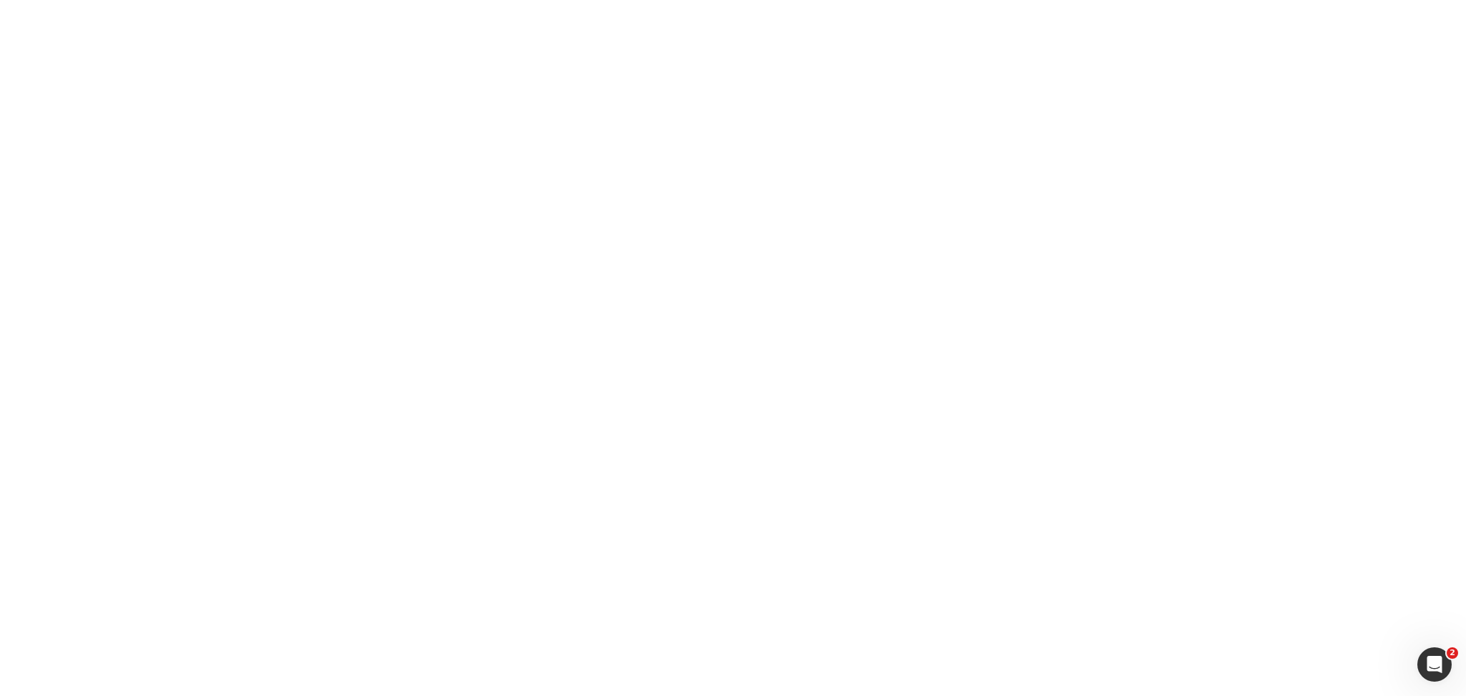
click at [1436, 674] on icon "Abrir Intercom Messenger" at bounding box center [1435, 665] width 24 height 24
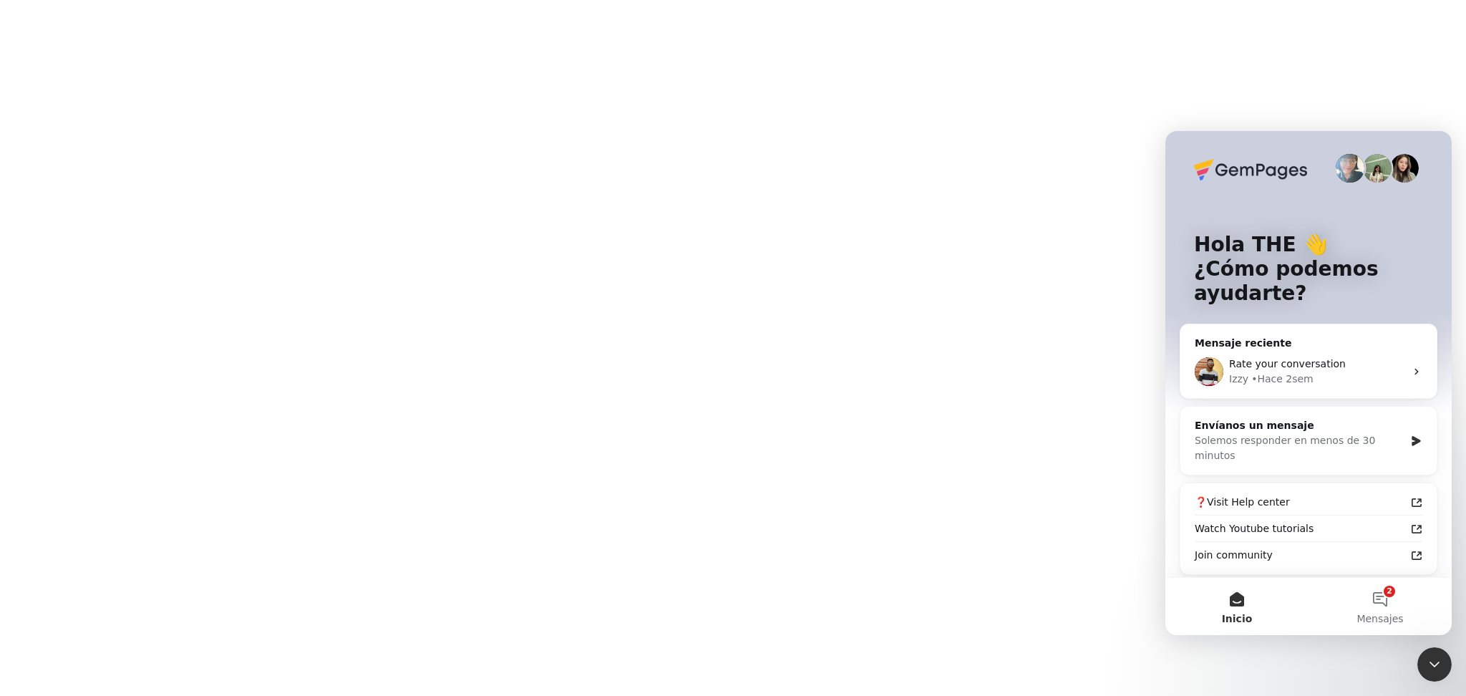
click at [1436, 674] on div "Cerrar Intercom Messenger" at bounding box center [1435, 664] width 34 height 34
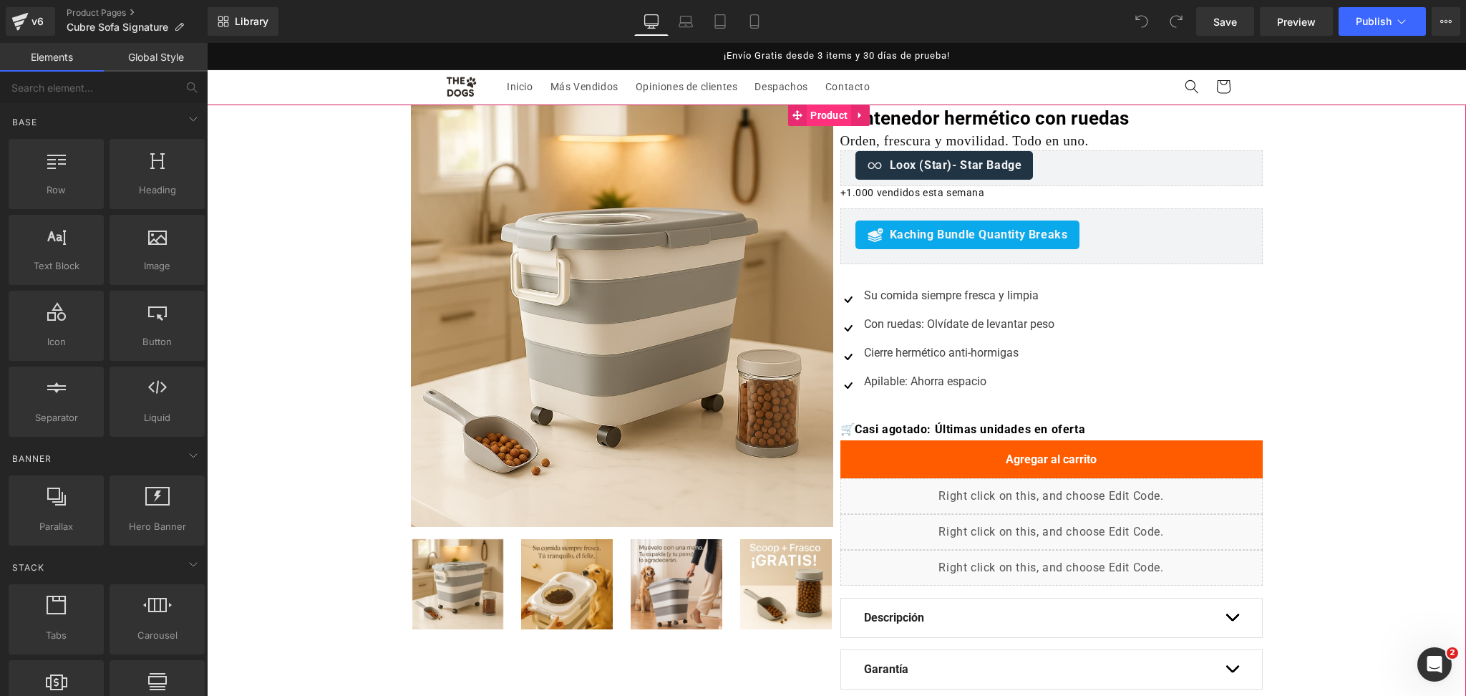
click at [818, 110] on span "Product" at bounding box center [829, 115] width 44 height 21
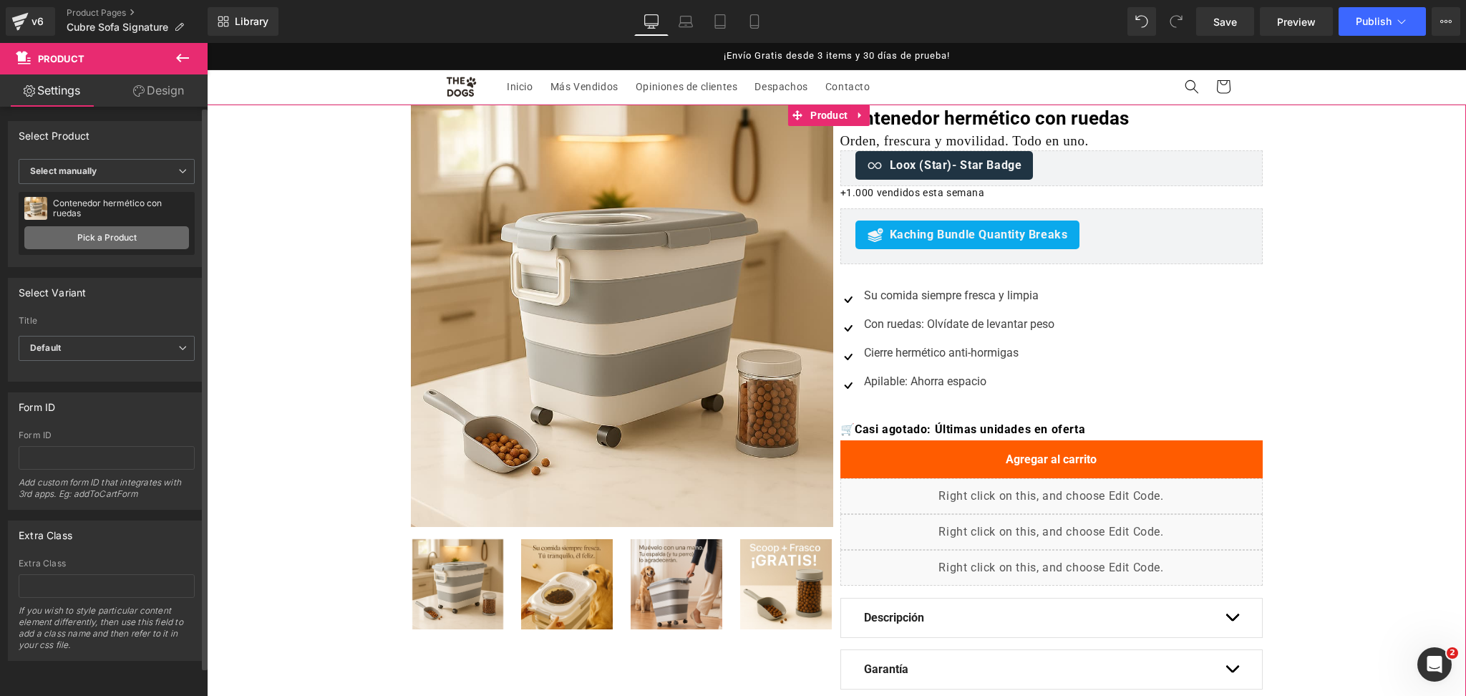
click at [180, 243] on link "Pick a Product" at bounding box center [106, 237] width 165 height 23
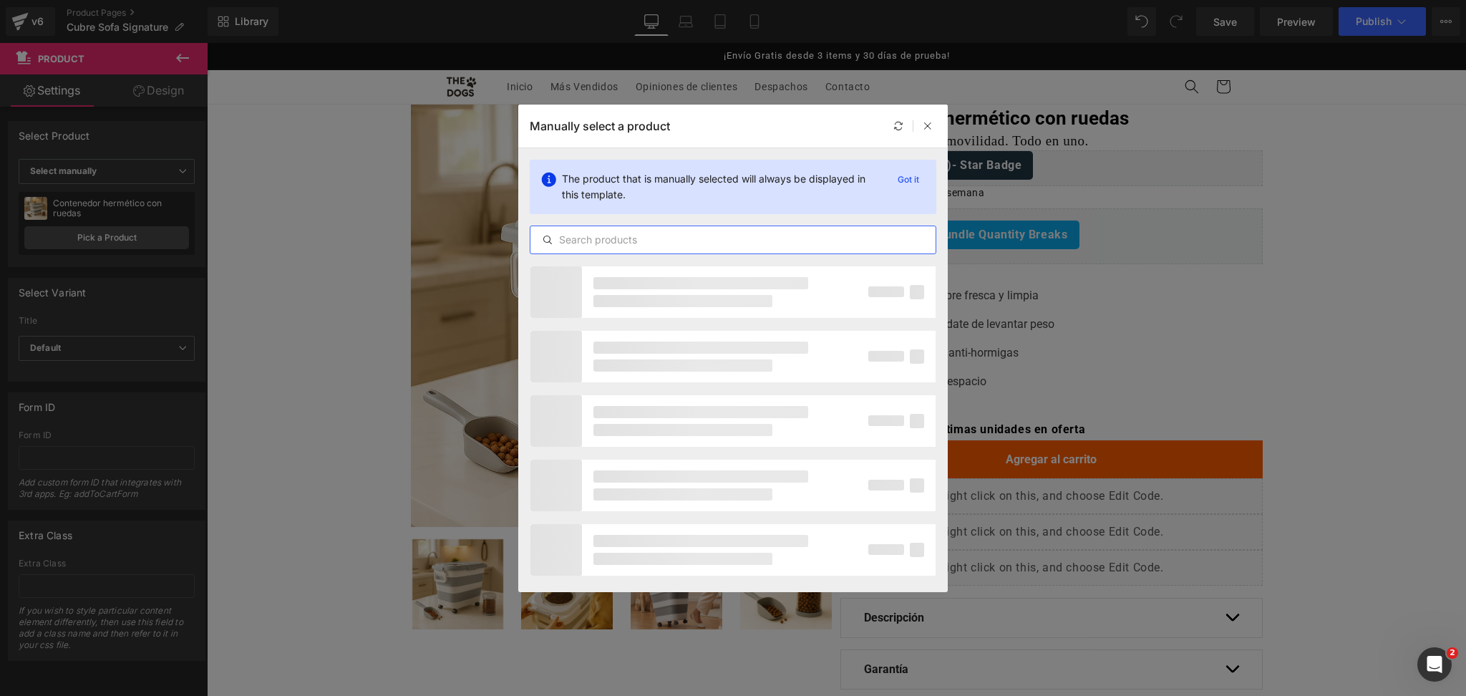
click at [631, 234] on input "text" at bounding box center [733, 239] width 405 height 17
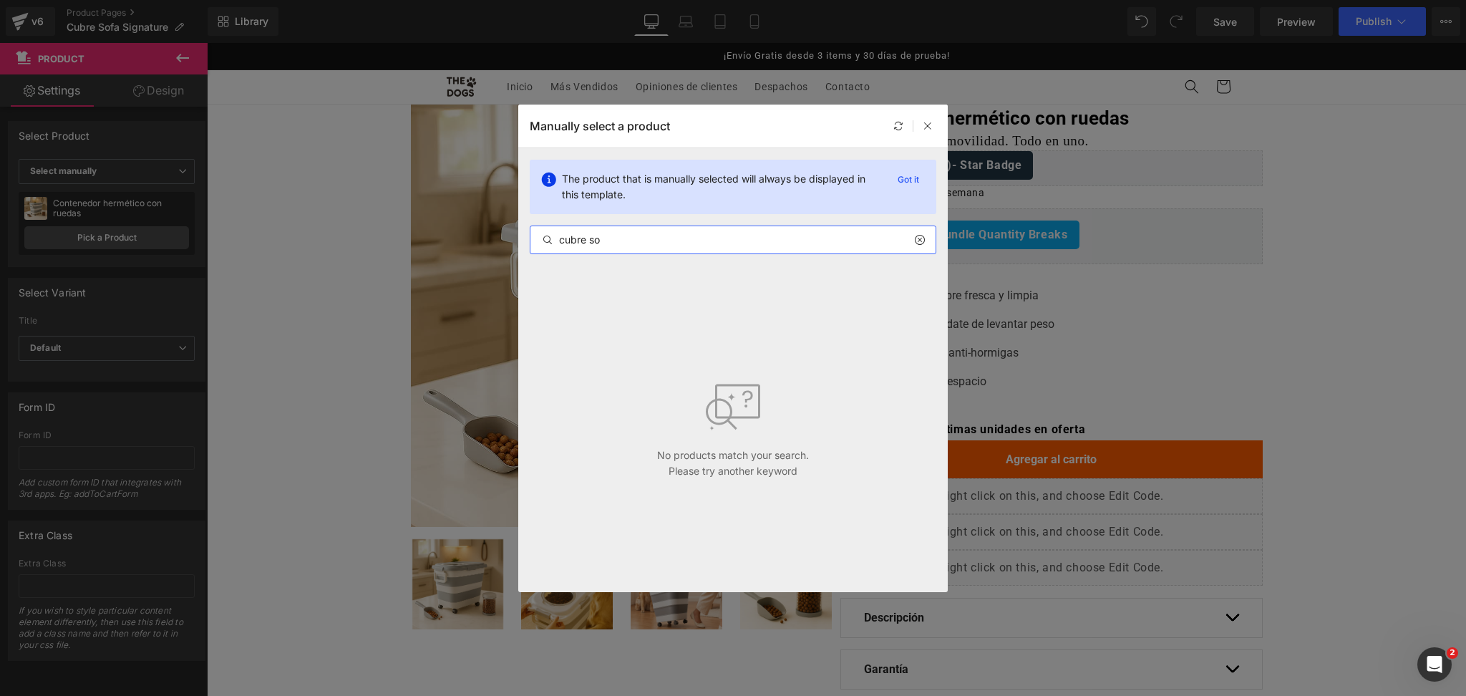
click at [631, 234] on input "cubre so" at bounding box center [733, 239] width 405 height 17
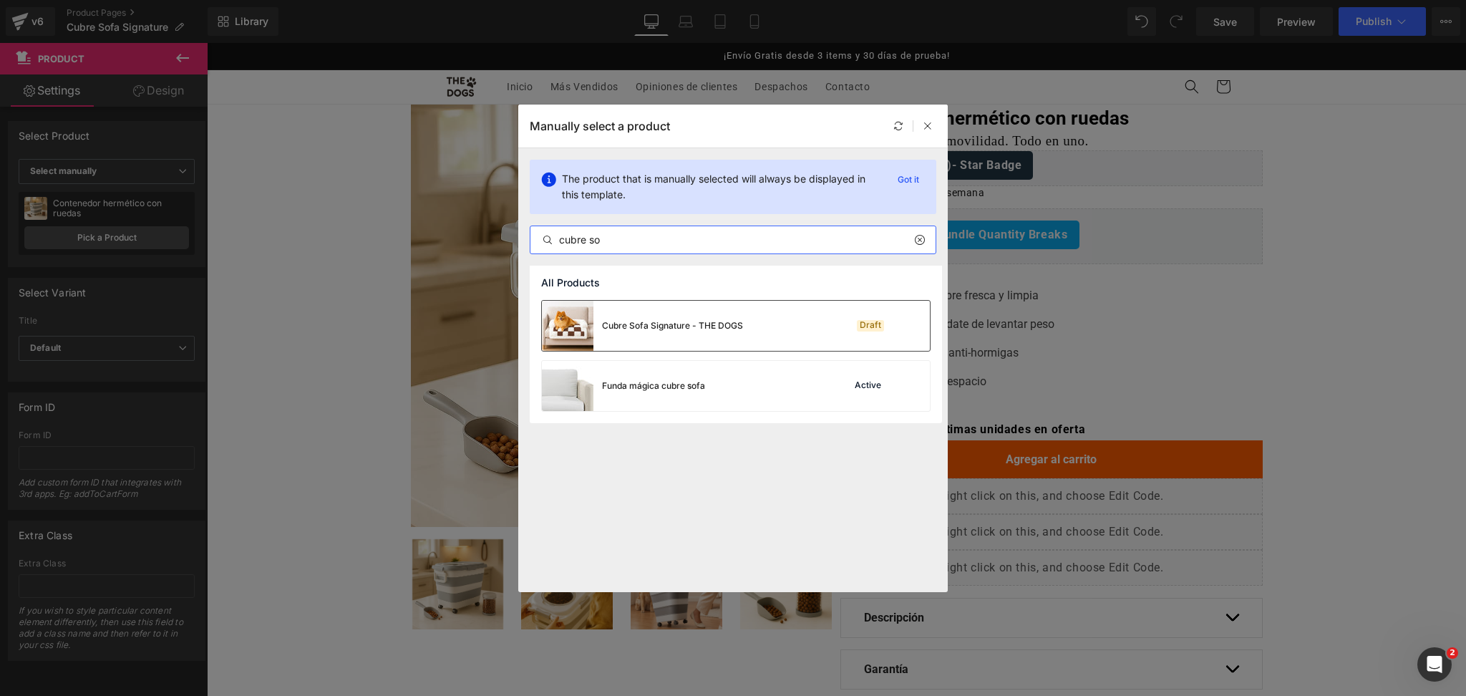
type input "cubre so"
click at [682, 319] on div "Cubre Sofa Signature - THE DOGS" at bounding box center [672, 325] width 141 height 13
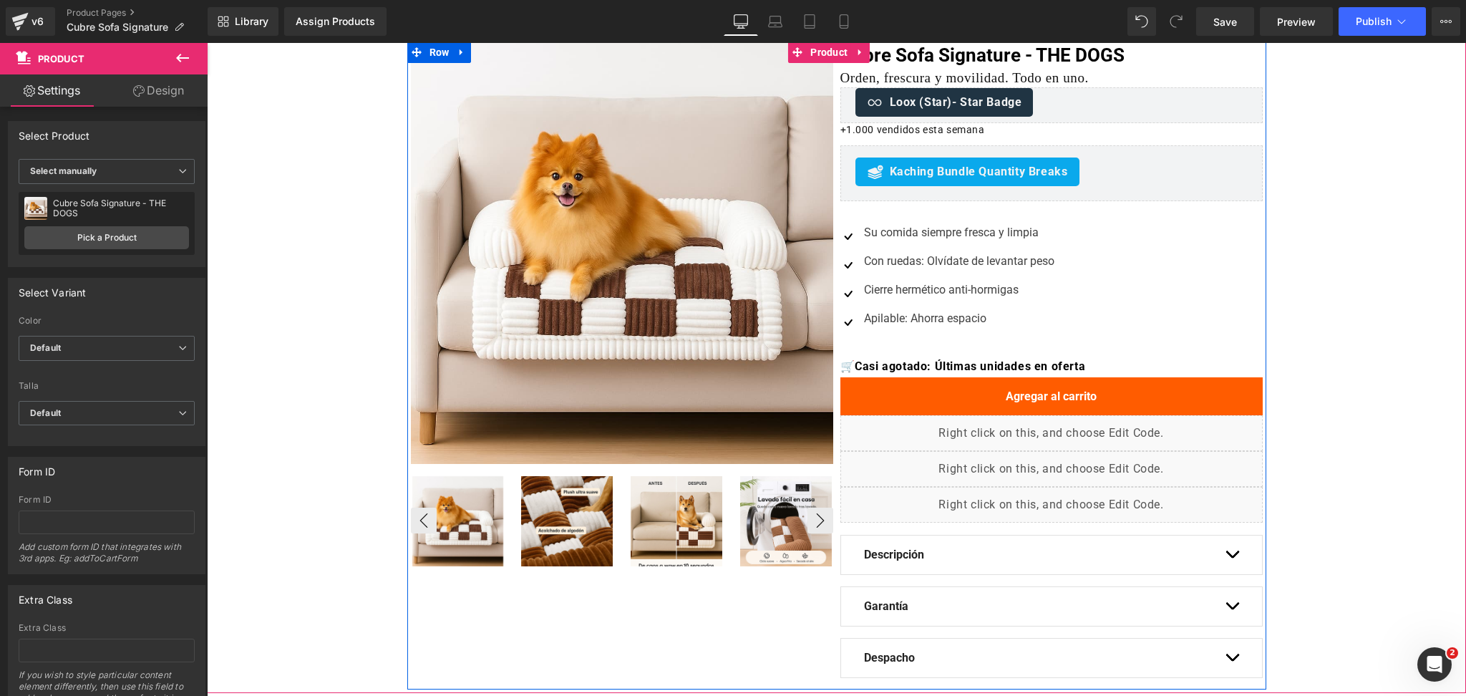
scroll to position [95, 0]
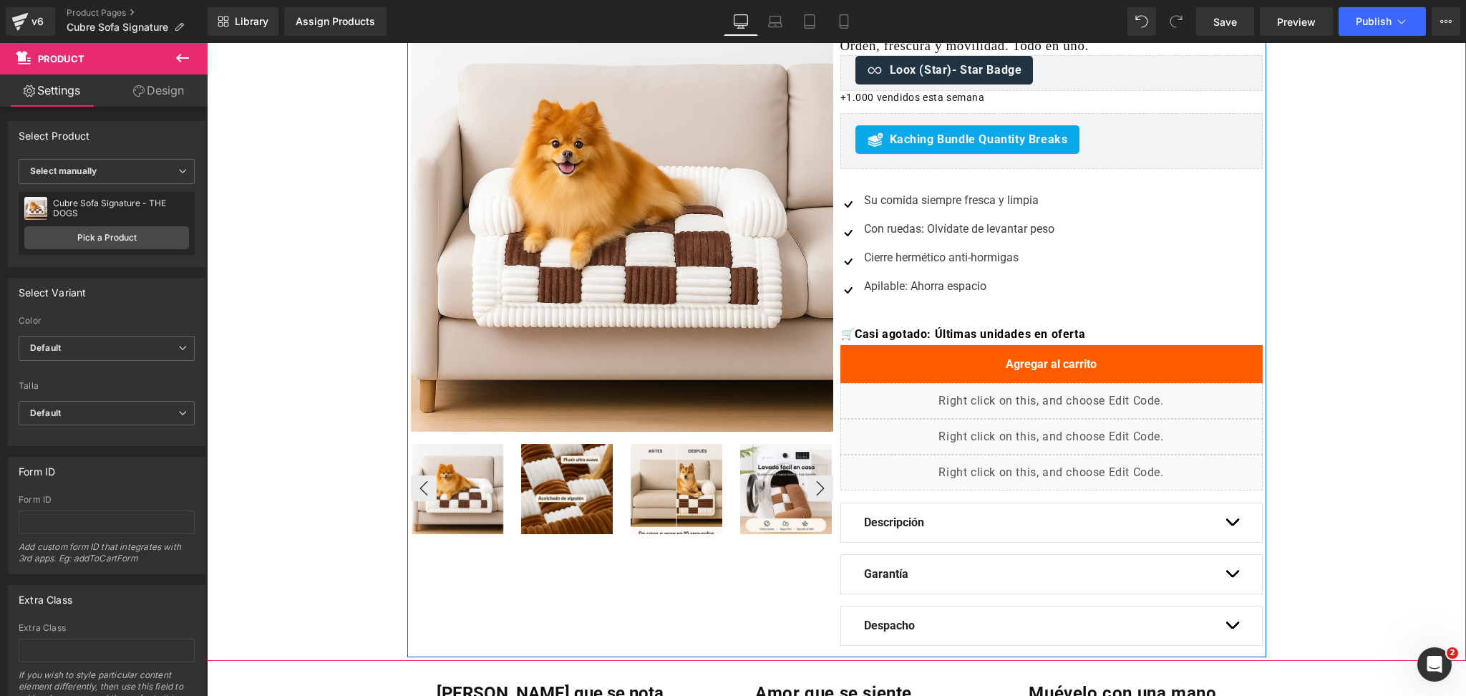
click at [557, 482] on div at bounding box center [622, 488] width 422 height 92
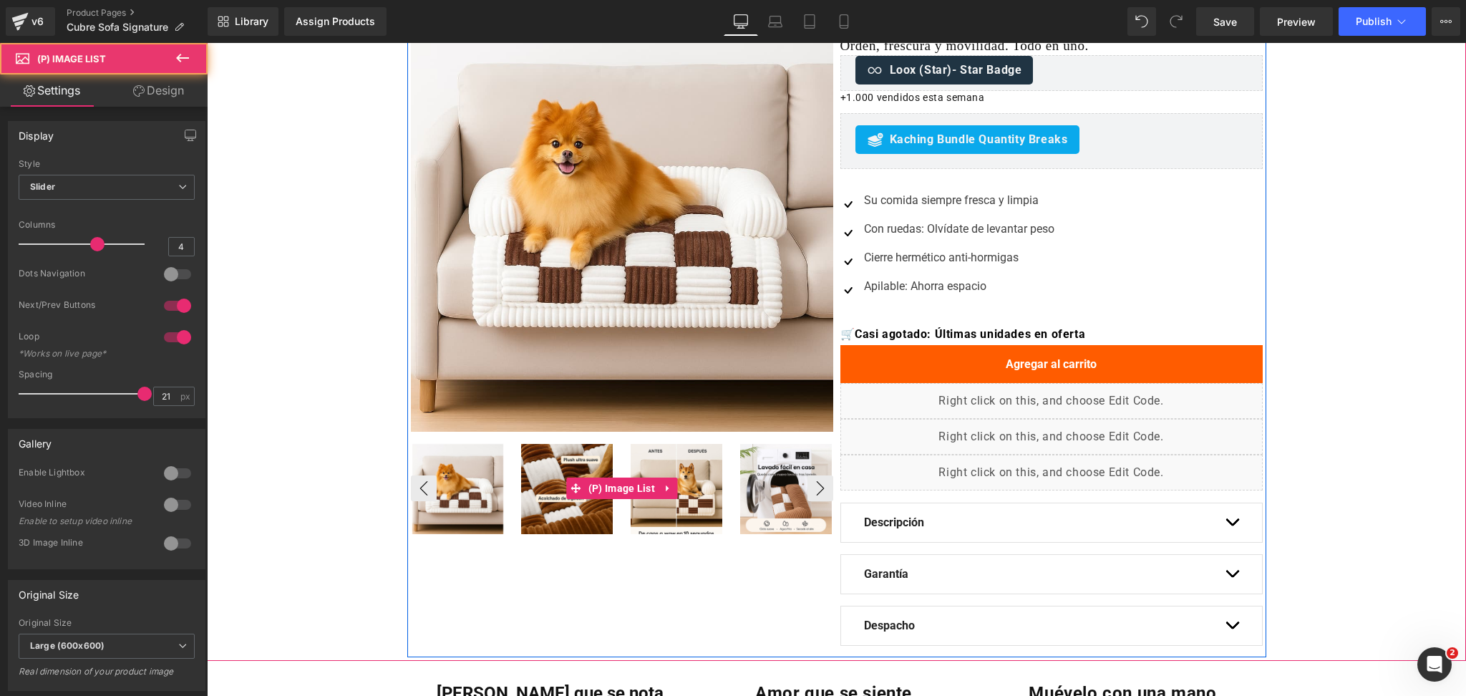
click at [528, 464] on img at bounding box center [567, 490] width 92 height 92
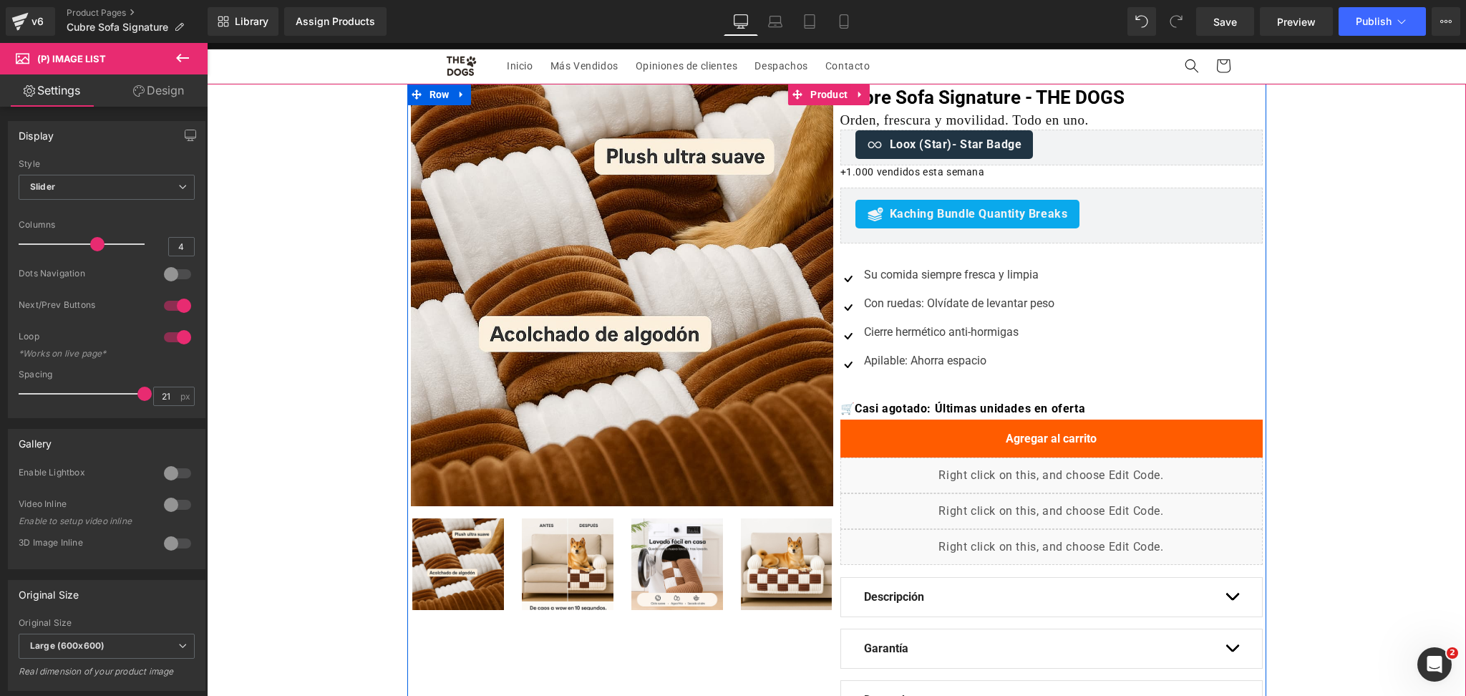
scroll to position [0, 0]
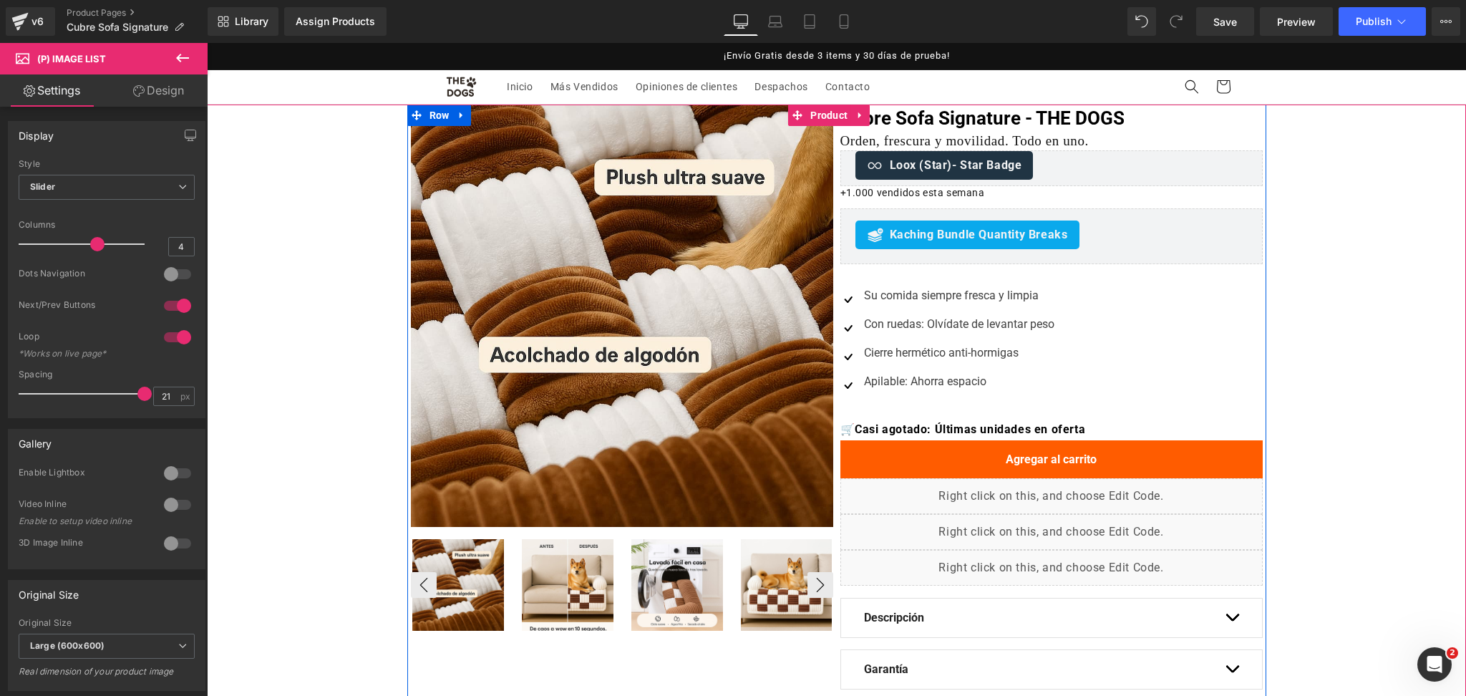
click at [536, 599] on img at bounding box center [568, 585] width 92 height 92
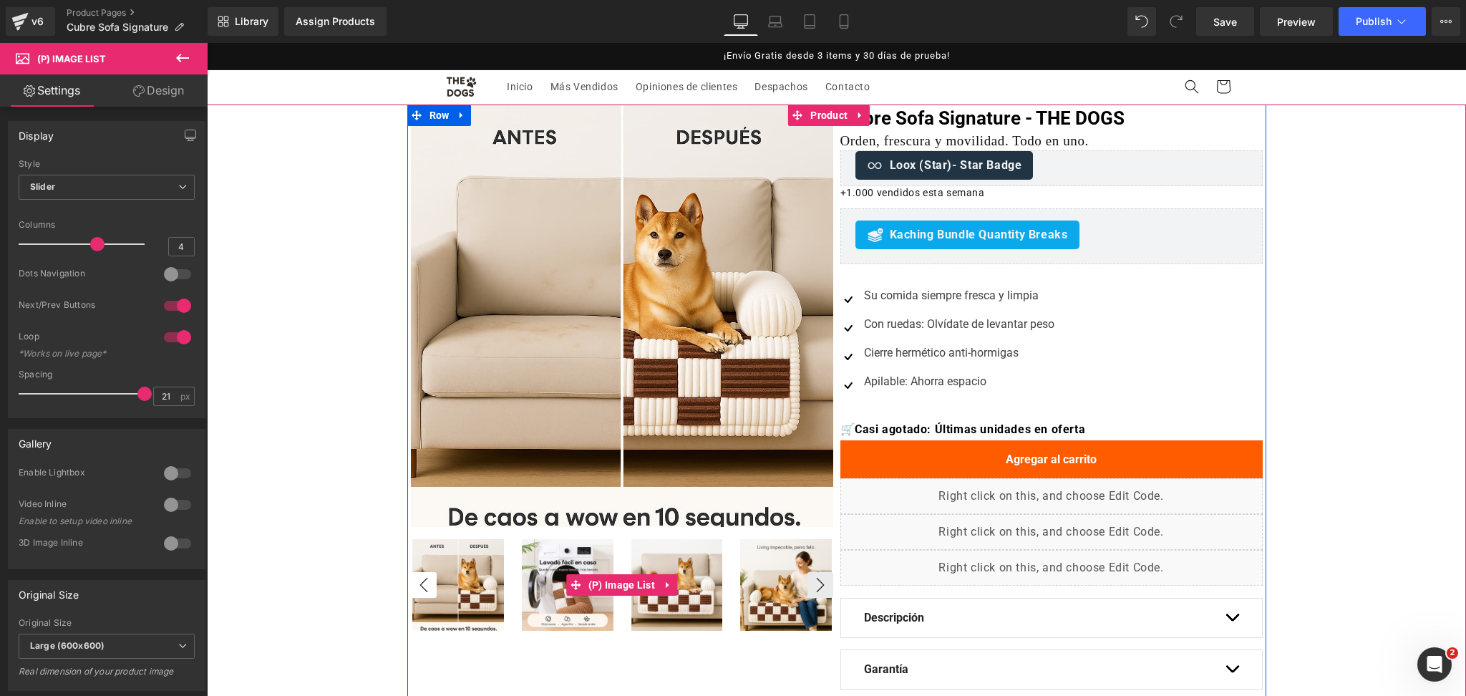
click at [413, 591] on button "‹" at bounding box center [424, 585] width 26 height 26
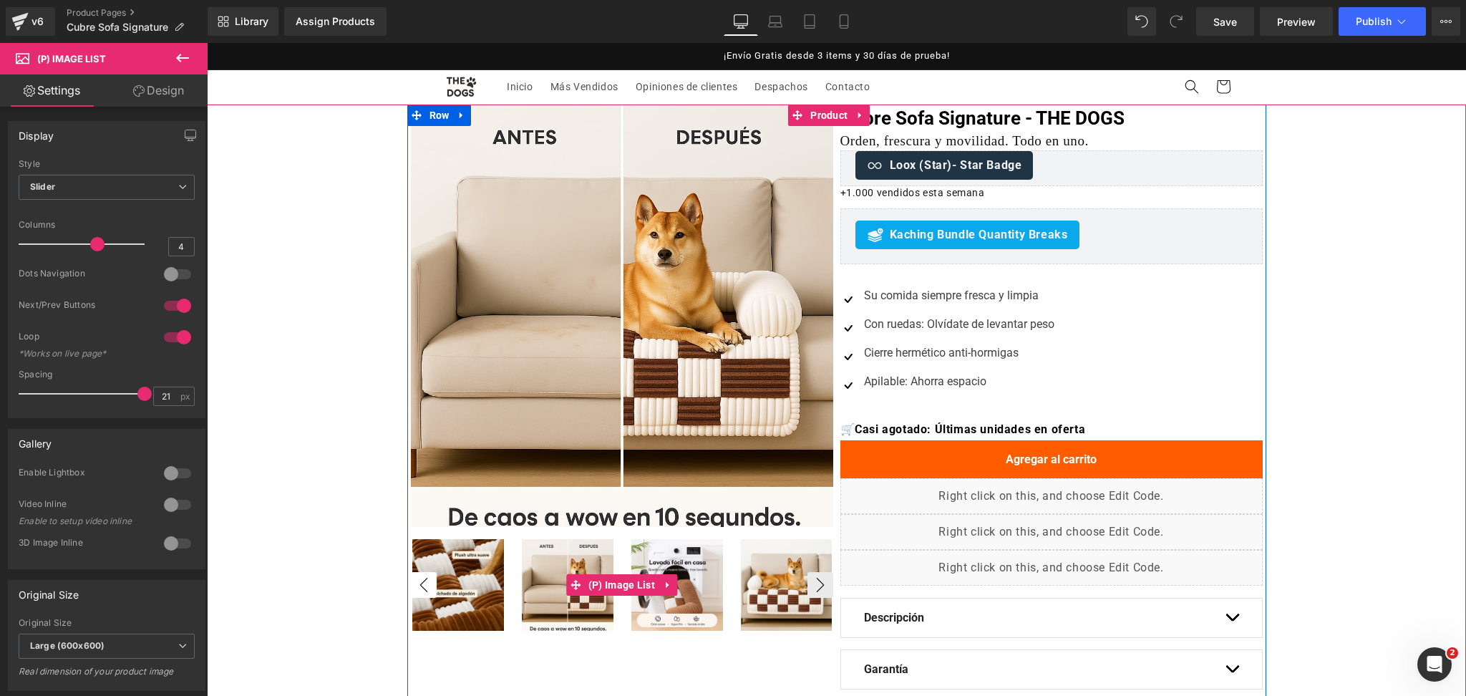
click at [413, 591] on button "‹" at bounding box center [424, 585] width 26 height 26
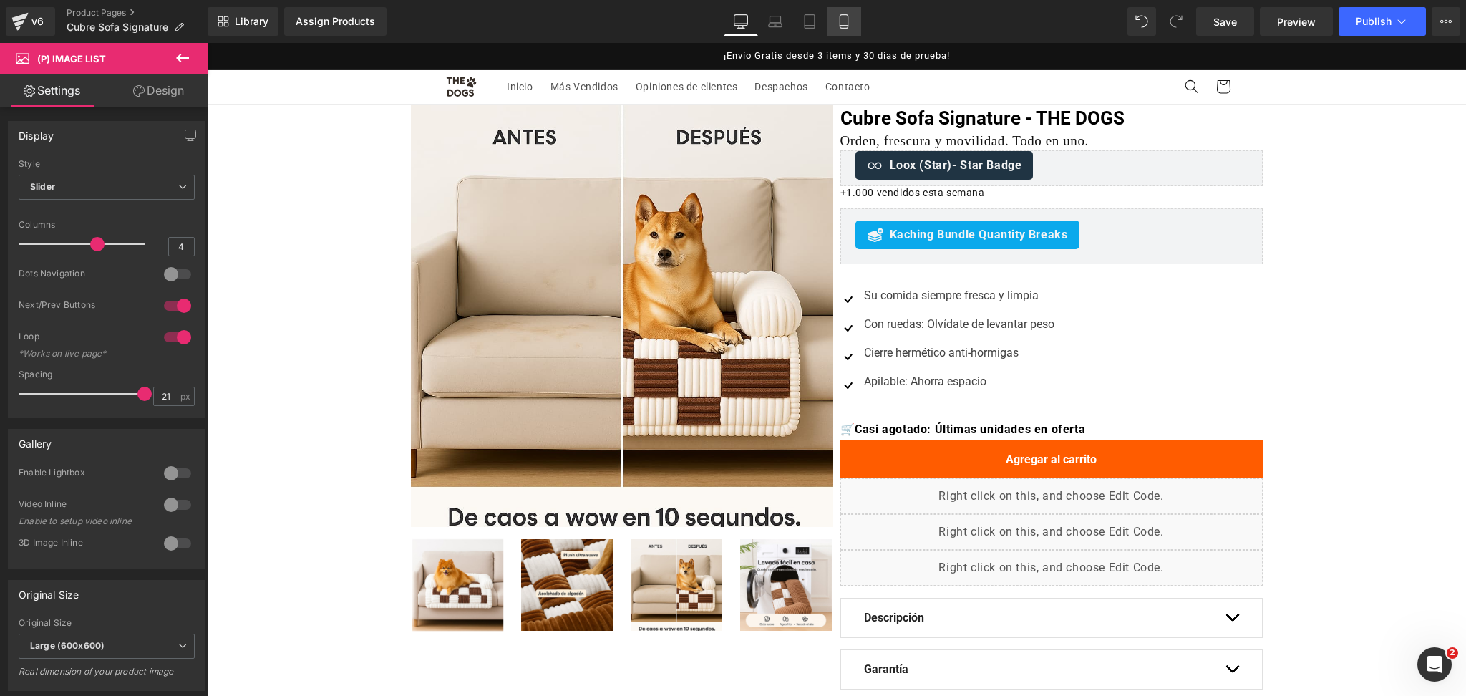
drag, startPoint x: 832, startPoint y: 17, endPoint x: 828, endPoint y: 35, distance: 18.3
click at [833, 17] on link "Mobile" at bounding box center [844, 21] width 34 height 29
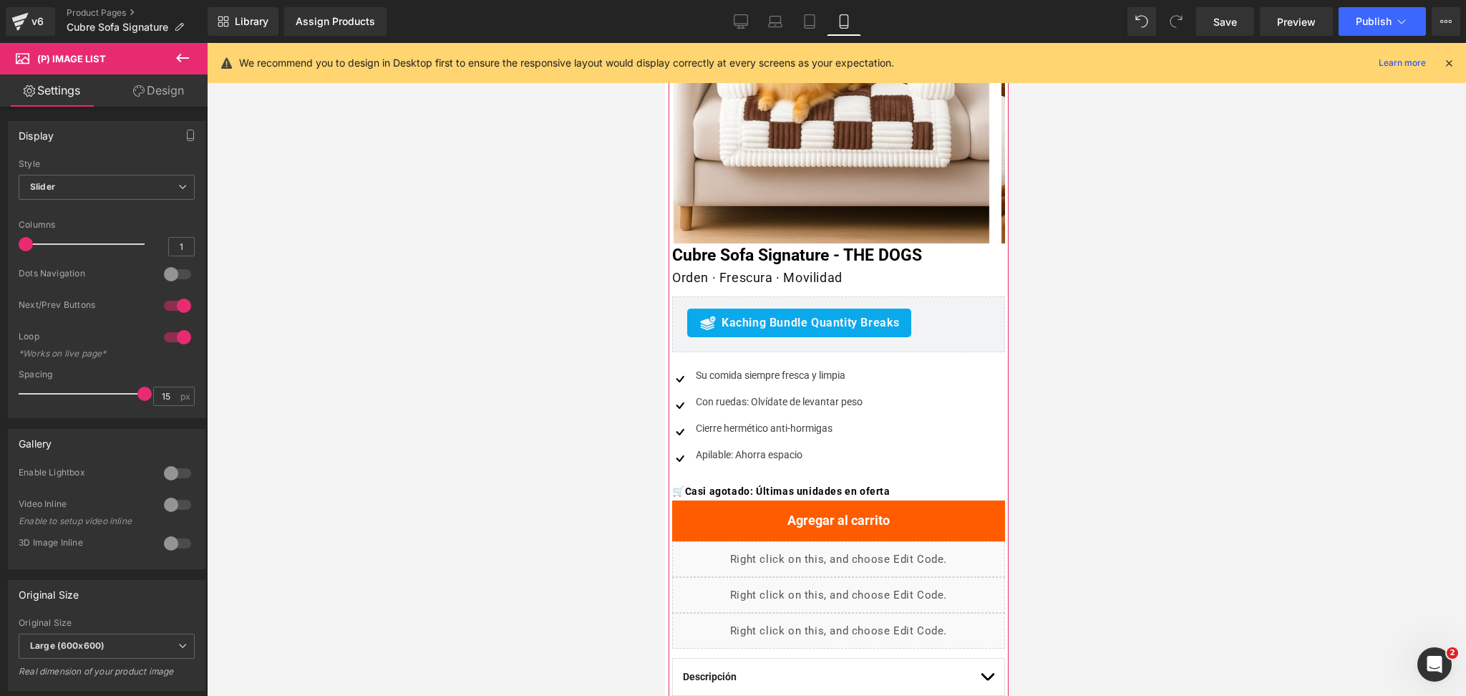
scroll to position [190, 0]
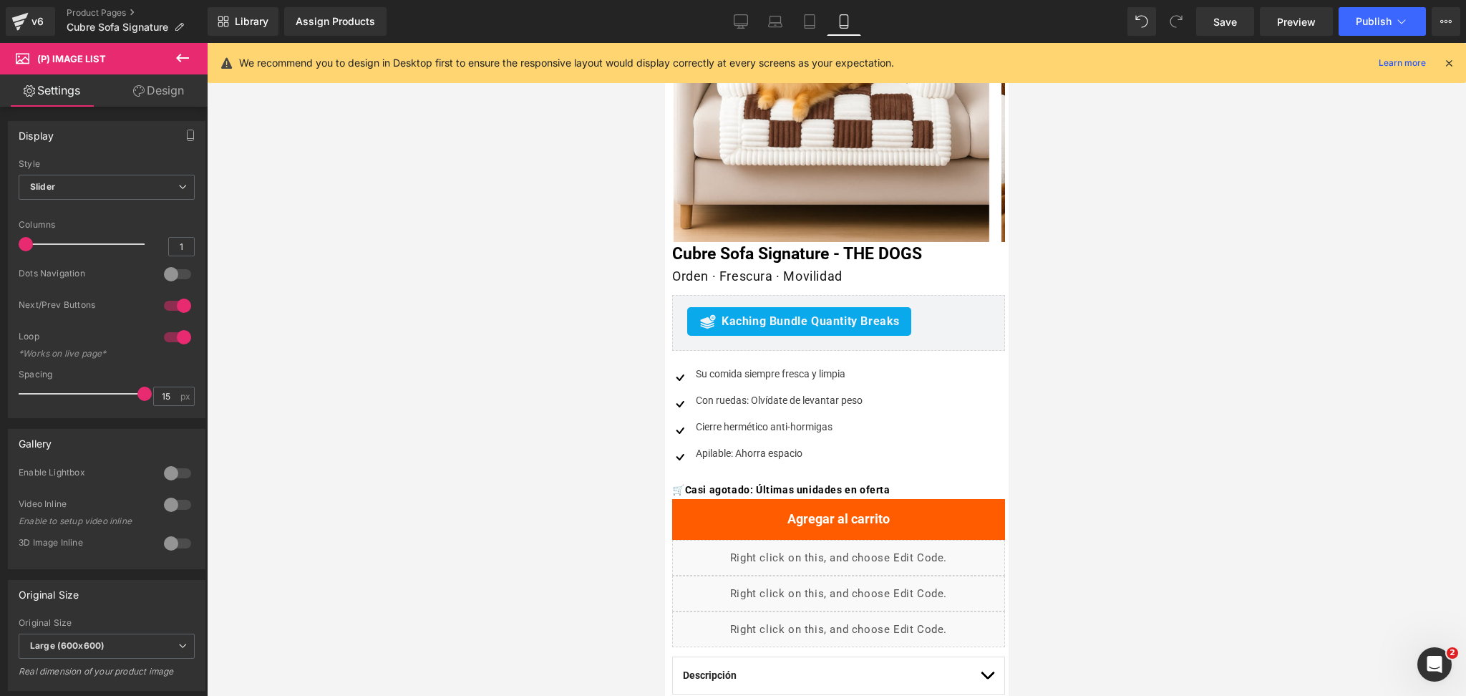
click at [192, 67] on button at bounding box center [183, 59] width 50 height 32
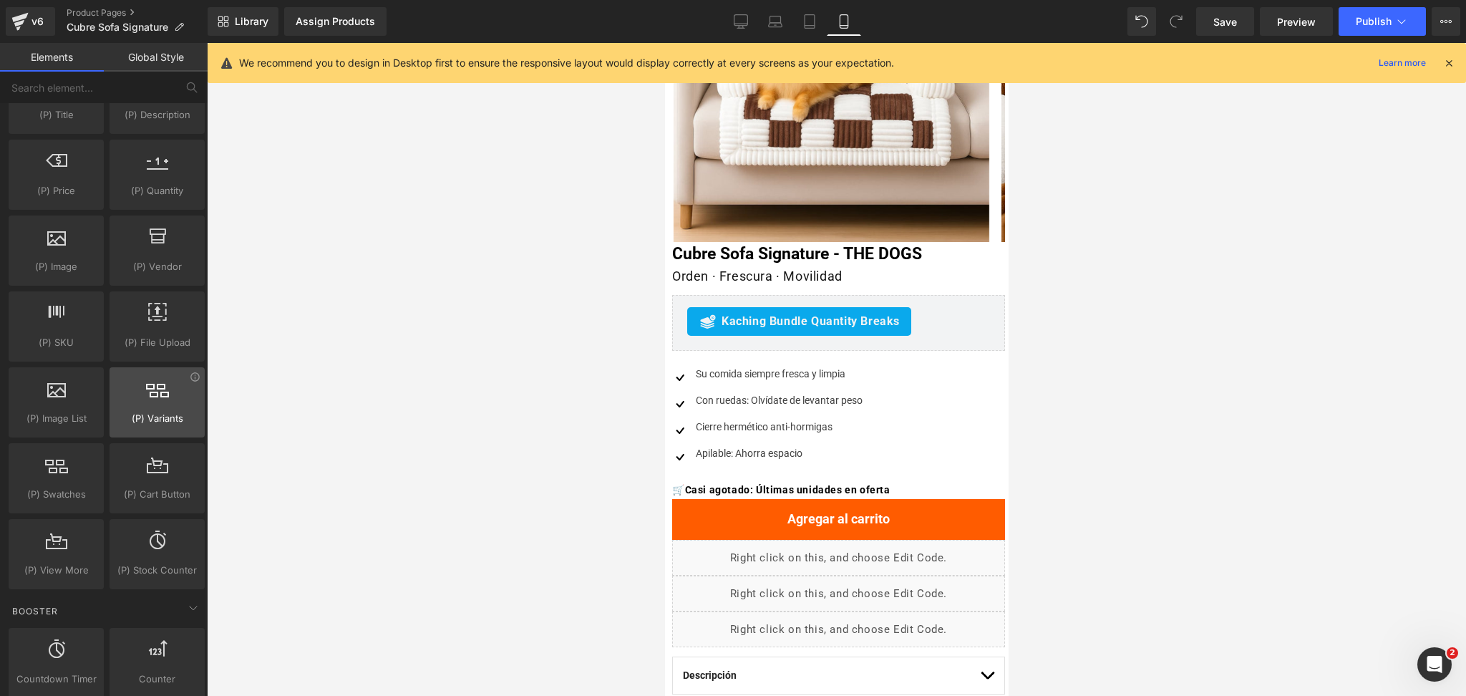
scroll to position [1432, 0]
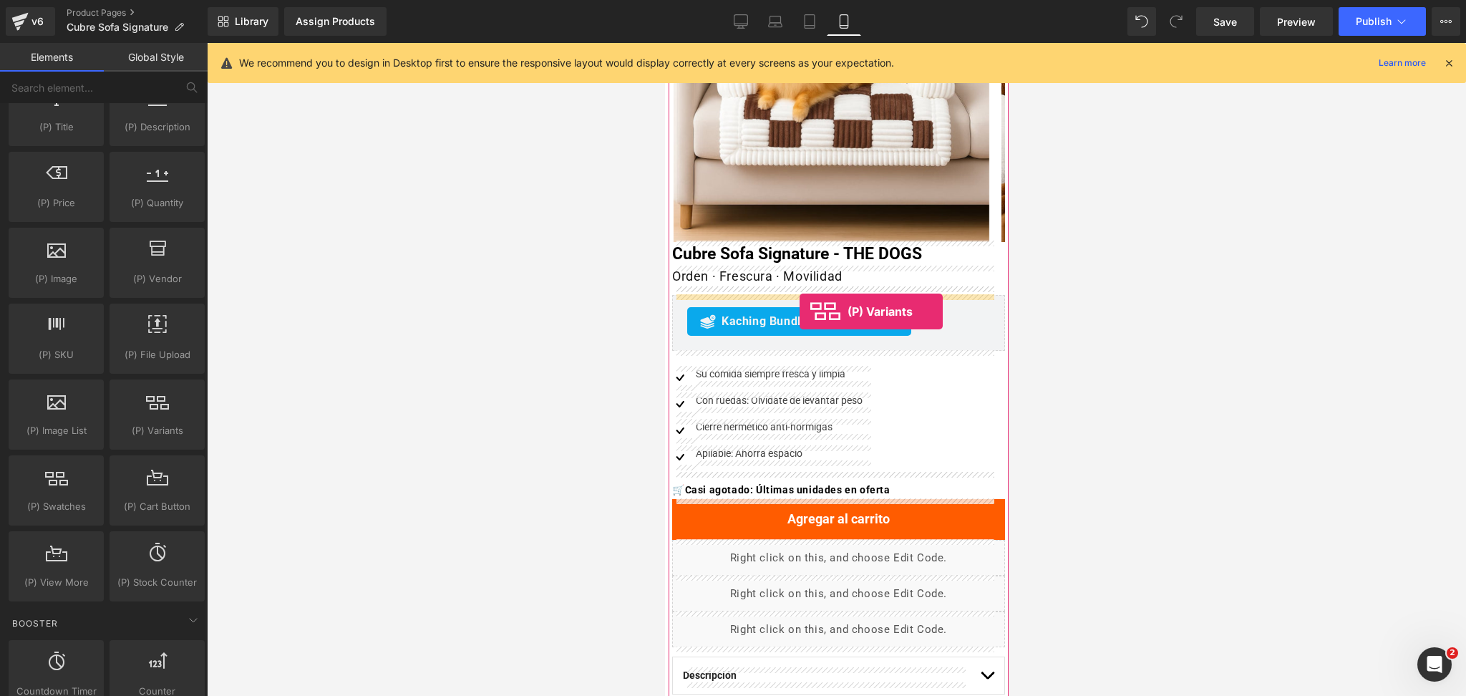
drag, startPoint x: 806, startPoint y: 450, endPoint x: 799, endPoint y: 311, distance: 139.1
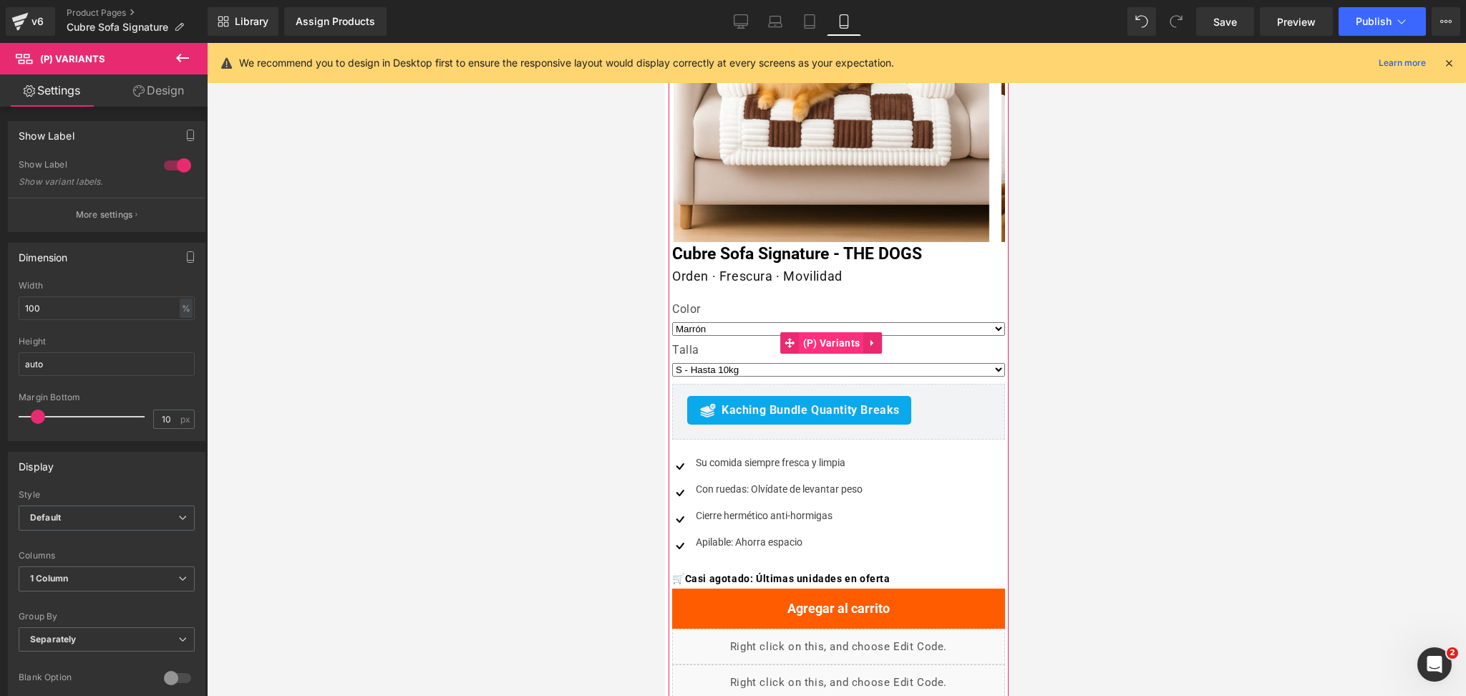
click at [823, 338] on span "(P) Variants" at bounding box center [831, 342] width 64 height 21
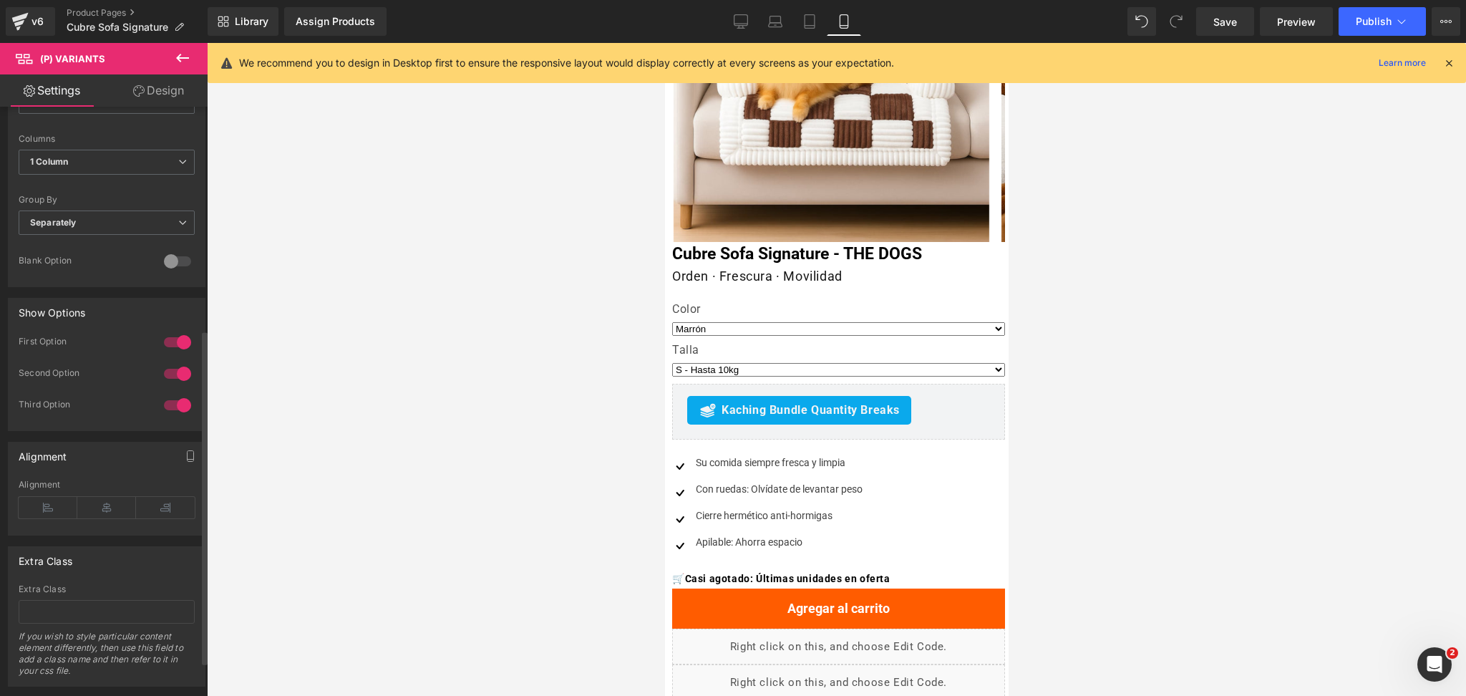
scroll to position [452, 0]
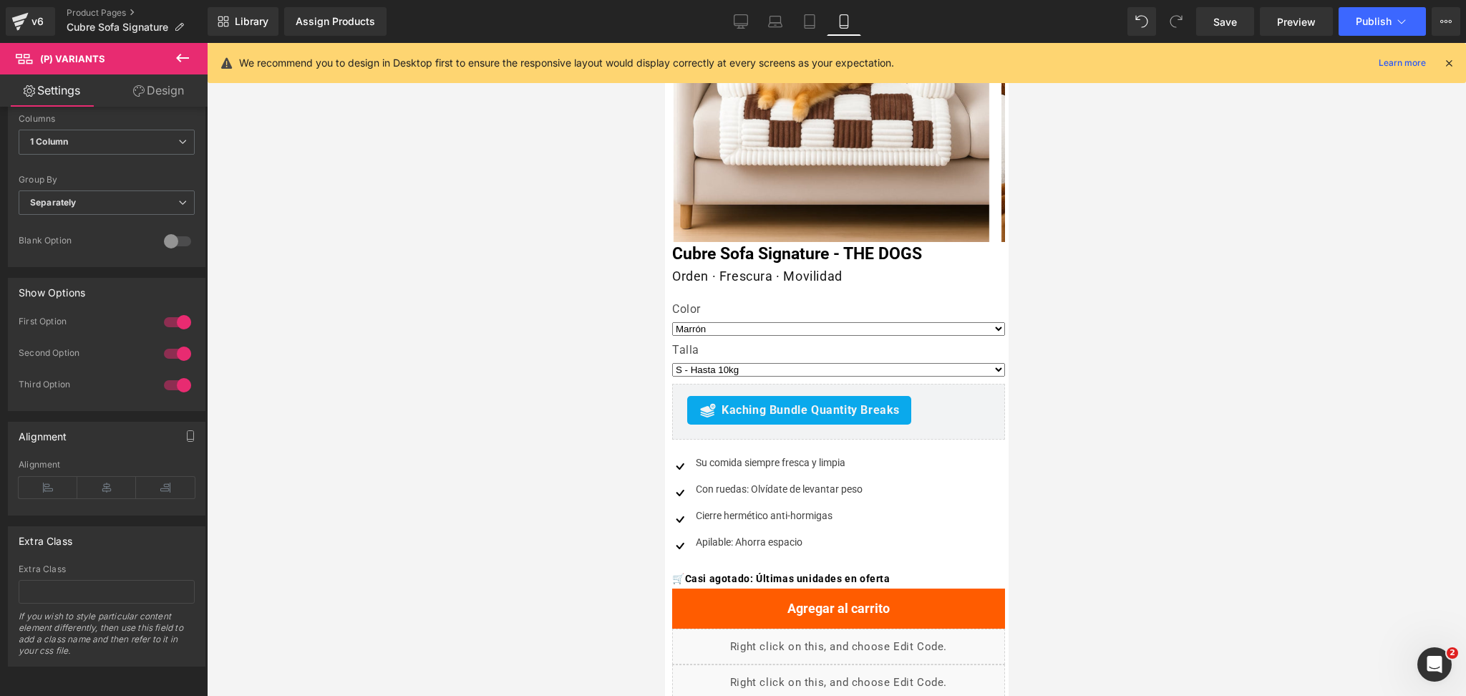
click at [197, 45] on button at bounding box center [183, 59] width 50 height 32
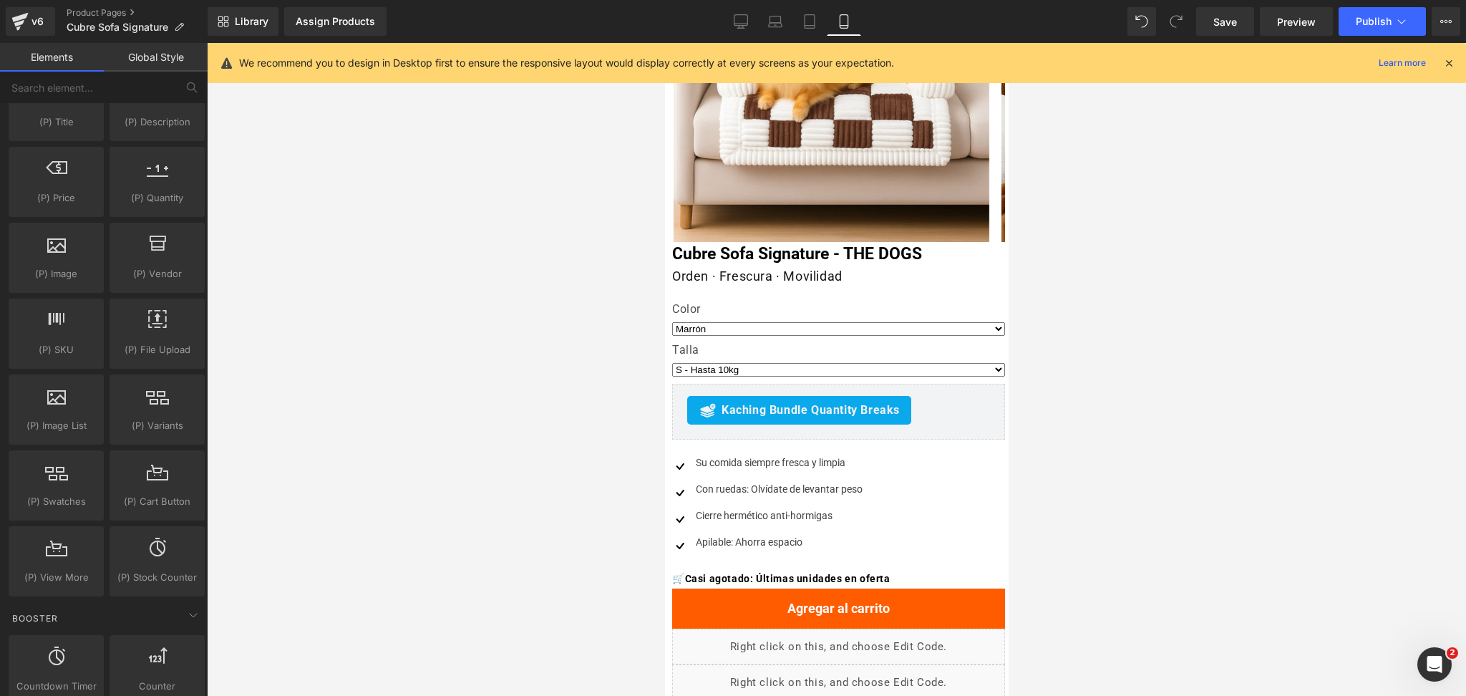
scroll to position [1527, 0]
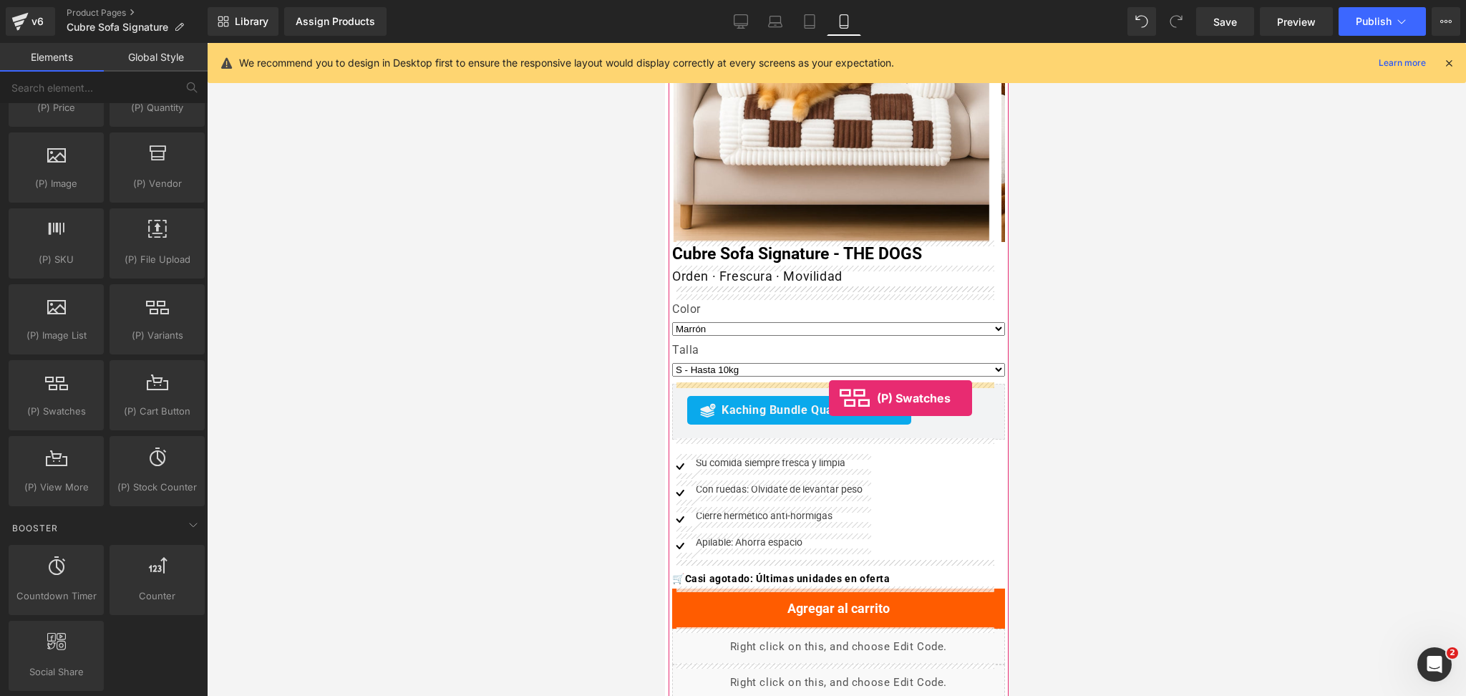
drag, startPoint x: 733, startPoint y: 443, endPoint x: 828, endPoint y: 399, distance: 105.1
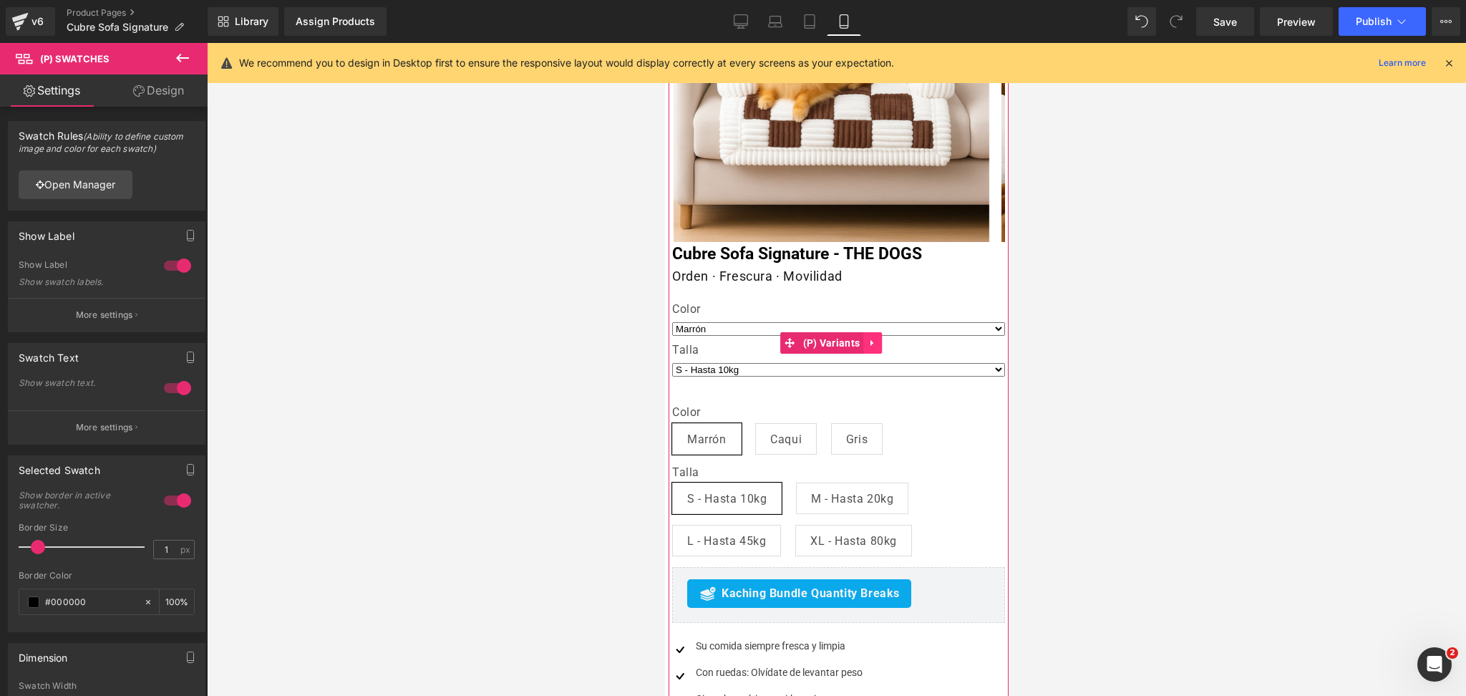
click at [873, 349] on link at bounding box center [872, 342] width 19 height 21
click at [878, 349] on link at bounding box center [881, 342] width 19 height 21
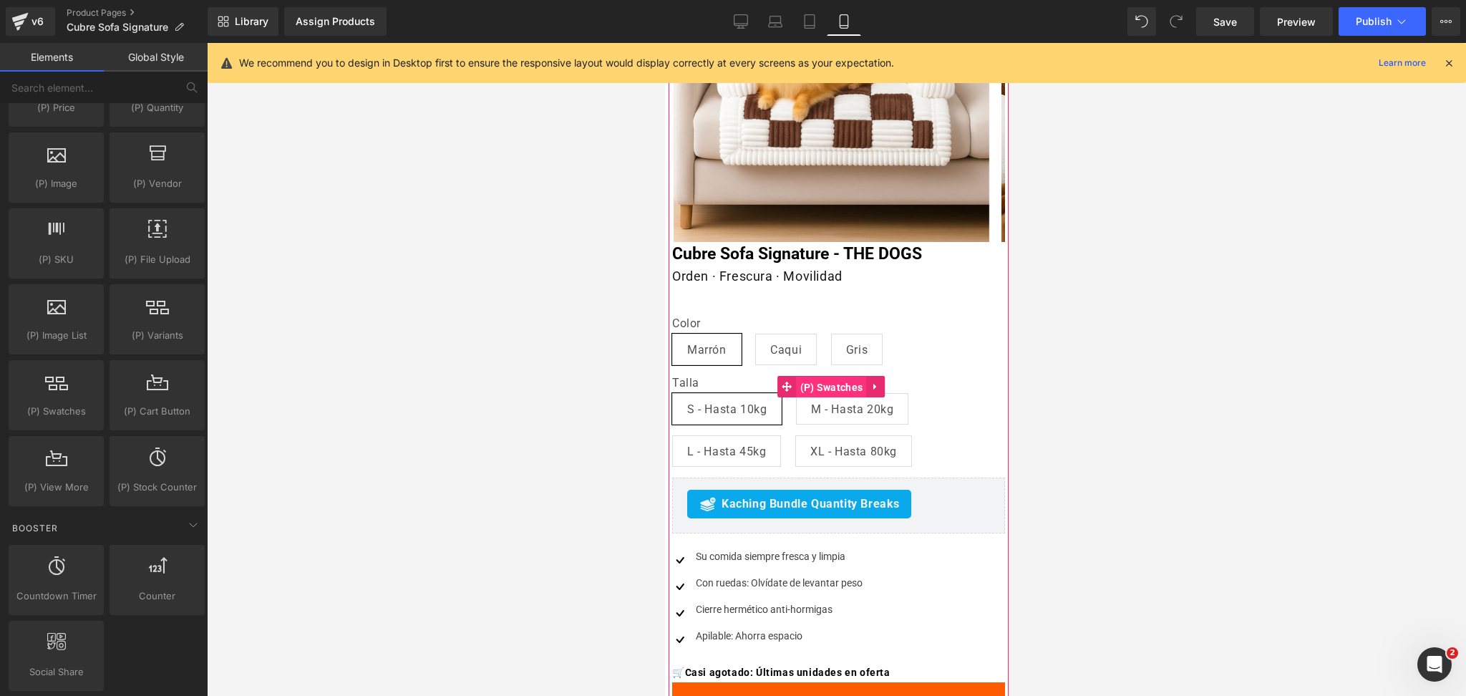
click at [826, 378] on span "(P) Swatches" at bounding box center [831, 387] width 70 height 21
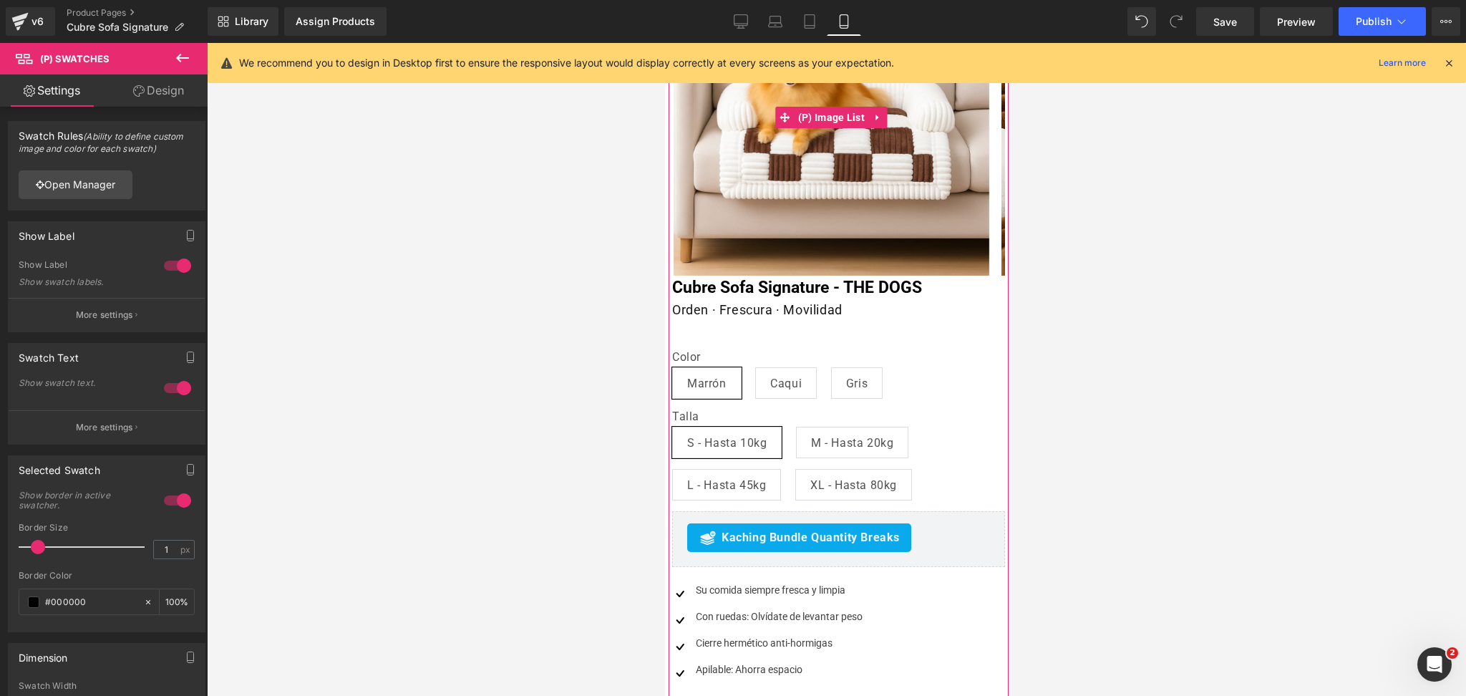
scroll to position [190, 0]
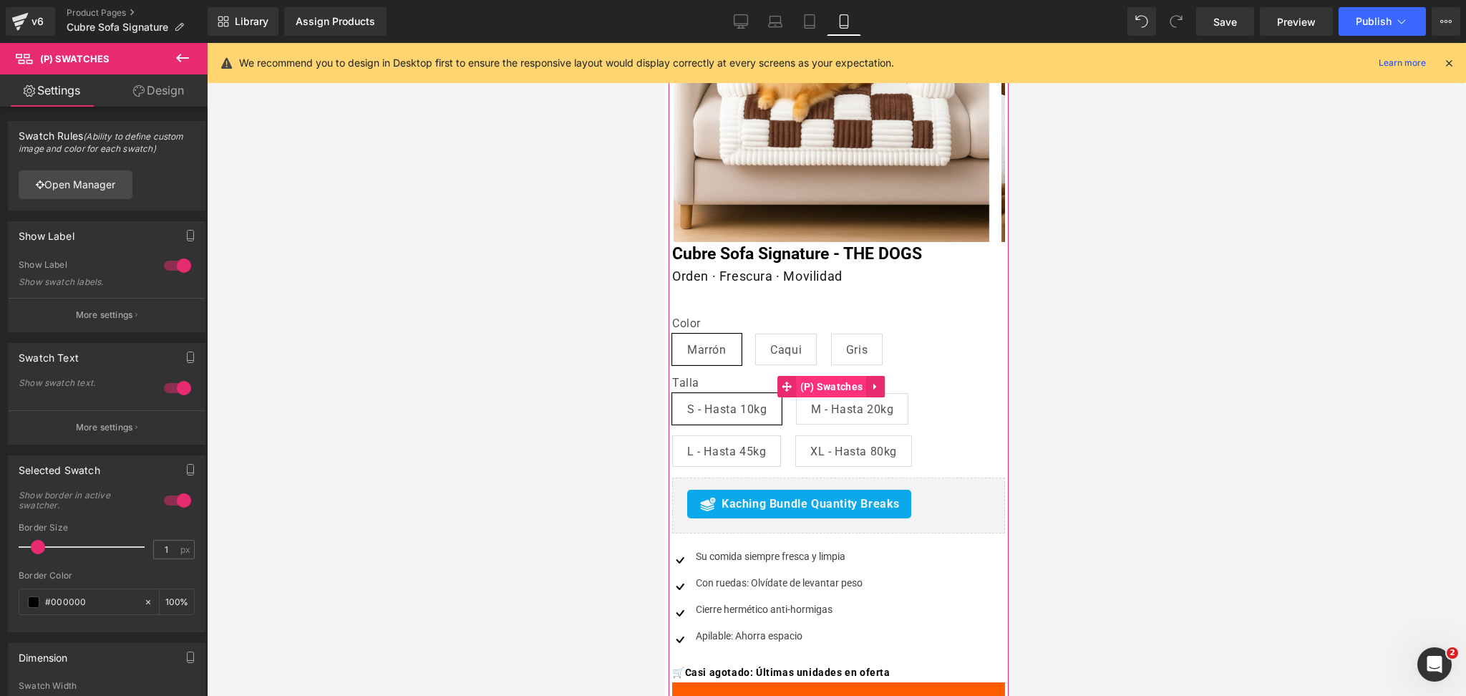
click at [815, 384] on span "(P) Swatches" at bounding box center [831, 386] width 70 height 21
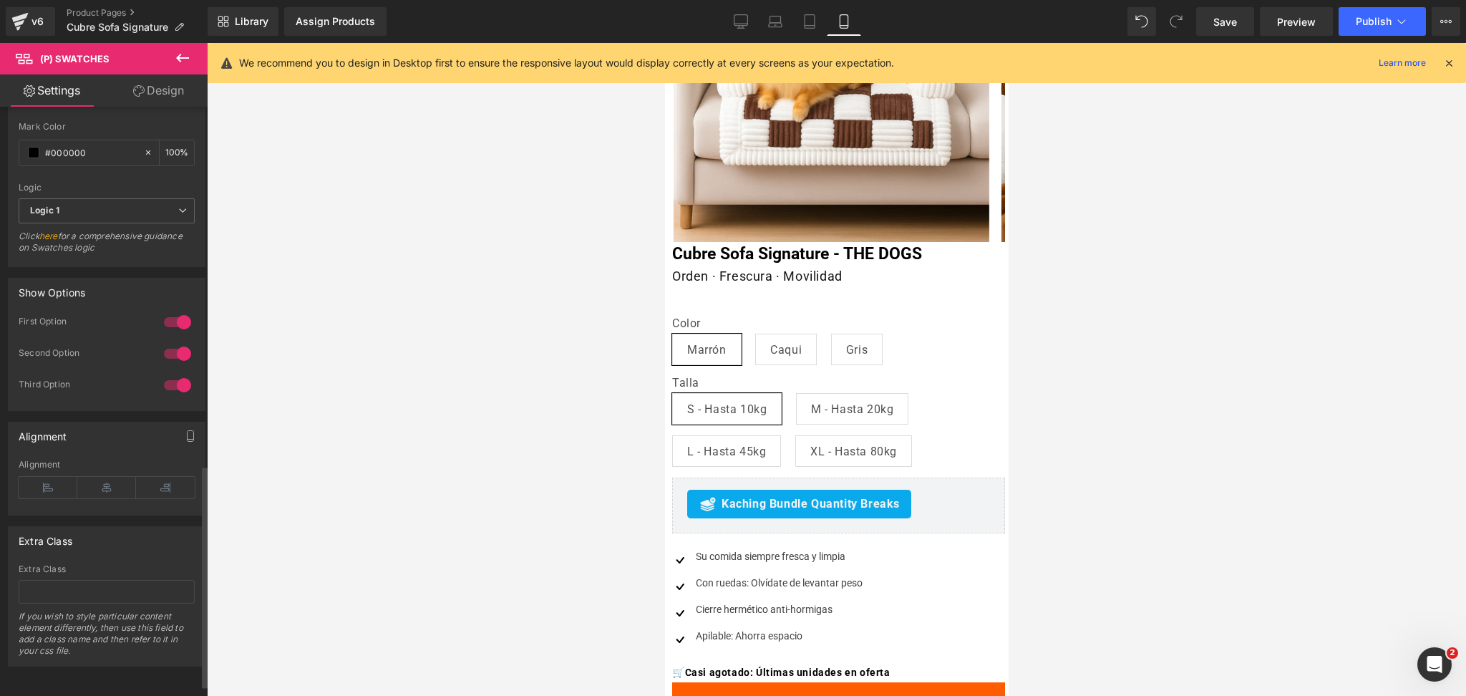
scroll to position [972, 0]
click at [828, 382] on span "(P) Swatches" at bounding box center [831, 386] width 70 height 21
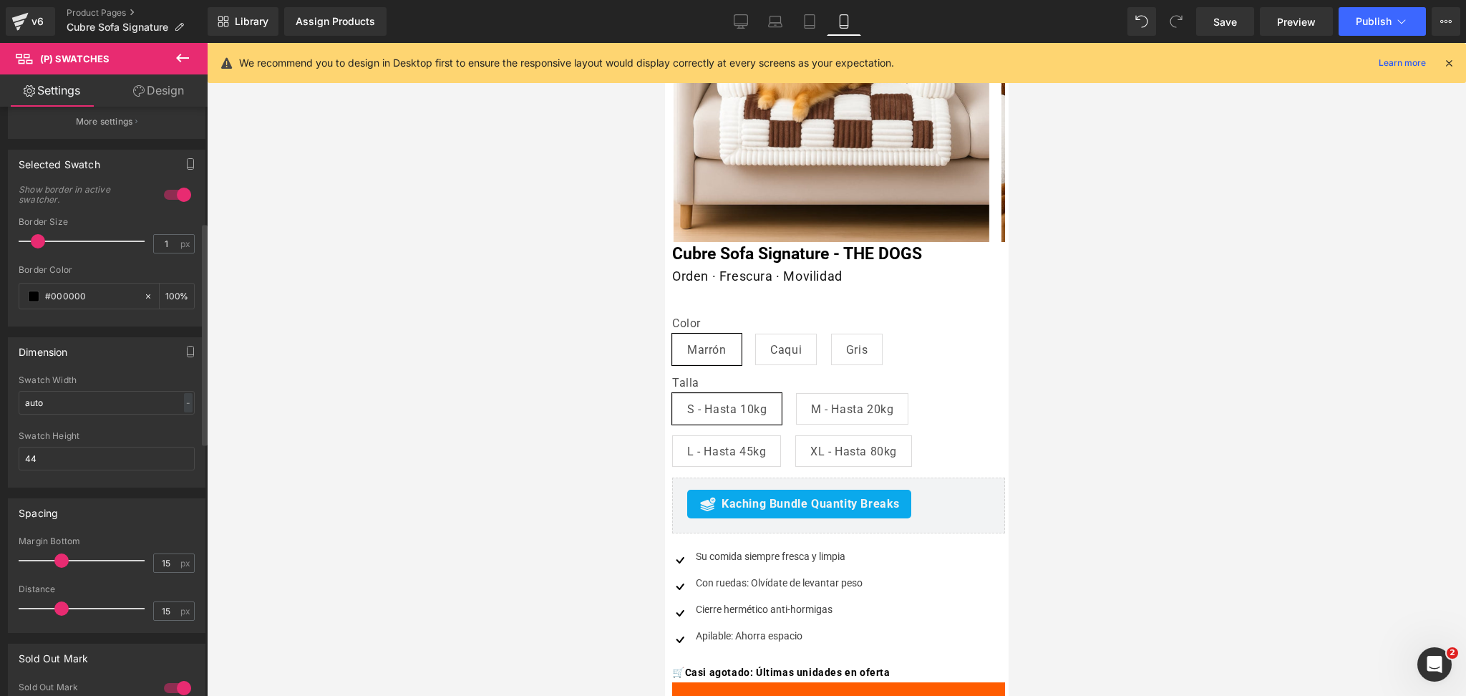
scroll to position [304, 0]
click at [183, 94] on link "Design" at bounding box center [159, 90] width 104 height 32
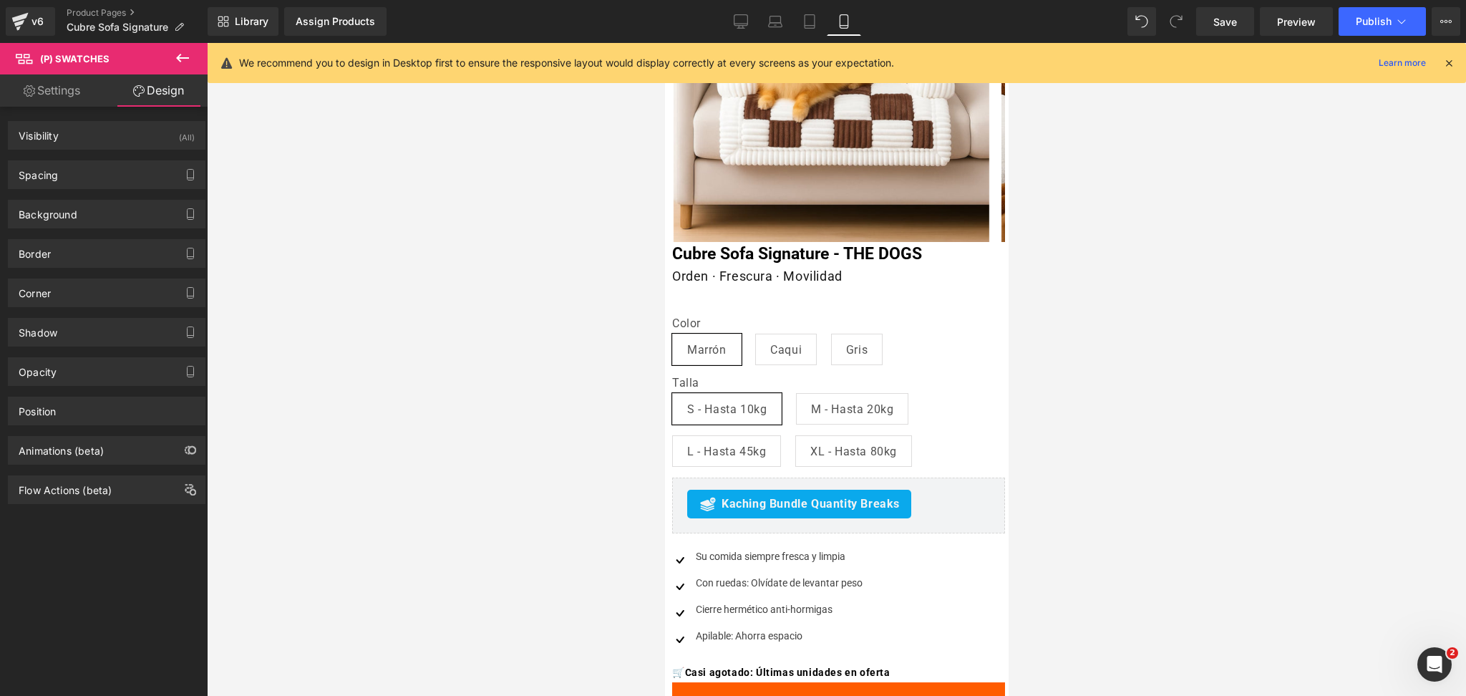
click at [76, 95] on link "Settings" at bounding box center [52, 90] width 104 height 32
type input "75"
type input "100"
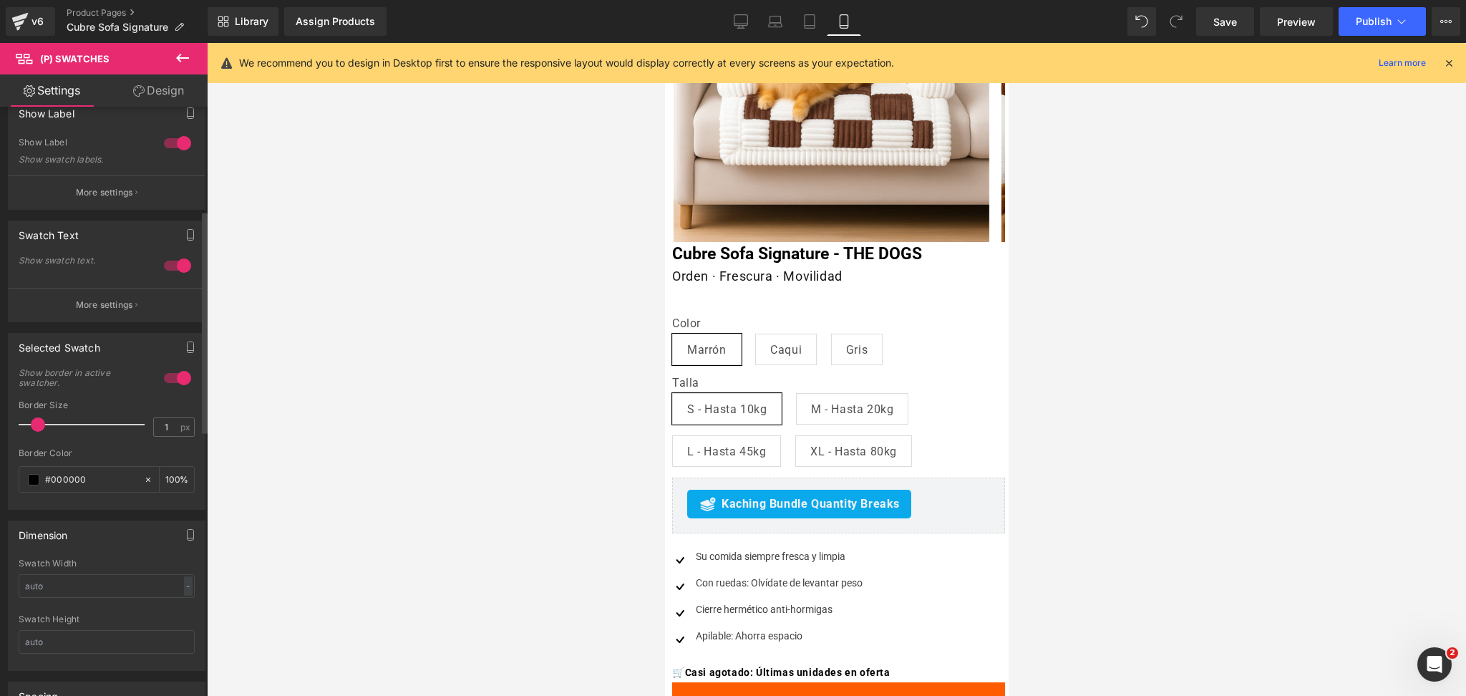
scroll to position [18, 0]
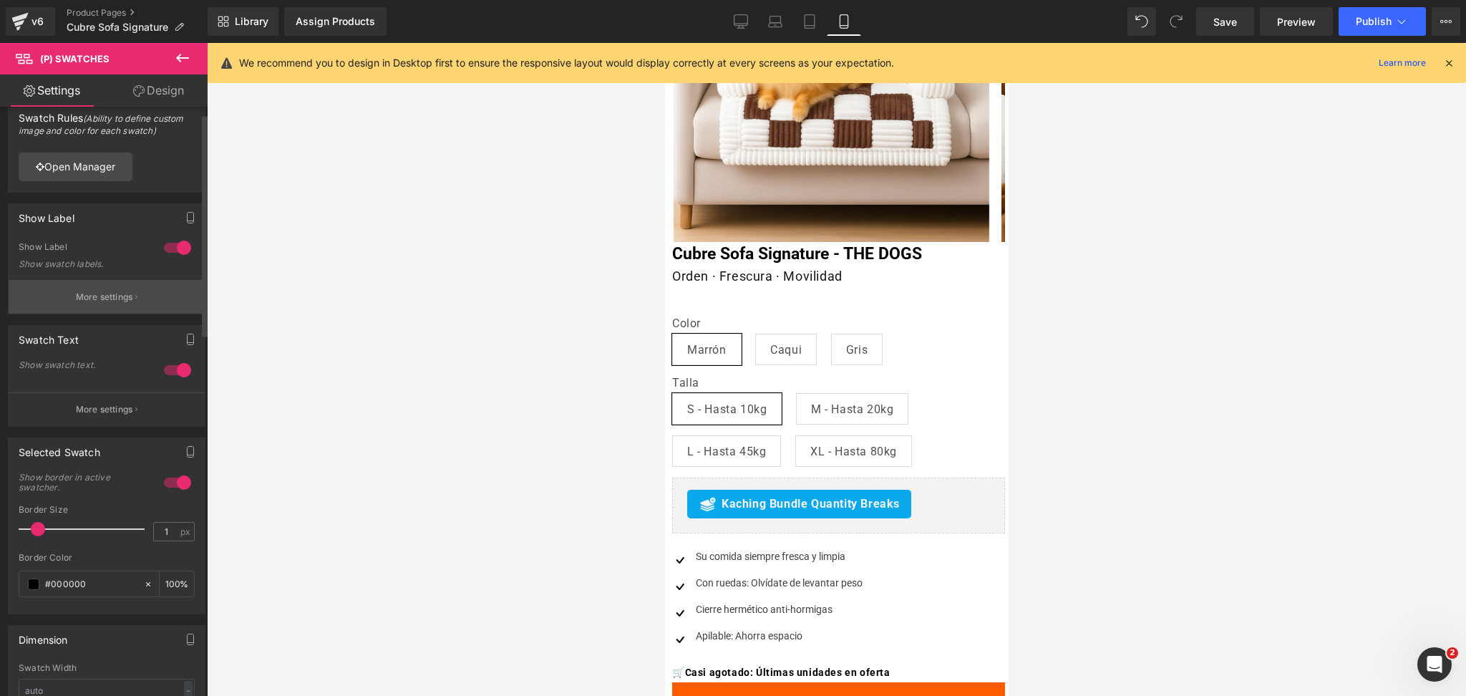
click at [104, 305] on button "More settings" at bounding box center [107, 297] width 196 height 34
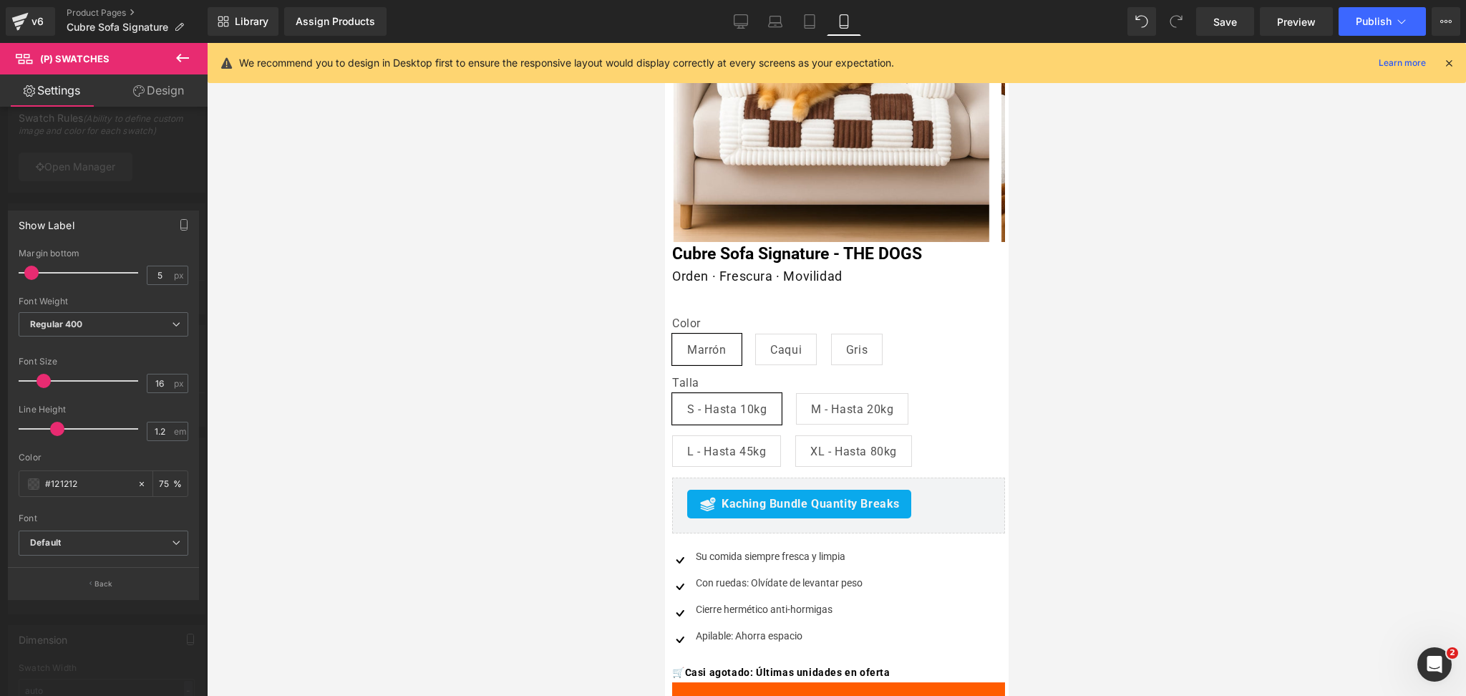
click at [124, 609] on div at bounding box center [104, 373] width 208 height 660
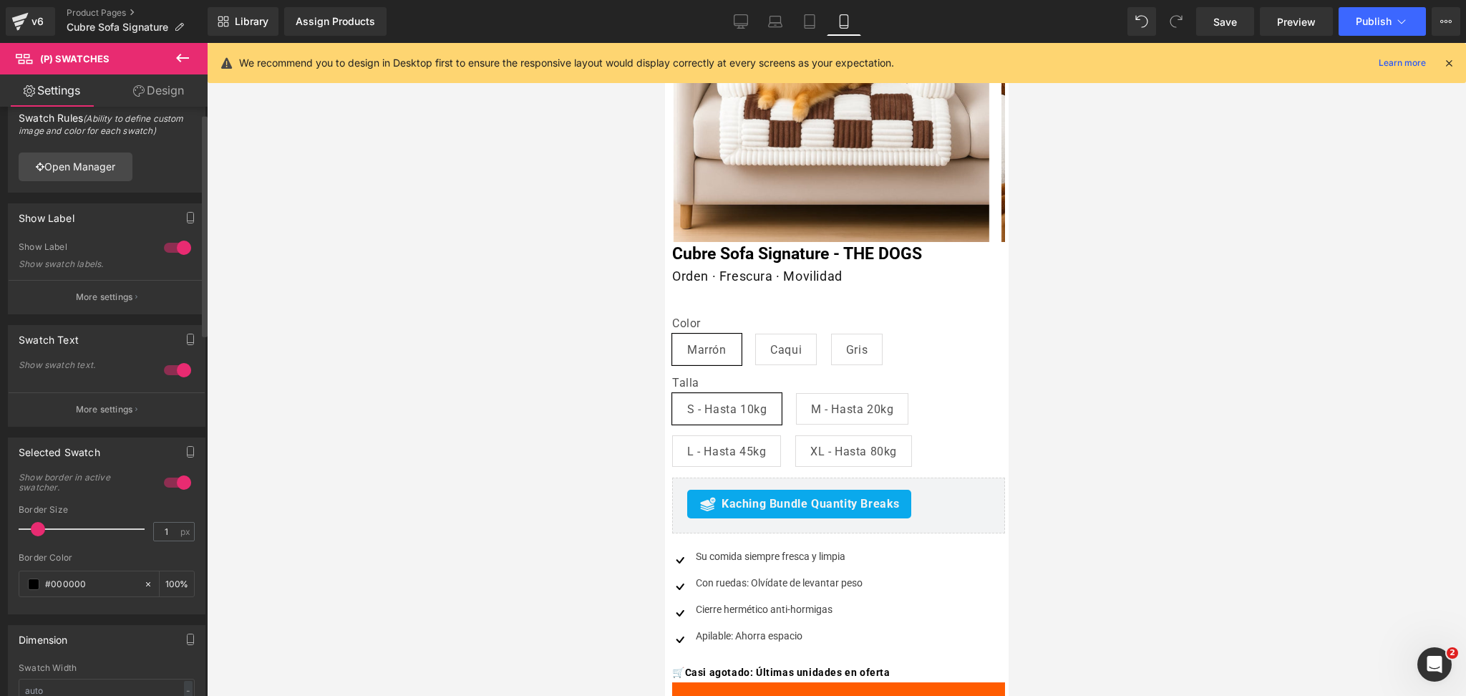
drag, startPoint x: 117, startPoint y: 582, endPoint x: 107, endPoint y: 547, distance: 36.5
click at [113, 580] on input "#000000" at bounding box center [91, 584] width 92 height 16
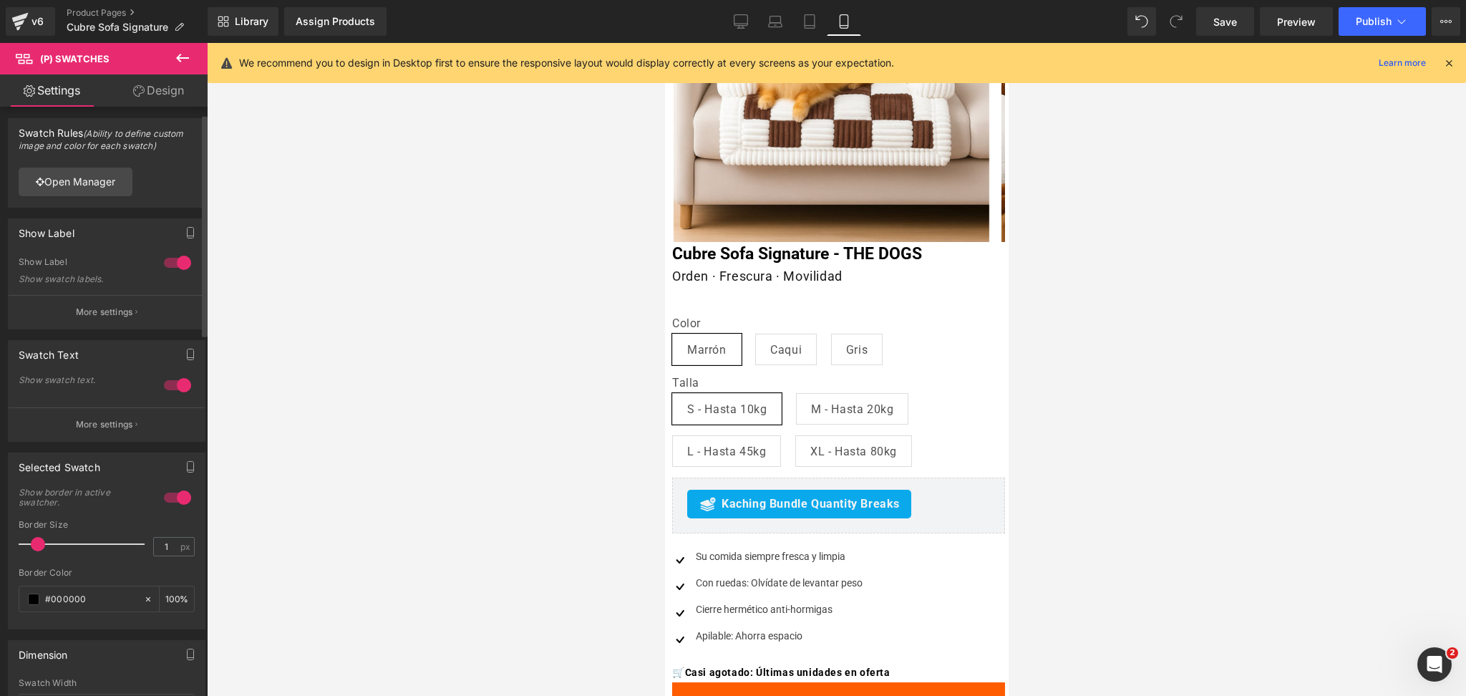
scroll to position [0, 0]
click at [79, 183] on link "Open Manager" at bounding box center [76, 184] width 114 height 29
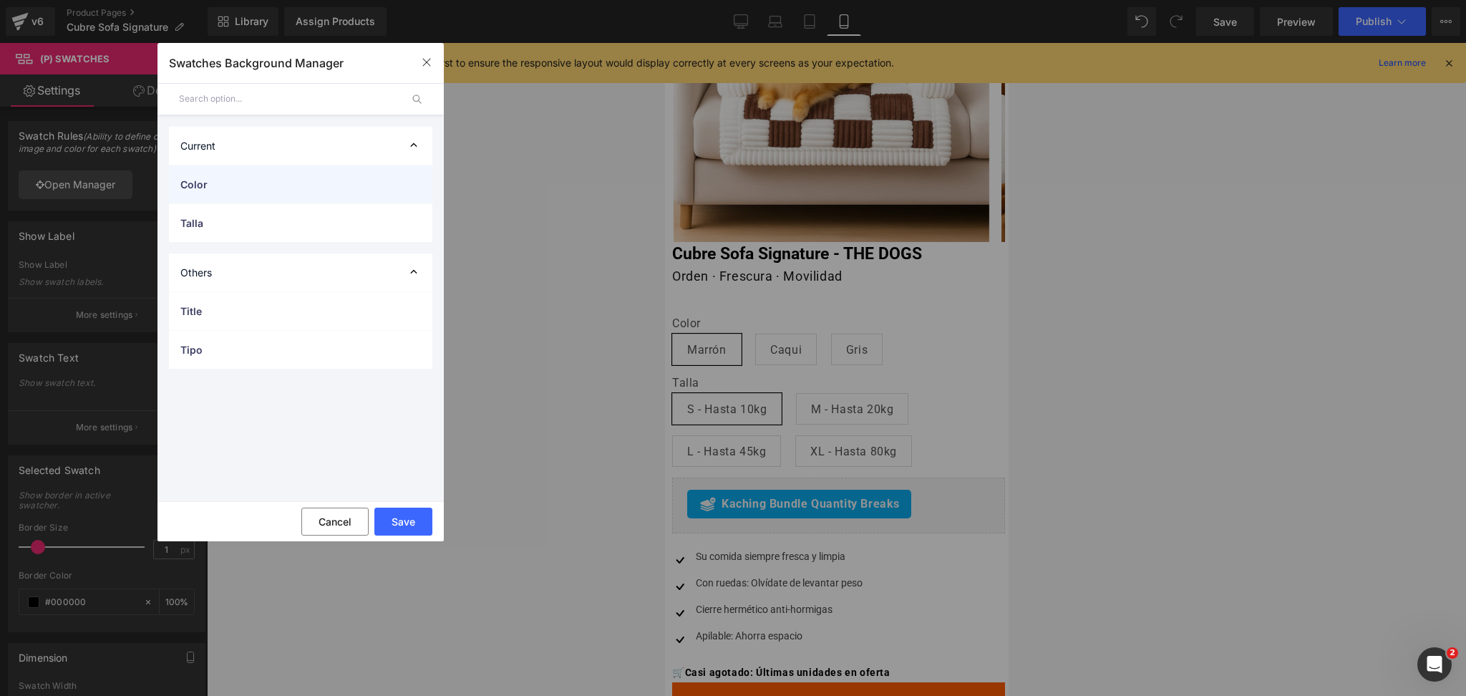
click at [339, 196] on div "Color" at bounding box center [300, 184] width 263 height 38
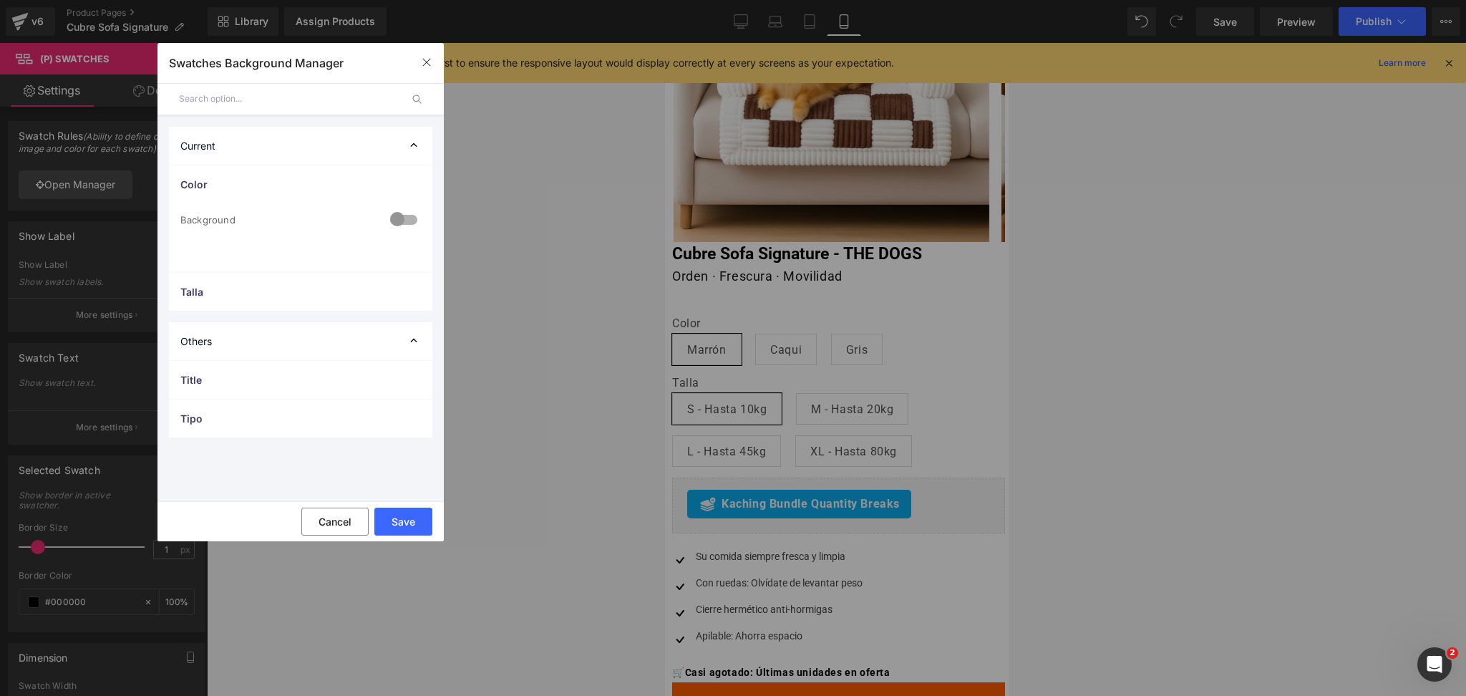
click at [407, 217] on div at bounding box center [404, 221] width 34 height 28
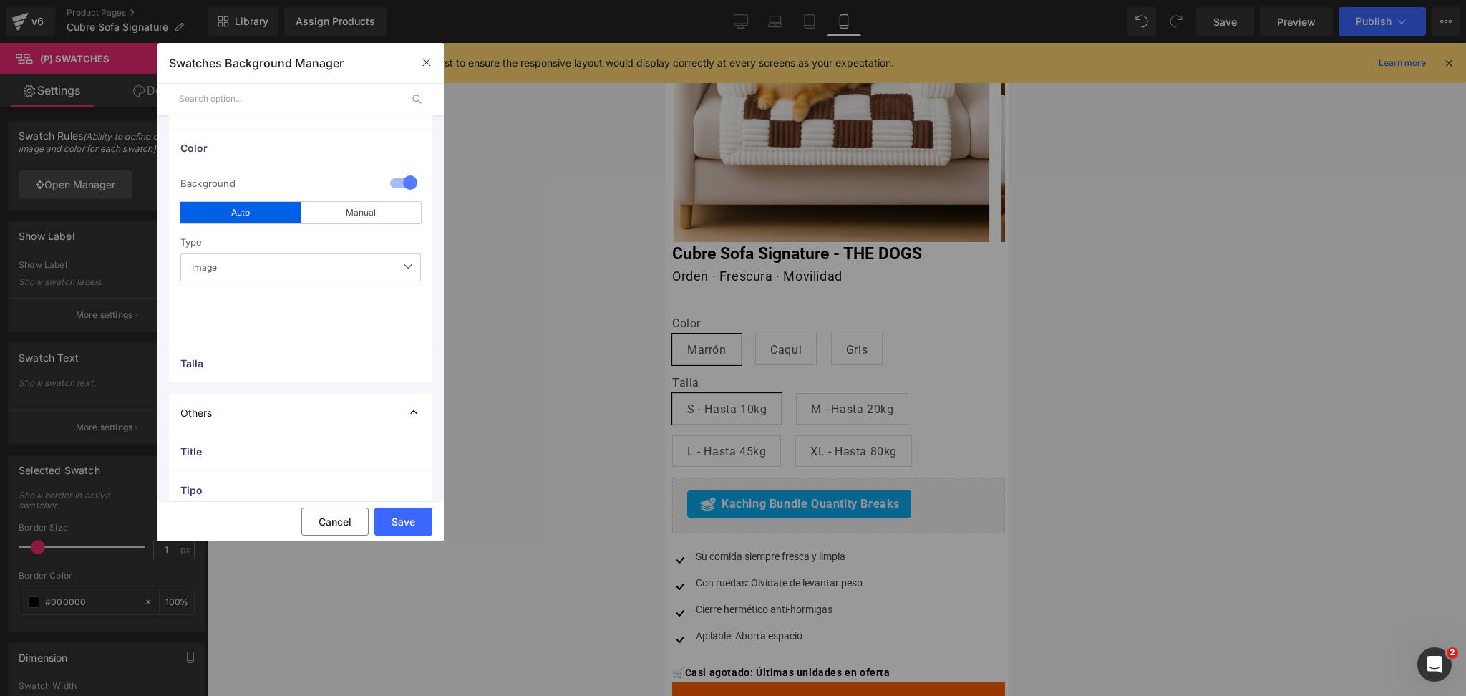
scroll to position [56, 0]
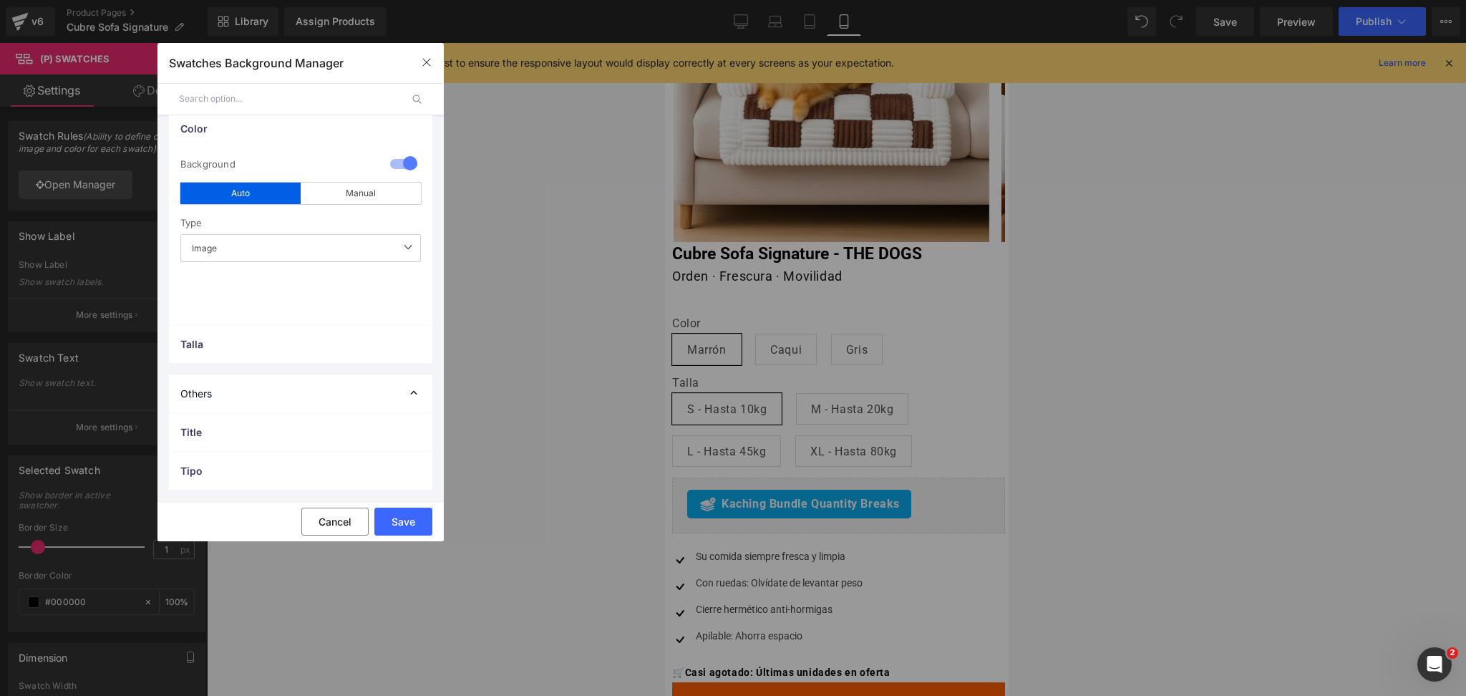
click at [322, 243] on span "Image" at bounding box center [300, 248] width 241 height 28
click at [369, 189] on div "Manual" at bounding box center [361, 193] width 120 height 21
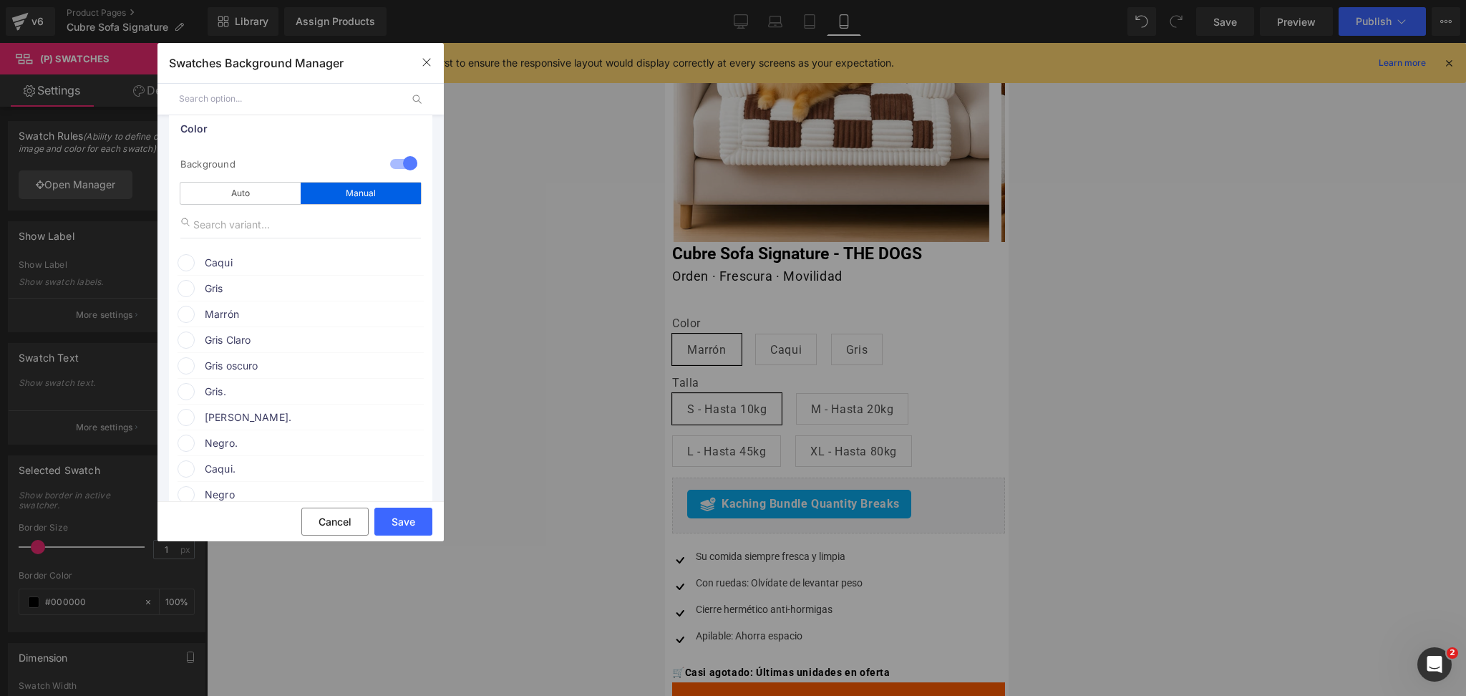
click at [301, 228] on input "text" at bounding box center [300, 224] width 241 height 27
type input "marr"
click at [345, 281] on div "1 Background manual Auto Manual Image Color Type Image Image Color marr Caqui c…" at bounding box center [300, 237] width 263 height 175
click at [279, 267] on span "Marrón" at bounding box center [314, 265] width 218 height 17
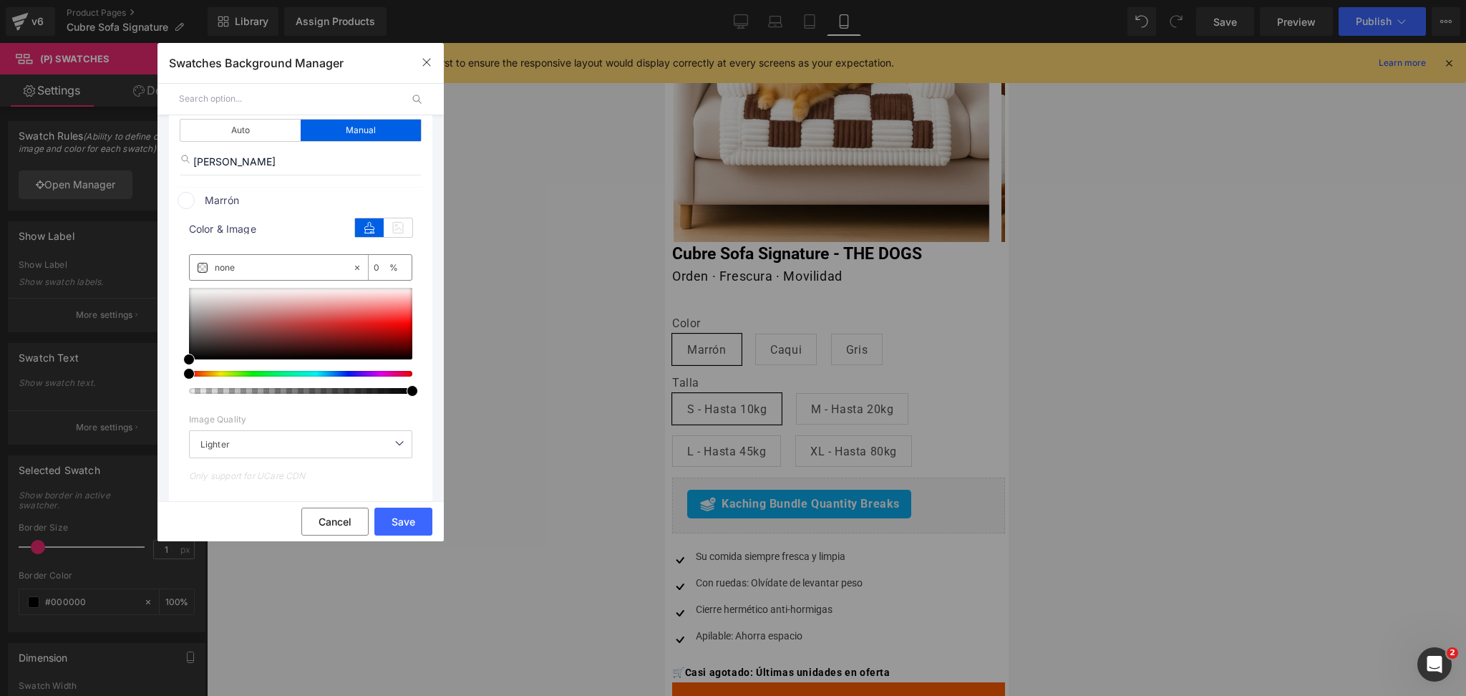
scroll to position [151, 0]
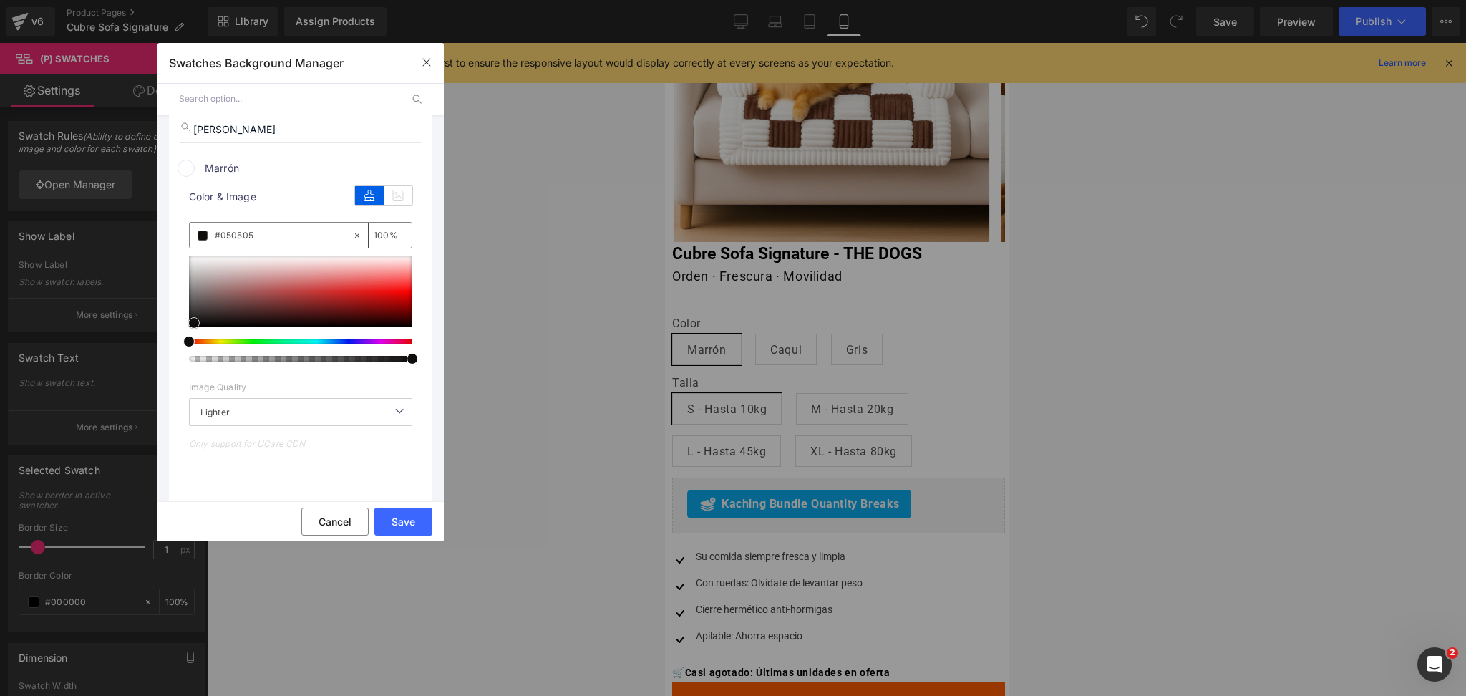
type input "#050505"
type input "100"
drag, startPoint x: 191, startPoint y: 326, endPoint x: 392, endPoint y: 249, distance: 215.5
click at [392, 249] on div "#ffffff 100 %" at bounding box center [300, 302] width 223 height 160
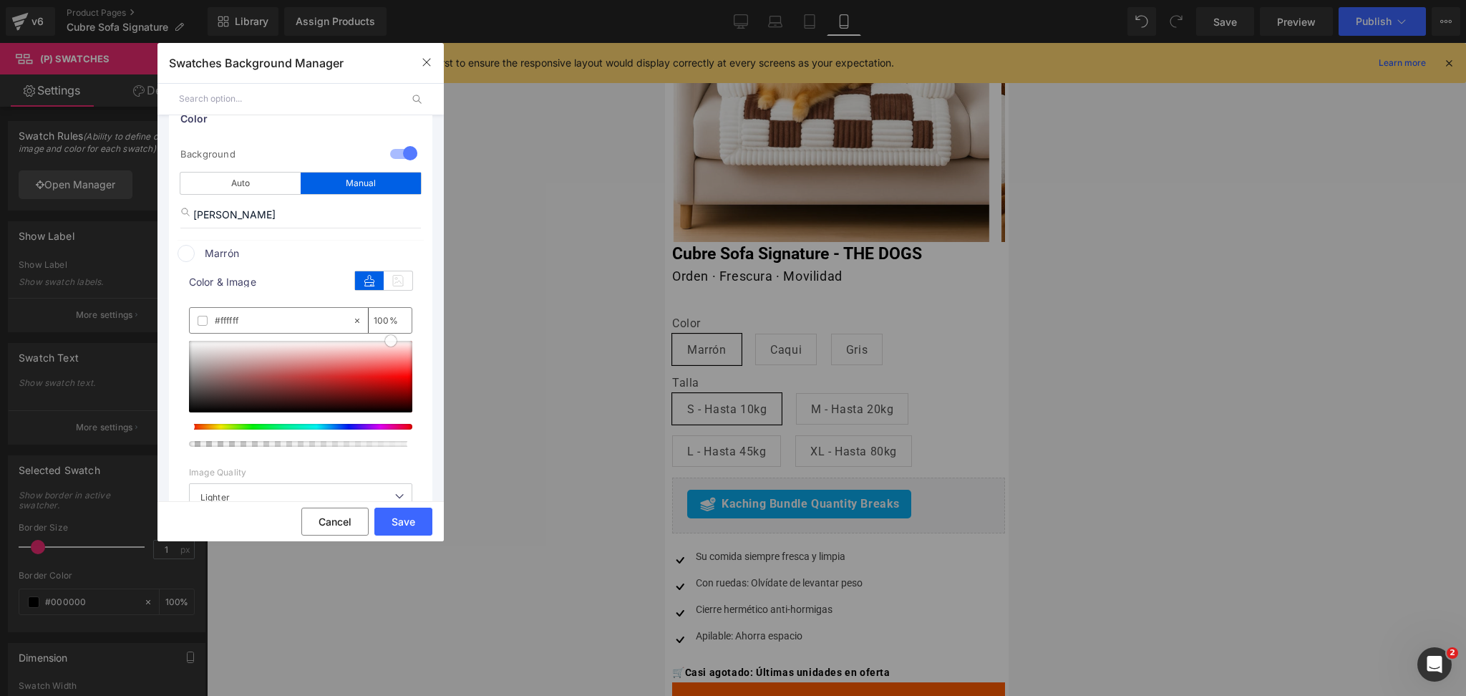
scroll to position [95, 0]
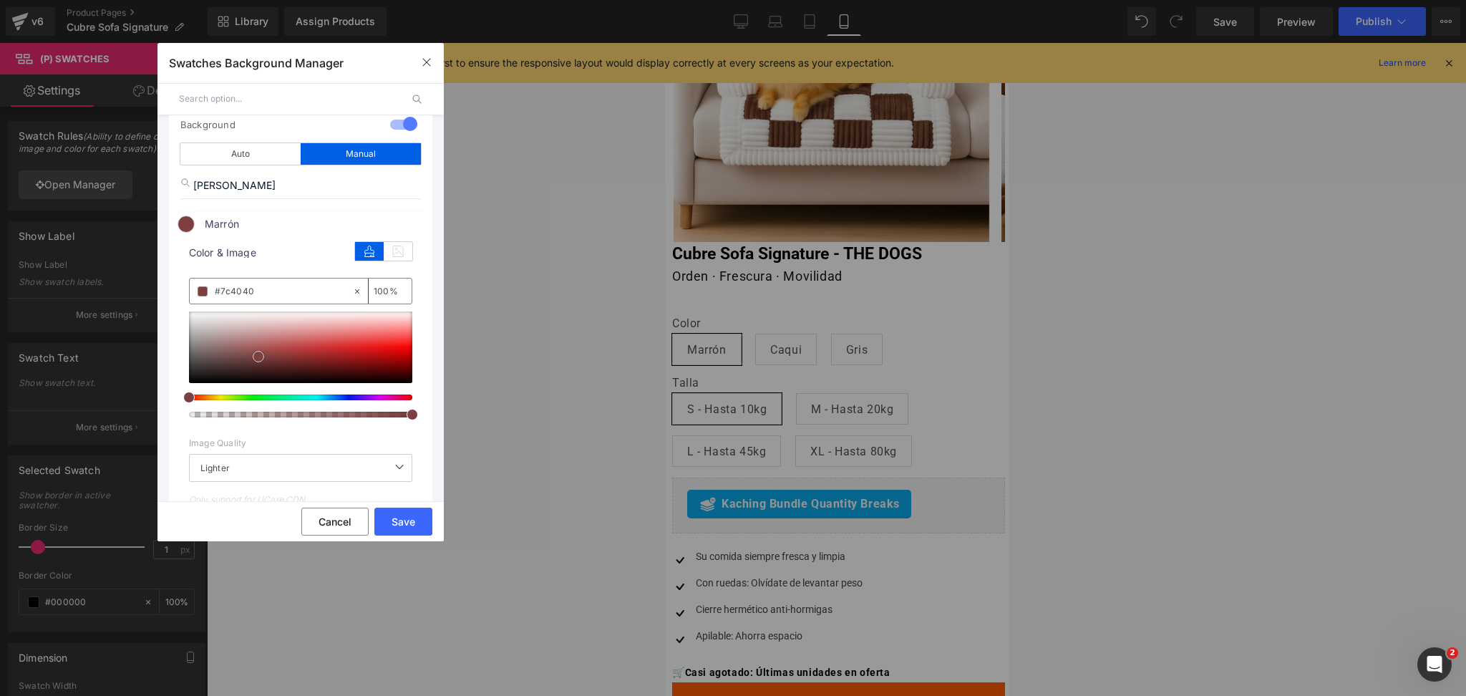
type input "#7b4141"
drag, startPoint x: 391, startPoint y: 314, endPoint x: 256, endPoint y: 359, distance: 141.7
click at [256, 359] on span at bounding box center [256, 356] width 11 height 11
click at [402, 526] on button "Save" at bounding box center [403, 522] width 58 height 28
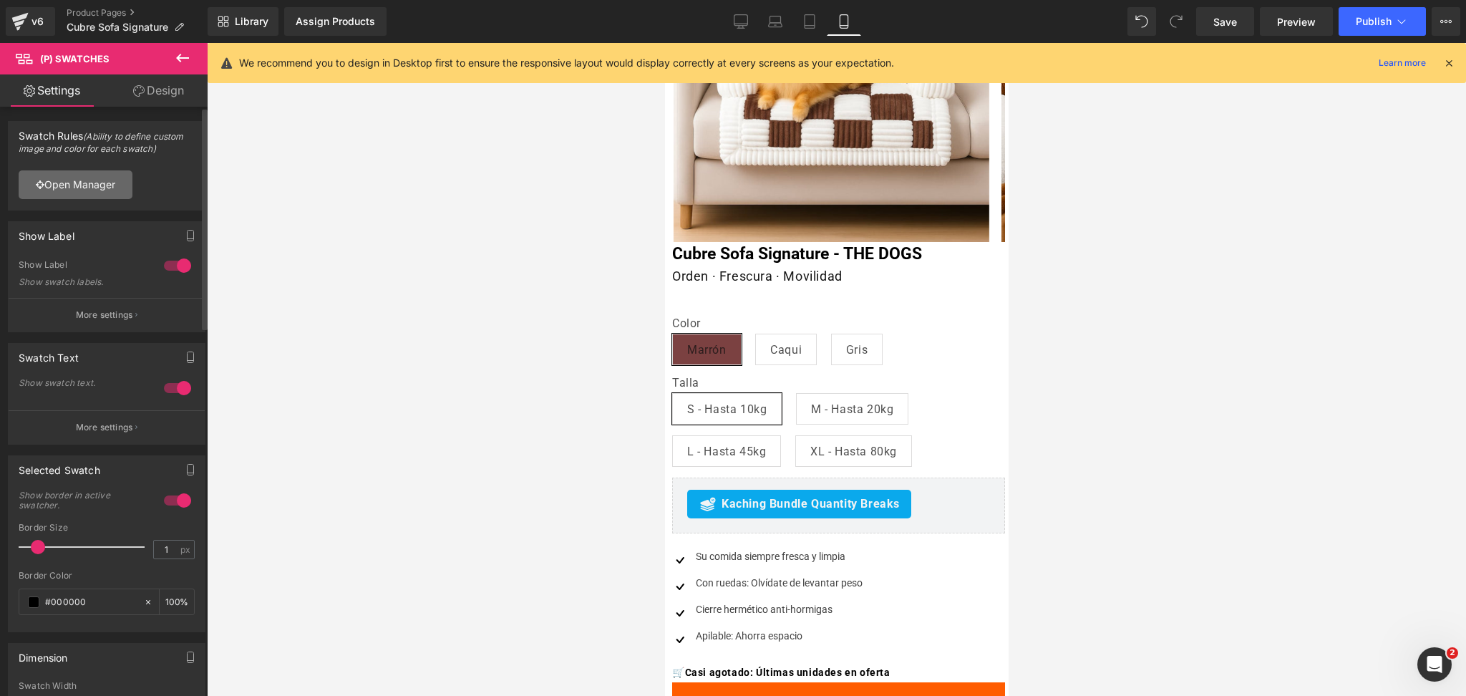
click at [117, 179] on link "Open Manager" at bounding box center [76, 184] width 114 height 29
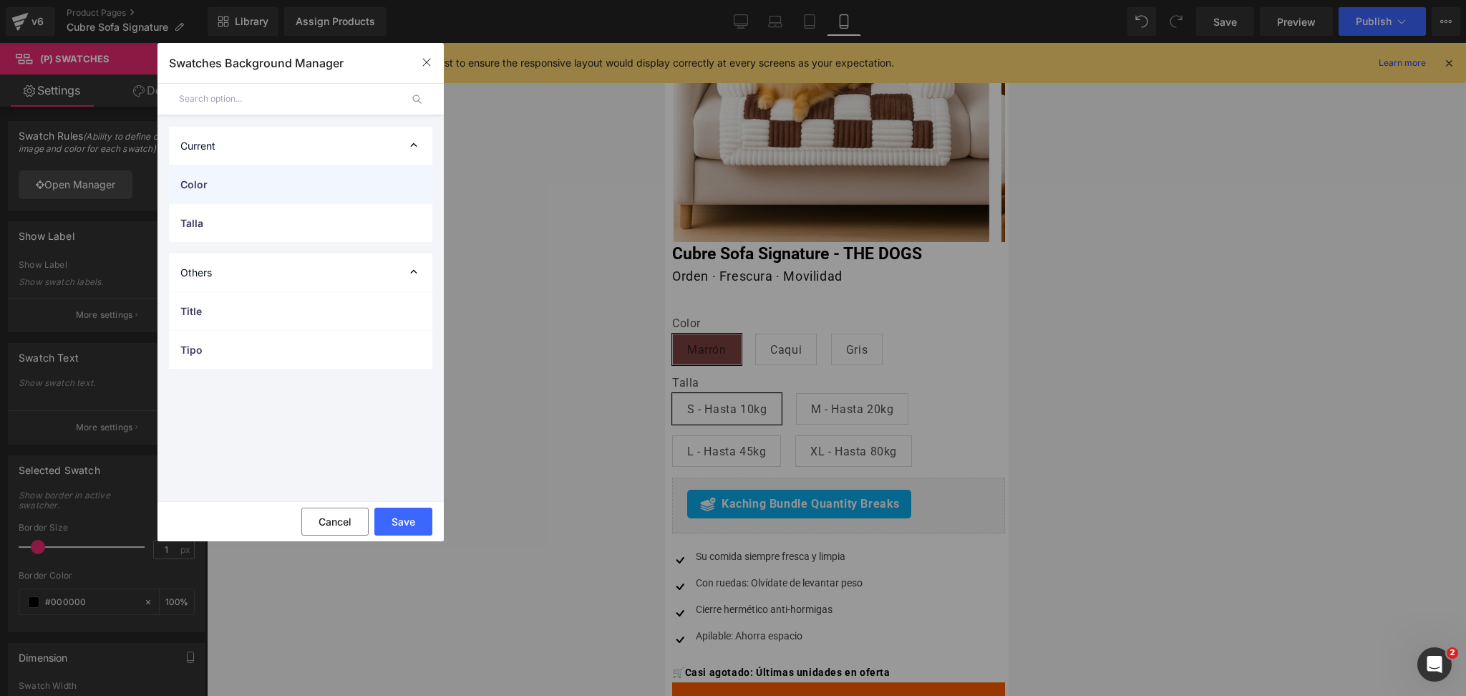
click at [271, 197] on div "Color" at bounding box center [300, 184] width 263 height 38
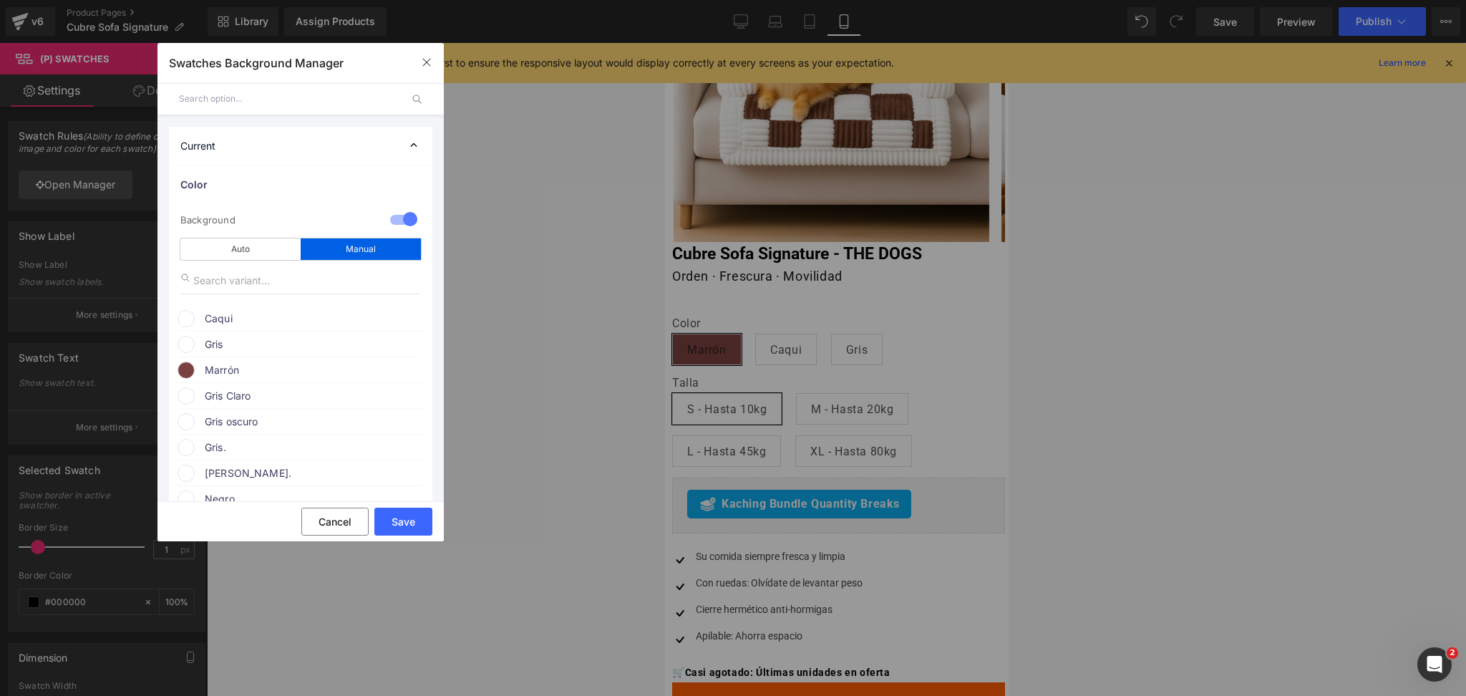
click at [292, 282] on input "text" at bounding box center [300, 280] width 241 height 27
type input "caq"
click at [289, 314] on span "Caqui" at bounding box center [314, 318] width 218 height 17
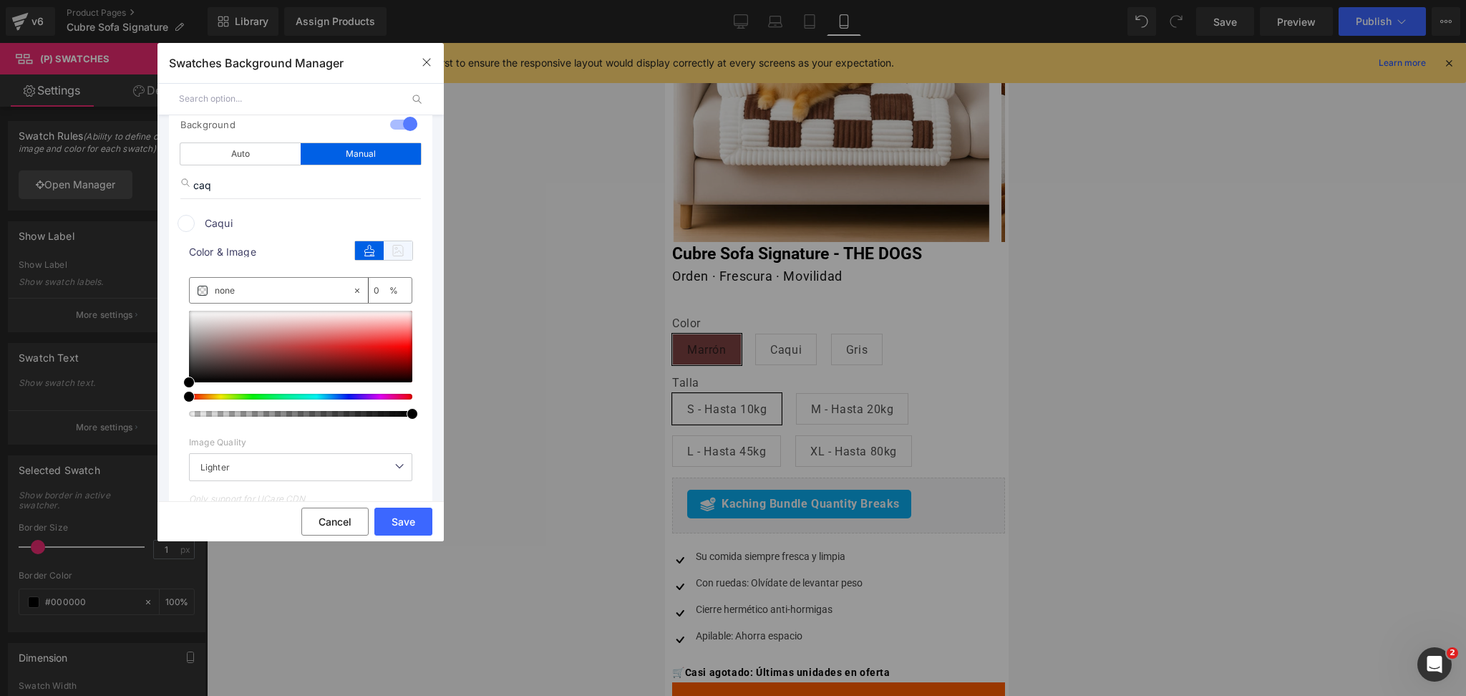
click at [384, 250] on icon at bounding box center [398, 250] width 29 height 19
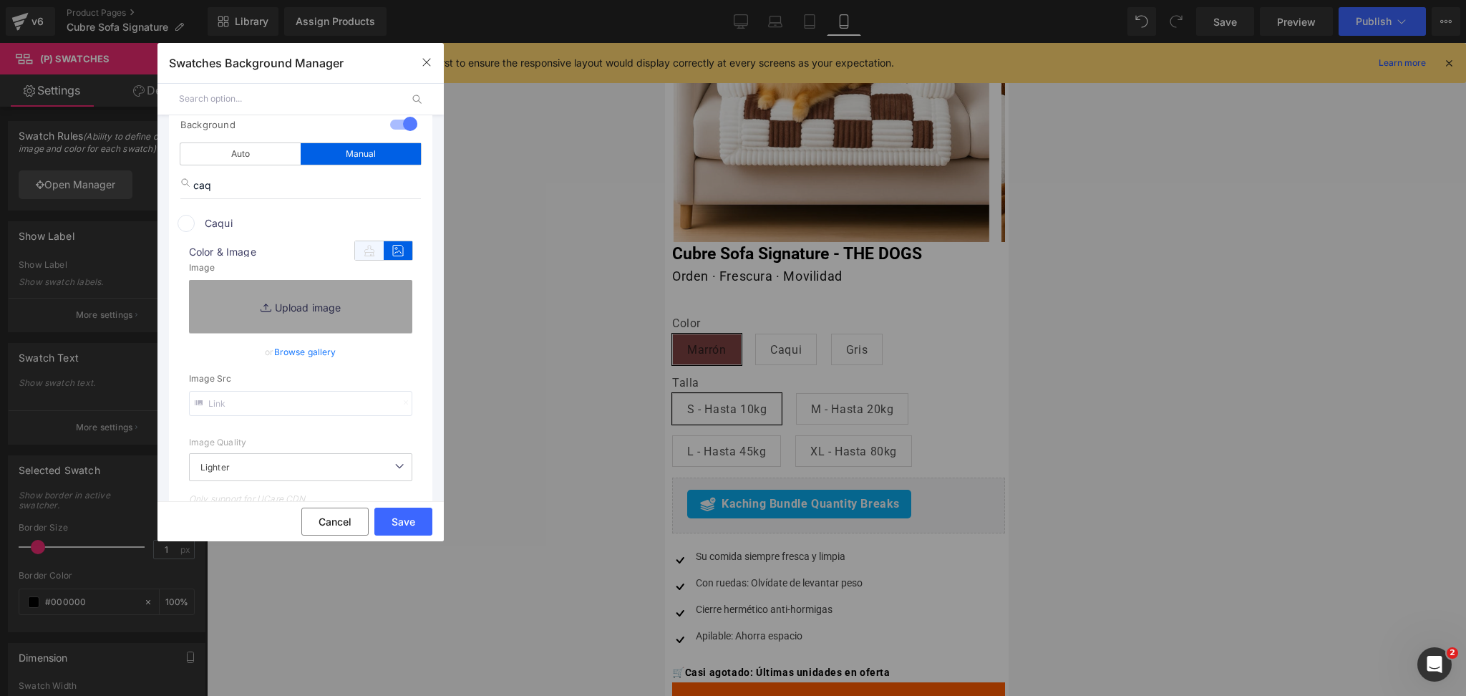
click at [358, 251] on icon at bounding box center [369, 250] width 29 height 19
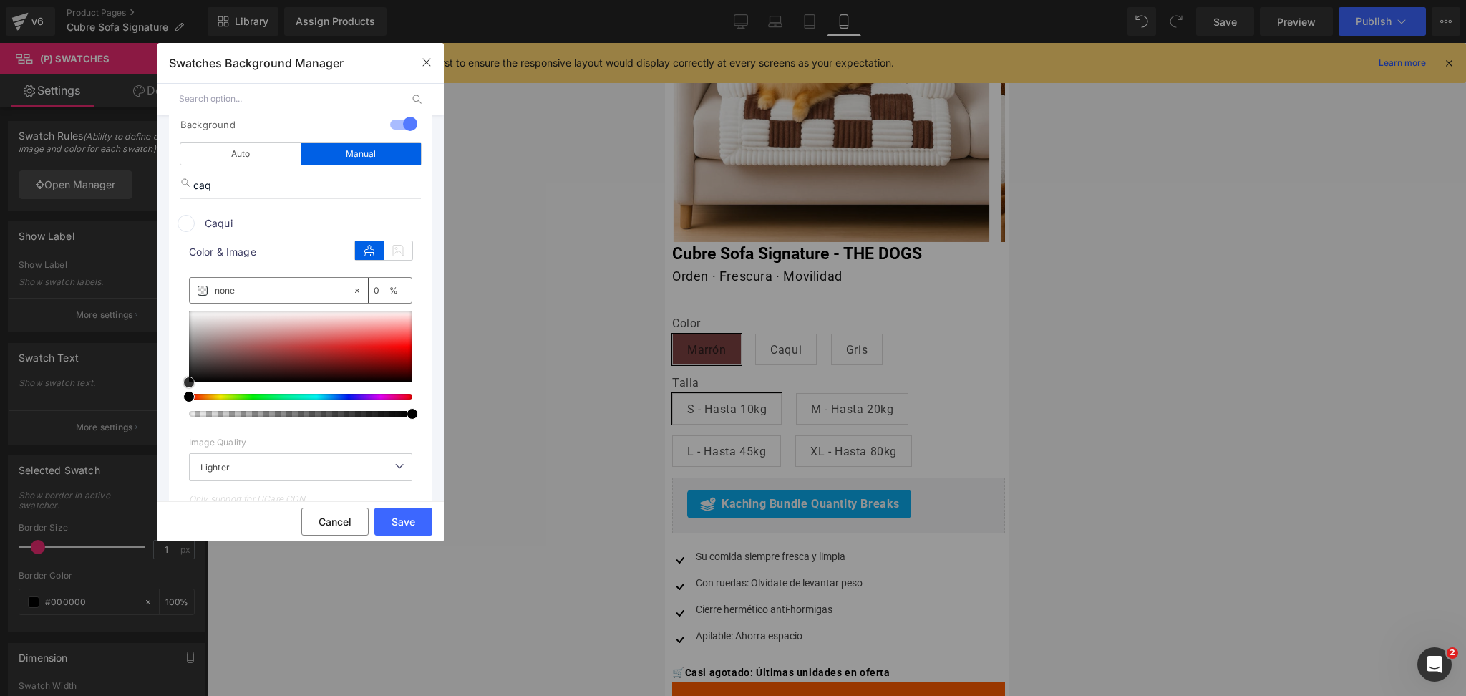
type input "#000000"
type input "100"
type input "#d3b0b0"
drag, startPoint x: 185, startPoint y: 379, endPoint x: 248, endPoint y: 325, distance: 82.7
click at [248, 325] on span at bounding box center [251, 327] width 11 height 11
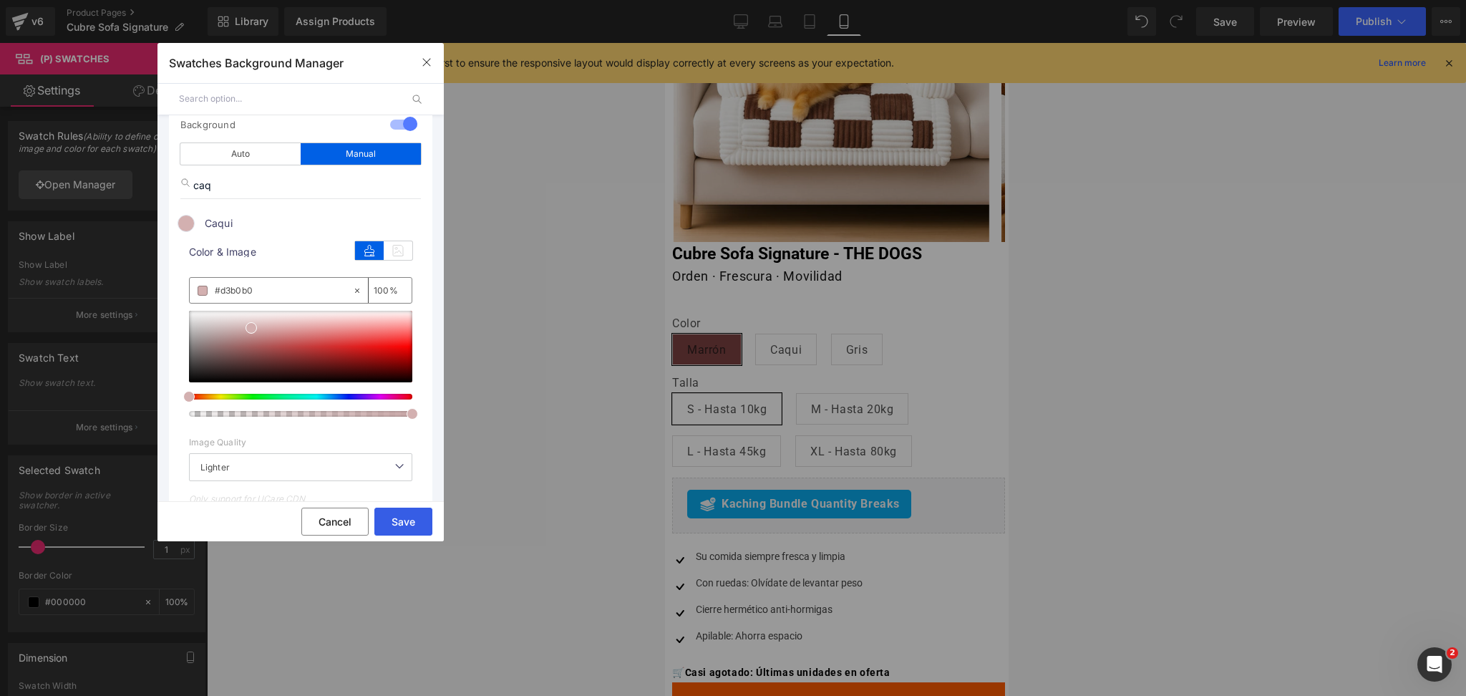
click at [410, 521] on button "Save" at bounding box center [403, 522] width 58 height 28
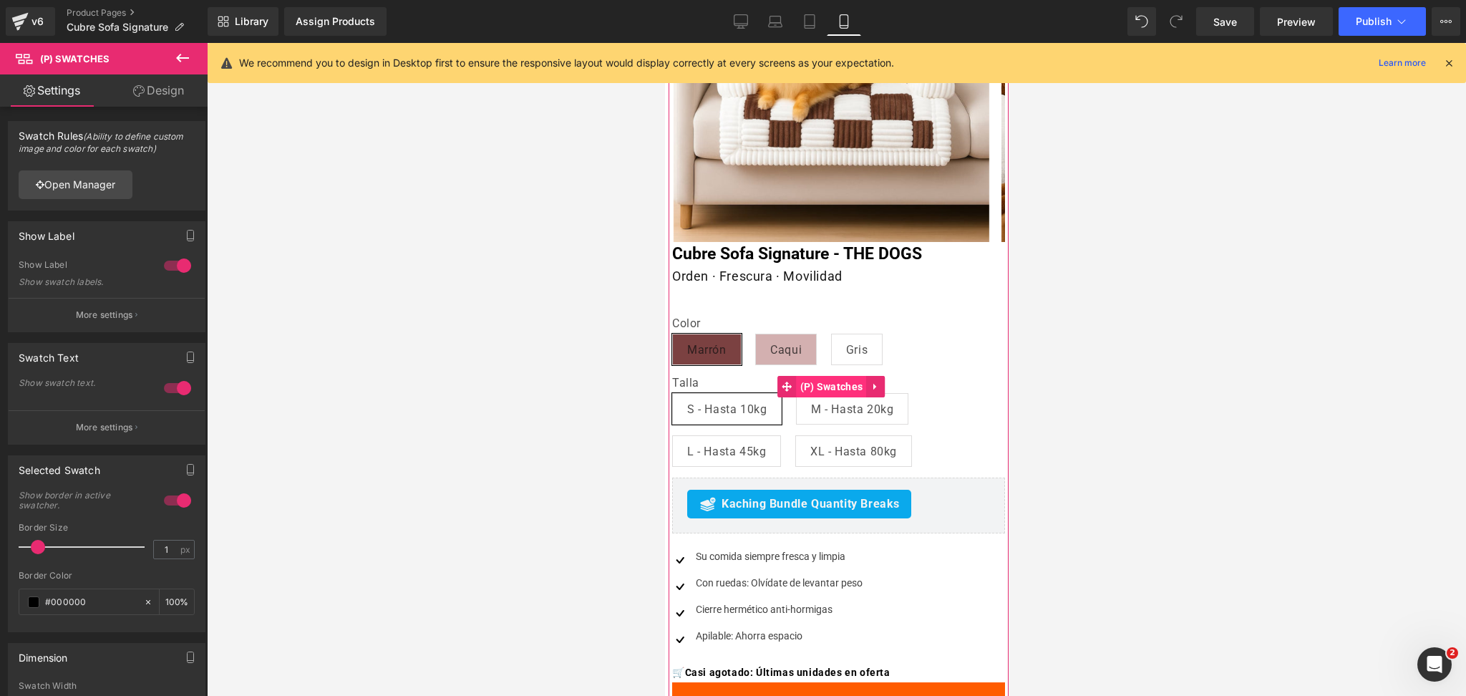
click at [817, 387] on span "(P) Swatches" at bounding box center [831, 386] width 70 height 21
click at [107, 190] on link "Open Manager" at bounding box center [76, 184] width 114 height 29
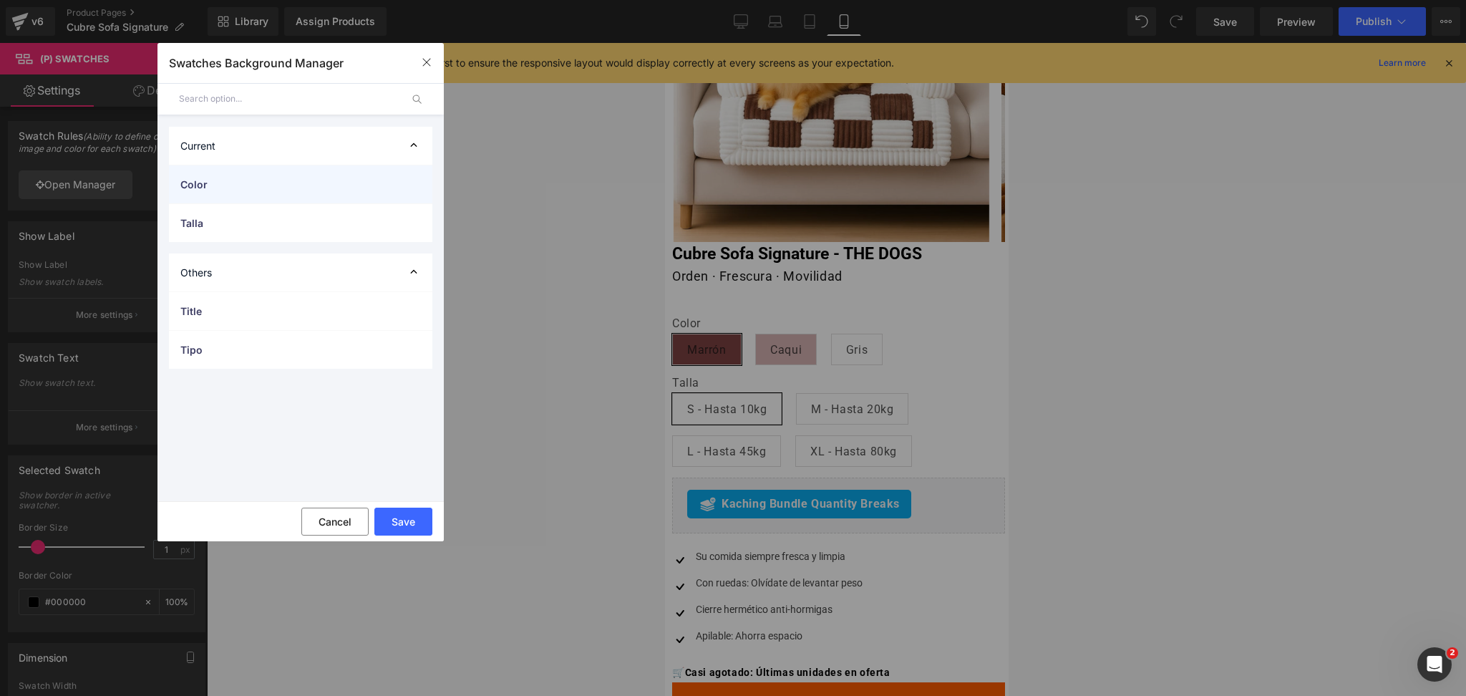
click at [247, 193] on div "Color" at bounding box center [300, 184] width 263 height 38
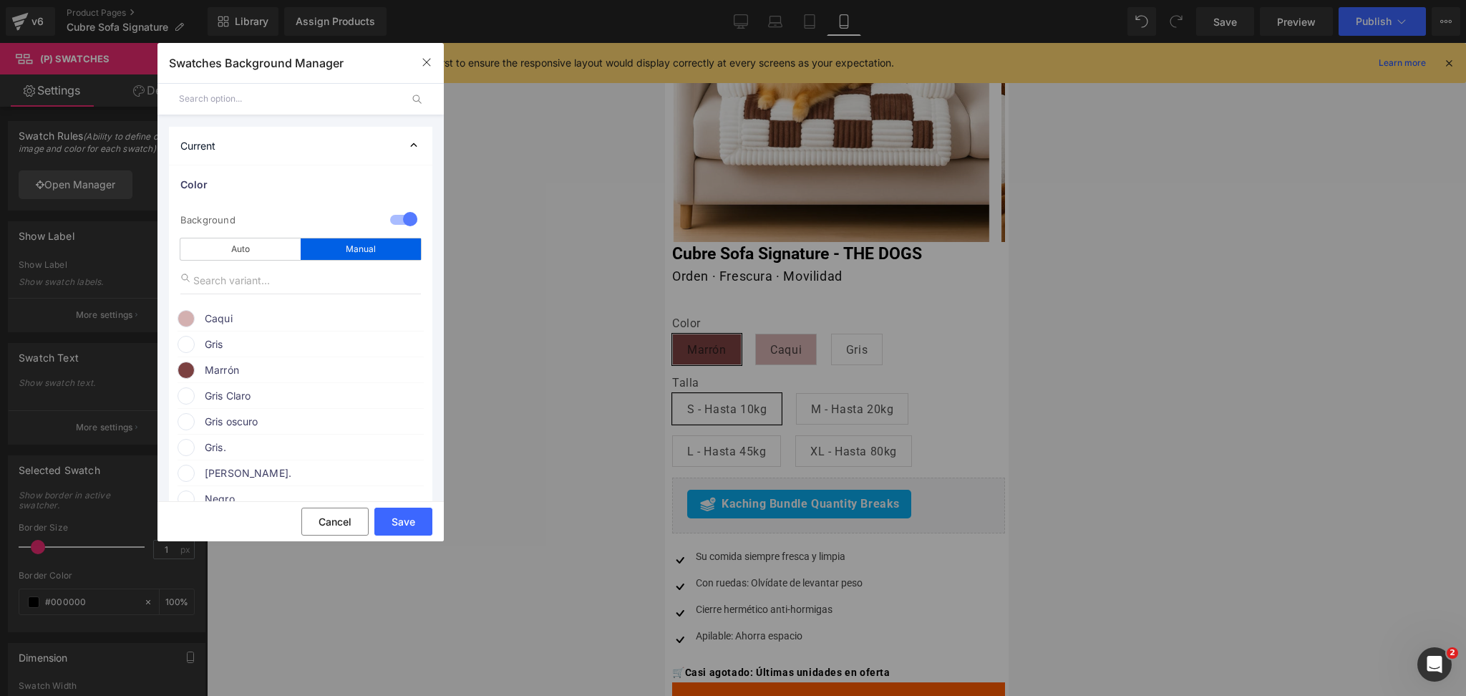
click at [248, 281] on input "text" at bounding box center [300, 280] width 241 height 27
type input "F"
click at [286, 351] on span "Gris" at bounding box center [314, 344] width 218 height 17
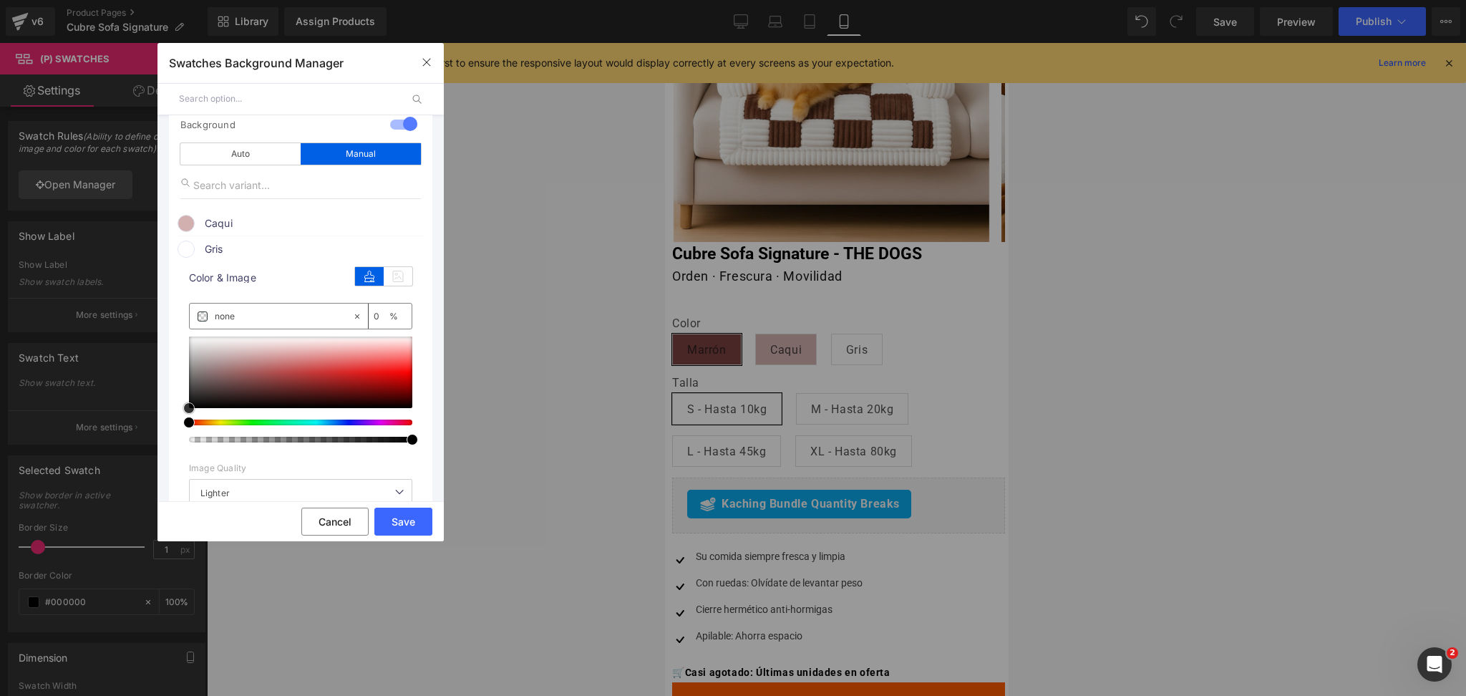
type input "#020202"
type input "100"
type input "#816e6e"
drag, startPoint x: 189, startPoint y: 410, endPoint x: 207, endPoint y: 377, distance: 38.1
click at [207, 377] on span at bounding box center [206, 374] width 11 height 11
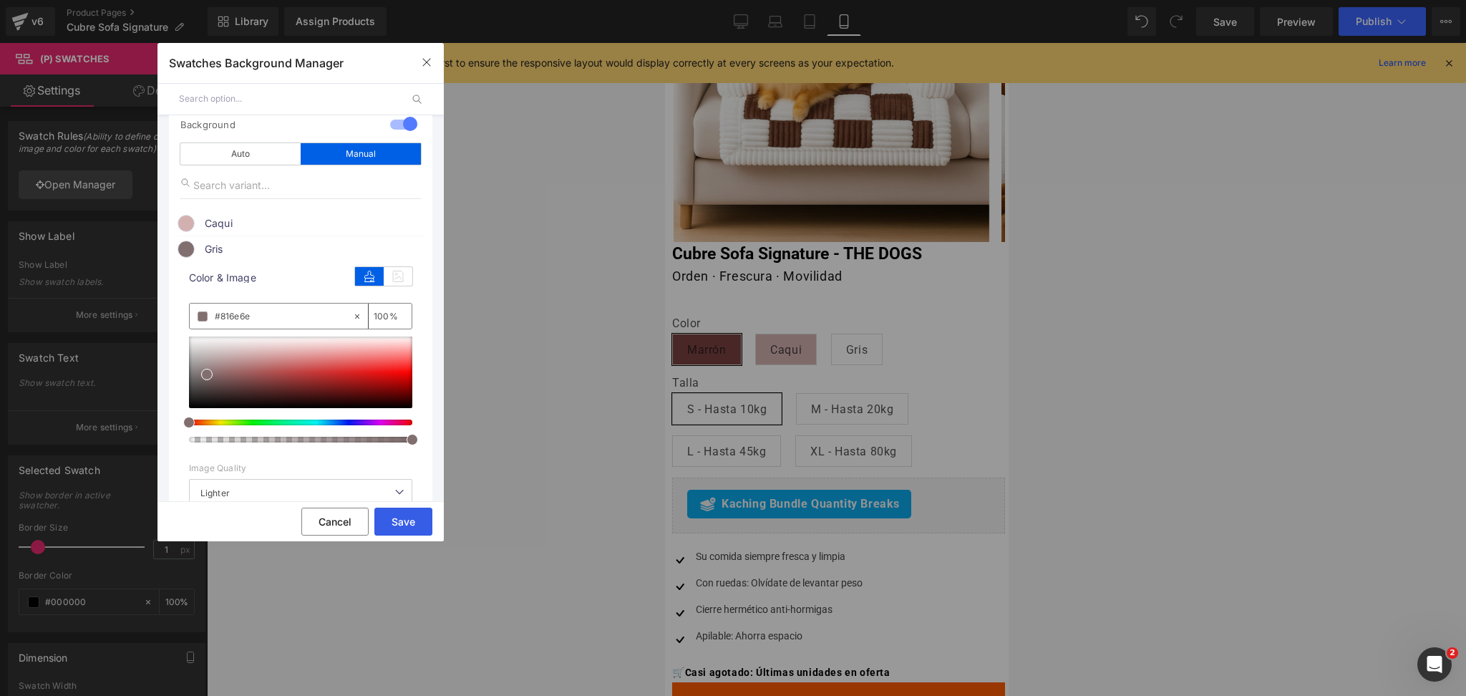
click at [405, 522] on button "Save" at bounding box center [403, 522] width 58 height 28
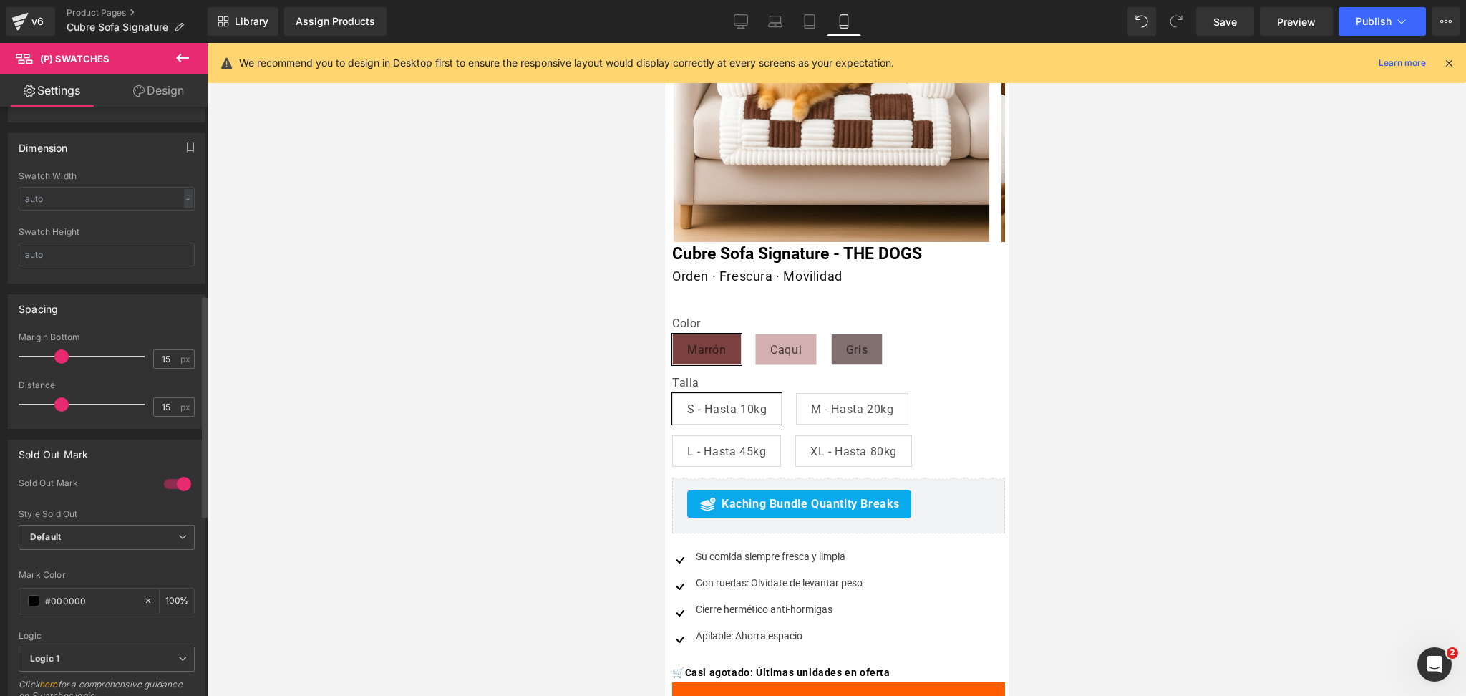
scroll to position [495, 0]
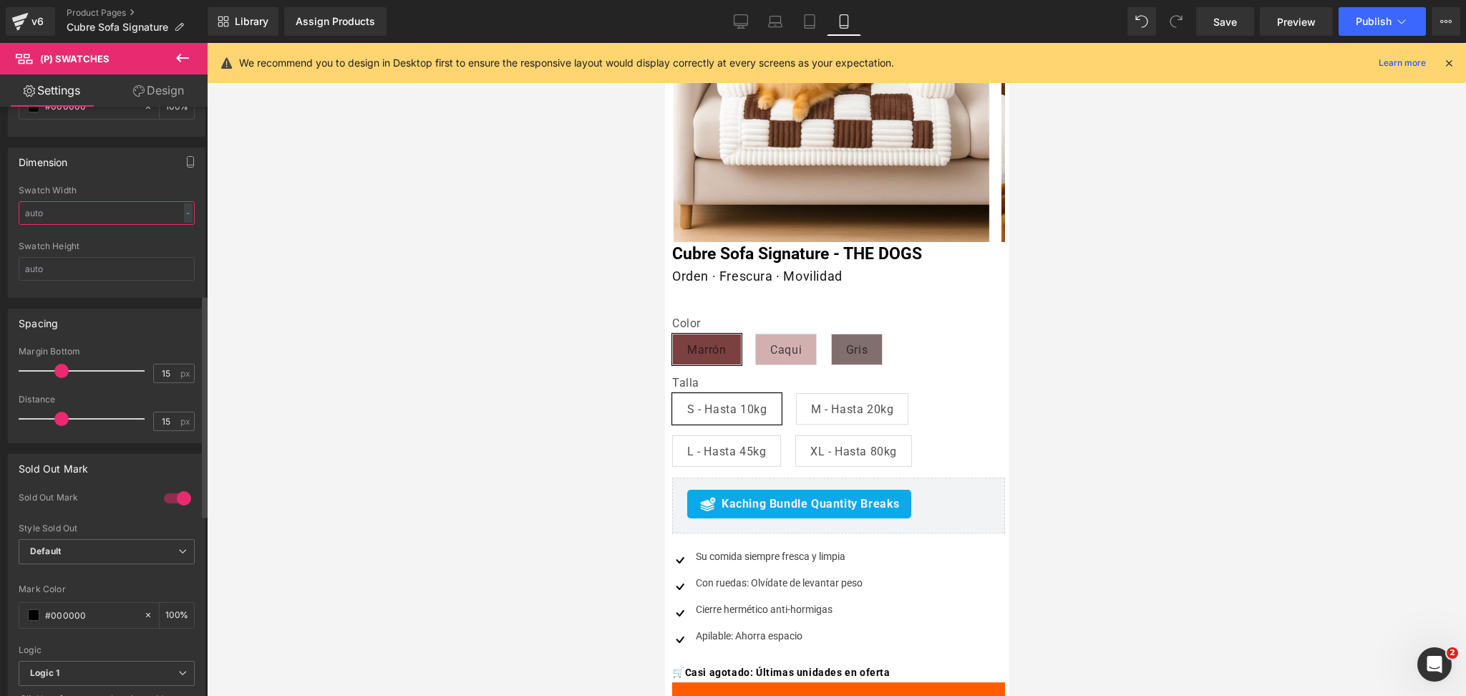
click at [84, 221] on input "text" at bounding box center [107, 213] width 176 height 24
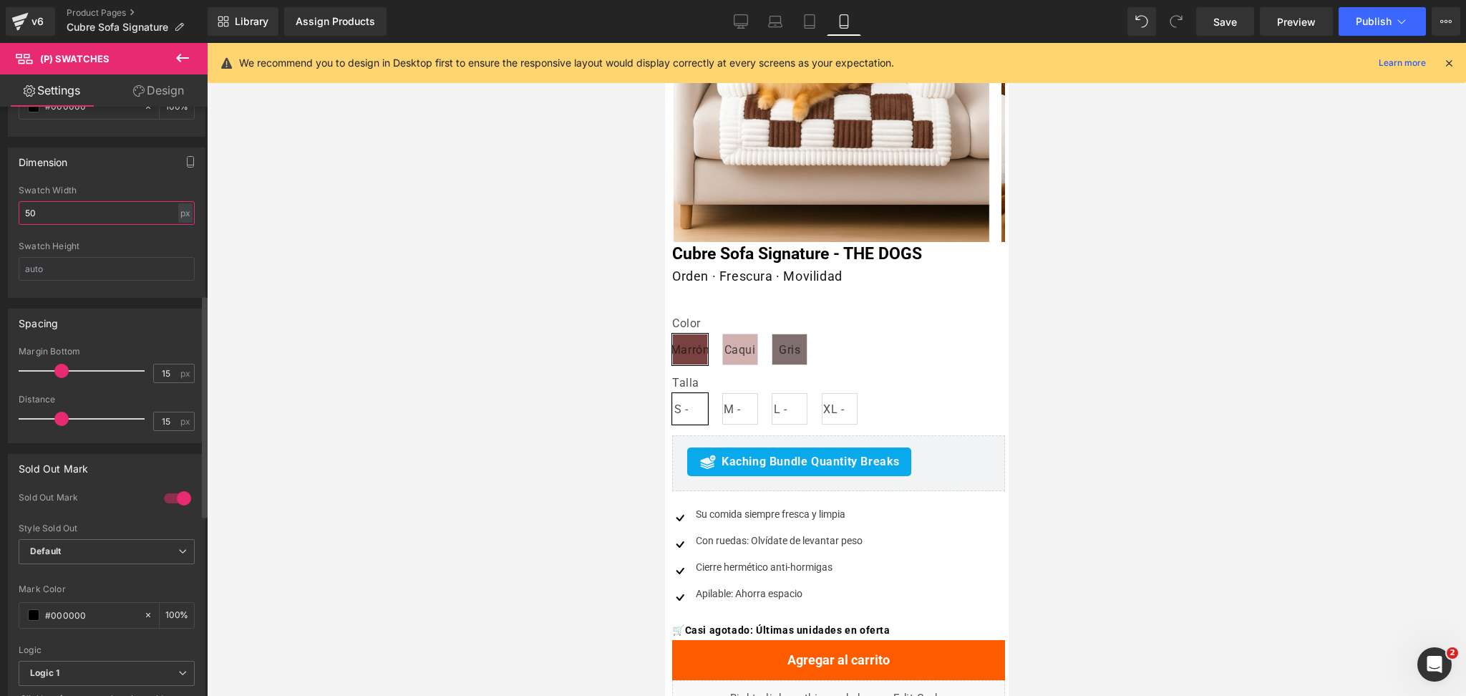
click at [82, 221] on input "50" at bounding box center [107, 213] width 176 height 24
type input "50"
click at [162, 75] on link "Design" at bounding box center [159, 90] width 104 height 32
type input "0"
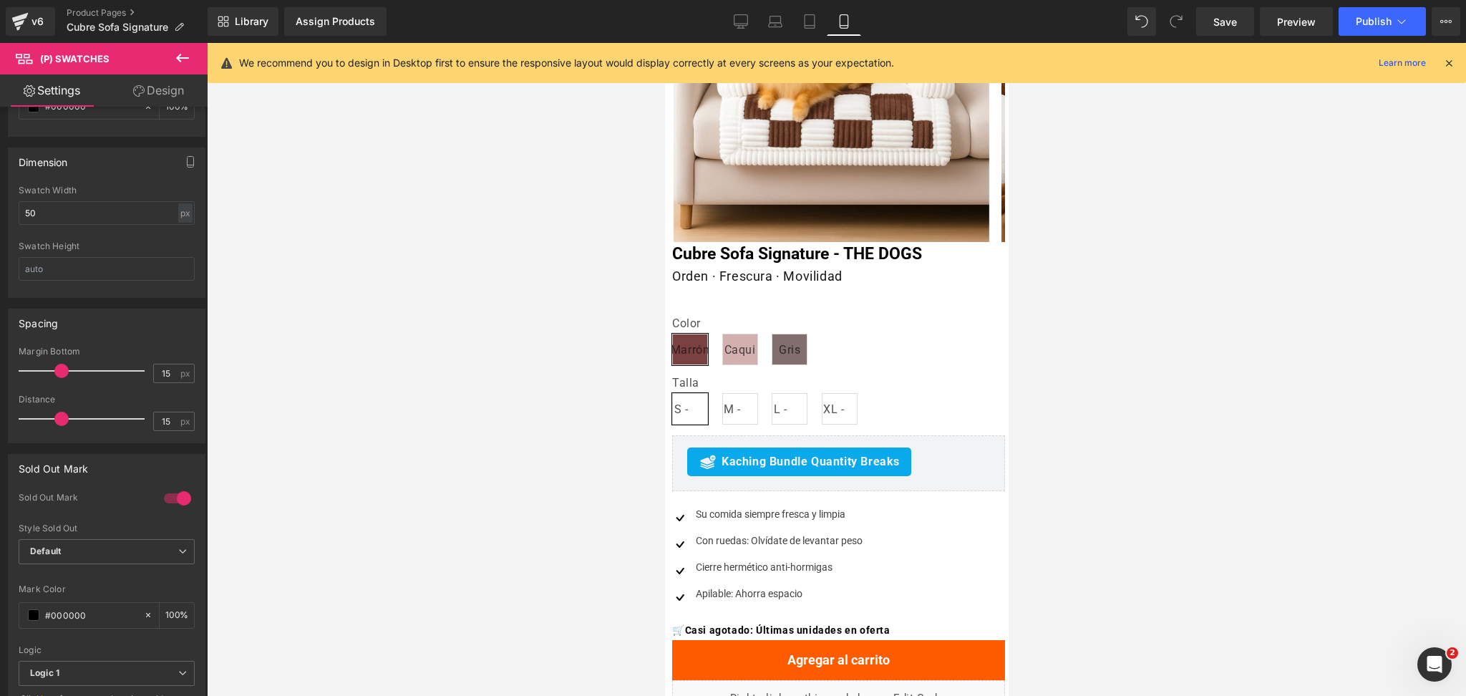
type input "0"
type input "20"
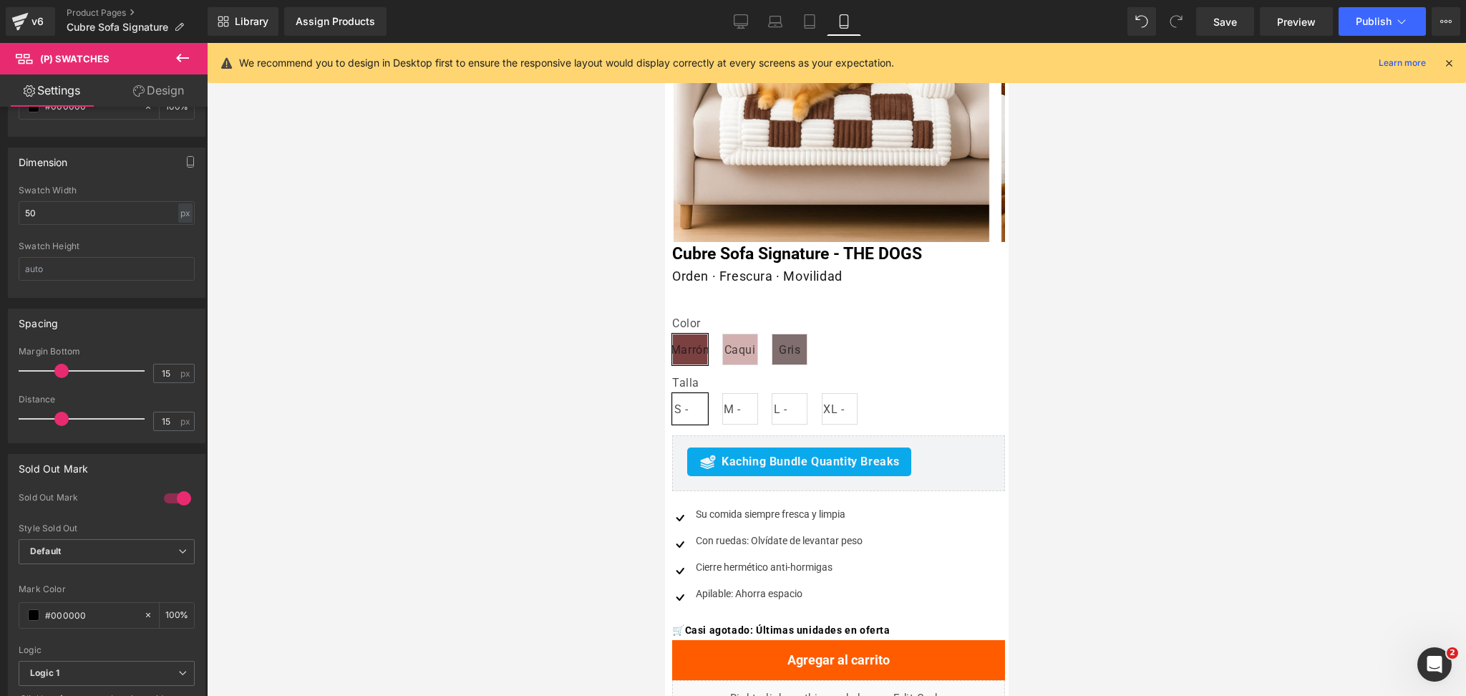
type input "0"
type input "20"
type input "100"
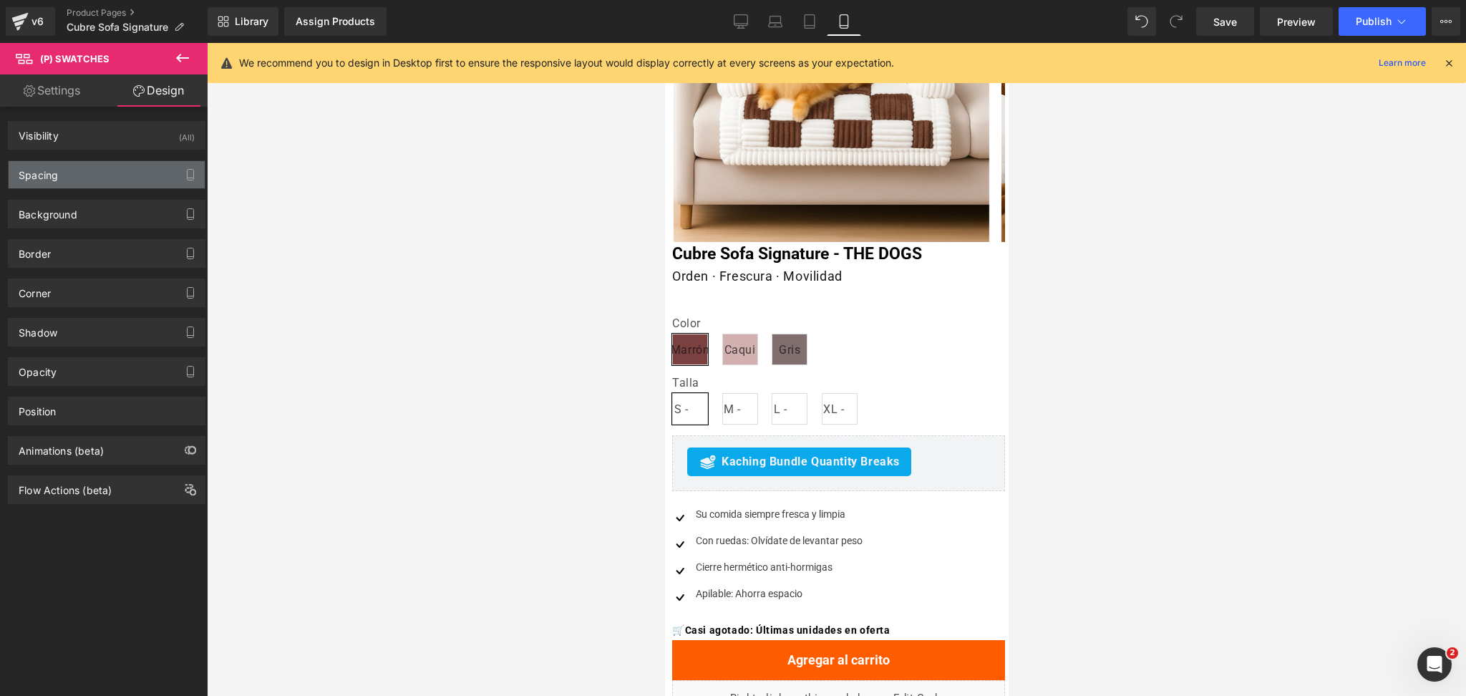
click at [105, 161] on div "Spacing" at bounding box center [107, 174] width 196 height 27
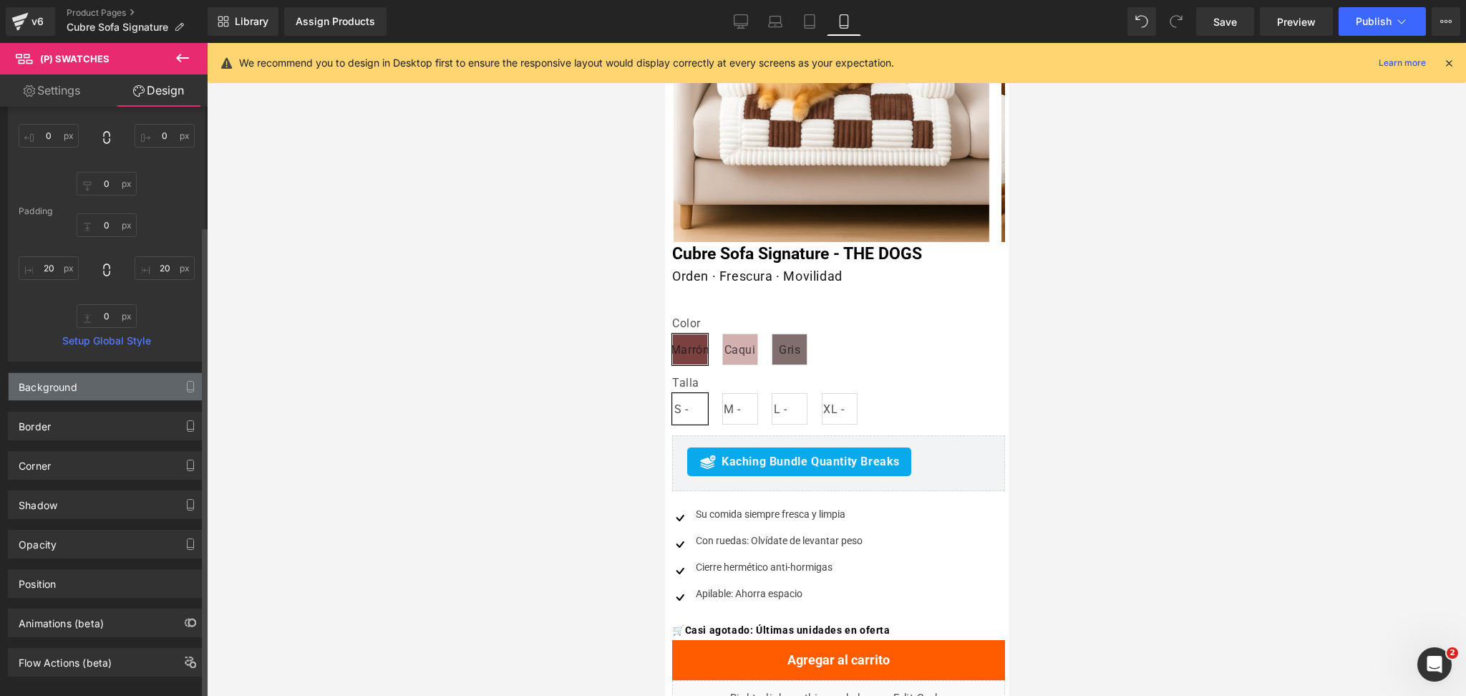
scroll to position [150, 0]
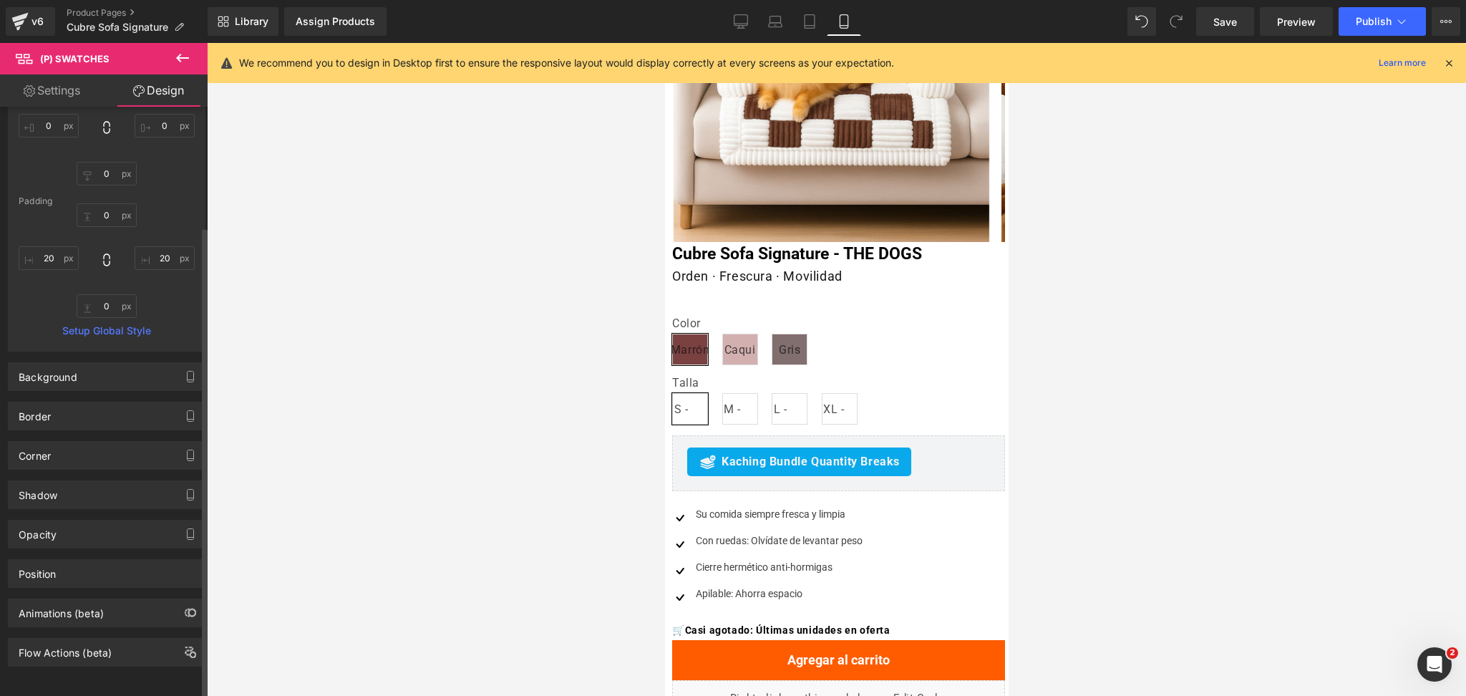
click at [122, 391] on div "Border Border Style Custom Custom Setup Global Style Custom Setup Global Style …" at bounding box center [107, 410] width 214 height 39
click at [124, 402] on div "Border" at bounding box center [107, 415] width 196 height 27
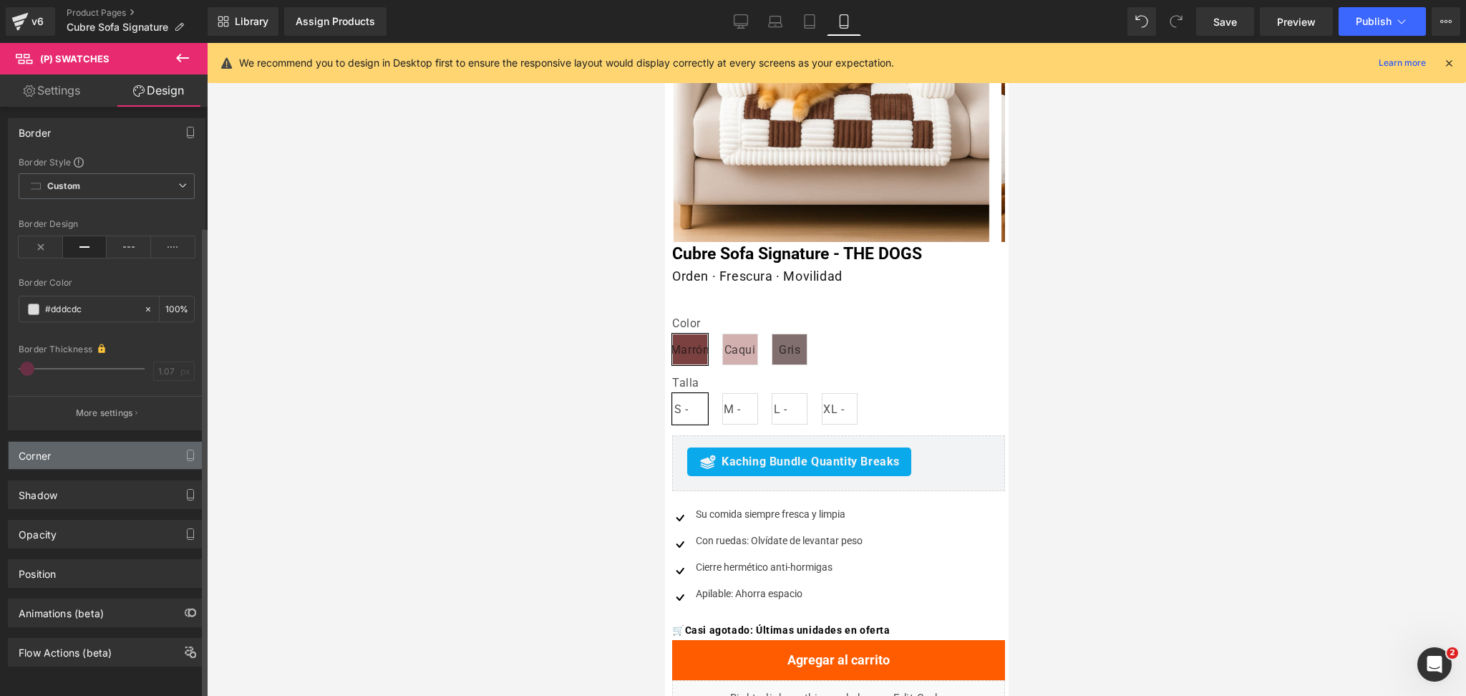
click at [110, 442] on div "Corner" at bounding box center [107, 455] width 196 height 27
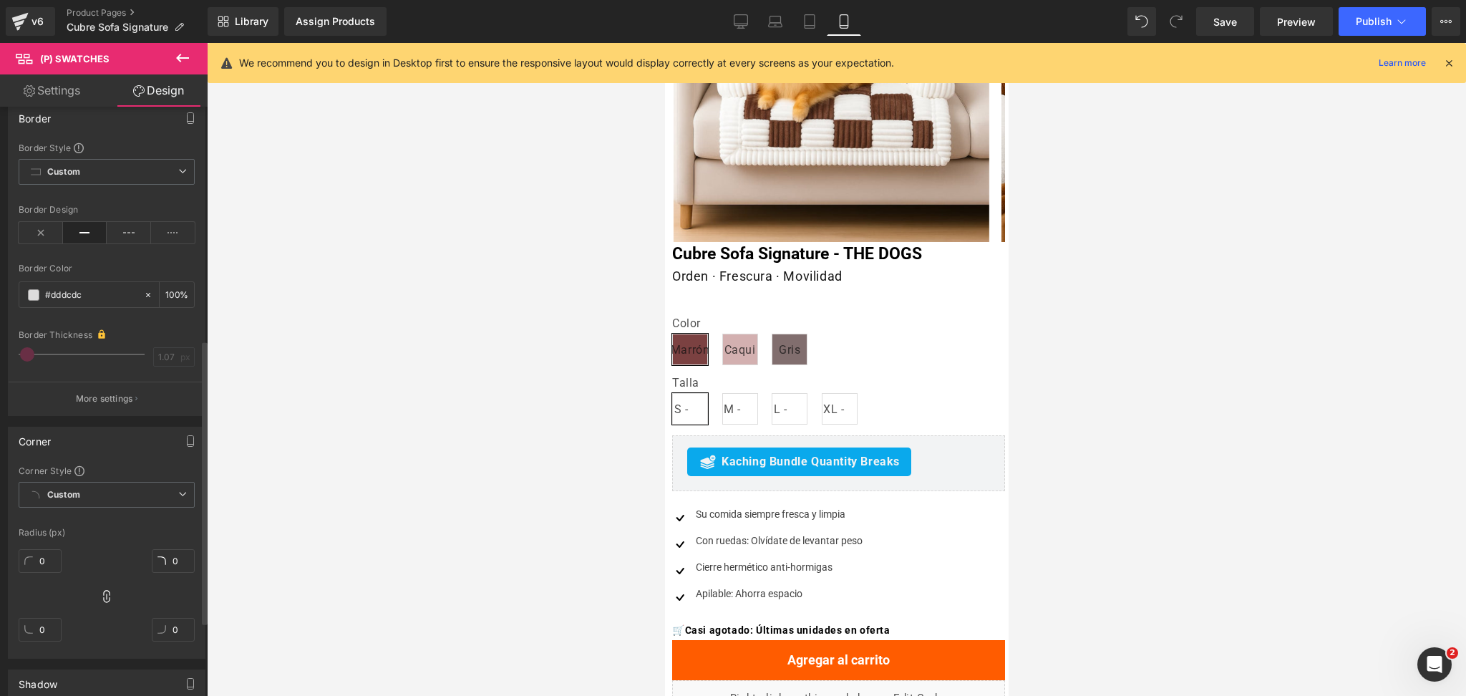
scroll to position [528, 0]
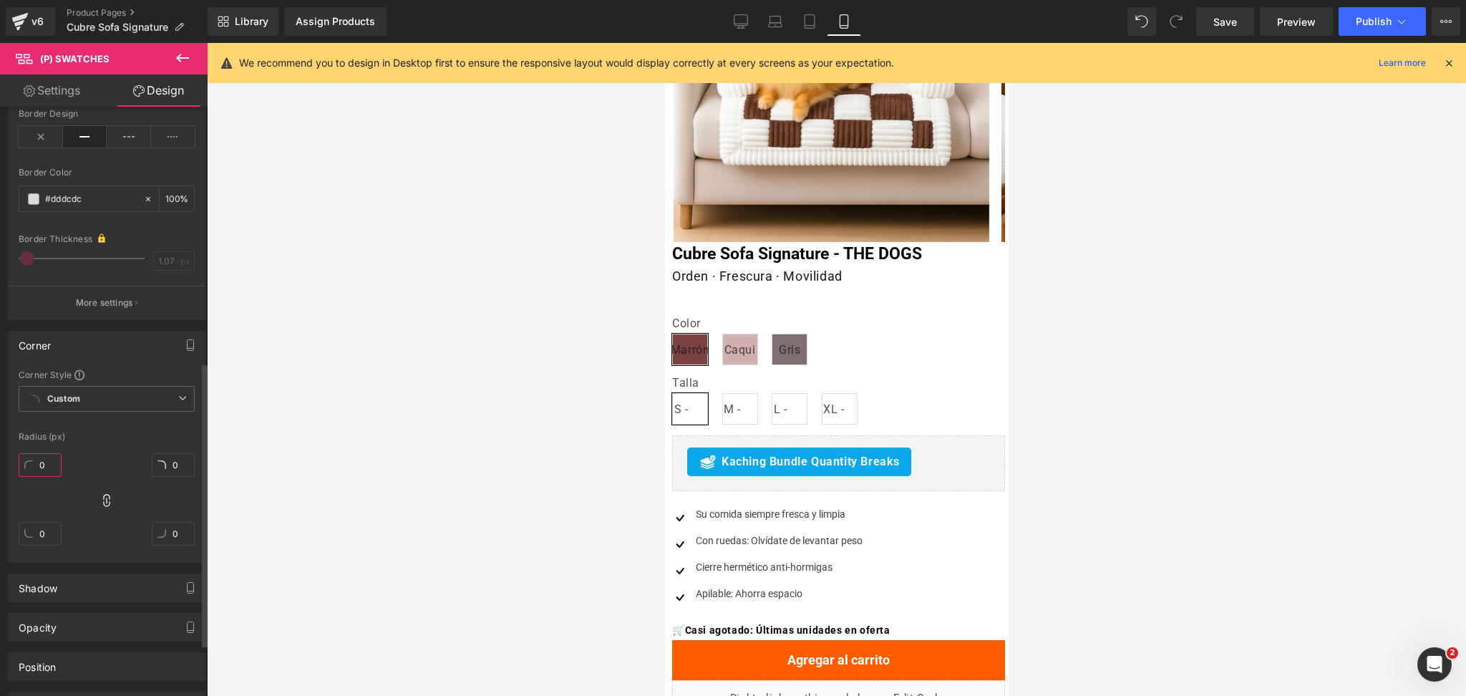
click at [44, 461] on input "0" at bounding box center [40, 465] width 43 height 24
click at [42, 460] on input "0" at bounding box center [40, 465] width 43 height 24
click at [44, 460] on input "0" at bounding box center [40, 465] width 43 height 24
type input "25"
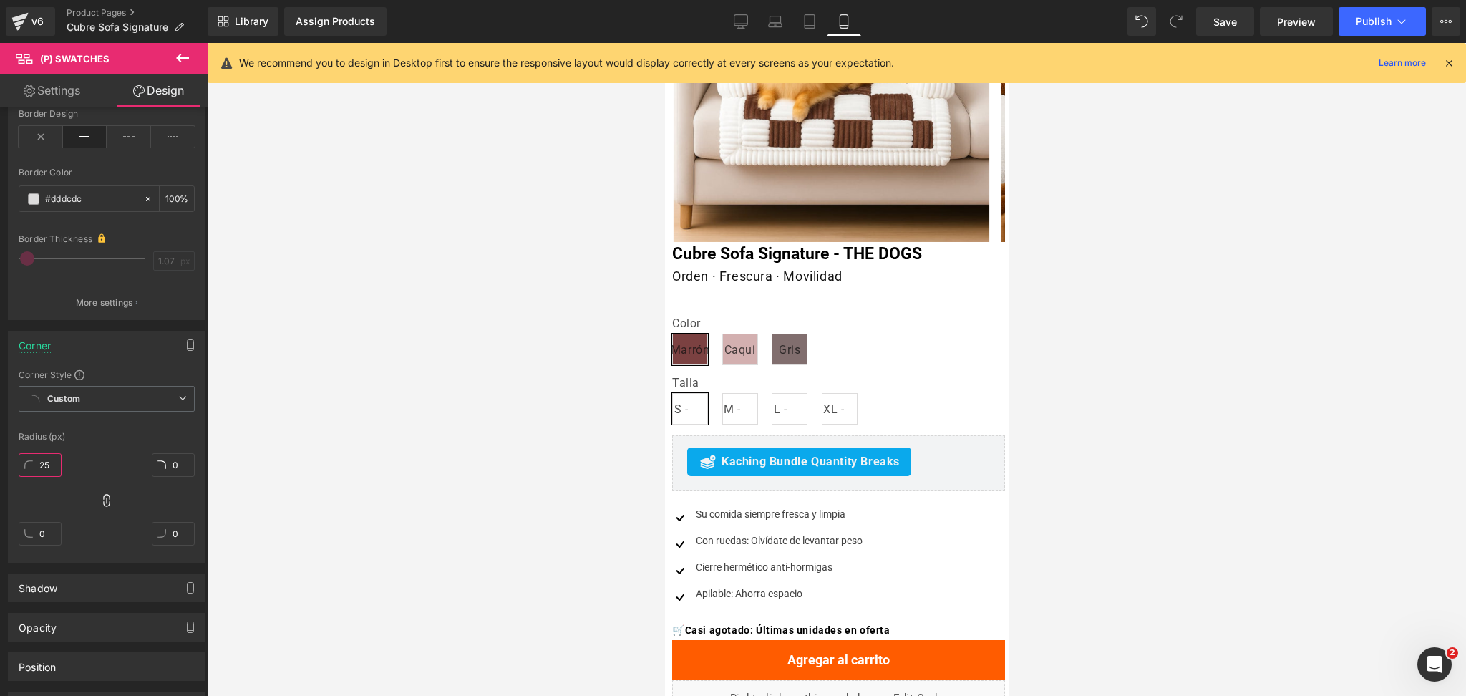
type input "25"
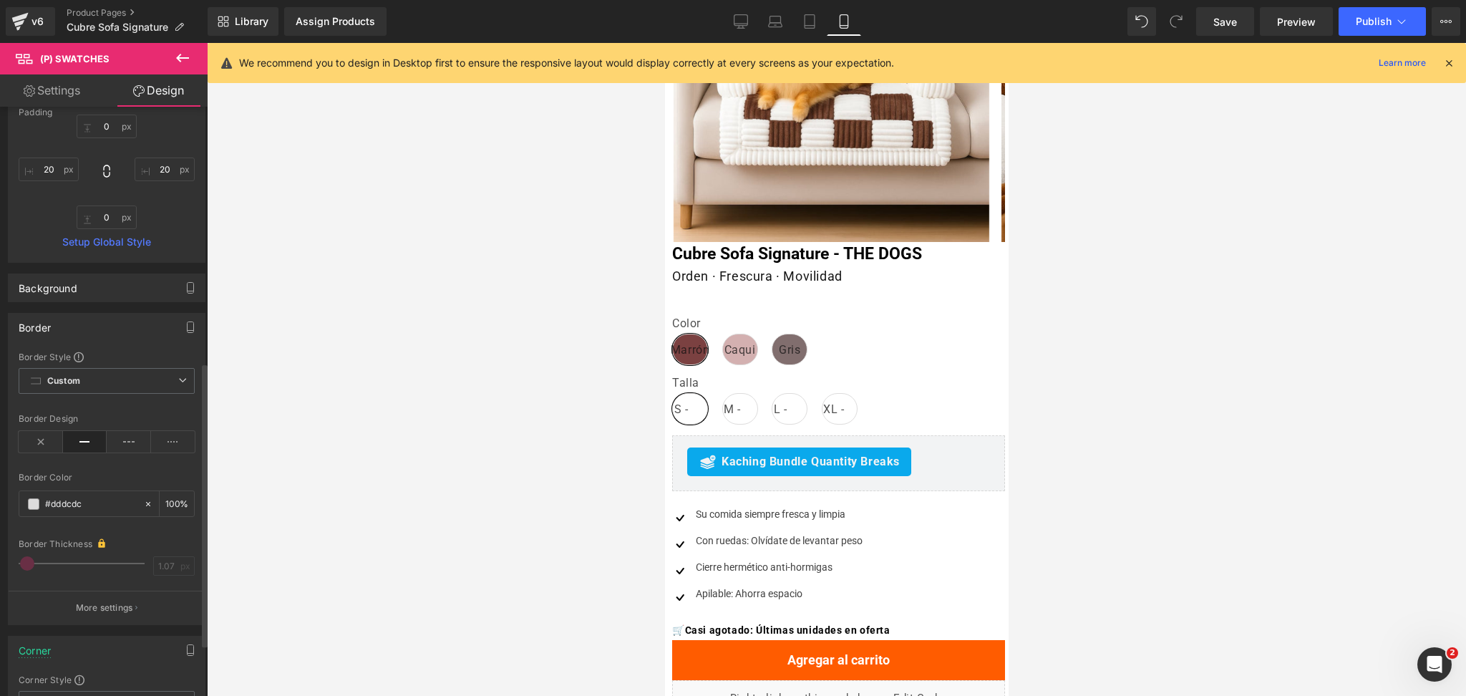
scroll to position [146, 0]
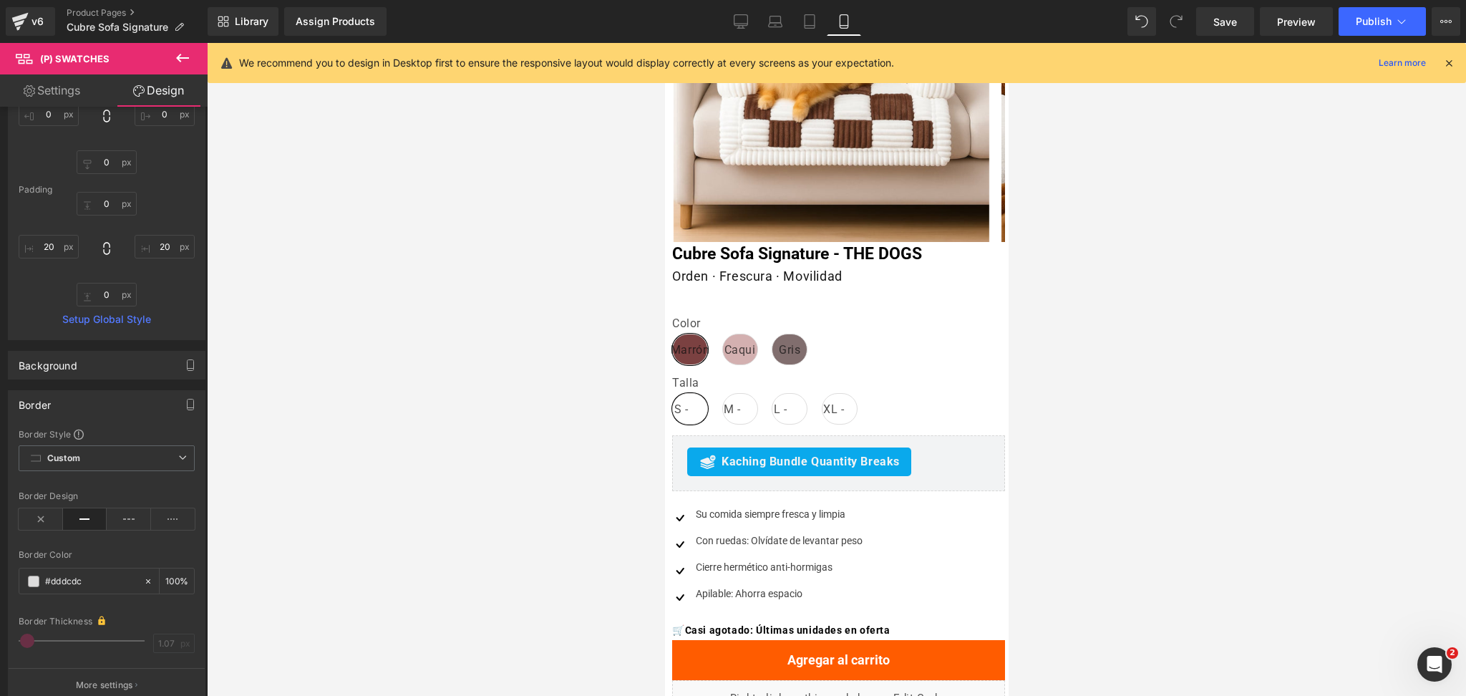
type input "25"
click at [176, 49] on icon at bounding box center [182, 57] width 17 height 17
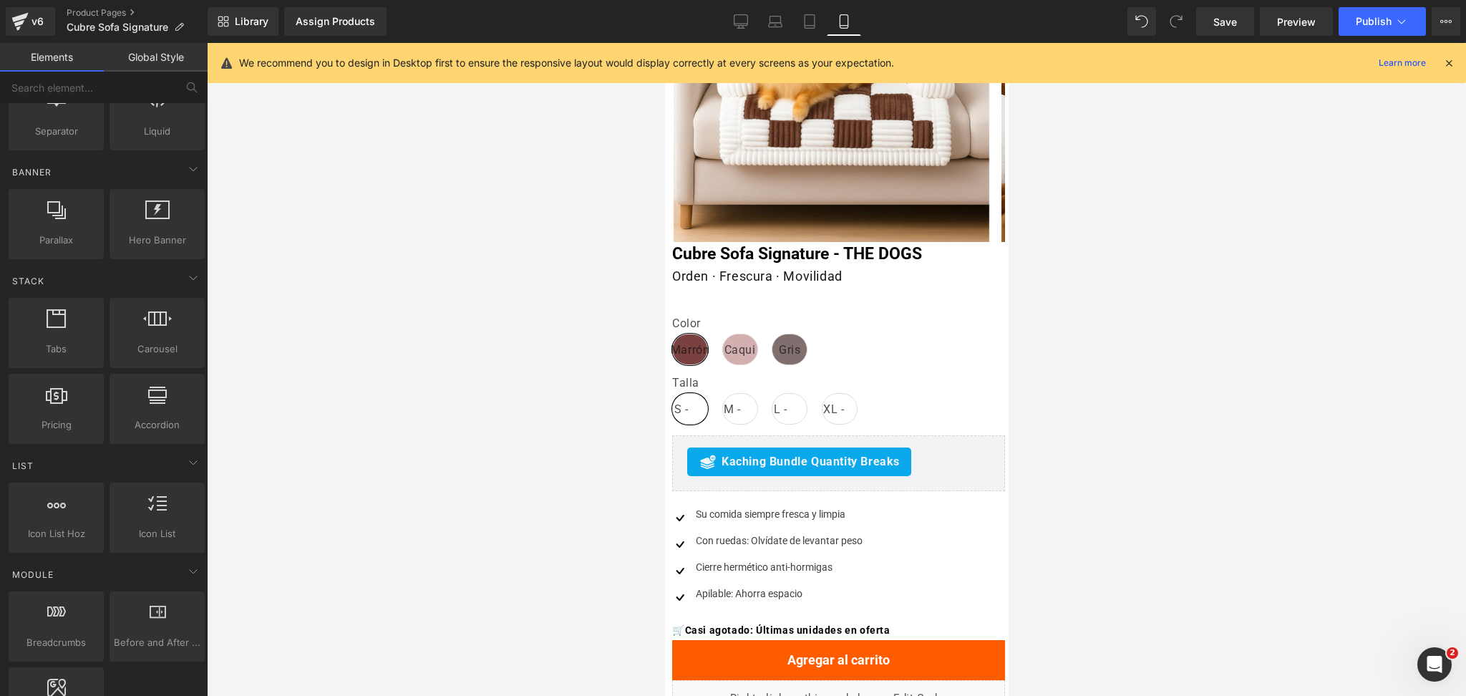
scroll to position [0, 0]
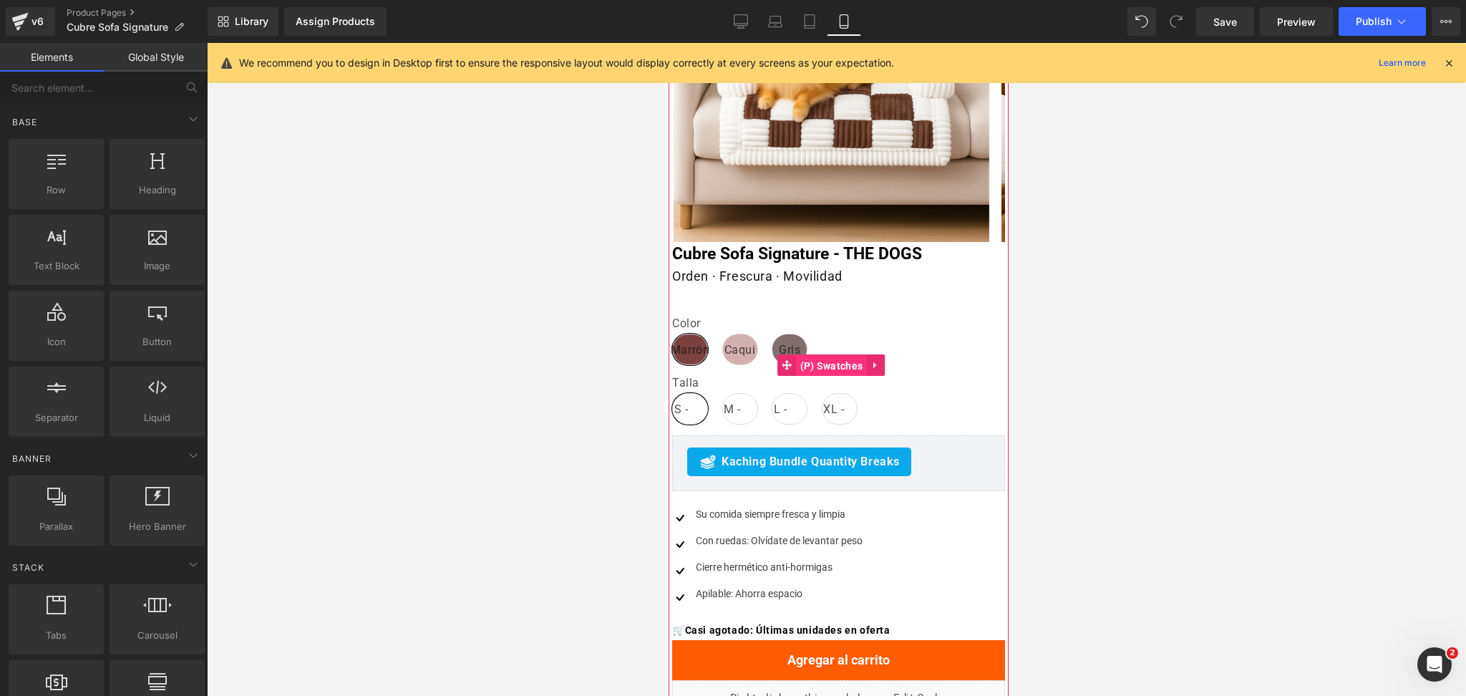
click at [829, 359] on span "(P) Swatches" at bounding box center [831, 365] width 70 height 21
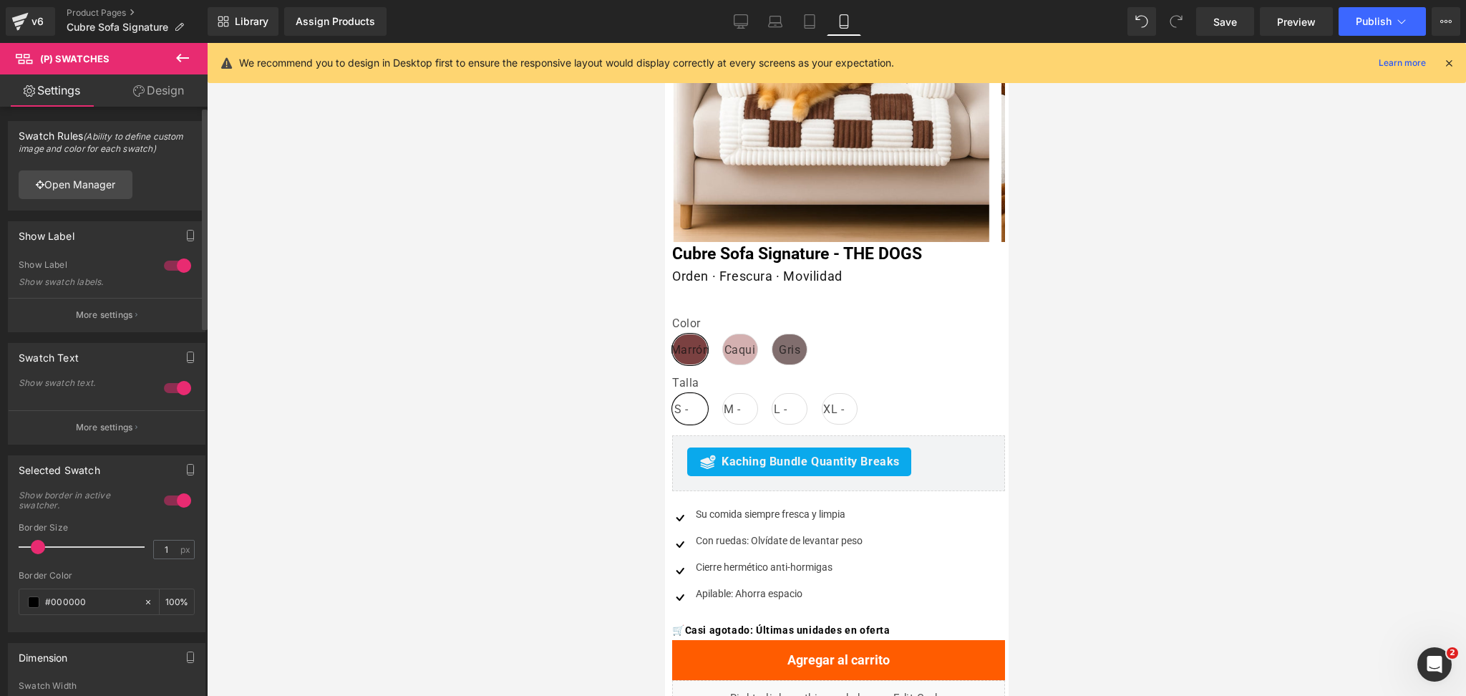
click at [170, 389] on div at bounding box center [177, 388] width 34 height 23
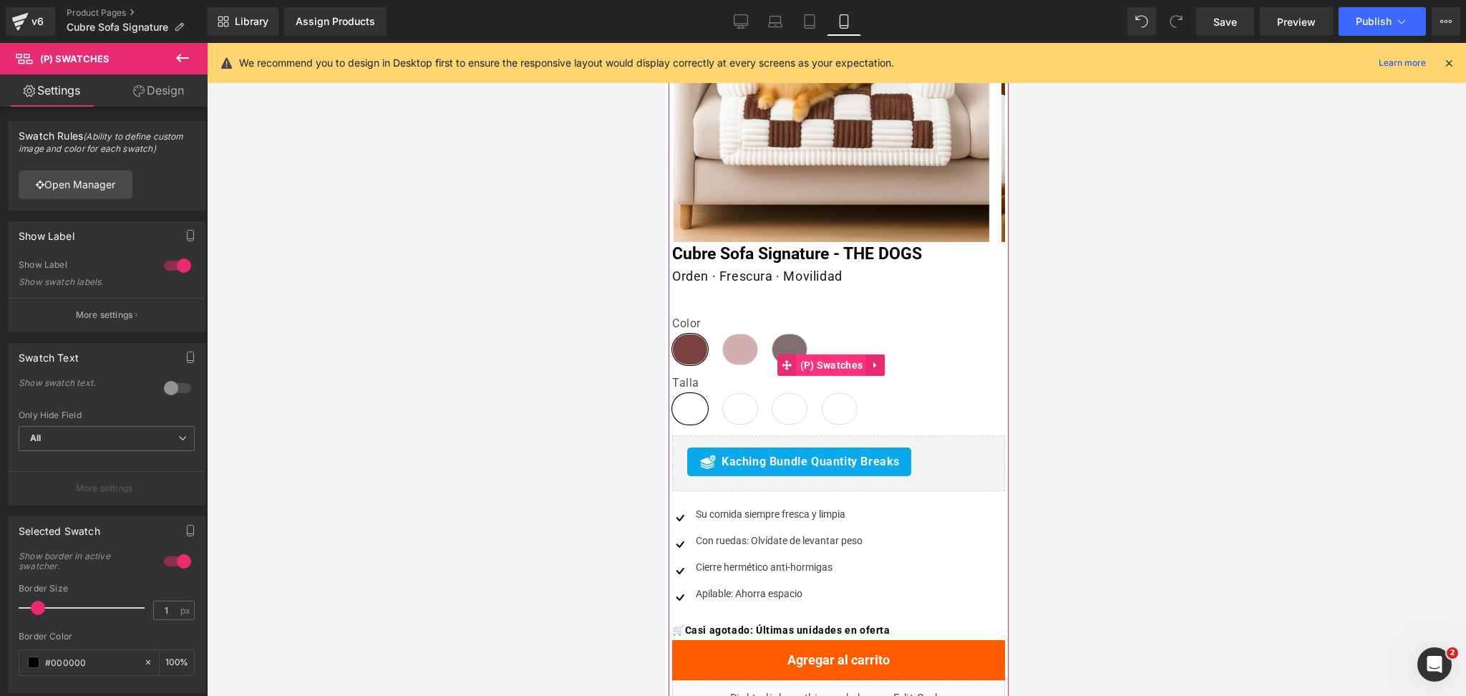
click at [824, 364] on span "(P) Swatches" at bounding box center [831, 364] width 70 height 21
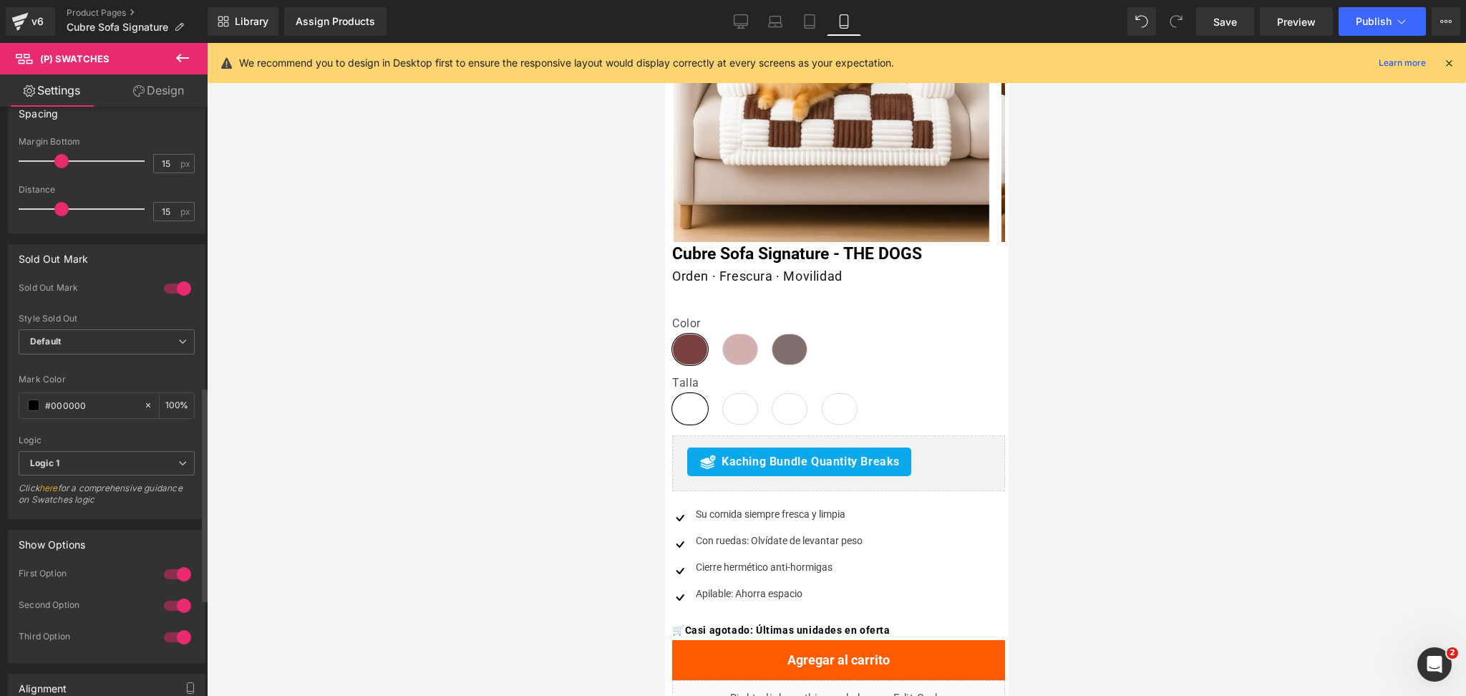
scroll to position [1034, 0]
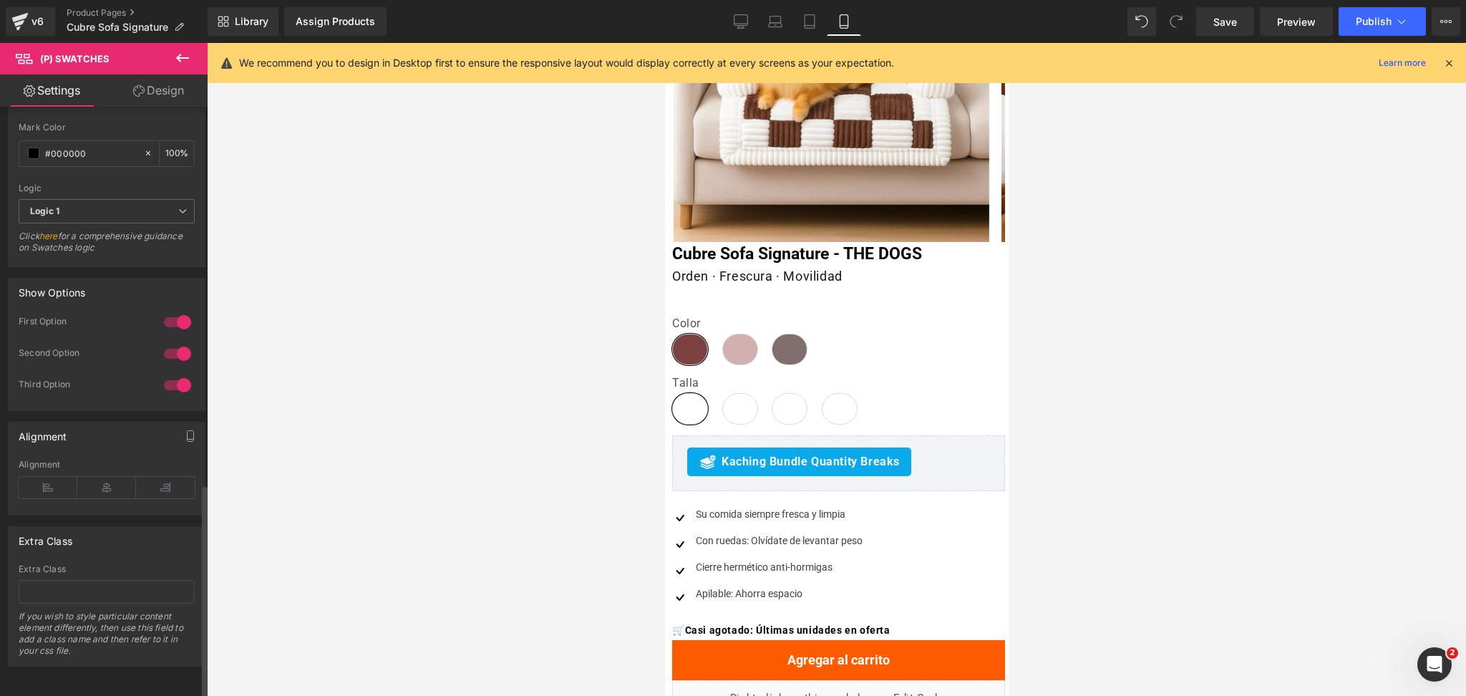
click at [178, 348] on div at bounding box center [177, 353] width 34 height 23
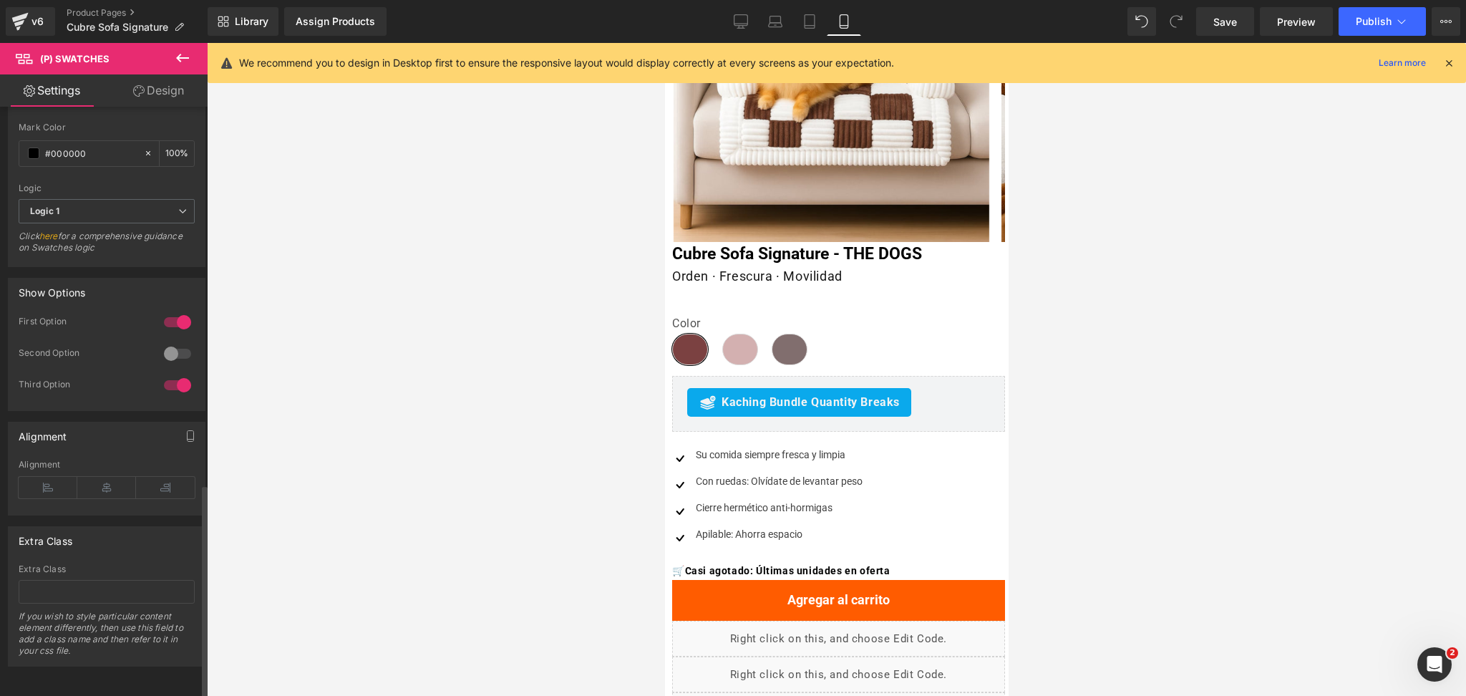
click at [182, 377] on div at bounding box center [177, 385] width 34 height 23
click at [184, 60] on icon at bounding box center [182, 57] width 17 height 17
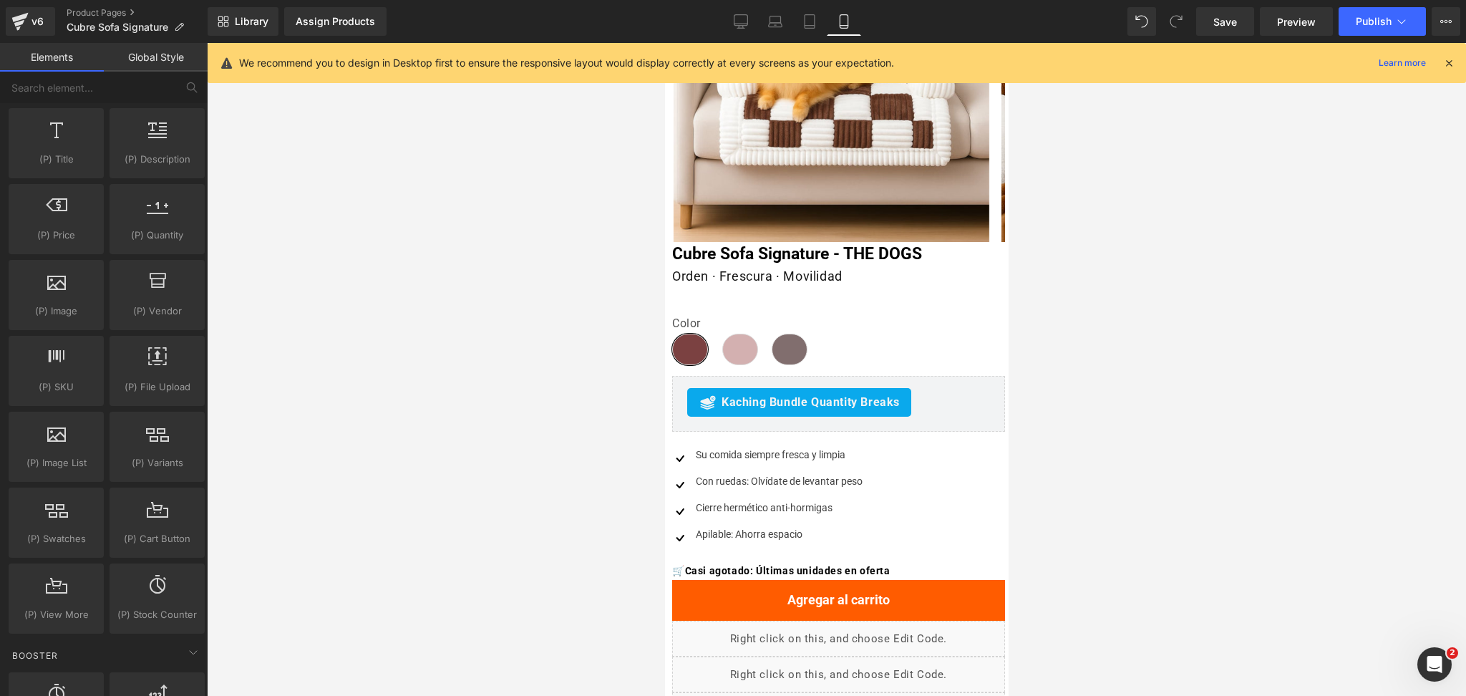
scroll to position [1432, 0]
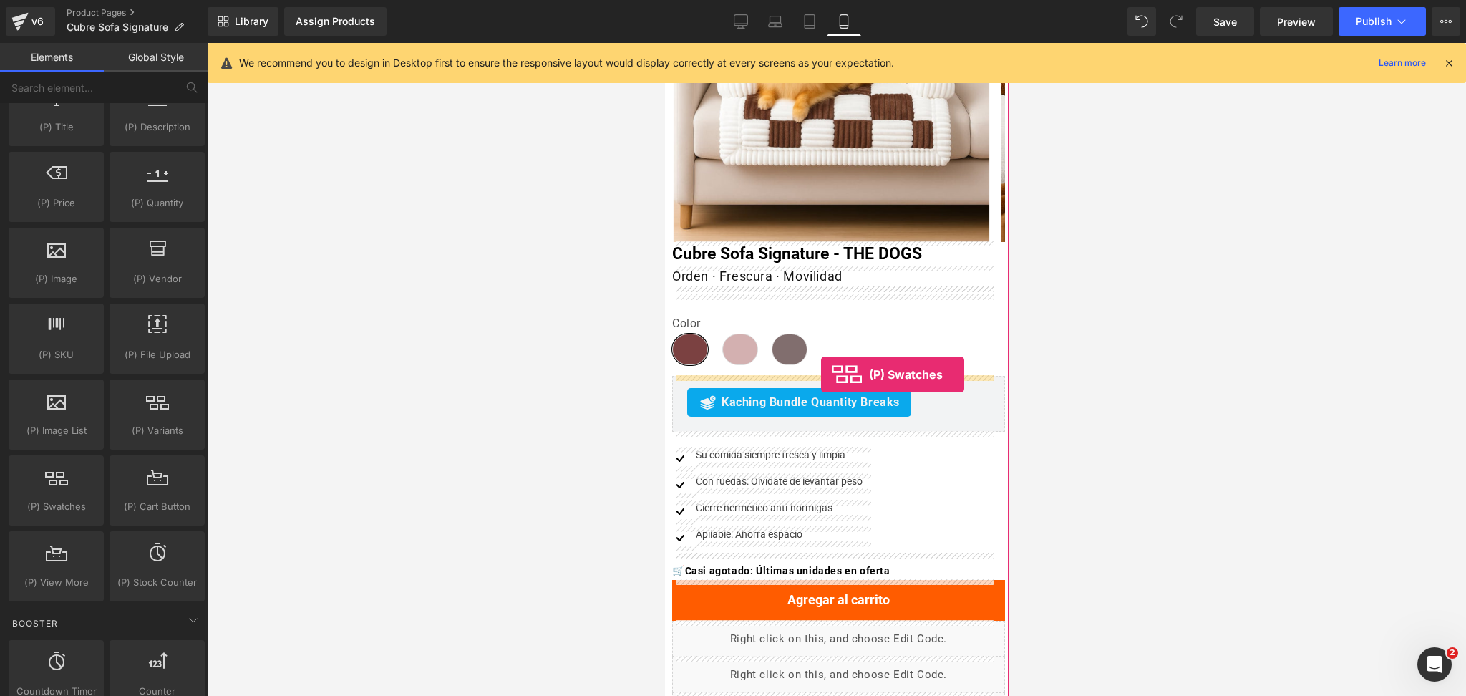
drag, startPoint x: 742, startPoint y: 524, endPoint x: 820, endPoint y: 375, distance: 168.1
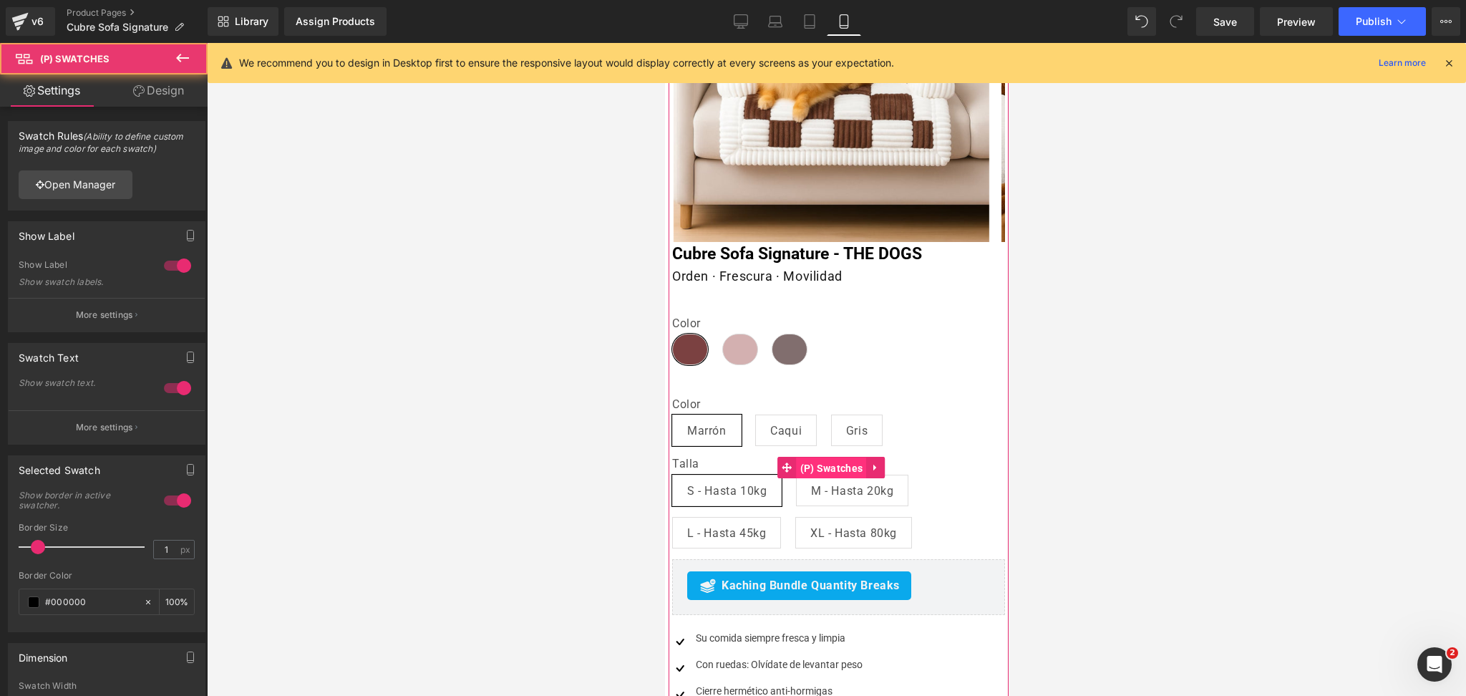
click at [811, 460] on span "(P) Swatches" at bounding box center [831, 467] width 70 height 21
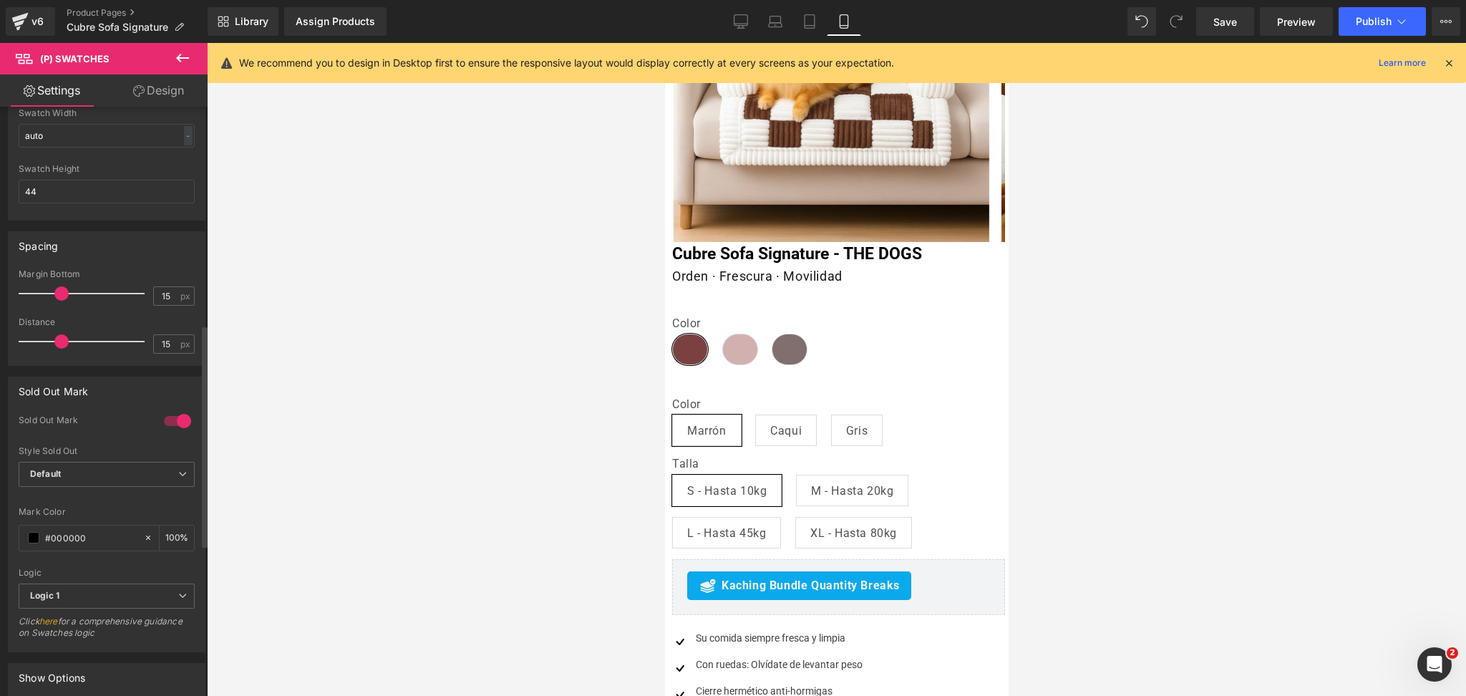
scroll to position [972, 0]
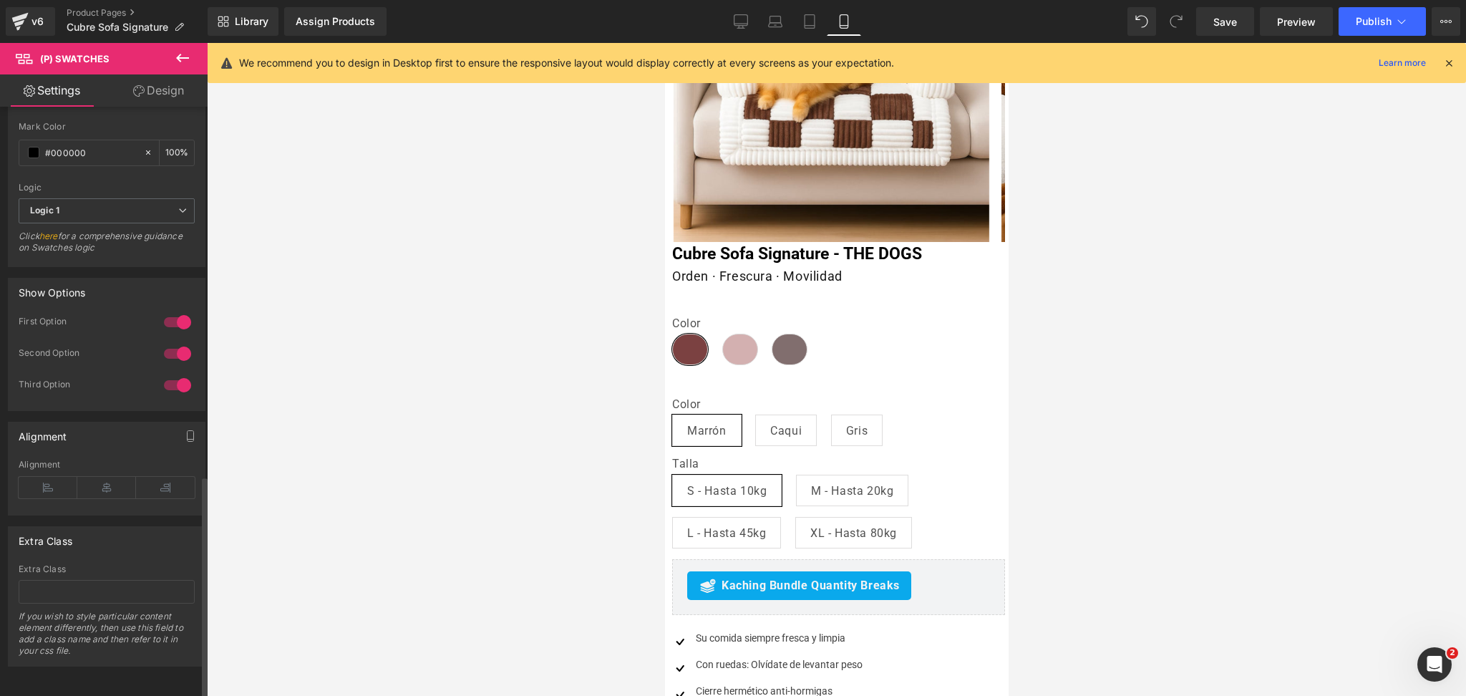
click at [160, 311] on div at bounding box center [177, 322] width 34 height 23
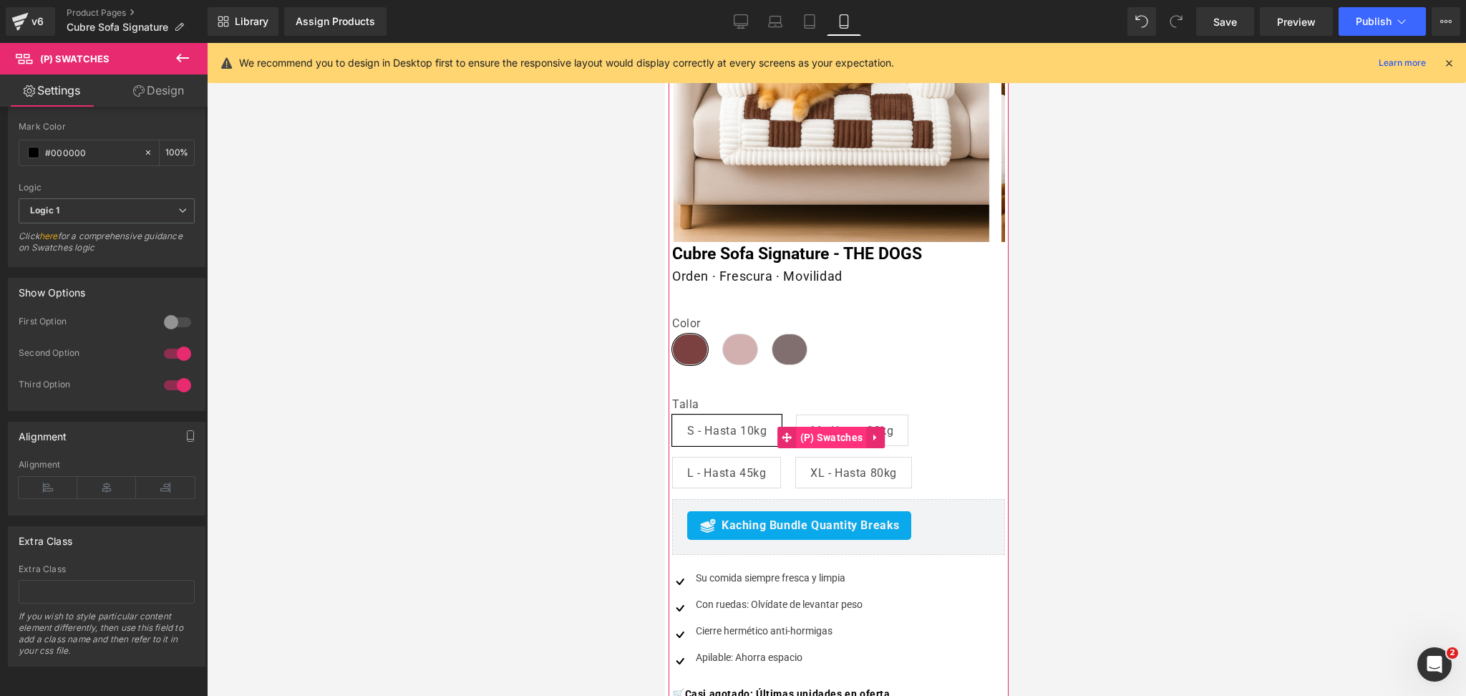
click at [806, 432] on span "(P) Swatches" at bounding box center [831, 437] width 70 height 21
click at [169, 377] on div at bounding box center [177, 385] width 34 height 23
click at [178, 87] on link "Design" at bounding box center [159, 90] width 104 height 32
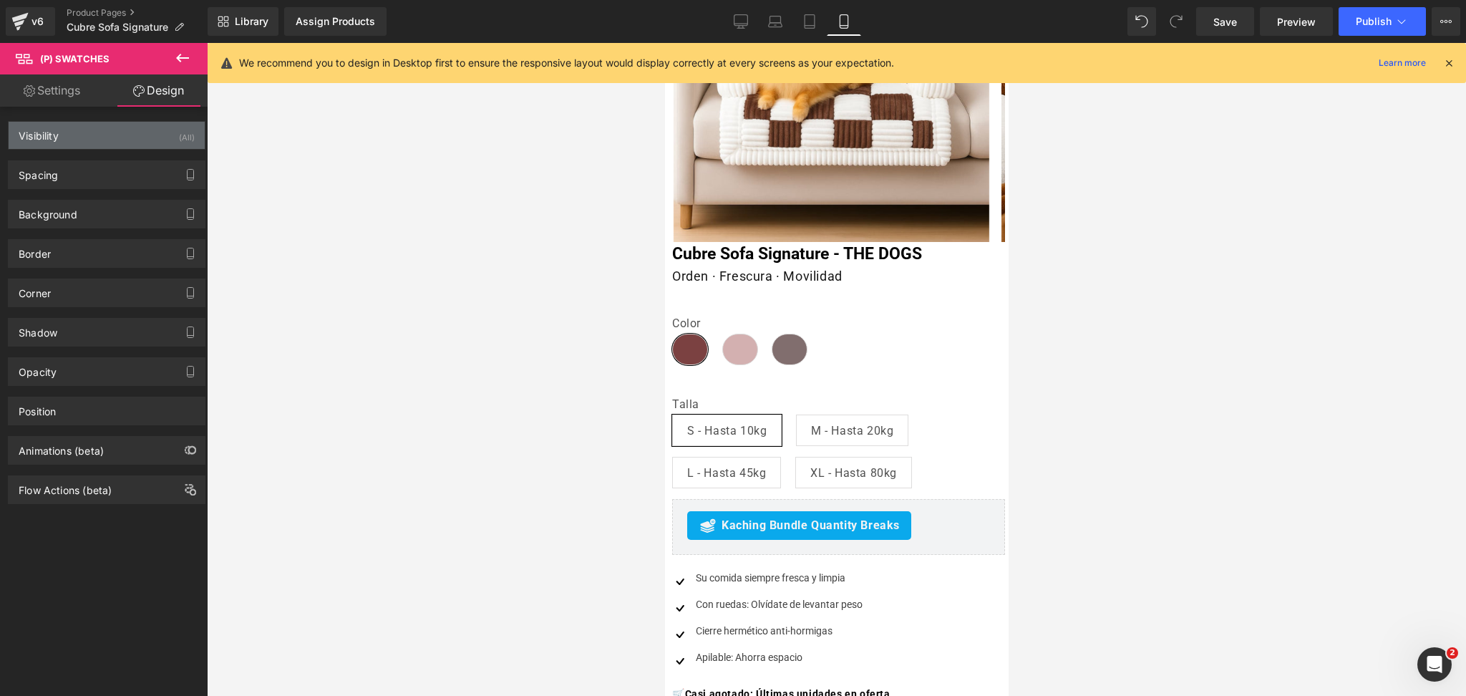
click at [120, 138] on div "Visibility (All)" at bounding box center [107, 135] width 196 height 27
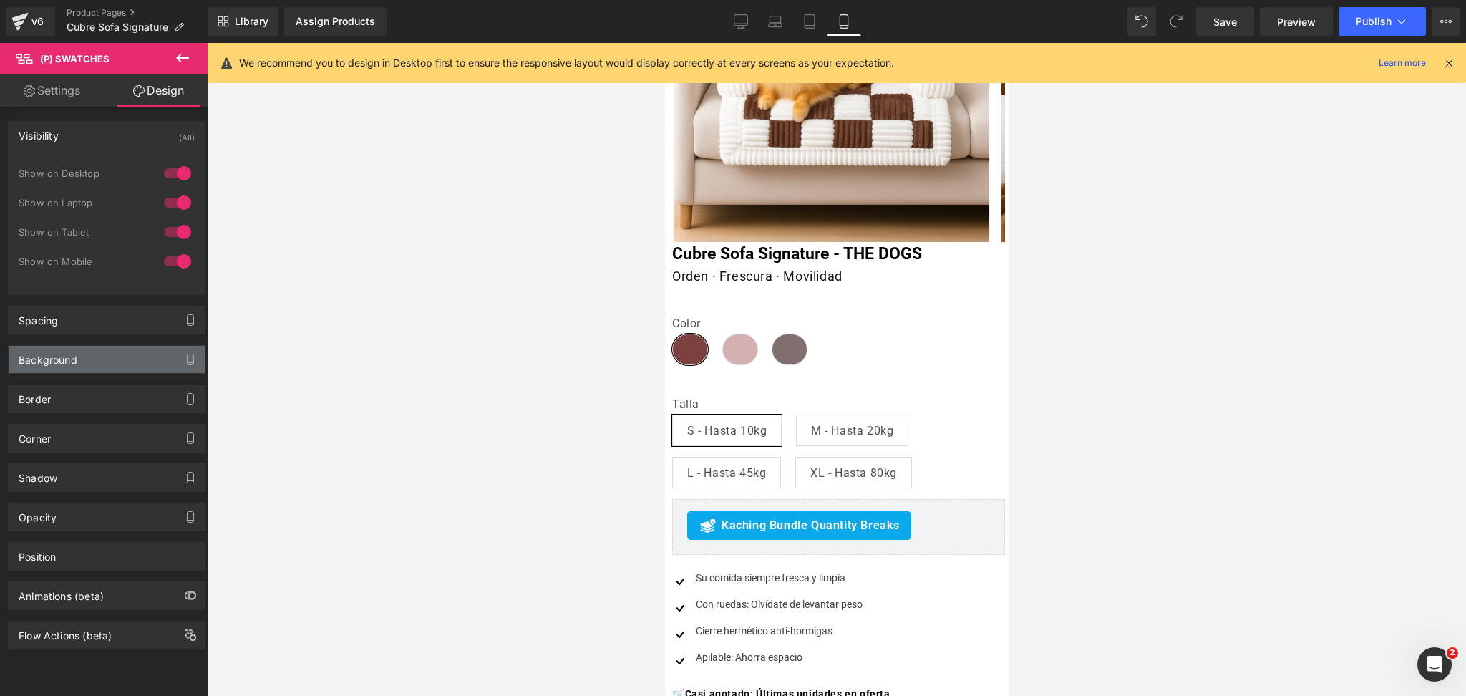
click at [87, 346] on div "Background" at bounding box center [107, 359] width 196 height 27
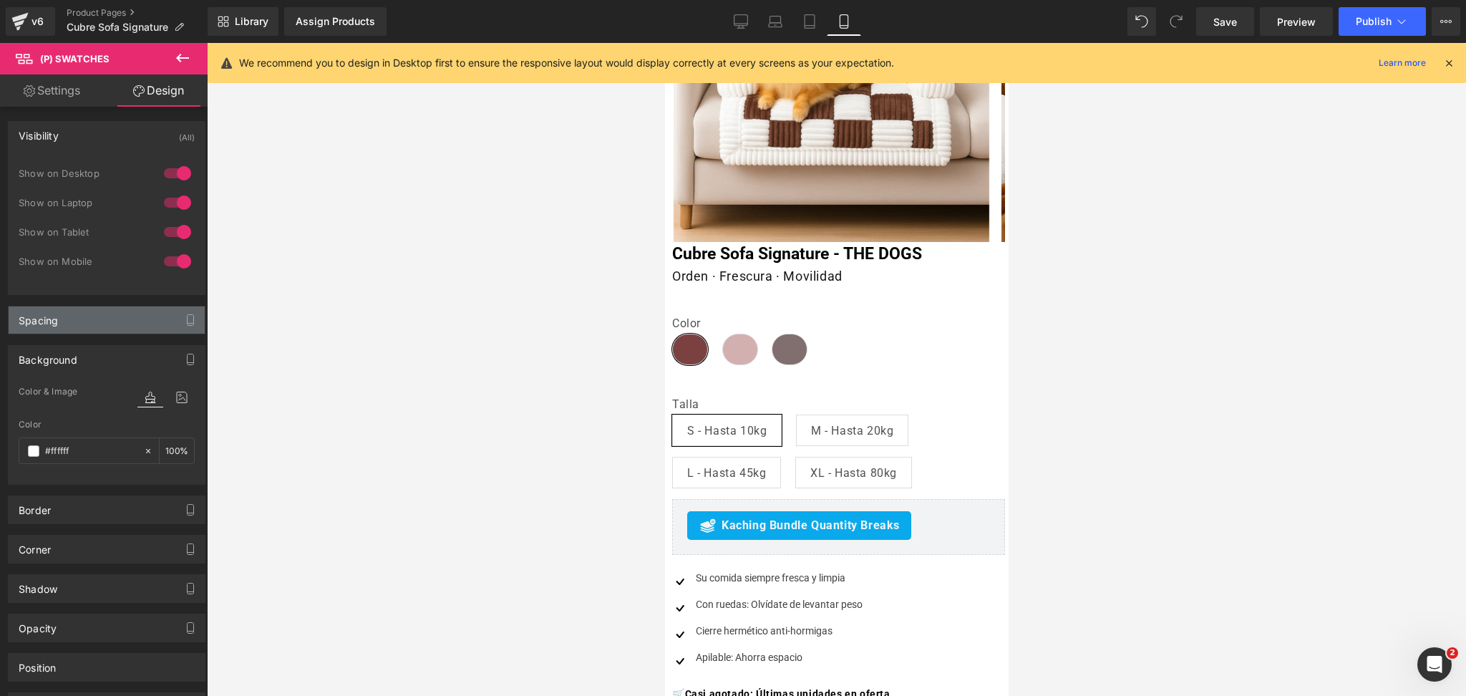
click at [92, 318] on div "Spacing" at bounding box center [107, 319] width 196 height 27
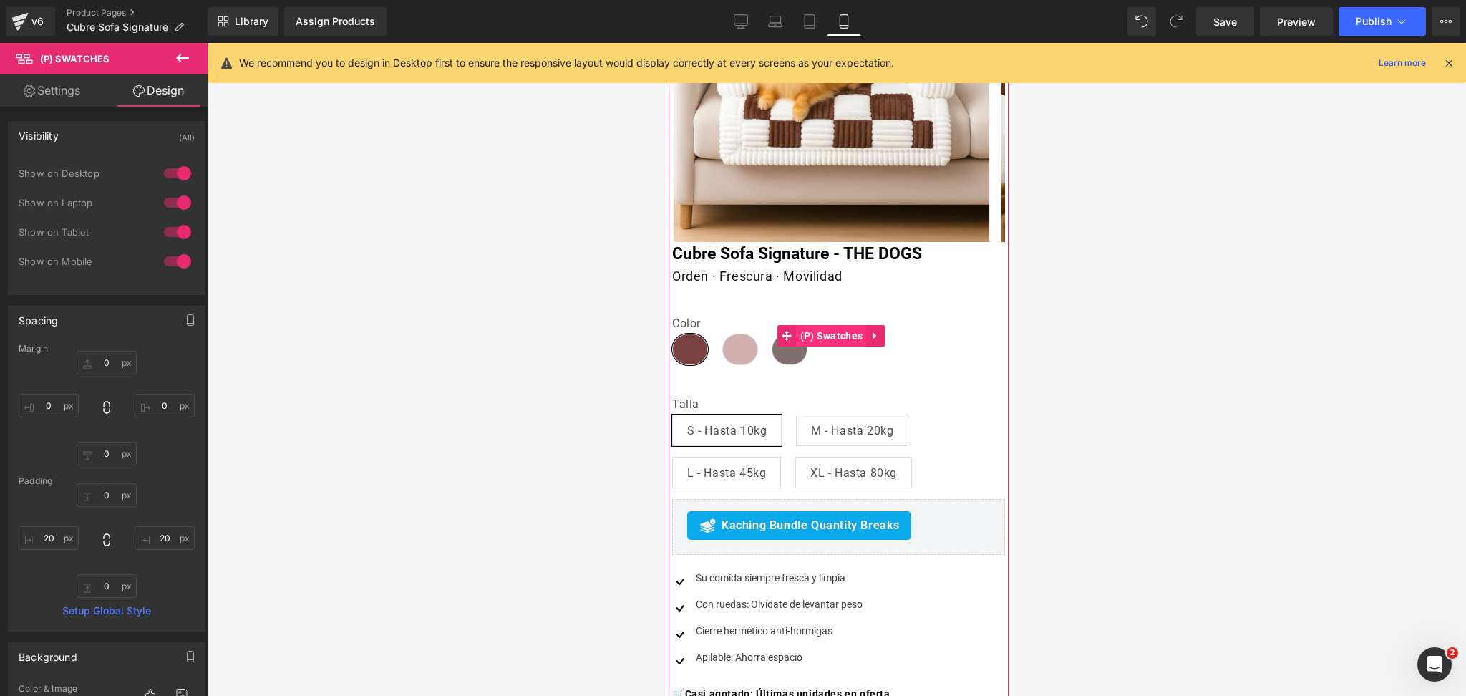
click at [808, 343] on span "(P) Swatches" at bounding box center [831, 335] width 70 height 21
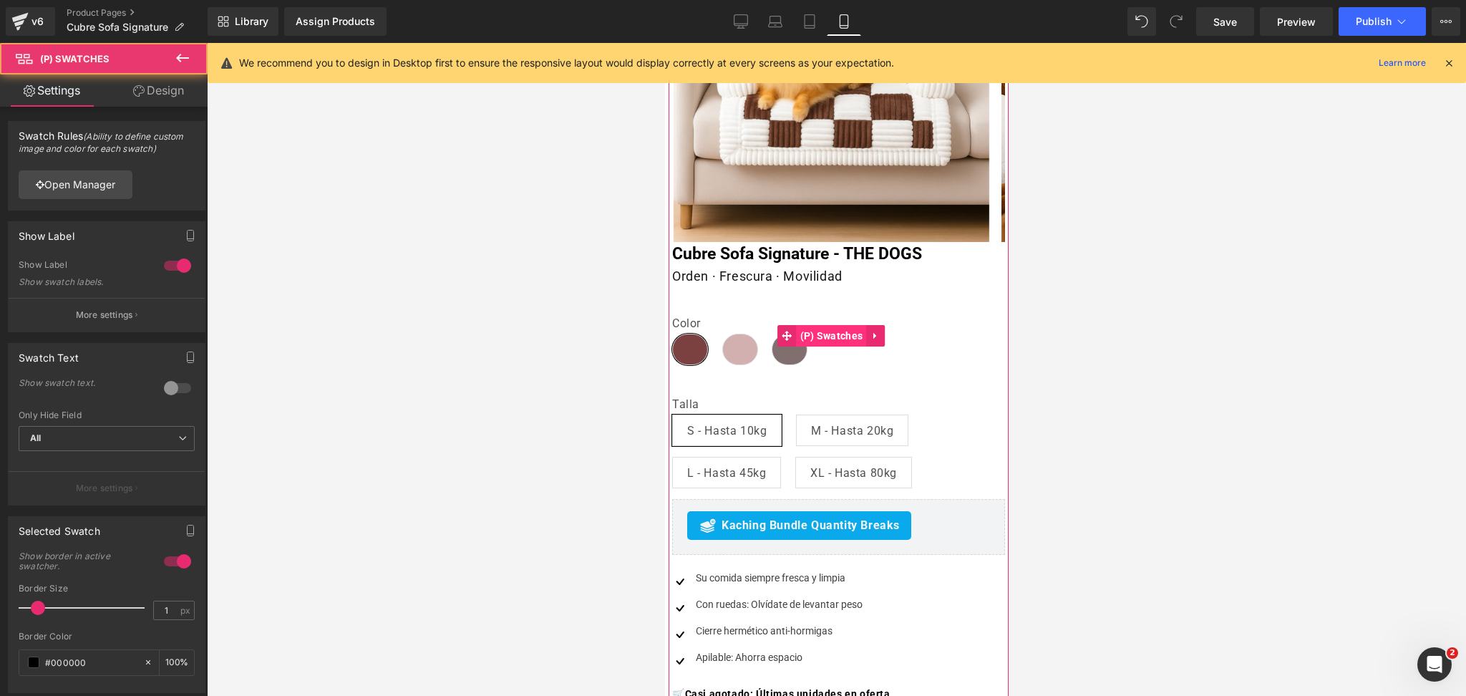
click at [812, 335] on span "(P) Swatches" at bounding box center [831, 335] width 70 height 21
click at [173, 92] on link "Design" at bounding box center [159, 90] width 104 height 32
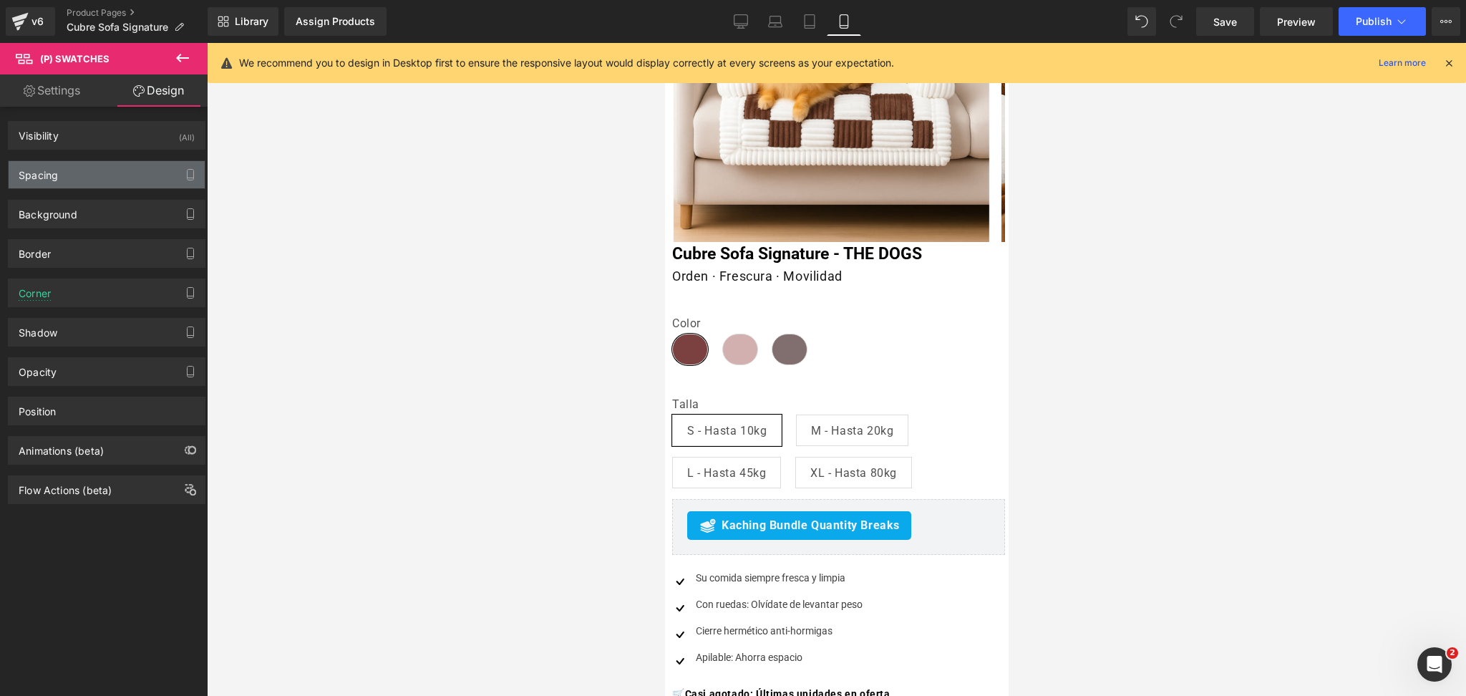
click at [87, 170] on div "Spacing" at bounding box center [107, 174] width 196 height 27
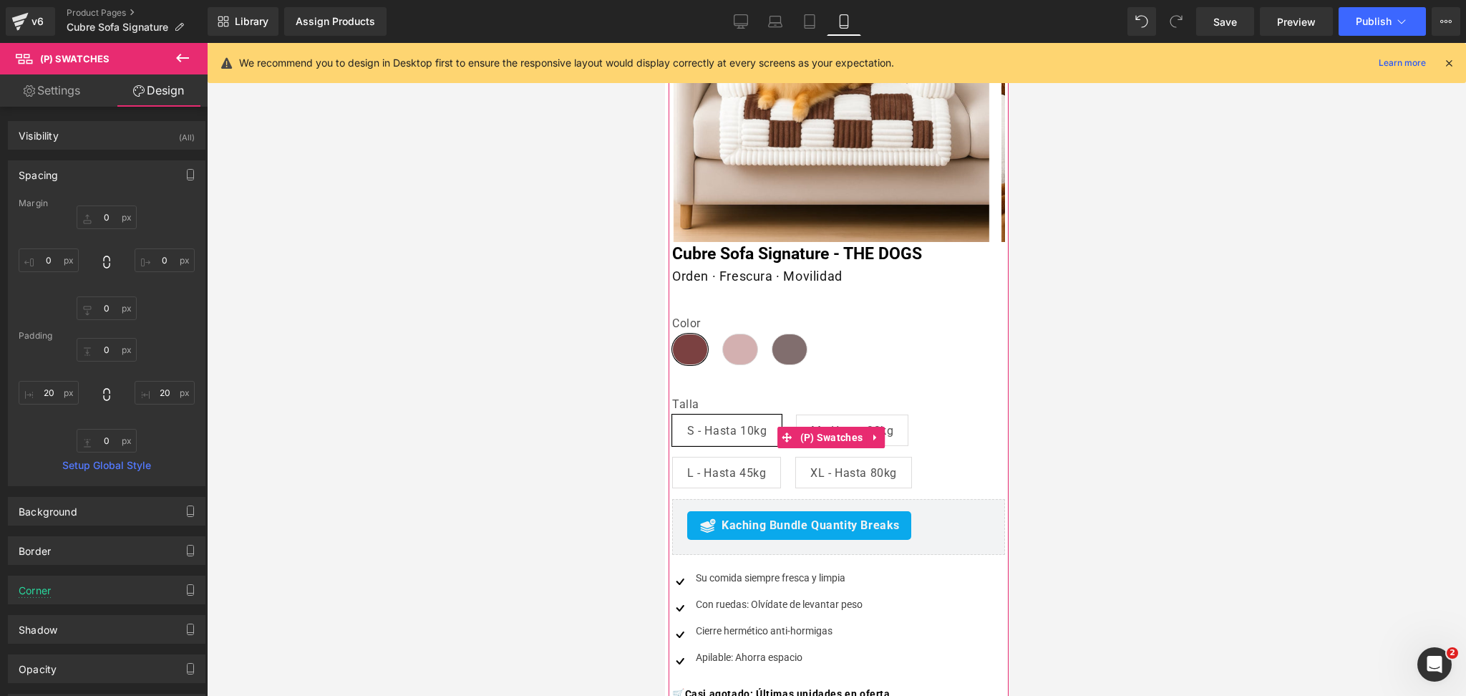
click at [729, 408] on label "Talla" at bounding box center [838, 405] width 333 height 17
click at [714, 377] on div "Color Marrón Caqui Gris Talla S - Hasta 10kg M - Hasta 20kg L - Hasta 45kg XL -…" at bounding box center [838, 437] width 333 height 123
click at [702, 364] on div "Color Marrón Caqui Gris" at bounding box center [838, 345] width 333 height 59
click at [1051, 360] on div at bounding box center [836, 369] width 1259 height 653
click at [836, 431] on span "(P) Swatches" at bounding box center [831, 437] width 70 height 21
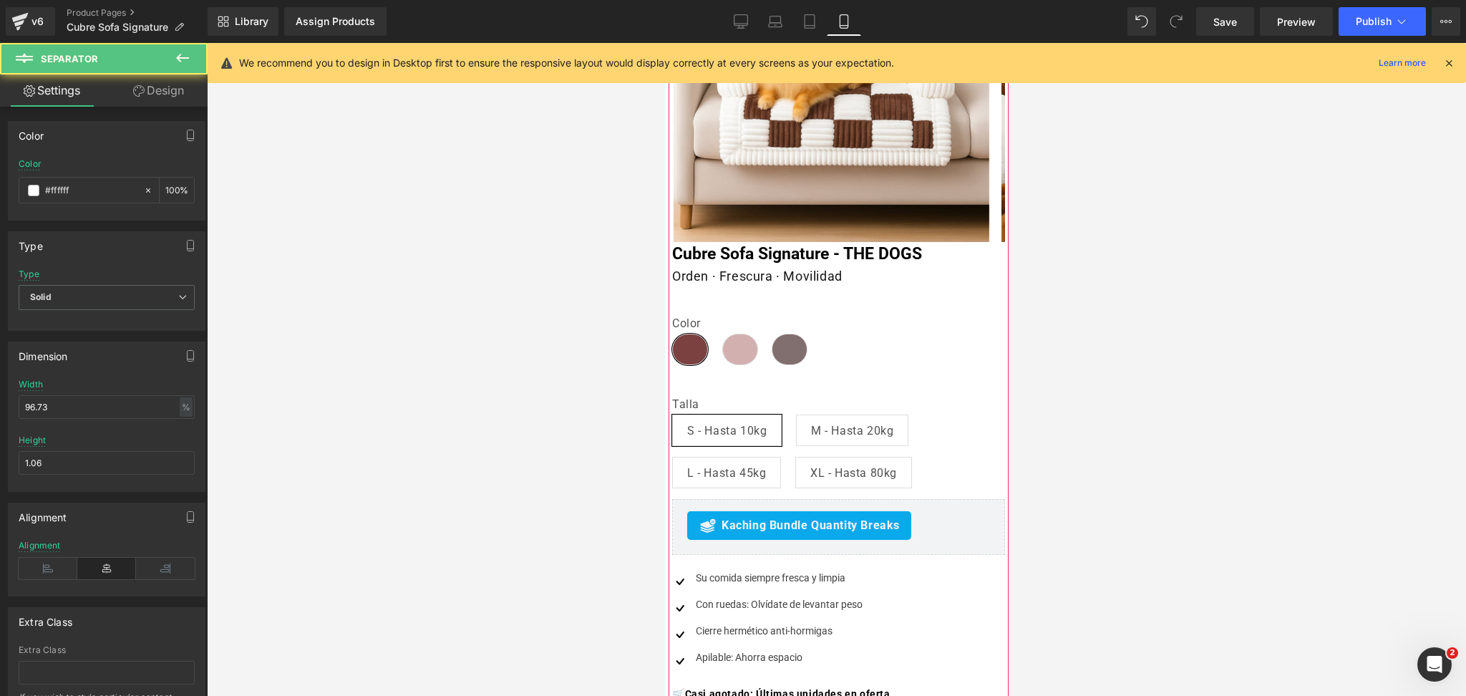
drag, startPoint x: 732, startPoint y: 291, endPoint x: 914, endPoint y: 271, distance: 183.0
click at [733, 282] on div "Oferta (P) Image ‹" at bounding box center [838, 463] width 340 height 1094
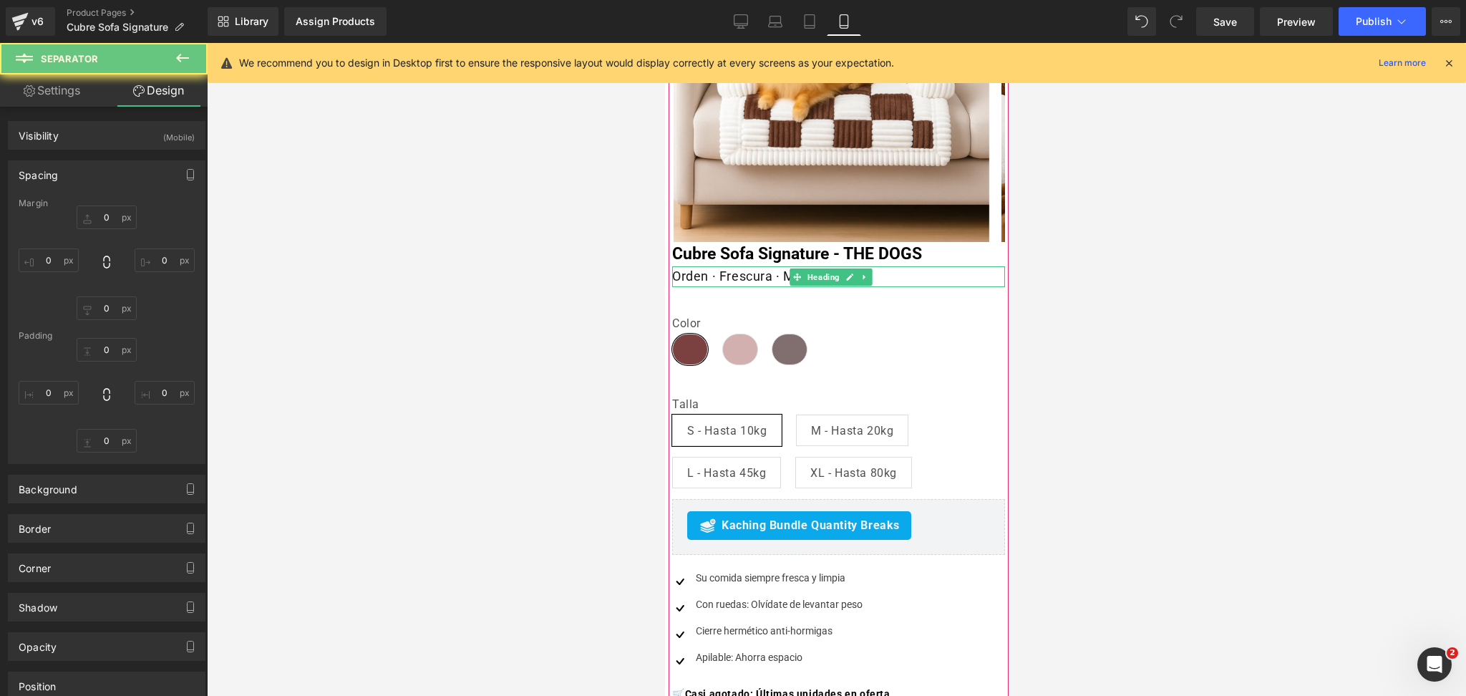
type input "0"
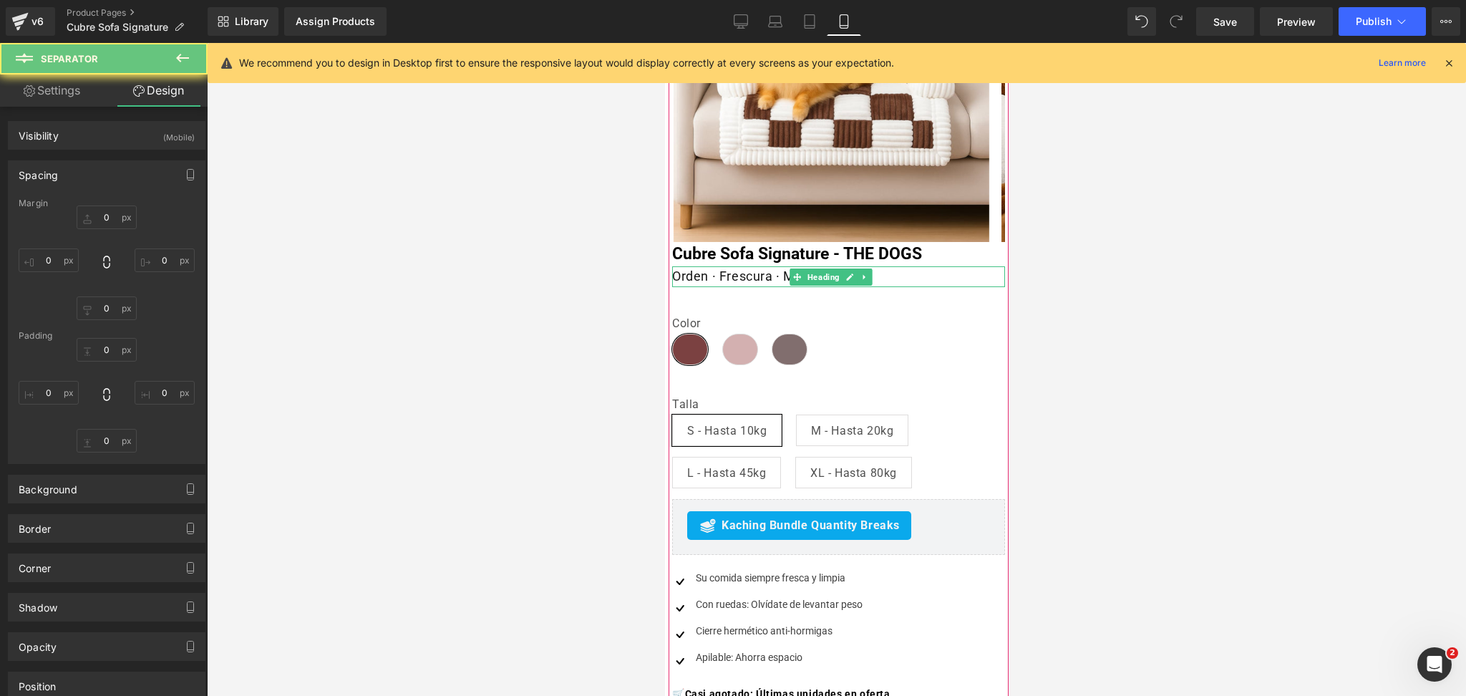
type input "0"
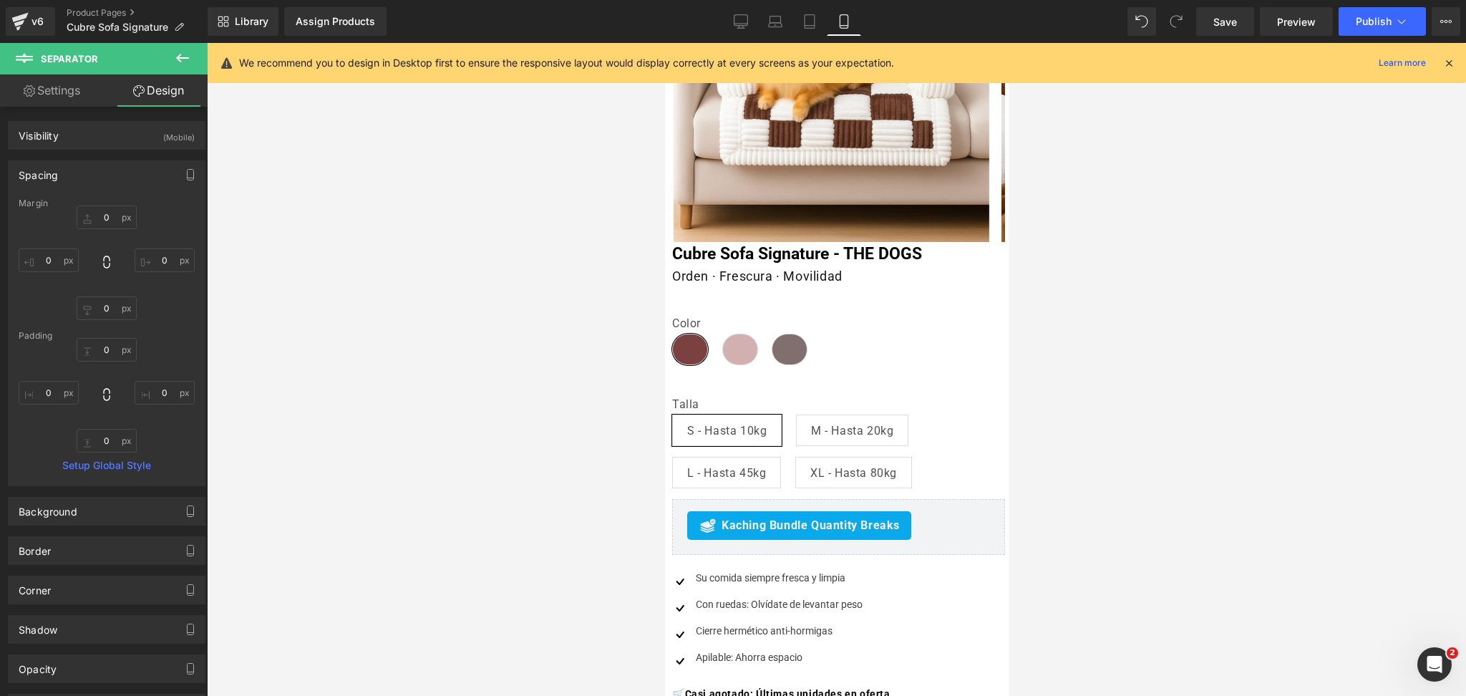
drag, startPoint x: 1078, startPoint y: 293, endPoint x: 1009, endPoint y: 298, distance: 68.9
click at [1077, 293] on div at bounding box center [836, 369] width 1259 height 653
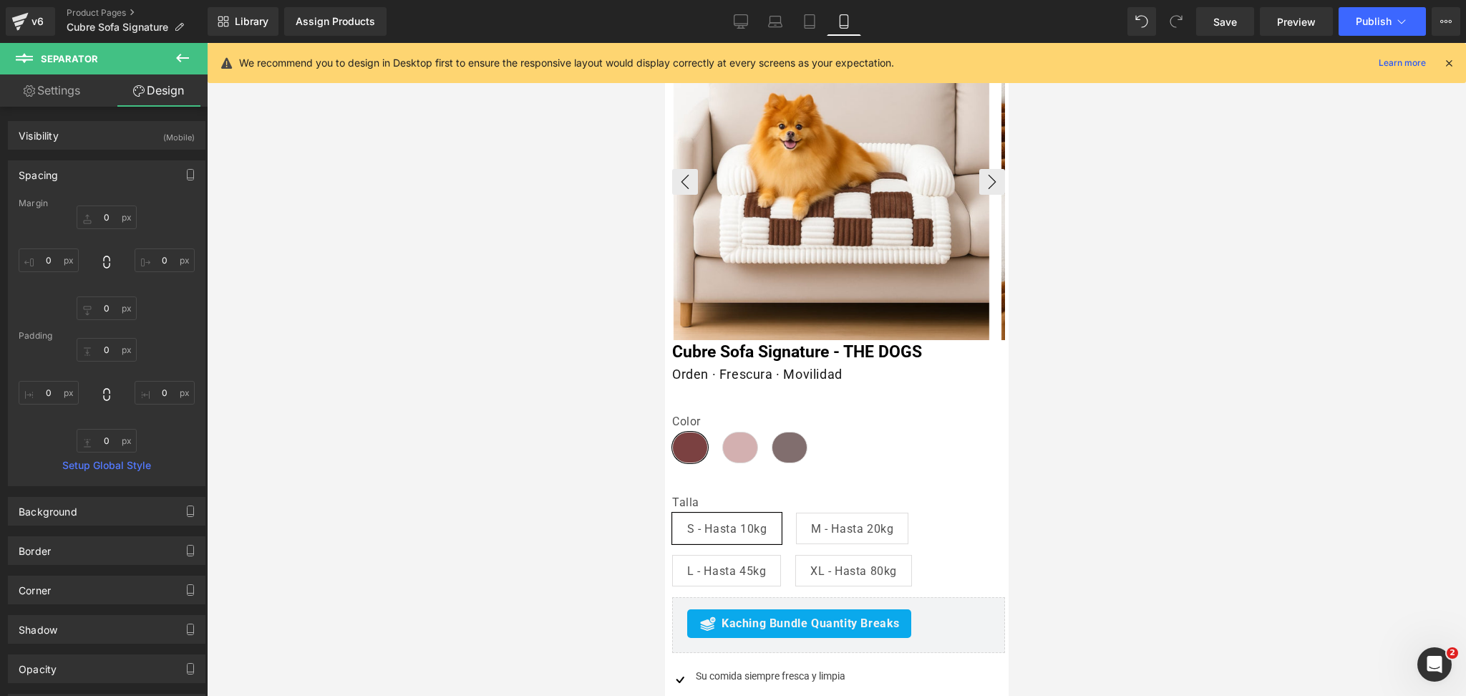
scroll to position [0, 0]
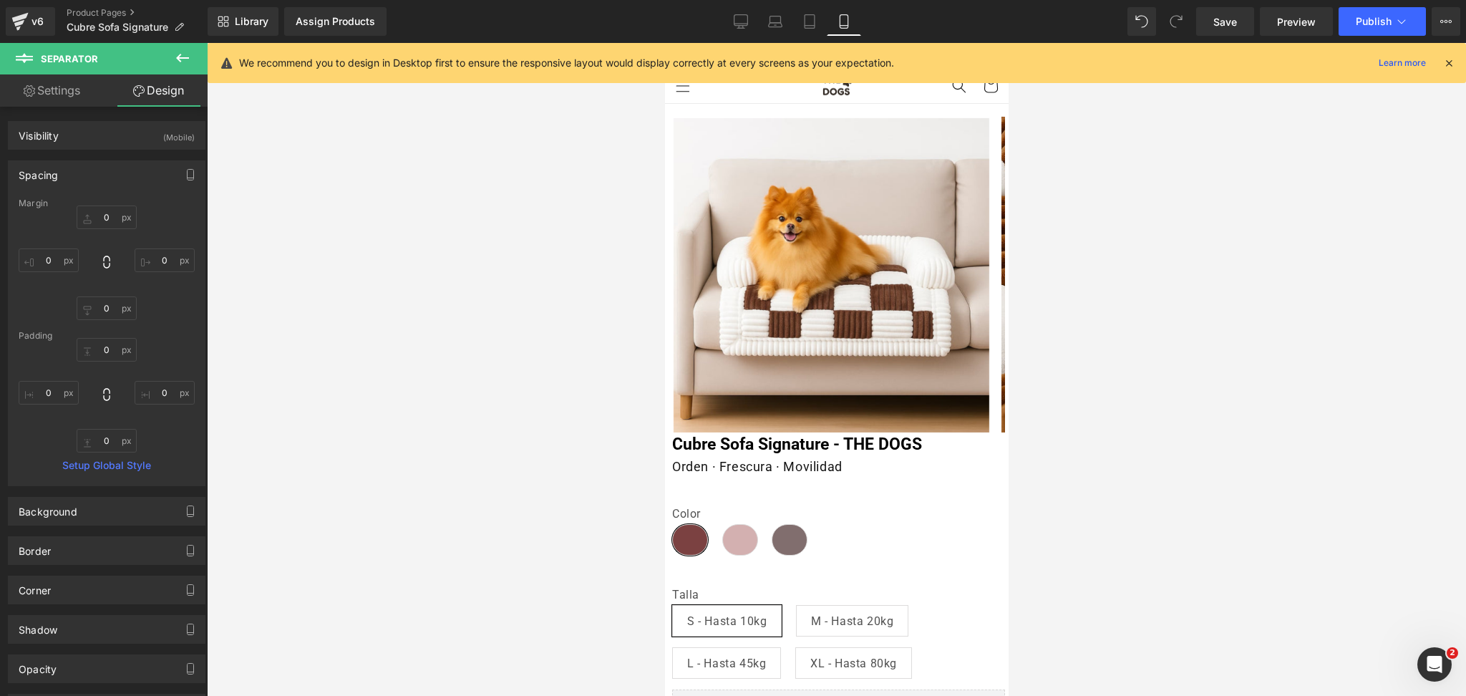
click at [1094, 266] on div at bounding box center [836, 369] width 1259 height 653
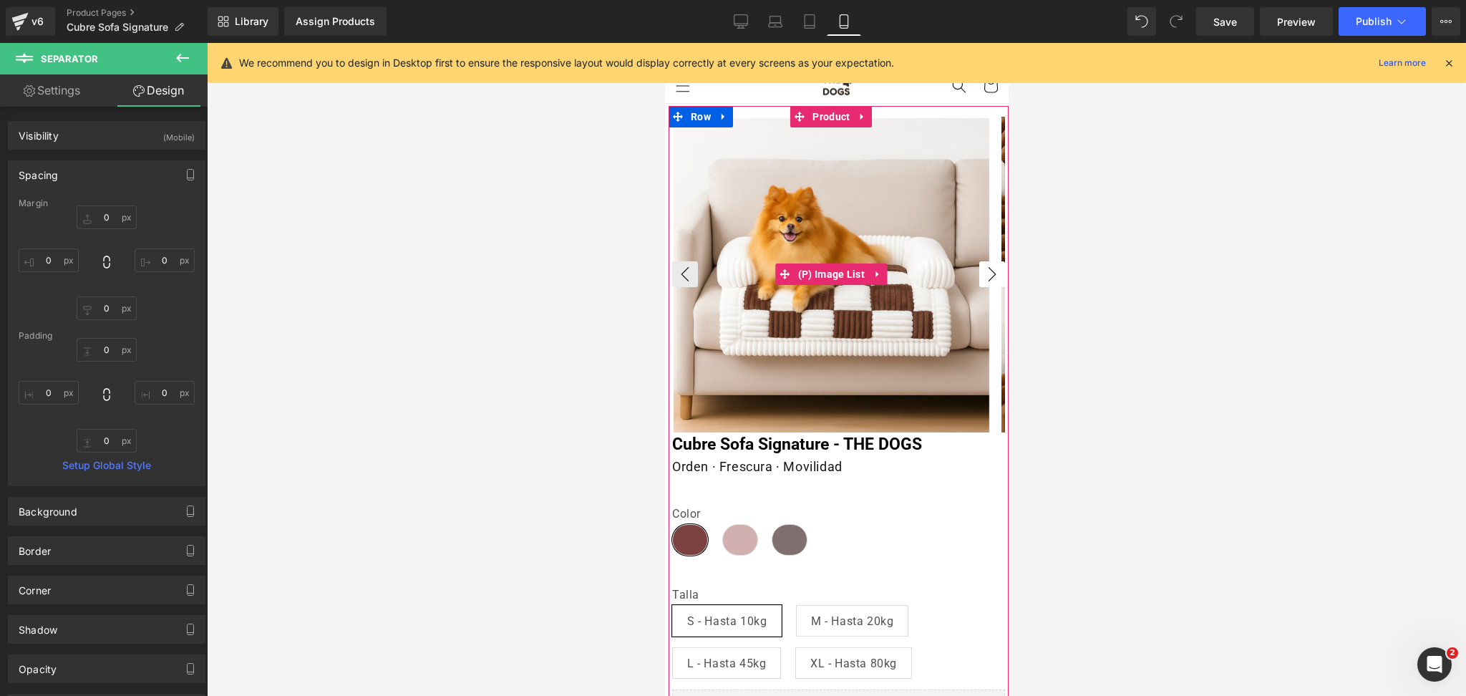
click at [979, 271] on button "›" at bounding box center [992, 274] width 26 height 26
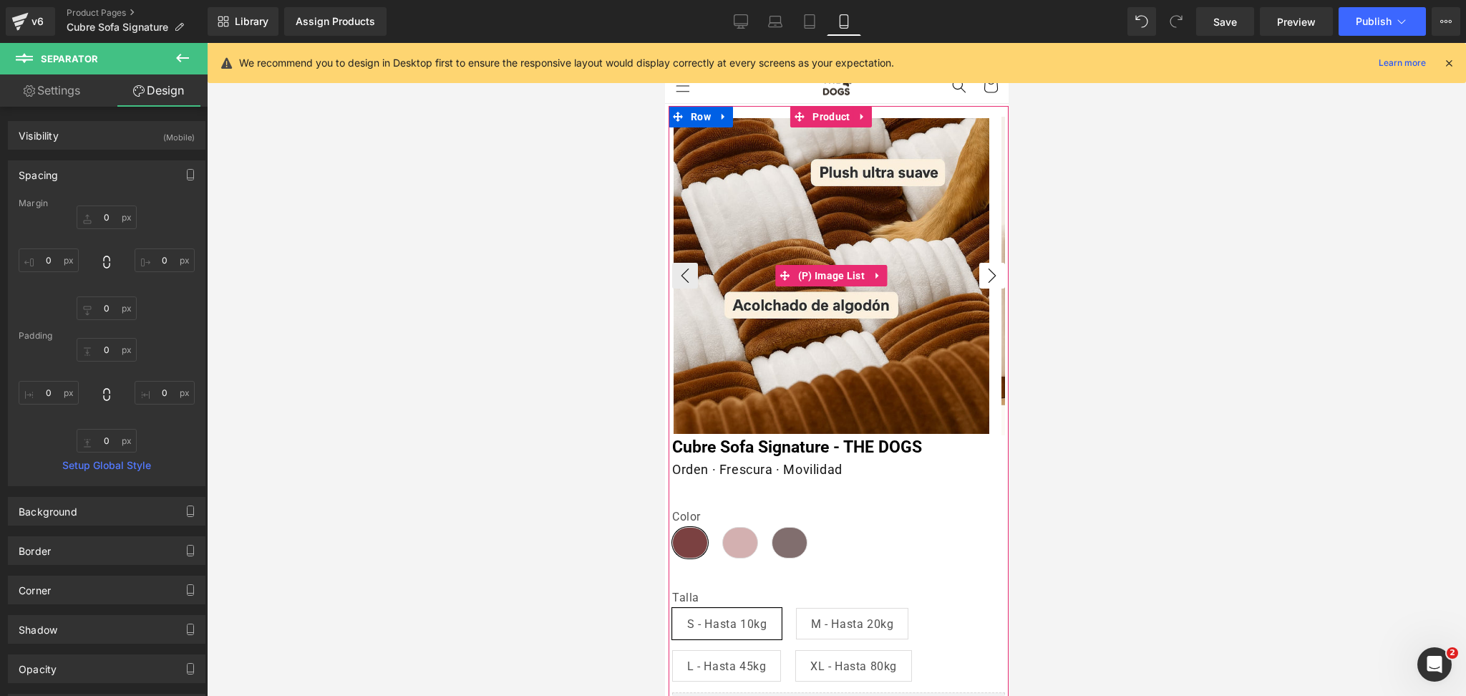
click at [979, 271] on button "›" at bounding box center [992, 276] width 26 height 26
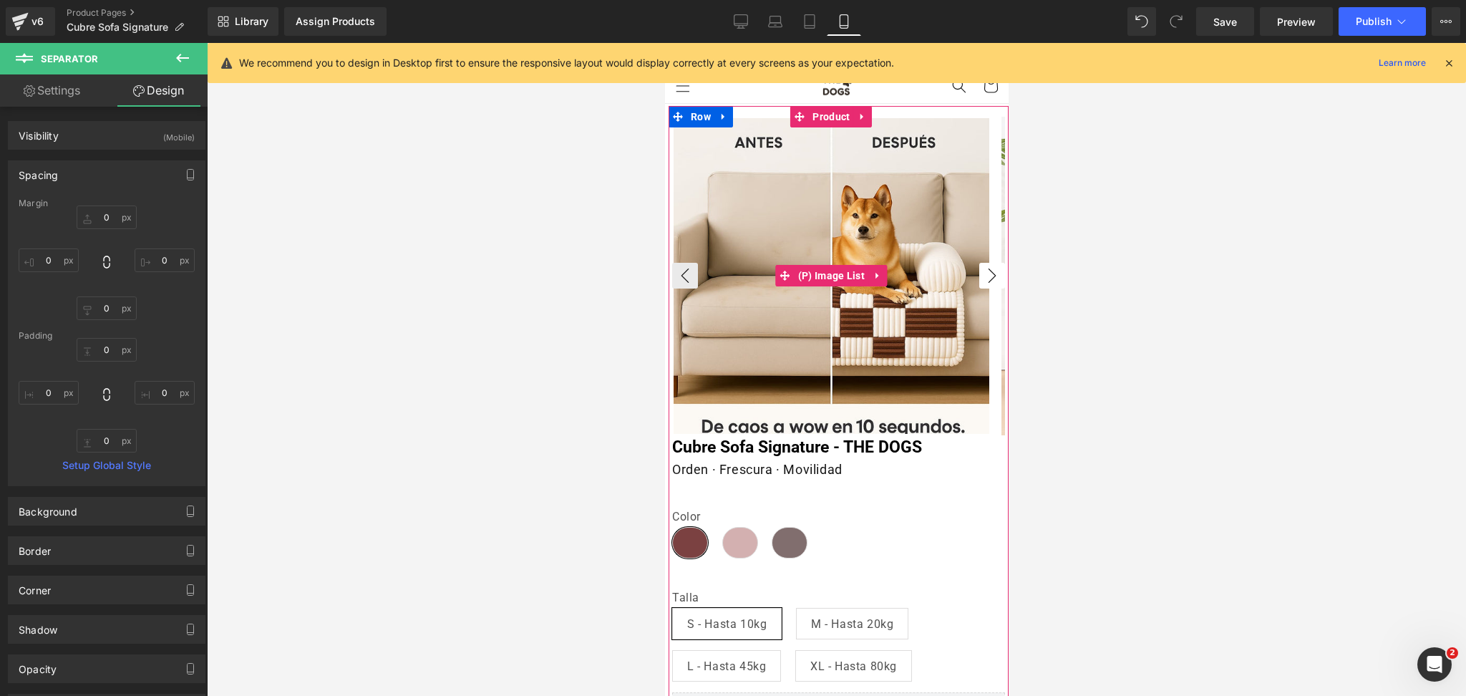
click at [979, 271] on button "›" at bounding box center [992, 276] width 26 height 26
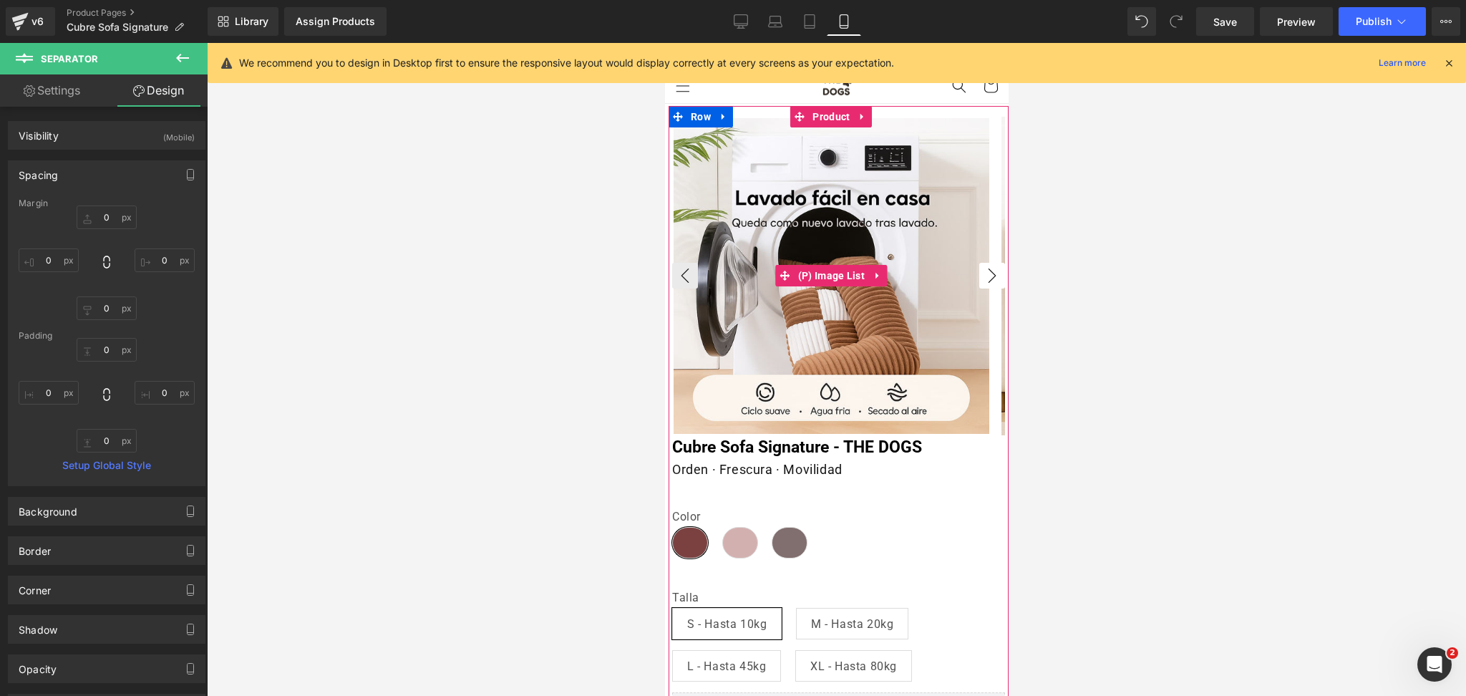
click at [979, 271] on button "›" at bounding box center [992, 276] width 26 height 26
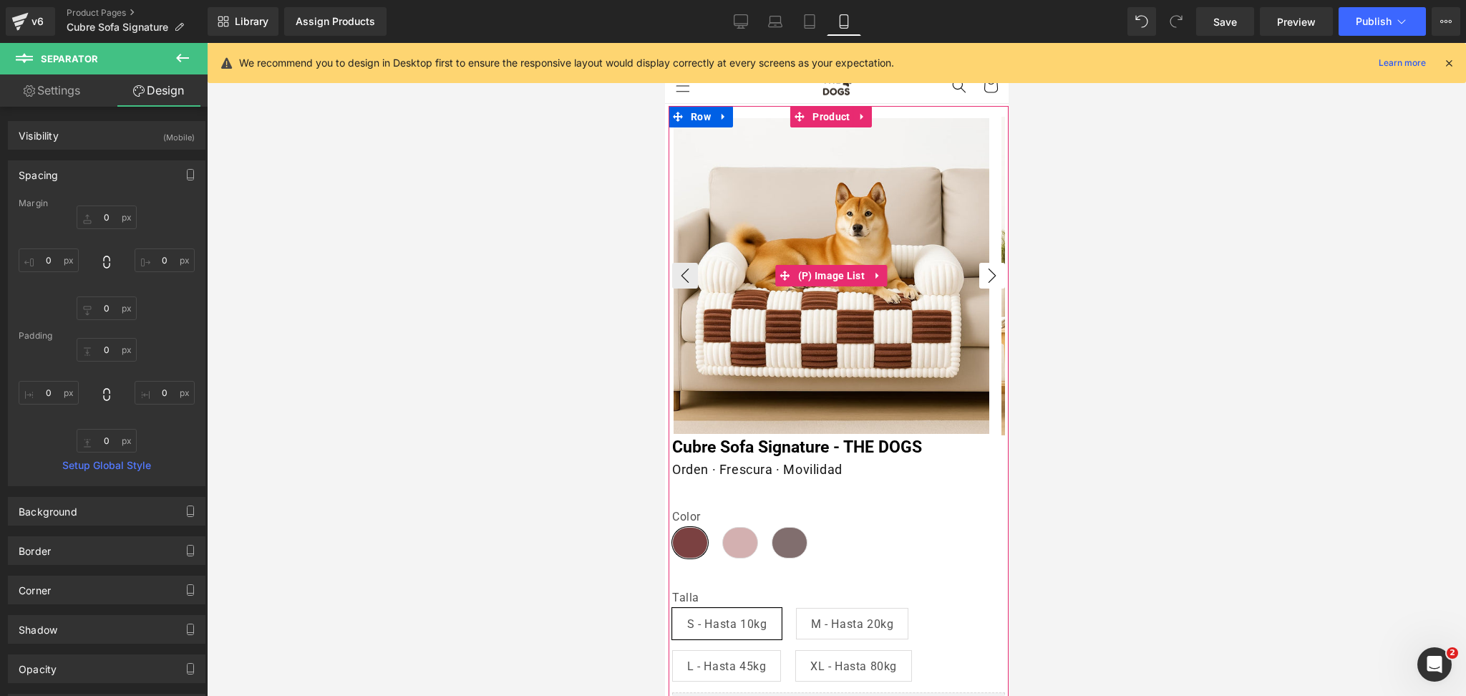
click at [979, 271] on button "›" at bounding box center [992, 276] width 26 height 26
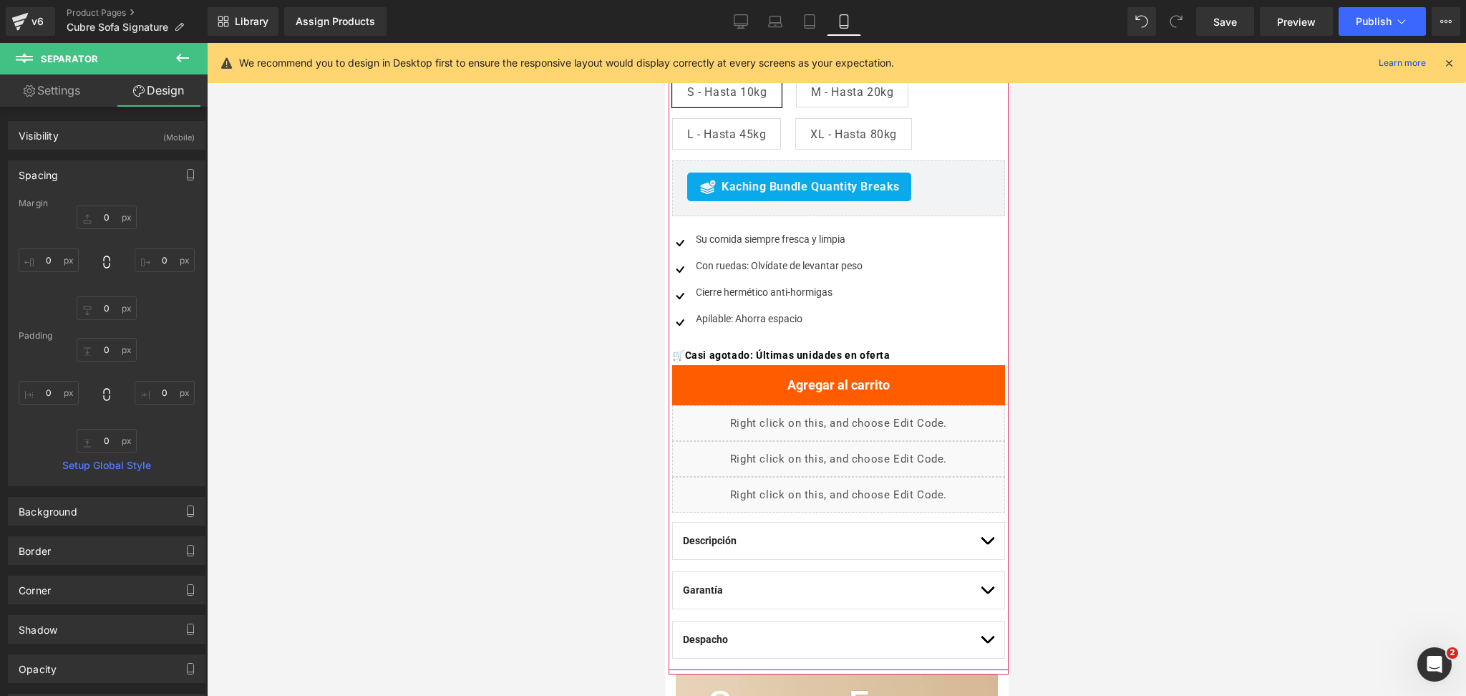
scroll to position [382, 0]
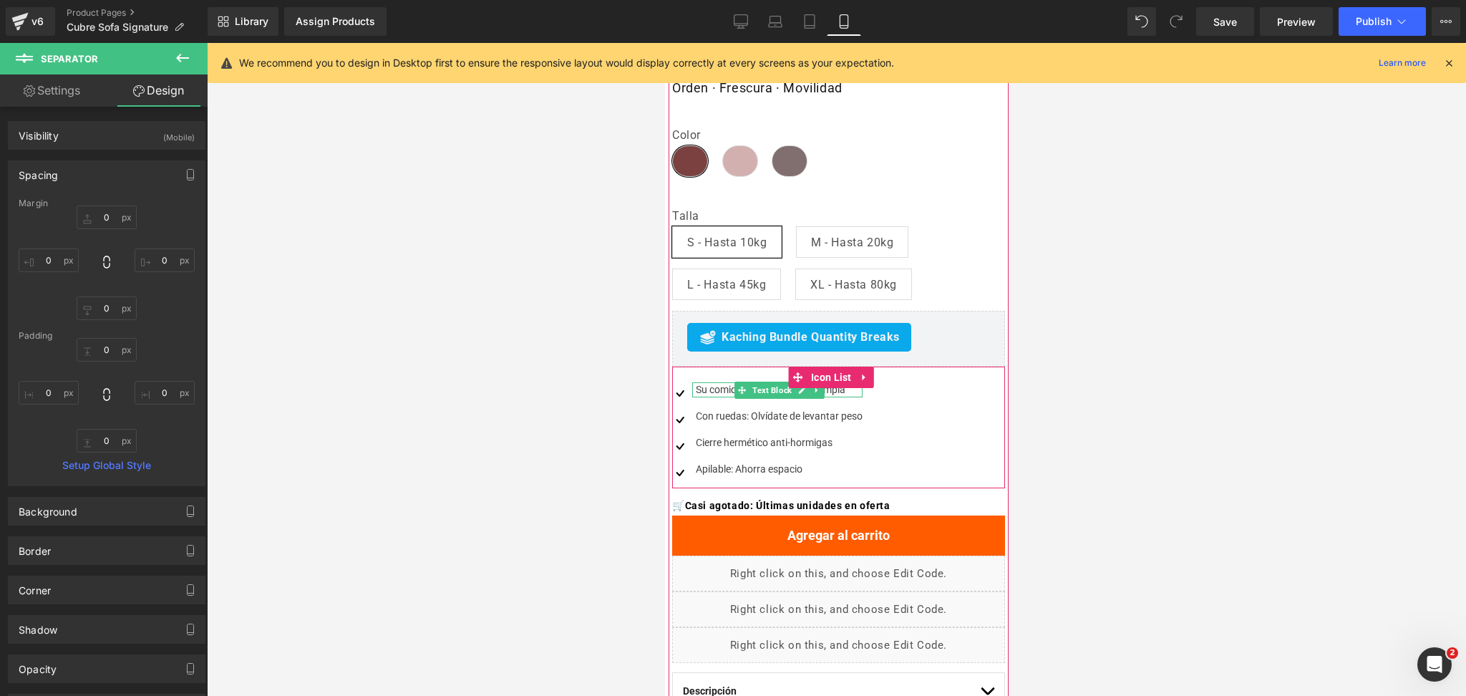
click at [712, 387] on div "Su comida siempre fresca y limpia" at bounding box center [777, 389] width 170 height 15
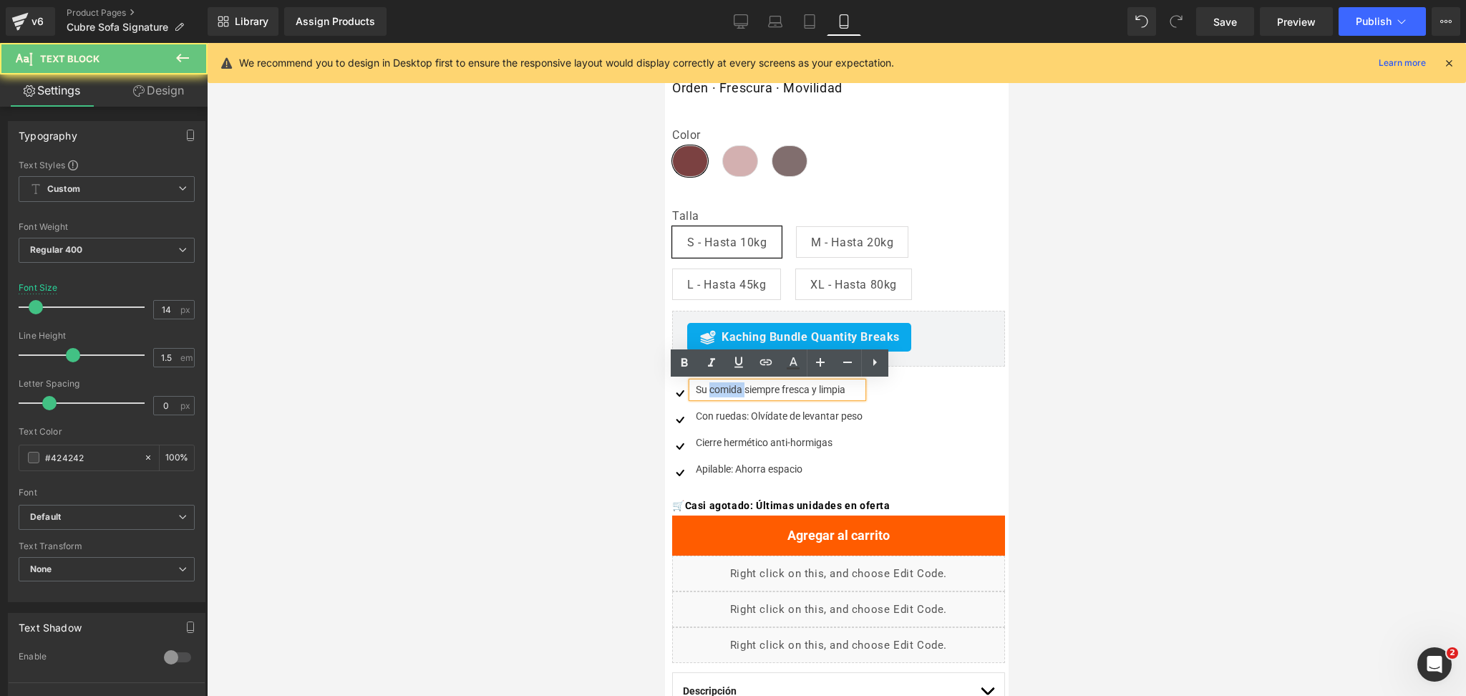
click at [712, 387] on div "Su comida siempre fresca y limpia" at bounding box center [777, 389] width 170 height 15
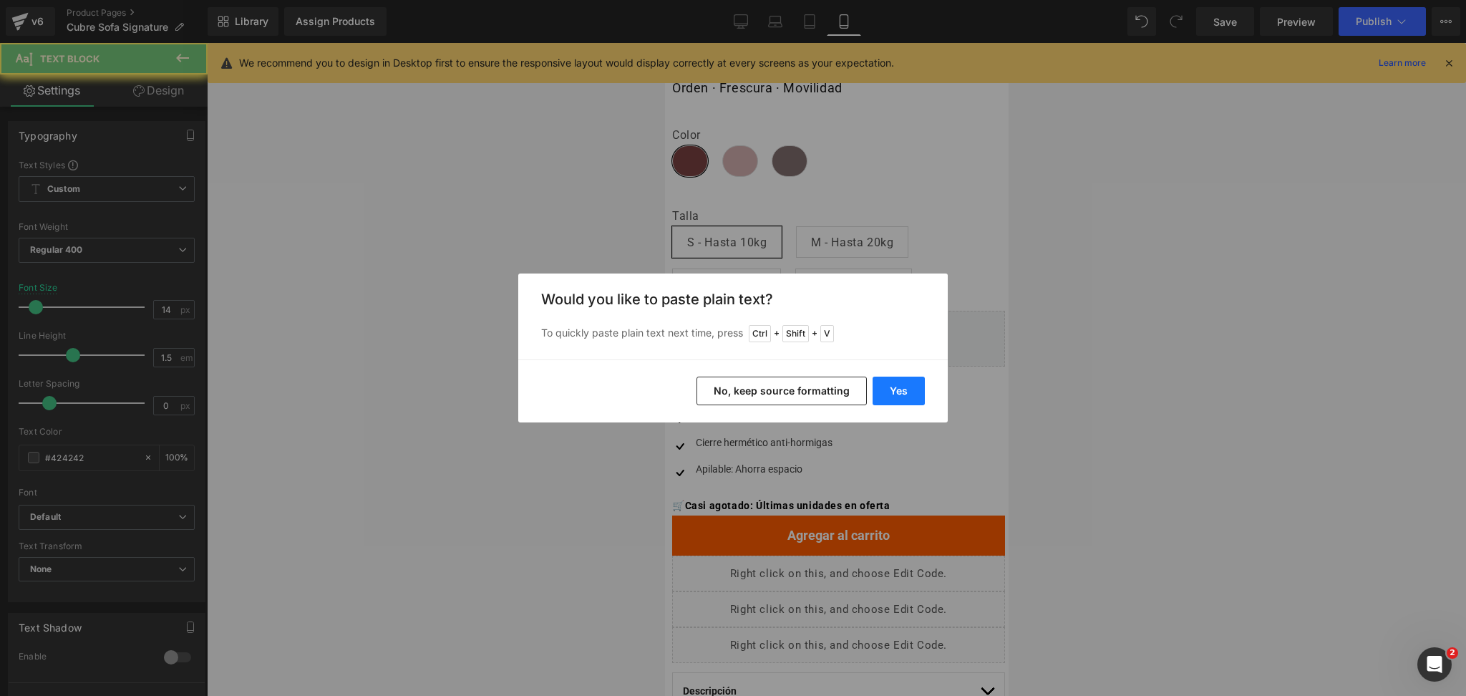
drag, startPoint x: 901, startPoint y: 396, endPoint x: 238, endPoint y: 352, distance: 665.1
click at [901, 396] on button "Yes" at bounding box center [899, 391] width 52 height 29
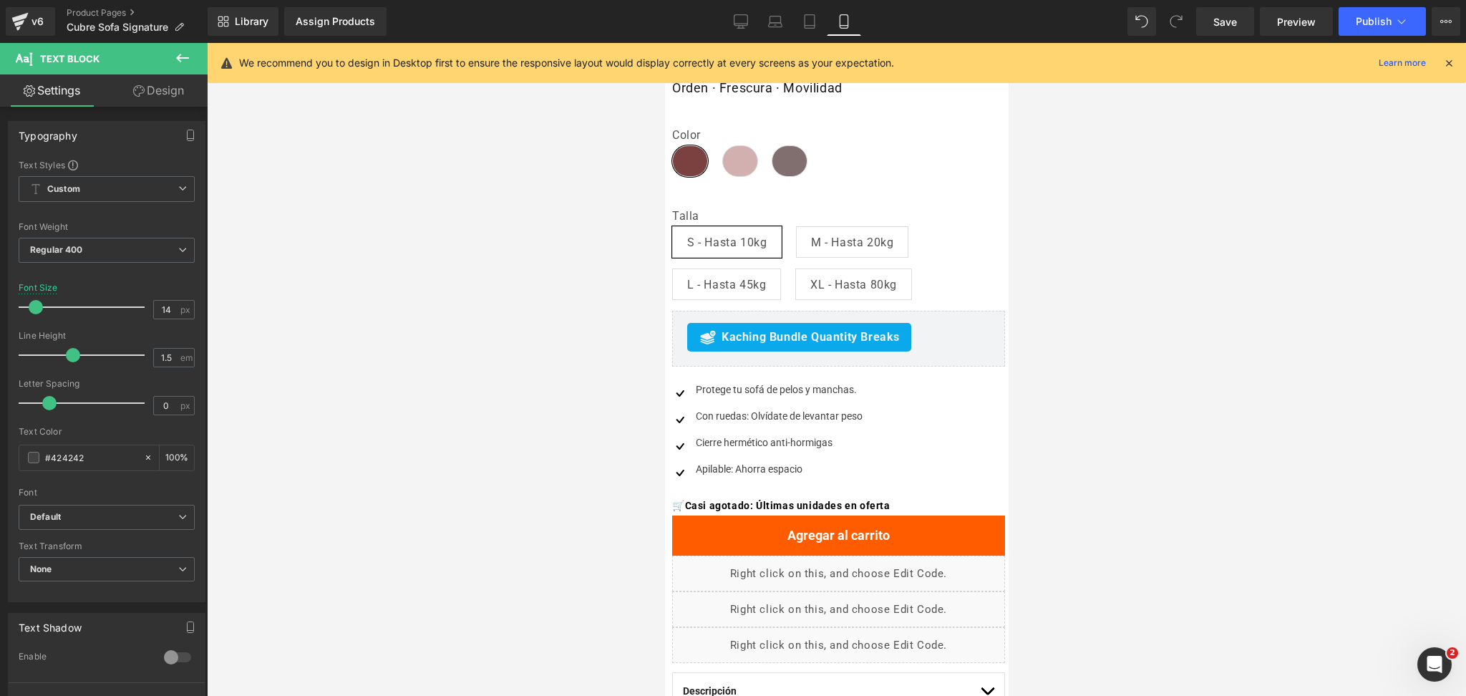
click at [1199, 360] on div at bounding box center [836, 369] width 1259 height 653
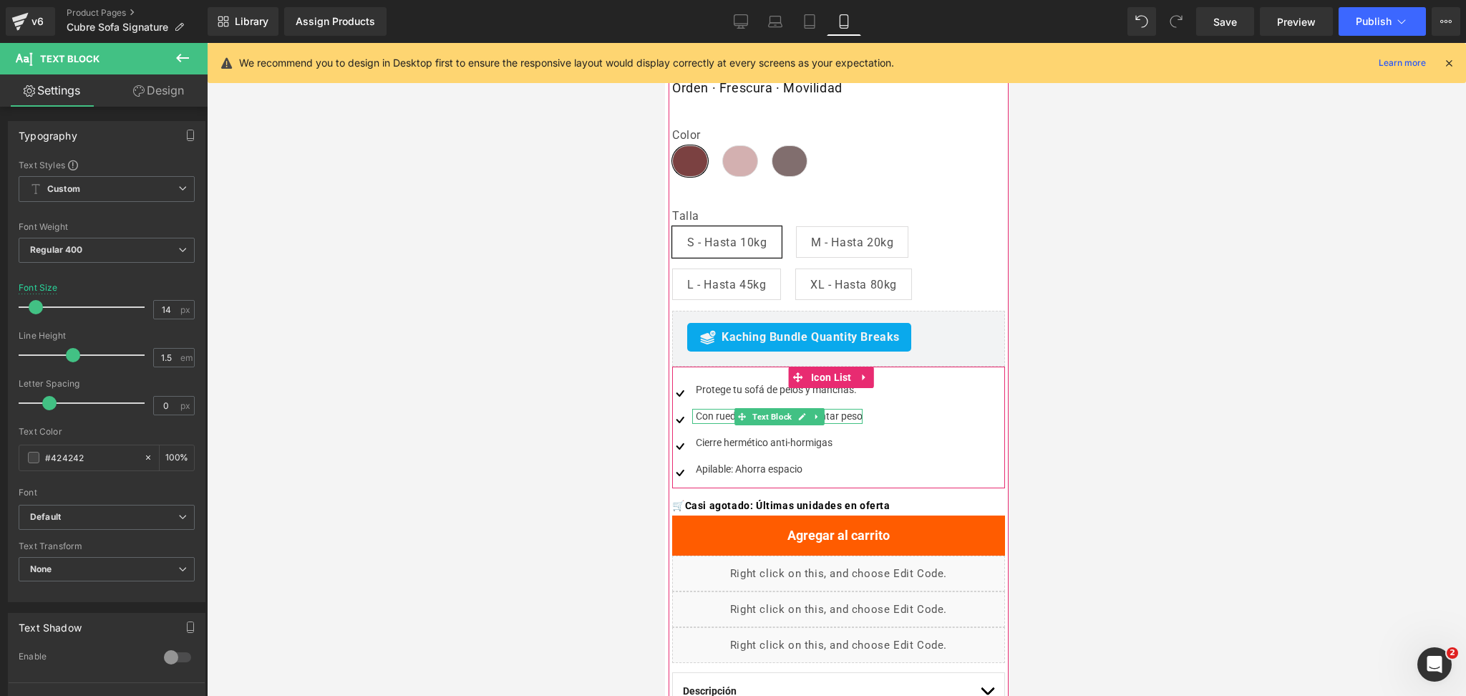
click at [716, 415] on div "Con ruedas: Olvídate de levantar peso" at bounding box center [777, 416] width 170 height 15
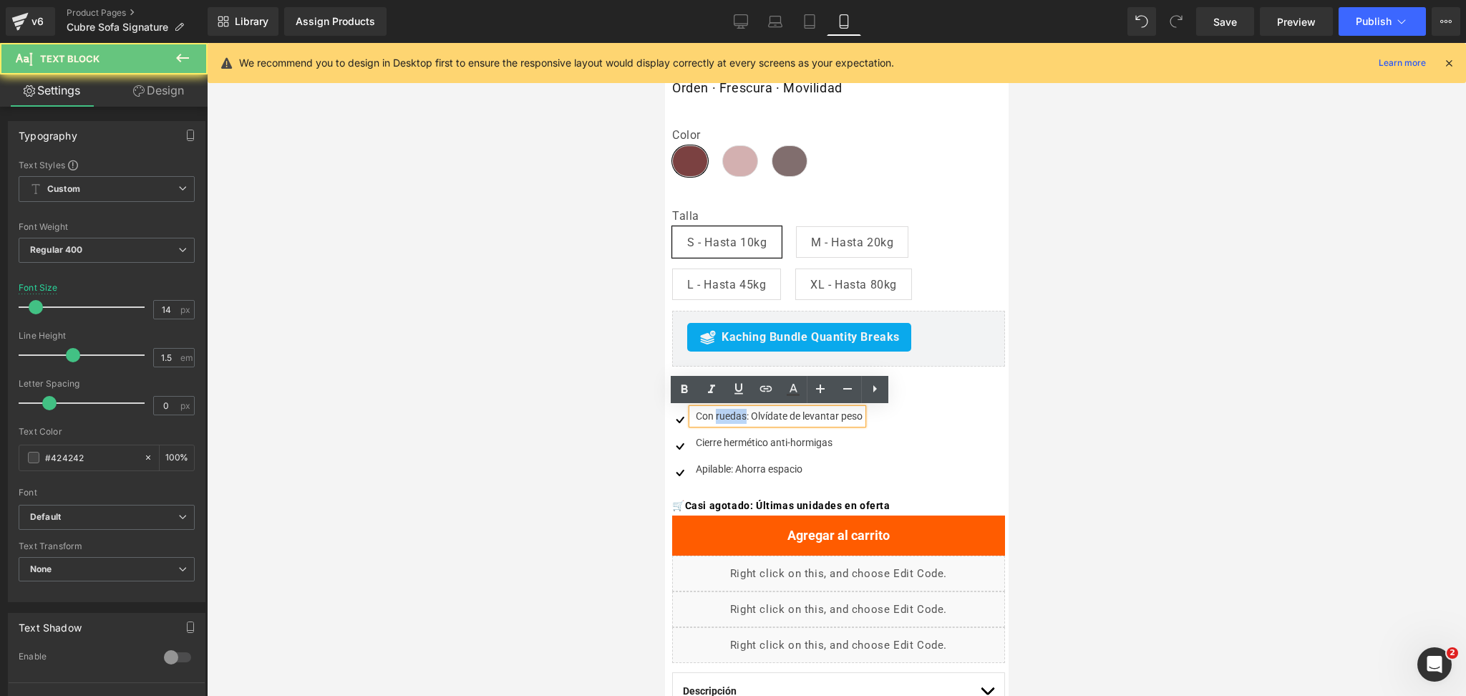
click at [716, 415] on div "Con ruedas: Olvídate de levantar peso" at bounding box center [777, 416] width 170 height 15
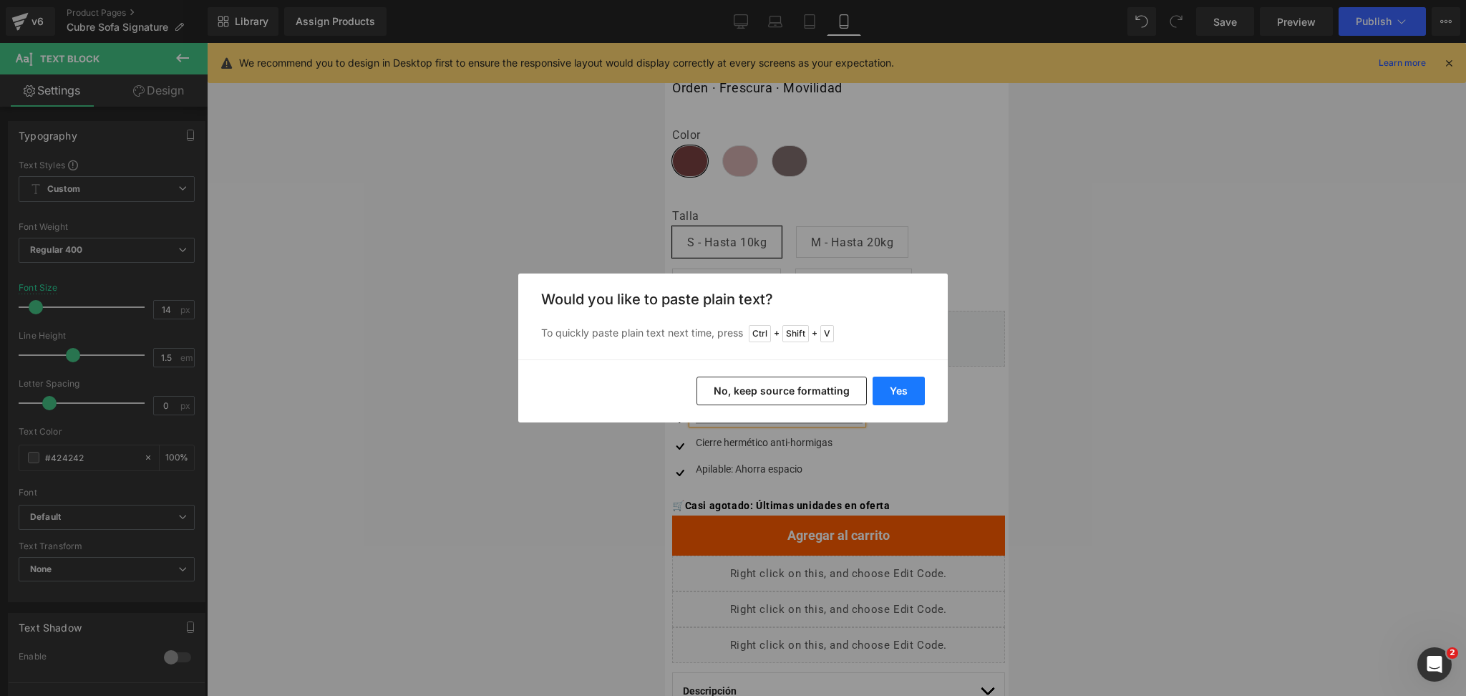
click at [891, 393] on button "Yes" at bounding box center [899, 391] width 52 height 29
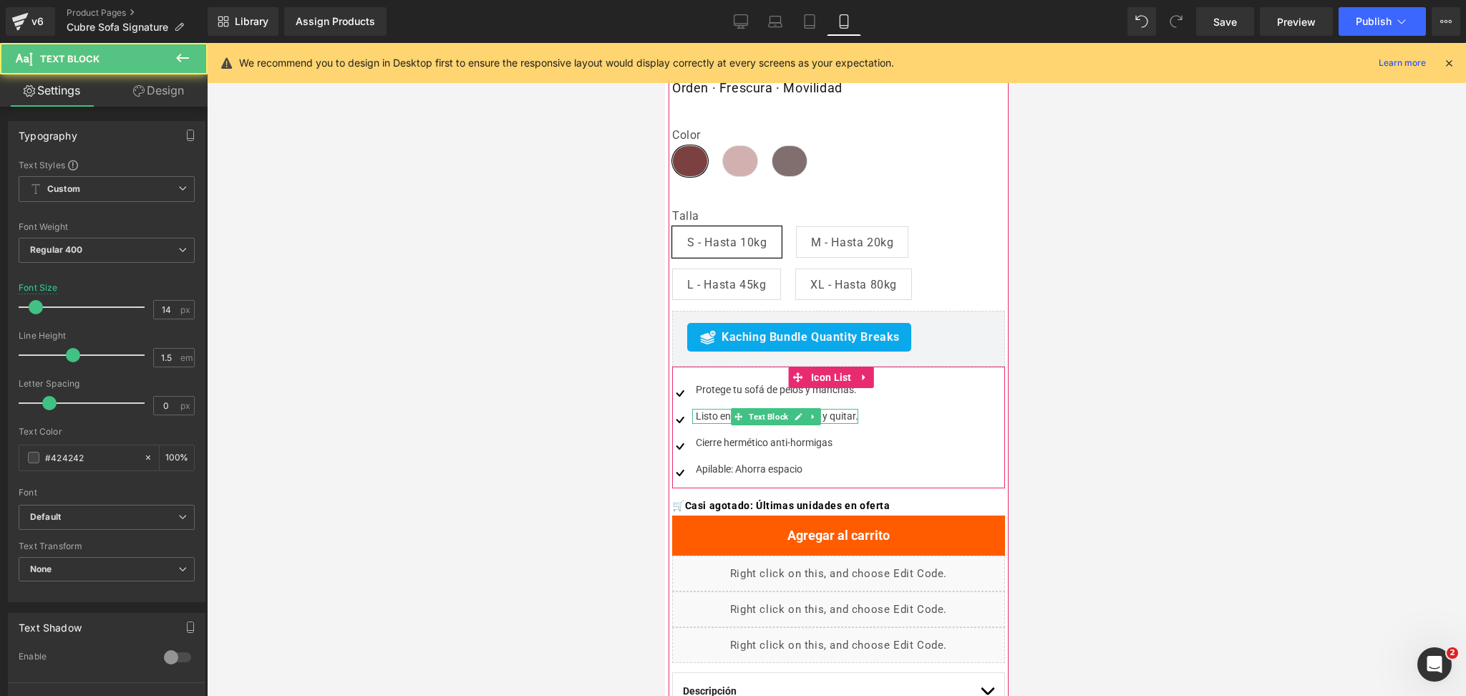
click at [719, 414] on div "Listo en 10 segundos: poner y quitar." at bounding box center [775, 416] width 166 height 15
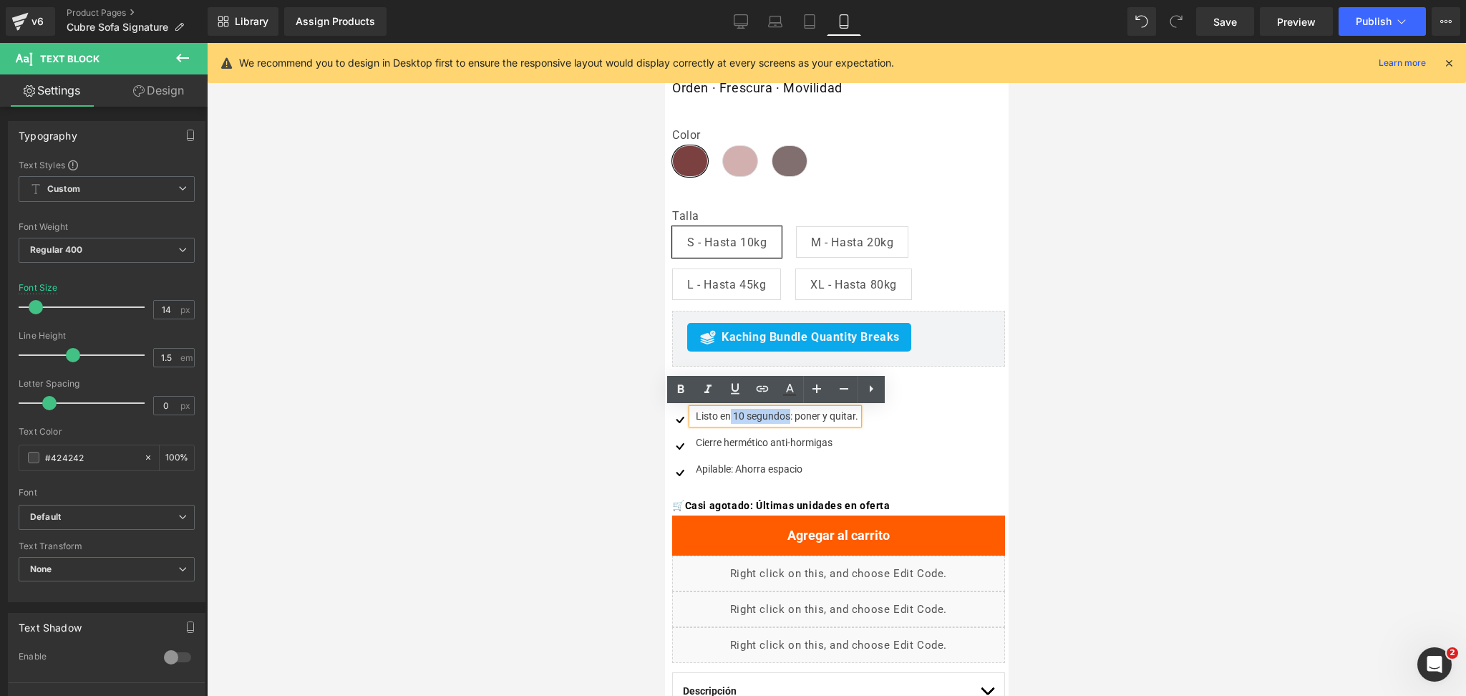
drag, startPoint x: 730, startPoint y: 414, endPoint x: 789, endPoint y: 415, distance: 58.7
click at [789, 415] on div "Listo en 10 segundos: poner y quitar." at bounding box center [775, 416] width 166 height 15
click at [668, 389] on link at bounding box center [680, 389] width 27 height 27
click at [1090, 371] on div at bounding box center [836, 369] width 1259 height 653
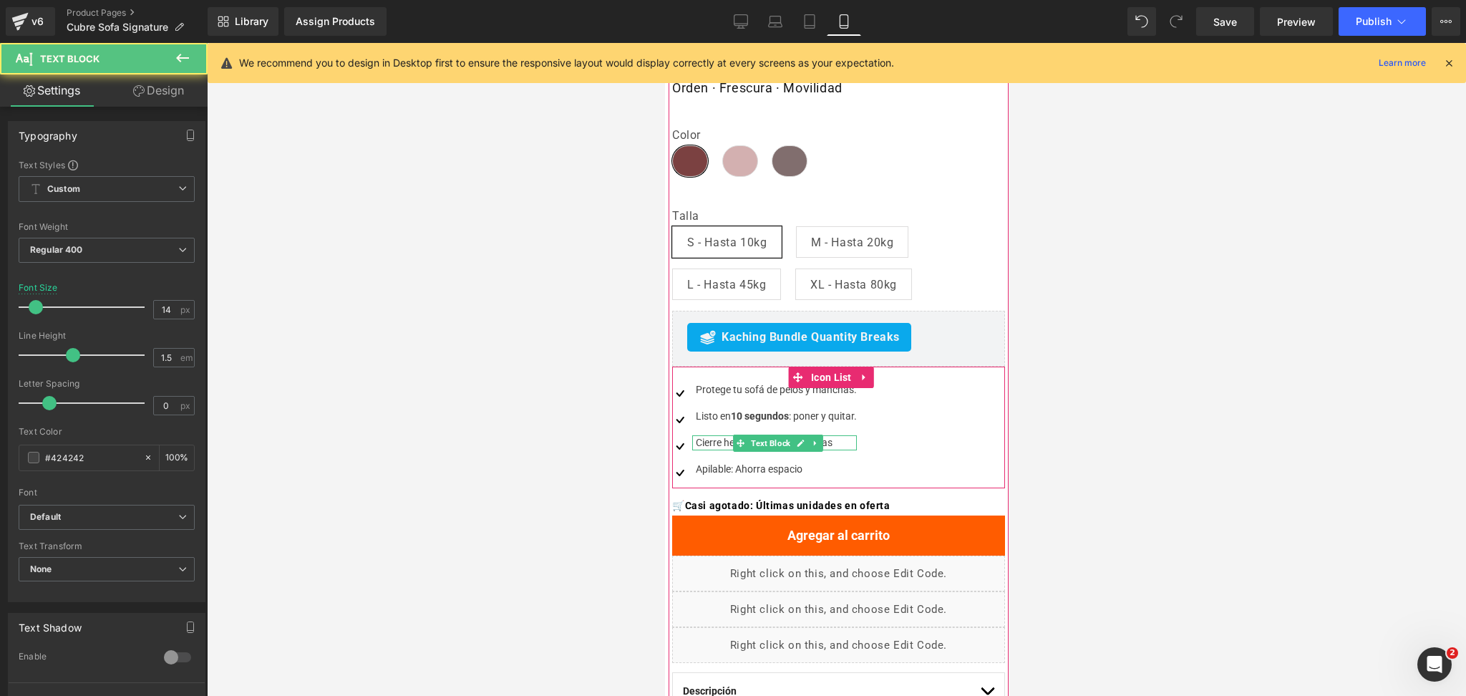
click at [710, 442] on div "Cierre hermético anti-hormigas" at bounding box center [774, 442] width 165 height 15
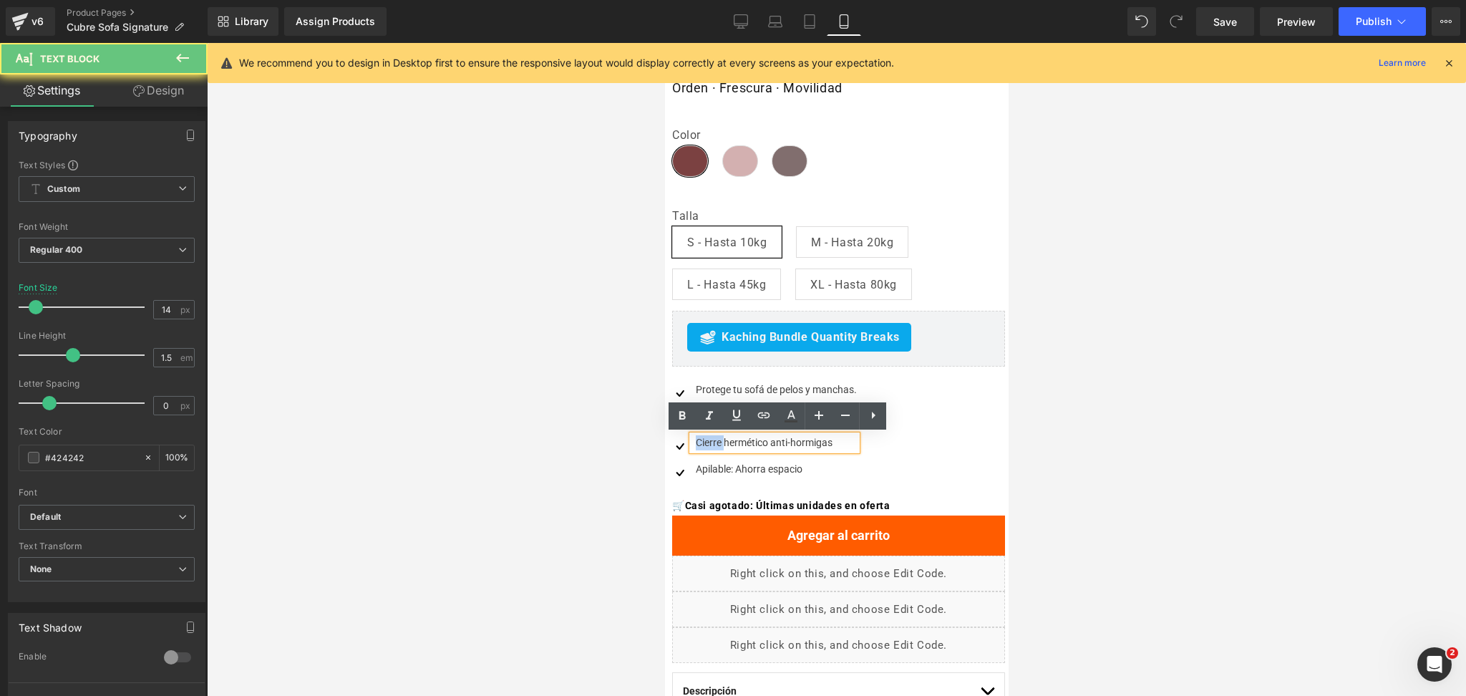
click at [710, 442] on div "Cierre hermético anti-hormigas" at bounding box center [774, 442] width 165 height 15
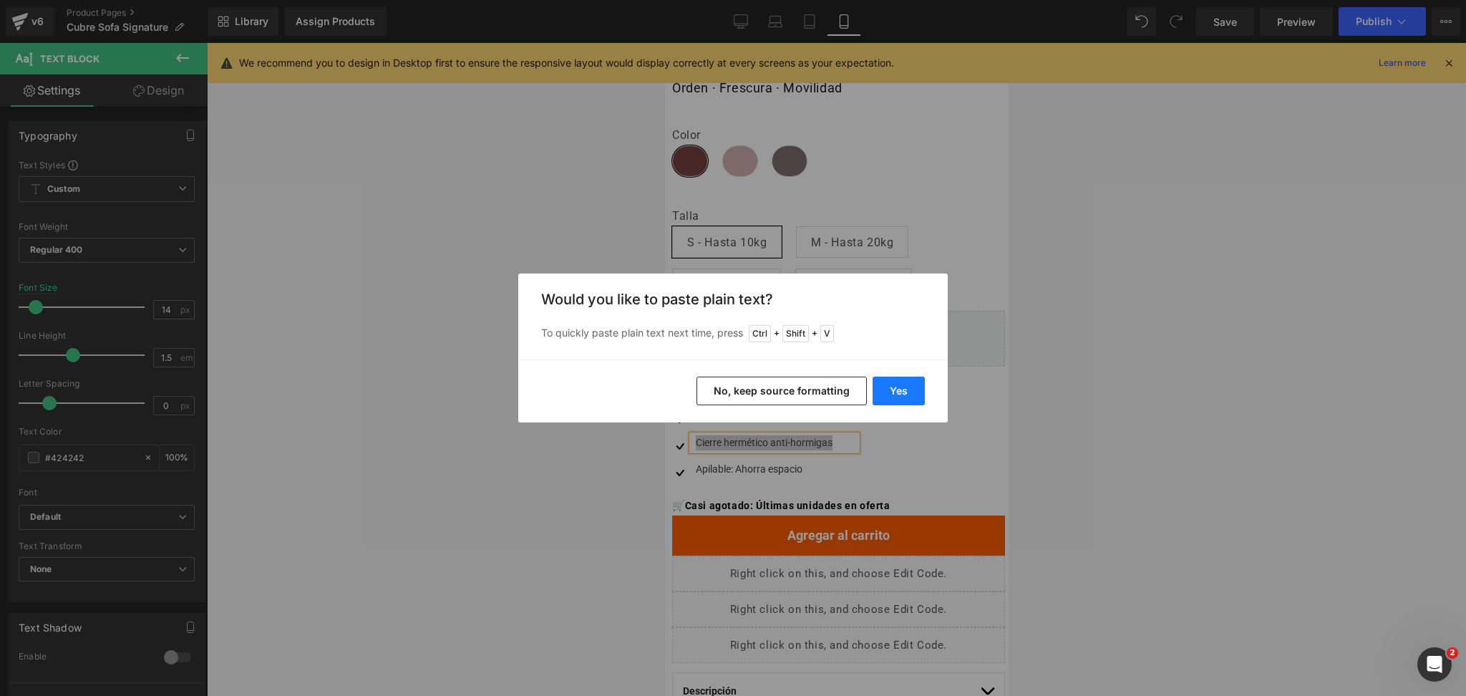
click at [896, 388] on button "Yes" at bounding box center [899, 391] width 52 height 29
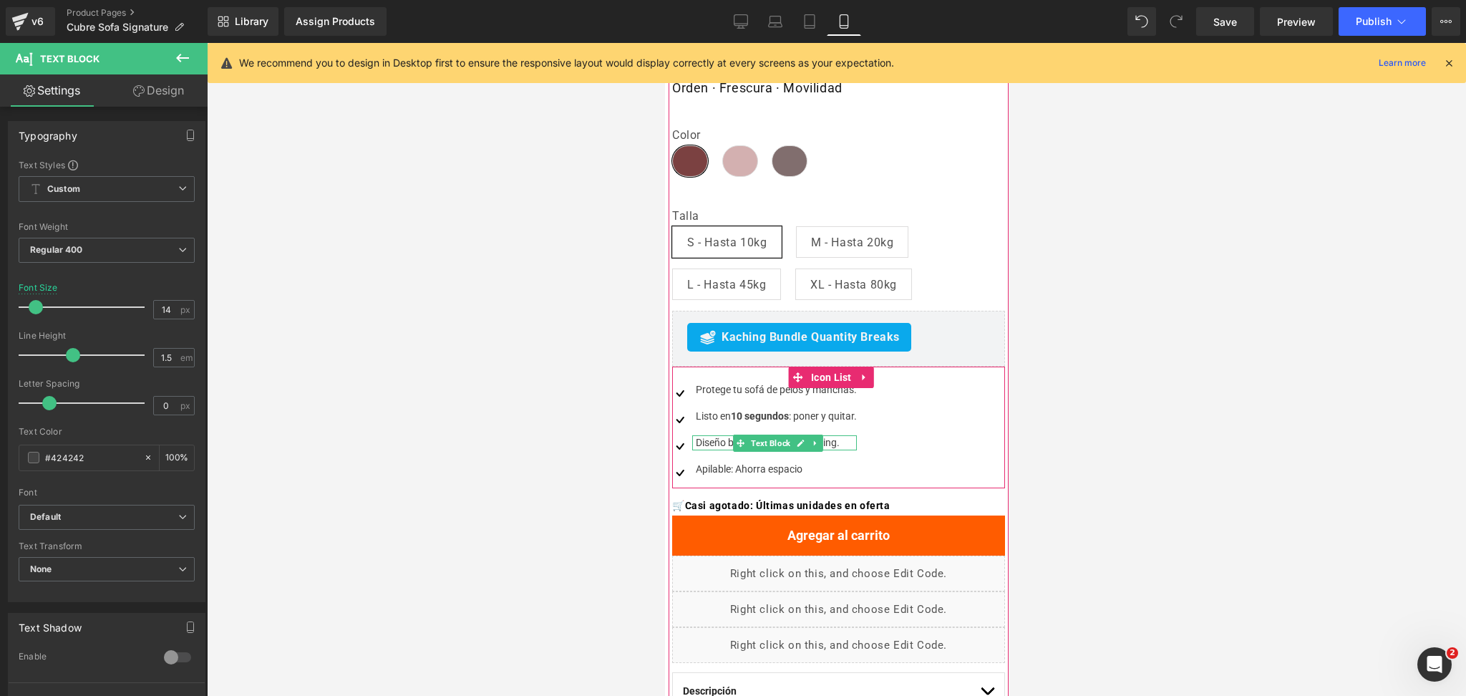
click at [712, 440] on div "Diseño bonito que eleva tu living." at bounding box center [774, 442] width 165 height 15
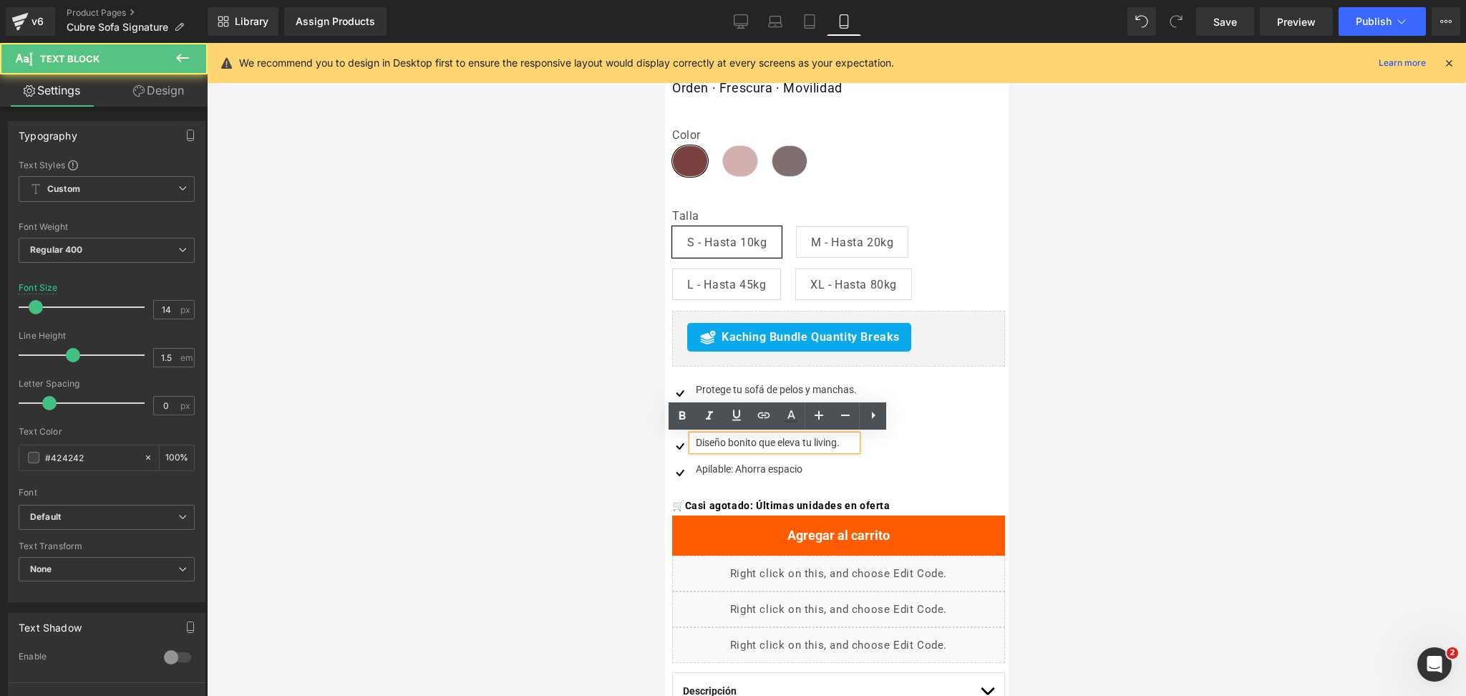
click at [734, 437] on div "Diseño bonito que eleva tu living." at bounding box center [774, 442] width 165 height 15
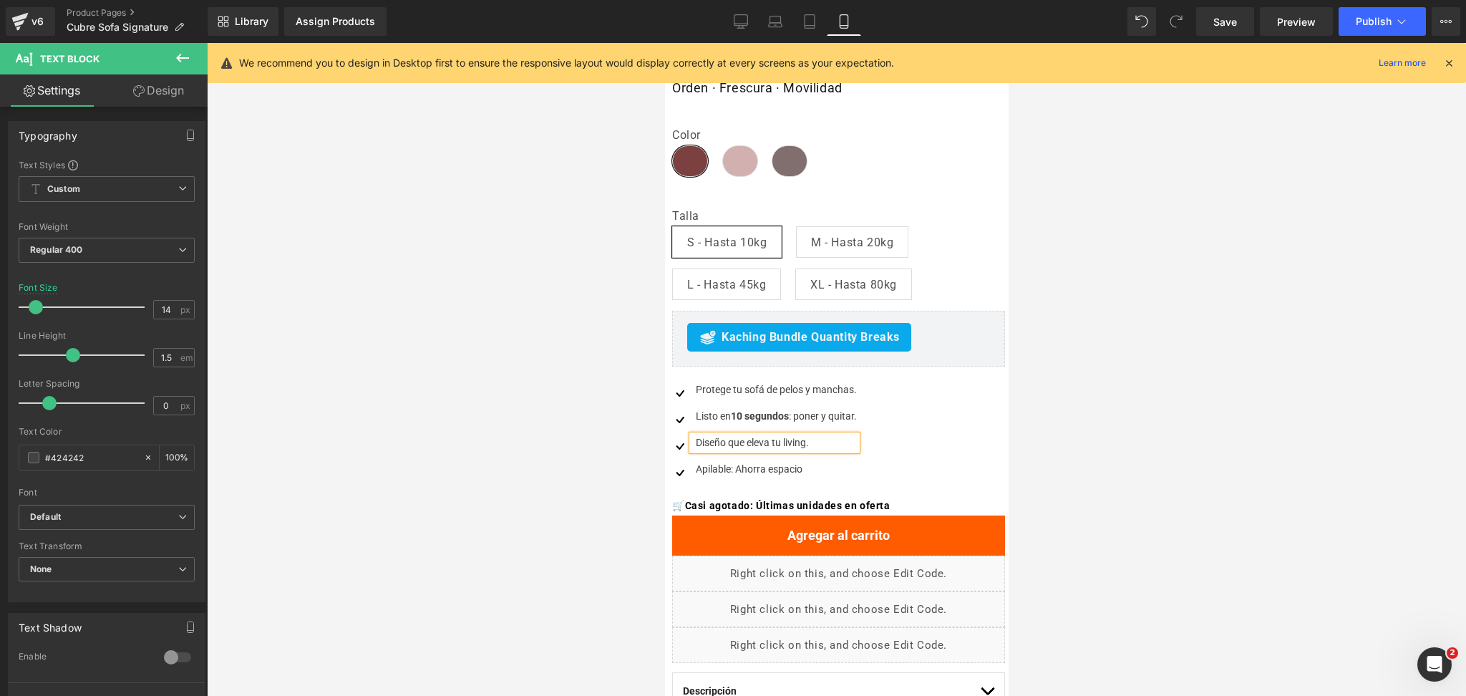
click at [1185, 392] on div at bounding box center [836, 369] width 1259 height 653
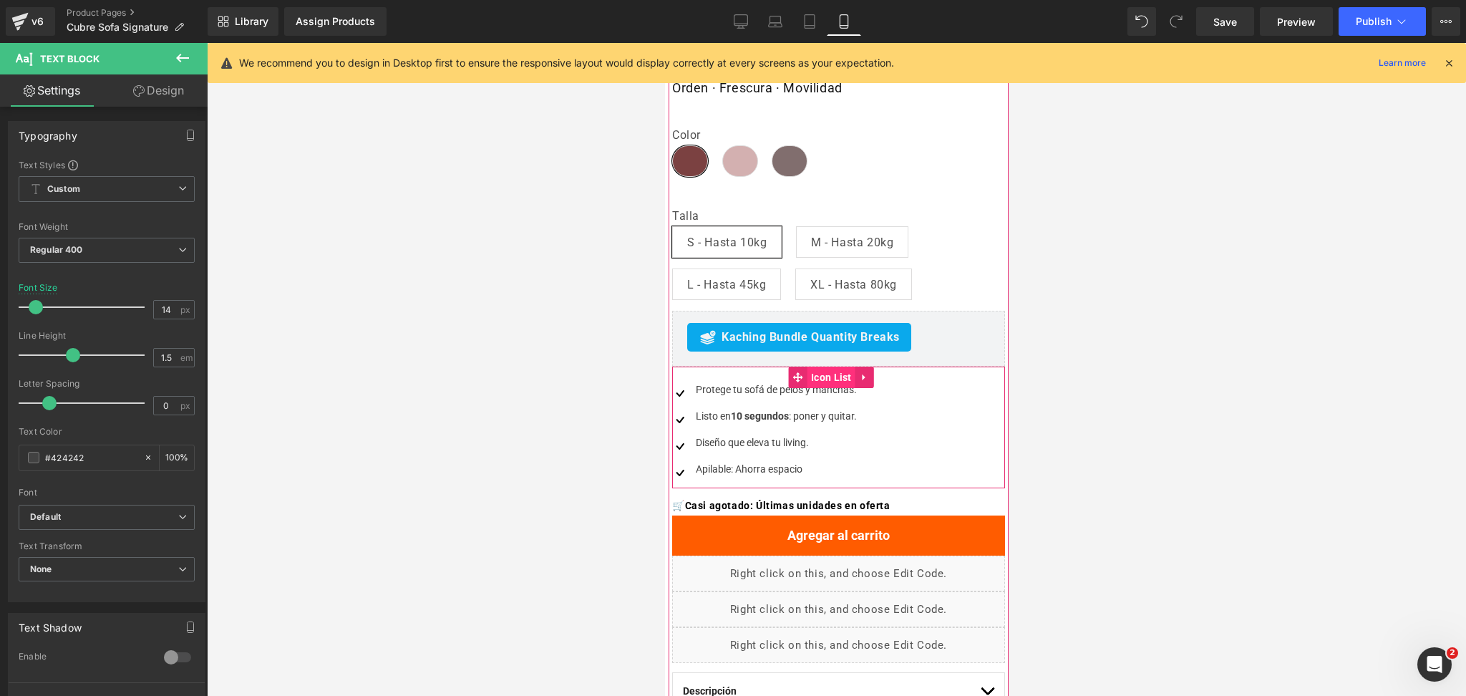
click at [822, 382] on span "Icon List" at bounding box center [831, 377] width 48 height 21
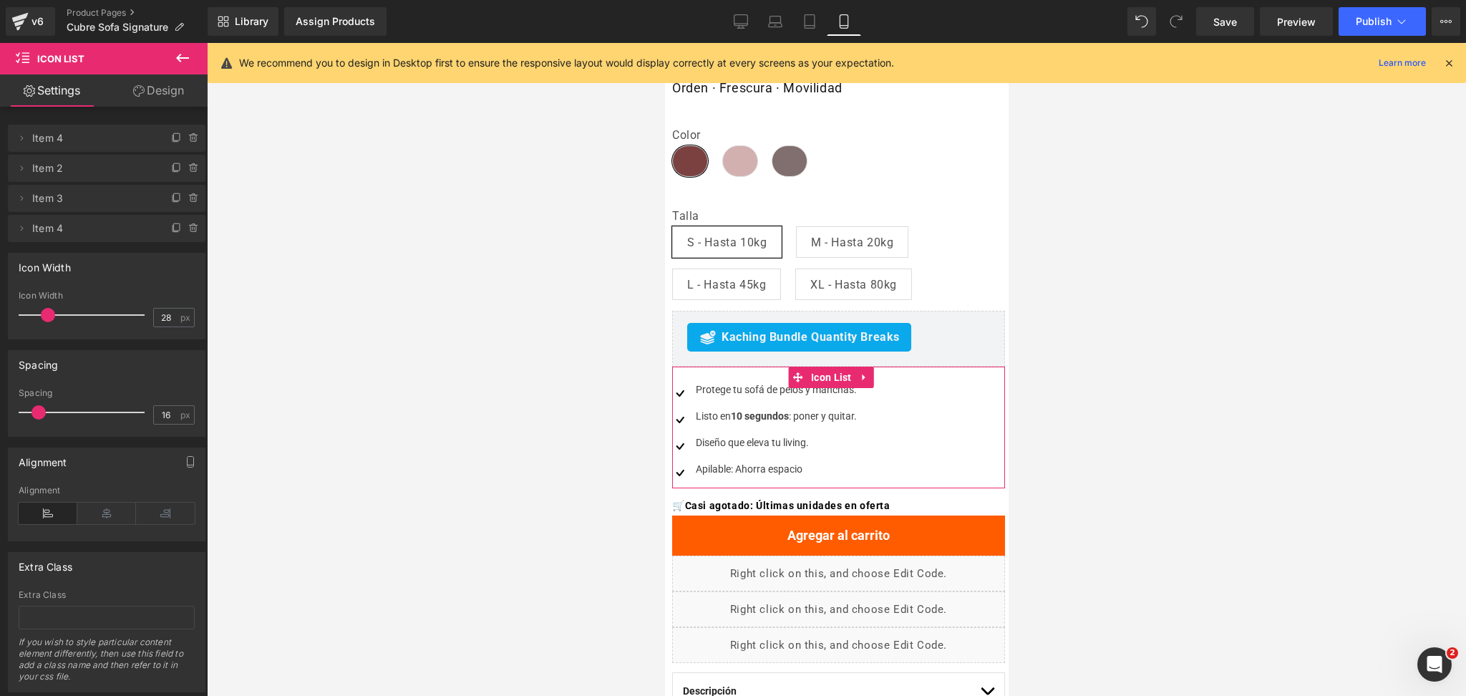
click at [192, 223] on icon at bounding box center [193, 228] width 11 height 11
click at [189, 232] on button "Delete" at bounding box center [178, 229] width 45 height 19
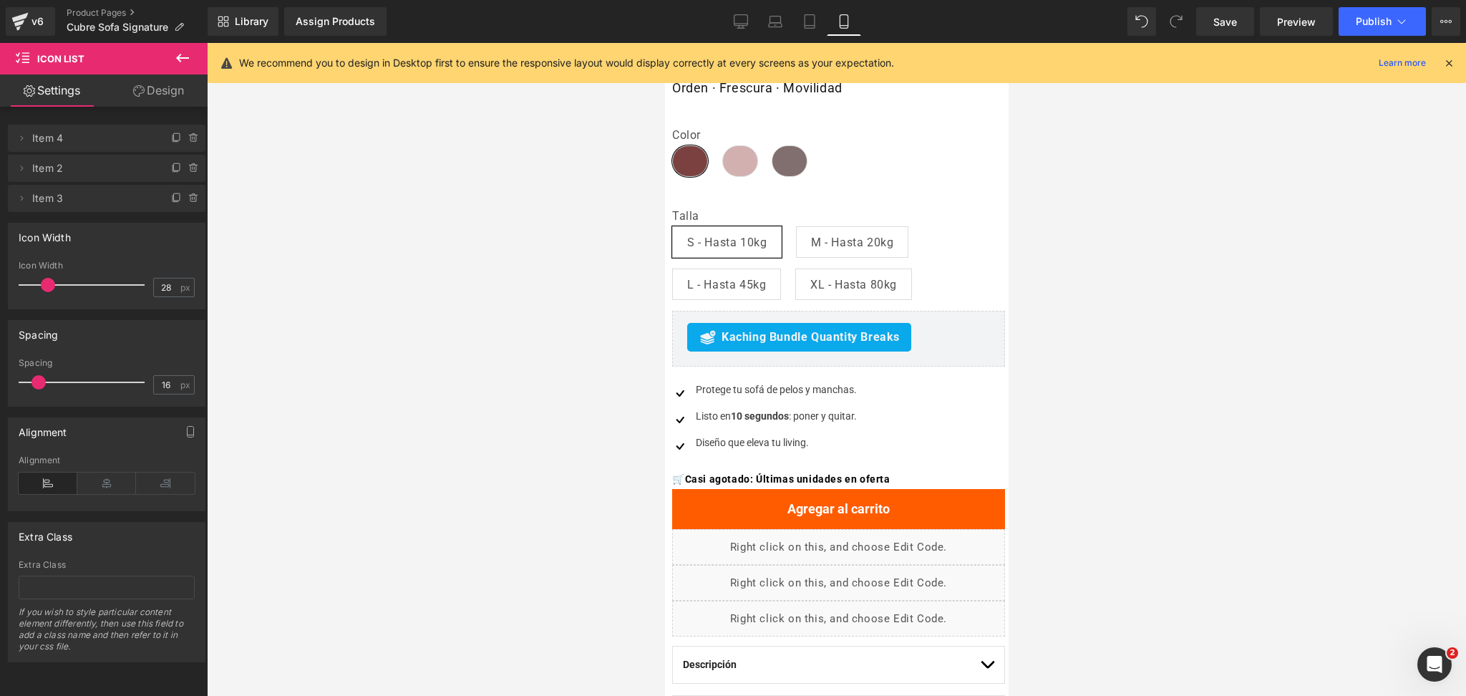
click at [1110, 401] on div at bounding box center [836, 369] width 1259 height 653
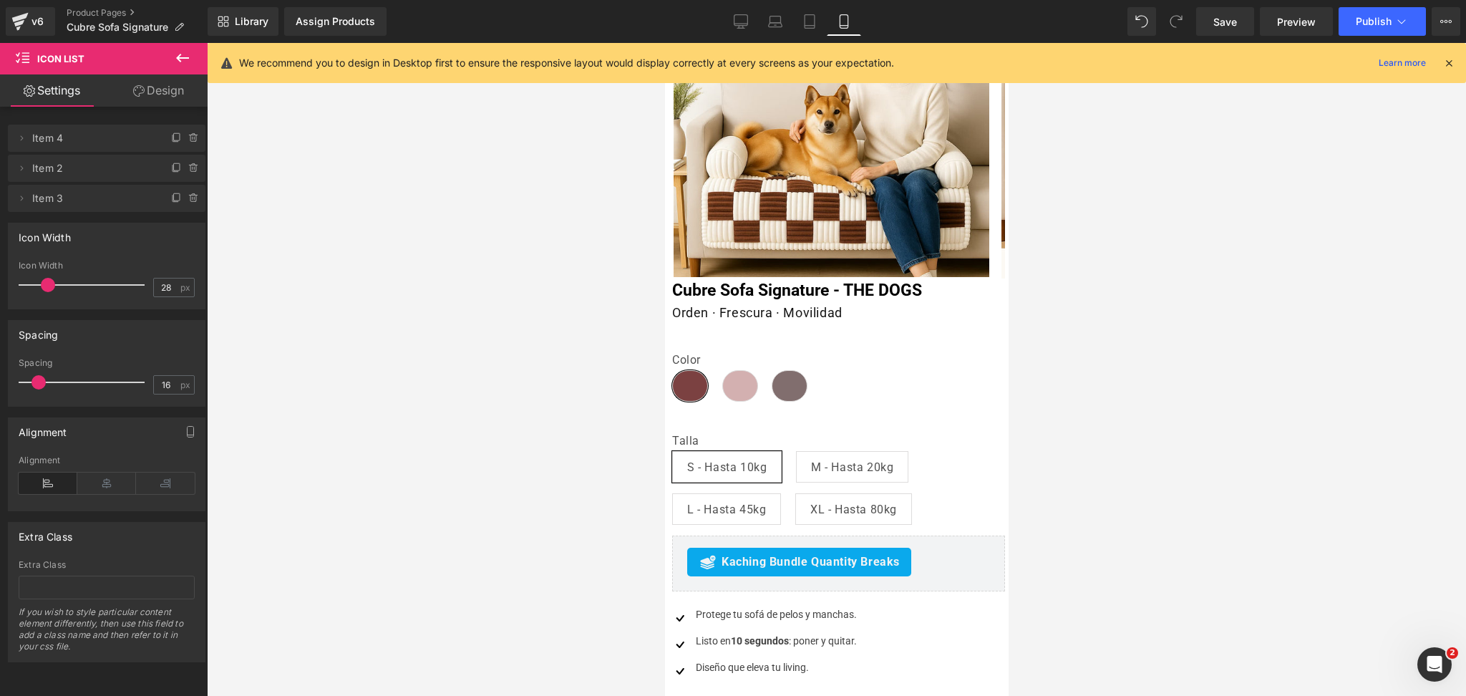
scroll to position [190, 0]
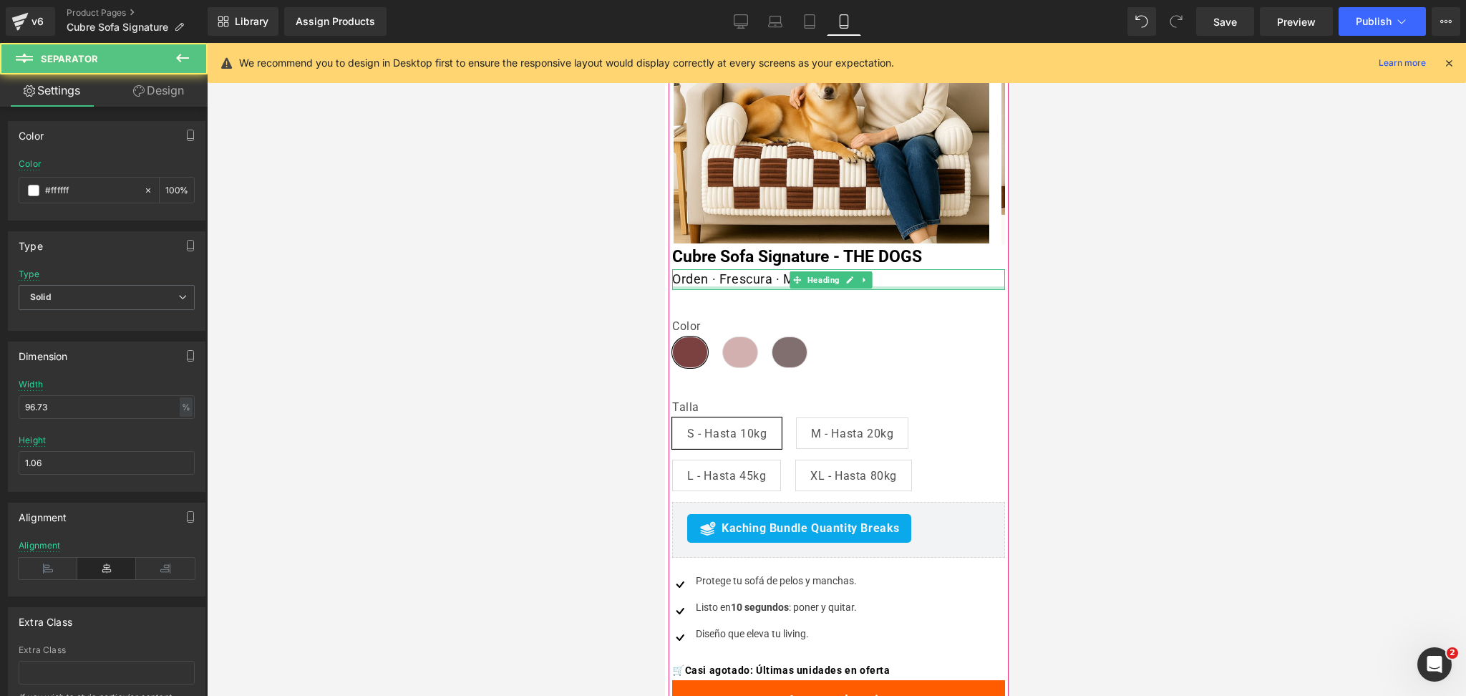
drag, startPoint x: 706, startPoint y: 295, endPoint x: 703, endPoint y: 286, distance: 9.1
click at [703, 286] on div "Oferta (P) Image ‹" at bounding box center [838, 451] width 340 height 1070
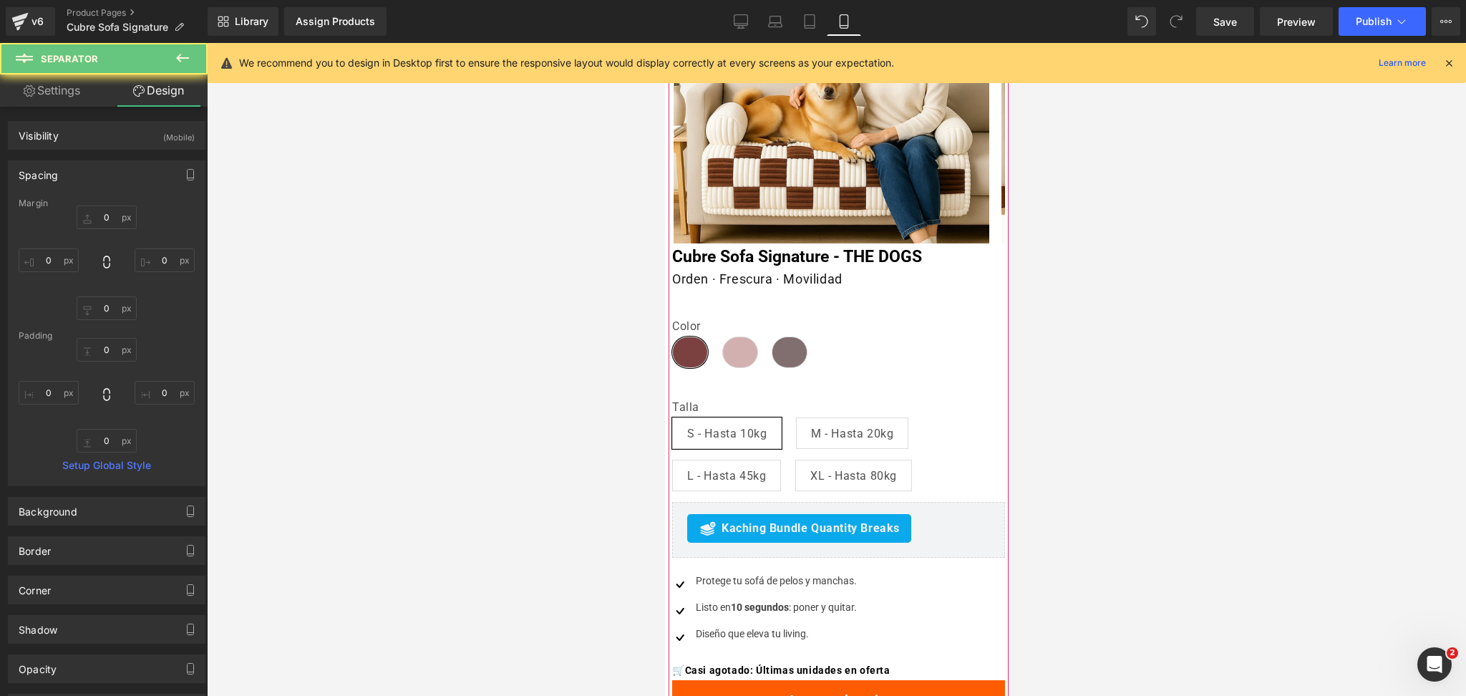
scroll to position [477, 0]
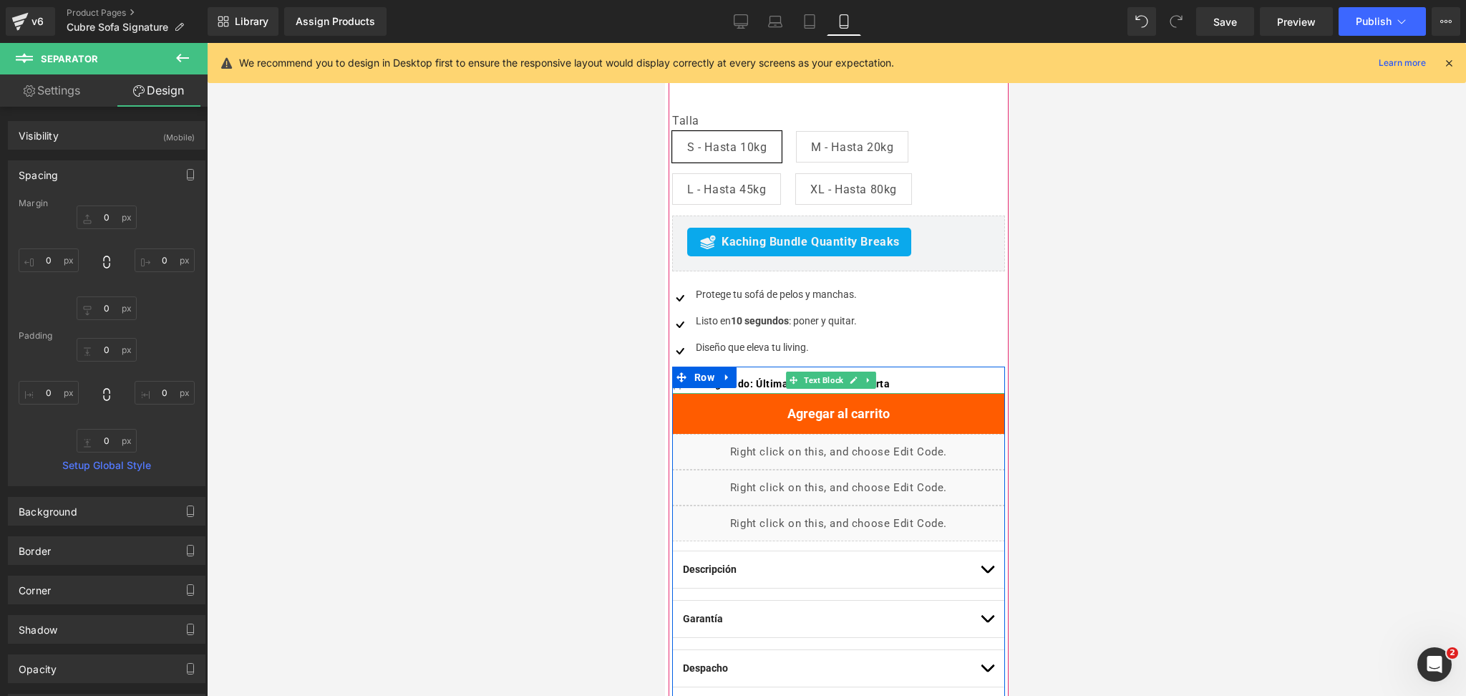
click at [890, 379] on span "Casi agotado: Últimas unidades en oferta" at bounding box center [786, 383] width 205 height 11
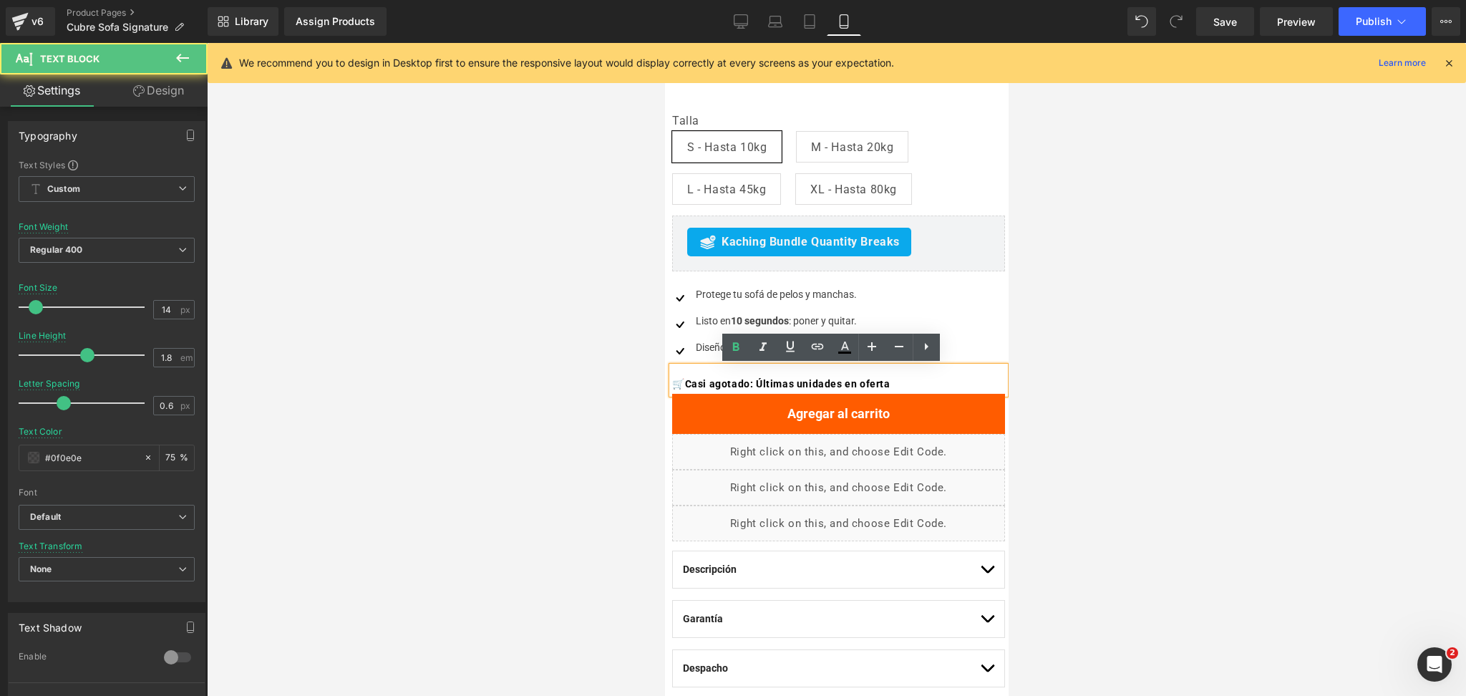
click at [1085, 334] on div at bounding box center [836, 369] width 1259 height 653
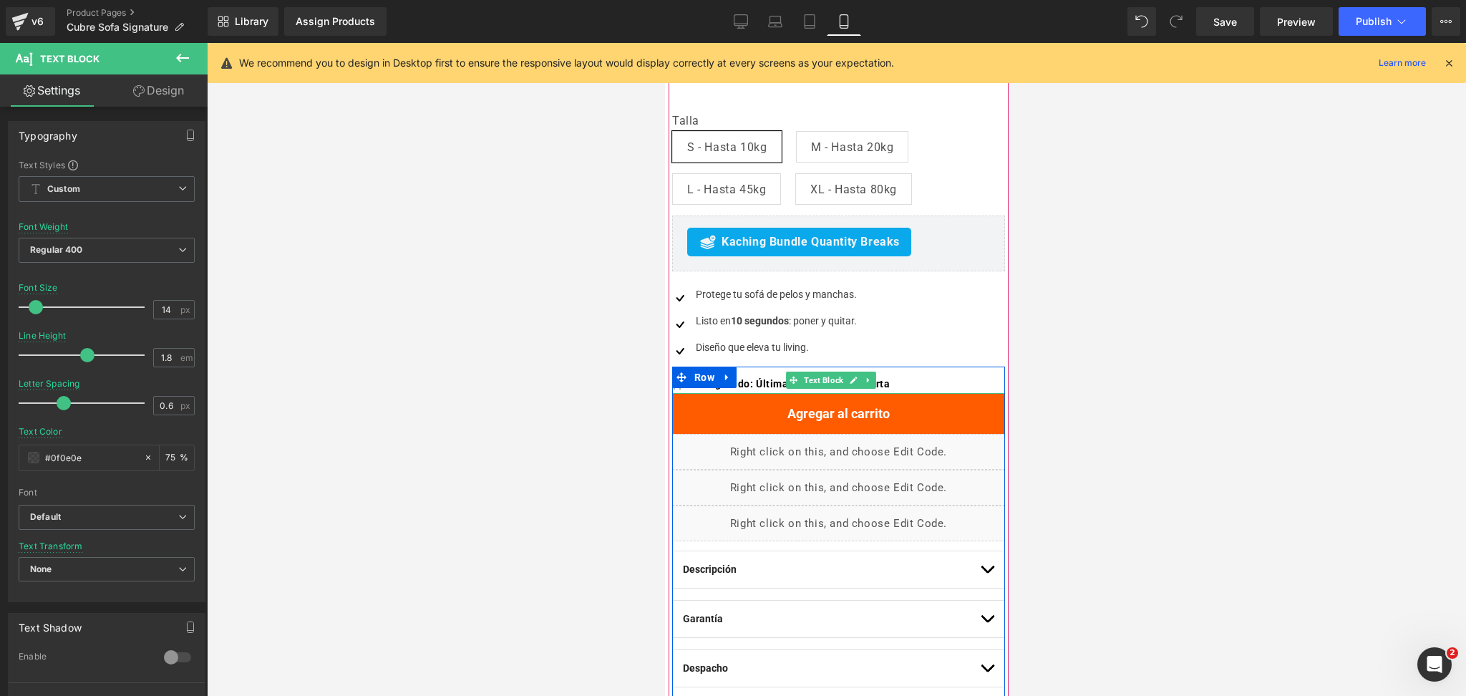
click at [764, 379] on span "Casi agotado: Últimas unidades en oferta" at bounding box center [786, 383] width 205 height 11
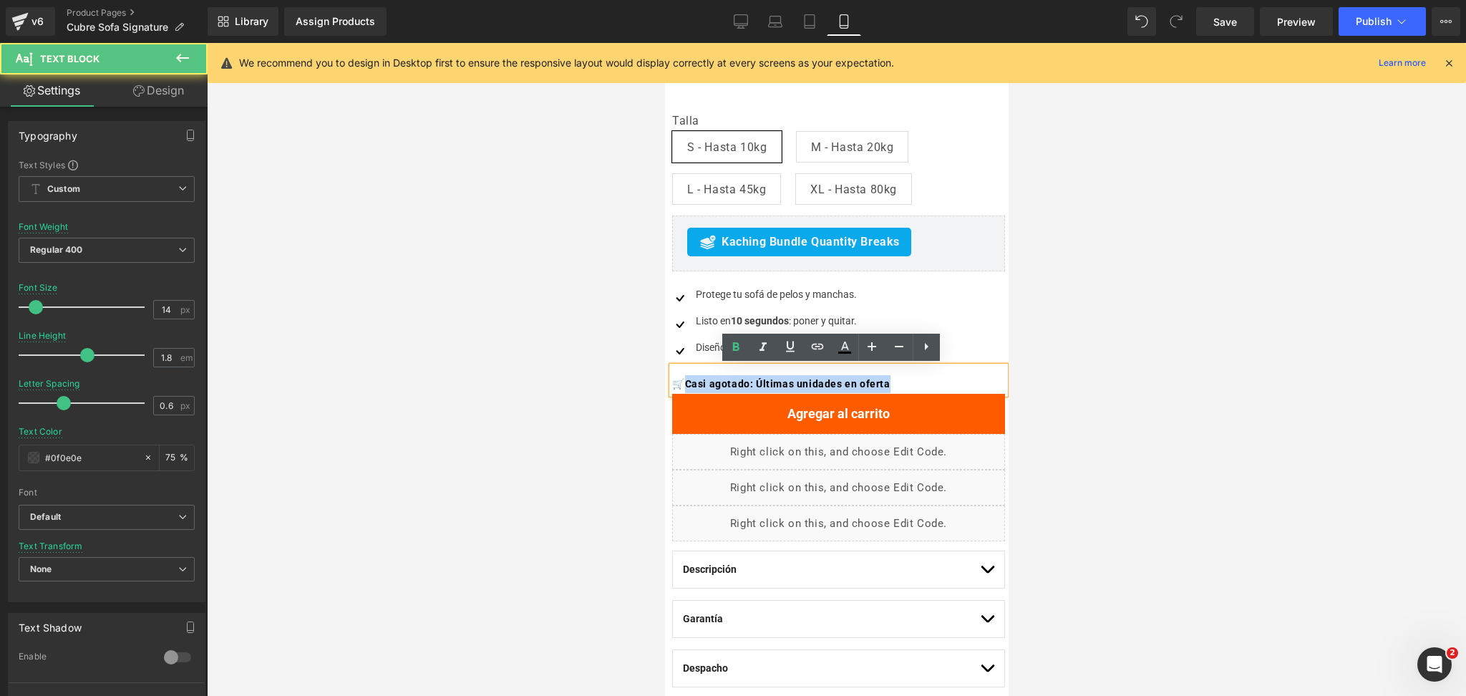
drag, startPoint x: 689, startPoint y: 382, endPoint x: 931, endPoint y: 385, distance: 241.3
click at [931, 385] on p "🛒 Casi agotado: Últimas unidades en oferta" at bounding box center [838, 384] width 333 height 18
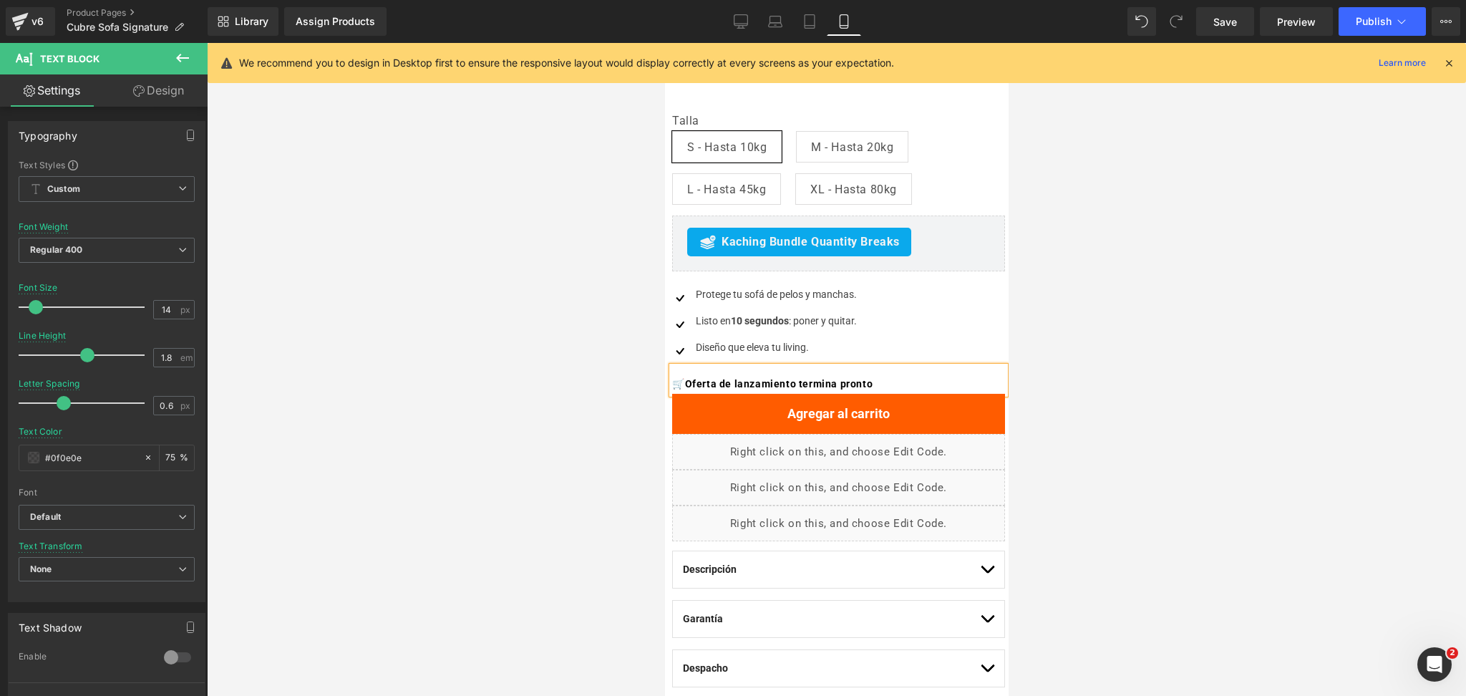
click at [1220, 360] on div at bounding box center [836, 369] width 1259 height 653
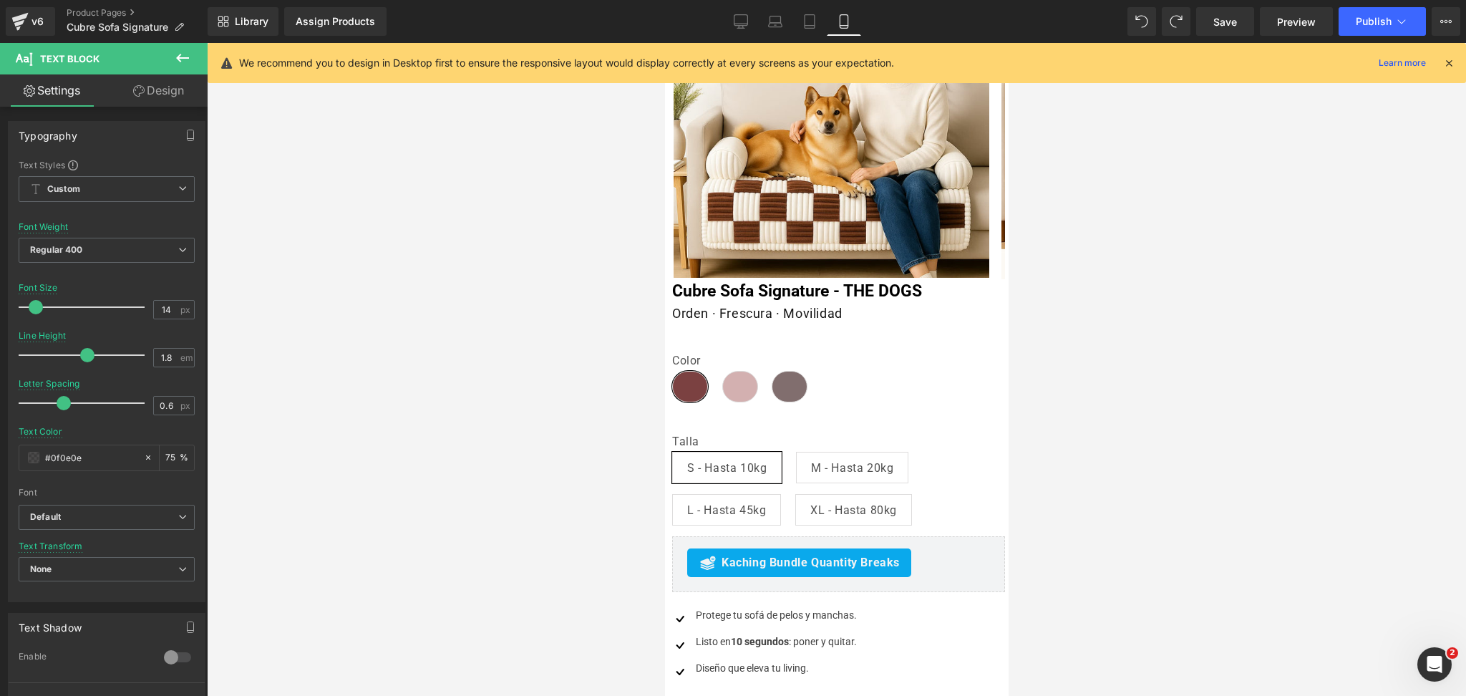
scroll to position [0, 0]
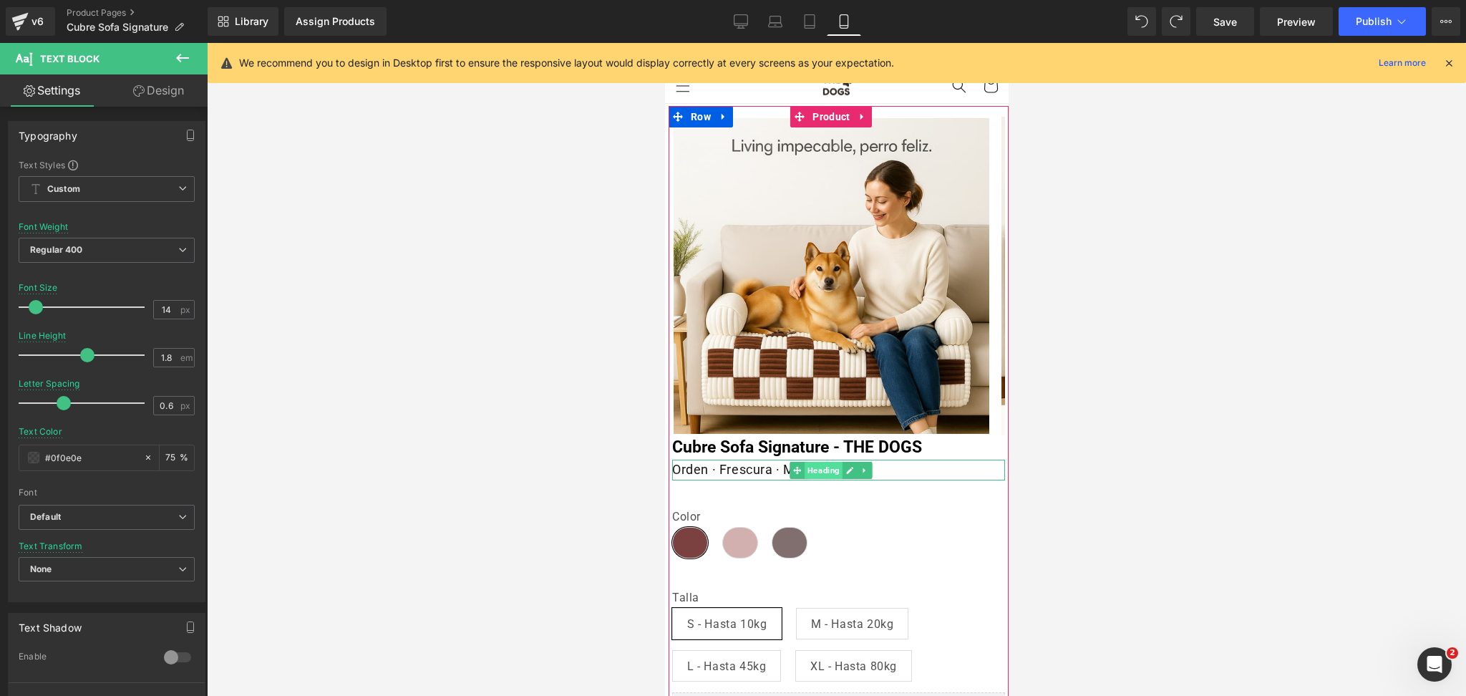
click at [813, 462] on span "Heading" at bounding box center [824, 470] width 38 height 17
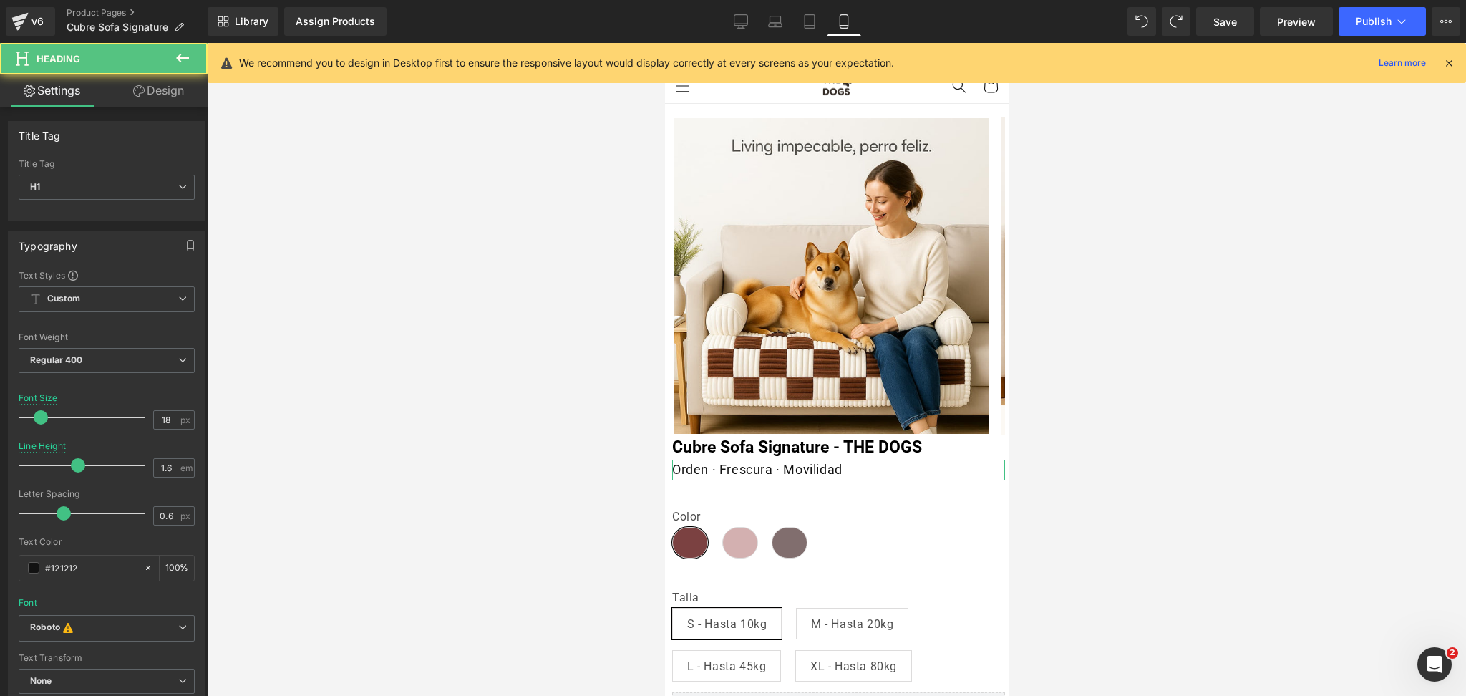
click at [153, 89] on link "Design" at bounding box center [159, 90] width 104 height 32
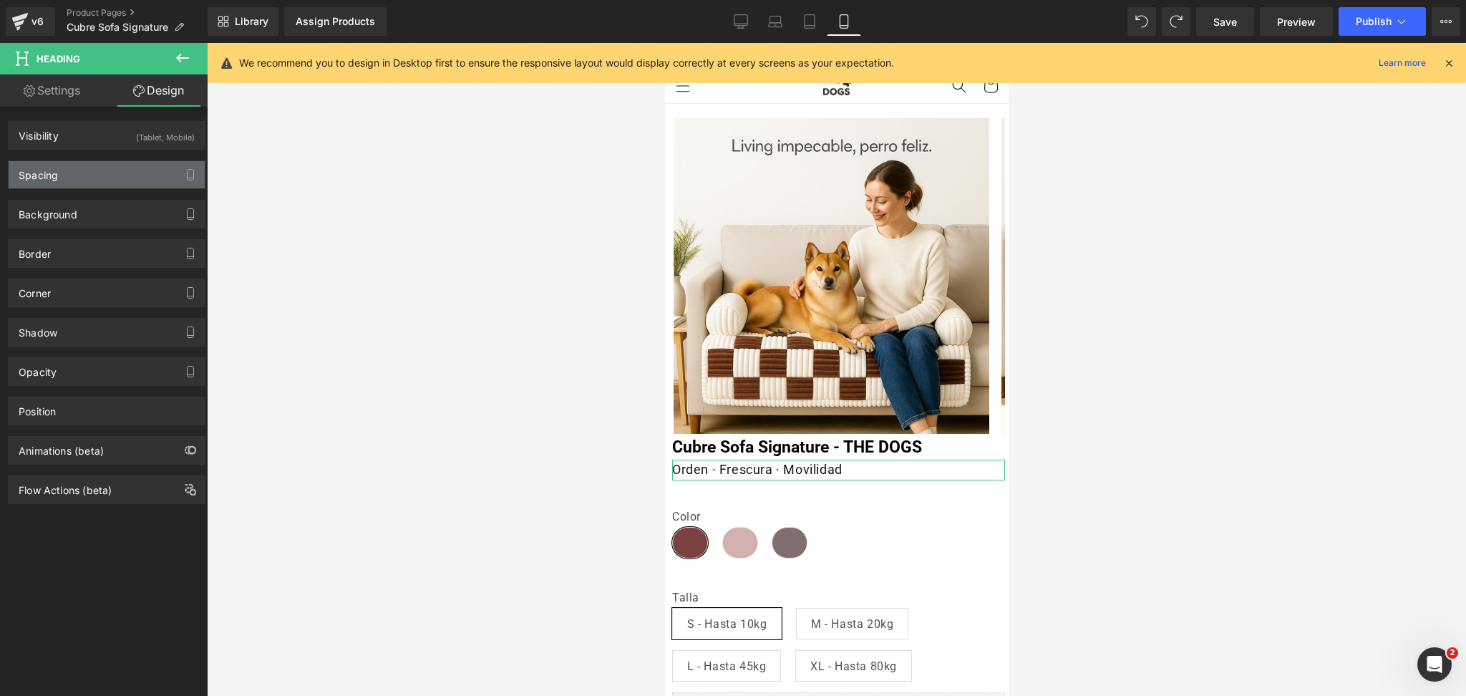
click at [127, 169] on div "Spacing" at bounding box center [107, 174] width 196 height 27
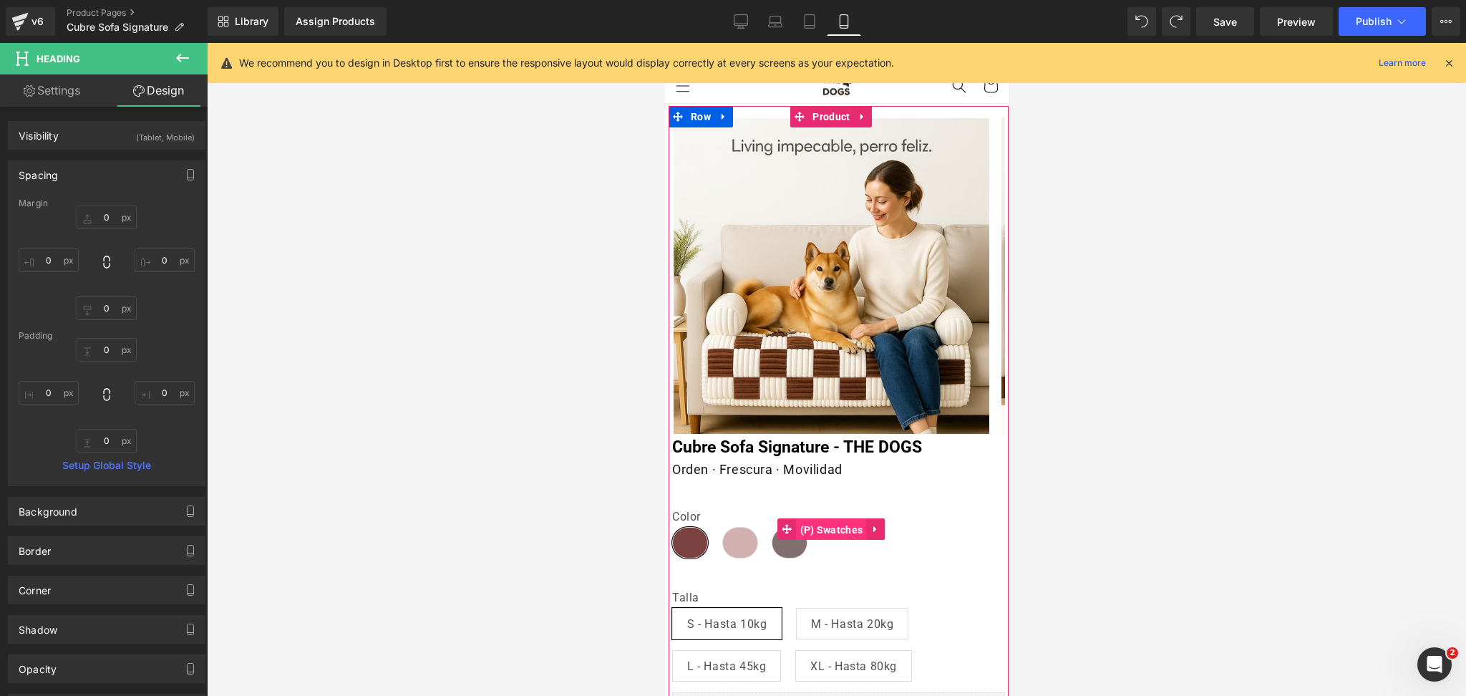
click at [803, 530] on span "(P) Swatches" at bounding box center [831, 529] width 70 height 21
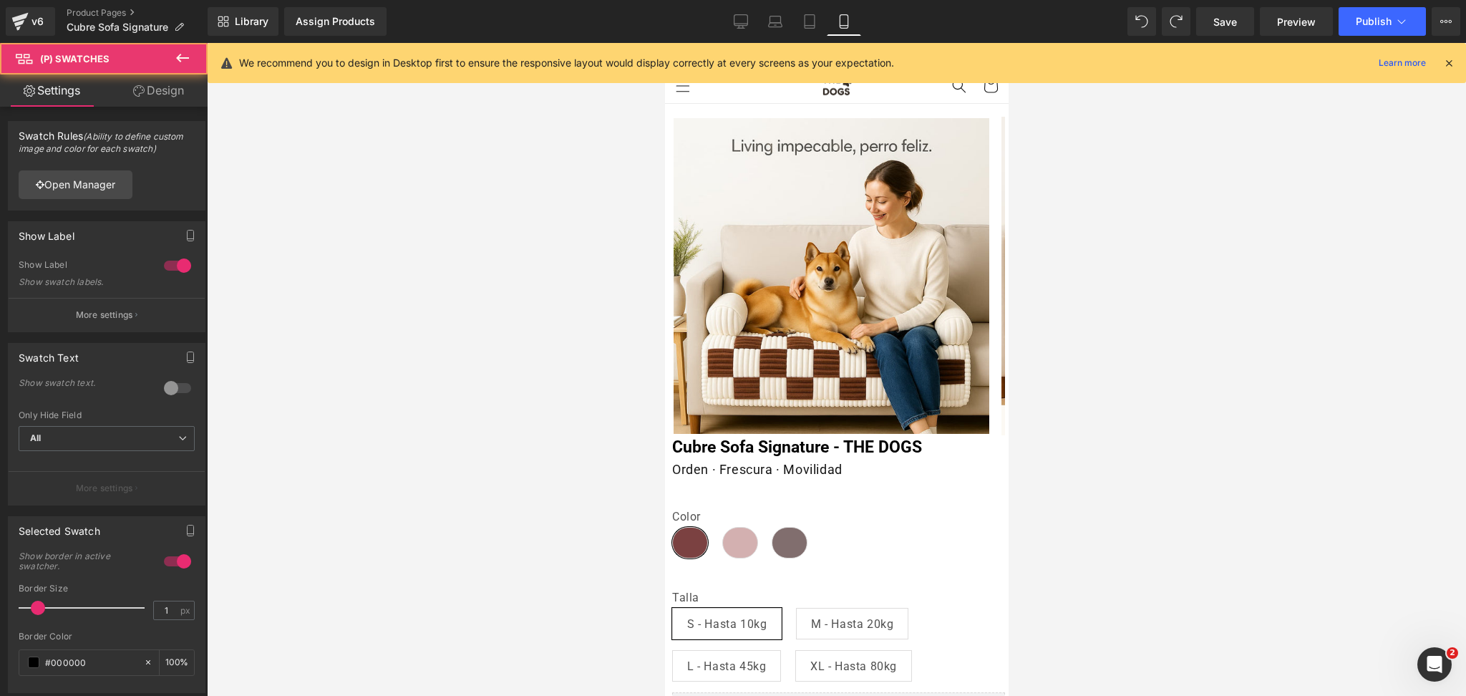
click at [183, 99] on link "Design" at bounding box center [159, 90] width 104 height 32
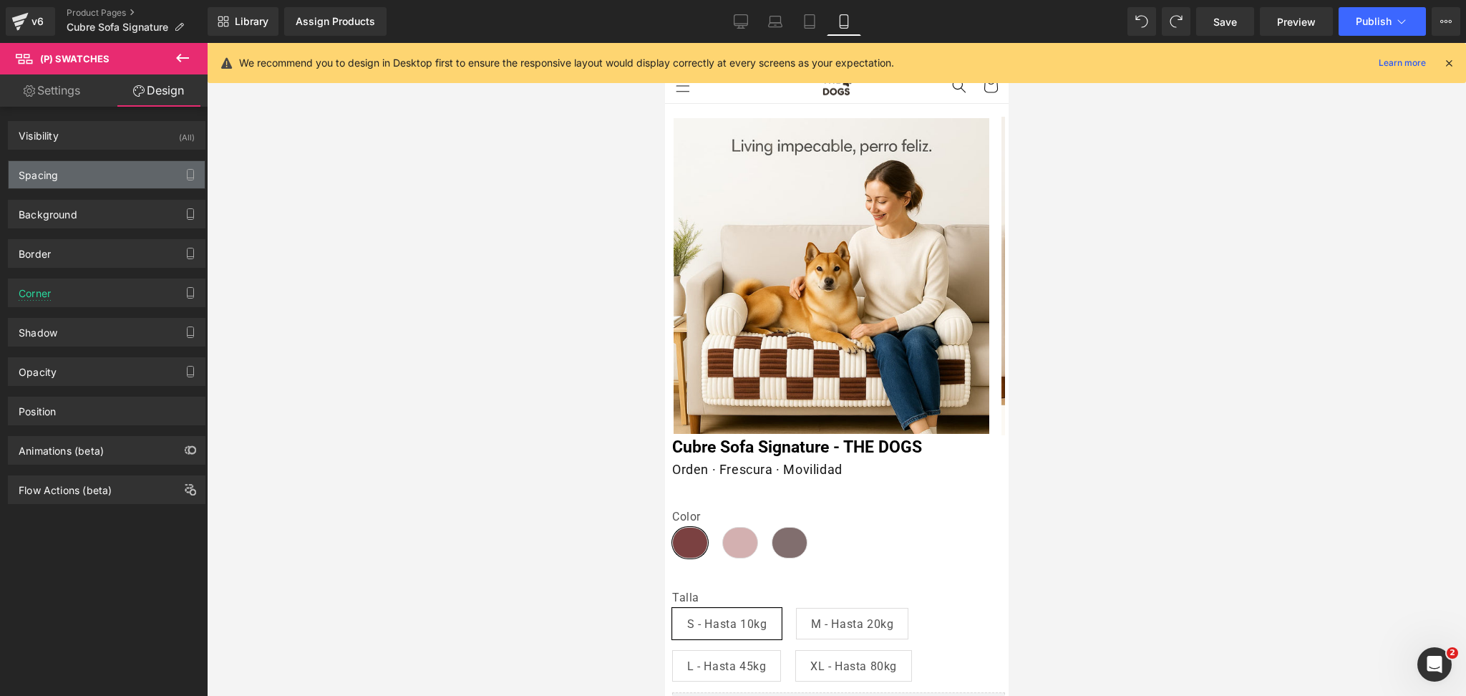
click at [150, 187] on div "Spacing" at bounding box center [107, 174] width 196 height 27
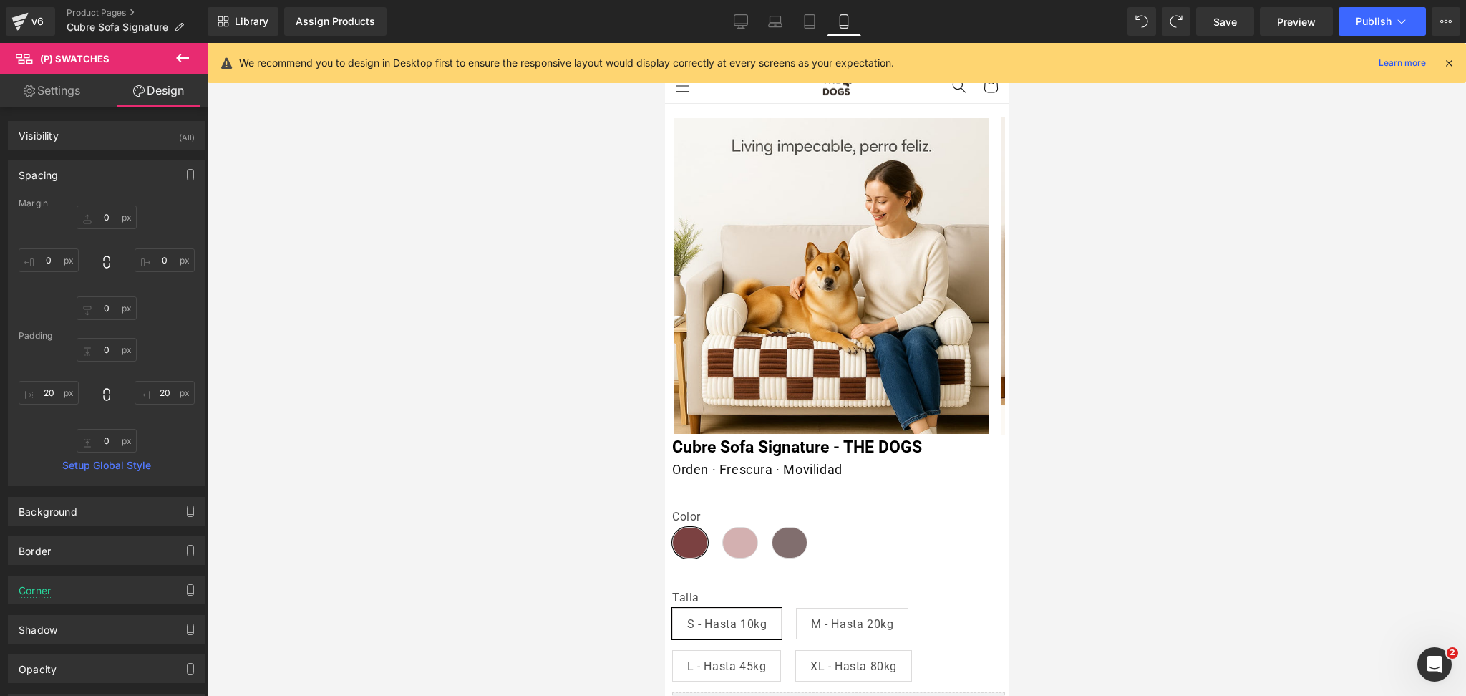
click at [1070, 359] on div at bounding box center [836, 369] width 1259 height 653
click at [720, 473] on h1 "Orden · Frescura · Movilidad" at bounding box center [838, 470] width 333 height 21
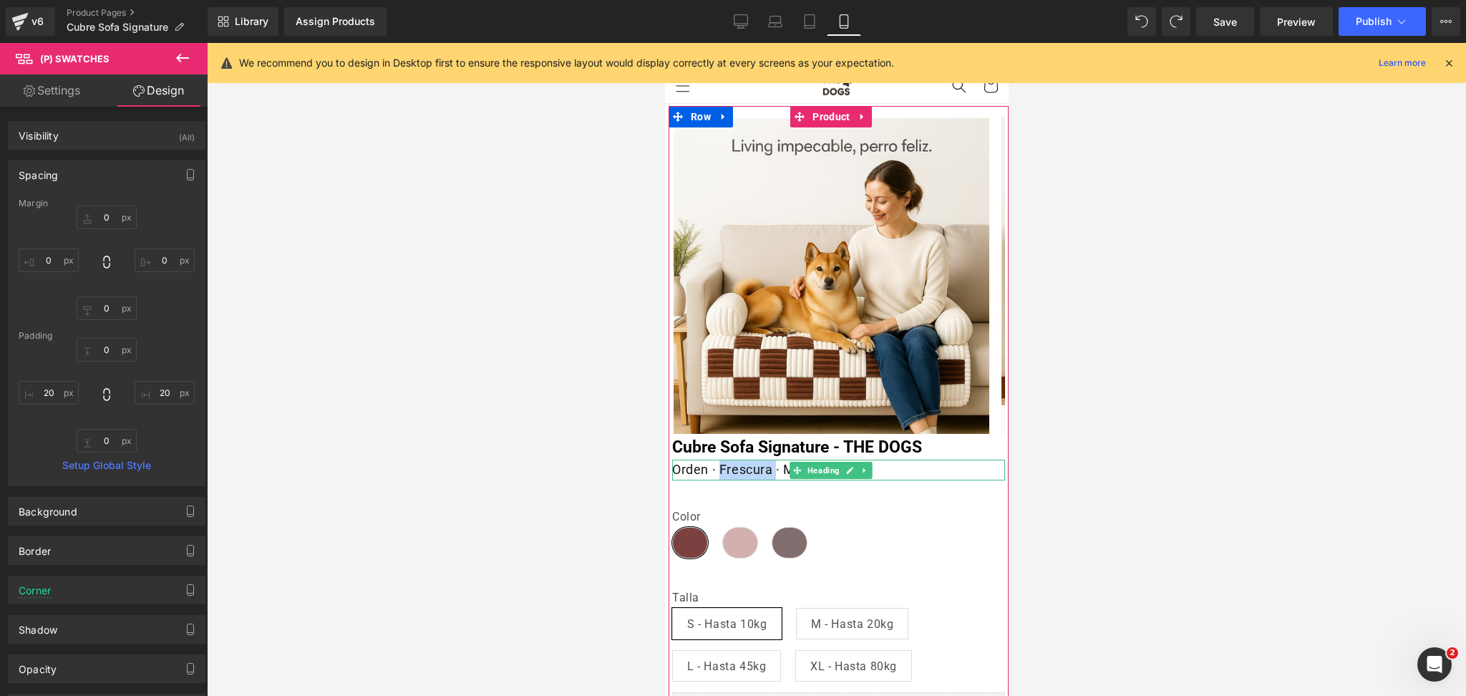
click at [720, 473] on h1 "Orden · Frescura · Movilidad" at bounding box center [838, 470] width 333 height 21
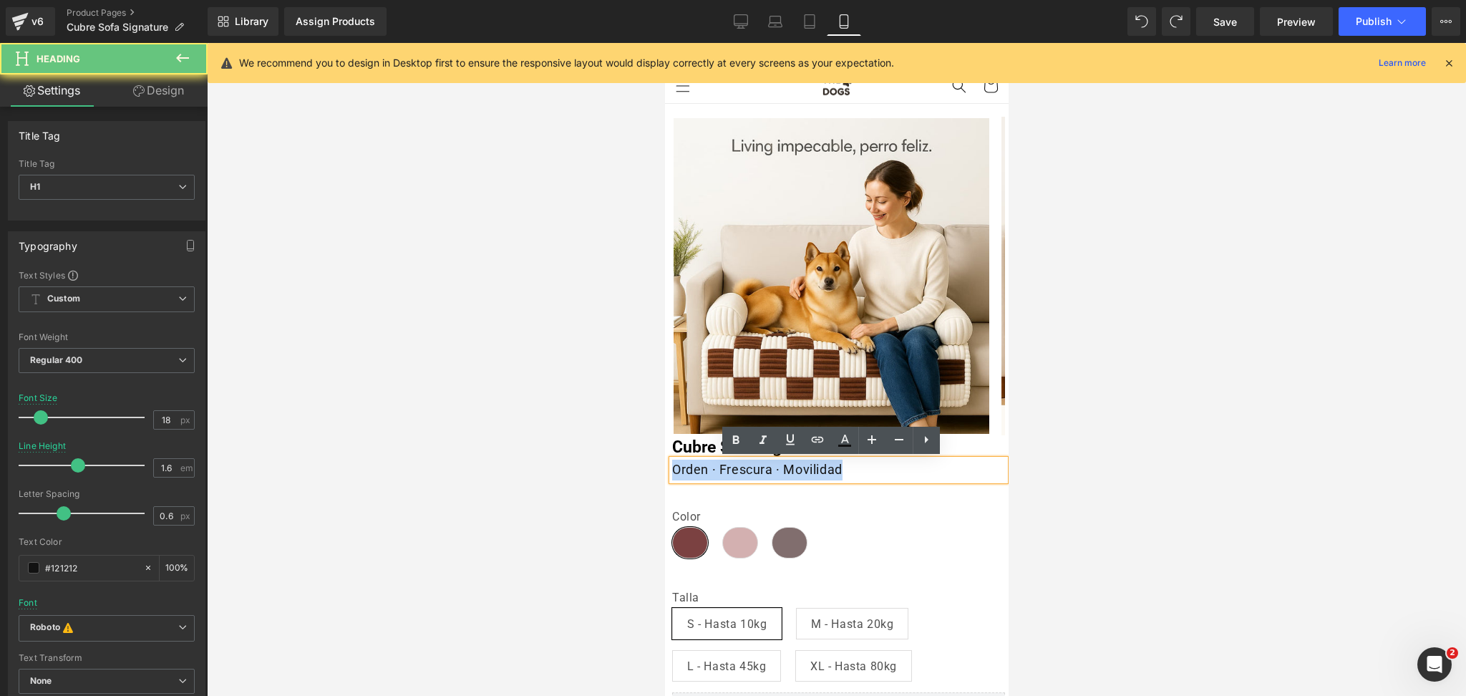
click at [720, 473] on h1 "Orden · Frescura · Movilidad" at bounding box center [838, 470] width 333 height 21
paste div
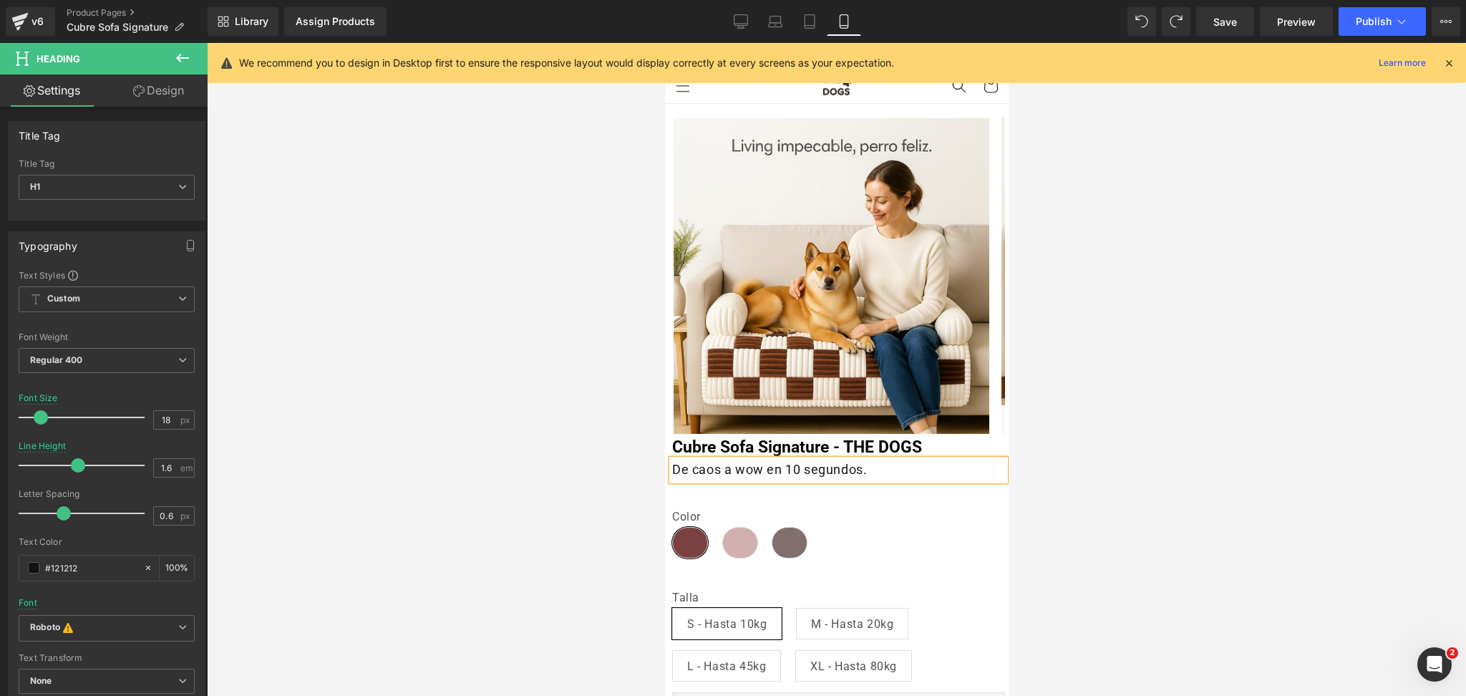
click at [1136, 410] on div at bounding box center [836, 369] width 1259 height 653
click at [708, 475] on h1 "De caos a wow en 10 segundos." at bounding box center [838, 470] width 333 height 21
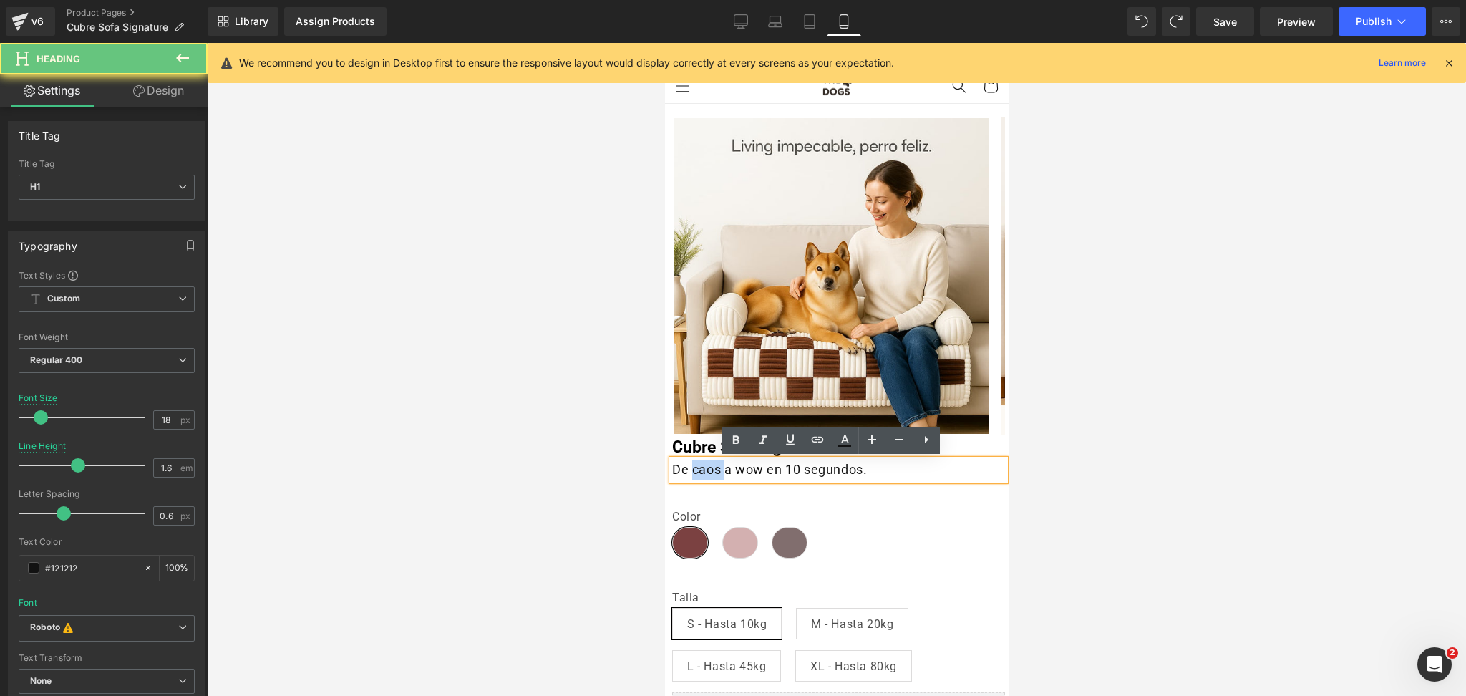
click at [708, 475] on h1 "De caos a wow en 10 segundos." at bounding box center [838, 470] width 333 height 21
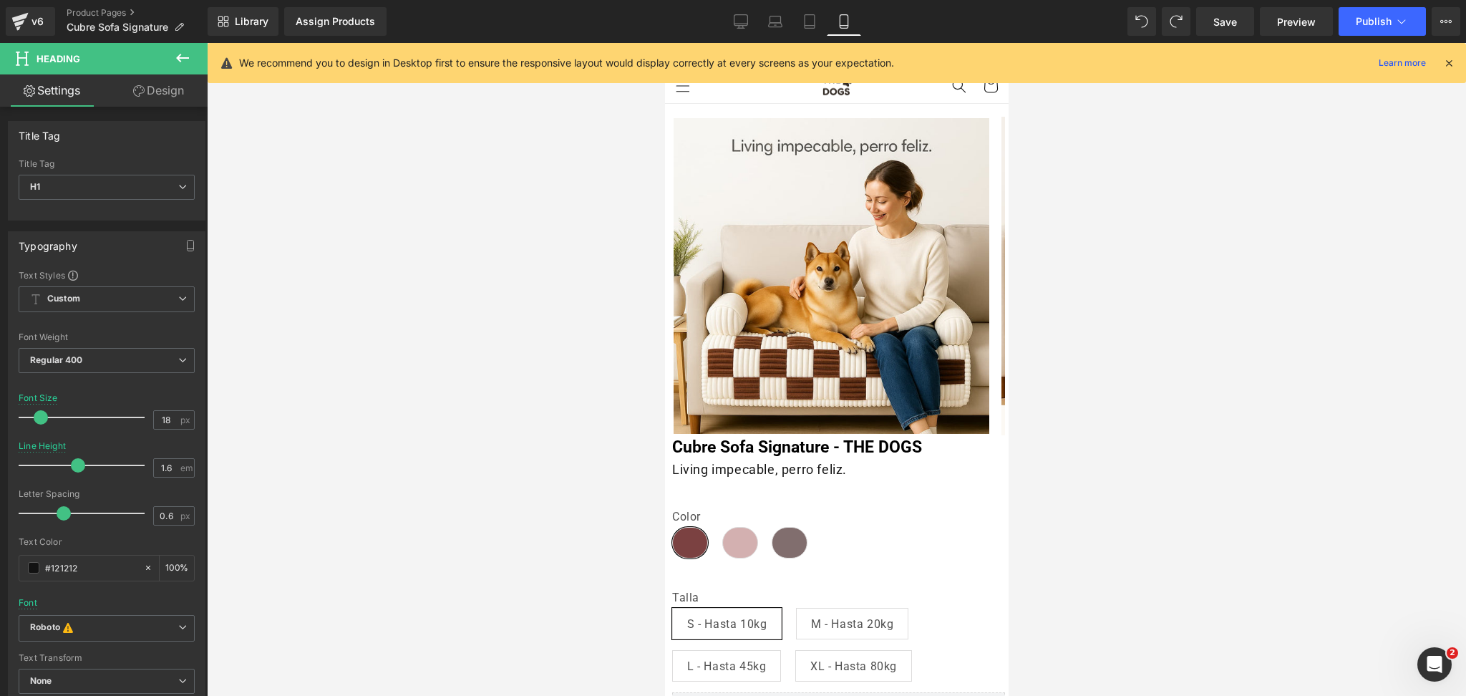
click at [1192, 410] on div at bounding box center [836, 369] width 1259 height 653
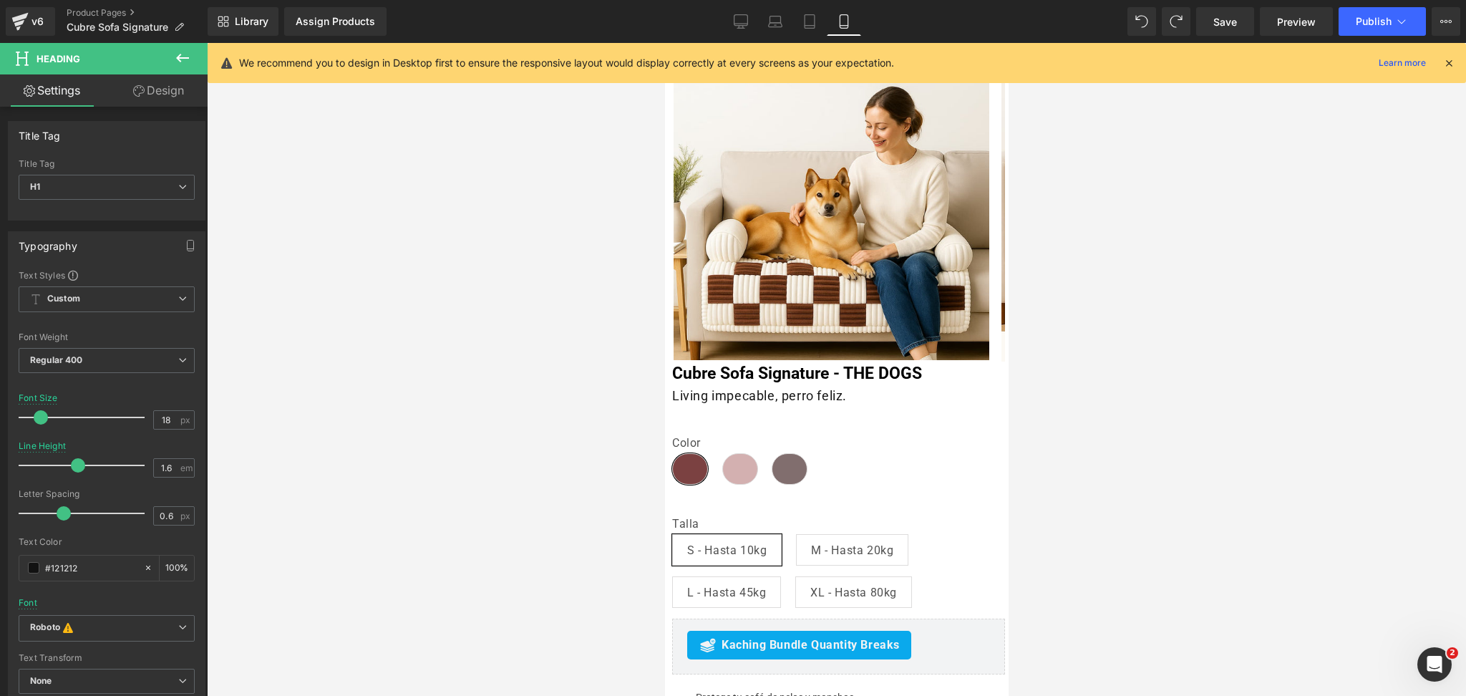
scroll to position [95, 0]
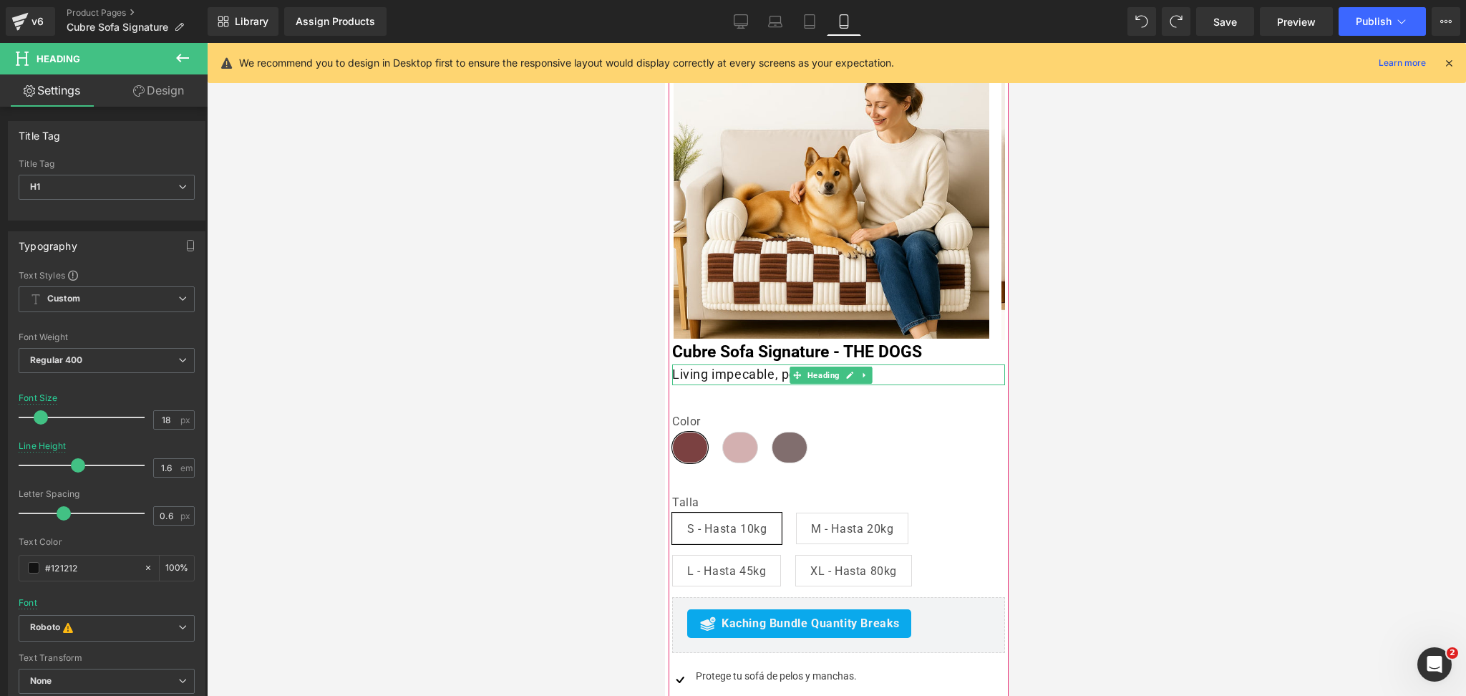
click at [686, 372] on h1 "Living impecable, perro feliz." at bounding box center [838, 374] width 333 height 21
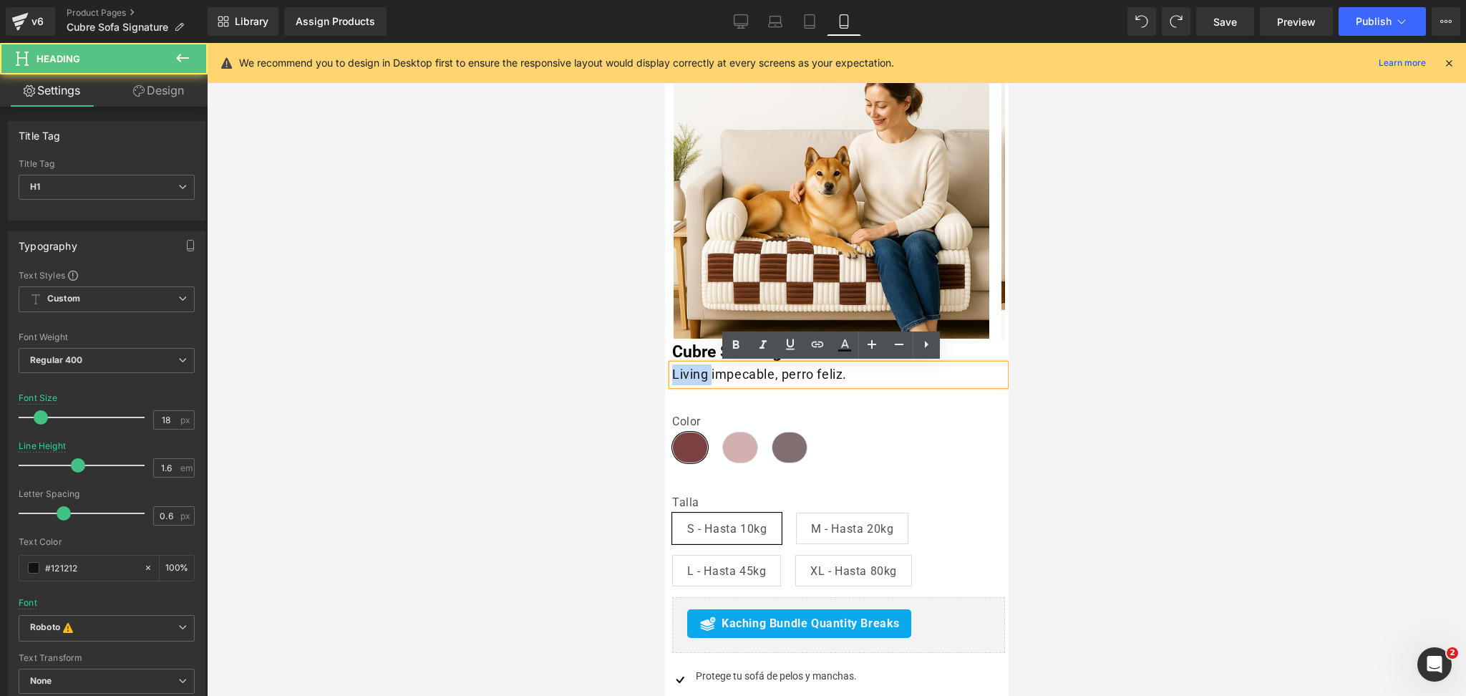
click at [686, 372] on h1 "Living impecable, perro feliz." at bounding box center [838, 374] width 333 height 21
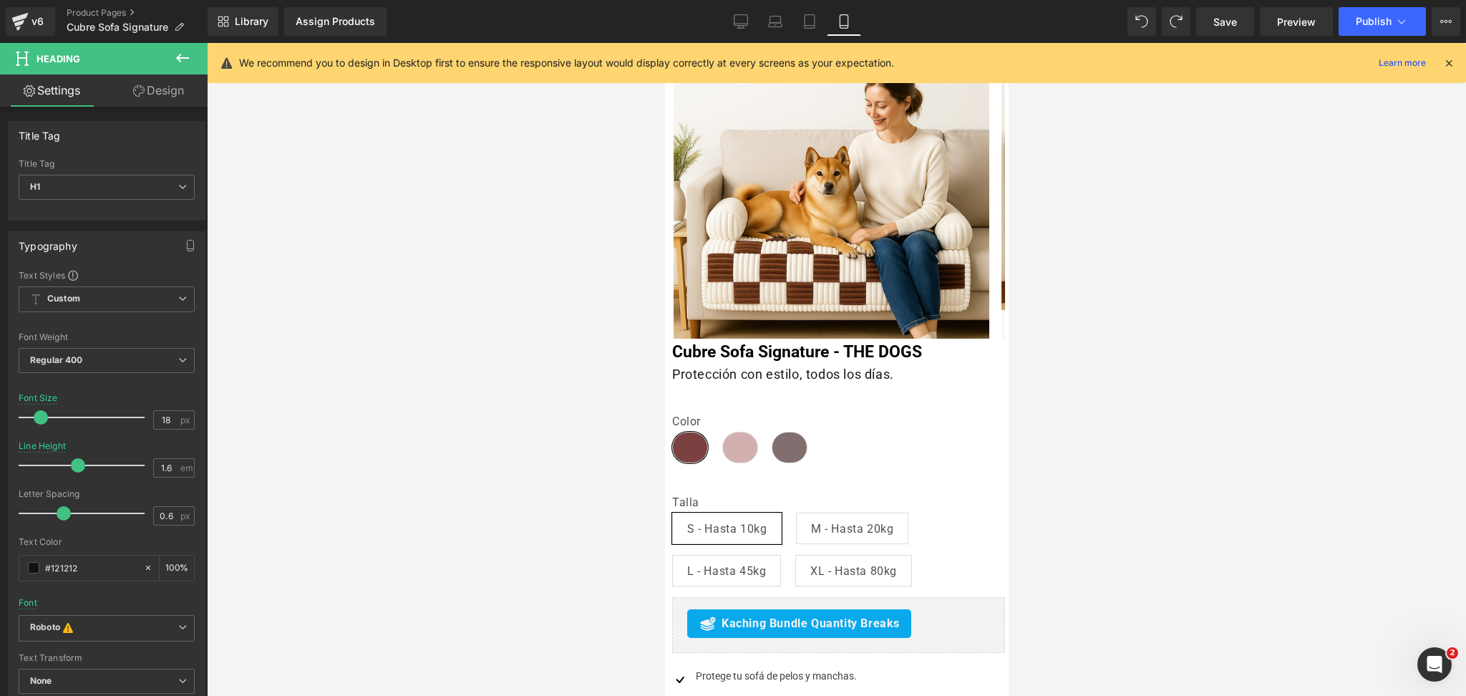
click at [1159, 368] on div at bounding box center [836, 369] width 1259 height 653
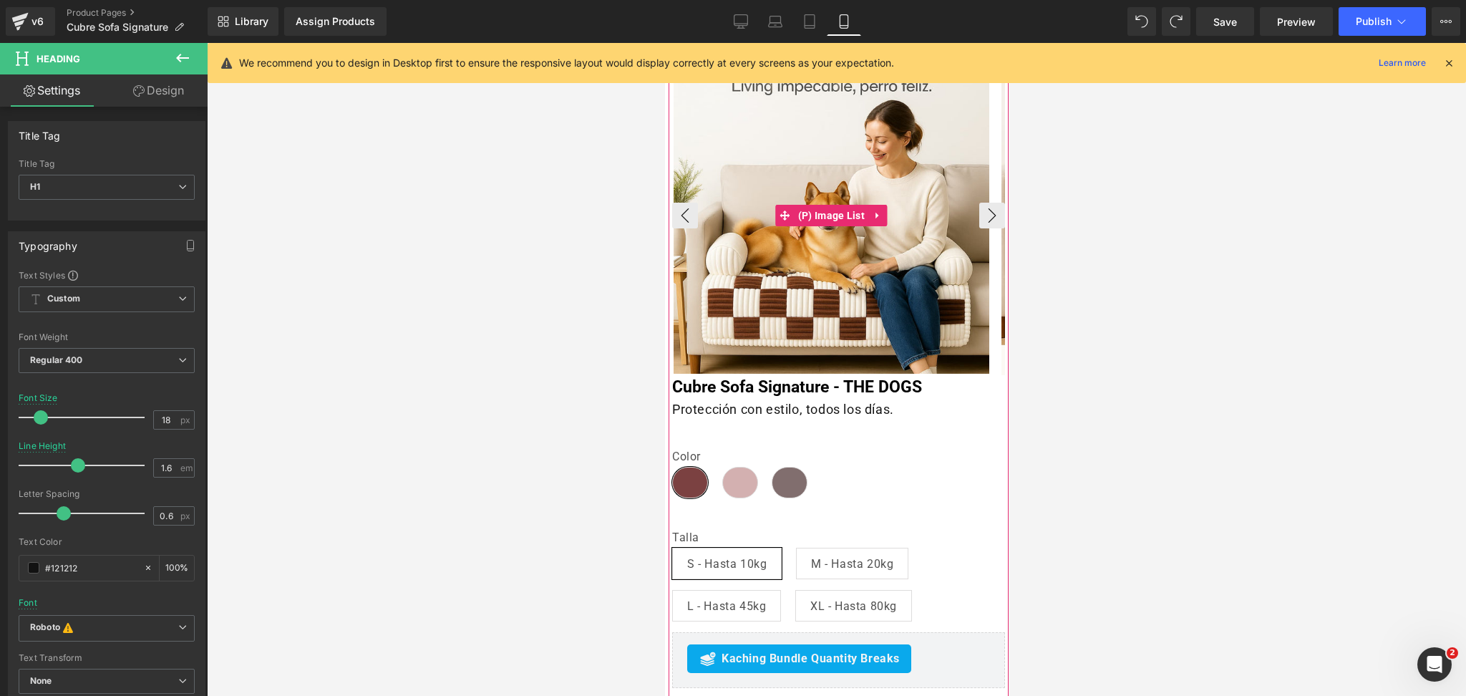
scroll to position [0, 0]
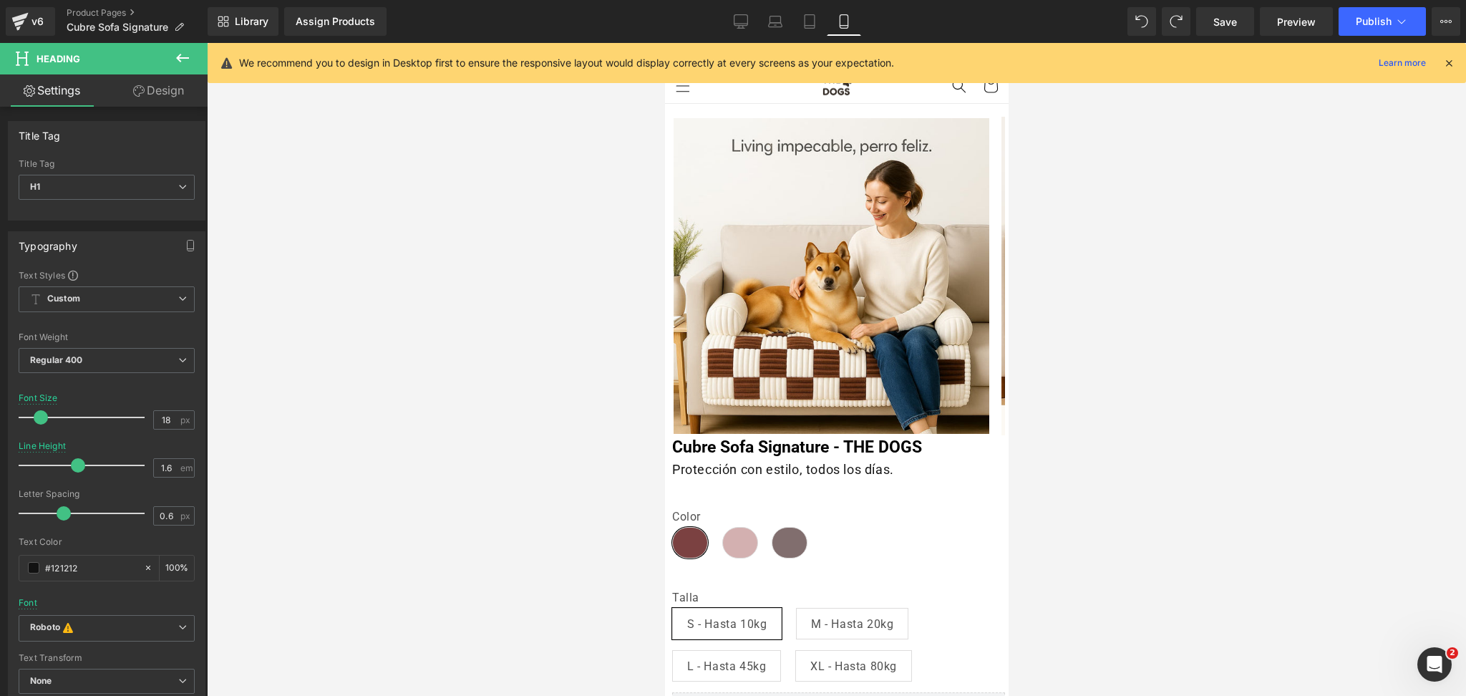
click at [1136, 261] on div at bounding box center [836, 369] width 1259 height 653
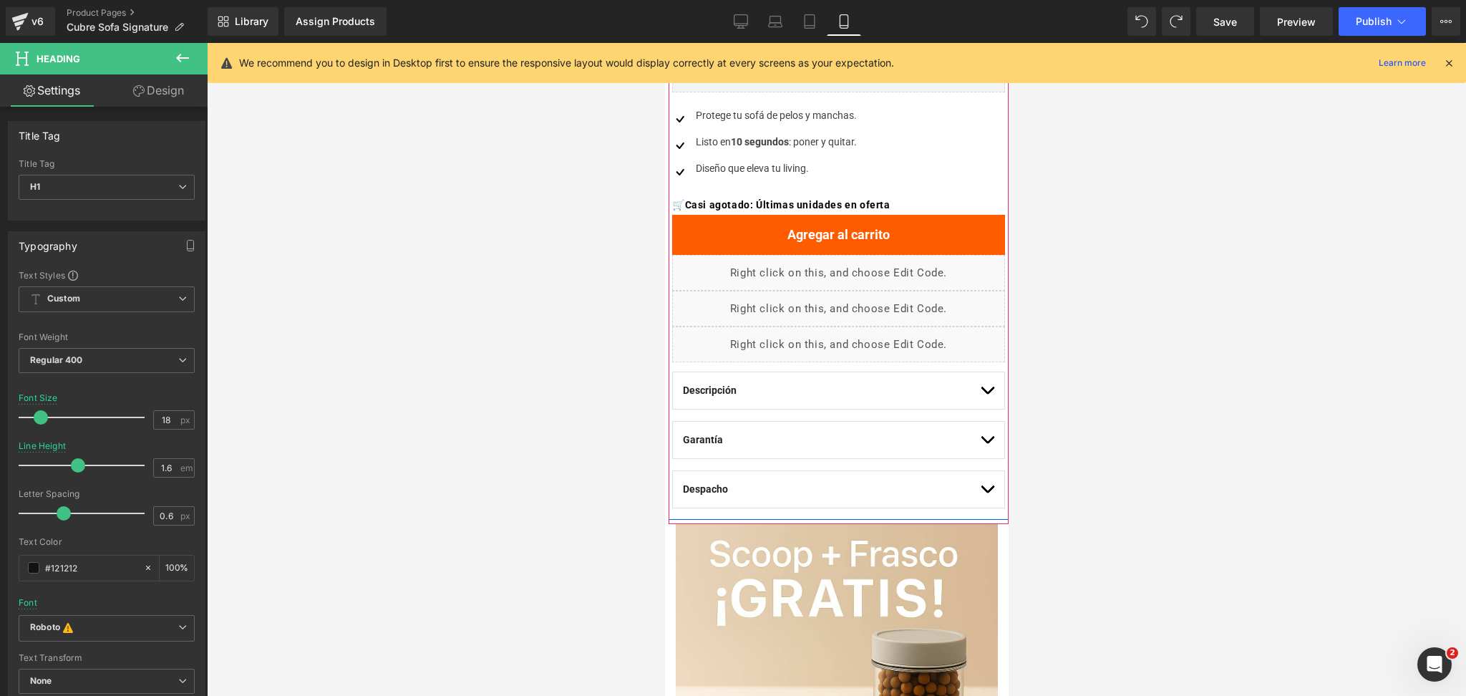
scroll to position [668, 0]
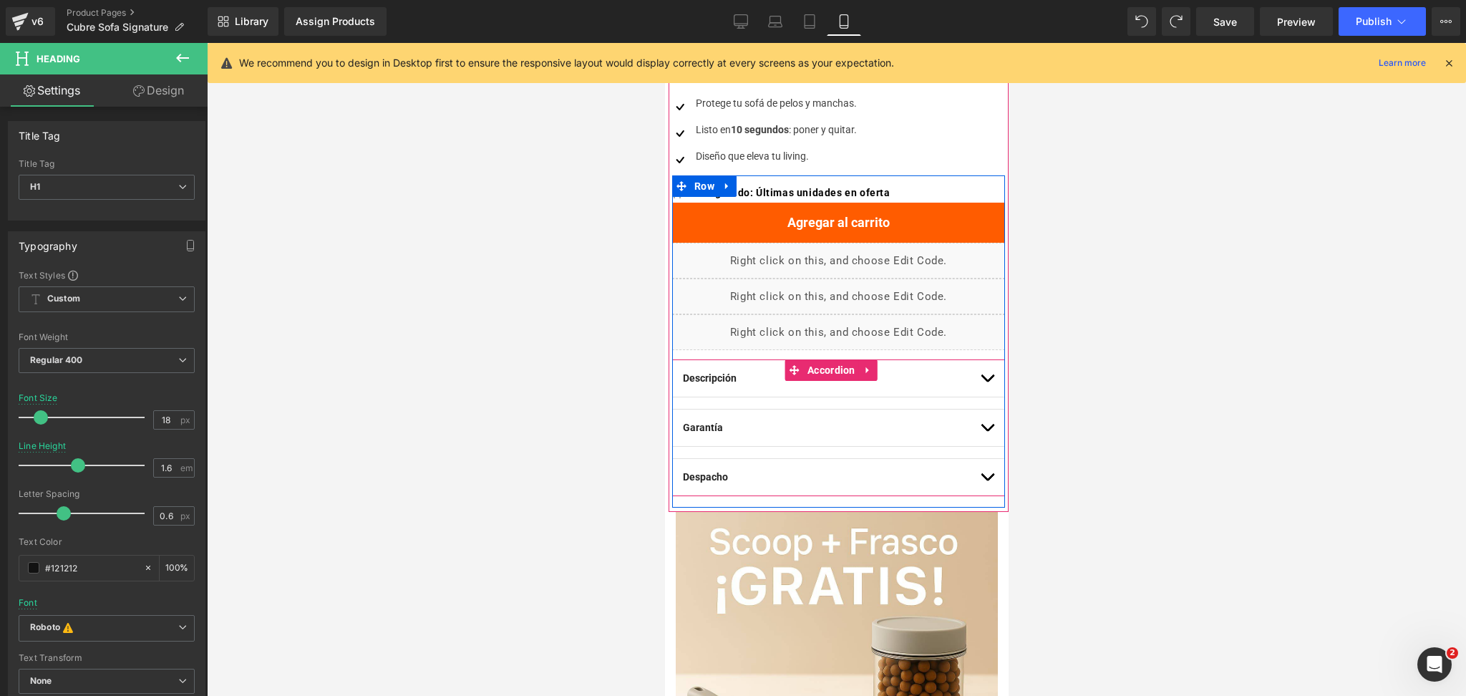
click at [987, 382] on span "button" at bounding box center [987, 382] width 0 height 0
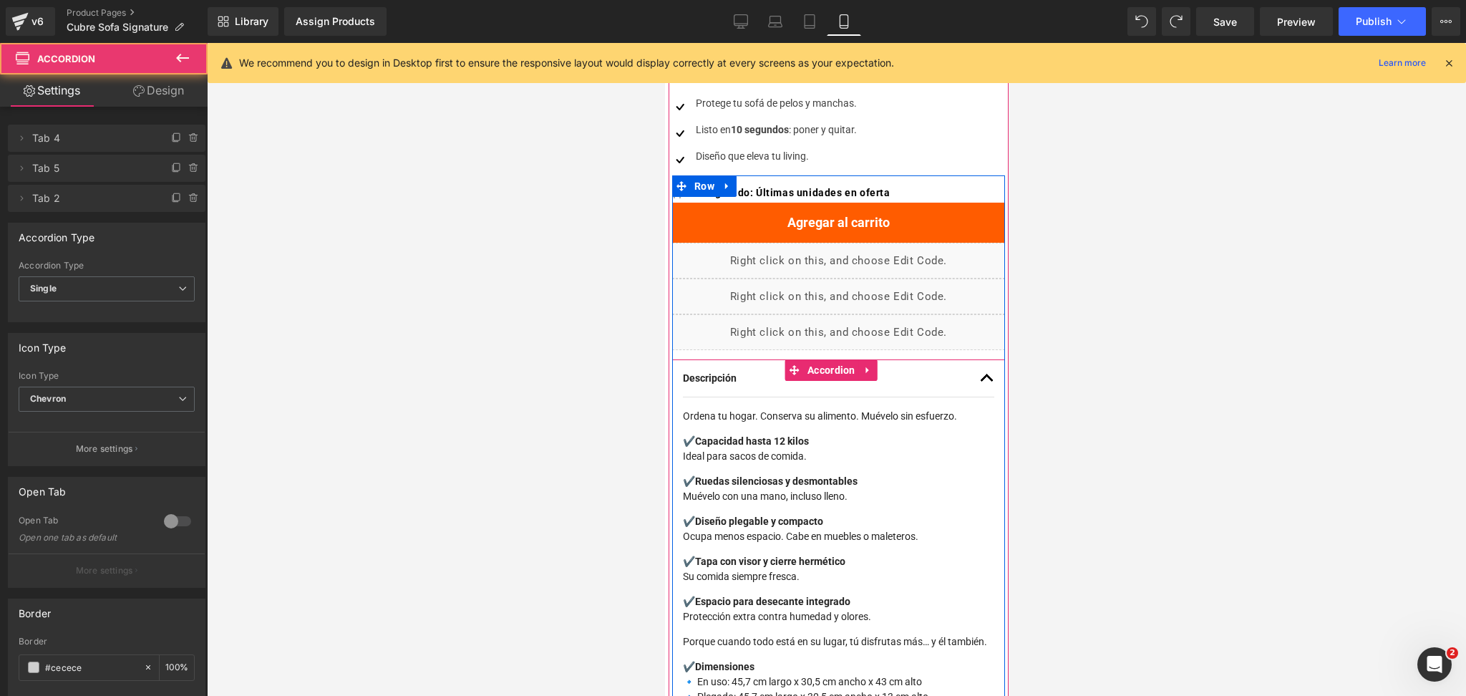
scroll to position [763, 0]
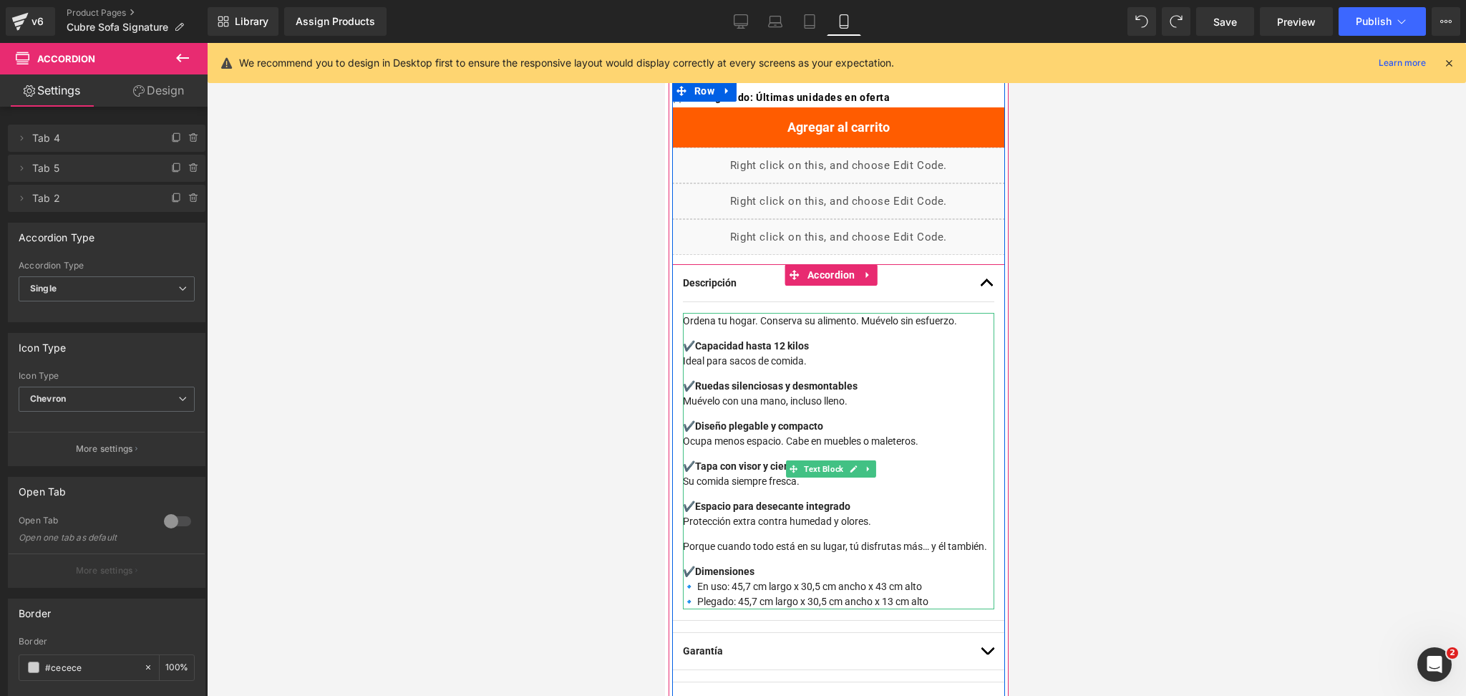
click at [861, 372] on div "Ordena tu hogar. Conserva su alimento. Muévelo sin esfuerzo. ✔️ Capacidad hasta…" at bounding box center [837, 461] width 311 height 296
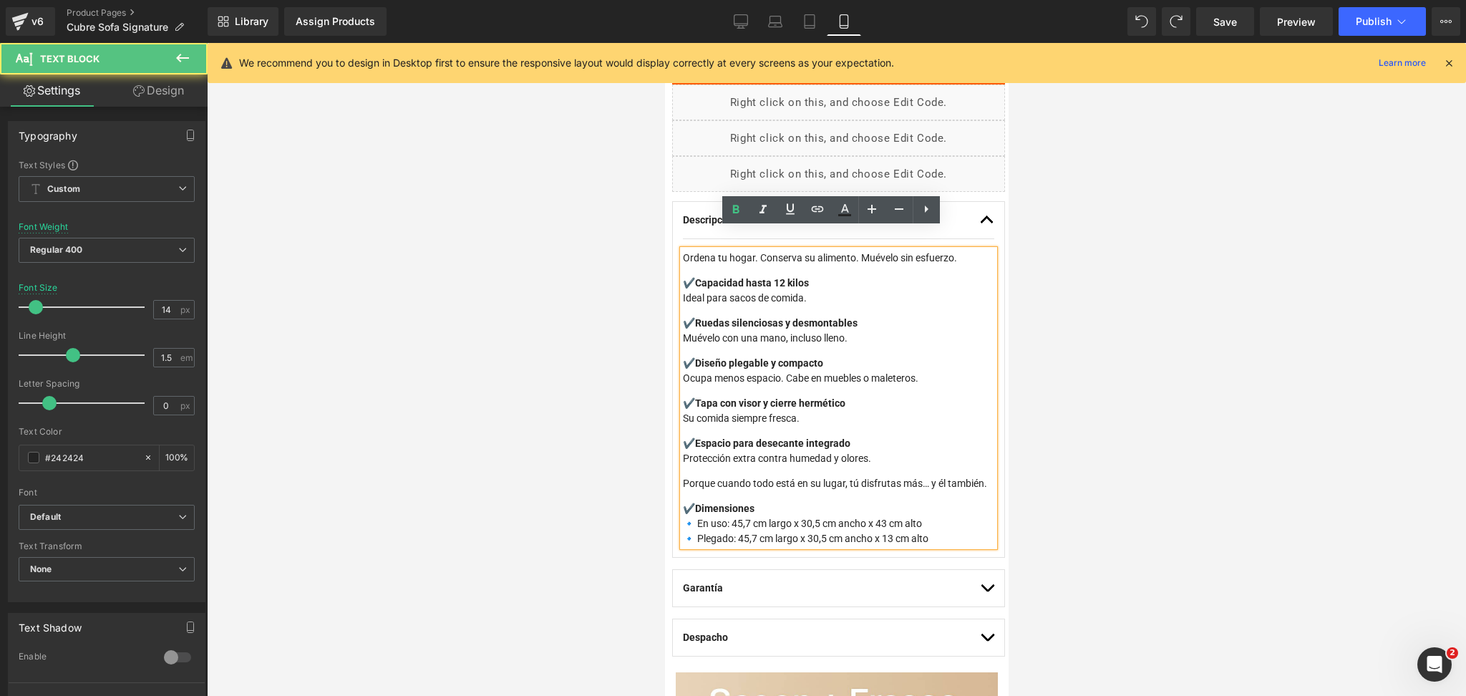
scroll to position [859, 0]
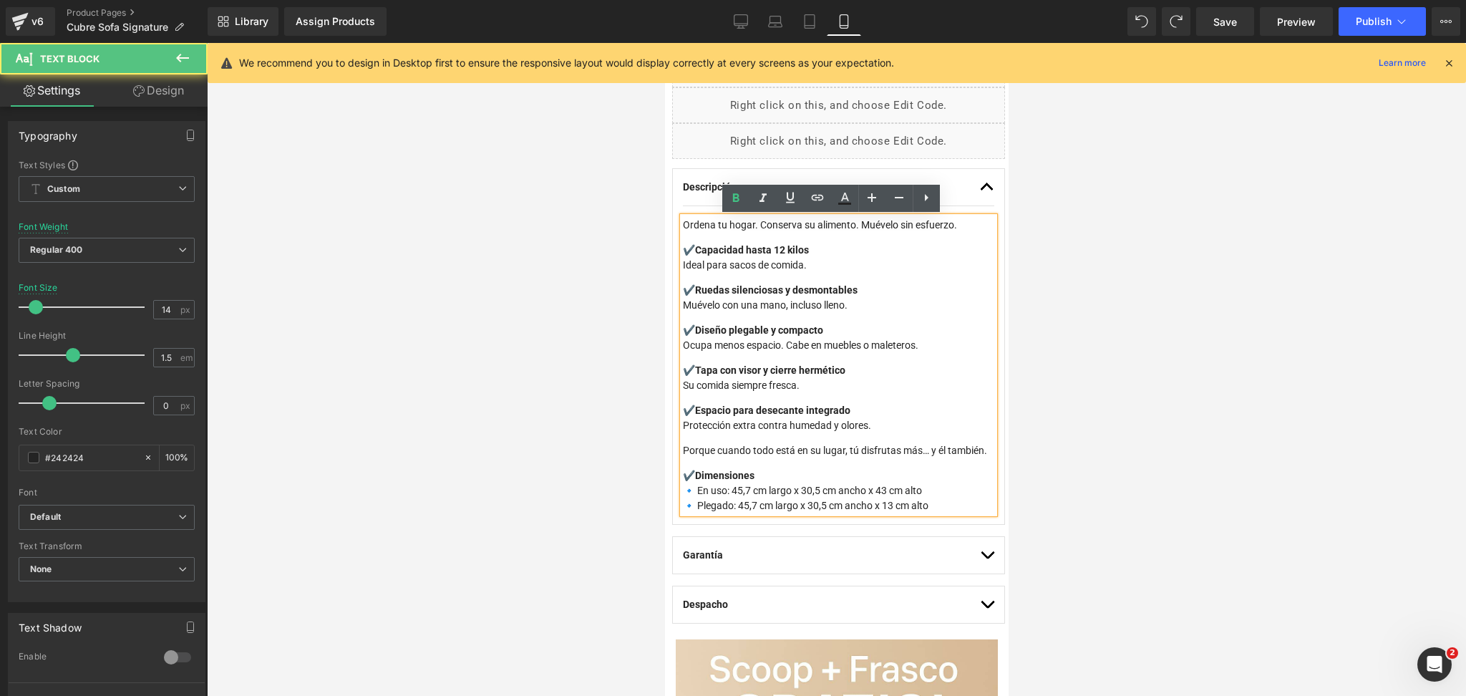
drag, startPoint x: 947, startPoint y: 520, endPoint x: 433, endPoint y: 190, distance: 610.9
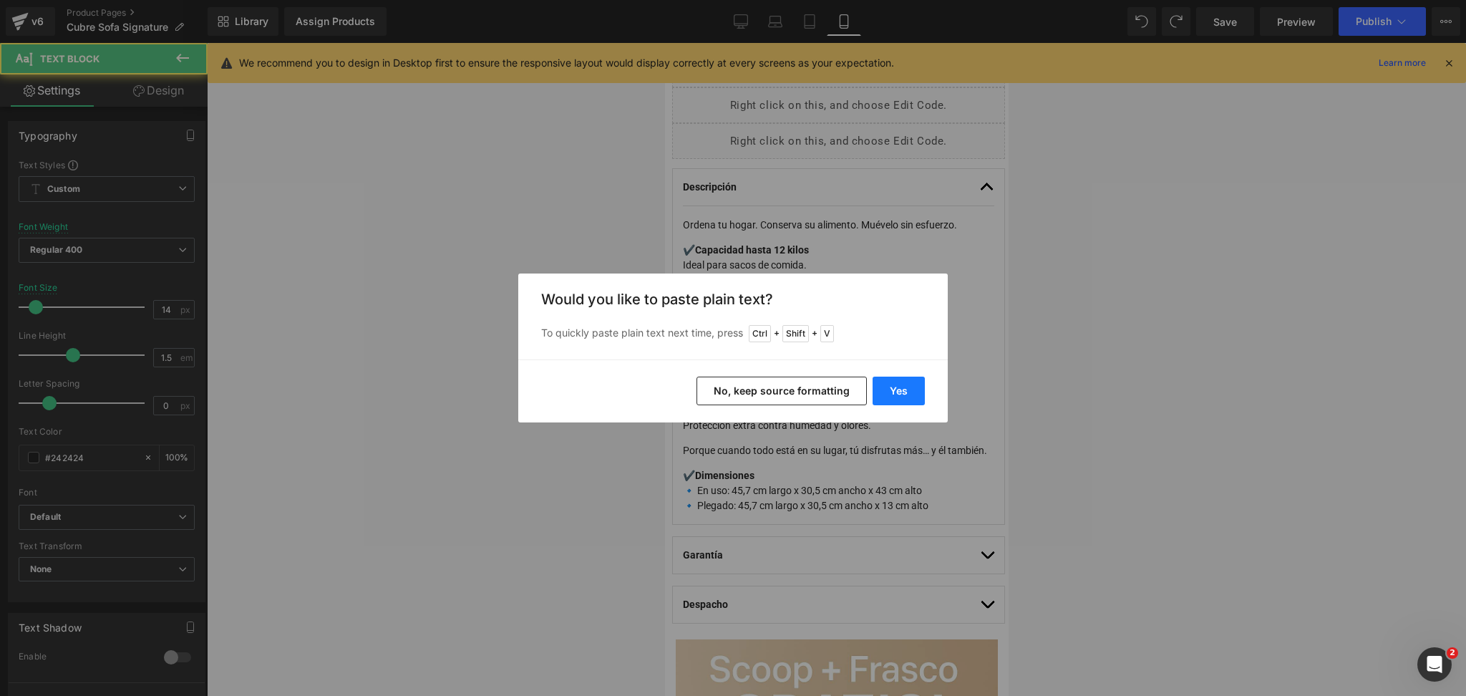
click at [922, 395] on button "Yes" at bounding box center [899, 391] width 52 height 29
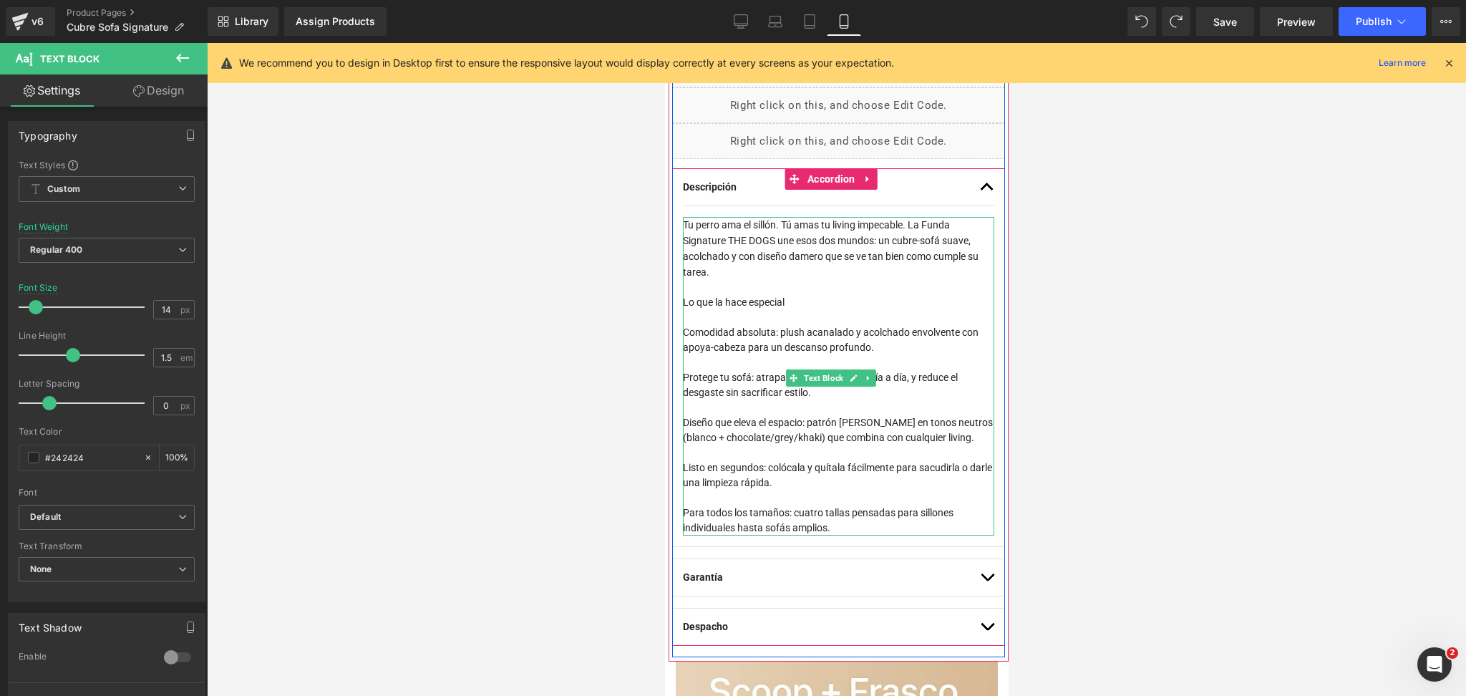
click at [806, 253] on span "Tu perro ama el sillón. Tú amas tu living impecable. La Funda Signature THE DOG…" at bounding box center [830, 248] width 296 height 59
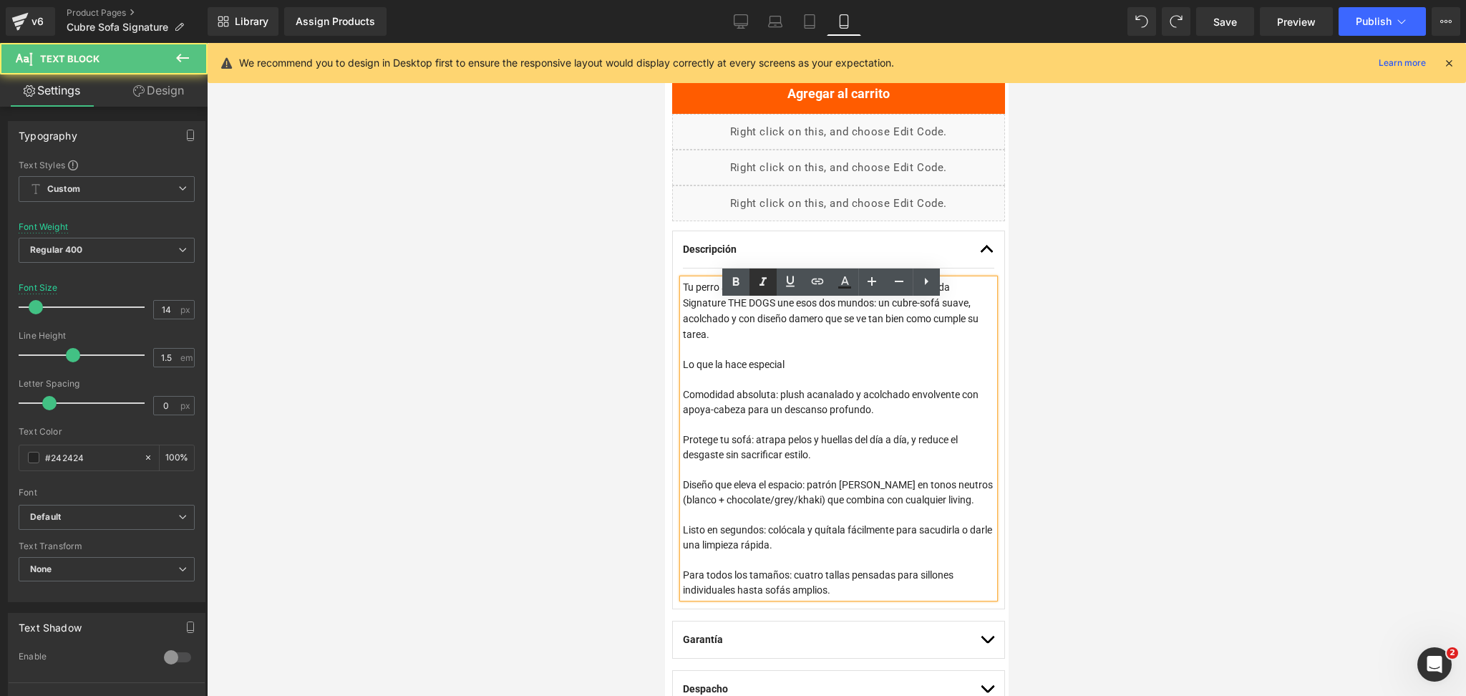
scroll to position [763, 0]
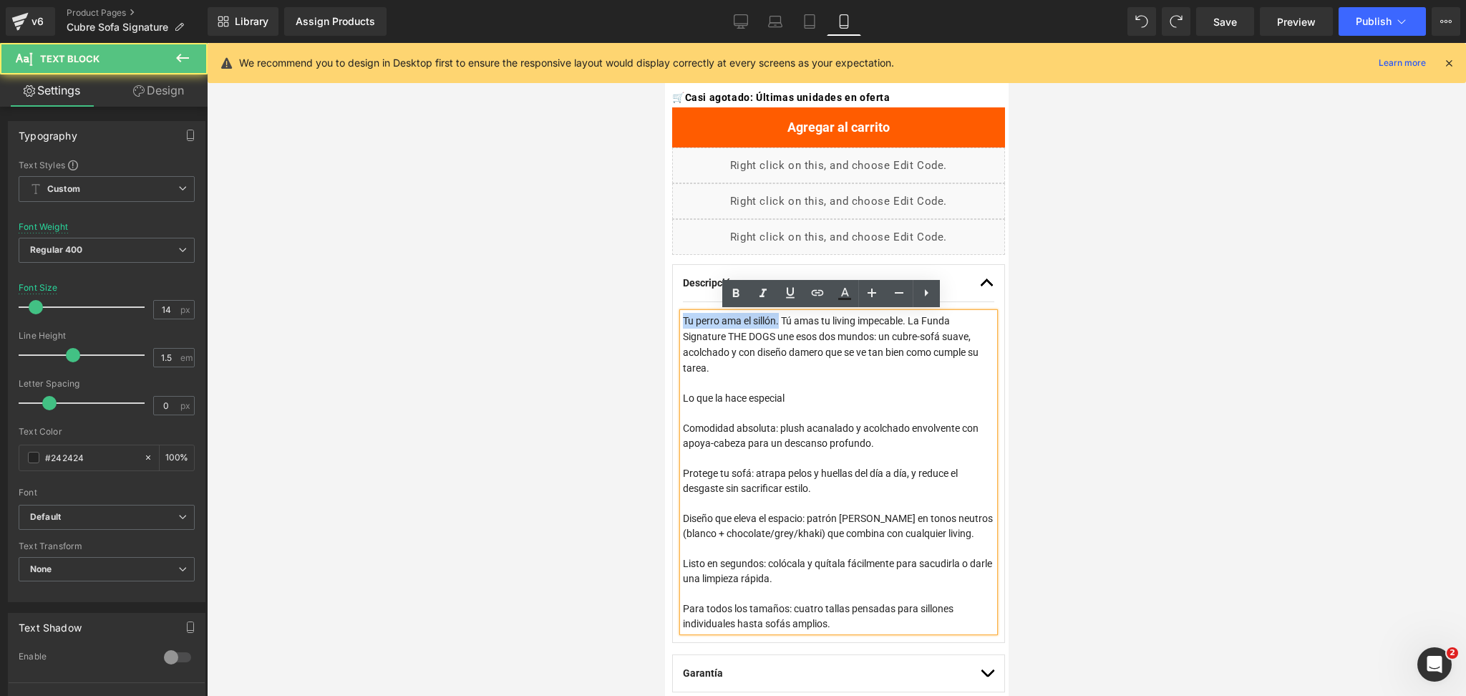
drag, startPoint x: 780, startPoint y: 316, endPoint x: 1321, endPoint y: 362, distance: 543.1
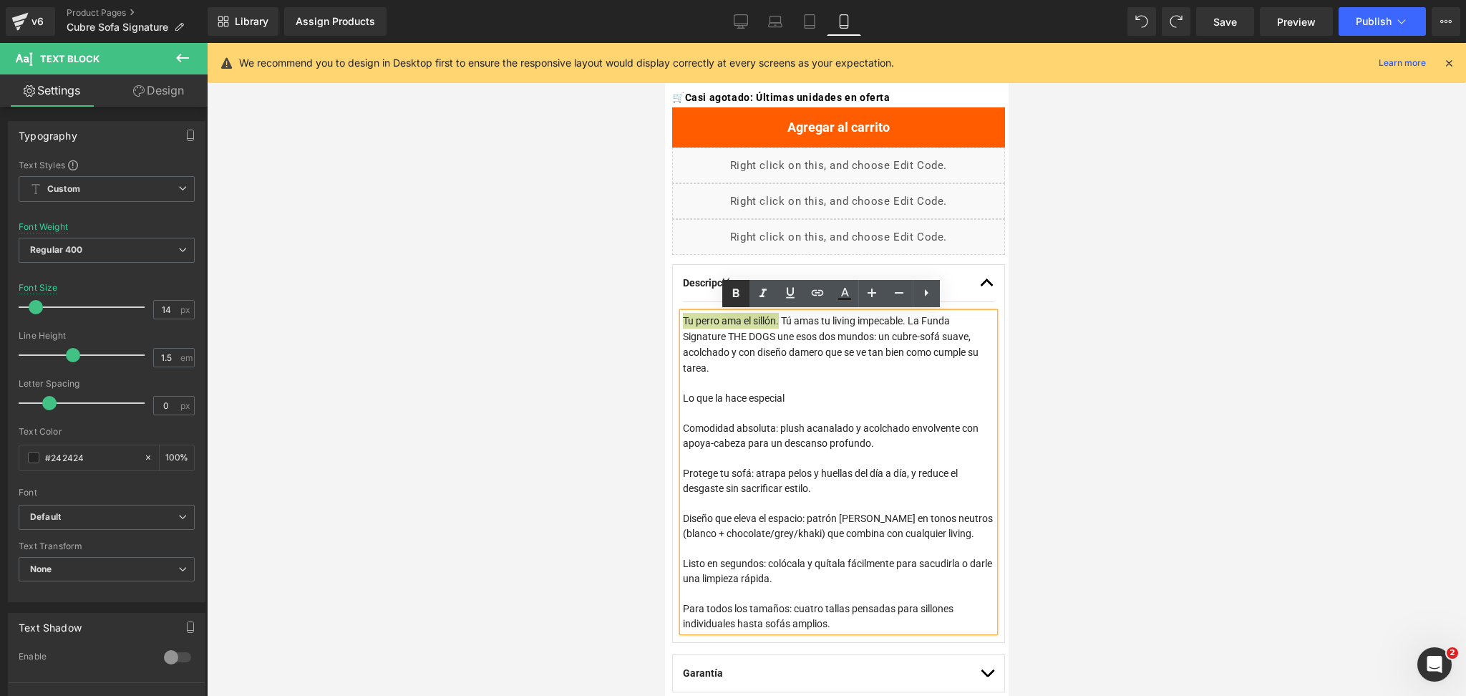
click at [722, 291] on link at bounding box center [735, 293] width 27 height 27
click at [896, 356] on span "Tu perro ama el sillón. Tú amas tu living impecable. La Funda Signature THE DOG…" at bounding box center [830, 344] width 296 height 59
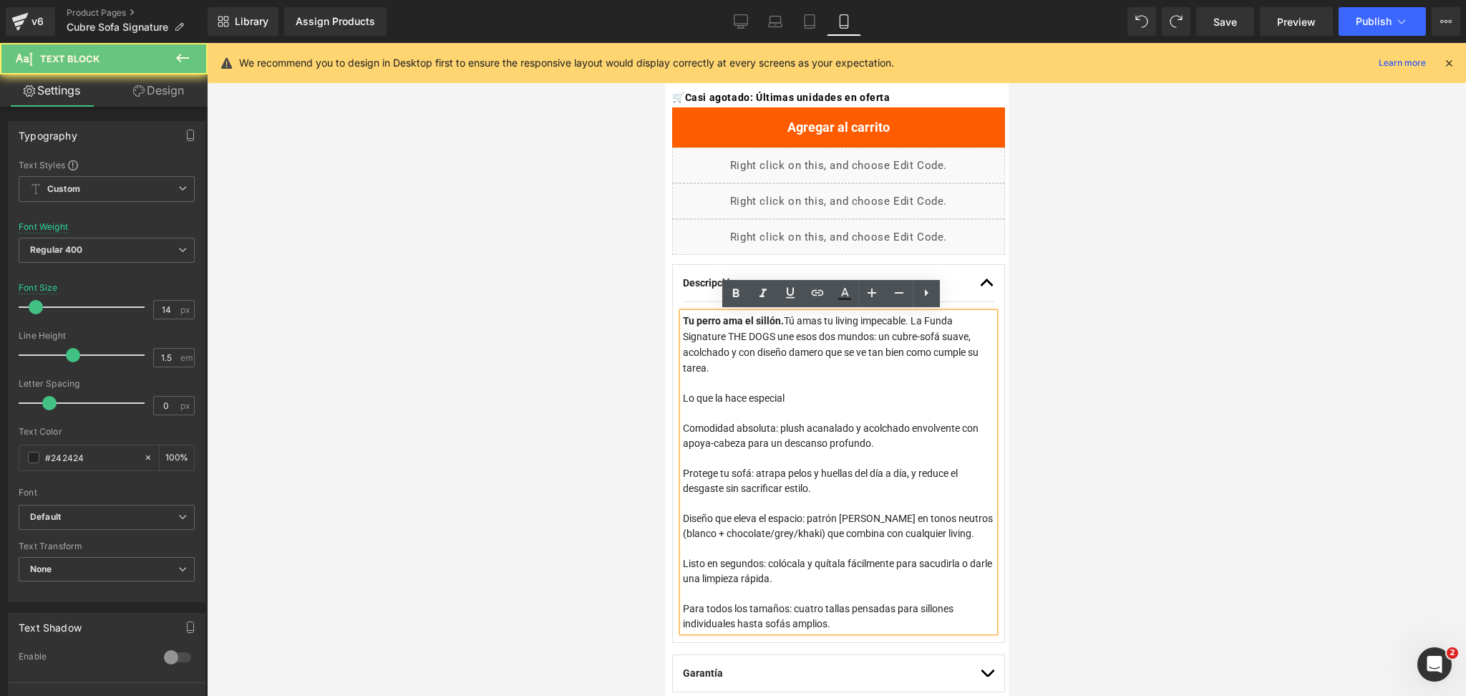
click at [923, 326] on span "Tu perro ama el sillón. Tú amas tu living impecable. La Funda Signature THE DOG…" at bounding box center [830, 344] width 296 height 59
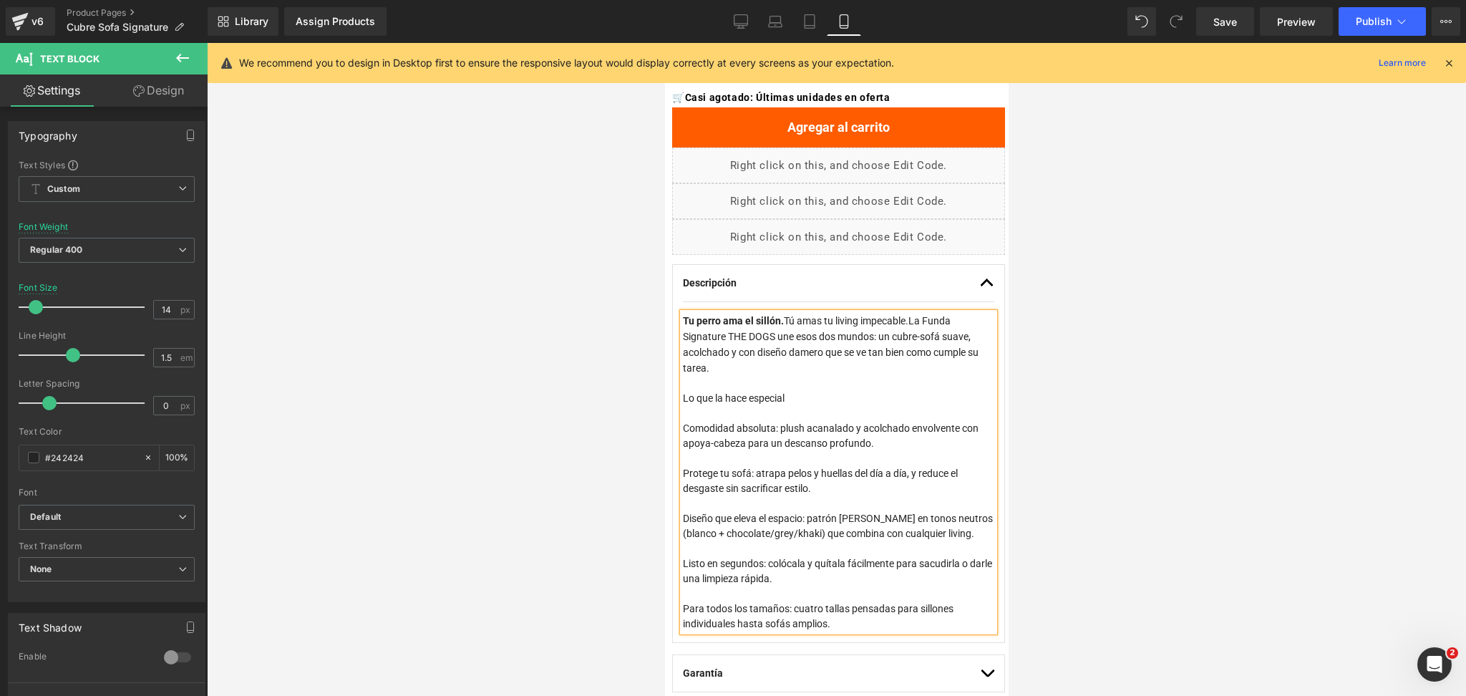
click at [884, 342] on span "La Funda Signature THE DOGS une esos dos mundos: un cubre-sofá suave, acolchado…" at bounding box center [830, 344] width 296 height 59
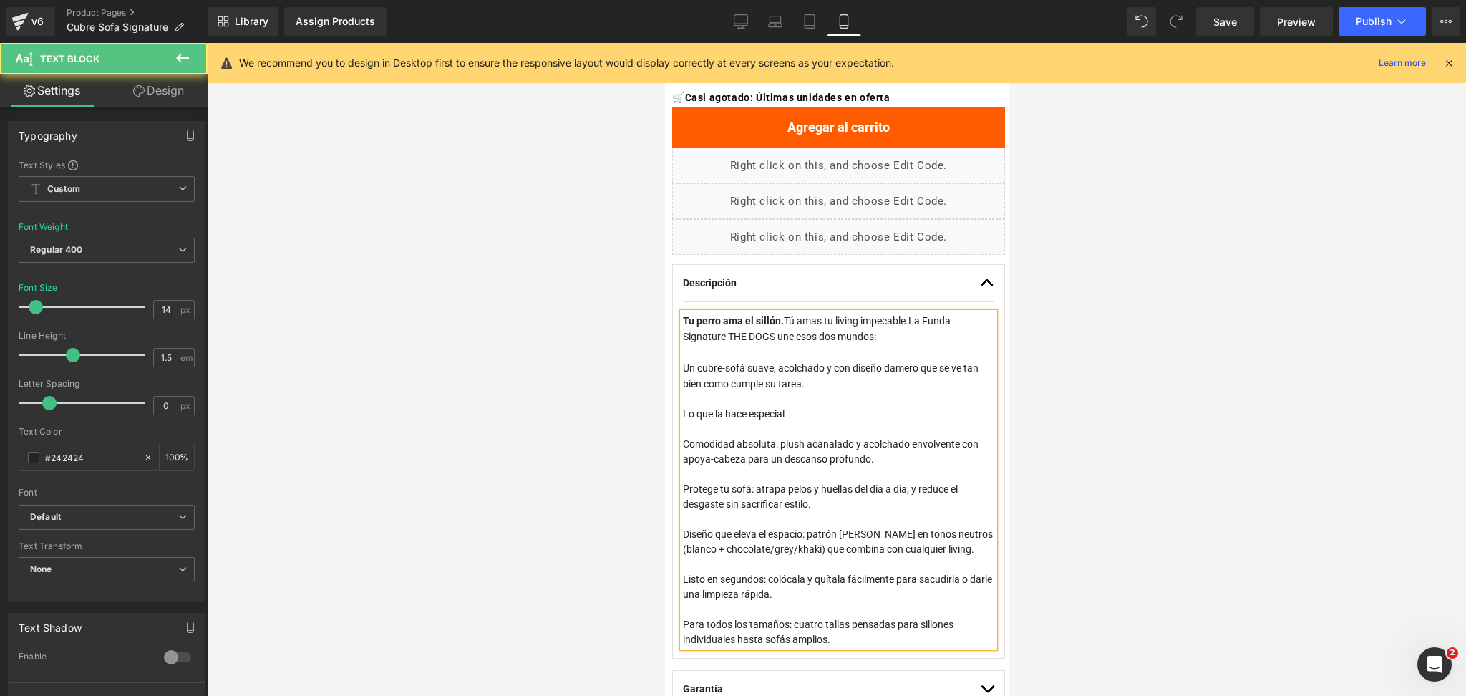
click at [805, 389] on span "Un cubre-sofá suave, acolchado y con diseño damero que se ve tan bien como cump…" at bounding box center [830, 375] width 296 height 27
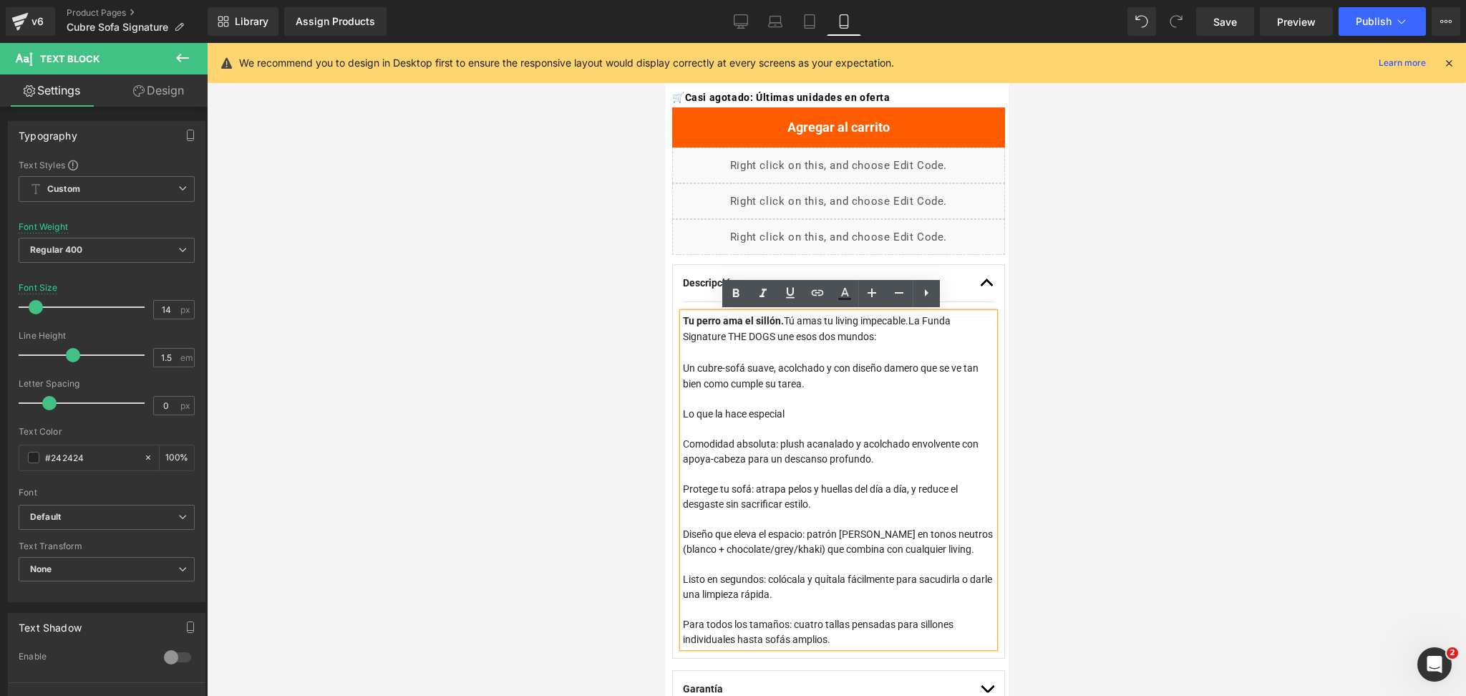
click at [1055, 362] on div at bounding box center [836, 369] width 1259 height 653
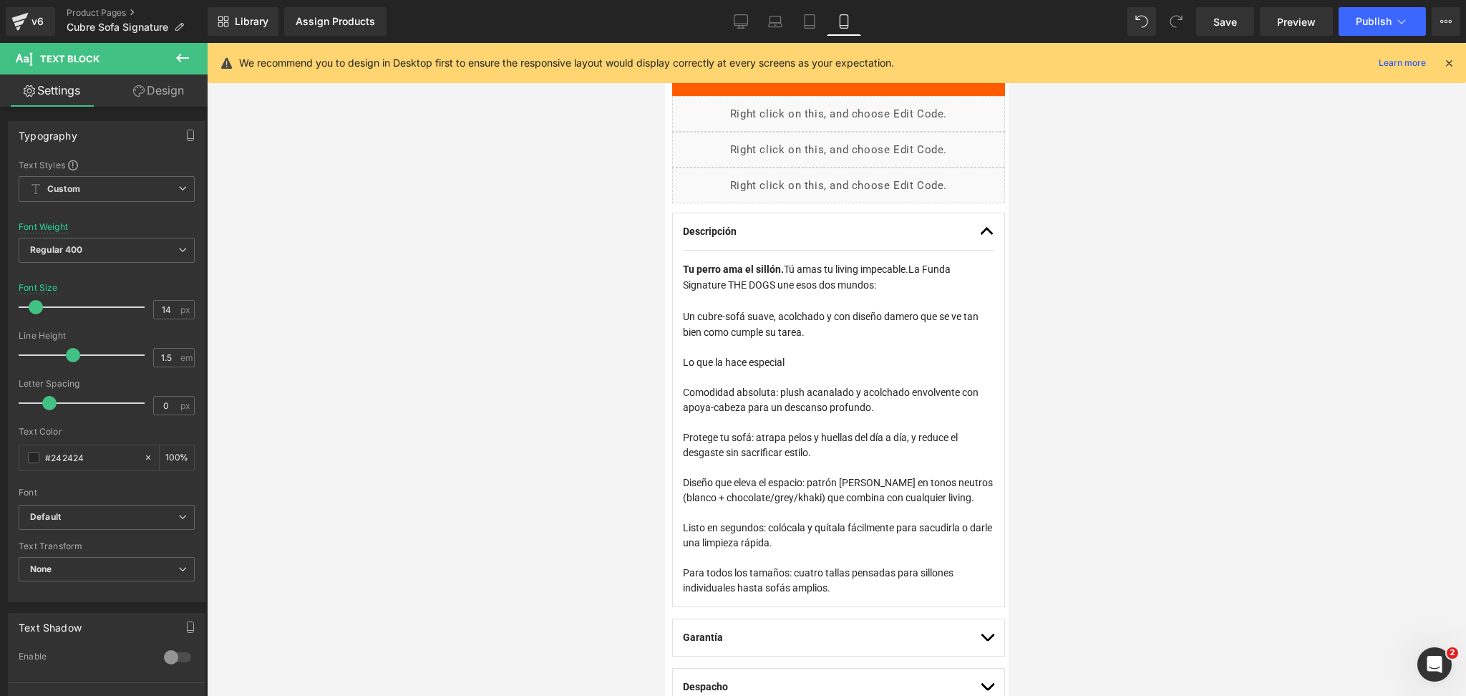
scroll to position [859, 0]
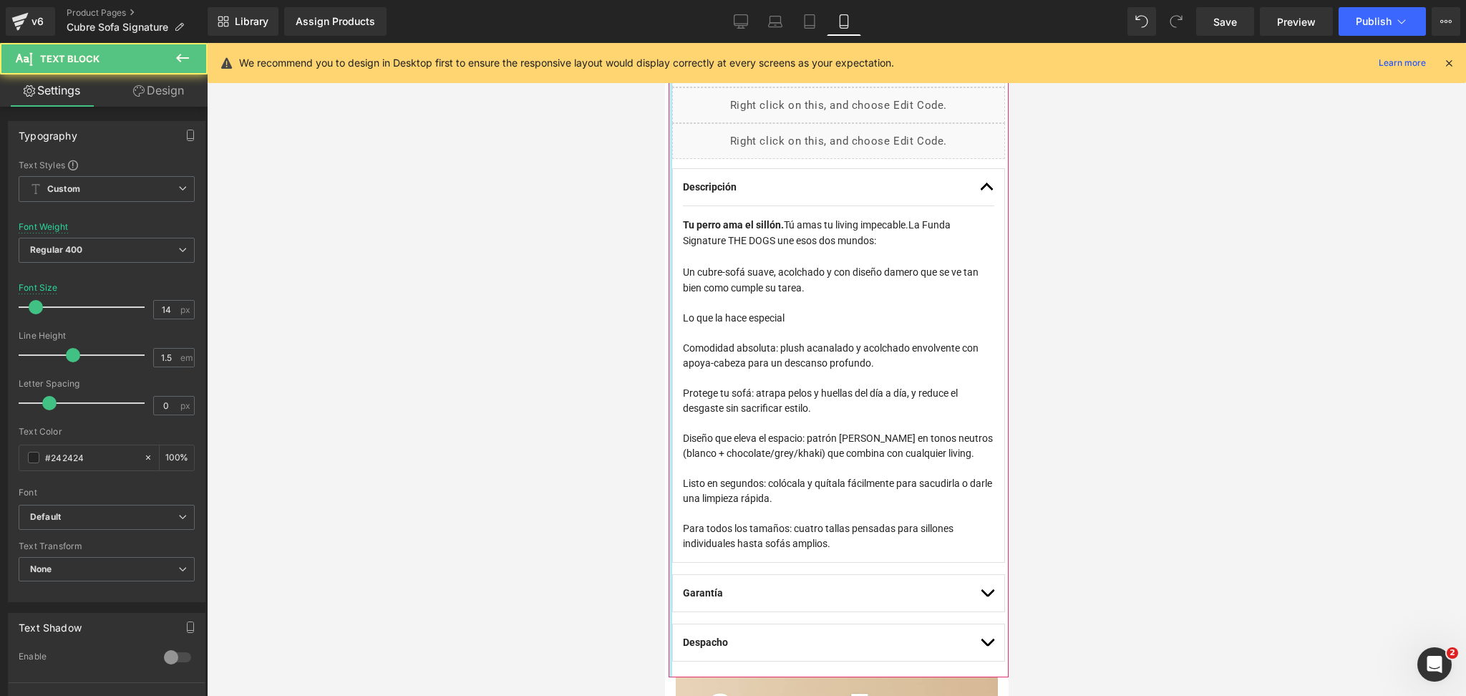
drag, startPoint x: 817, startPoint y: 322, endPoint x: 701, endPoint y: 324, distance: 116.0
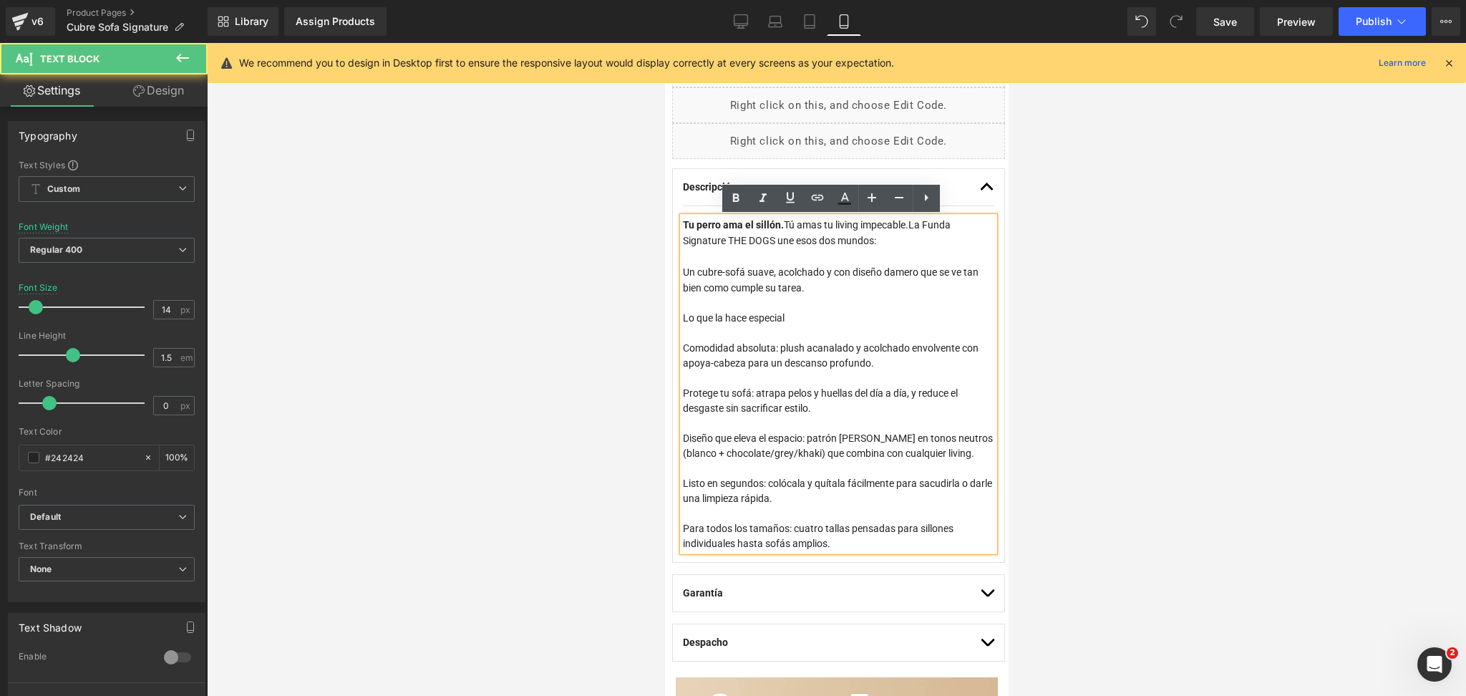
click at [707, 323] on span "Lo que la hace especial" at bounding box center [733, 317] width 102 height 11
click at [737, 185] on link at bounding box center [735, 198] width 27 height 27
click at [762, 278] on span "Un cubre-sofá suave, acolchado y con diseño damero que se ve tan bien como cump…" at bounding box center [830, 279] width 296 height 27
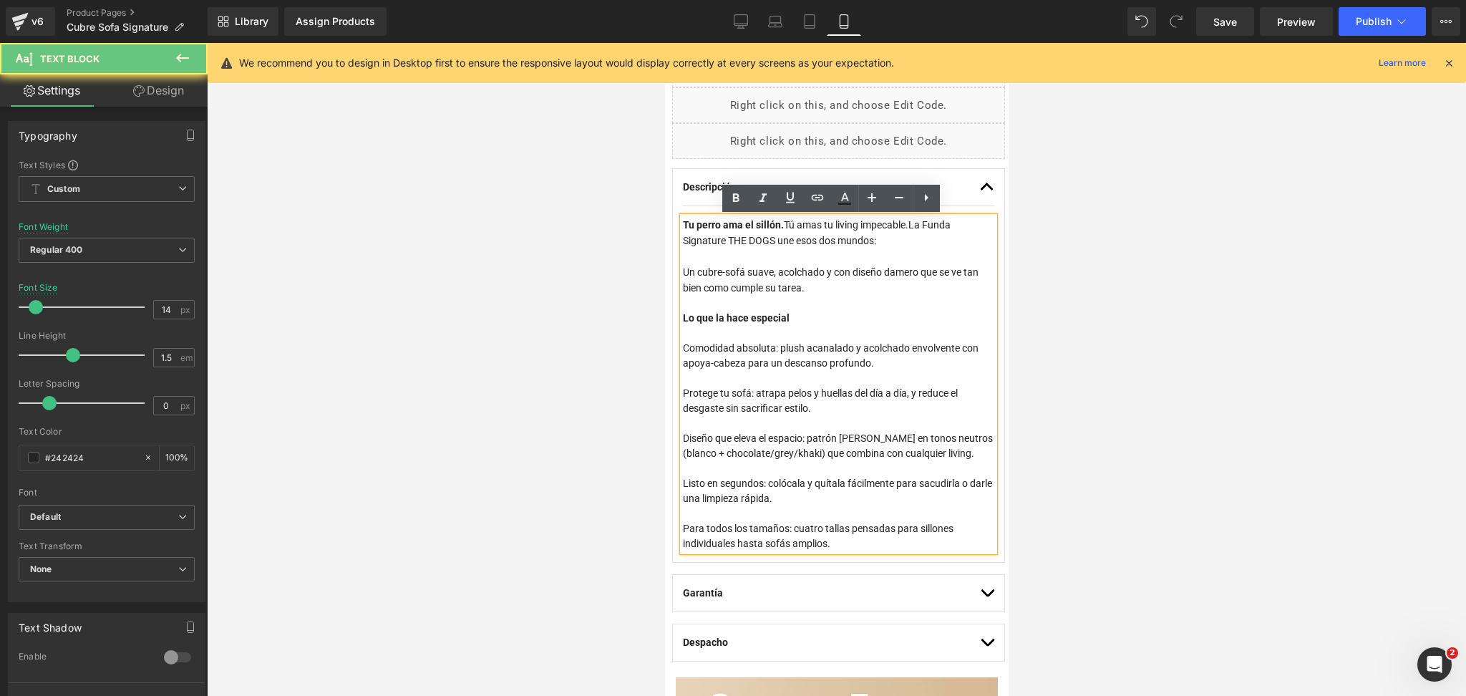
click at [851, 369] on span "Comodidad absoluta: plush acanalado y acolchado envolvente con apoya-cabeza par…" at bounding box center [830, 355] width 296 height 26
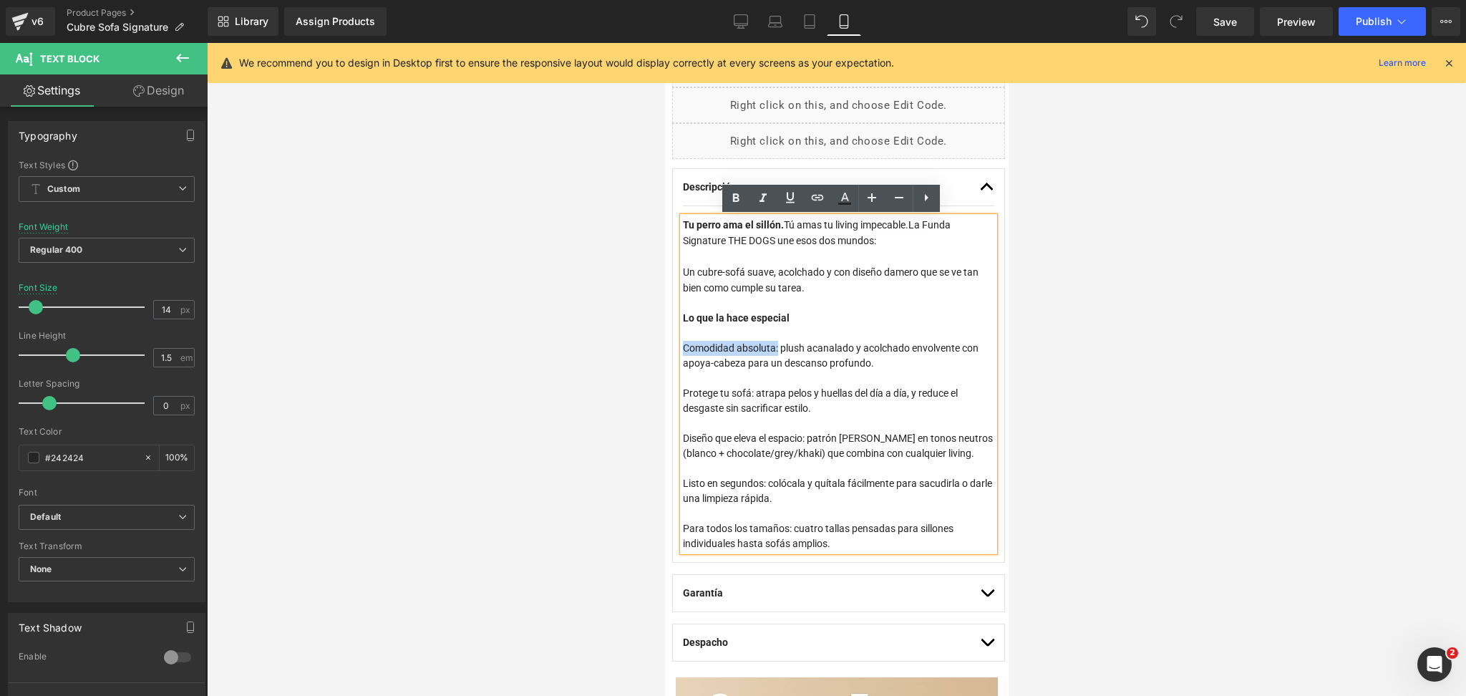
drag, startPoint x: 777, startPoint y: 354, endPoint x: 684, endPoint y: 351, distance: 92.4
click at [684, 351] on span "Comodidad absoluta: plush acanalado y acolchado envolvente con apoya-cabeza par…" at bounding box center [830, 355] width 296 height 26
click at [729, 193] on icon at bounding box center [735, 198] width 17 height 17
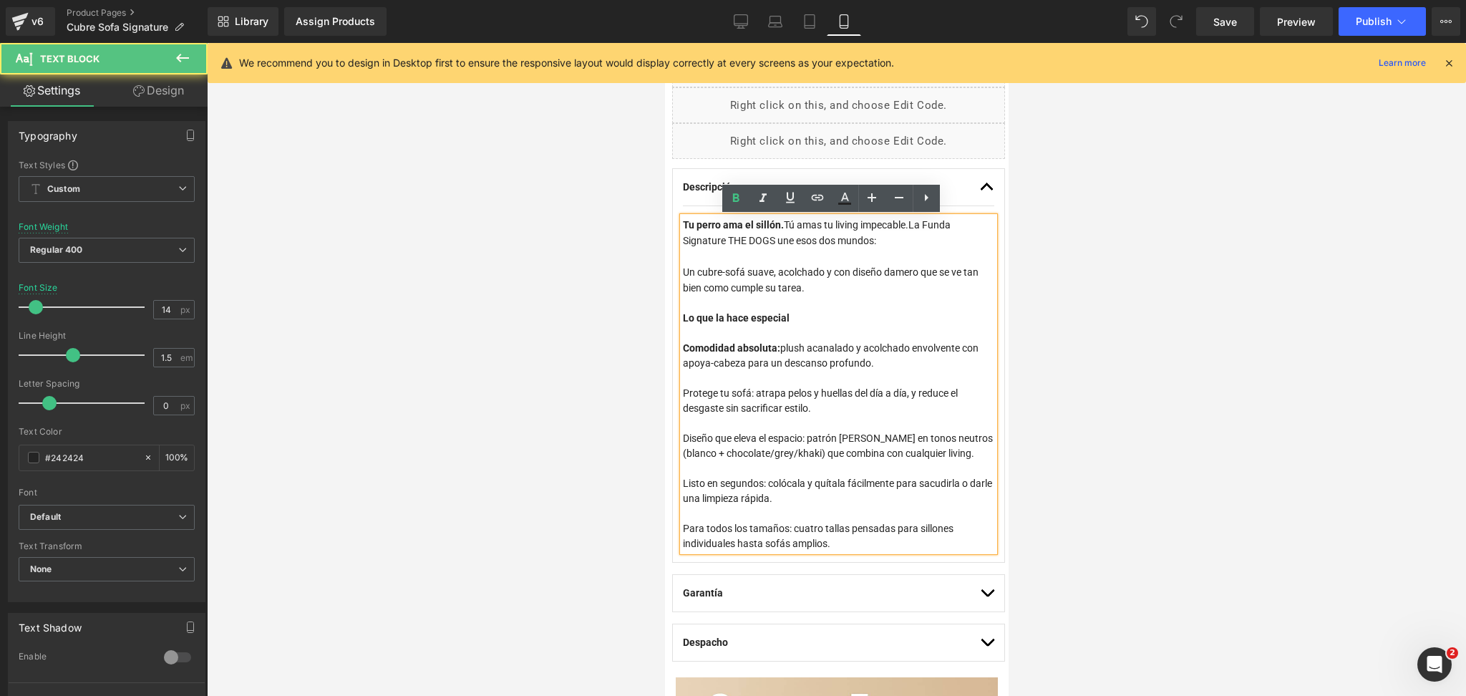
drag, startPoint x: 728, startPoint y: 331, endPoint x: 748, endPoint y: 370, distance: 44.2
click at [728, 331] on div at bounding box center [837, 333] width 311 height 15
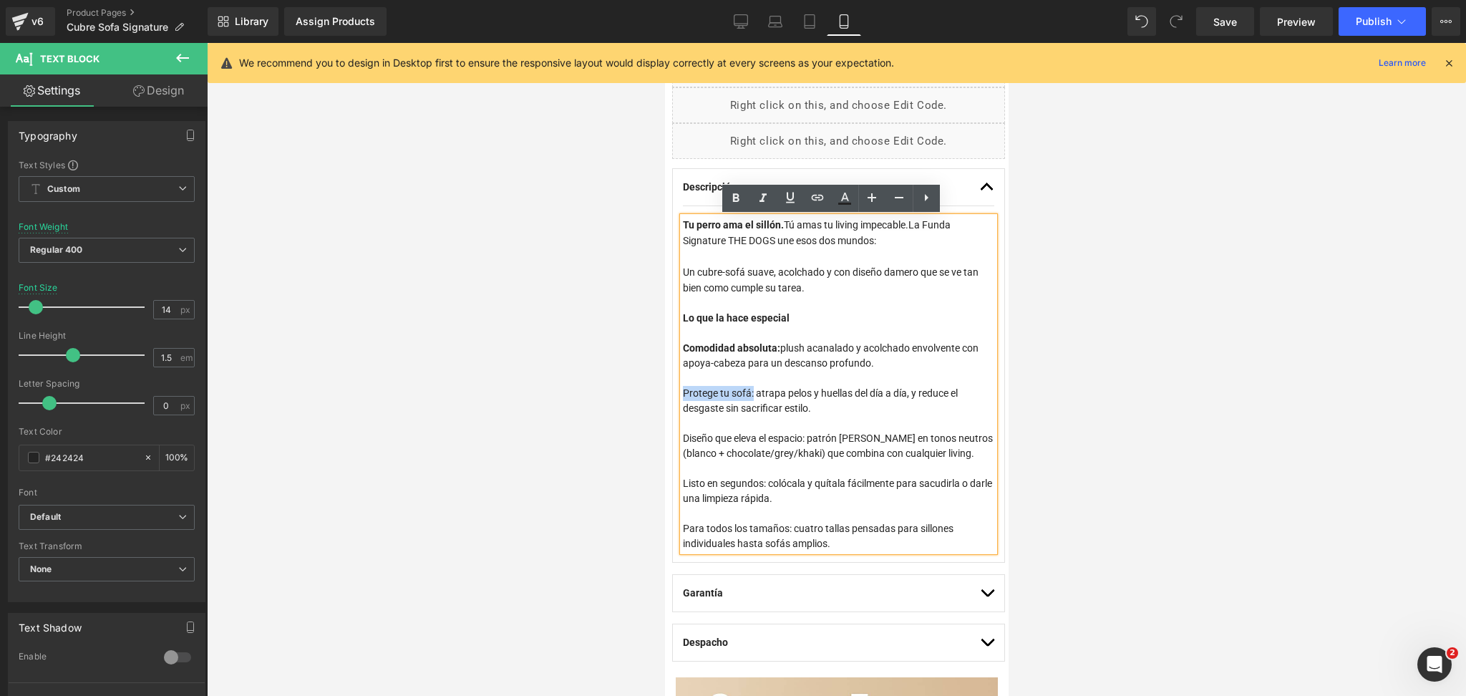
drag, startPoint x: 752, startPoint y: 396, endPoint x: 684, endPoint y: 391, distance: 68.2
click at [684, 391] on div "Protege tu sofá: atrapa pelos y huellas del día a día, y reduce el desgaste sin…" at bounding box center [837, 401] width 311 height 30
click at [728, 203] on icon at bounding box center [735, 198] width 17 height 17
click at [756, 353] on strong "Comodidad absoluta:" at bounding box center [730, 347] width 97 height 11
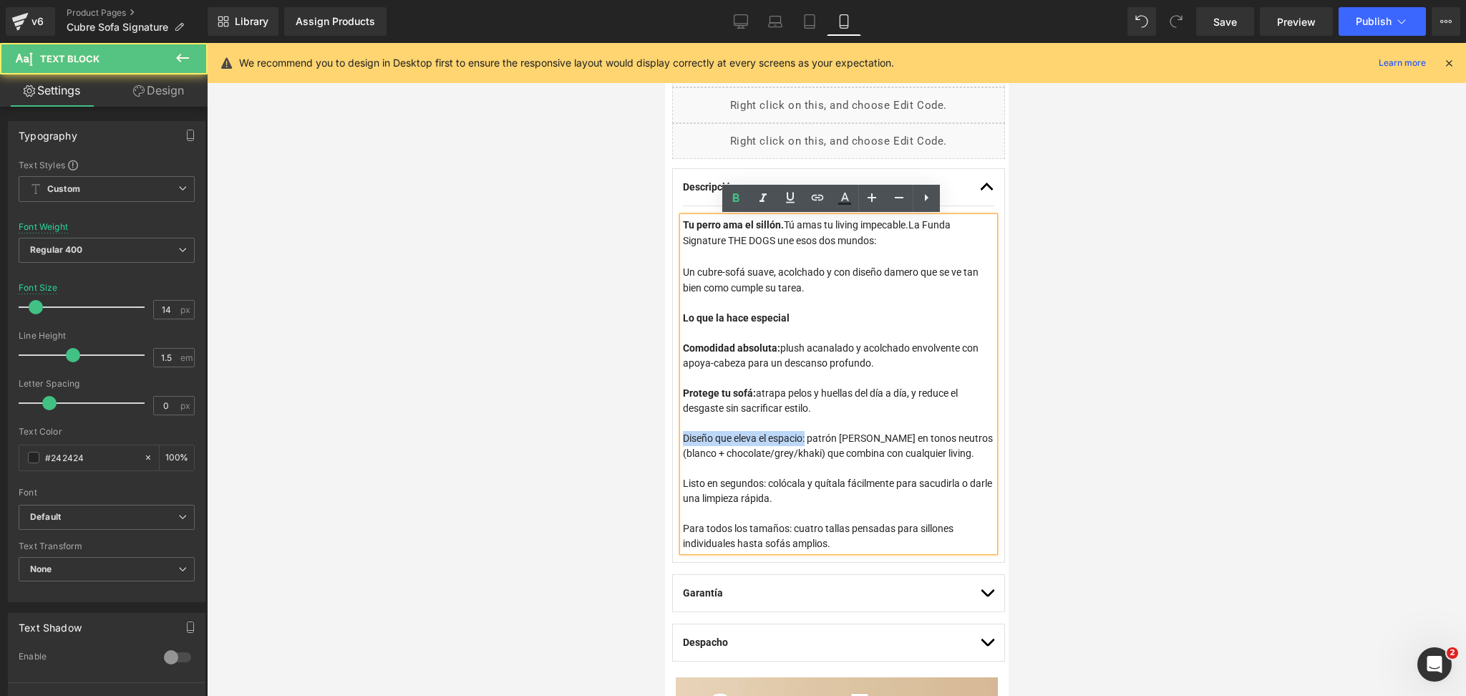
drag, startPoint x: 810, startPoint y: 442, endPoint x: 670, endPoint y: 438, distance: 139.7
click at [670, 438] on div "Cubre Sofa Signature - THE DOGS (P) Title Orden, frescura y movilidad. Todo en …" at bounding box center [838, 147] width 340 height 1052
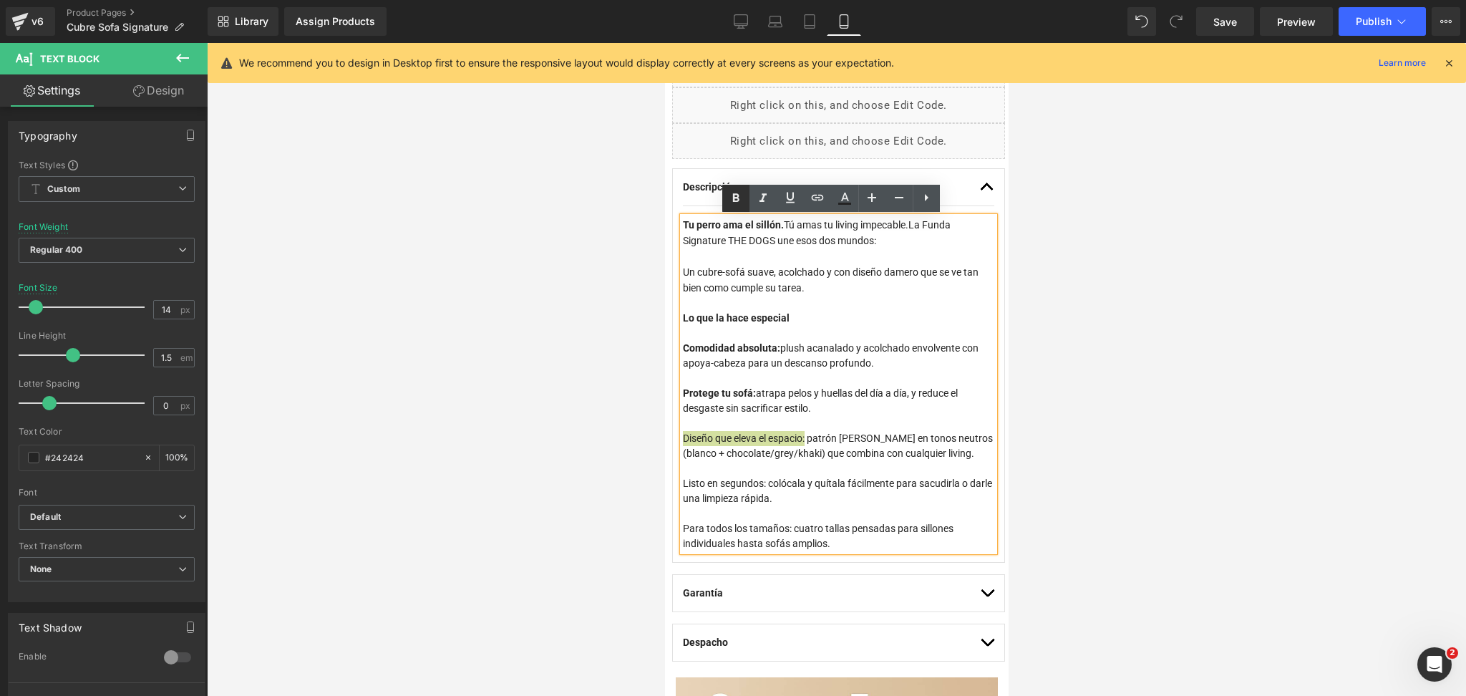
click at [729, 204] on icon at bounding box center [735, 198] width 17 height 17
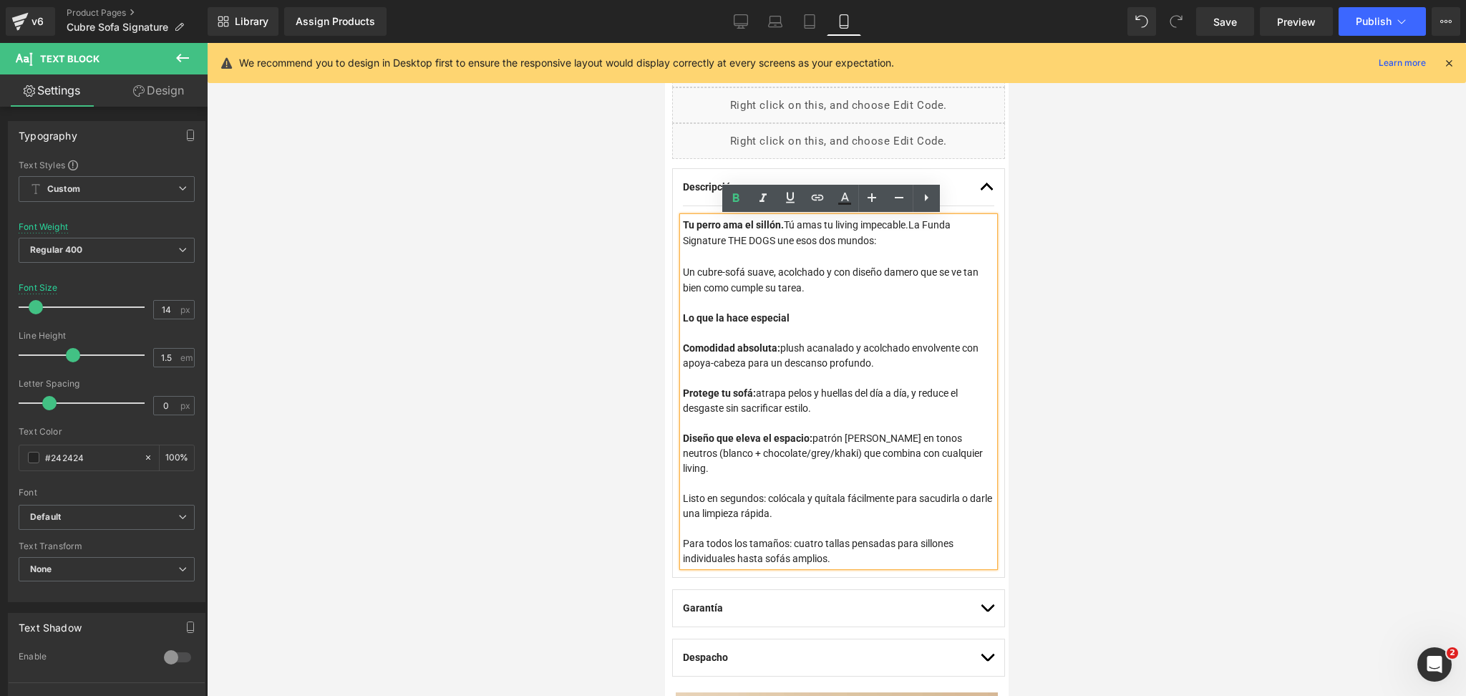
click at [757, 416] on div "Protege tu sofá: atrapa pelos y huellas del día a día, y reduce el desgaste sin…" at bounding box center [837, 401] width 311 height 30
drag, startPoint x: 762, startPoint y: 487, endPoint x: 682, endPoint y: 480, distance: 80.4
click at [682, 491] on div "Listo en segundos: colócala y quítala fácilmente para sacudirla o darle una lim…" at bounding box center [837, 506] width 311 height 30
click at [726, 197] on link at bounding box center [735, 198] width 27 height 27
click at [767, 425] on div at bounding box center [837, 423] width 311 height 15
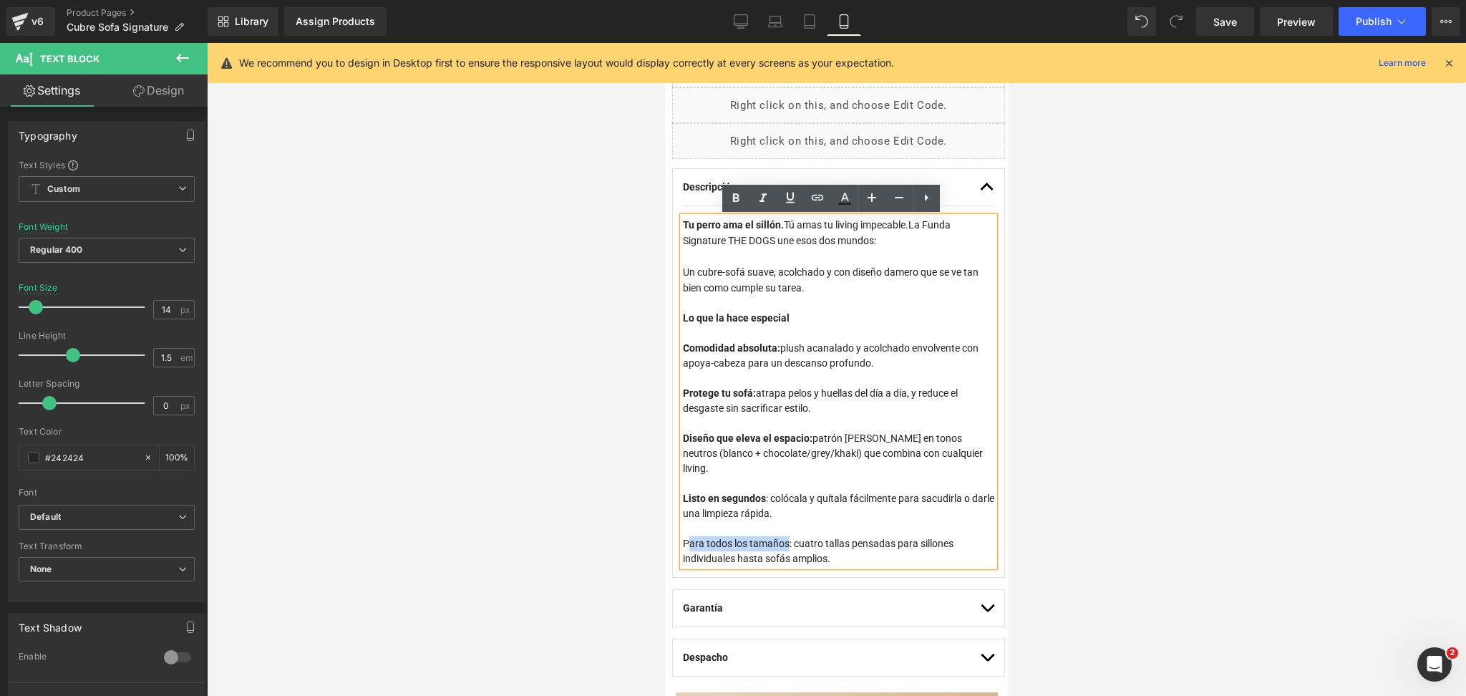
drag, startPoint x: 788, startPoint y: 536, endPoint x: 686, endPoint y: 537, distance: 102.4
click at [686, 538] on span "Para todos los tamaños: cuatro tallas pensadas para sillones individuales hasta…" at bounding box center [817, 551] width 271 height 26
drag, startPoint x: 792, startPoint y: 531, endPoint x: 683, endPoint y: 531, distance: 108.8
click at [683, 538] on span "Para todos los tamaños: cuatro tallas pensadas para sillones individuales hasta…" at bounding box center [817, 551] width 271 height 26
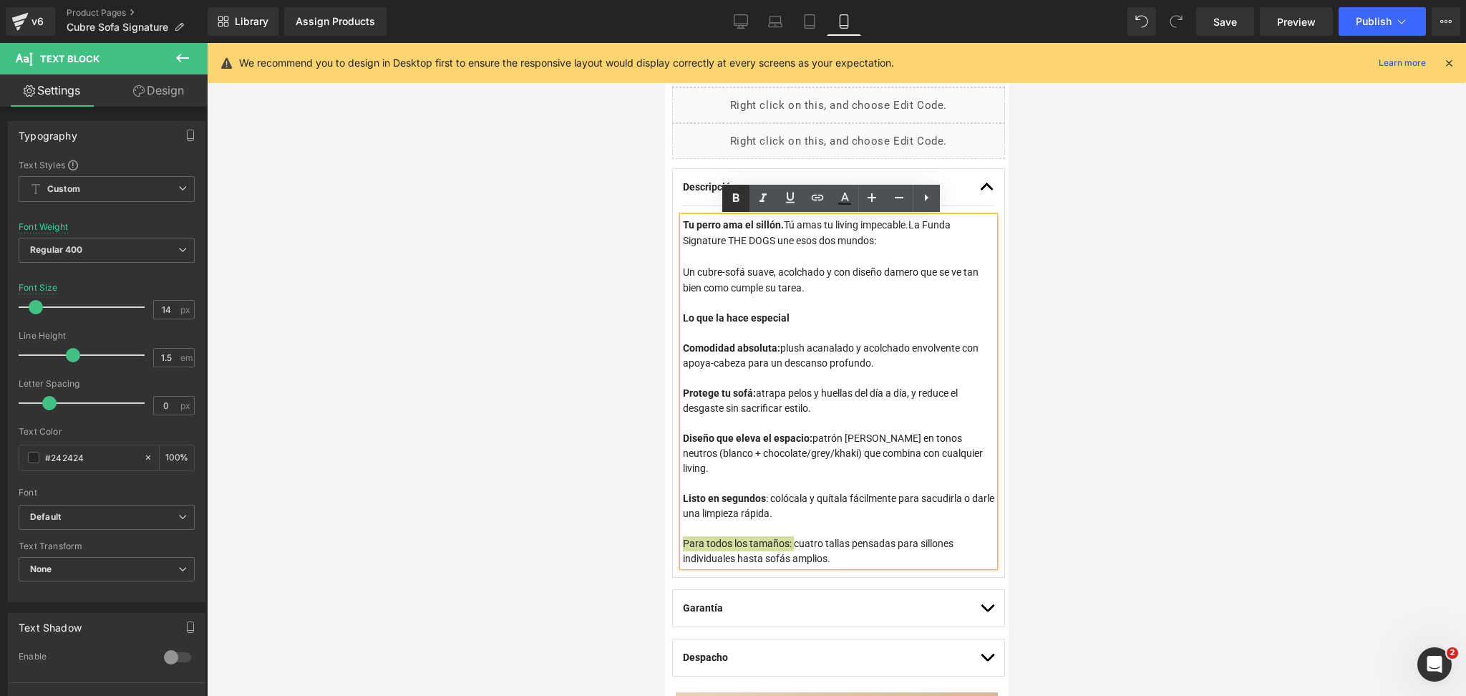
click at [740, 198] on icon at bounding box center [735, 198] width 17 height 17
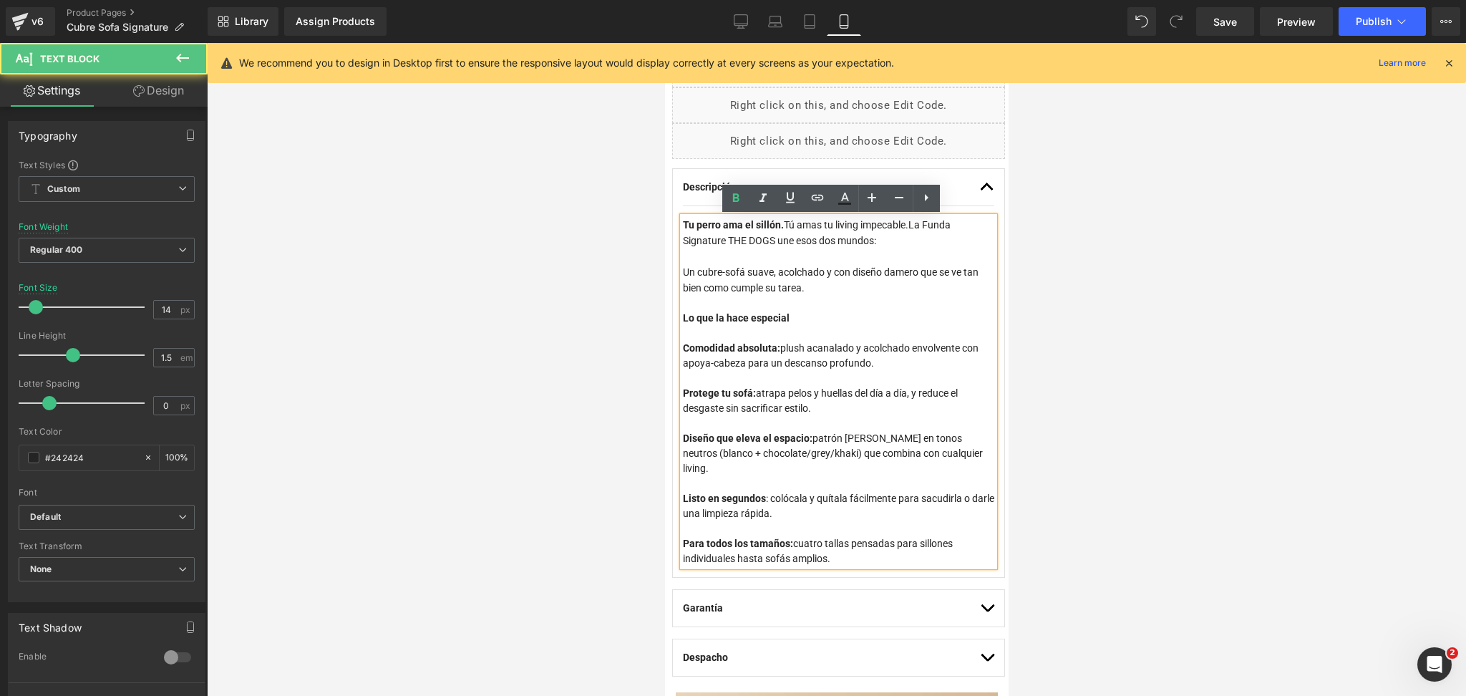
click at [775, 378] on div at bounding box center [837, 378] width 311 height 15
click at [1208, 371] on div at bounding box center [836, 369] width 1259 height 653
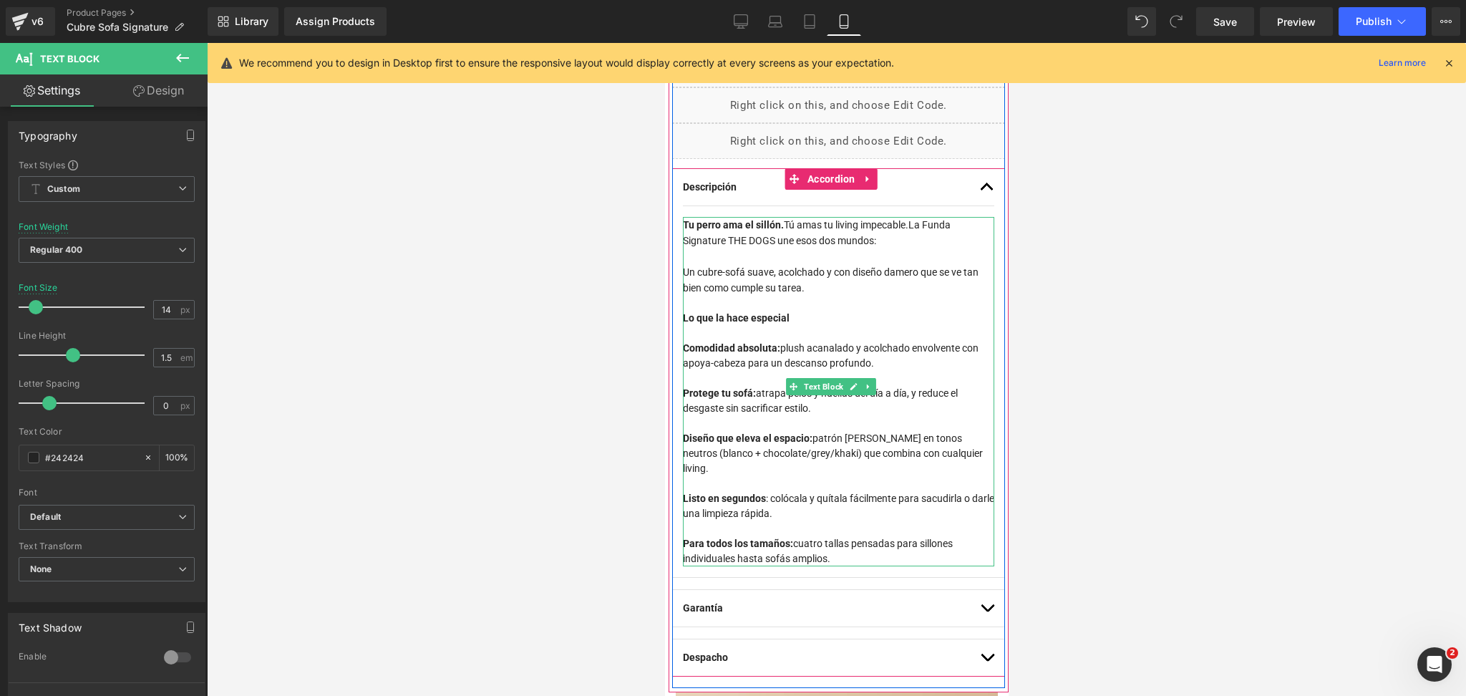
click at [863, 359] on div "Comodidad absoluta: plush acanalado y acolchado envolvente con apoya-cabeza par…" at bounding box center [837, 356] width 311 height 30
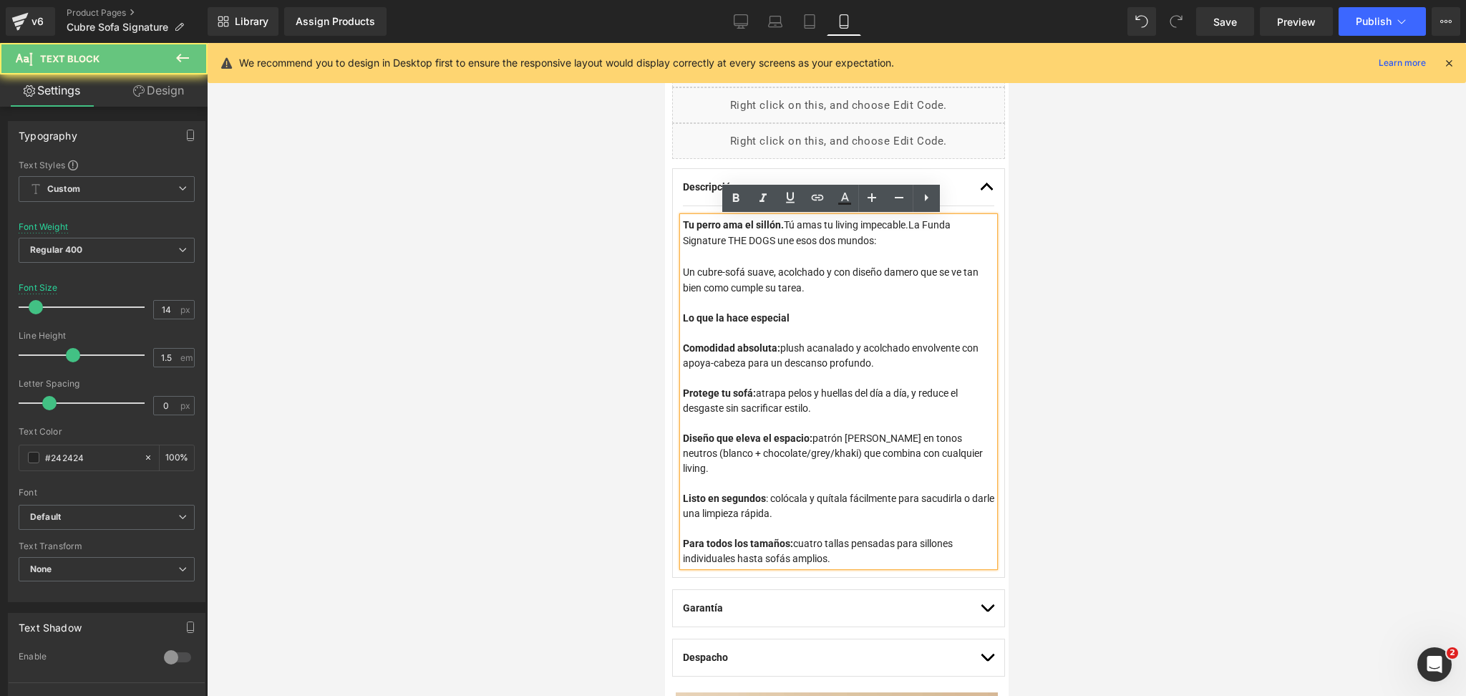
click at [836, 354] on span "Comodidad absoluta: plush acanalado y acolchado envolvente con apoya-cabeza par…" at bounding box center [830, 355] width 296 height 26
click at [793, 355] on span "Comodidad absoluta: plush acanalado y acolchado envolvente con apoya-cabeza par…" at bounding box center [830, 355] width 296 height 26
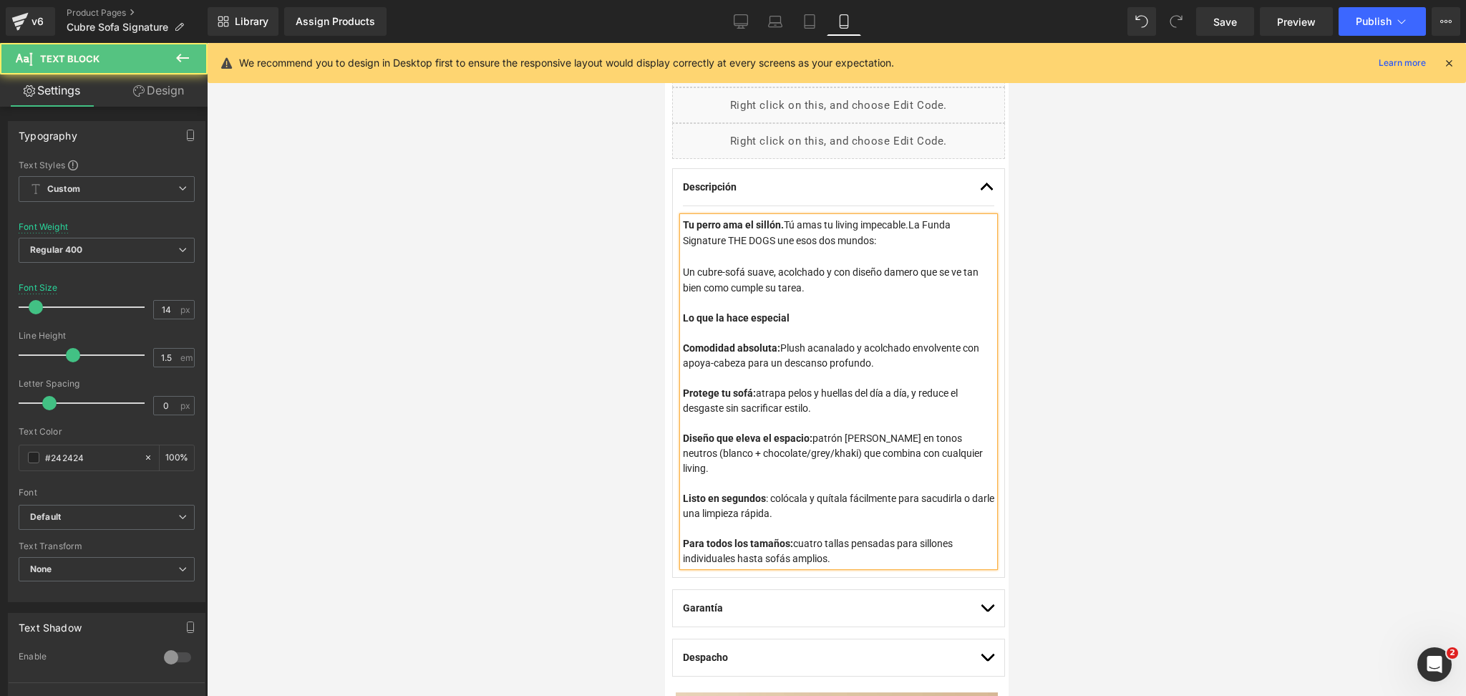
drag, startPoint x: 873, startPoint y: 354, endPoint x: 811, endPoint y: 353, distance: 62.3
click at [811, 353] on span "Comodidad absoluta: Plush acanalado y acolchado envolvente con apoya-cabeza par…" at bounding box center [830, 355] width 296 height 26
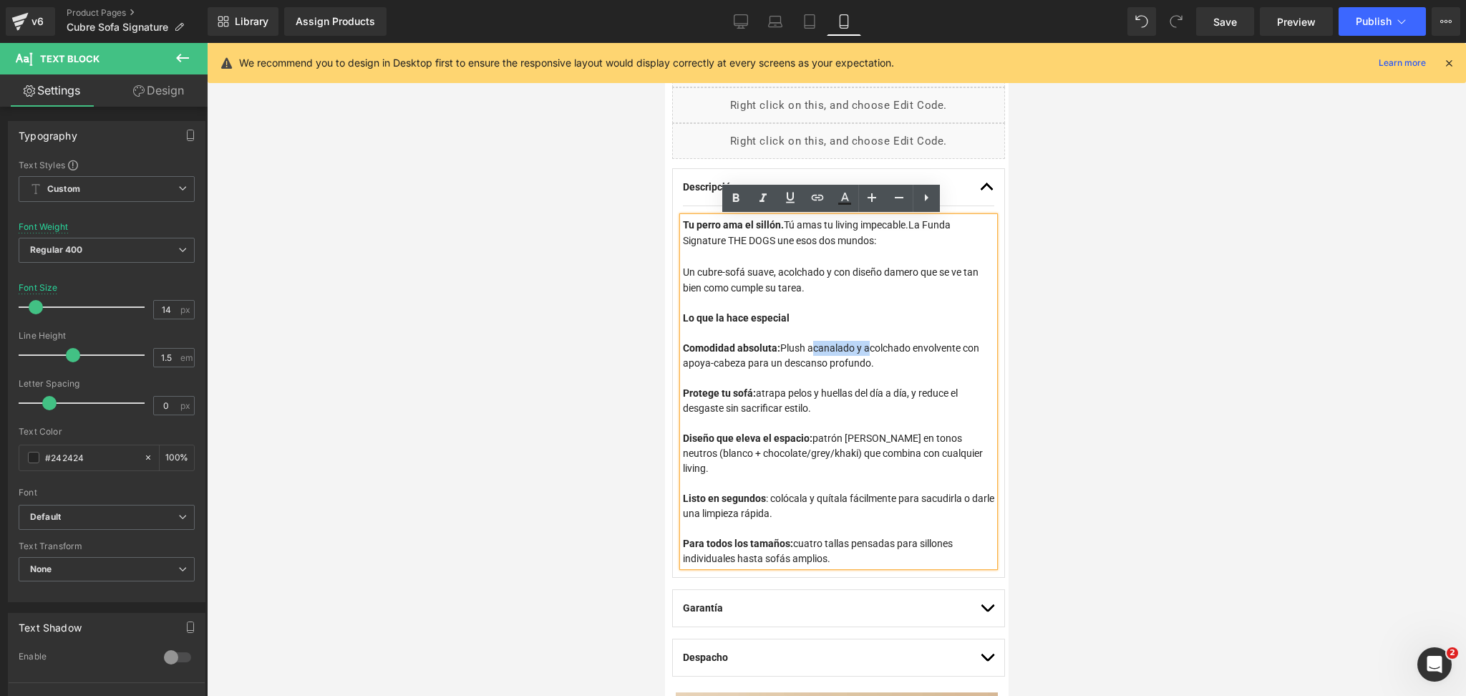
drag, startPoint x: 813, startPoint y: 353, endPoint x: 871, endPoint y: 358, distance: 58.2
click at [871, 358] on div "Comodidad absoluta: Plush acanalado y acolchado envolvente con apoya-cabeza par…" at bounding box center [837, 356] width 311 height 30
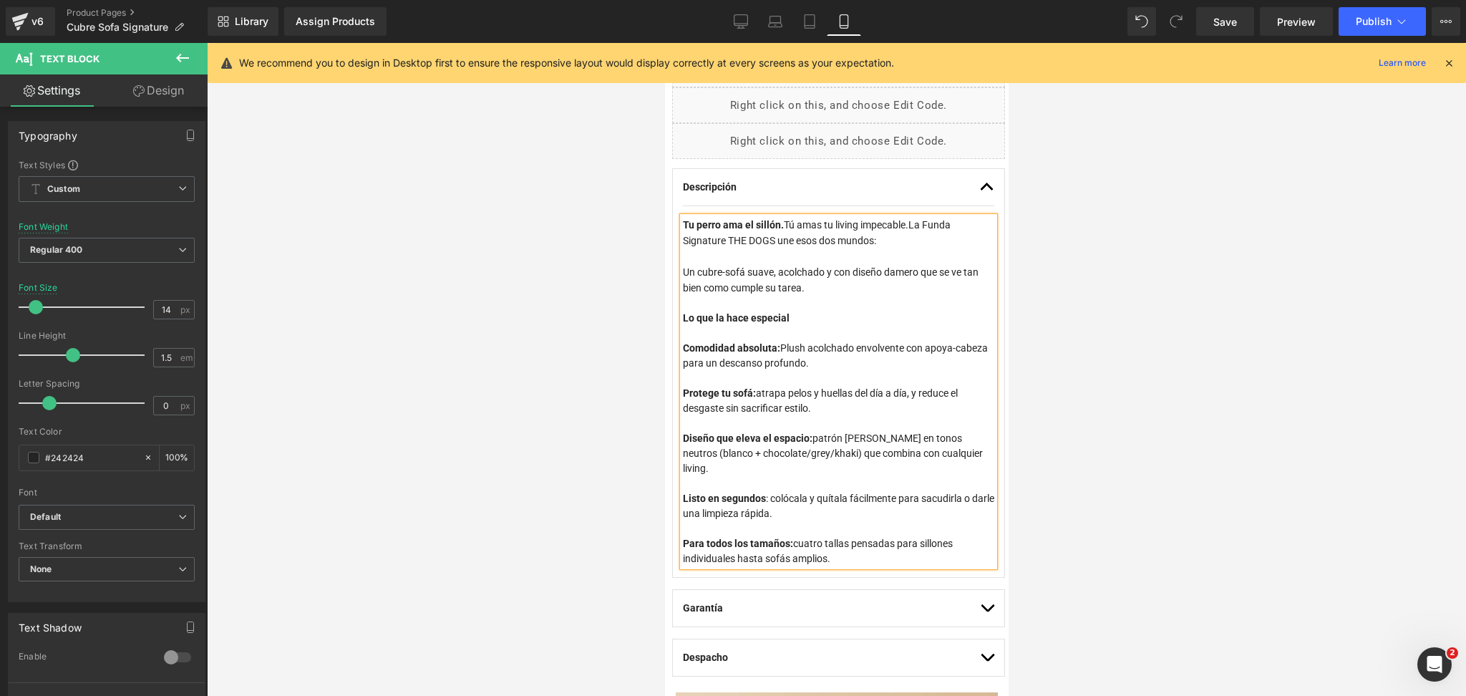
click at [1052, 314] on div at bounding box center [836, 369] width 1259 height 653
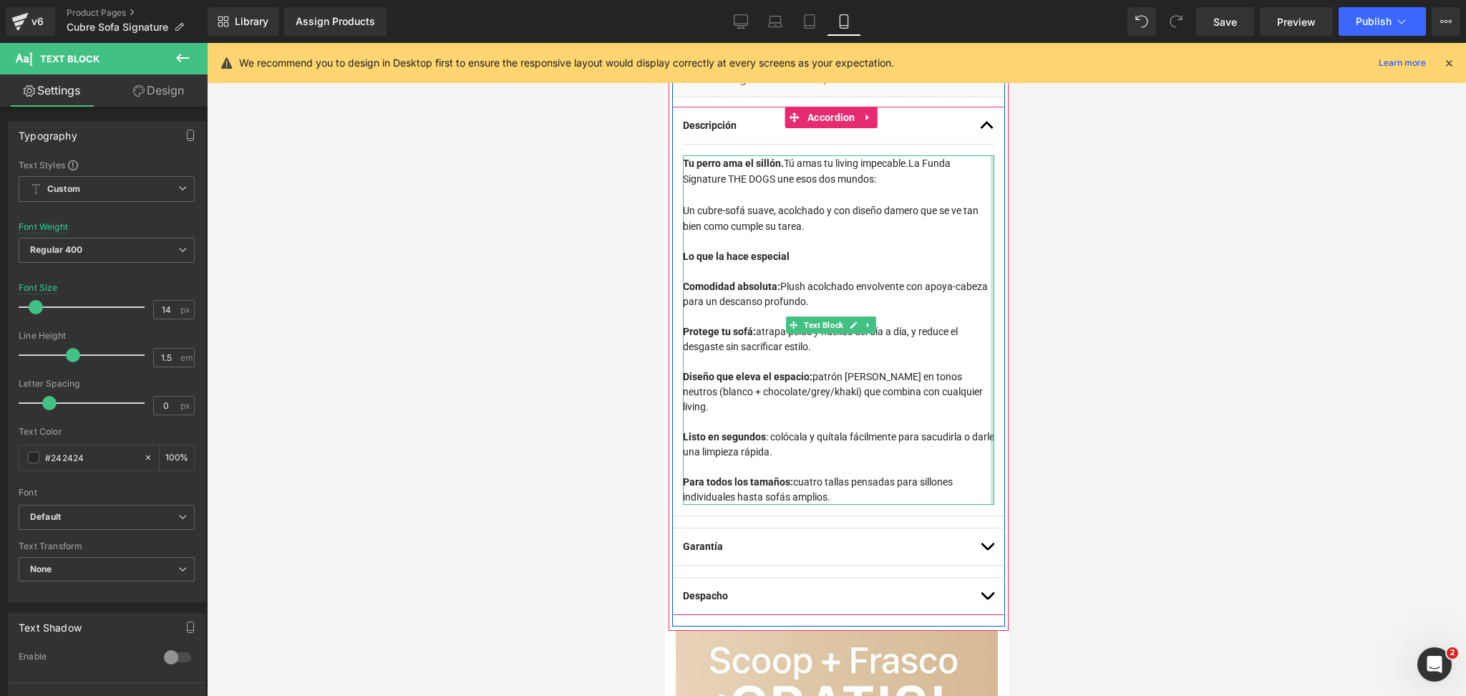
scroll to position [954, 0]
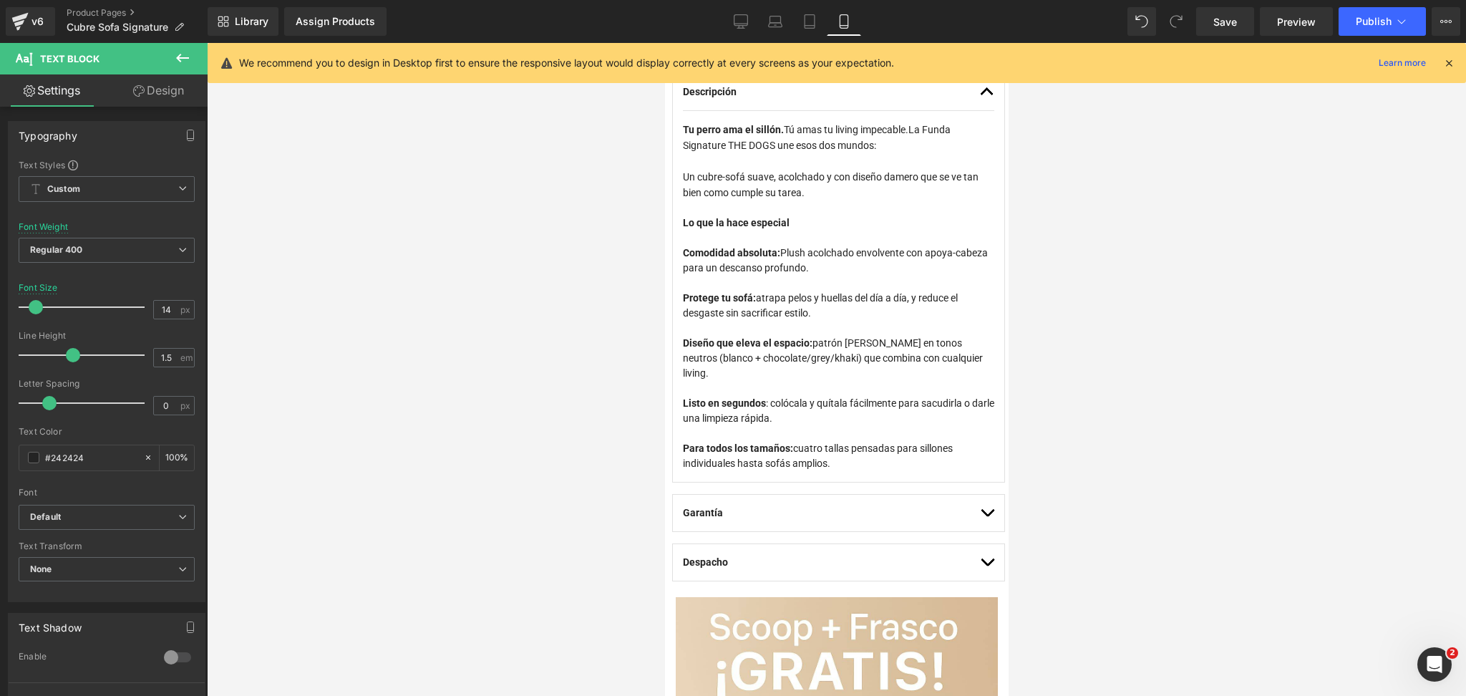
click at [1047, 365] on div at bounding box center [836, 369] width 1259 height 653
click at [1052, 382] on div at bounding box center [836, 369] width 1259 height 653
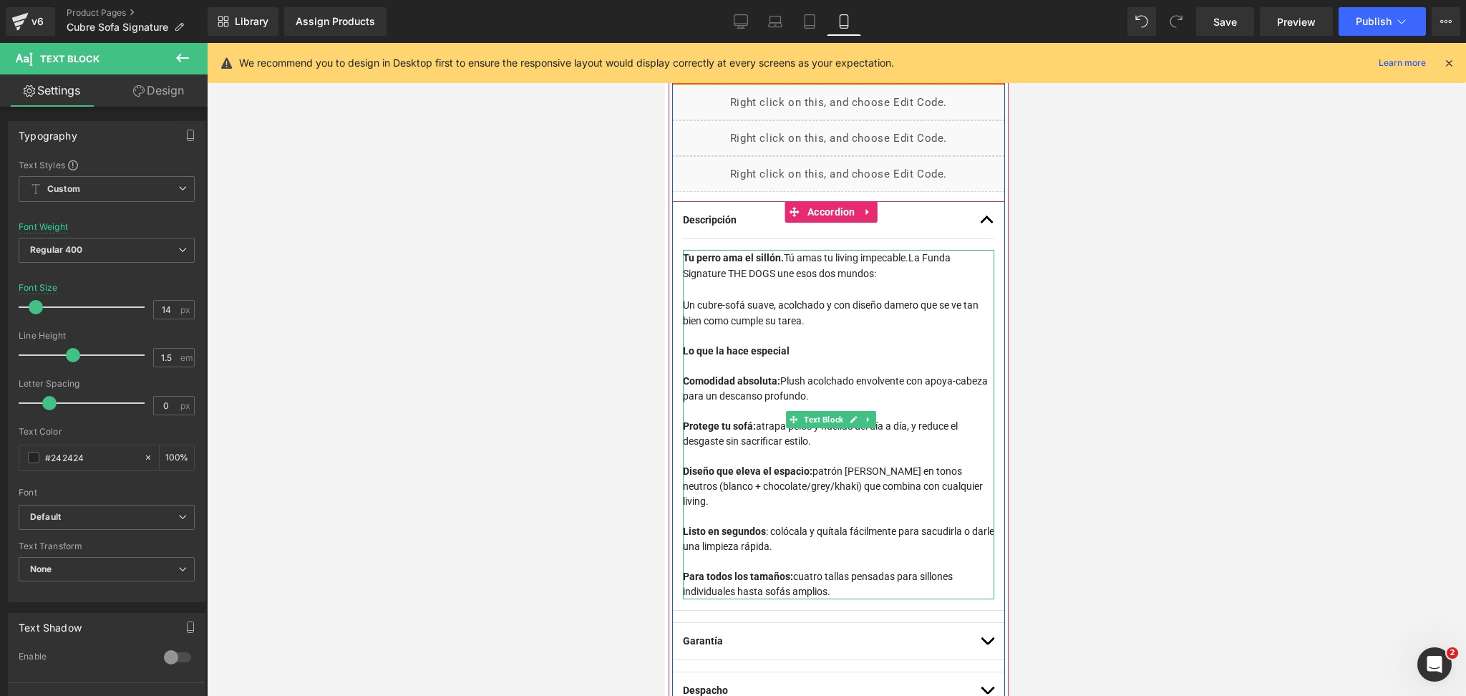
scroll to position [859, 0]
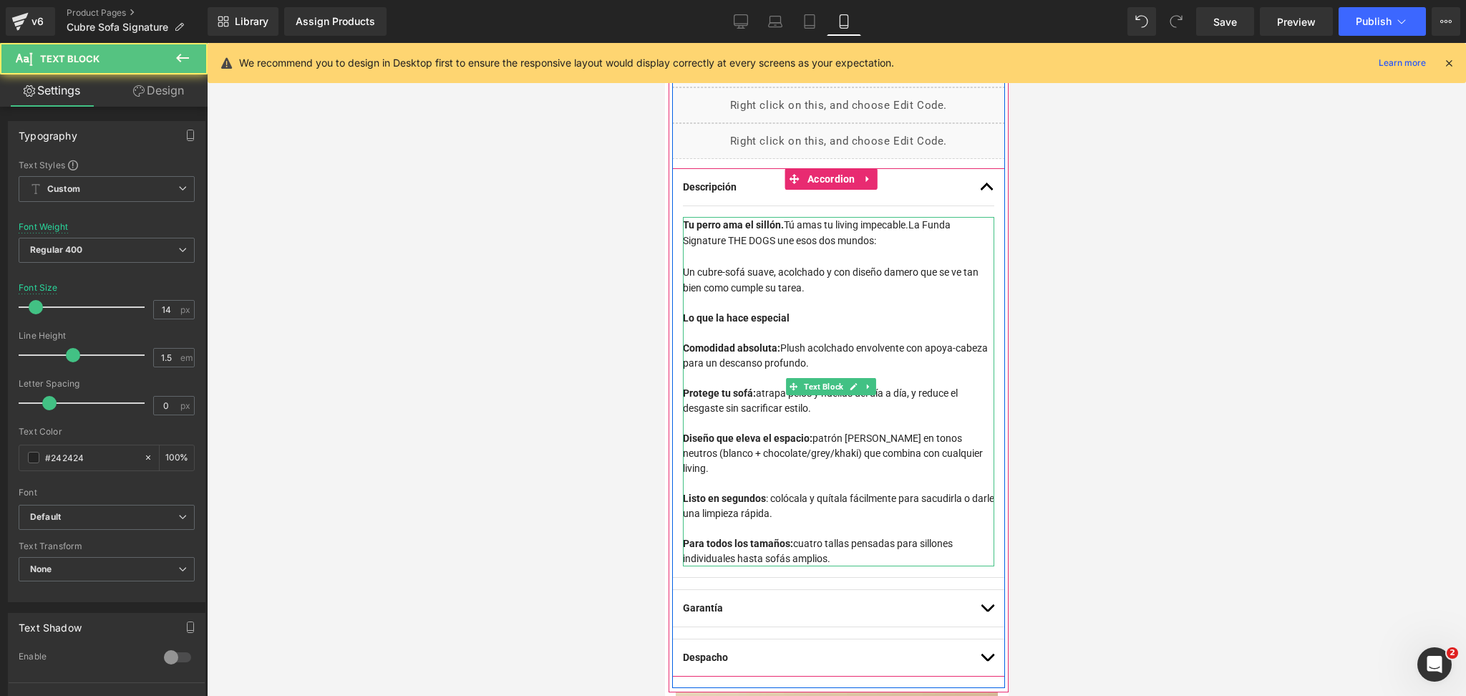
click at [815, 326] on div "Lo que la hace especial" at bounding box center [837, 318] width 311 height 15
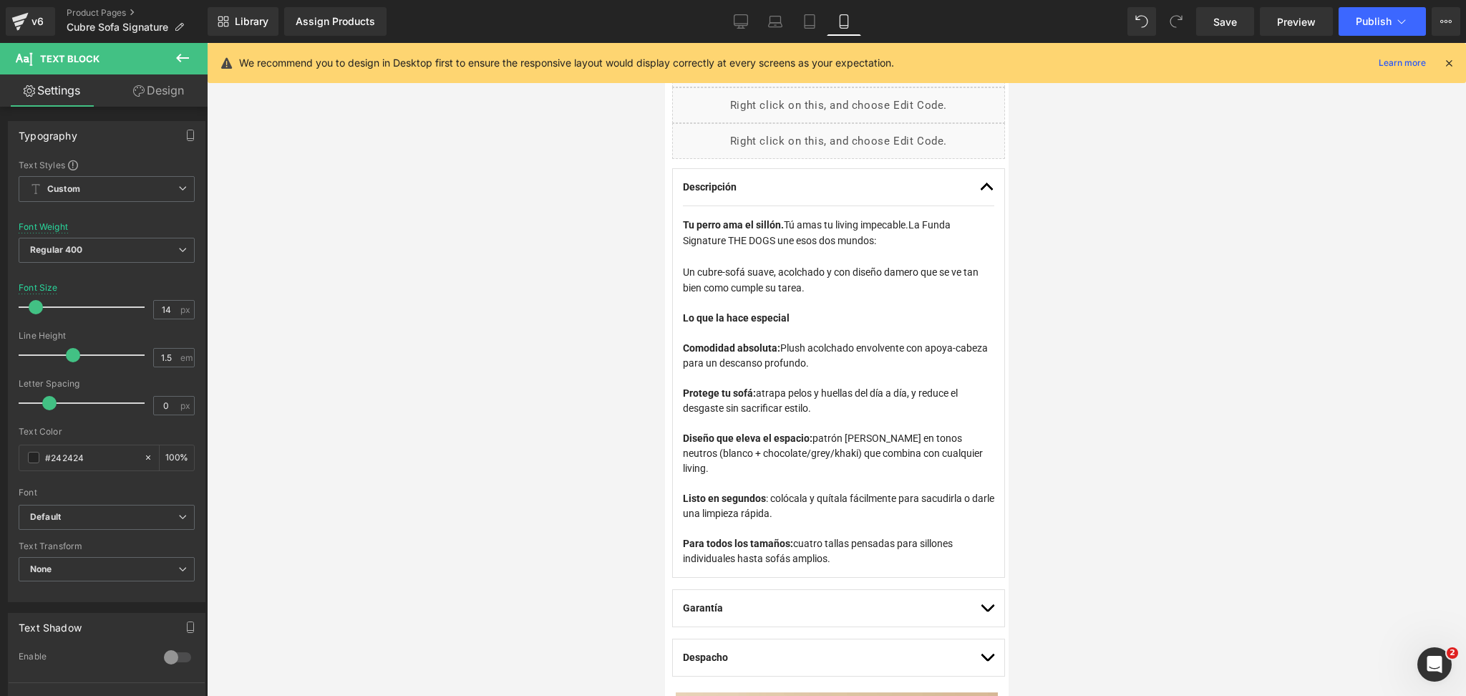
click at [1067, 241] on div at bounding box center [836, 369] width 1259 height 653
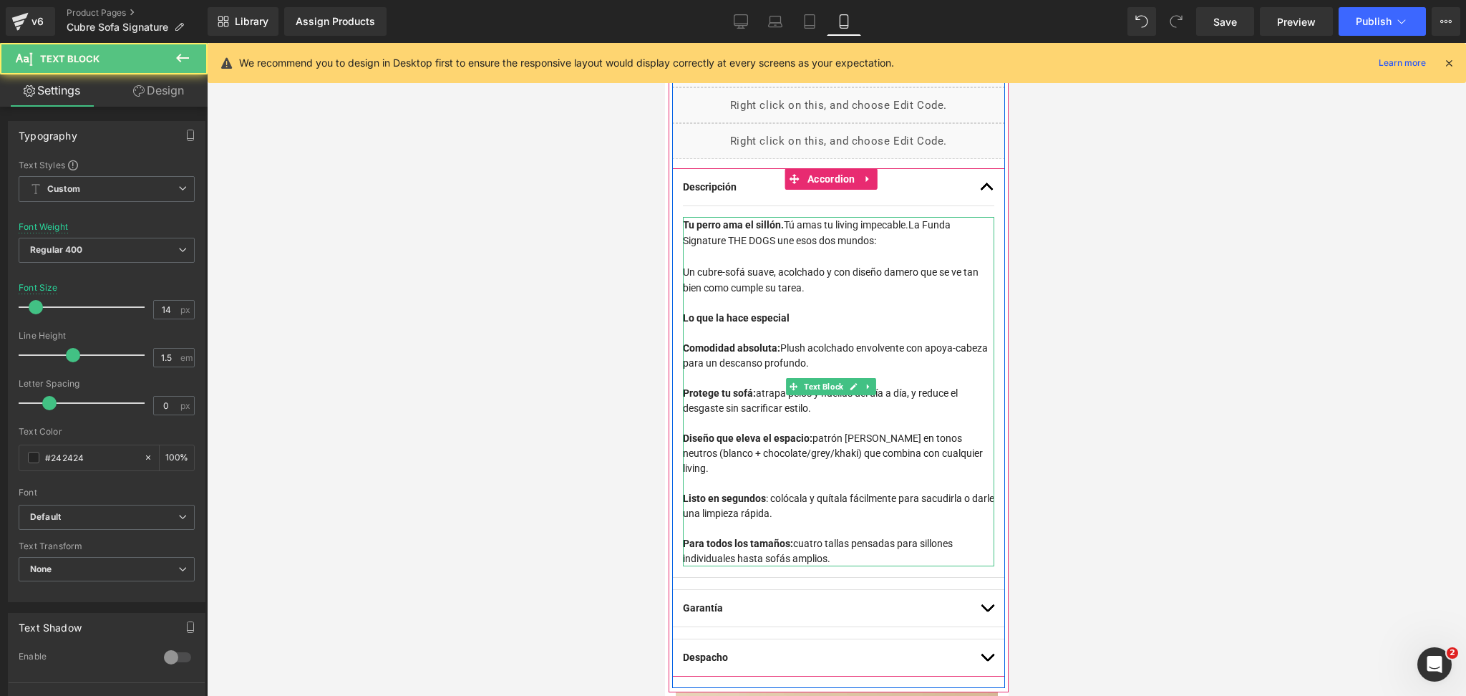
click at [789, 316] on strong "Lo que la hace especial" at bounding box center [735, 317] width 107 height 11
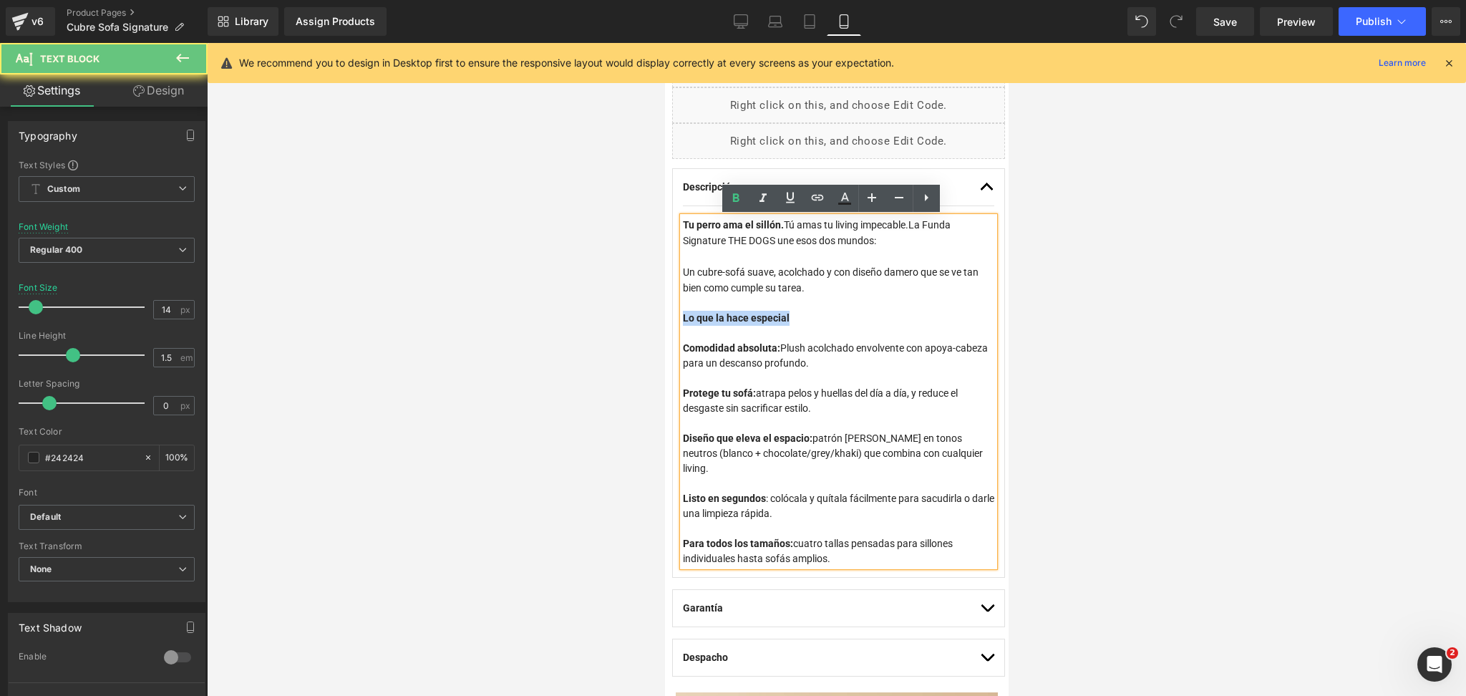
drag, startPoint x: 801, startPoint y: 319, endPoint x: 648, endPoint y: 324, distance: 153.3
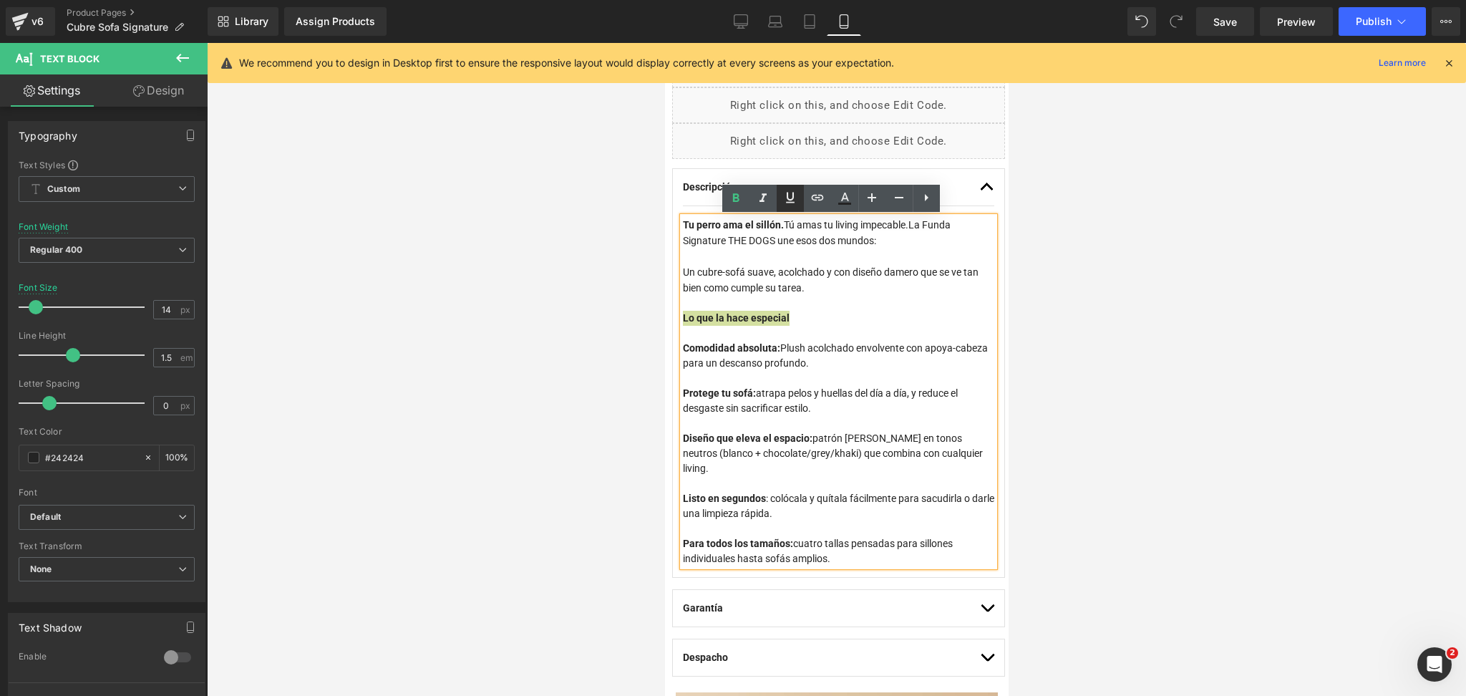
click at [784, 192] on icon at bounding box center [790, 197] width 17 height 17
click at [813, 294] on span "Un cubre-sofá suave, acolchado y con diseño damero que se ve tan bien como cump…" at bounding box center [830, 279] width 296 height 27
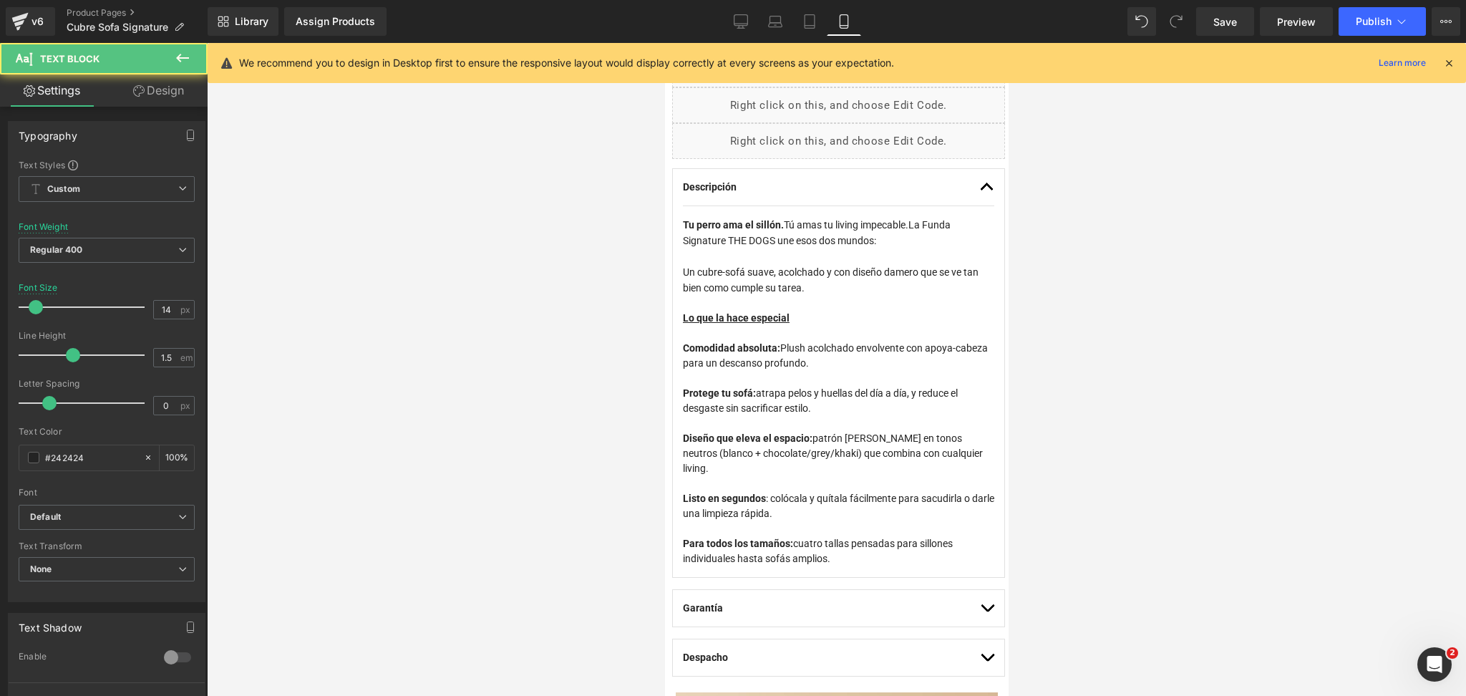
click at [1130, 321] on div at bounding box center [836, 369] width 1259 height 653
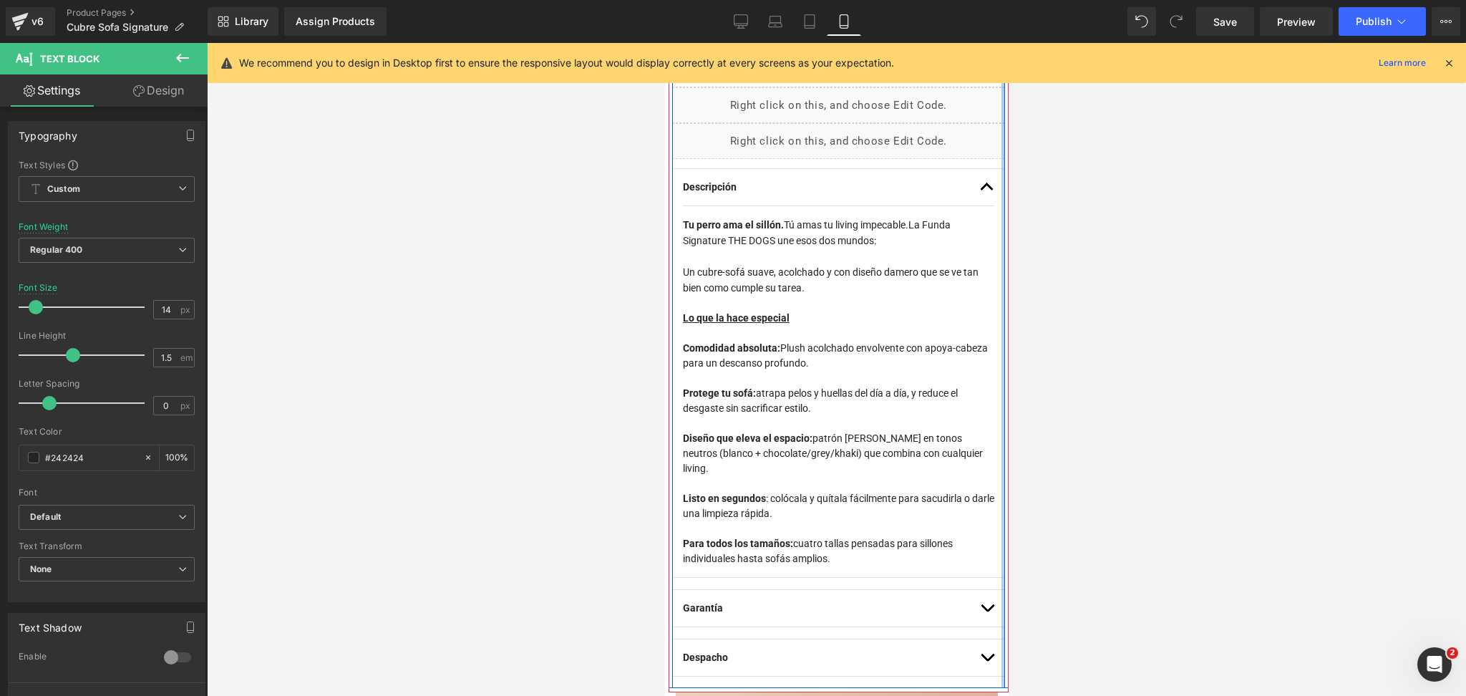
scroll to position [954, 0]
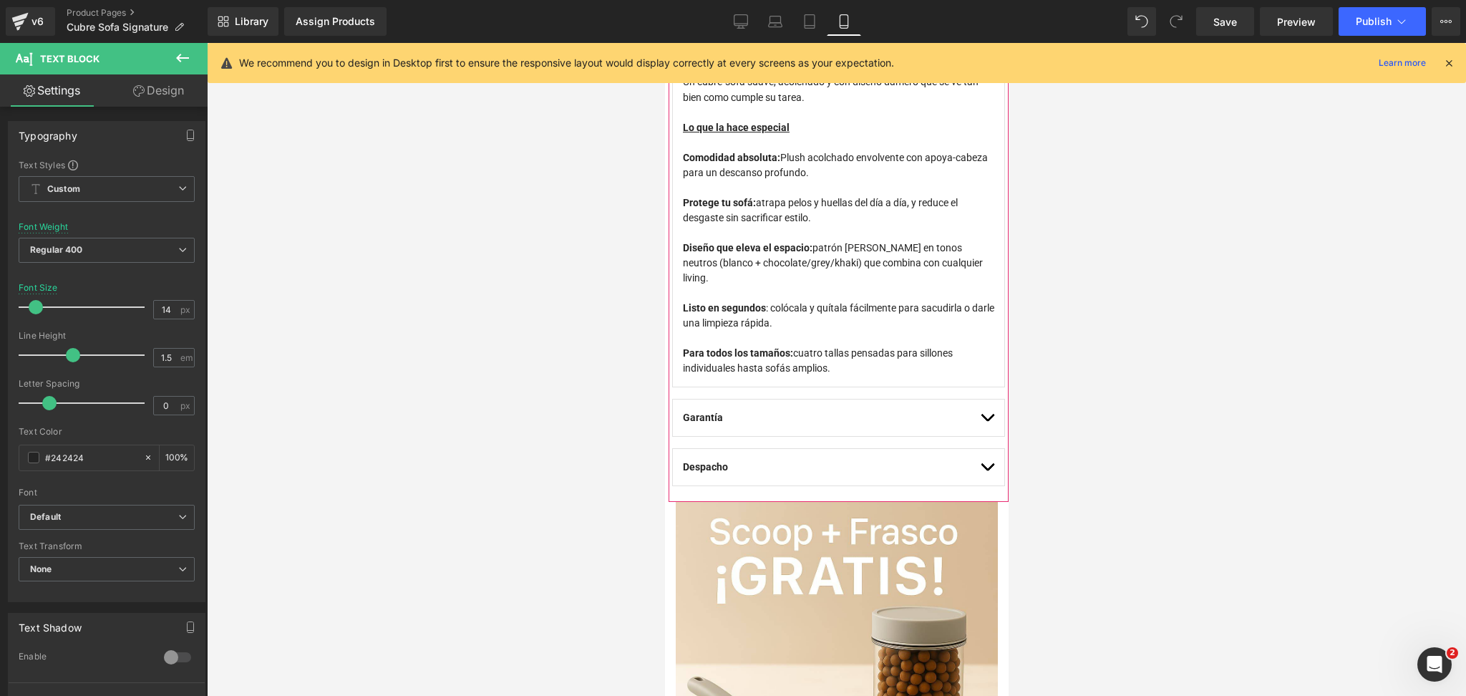
click at [979, 402] on button "button" at bounding box center [986, 418] width 14 height 37
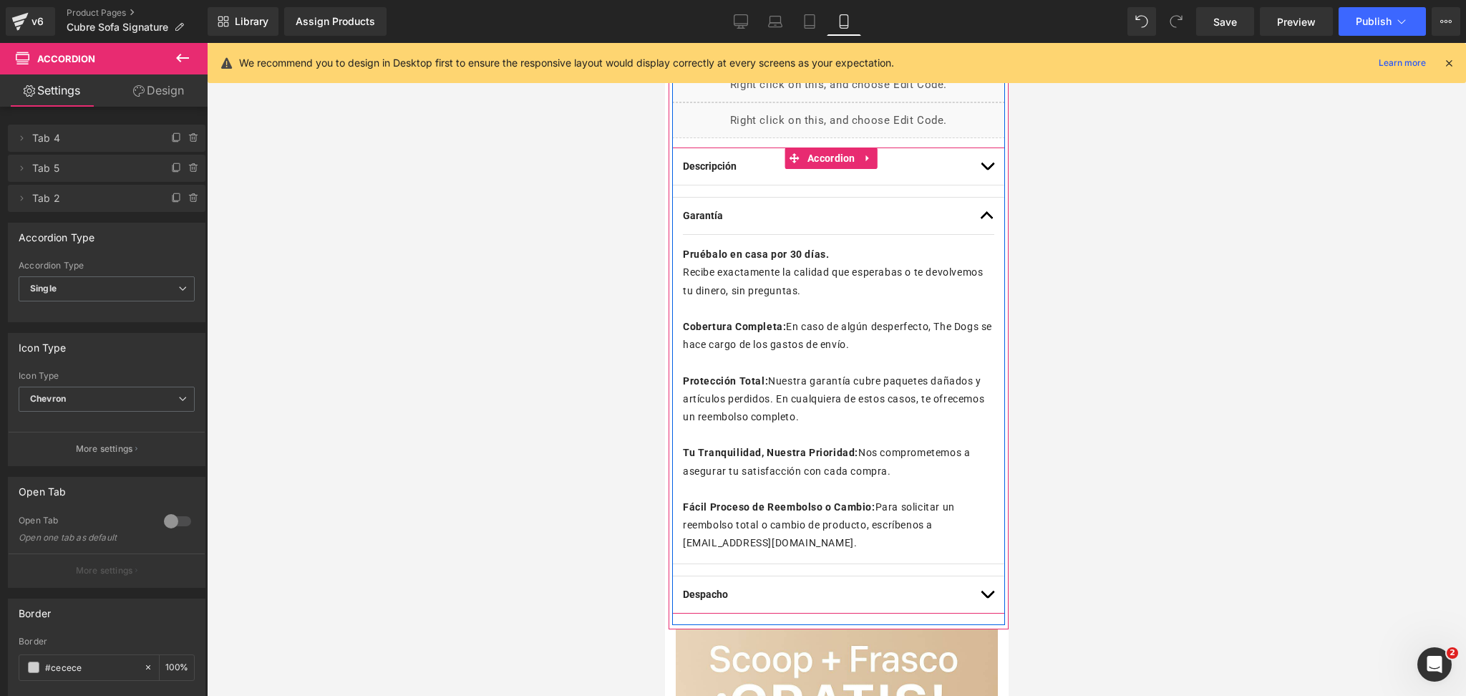
scroll to position [976, 0]
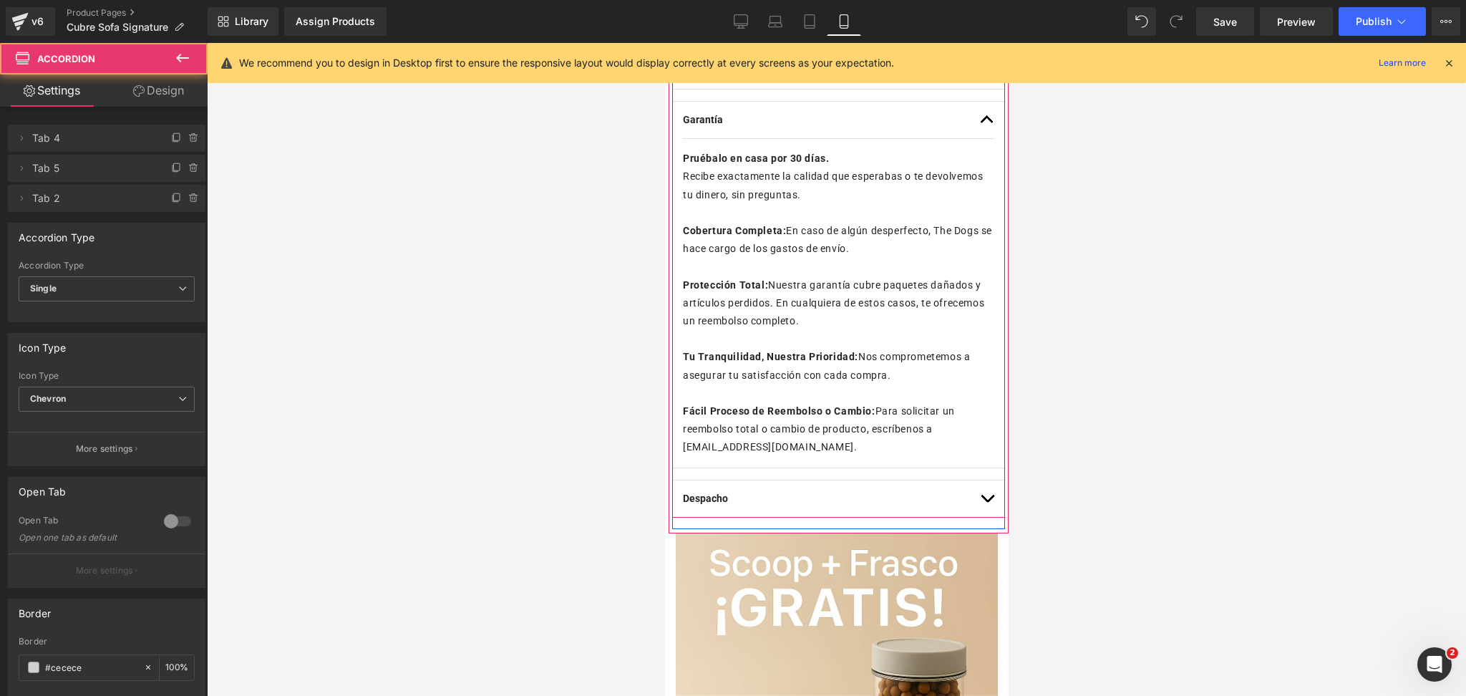
click at [979, 488] on button "button" at bounding box center [986, 498] width 14 height 37
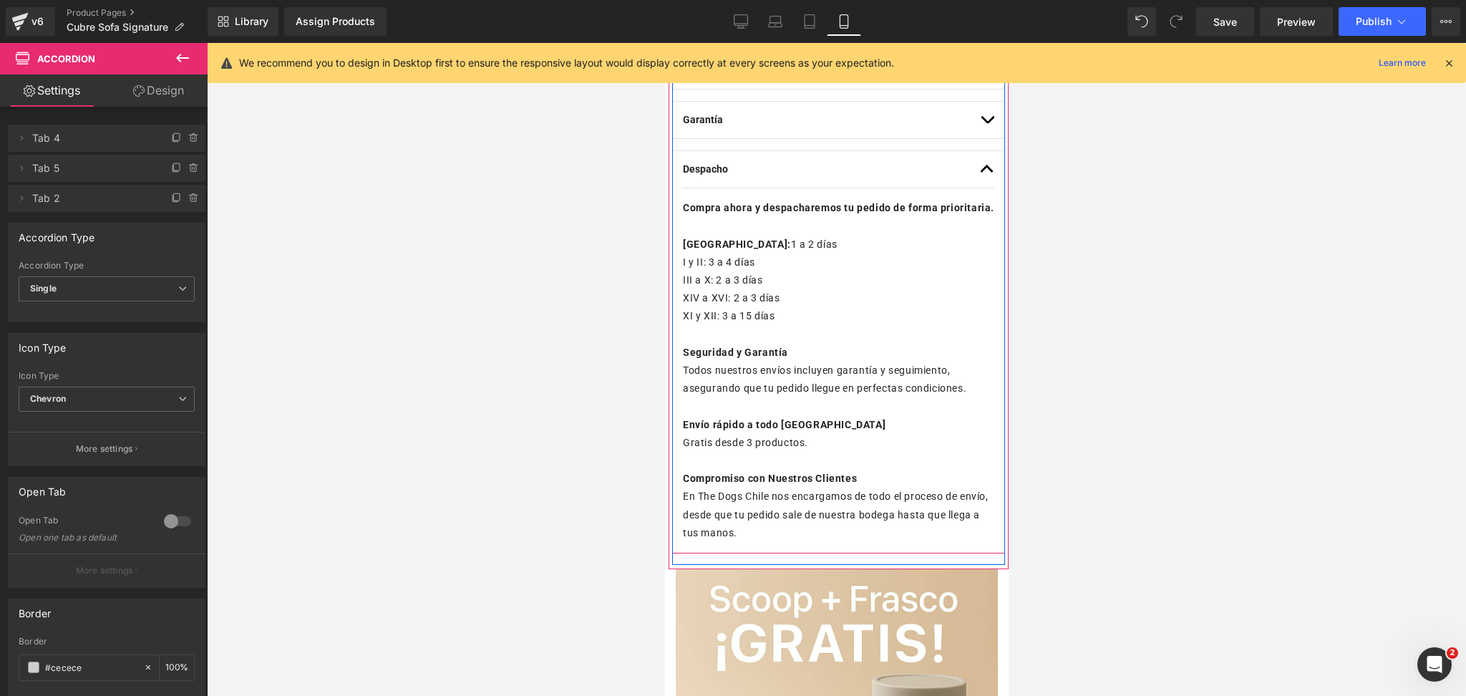
click at [987, 173] on span "button" at bounding box center [987, 173] width 0 height 0
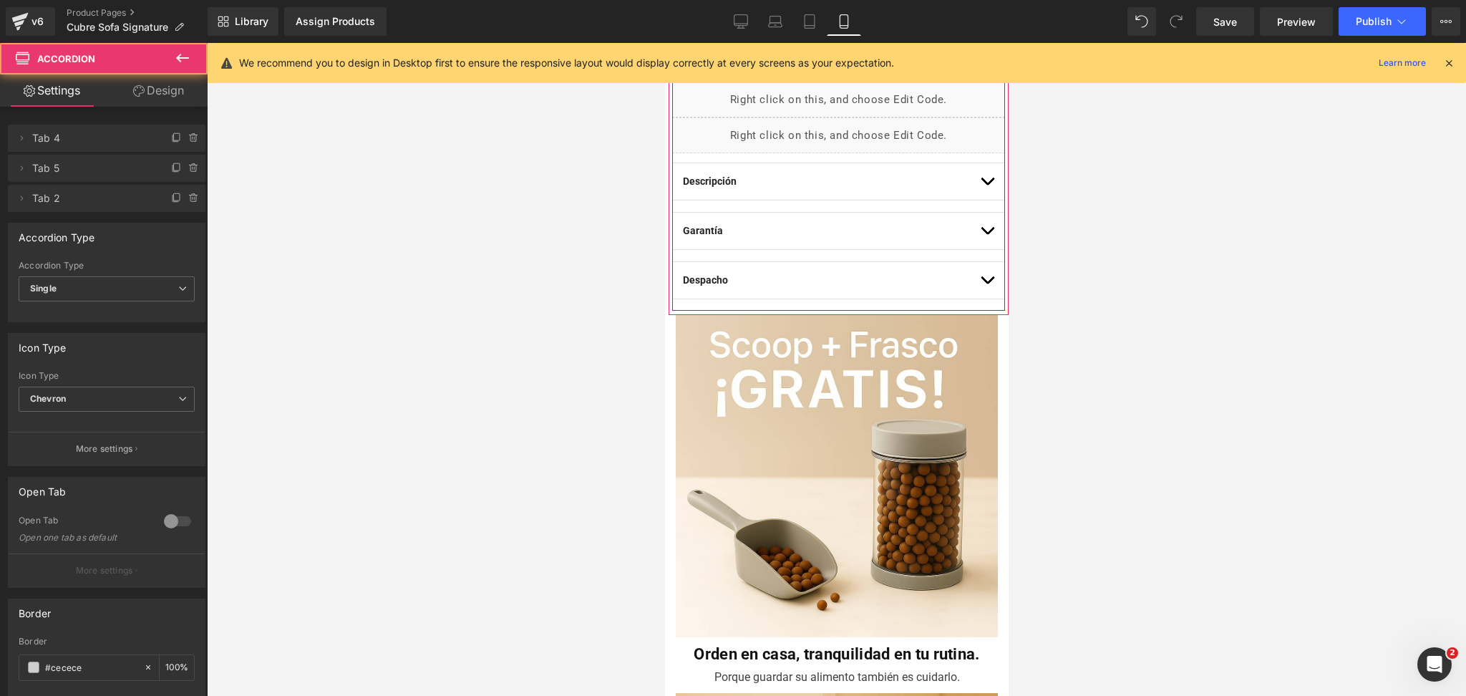
scroll to position [785, 0]
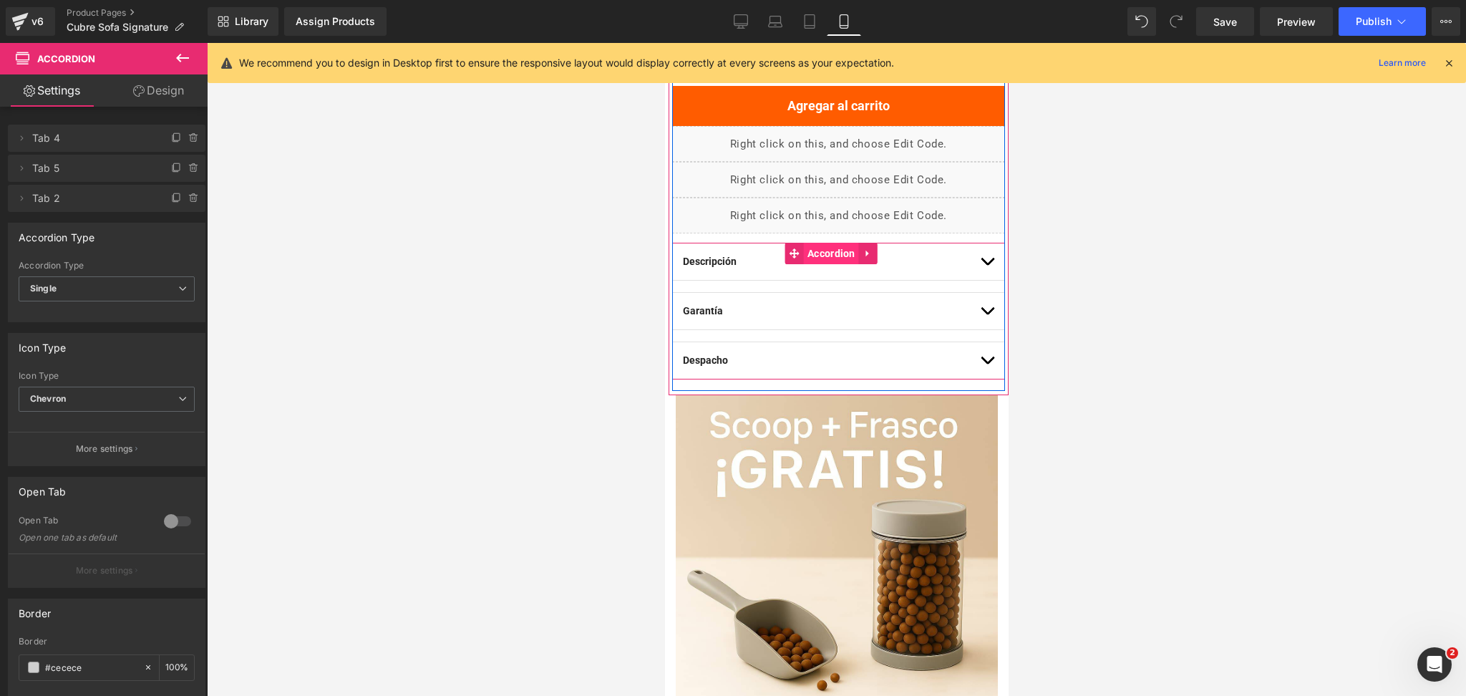
click at [836, 255] on span "Accordion" at bounding box center [830, 253] width 55 height 21
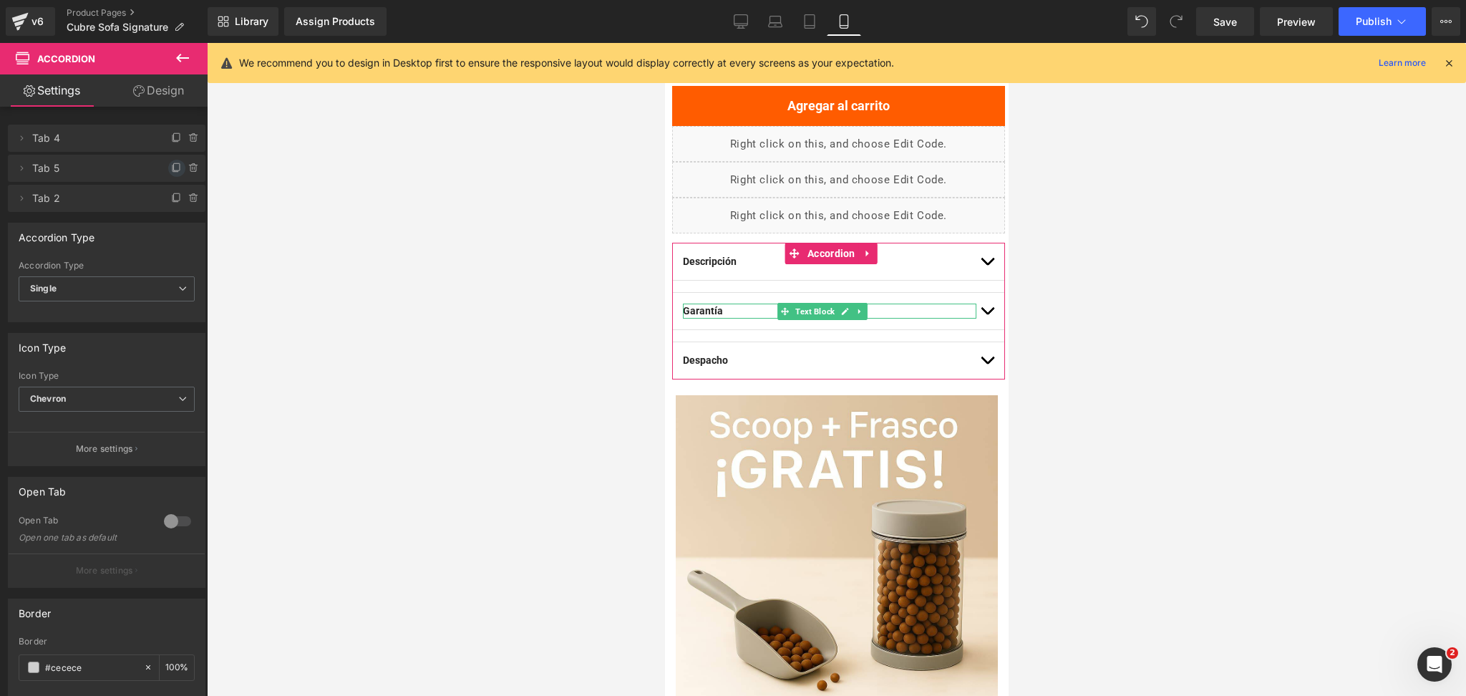
click at [171, 167] on icon at bounding box center [176, 168] width 11 height 11
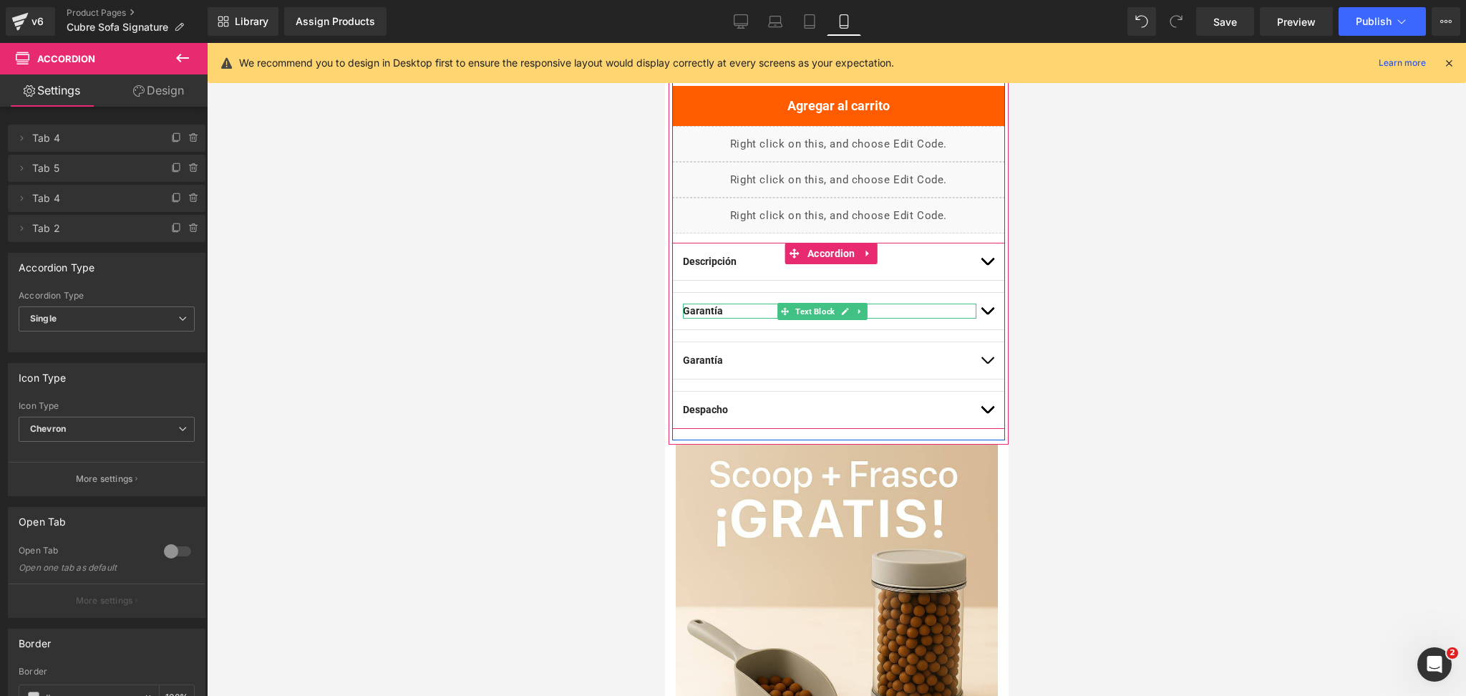
click at [712, 313] on strong "Garantía" at bounding box center [702, 310] width 40 height 11
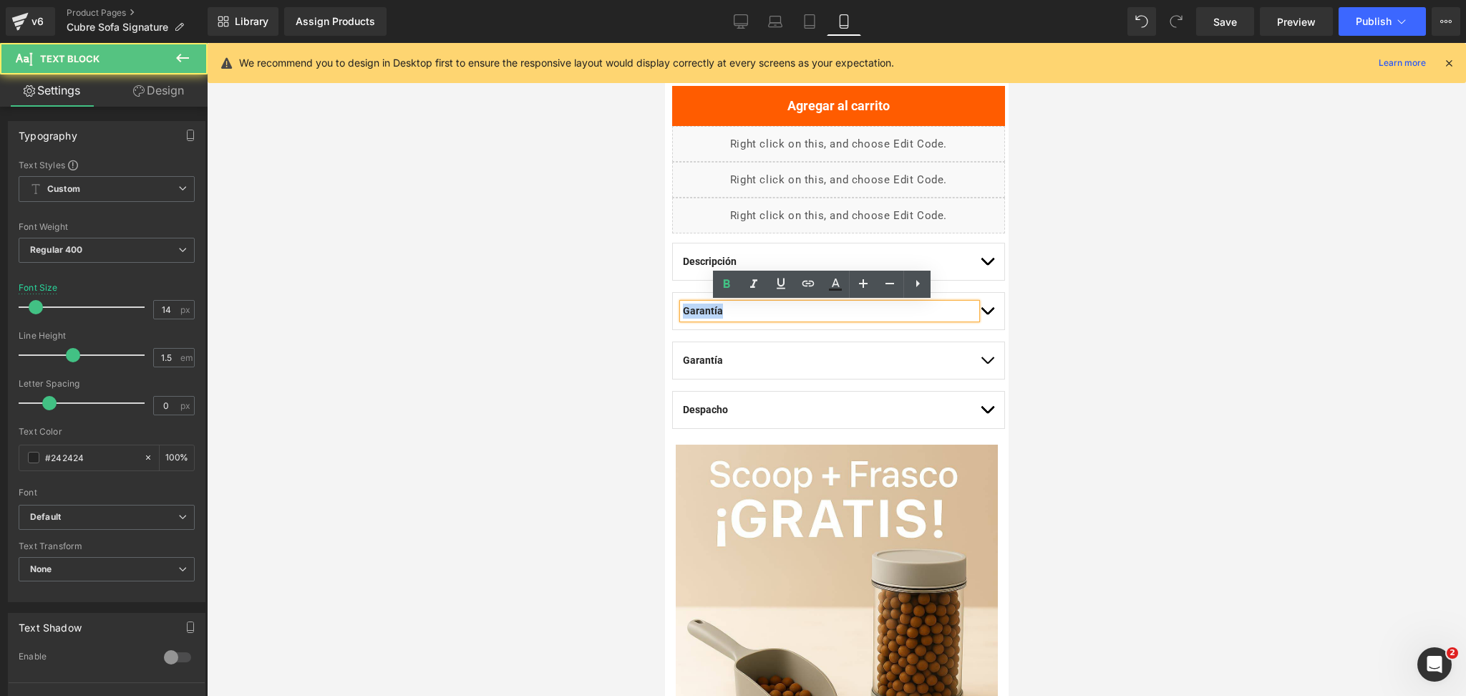
click at [712, 313] on strong "Garantía" at bounding box center [702, 310] width 40 height 11
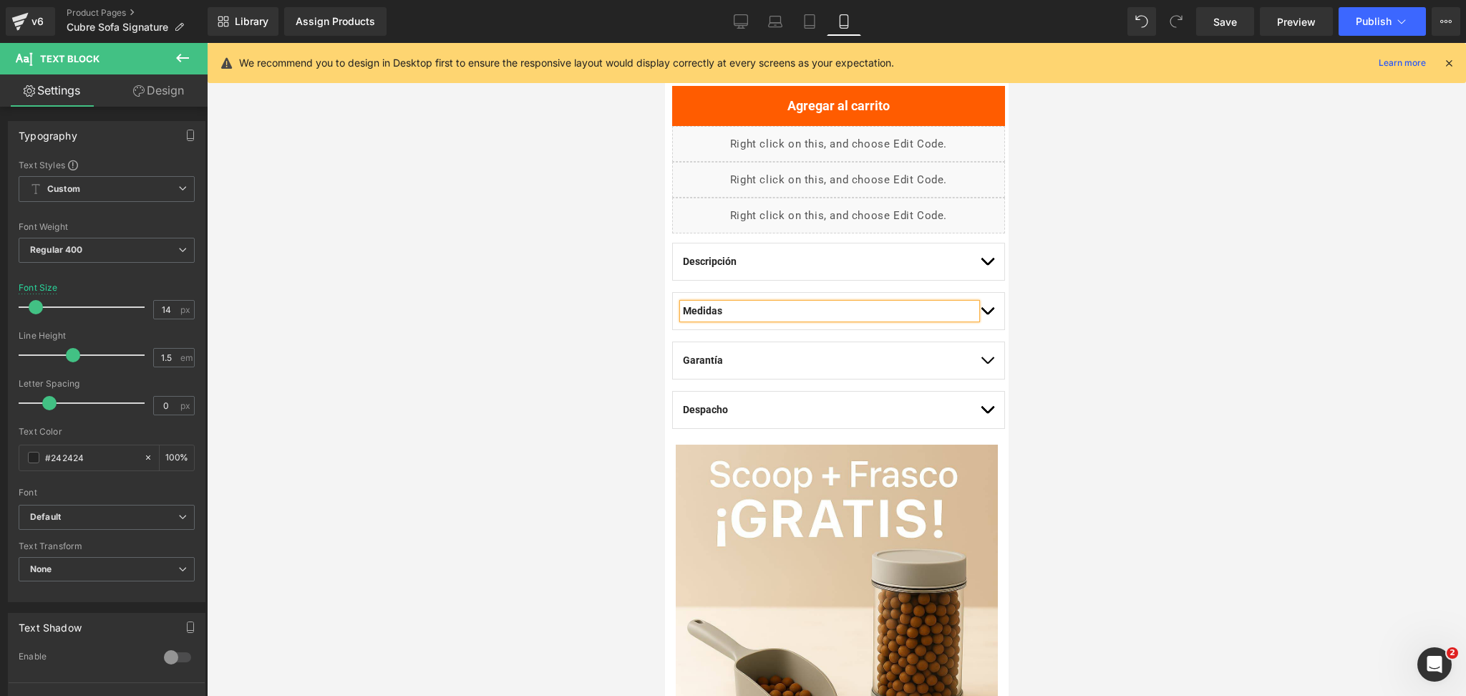
drag, startPoint x: 1190, startPoint y: 359, endPoint x: 1119, endPoint y: 338, distance: 74.1
click at [1191, 359] on div at bounding box center [836, 369] width 1259 height 653
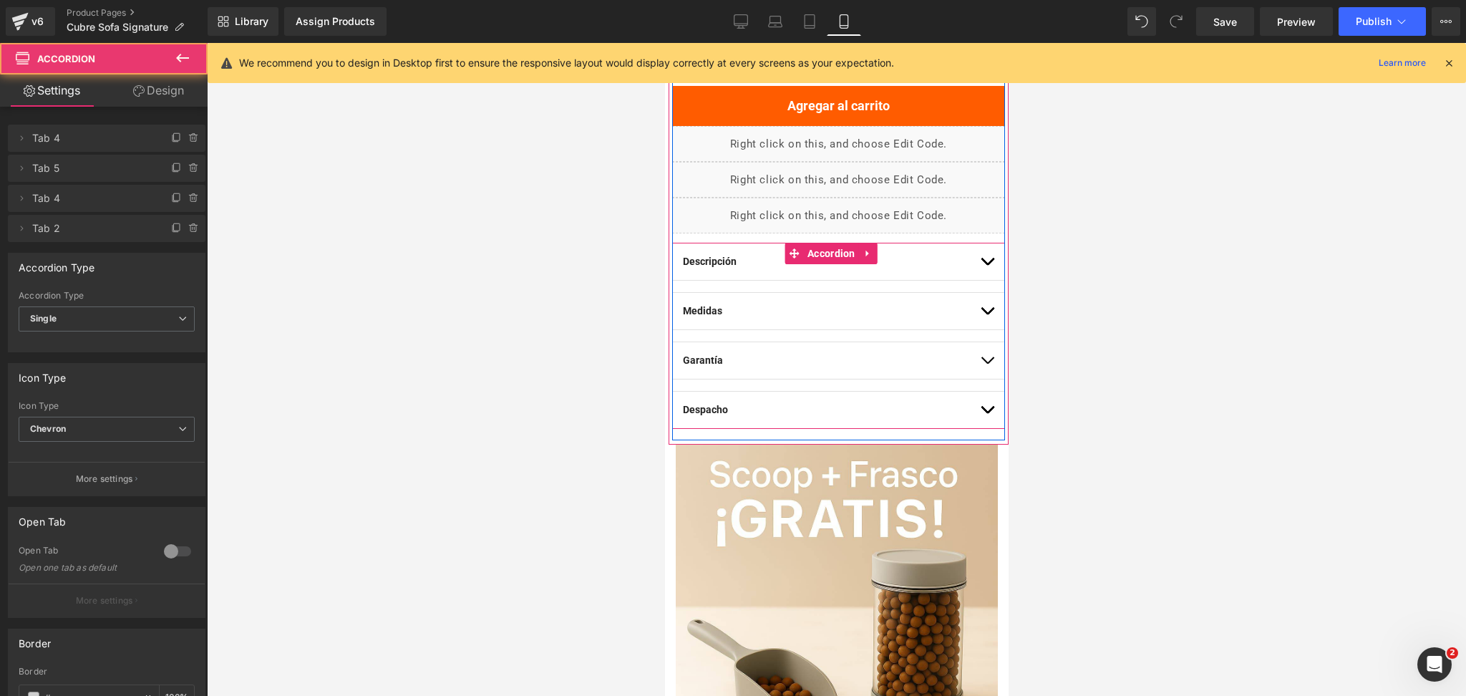
click at [987, 314] on span "button" at bounding box center [987, 314] width 0 height 0
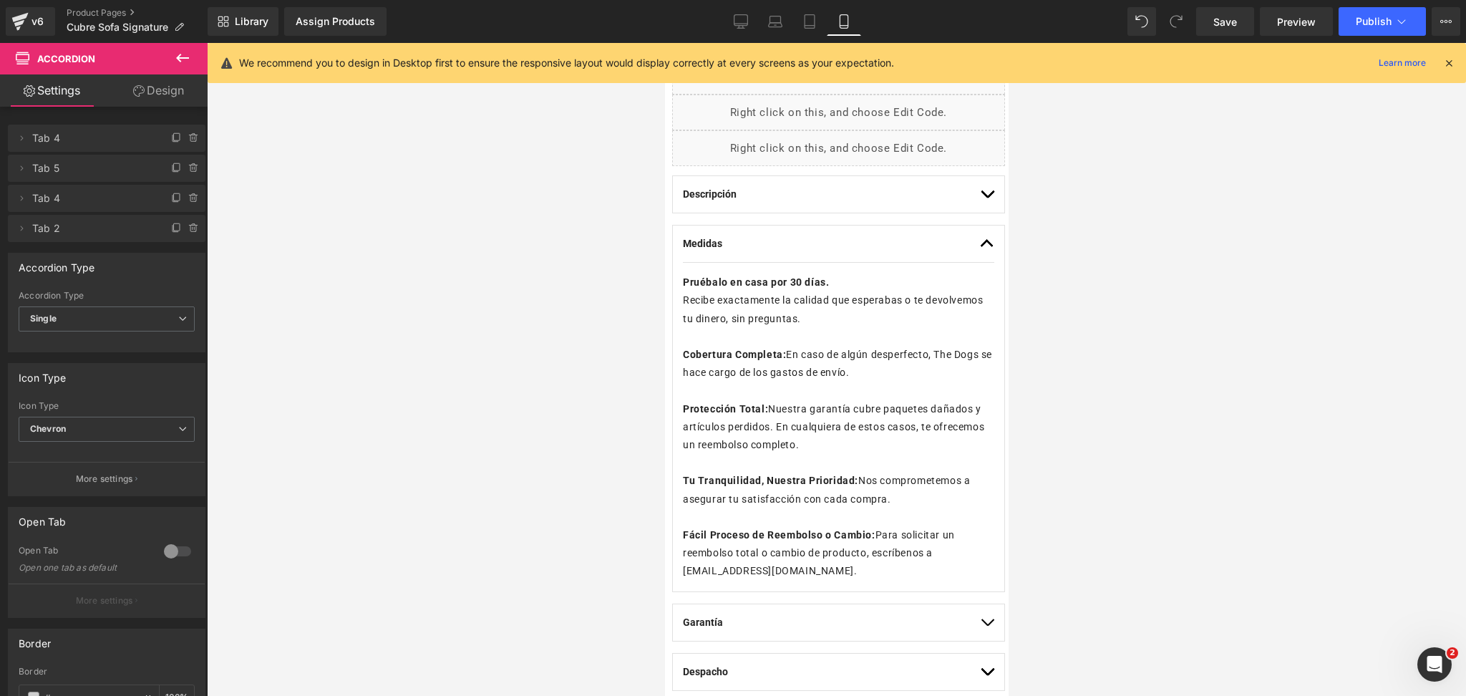
scroll to position [880, 0]
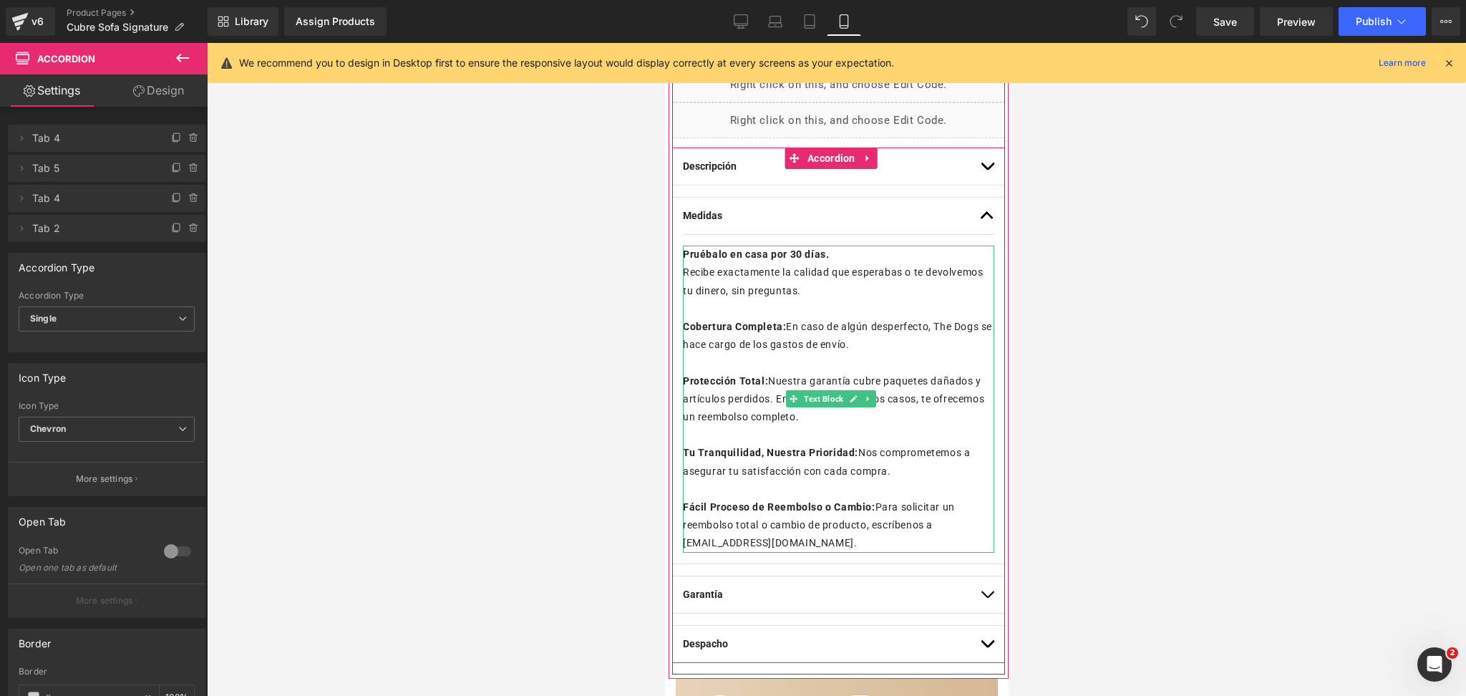
click at [898, 274] on p "Recibe exactamente la calidad que esperabas o te devolvemos tu dinero, sin preg…" at bounding box center [837, 281] width 311 height 36
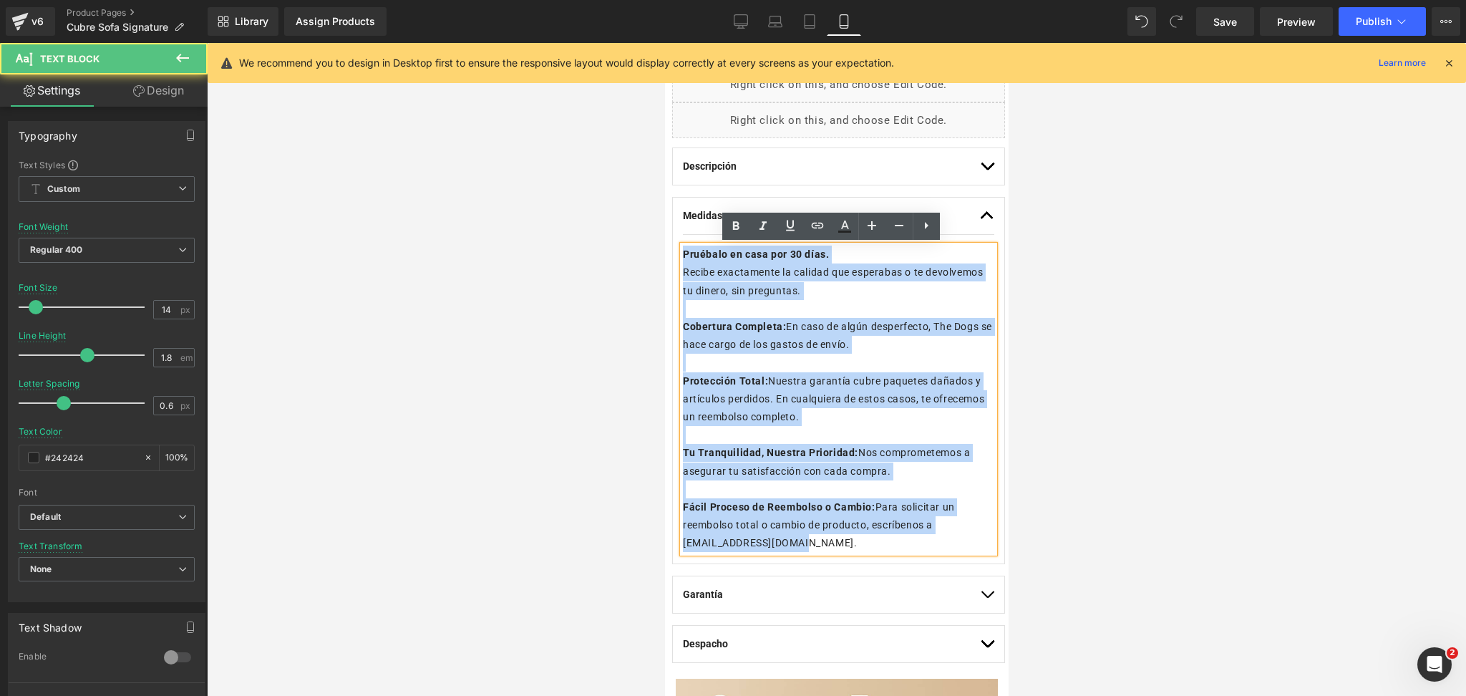
drag, startPoint x: 793, startPoint y: 549, endPoint x: 614, endPoint y: 187, distance: 404.1
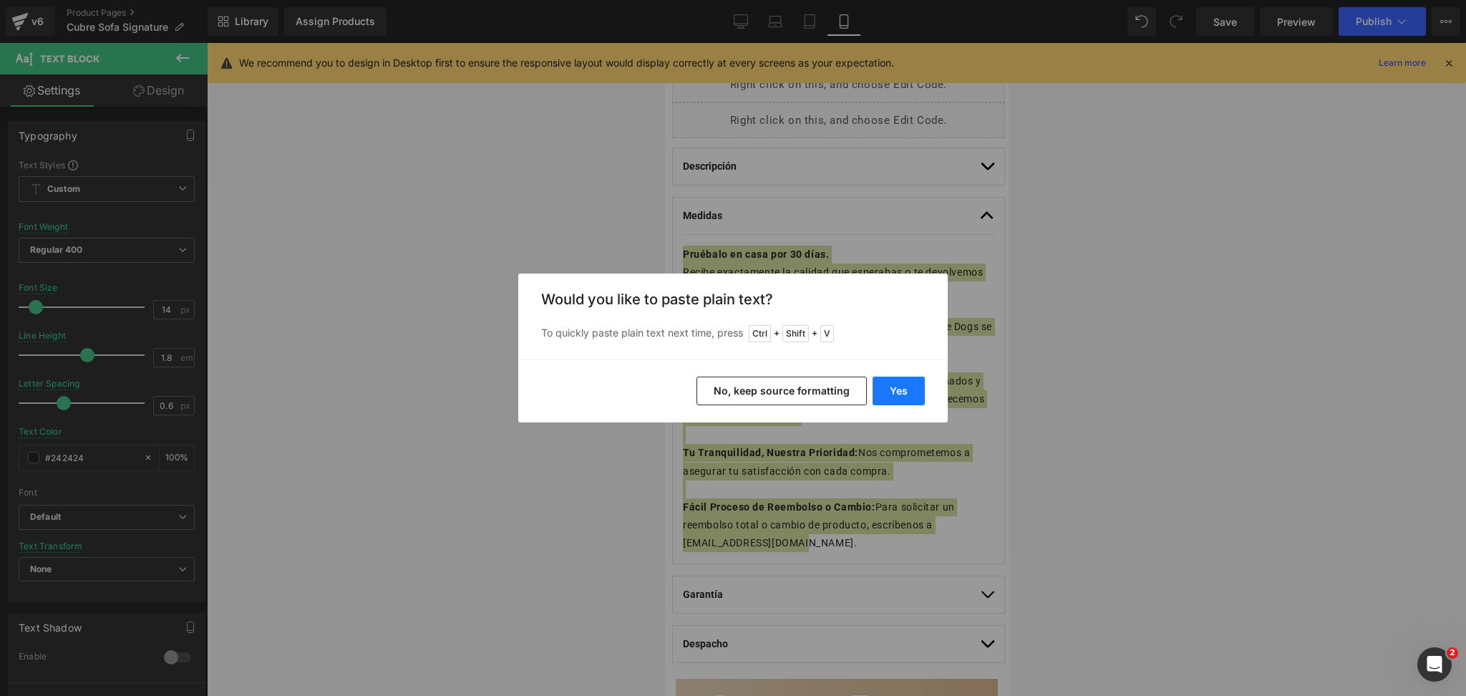
click at [897, 382] on button "Yes" at bounding box center [899, 391] width 52 height 29
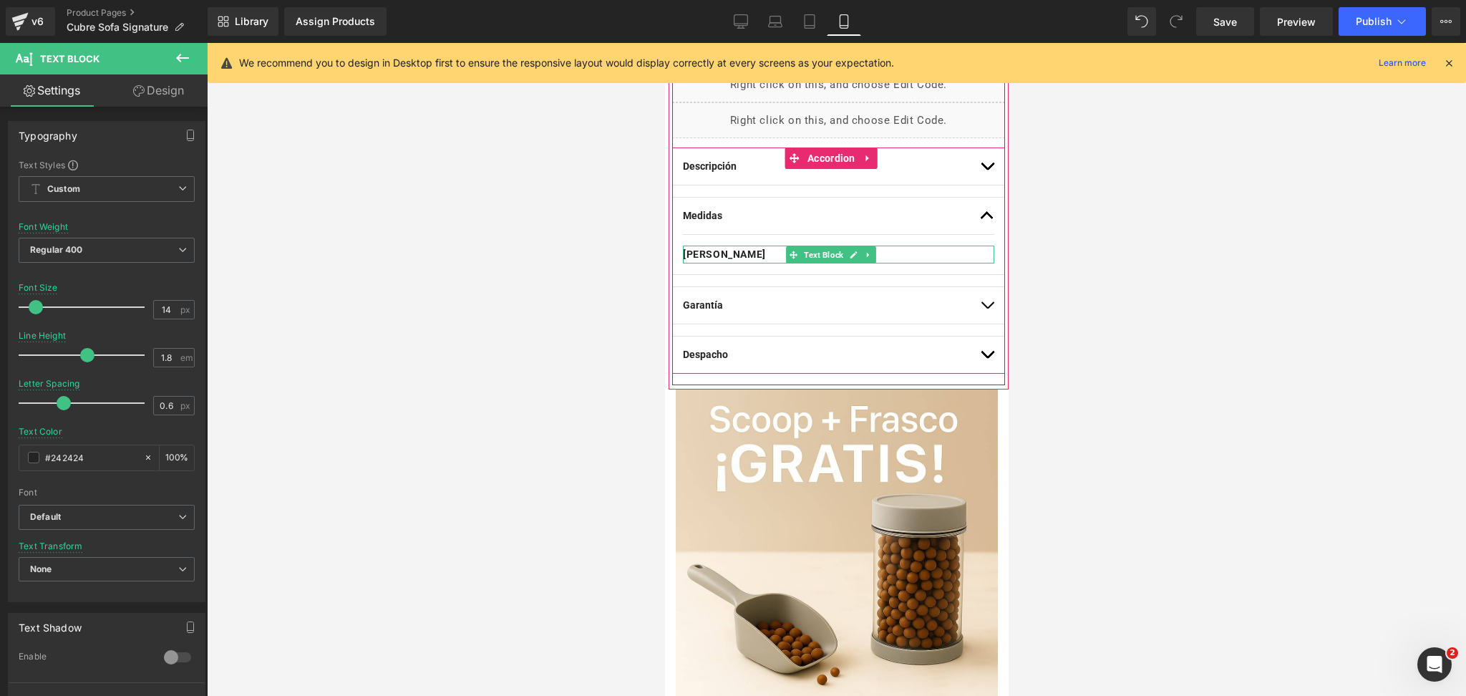
click at [962, 257] on p "[PERSON_NAME]" at bounding box center [837, 255] width 311 height 18
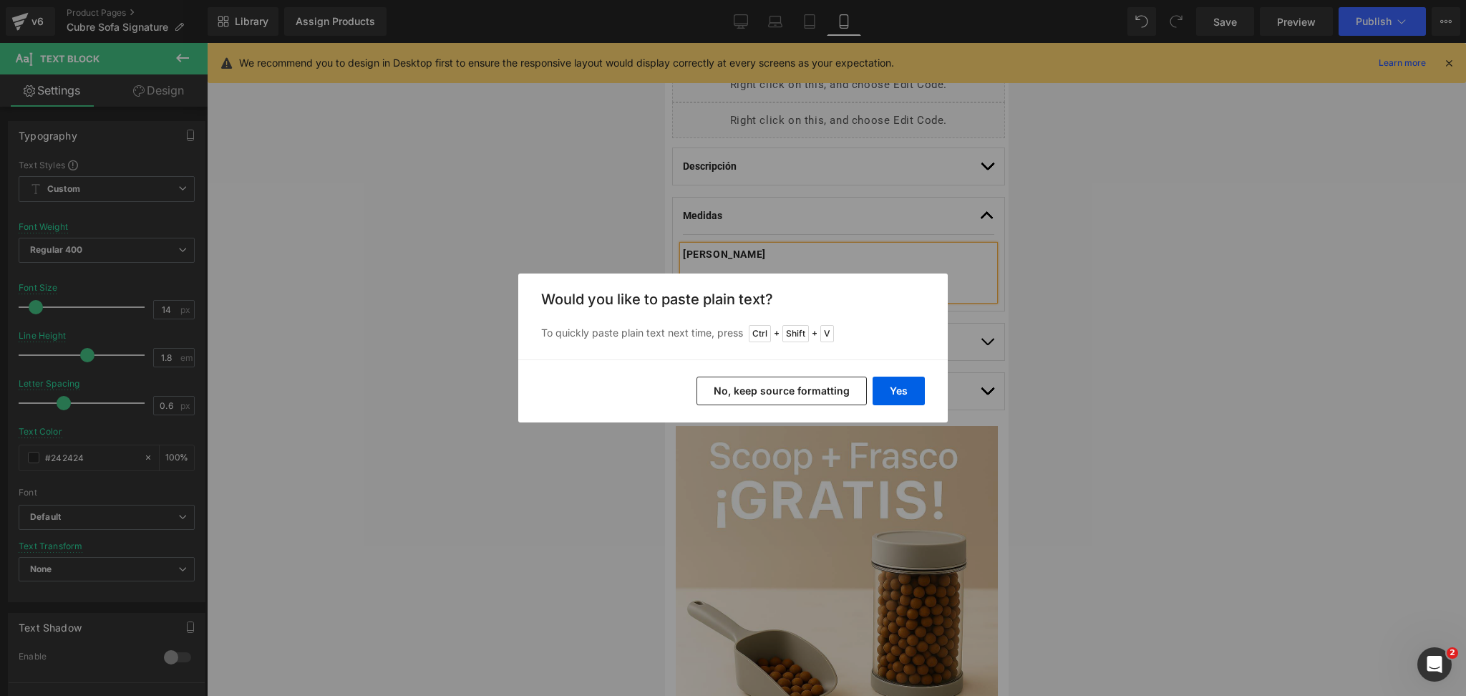
click at [800, 389] on button "No, keep source formatting" at bounding box center [782, 391] width 170 height 29
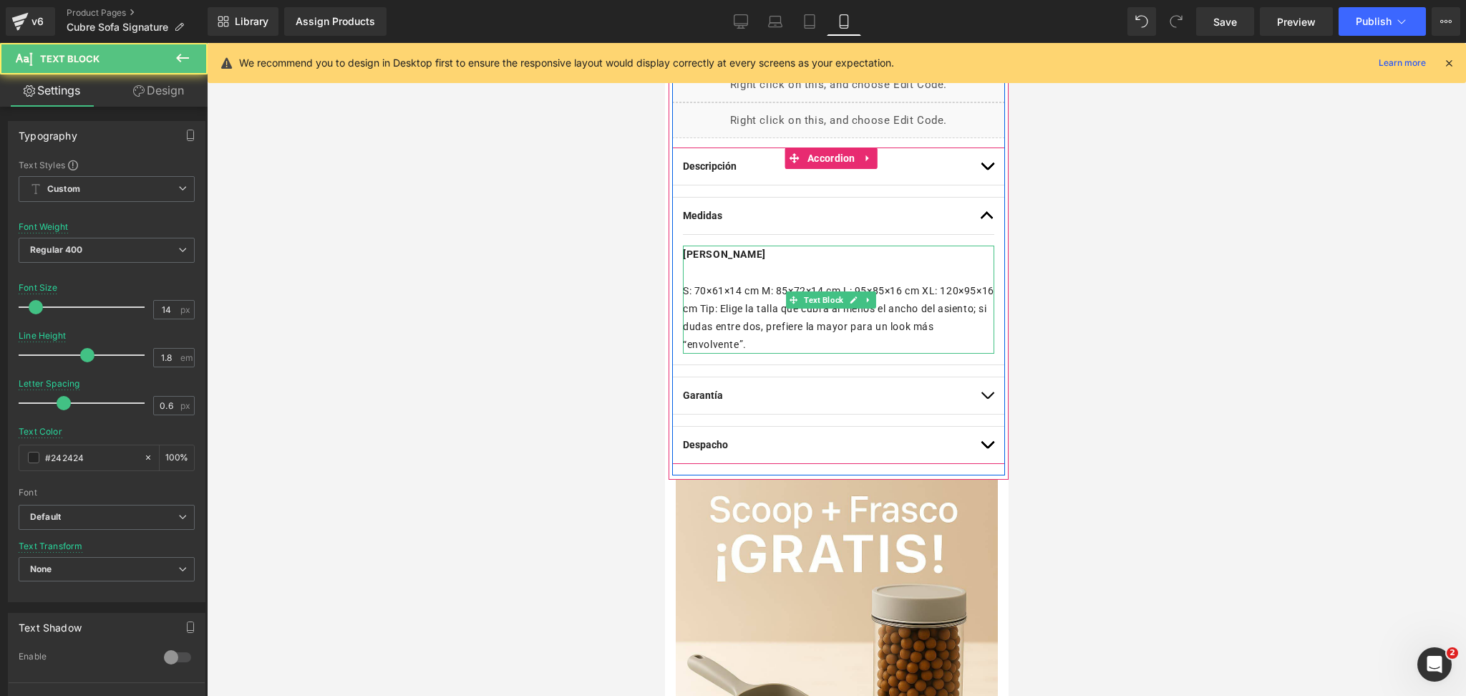
click at [692, 307] on p "S: 70×61×14 cm M: 85×72×14 cm L: 95×85×16 cm XL: 120×95×16 cm Tip: Elige la tal…" at bounding box center [837, 318] width 311 height 72
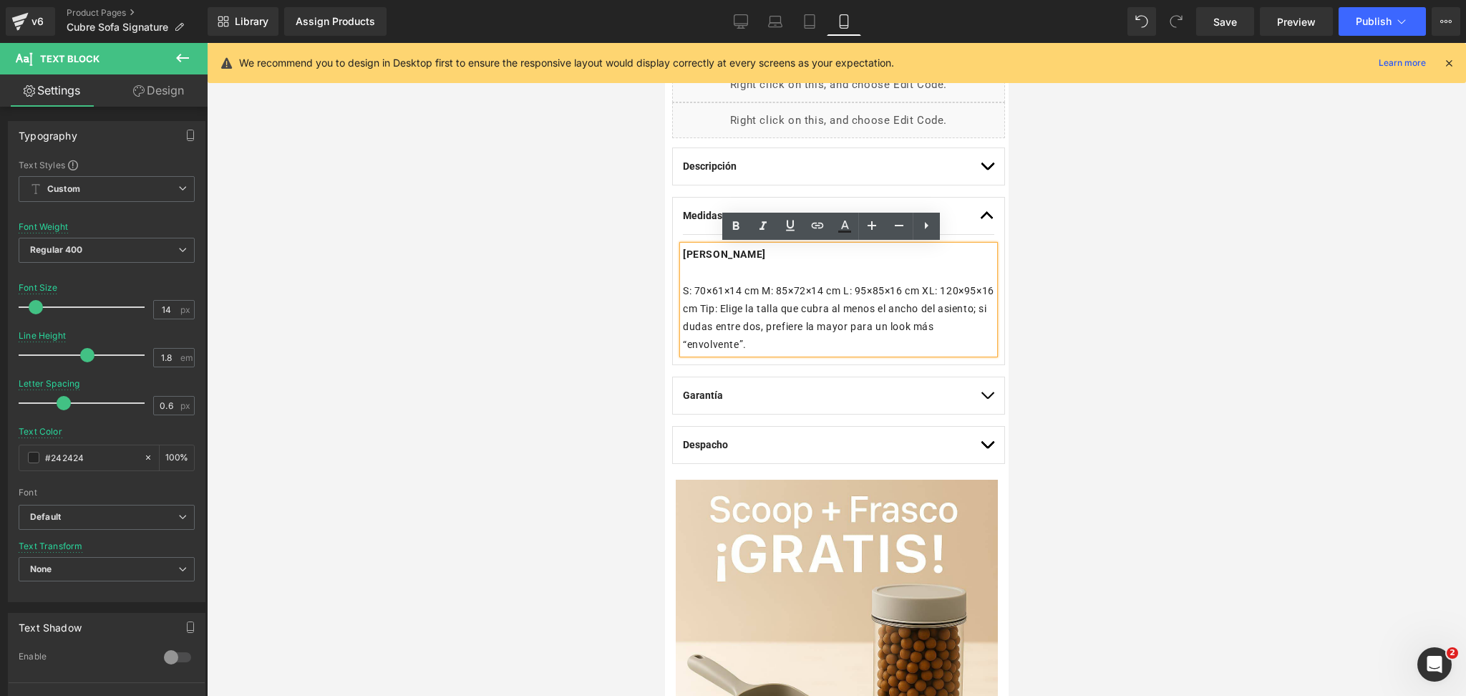
click at [692, 290] on p "S: 70×61×14 cm M: 85×72×14 cm L: 95×85×16 cm XL: 120×95×16 cm Tip: Elige la tal…" at bounding box center [837, 318] width 311 height 72
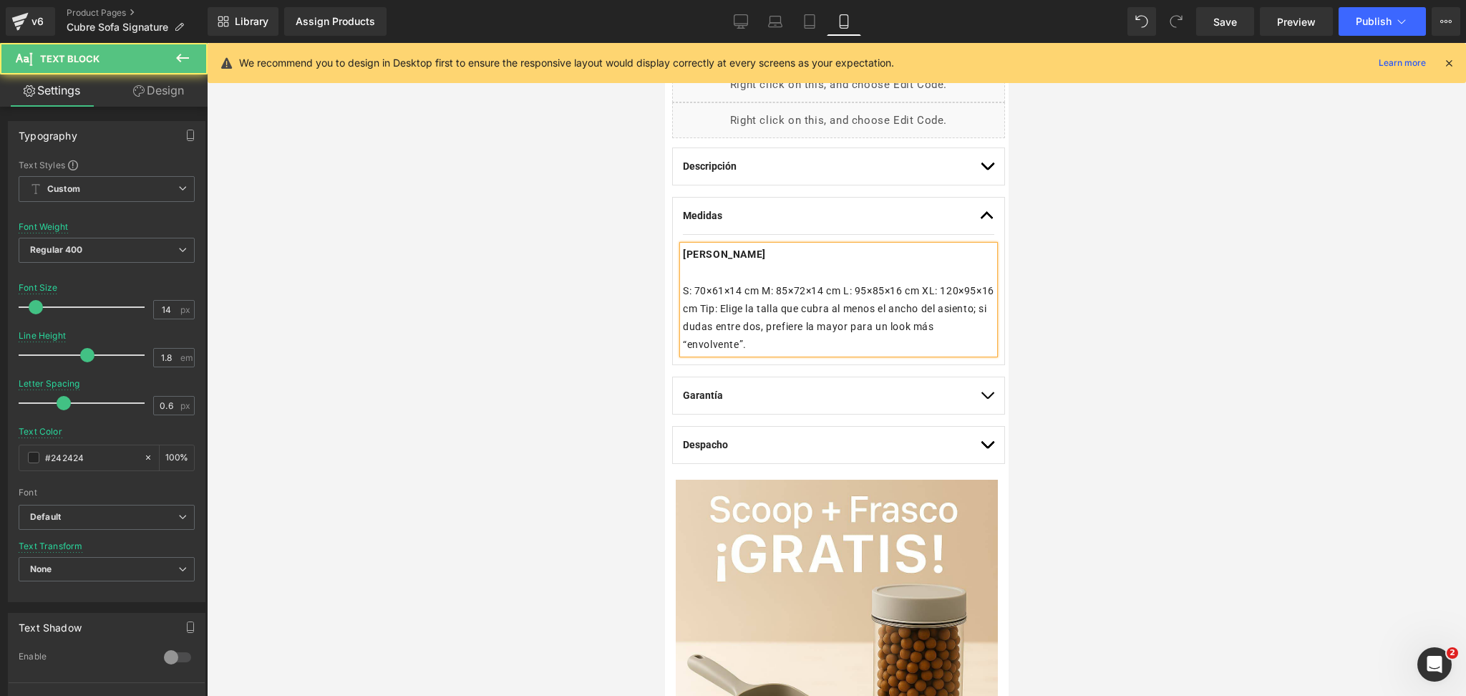
click at [767, 291] on p "S: 70×61×14 cm M: 85×72×14 cm L: 95×85×16 cm XL: 120×95×16 cm Tip: Elige la tal…" at bounding box center [837, 318] width 311 height 72
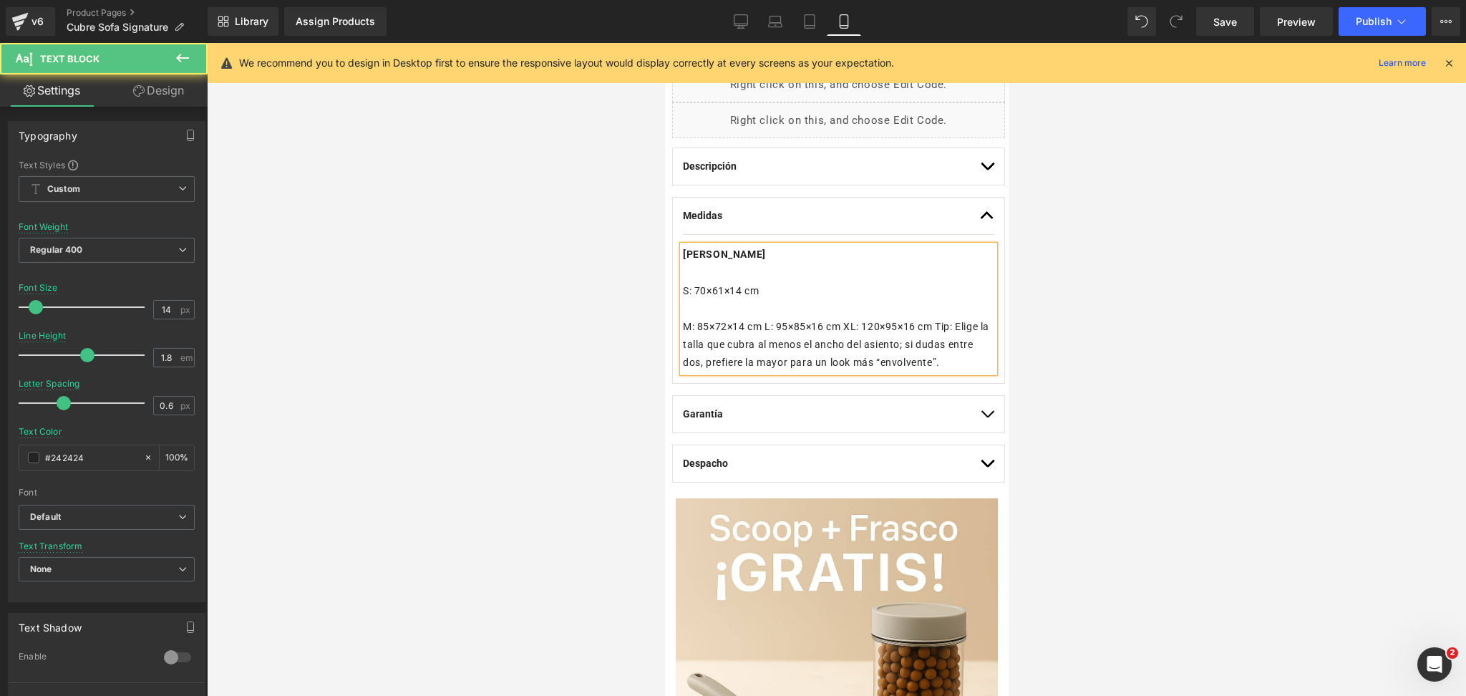
click at [771, 318] on p "M: 85×72×14 cm L: 95×85×16 cm XL: 120×95×16 cm Tip: Elige la talla que cubra al…" at bounding box center [837, 345] width 311 height 54
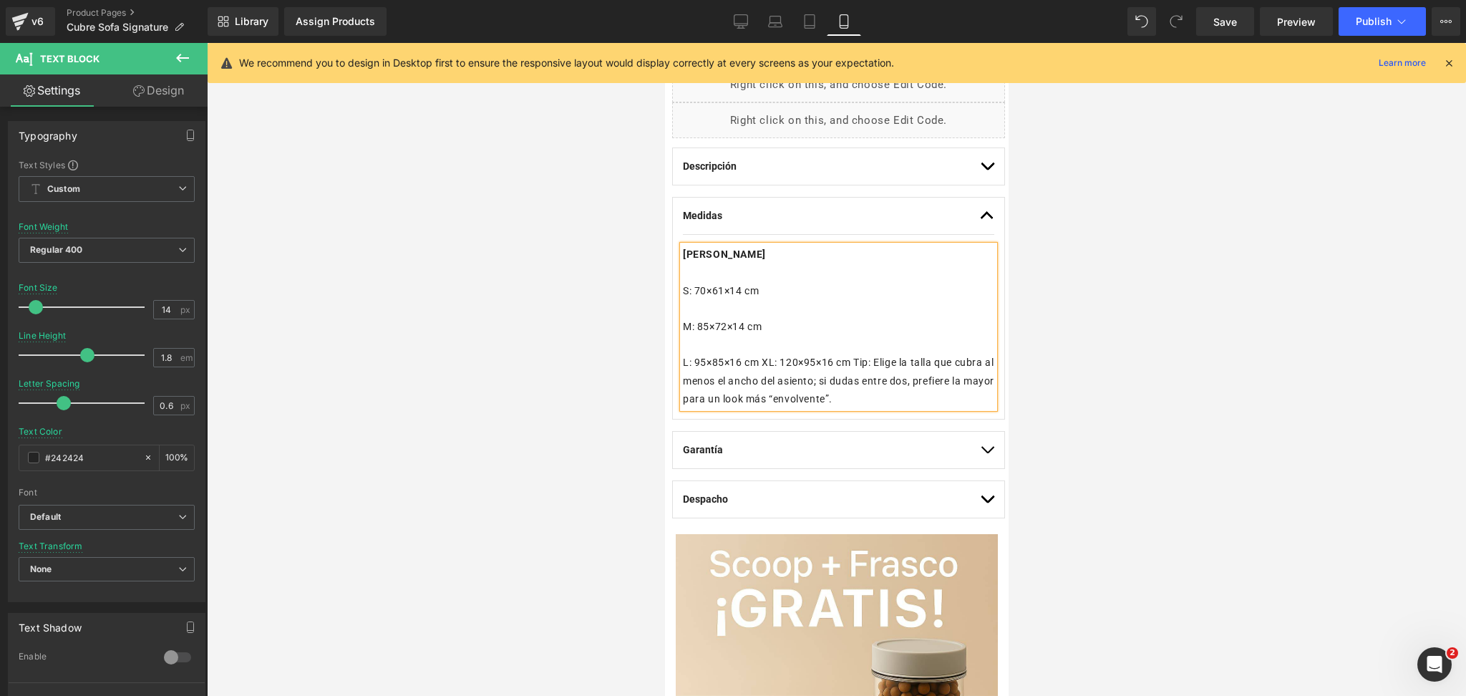
click at [767, 360] on p "L: 95×85×16 cm XL: 120×95×16 cm Tip: Elige la talla que cubra al menos el ancho…" at bounding box center [837, 381] width 311 height 54
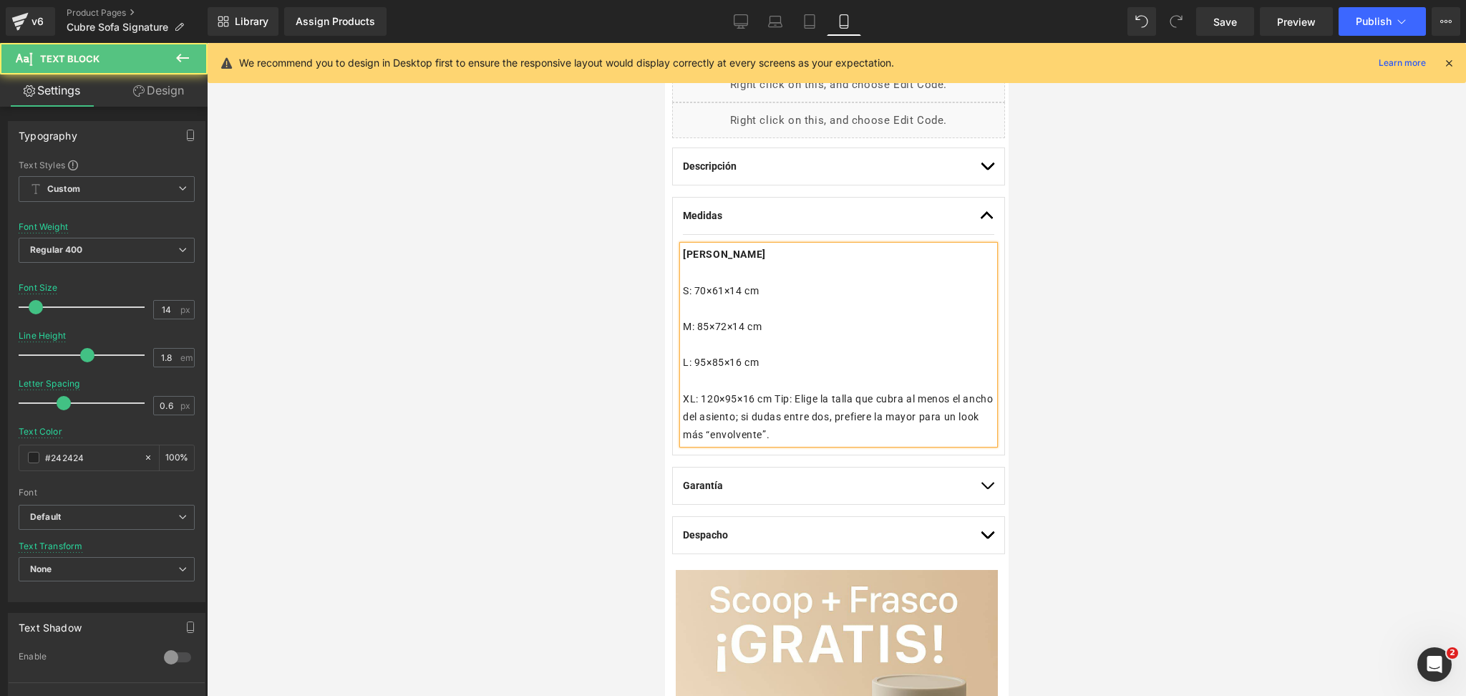
click at [801, 398] on p "XL: 120×95×16 cm Tip: Elige la talla que cubra al menos el ancho del asiento; s…" at bounding box center [837, 417] width 311 height 54
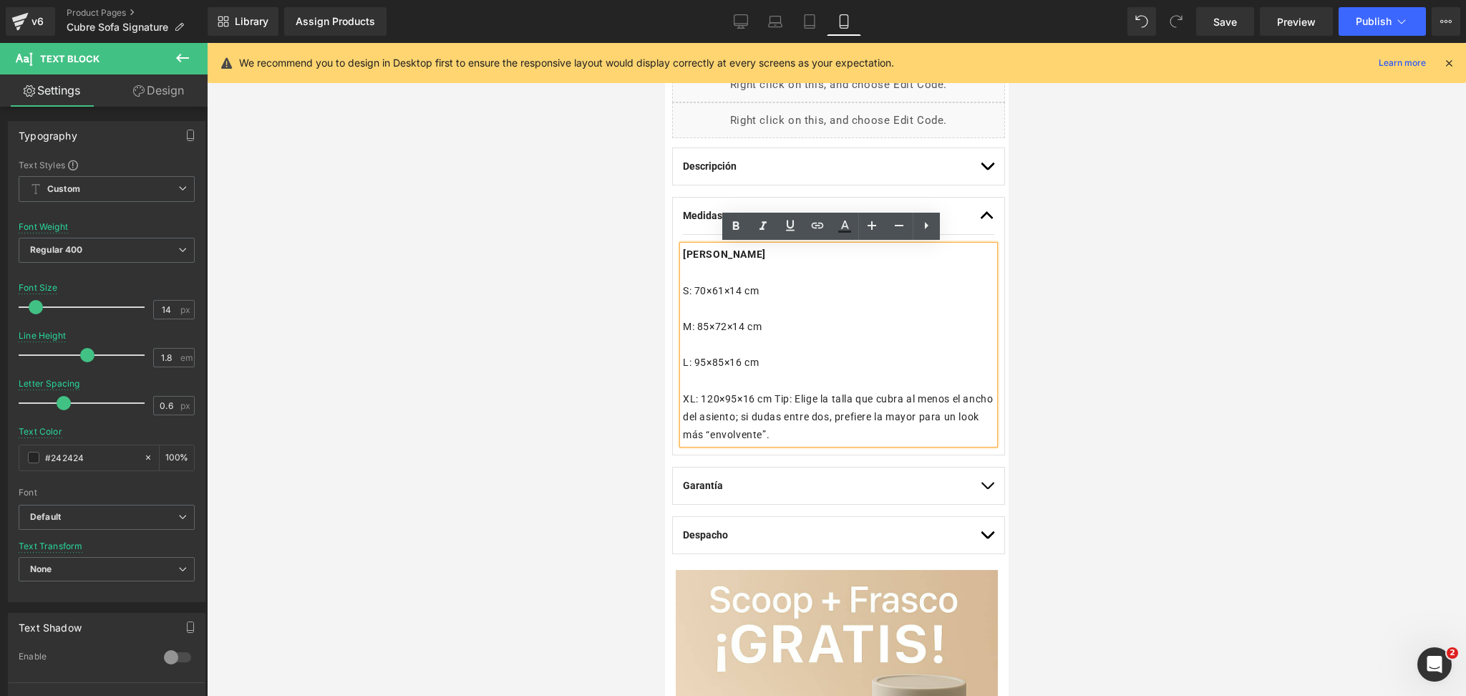
click at [777, 394] on p "XL: 120×95×16 cm Tip: Elige la talla que cubra al menos el ancho del asiento; s…" at bounding box center [837, 417] width 311 height 54
click at [778, 395] on p "XL: 120×95×16 cm Tip: Elige la talla que cubra al menos el ancho del asiento; s…" at bounding box center [837, 417] width 311 height 54
click at [779, 396] on p "XL: 120×95×16 cm Tip: Elige la talla que cubra al menos el ancho del asiento; s…" at bounding box center [837, 417] width 311 height 54
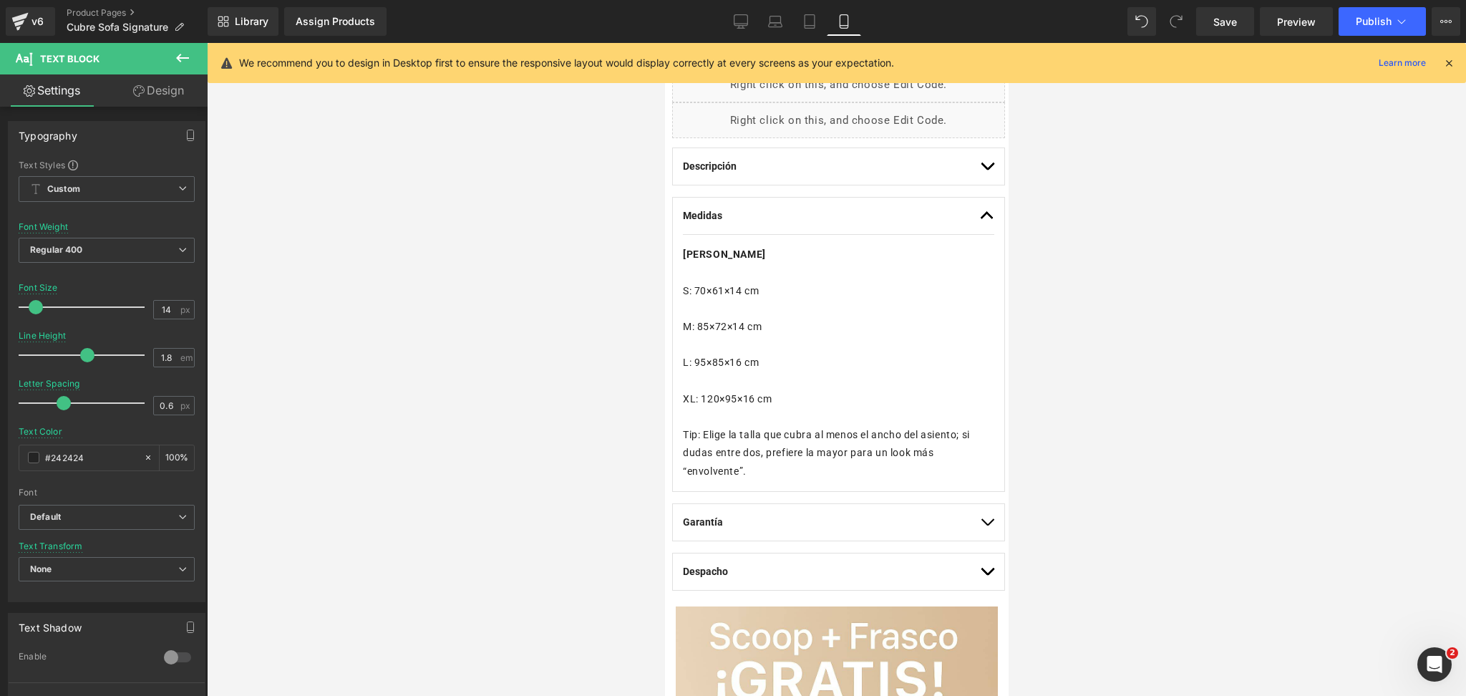
click at [1111, 331] on div at bounding box center [836, 369] width 1259 height 653
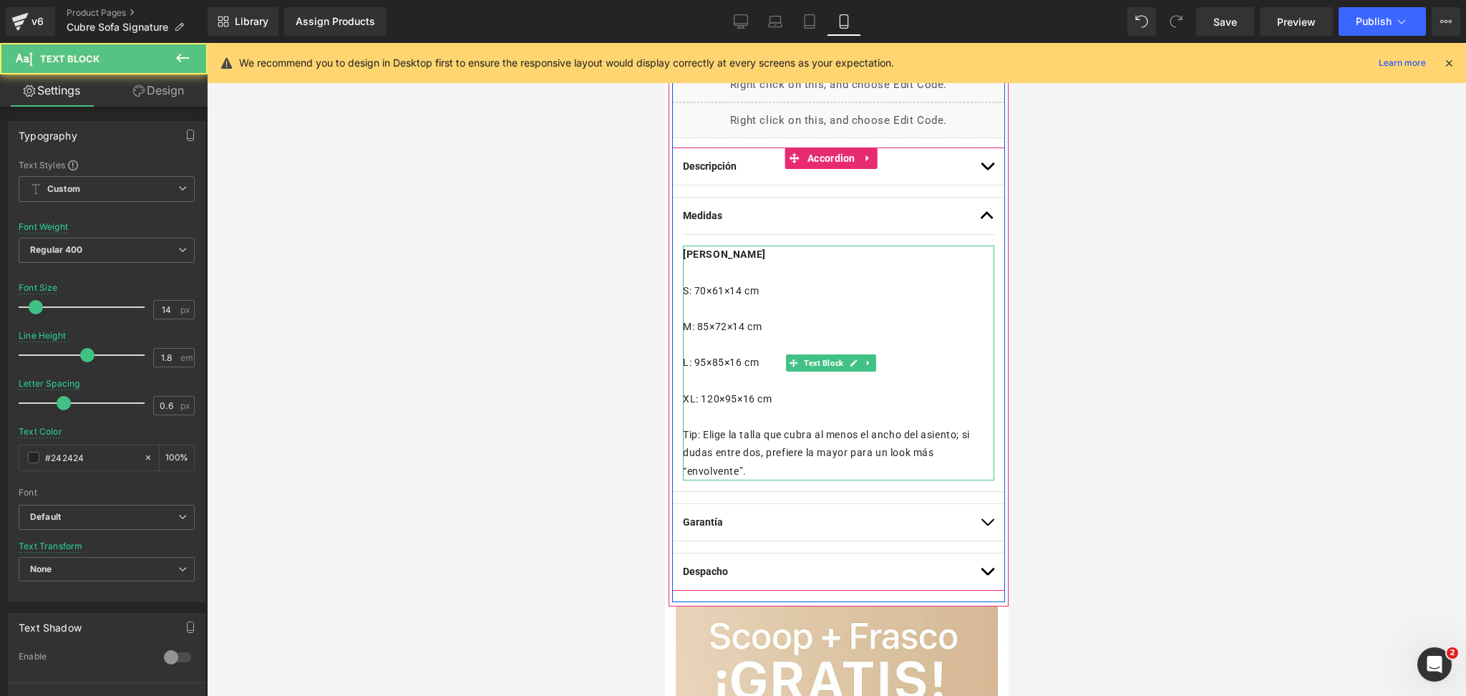
click at [696, 289] on p "S: 70×61×14 cm" at bounding box center [837, 291] width 311 height 18
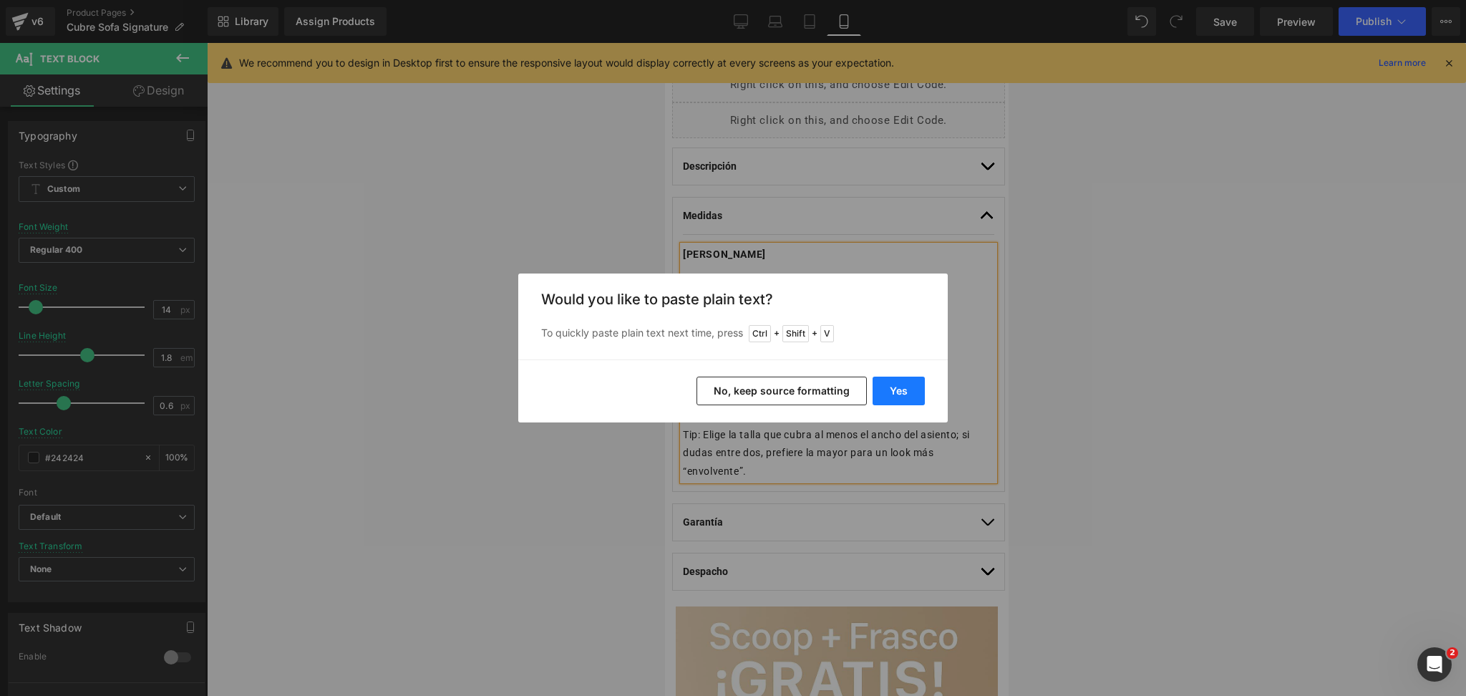
click at [900, 398] on button "Yes" at bounding box center [899, 391] width 52 height 29
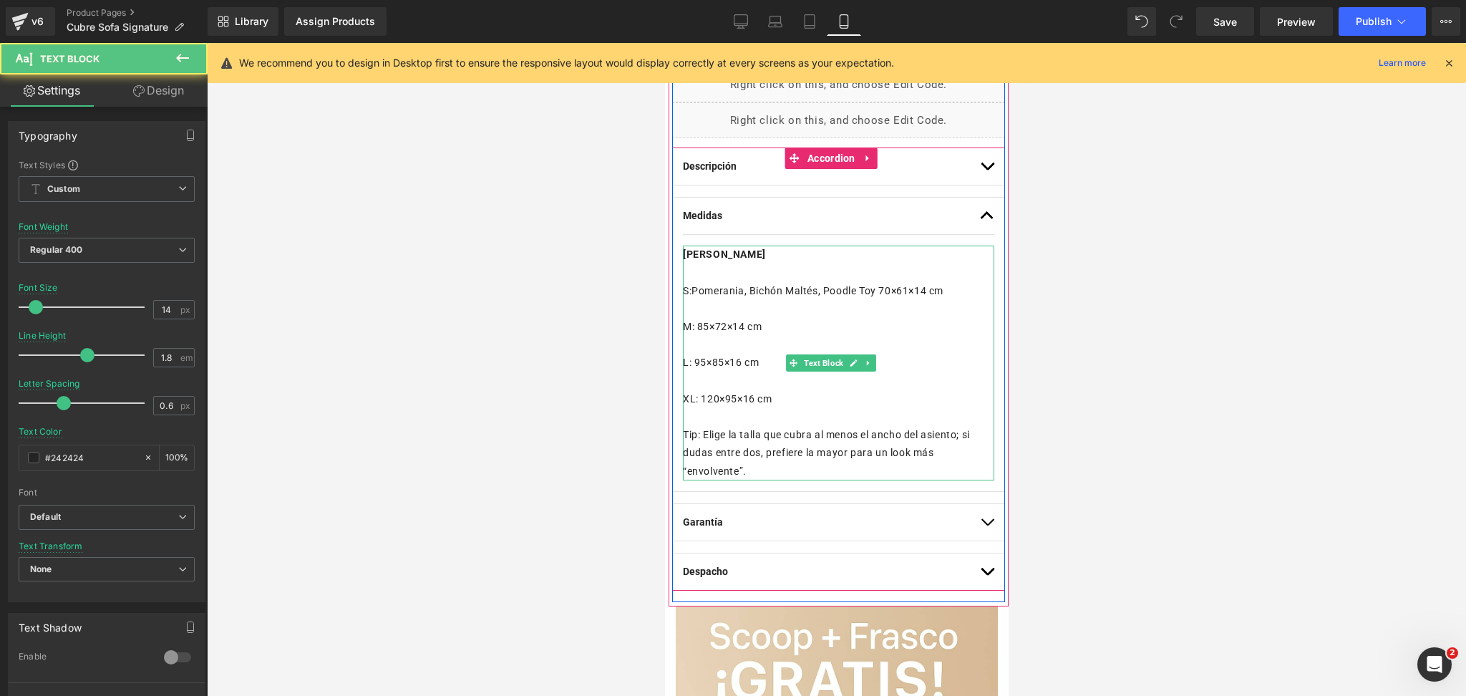
click at [697, 291] on p "S:Pomerania, Bichón Maltés, Poodle Toy 70×61×14 cm" at bounding box center [837, 291] width 311 height 18
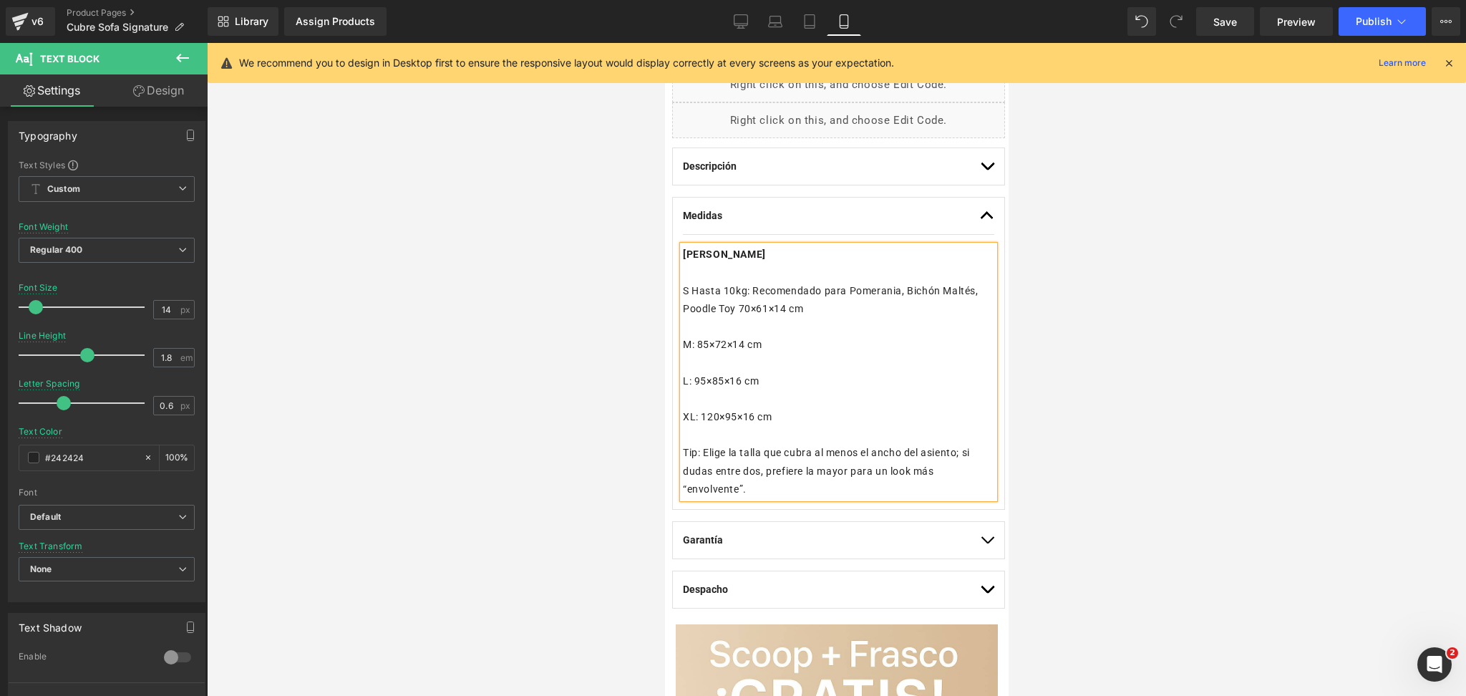
click at [771, 311] on p "S Hasta 10kg: Recomendado para Pomerania, Bichón Maltés, Poodle Toy 70×61×14 cm" at bounding box center [837, 300] width 311 height 36
drag, startPoint x: 802, startPoint y: 304, endPoint x: 871, endPoint y: 307, distance: 68.8
click at [871, 307] on p "S Hasta 10kg: Recomendado para Pomerania, Bichón Maltés, Poodle Toy, etc. 70×61…" at bounding box center [837, 300] width 311 height 36
click at [773, 219] on link at bounding box center [763, 226] width 27 height 27
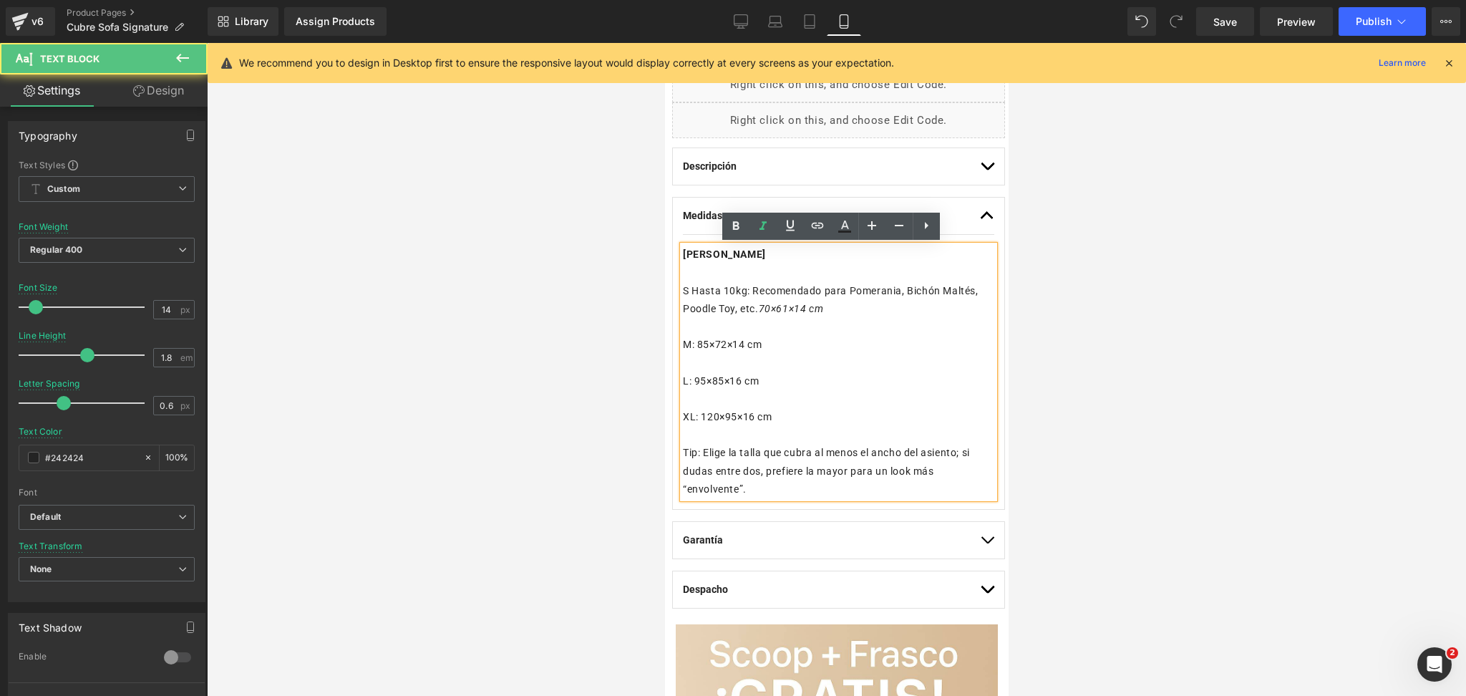
click at [858, 300] on p "S Hasta 10kg: Recomendado para Pomerania, Bichón Maltés, Poodle Toy, etc. 70×61…" at bounding box center [837, 300] width 311 height 36
drag, startPoint x: 801, startPoint y: 305, endPoint x: 870, endPoint y: 299, distance: 69.0
click at [886, 307] on p "S Hasta 10kg: Recomendado para Pomerania, Bichón Maltés, Poodle Toy, etc. 70×61…" at bounding box center [837, 300] width 311 height 36
click at [763, 228] on icon at bounding box center [763, 226] width 17 height 17
click at [1086, 300] on div at bounding box center [836, 369] width 1259 height 653
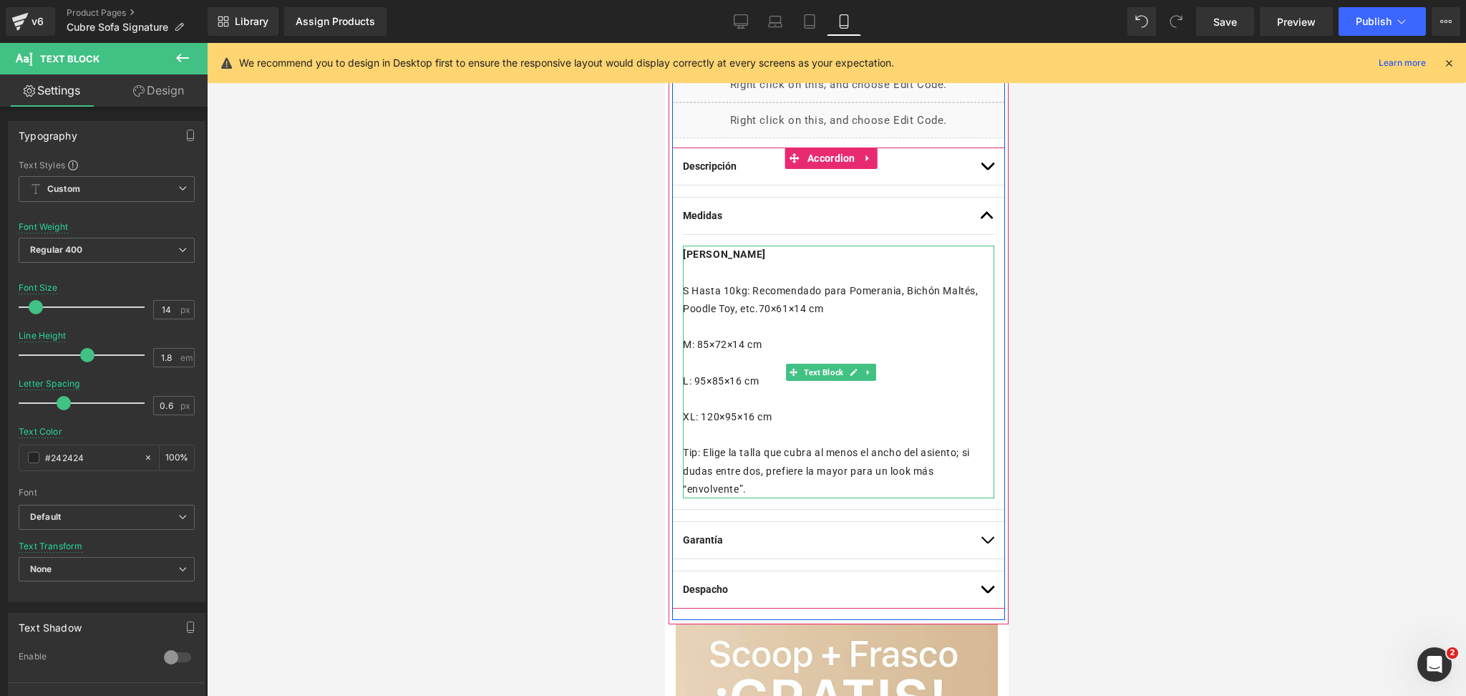
click at [879, 287] on p "S Hasta 10kg: Recomendado para Pomerania, Bichón Maltés, Poodle Toy, etc. 70×61…" at bounding box center [837, 300] width 311 height 36
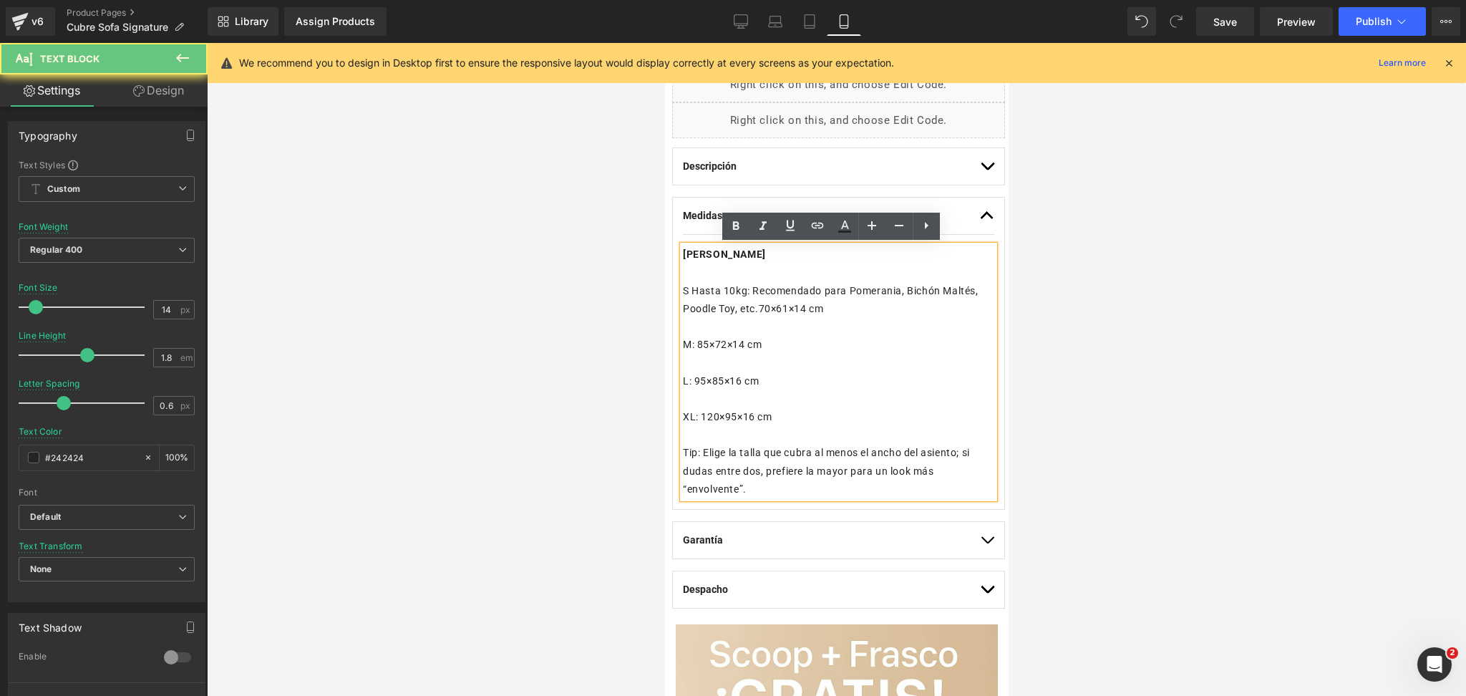
click at [803, 305] on p "S Hasta 10kg: Recomendado para Pomerania, Bichón Maltés, Poodle Toy, etc. 70×61…" at bounding box center [837, 300] width 311 height 36
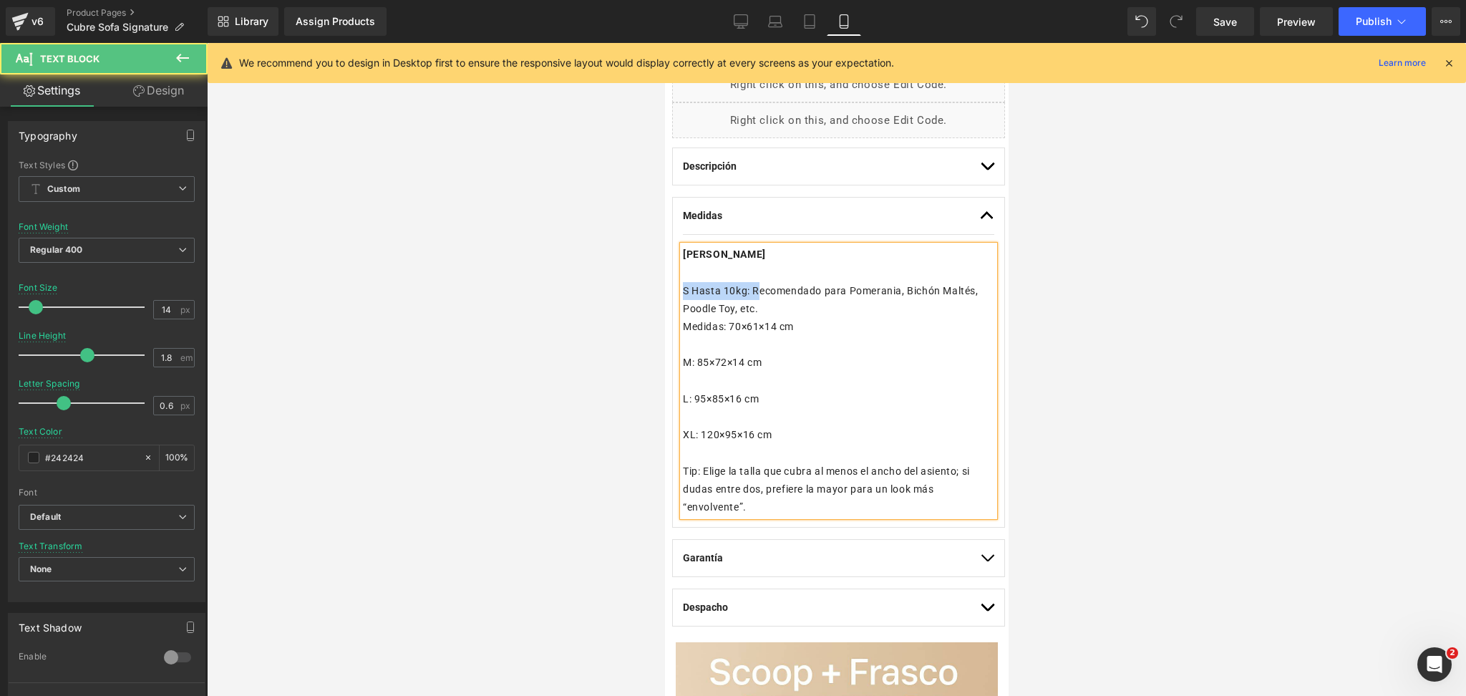
drag, startPoint x: 756, startPoint y: 289, endPoint x: 674, endPoint y: 292, distance: 81.7
click at [674, 292] on div "Medidas Text Block Guía de tallas S Hasta 10kg: Recomendado para Pomerania, Bic…" at bounding box center [838, 362] width 333 height 331
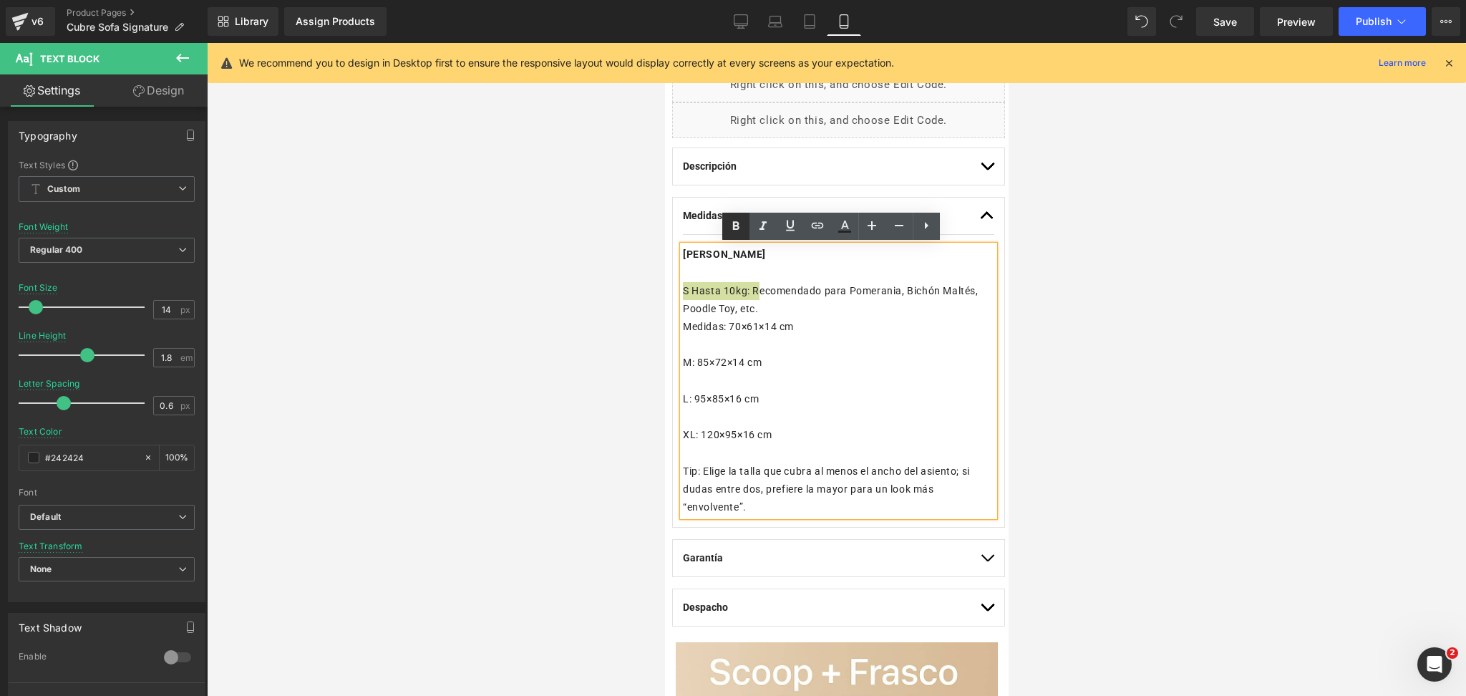
click at [727, 231] on icon at bounding box center [735, 226] width 17 height 17
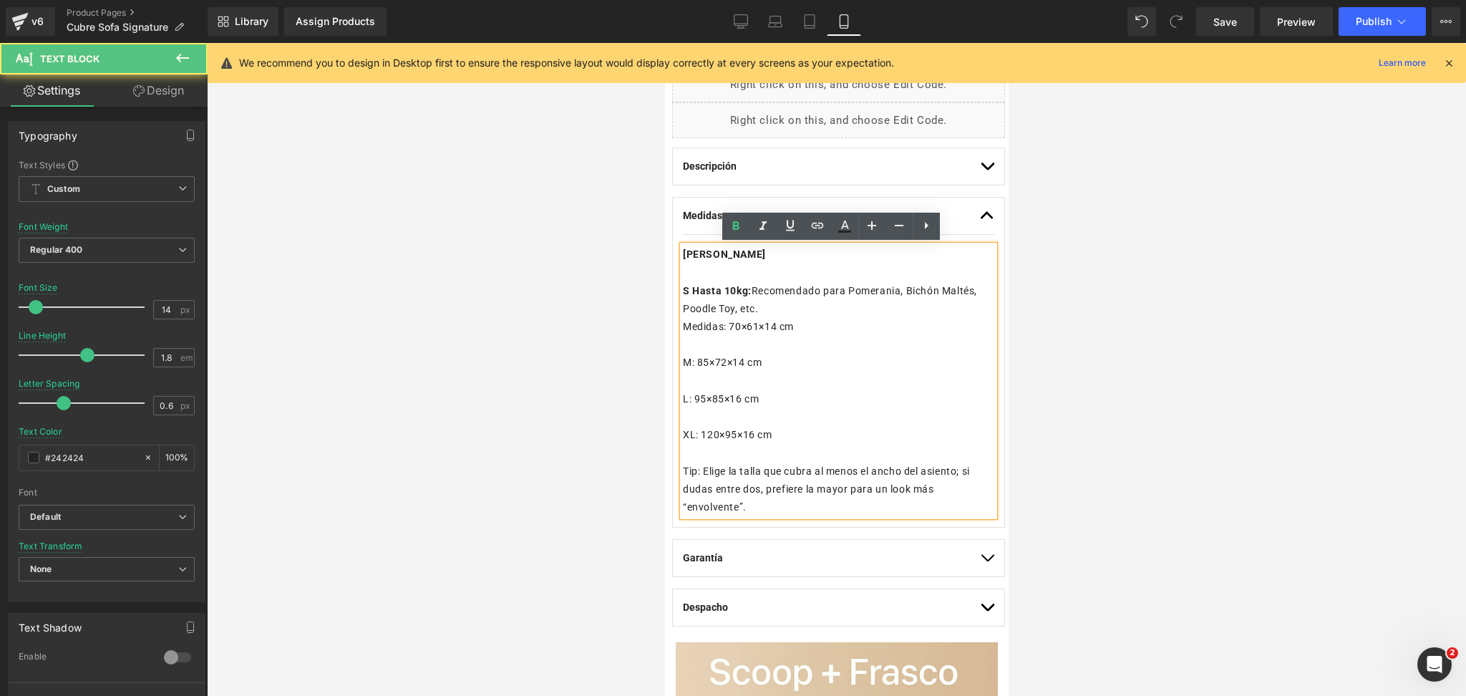
click at [698, 289] on strong "S Hasta 10kg:" at bounding box center [716, 290] width 69 height 11
click at [688, 289] on strong "S Hasta 10kg:" at bounding box center [716, 290] width 69 height 11
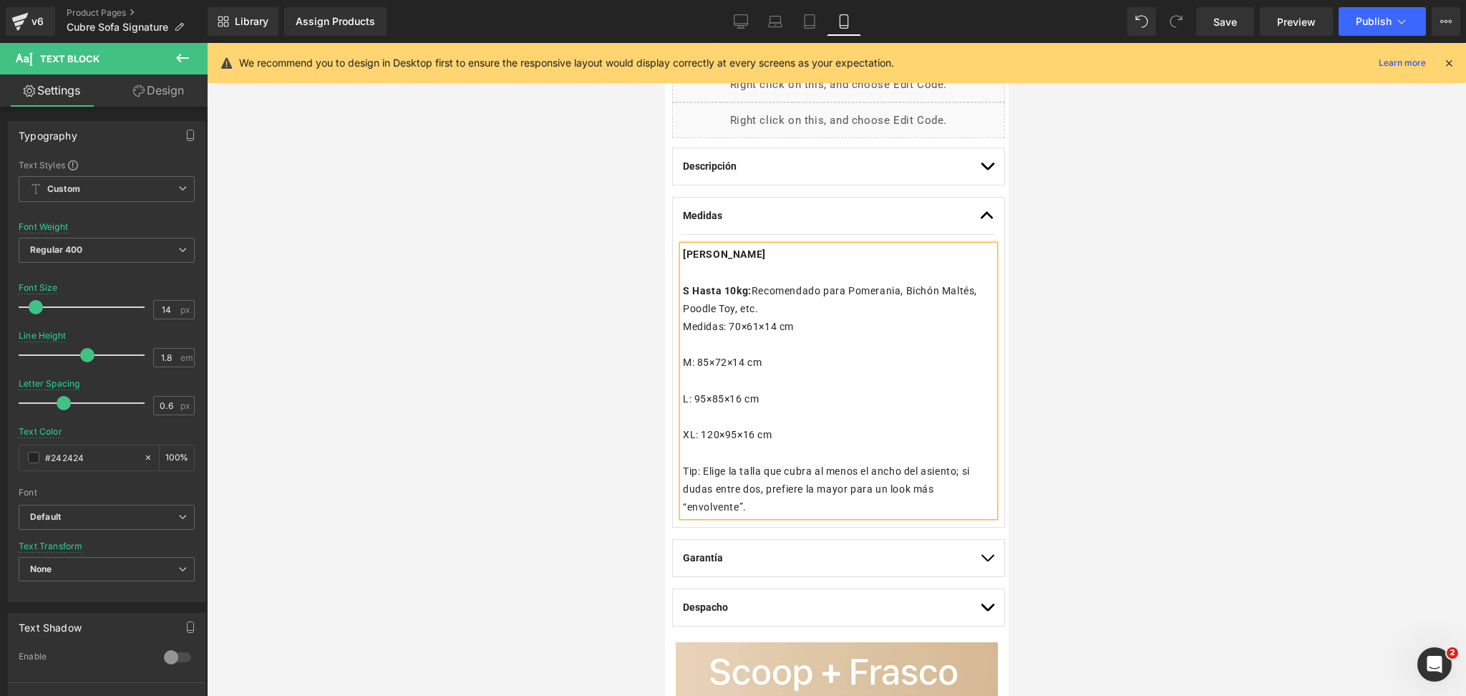
click at [691, 360] on p "M: 85×72×14 cm" at bounding box center [837, 363] width 311 height 18
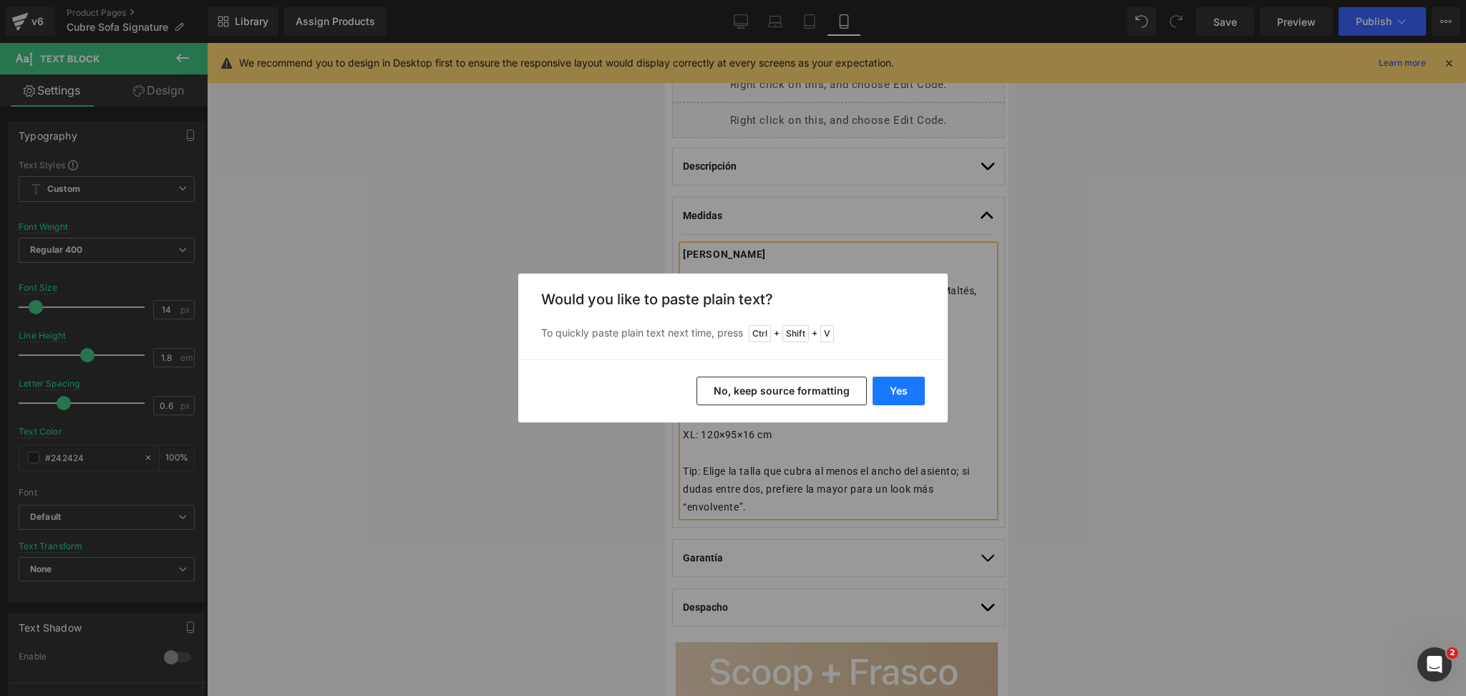
drag, startPoint x: 905, startPoint y: 397, endPoint x: 241, endPoint y: 355, distance: 665.7
click at [905, 397] on button "Yes" at bounding box center [899, 391] width 52 height 29
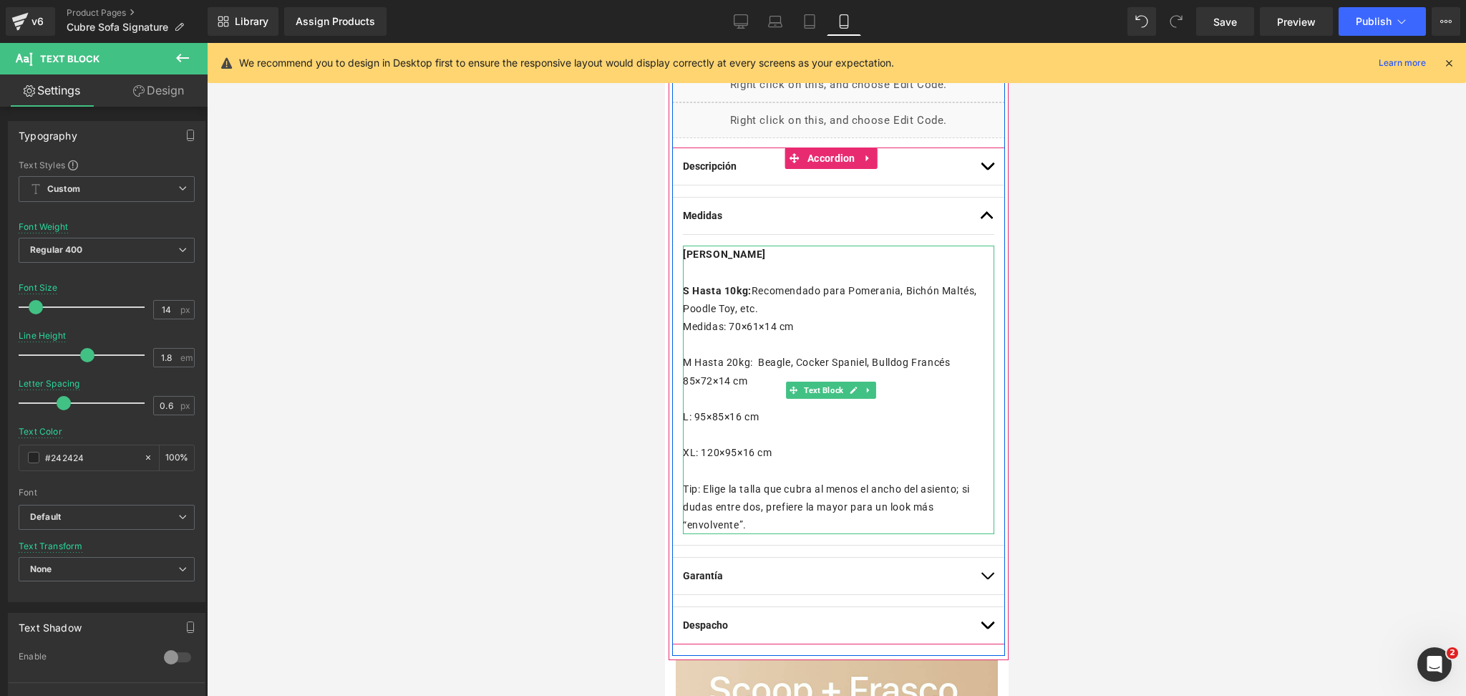
click at [960, 370] on p "M Hasta 20kg: Beagle, Cocker Spaniel, Bulldog Francés 85×72×14 cm" at bounding box center [837, 372] width 311 height 36
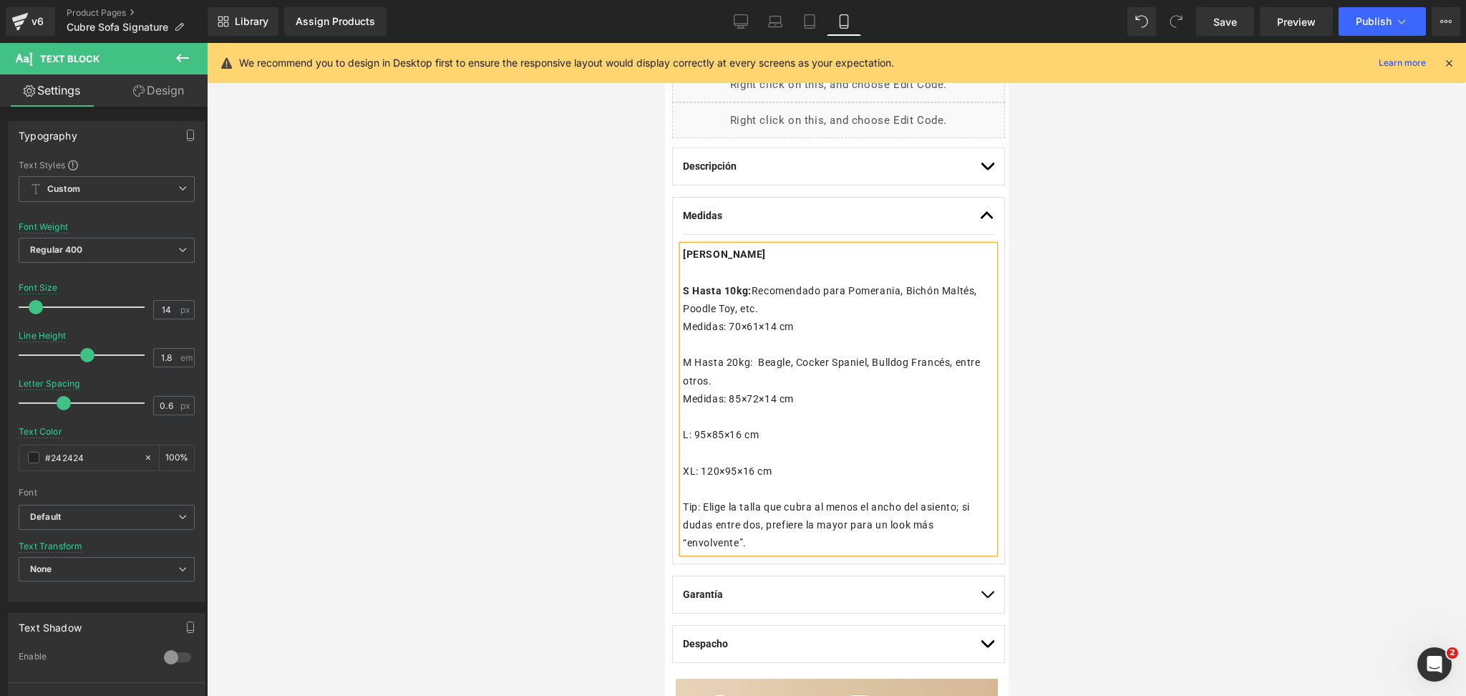
click at [687, 359] on p "M Hasta 20kg: Beagle, Cocker Spaniel, Bulldog Francés, entre otros." at bounding box center [837, 372] width 311 height 36
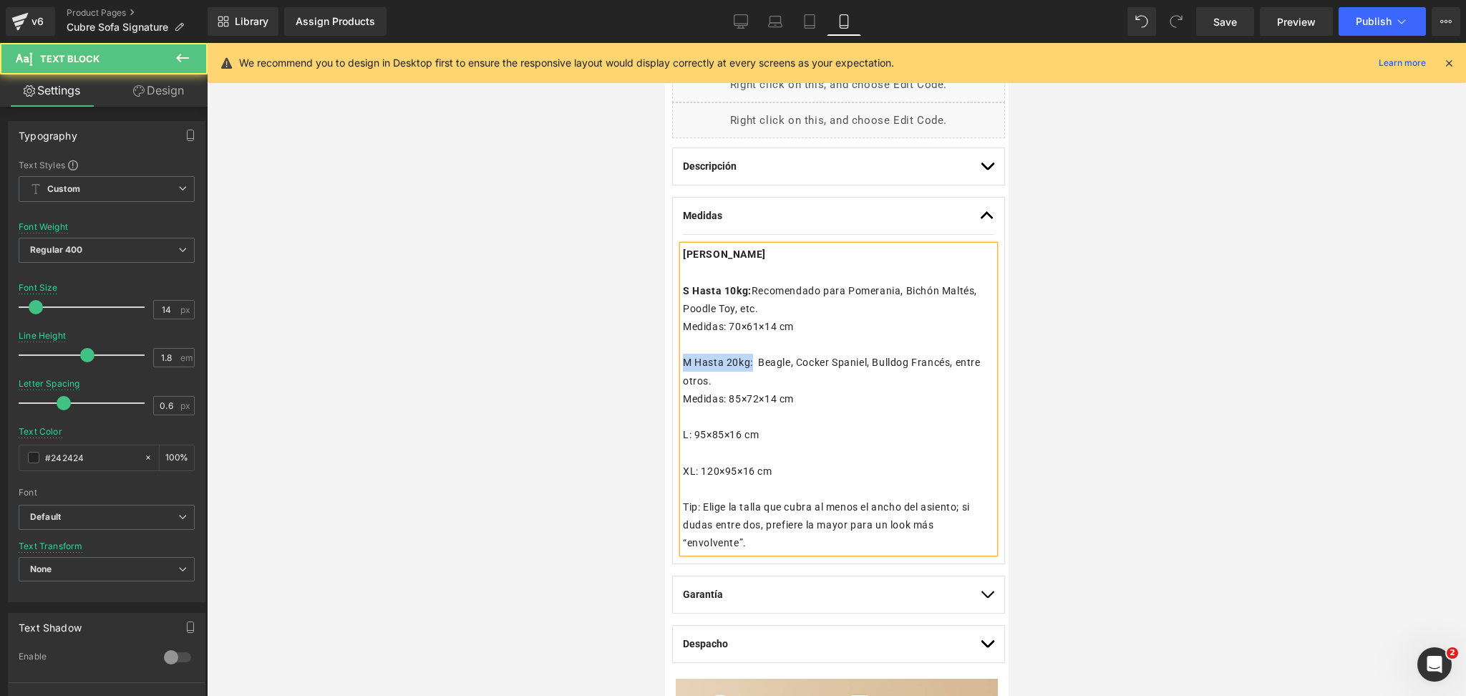
drag, startPoint x: 752, startPoint y: 367, endPoint x: 684, endPoint y: 362, distance: 67.5
click at [684, 362] on p "M Hasta 20kg: Beagle, Cocker Spaniel, Bulldog Francés, entre otros." at bounding box center [837, 372] width 311 height 36
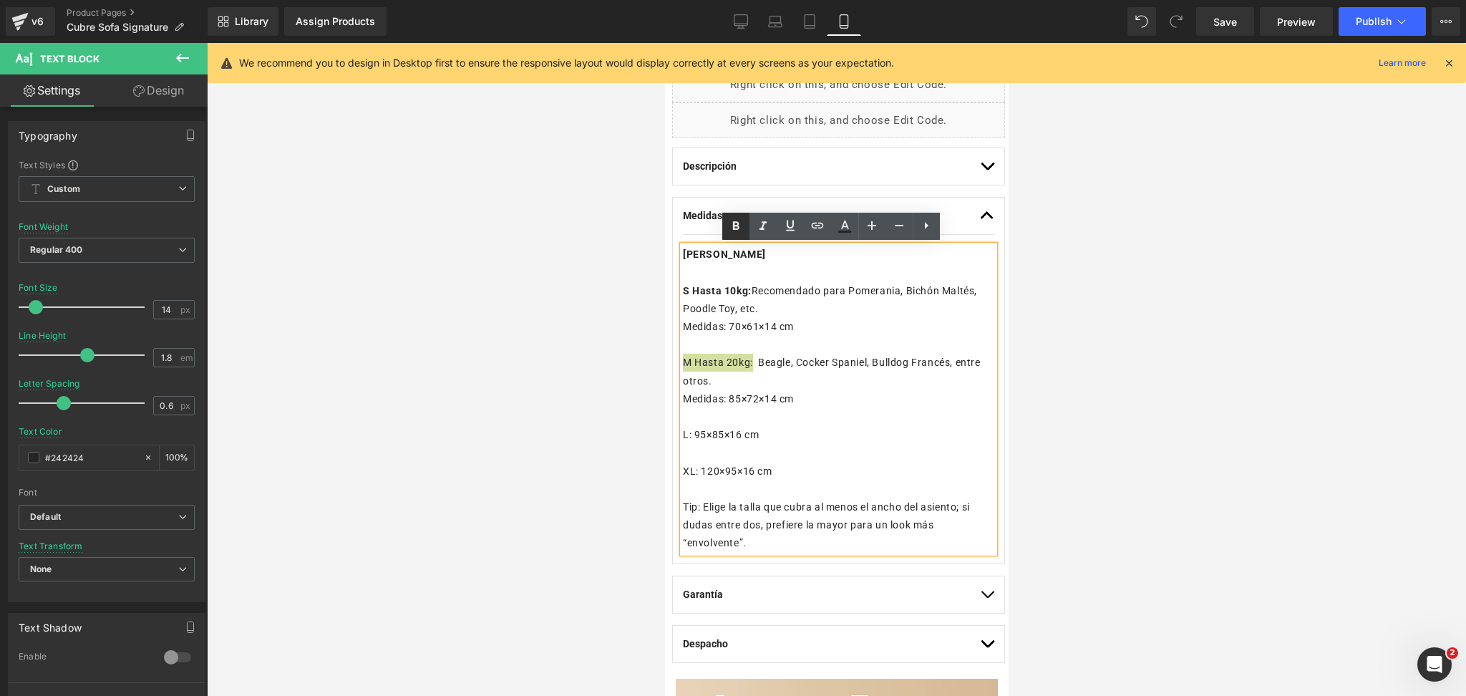
click at [734, 218] on icon at bounding box center [735, 226] width 17 height 17
click at [777, 346] on p at bounding box center [837, 345] width 311 height 18
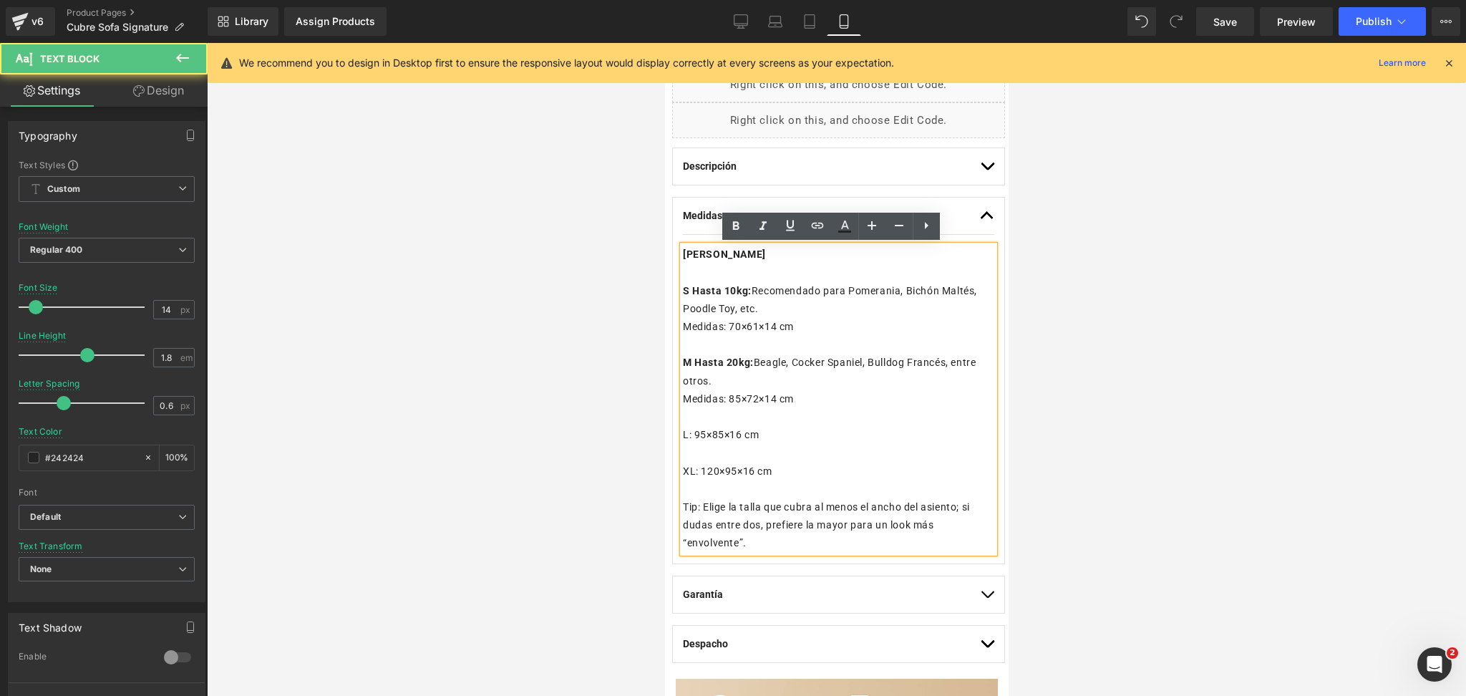
click at [774, 433] on p "L: 95×85×16 cm" at bounding box center [837, 435] width 311 height 18
click at [697, 436] on p "L: 95×85×16 cm" at bounding box center [837, 435] width 311 height 18
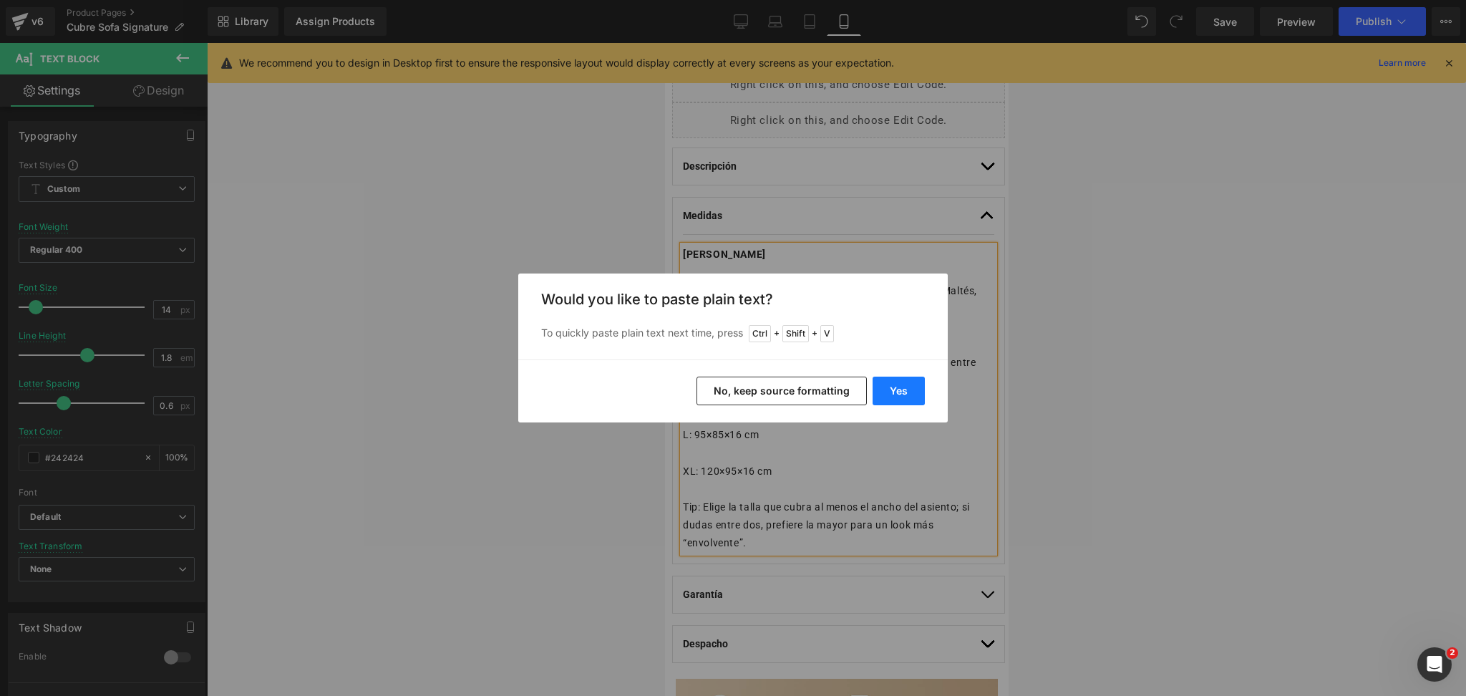
click at [888, 388] on button "Yes" at bounding box center [899, 391] width 52 height 29
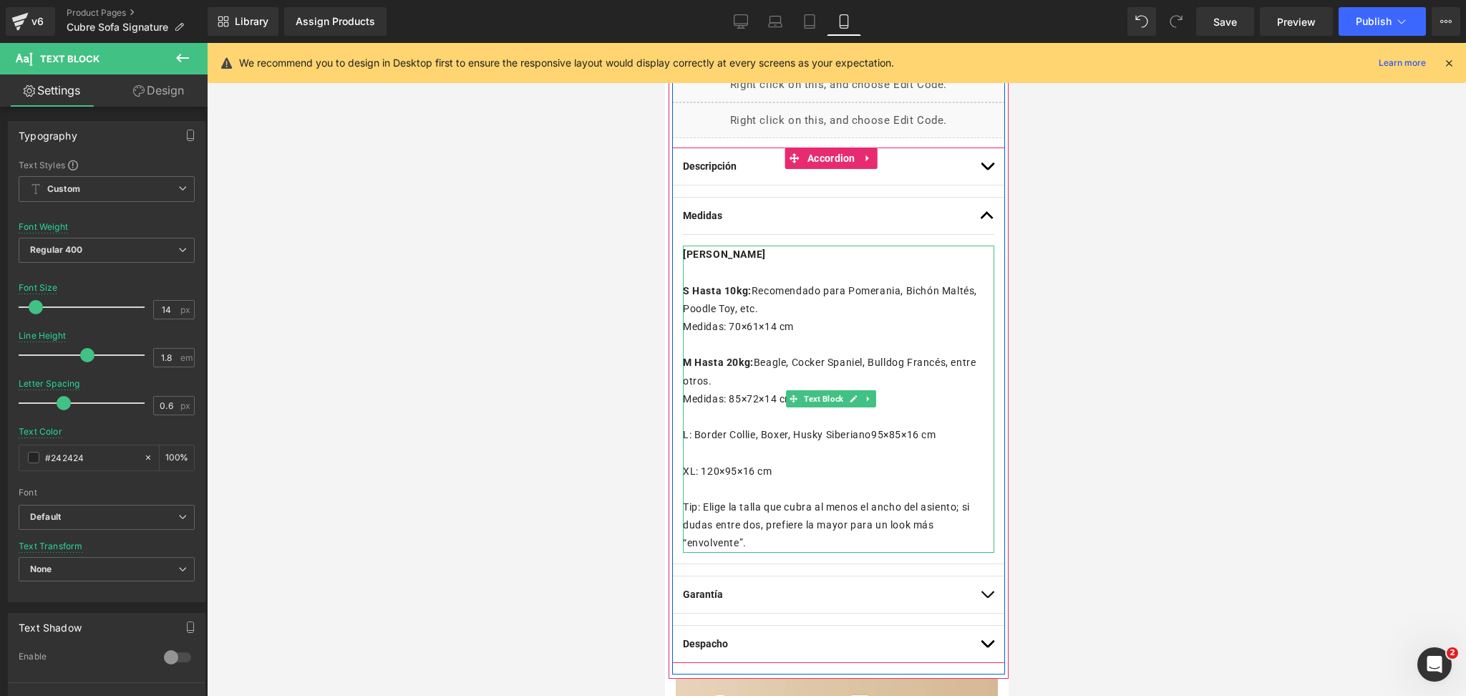
click at [885, 436] on p "L: Border Collie, Boxer, Husky Siberiano95×85×16 cm" at bounding box center [837, 435] width 311 height 18
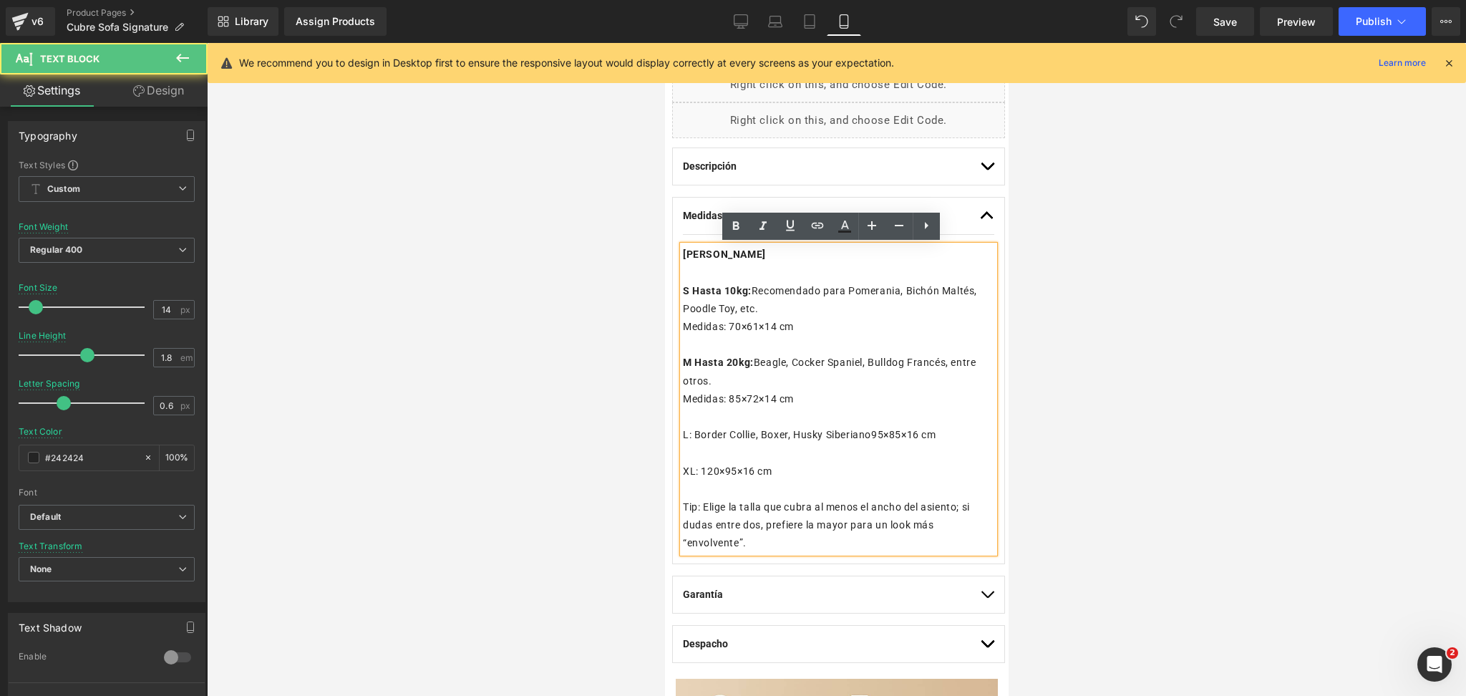
click at [881, 435] on p "L: Border Collie, Boxer, Husky Siberiano95×85×16 cm" at bounding box center [837, 435] width 311 height 18
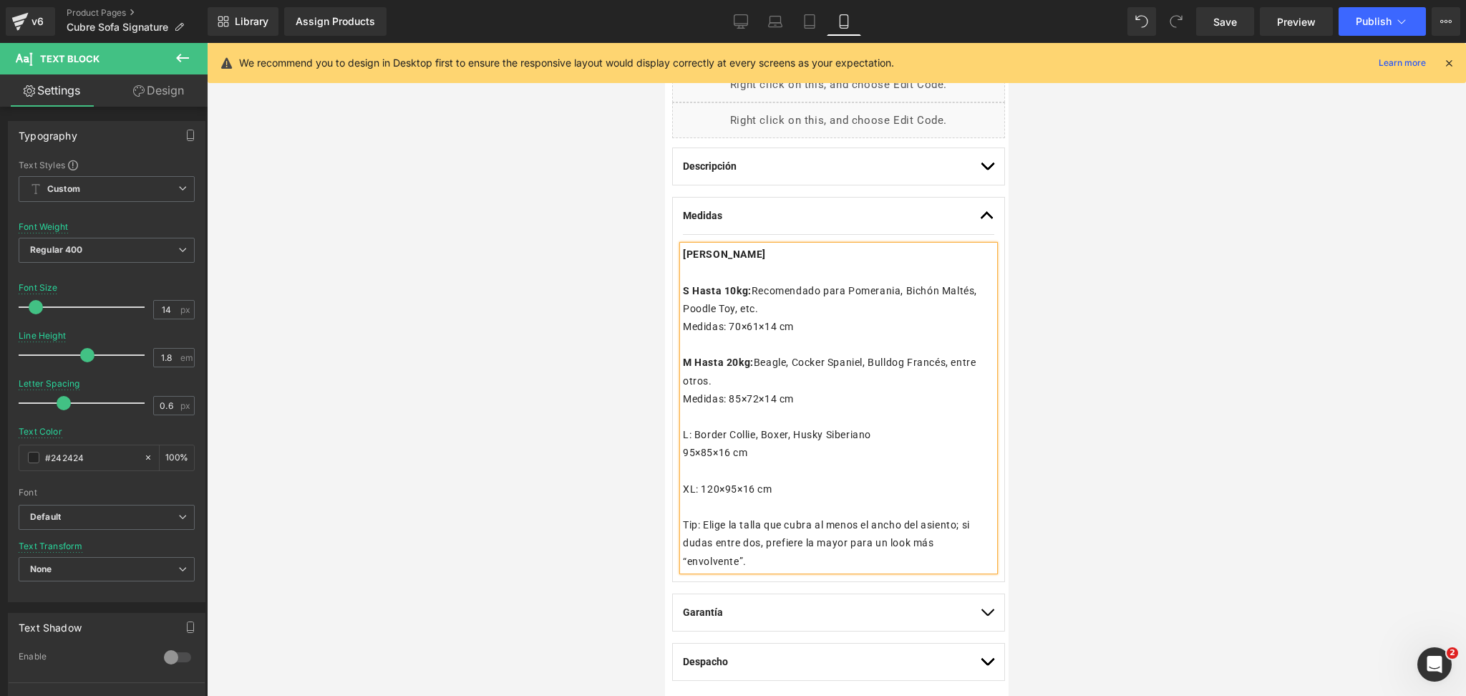
click at [689, 432] on p "L: Border Collie, Boxer, Husky Siberiano" at bounding box center [837, 435] width 311 height 18
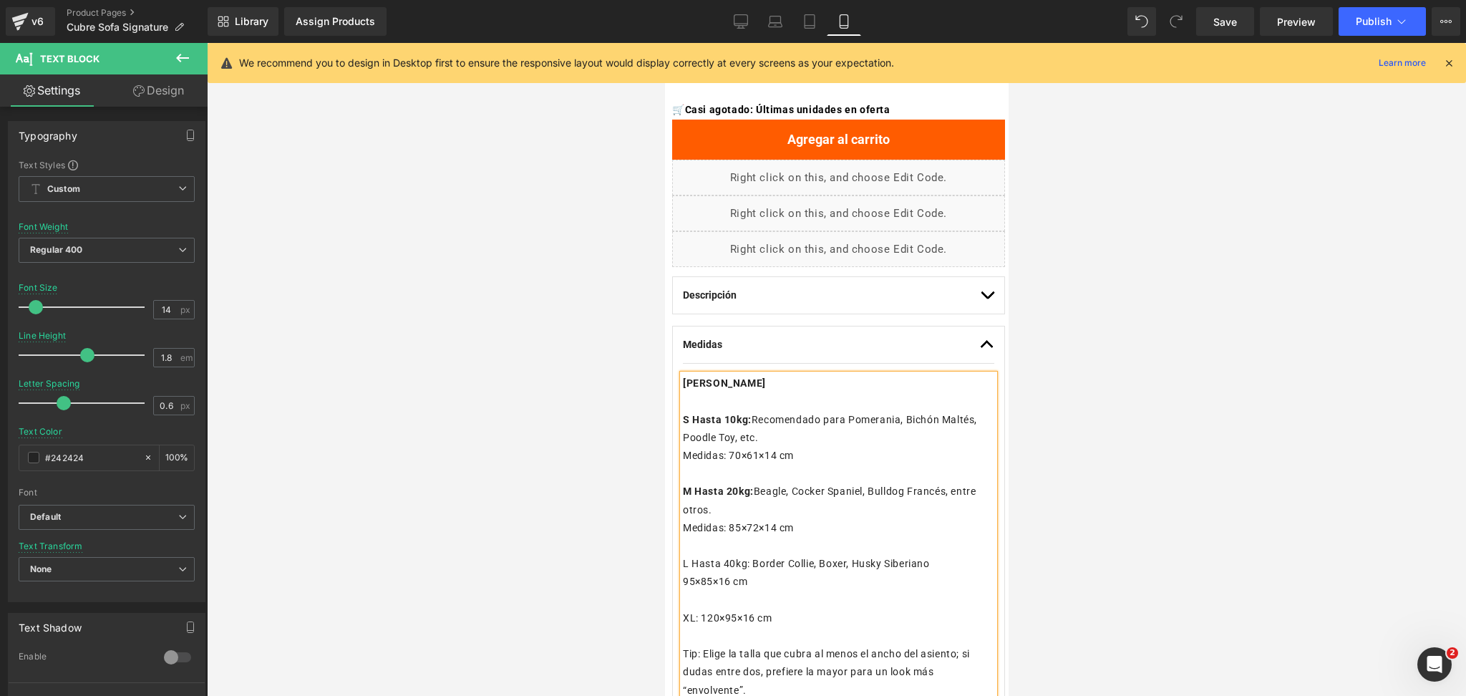
scroll to position [785, 0]
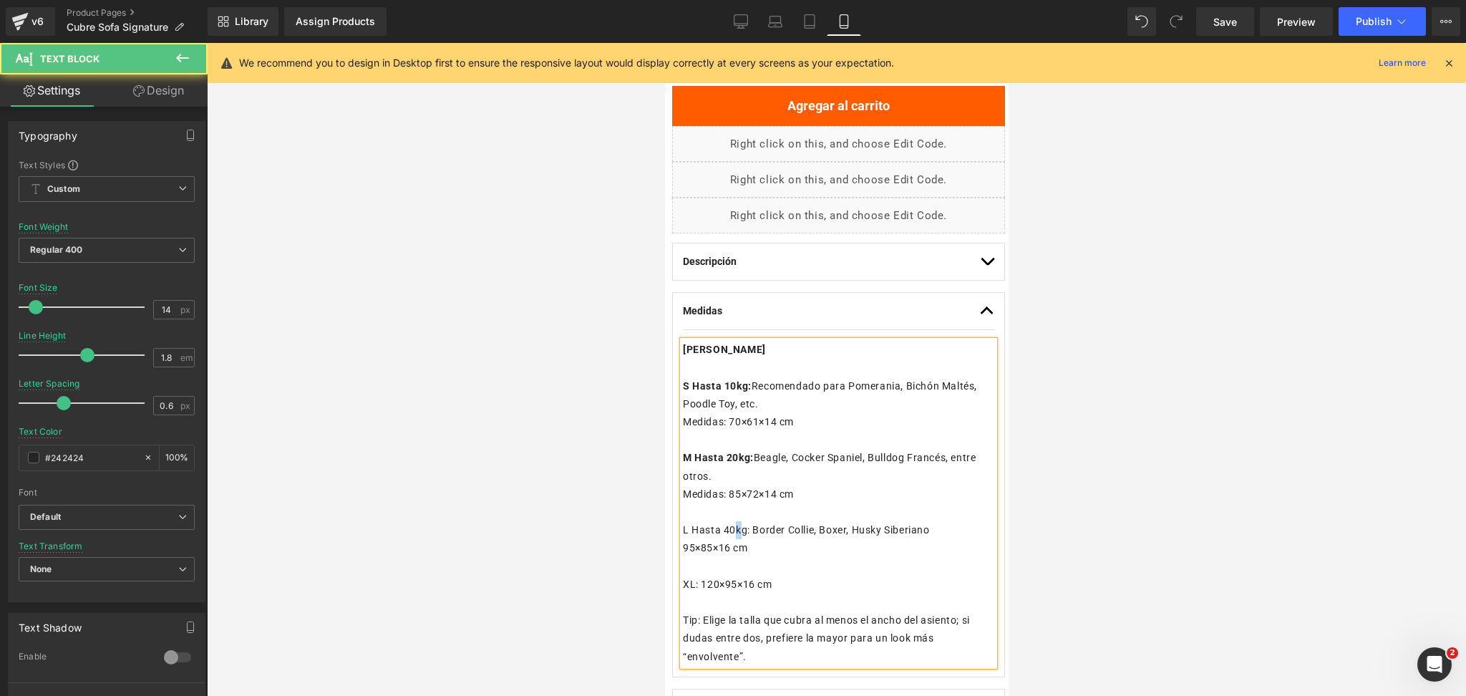
click at [737, 531] on p "L Hasta 40kg: Border Collie, Boxer, Husky Siberiano" at bounding box center [837, 530] width 311 height 18
click at [751, 536] on p "L Hasta 45kg: Border Collie, Boxer, Husky Siberiano" at bounding box center [837, 530] width 311 height 18
click at [699, 525] on p "L Hasta 45kg: Border Collie, Boxer, Husky Siberiano" at bounding box center [837, 530] width 311 height 18
click at [684, 532] on p "L Hasta 45kg: Border Collie, Boxer, Husky Siberiano" at bounding box center [837, 530] width 311 height 18
drag, startPoint x: 749, startPoint y: 527, endPoint x: 653, endPoint y: 526, distance: 95.9
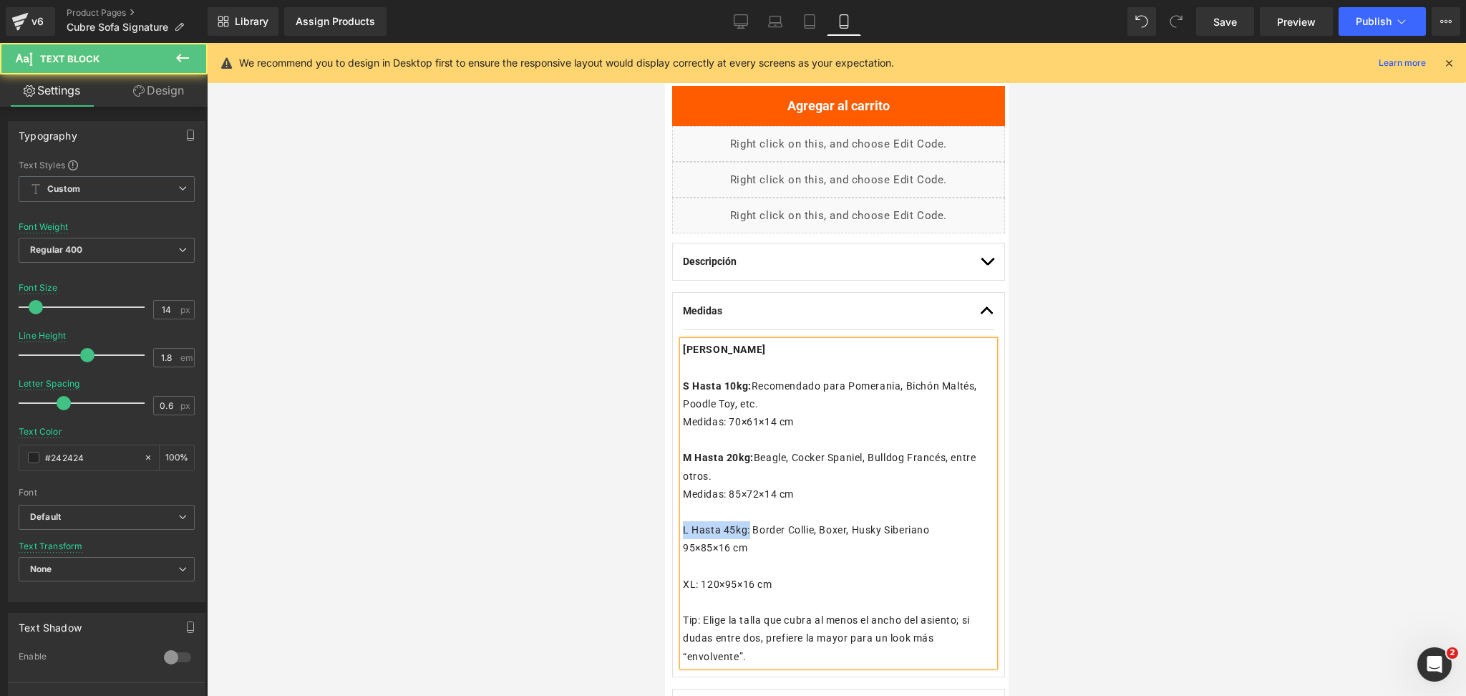
click at [707, 530] on p "L Hasta 45kg: Border Collie, Boxer, Husky Siberiano" at bounding box center [837, 530] width 311 height 18
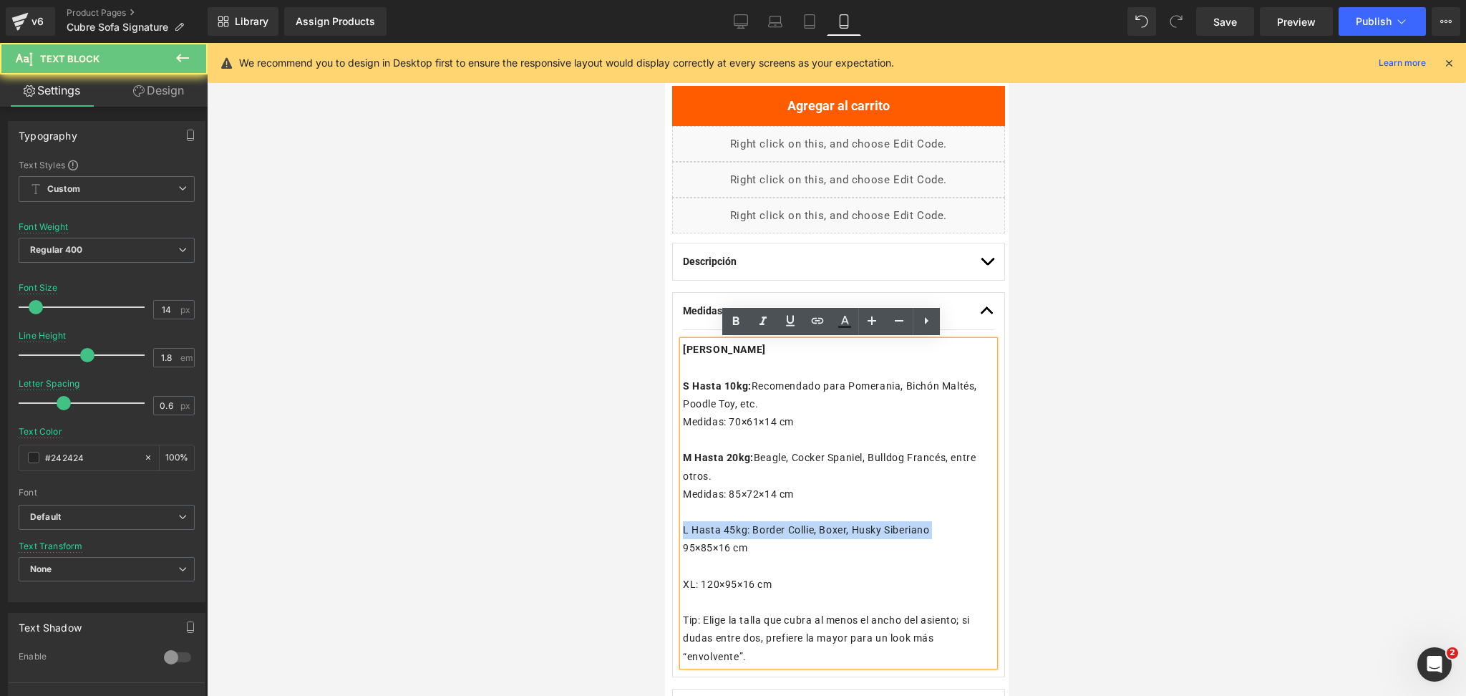
click at [707, 530] on p "L Hasta 45kg: Border Collie, Boxer, Husky Siberiano" at bounding box center [837, 530] width 311 height 18
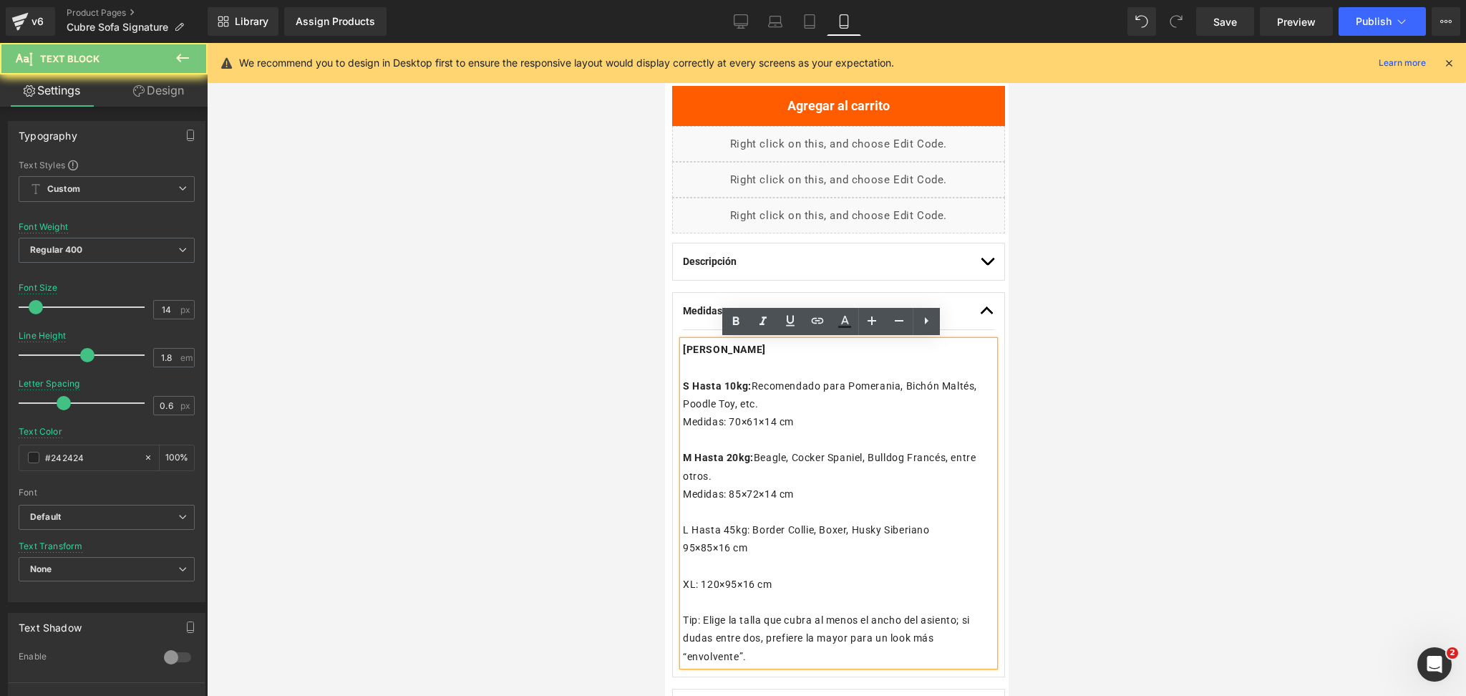
click at [749, 515] on p at bounding box center [837, 512] width 311 height 18
click at [745, 532] on p "L Hasta 45kg: Border Collie, Boxer, Husky Siberiano" at bounding box center [837, 530] width 311 height 18
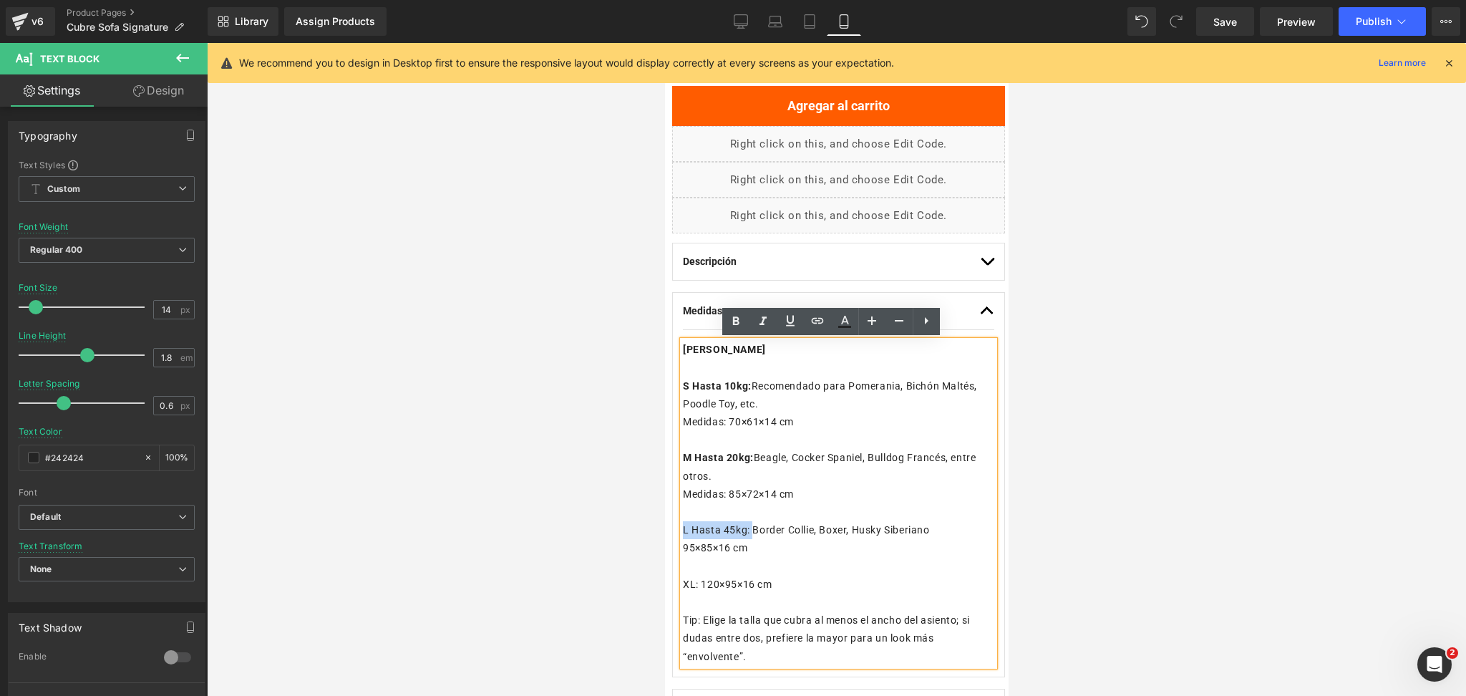
drag, startPoint x: 752, startPoint y: 532, endPoint x: 682, endPoint y: 528, distance: 69.5
click at [682, 528] on p "L Hasta 45kg: Border Collie, Boxer, Husky Siberiano" at bounding box center [837, 530] width 311 height 18
click at [736, 319] on icon at bounding box center [735, 321] width 17 height 17
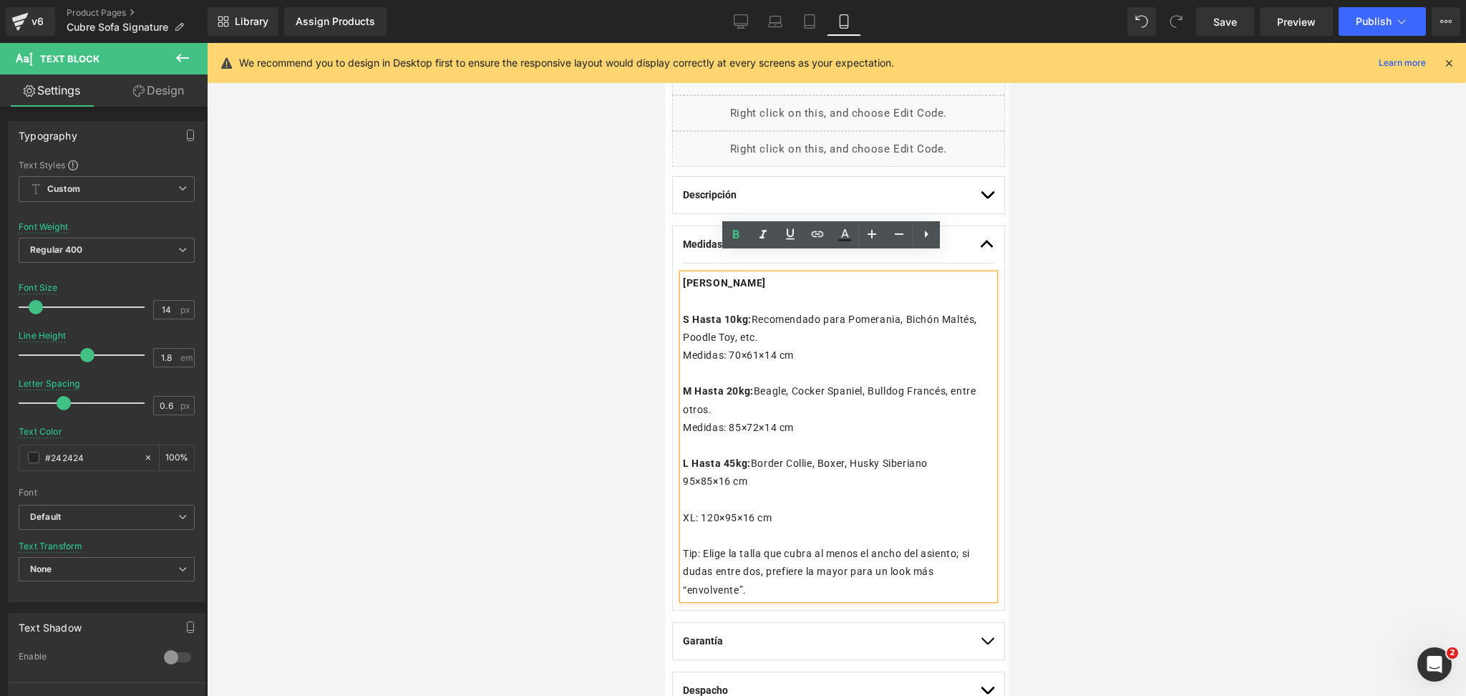
scroll to position [880, 0]
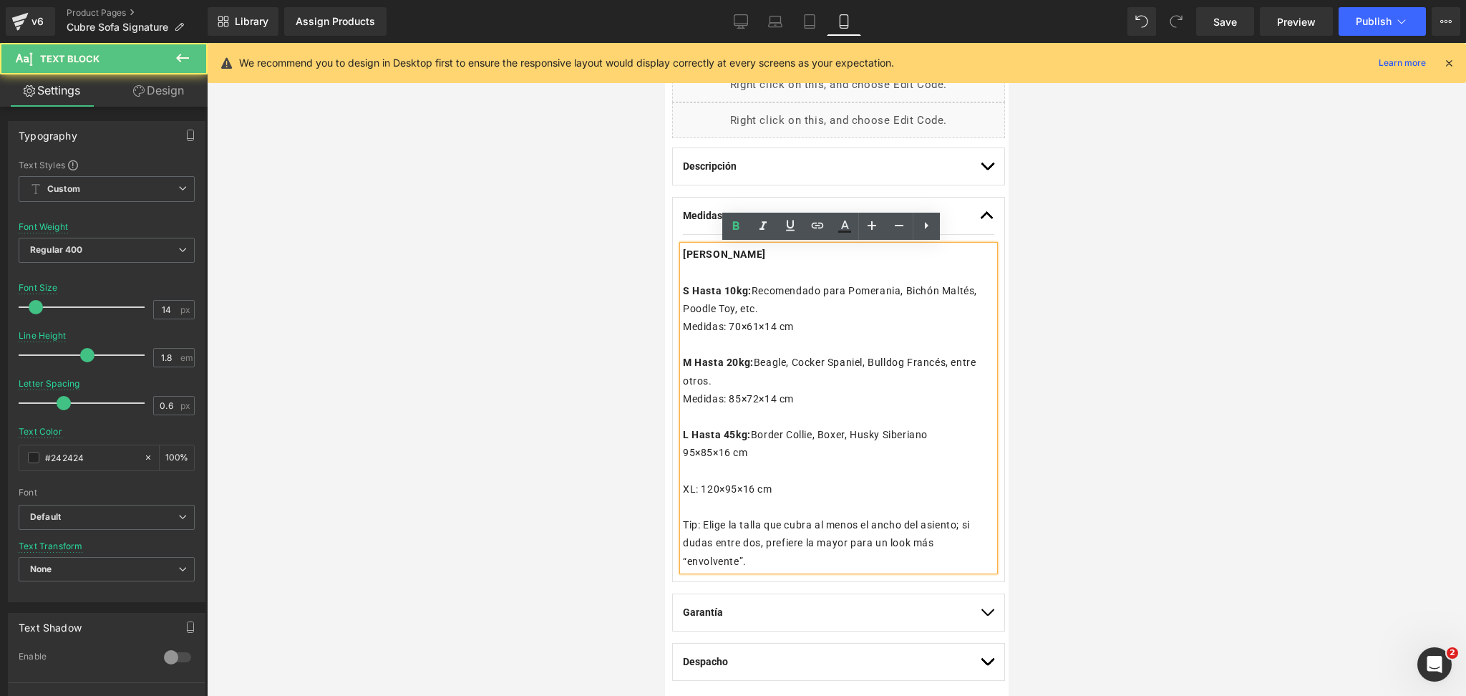
click at [819, 427] on p "L Hasta 45kg: Border Collie, Boxer, Husky Siberiano" at bounding box center [837, 435] width 311 height 18
click at [955, 438] on p "L Hasta 45kg: Border Collie, Boxer, Husky Siberiano" at bounding box center [837, 435] width 311 height 18
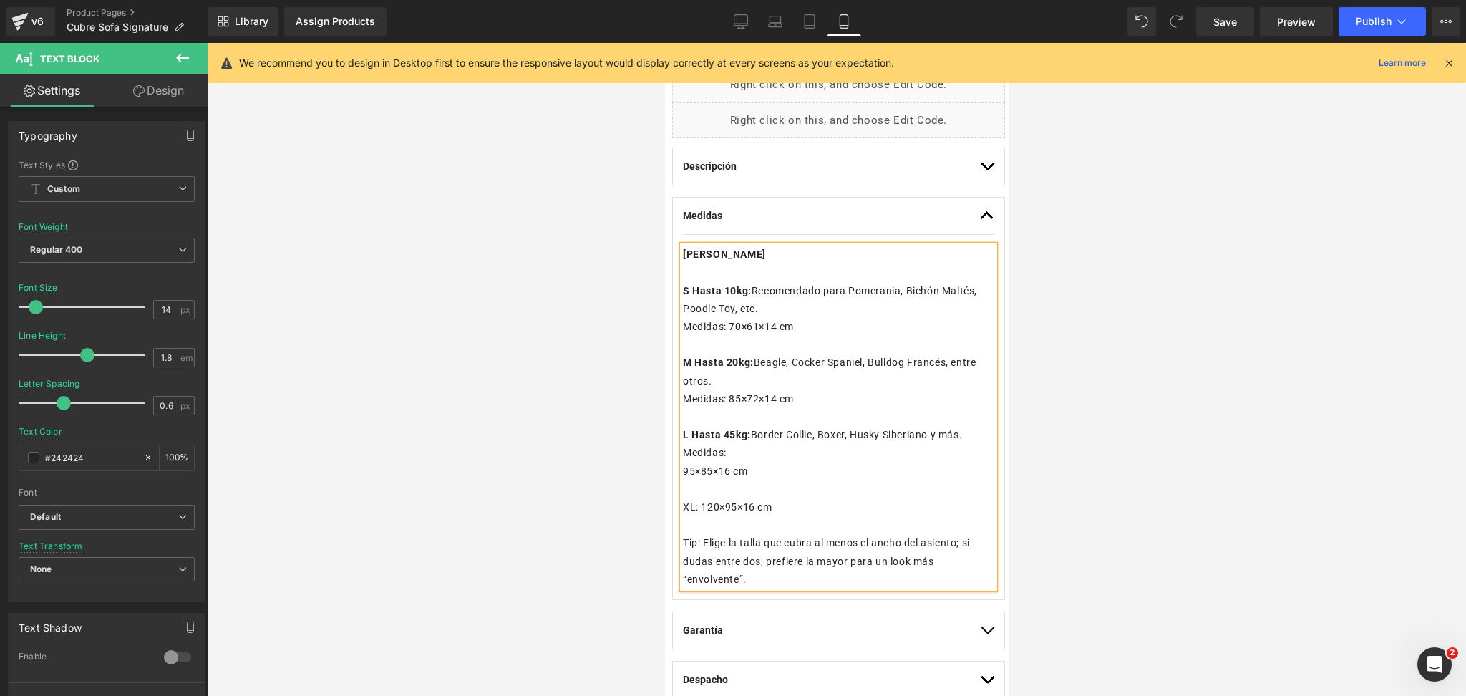
click at [682, 463] on div "Guía de tallas S Hasta 10kg: Recomendado para Pomerania, Bichón Maltés, Poodle …" at bounding box center [837, 417] width 311 height 343
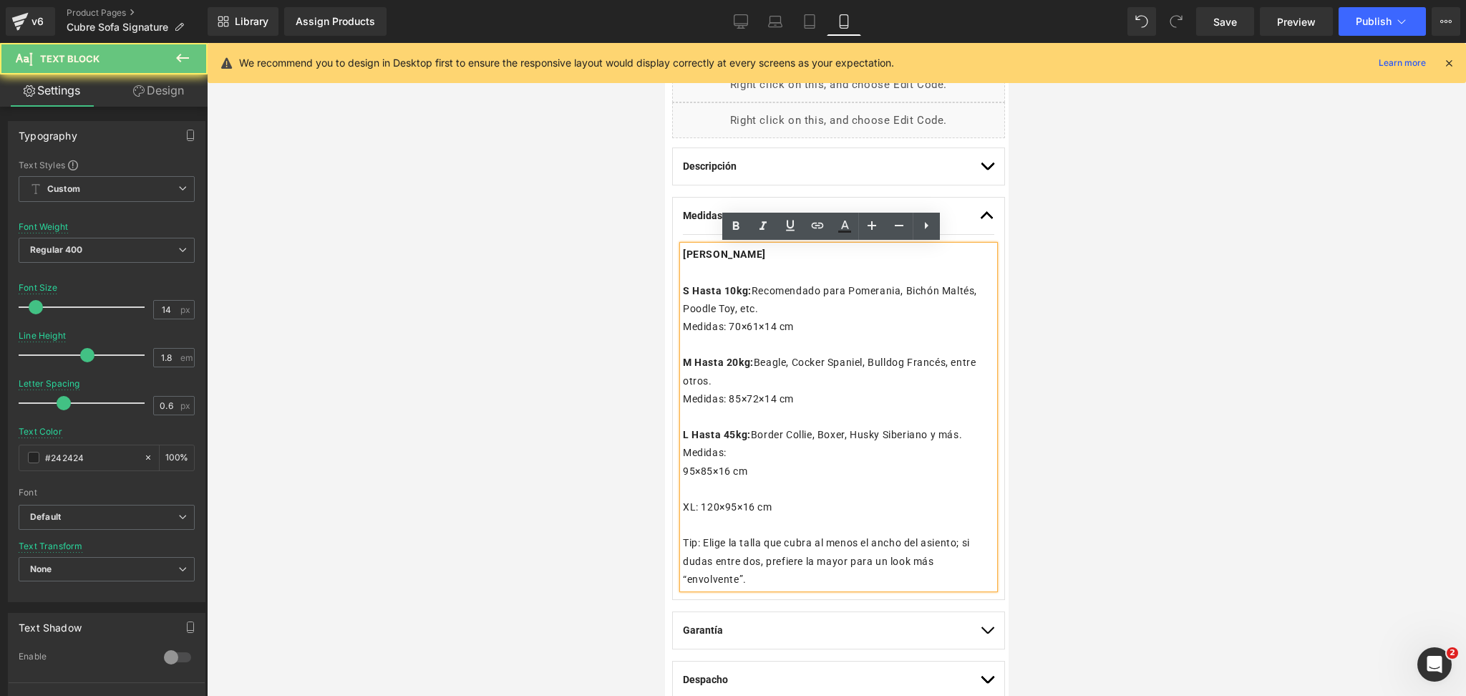
click at [707, 471] on p "95×85×16 cm" at bounding box center [837, 472] width 311 height 18
click at [684, 467] on p "95×85×16 cm" at bounding box center [837, 472] width 311 height 18
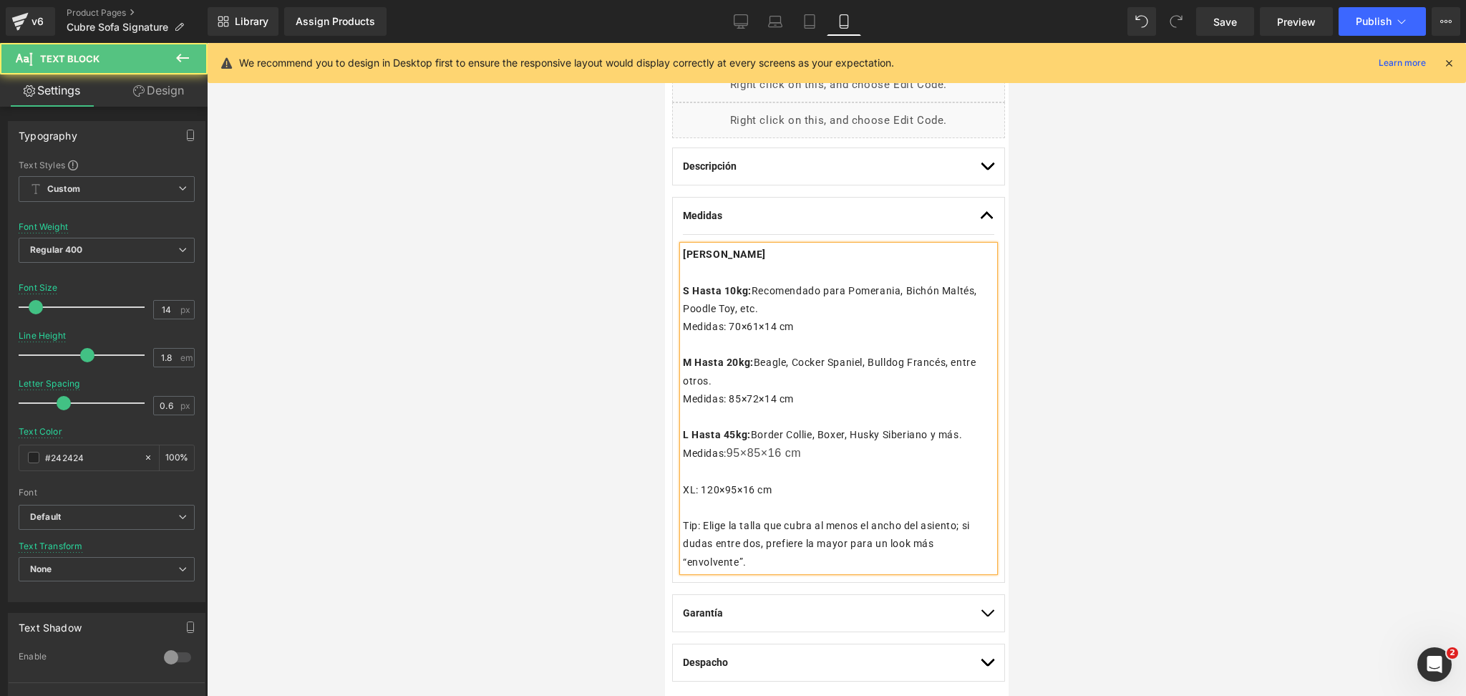
drag, startPoint x: 812, startPoint y: 461, endPoint x: 724, endPoint y: 451, distance: 88.6
click at [724, 451] on p "Medidas: 95×85×16 cm" at bounding box center [837, 453] width 311 height 19
click at [1239, 370] on div at bounding box center [836, 369] width 1259 height 653
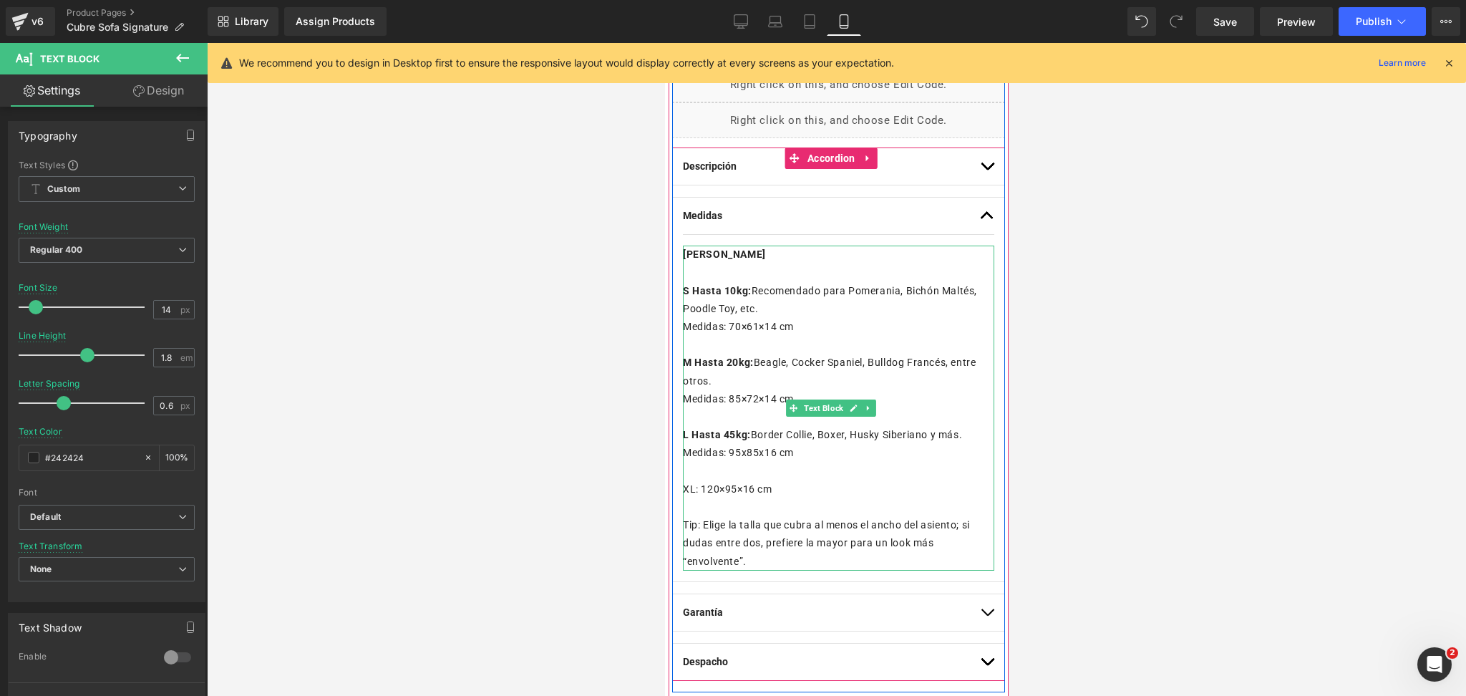
click at [788, 476] on p at bounding box center [837, 472] width 311 height 18
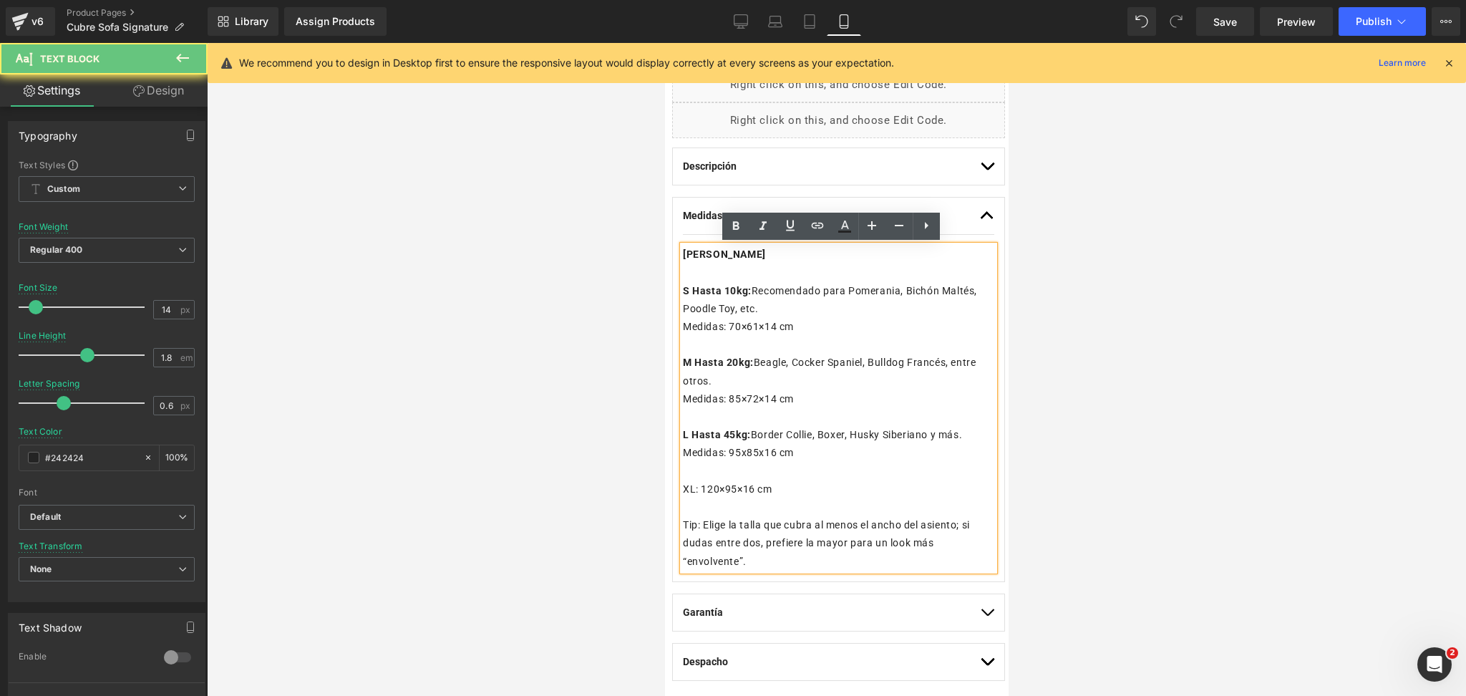
drag, startPoint x: 788, startPoint y: 500, endPoint x: 707, endPoint y: 501, distance: 80.9
click at [707, 501] on p at bounding box center [837, 507] width 311 height 18
click at [699, 484] on p "XL: 120×95×16 cm" at bounding box center [837, 489] width 311 height 18
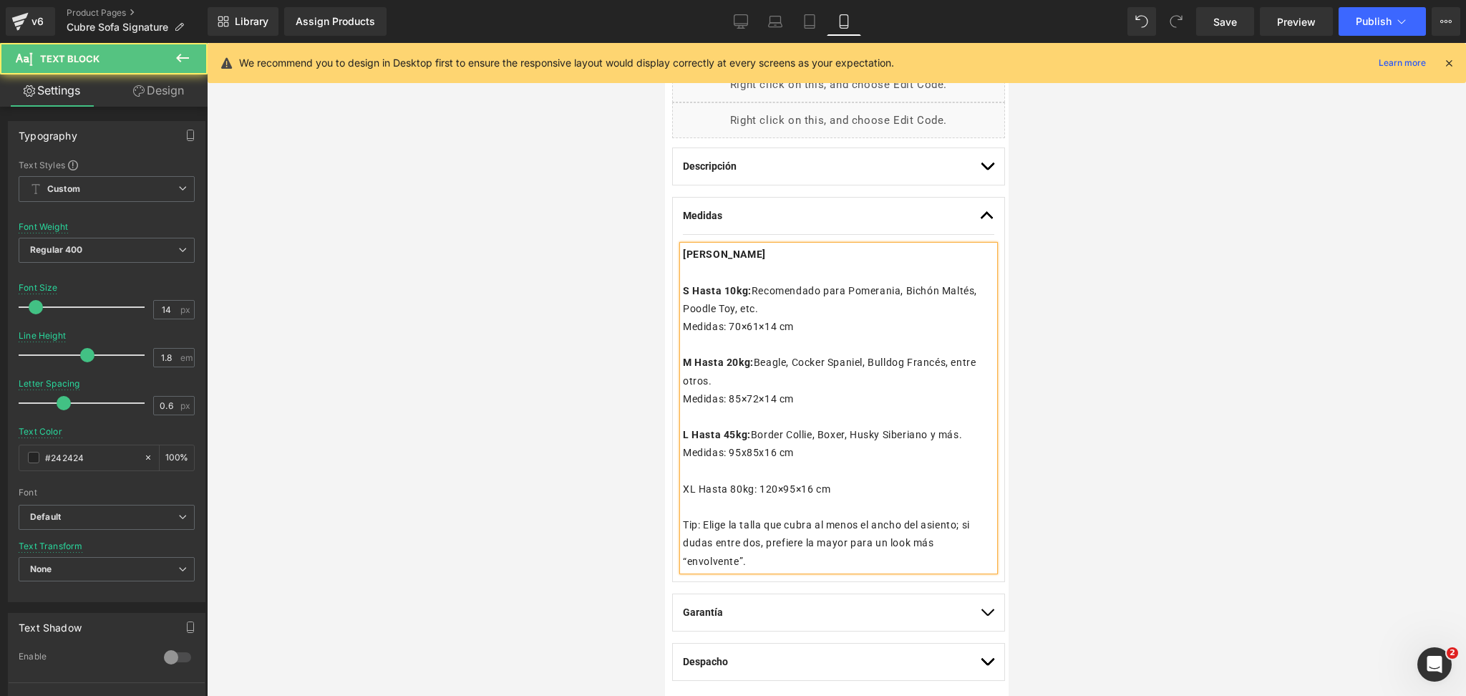
click at [763, 491] on p "XL Hasta 80kg: 120×95×16 cm" at bounding box center [837, 489] width 311 height 18
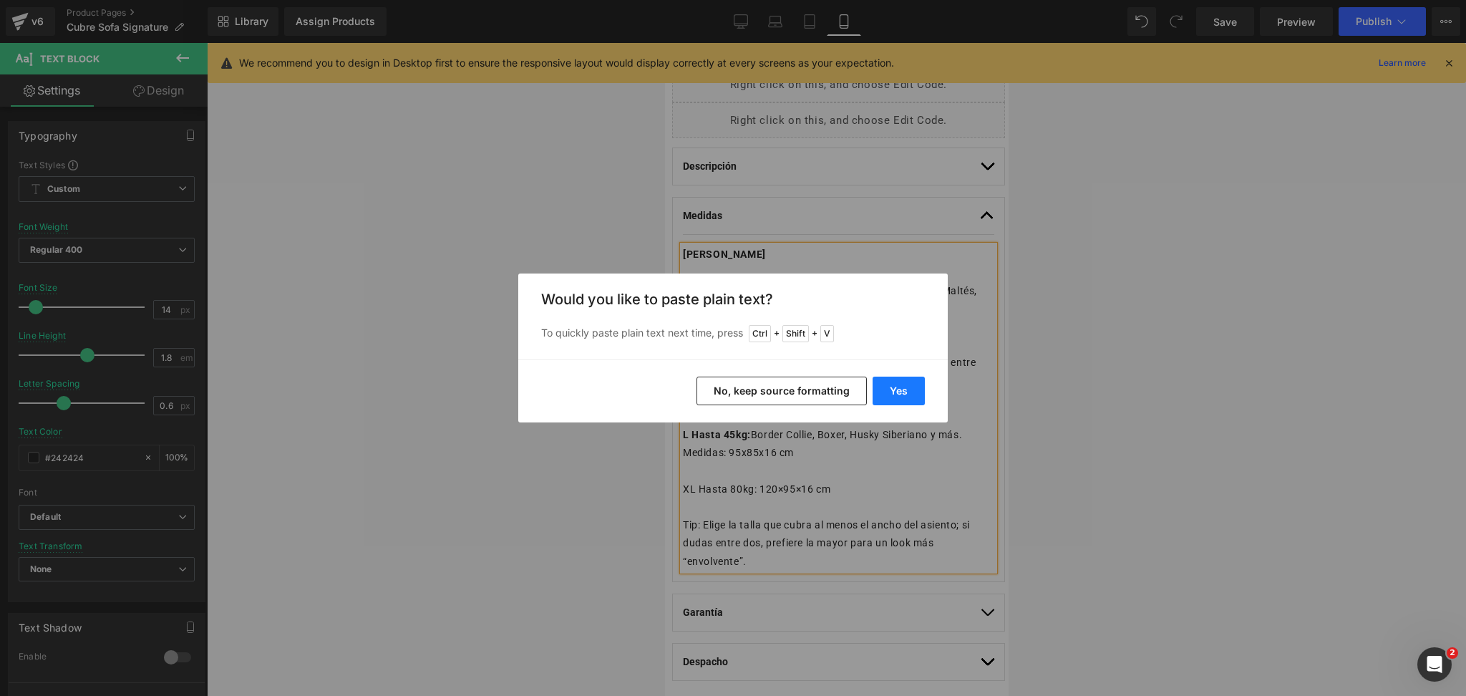
click at [903, 389] on button "Yes" at bounding box center [899, 391] width 52 height 29
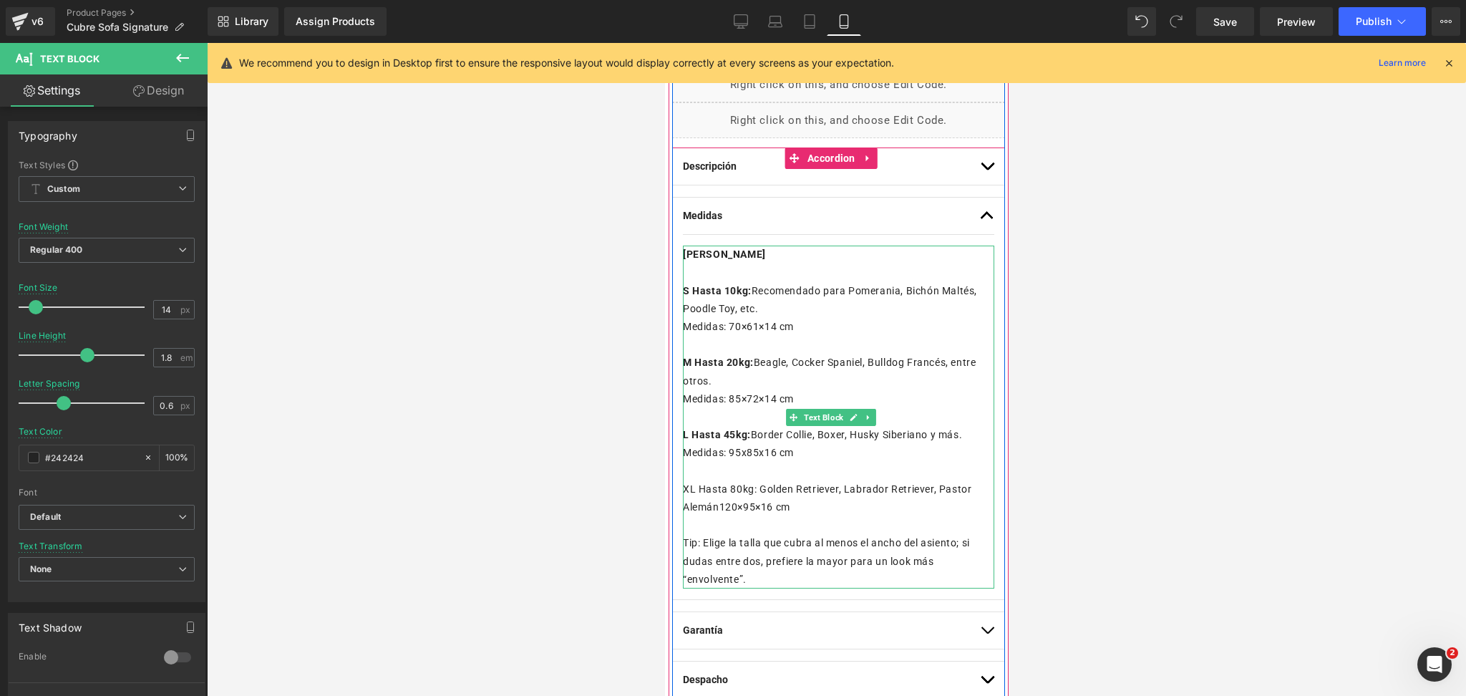
click at [766, 491] on p "XL Hasta 80kg: Golden Retriever, Labrador Retriever, Pastor Alemán120×95×16 cm" at bounding box center [837, 498] width 311 height 36
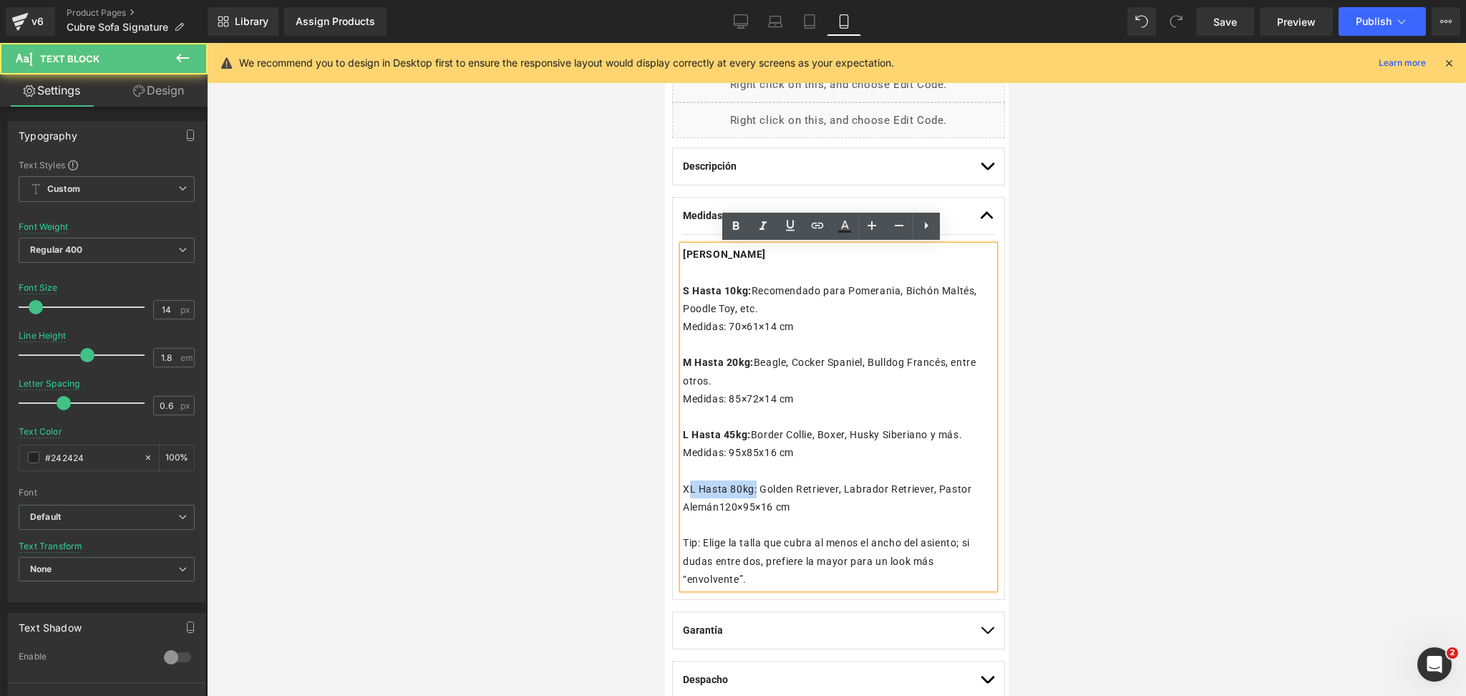
drag, startPoint x: 752, startPoint y: 485, endPoint x: 687, endPoint y: 491, distance: 66.2
click at [687, 491] on p "XL Hasta 80kg: Golden Retriever, Labrador Retriever, Pastor Alemán120×95×16 cm" at bounding box center [837, 498] width 311 height 36
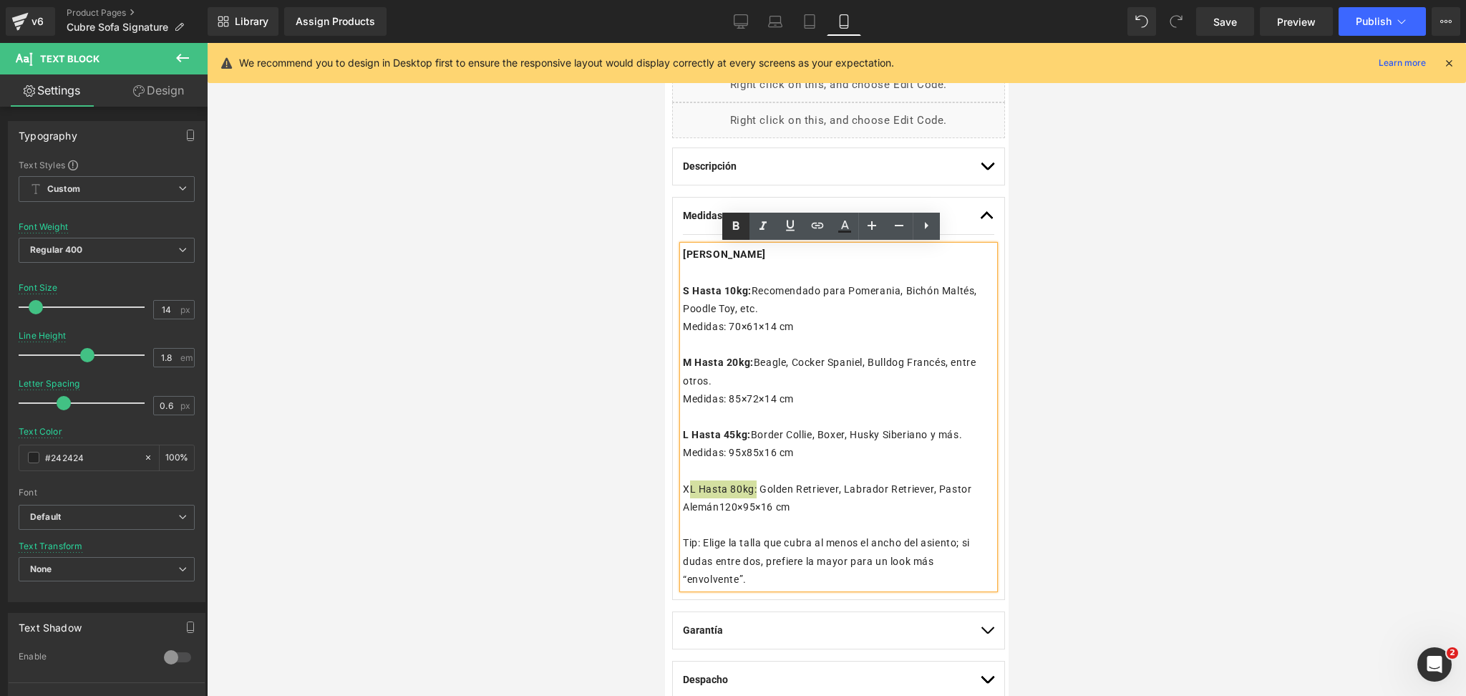
click at [730, 232] on icon at bounding box center [735, 226] width 17 height 17
click at [685, 490] on strong "XL Hasta 80kg" at bounding box center [721, 488] width 72 height 11
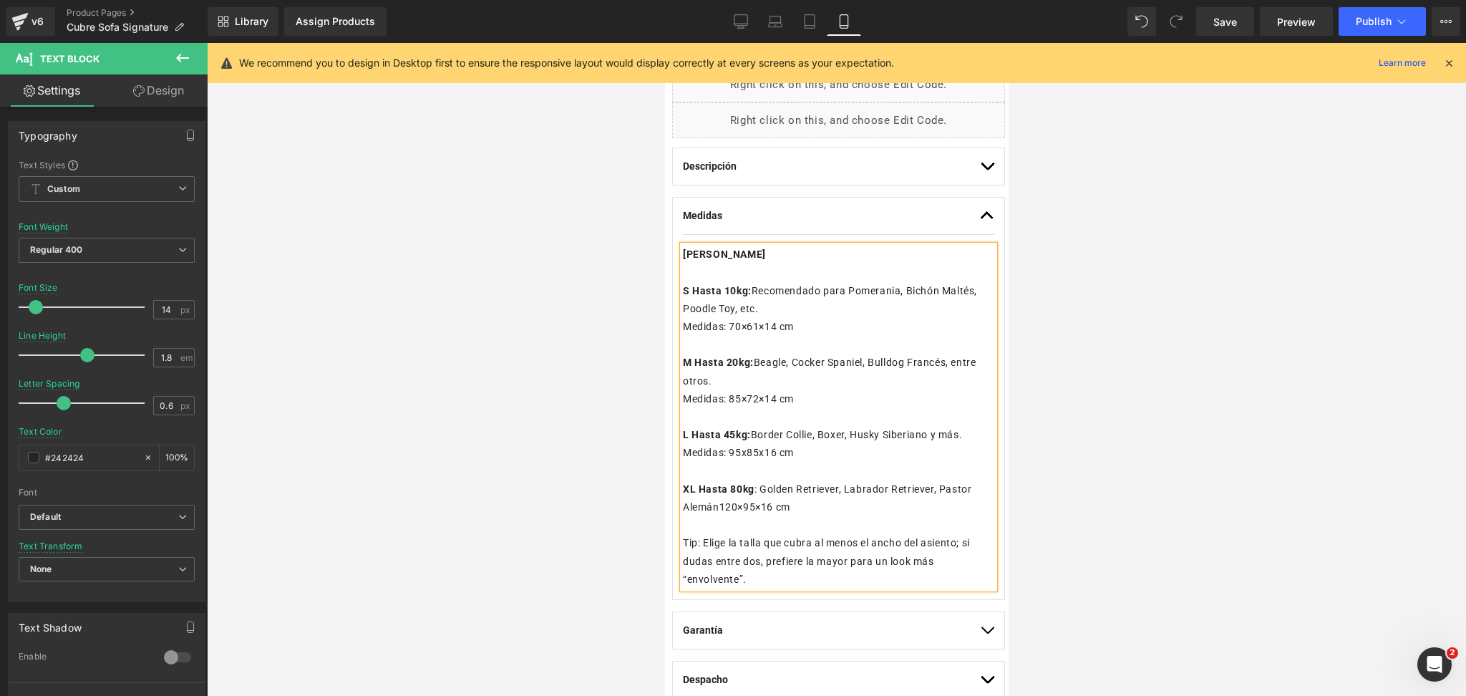
click at [809, 487] on p "XL Hasta 80kg : Golden Retriever, Labrador Retriever, Pastor Alemán120×95×16 cm" at bounding box center [837, 498] width 311 height 36
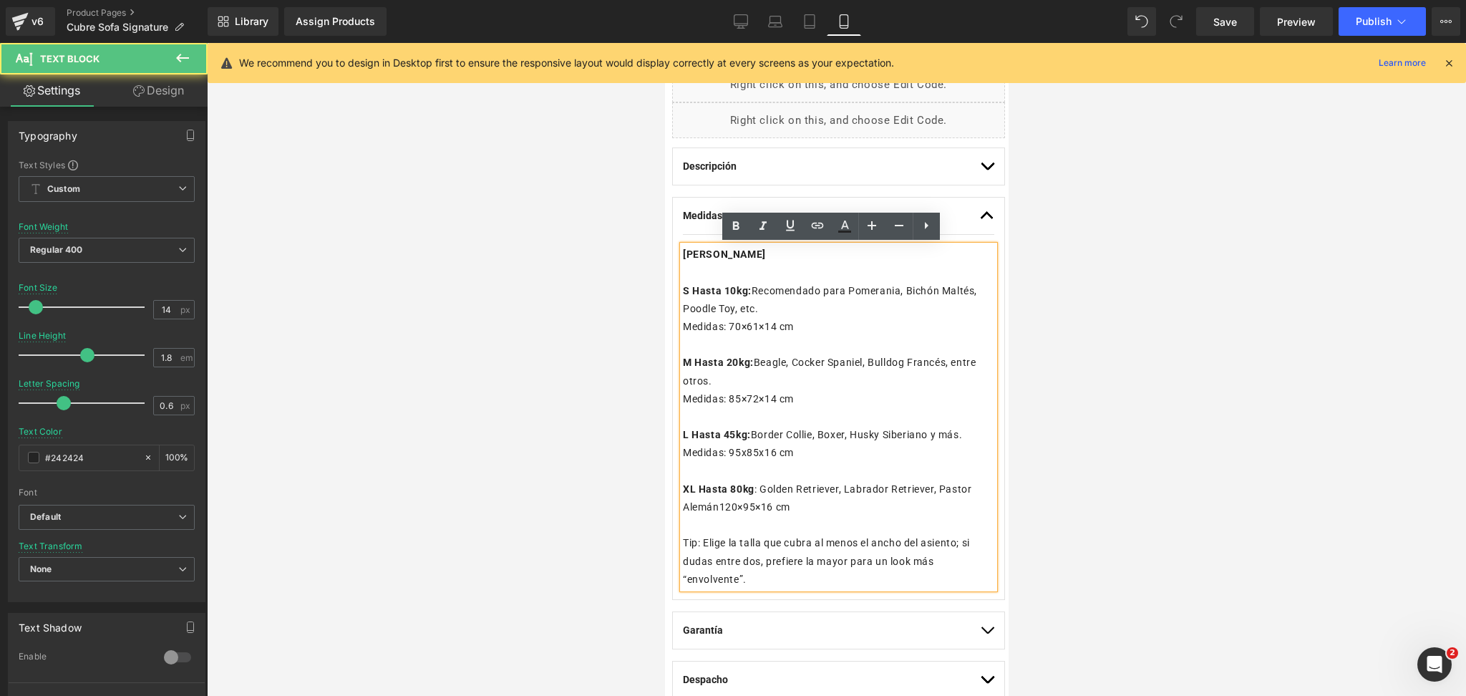
click at [1119, 490] on div at bounding box center [836, 369] width 1259 height 653
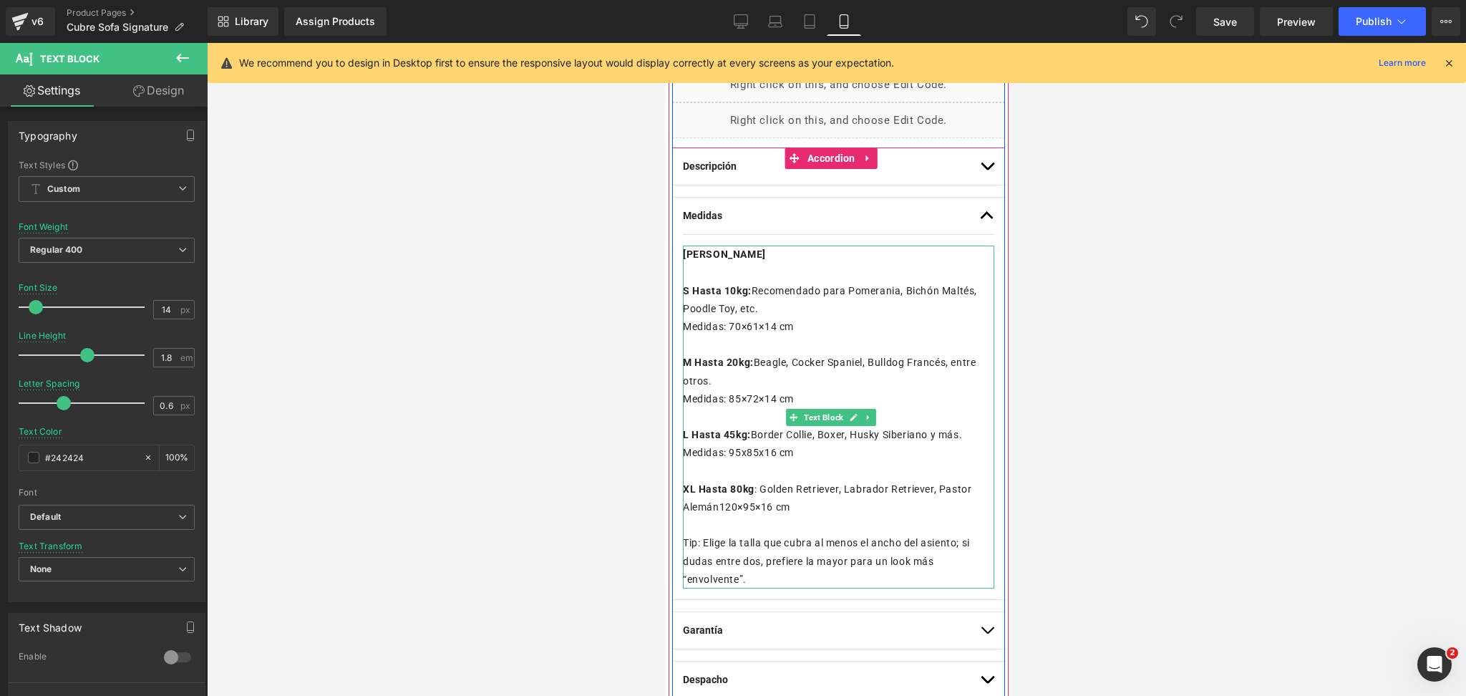
click at [845, 498] on p "XL Hasta 80kg : Golden Retriever, Labrador Retriever, Pastor Alemán120×95×16 cm" at bounding box center [837, 498] width 311 height 36
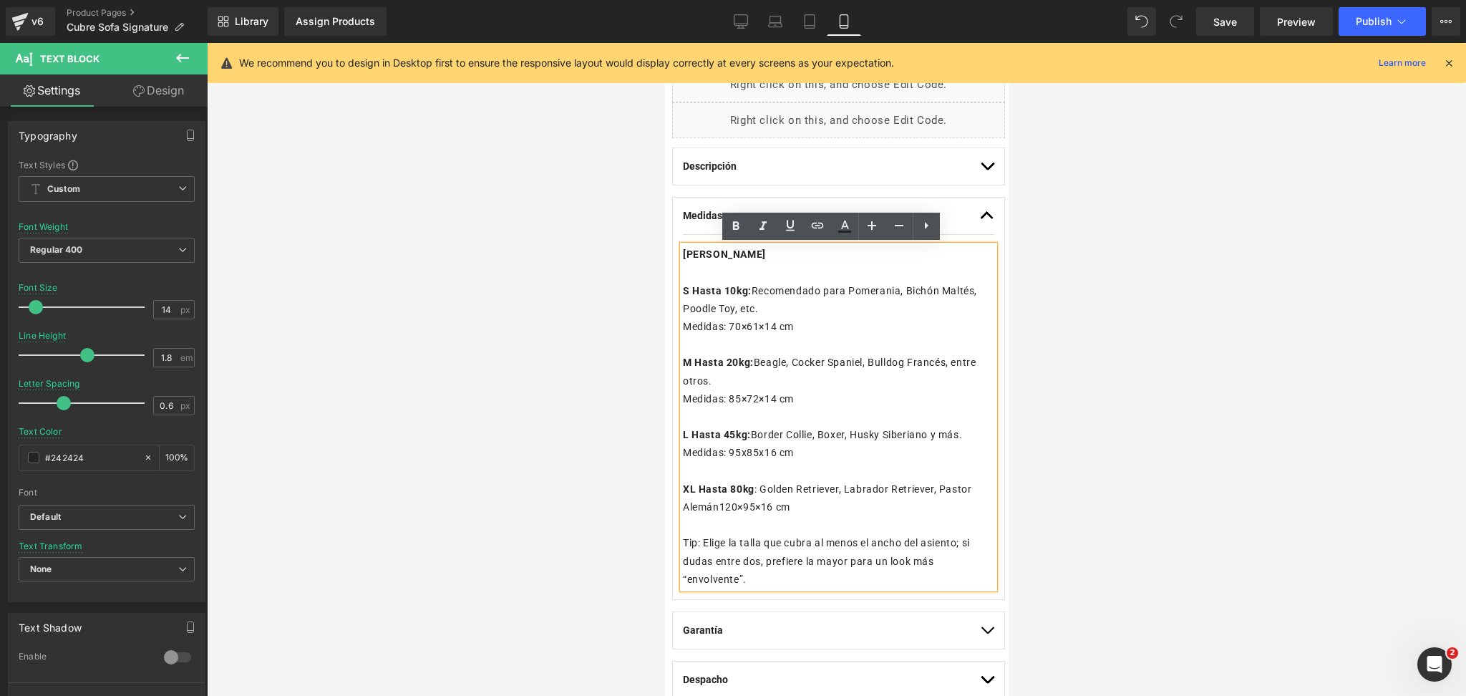
click at [757, 504] on p "XL Hasta 80kg : Golden Retriever, Labrador Retriever, Pastor Alemán120×95×16 cm" at bounding box center [837, 498] width 311 height 36
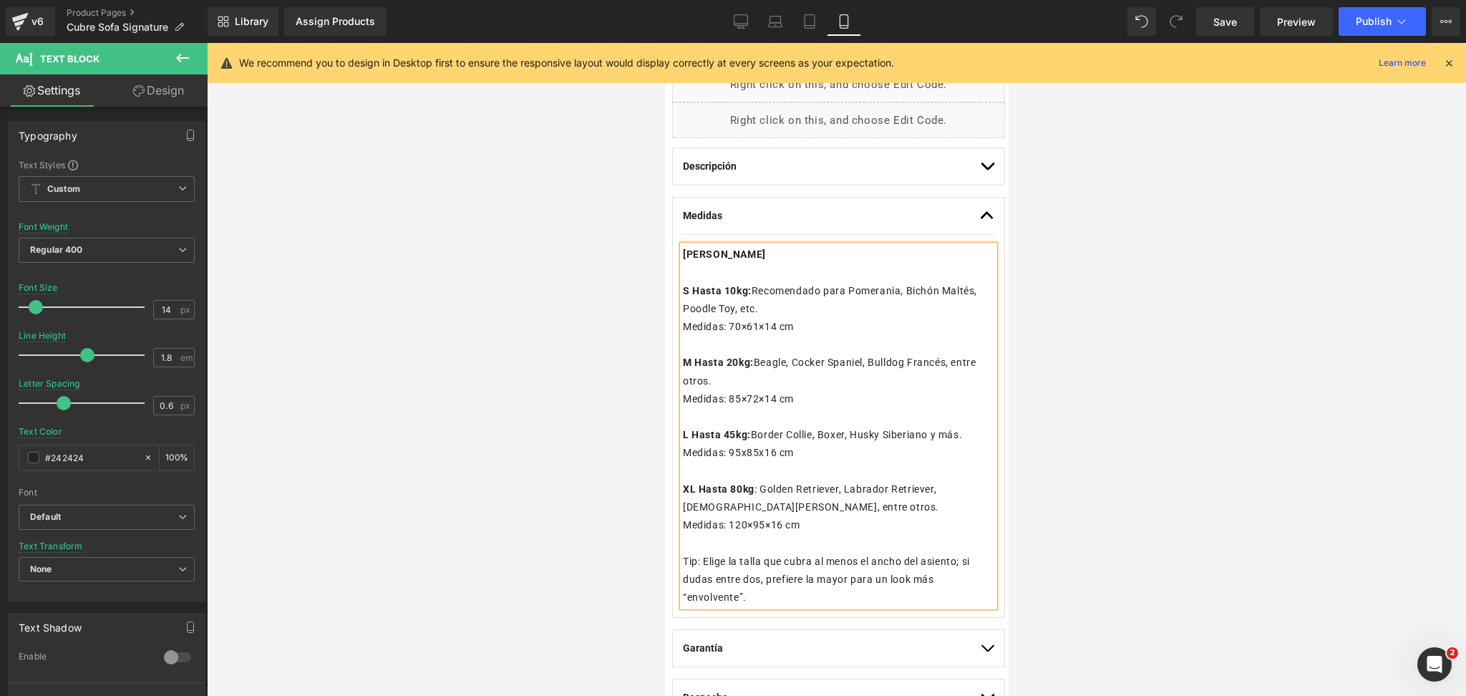
click at [1105, 423] on div at bounding box center [836, 369] width 1259 height 653
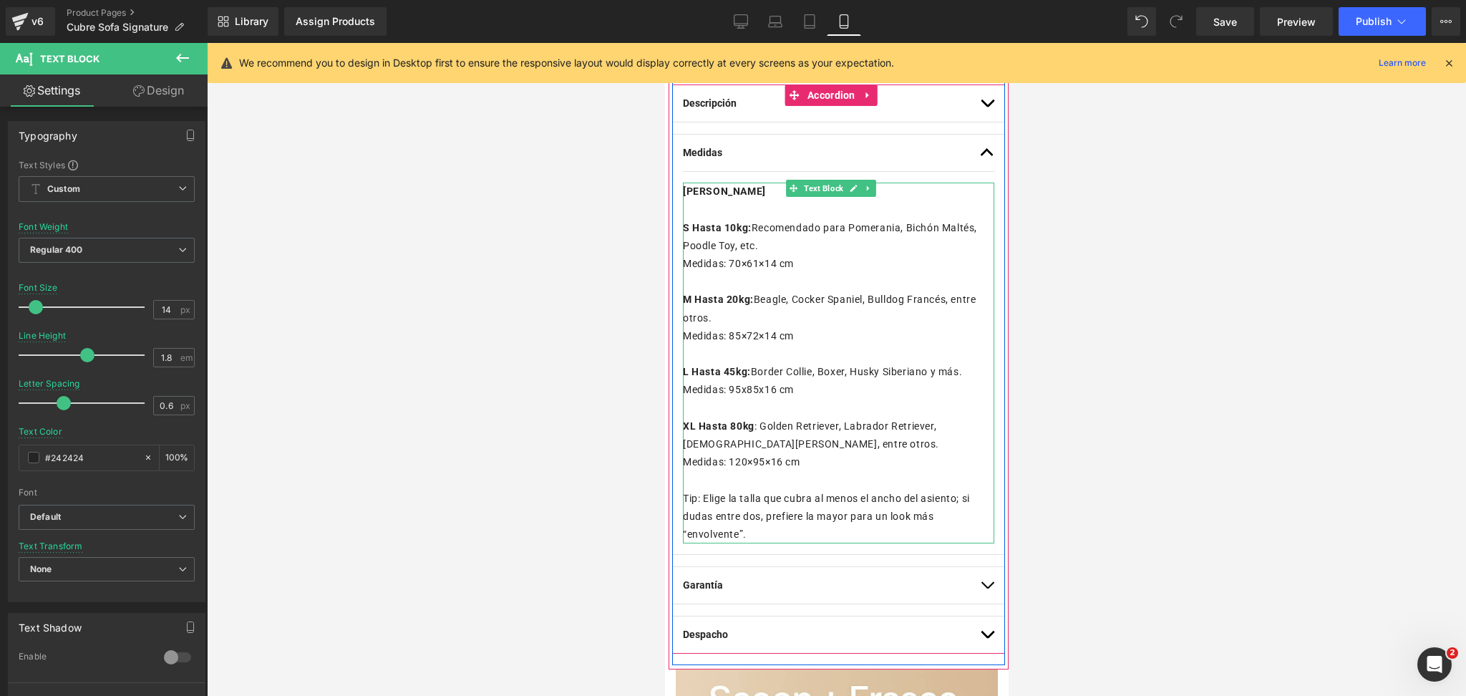
scroll to position [976, 0]
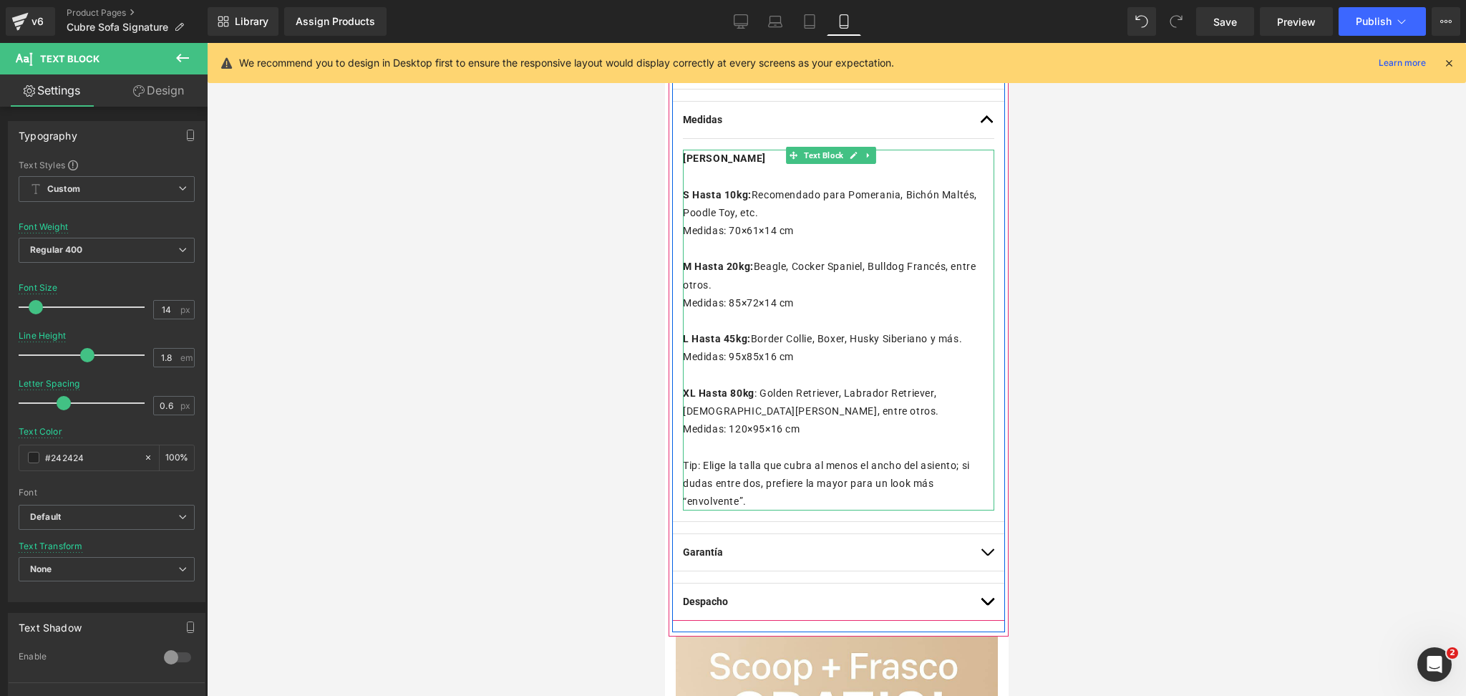
click at [698, 461] on p "Tip: Elige la talla que cubra al menos el ancho del asiento; si dudas entre dos…" at bounding box center [837, 484] width 311 height 54
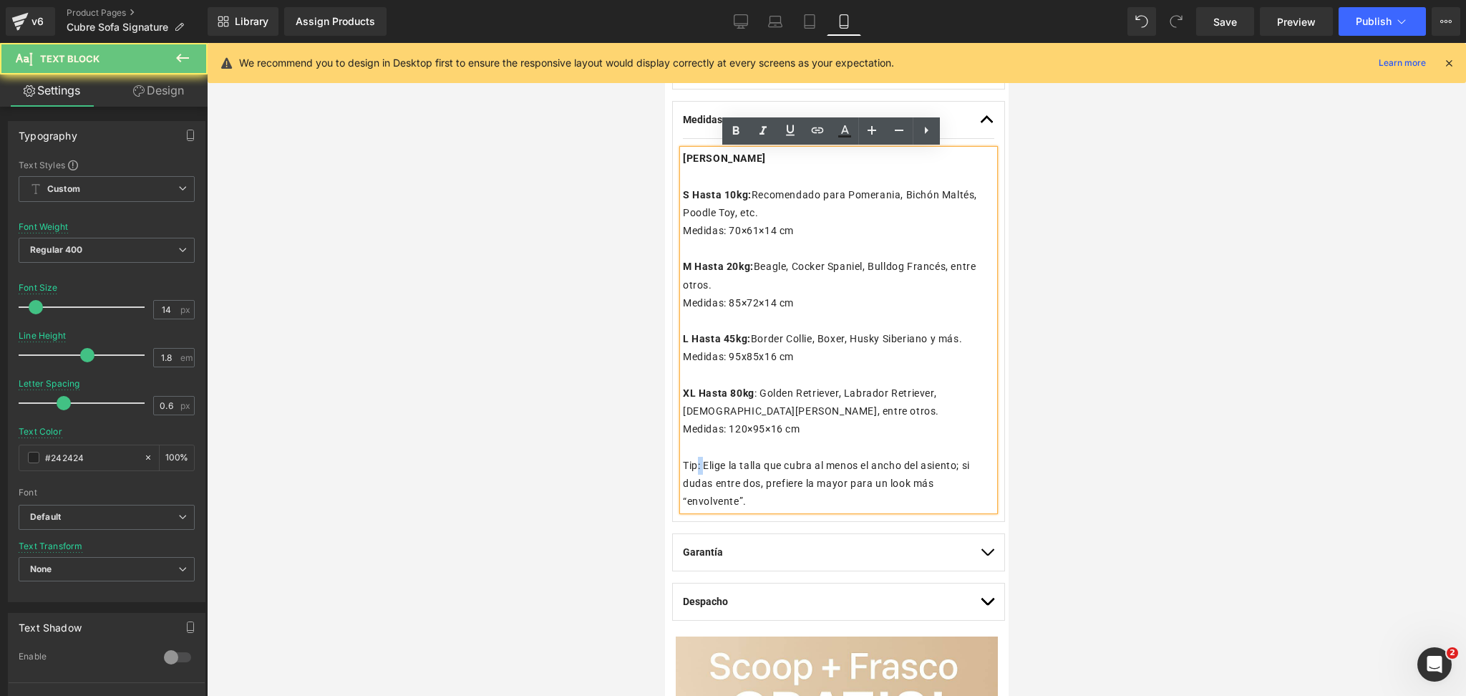
click at [698, 461] on p "Tip: Elige la talla que cubra al menos el ancho del asiento; si dudas entre dos…" at bounding box center [837, 484] width 311 height 54
click at [698, 462] on p "Tip: Elige la talla que cubra al menos el ancho del asiento; si dudas entre dos…" at bounding box center [837, 484] width 311 height 54
click at [694, 462] on p "Tip: Elige la talla que cubra al menos el ancho del asiento; si dudas entre dos…" at bounding box center [837, 484] width 311 height 54
drag, startPoint x: 697, startPoint y: 463, endPoint x: 682, endPoint y: 463, distance: 15.0
click at [682, 463] on p "Tip: Elige la talla que cubra al menos el ancho del asiento; si dudas entre dos…" at bounding box center [837, 484] width 311 height 54
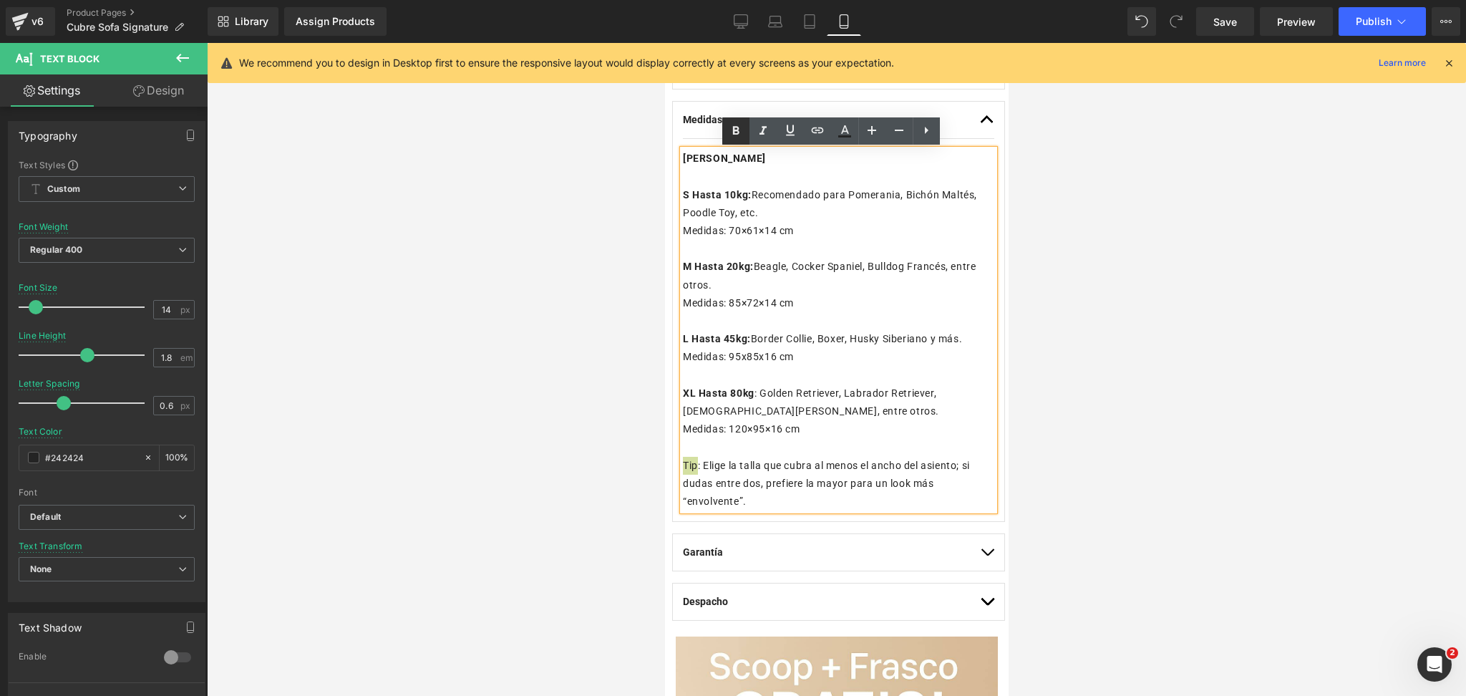
drag, startPoint x: 735, startPoint y: 126, endPoint x: 734, endPoint y: 137, distance: 11.5
click at [735, 125] on icon at bounding box center [735, 130] width 17 height 17
click at [776, 362] on p "Medidas: 95x85x16 cm" at bounding box center [837, 357] width 311 height 18
drag, startPoint x: 704, startPoint y: 460, endPoint x: 762, endPoint y: 497, distance: 68.9
click at [762, 497] on p "Tip : Elige la talla que cubra al menos el ancho del asiento; si dudas entre do…" at bounding box center [837, 484] width 311 height 54
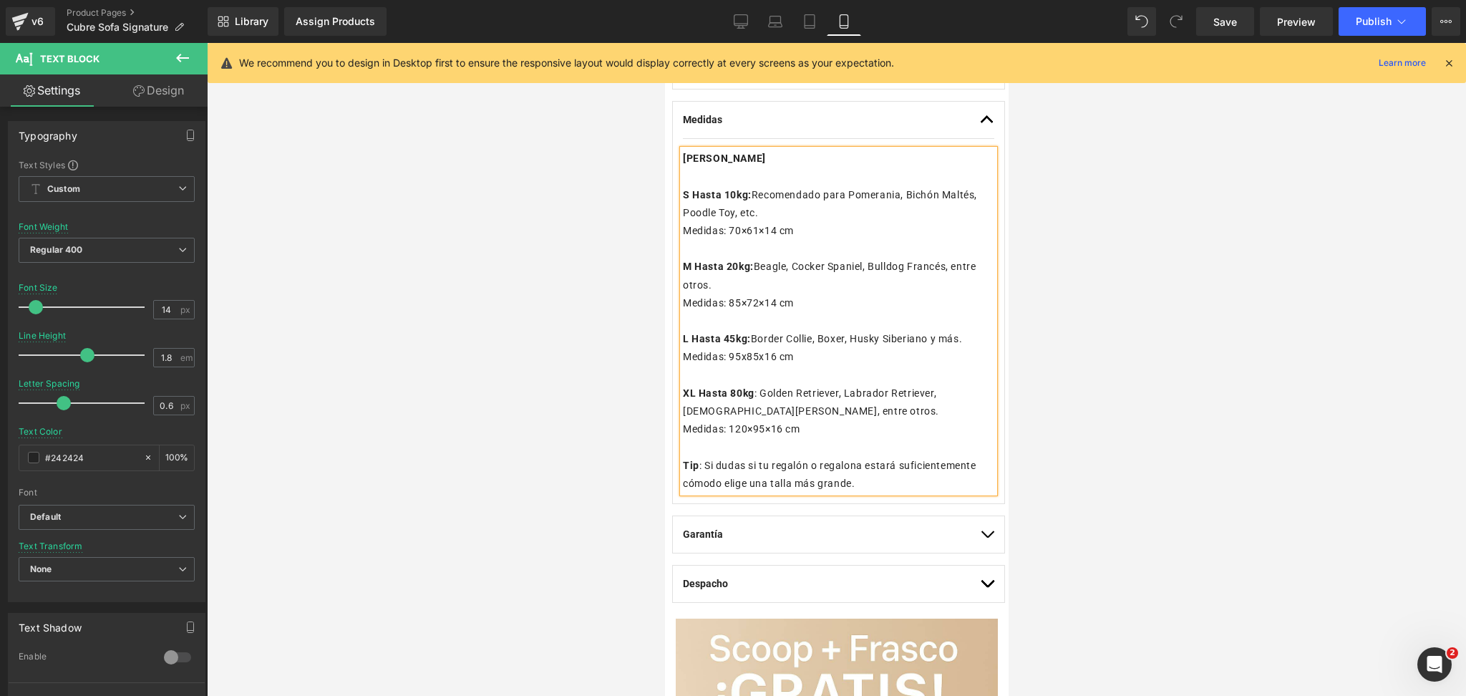
click at [1164, 447] on div at bounding box center [836, 369] width 1259 height 653
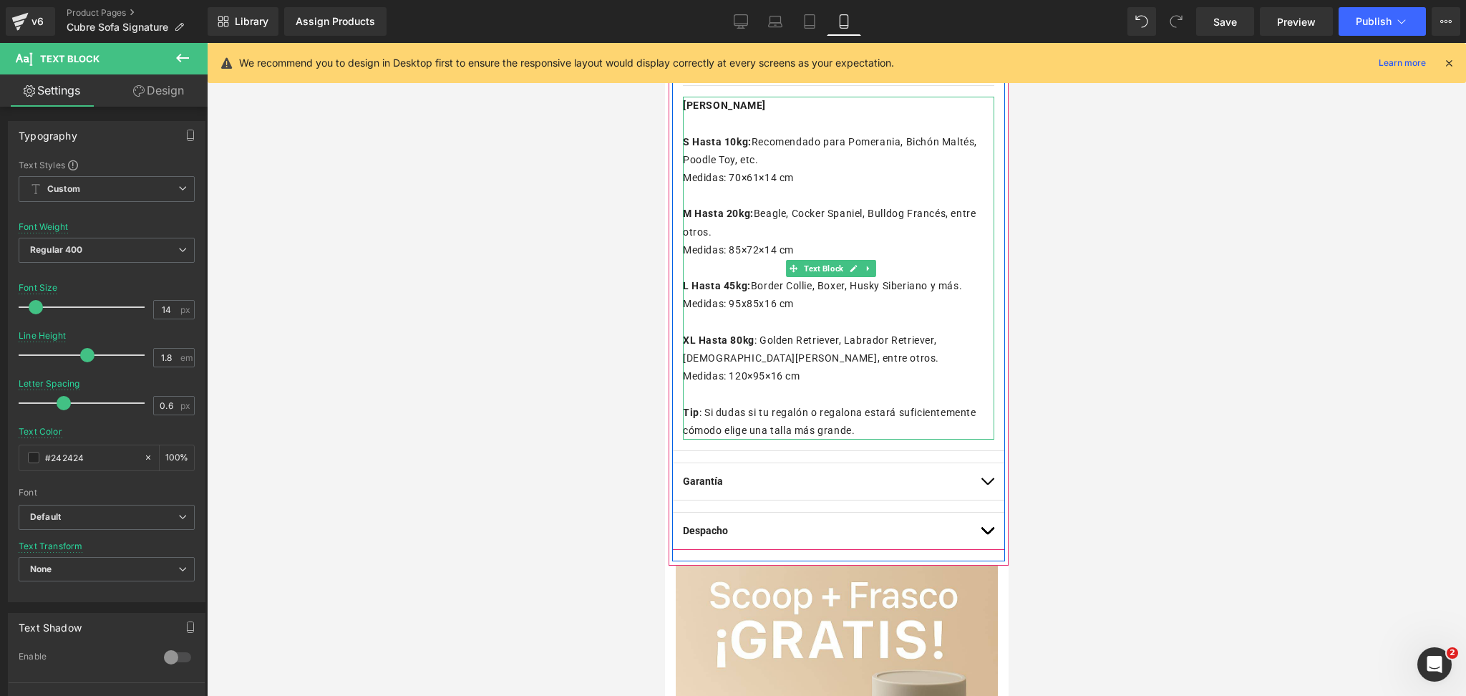
scroll to position [1071, 0]
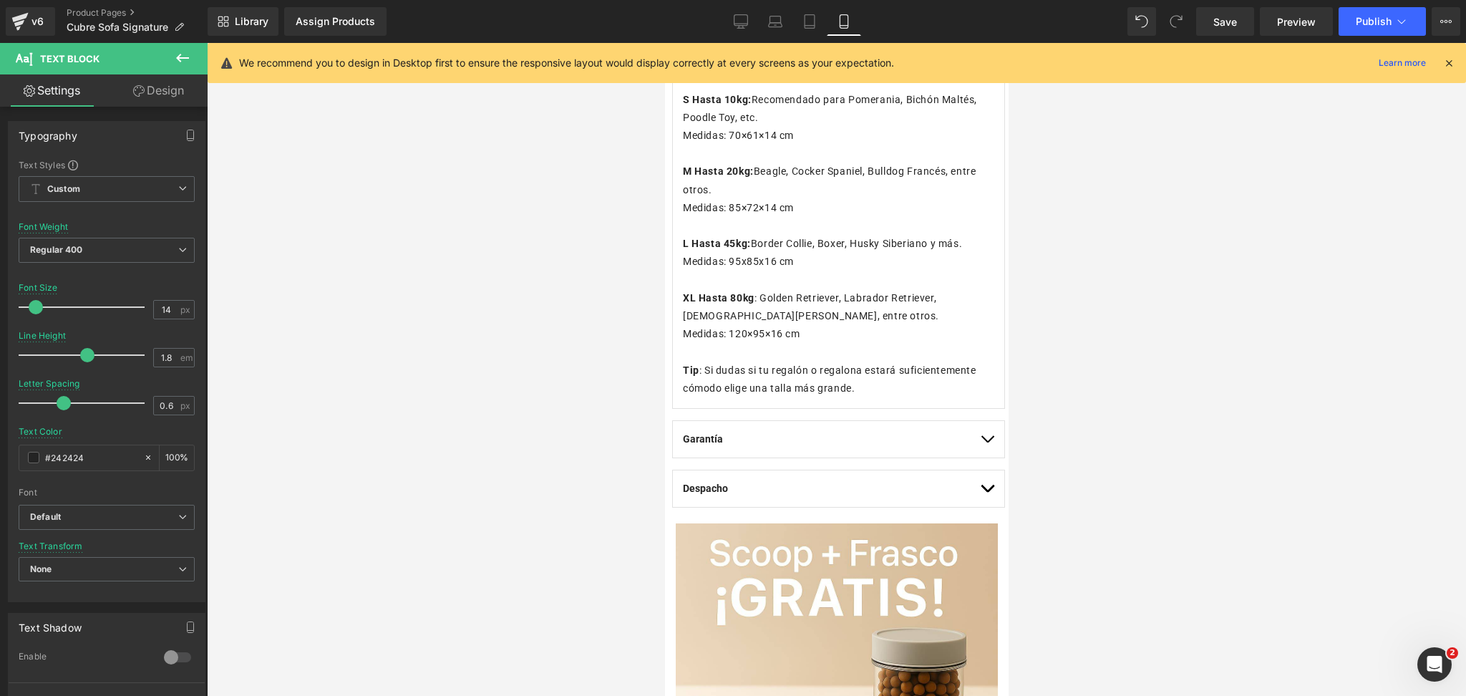
click at [1045, 368] on div at bounding box center [836, 369] width 1259 height 653
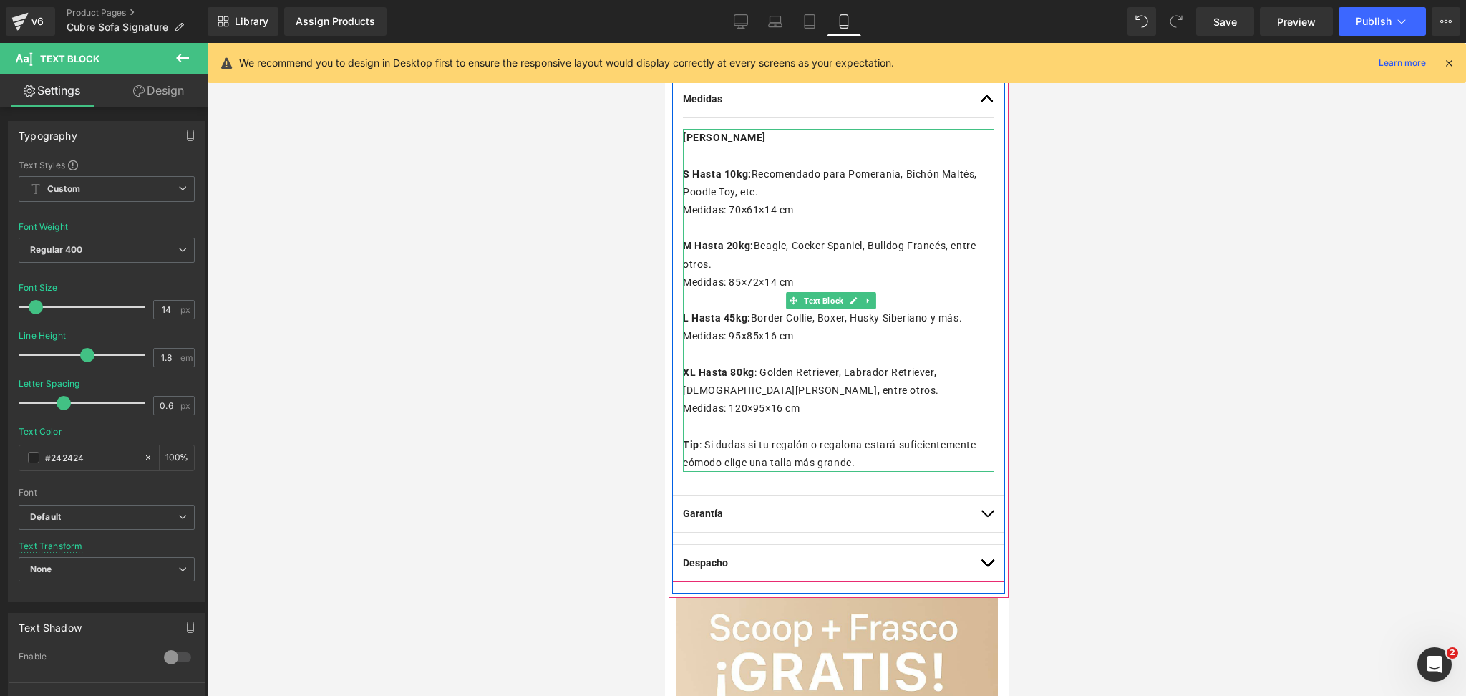
scroll to position [976, 0]
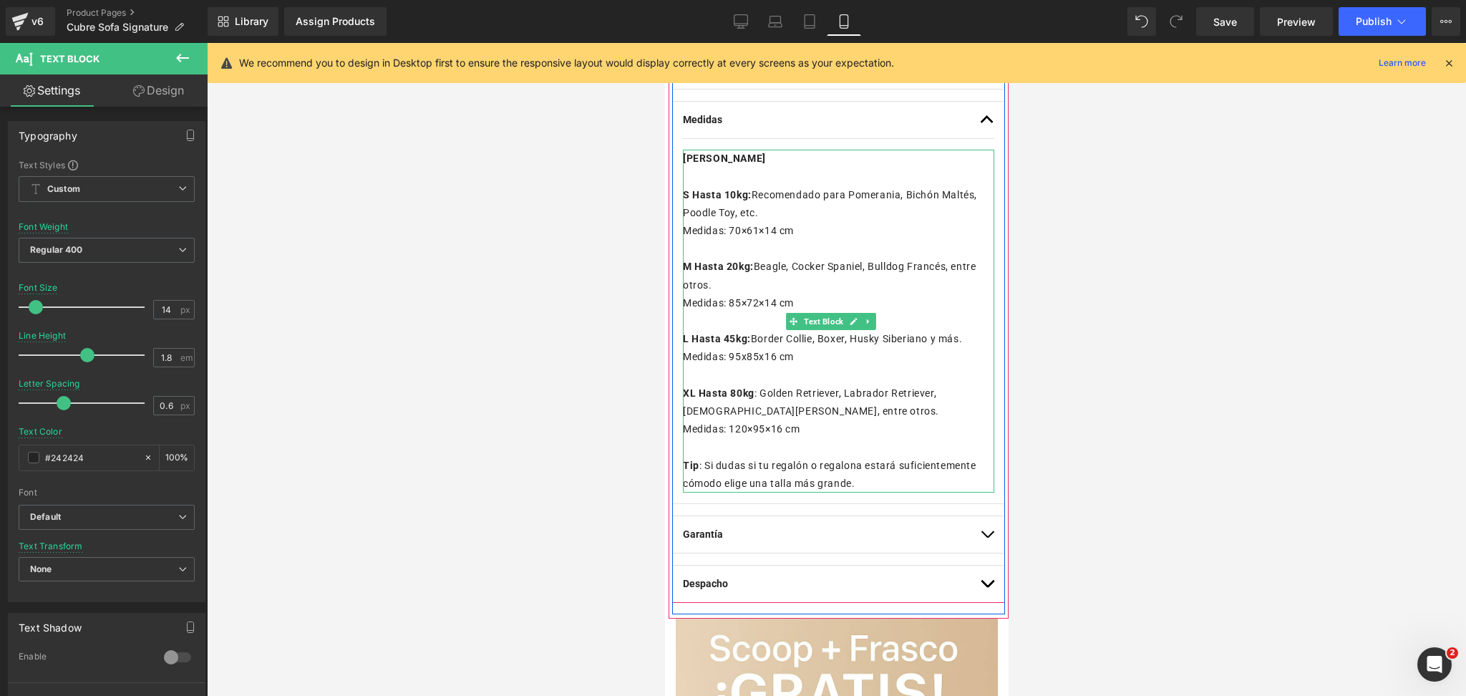
click at [711, 158] on b "[PERSON_NAME]" at bounding box center [723, 157] width 83 height 11
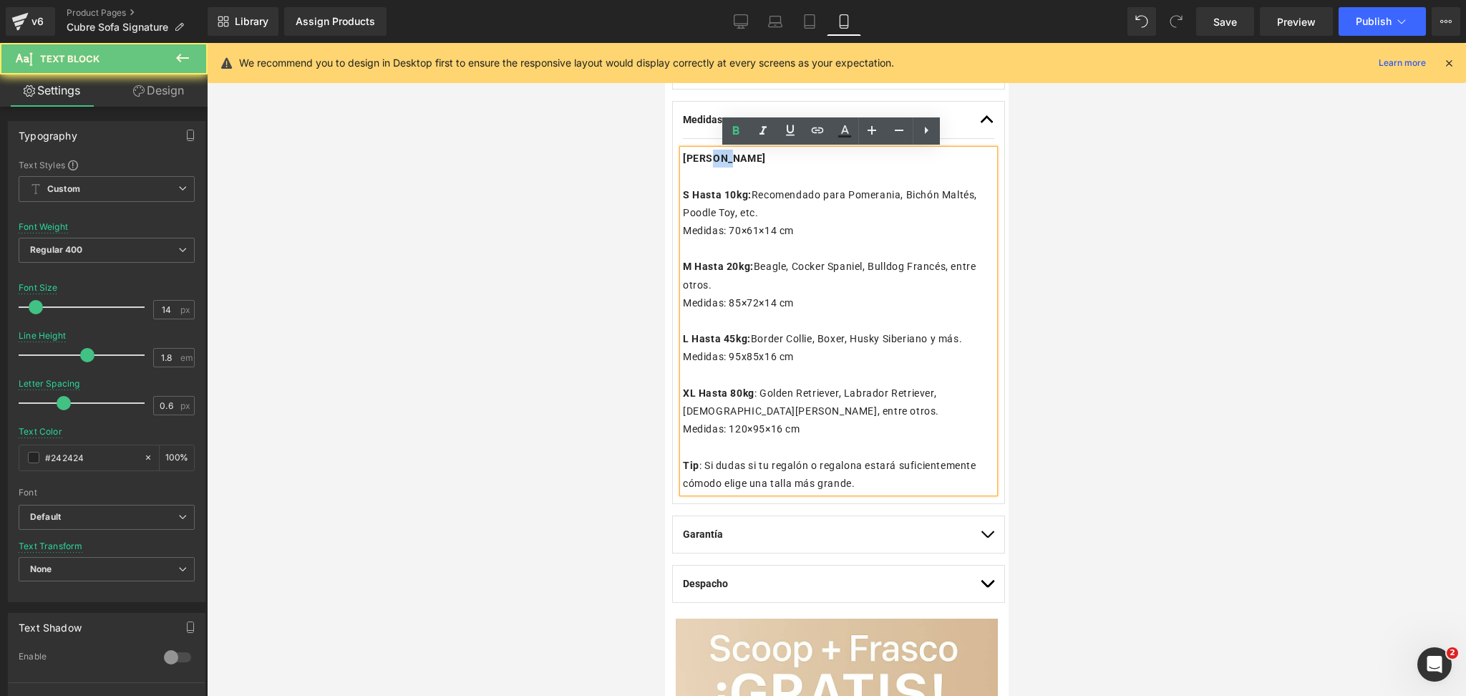
click at [711, 158] on b "[PERSON_NAME]" at bounding box center [723, 157] width 83 height 11
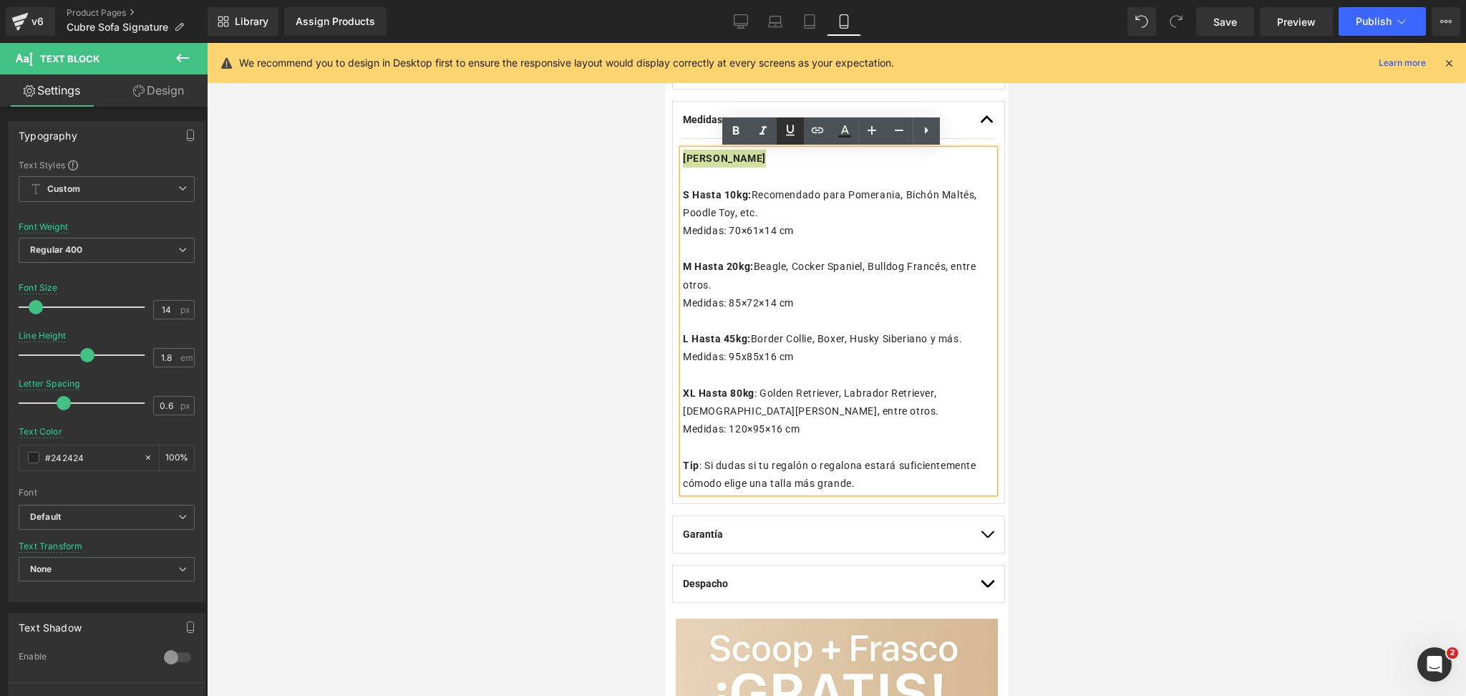
click at [791, 132] on icon at bounding box center [790, 130] width 9 height 11
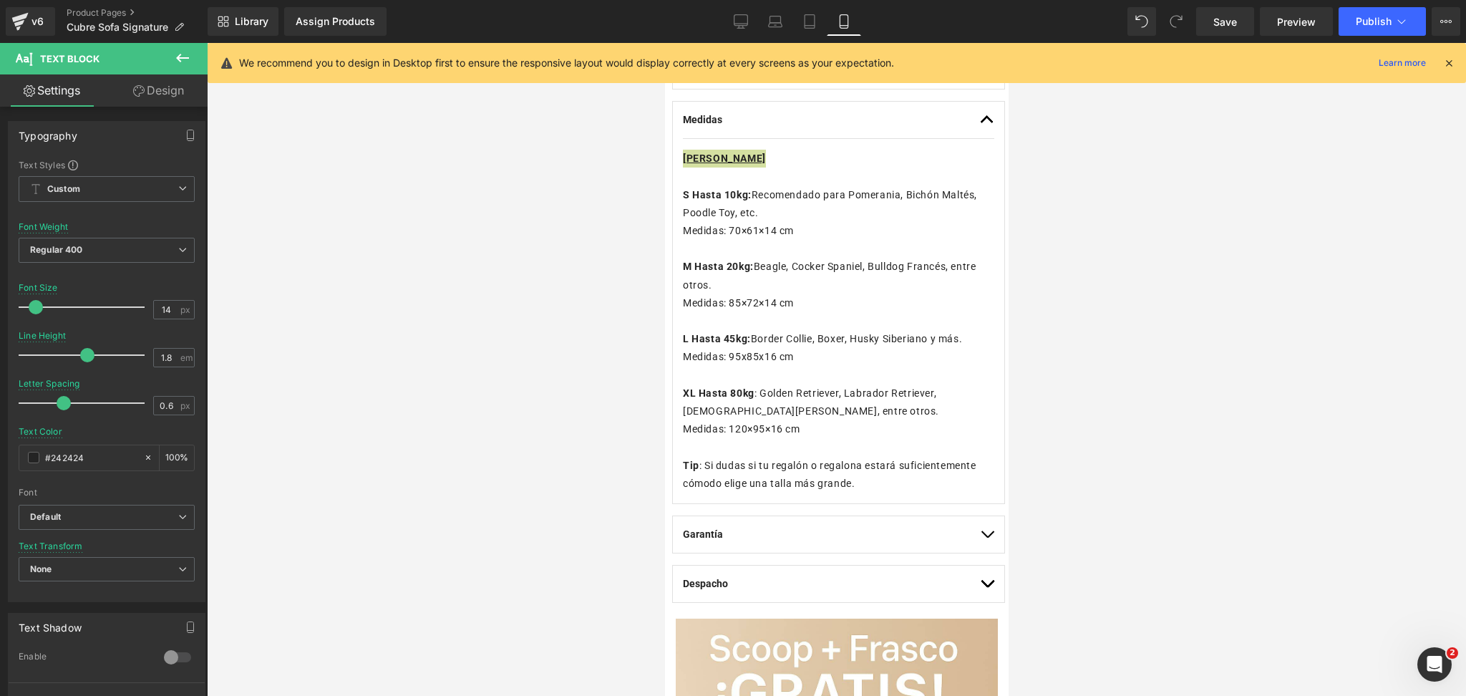
click at [1144, 171] on div at bounding box center [836, 369] width 1259 height 653
click at [926, 236] on p "Medidas: 70×61×14 cm" at bounding box center [837, 231] width 311 height 18
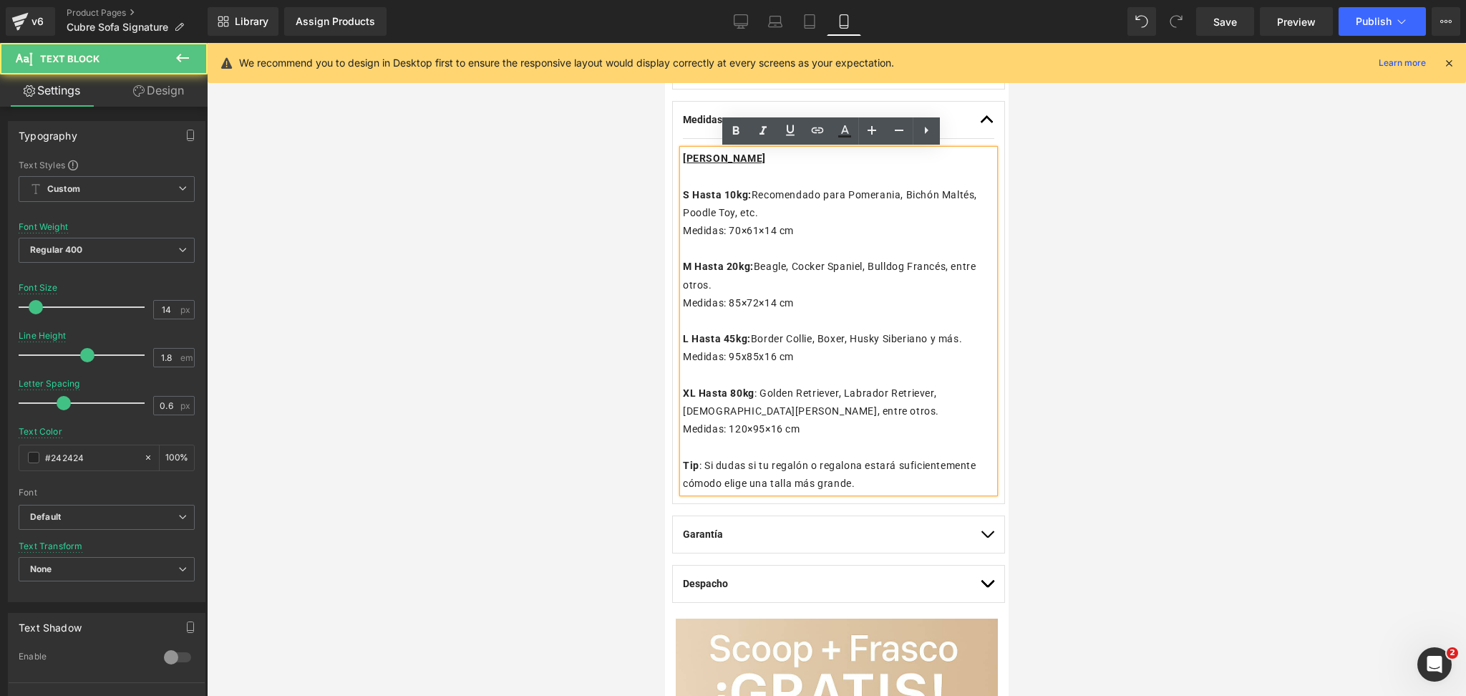
click at [1322, 213] on div at bounding box center [836, 369] width 1259 height 653
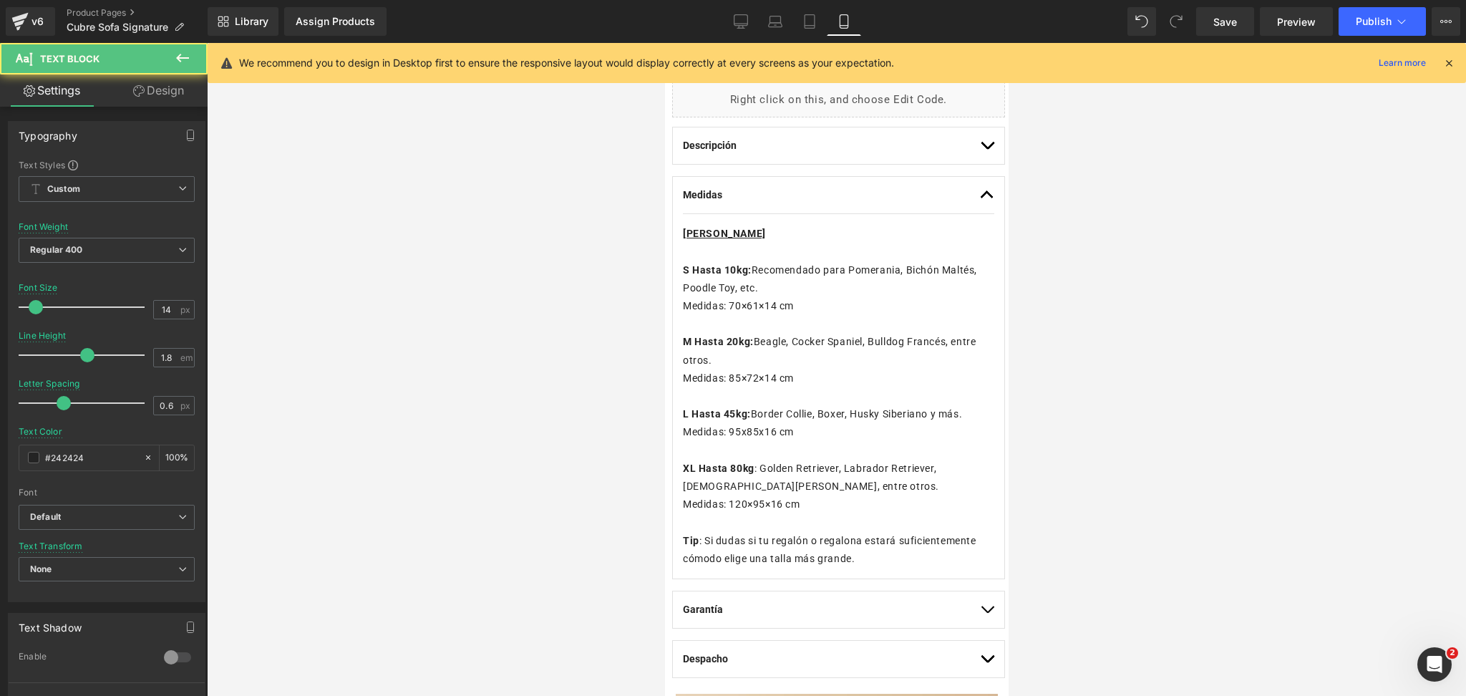
scroll to position [880, 0]
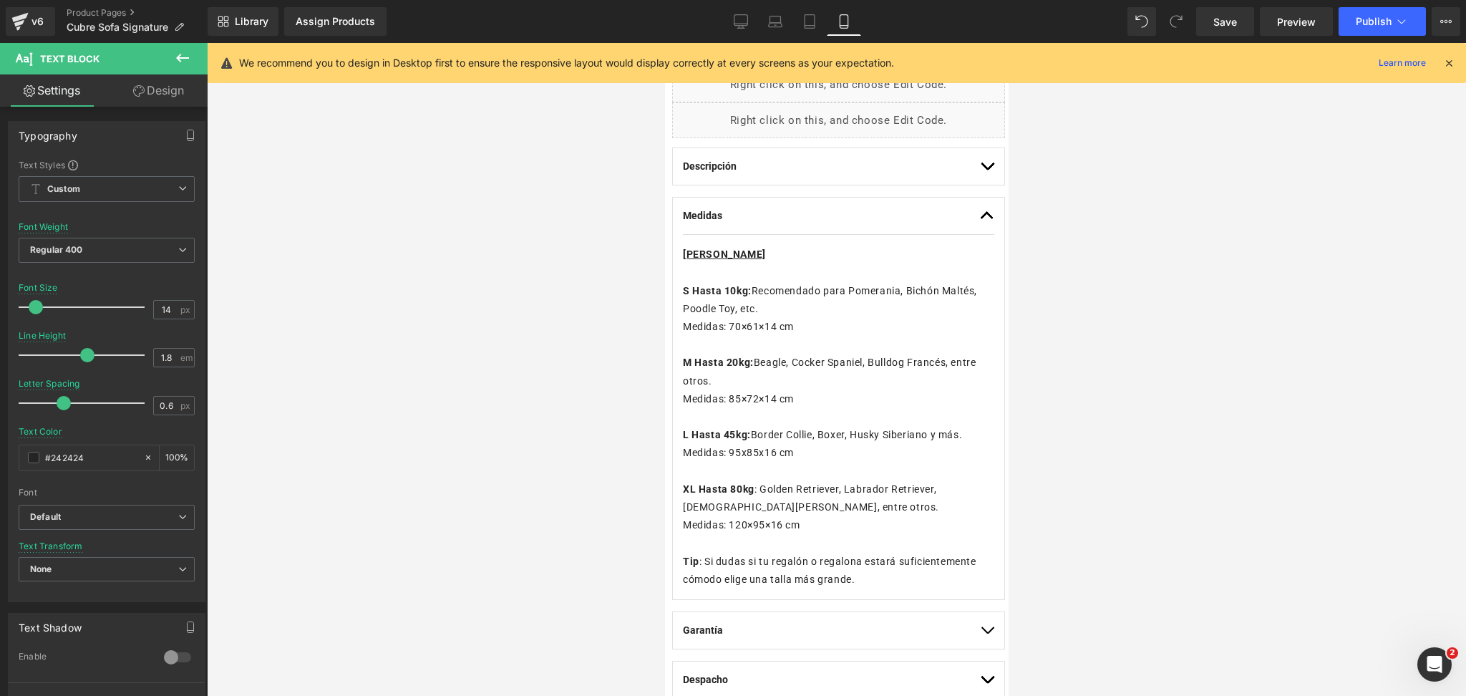
click at [1178, 268] on div at bounding box center [836, 369] width 1259 height 653
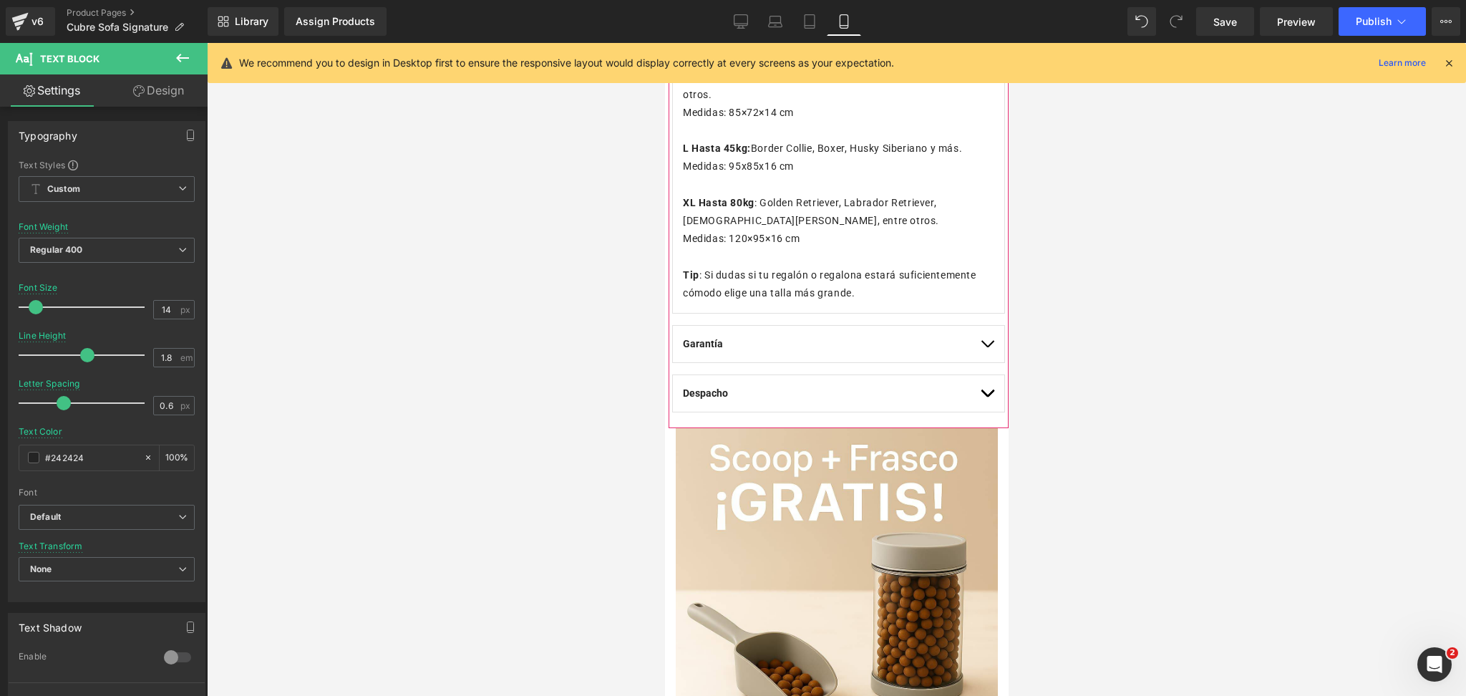
click at [979, 400] on button "button" at bounding box center [986, 393] width 14 height 37
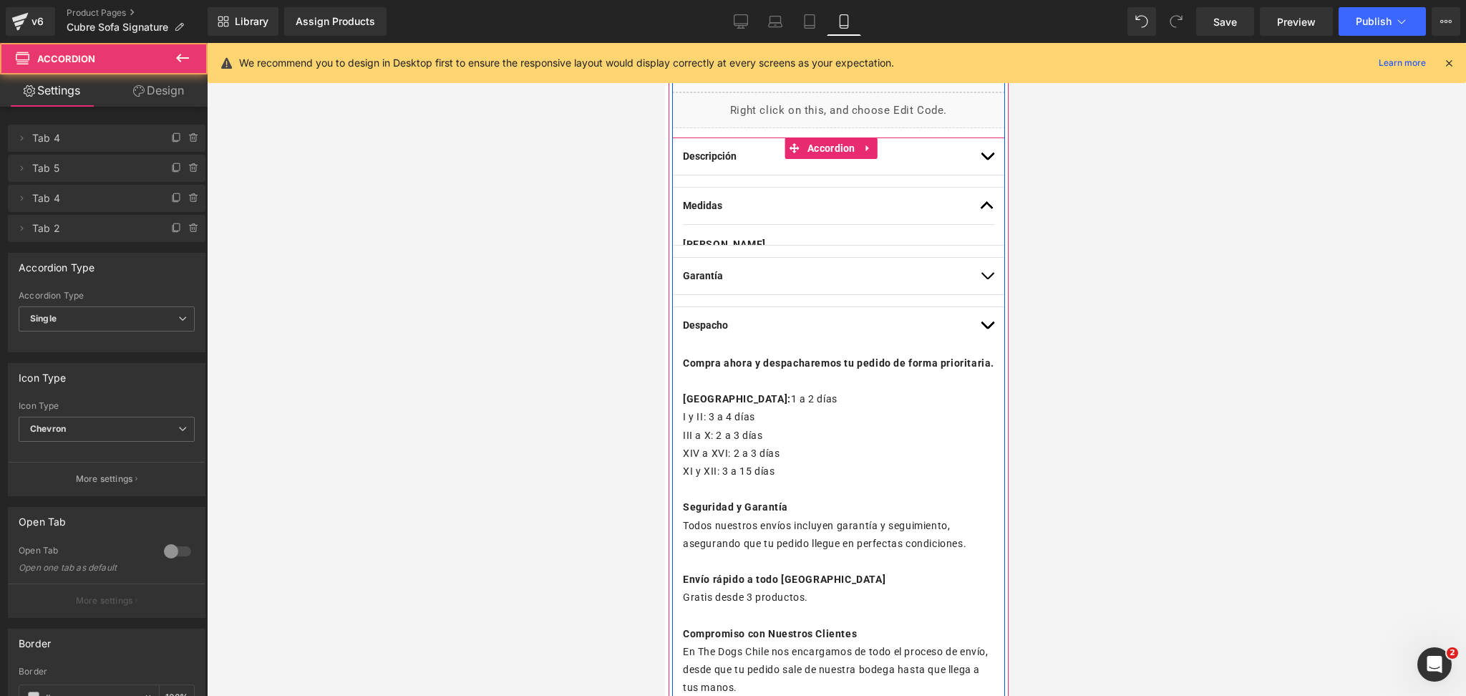
scroll to position [803, 0]
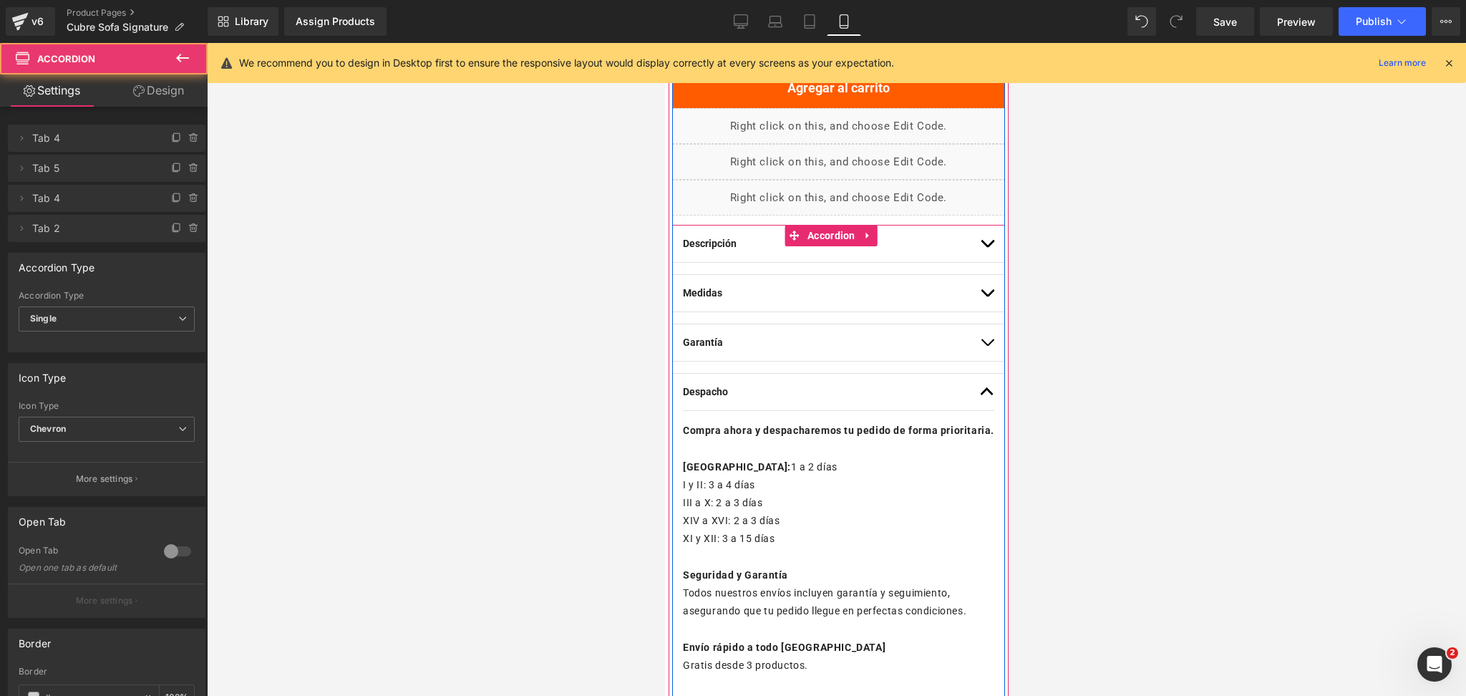
click at [979, 399] on button "button" at bounding box center [986, 392] width 14 height 37
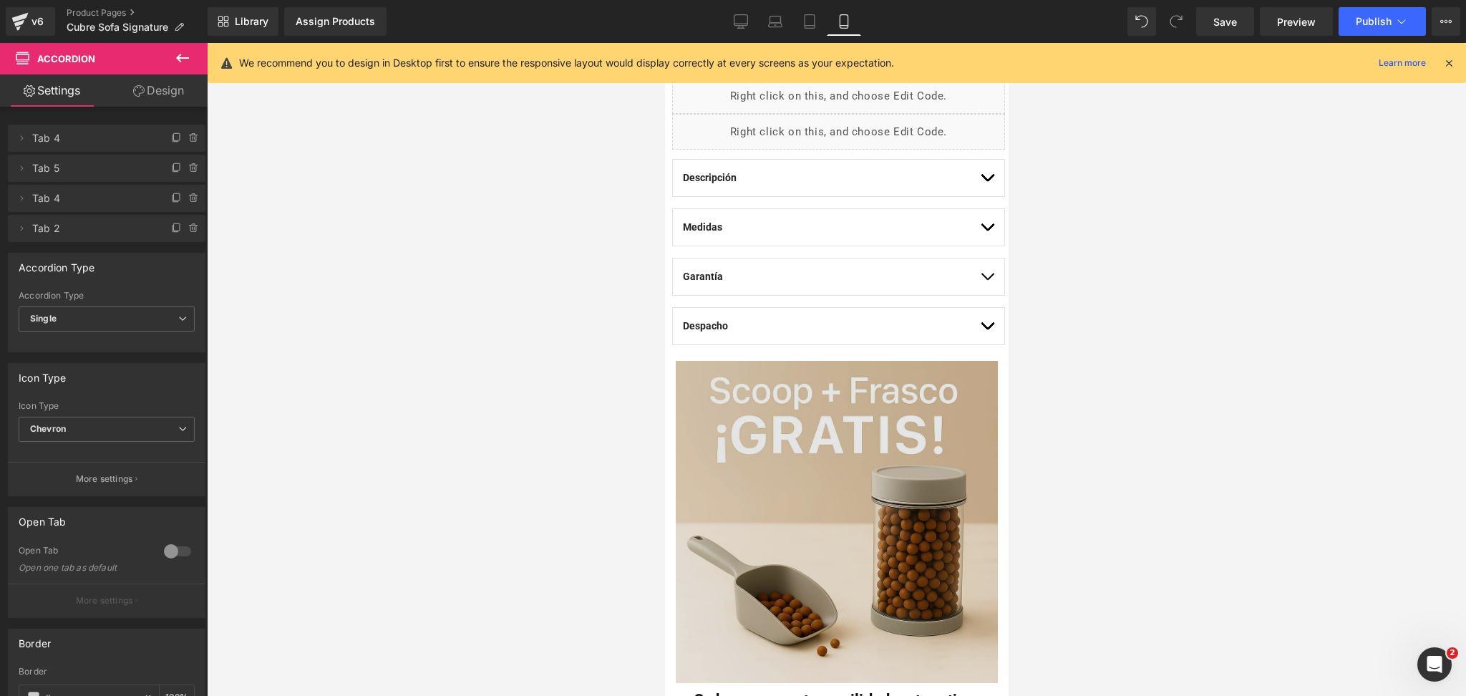
scroll to position [898, 0]
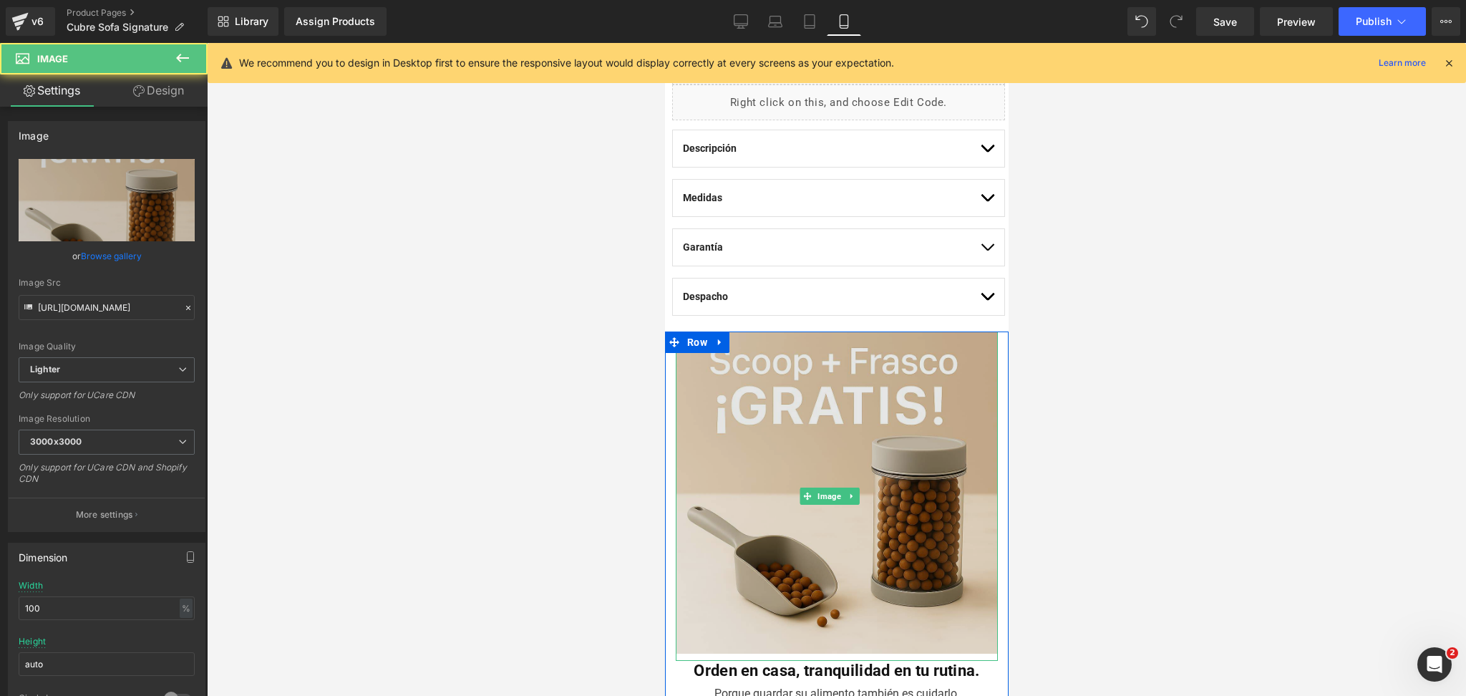
click at [858, 354] on img at bounding box center [836, 495] width 322 height 329
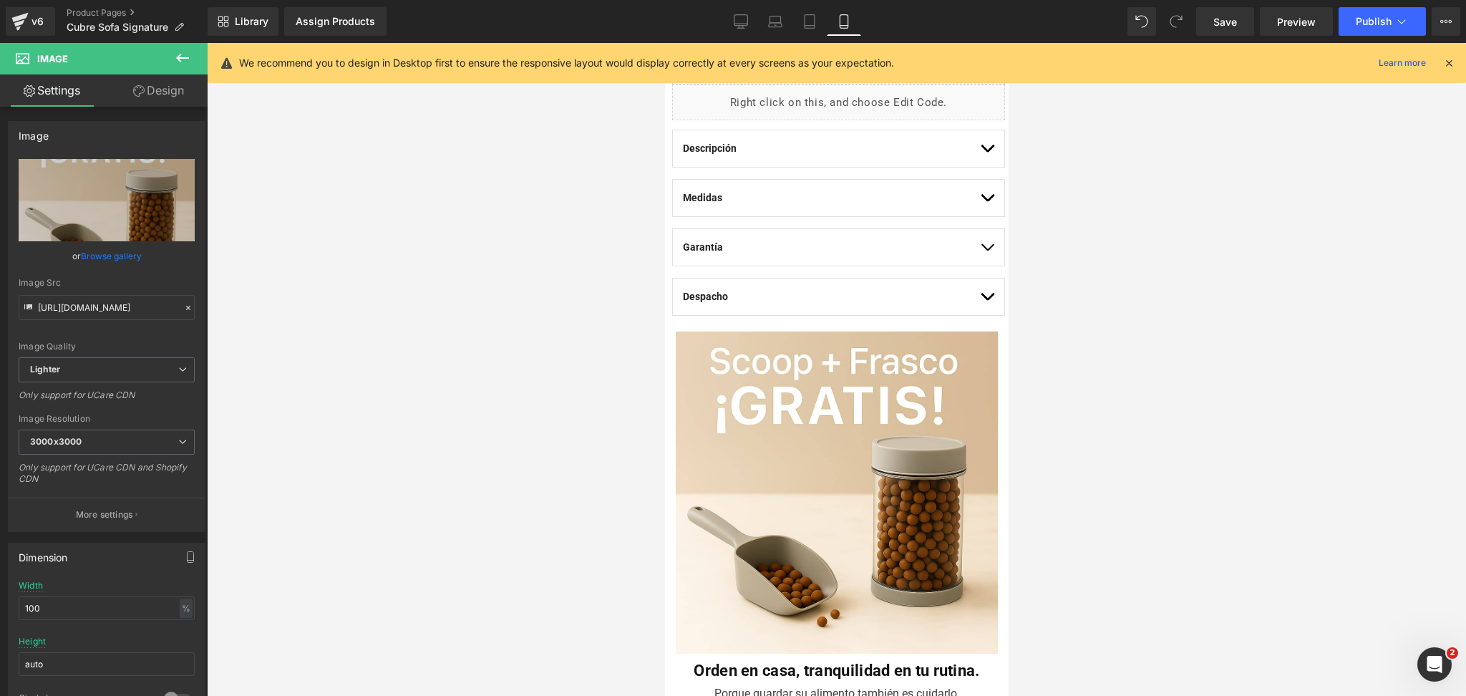
drag, startPoint x: 1213, startPoint y: 339, endPoint x: 1196, endPoint y: 344, distance: 17.9
click at [1212, 339] on div at bounding box center [836, 369] width 1259 height 653
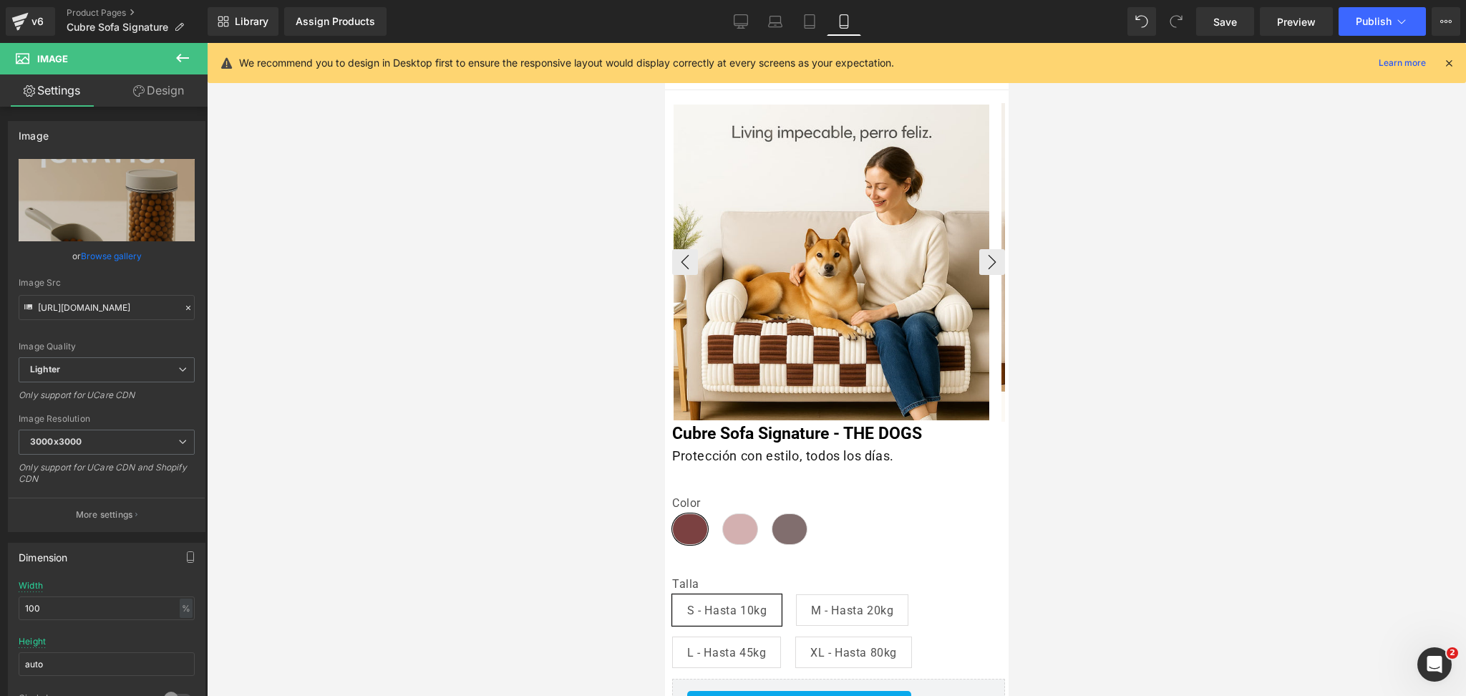
scroll to position [0, 0]
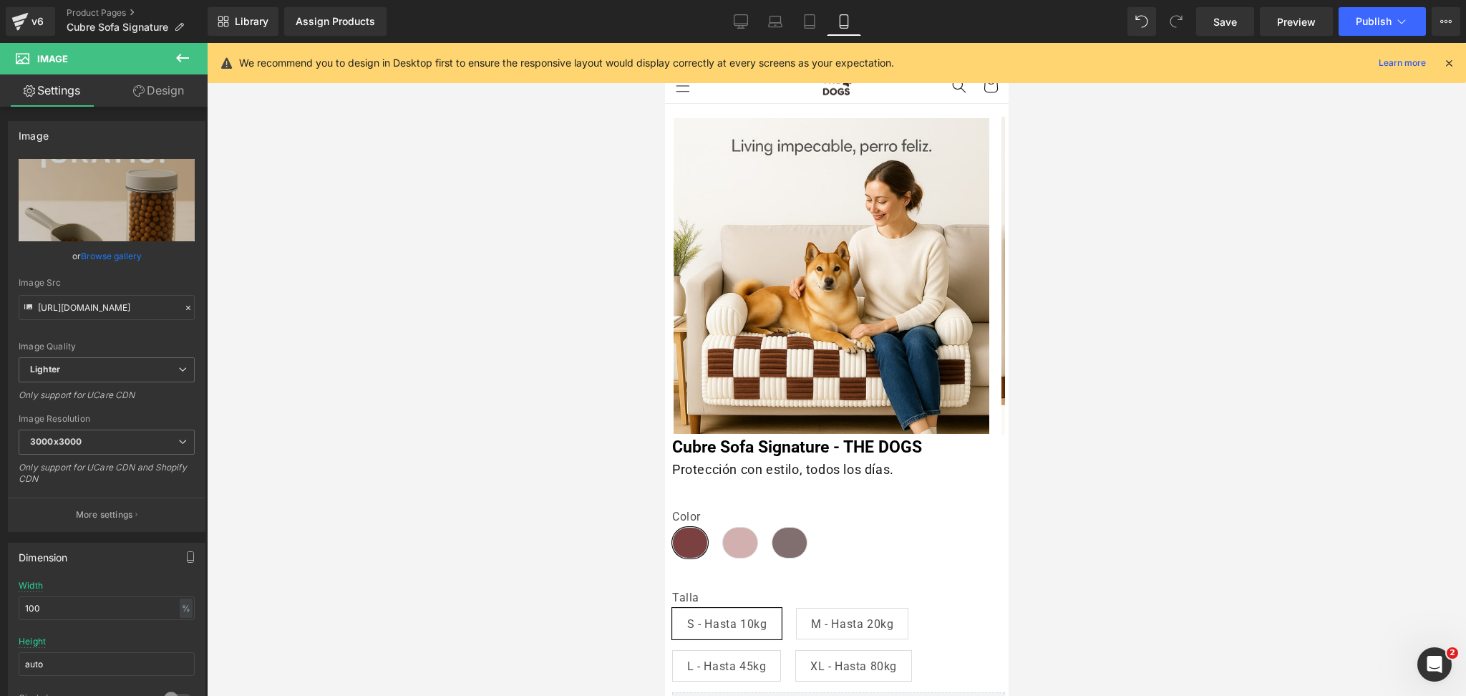
click at [1453, 57] on icon at bounding box center [1449, 63] width 13 height 13
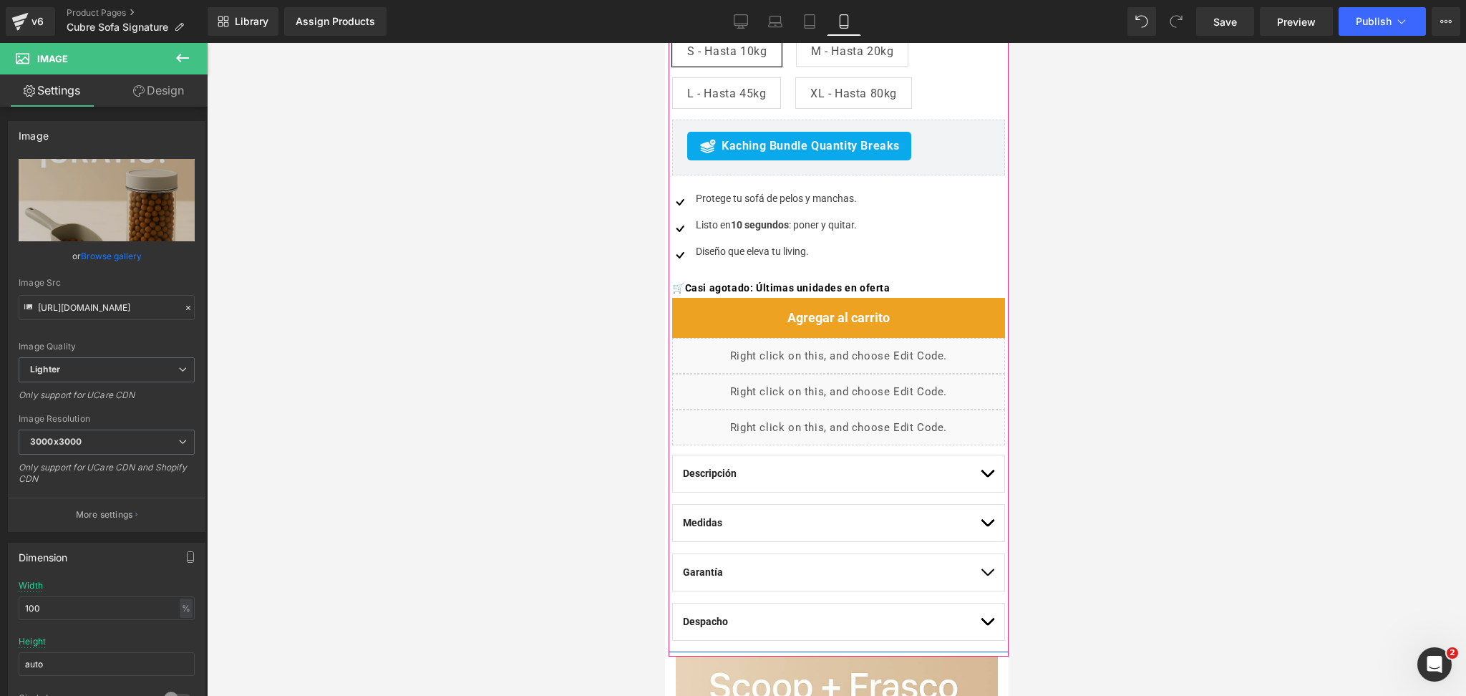
scroll to position [1050, 0]
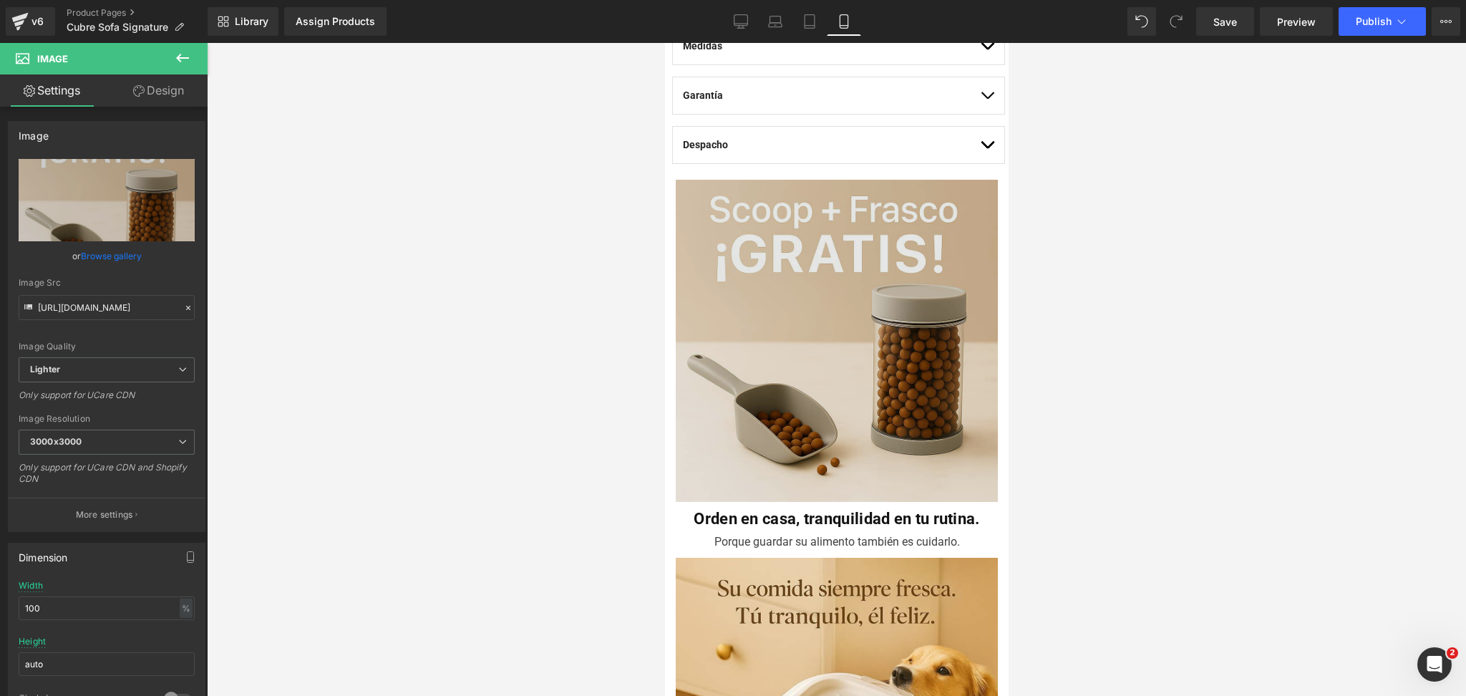
click at [895, 319] on img at bounding box center [836, 344] width 322 height 329
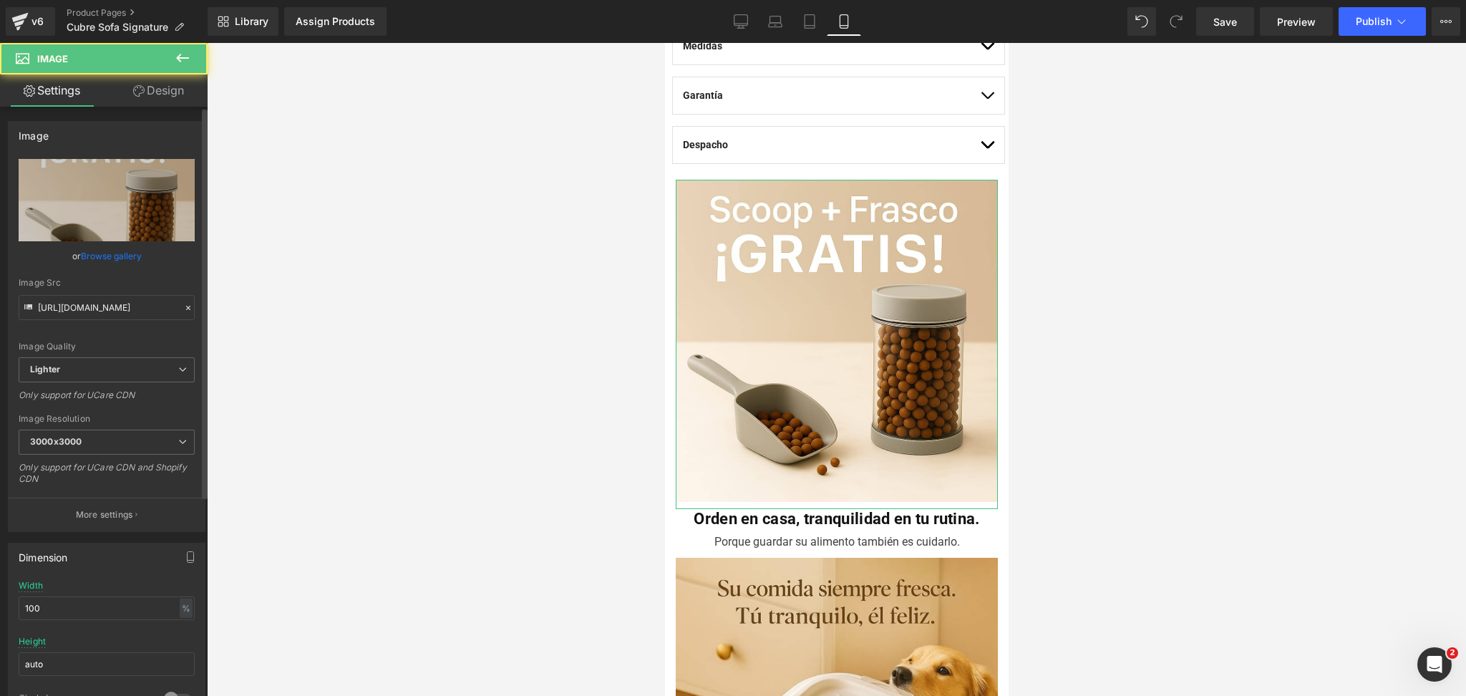
click at [88, 253] on link "Browse gallery" at bounding box center [111, 255] width 61 height 25
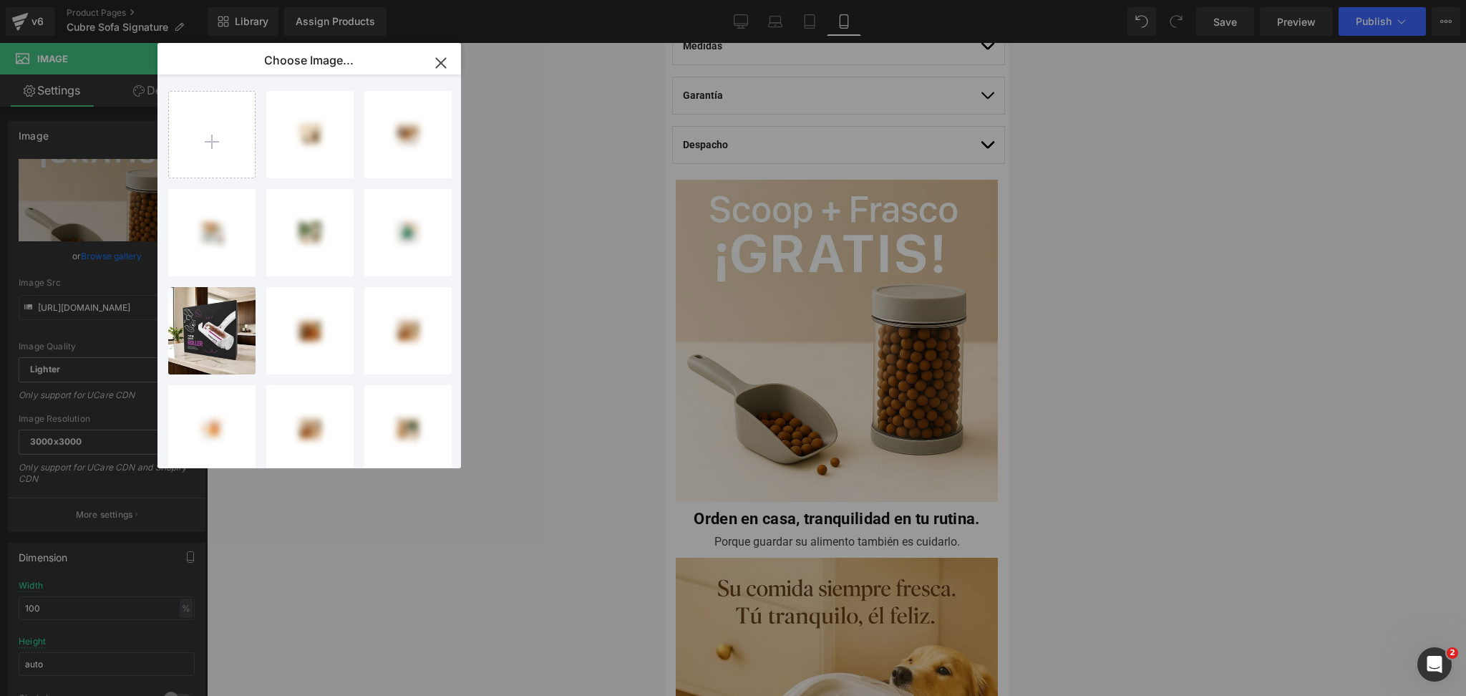
click at [216, 147] on input "file" at bounding box center [212, 135] width 86 height 86
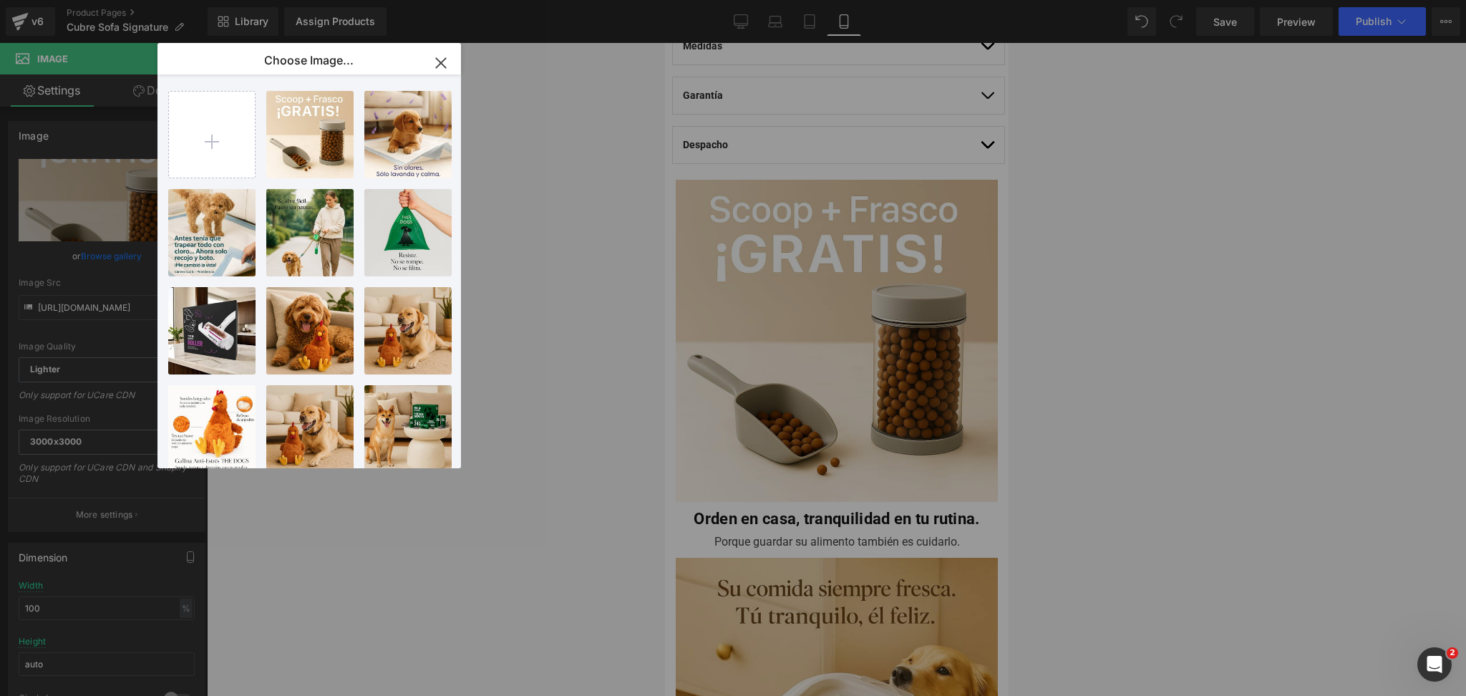
type input "C:\fakepath\20250810_0830_Comodidad para Mascotas_remix_01k29z412pehftrjndknvp4…"
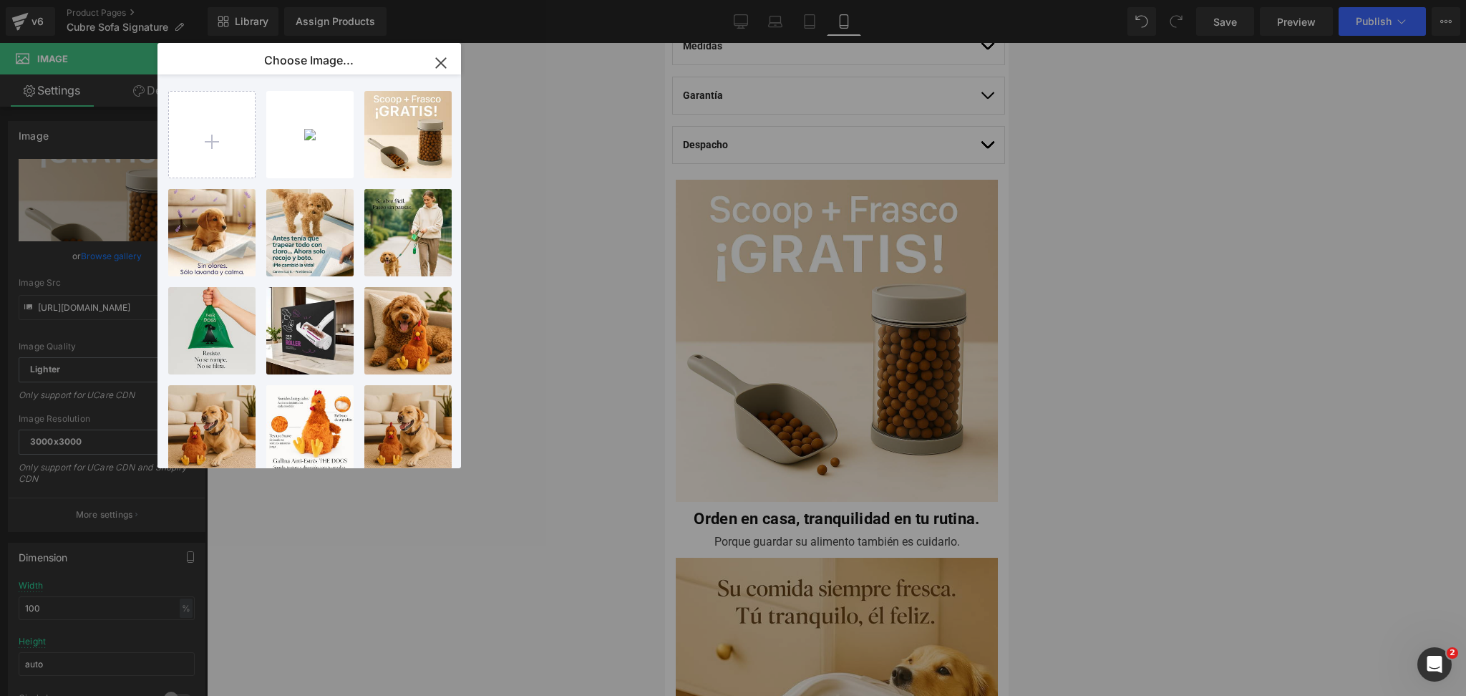
click at [0, 0] on div "2025081...4psr.jpg 127.19 KB" at bounding box center [0, 0] width 0 height 0
type input "https://ucarecdn.com/2b10d19a-fd6c-43a2-86fd-7d2846d31f84/-/format/auto/-/previ…"
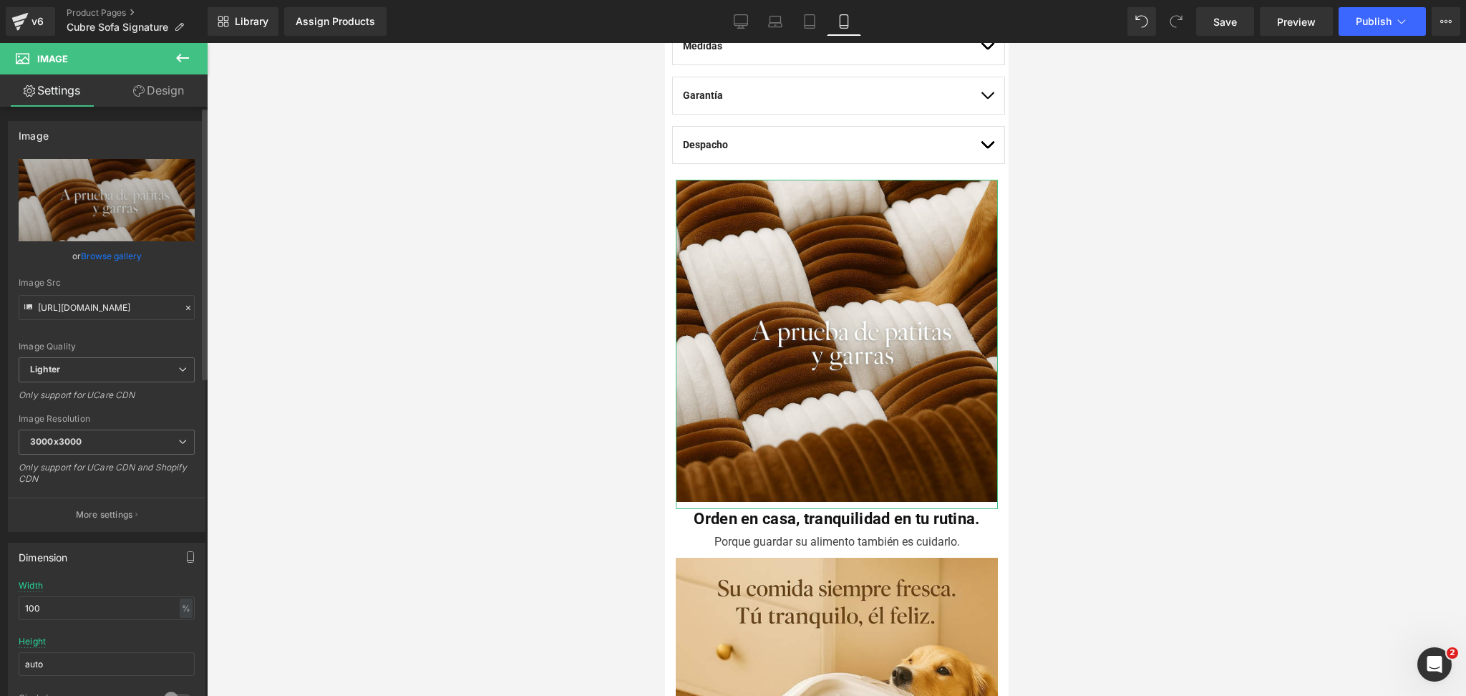
click at [112, 255] on link "Browse gallery" at bounding box center [111, 255] width 61 height 25
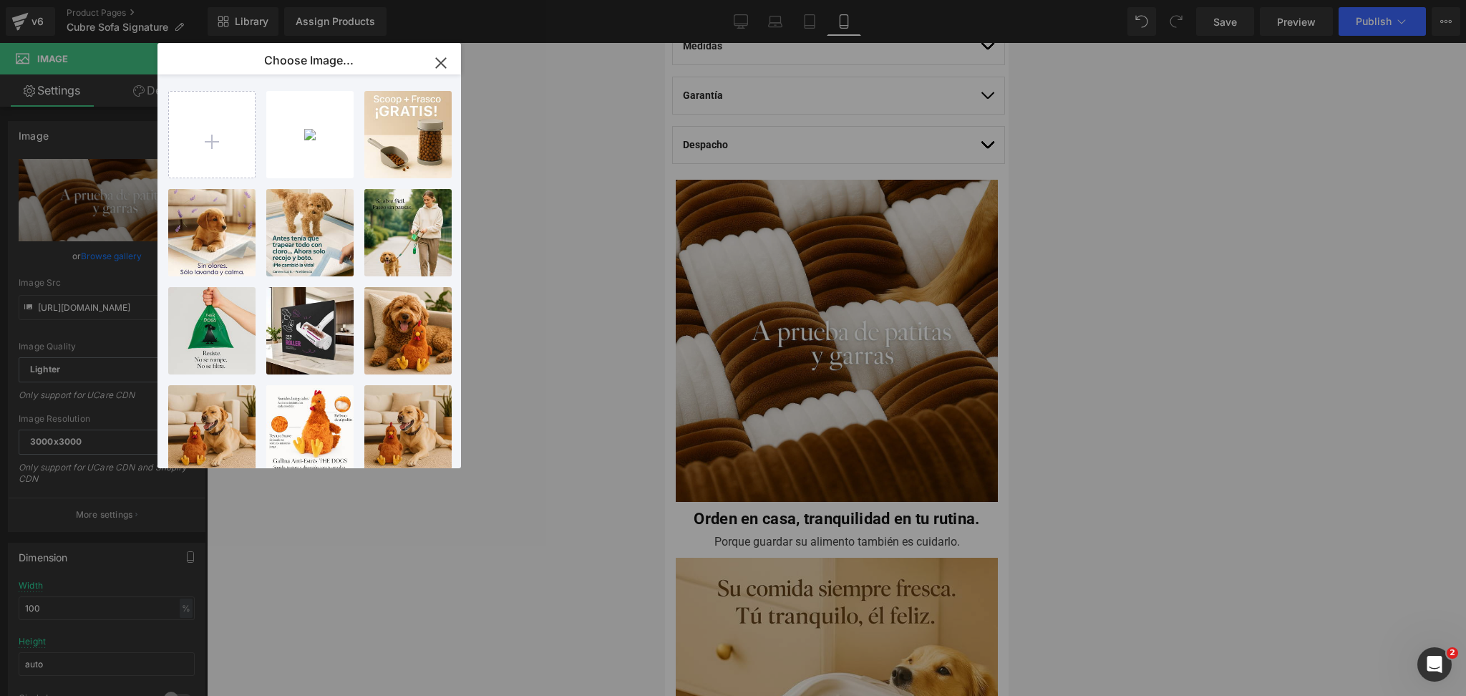
click at [0, 0] on div "2025081...4psr.jpg 127.19 KB" at bounding box center [0, 0] width 0 height 0
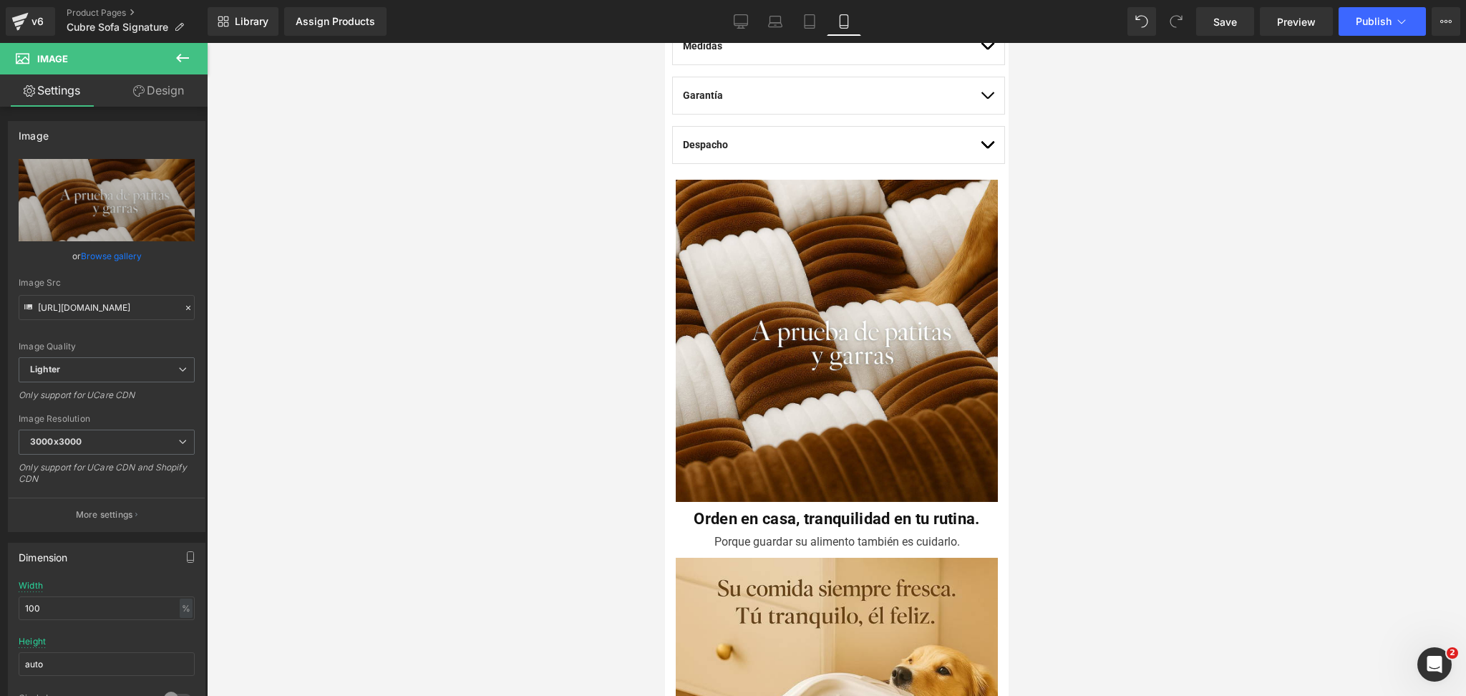
click at [1171, 190] on div at bounding box center [836, 369] width 1259 height 653
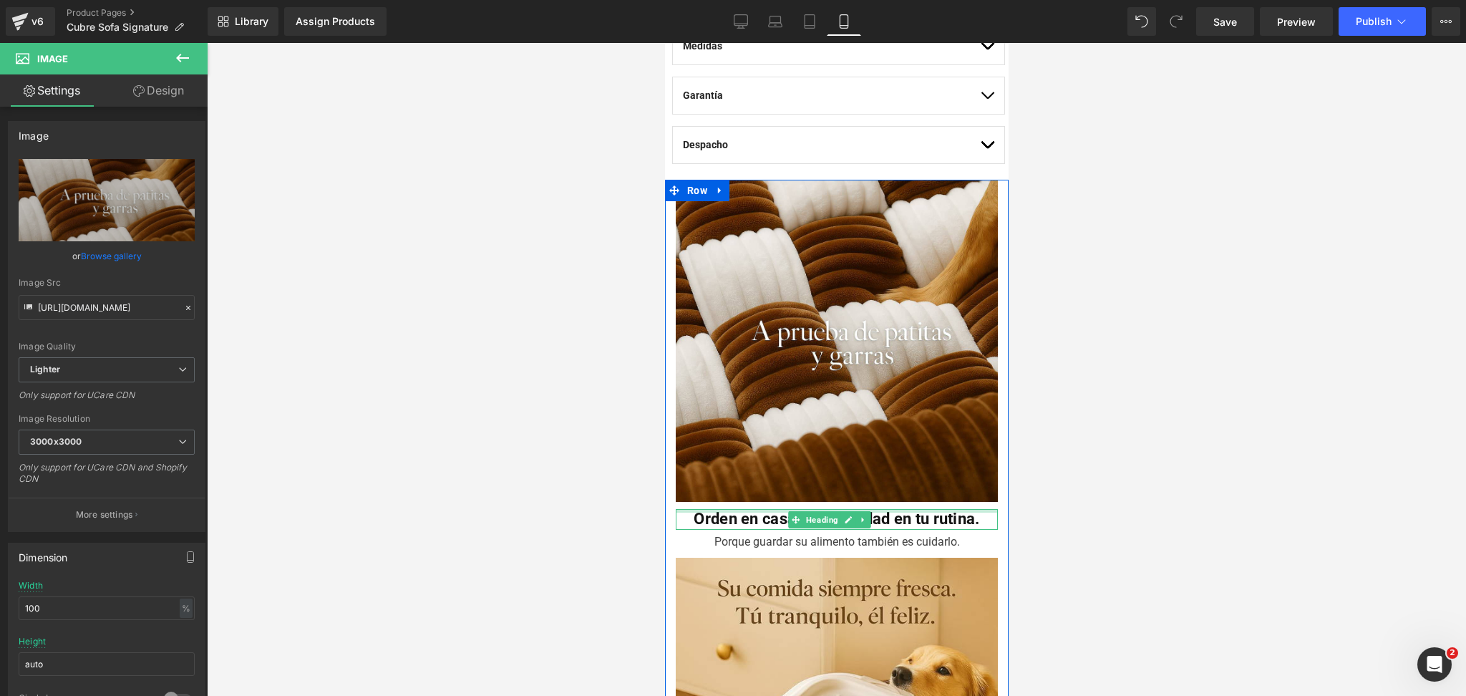
click at [732, 510] on b "Orden en casa, tranquilidad en tu rutina." at bounding box center [836, 519] width 286 height 18
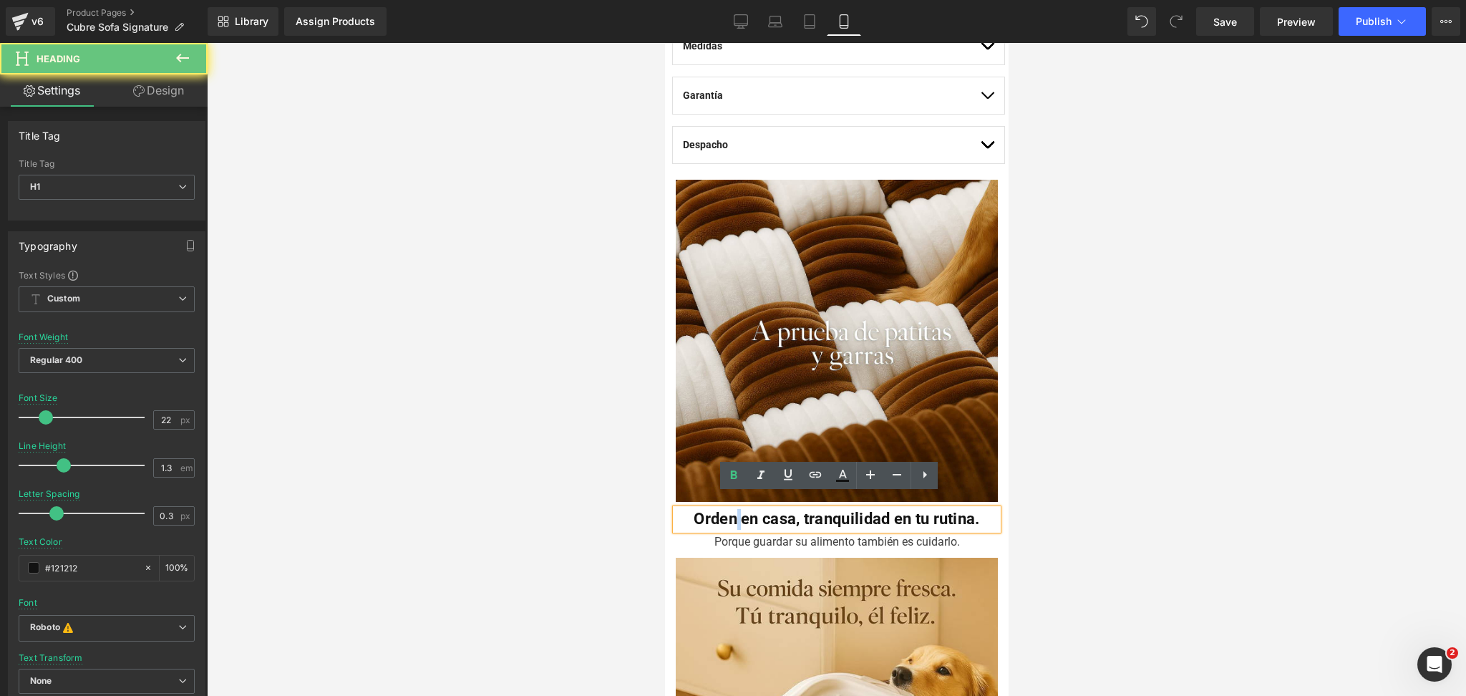
click at [732, 510] on b "Orden en casa, tranquilidad en tu rutina." at bounding box center [836, 519] width 286 height 18
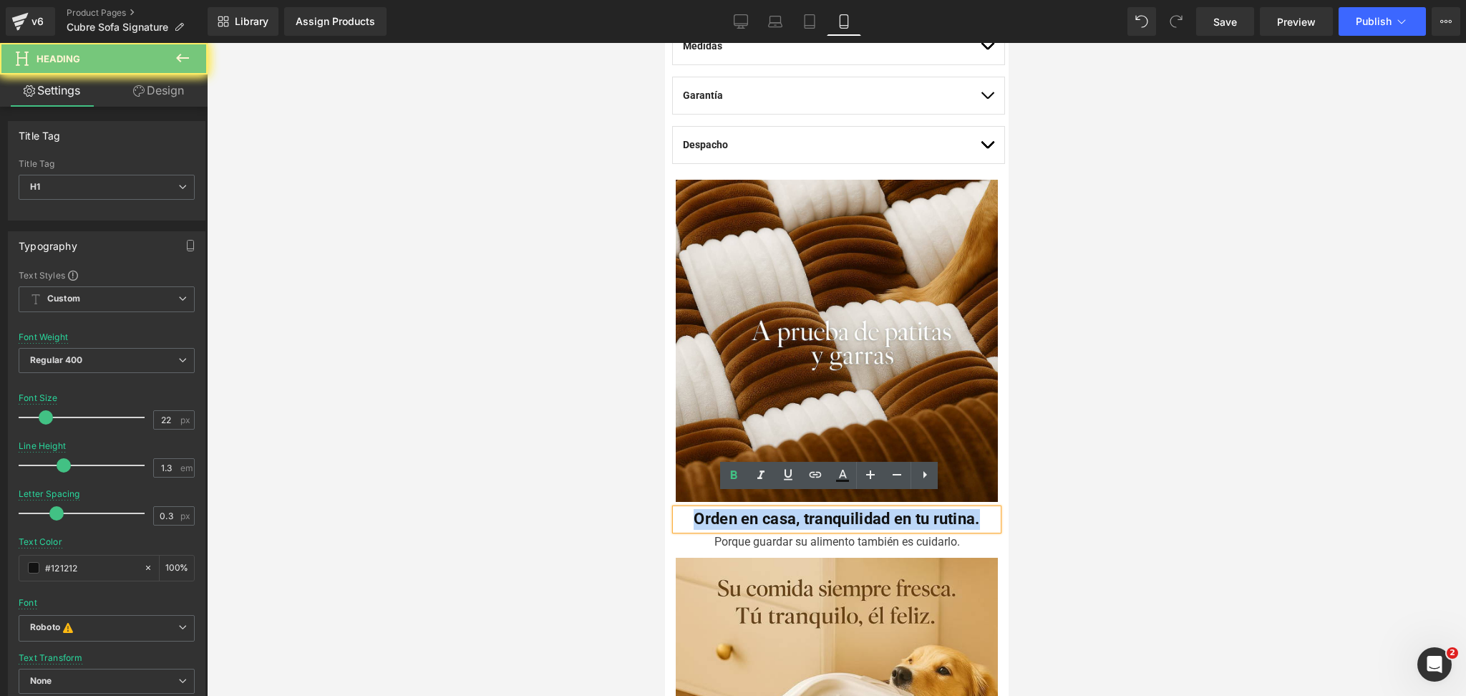
click at [732, 510] on b "Orden en casa, tranquilidad en tu rutina." at bounding box center [836, 519] width 286 height 18
paste div
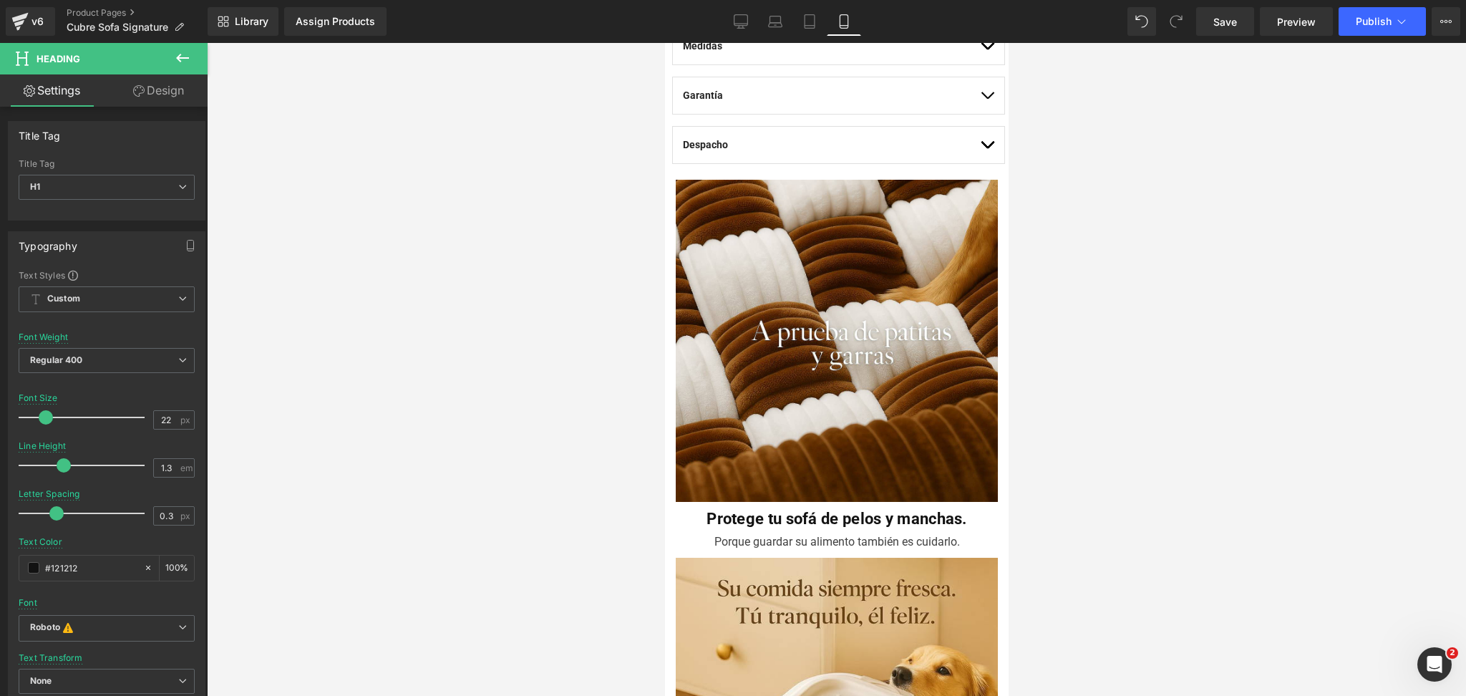
drag, startPoint x: 1187, startPoint y: 464, endPoint x: 336, endPoint y: 364, distance: 856.4
click at [1187, 464] on div at bounding box center [836, 369] width 1259 height 653
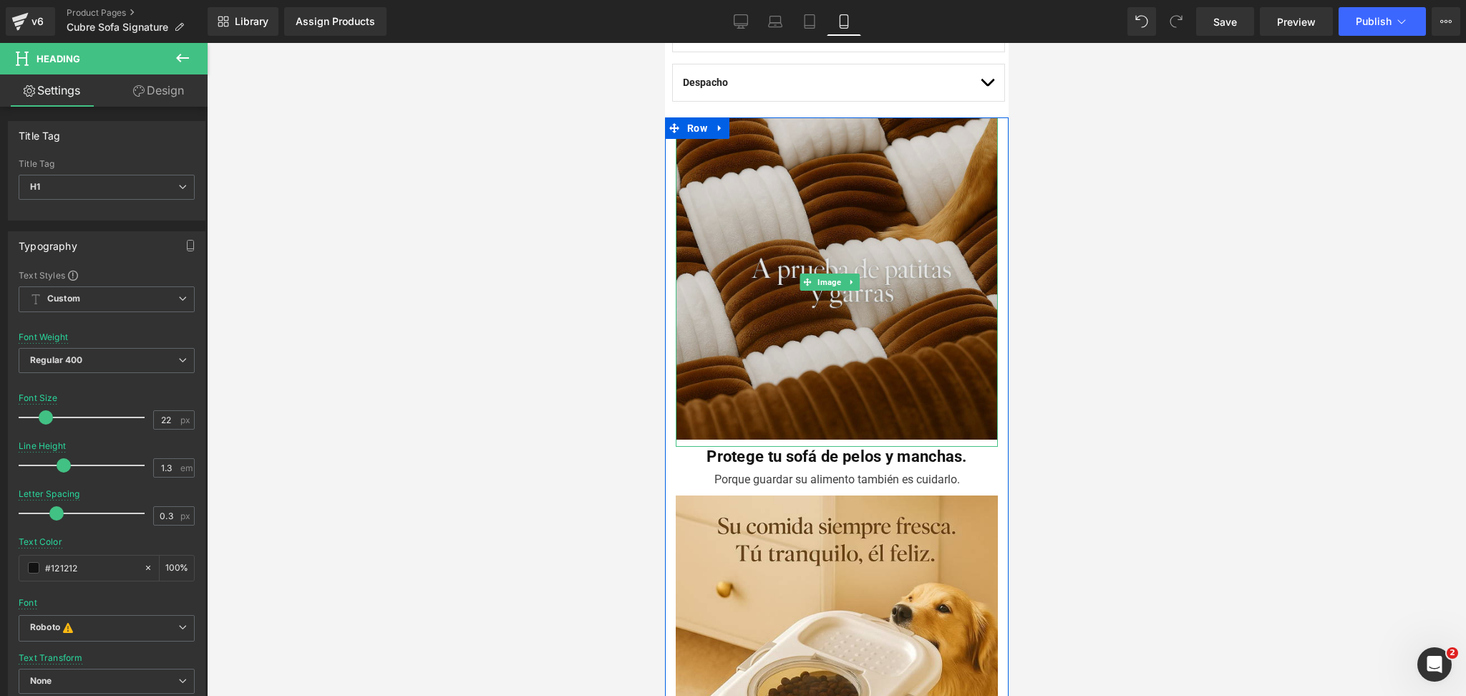
scroll to position [1146, 0]
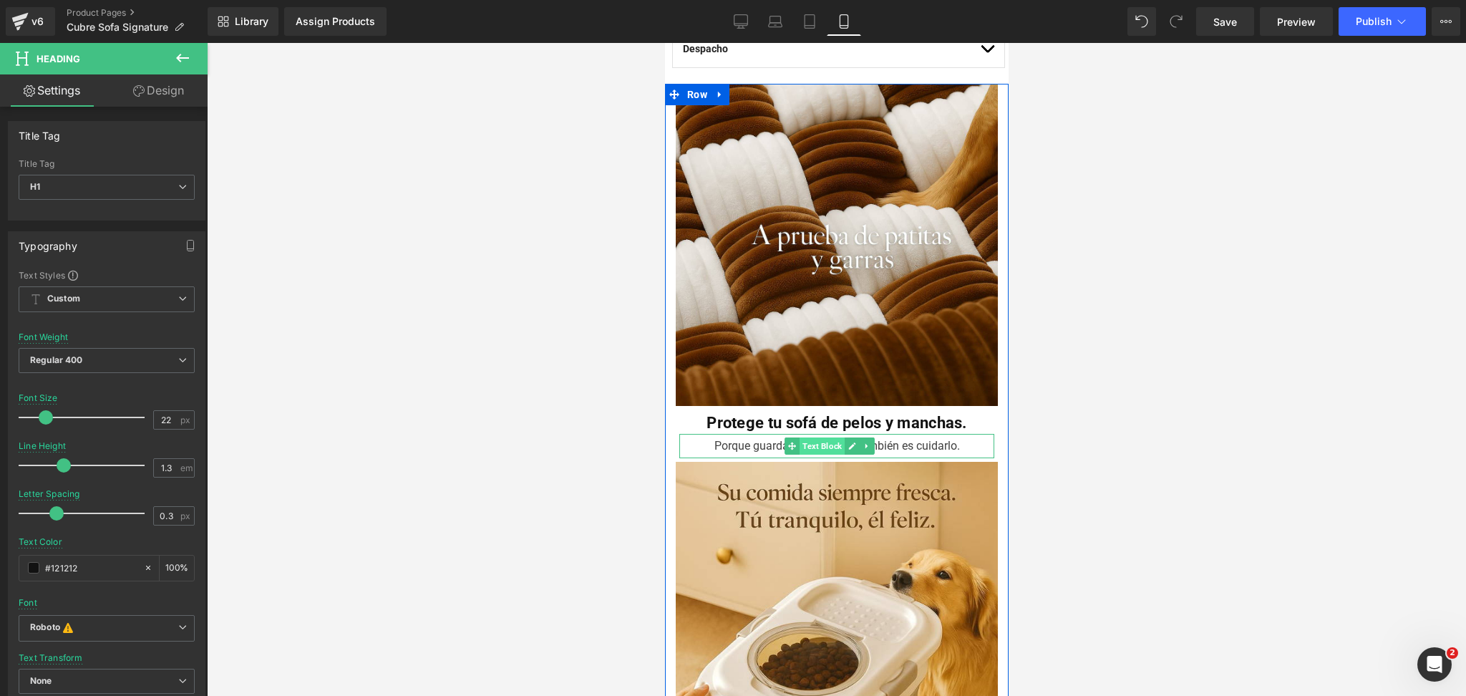
click at [816, 437] on span "Text Block" at bounding box center [821, 445] width 45 height 17
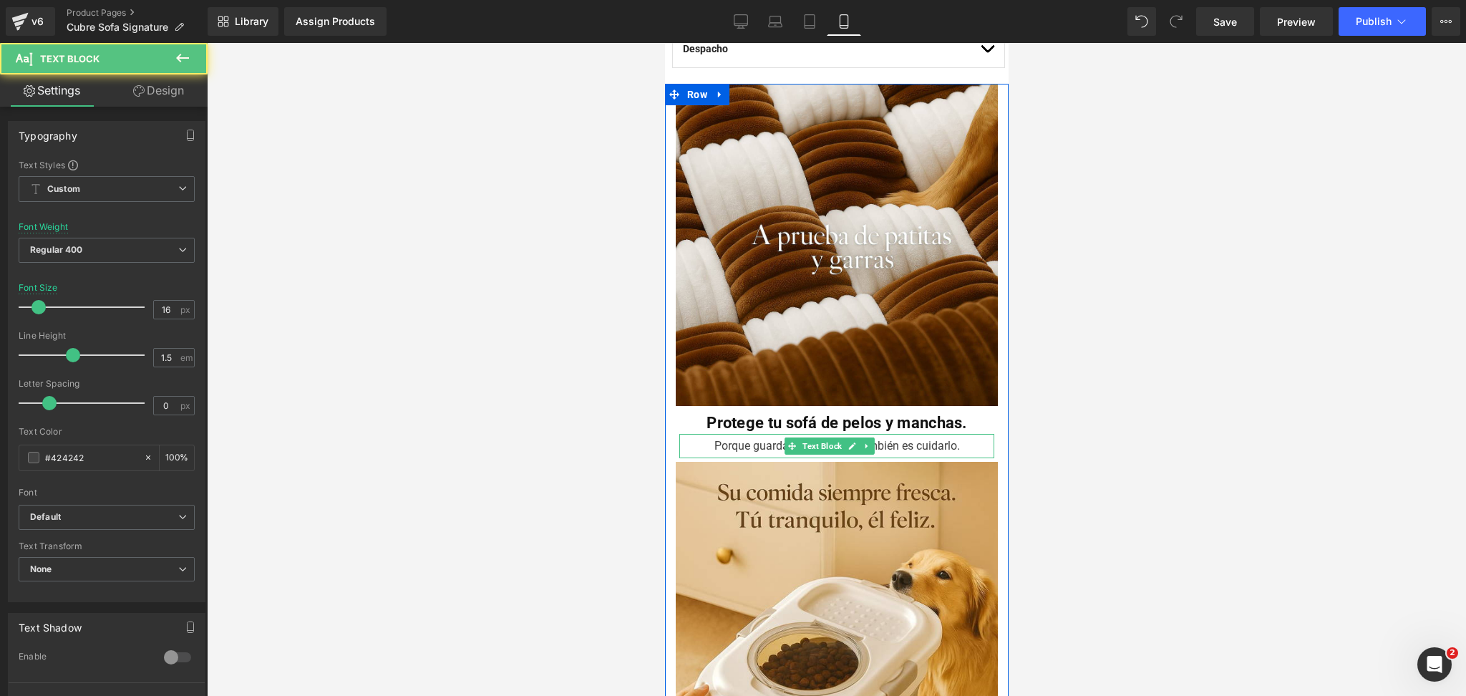
click at [750, 434] on div "Porque guardar su alimento también es cuidarlo." at bounding box center [836, 446] width 315 height 24
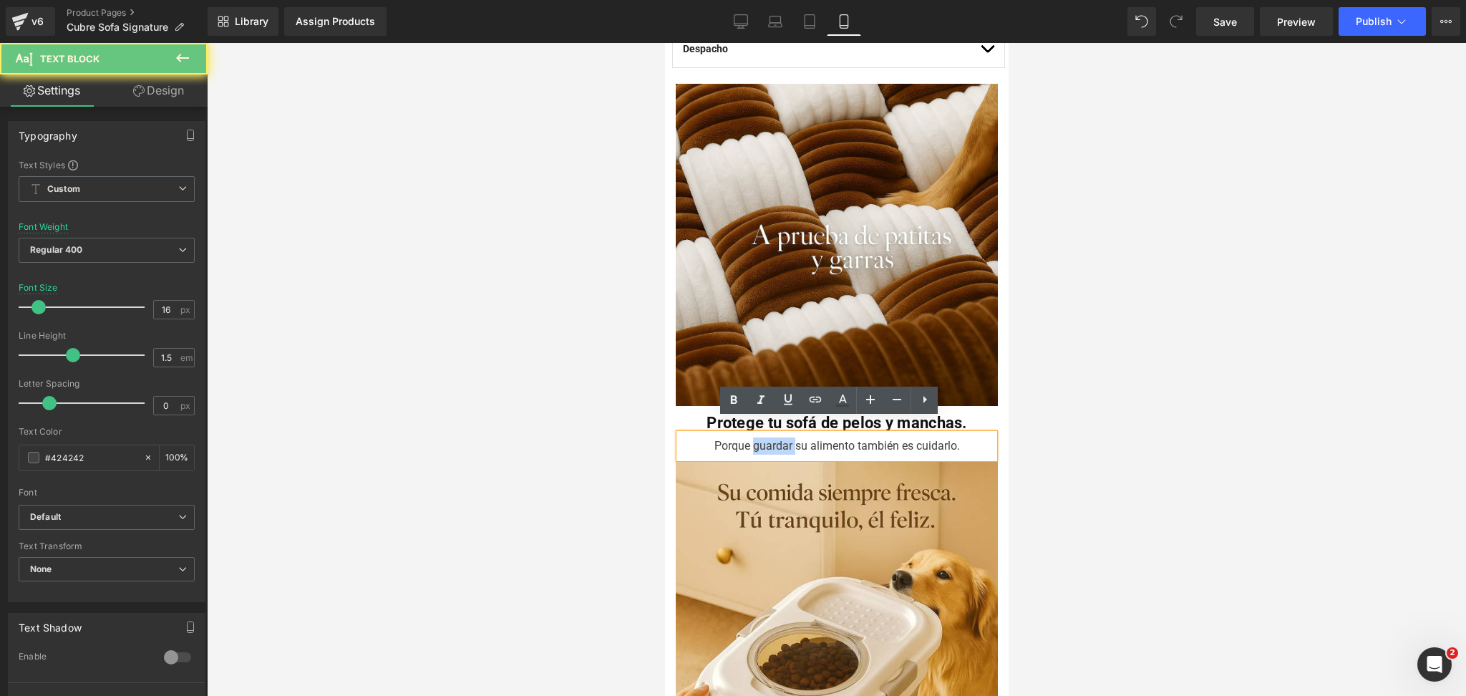
click at [750, 434] on div "Porque guardar su alimento también es cuidarlo." at bounding box center [836, 446] width 315 height 24
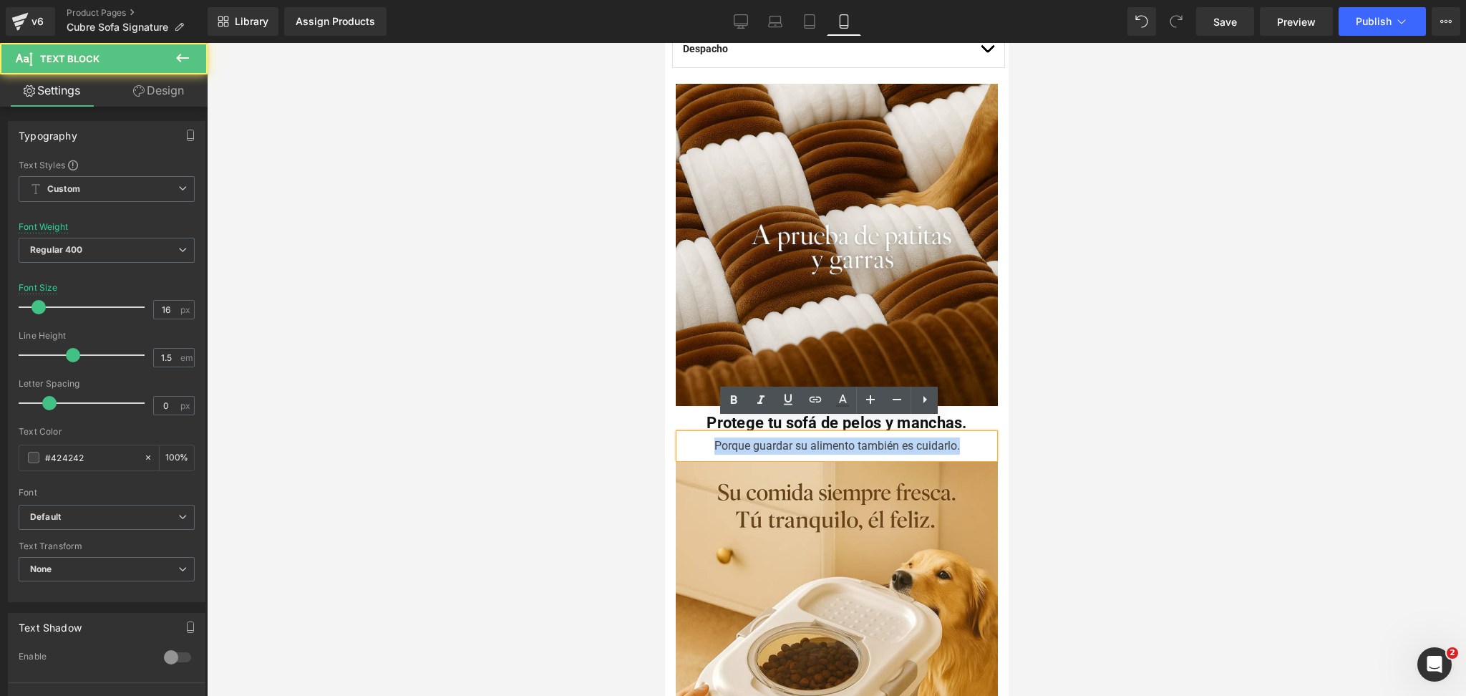
click at [750, 434] on div "Porque guardar su alimento también es cuidarlo." at bounding box center [836, 446] width 315 height 24
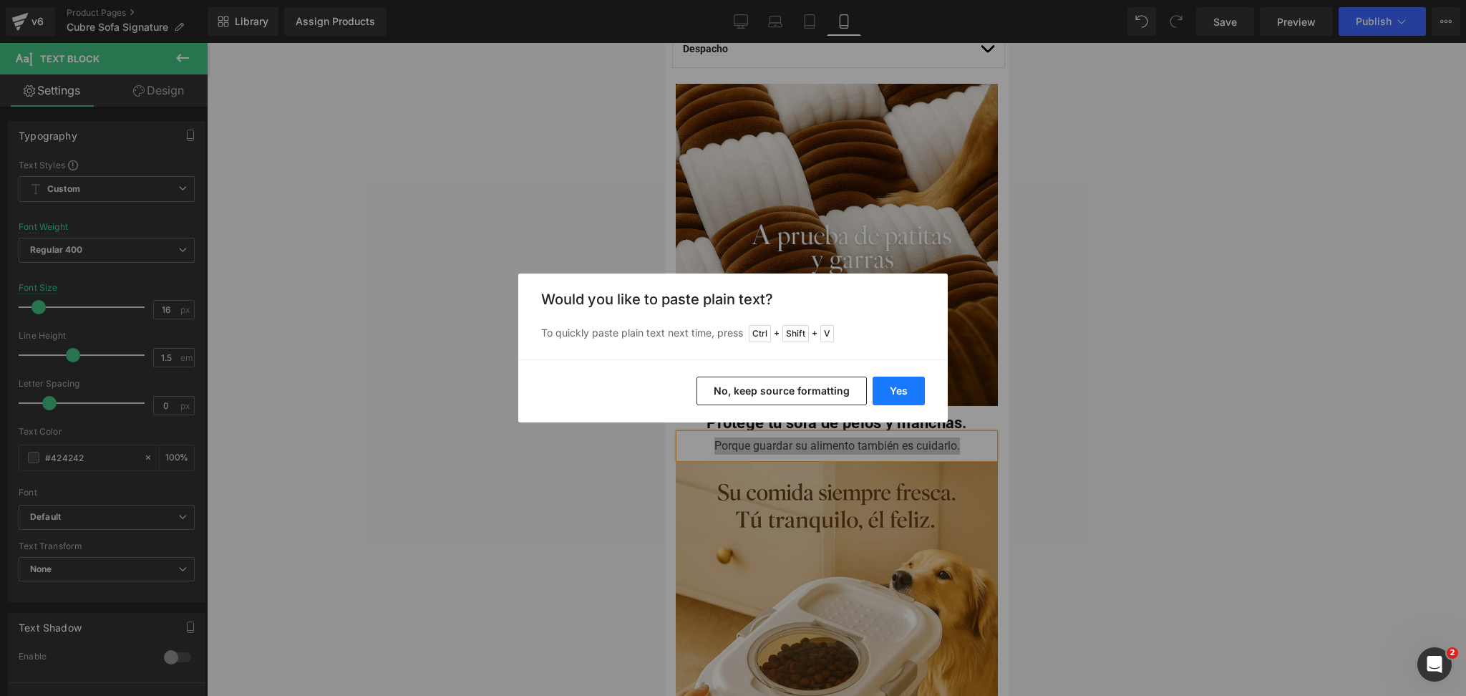
click at [901, 384] on button "Yes" at bounding box center [899, 391] width 52 height 29
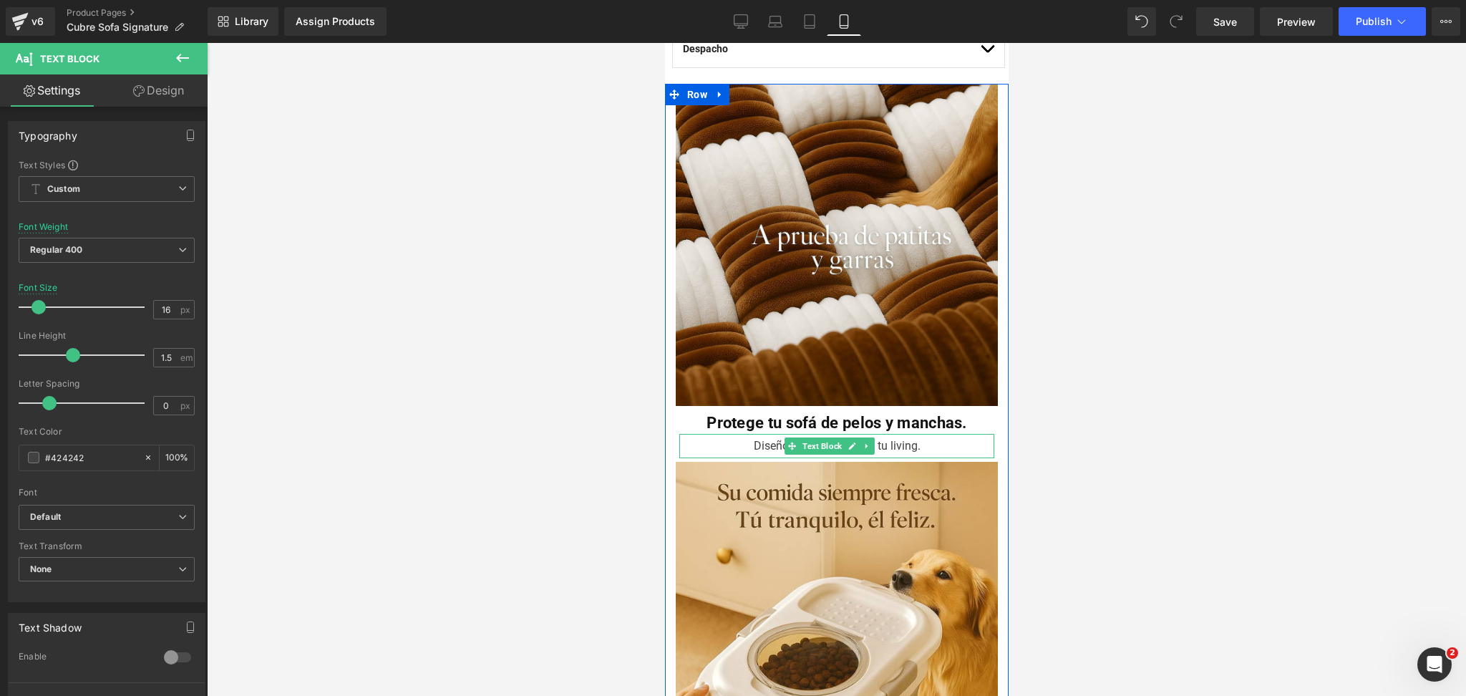
click at [775, 434] on div "Diseño bonito que eleva tu living." at bounding box center [836, 446] width 315 height 24
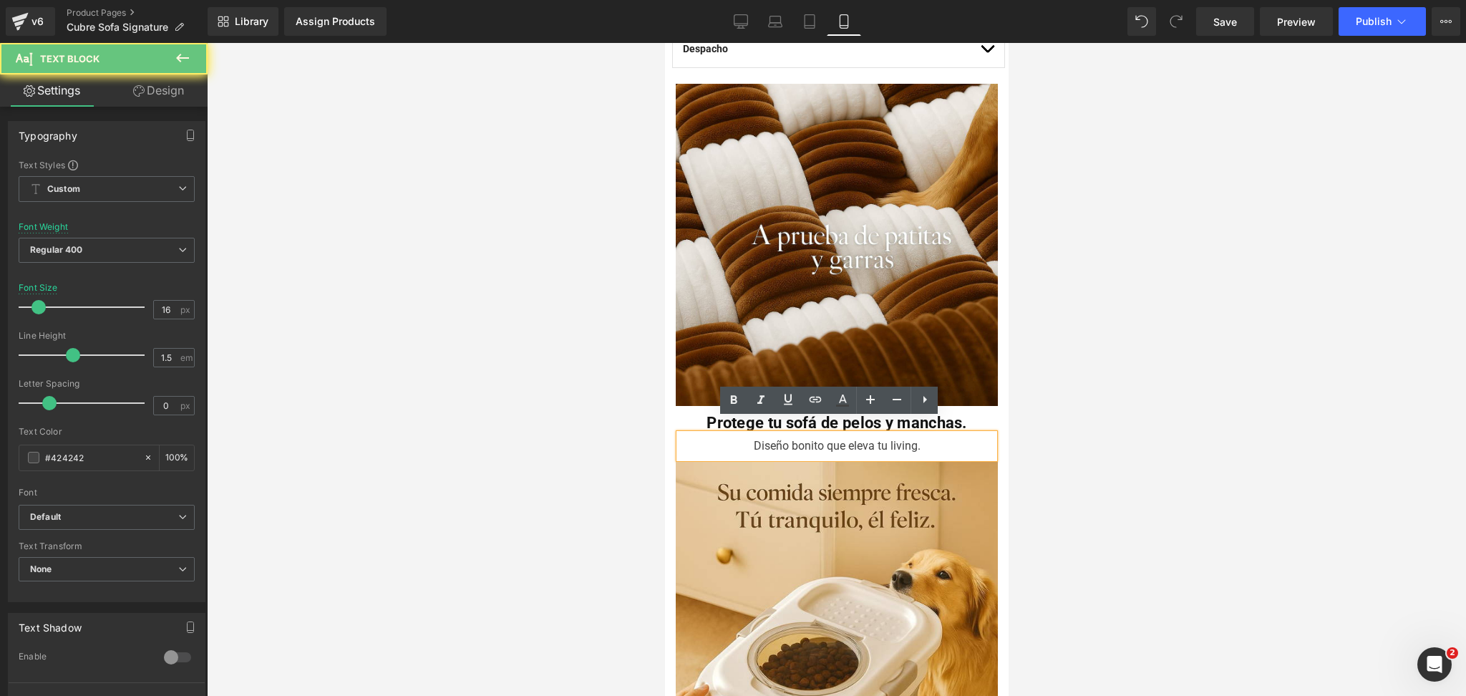
click at [792, 434] on div "Diseño bonito que eleva tu living." at bounding box center [836, 446] width 315 height 24
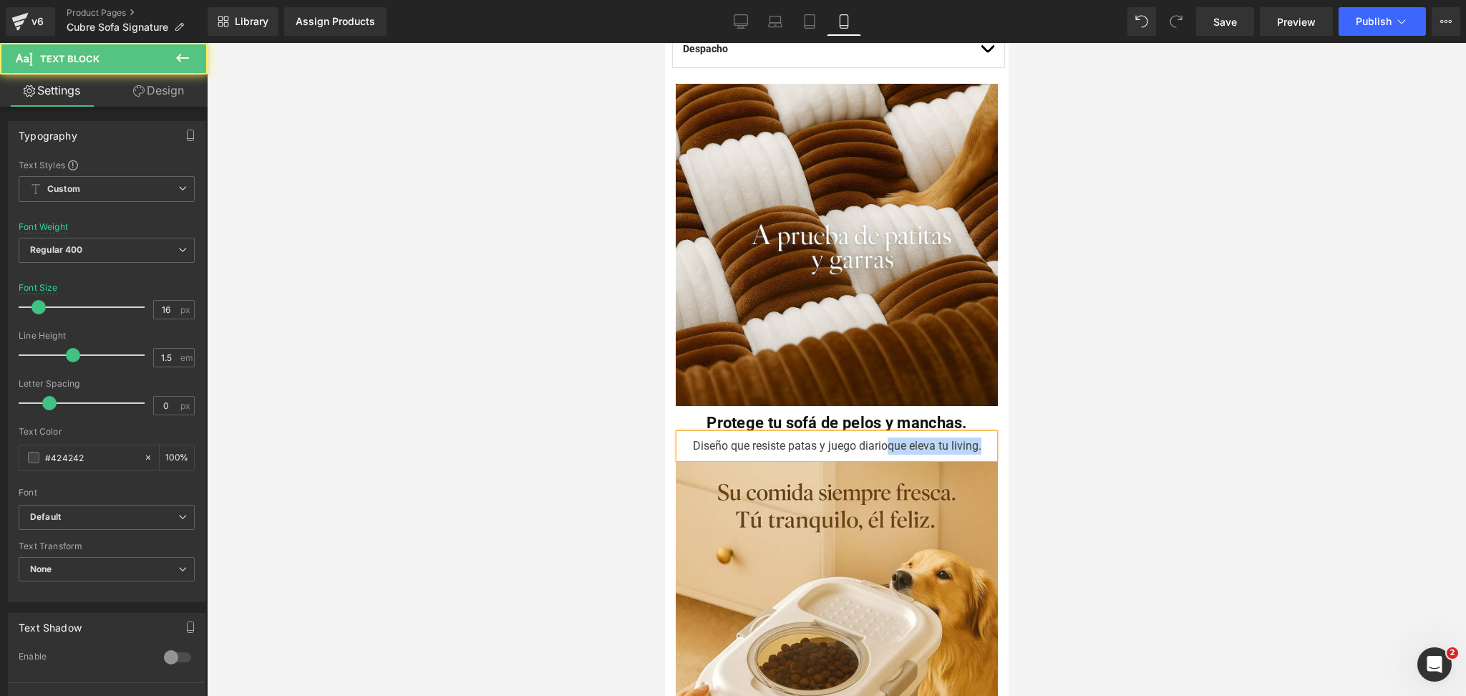
drag, startPoint x: 879, startPoint y: 437, endPoint x: 974, endPoint y: 436, distance: 95.2
click at [974, 436] on div "Diseño que resiste patas y juego diarioque eleva tu living." at bounding box center [836, 446] width 315 height 24
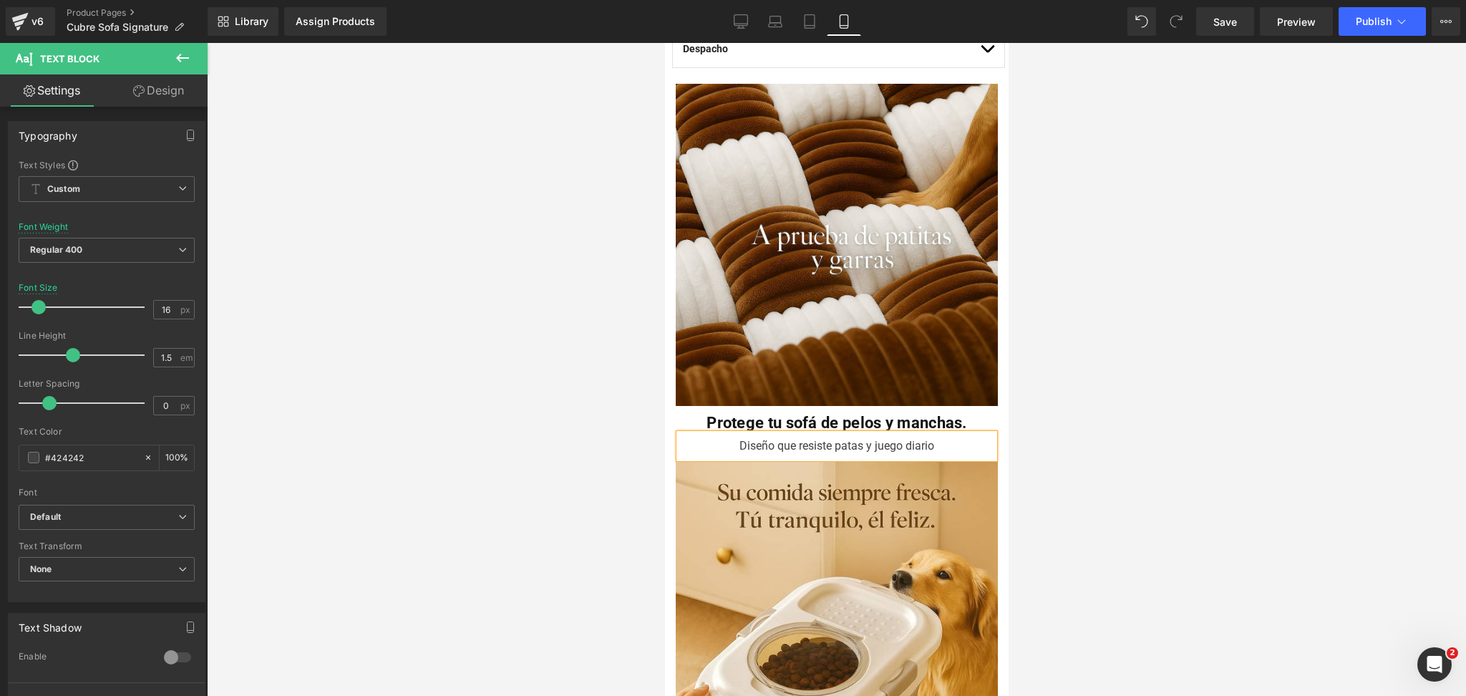
click at [1086, 406] on div at bounding box center [836, 369] width 1259 height 653
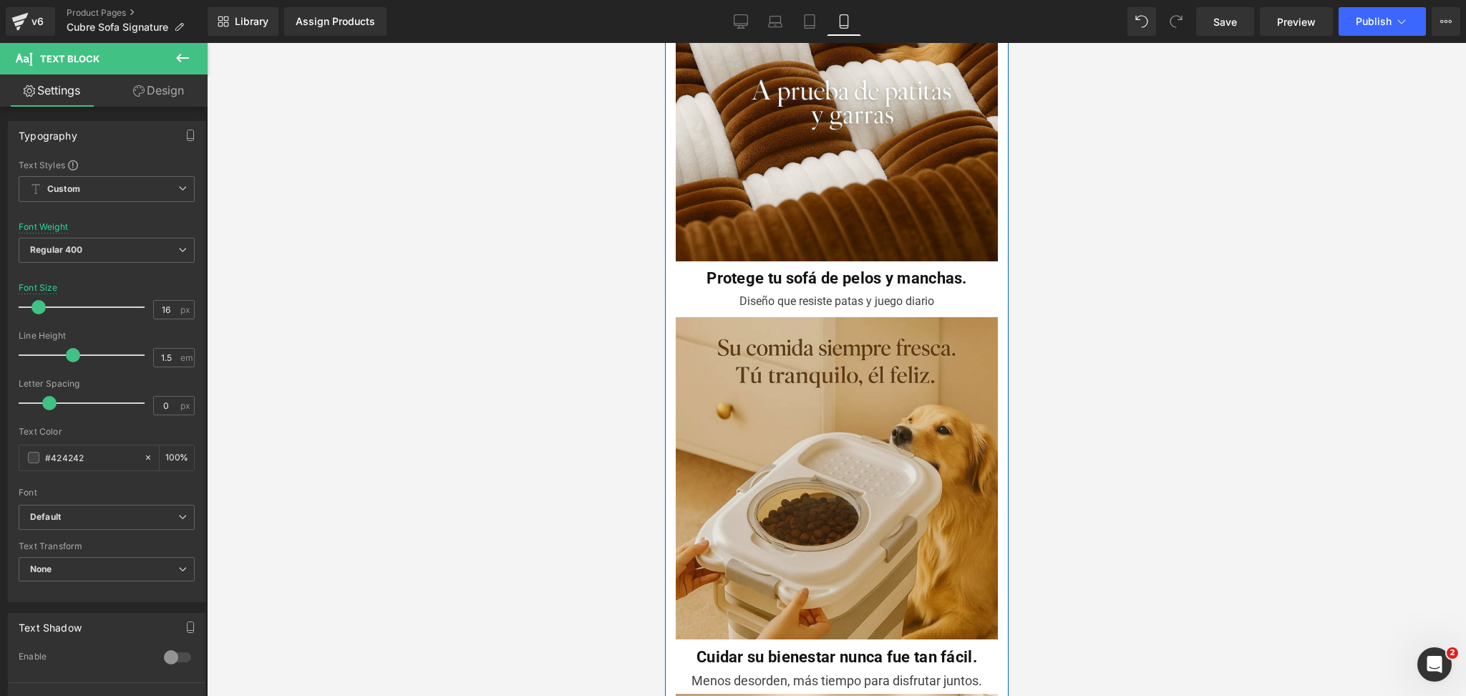
scroll to position [1336, 0]
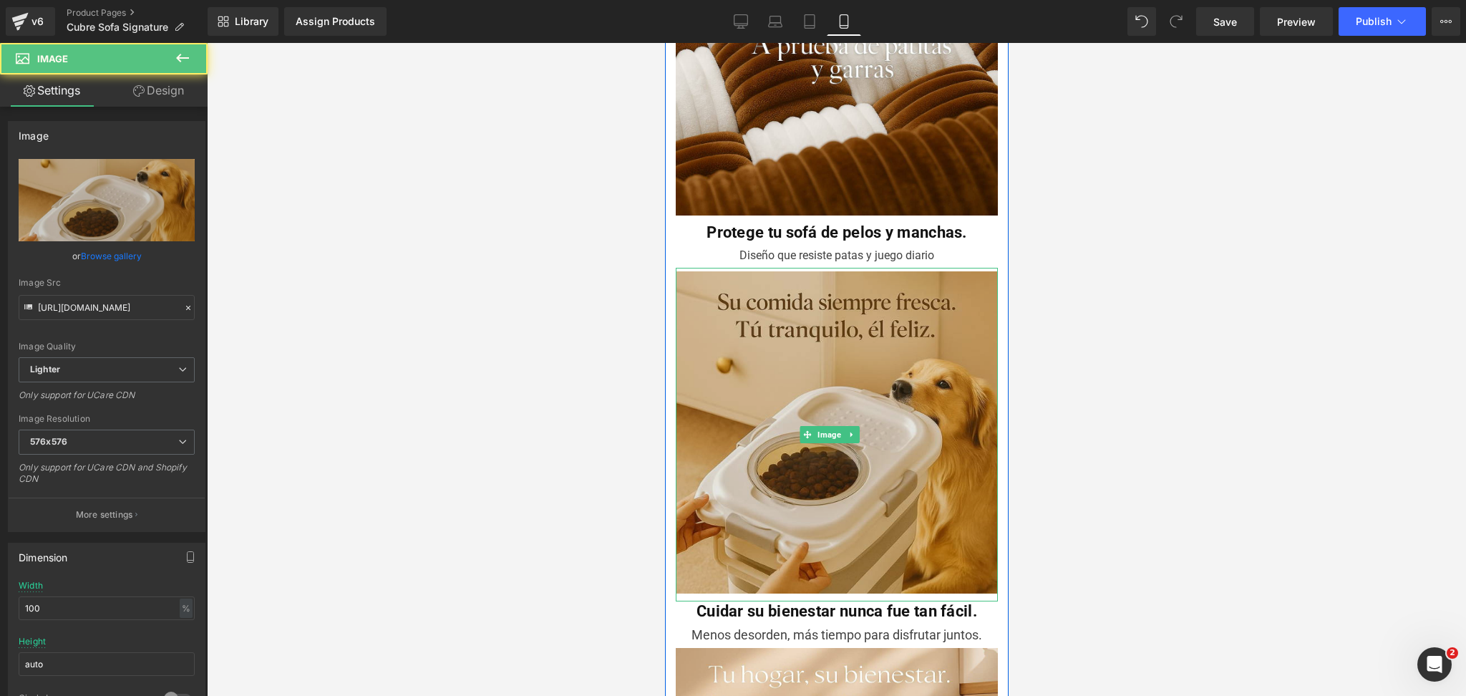
click at [896, 372] on img at bounding box center [836, 435] width 322 height 334
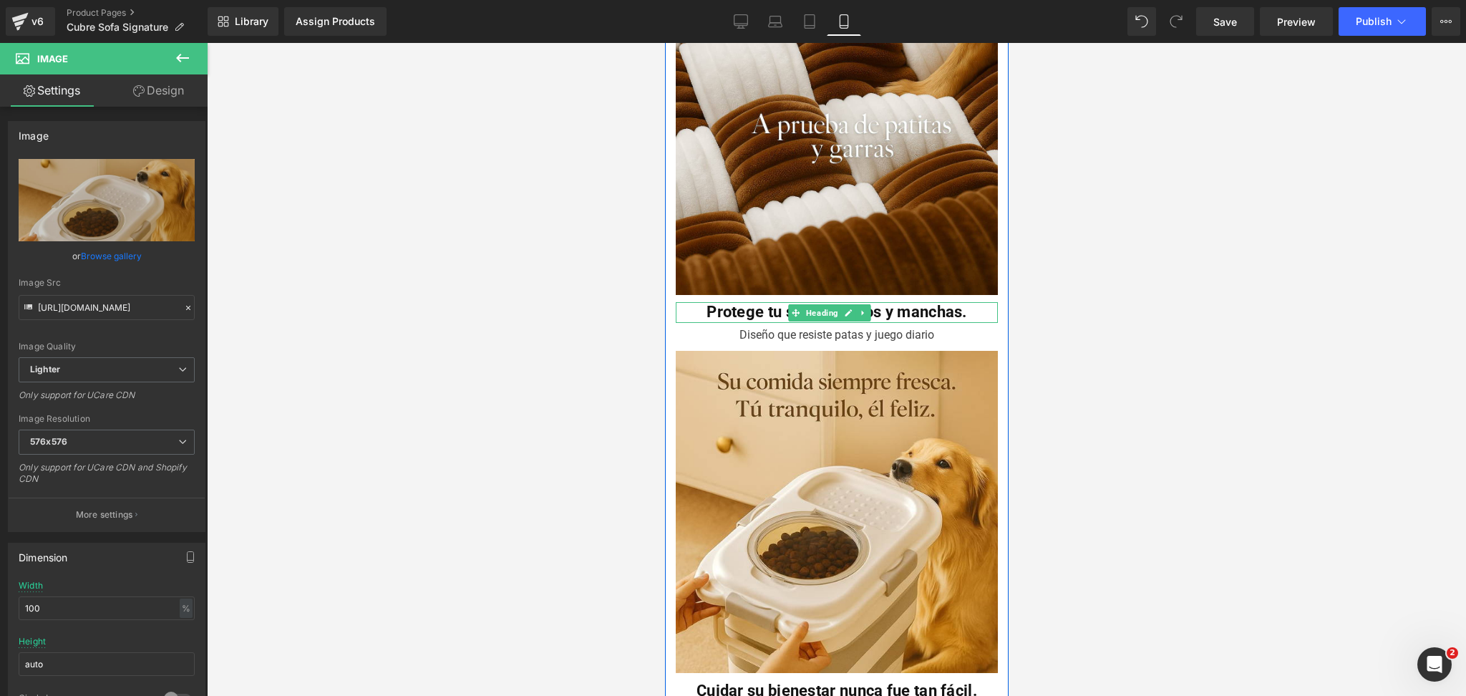
scroll to position [1146, 0]
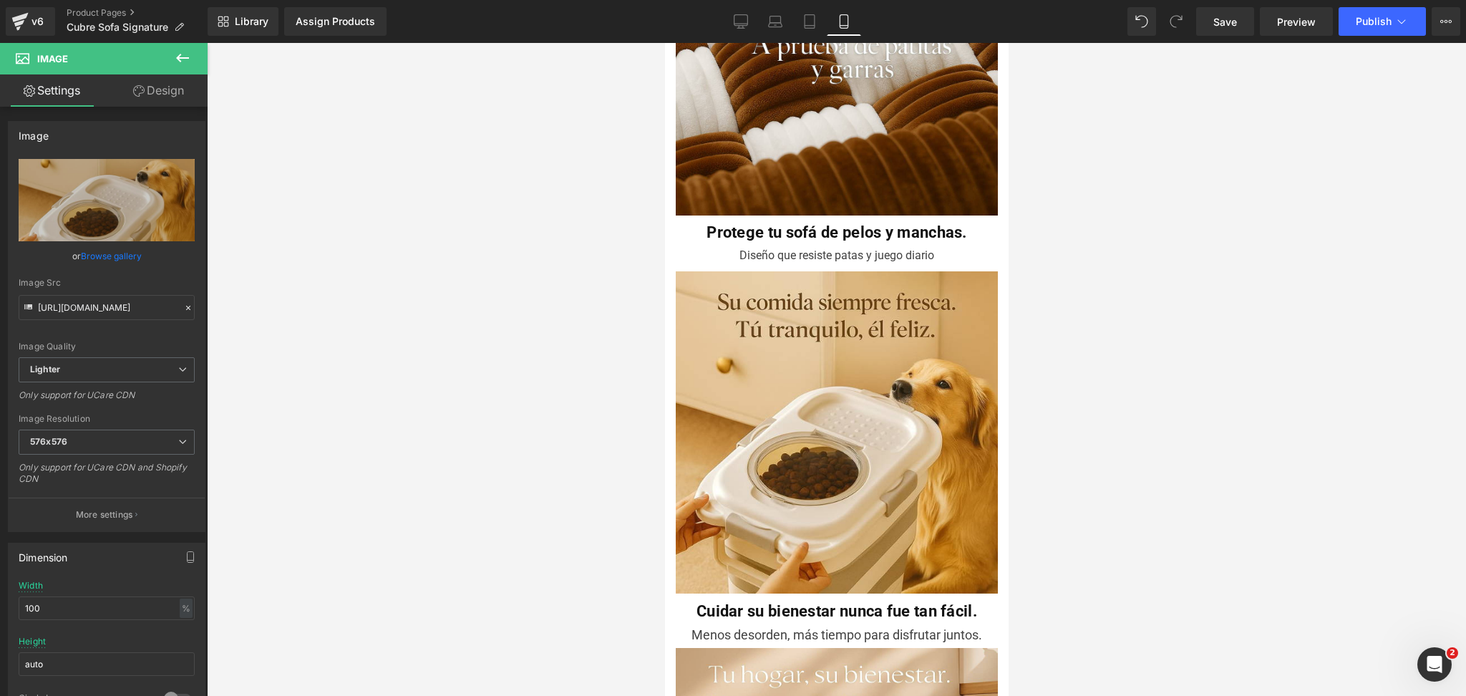
drag, startPoint x: 1135, startPoint y: 193, endPoint x: 329, endPoint y: 147, distance: 806.7
click at [1135, 193] on div at bounding box center [836, 369] width 1259 height 653
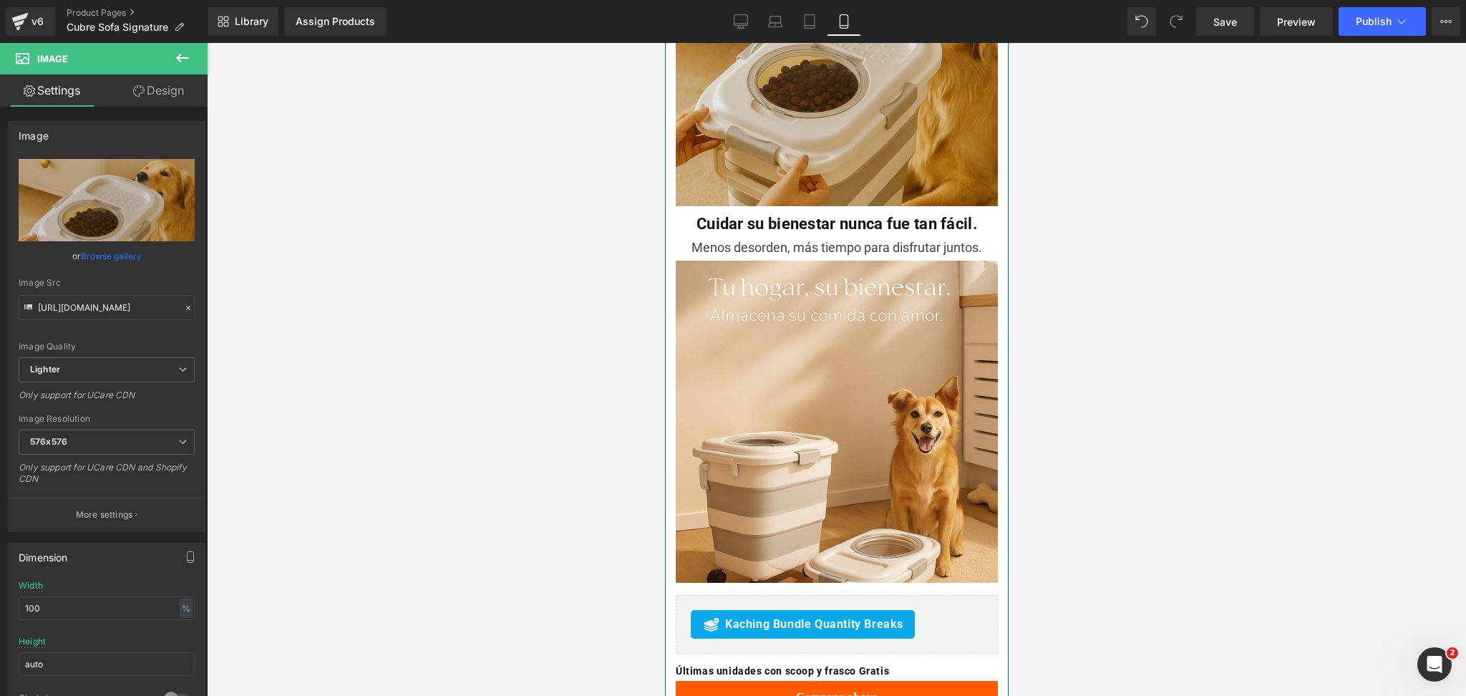
scroll to position [1909, 0]
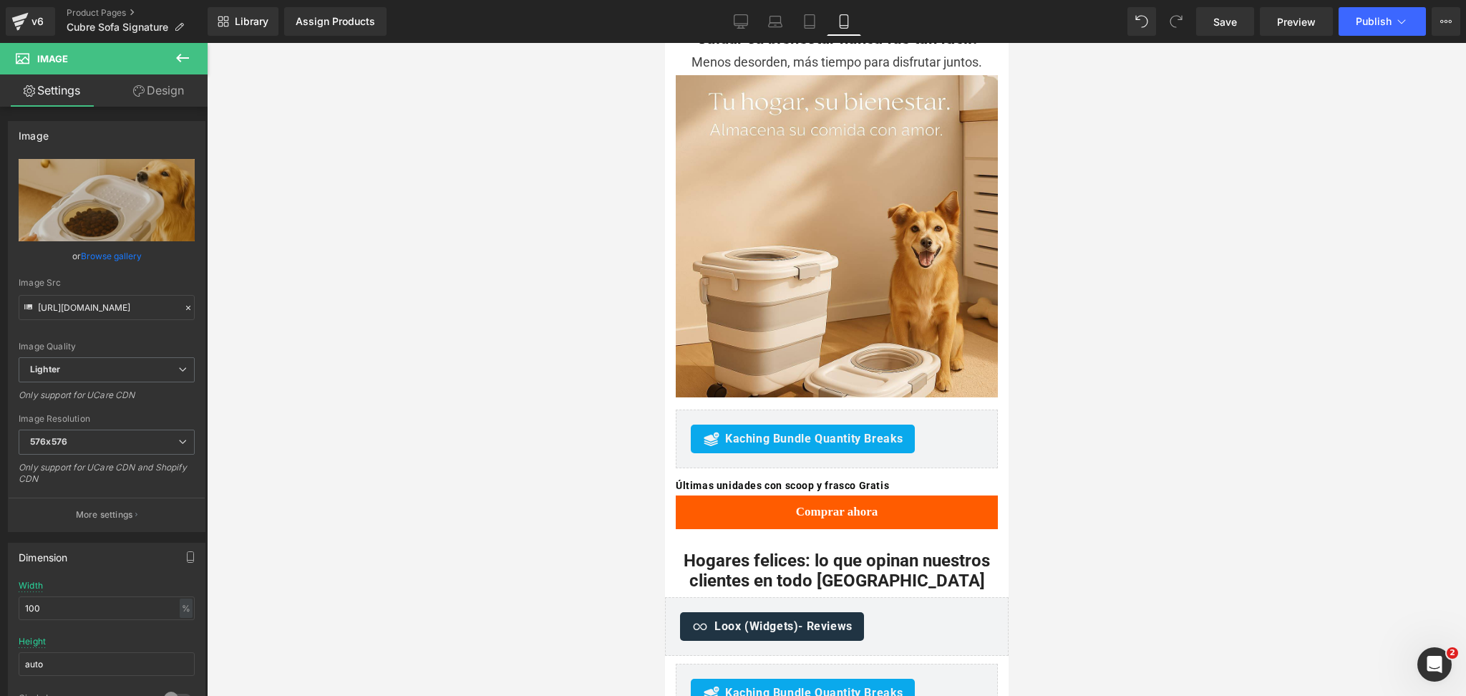
click at [185, 53] on icon at bounding box center [182, 57] width 17 height 17
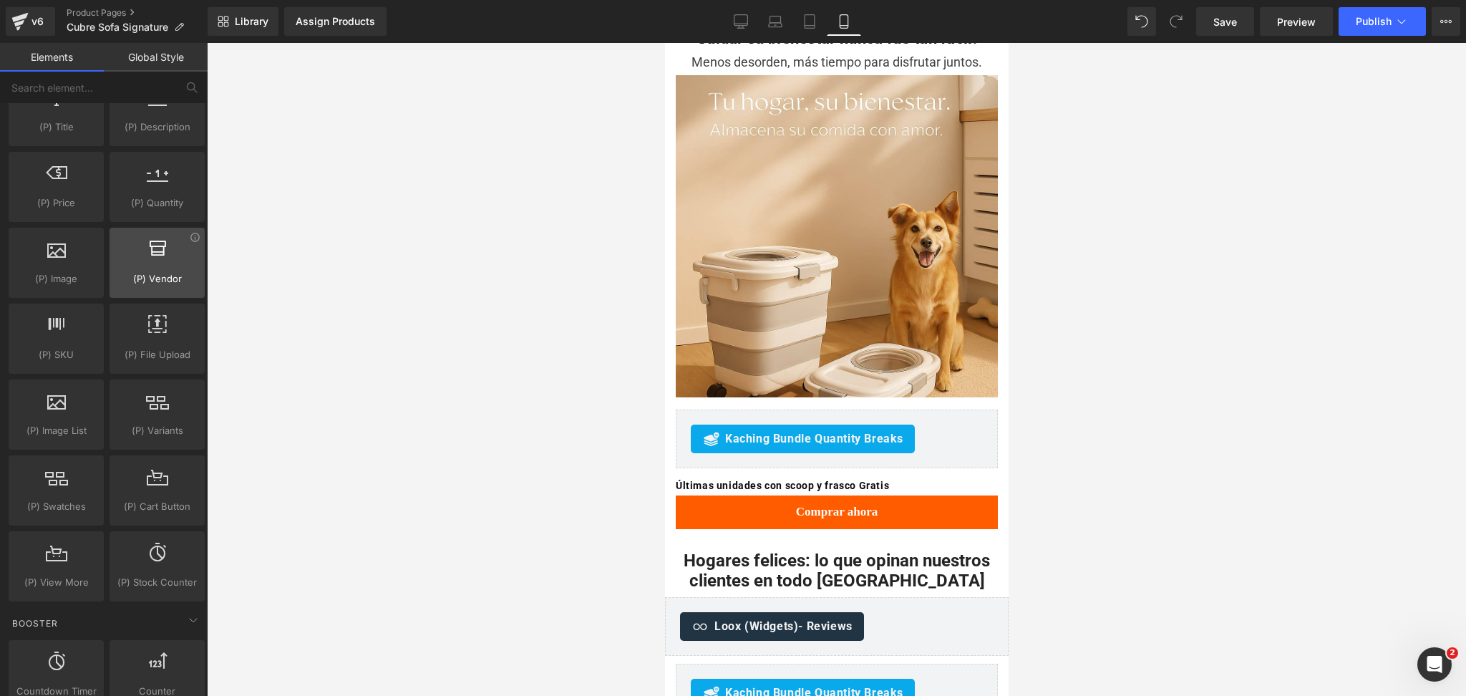
scroll to position [1527, 0]
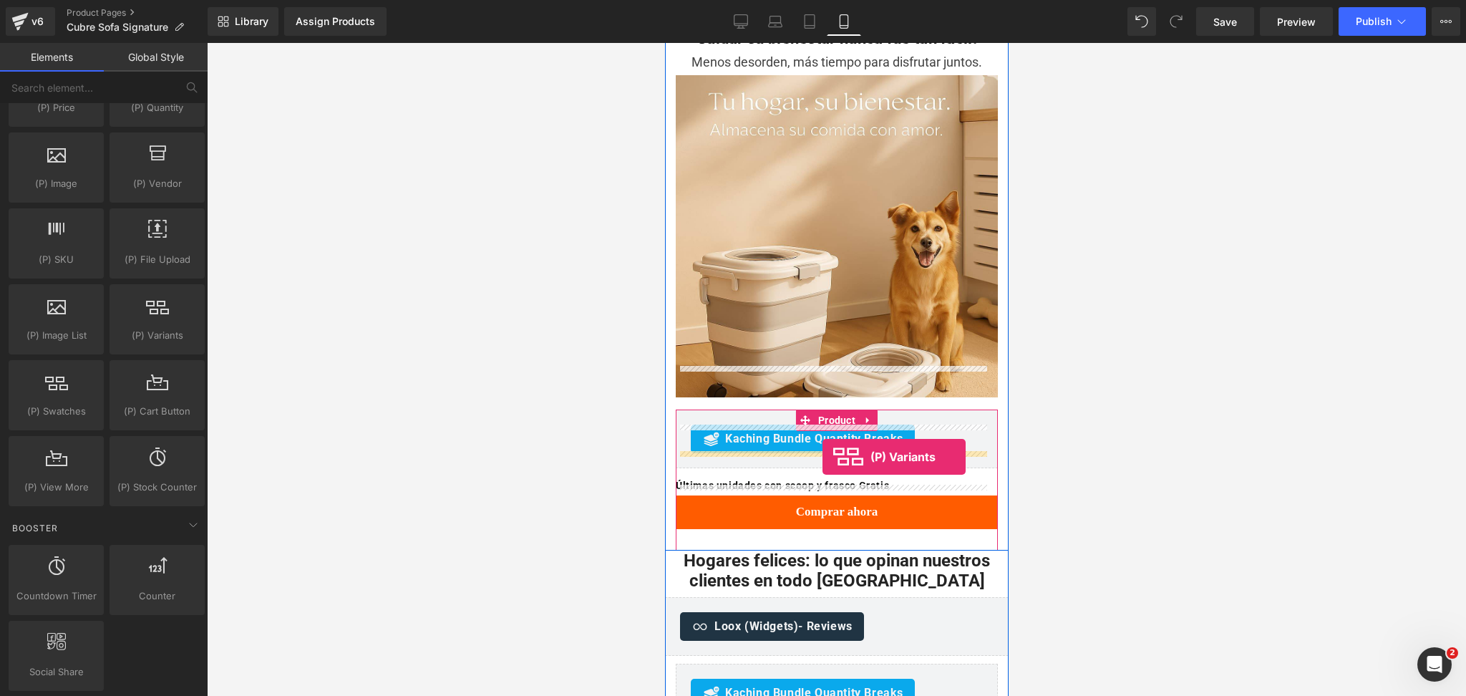
drag, startPoint x: 812, startPoint y: 378, endPoint x: 822, endPoint y: 457, distance: 80.1
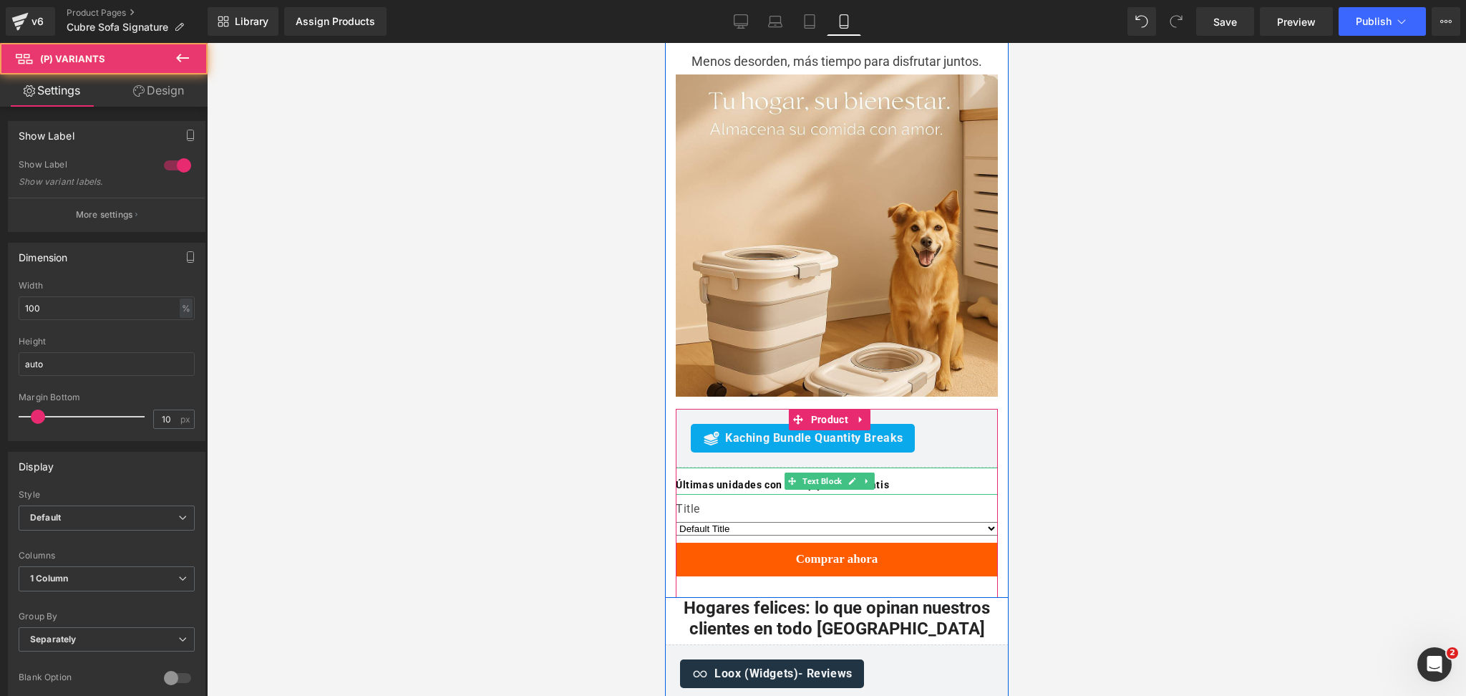
scroll to position [1906, 0]
click at [827, 410] on span "Product" at bounding box center [829, 420] width 44 height 21
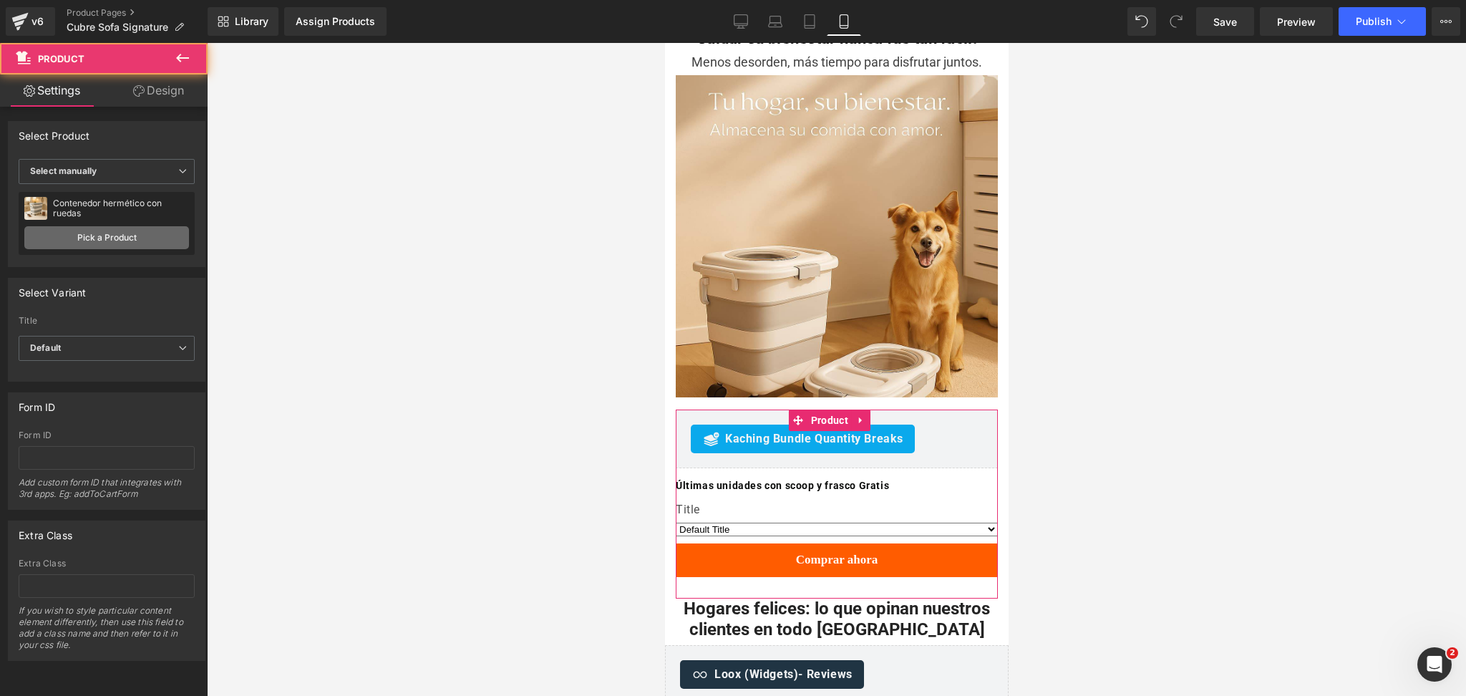
click at [130, 226] on link "Pick a Product" at bounding box center [106, 237] width 165 height 23
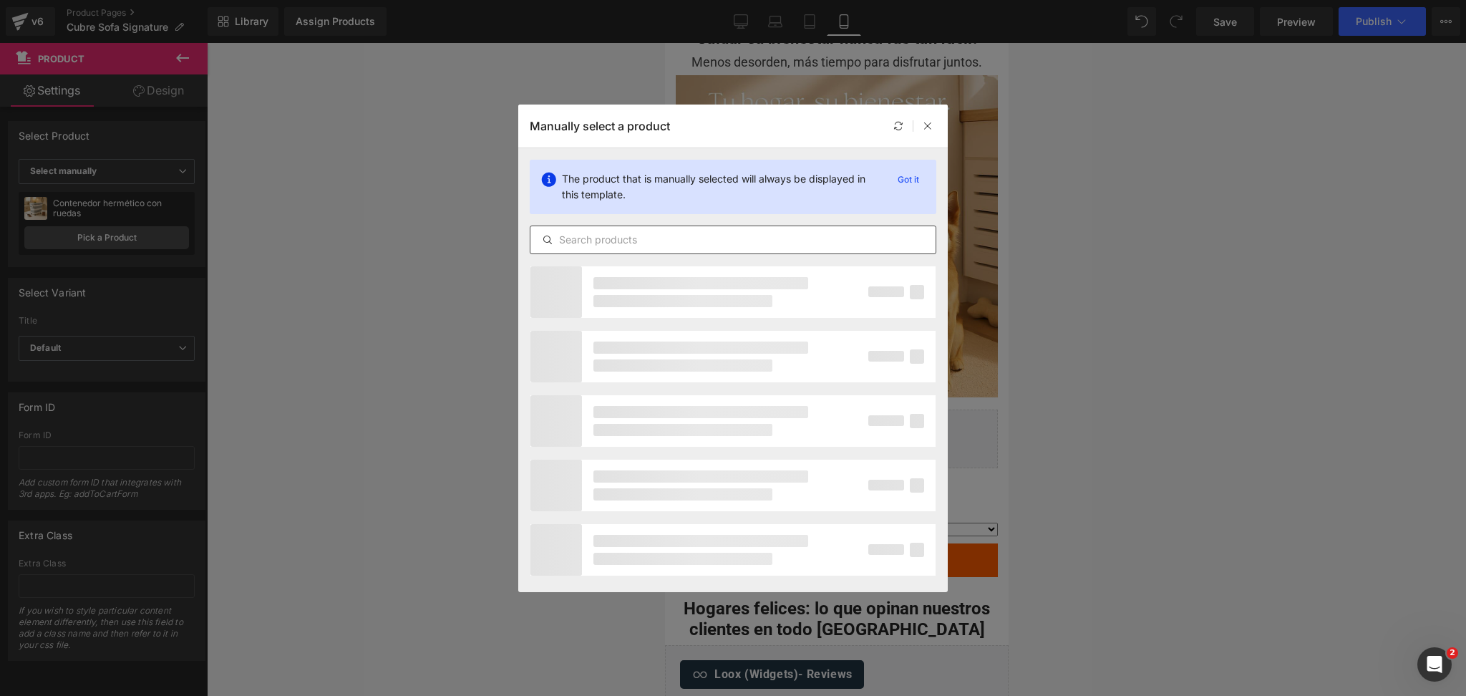
click at [630, 238] on input "text" at bounding box center [733, 239] width 405 height 17
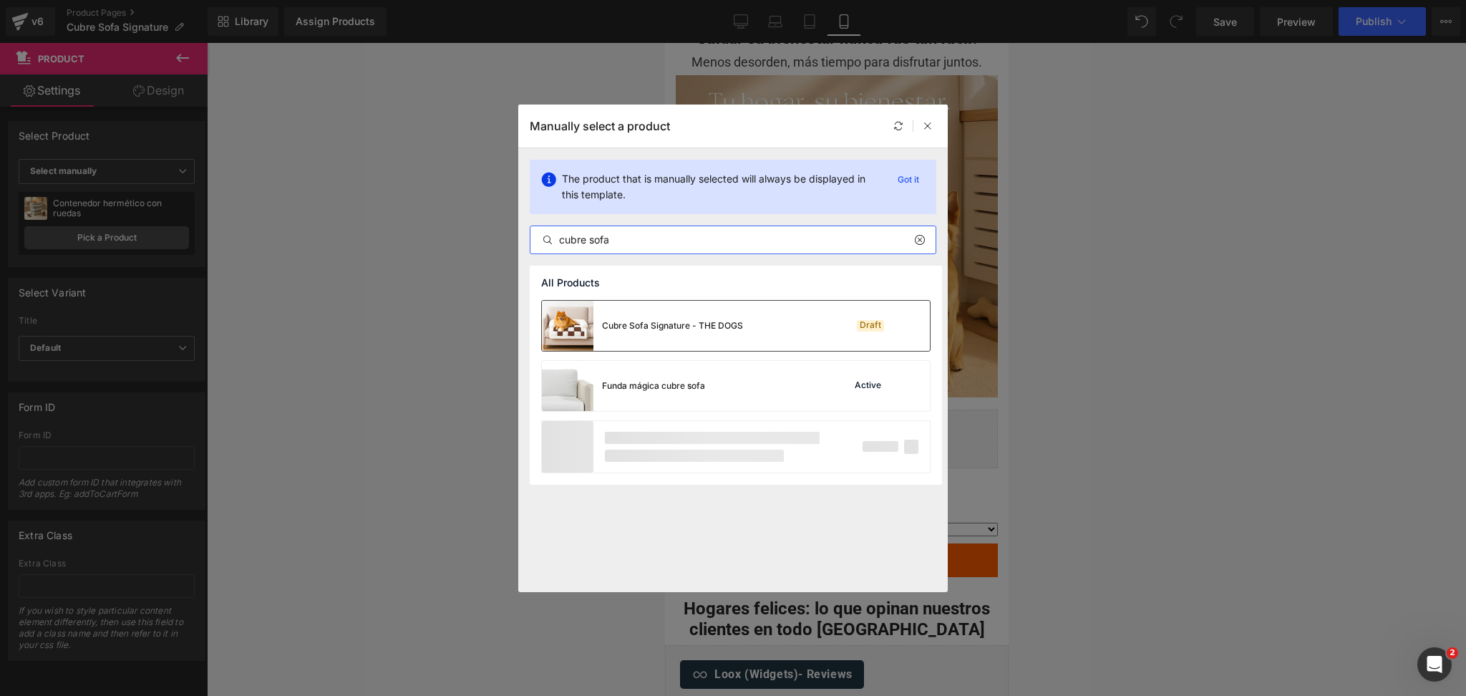
type input "cubre sofa"
click at [639, 307] on div "Cubre Sofa Signature - THE DOGS" at bounding box center [642, 326] width 201 height 50
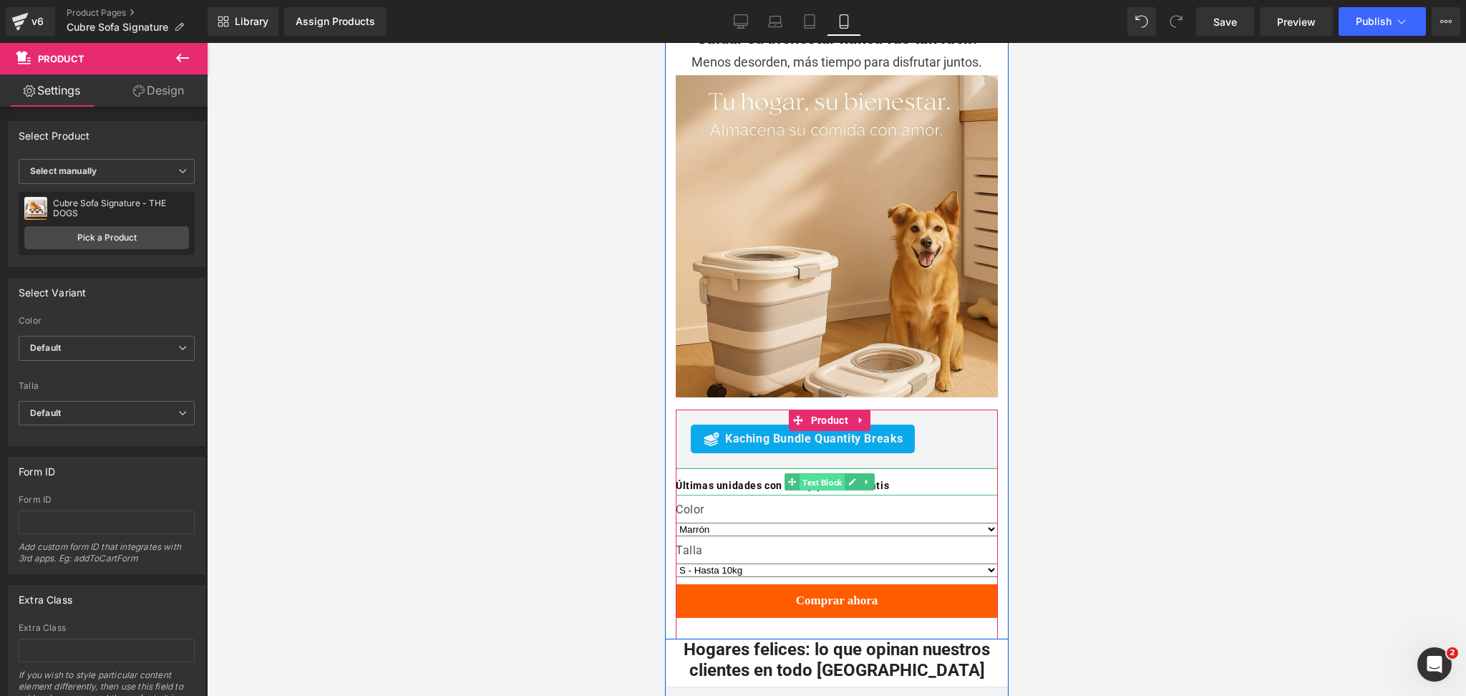
click at [822, 474] on span "Text Block" at bounding box center [821, 482] width 45 height 17
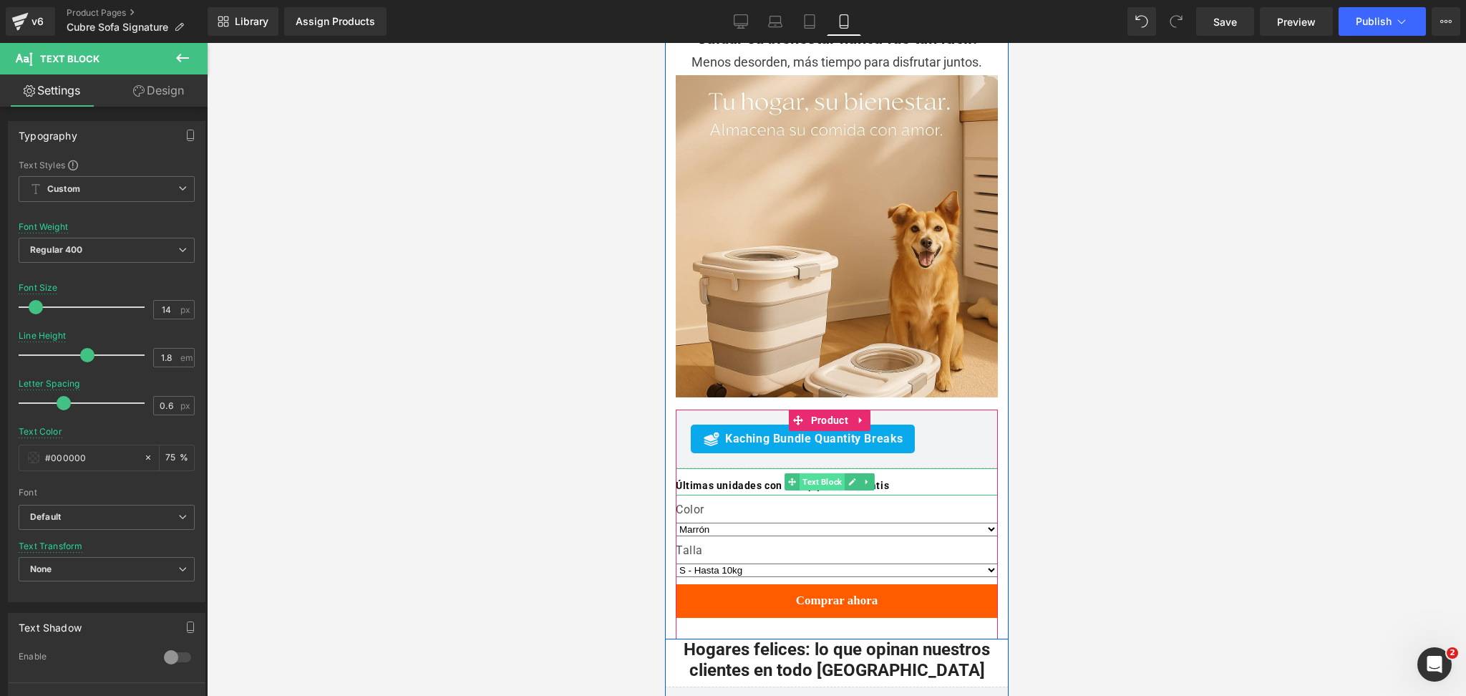
click at [823, 473] on span "Text Block" at bounding box center [821, 481] width 45 height 17
click at [868, 478] on icon at bounding box center [867, 482] width 8 height 9
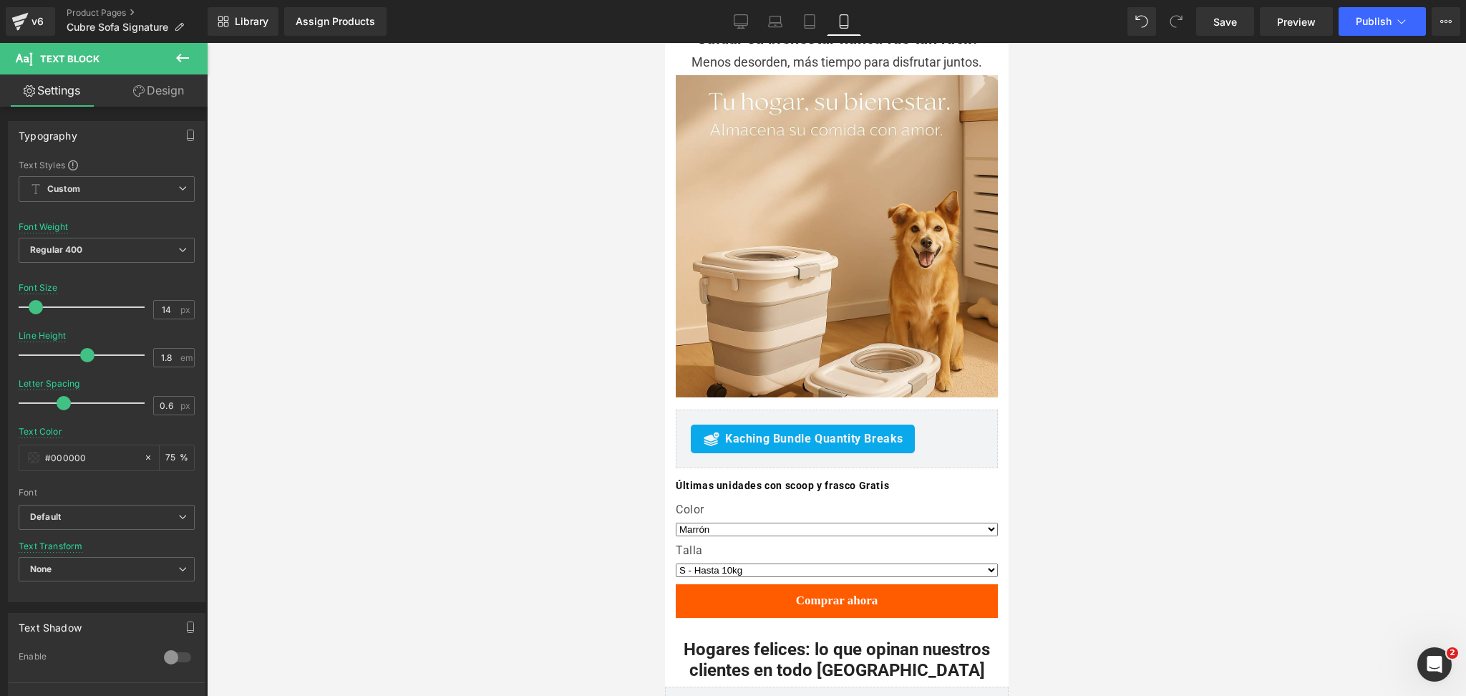
click at [1015, 392] on div at bounding box center [836, 369] width 1259 height 653
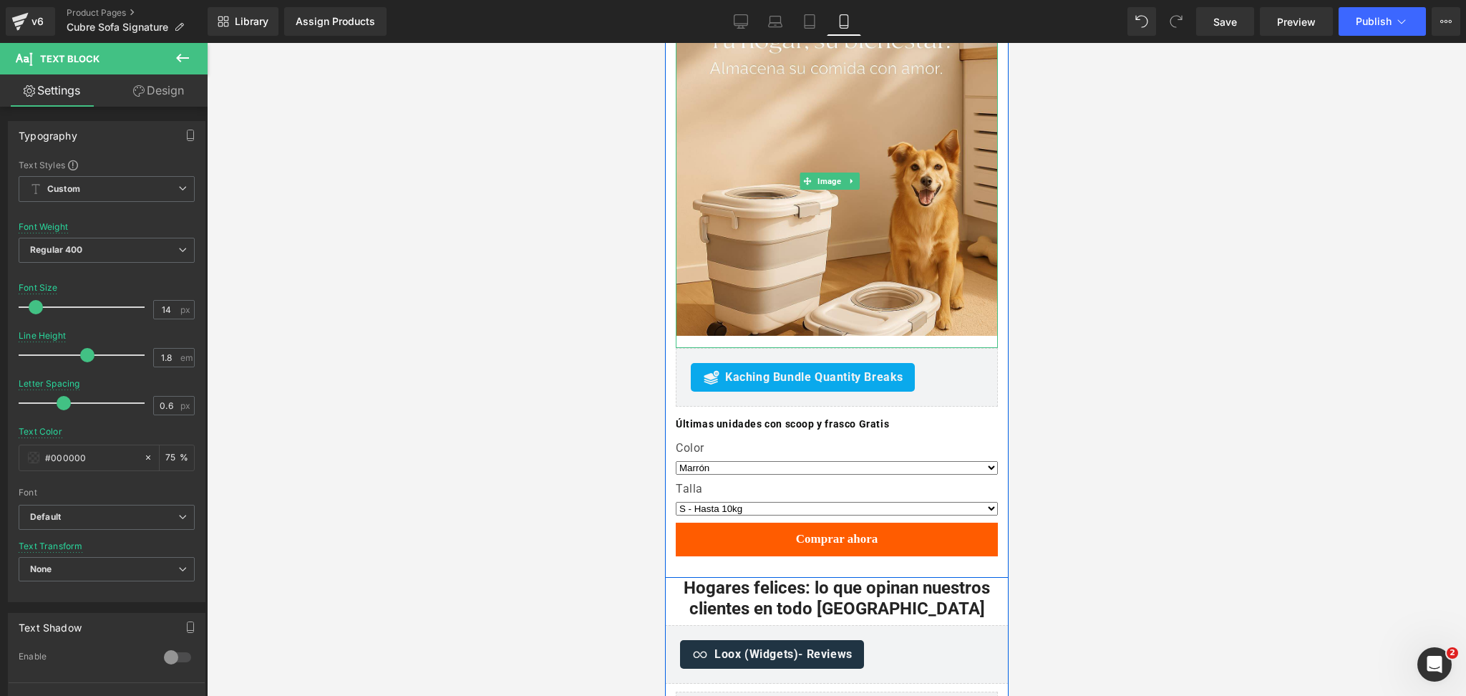
scroll to position [2001, 0]
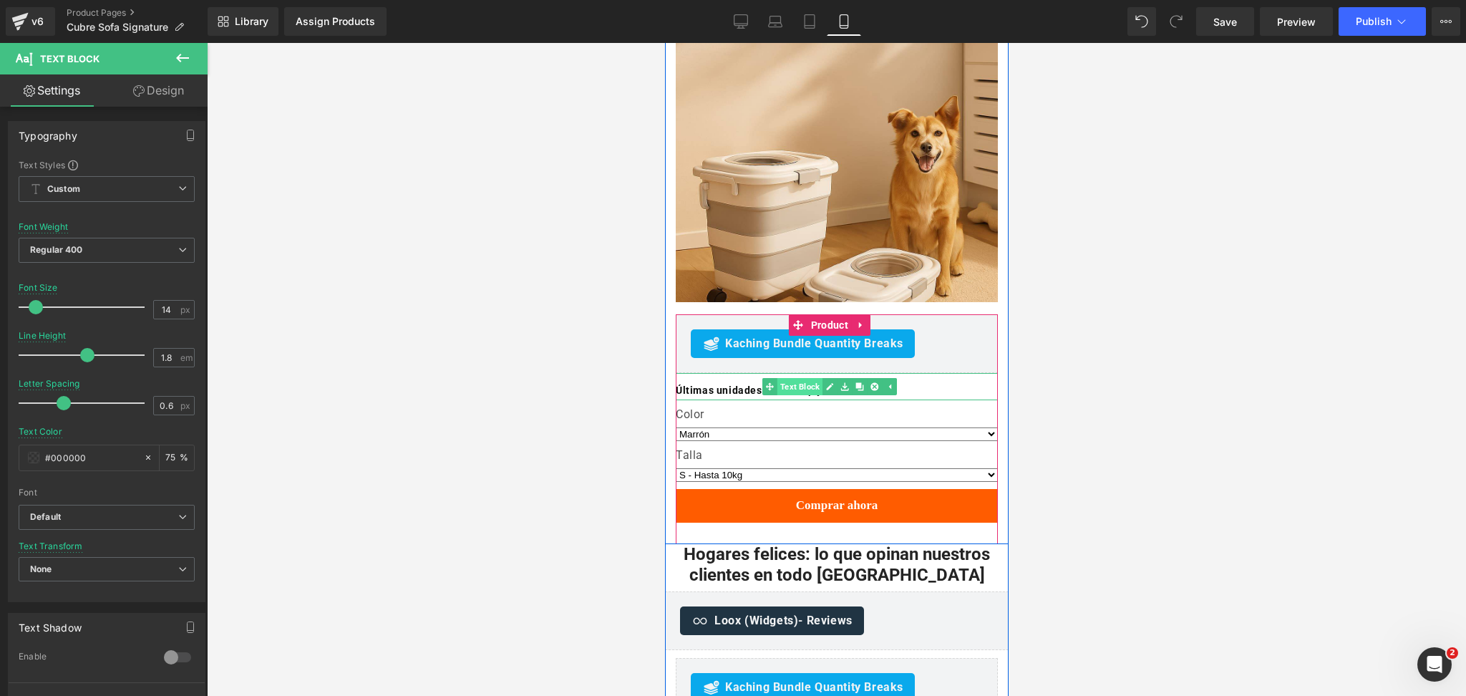
click at [791, 378] on link "Text Block" at bounding box center [792, 386] width 60 height 17
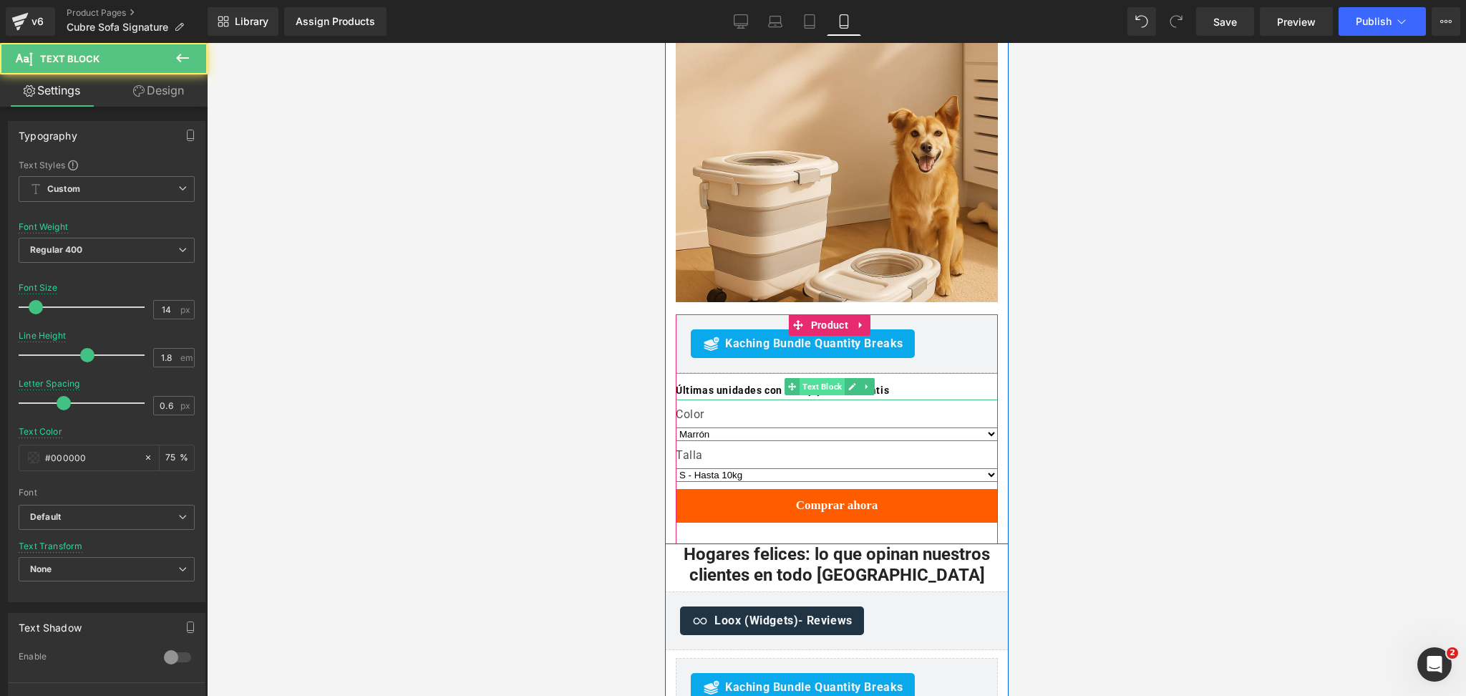
click at [813, 378] on span "Text Block" at bounding box center [821, 386] width 45 height 17
click at [860, 378] on link at bounding box center [866, 386] width 15 height 17
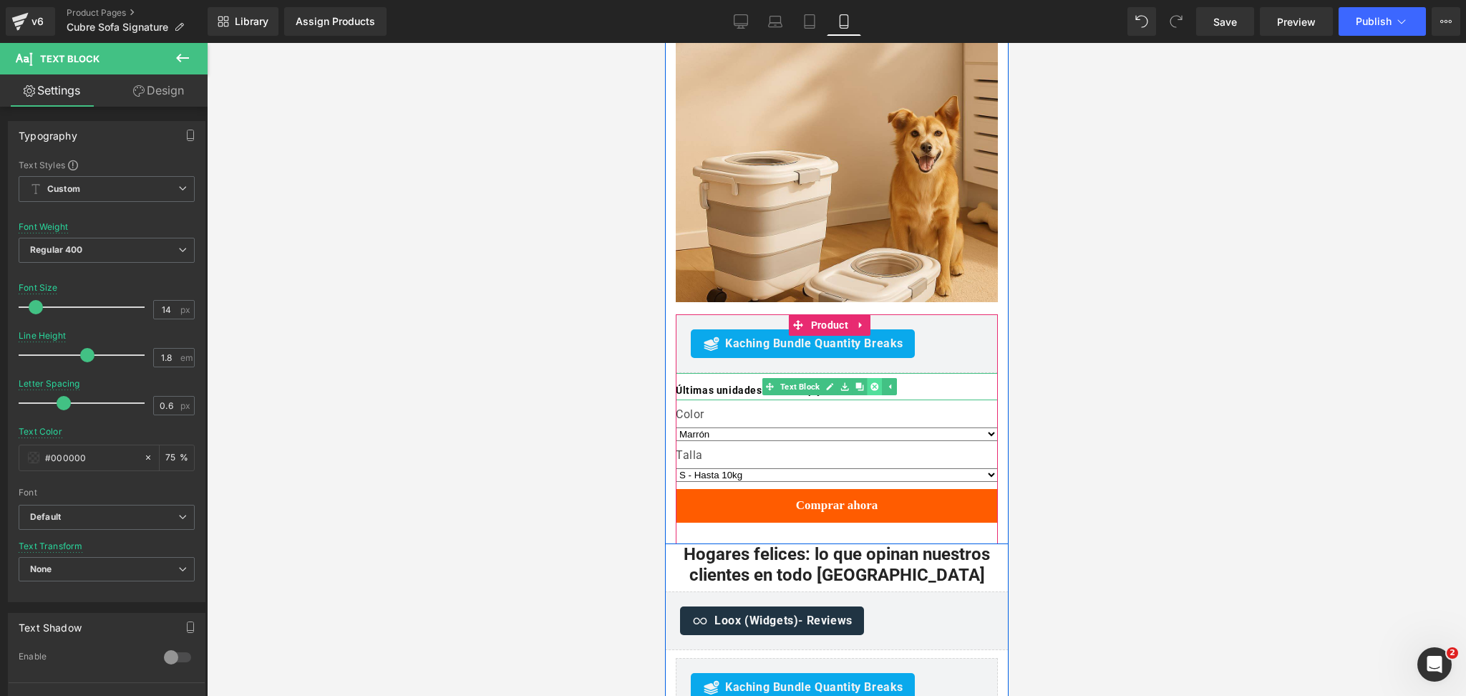
click at [872, 382] on icon at bounding box center [874, 386] width 8 height 8
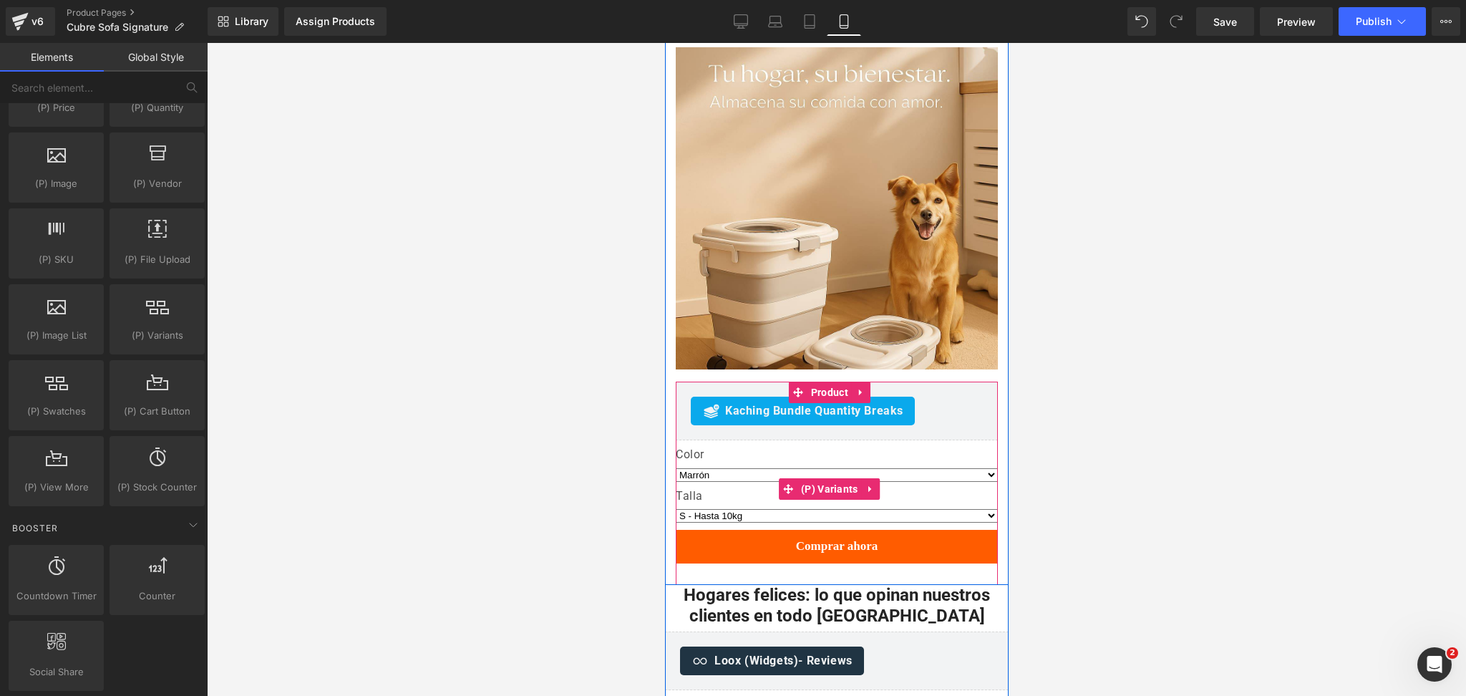
scroll to position [1906, 0]
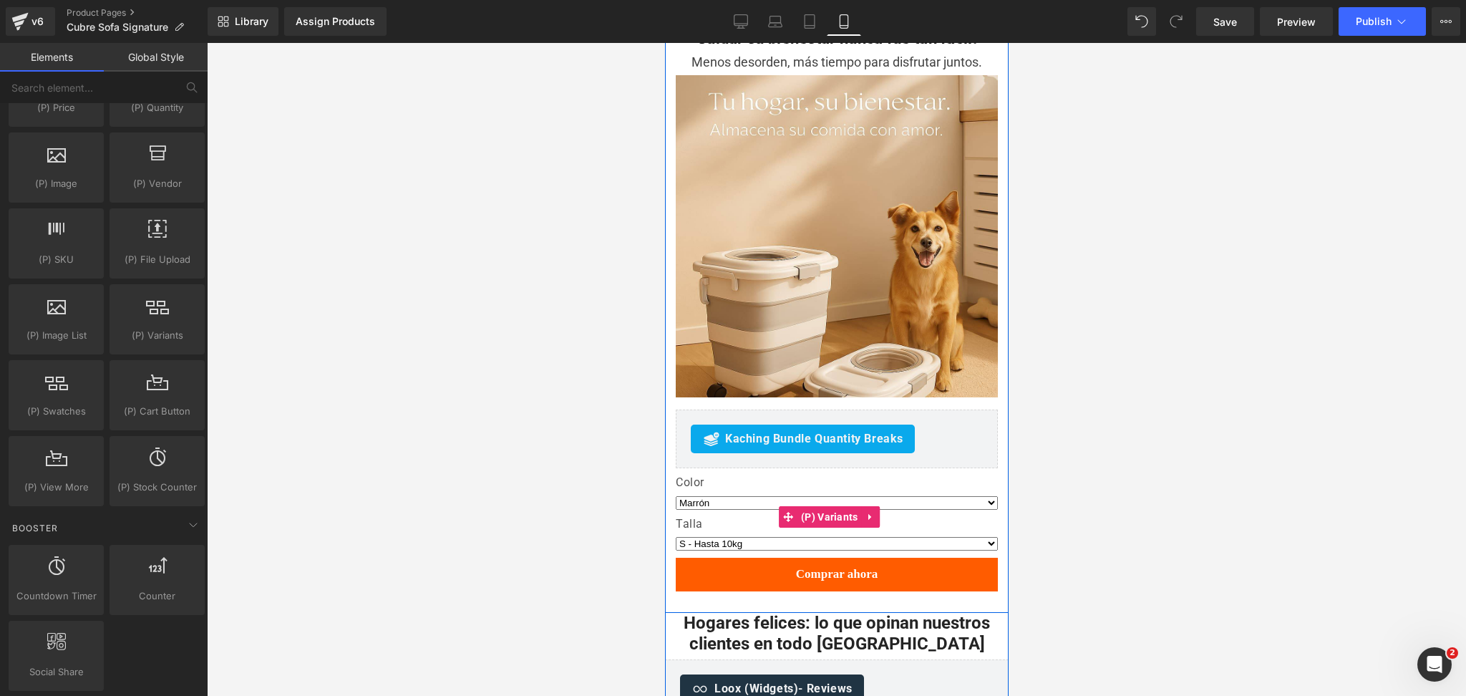
click at [971, 537] on select "S - Hasta 10kg M - Hasta 20kg L - Hasta 45kg XL - Hasta 80kg" at bounding box center [836, 544] width 322 height 14
click at [675, 537] on select "S - Hasta 10kg M - Hasta 20kg L - Hasta 45kg XL - Hasta 80kg" at bounding box center [836, 544] width 322 height 14
click at [929, 537] on select "S - Hasta 10kg M - Hasta 20kg L - Hasta 45kg XL - Hasta 80kg" at bounding box center [836, 544] width 322 height 14
select select "S - Hasta 10kg"
click at [675, 537] on select "S - Hasta 10kg M - Hasta 20kg L - Hasta 45kg XL - Hasta 80kg" at bounding box center [836, 544] width 322 height 14
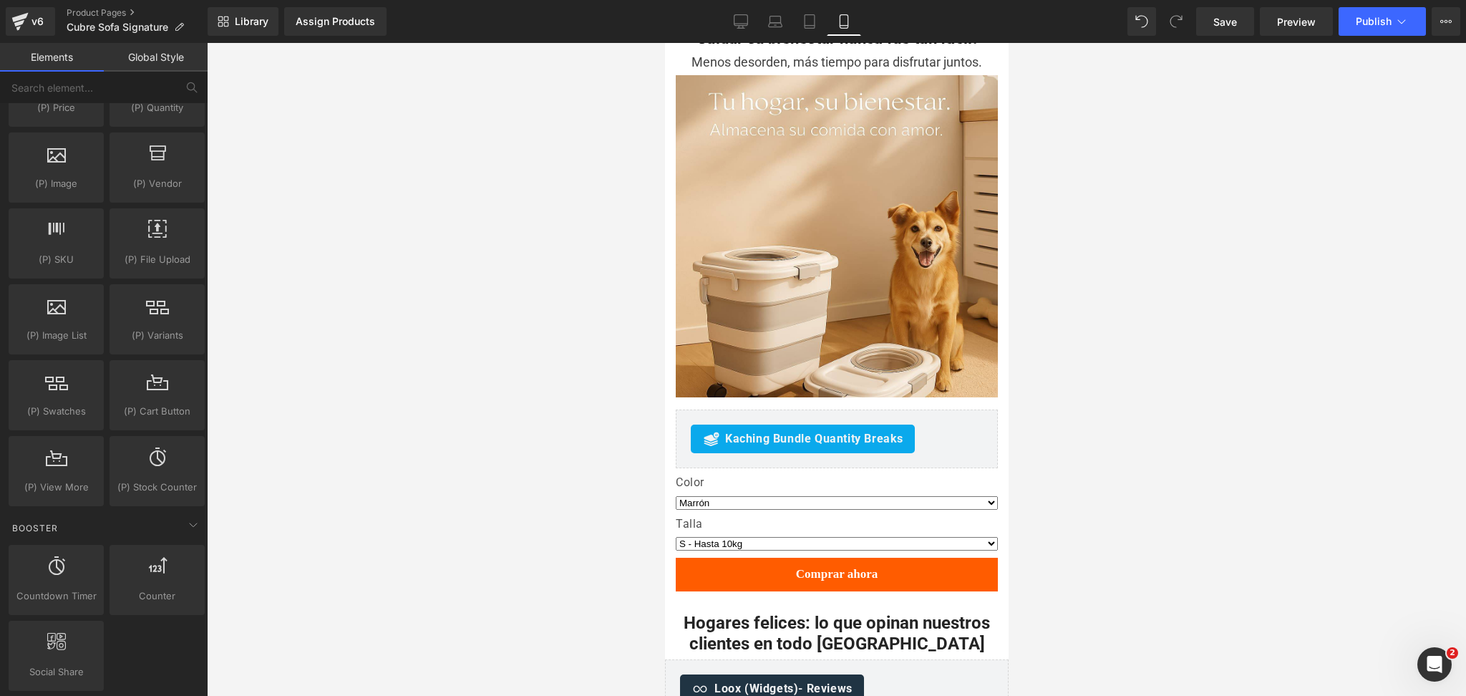
click at [1105, 344] on div at bounding box center [836, 369] width 1259 height 653
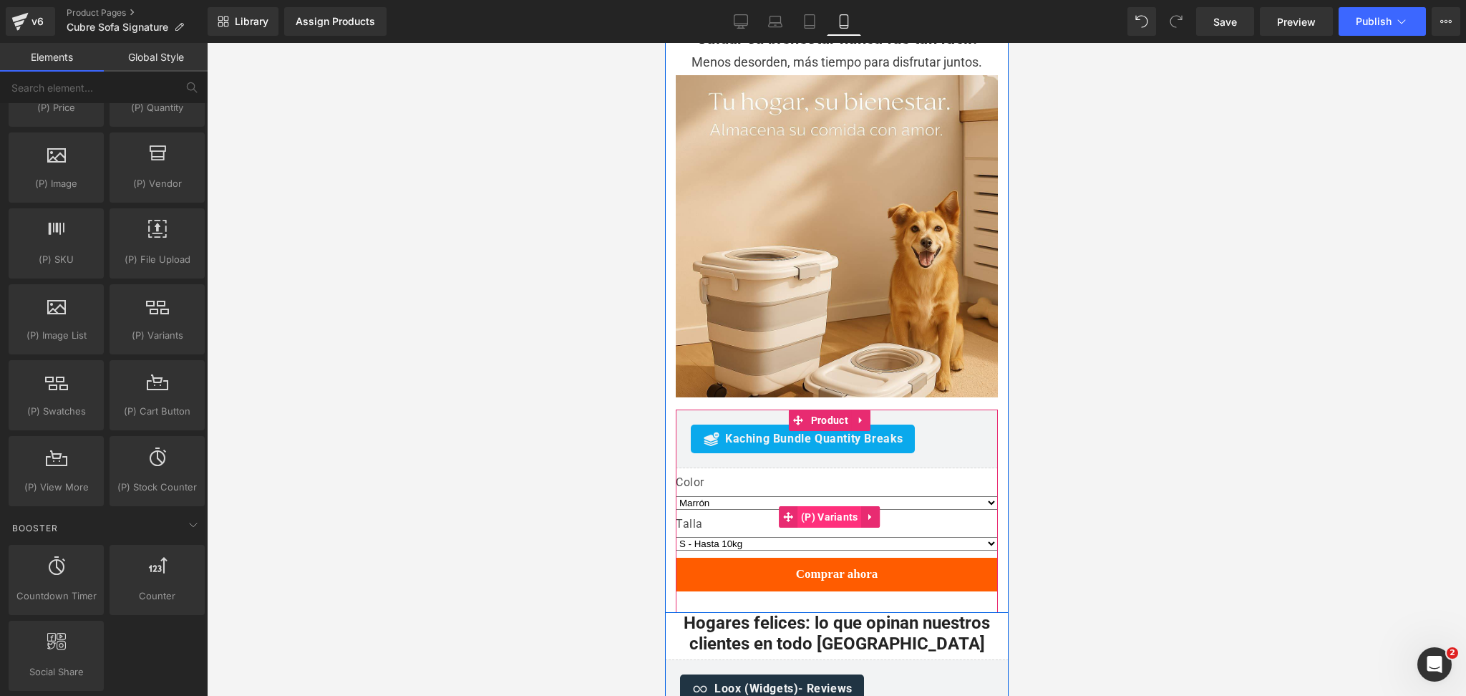
click at [832, 506] on span "(P) Variants" at bounding box center [829, 516] width 64 height 21
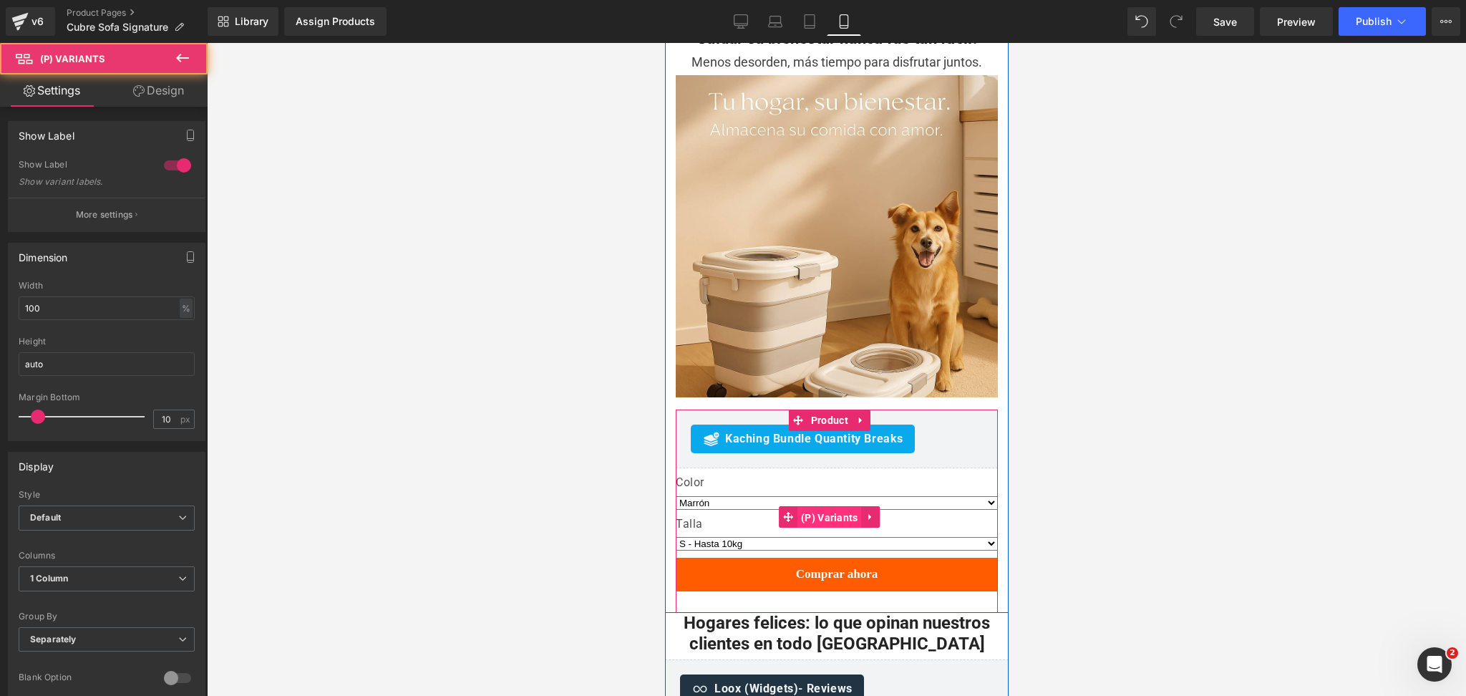
click at [832, 507] on span "(P) Variants" at bounding box center [829, 517] width 64 height 21
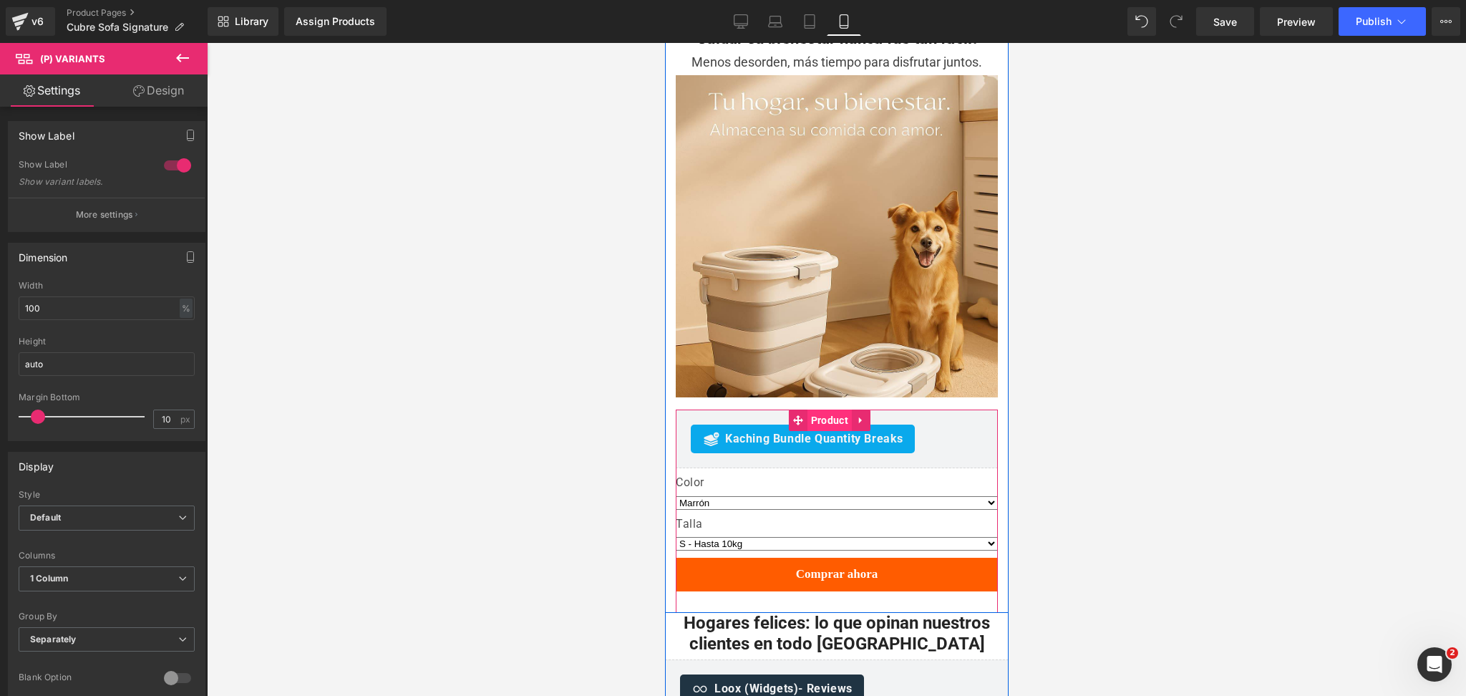
click at [832, 410] on span "Product" at bounding box center [829, 420] width 44 height 21
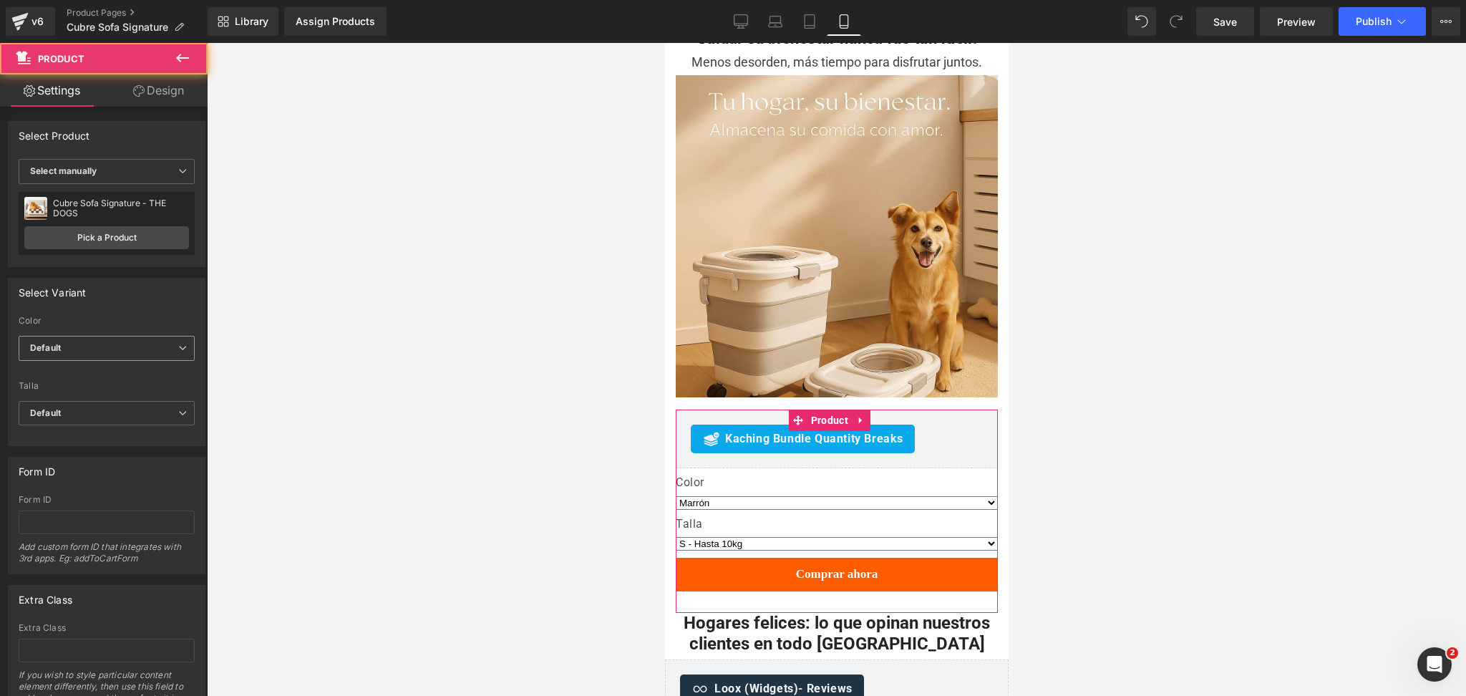
click at [137, 342] on span "Default" at bounding box center [107, 348] width 176 height 25
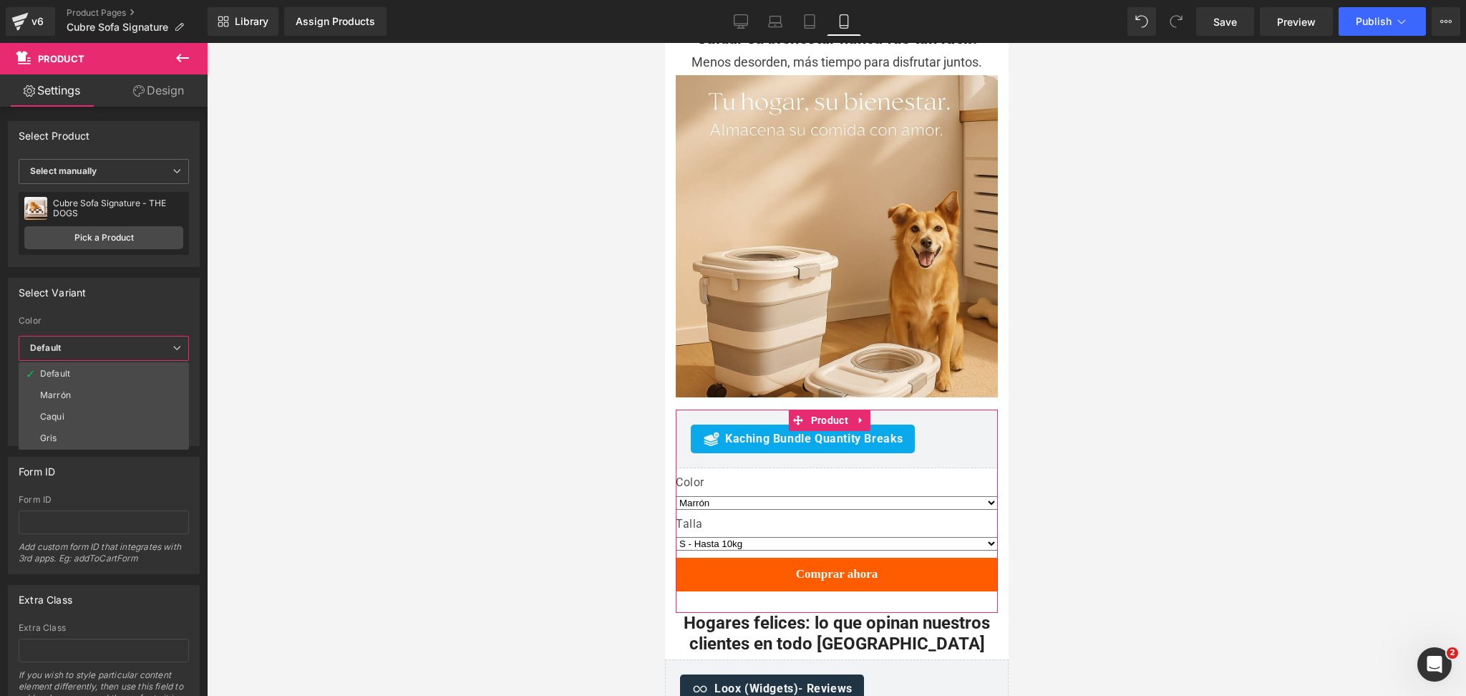
click at [133, 392] on li "Marrón" at bounding box center [104, 394] width 170 height 21
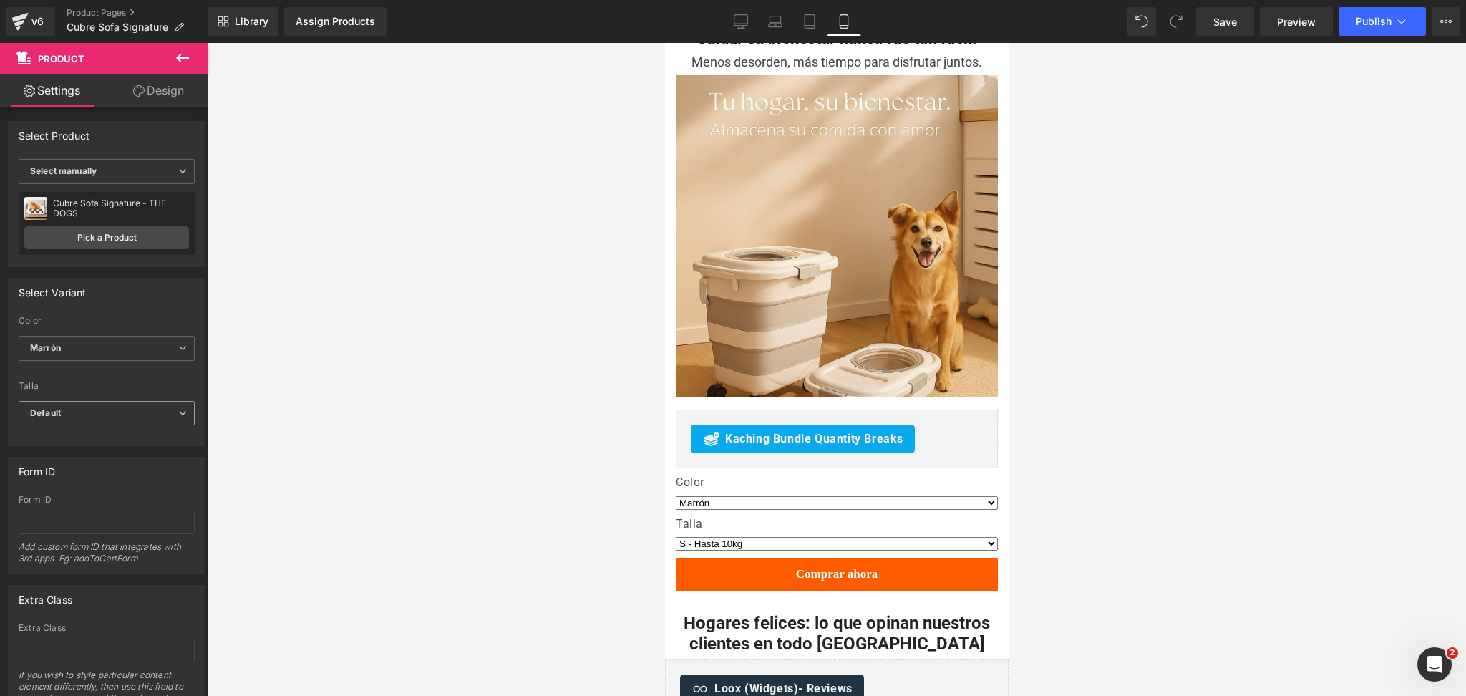
click at [127, 401] on span "Default" at bounding box center [107, 413] width 176 height 25
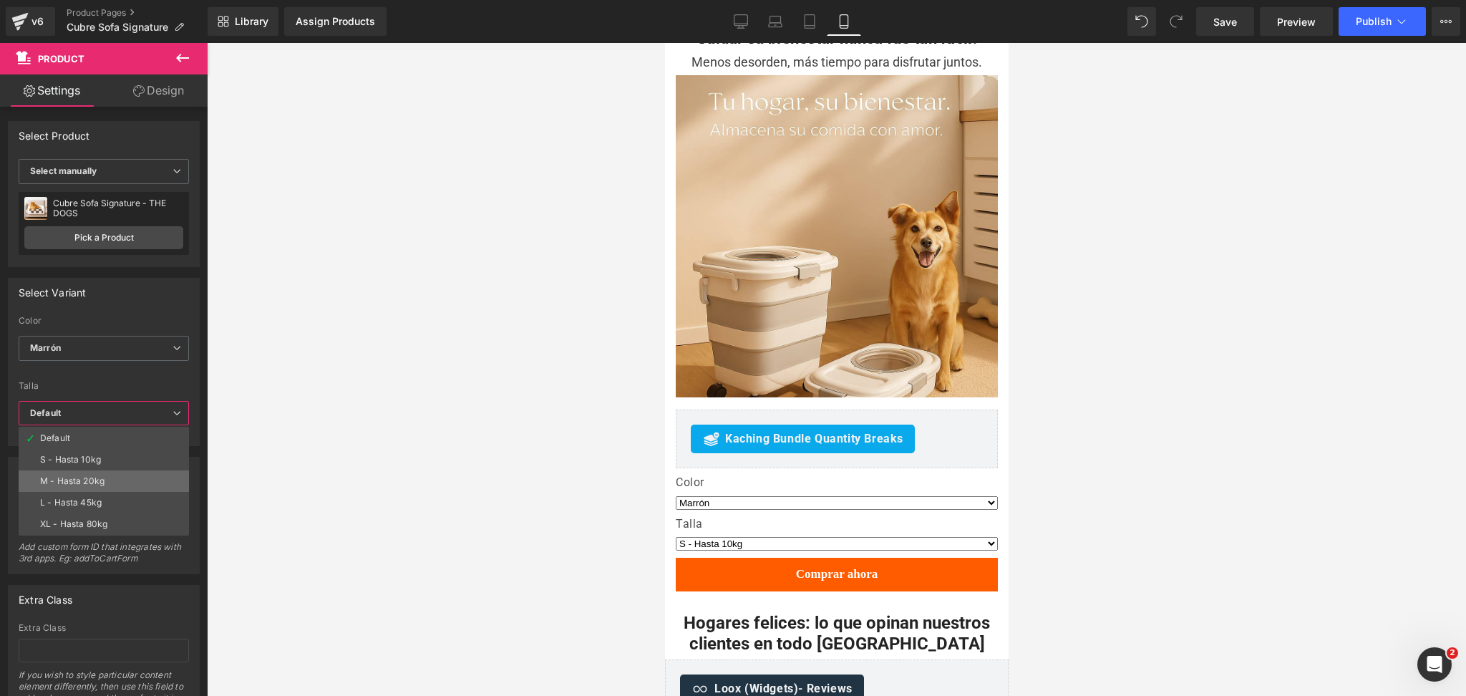
click at [118, 473] on li "M - Hasta 20kg" at bounding box center [104, 480] width 170 height 21
select select "M - Hasta 20kg"
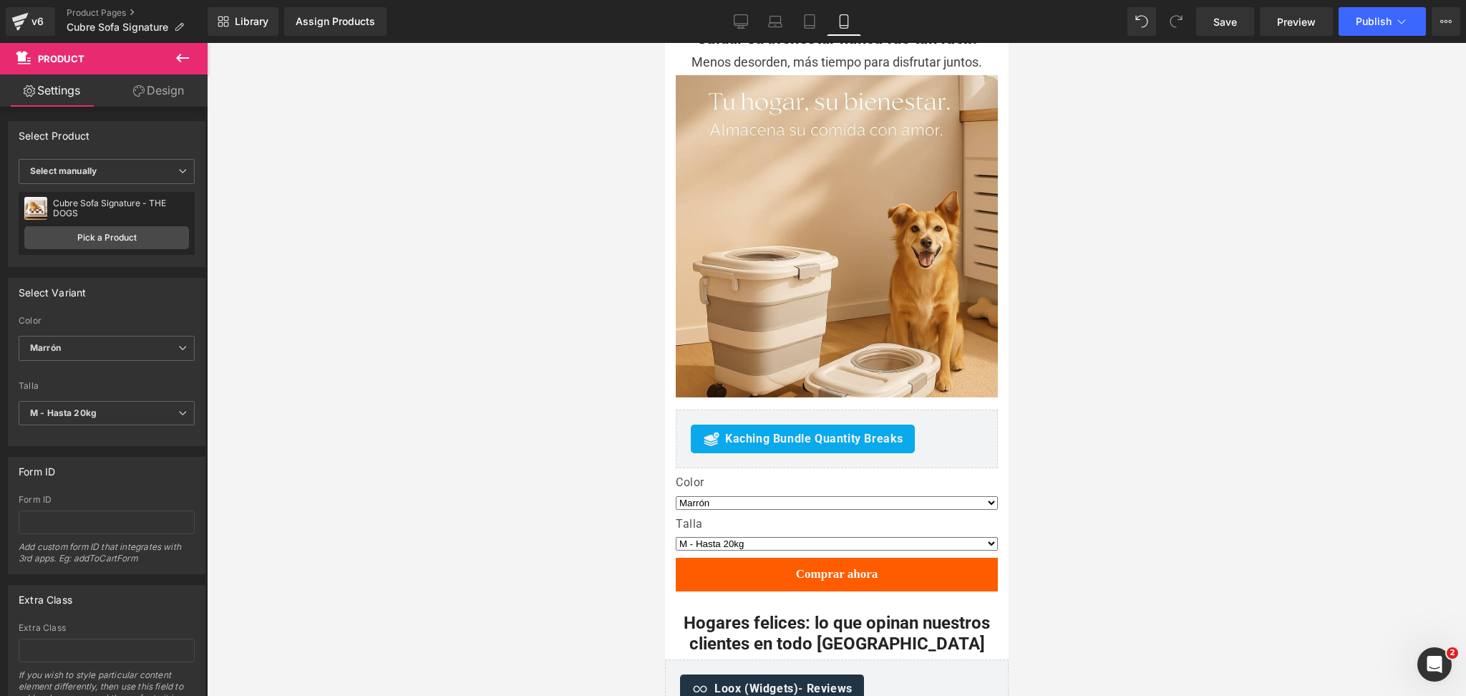
click at [1153, 369] on div at bounding box center [836, 369] width 1259 height 653
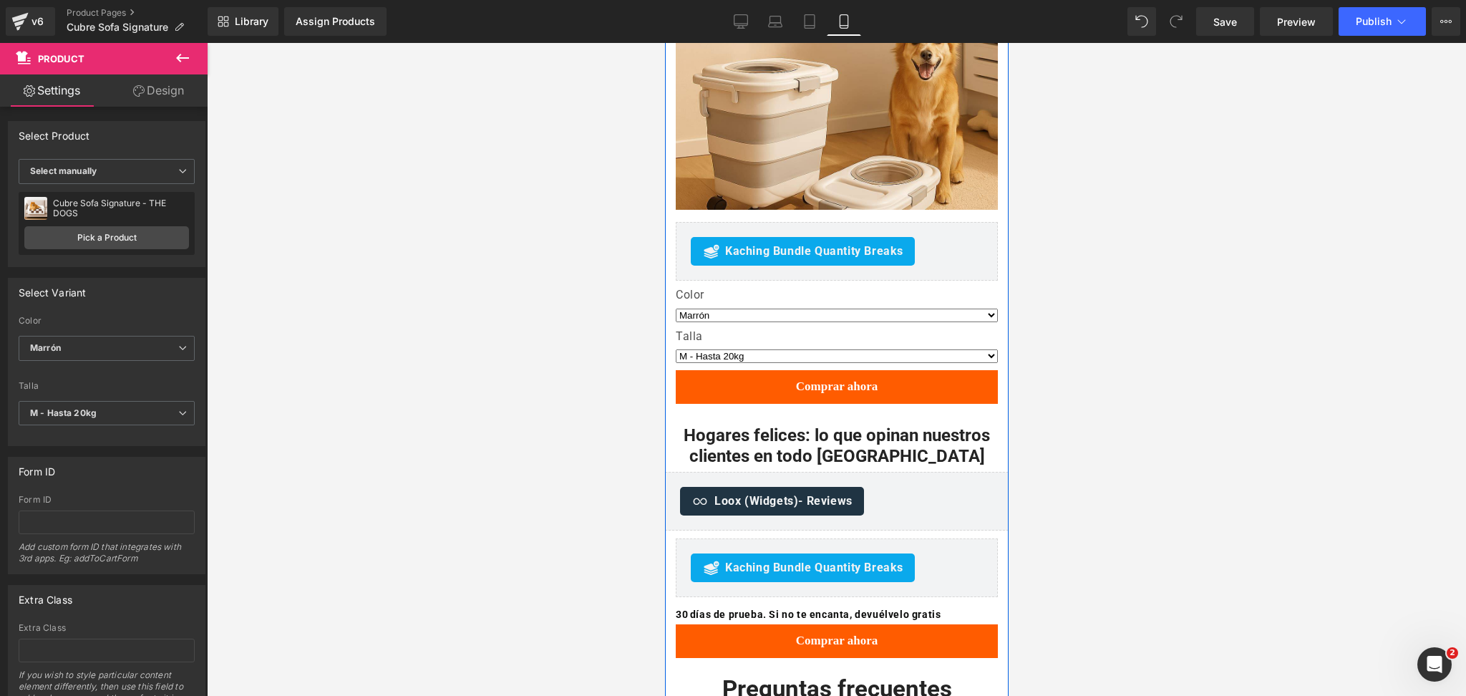
scroll to position [2097, 0]
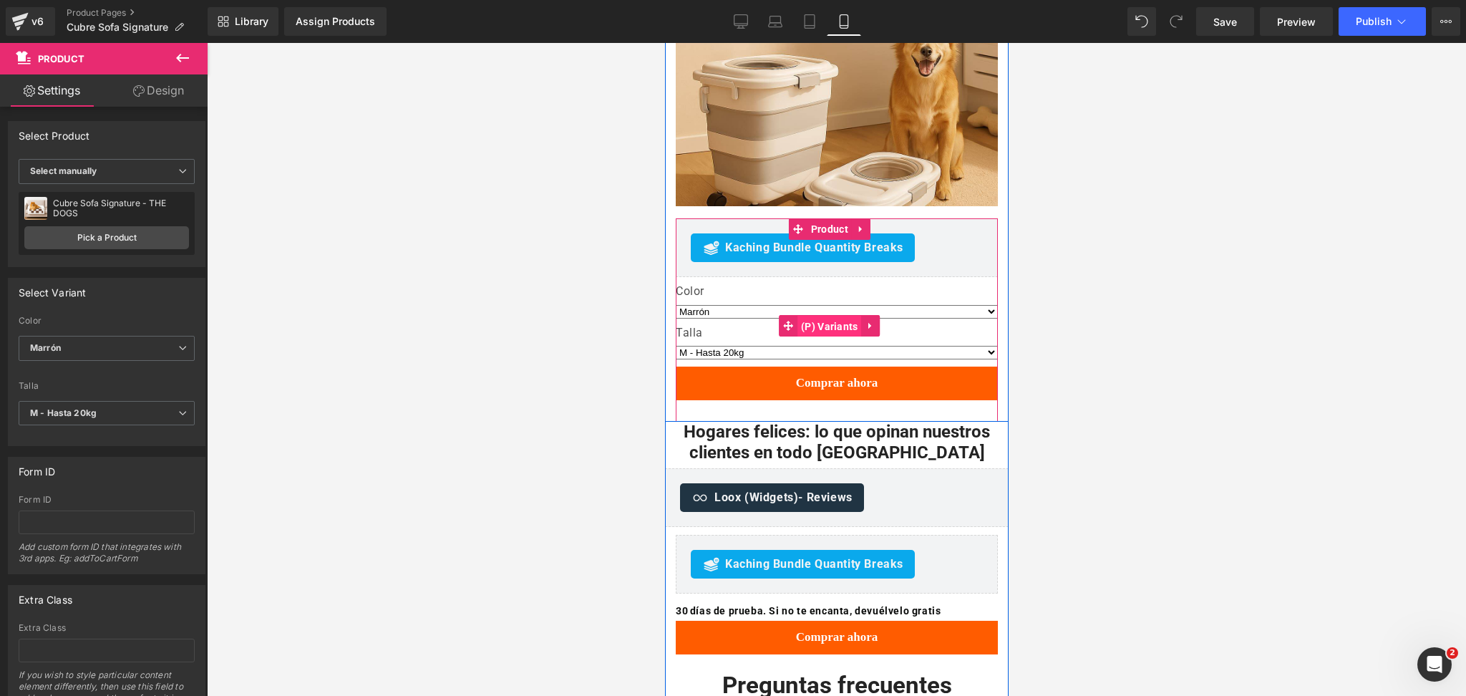
click at [824, 316] on span "(P) Variants" at bounding box center [829, 326] width 64 height 21
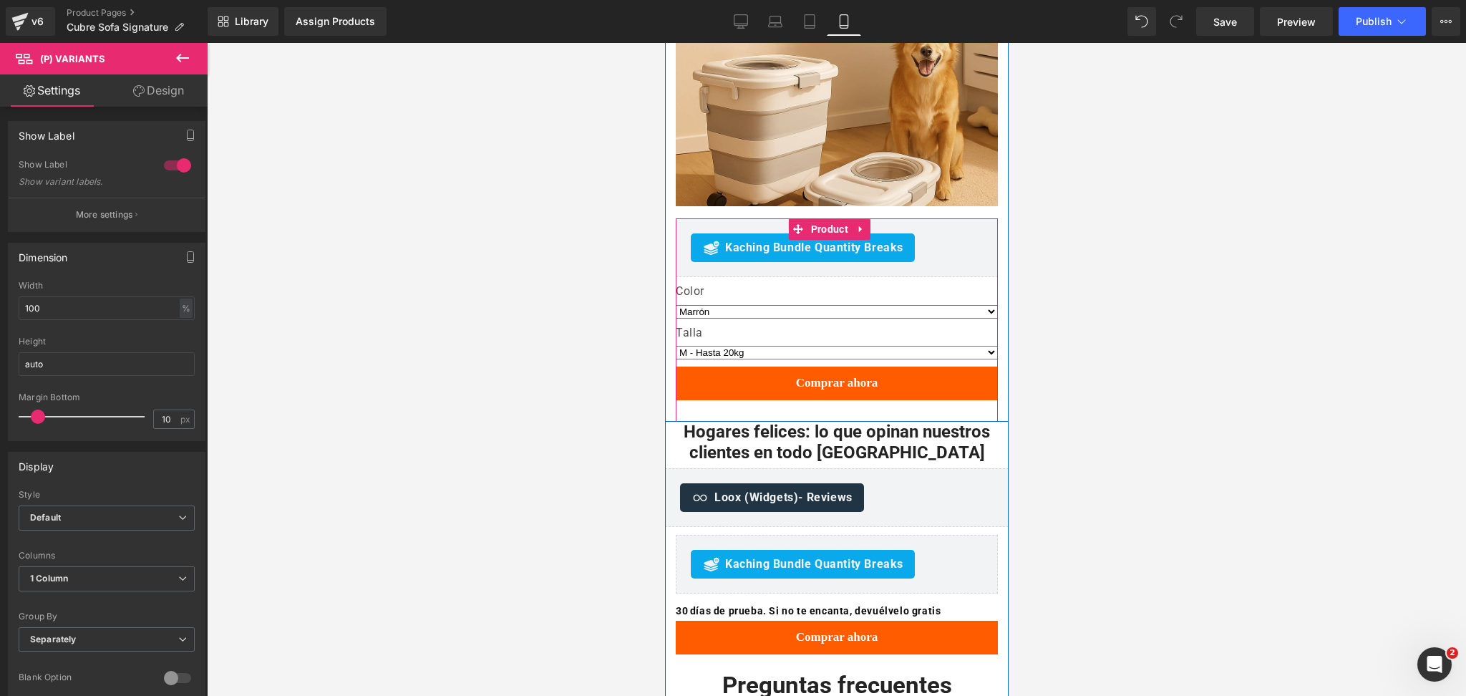
click at [831, 218] on span "Product" at bounding box center [829, 228] width 44 height 21
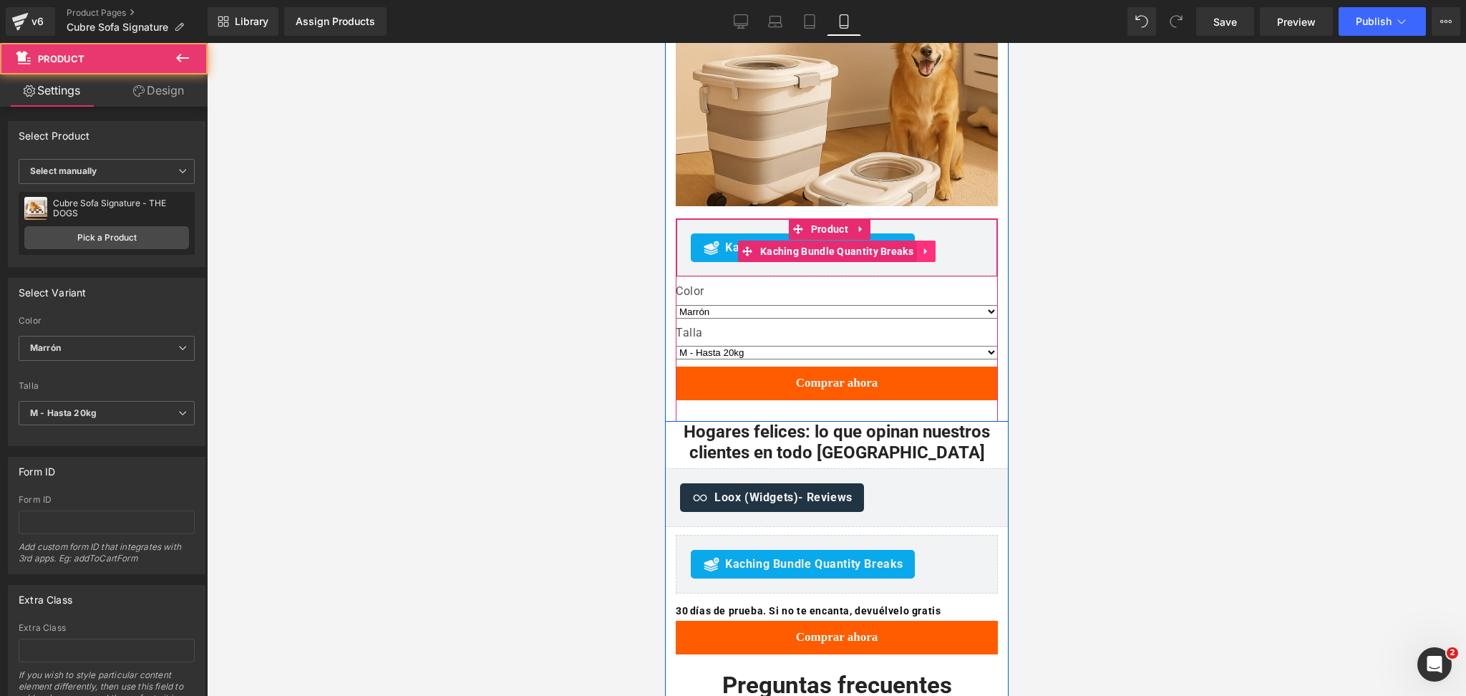
click at [924, 248] on icon at bounding box center [925, 251] width 3 height 6
click at [930, 246] on icon at bounding box center [935, 251] width 10 height 10
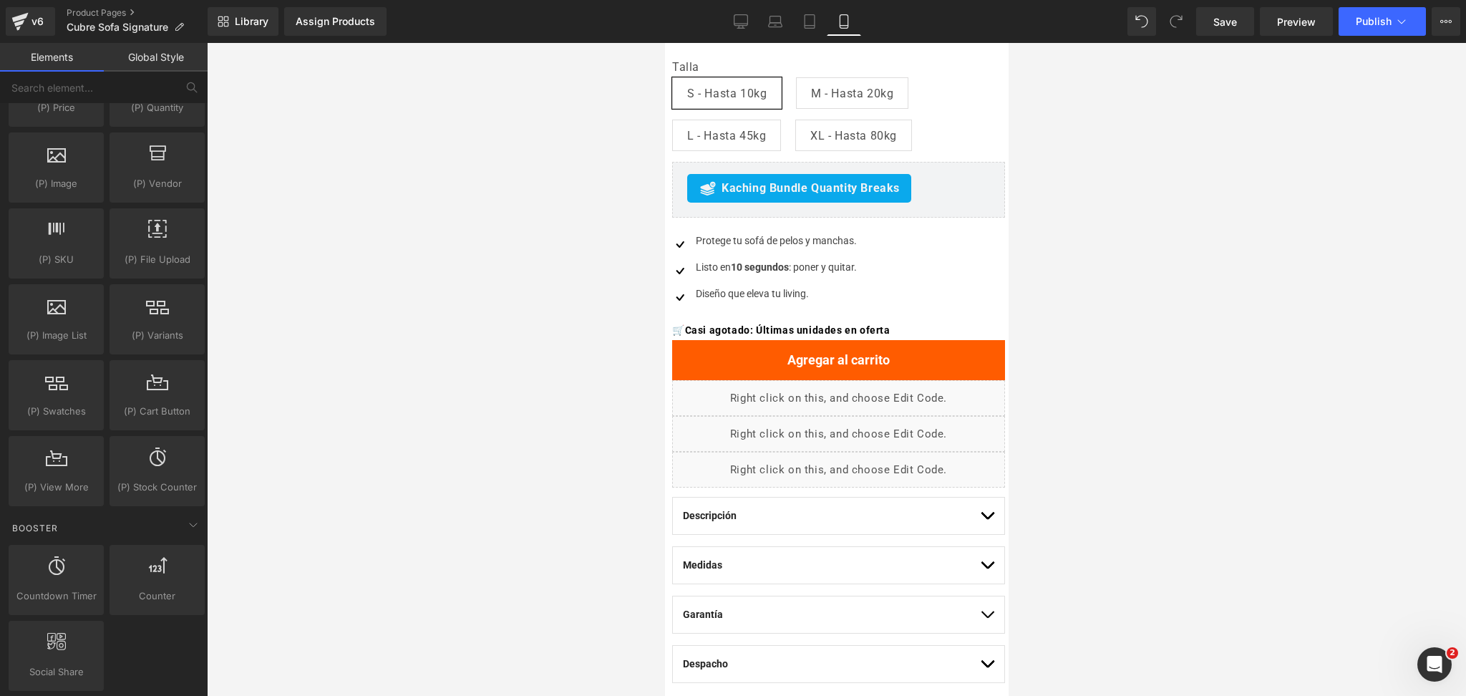
scroll to position [379, 0]
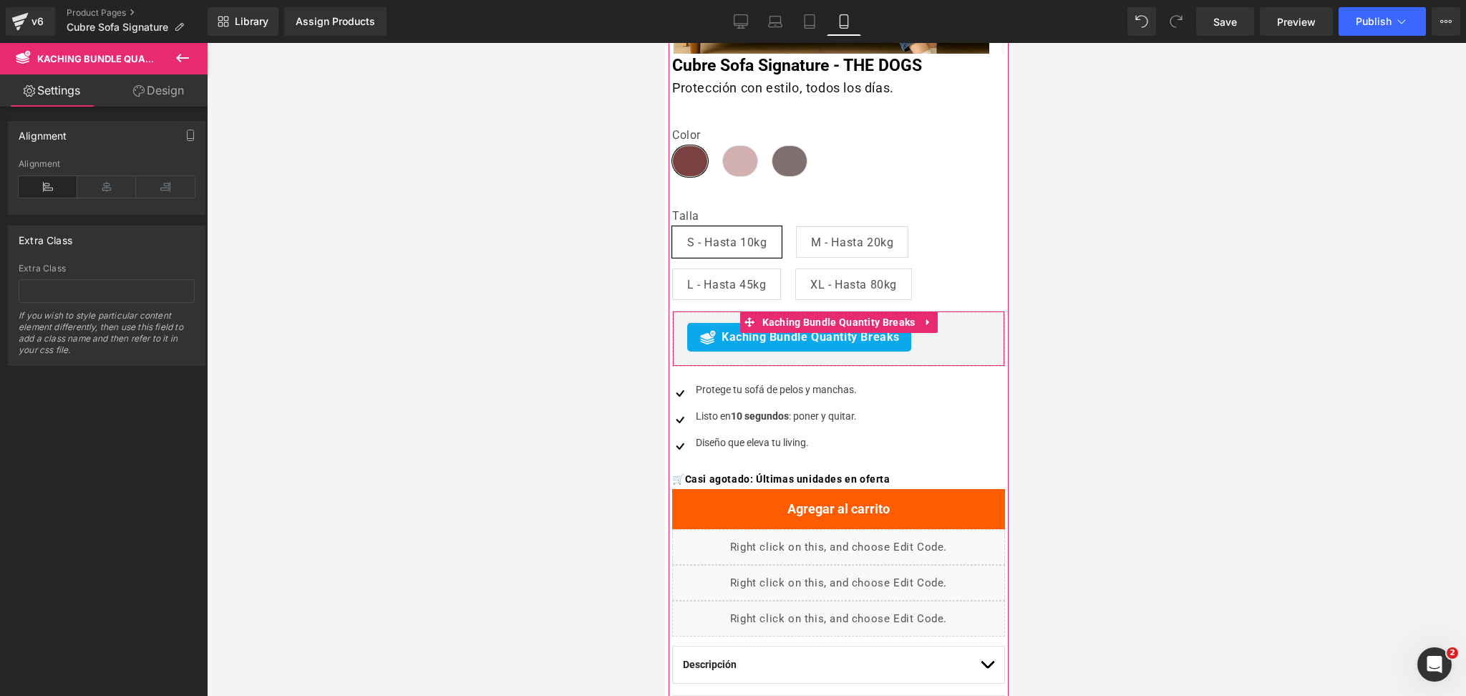
click at [843, 334] on span "Kaching Bundle Quantity Breaks" at bounding box center [810, 337] width 178 height 17
click at [925, 324] on icon at bounding box center [926, 322] width 3 height 6
click at [932, 326] on icon at bounding box center [937, 322] width 10 height 10
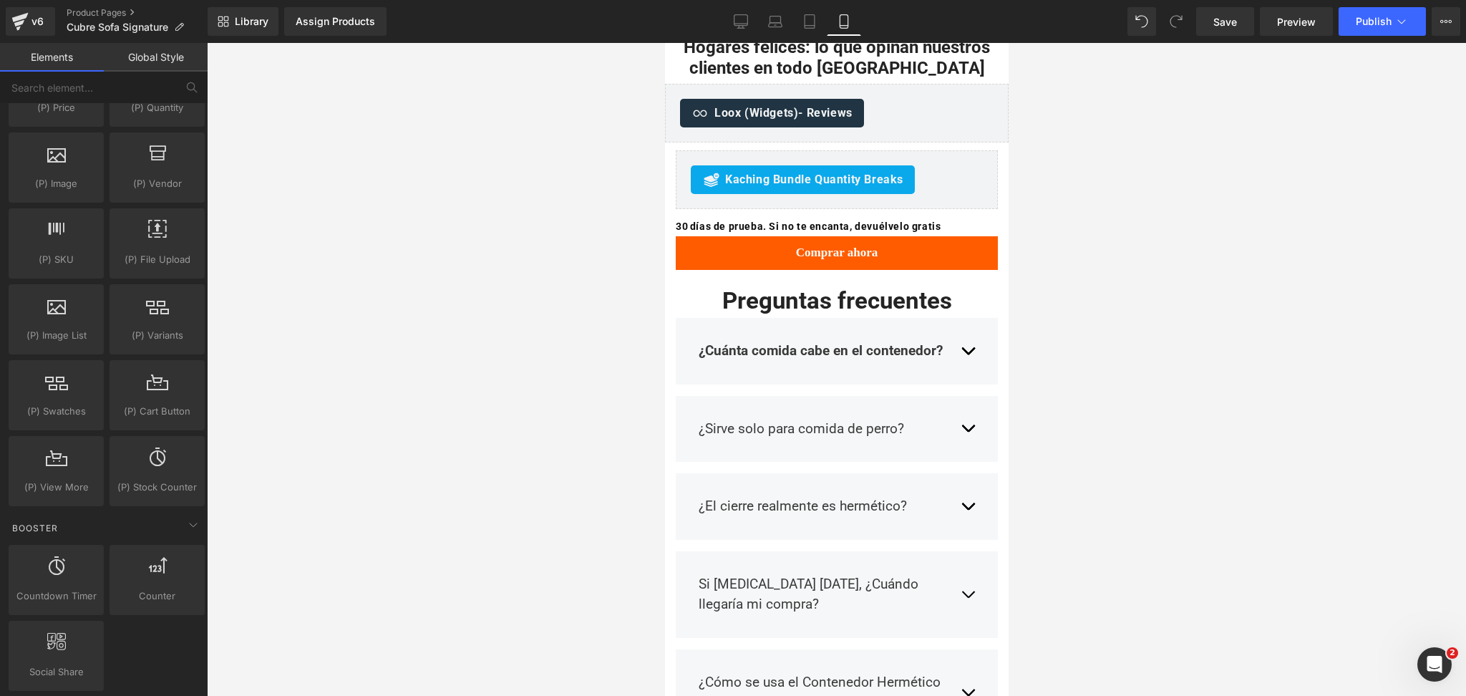
scroll to position [2192, 0]
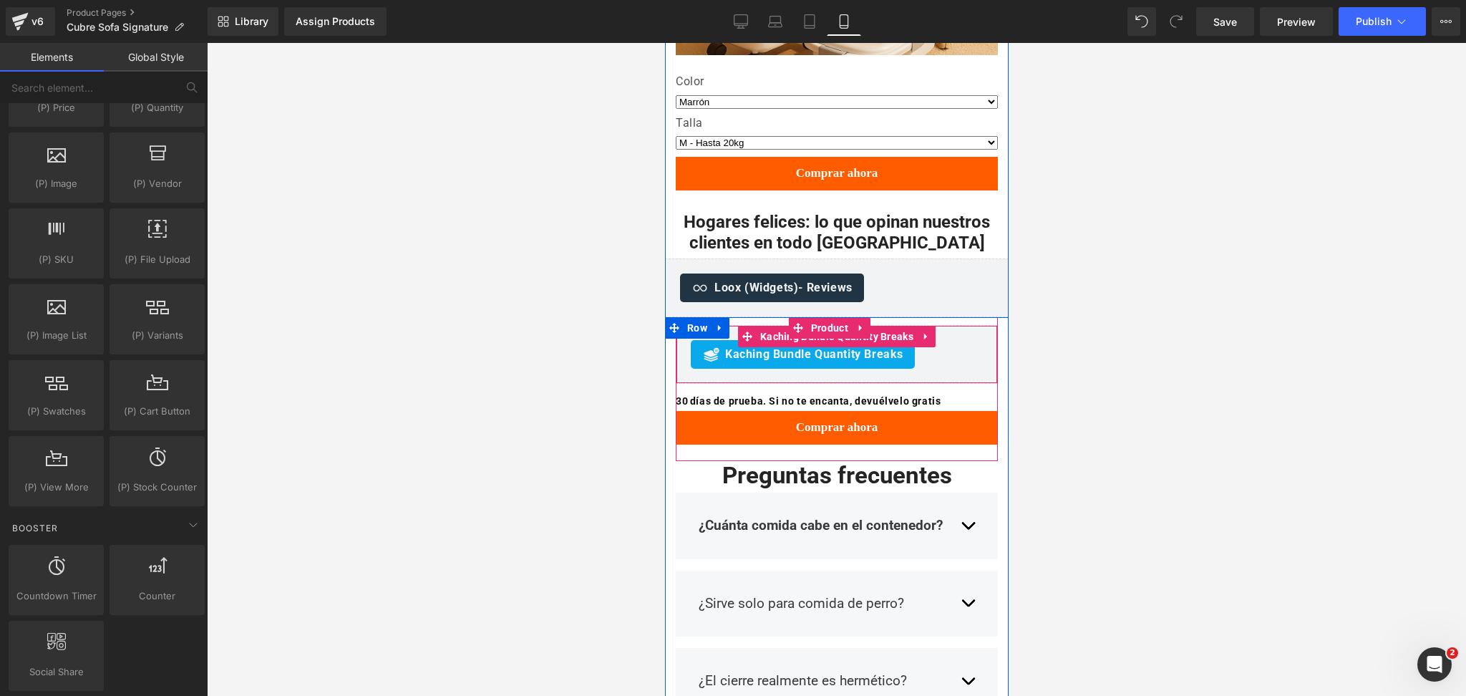
click at [863, 346] on span "Kaching Bundle Quantity Breaks" at bounding box center [814, 354] width 178 height 17
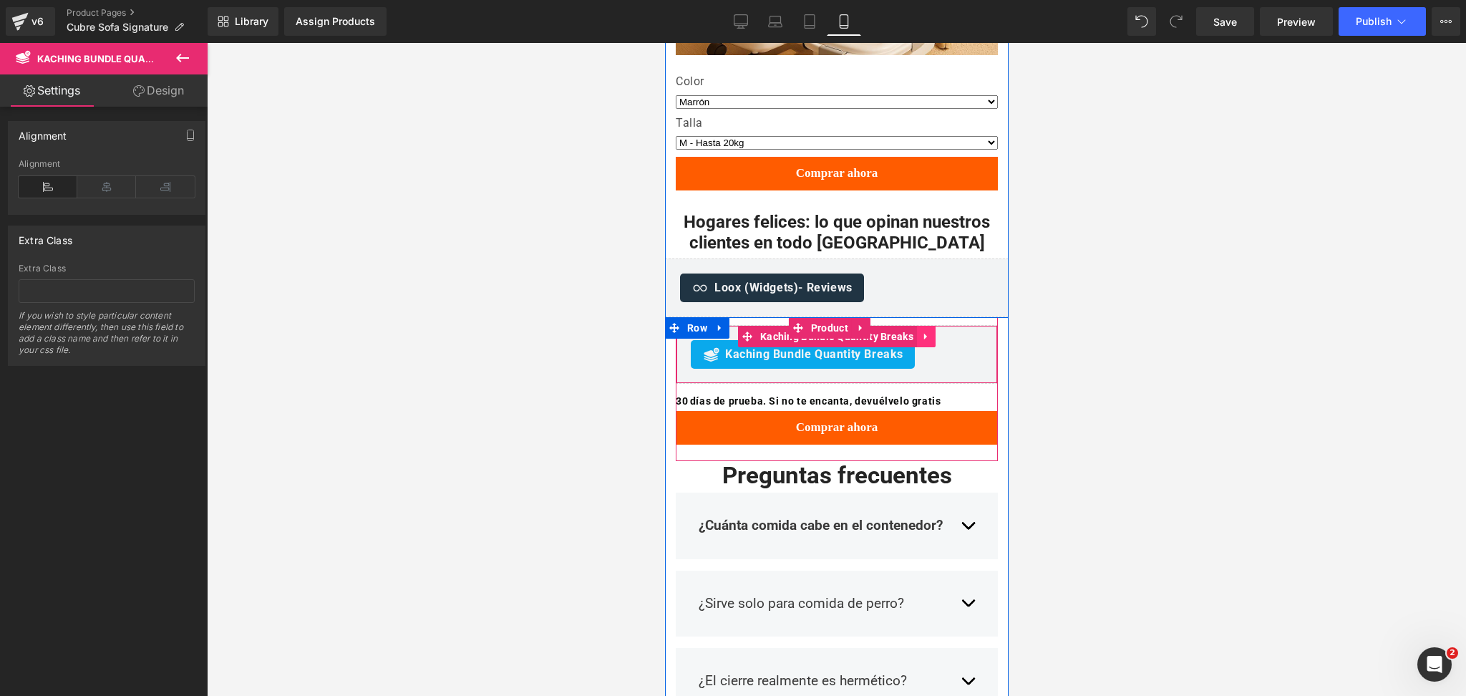
click at [925, 331] on icon at bounding box center [926, 336] width 10 height 11
click at [934, 331] on icon at bounding box center [935, 336] width 10 height 10
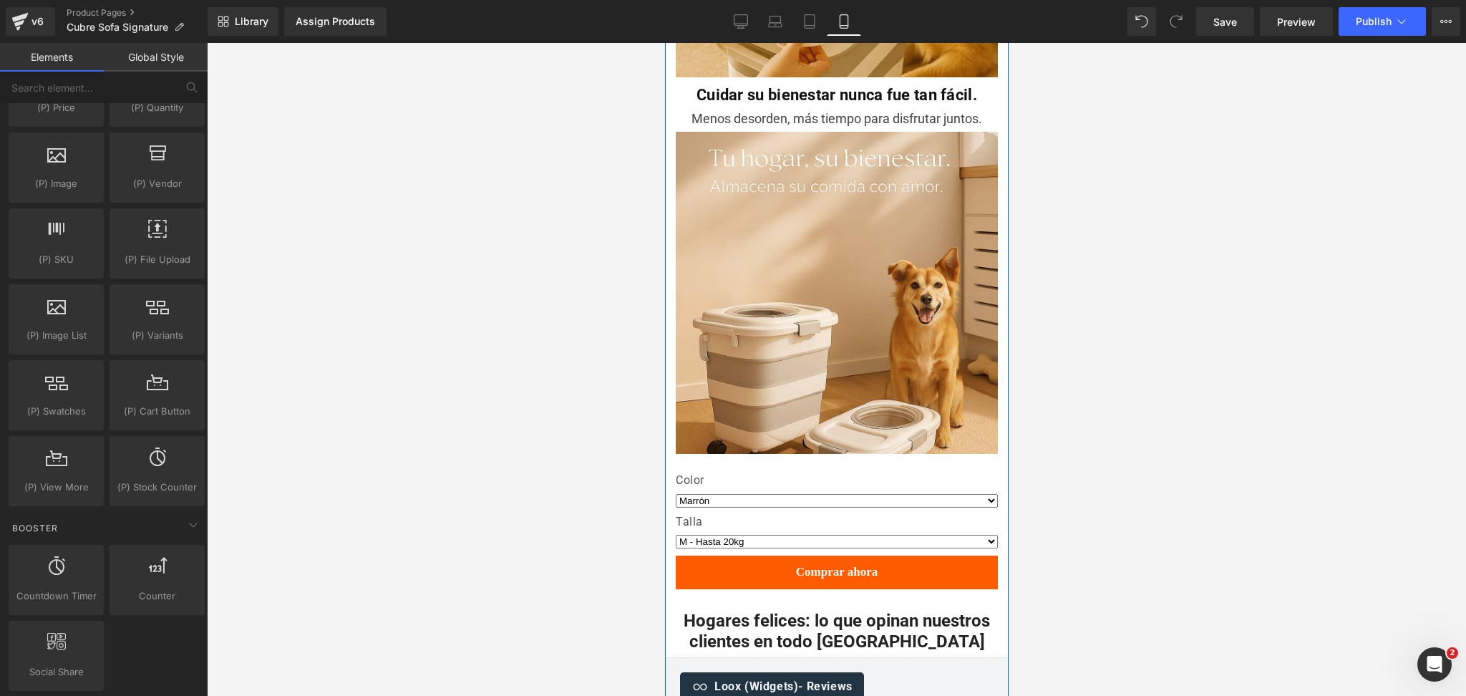
scroll to position [1906, 0]
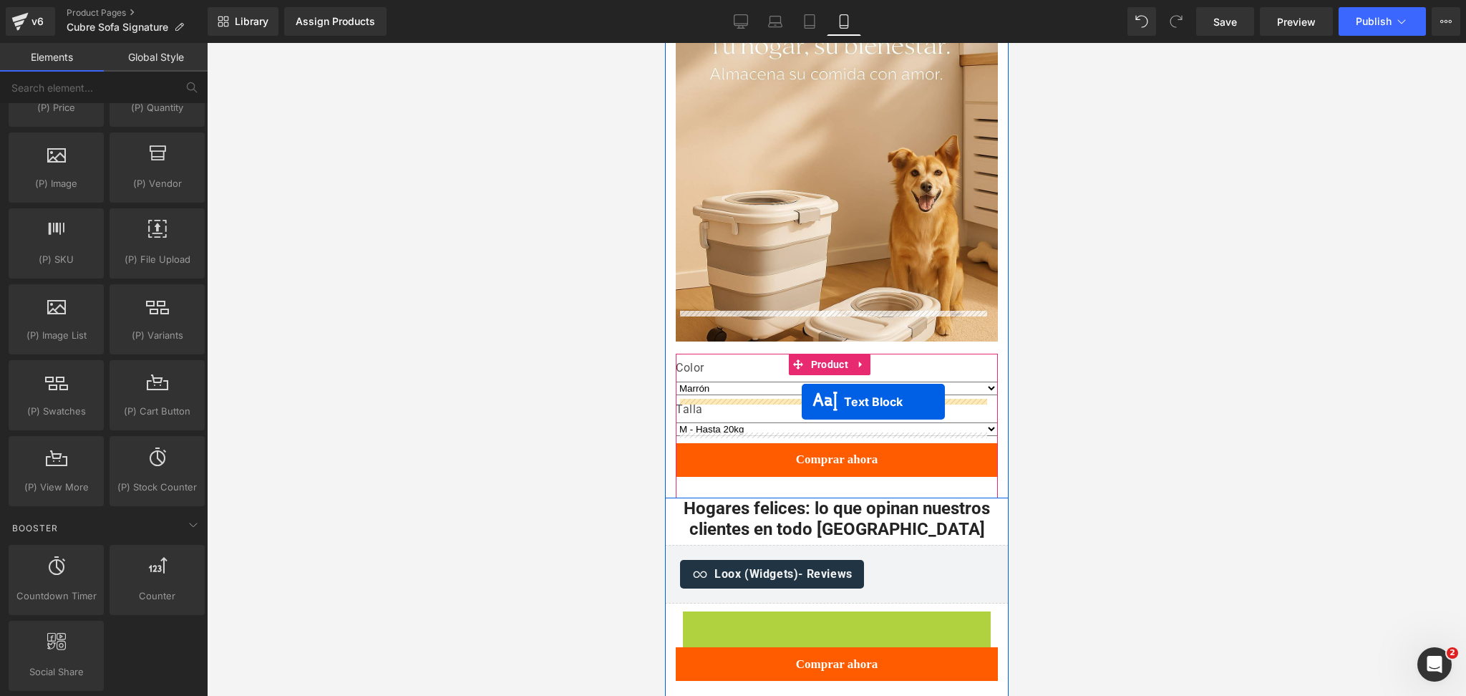
drag, startPoint x: 785, startPoint y: 583, endPoint x: 801, endPoint y: 402, distance: 182.6
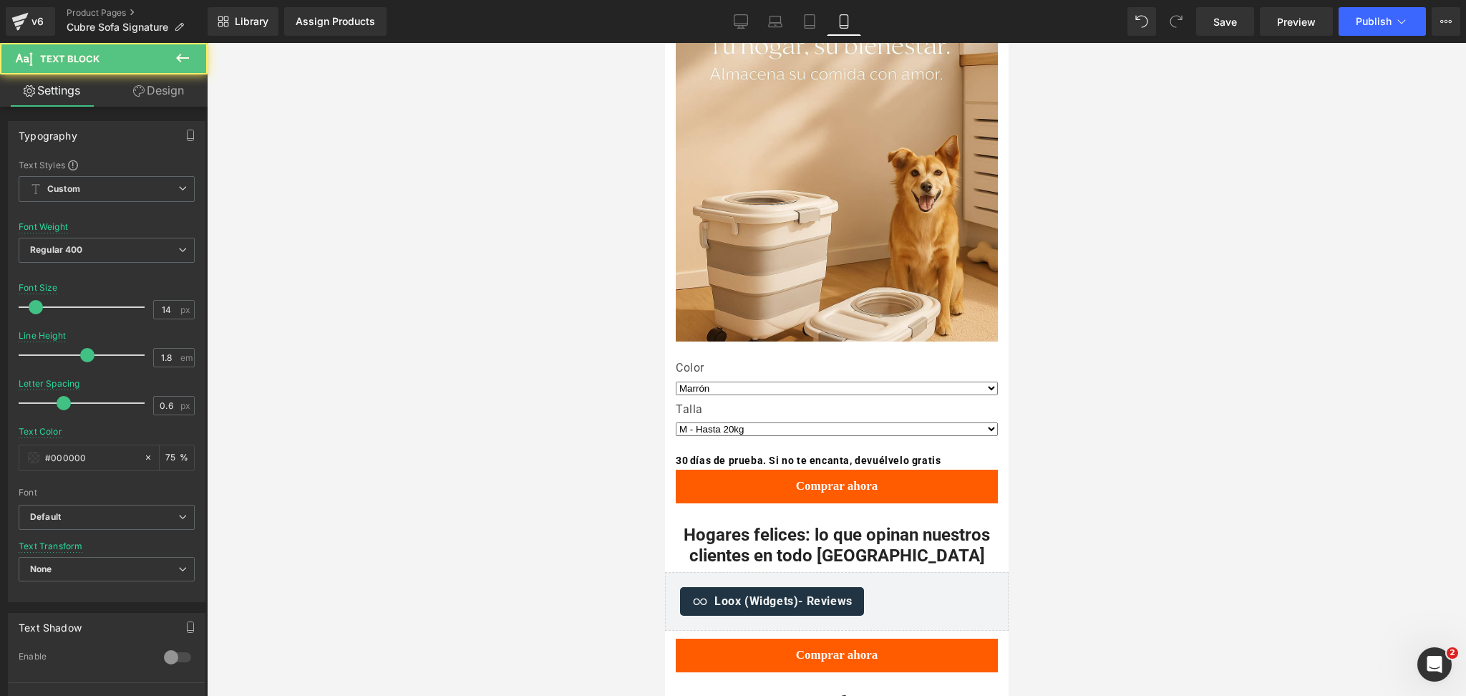
click at [1120, 309] on div at bounding box center [836, 369] width 1259 height 653
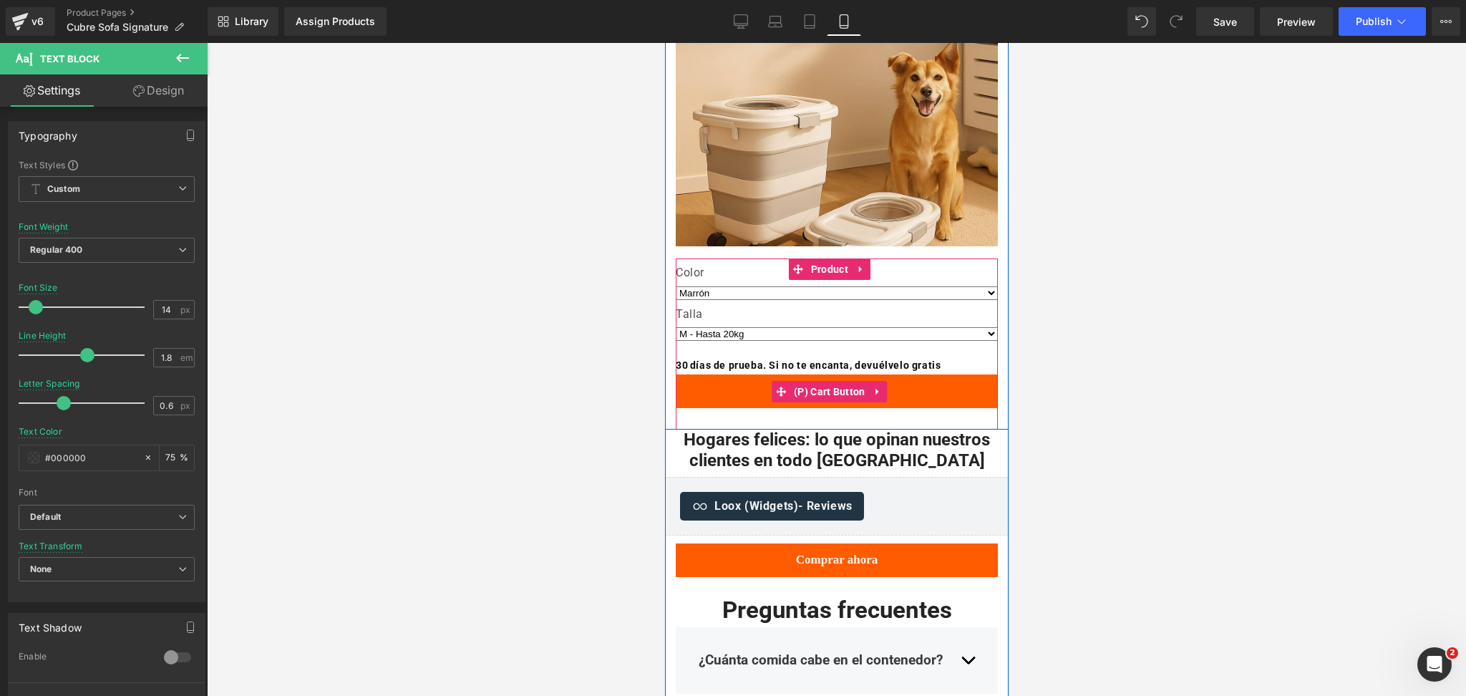
scroll to position [2097, 0]
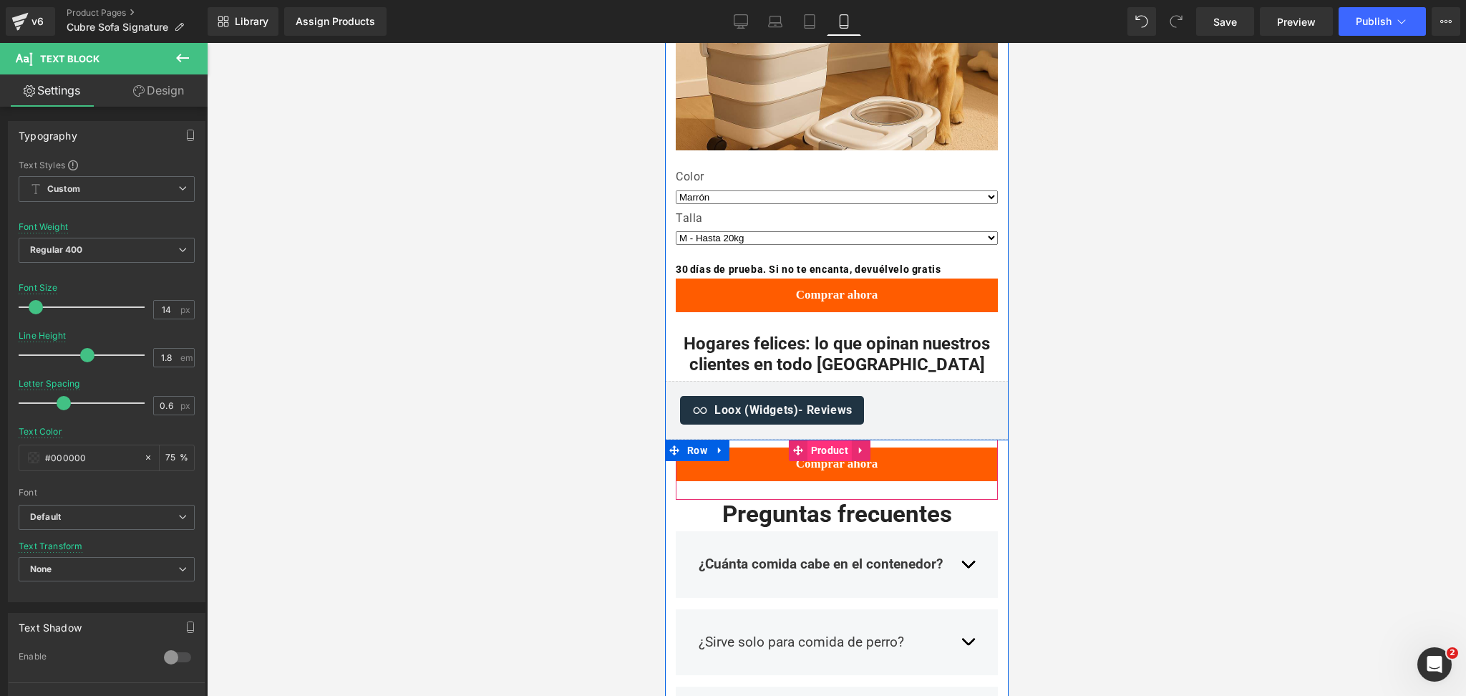
click at [828, 440] on span "Product" at bounding box center [829, 450] width 44 height 21
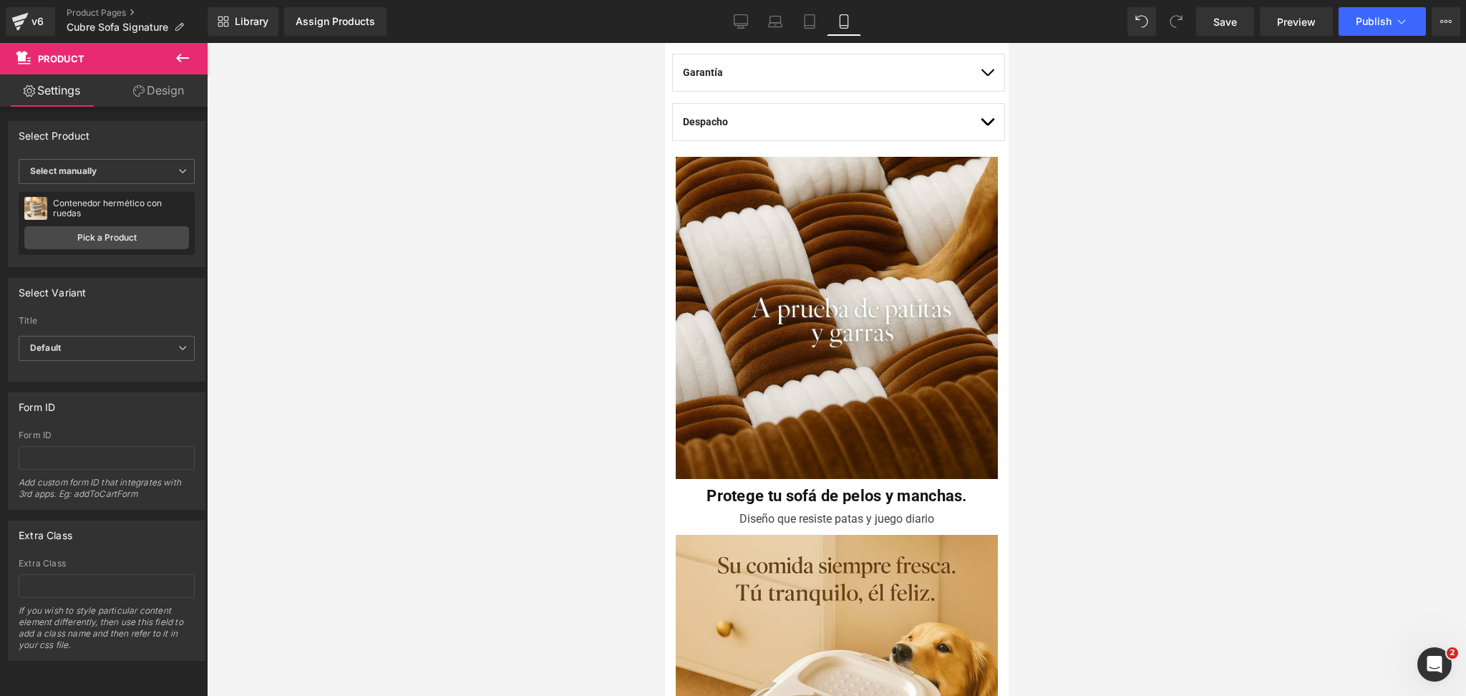
scroll to position [1047, 0]
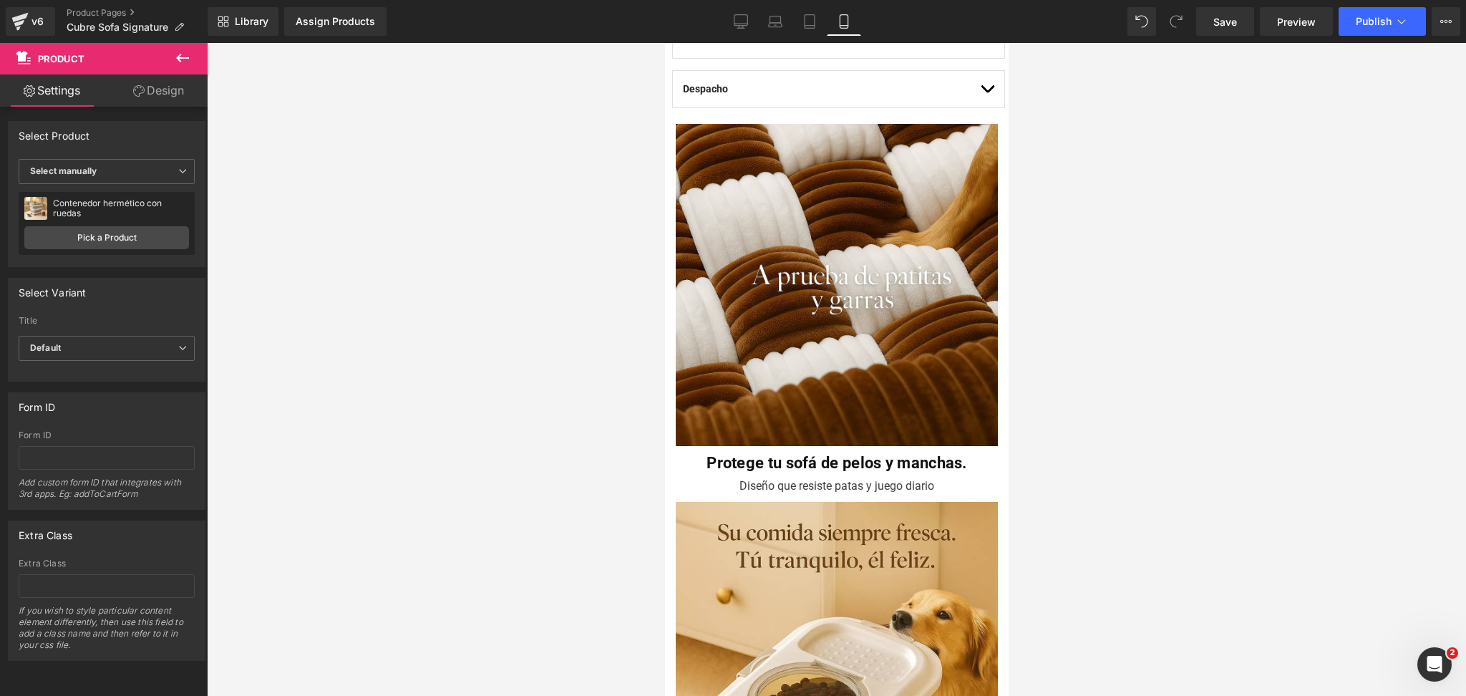
click at [1110, 286] on div at bounding box center [836, 369] width 1259 height 653
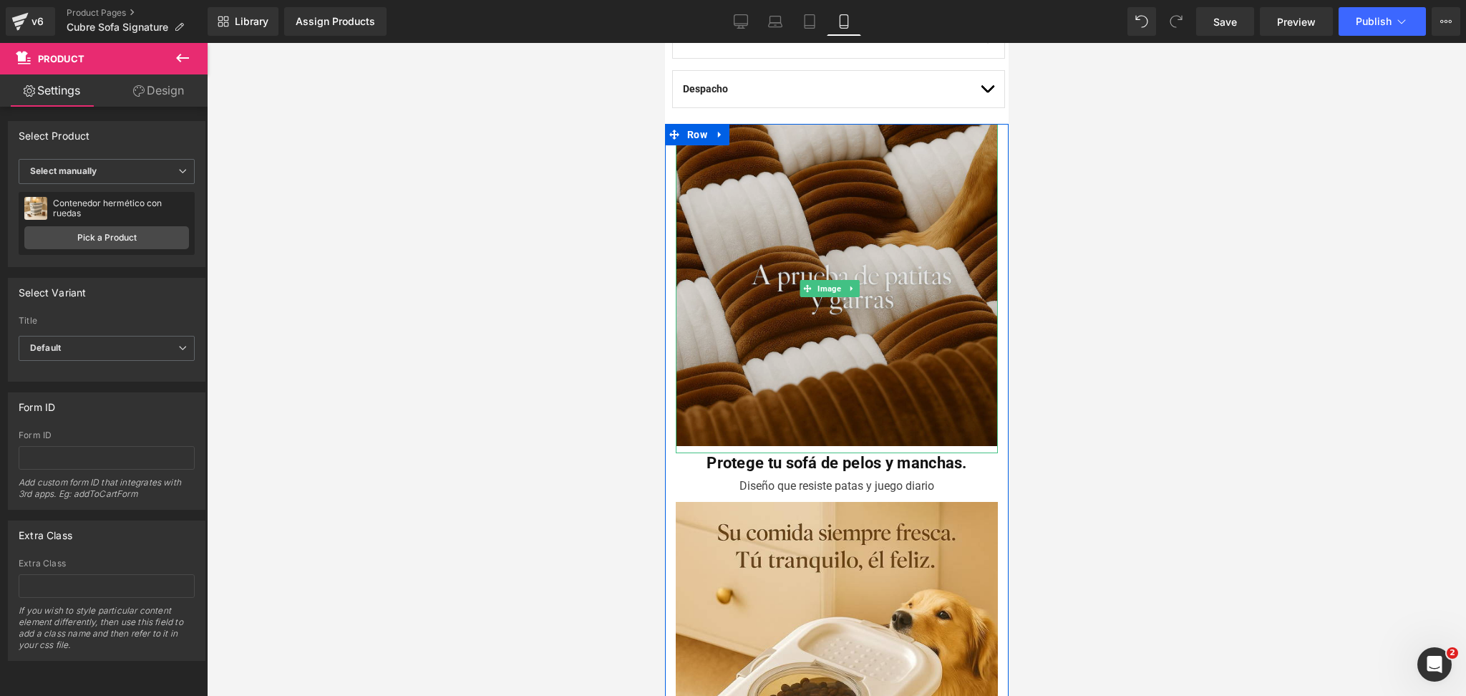
scroll to position [1142, 0]
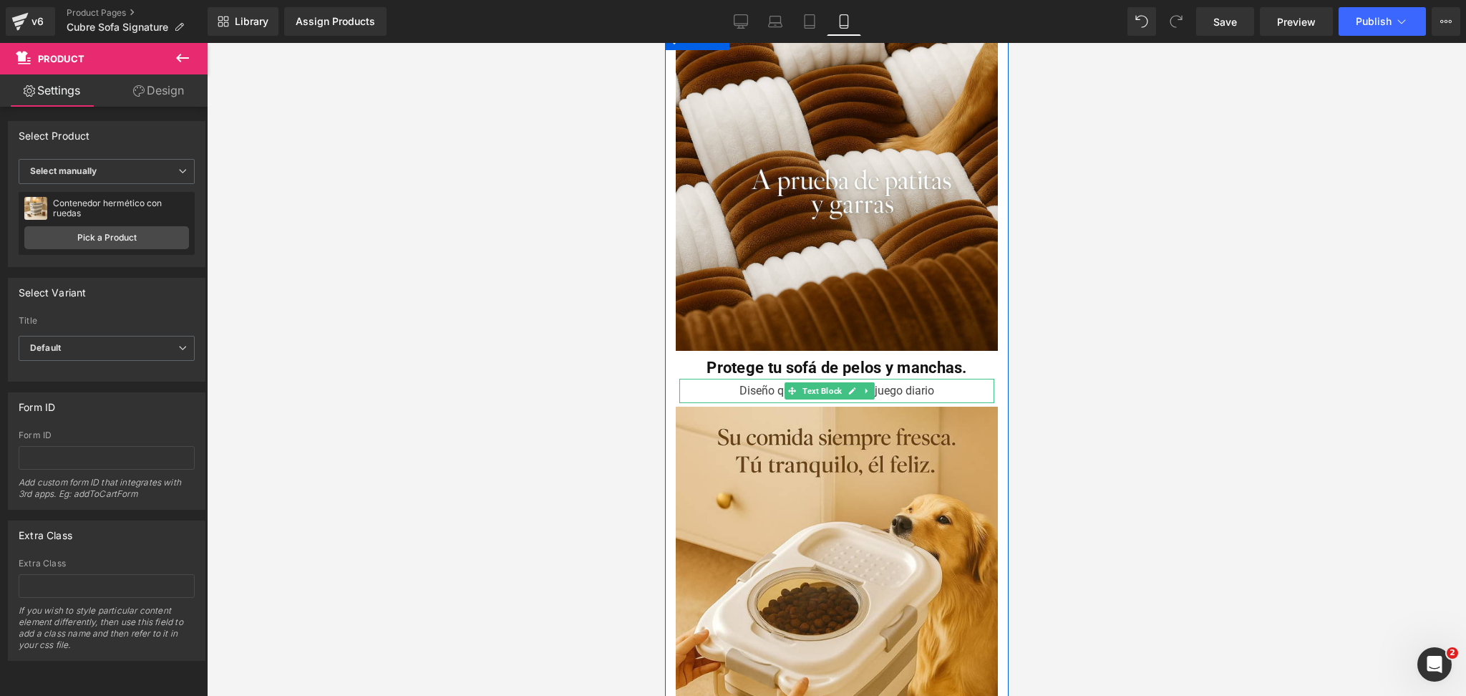
click at [757, 379] on div "Diseño que resiste patas y juego diario" at bounding box center [836, 391] width 315 height 24
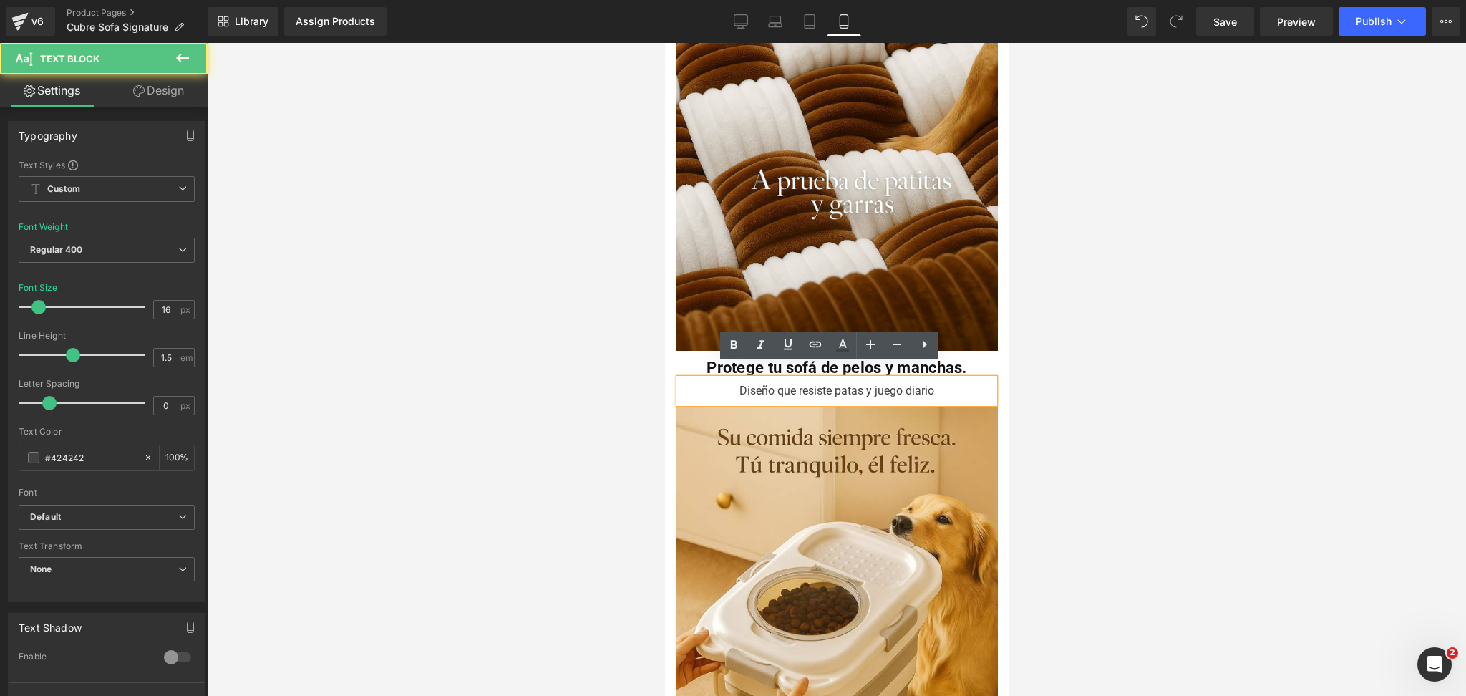
click at [766, 379] on div "Diseño que resiste patas y juego diario" at bounding box center [836, 391] width 315 height 24
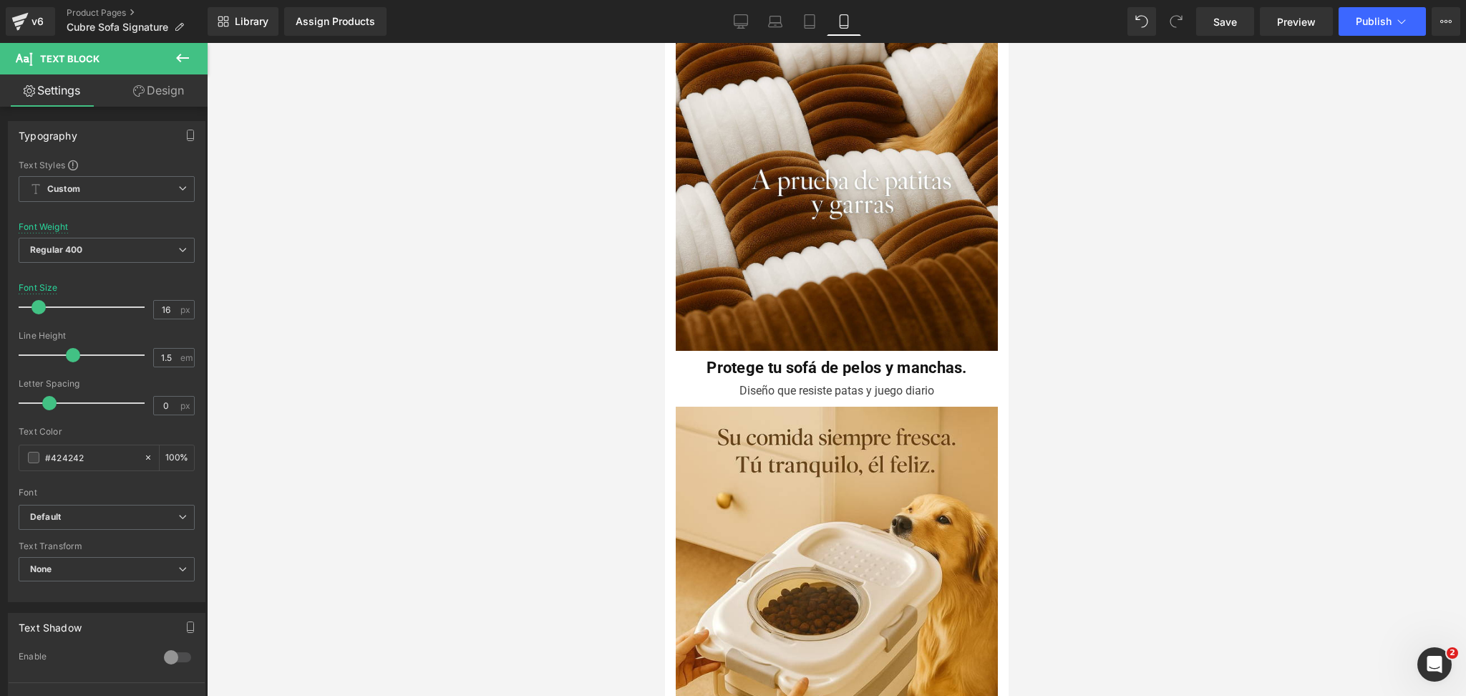
click at [1113, 321] on div at bounding box center [836, 369] width 1259 height 653
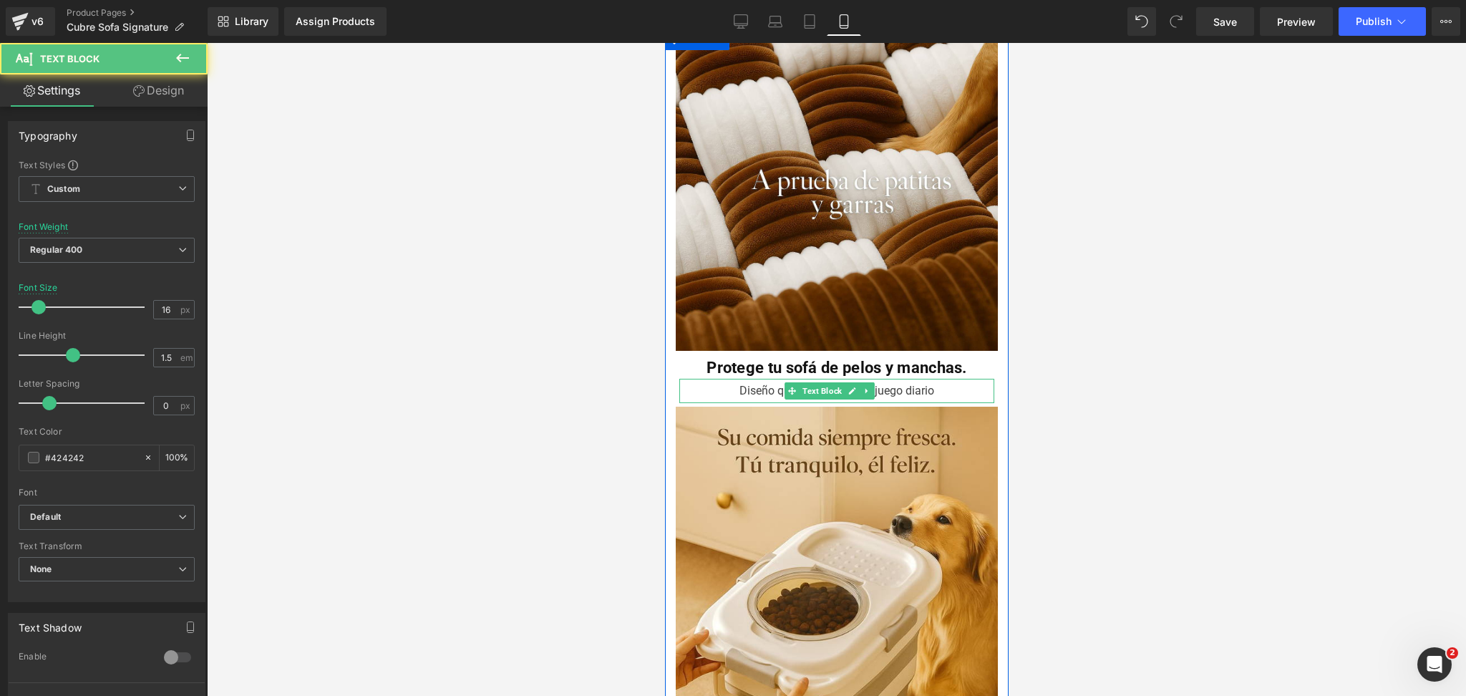
click at [752, 379] on div "Diseño que resiste patas y juego diario" at bounding box center [836, 391] width 315 height 24
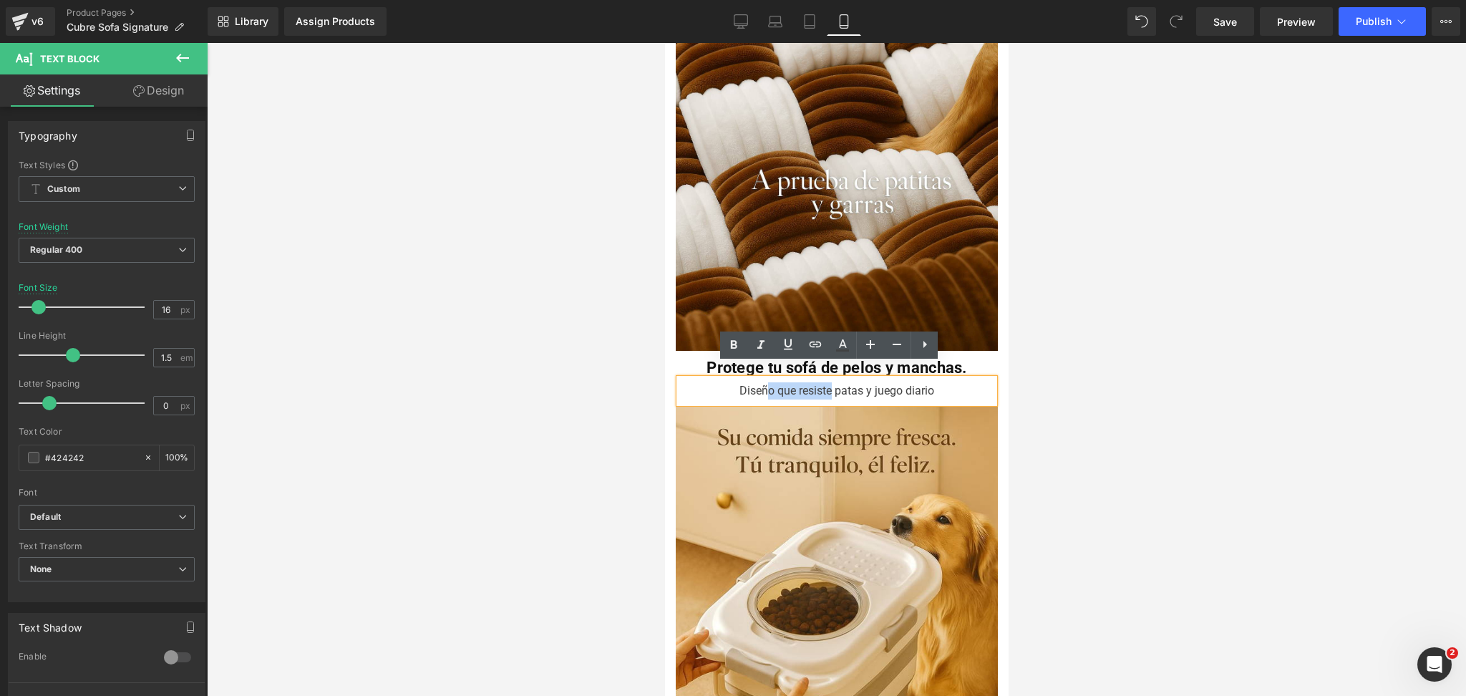
drag, startPoint x: 758, startPoint y: 378, endPoint x: 826, endPoint y: 373, distance: 68.2
click at [826, 379] on div "Diseño que resiste patas y juego diario" at bounding box center [836, 391] width 315 height 24
click at [1181, 391] on div at bounding box center [836, 369] width 1259 height 653
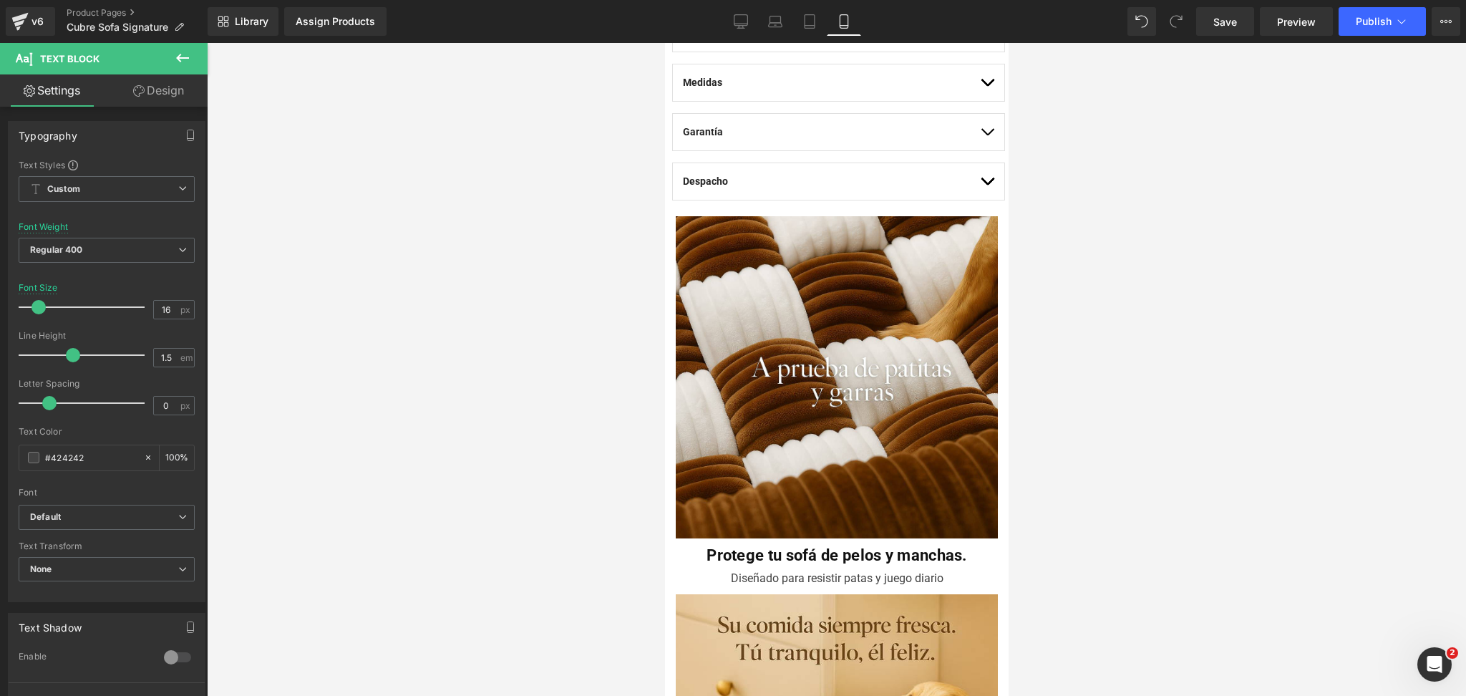
scroll to position [1050, 0]
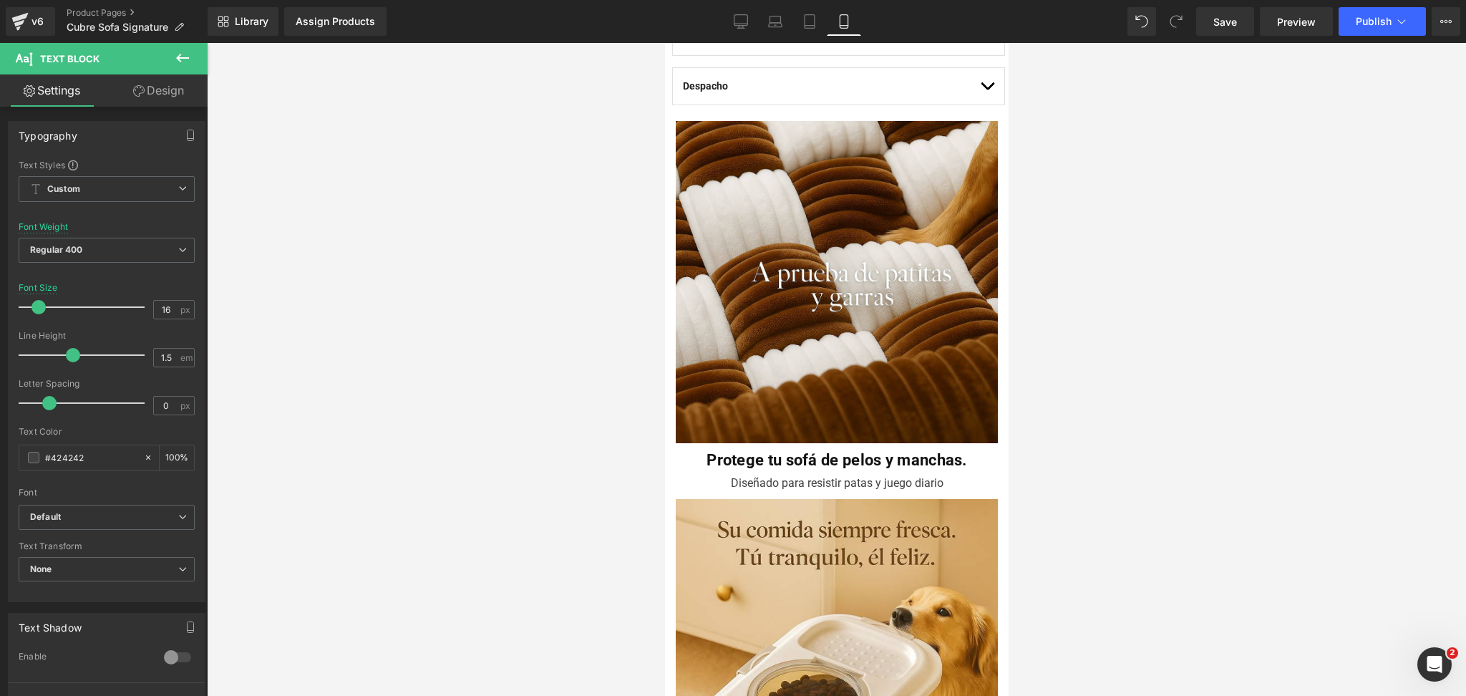
click at [1083, 347] on div at bounding box center [836, 369] width 1259 height 653
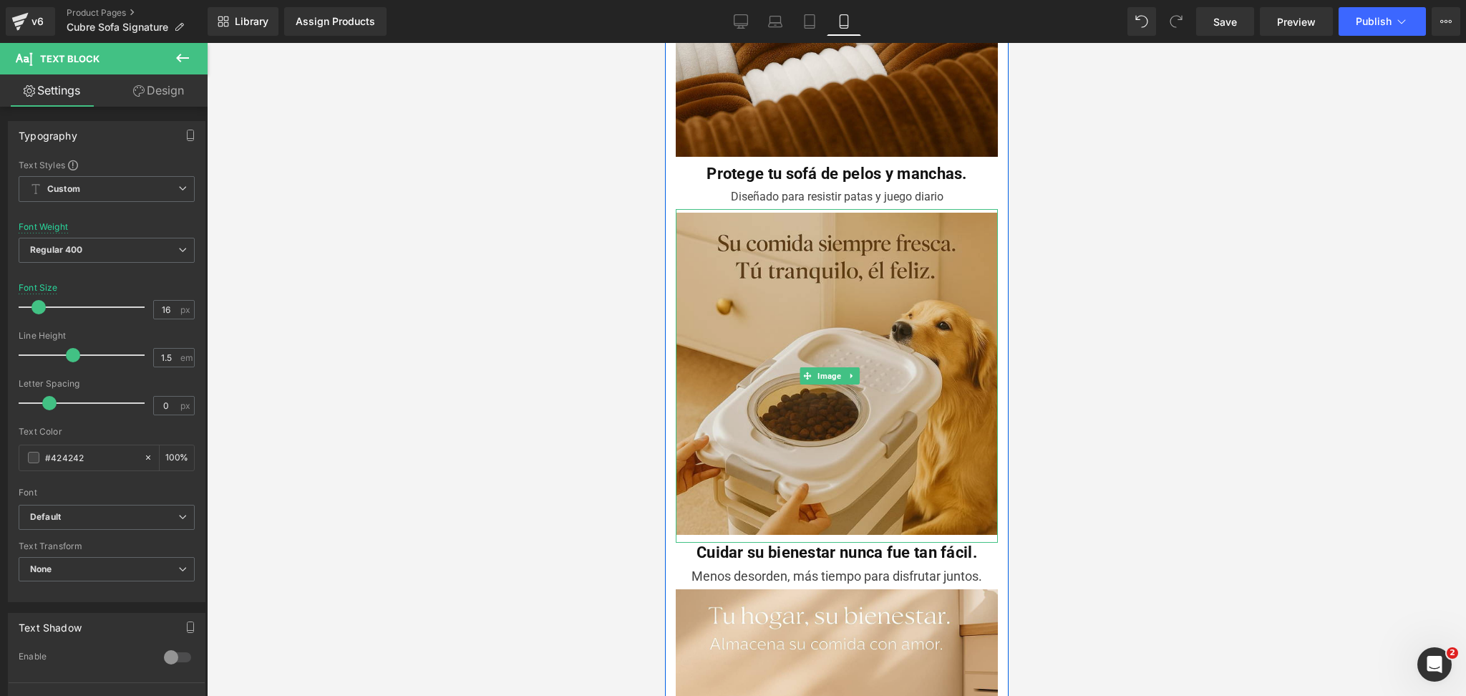
scroll to position [1241, 0]
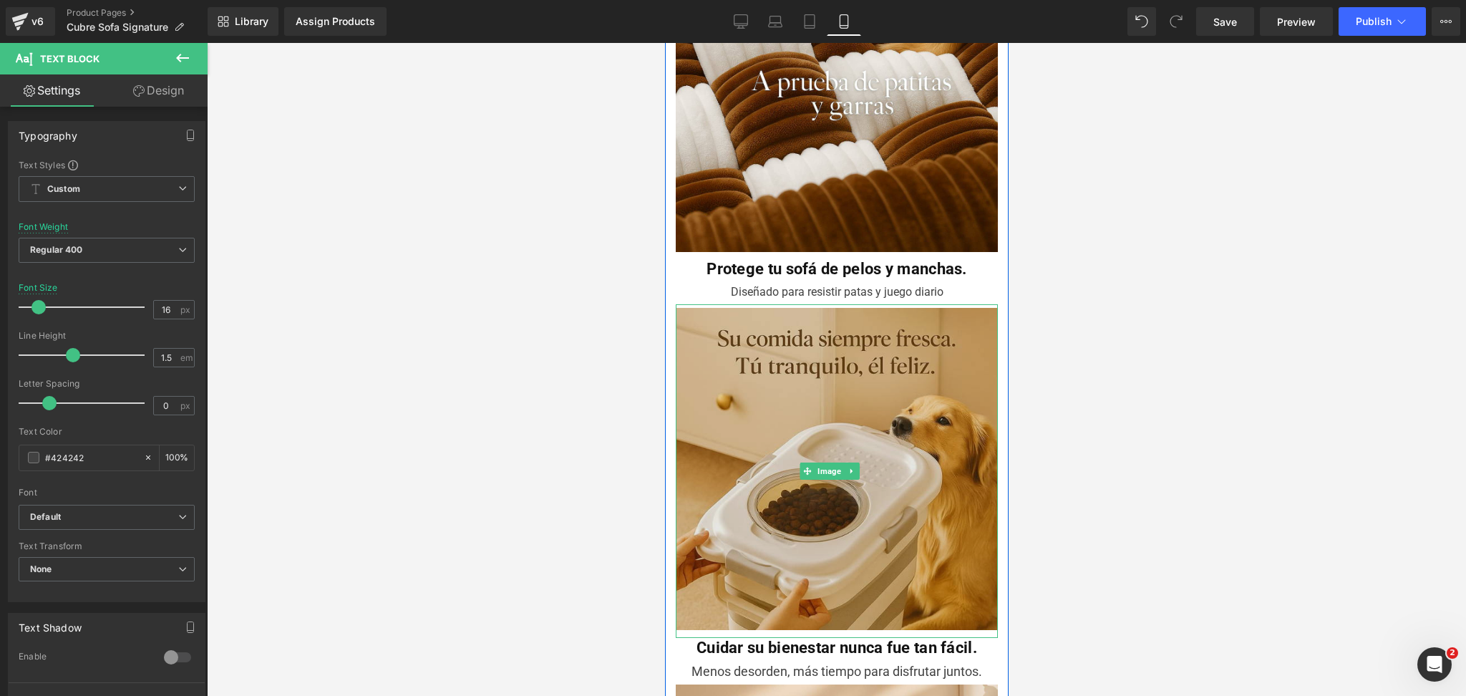
click at [915, 382] on img at bounding box center [836, 471] width 322 height 334
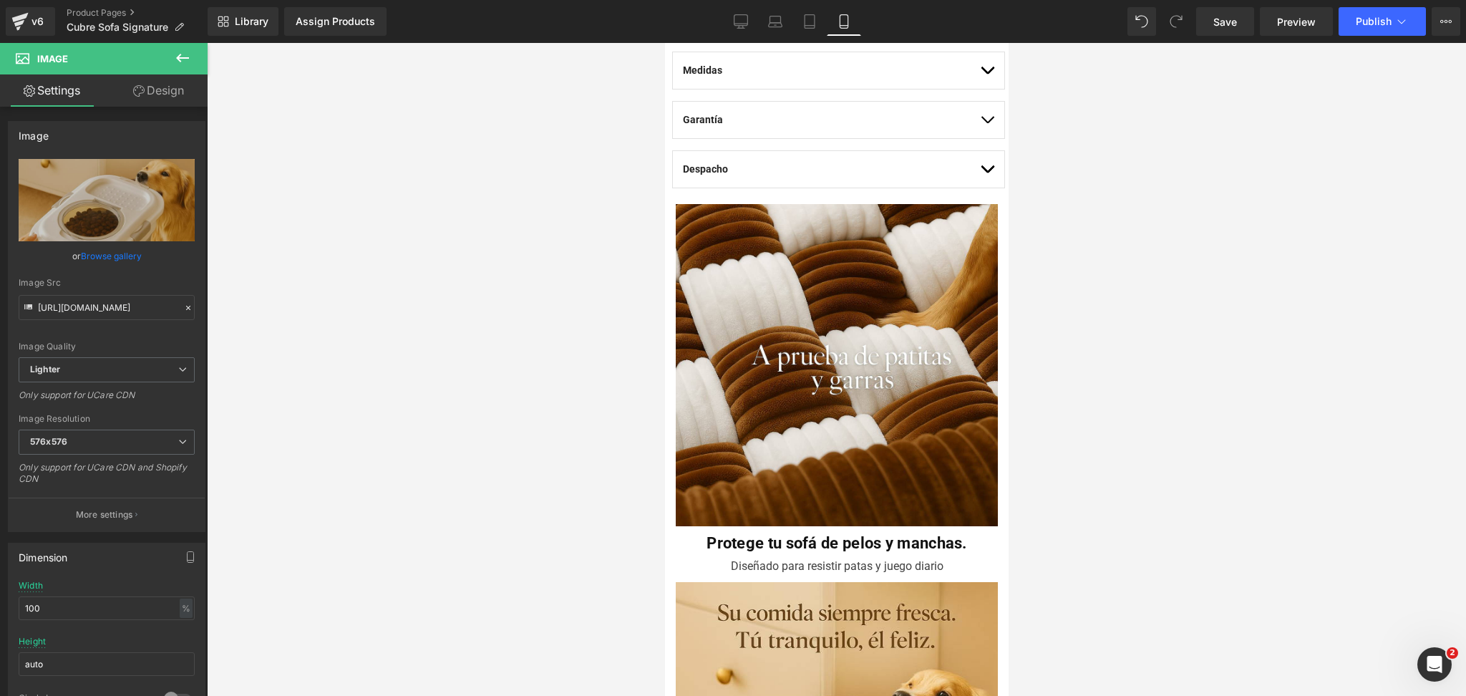
scroll to position [954, 0]
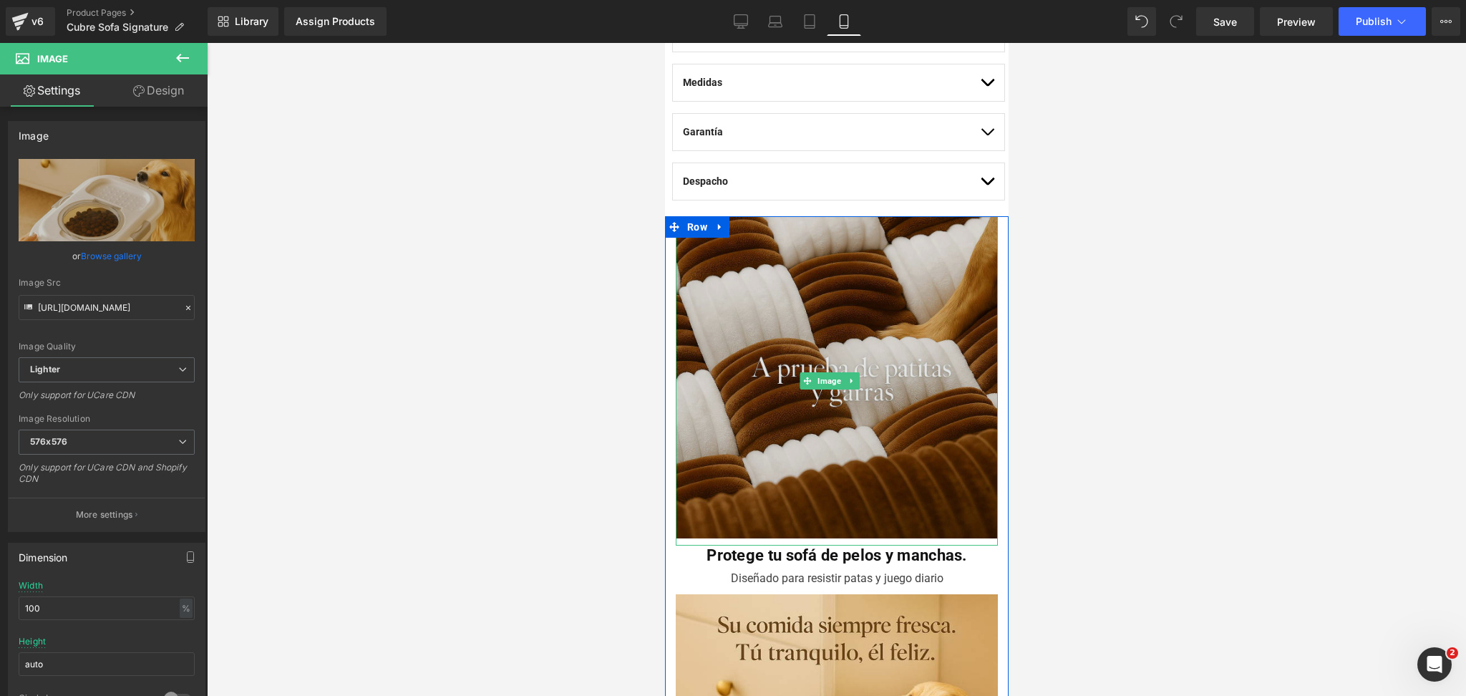
click at [759, 292] on img at bounding box center [836, 380] width 322 height 329
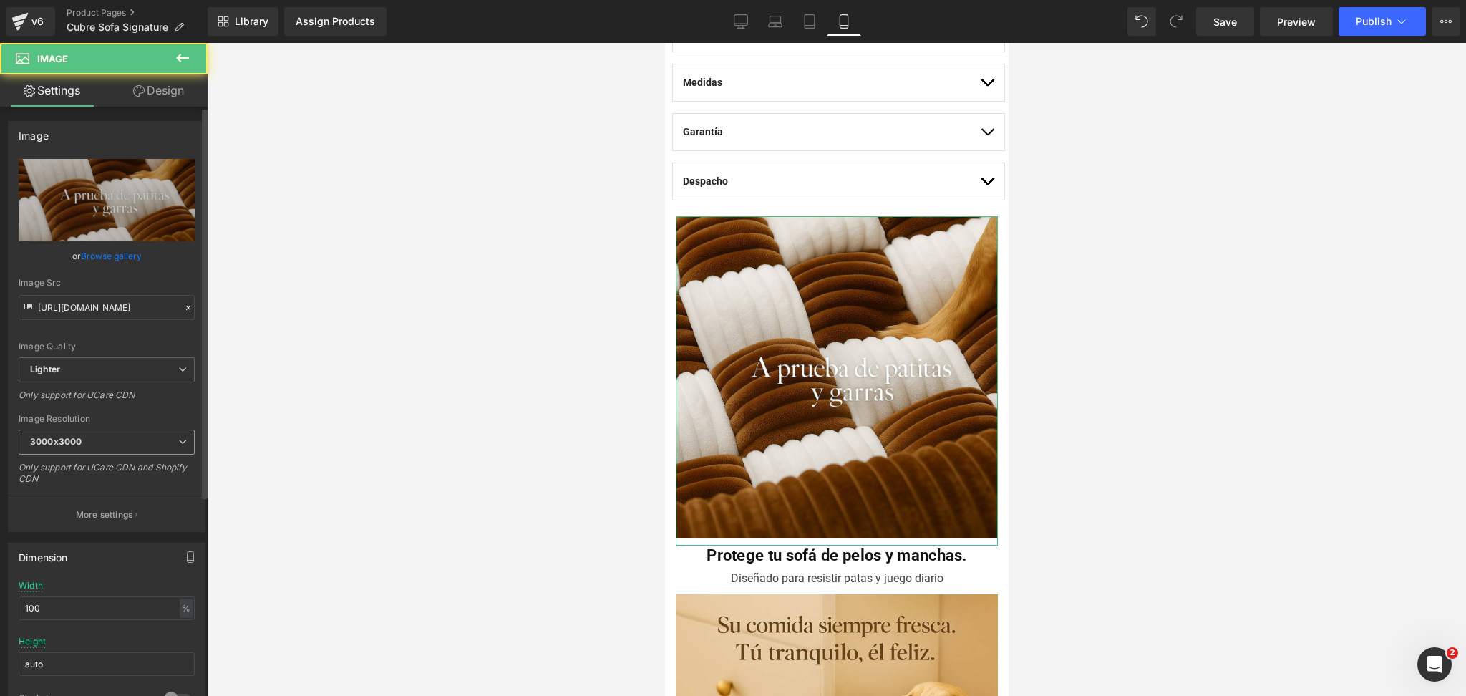
click at [115, 440] on span "3000x3000" at bounding box center [107, 442] width 176 height 25
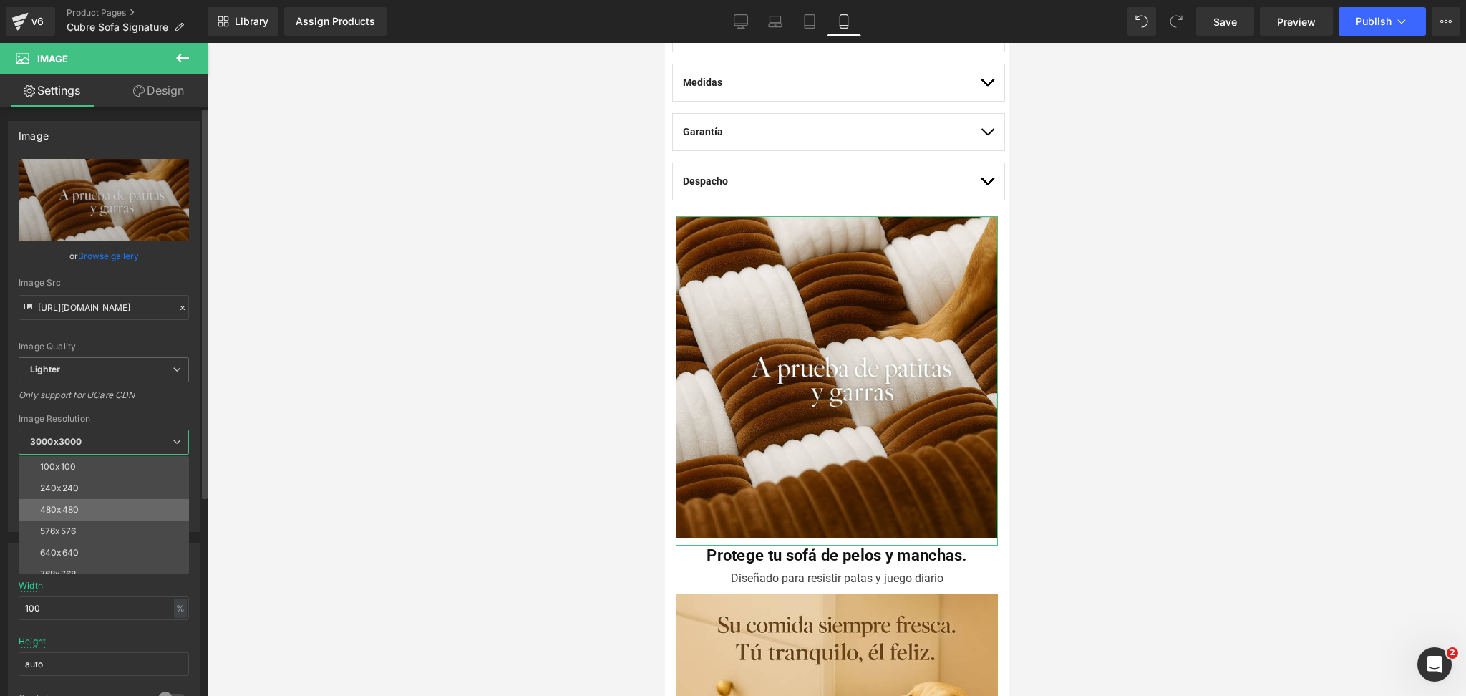
click at [125, 510] on li "480x480" at bounding box center [107, 509] width 177 height 21
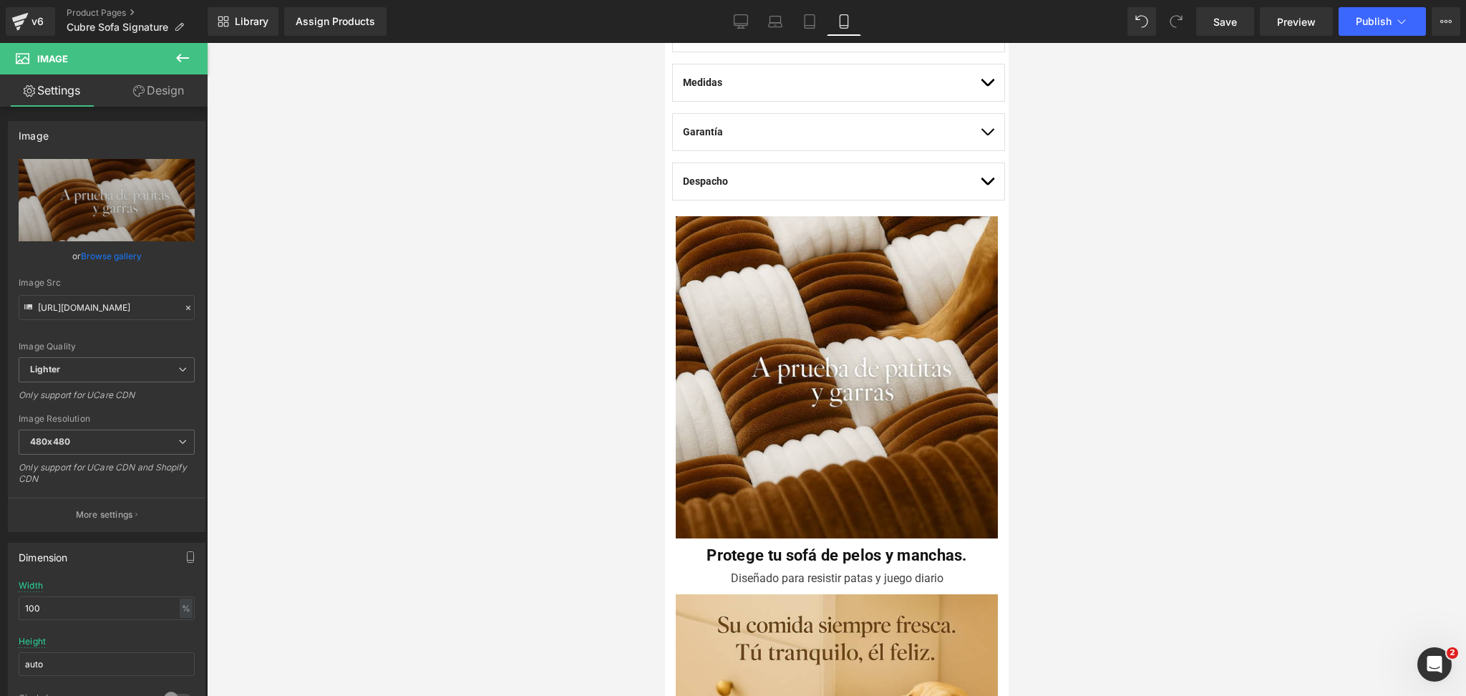
type input "https://ucarecdn.com/2b10d19a-fd6c-43a2-86fd-7d2846d31f84/-/format/auto/-/previ…"
click at [1125, 324] on div at bounding box center [836, 369] width 1259 height 653
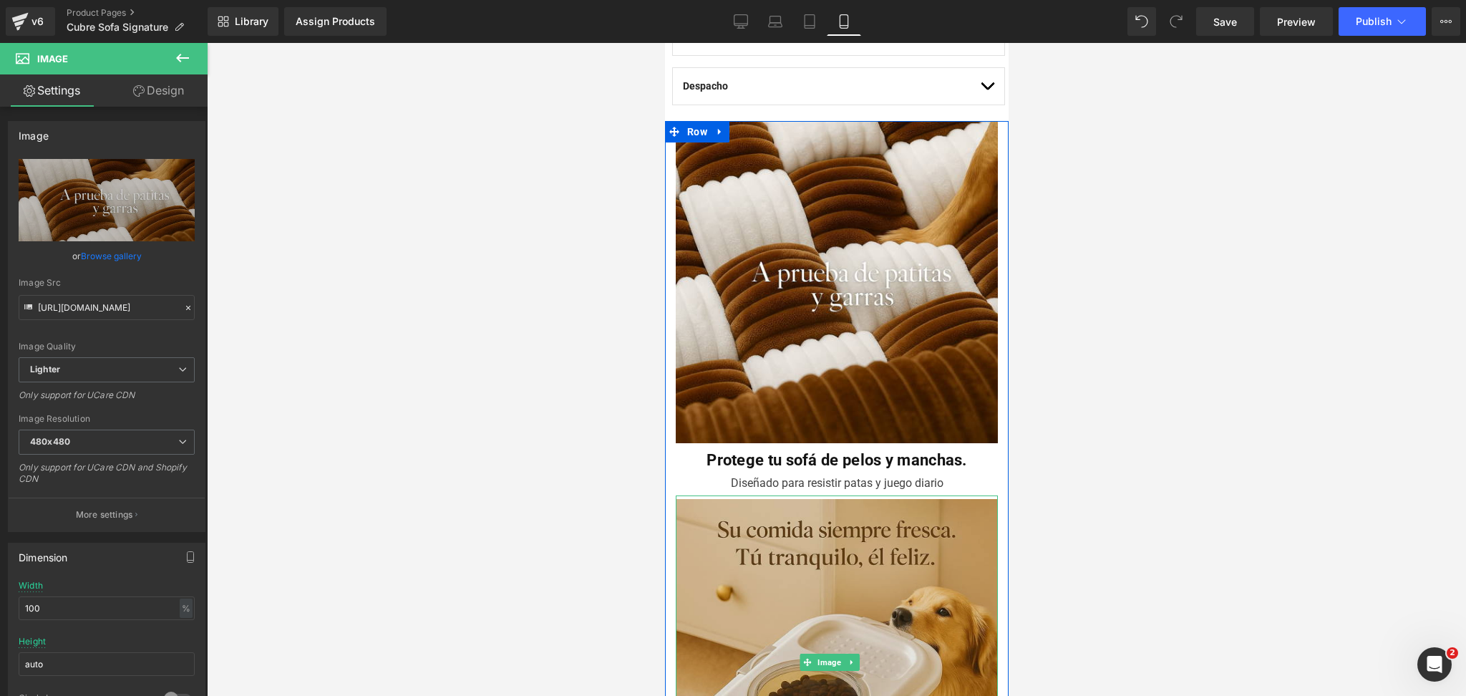
scroll to position [1146, 0]
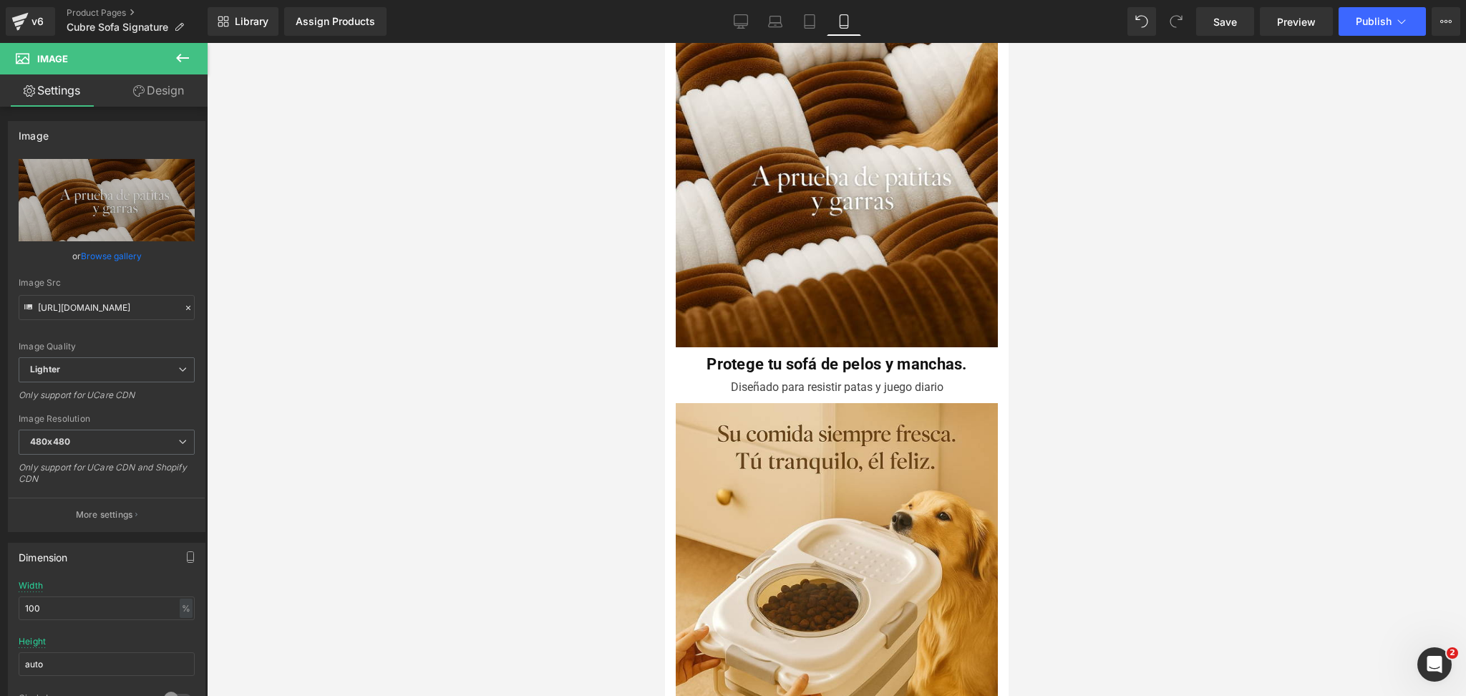
click at [1021, 381] on div at bounding box center [836, 369] width 1259 height 653
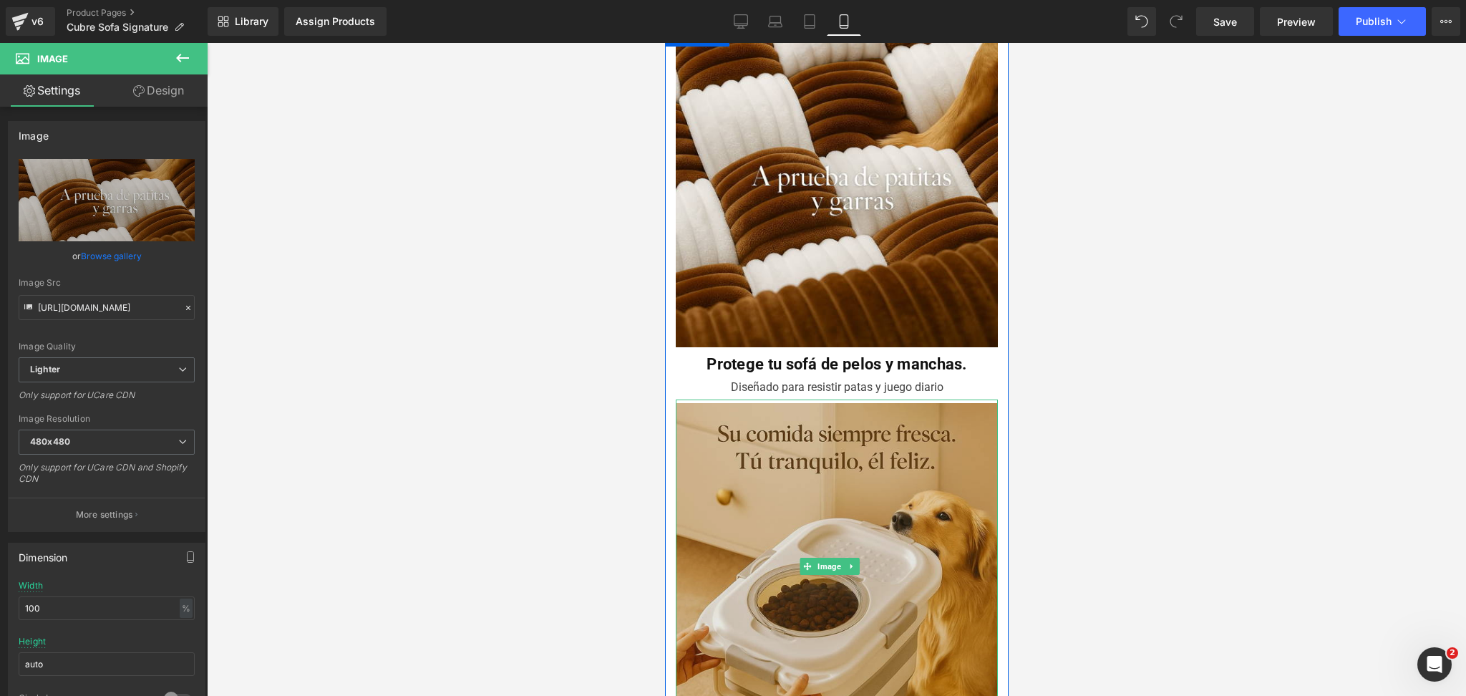
scroll to position [1241, 0]
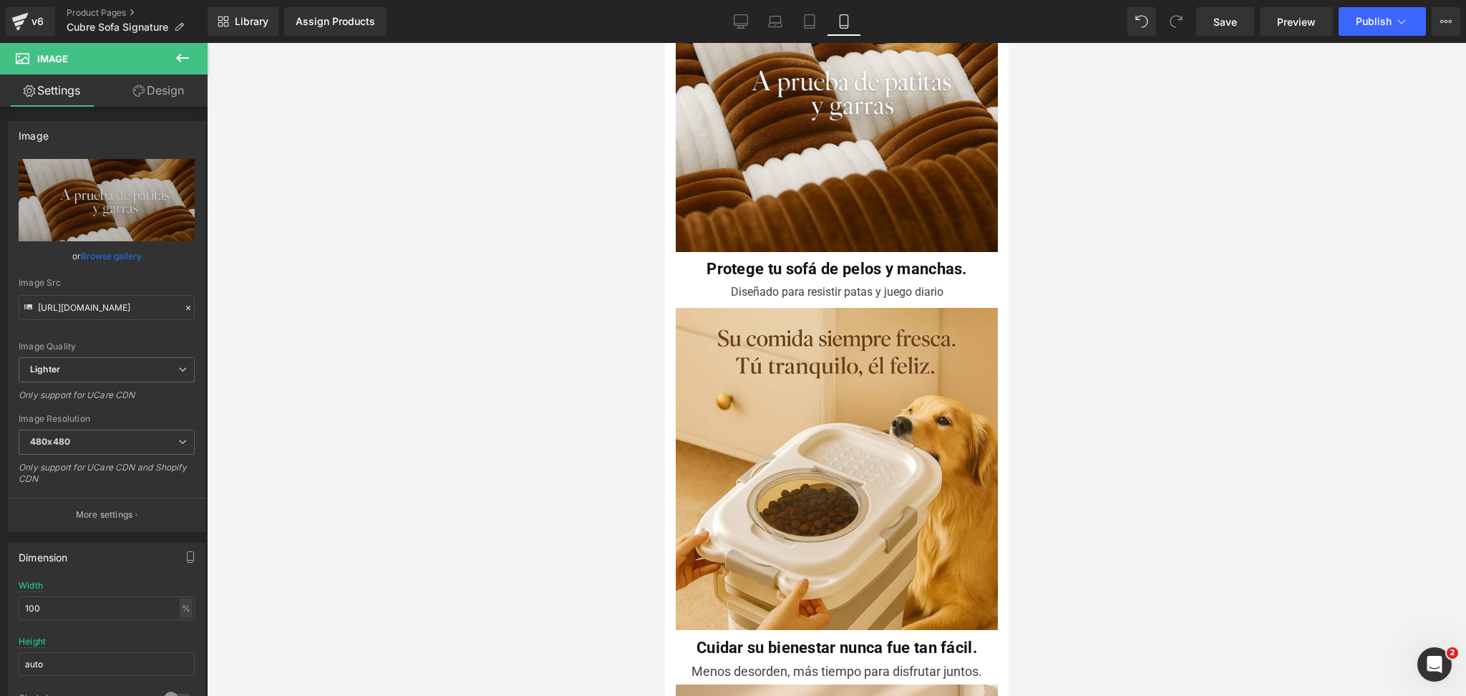
click at [1057, 259] on div at bounding box center [836, 369] width 1259 height 653
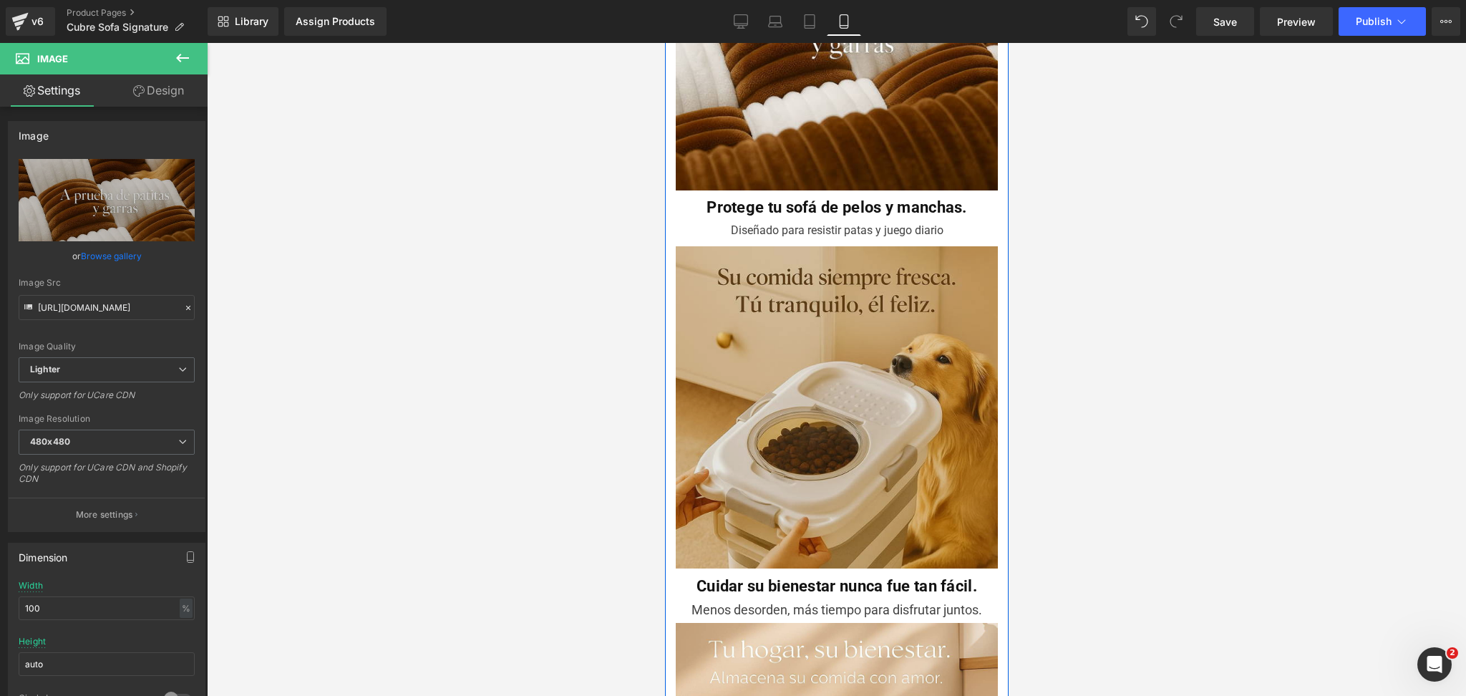
scroll to position [1336, 0]
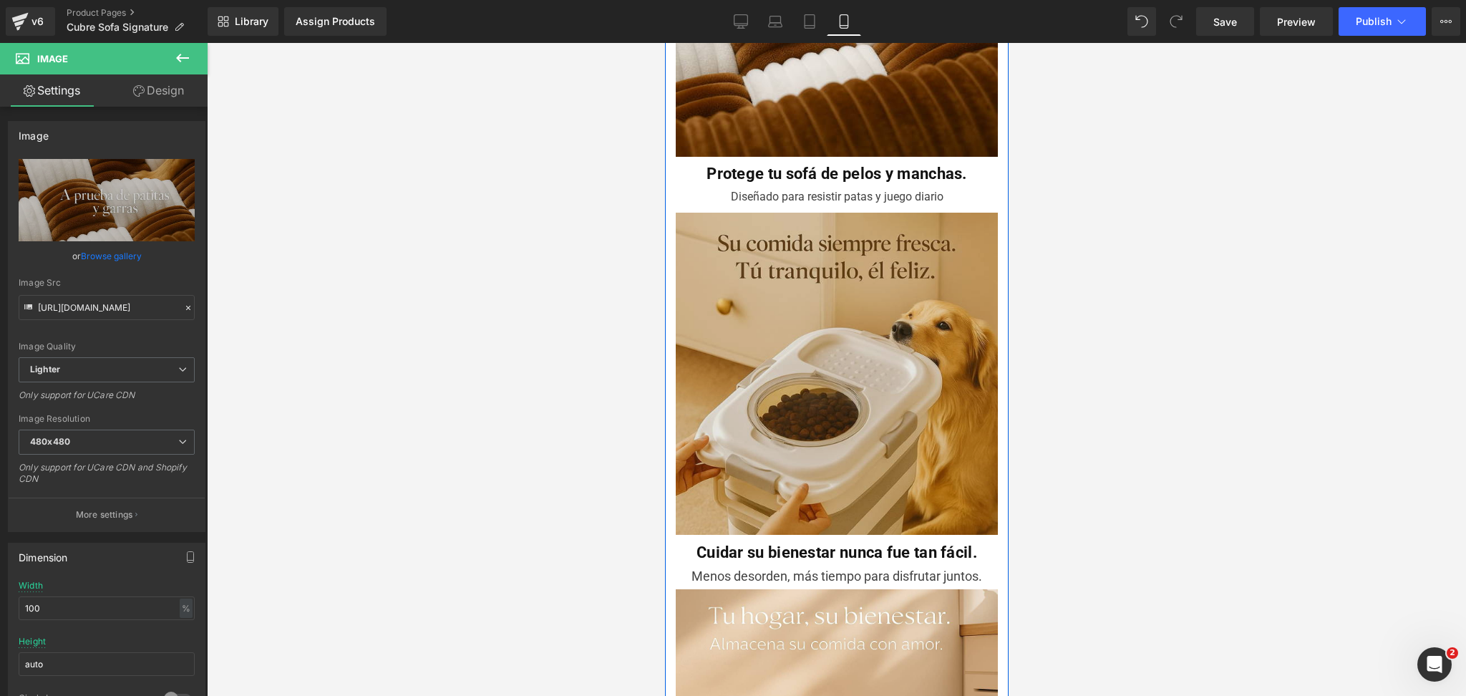
click at [844, 304] on img at bounding box center [836, 376] width 322 height 334
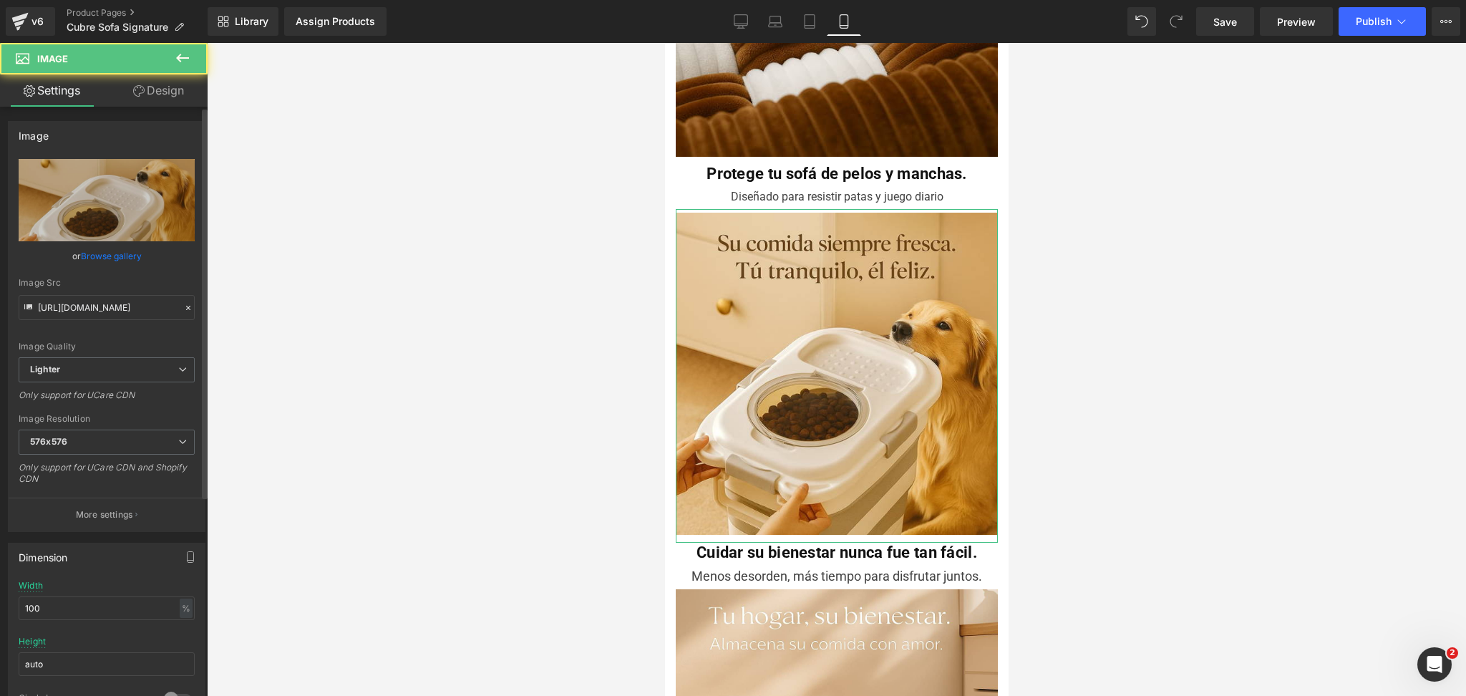
click at [104, 263] on link "Browse gallery" at bounding box center [111, 255] width 61 height 25
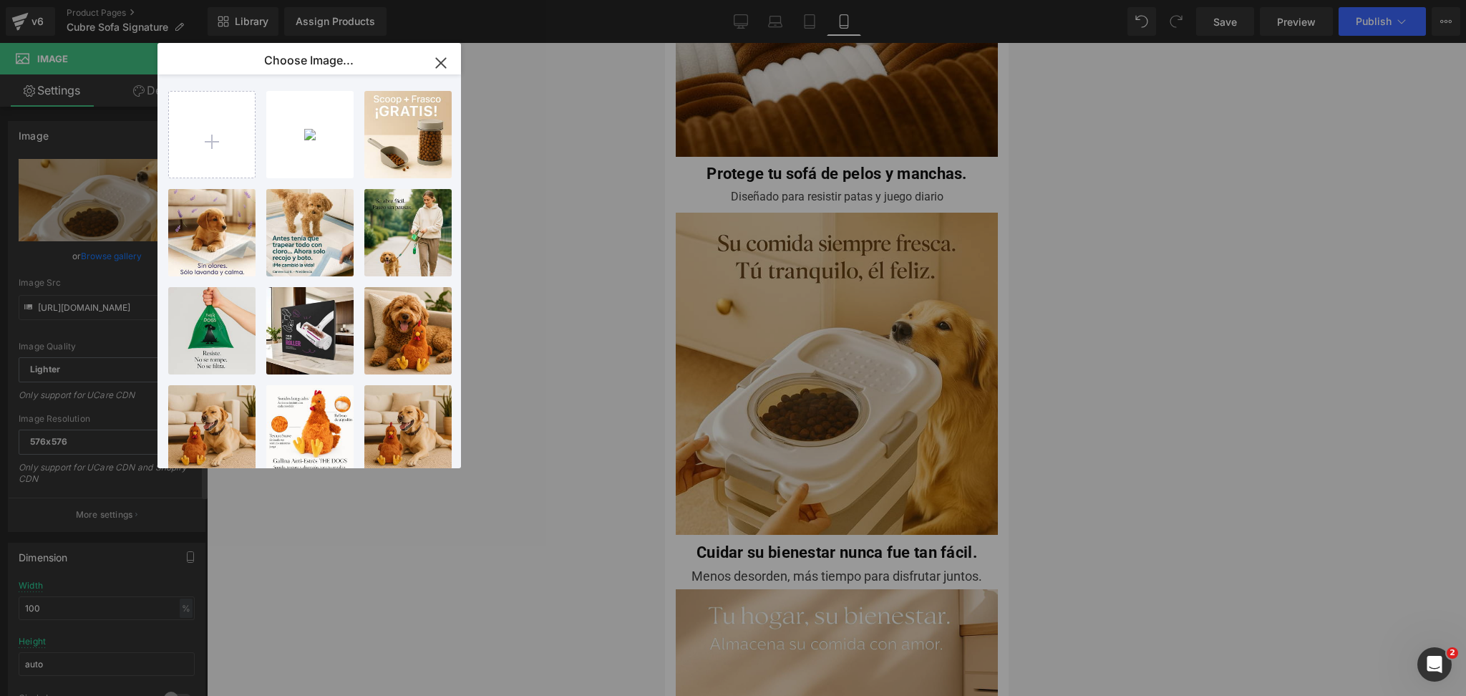
click at [147, 0] on div "Product You are previewing how the will restyle your page. You can not edit Ele…" at bounding box center [733, 0] width 1466 height 0
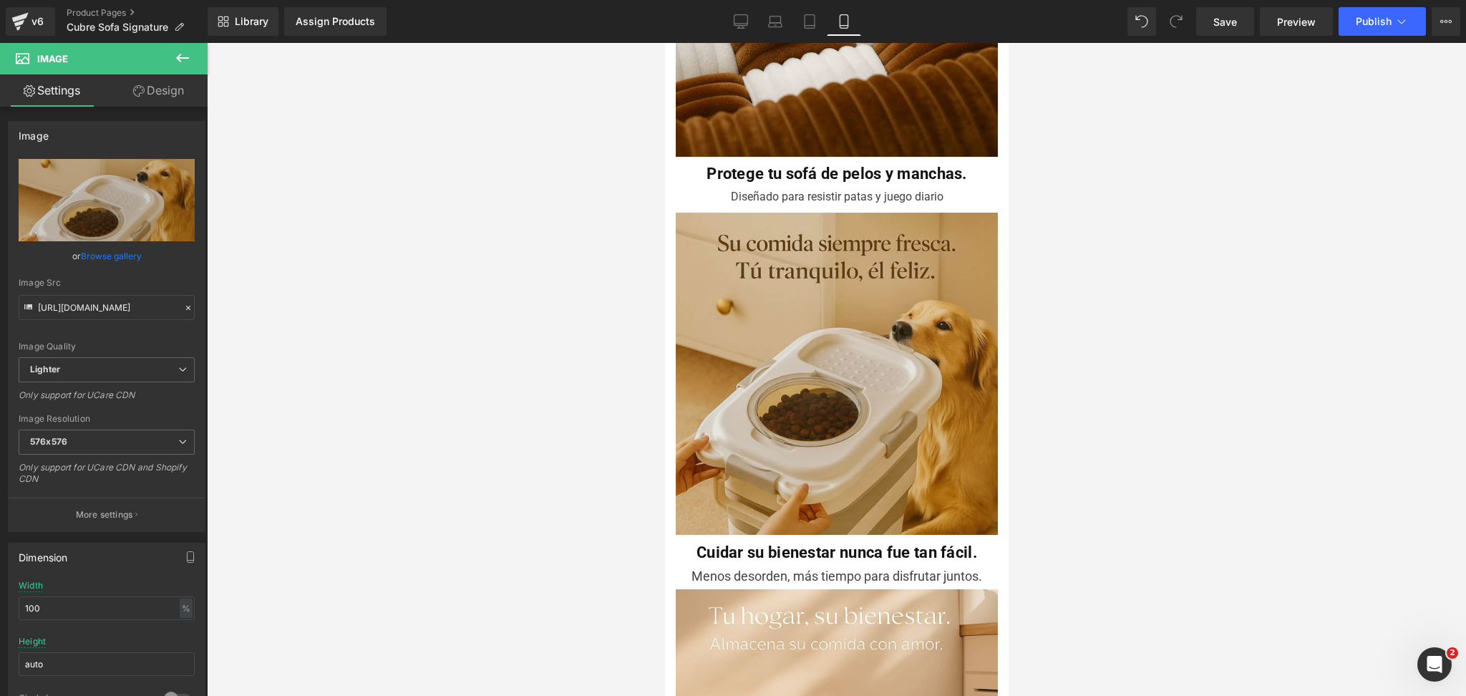
click at [788, 304] on img at bounding box center [836, 376] width 322 height 334
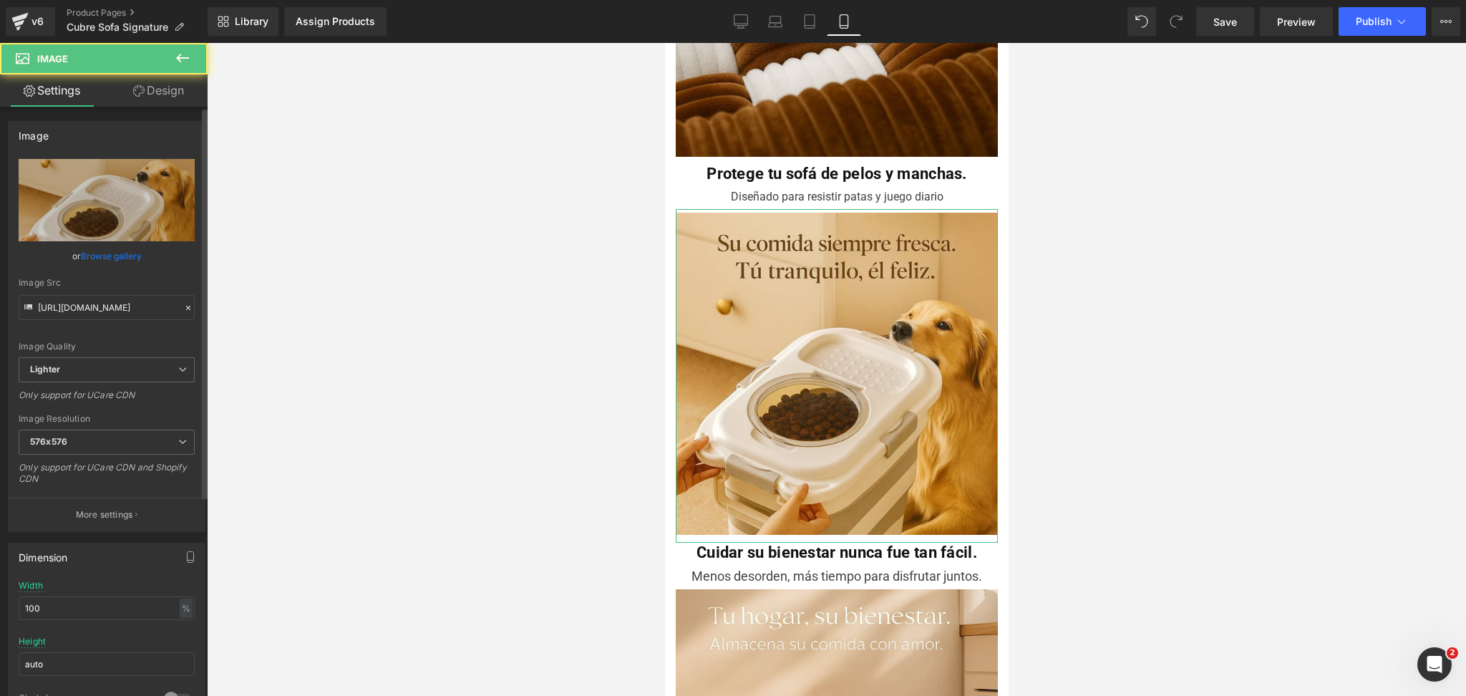
click at [138, 256] on link "Browse gallery" at bounding box center [111, 255] width 61 height 25
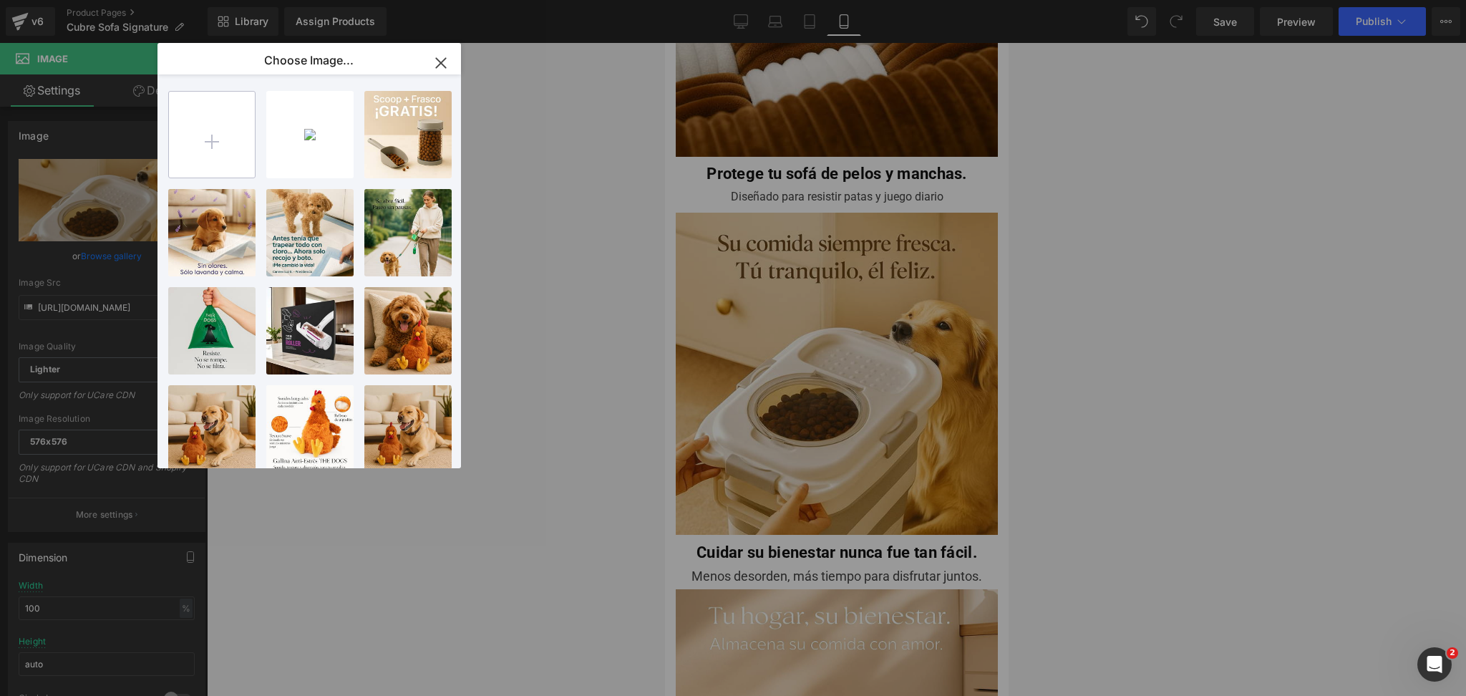
click at [221, 135] on input "file" at bounding box center [212, 135] width 86 height 86
type input "C:\fakepath\20250810_0844_Ambiente Acogedor Elegante_remix_01k29zxd1bftnb7xbknj…"
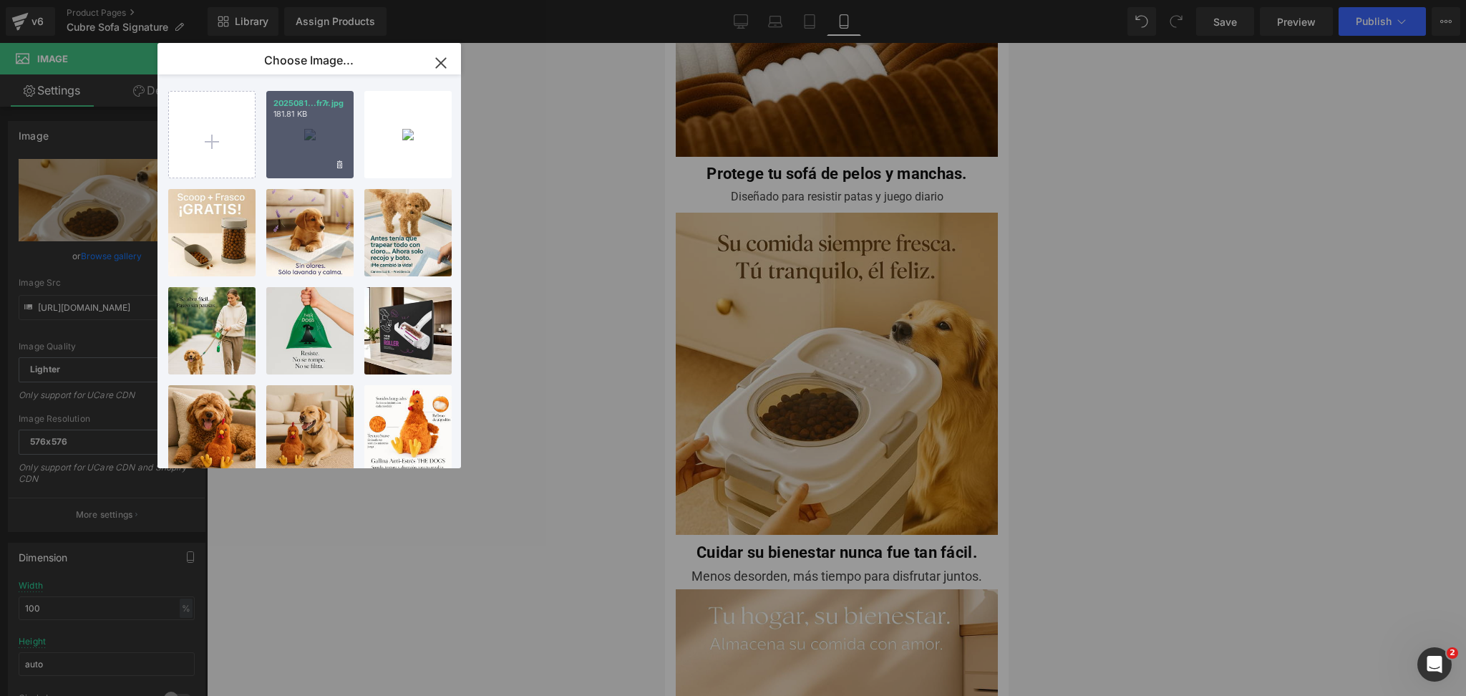
click at [323, 135] on div "2025081...fr7r.jpg 181.81 KB" at bounding box center [309, 134] width 87 height 87
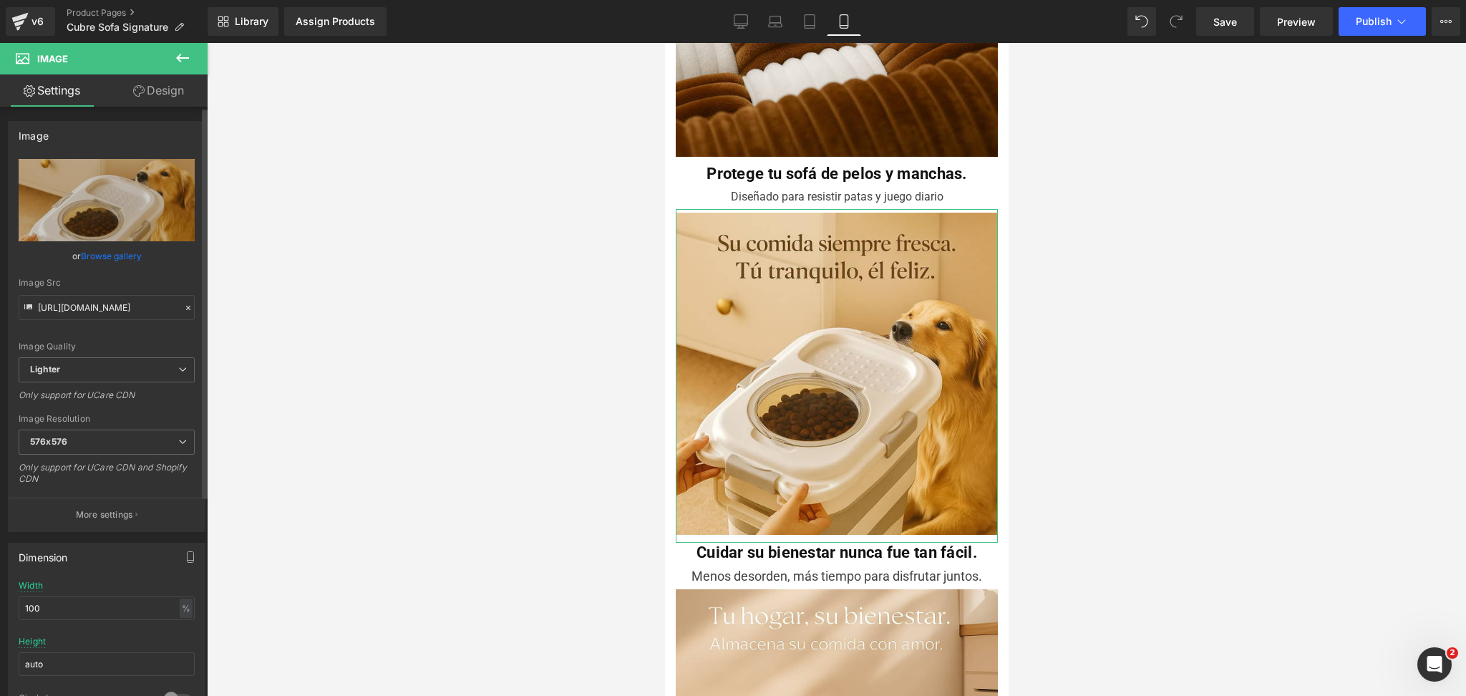
click at [130, 253] on link "Browse gallery" at bounding box center [111, 255] width 61 height 25
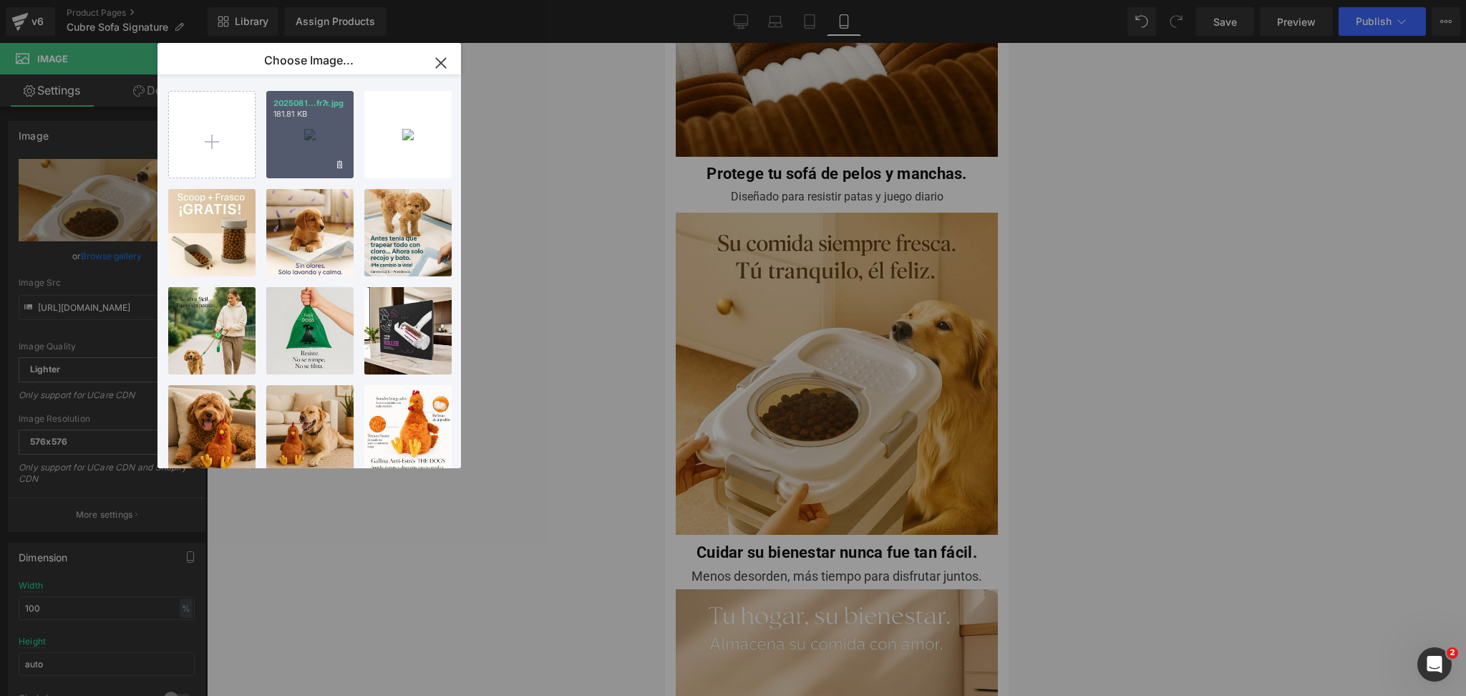
click at [308, 152] on div "2025081...fr7r.jpg 181.81 KB" at bounding box center [309, 134] width 87 height 87
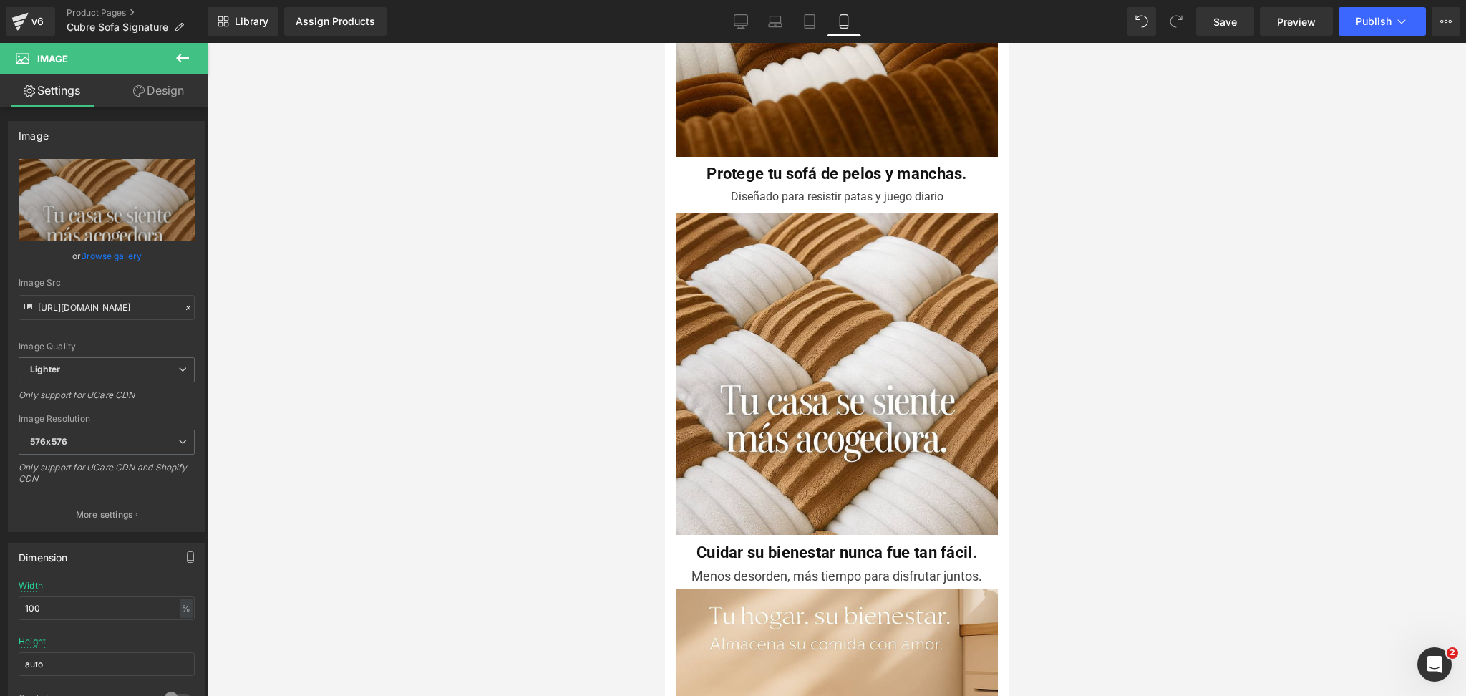
type input "https://ucarecdn.com/e8b591eb-e7d7-4bb7-8af5-646b246adbfd/-/format/auto/-/previ…"
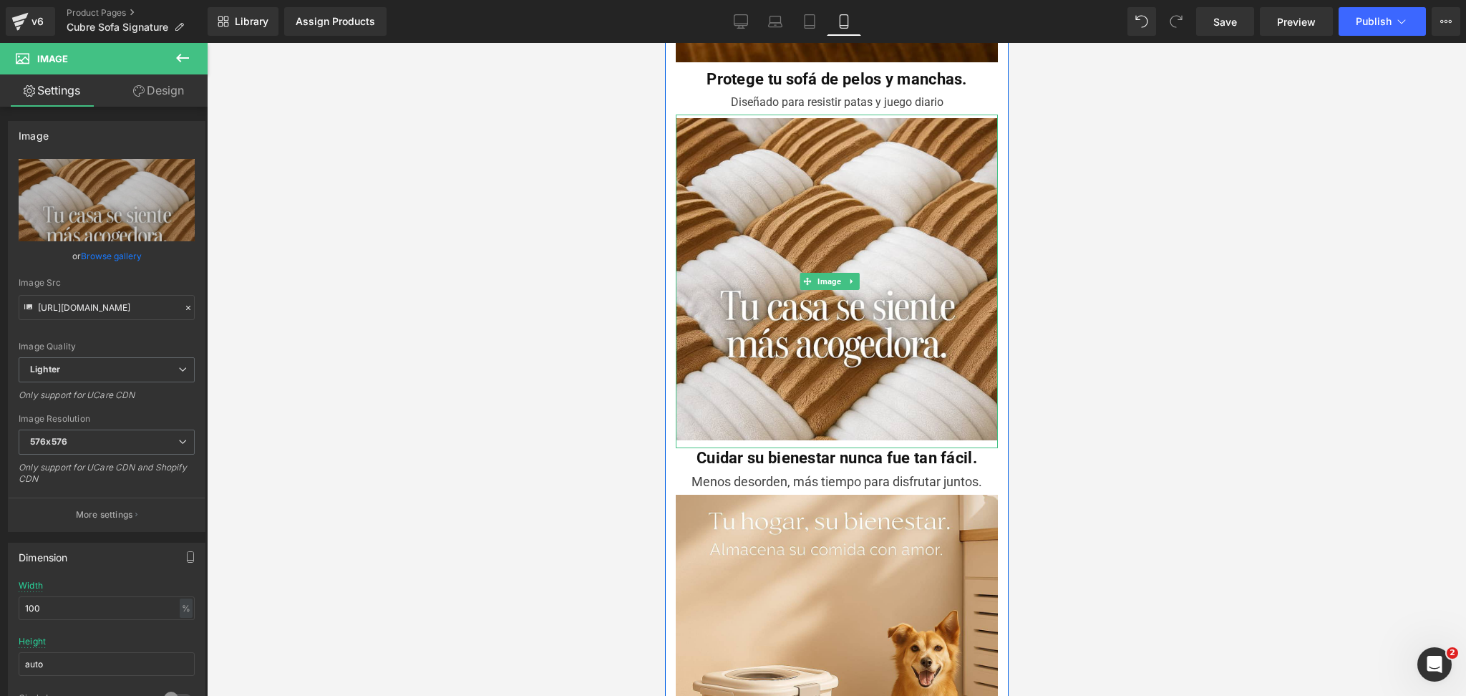
scroll to position [1432, 0]
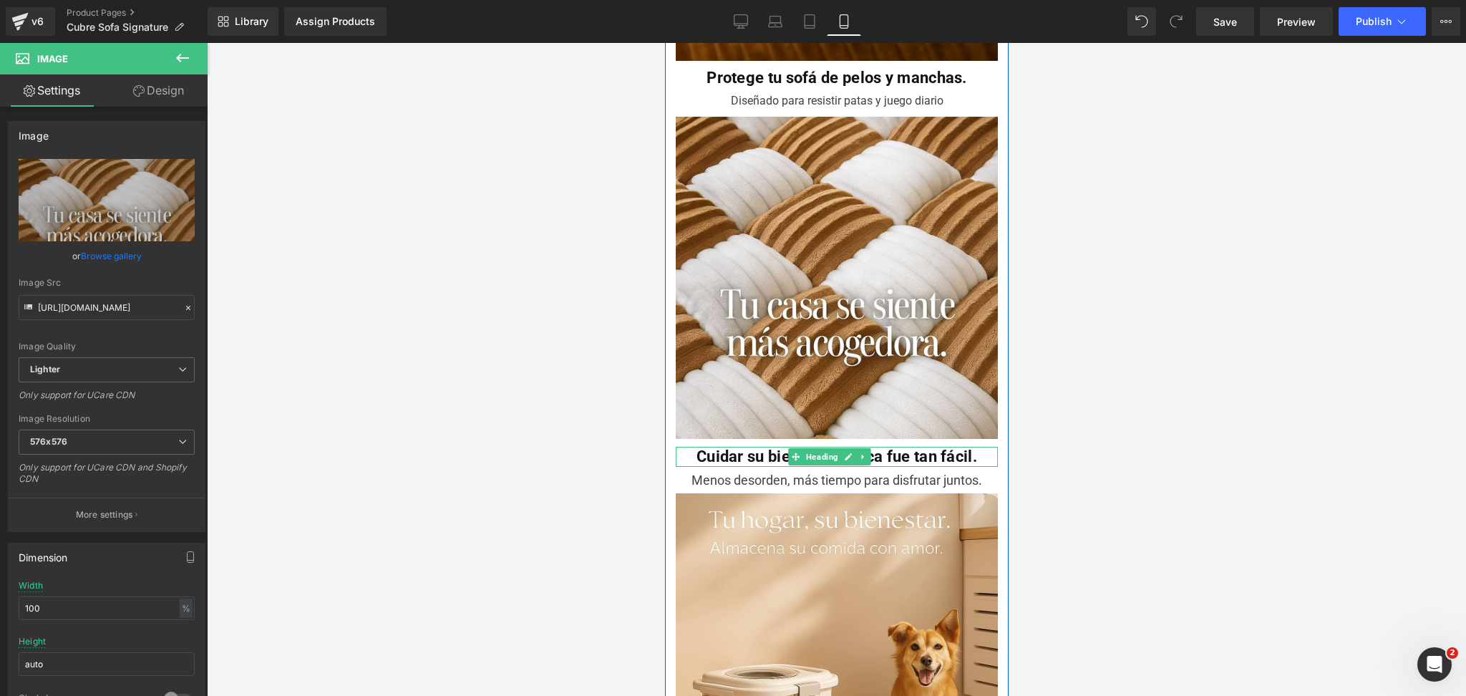
click at [734, 447] on b "Cuidar su bienestar nunca fue tan fácil." at bounding box center [836, 456] width 281 height 18
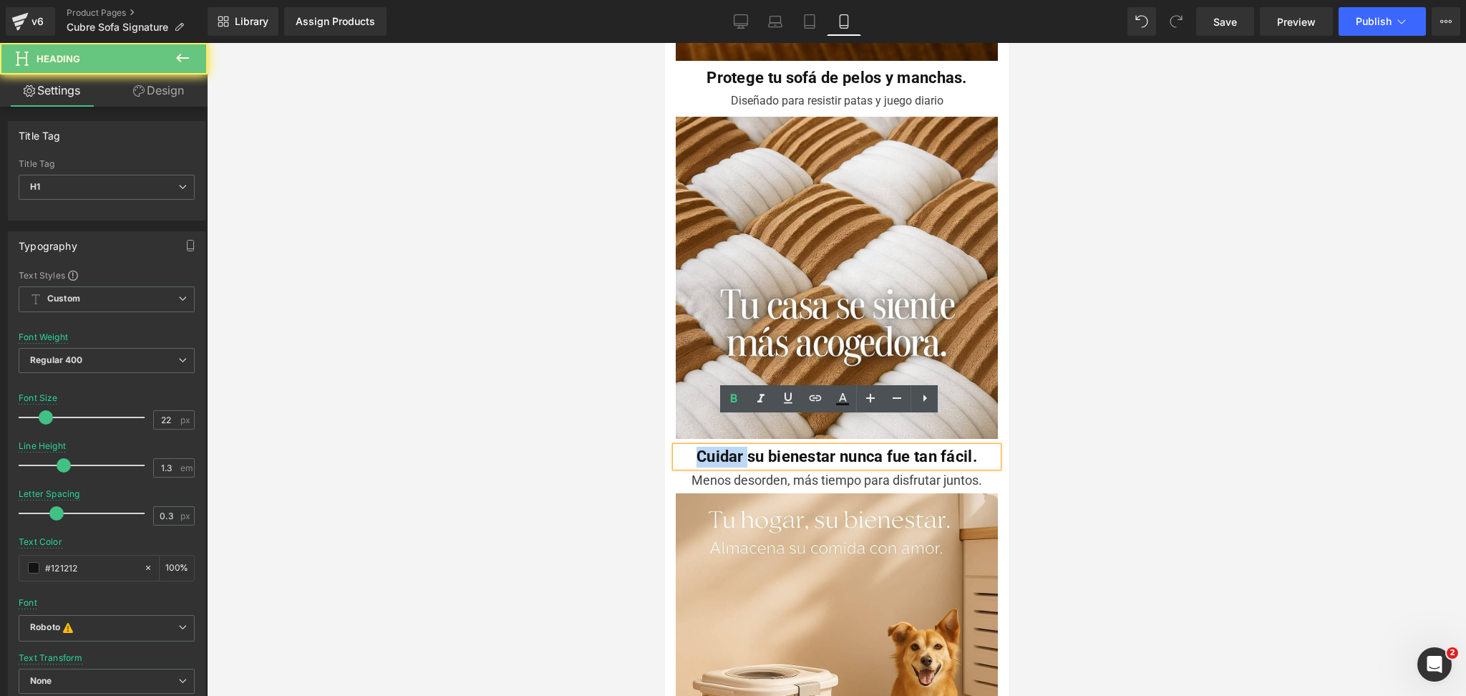
click at [734, 447] on b "Cuidar su bienestar nunca fue tan fácil." at bounding box center [836, 456] width 281 height 18
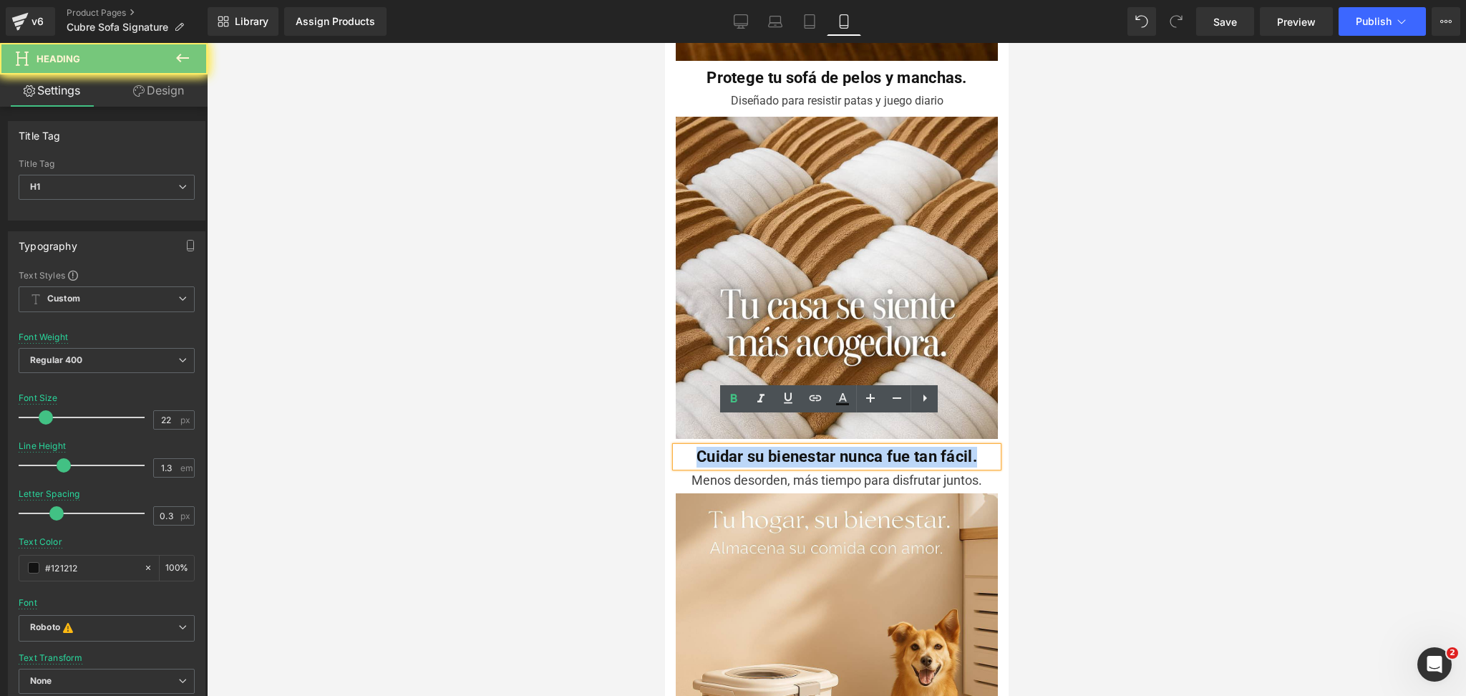
click at [734, 447] on b "Cuidar su bienestar nunca fue tan fácil." at bounding box center [836, 456] width 281 height 18
paste div
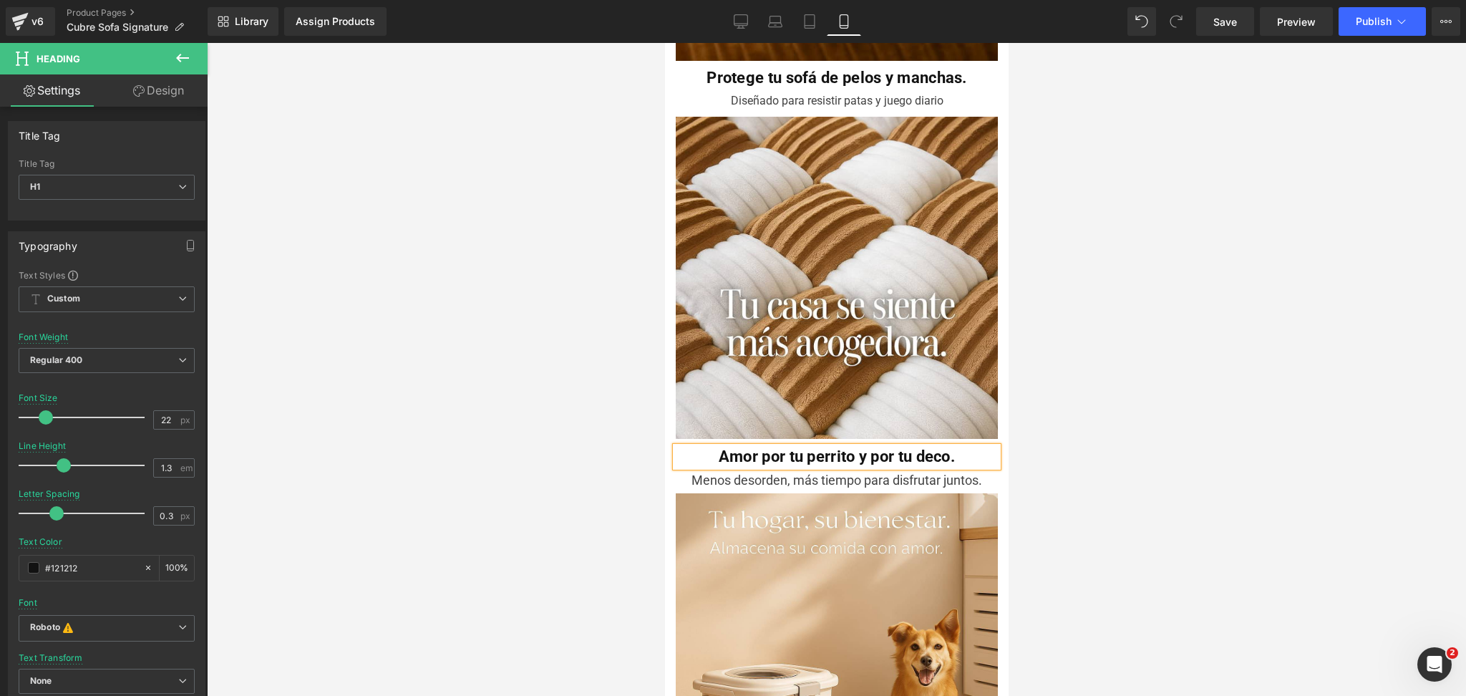
click at [1117, 465] on div at bounding box center [836, 369] width 1259 height 653
click at [818, 448] on span "Heading" at bounding box center [822, 456] width 38 height 17
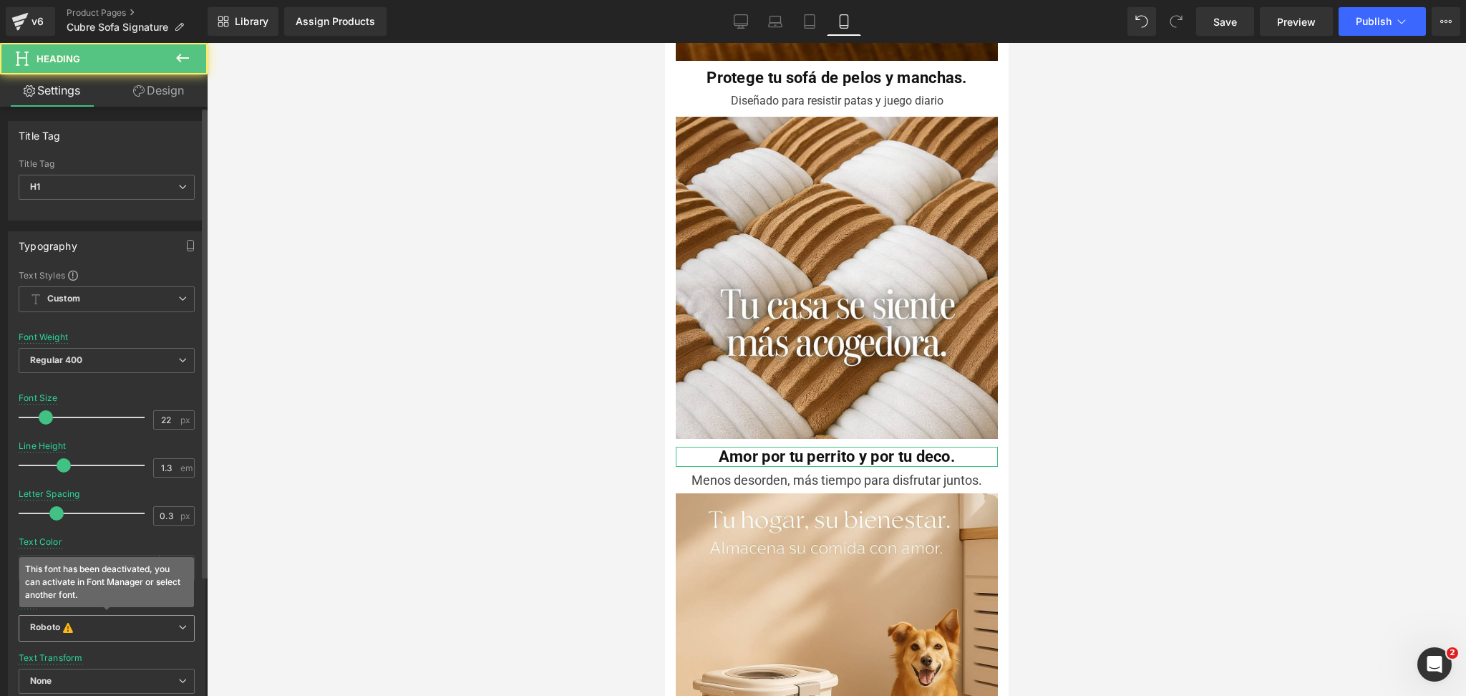
click at [74, 617] on span "Roboto This font has been deactivated, you can activate in Font Manager or sele…" at bounding box center [107, 628] width 176 height 27
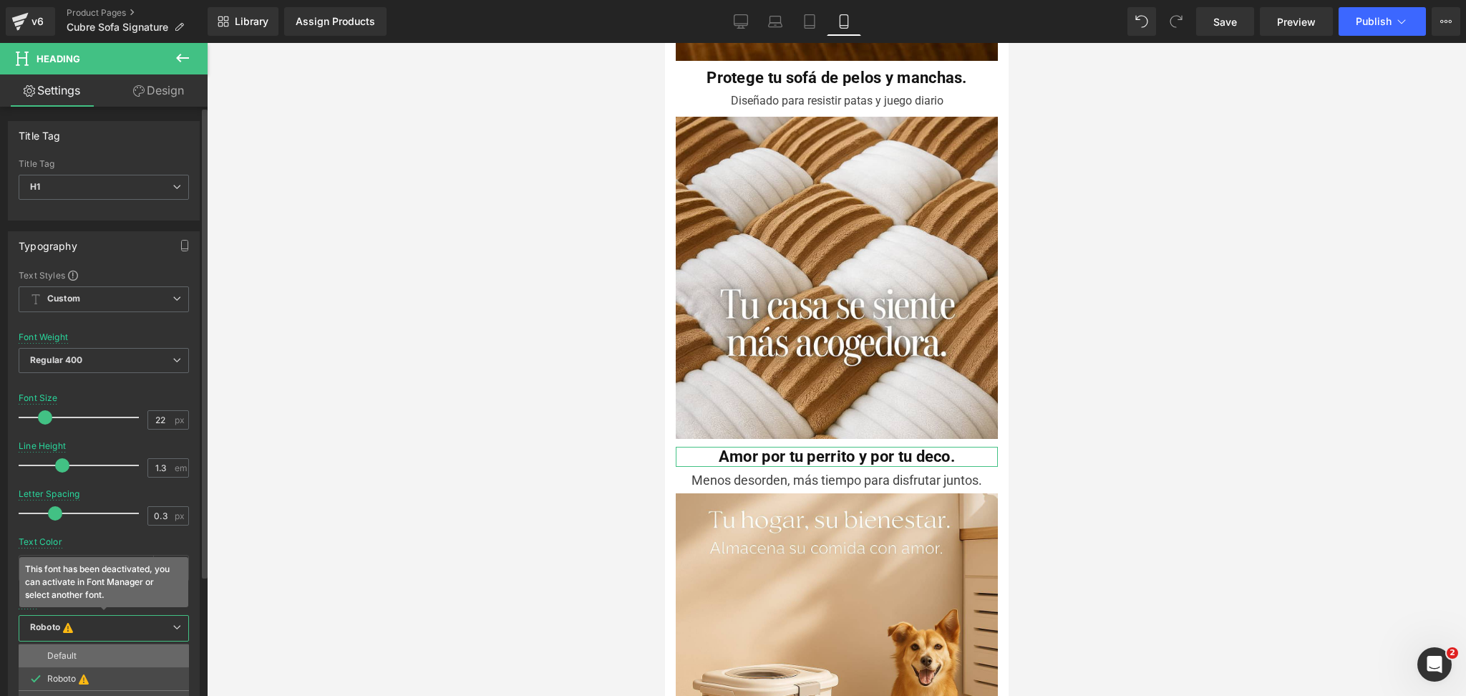
click at [75, 656] on p "Default" at bounding box center [61, 656] width 29 height 10
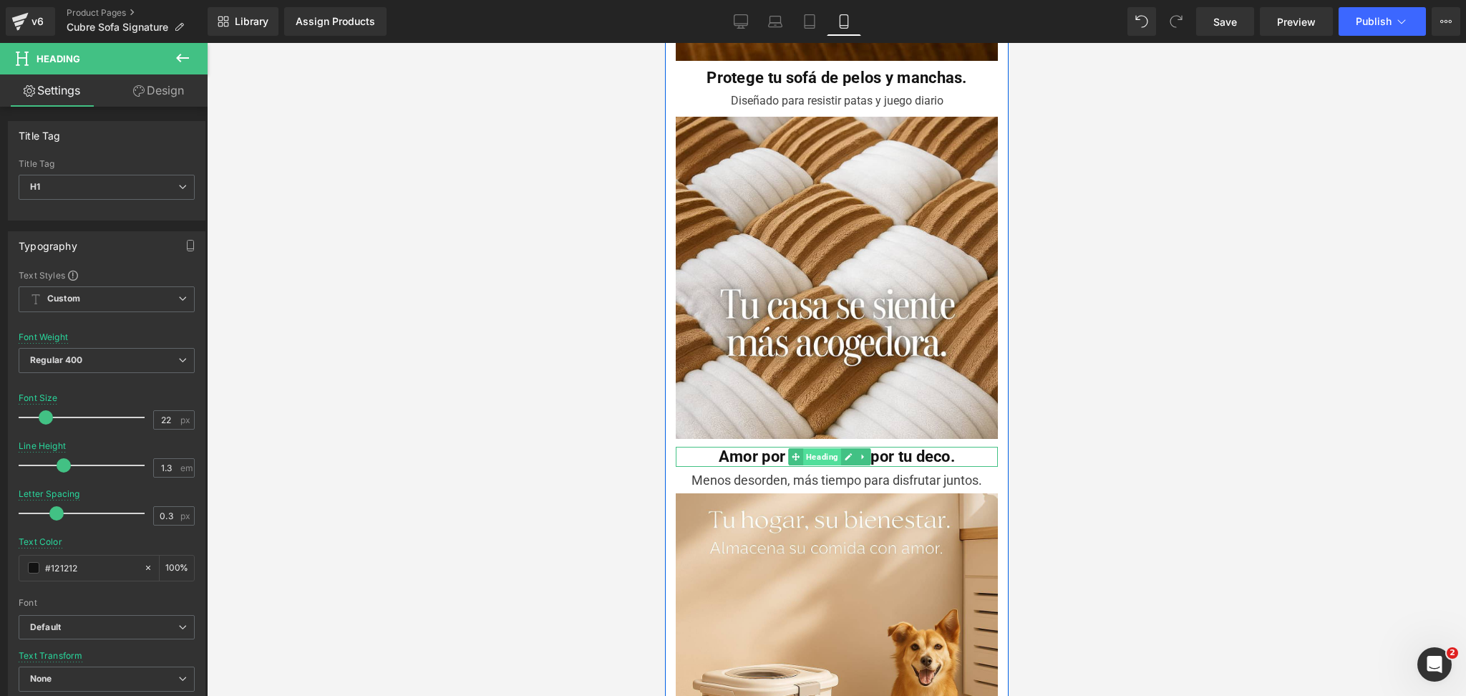
click at [828, 448] on span "Heading" at bounding box center [822, 456] width 38 height 17
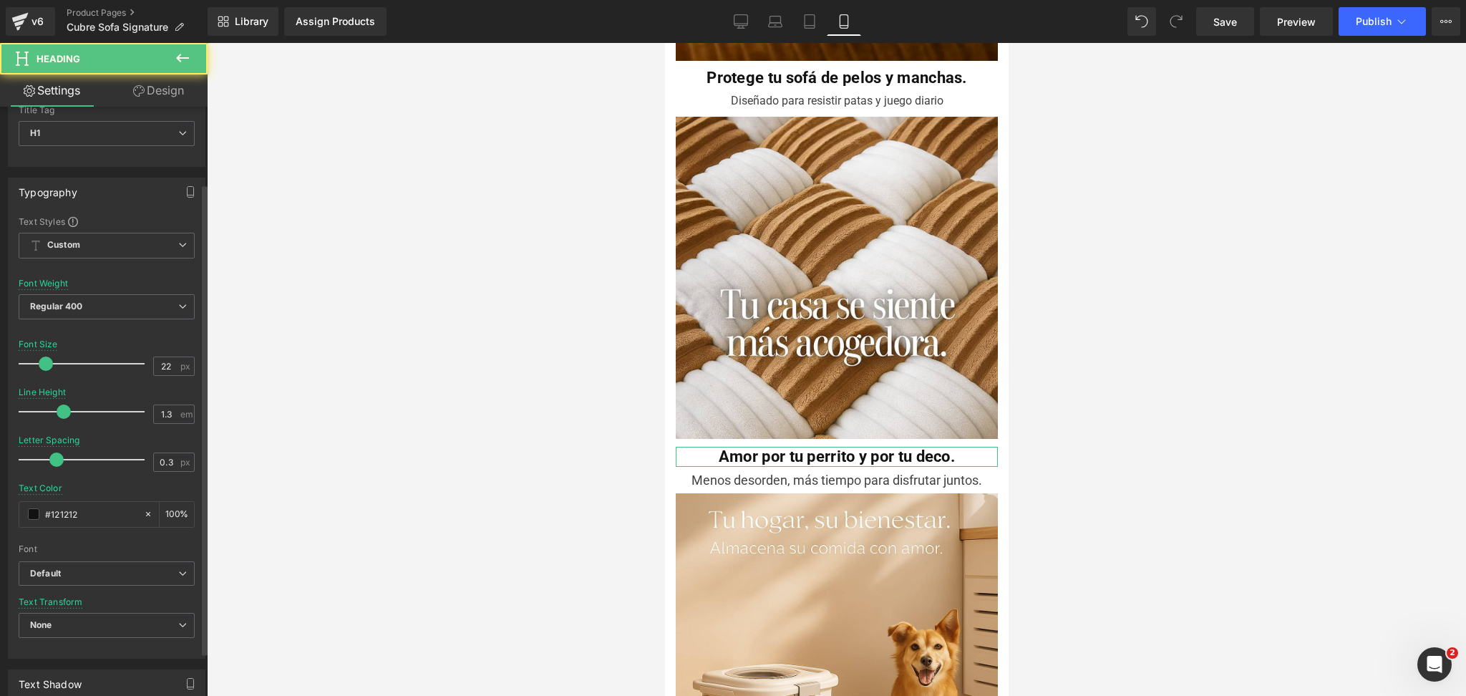
scroll to position [95, 0]
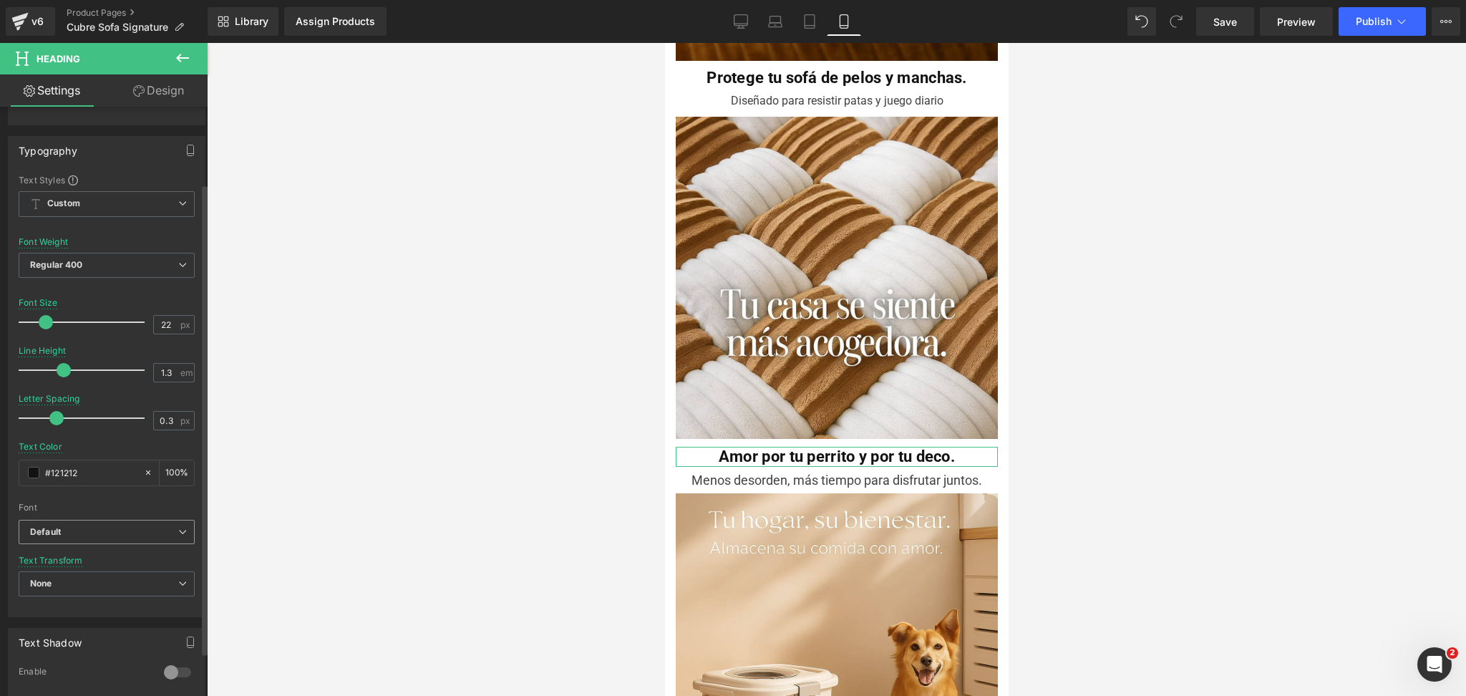
click at [112, 541] on span "Default" at bounding box center [107, 532] width 176 height 25
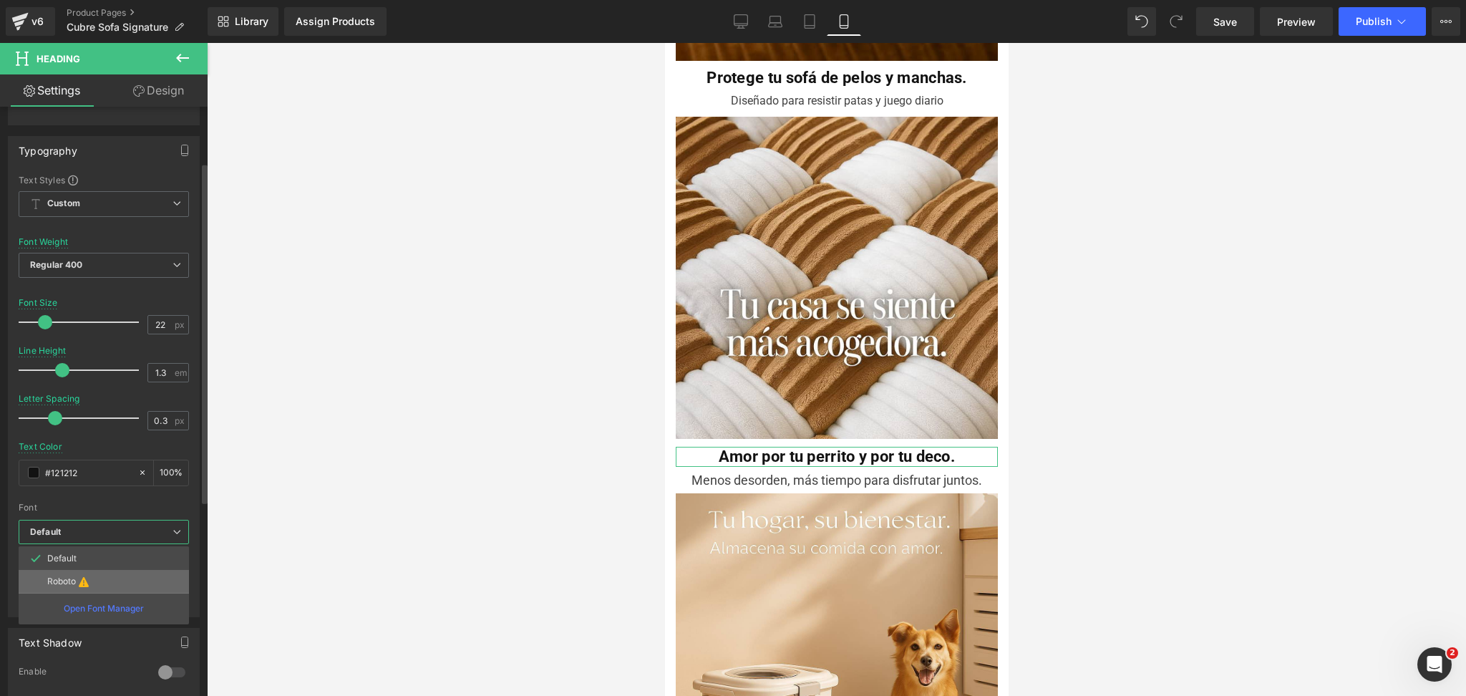
click at [134, 575] on li "Roboto" at bounding box center [104, 581] width 170 height 23
click at [86, 580] on icon at bounding box center [84, 581] width 10 height 11
click at [83, 563] on li "Default" at bounding box center [104, 558] width 170 height 23
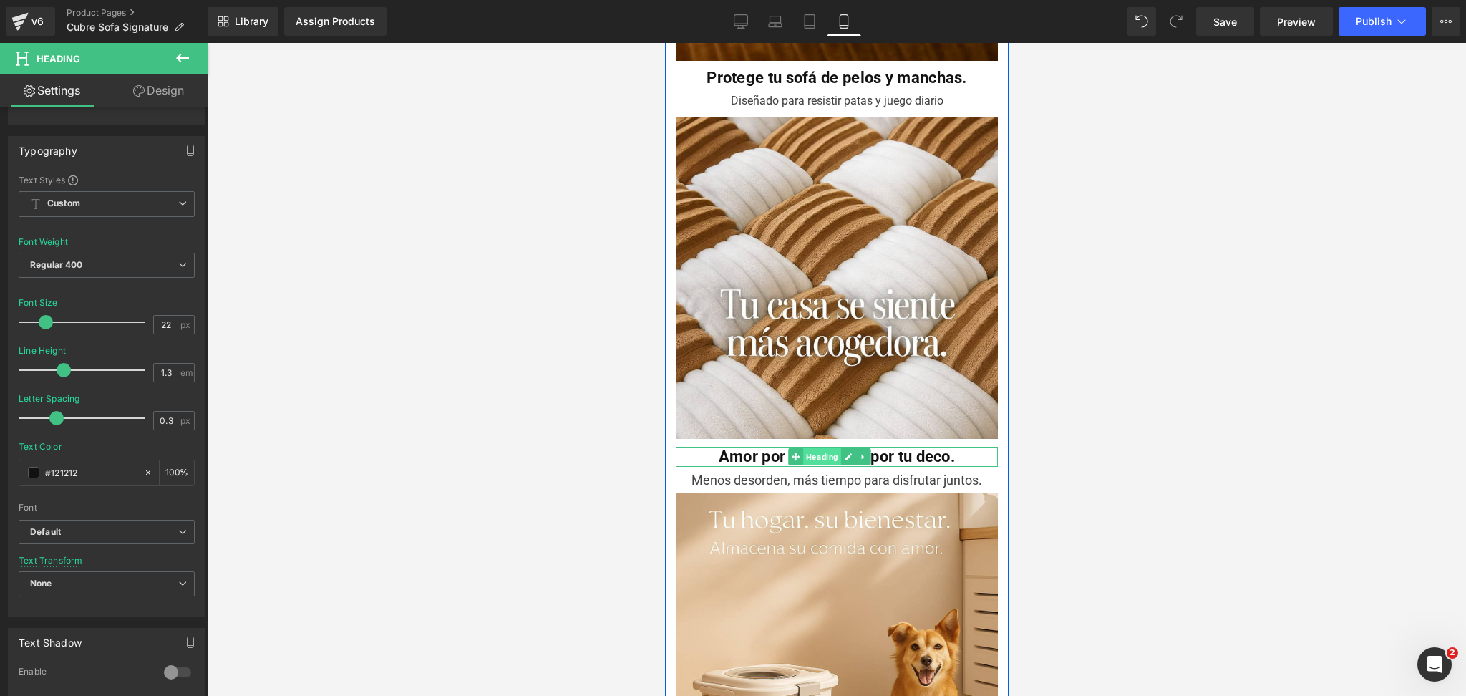
click at [825, 448] on span "Heading" at bounding box center [822, 456] width 38 height 17
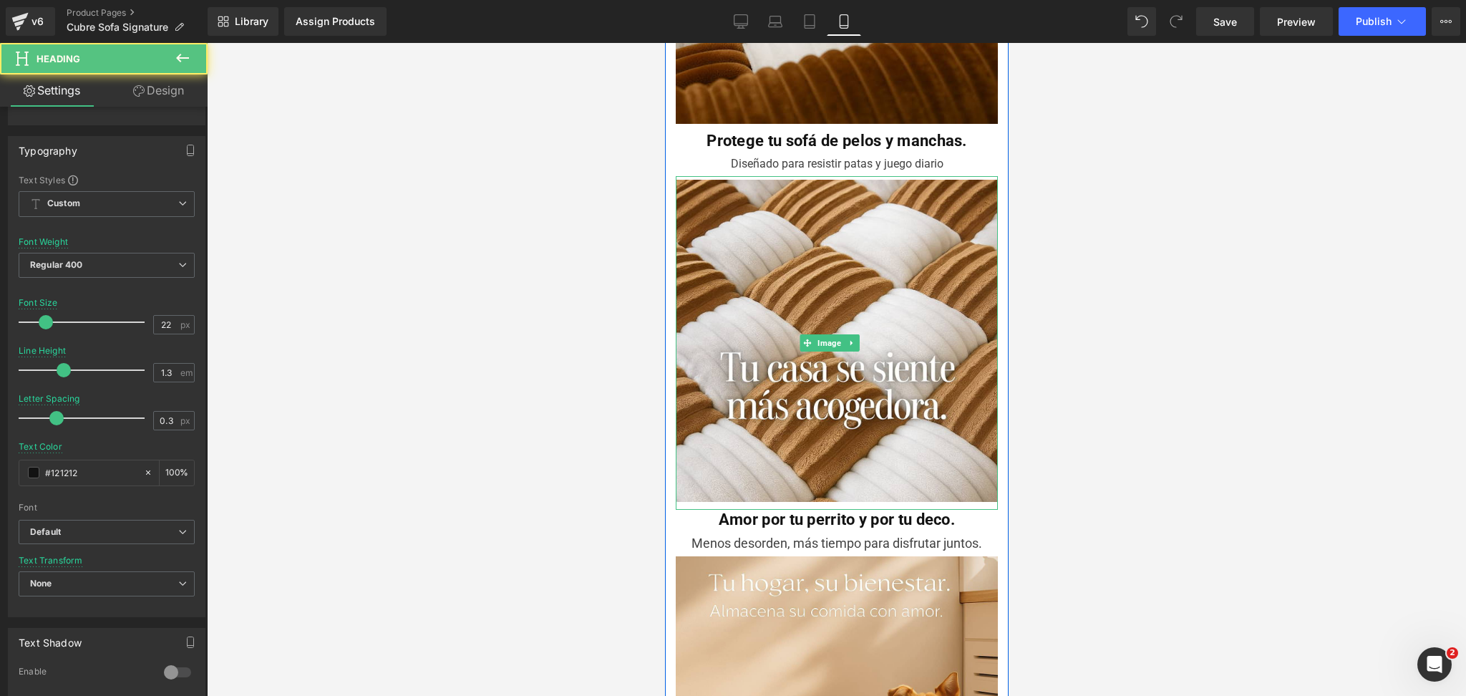
scroll to position [1336, 0]
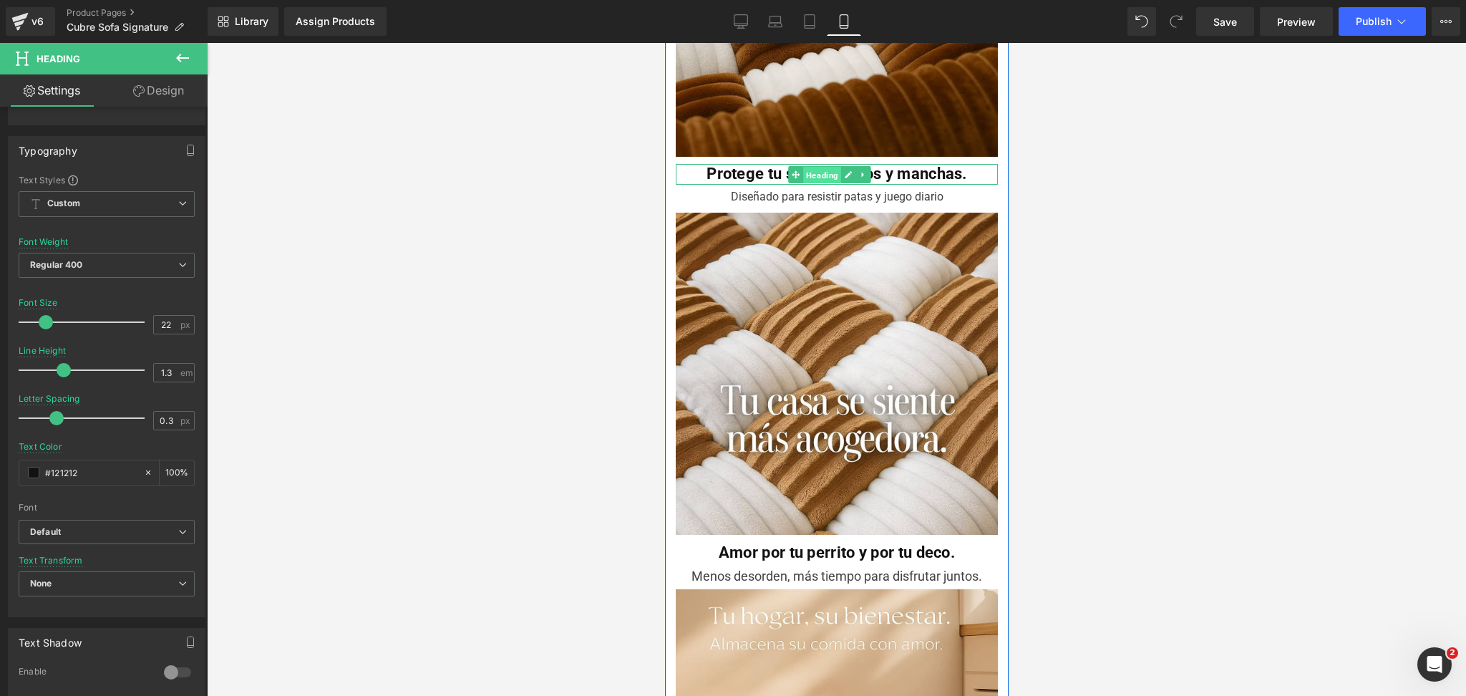
click at [813, 166] on span "Heading" at bounding box center [822, 174] width 38 height 17
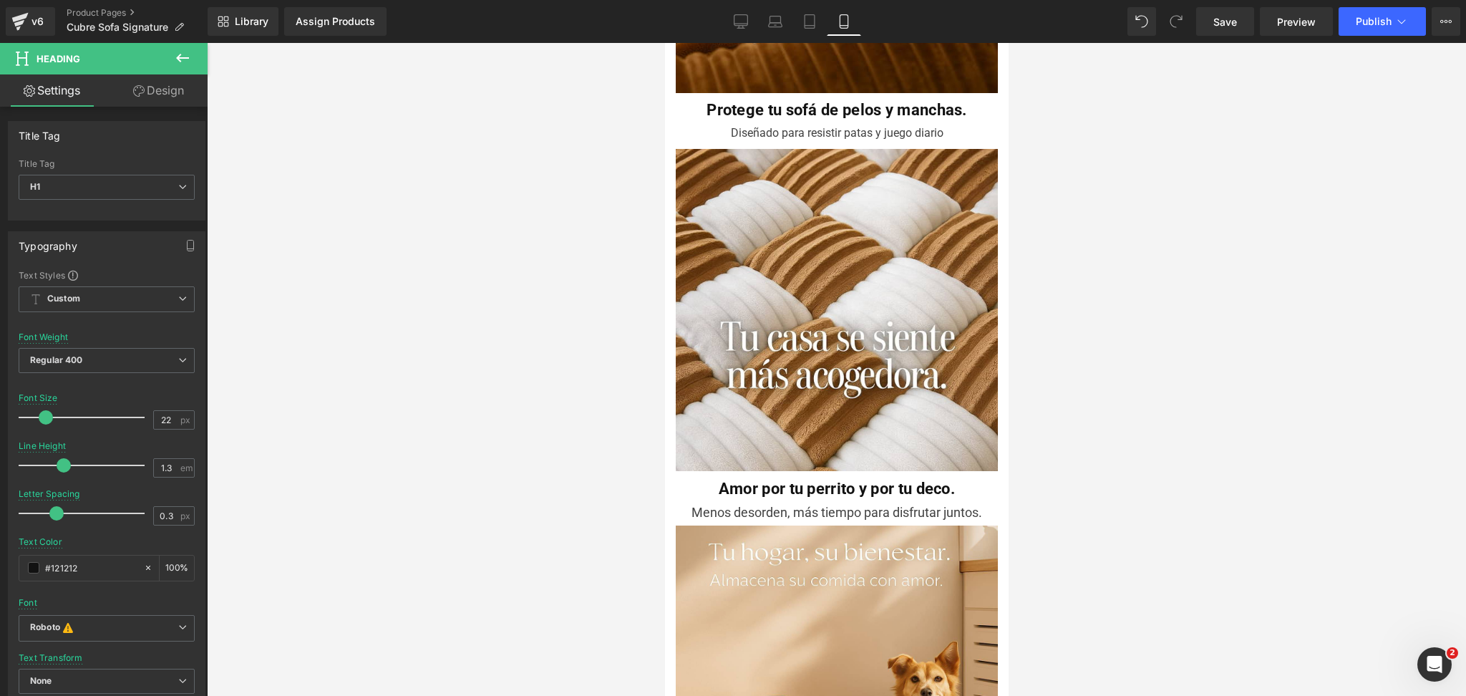
scroll to position [1432, 0]
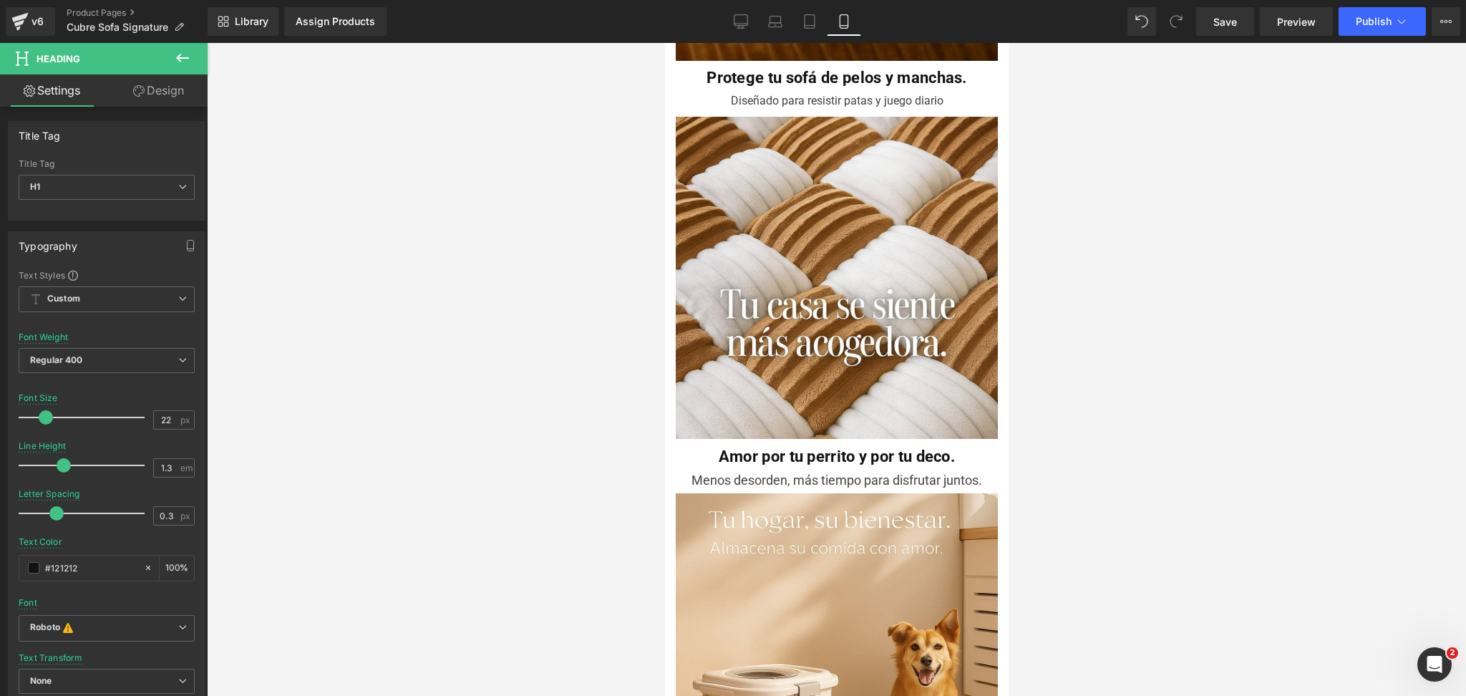
click at [1098, 447] on div at bounding box center [836, 369] width 1259 height 653
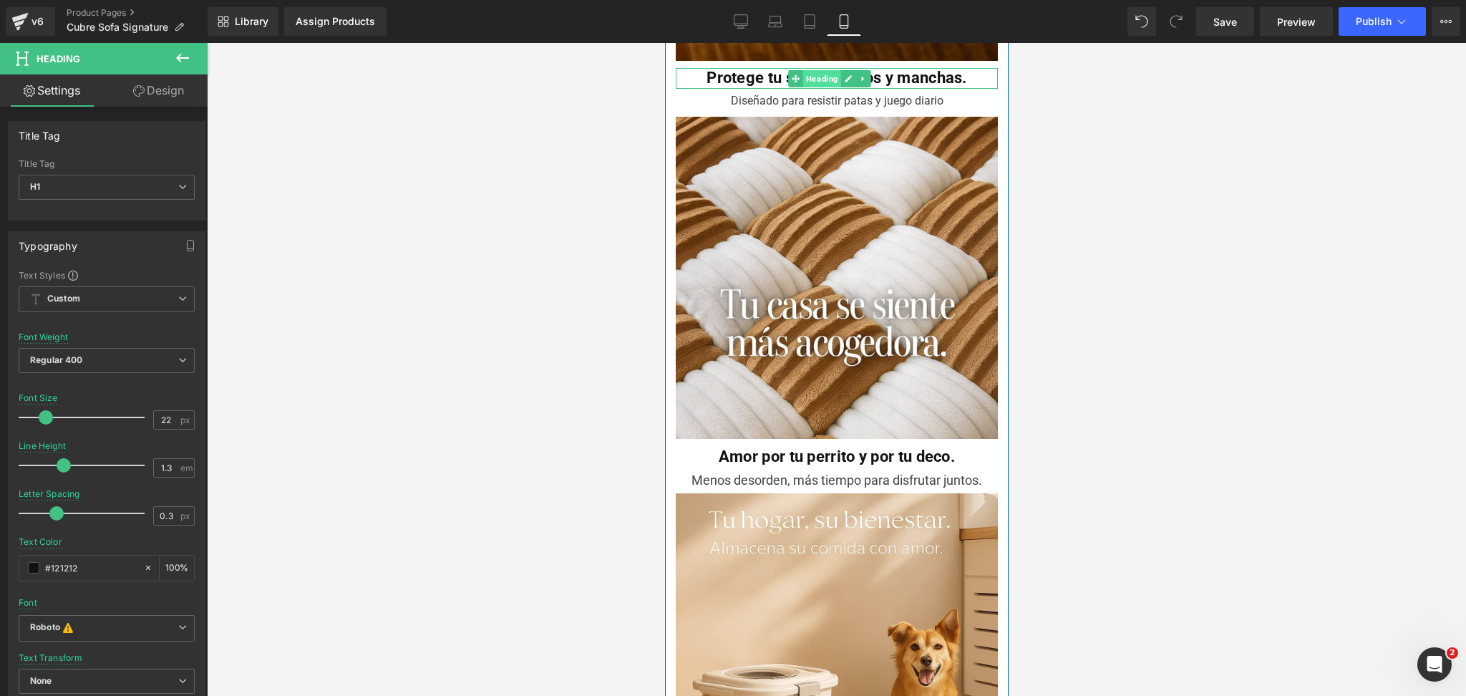
click at [820, 70] on span "Heading" at bounding box center [822, 78] width 38 height 17
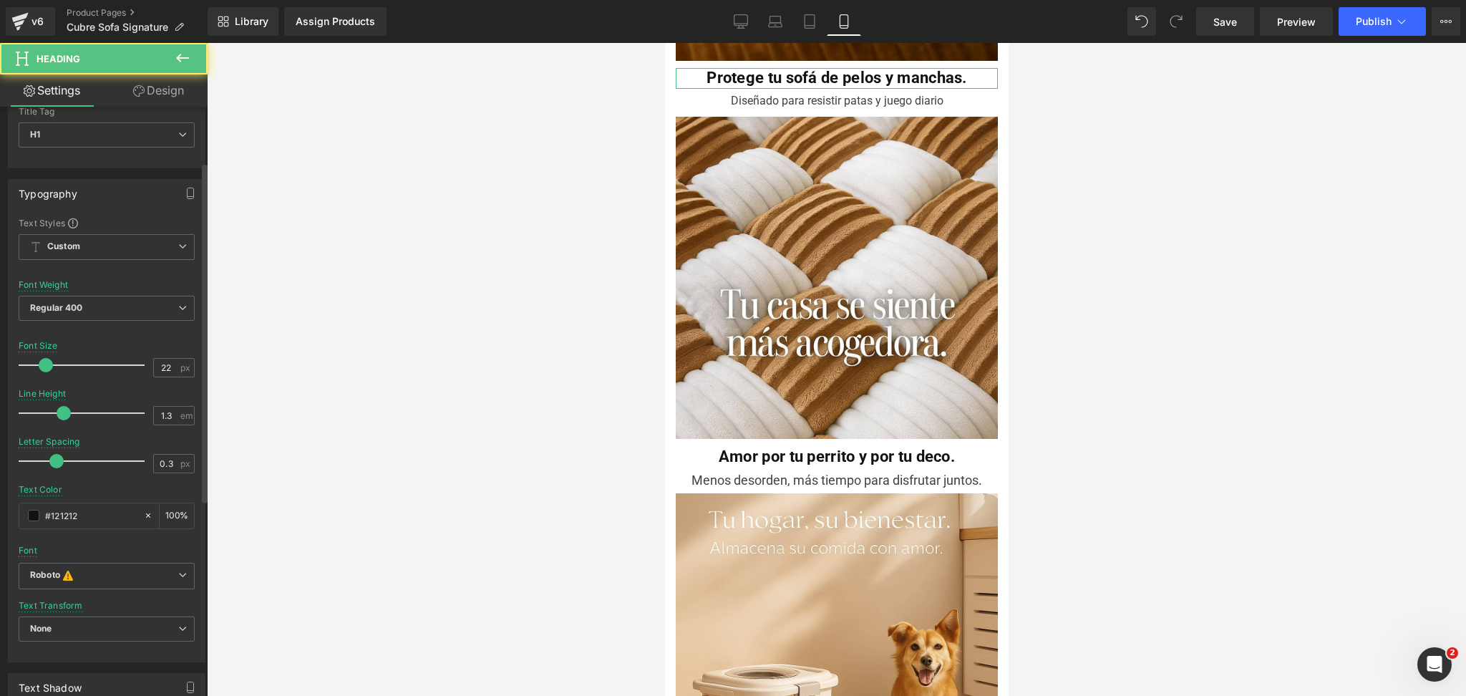
scroll to position [95, 0]
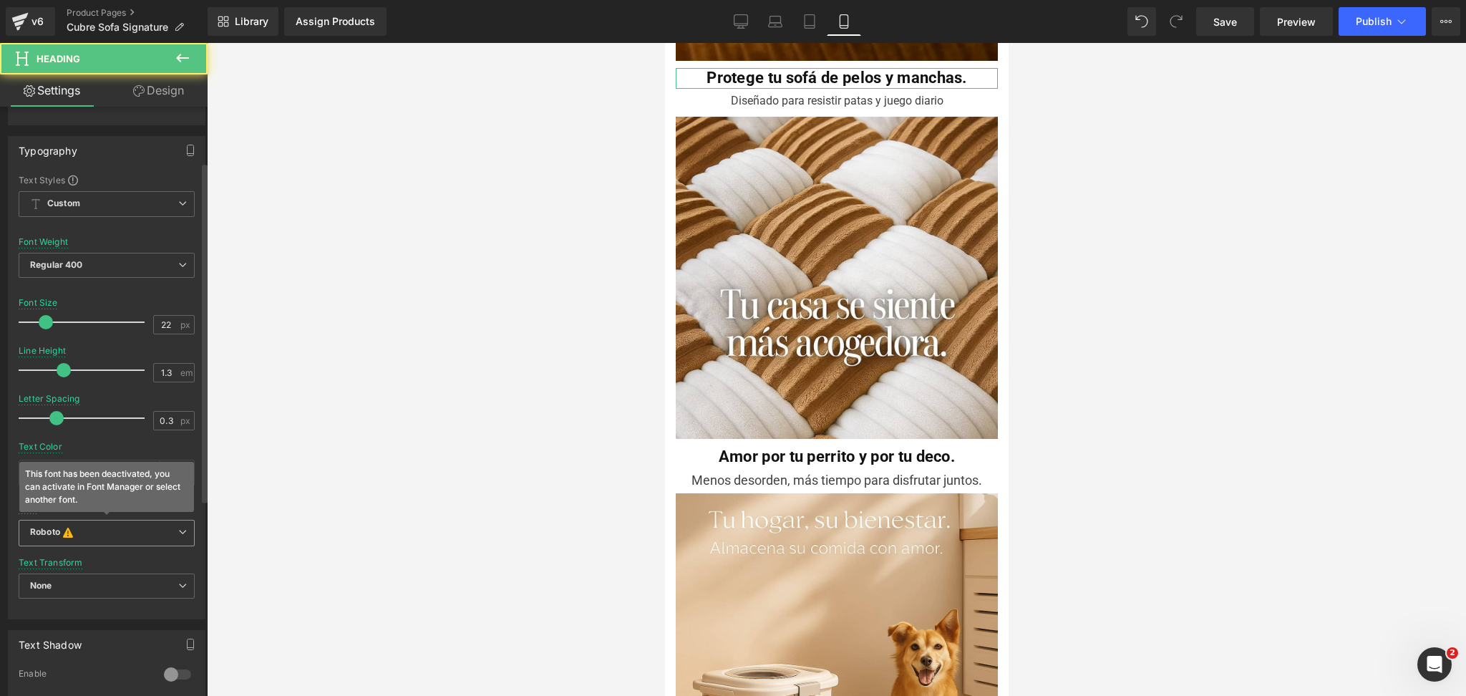
click at [86, 550] on div "Roboto This font has been deactivated, you can activate in Font Manager or sele…" at bounding box center [107, 537] width 176 height 35
click at [108, 544] on span "Roboto This font has been deactivated, you can activate in Font Manager or sele…" at bounding box center [107, 533] width 176 height 27
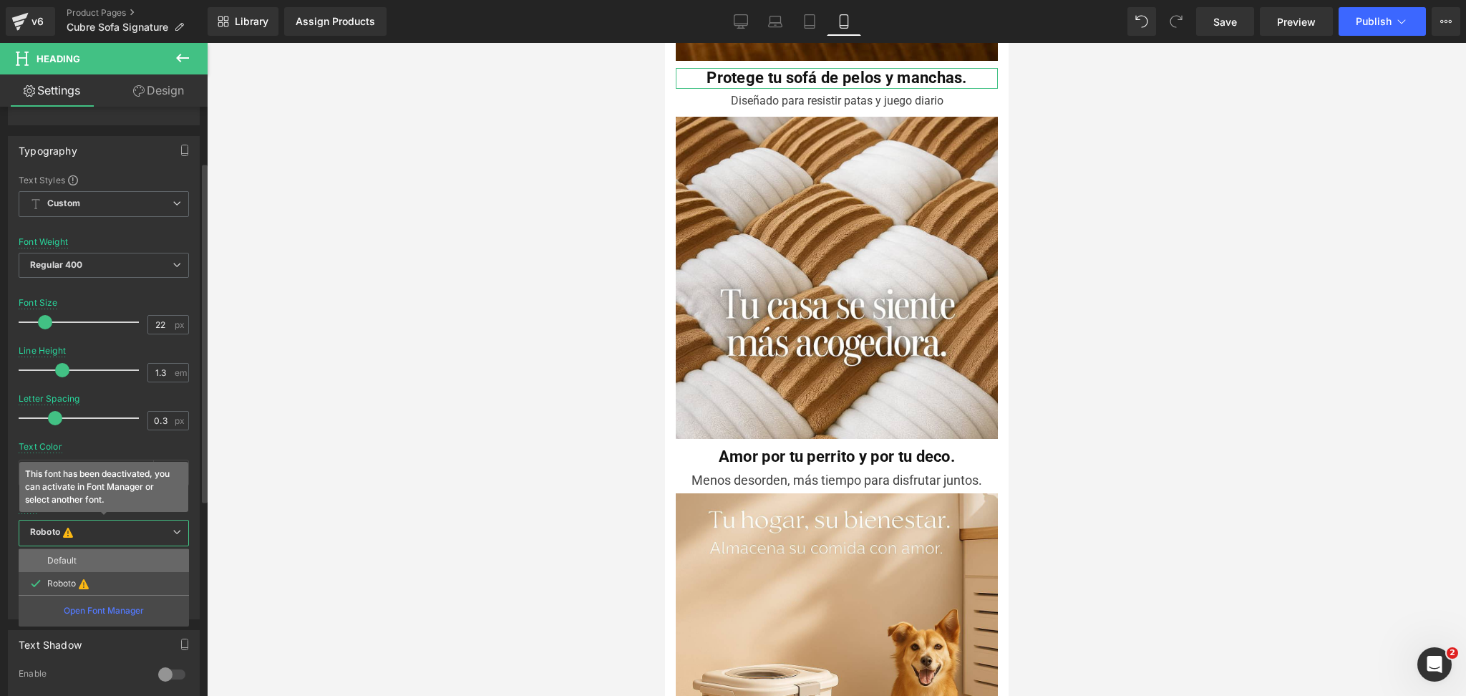
click at [112, 568] on li "Default" at bounding box center [104, 560] width 170 height 23
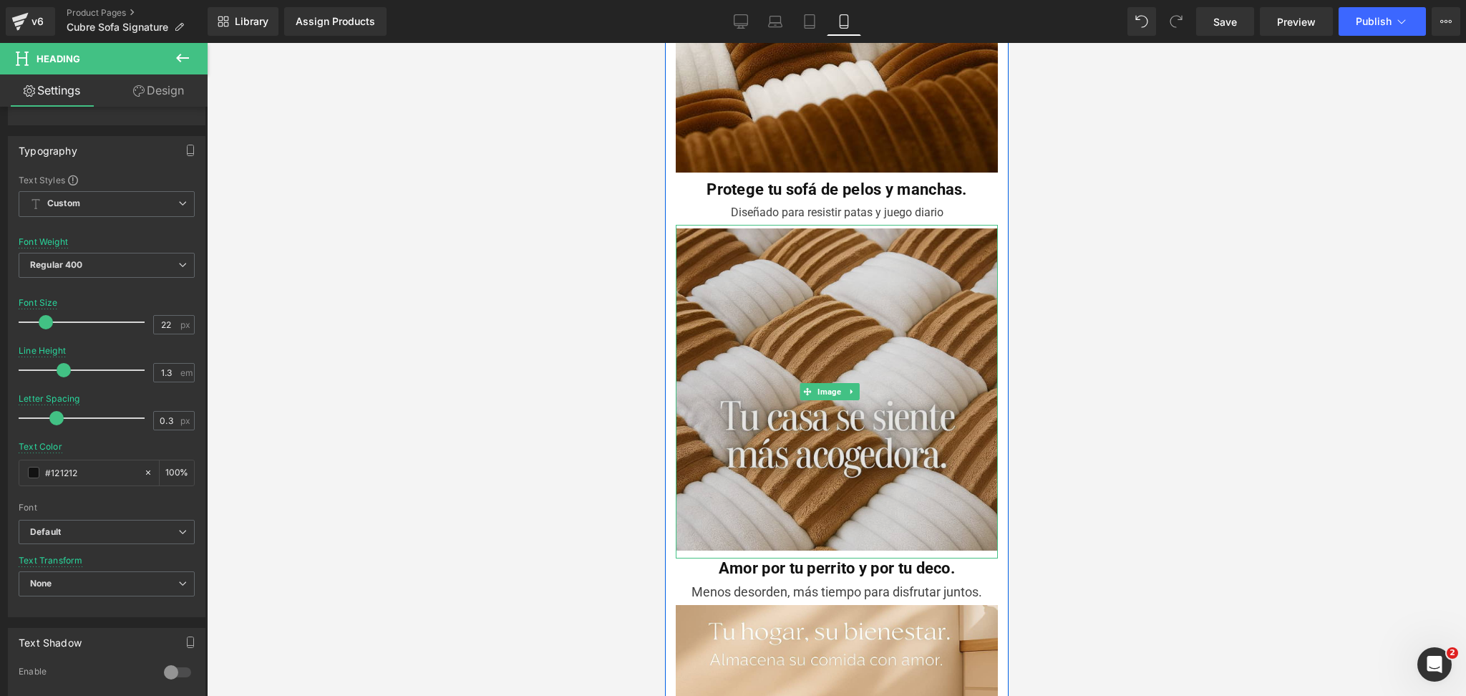
scroll to position [1432, 0]
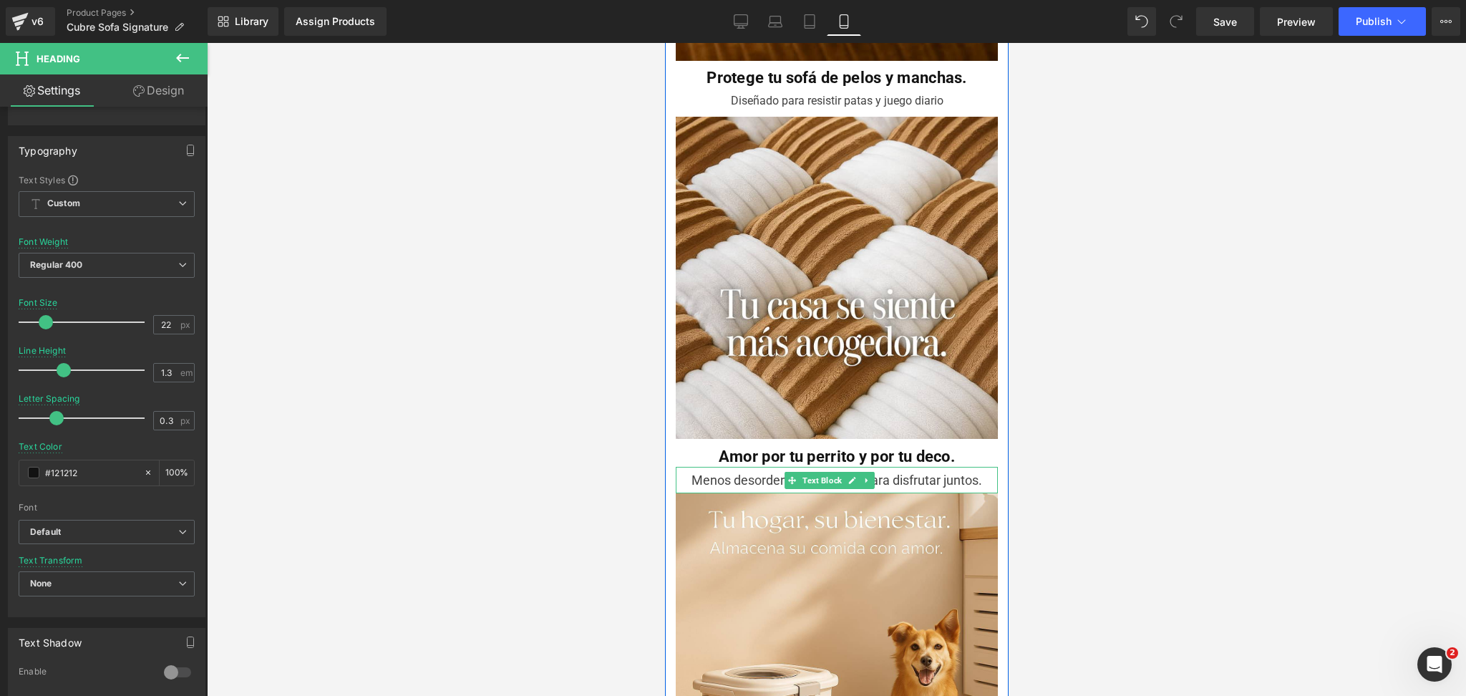
click at [751, 467] on div "Menos desorden, más tiempo para disfrutar juntos." at bounding box center [836, 480] width 322 height 26
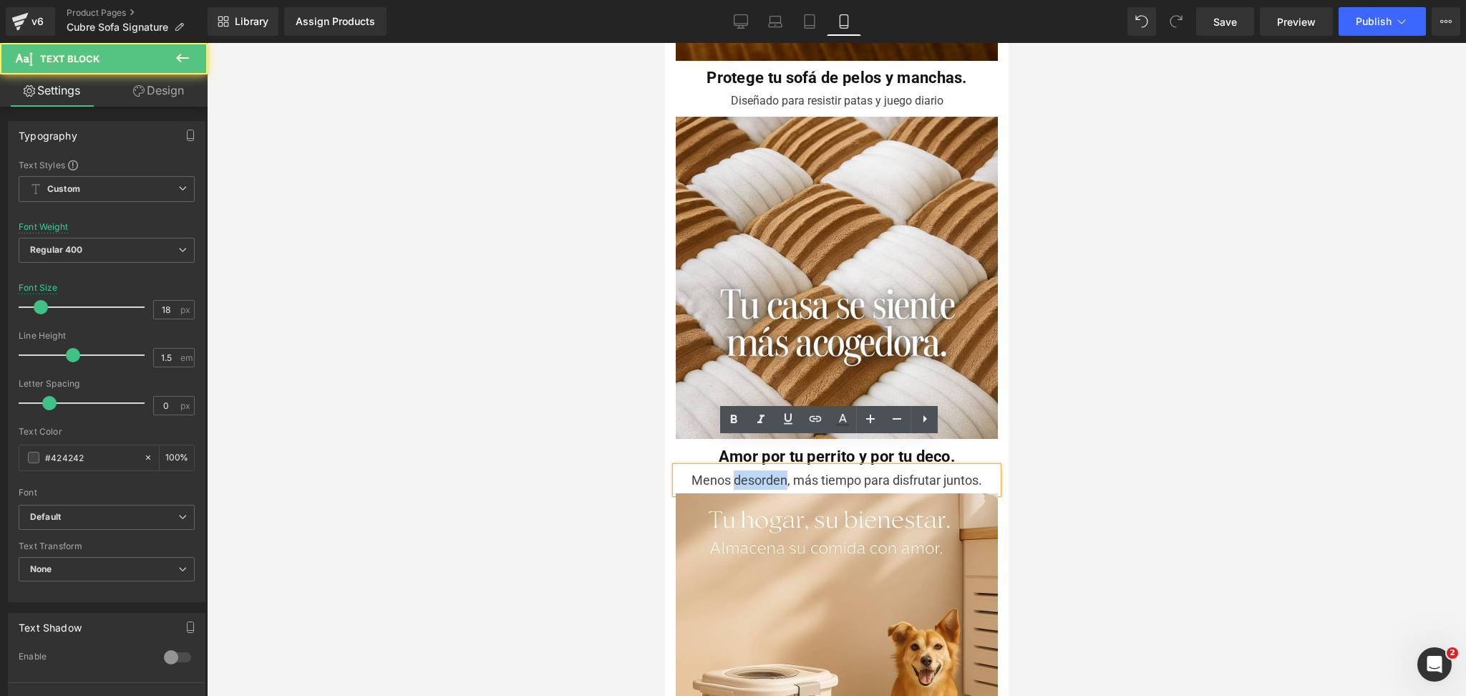
click at [751, 467] on div "Menos desorden, más tiempo para disfrutar juntos." at bounding box center [836, 480] width 322 height 26
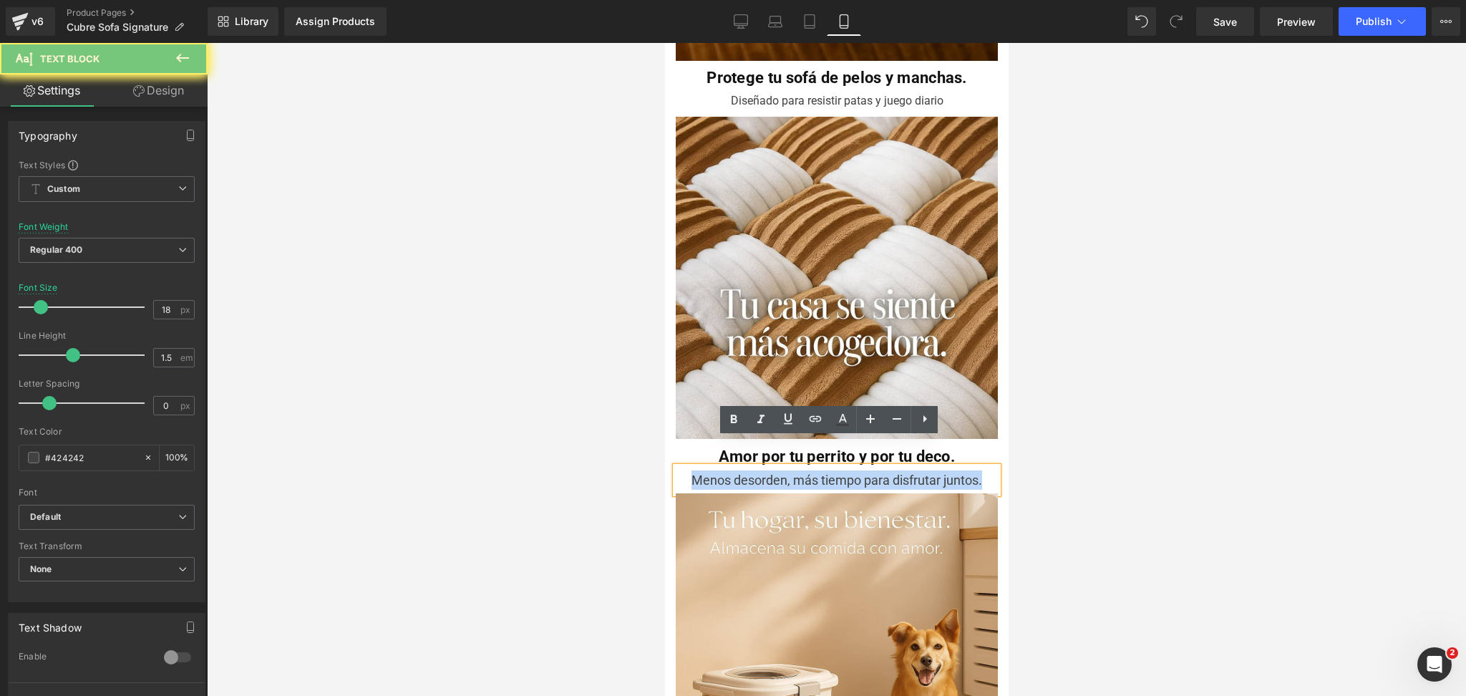
click at [751, 467] on div "Menos desorden, más tiempo para disfrutar juntos." at bounding box center [836, 480] width 322 height 26
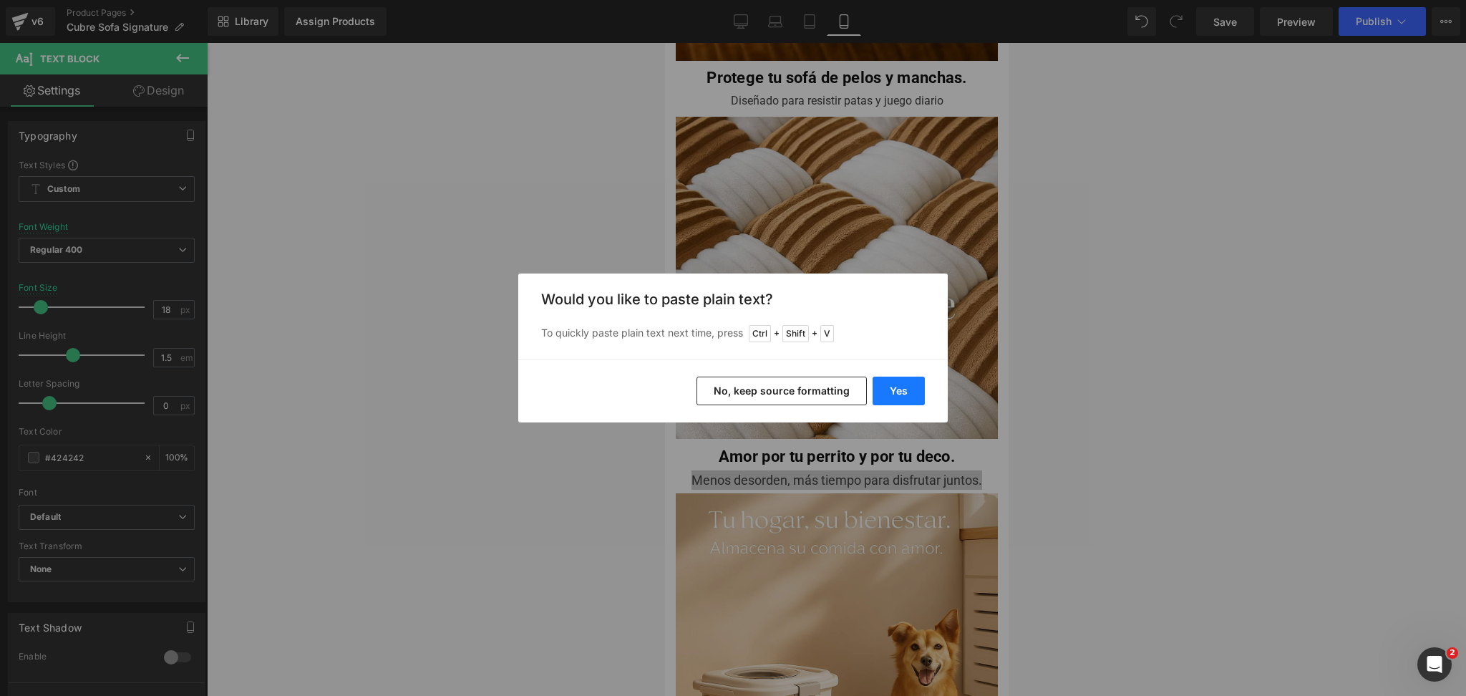
click at [911, 390] on button "Yes" at bounding box center [899, 391] width 52 height 29
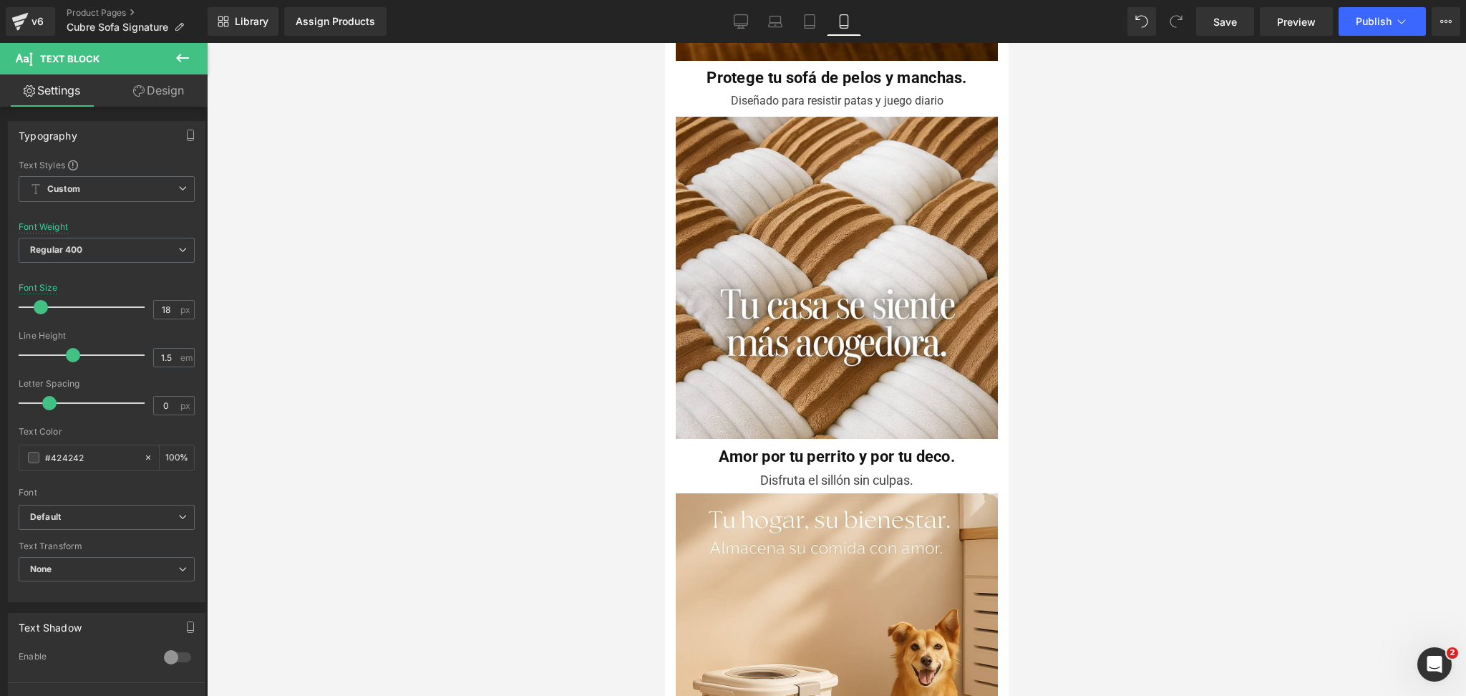
click at [1183, 367] on div at bounding box center [836, 369] width 1259 height 653
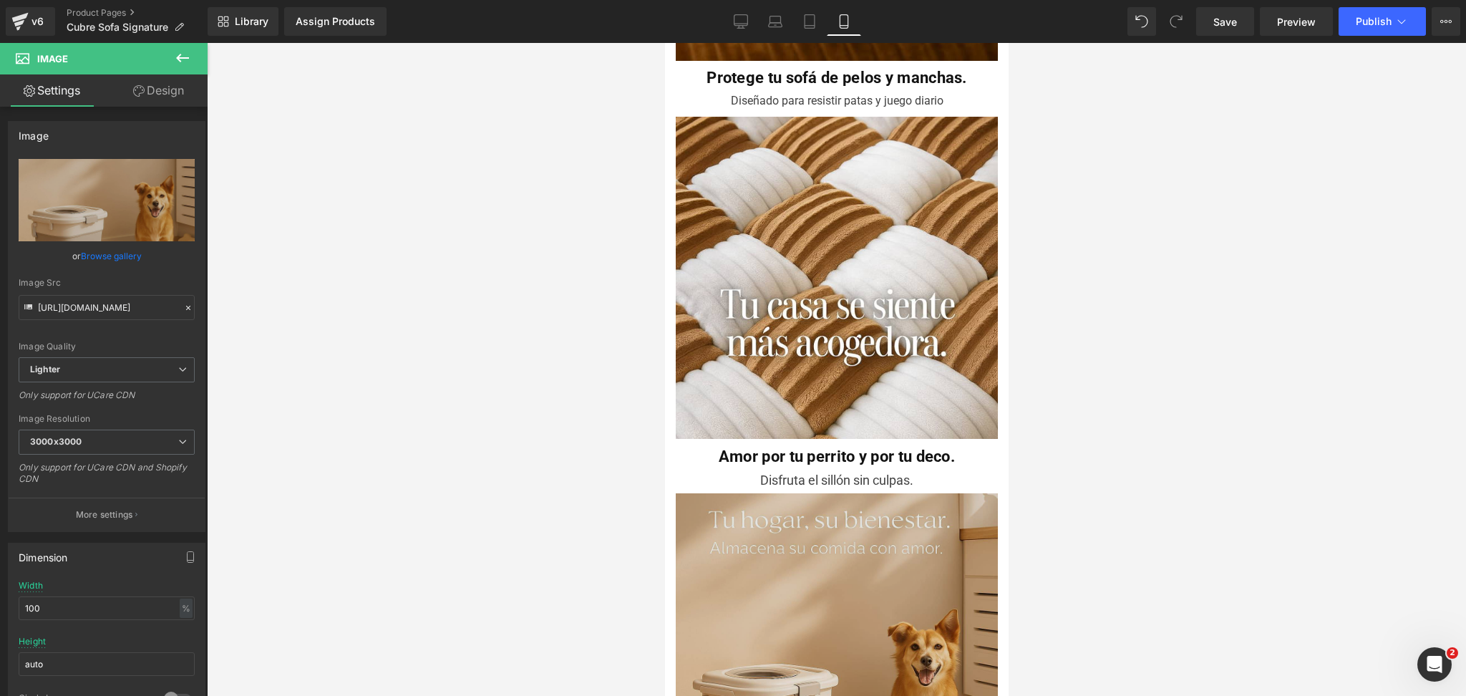
click at [873, 498] on img at bounding box center [836, 660] width 322 height 334
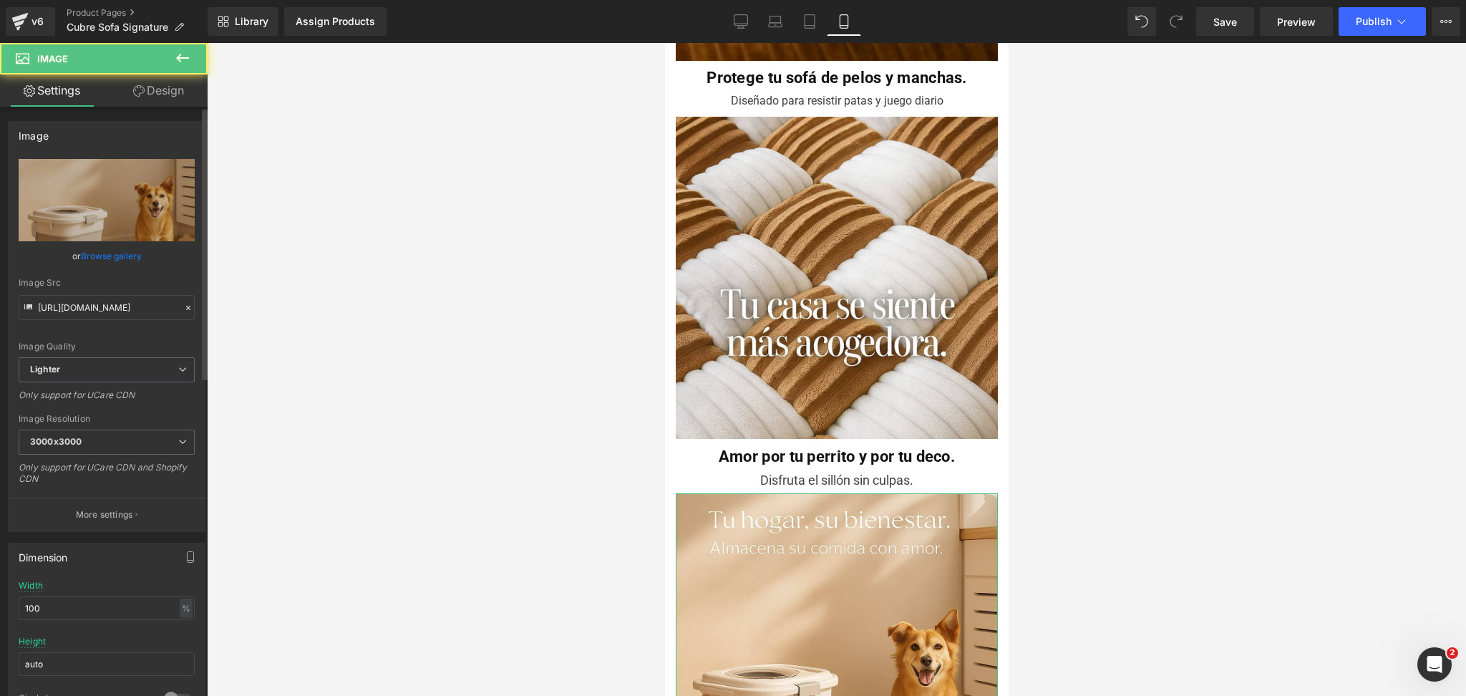
click at [132, 263] on link "Browse gallery" at bounding box center [111, 255] width 61 height 25
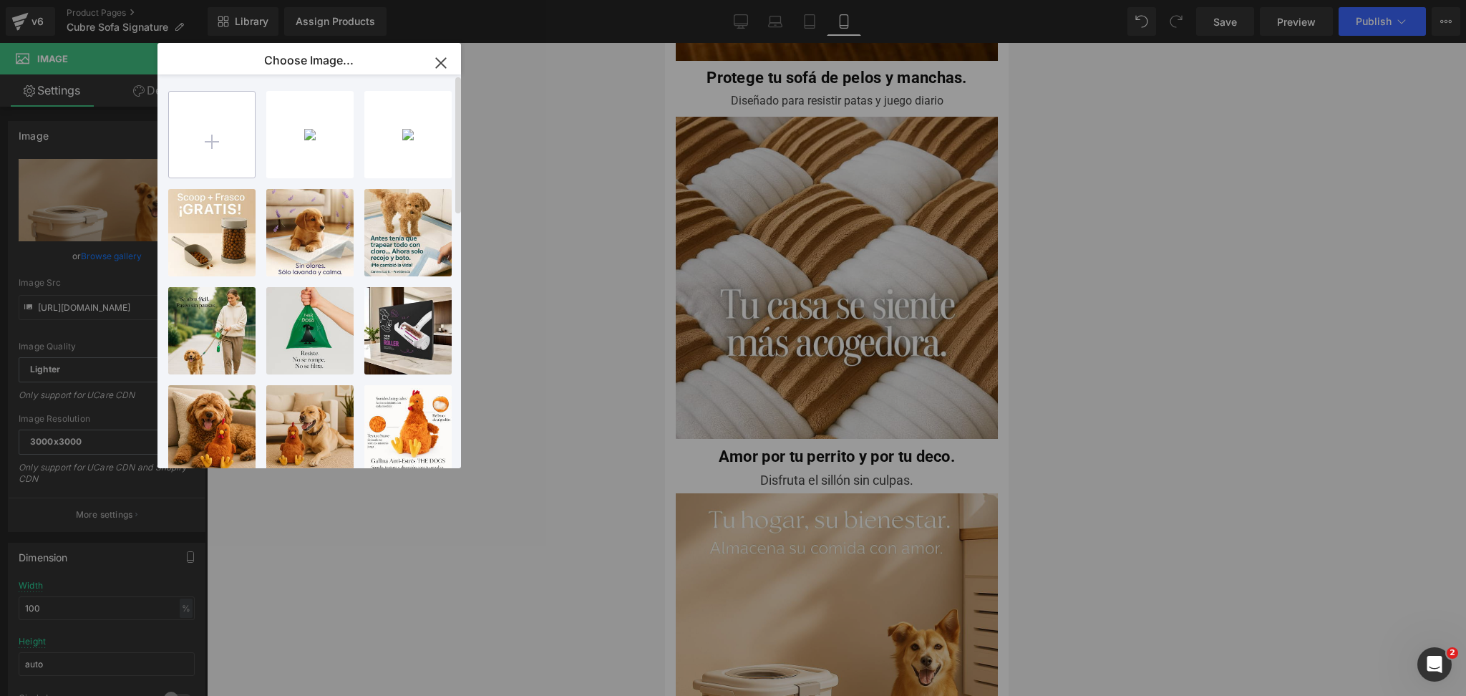
click at [197, 130] on input "file" at bounding box center [212, 135] width 86 height 86
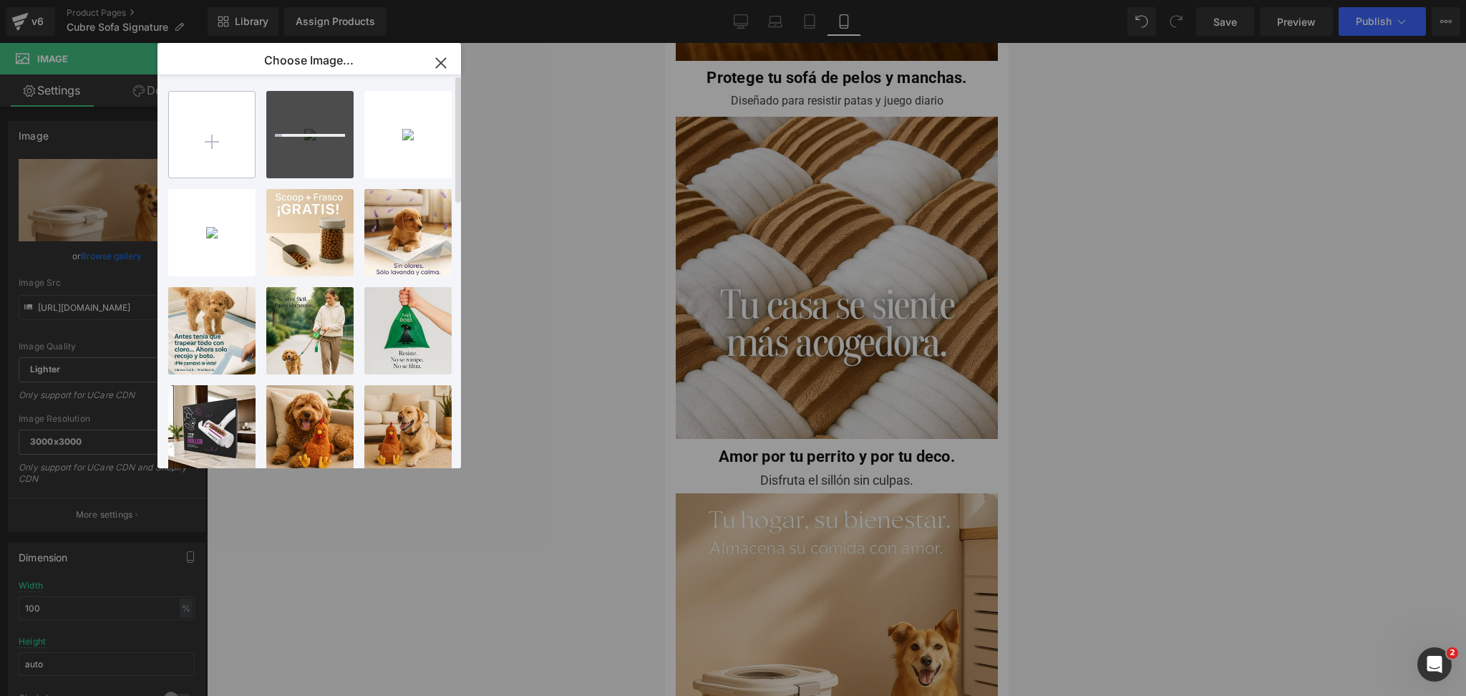
click at [233, 136] on input "file" at bounding box center [212, 135] width 86 height 86
type input "C:\fakepath\20250810_0829_Sofisticado Rincón Hogareño_remix_01k28scx4te1s8ke3xw…"
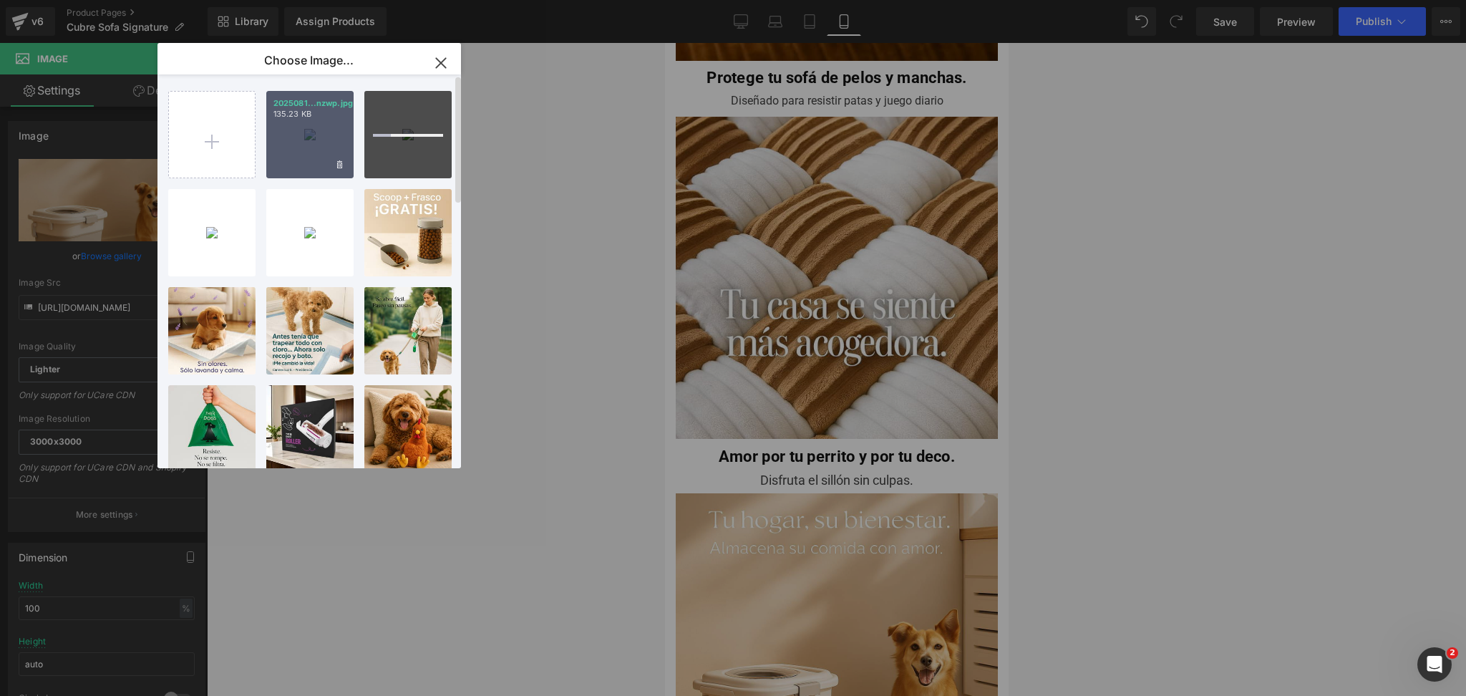
click at [311, 147] on div "2025081...nzwp.jpg 135.23 KB" at bounding box center [309, 134] width 87 height 87
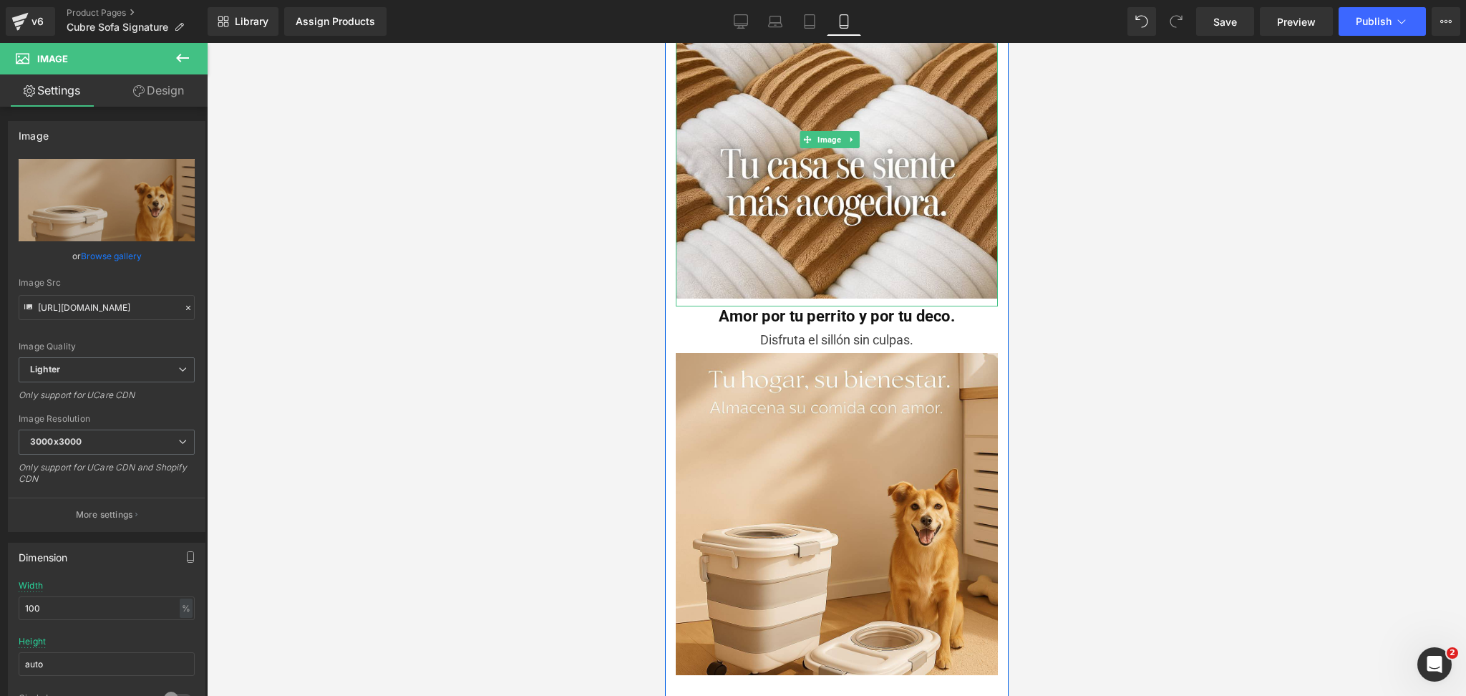
scroll to position [1622, 0]
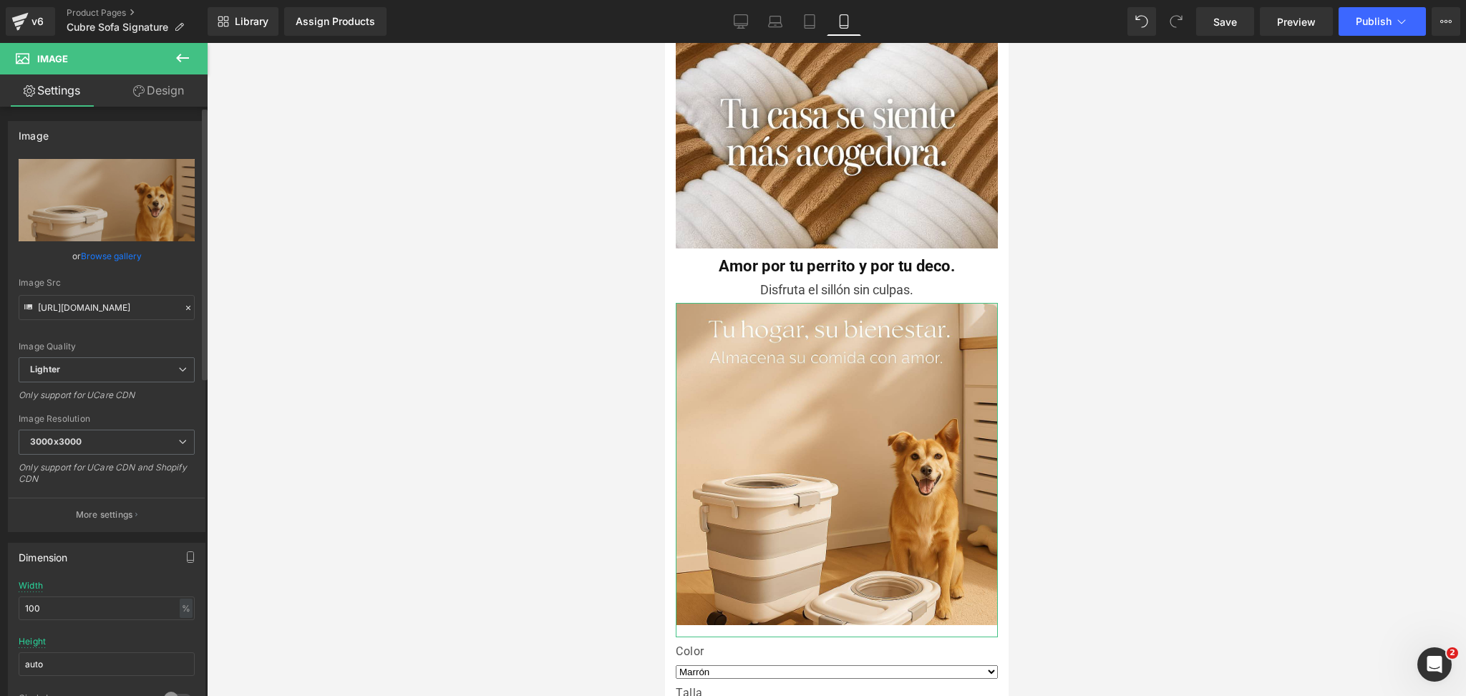
click at [97, 258] on link "Browse gallery" at bounding box center [111, 255] width 61 height 25
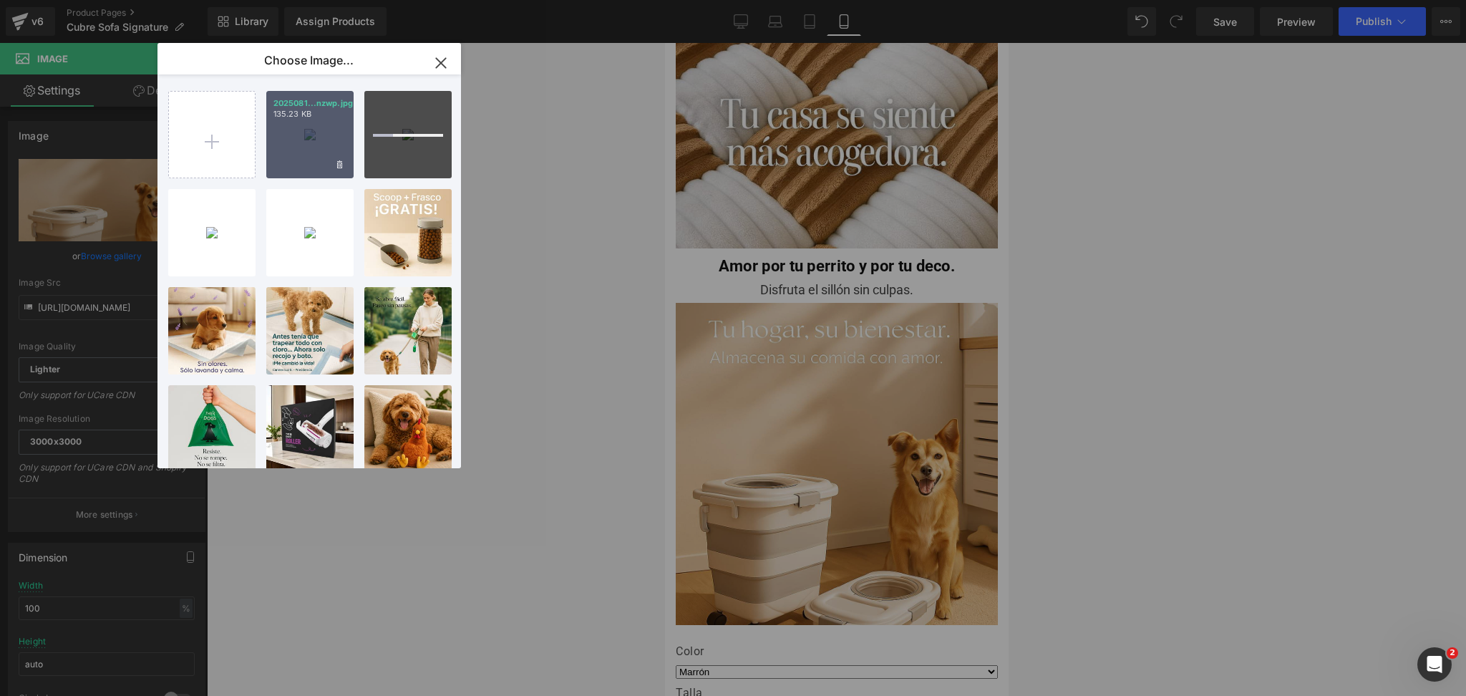
click at [284, 152] on div "2025081...nzwp.jpg 135.23 KB" at bounding box center [309, 134] width 87 height 87
type input "https://ucarecdn.com/bf1817d4-4ad7-4f51-8ec2-80ec81ca51bc/-/format/auto/-/previ…"
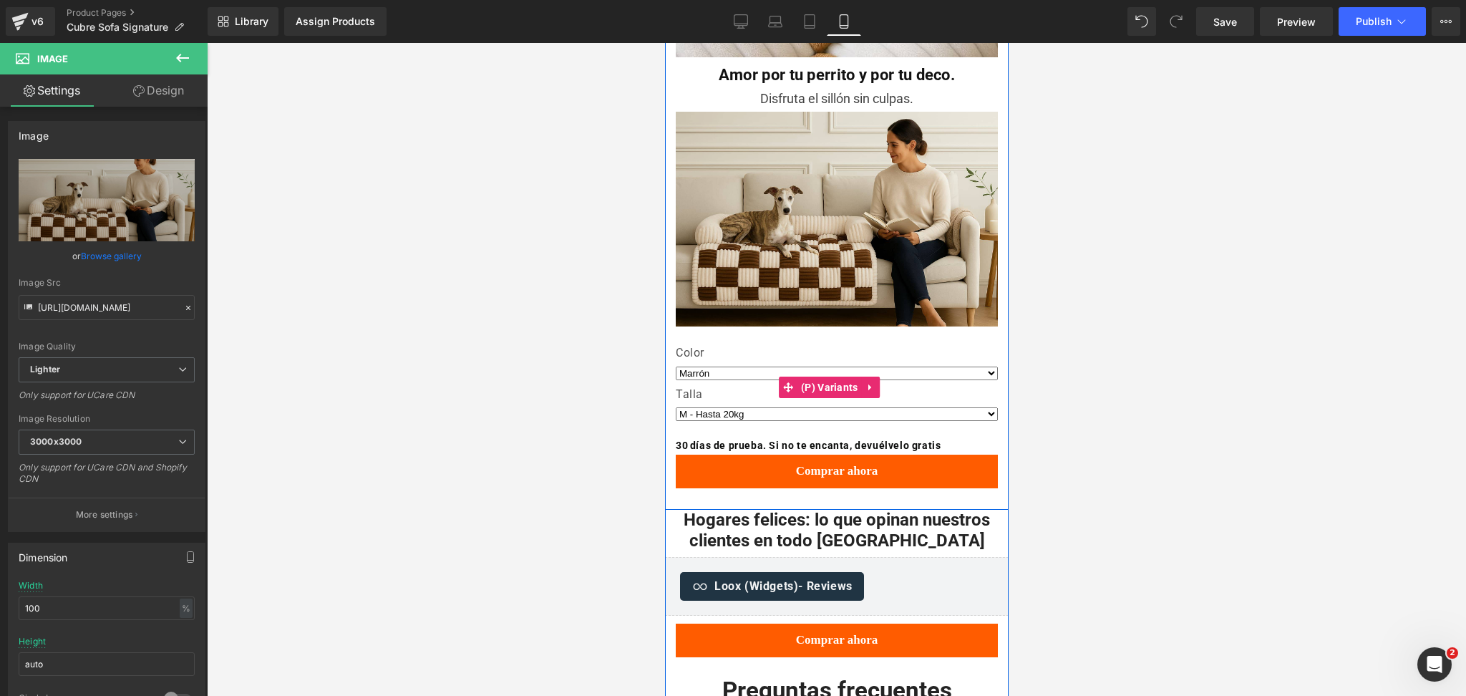
scroll to position [1909, 0]
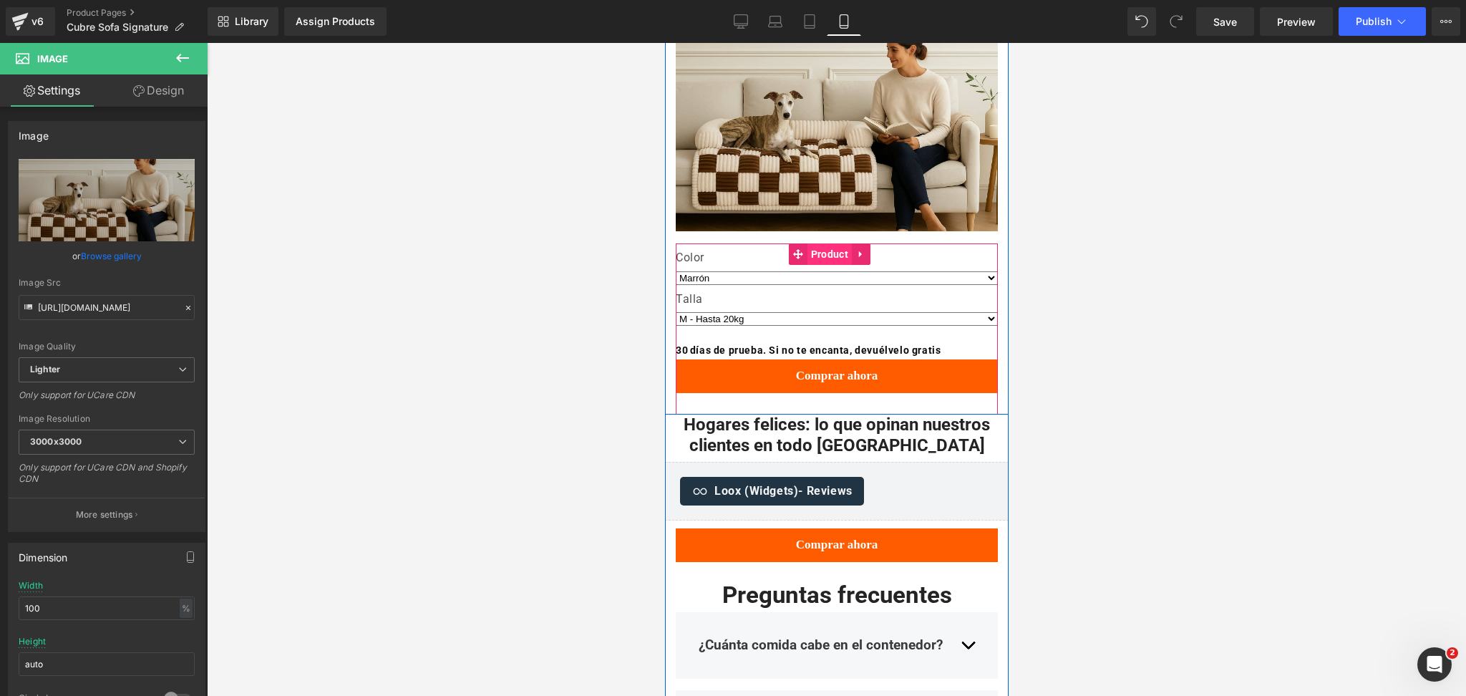
click at [823, 243] on span "Product" at bounding box center [829, 253] width 44 height 21
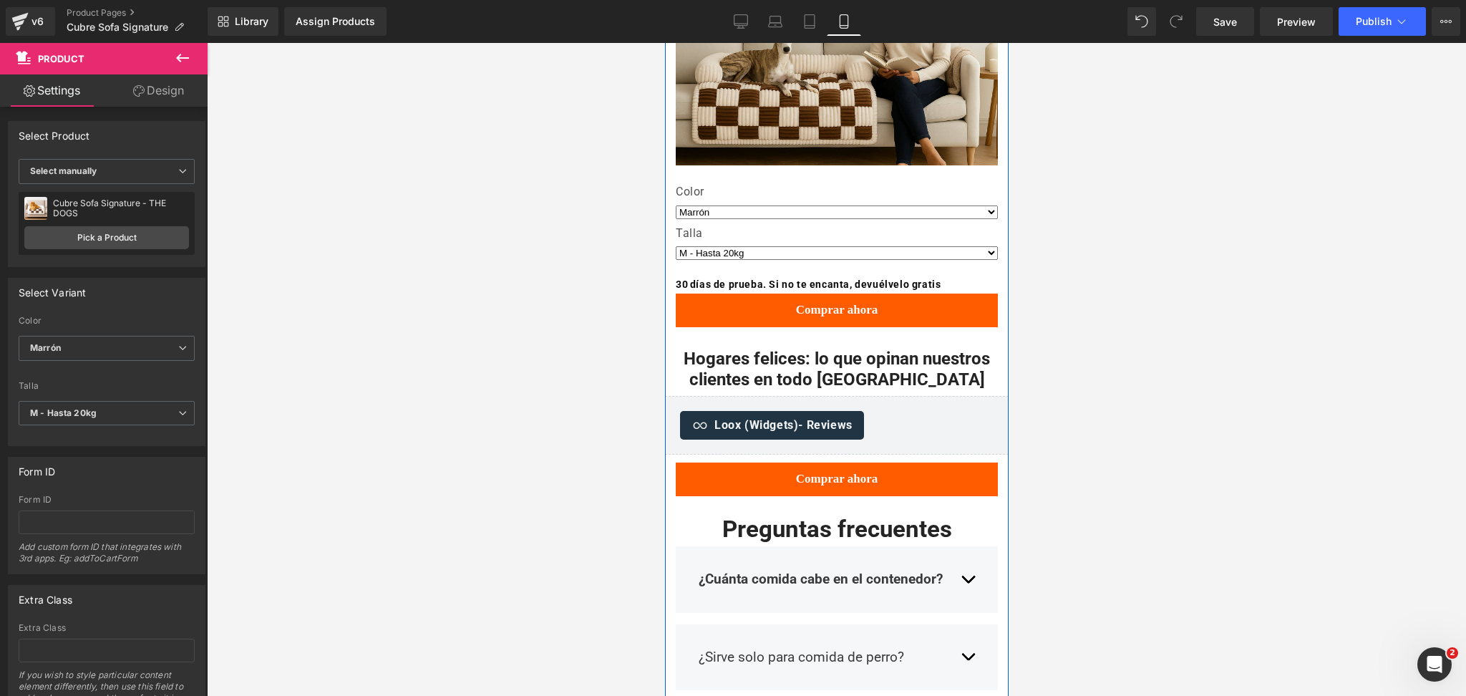
scroll to position [2005, 0]
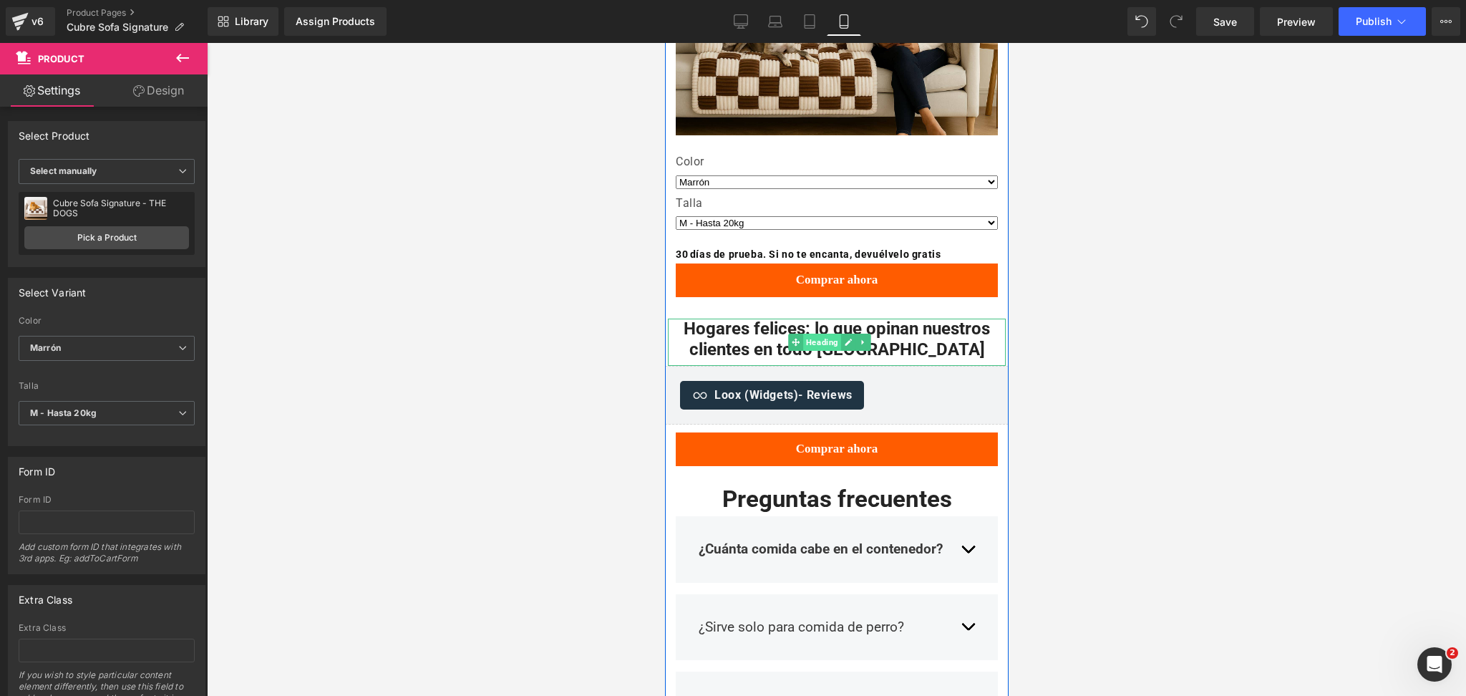
click at [819, 334] on span "Heading" at bounding box center [822, 342] width 38 height 17
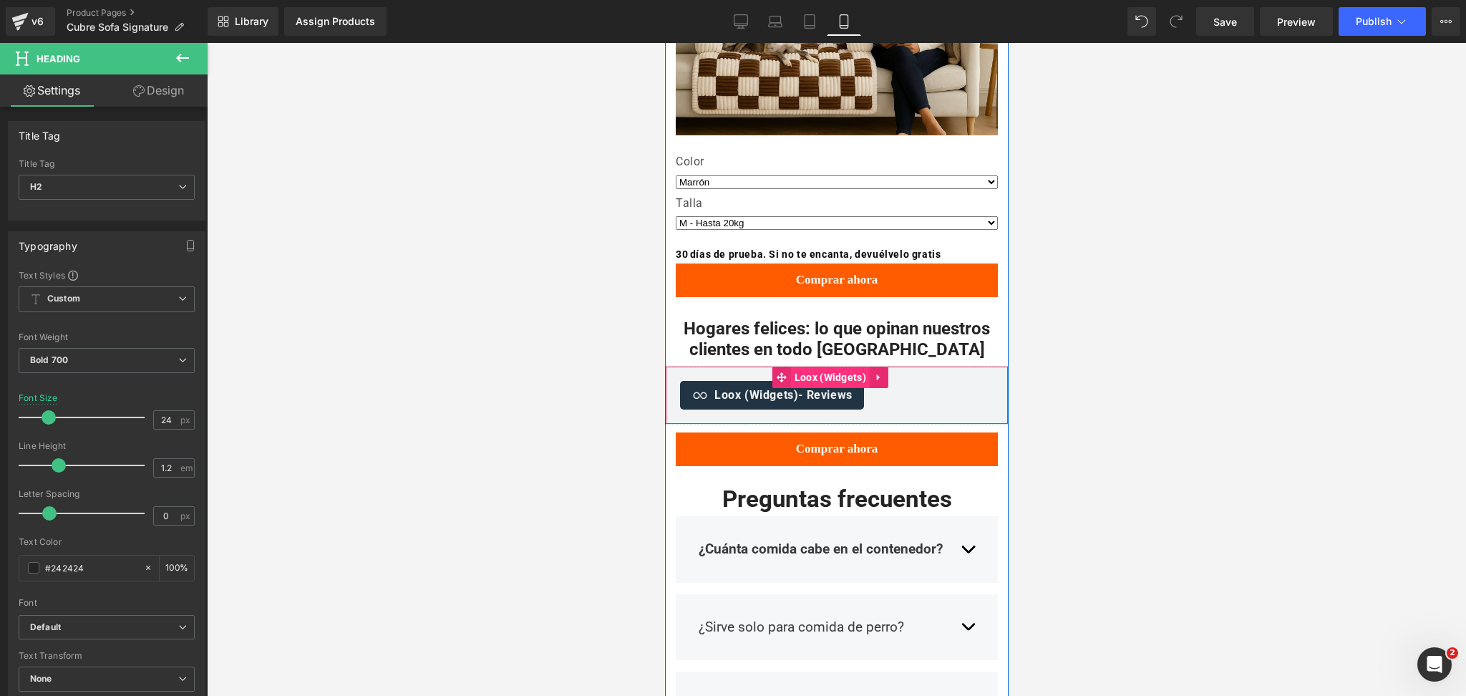
click at [835, 367] on span "Loox (Widgets)" at bounding box center [829, 377] width 79 height 21
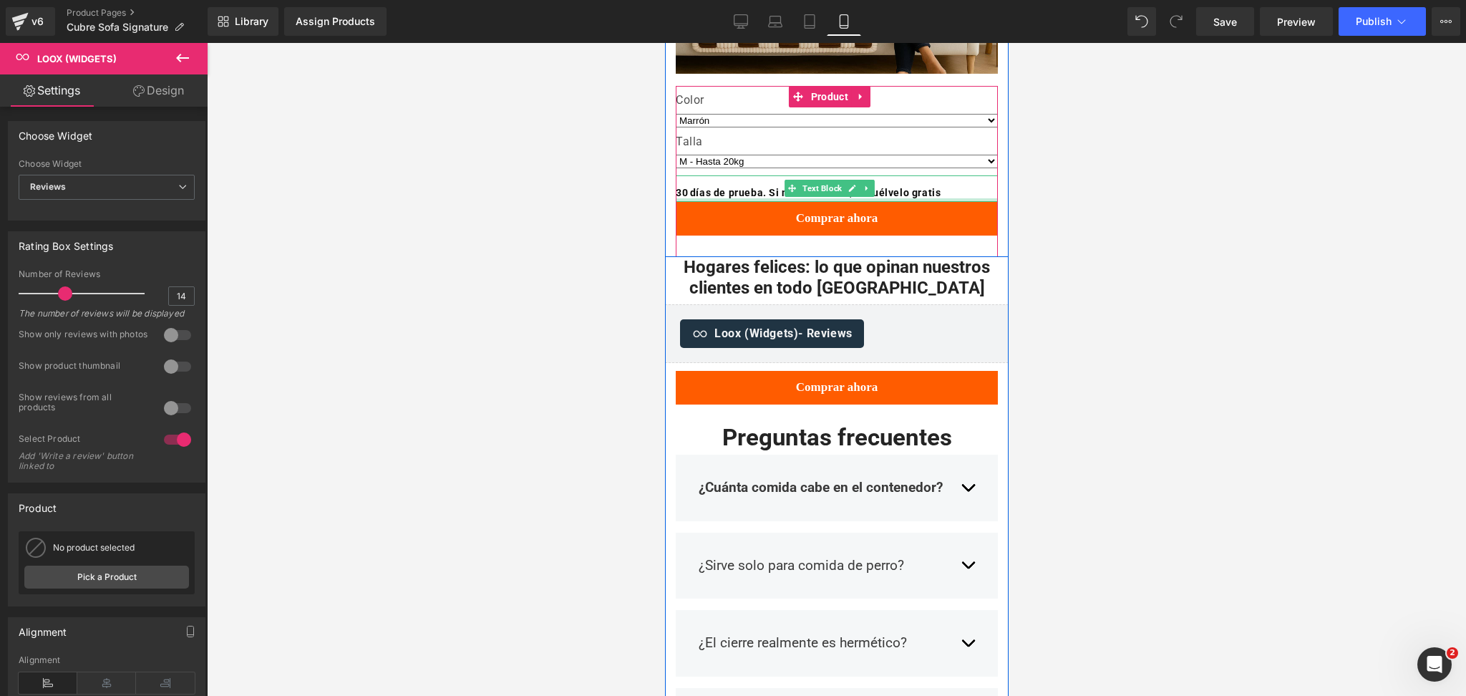
scroll to position [2100, 0]
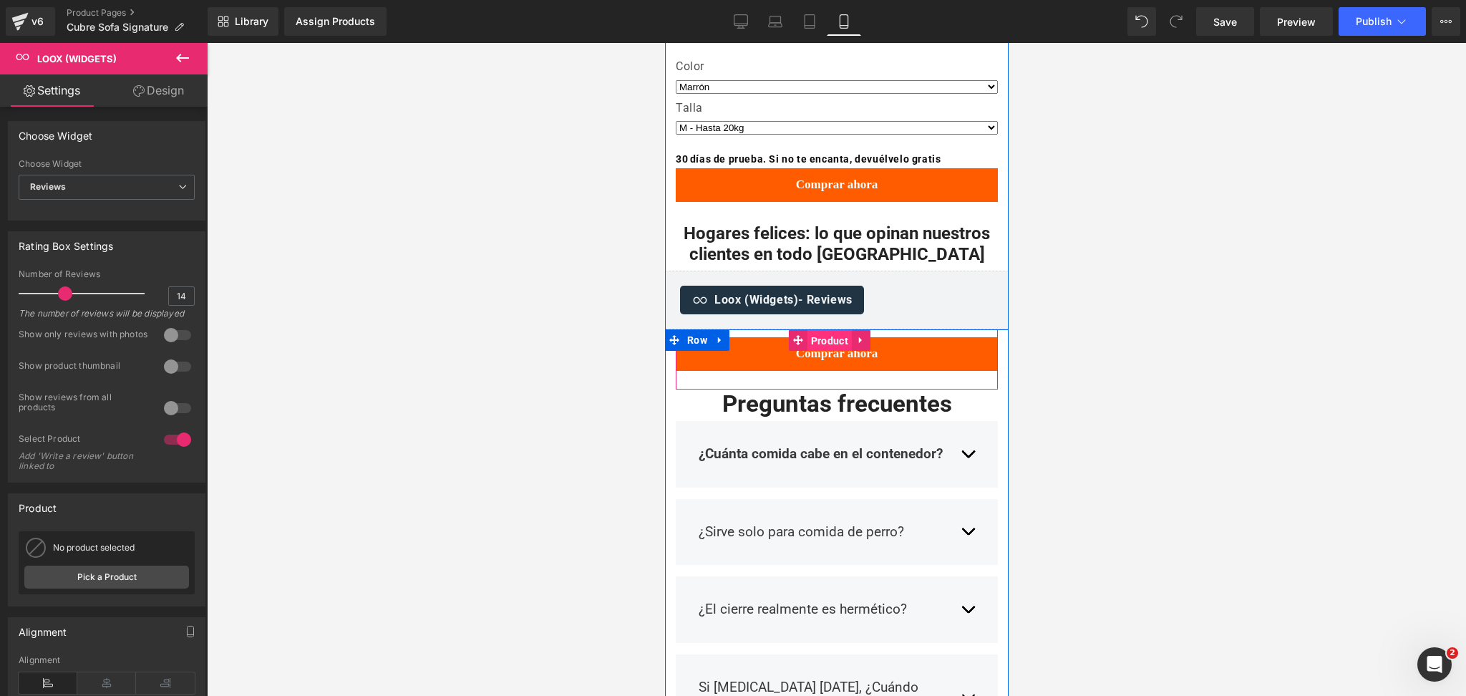
click at [815, 330] on span "Product" at bounding box center [829, 340] width 44 height 21
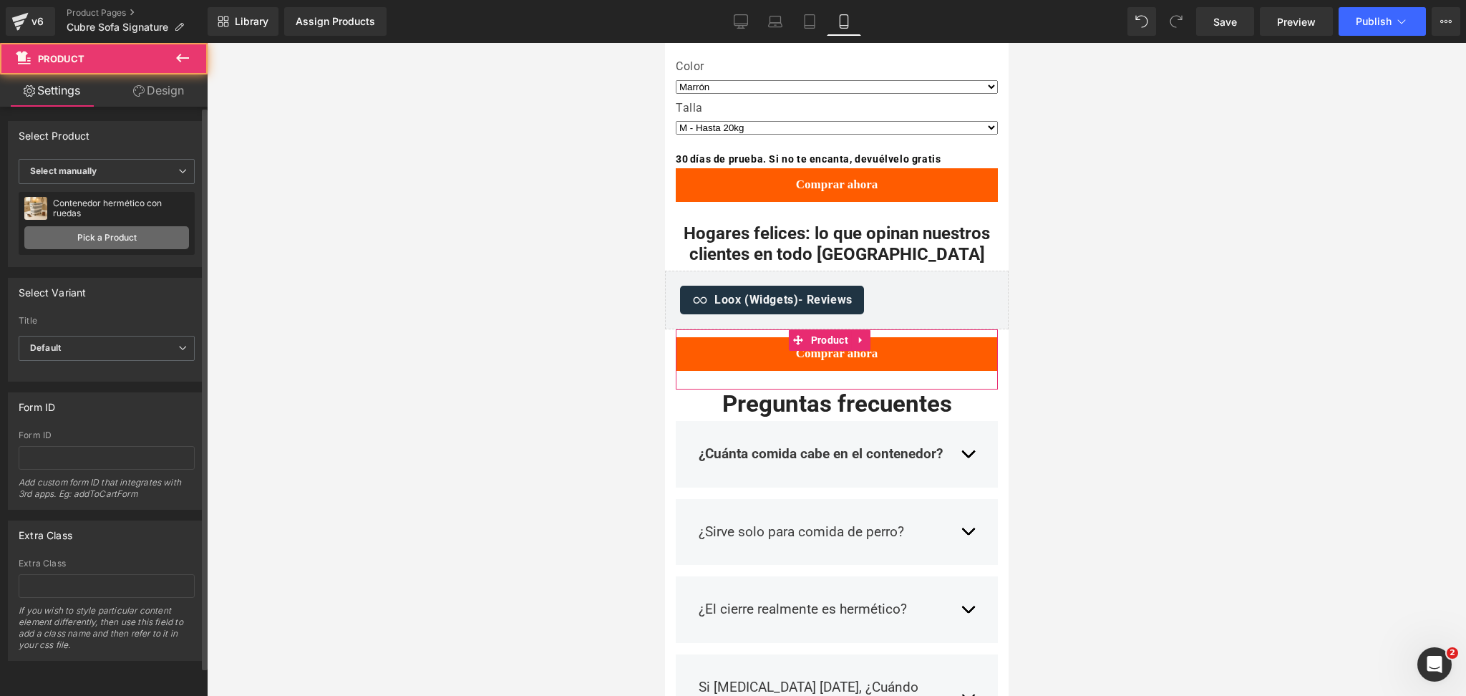
click at [127, 238] on link "Pick a Product" at bounding box center [106, 237] width 165 height 23
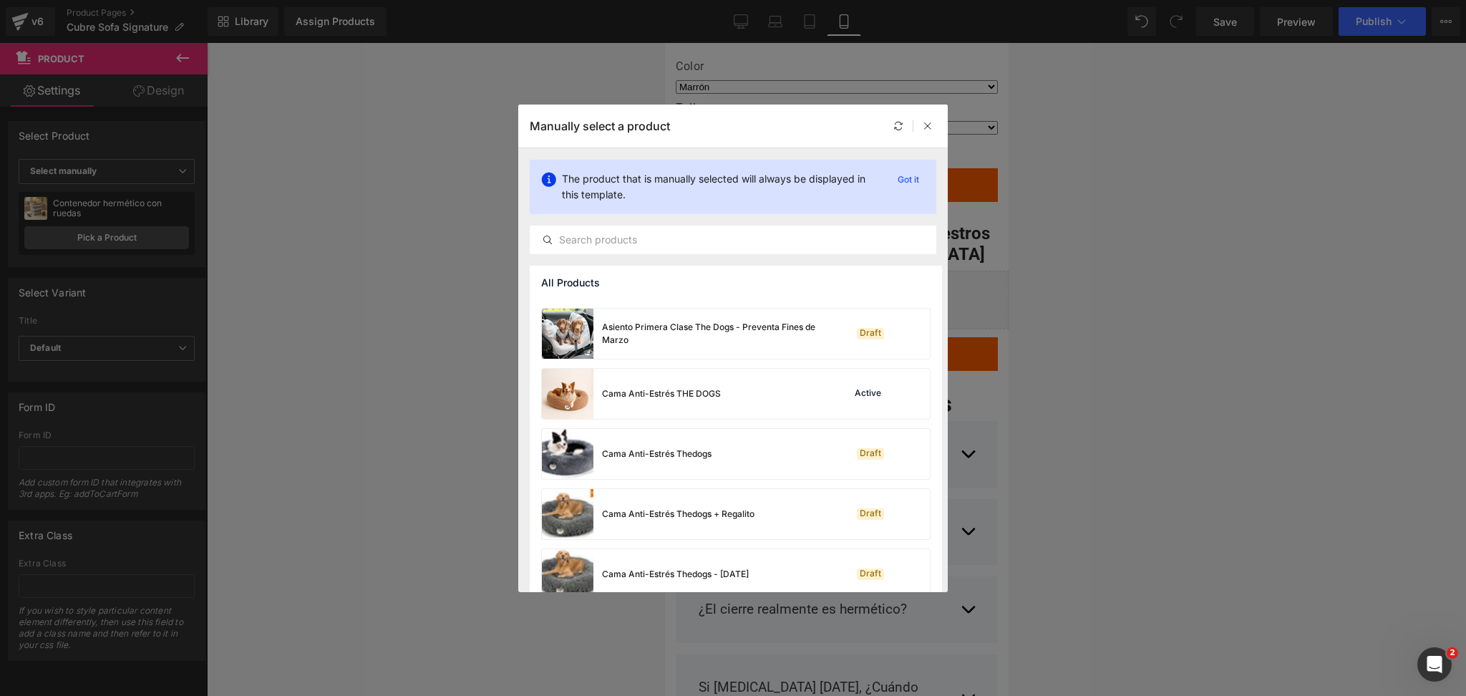
scroll to position [176, 0]
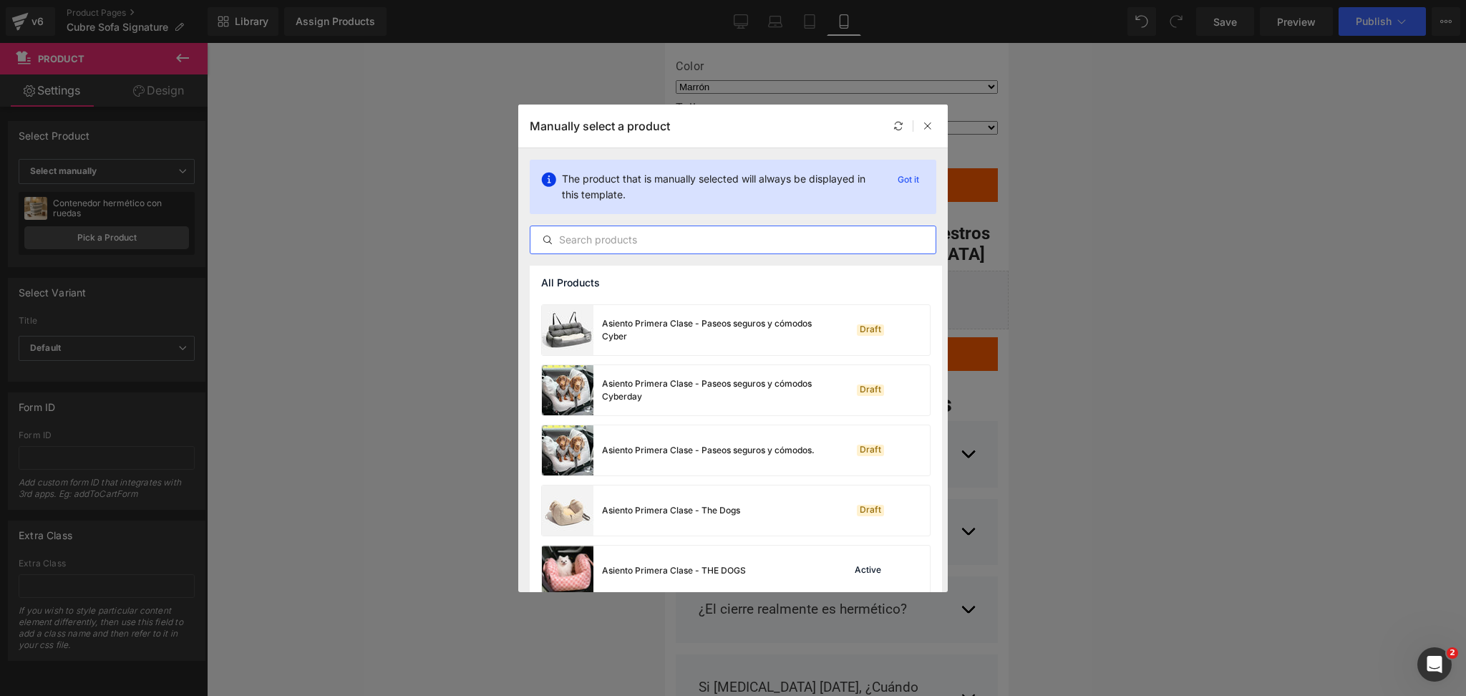
click at [720, 233] on input "text" at bounding box center [733, 239] width 405 height 17
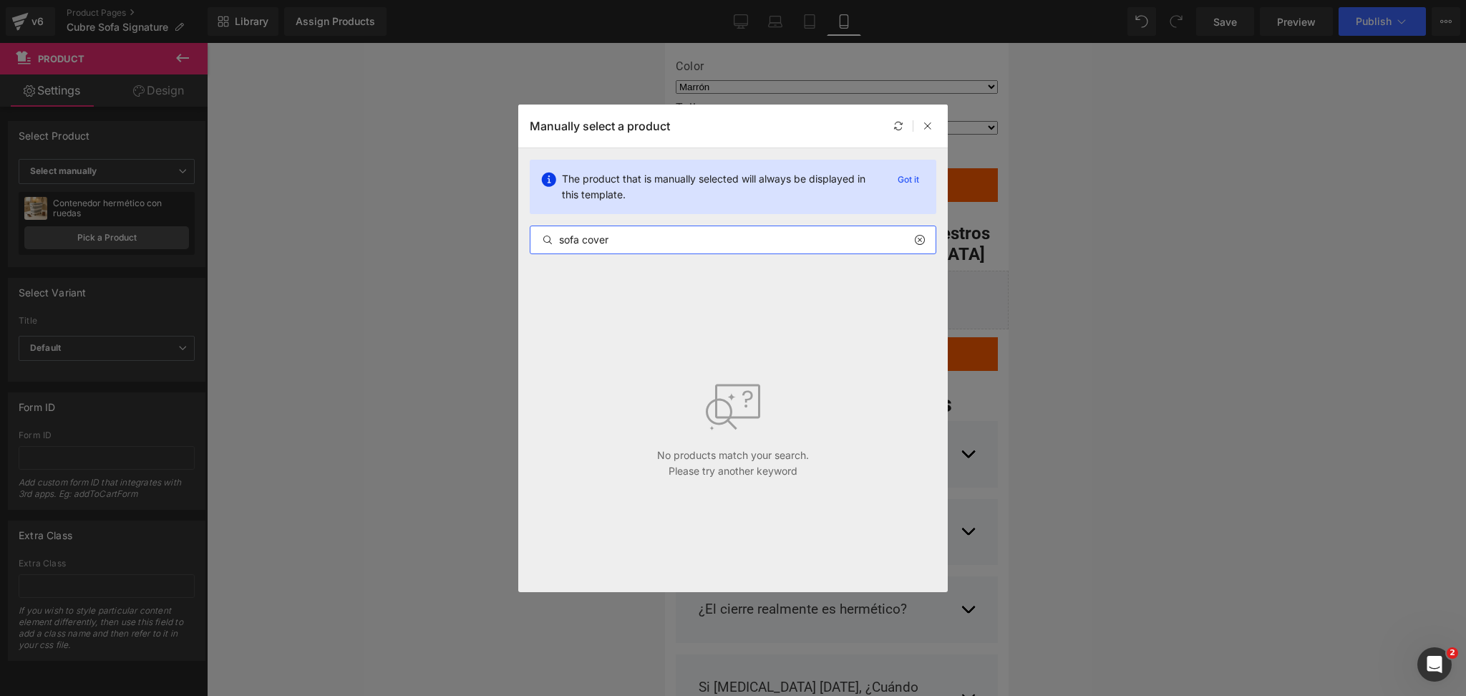
click at [649, 233] on input "sofa cover" at bounding box center [733, 239] width 405 height 17
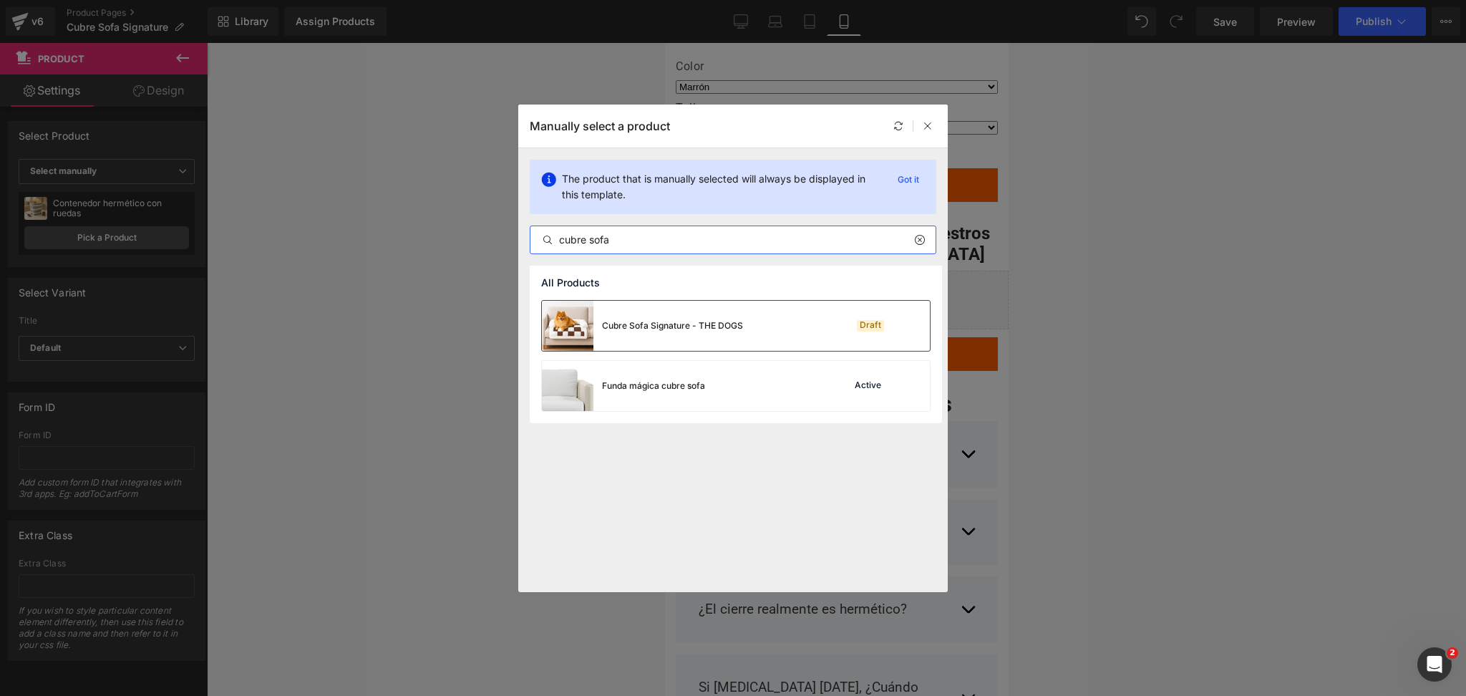
type input "cubre sofa"
click at [715, 309] on div "Cubre Sofa Signature - THE DOGS" at bounding box center [642, 326] width 201 height 50
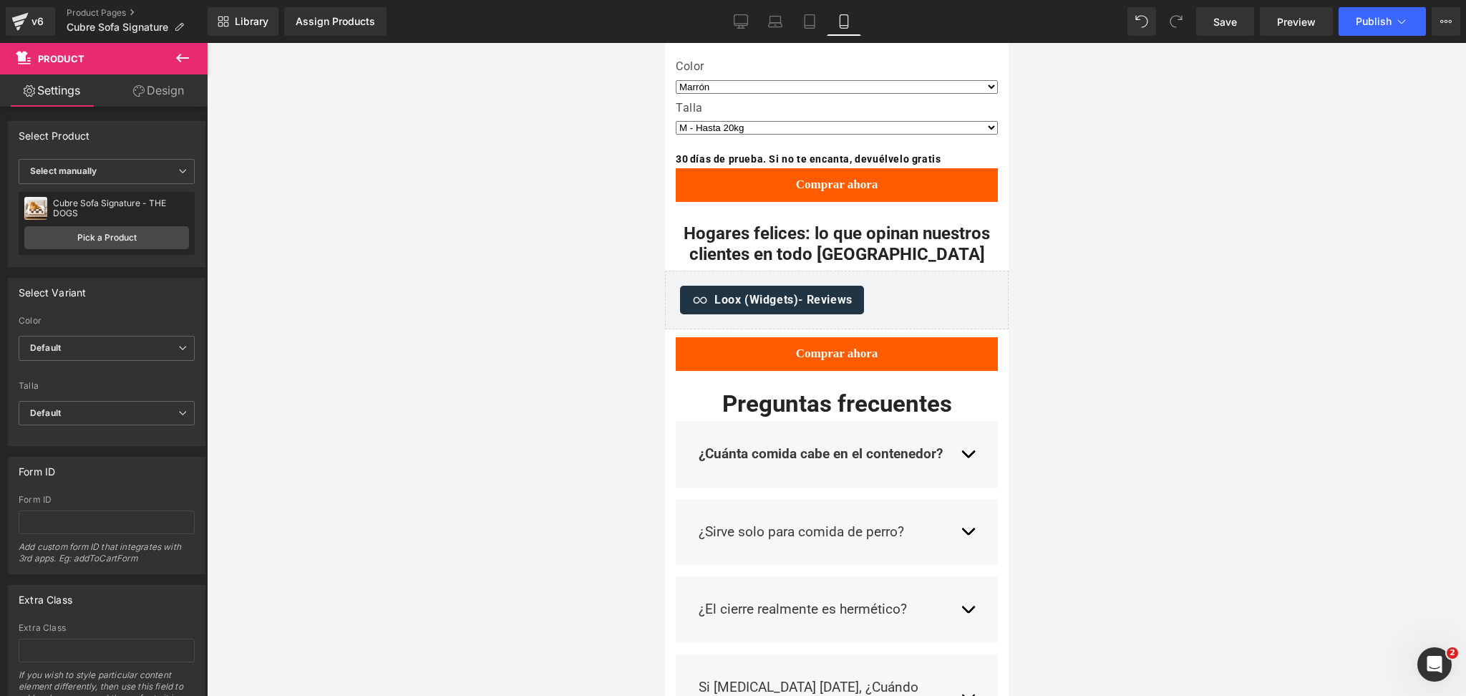
drag, startPoint x: 1146, startPoint y: 273, endPoint x: 278, endPoint y: 216, distance: 870.4
click at [1146, 273] on div at bounding box center [836, 369] width 1259 height 653
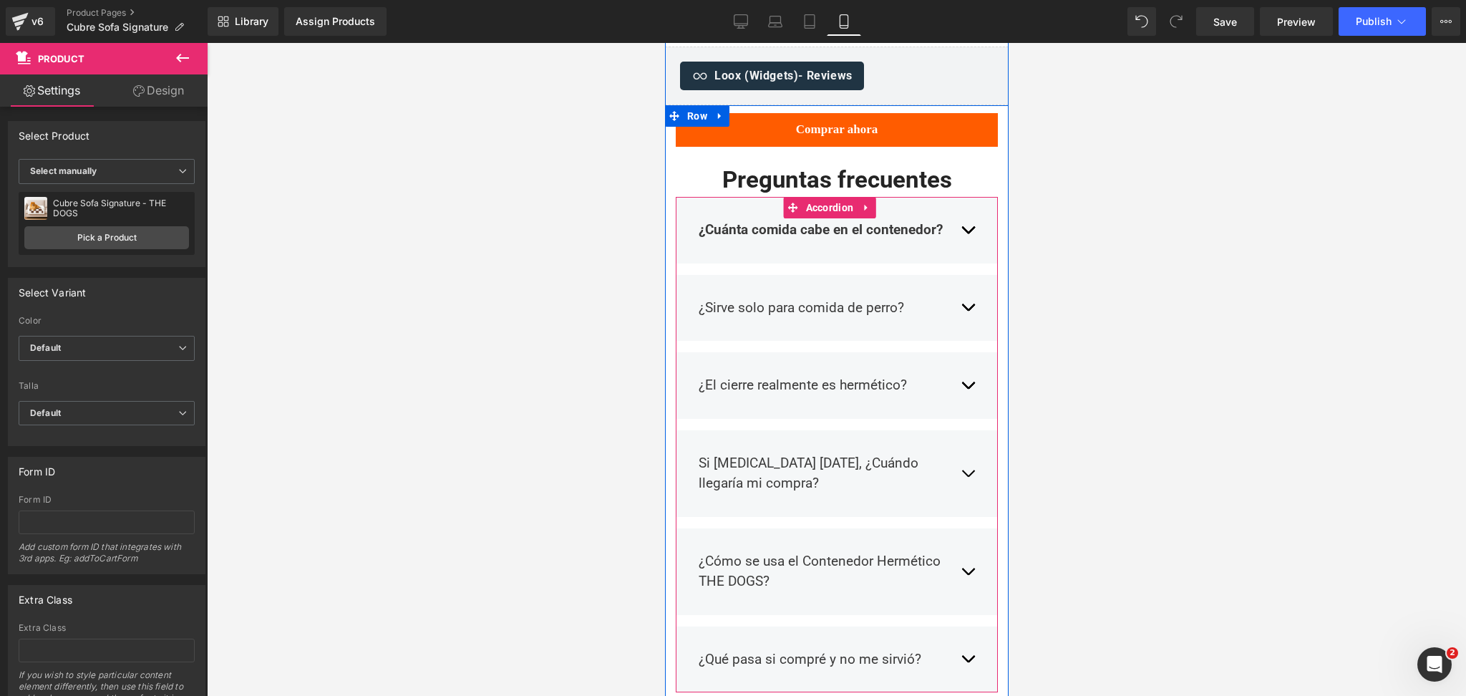
scroll to position [2291, 0]
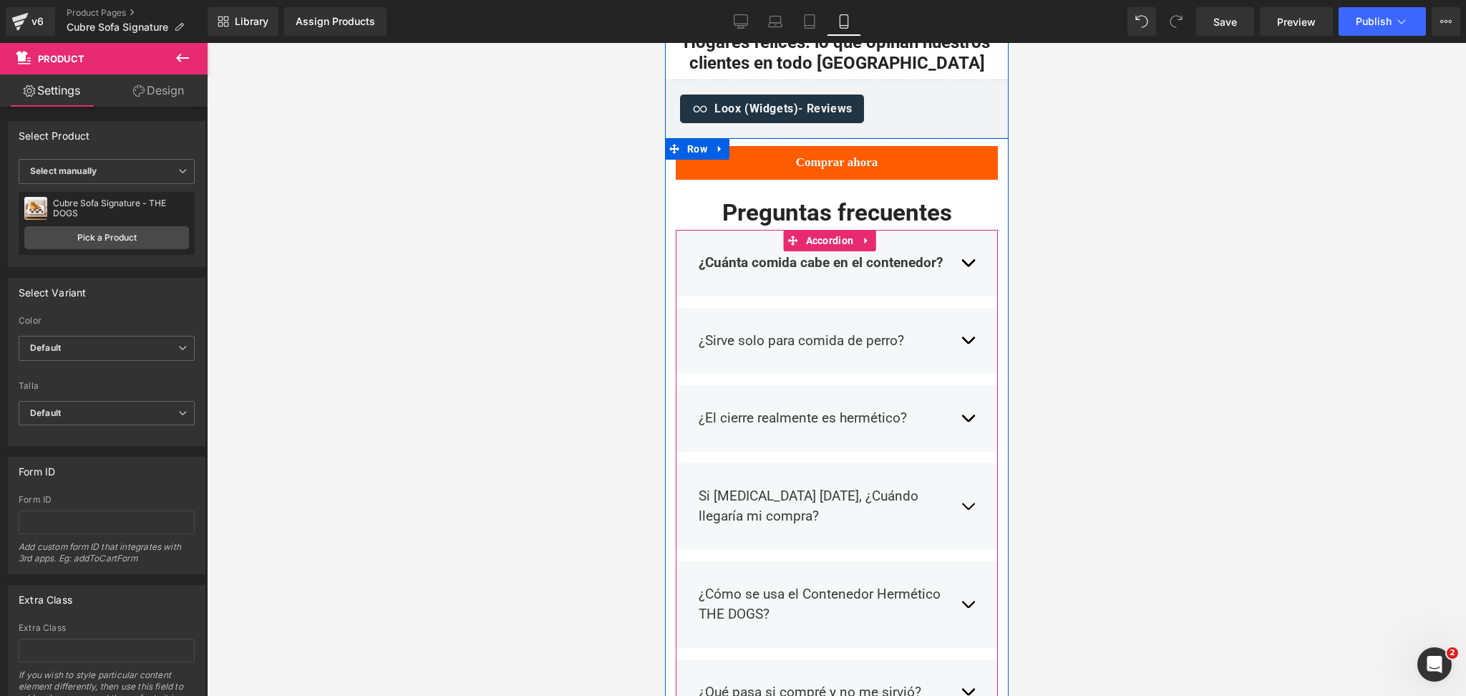
click at [963, 491] on div "Si compro hoy, ¿Cuándo llegaría mi compra? Text Block Compra hoy y tu pedido se…" at bounding box center [836, 506] width 322 height 87
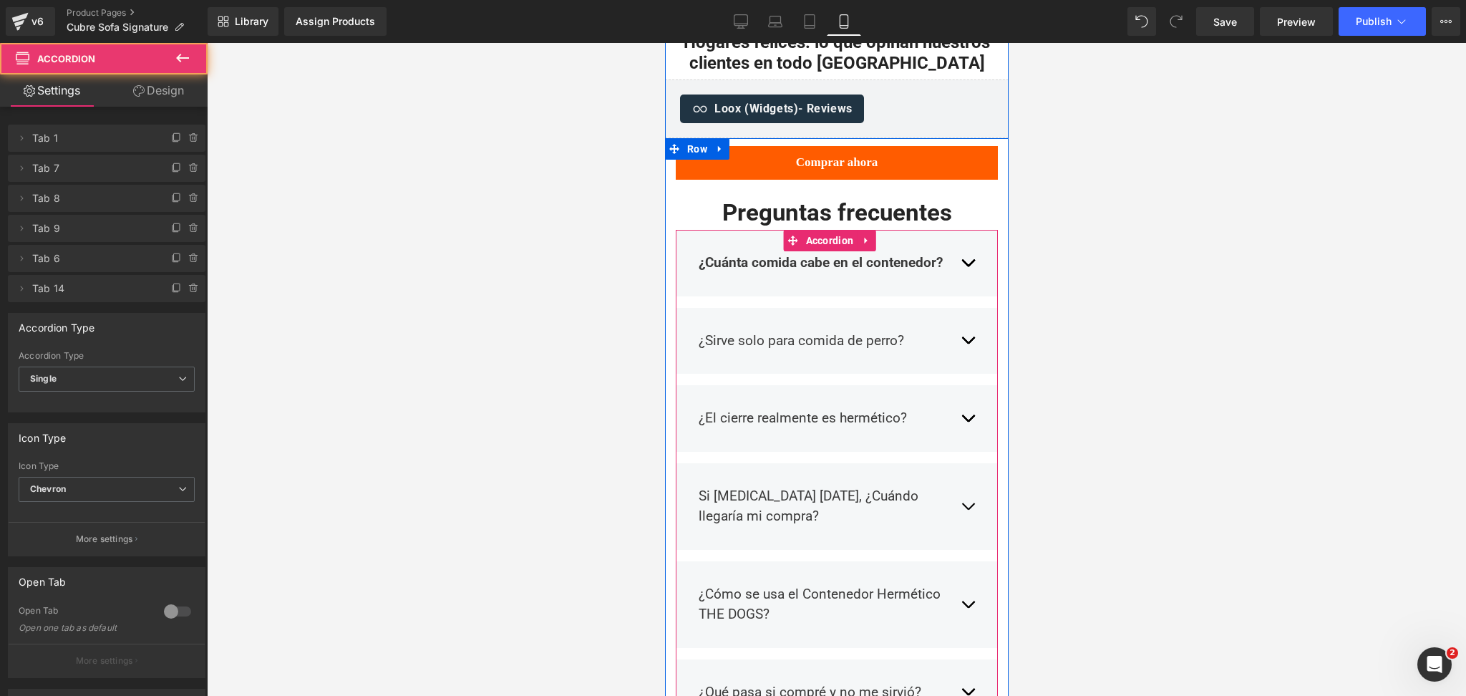
click at [960, 486] on button "button" at bounding box center [967, 506] width 14 height 62
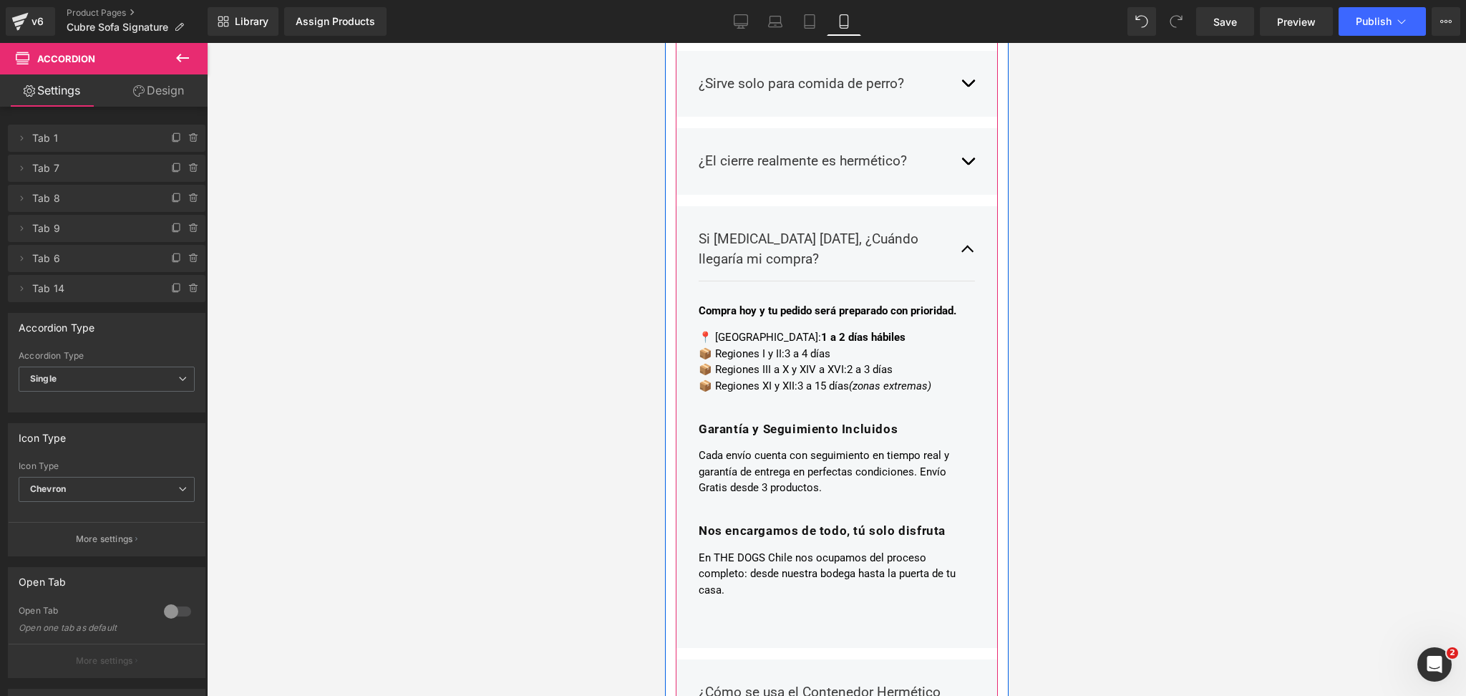
scroll to position [2577, 0]
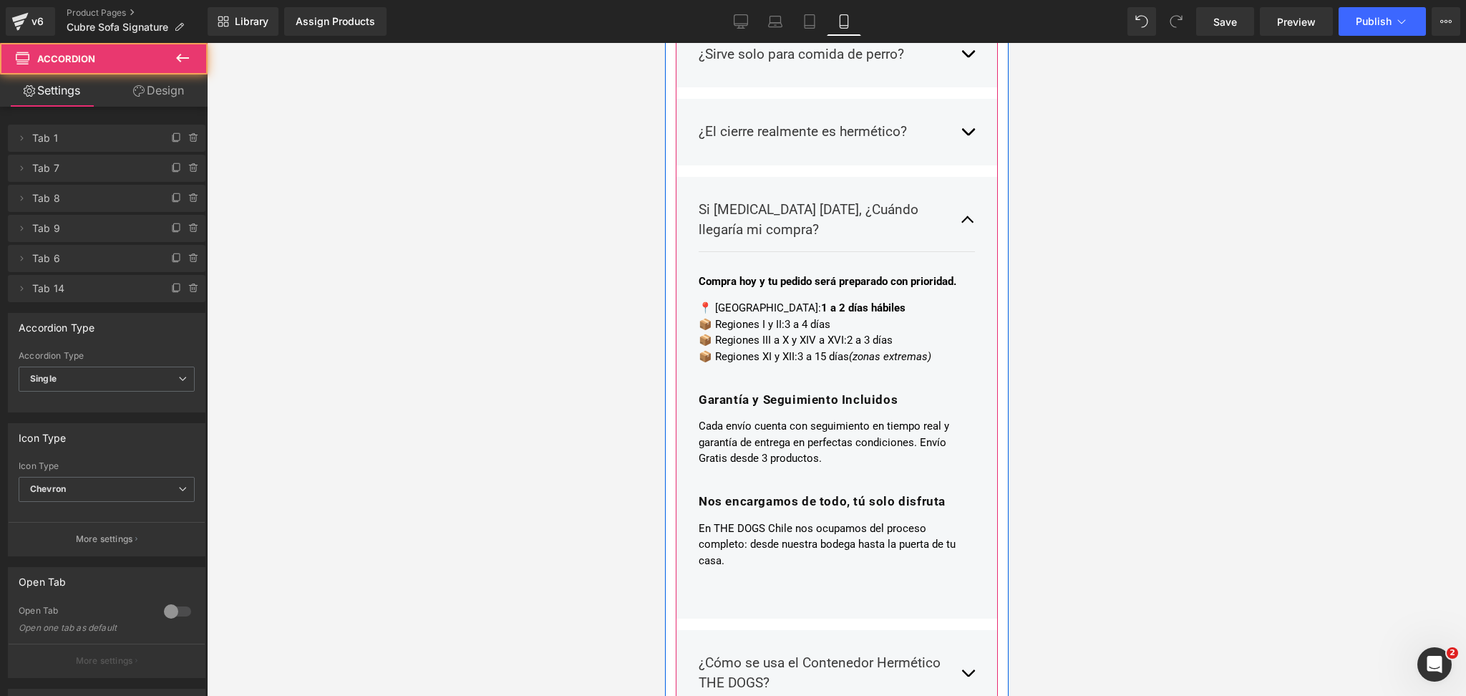
click at [960, 206] on button "button" at bounding box center [967, 220] width 14 height 62
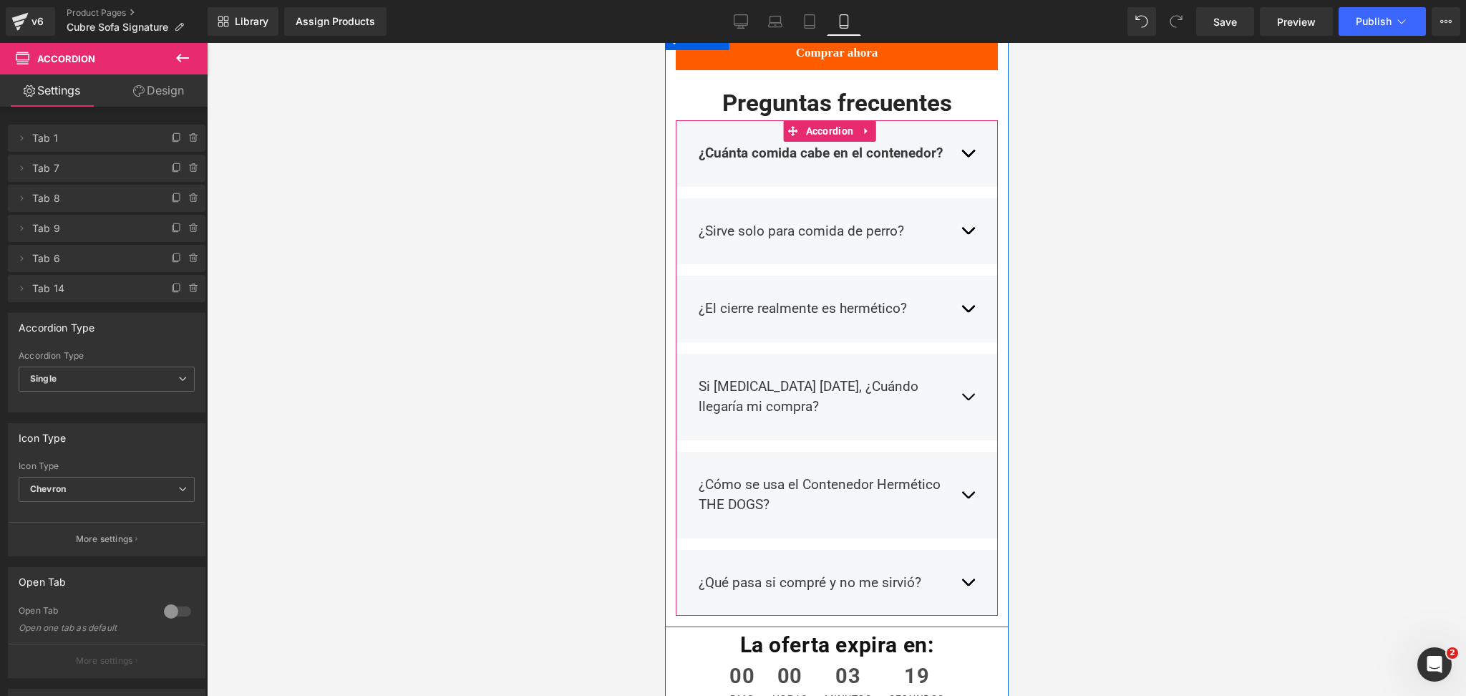
scroll to position [2291, 0]
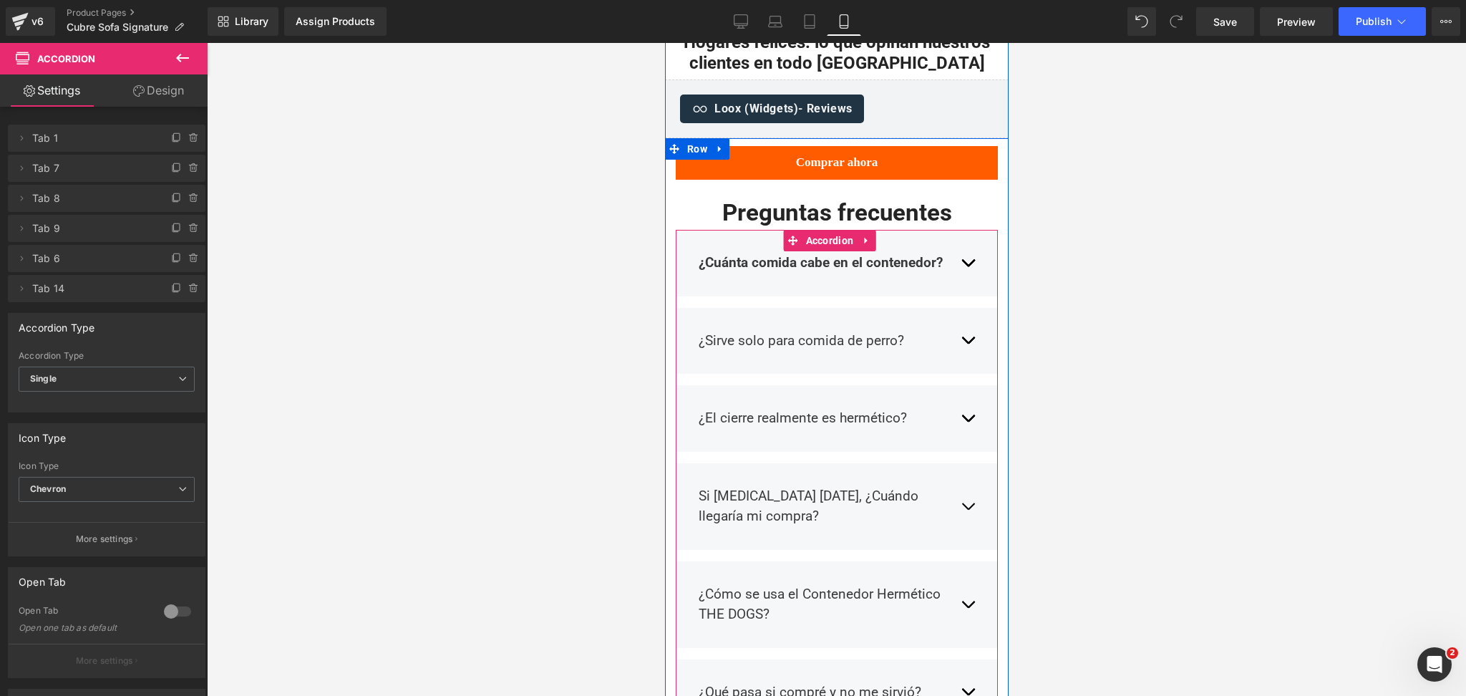
click at [786, 253] on div "¿Cuánta comida cabe en el contenedor? Text Block" at bounding box center [822, 263] width 248 height 21
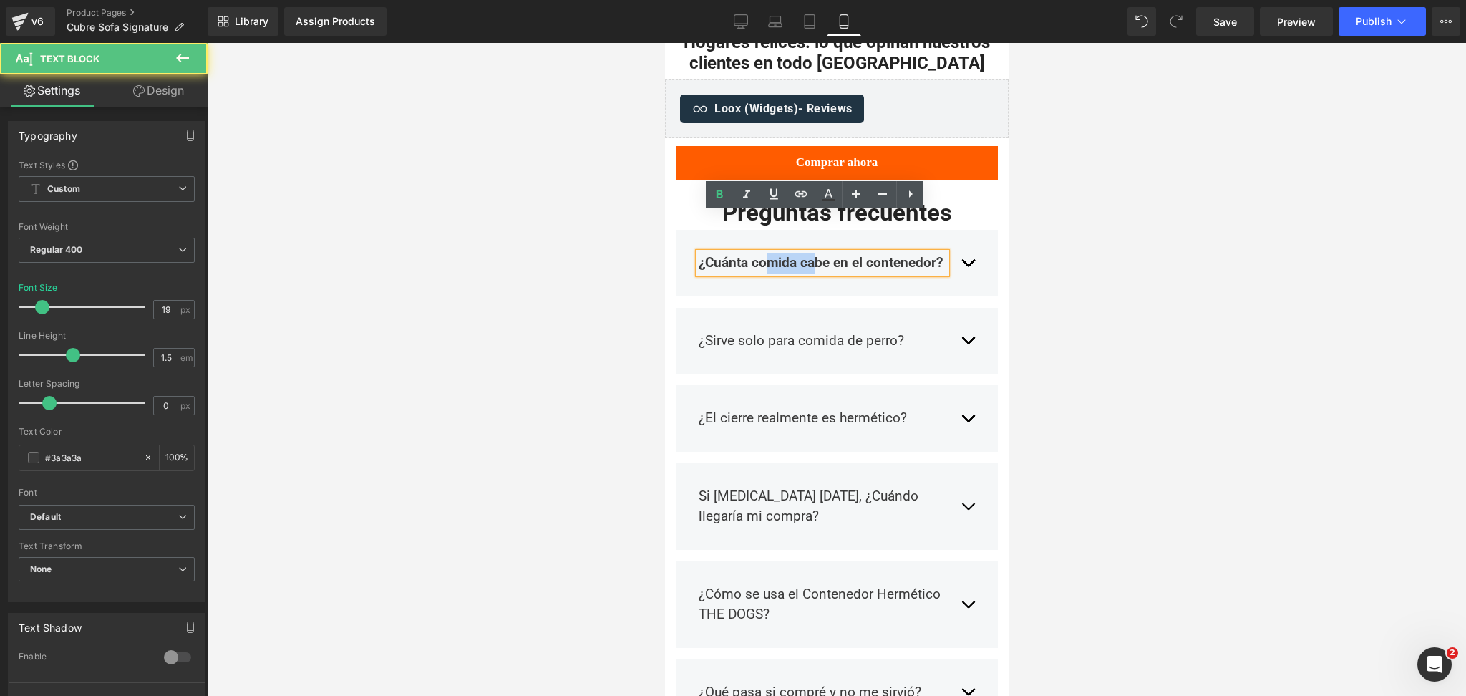
click at [786, 254] on strong "¿Cuánta comida cabe en el contenedor?" at bounding box center [820, 262] width 244 height 16
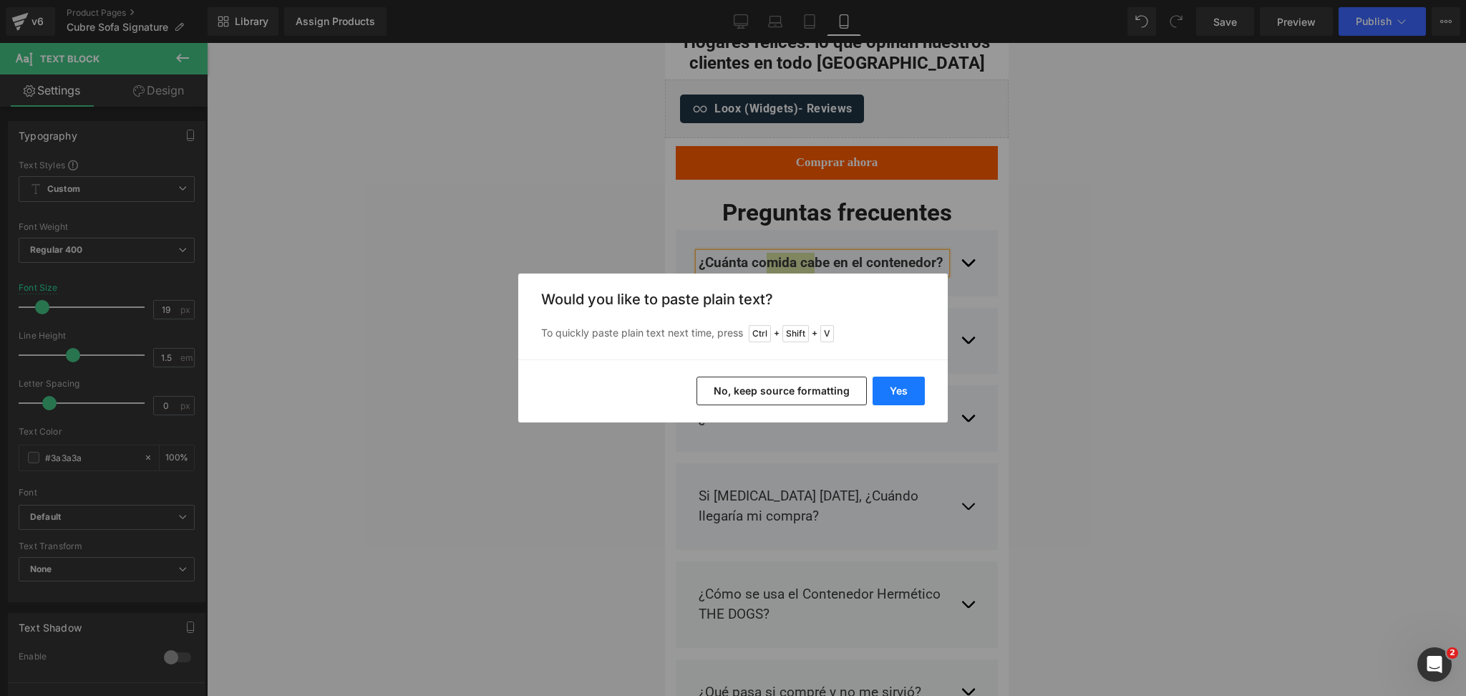
click at [908, 379] on button "Yes" at bounding box center [899, 391] width 52 height 29
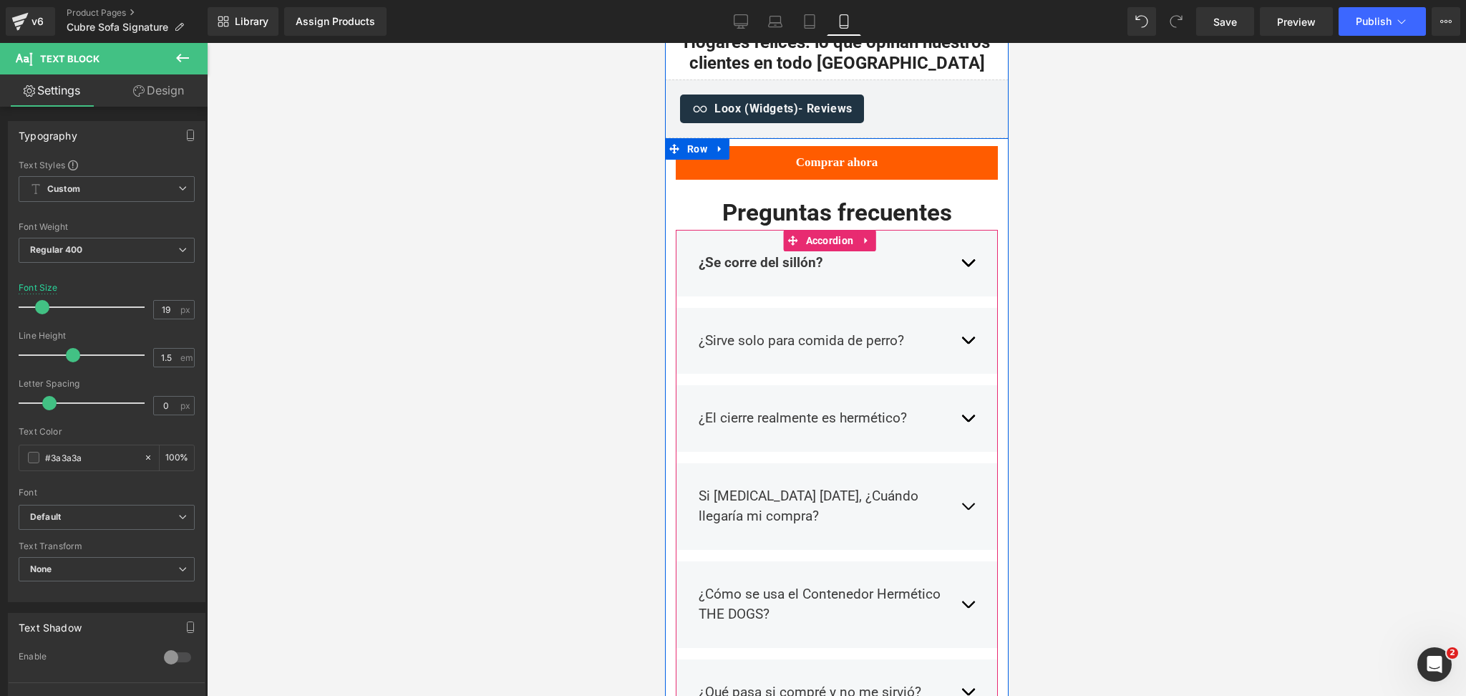
click at [960, 242] on button "button" at bounding box center [967, 263] width 14 height 42
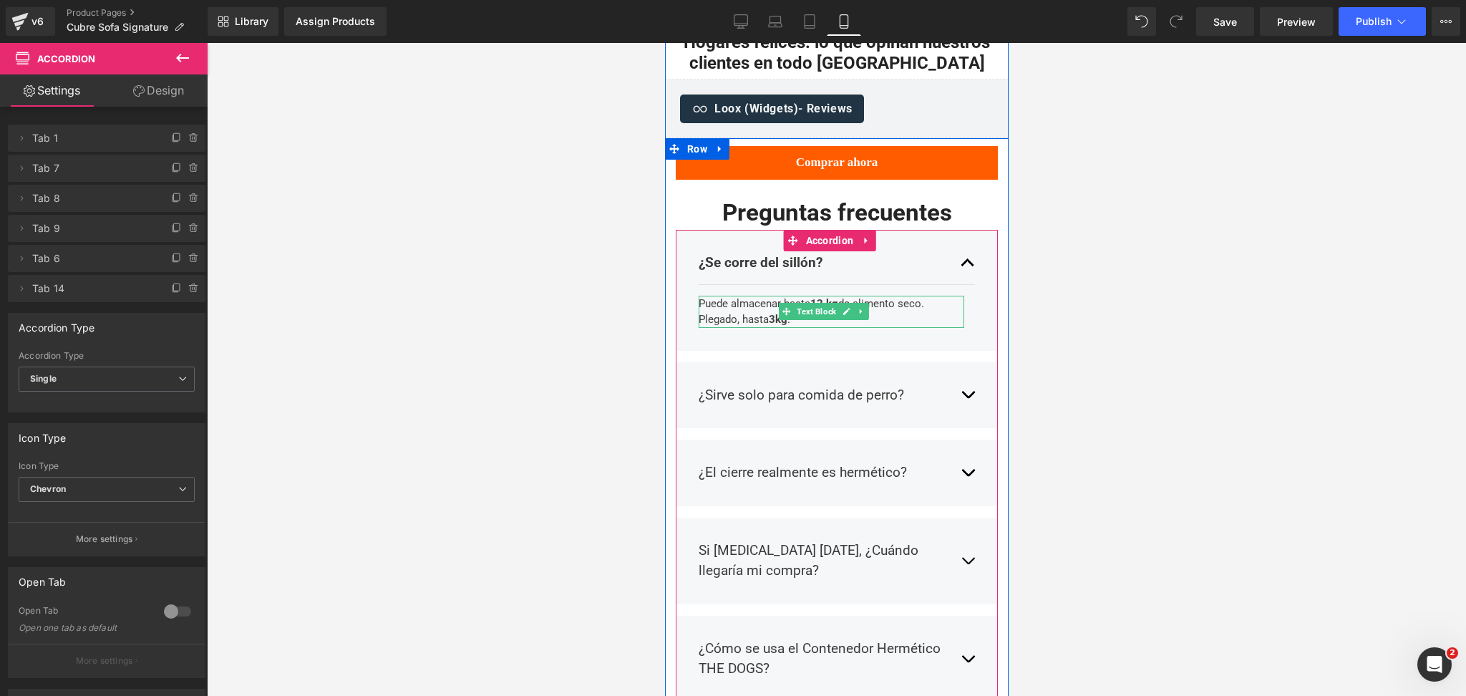
click at [737, 296] on div "Puede almacenar hasta 12 kg de alimento seco. Plegado, hasta 3kg ." at bounding box center [831, 312] width 266 height 32
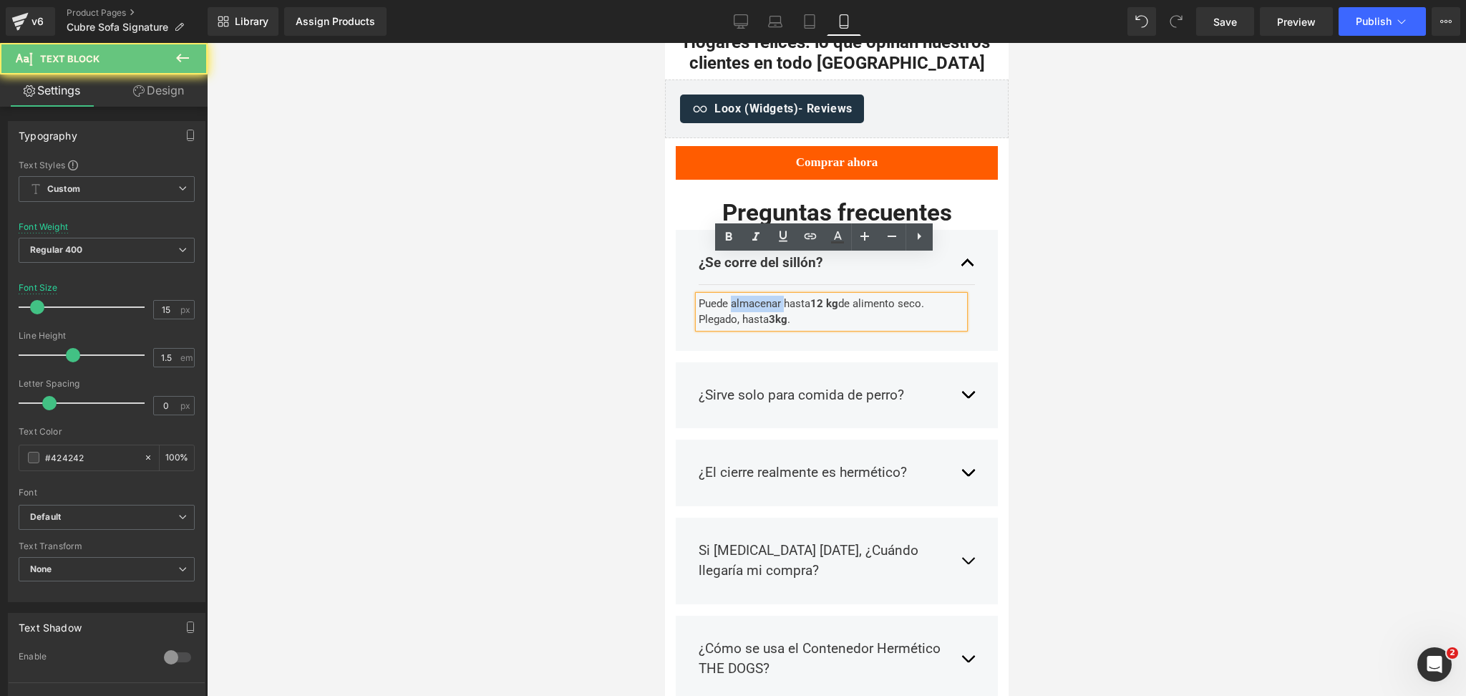
click at [737, 296] on div "Puede almacenar hasta 12 kg de alimento seco. Plegado, hasta 3kg ." at bounding box center [831, 312] width 266 height 32
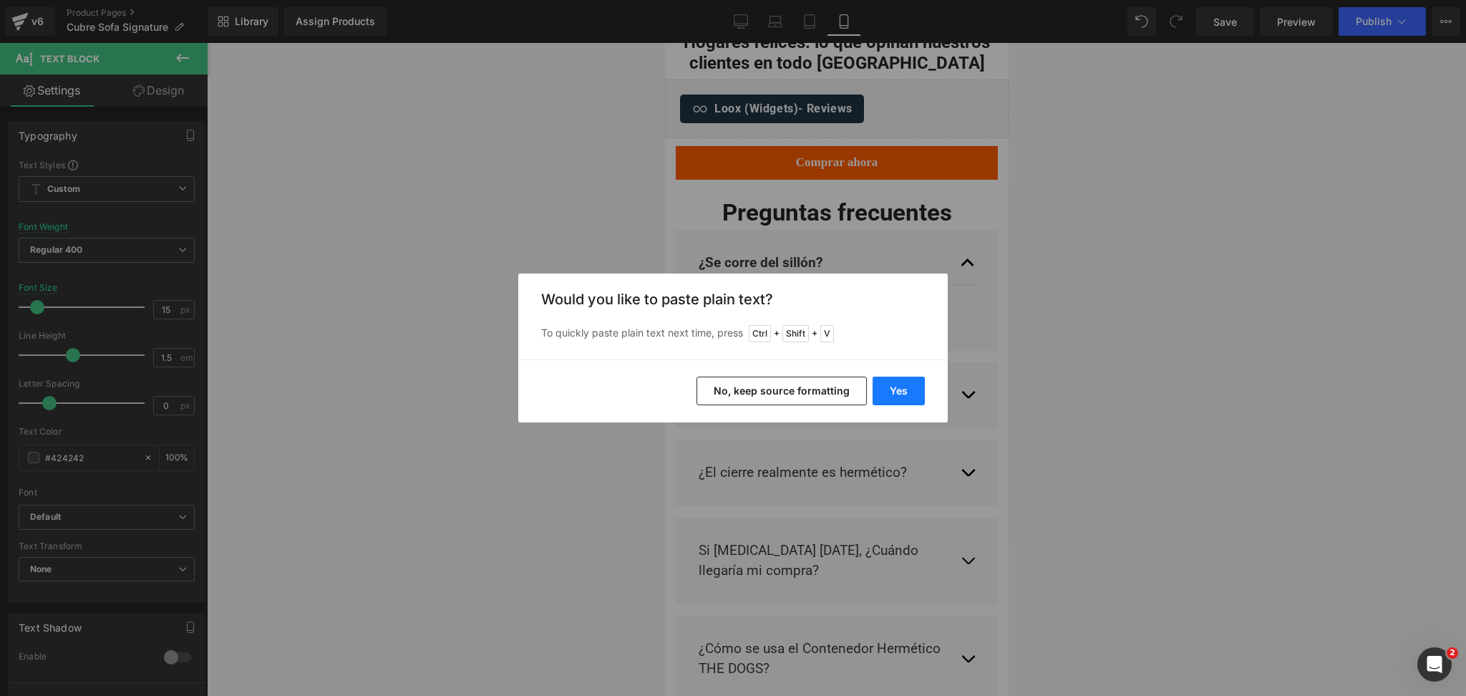
drag, startPoint x: 881, startPoint y: 383, endPoint x: 217, endPoint y: 335, distance: 665.4
click at [881, 383] on button "Yes" at bounding box center [899, 391] width 52 height 29
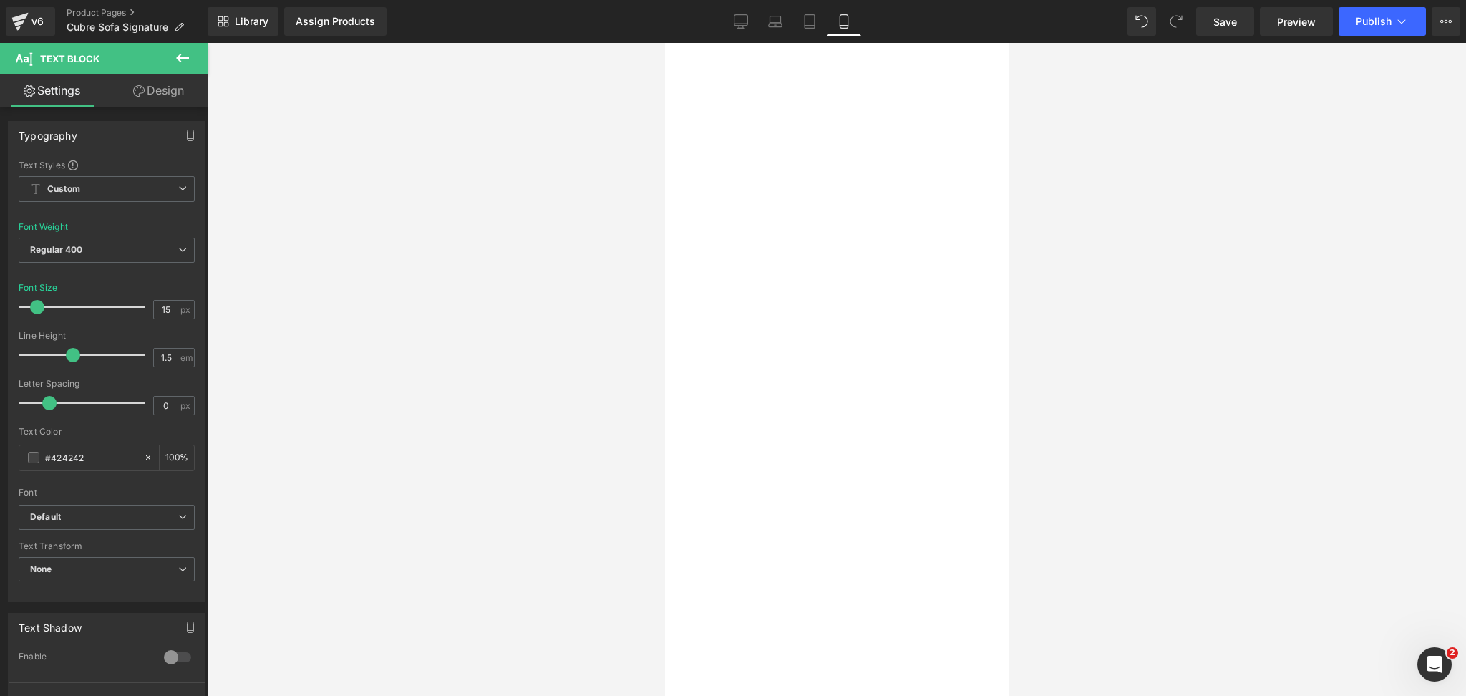
select select "M - Hasta 20kg"
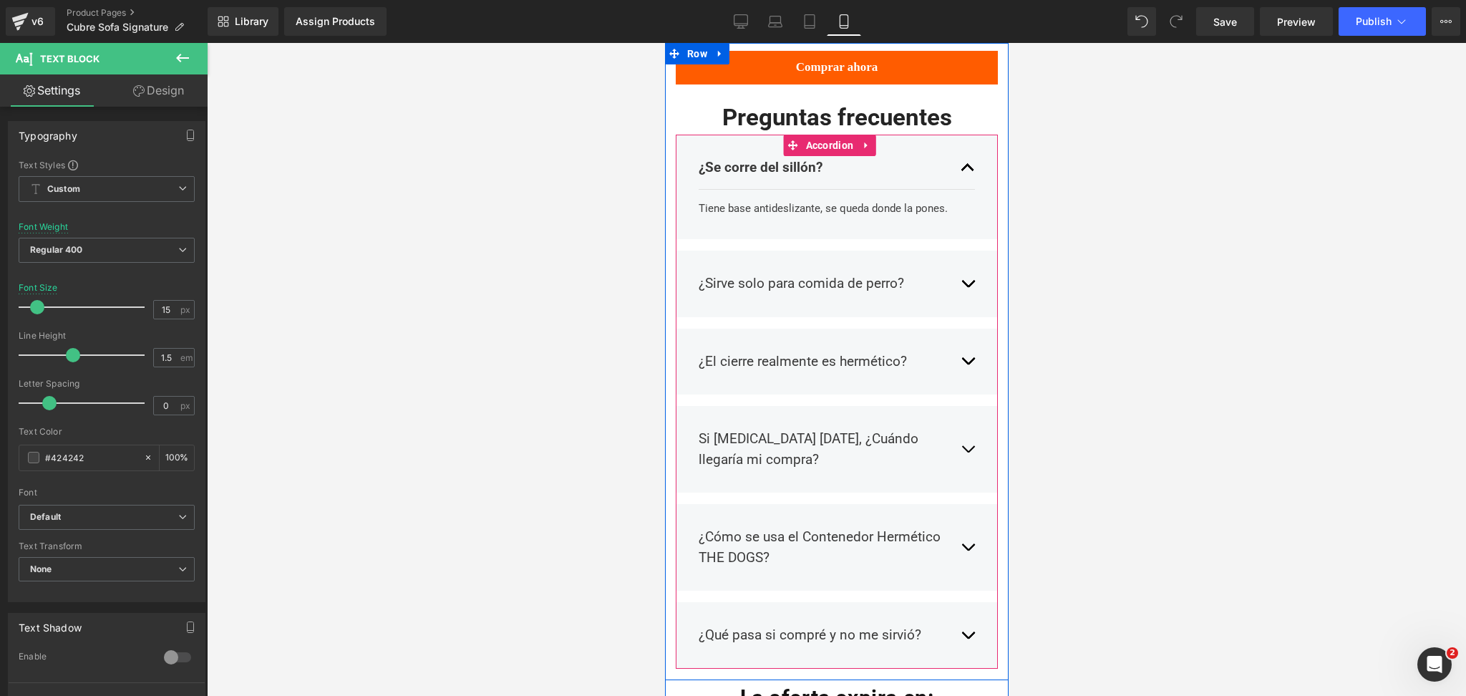
scroll to position [2291, 0]
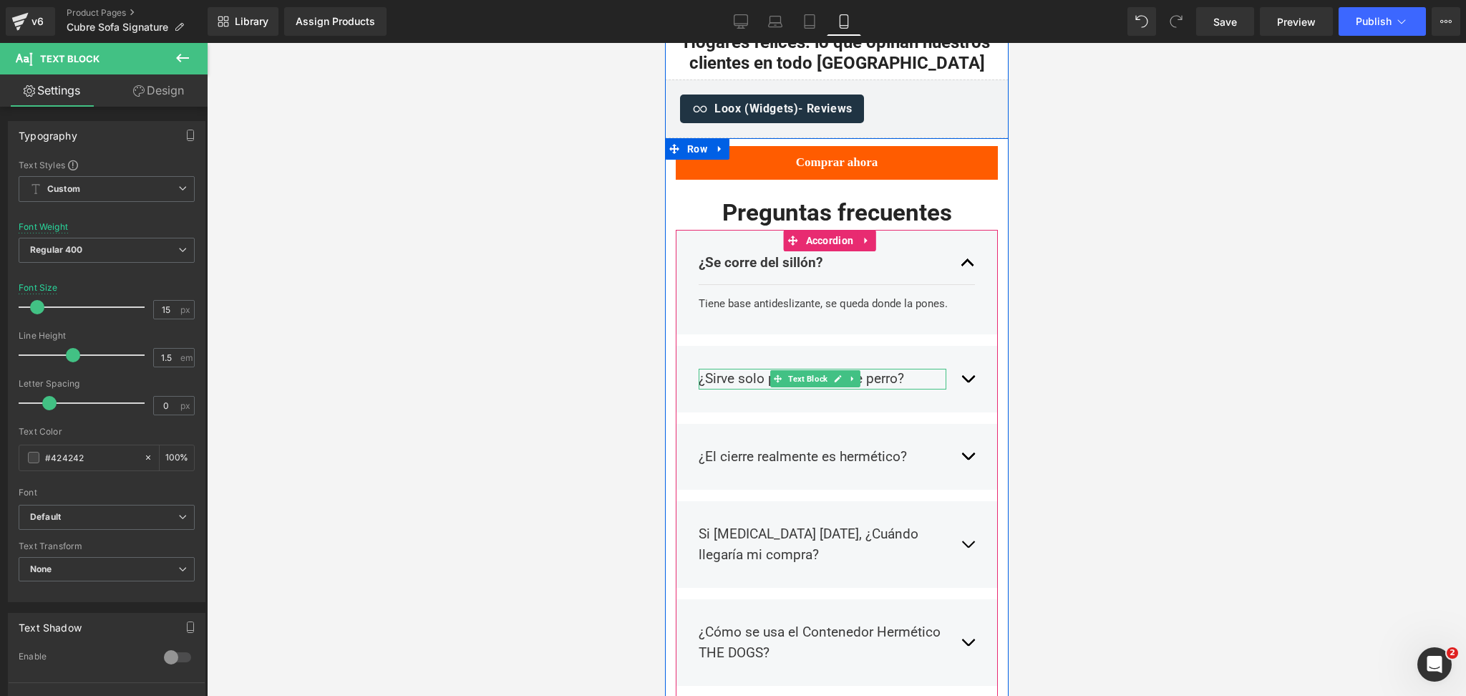
click at [803, 370] on span "Text Block" at bounding box center [807, 378] width 45 height 17
click at [749, 369] on p "¿Sirve solo para comida de perro?" at bounding box center [822, 379] width 248 height 21
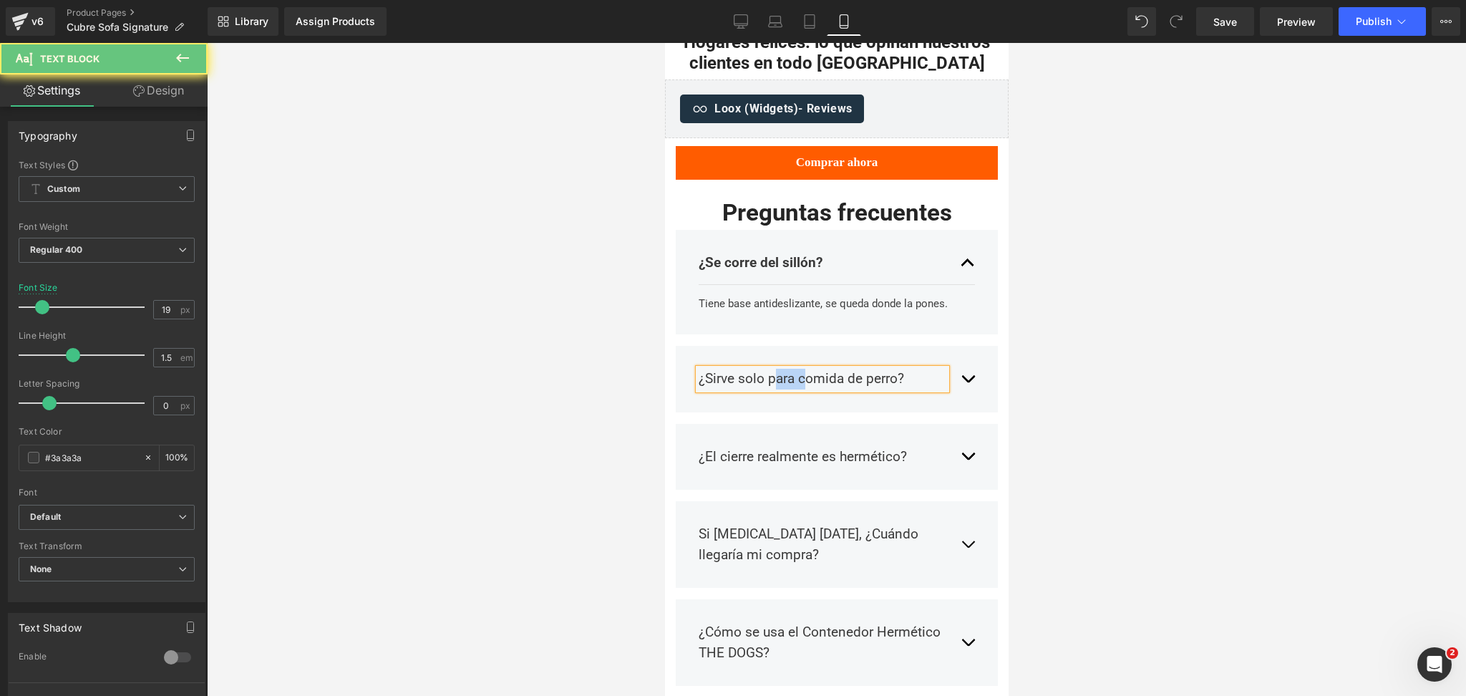
click at [749, 369] on p "¿Sirve solo para comida de perro?" at bounding box center [822, 379] width 248 height 21
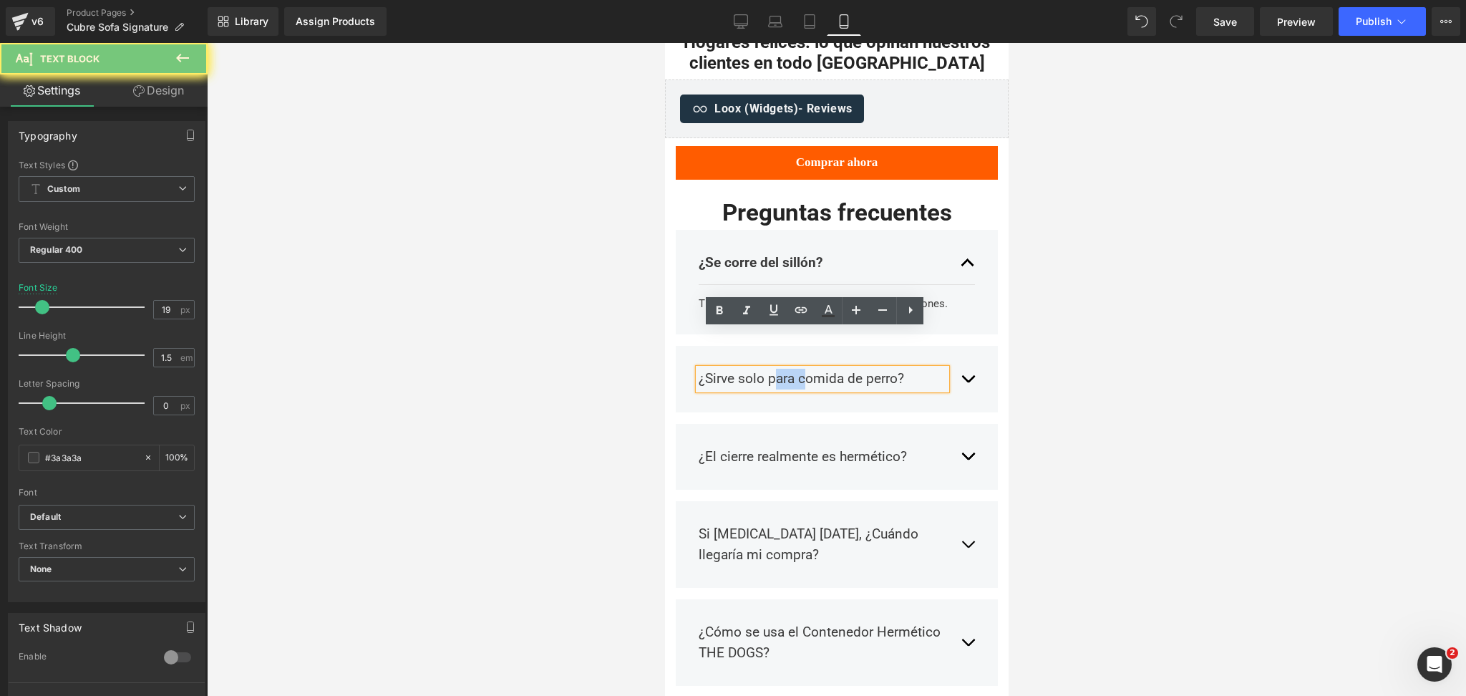
click at [749, 369] on p "¿Sirve solo para comida de perro?" at bounding box center [822, 379] width 248 height 21
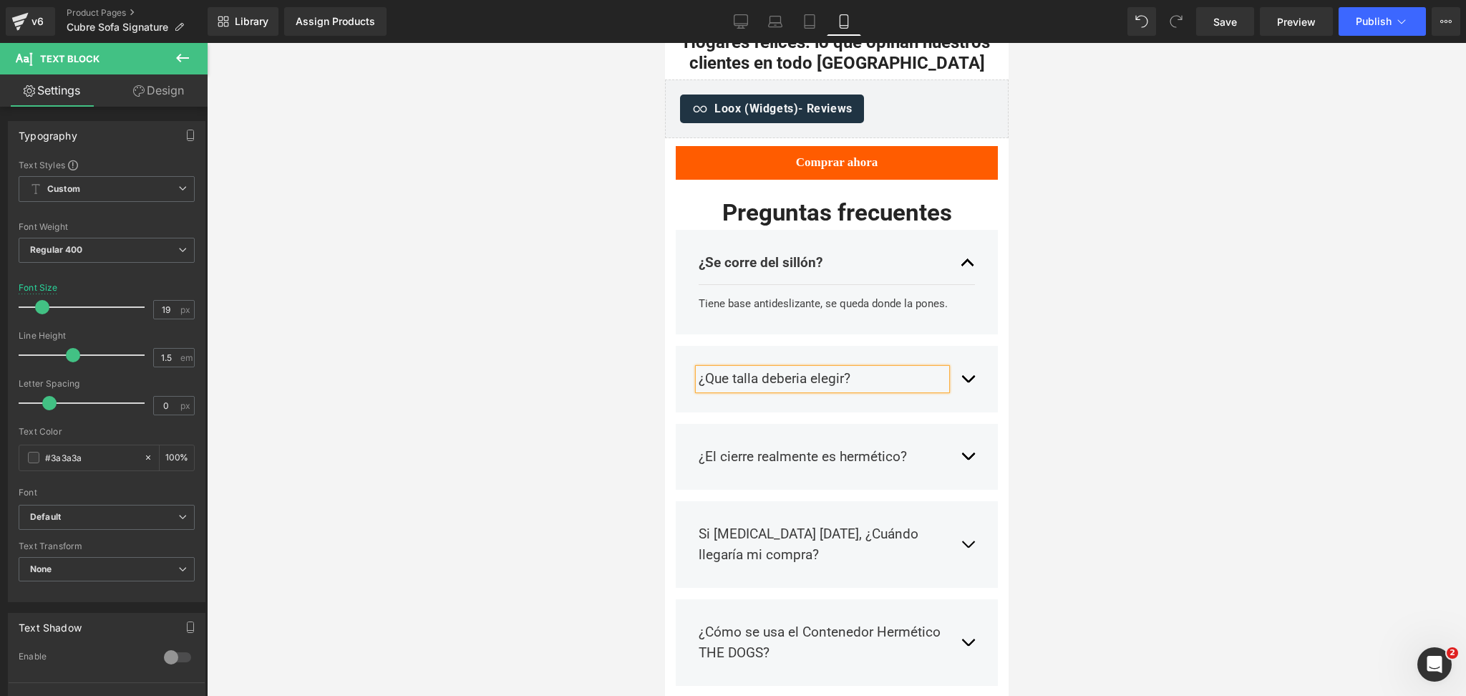
click at [960, 358] on button "button" at bounding box center [967, 379] width 14 height 42
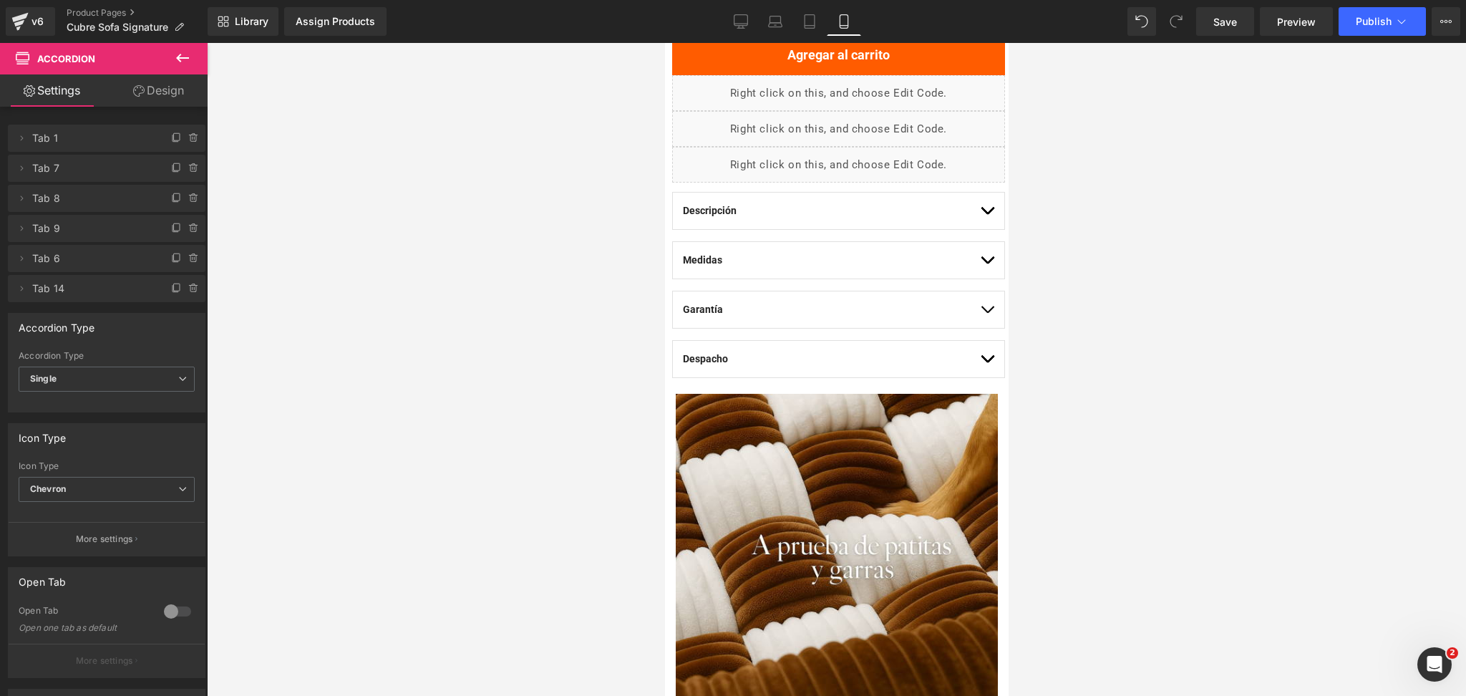
scroll to position [763, 0]
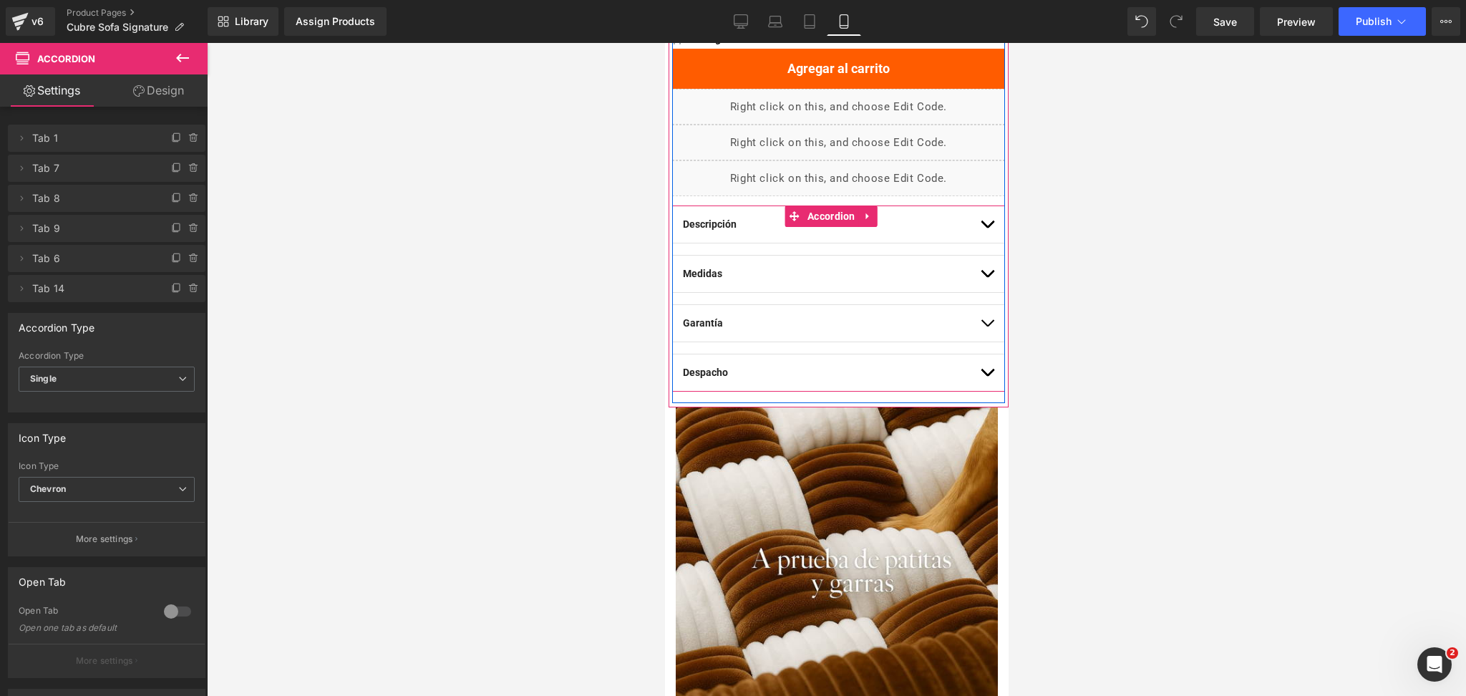
click at [987, 277] on span "button" at bounding box center [987, 277] width 0 height 0
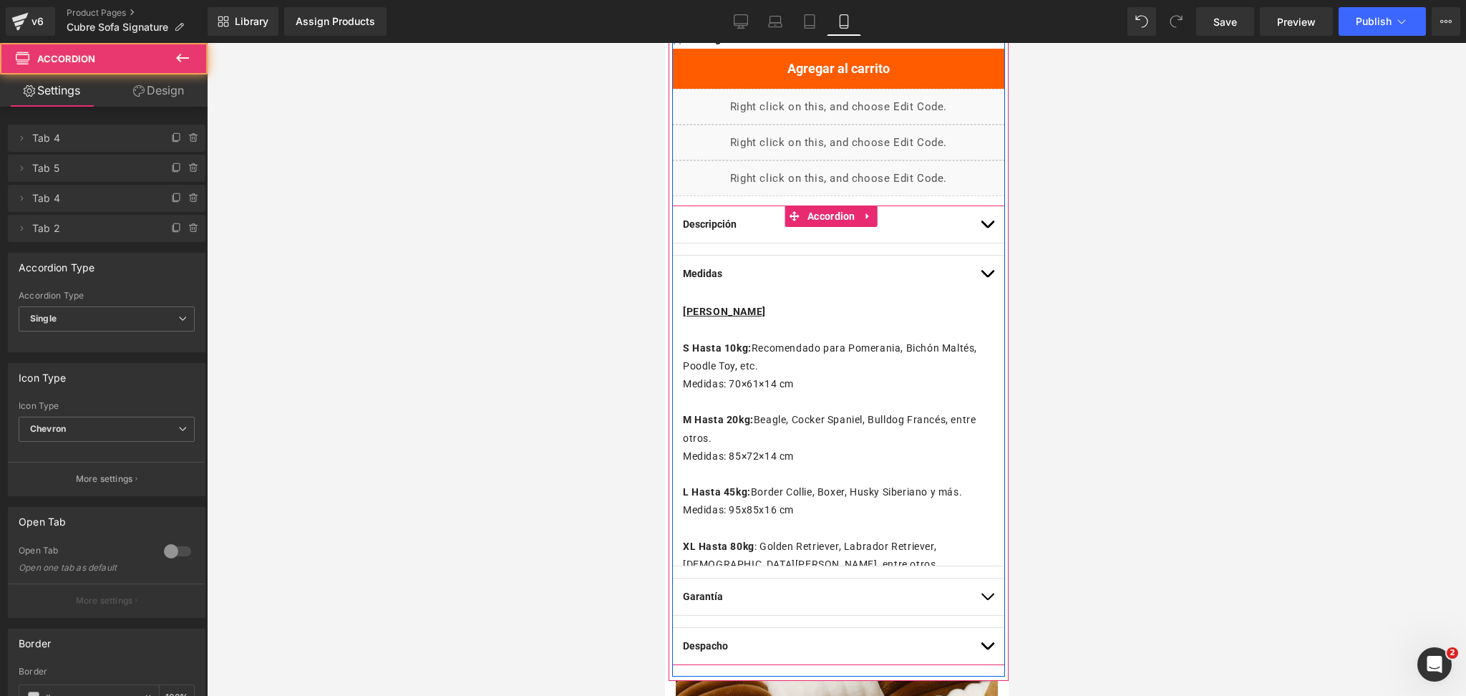
click at [720, 374] on p "S Hasta 10kg: Recomendado para Pomerania, Bichón Maltés, Poodle Toy, etc." at bounding box center [837, 357] width 311 height 36
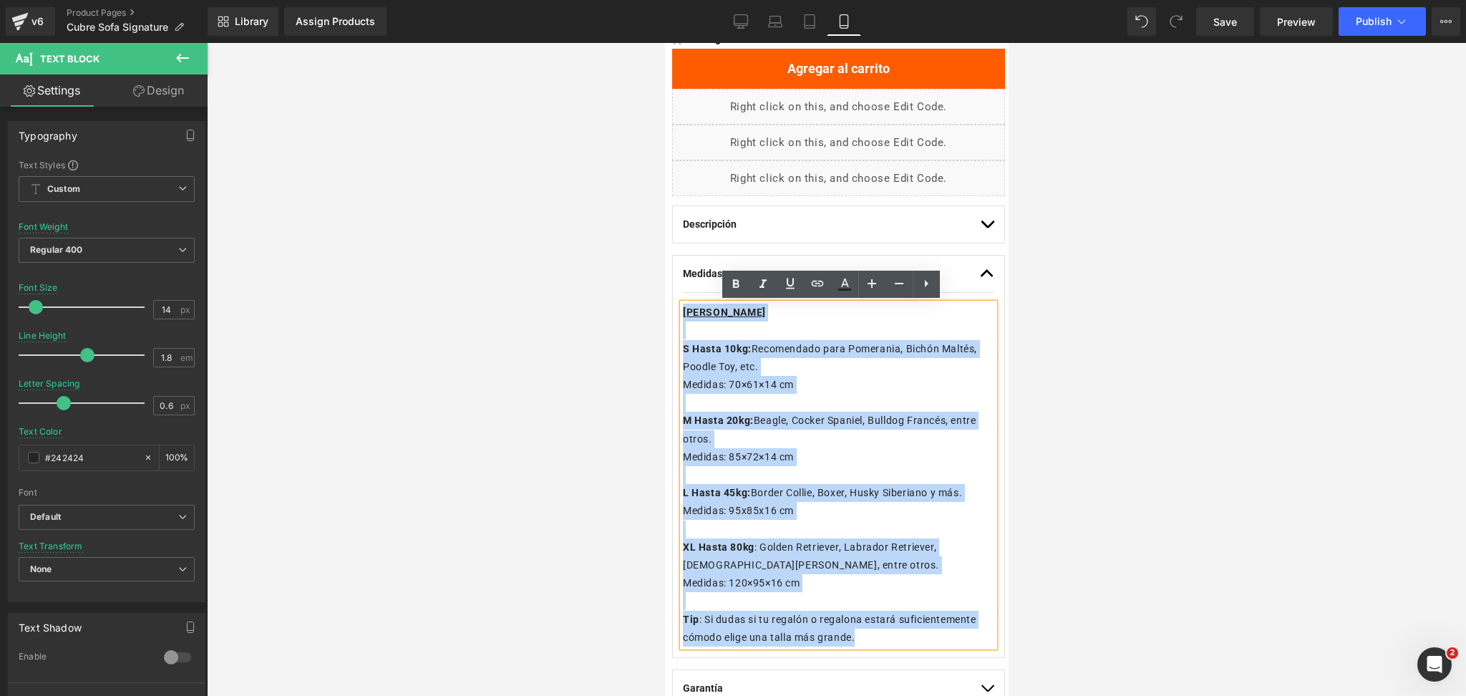
click at [677, 316] on div "Medidas Text Block [PERSON_NAME] S Hasta 10kg: Recomendado para Pomerania, Bich…" at bounding box center [838, 456] width 333 height 403
copy div "[PERSON_NAME] S Hasta 10kg: Recomendado para Pomerania, Bichón Maltés, Poodle T…"
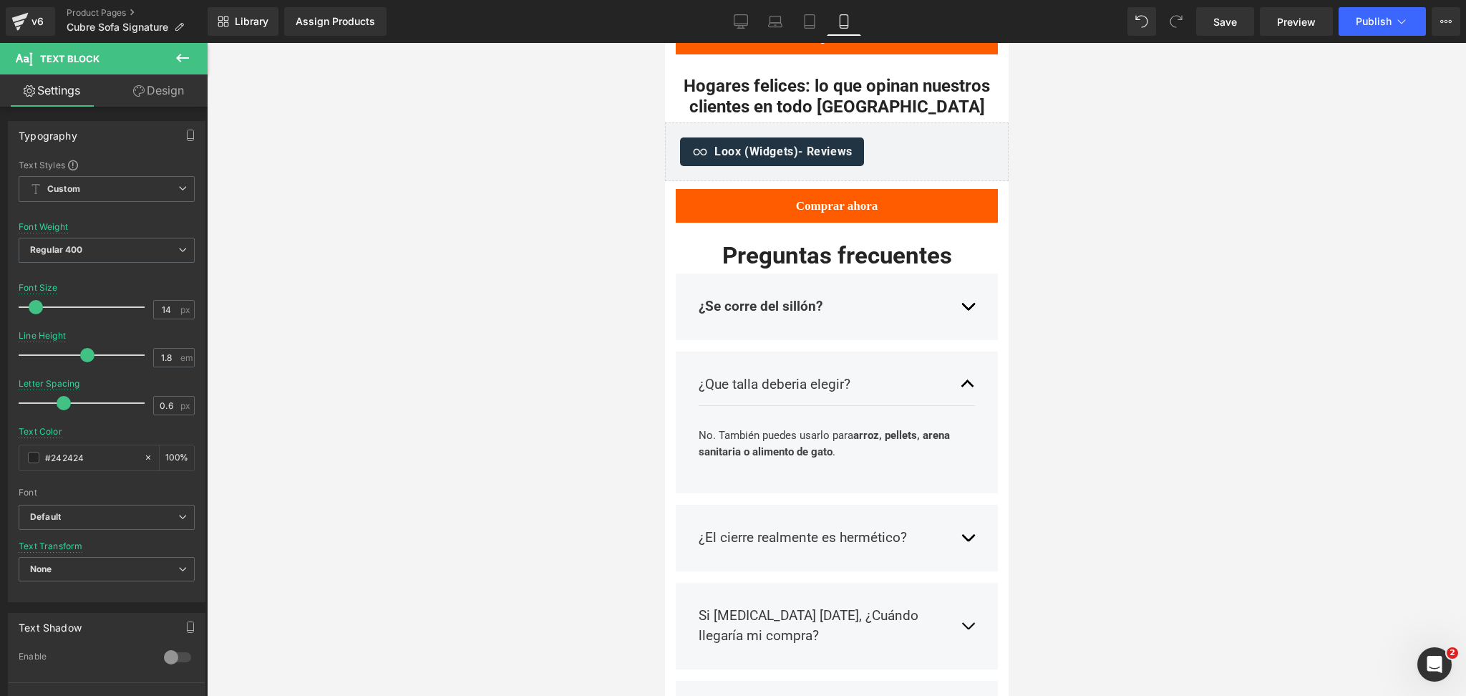
scroll to position [2864, 0]
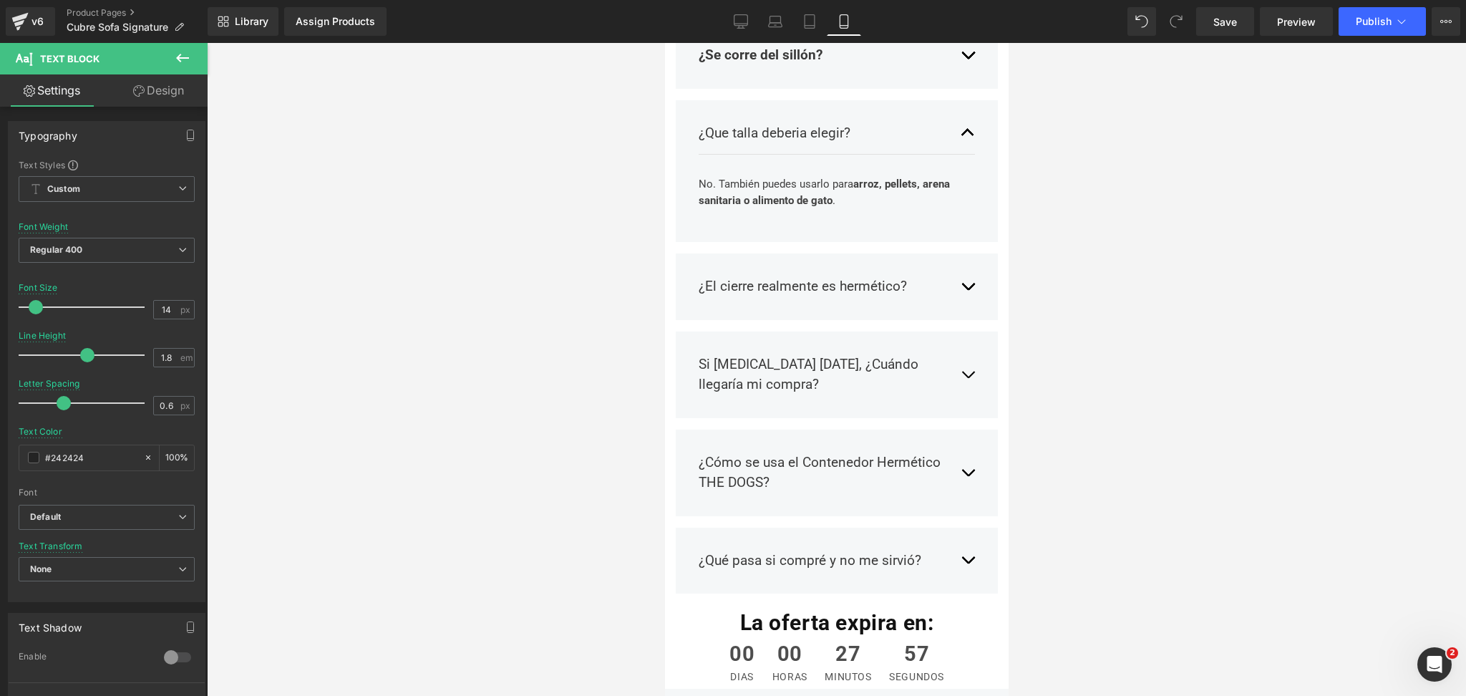
click at [786, 184] on span at bounding box center [793, 192] width 15 height 17
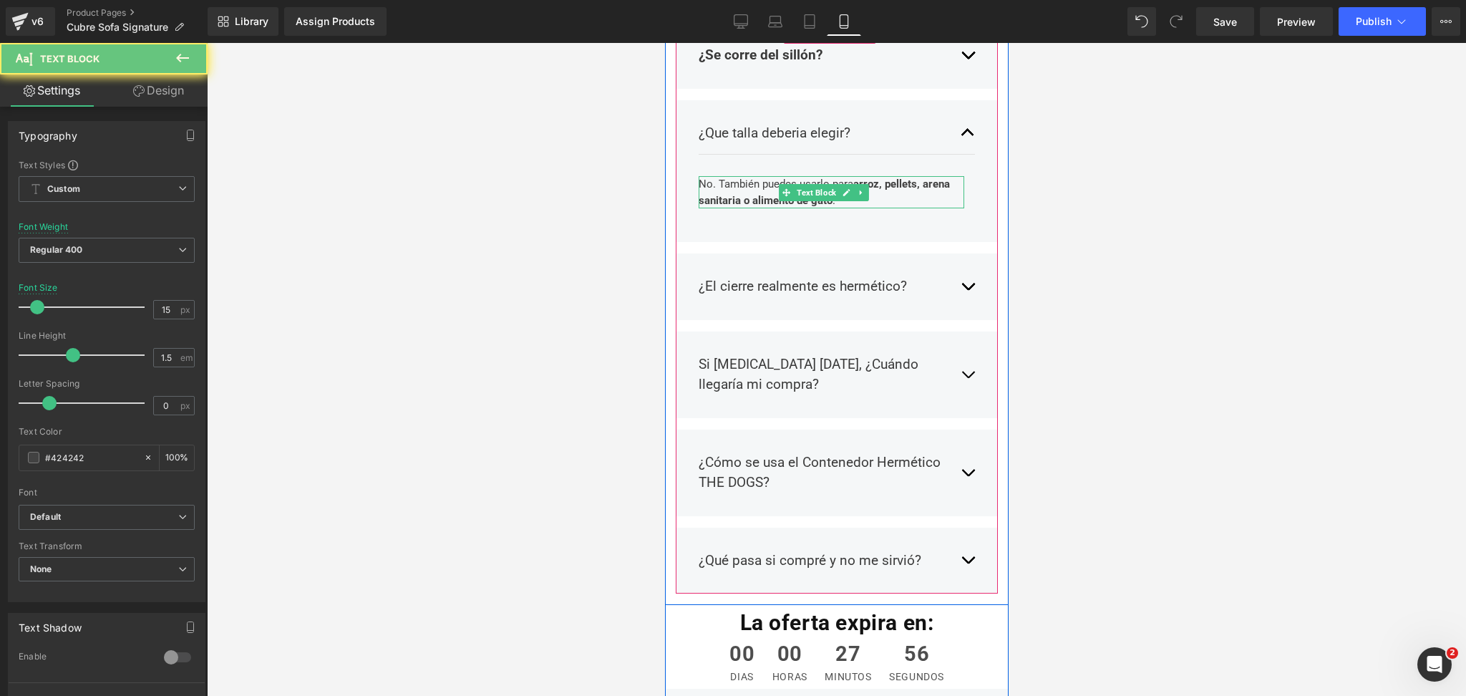
click at [764, 178] on strong "arroz, pellets, arena sanitaria o alimento de gato" at bounding box center [823, 192] width 251 height 29
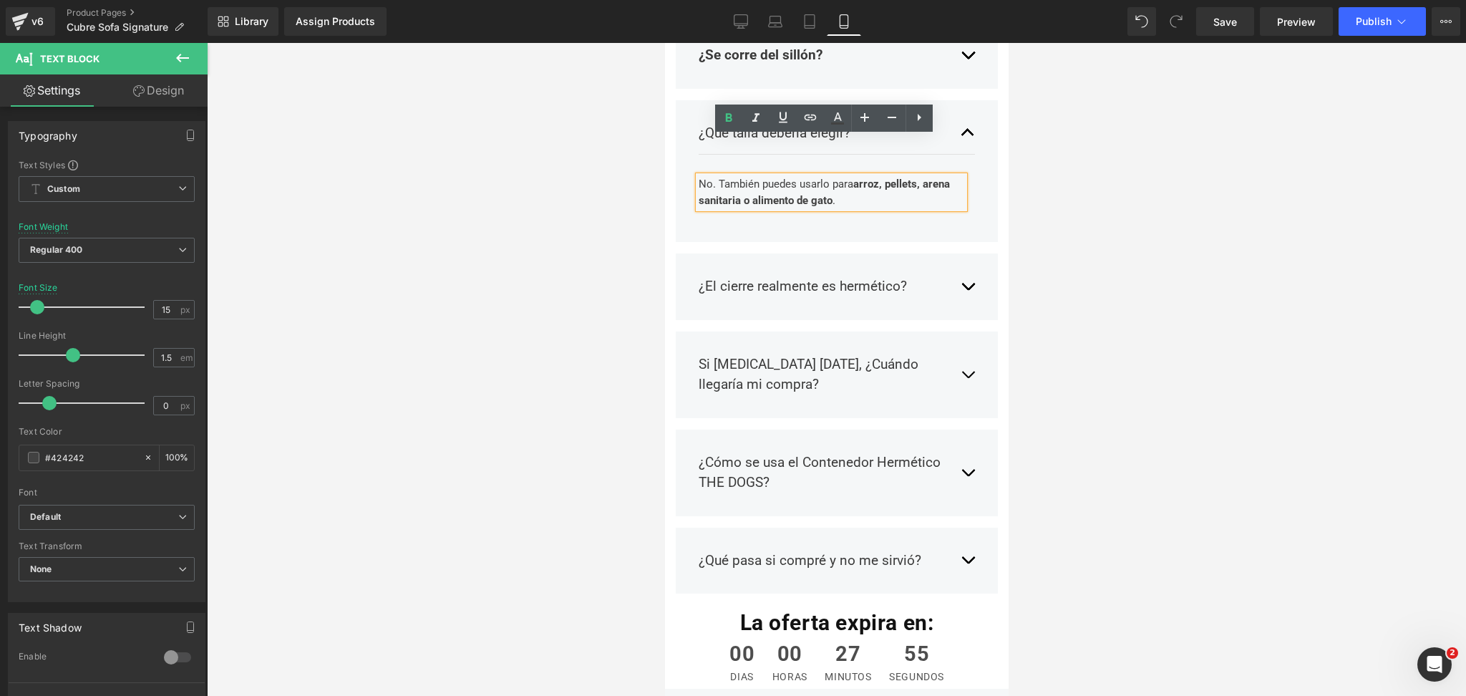
drag, startPoint x: 839, startPoint y: 164, endPoint x: 644, endPoint y: 118, distance: 200.8
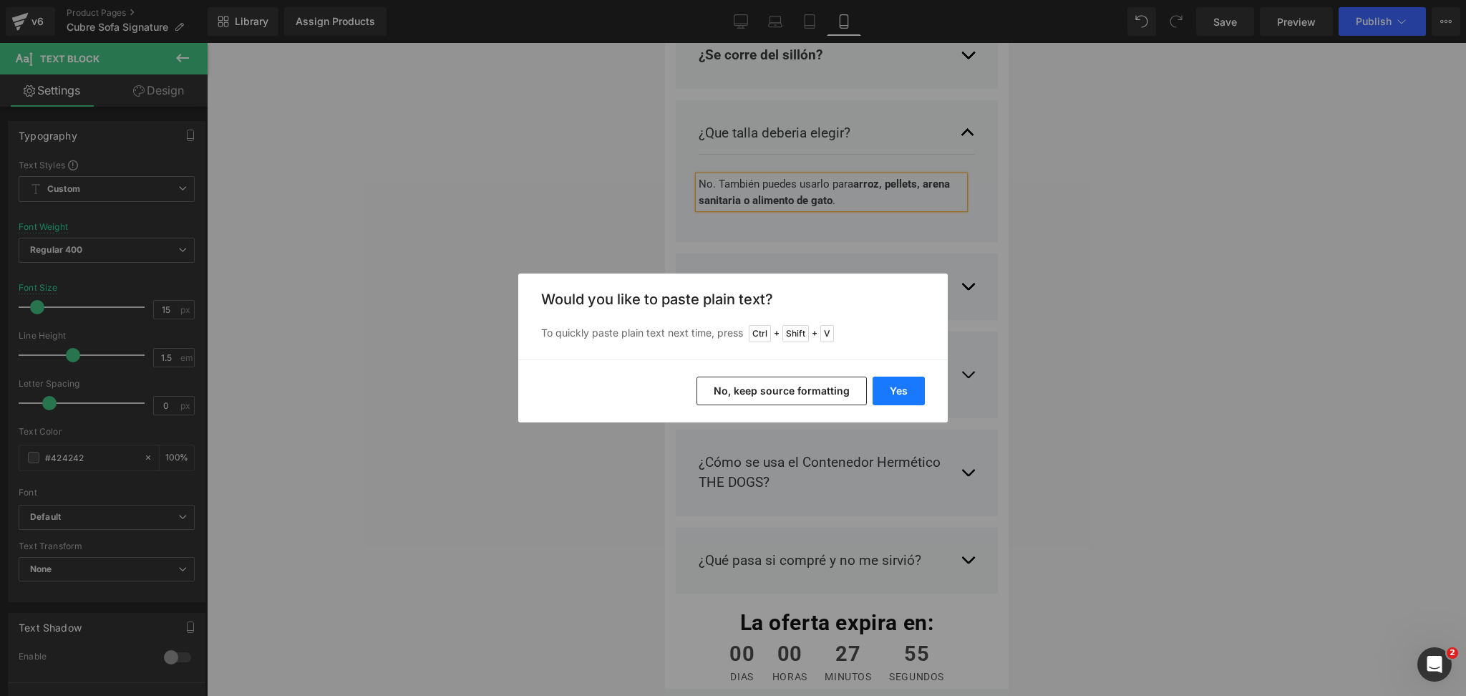
click at [899, 394] on button "Yes" at bounding box center [899, 391] width 52 height 29
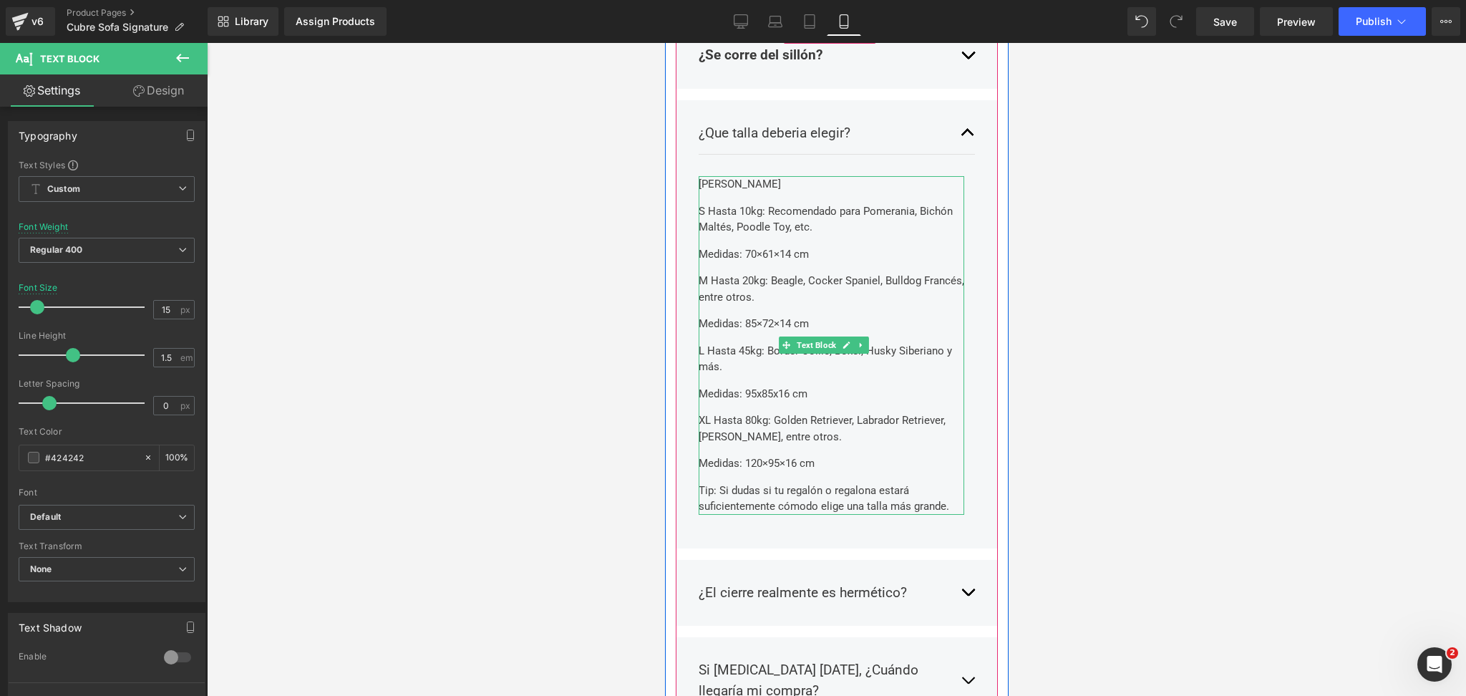
click at [752, 176] on p "[PERSON_NAME]" at bounding box center [831, 184] width 266 height 16
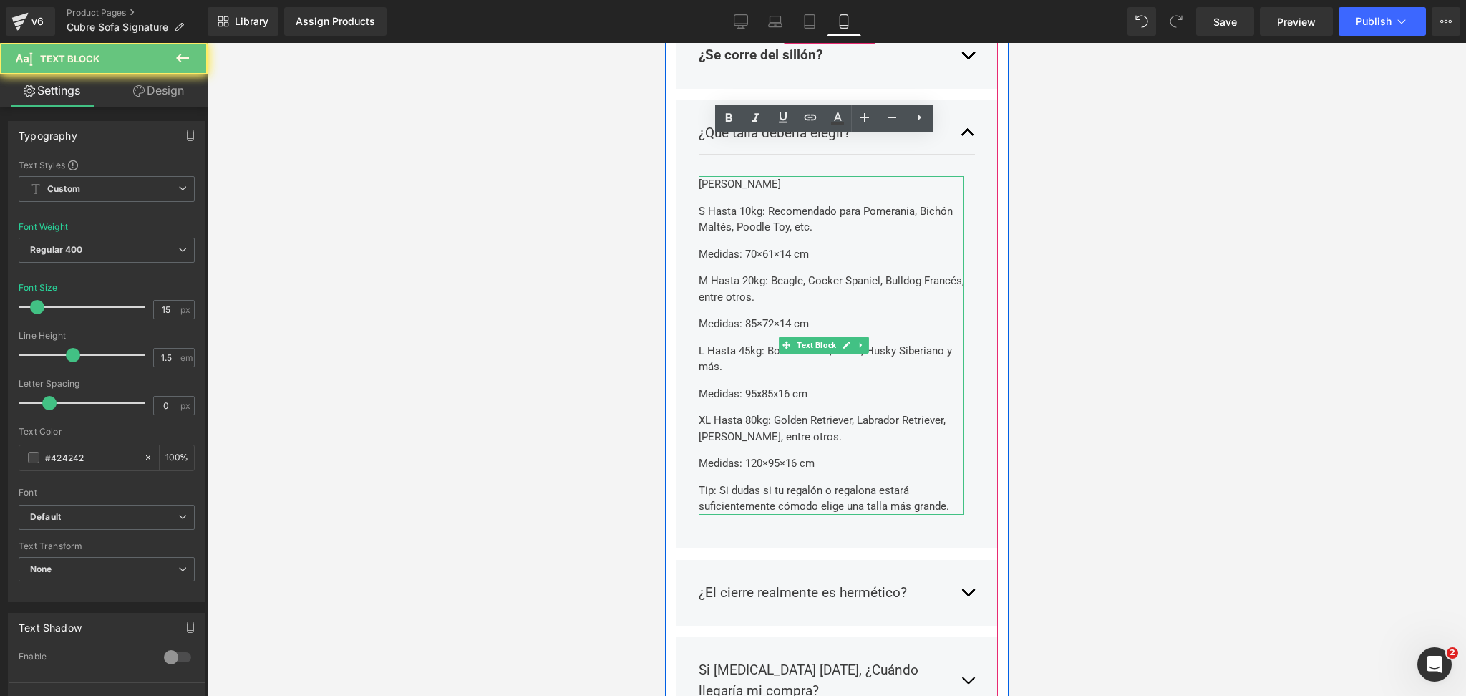
click at [752, 176] on p "[PERSON_NAME]" at bounding box center [831, 184] width 266 height 16
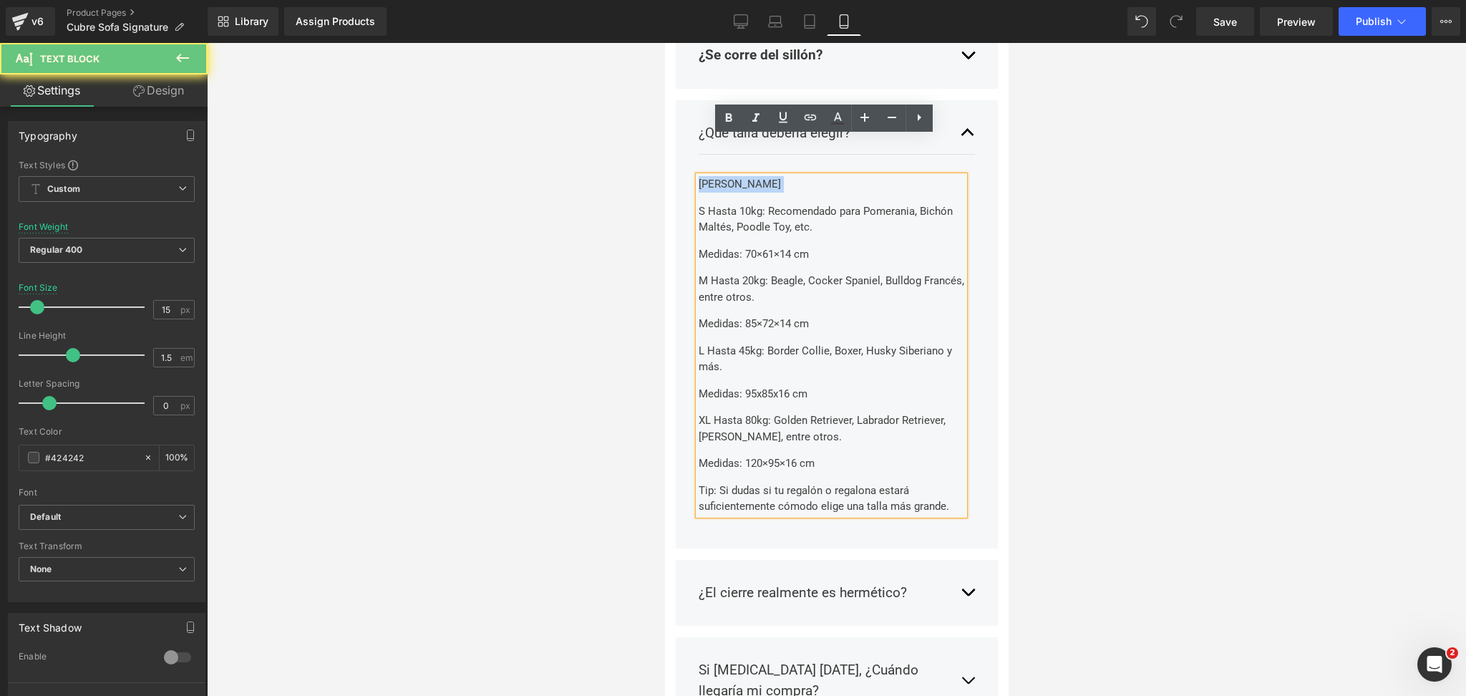
click at [750, 176] on p "[PERSON_NAME]" at bounding box center [831, 184] width 266 height 16
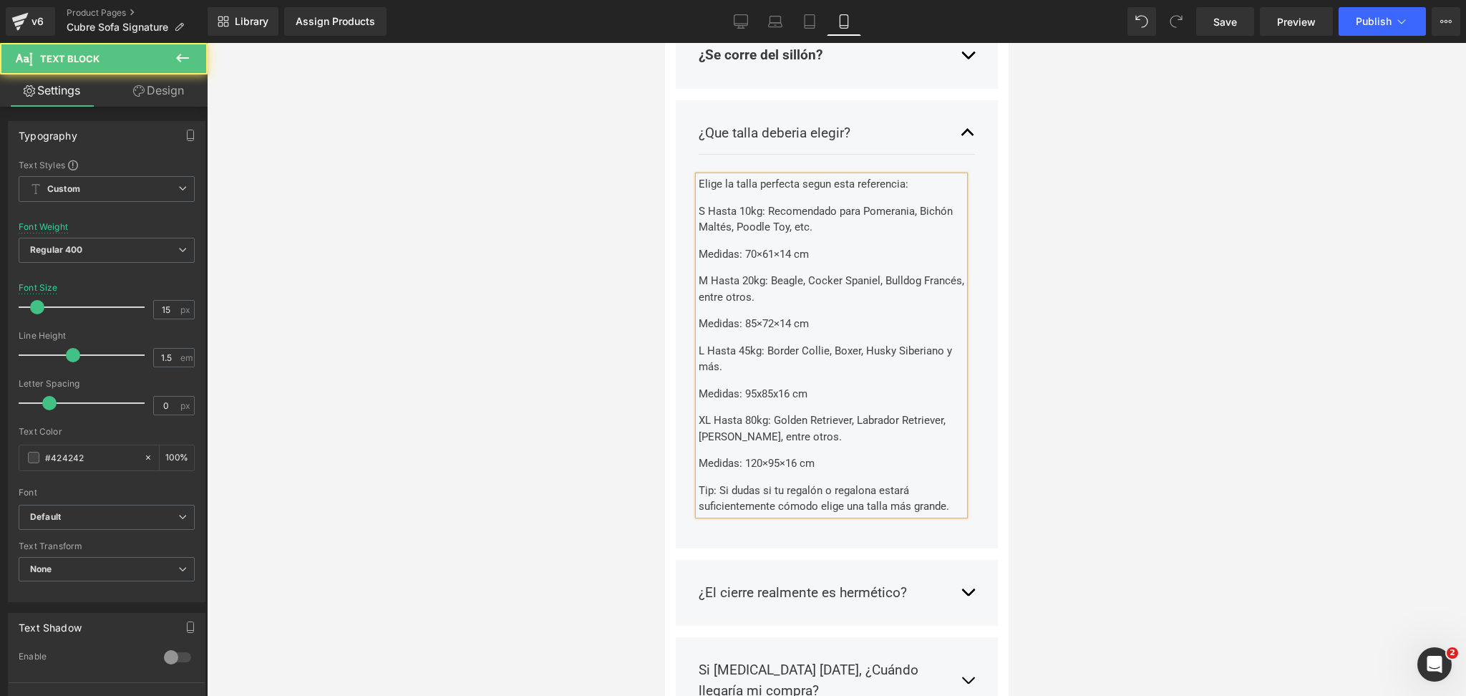
drag, startPoint x: 875, startPoint y: 148, endPoint x: 575, endPoint y: 153, distance: 300.0
click at [721, 176] on p "Elige la talla perfecta segun esta referencia:" at bounding box center [831, 184] width 266 height 16
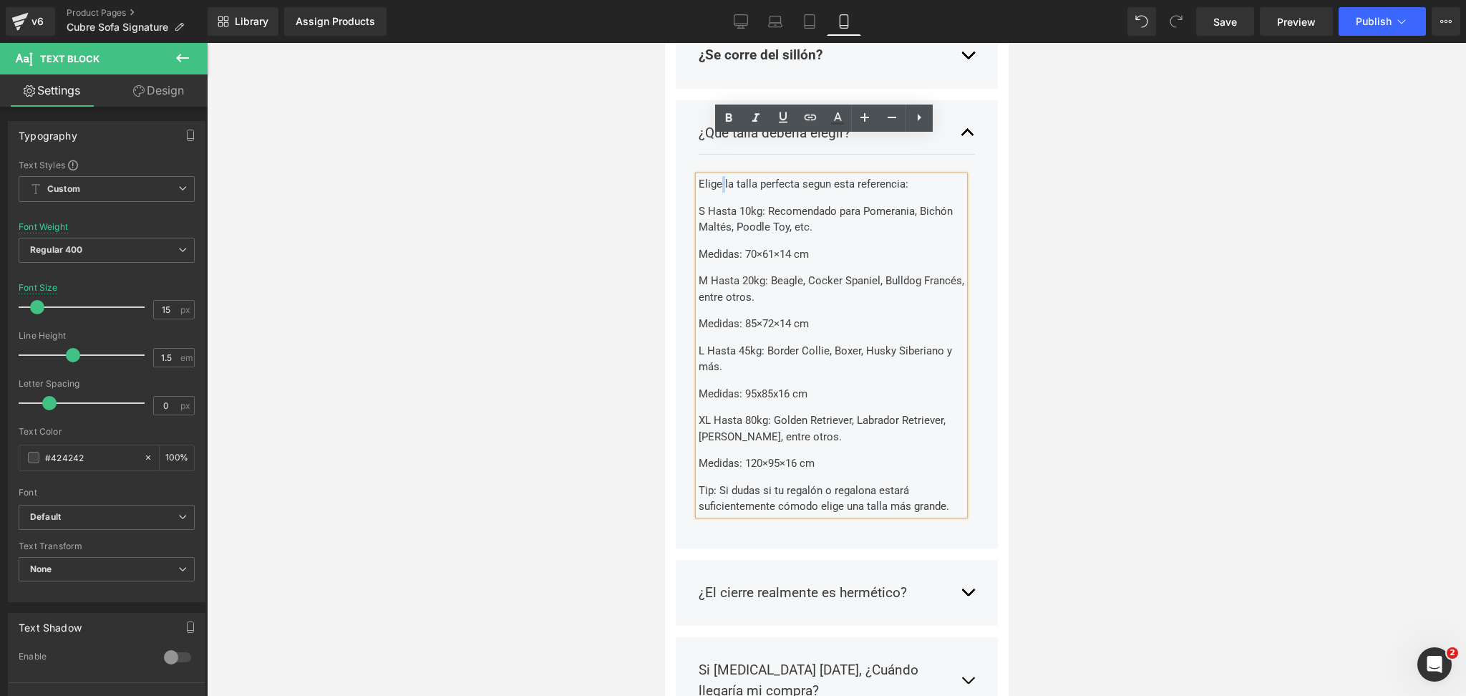
click at [721, 176] on p "Elige la talla perfecta segun esta referencia:" at bounding box center [831, 184] width 266 height 16
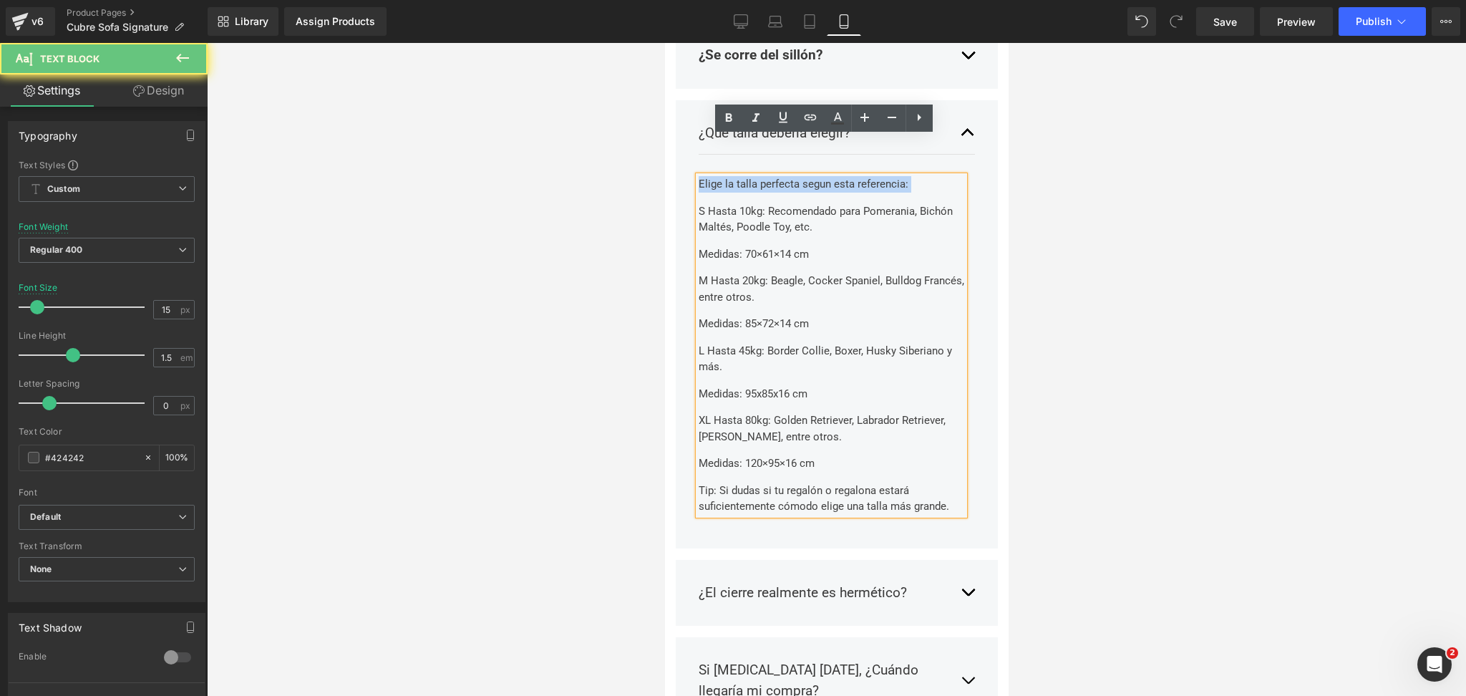
click at [721, 176] on p "Elige la talla perfecta segun esta referencia:" at bounding box center [831, 184] width 266 height 16
click at [725, 118] on icon at bounding box center [728, 118] width 17 height 17
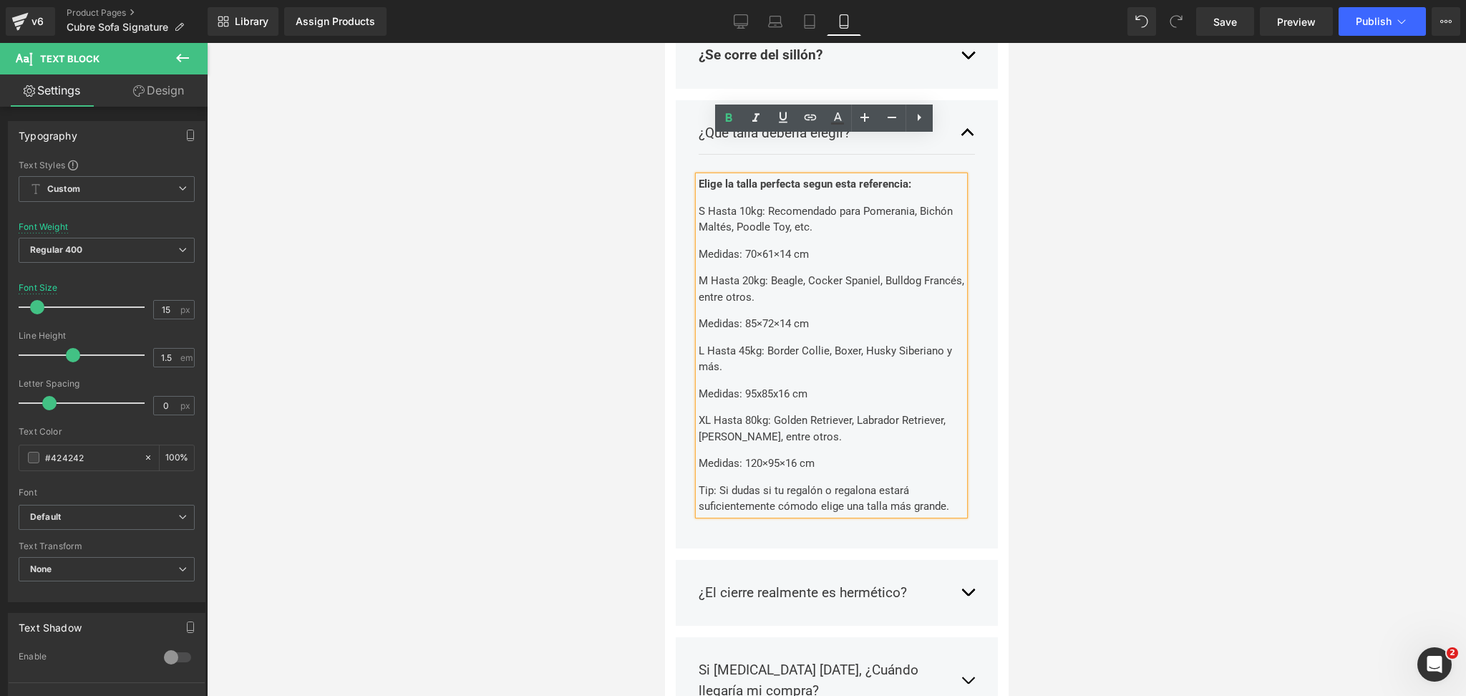
click at [722, 203] on p "S Hasta 10kg: Recomendado para Pomerania, Bichón Maltés, Poodle Toy, etc." at bounding box center [831, 219] width 266 height 32
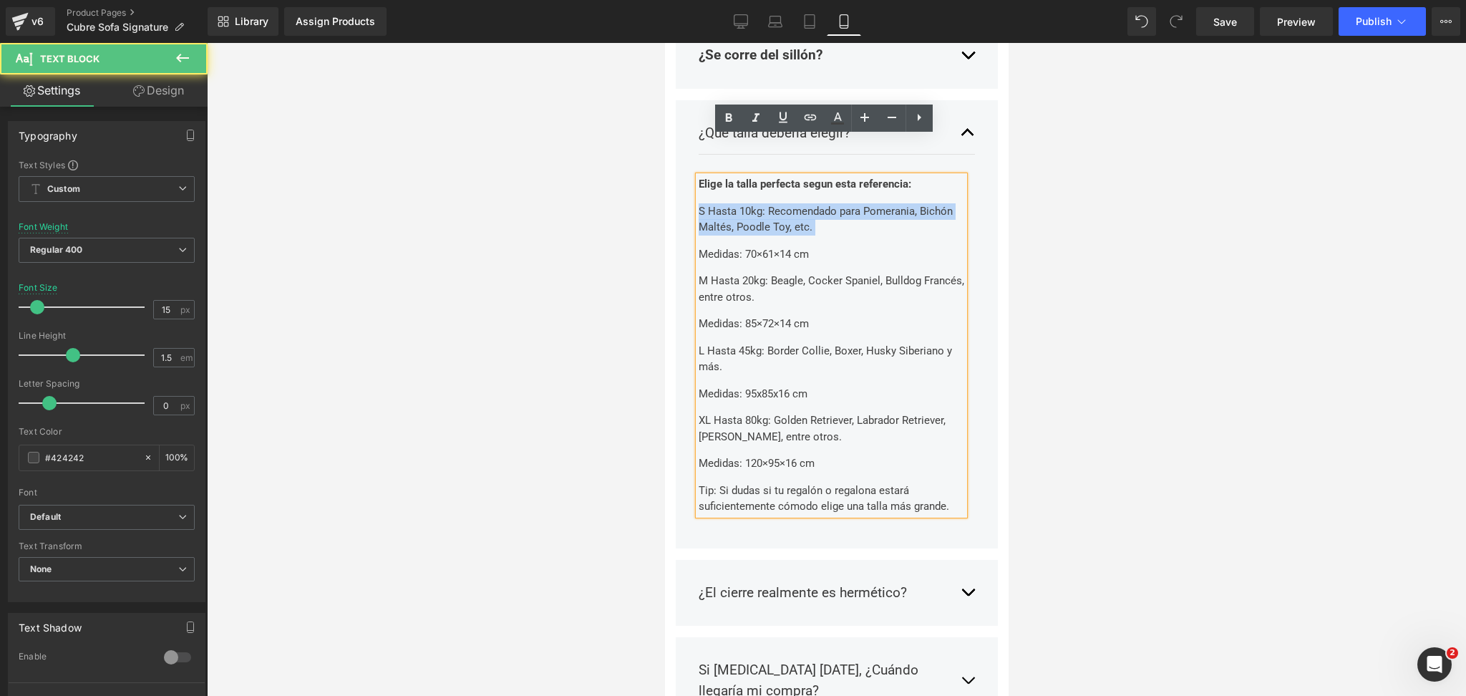
click at [747, 203] on p "S Hasta 10kg: Recomendado para Pomerania, Bichón Maltés, Poodle Toy, etc." at bounding box center [831, 219] width 266 height 32
drag, startPoint x: 765, startPoint y: 173, endPoint x: 689, endPoint y: 165, distance: 75.6
click at [689, 165] on div "¿Que talla deberia elegir? Text Block Elige la talla perfecta segun esta refere…" at bounding box center [836, 324] width 322 height 448
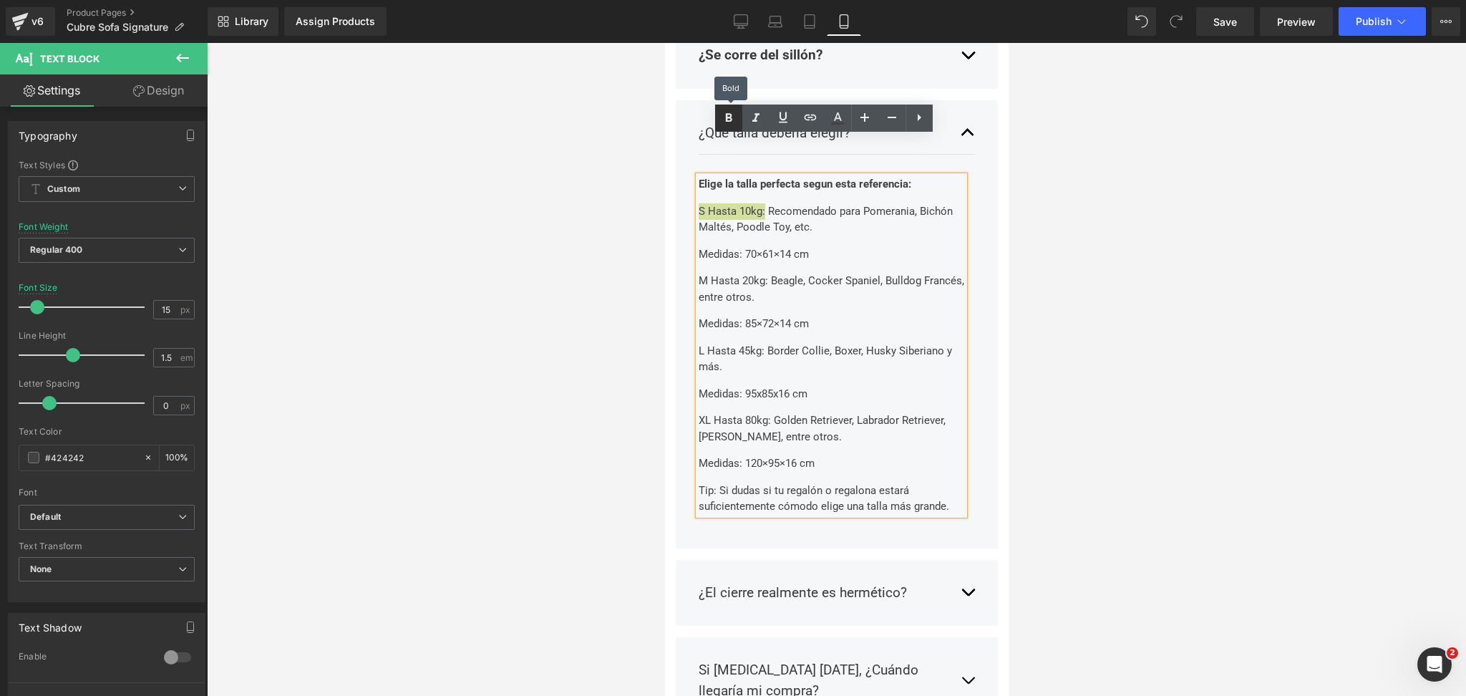
click at [730, 124] on icon at bounding box center [728, 118] width 17 height 17
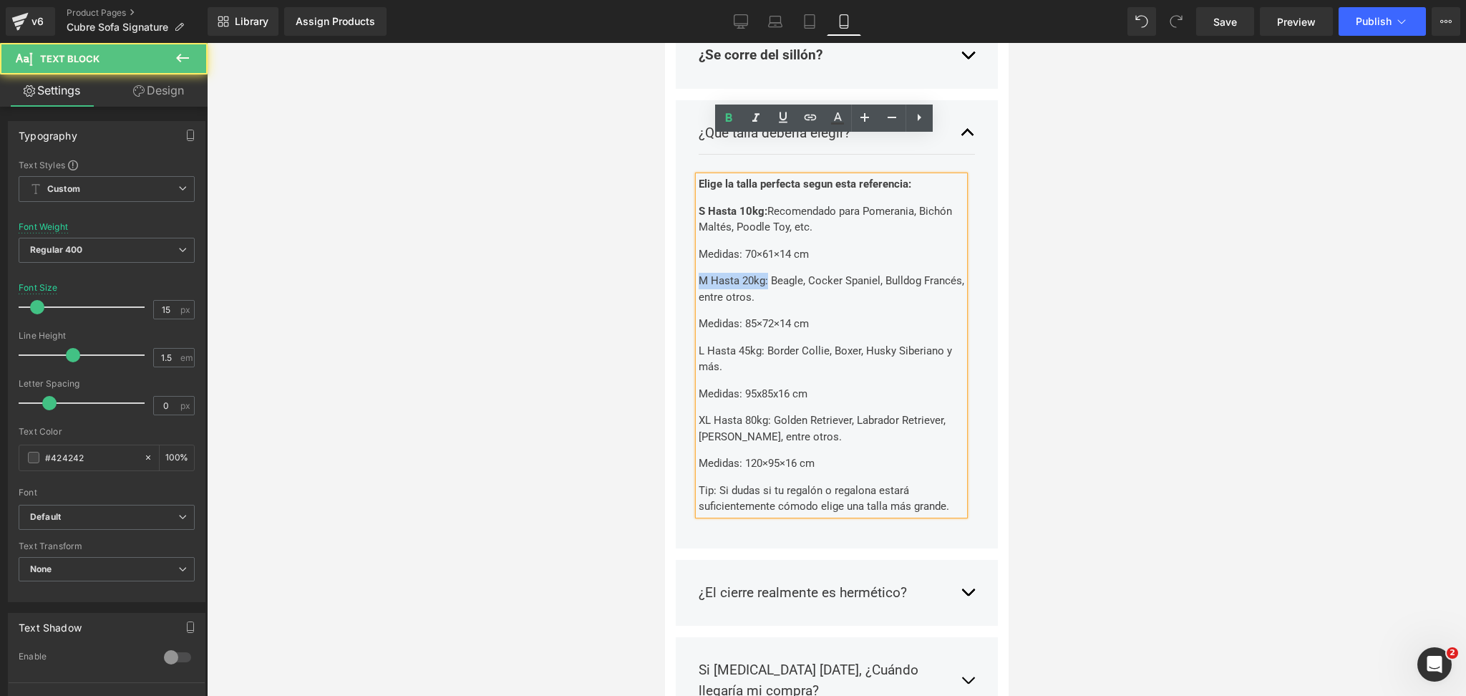
drag, startPoint x: 767, startPoint y: 239, endPoint x: 690, endPoint y: 235, distance: 76.7
click at [690, 235] on div "¿Que talla deberia elegir? Text Block Elige la talla perfecta segun esta refere…" at bounding box center [836, 324] width 322 height 448
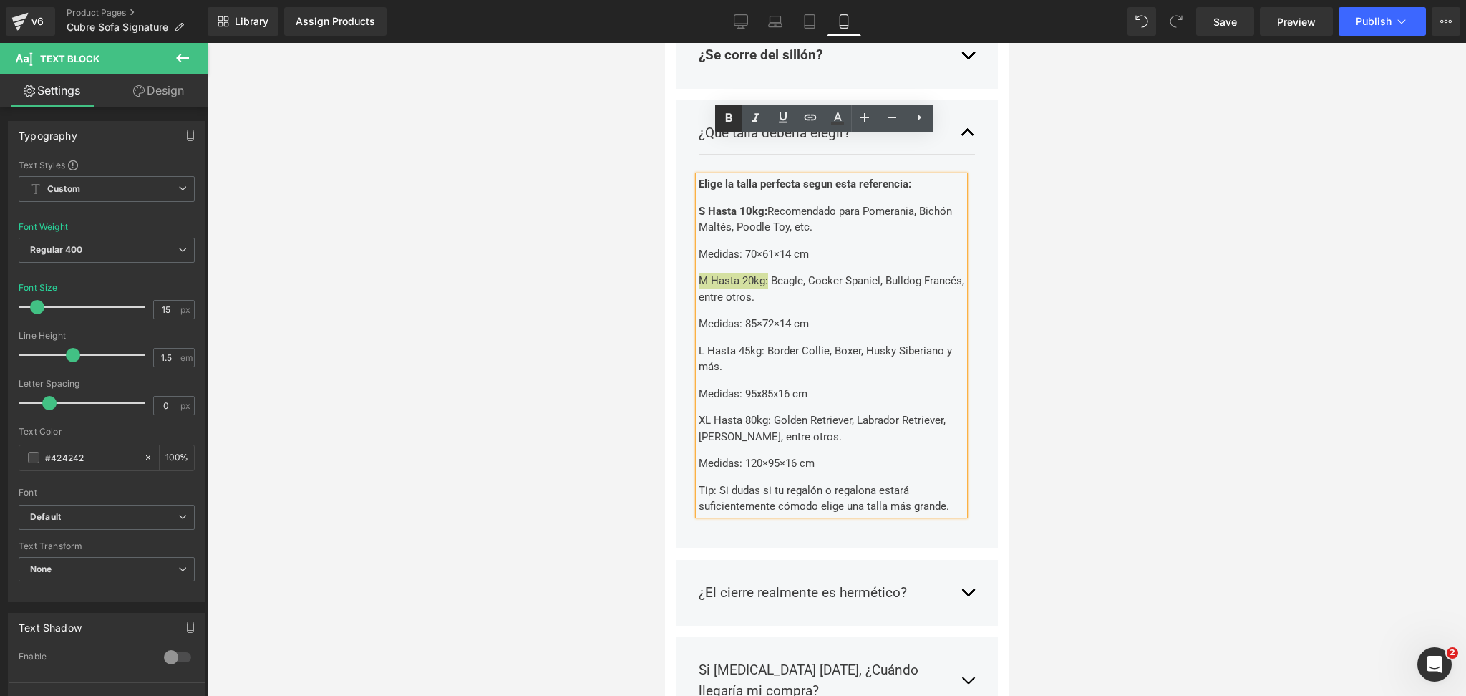
click at [727, 123] on icon at bounding box center [728, 118] width 17 height 17
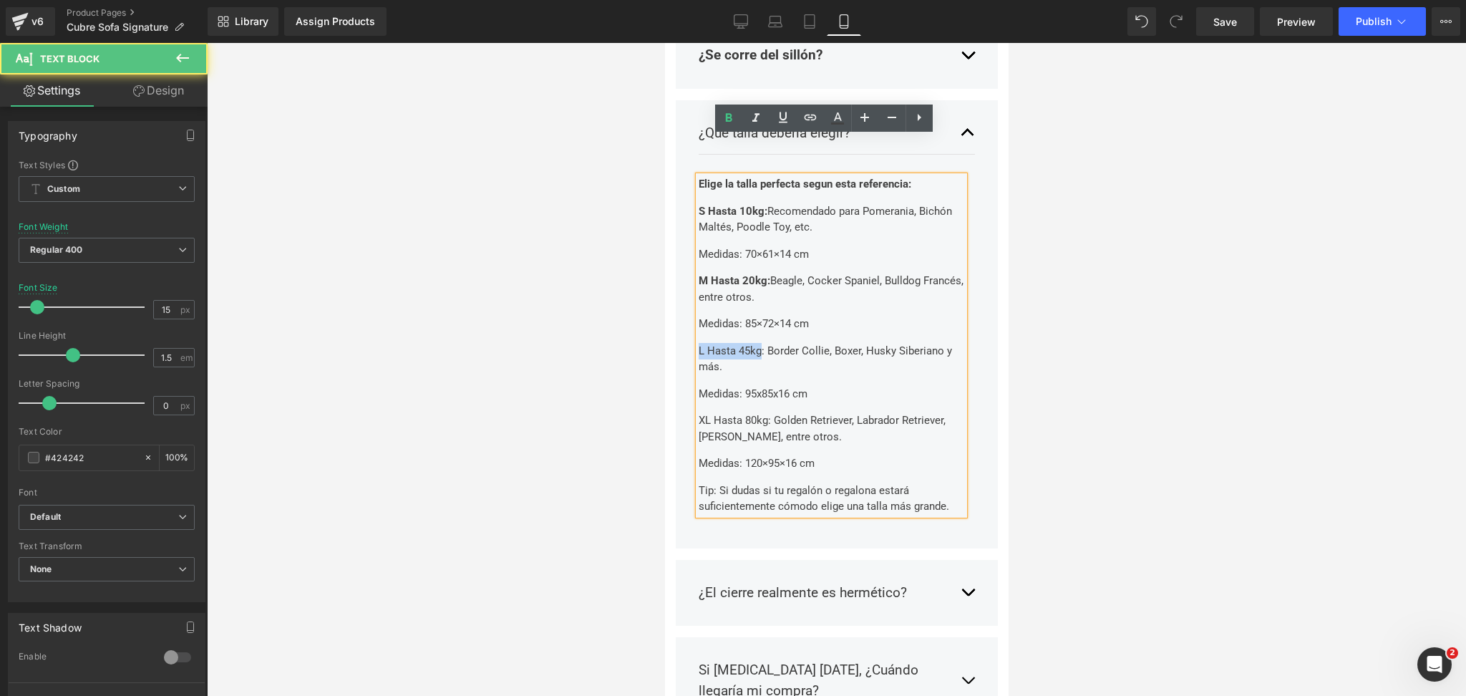
drag, startPoint x: 762, startPoint y: 314, endPoint x: 686, endPoint y: 309, distance: 76.1
click at [686, 309] on div "¿Que talla deberia elegir? Text Block Elige la talla perfecta segun esta refere…" at bounding box center [836, 324] width 322 height 448
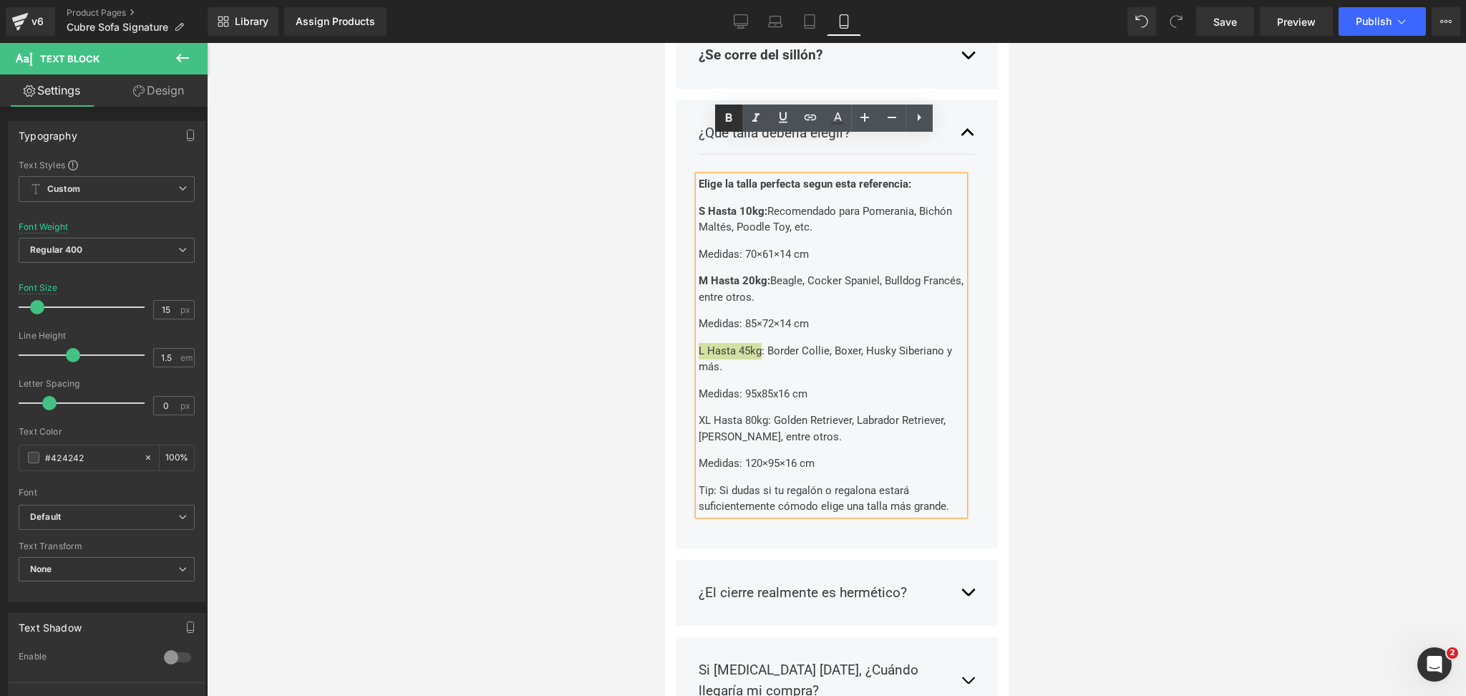
drag, startPoint x: 47, startPoint y: 89, endPoint x: 89, endPoint y: 276, distance: 191.6
click at [718, 131] on link at bounding box center [728, 118] width 27 height 27
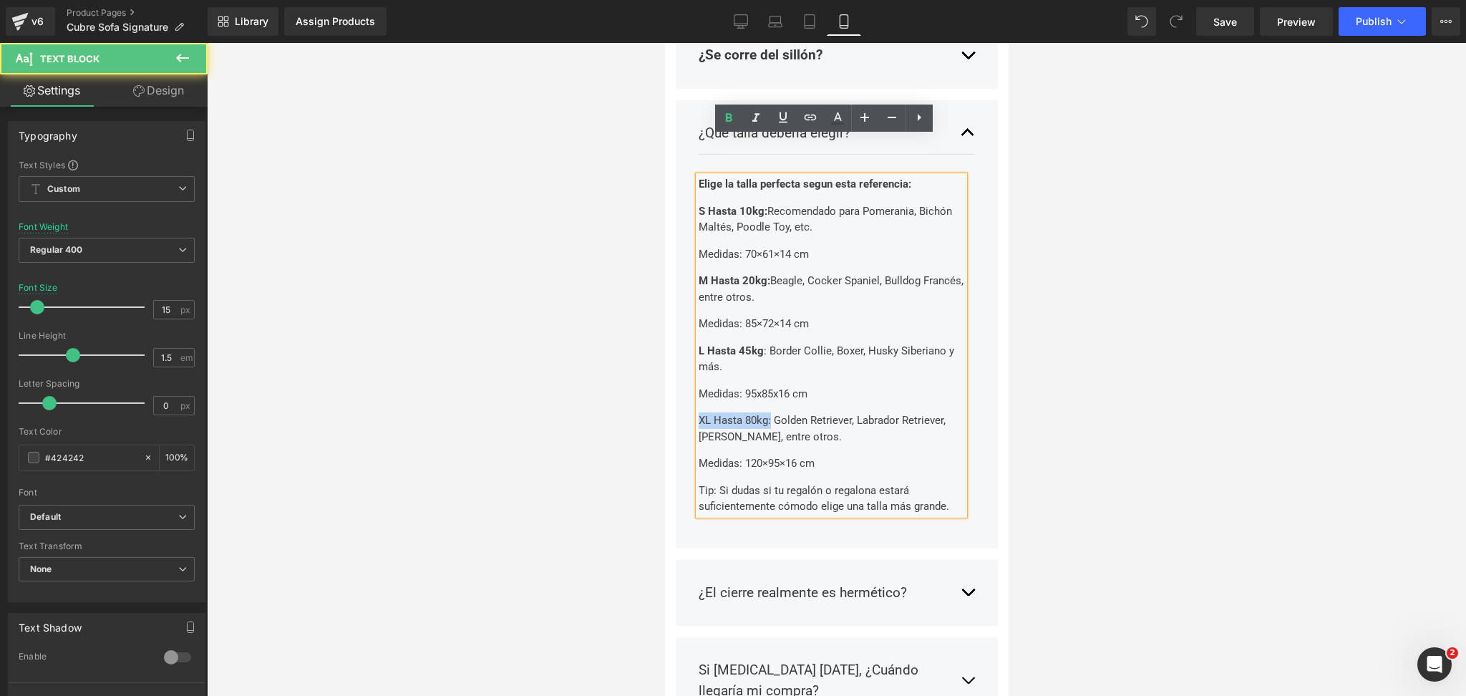
drag, startPoint x: 760, startPoint y: 382, endPoint x: 699, endPoint y: 380, distance: 60.2
click at [699, 412] on p "XL Hasta 80kg: Golden Retriever, Labrador Retriever, [PERSON_NAME], entre otros." at bounding box center [831, 428] width 266 height 32
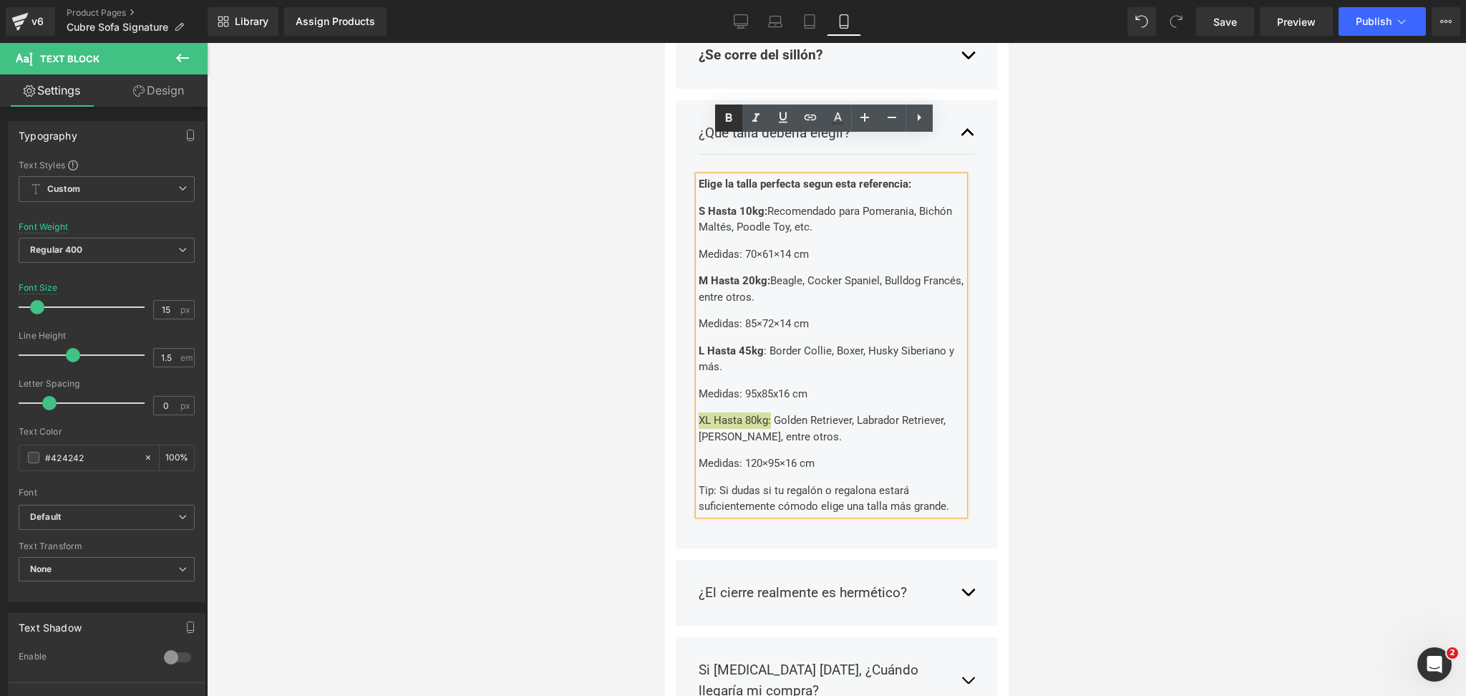
click at [733, 121] on icon at bounding box center [728, 118] width 17 height 17
click at [702, 246] on p "Medidas: 70×61×14 cm" at bounding box center [831, 254] width 266 height 16
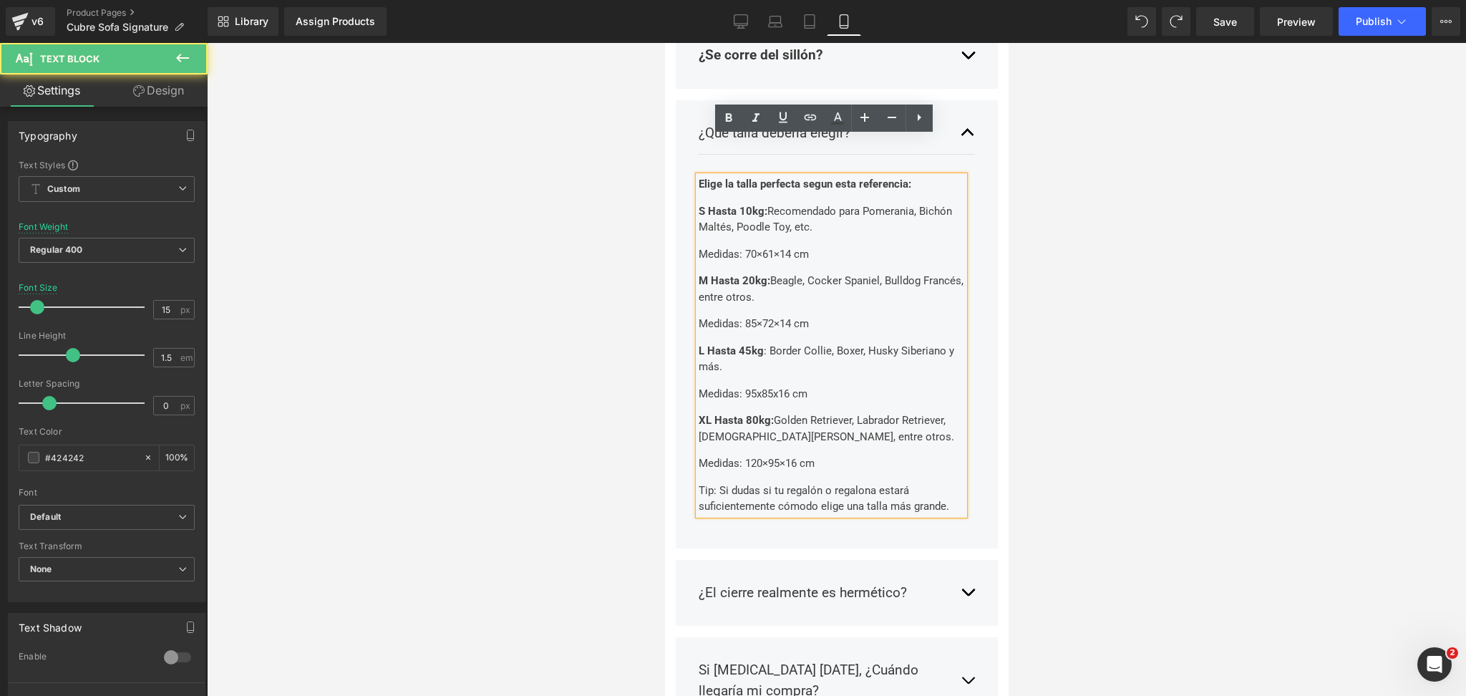
click at [780, 246] on p "Medidas: 70×61×14 cm" at bounding box center [831, 254] width 266 height 16
click at [1067, 251] on div at bounding box center [836, 369] width 1259 height 653
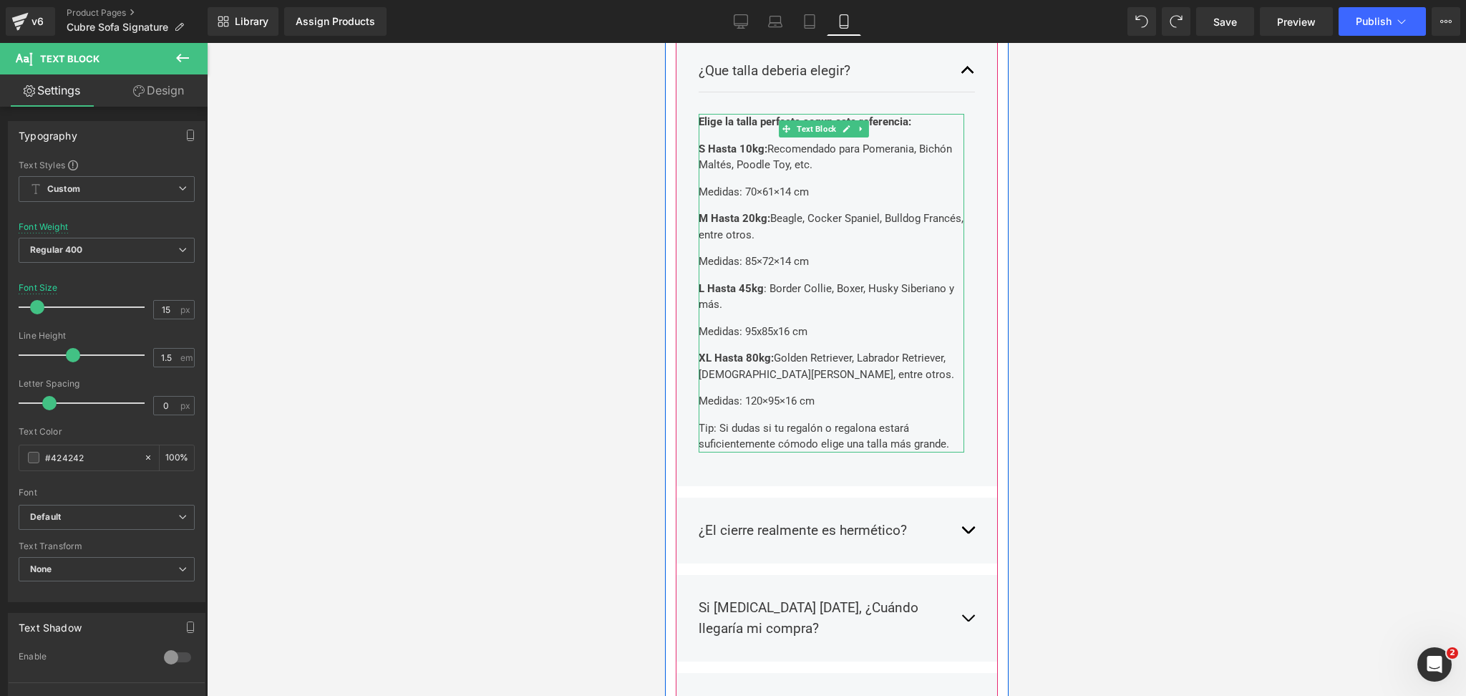
scroll to position [2959, 0]
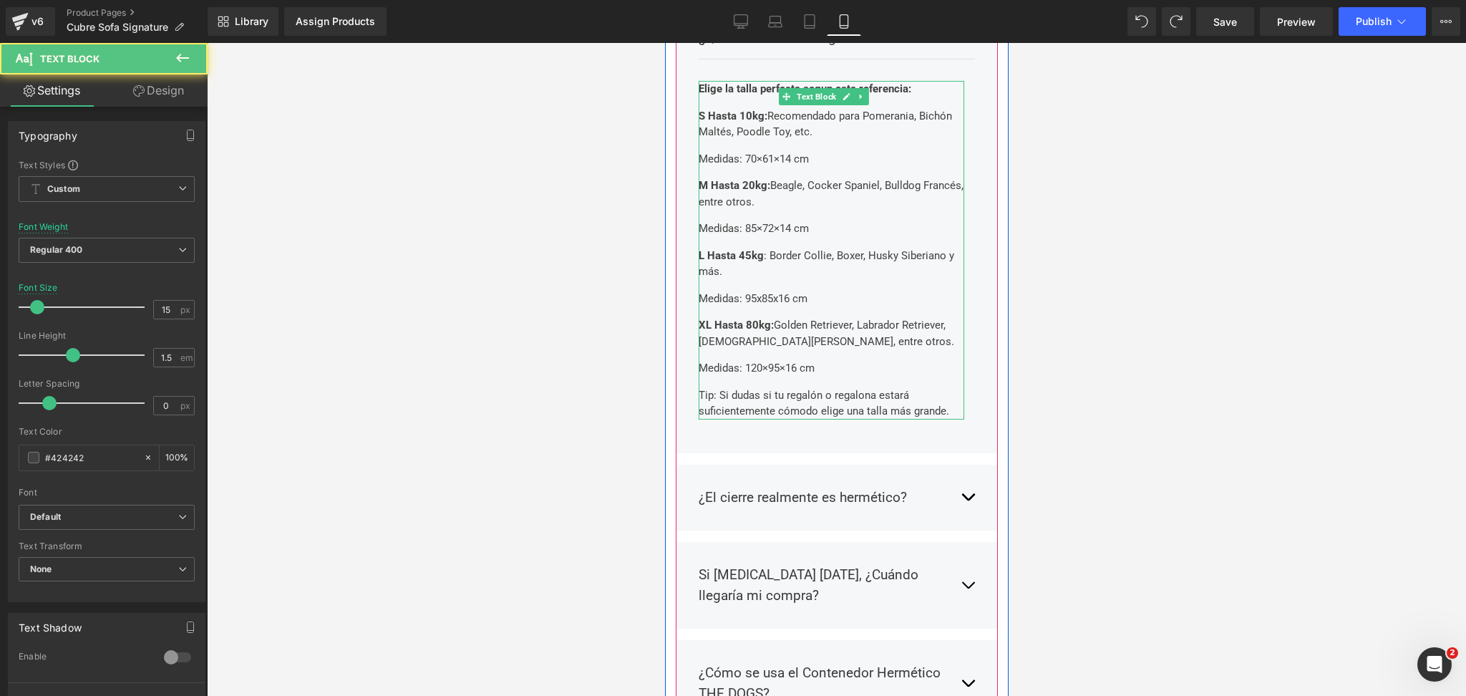
click at [747, 343] on div "Elige la talla perfecta segun esta referencia: S Hasta 10kg: Recomendado para P…" at bounding box center [831, 250] width 266 height 339
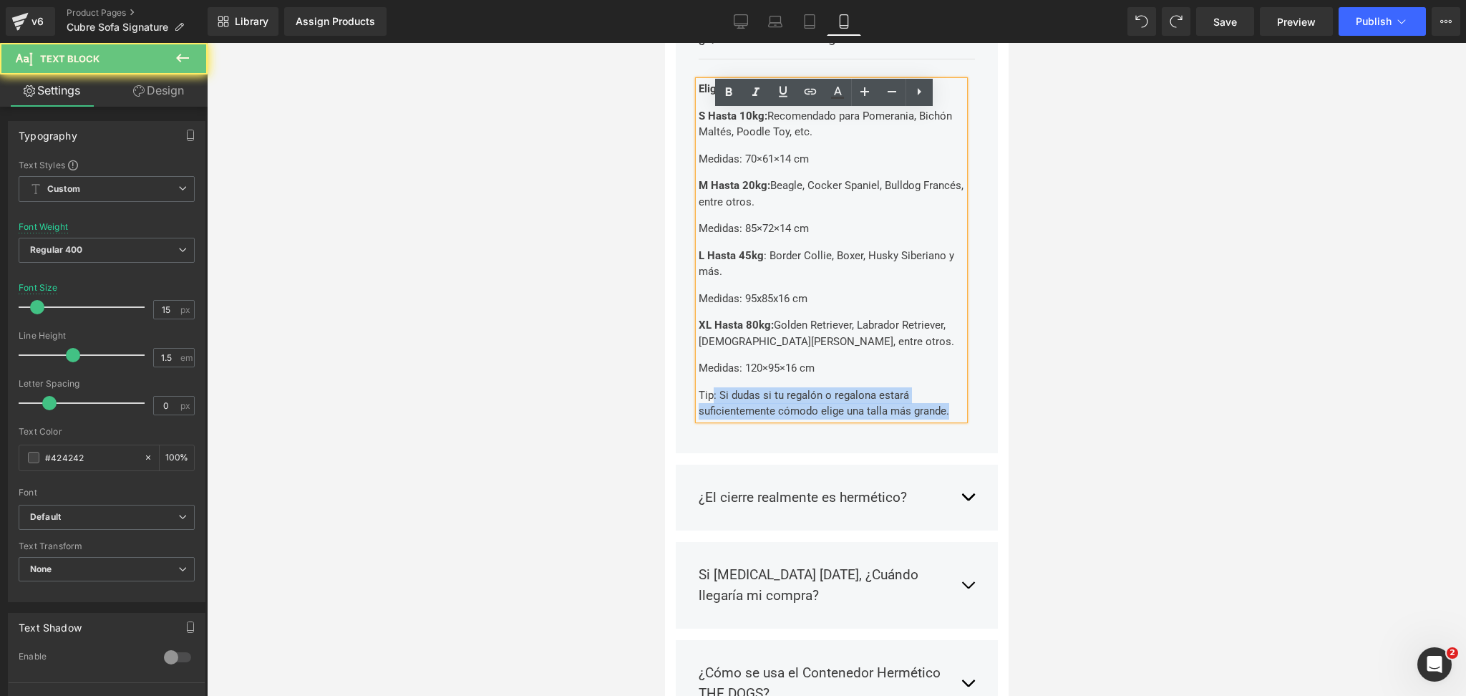
drag, startPoint x: 714, startPoint y: 355, endPoint x: 692, endPoint y: 353, distance: 22.3
click at [692, 353] on div "¿Que talla deberia elegir? Text Block Elige la talla perfecta segun esta refere…" at bounding box center [836, 229] width 322 height 448
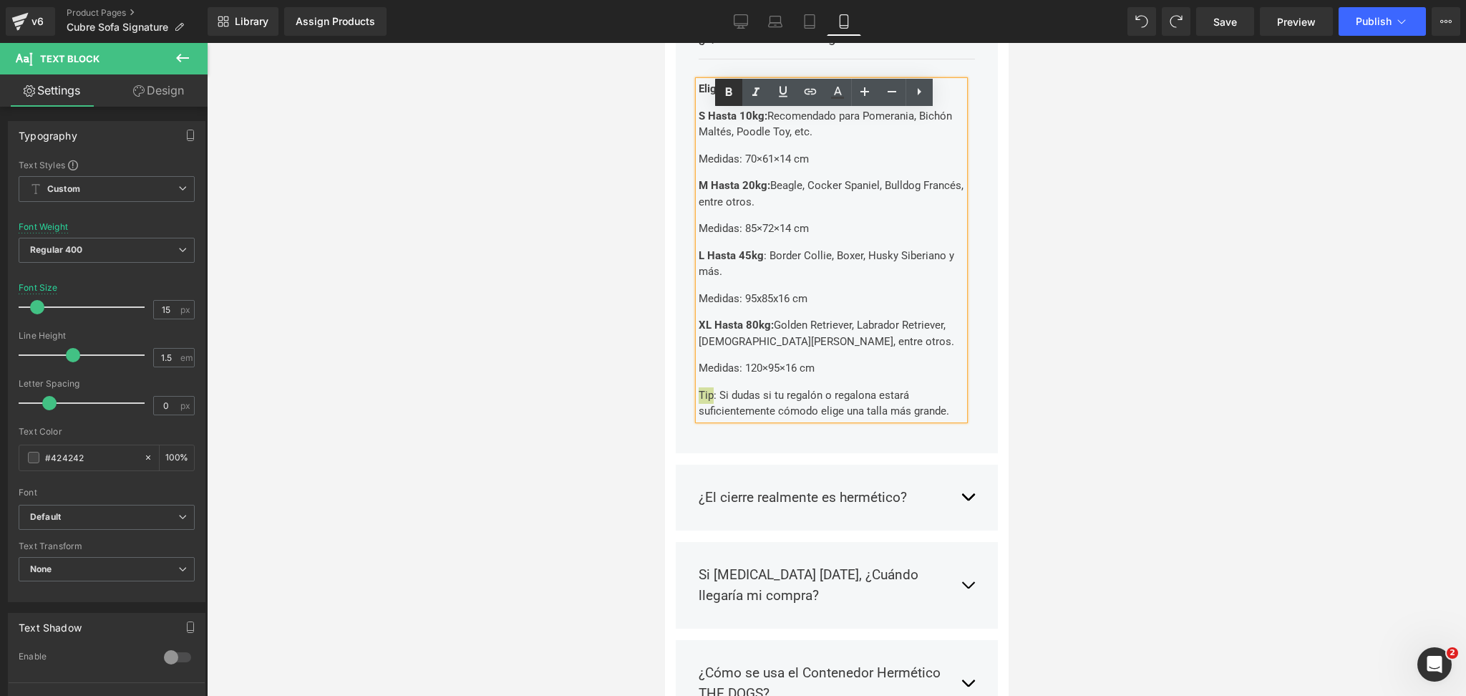
click at [736, 87] on icon at bounding box center [728, 92] width 17 height 17
click at [1196, 140] on div at bounding box center [836, 369] width 1259 height 653
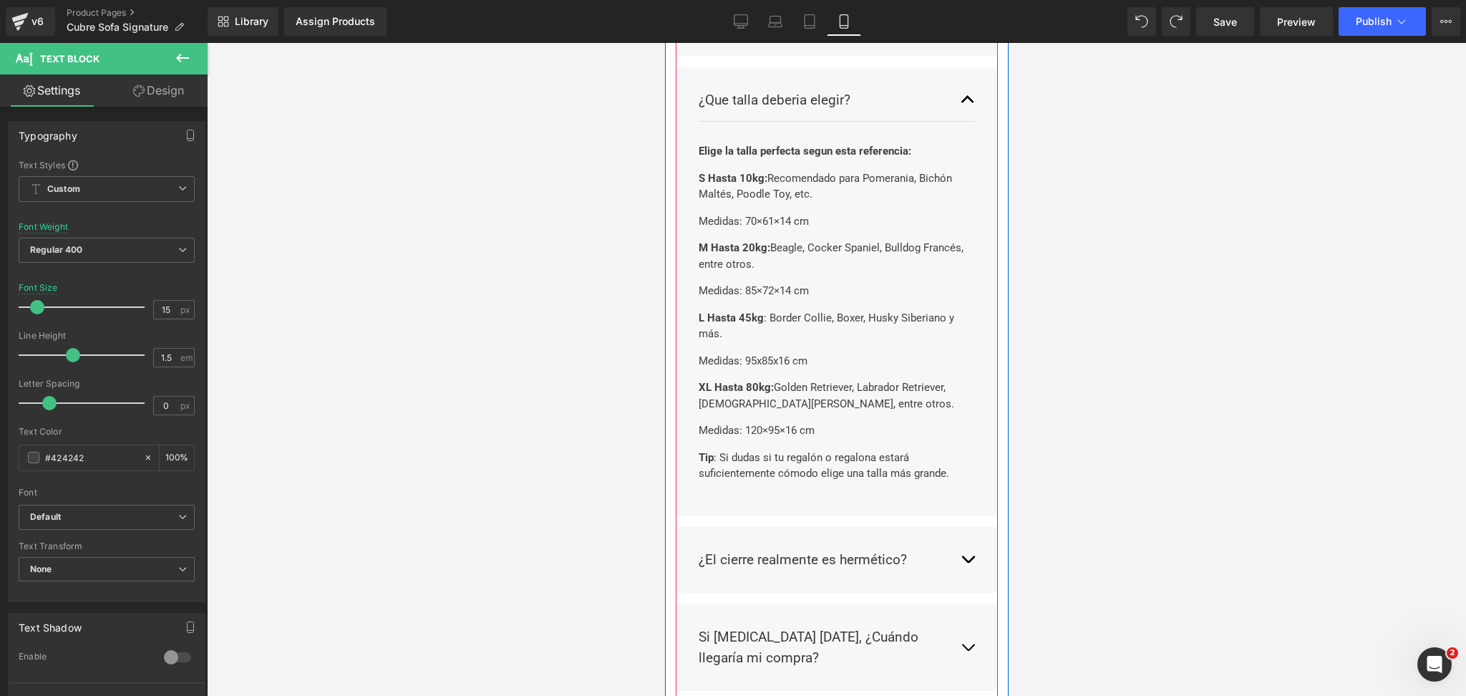
scroll to position [2864, 0]
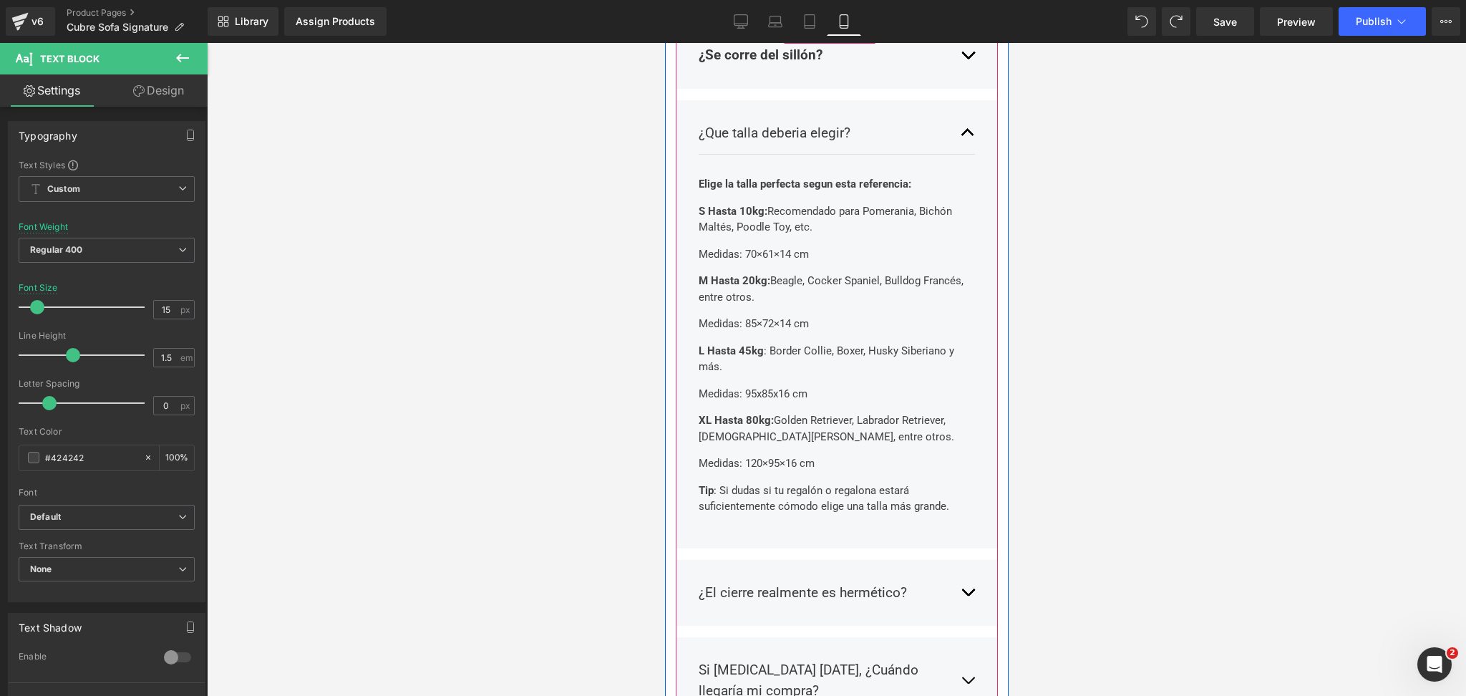
click at [967, 136] on span "button" at bounding box center [967, 136] width 0 height 0
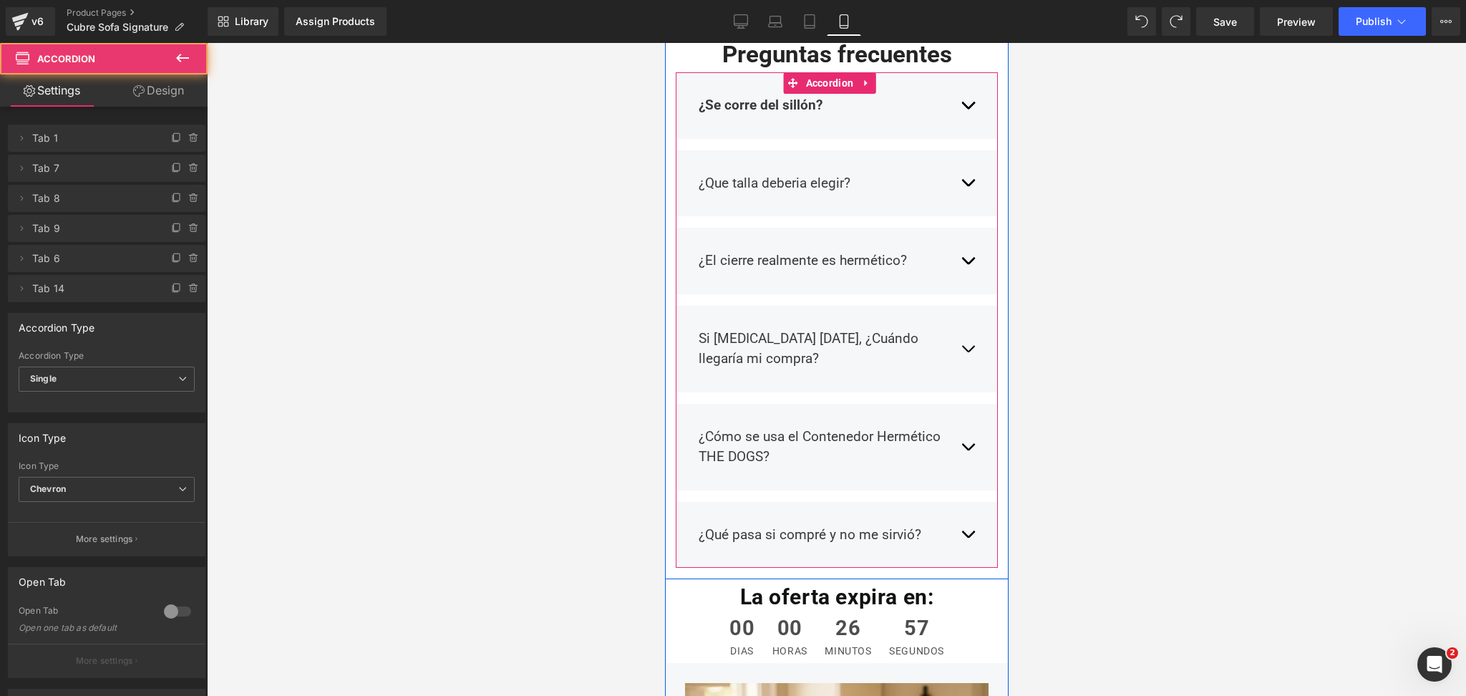
scroll to position [2768, 0]
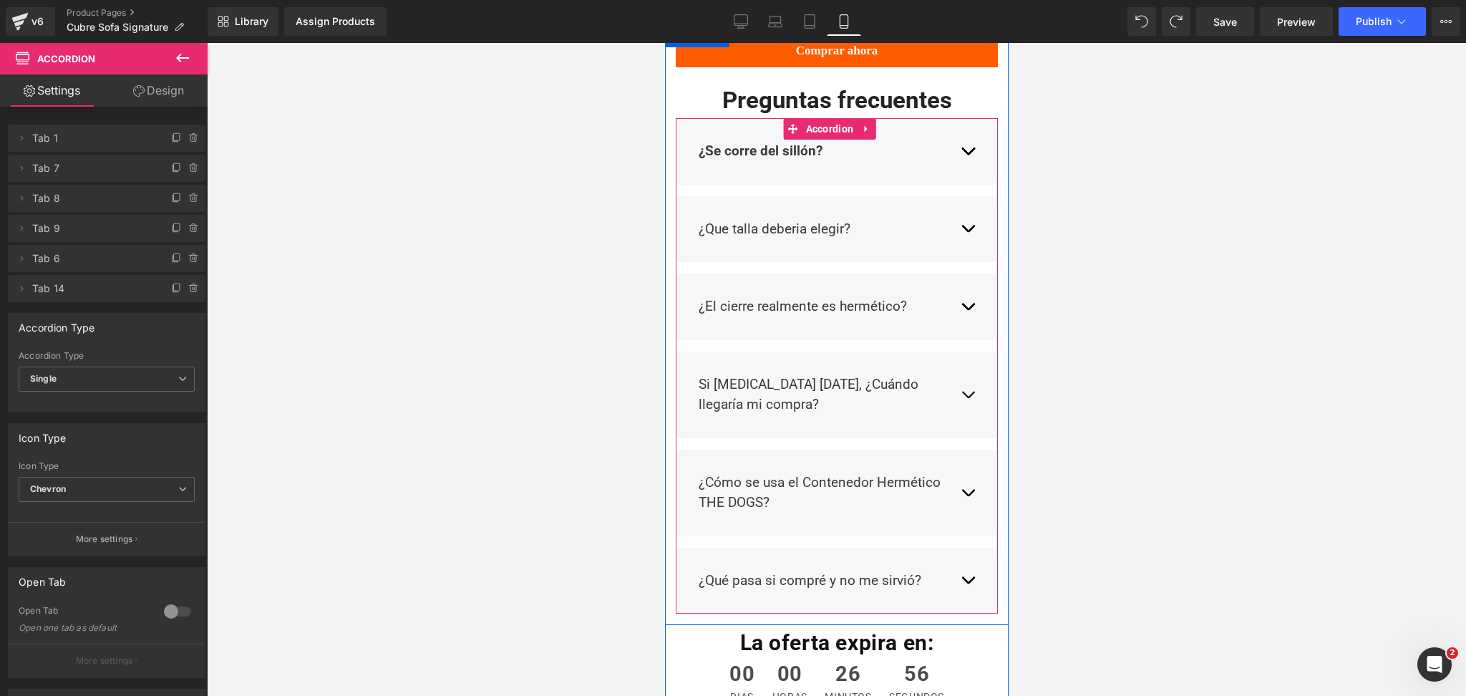
click at [742, 296] on p "¿El cierre realmente es hermético?" at bounding box center [822, 306] width 248 height 21
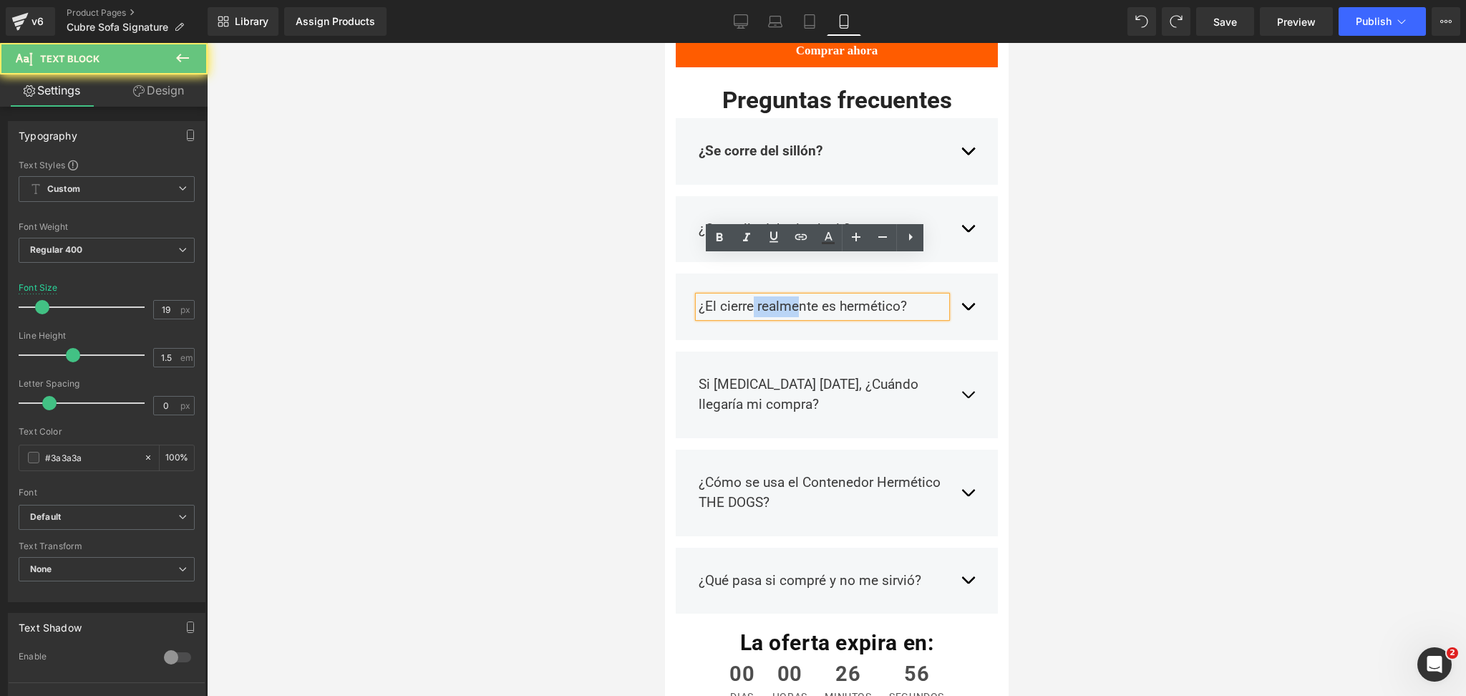
click at [742, 296] on p "¿El cierre realmente es hermético?" at bounding box center [822, 306] width 248 height 21
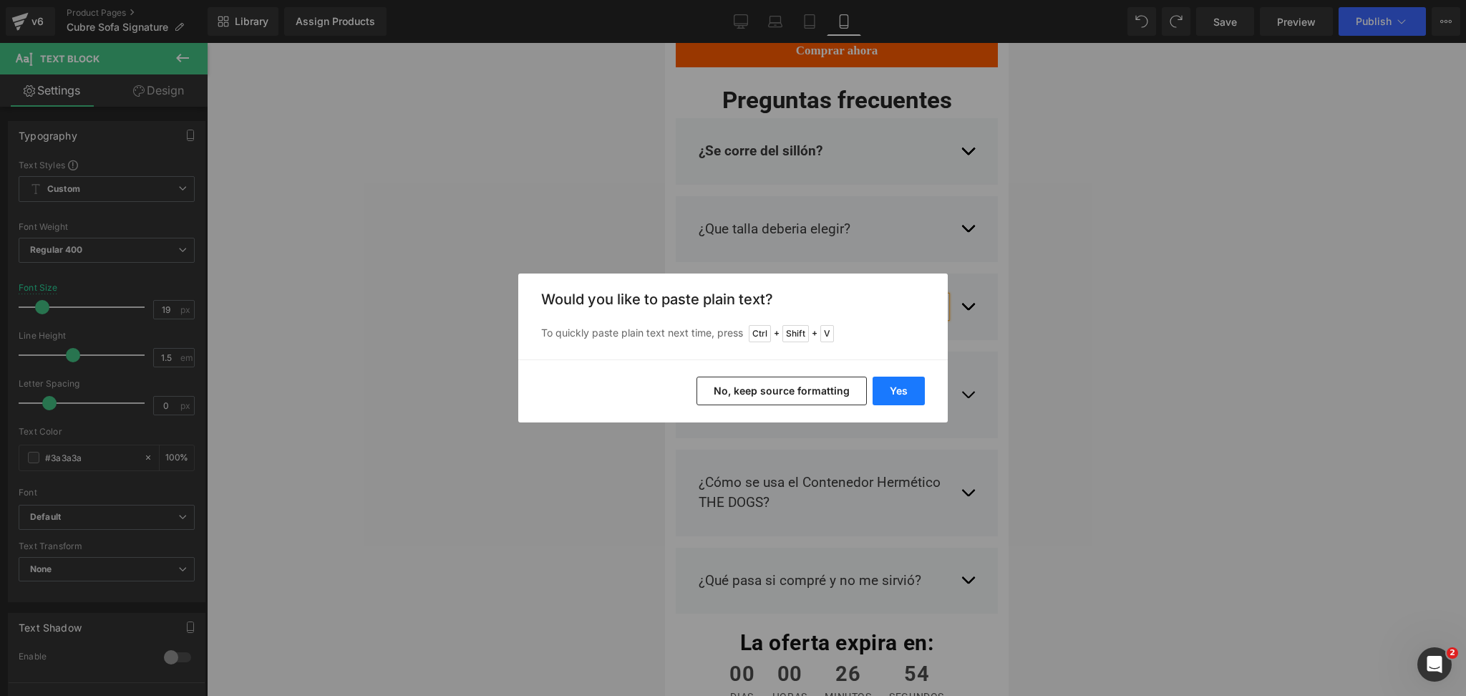
click at [911, 379] on button "Yes" at bounding box center [899, 391] width 52 height 29
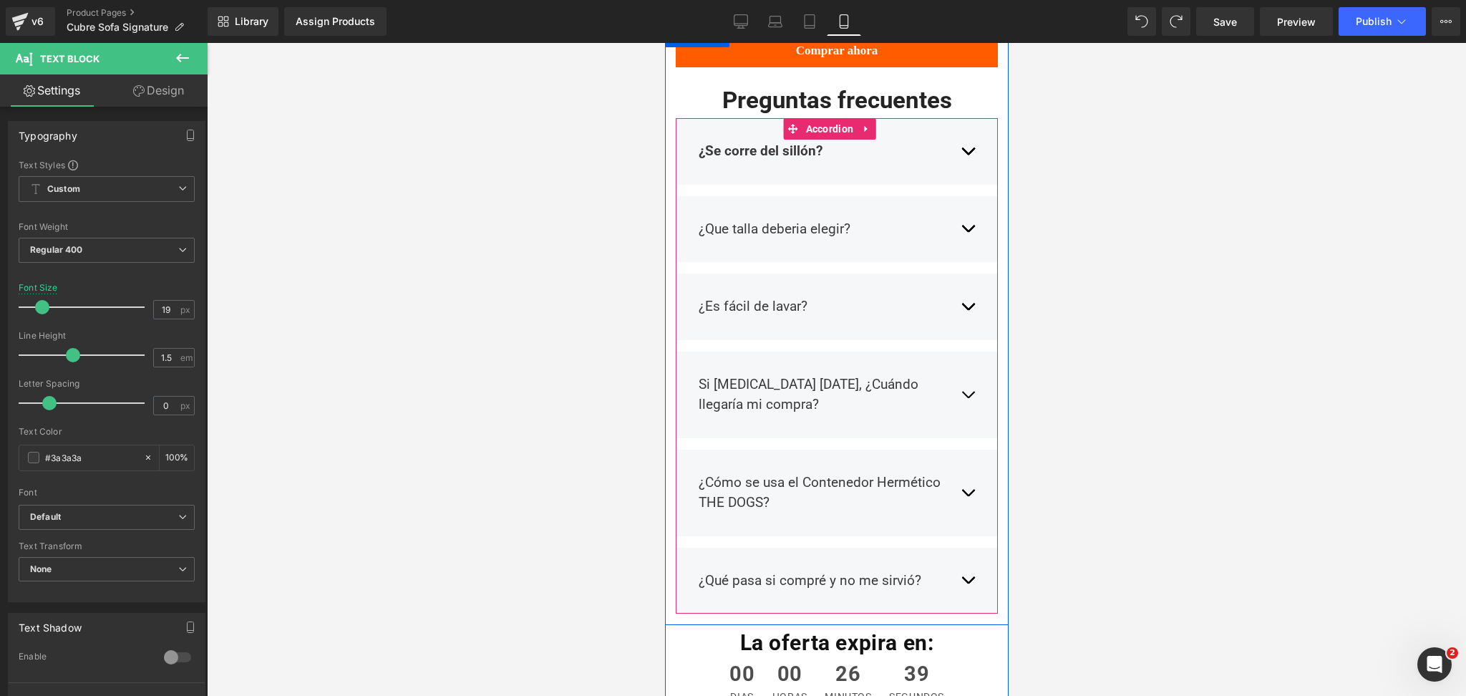
click at [960, 286] on button "button" at bounding box center [967, 307] width 14 height 42
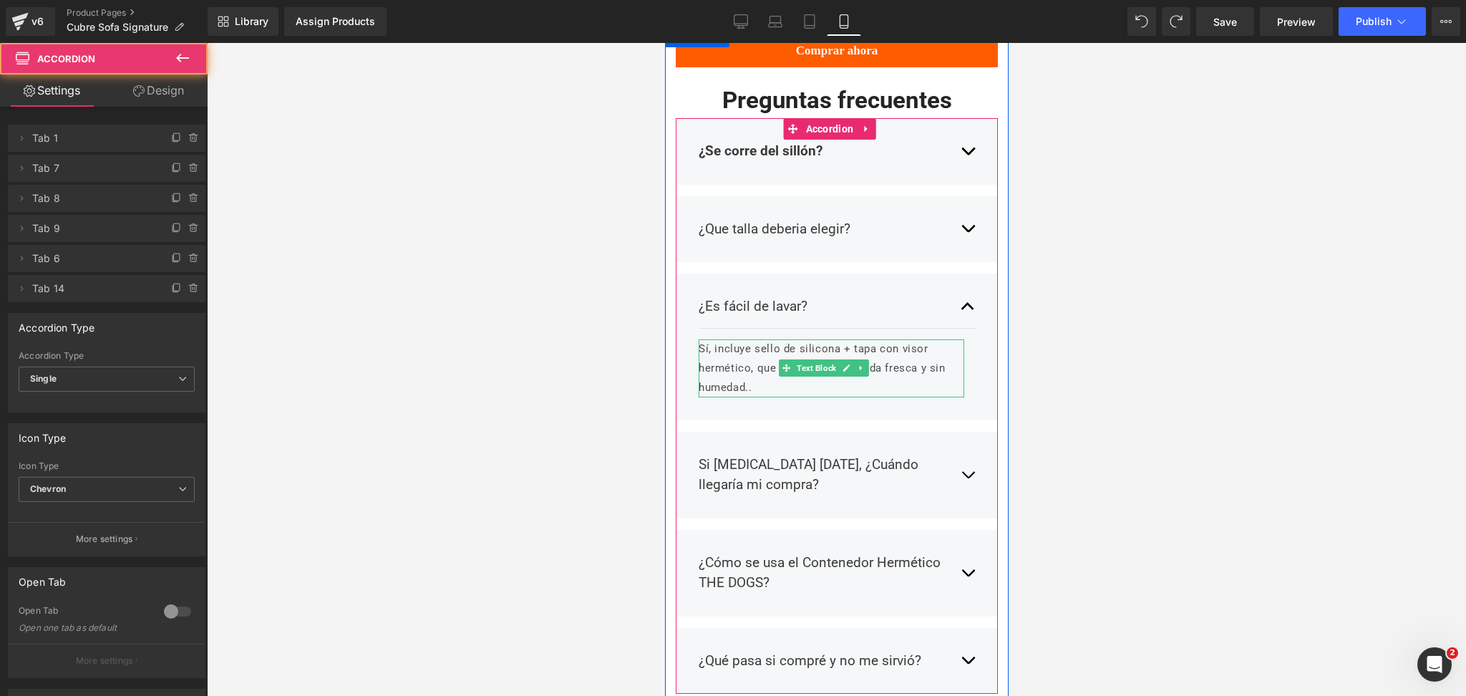
click at [765, 339] on p "Sí, incluye sello de silicona + tapa con visor hermético, que mantiene la comid…" at bounding box center [831, 368] width 266 height 58
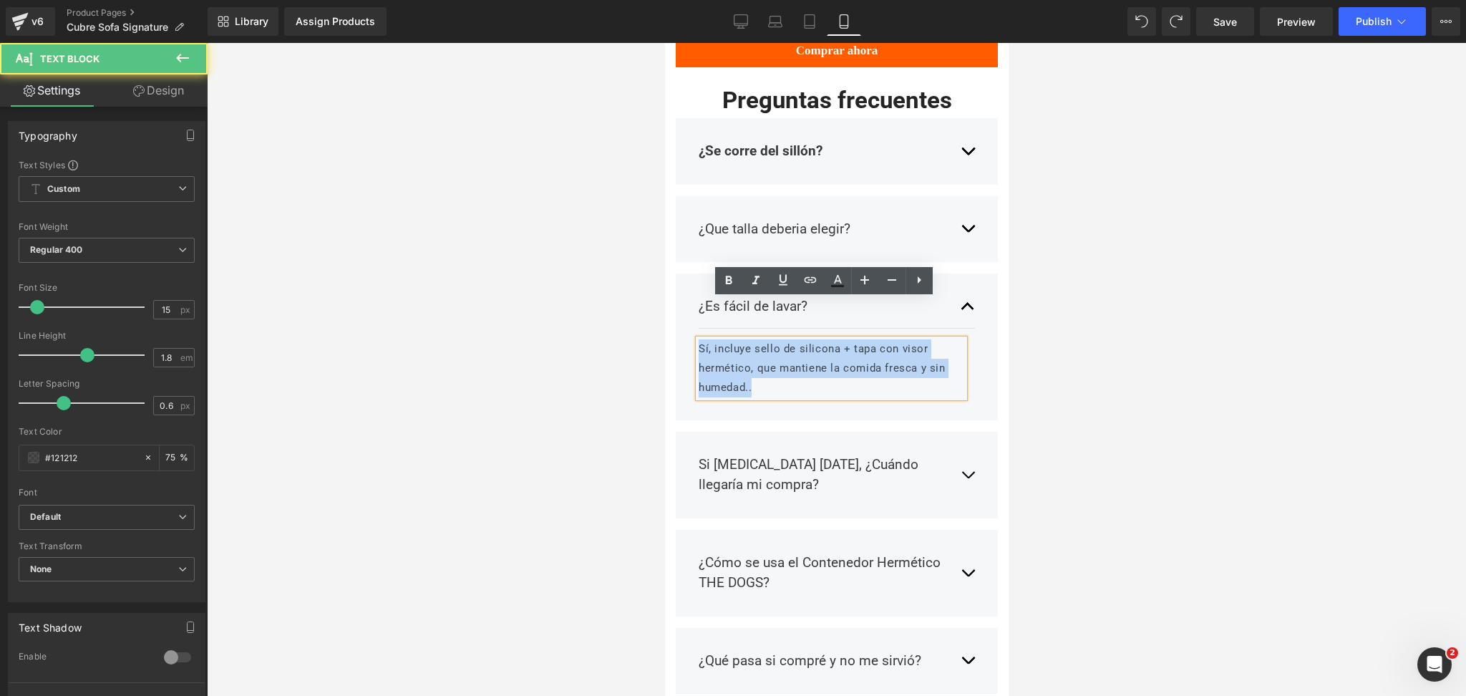
drag, startPoint x: 760, startPoint y: 347, endPoint x: 634, endPoint y: 236, distance: 168.0
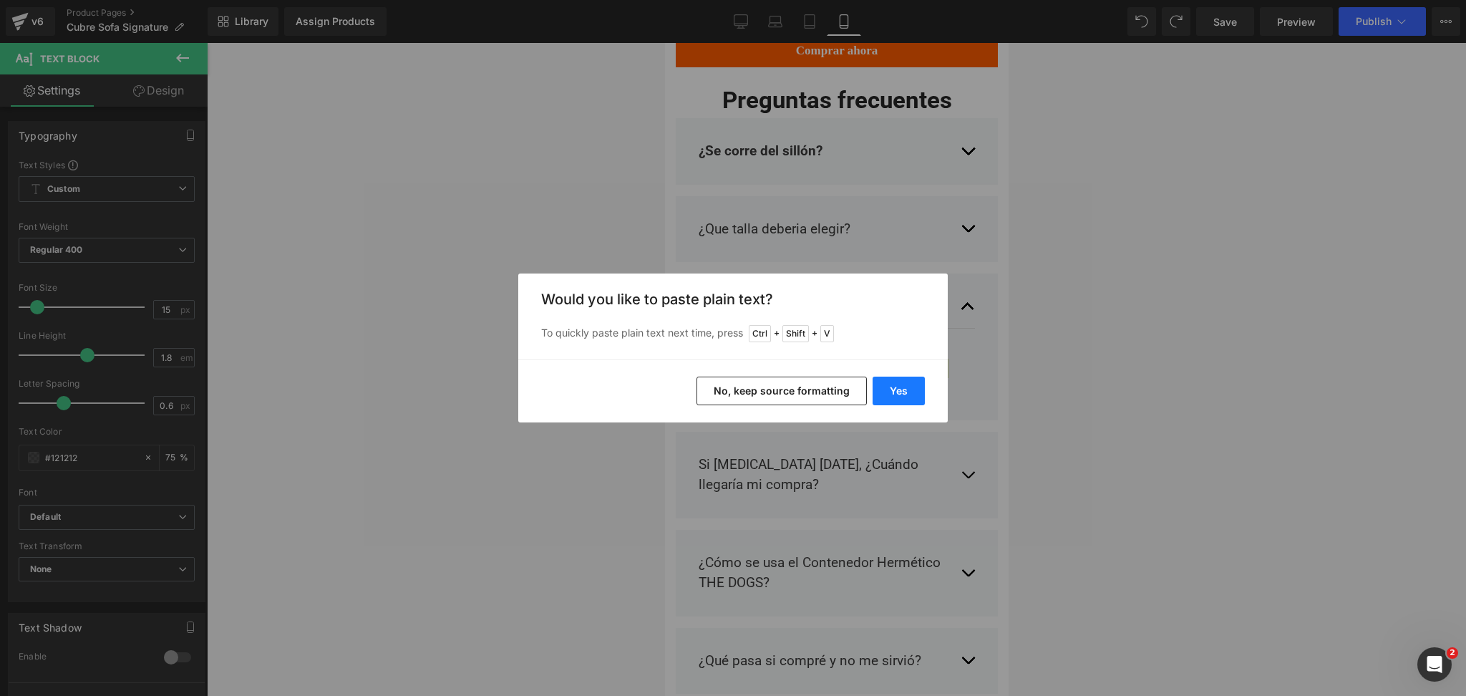
click at [905, 394] on button "Yes" at bounding box center [899, 391] width 52 height 29
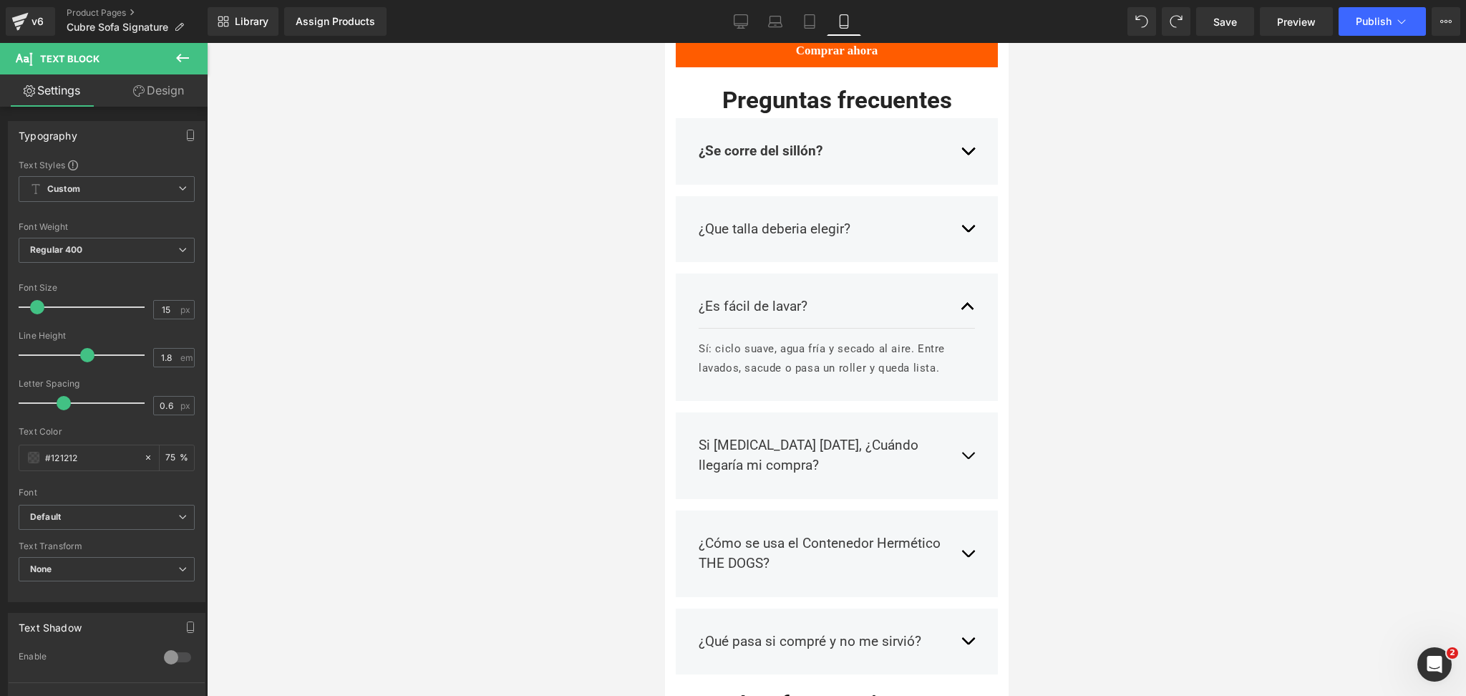
click at [1163, 301] on div at bounding box center [836, 369] width 1259 height 653
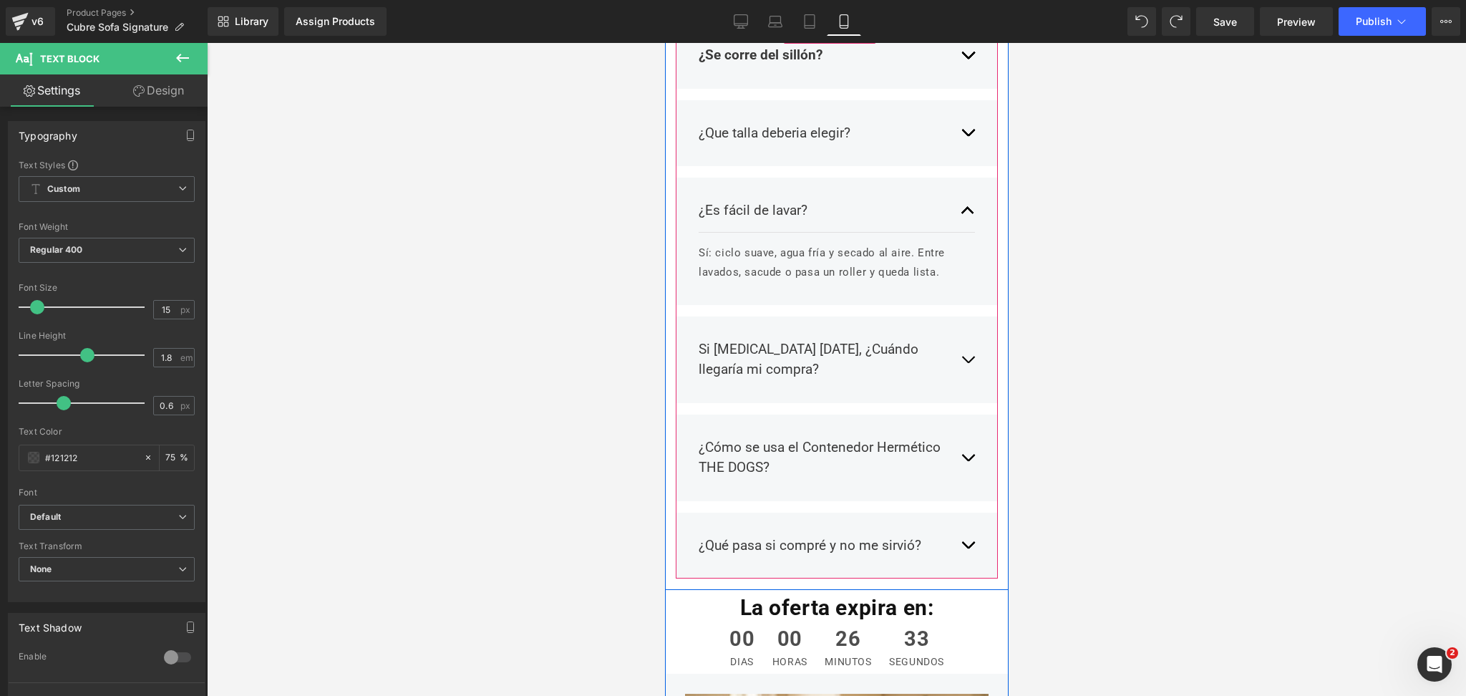
click at [960, 329] on button "button" at bounding box center [967, 360] width 14 height 62
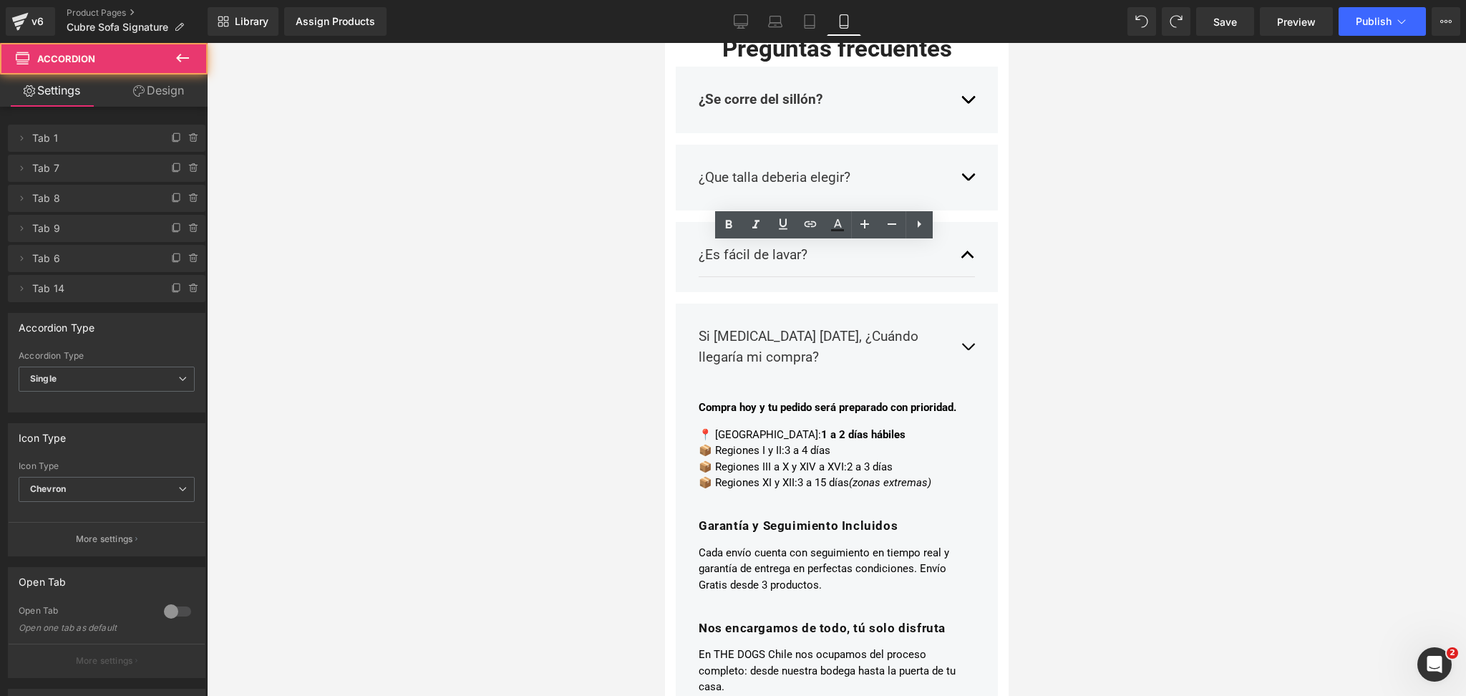
scroll to position [2803, 0]
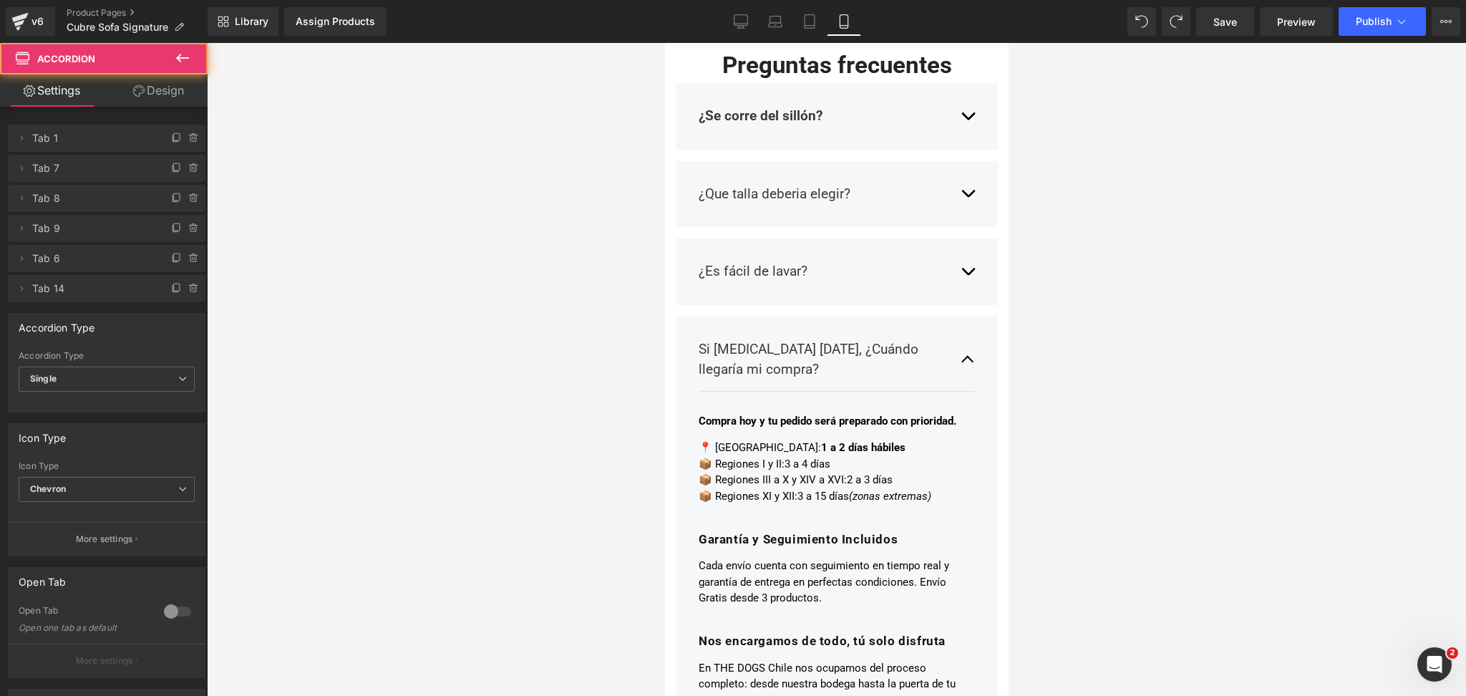
click at [967, 363] on span "button" at bounding box center [967, 363] width 0 height 0
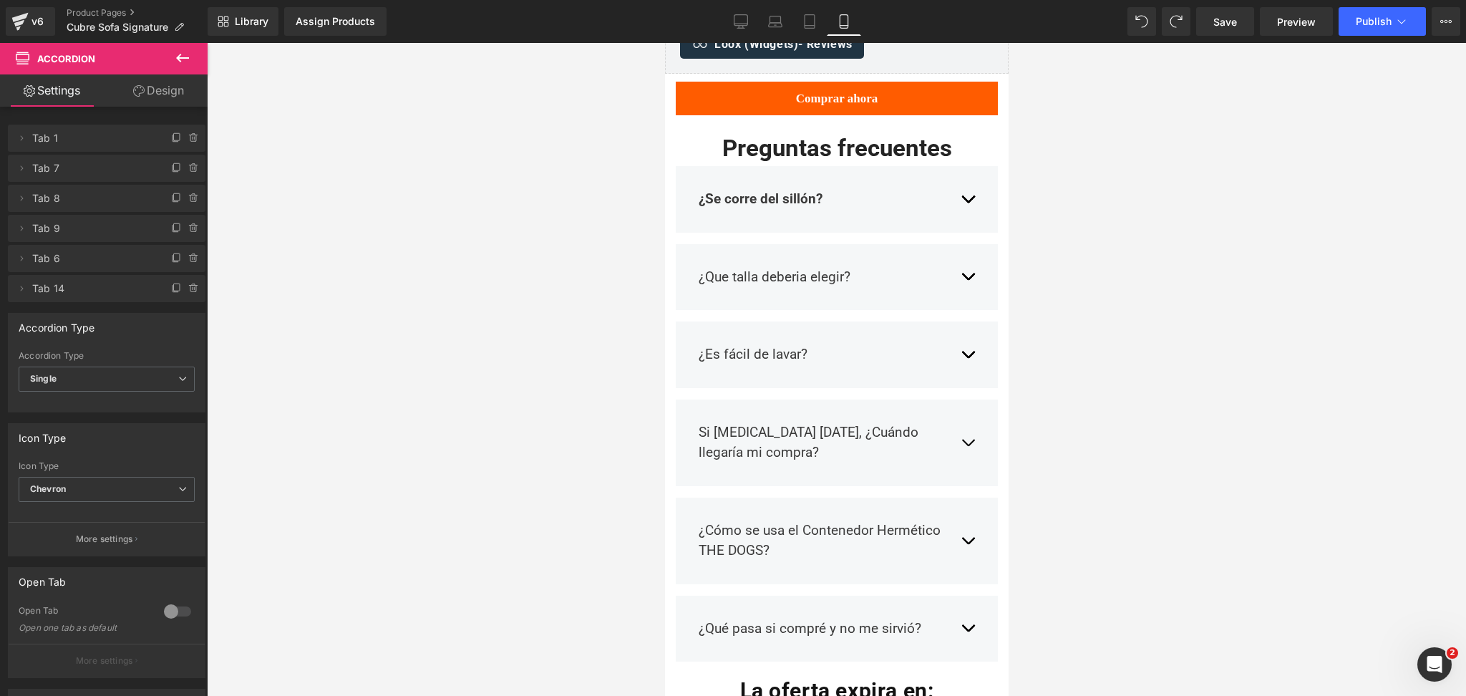
scroll to position [2708, 0]
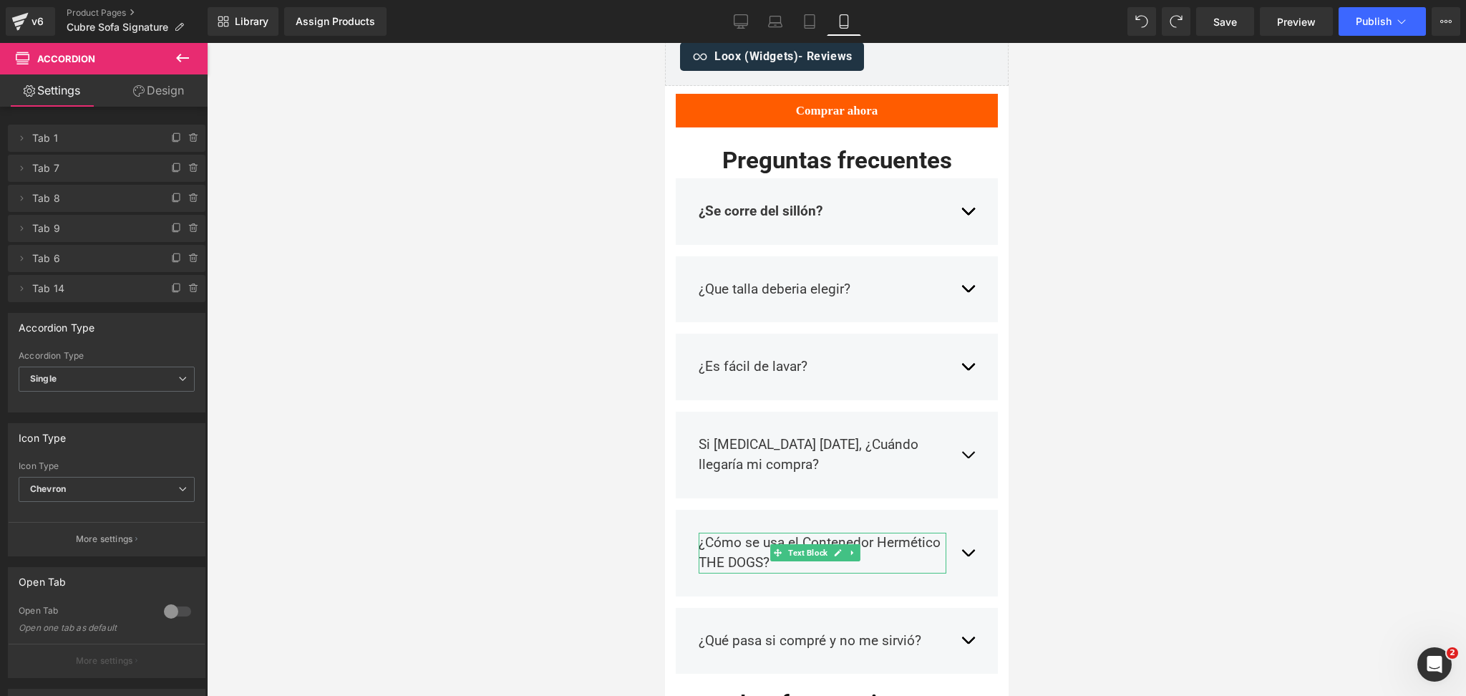
click at [758, 533] on p "¿Cómo se usa el Contenedor Hermético THE DOGS?" at bounding box center [822, 553] width 248 height 41
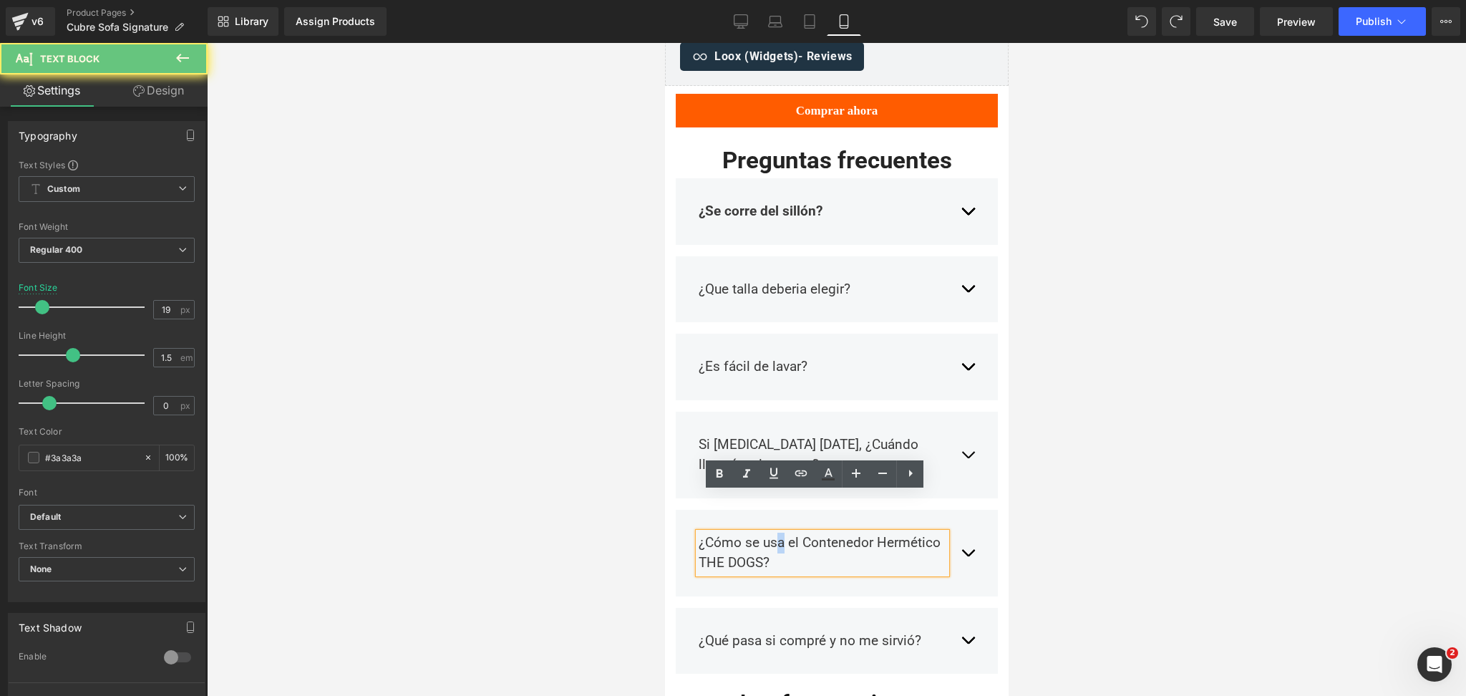
click at [758, 533] on p "¿Cómo se usa el Contenedor Hermético THE DOGS?" at bounding box center [822, 553] width 248 height 41
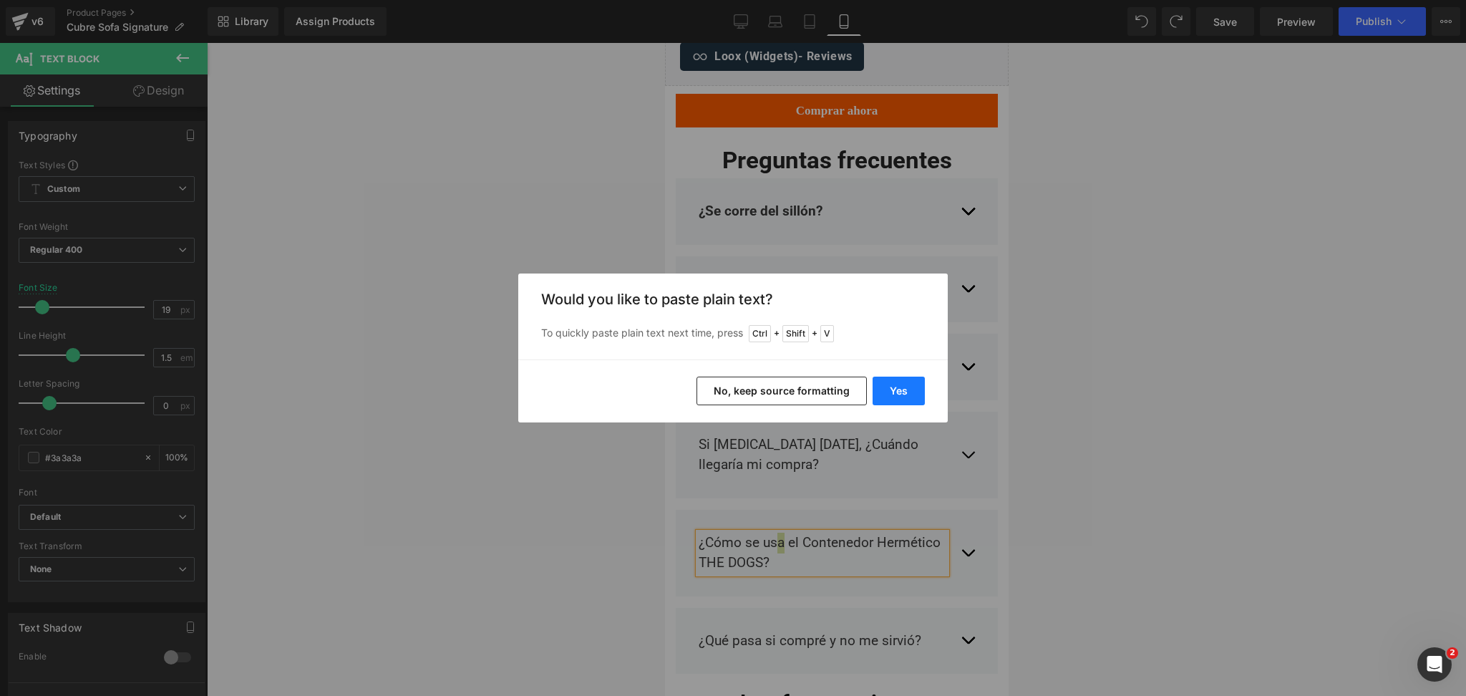
drag, startPoint x: 902, startPoint y: 382, endPoint x: 240, endPoint y: 330, distance: 664.3
click at [902, 382] on button "Yes" at bounding box center [899, 391] width 52 height 29
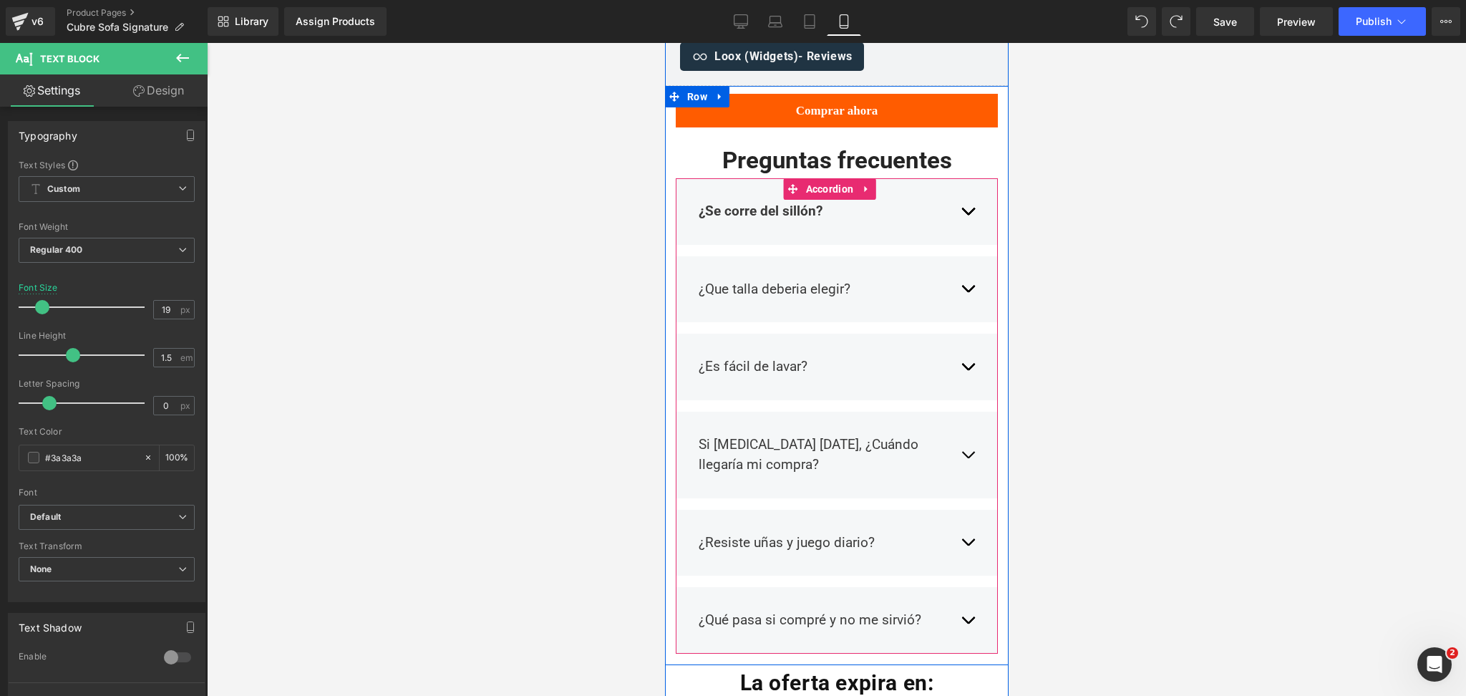
scroll to position [2803, 0]
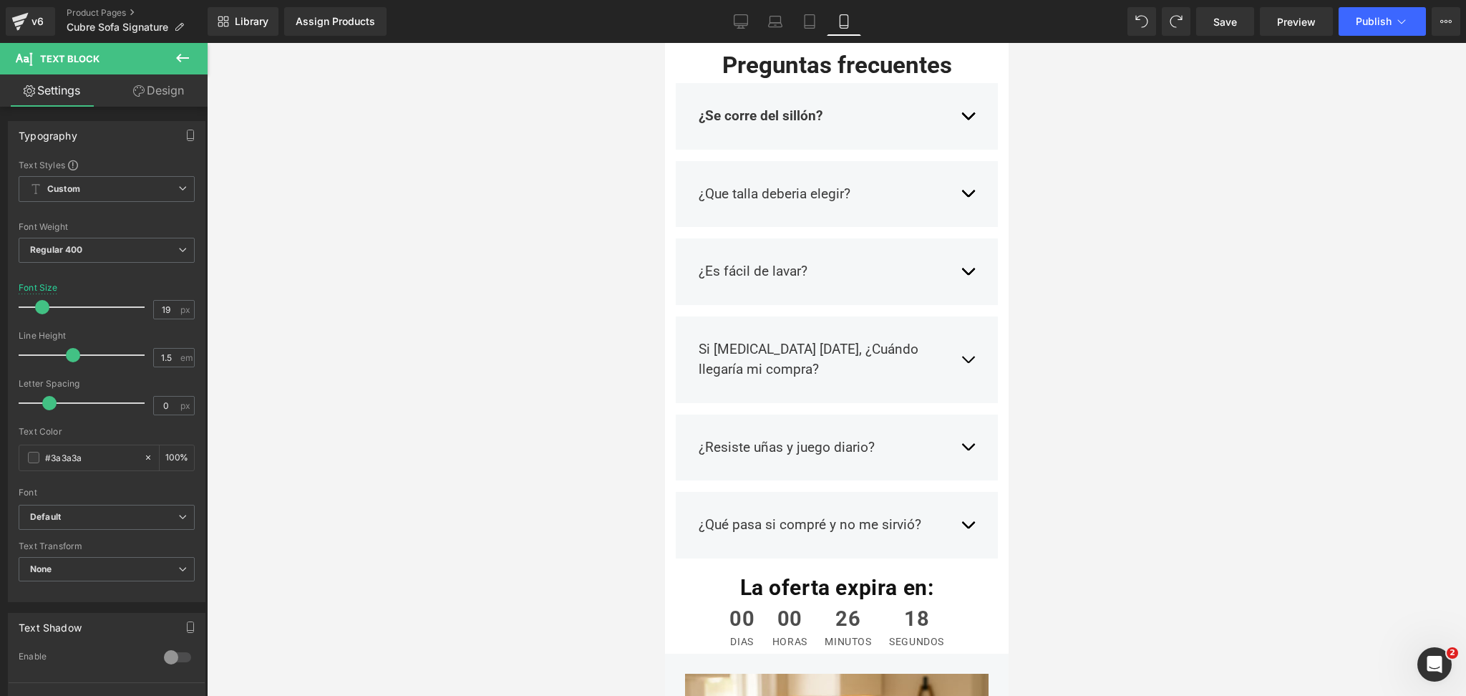
click at [967, 450] on span "button" at bounding box center [967, 450] width 0 height 0
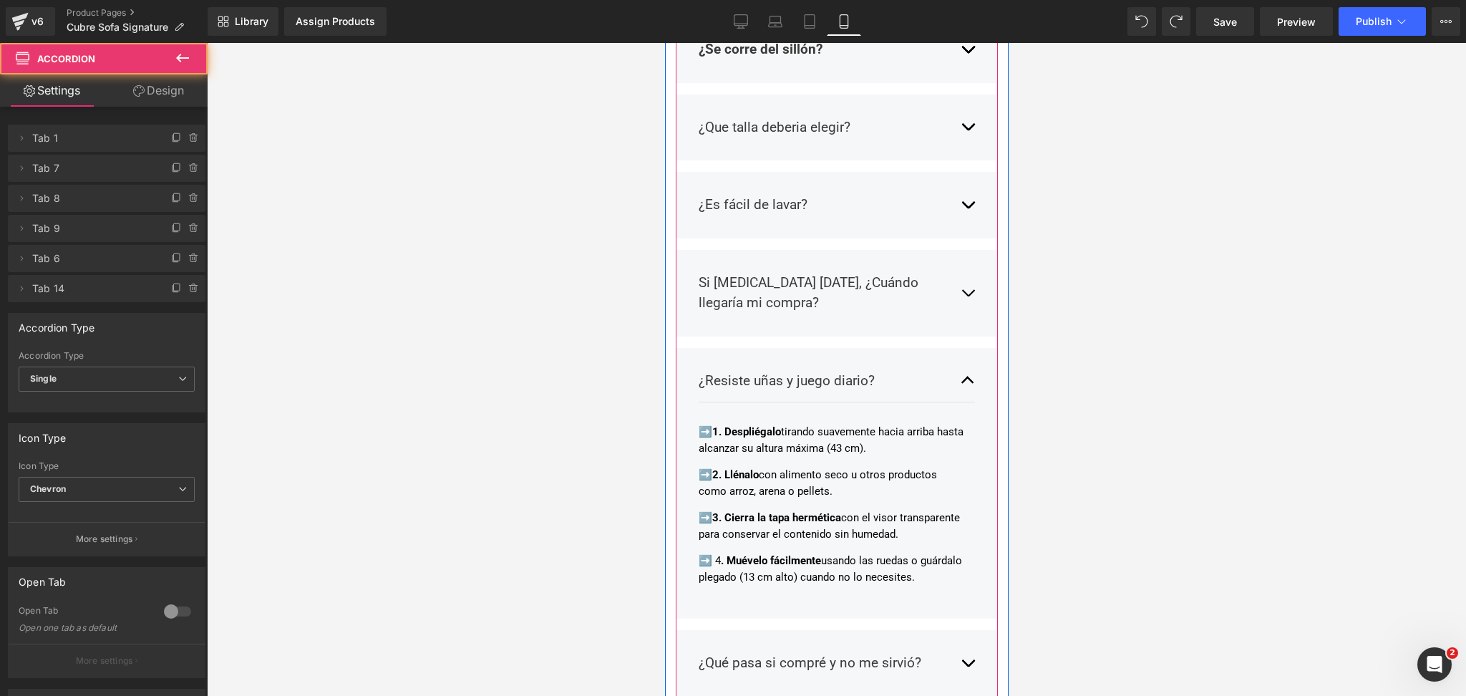
scroll to position [2899, 0]
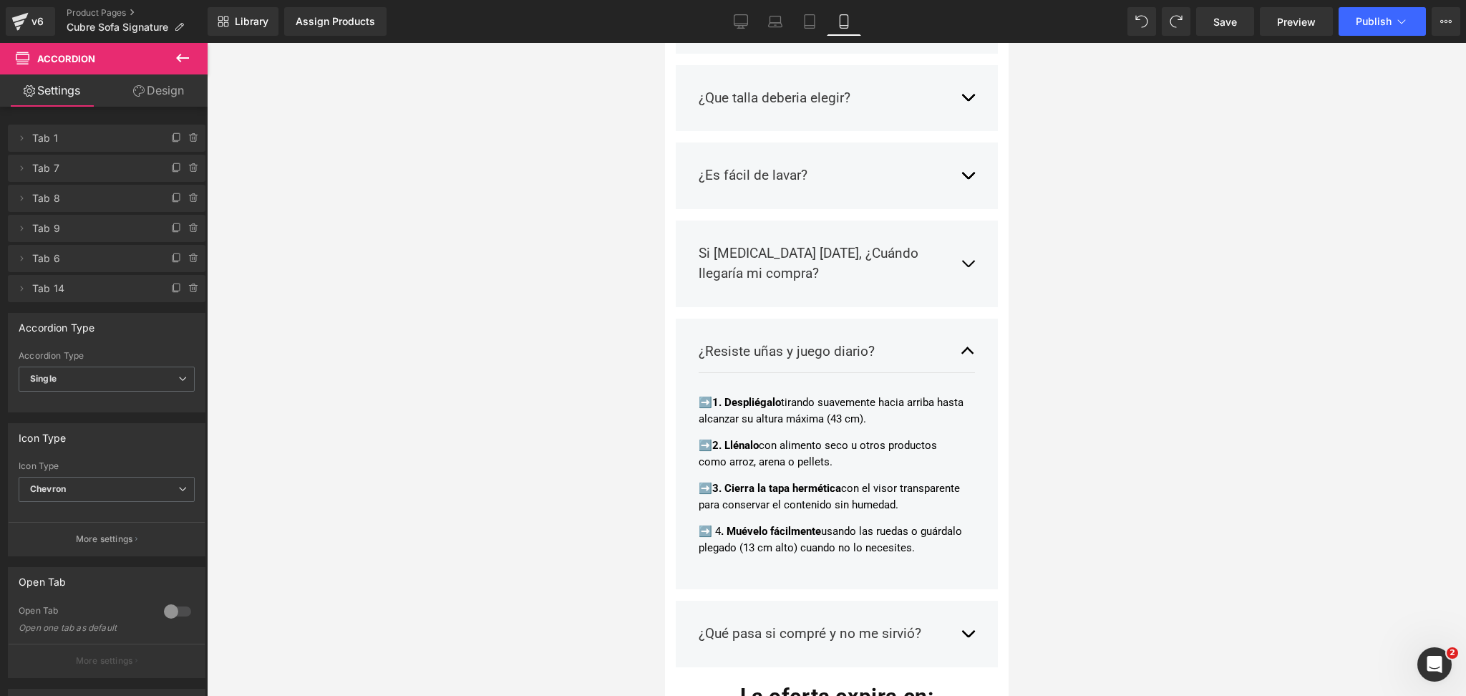
click at [777, 394] on div "➡️ 1. Despliégalo tirando suavemente hacia arriba hasta alcanzar su altura máxi…" at bounding box center [831, 474] width 266 height 161
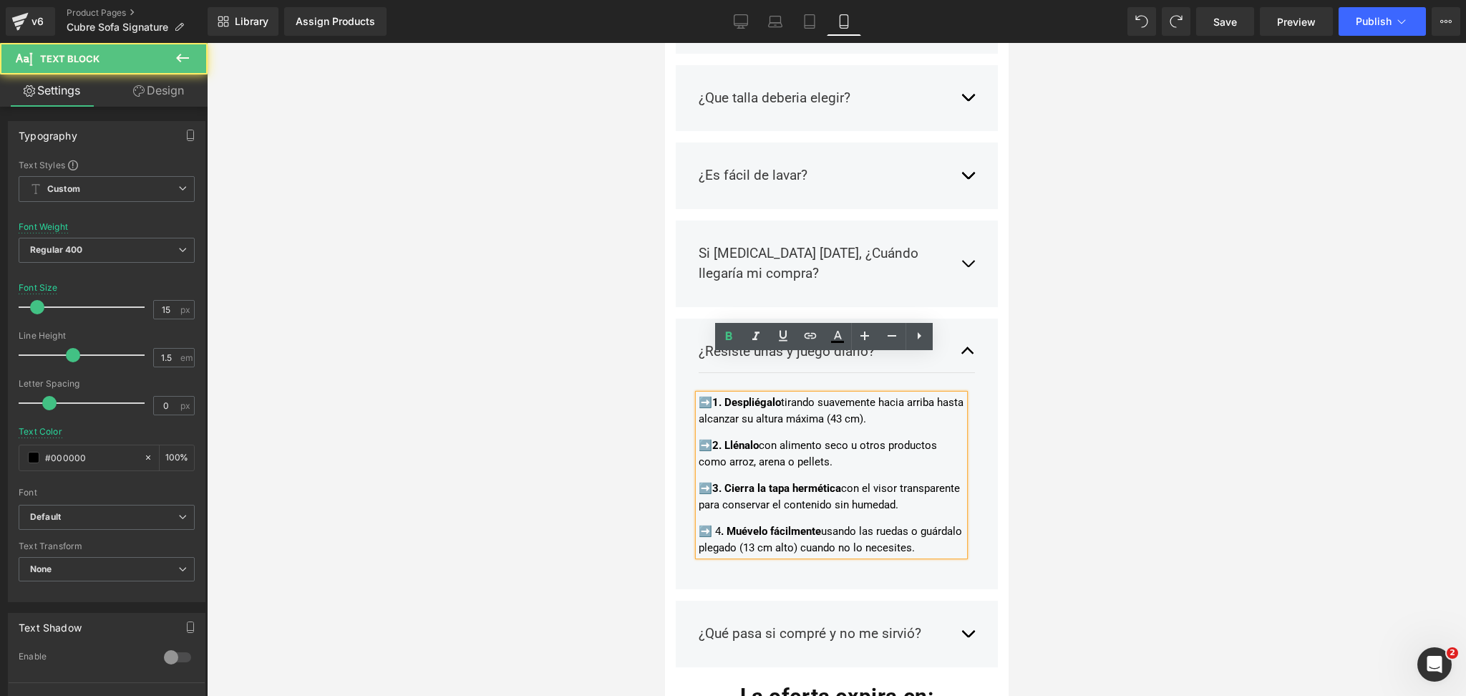
click at [755, 439] on strong "2. Llénalo" at bounding box center [735, 445] width 47 height 13
drag, startPoint x: 757, startPoint y: 538, endPoint x: 602, endPoint y: 268, distance: 311.1
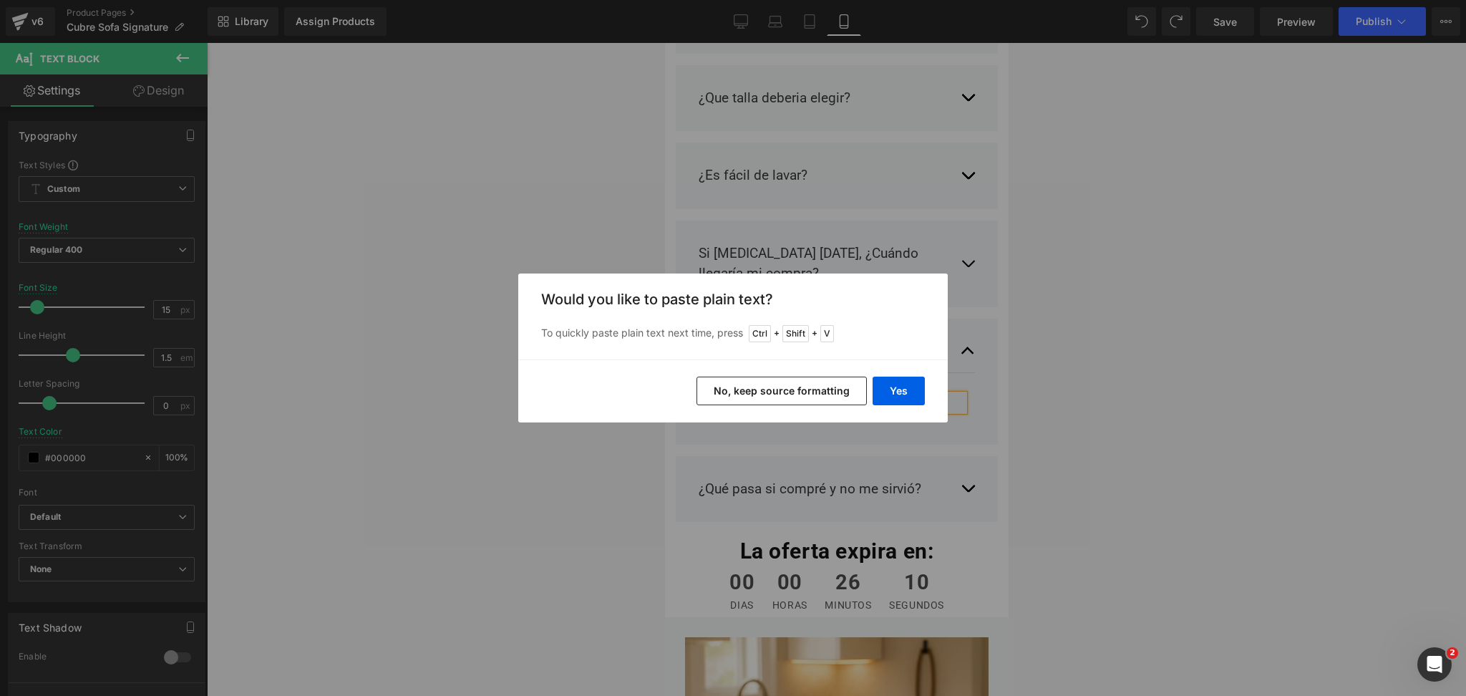
click at [864, 384] on button "No, keep source formatting" at bounding box center [782, 391] width 170 height 29
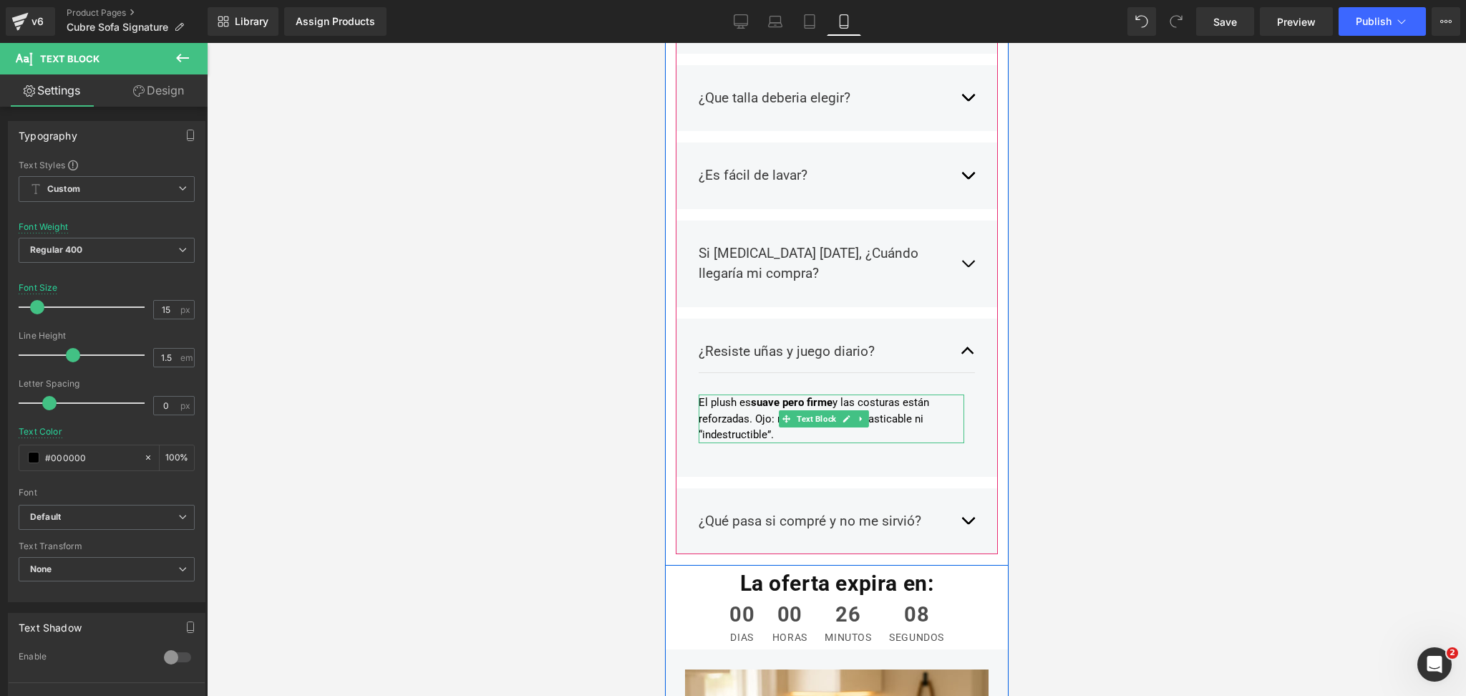
click at [708, 394] on p "El plush es suave pero firme y las costuras están reforzadas. Ojo: no es un jug…" at bounding box center [831, 418] width 266 height 49
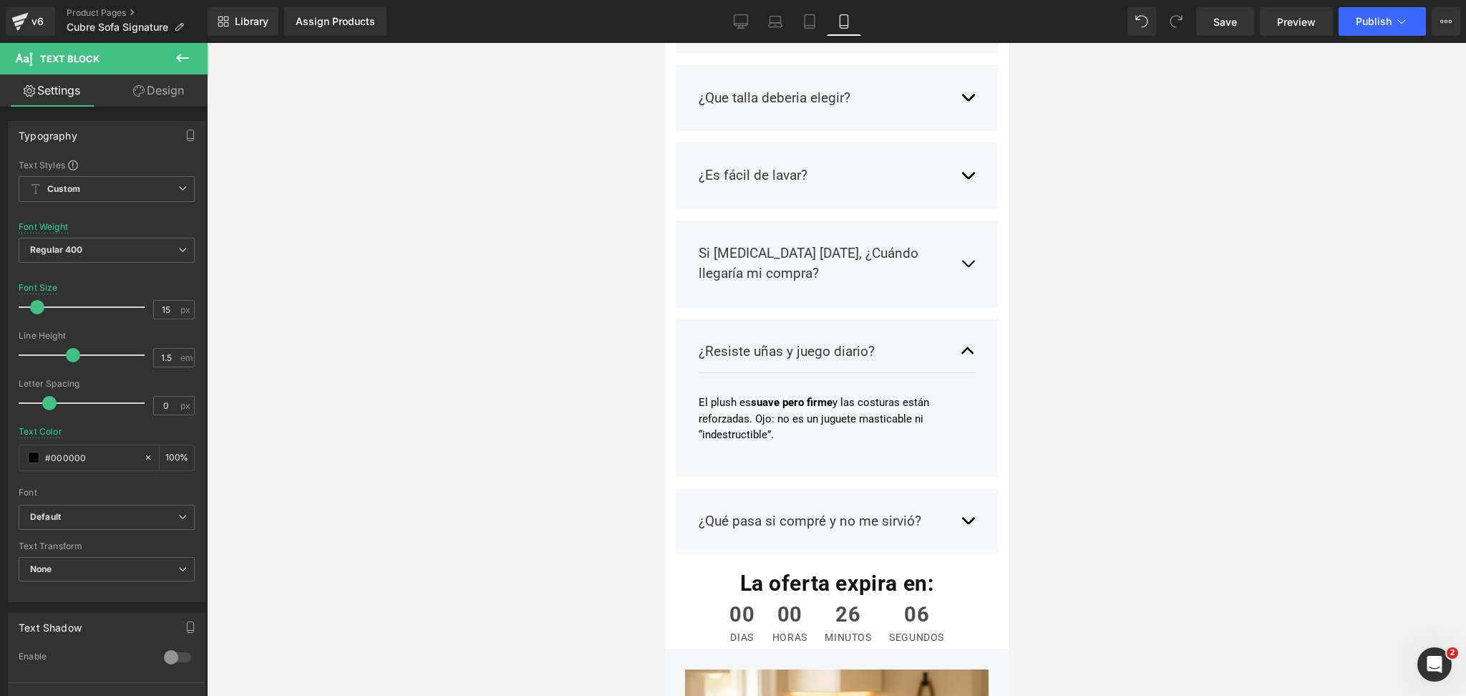
click at [1139, 304] on div at bounding box center [836, 369] width 1259 height 653
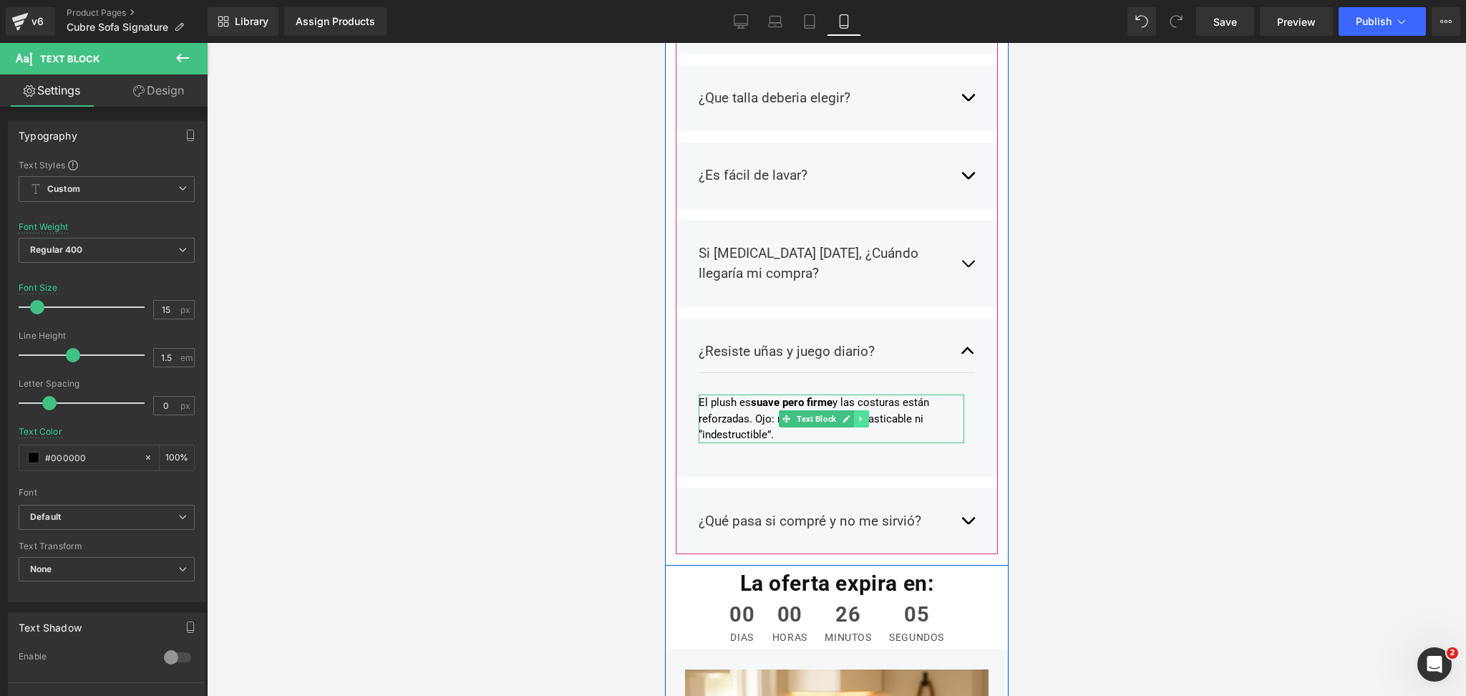
click at [868, 410] on link at bounding box center [860, 418] width 15 height 17
click at [765, 394] on div "El plush es suave pero firme y las costuras están reforzadas. Ojo: no es un jug…" at bounding box center [831, 418] width 266 height 49
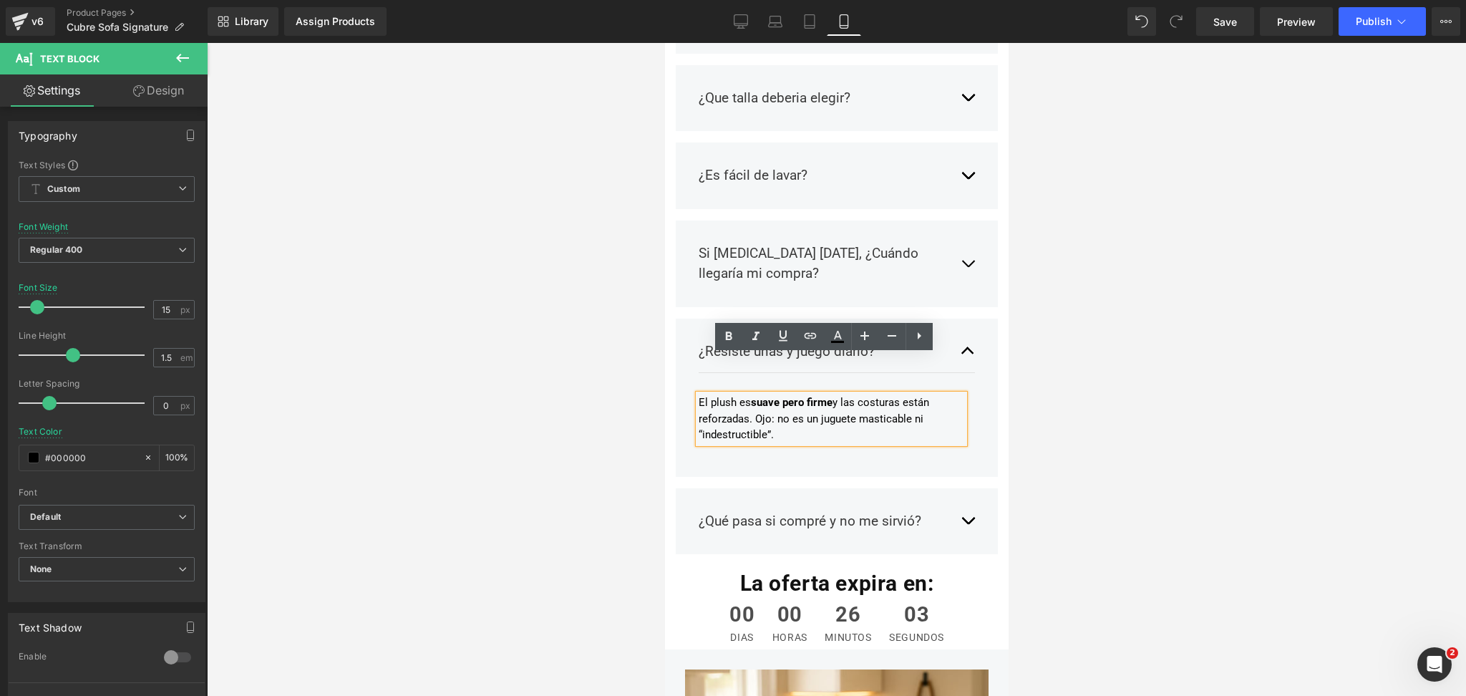
drag, startPoint x: 754, startPoint y: 373, endPoint x: 778, endPoint y: 389, distance: 28.8
click at [778, 394] on p "El plush es suave pero firme y las costuras están reforzadas. Ojo: no es un jug…" at bounding box center [831, 418] width 266 height 49
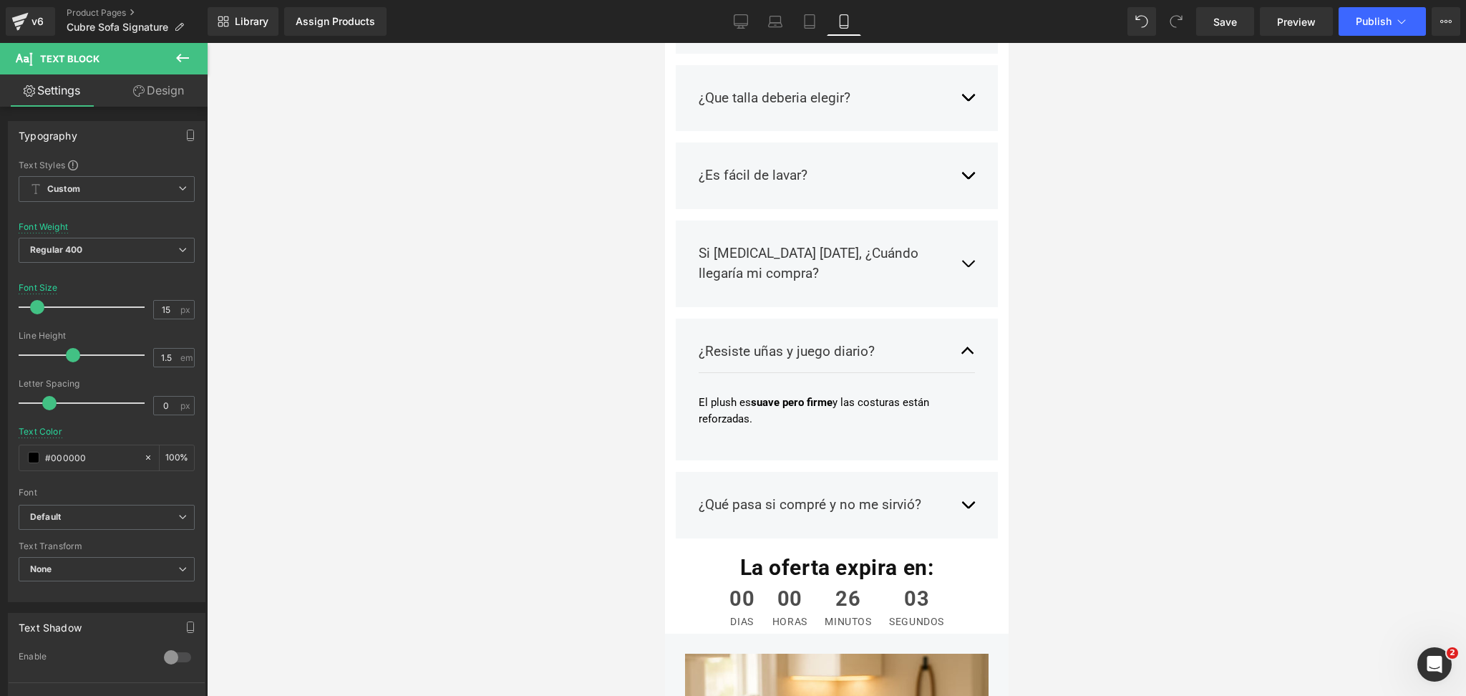
click at [1173, 326] on div at bounding box center [836, 369] width 1259 height 653
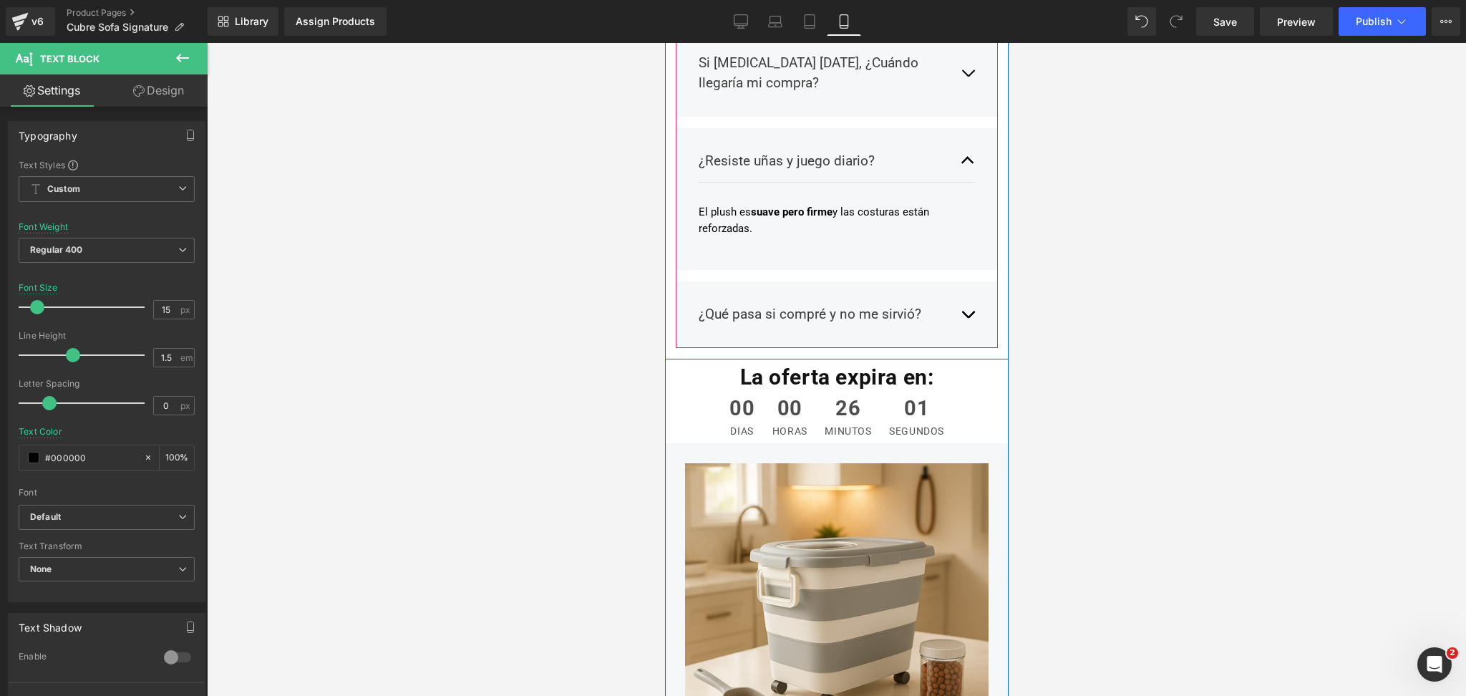
click at [967, 318] on span "button" at bounding box center [967, 318] width 0 height 0
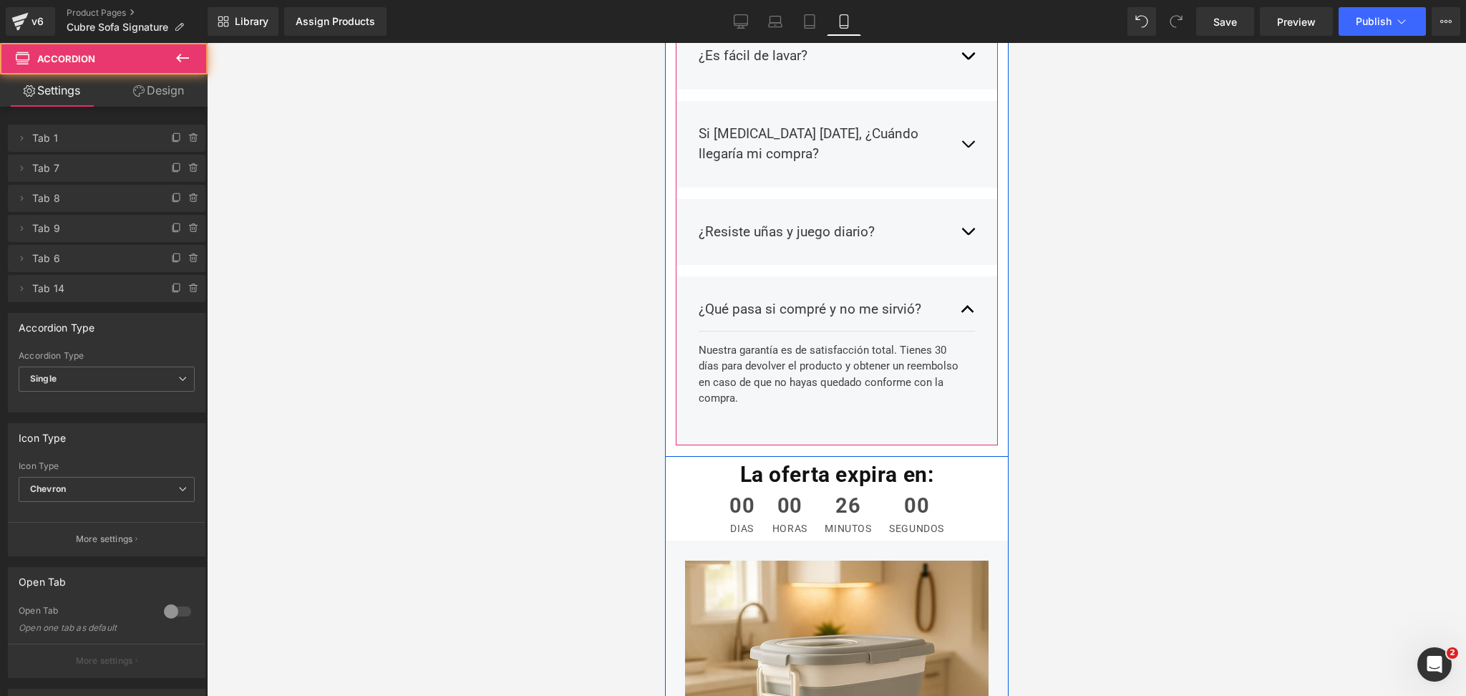
scroll to position [3015, 0]
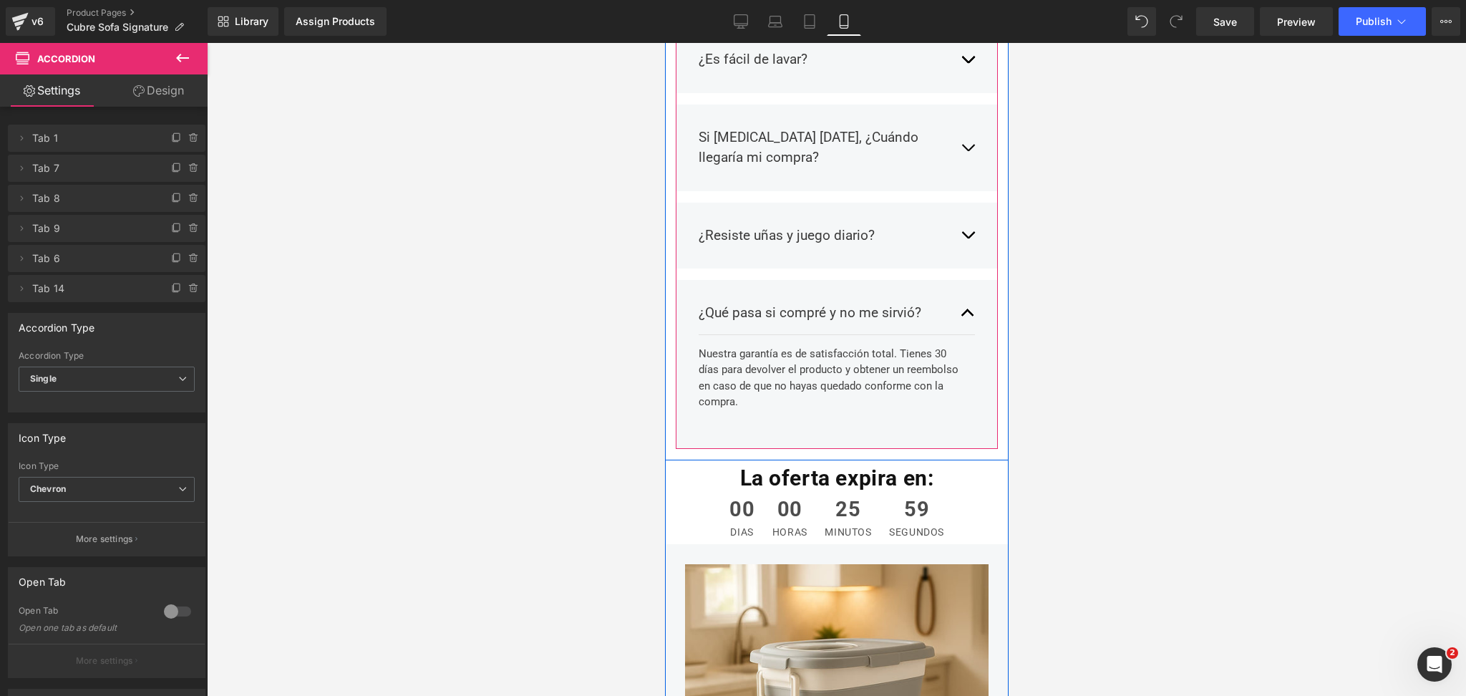
click at [967, 316] on span "button" at bounding box center [967, 316] width 0 height 0
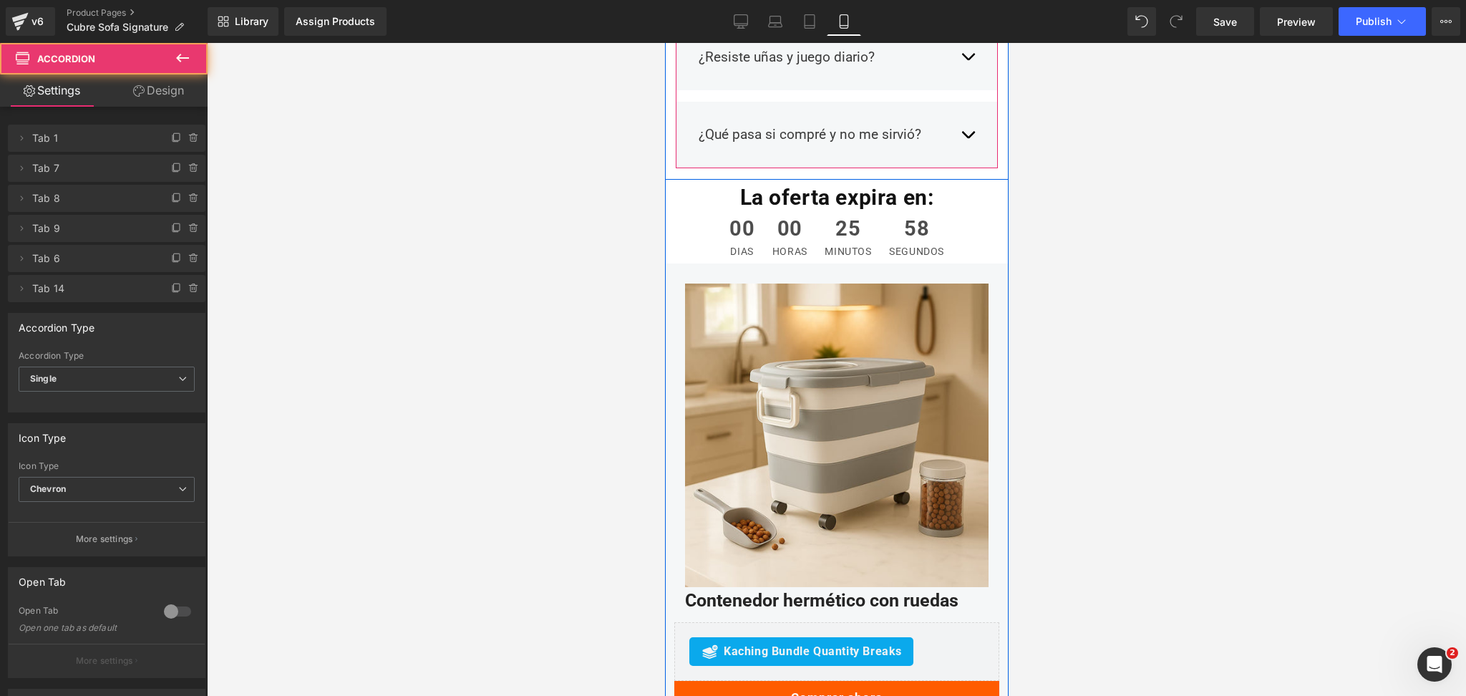
scroll to position [3205, 0]
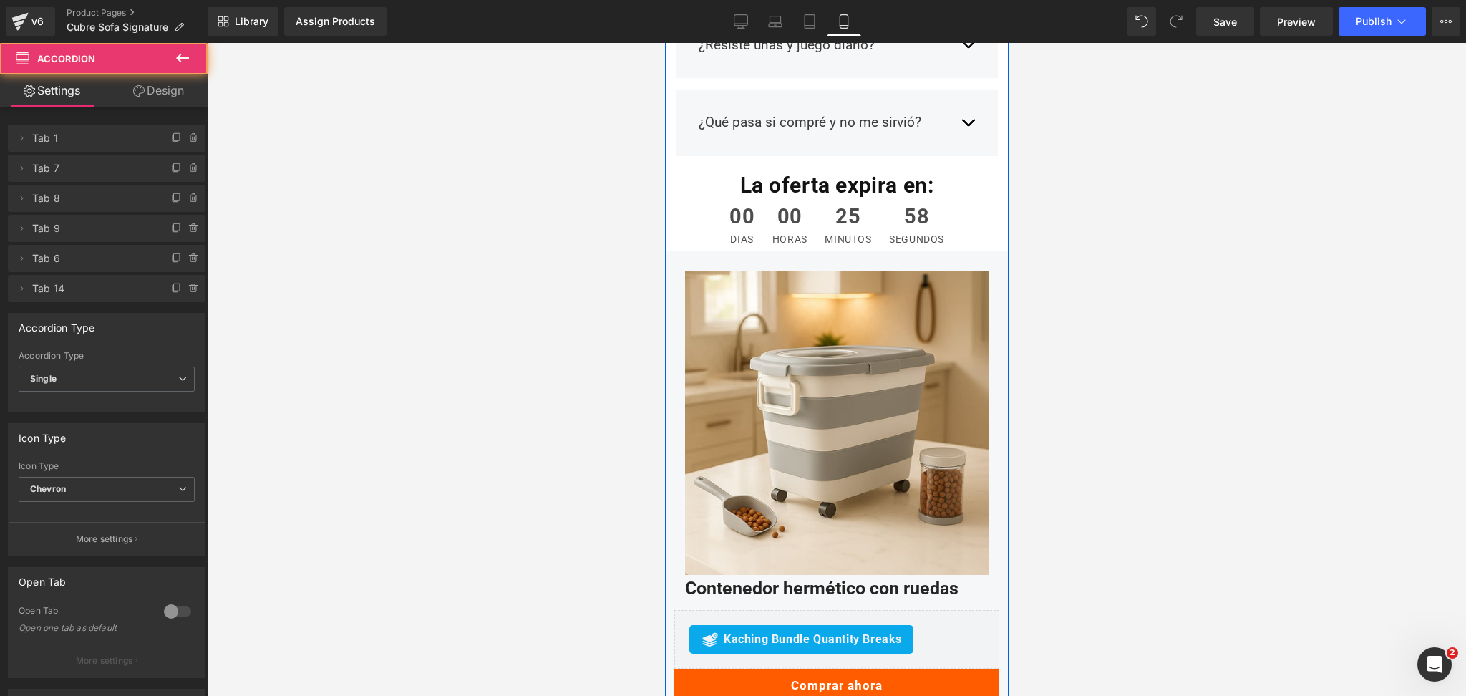
click at [861, 326] on img at bounding box center [836, 423] width 304 height 304
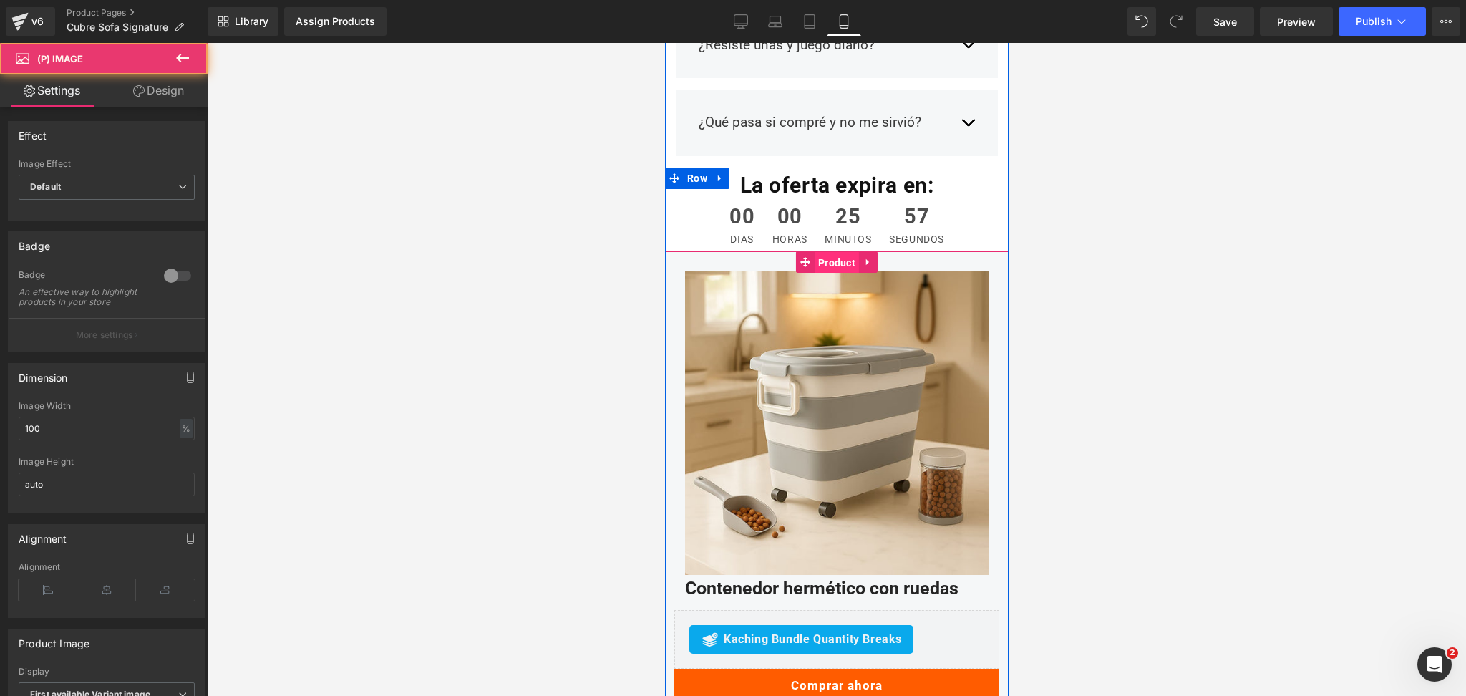
click at [828, 252] on span "Product" at bounding box center [836, 262] width 44 height 21
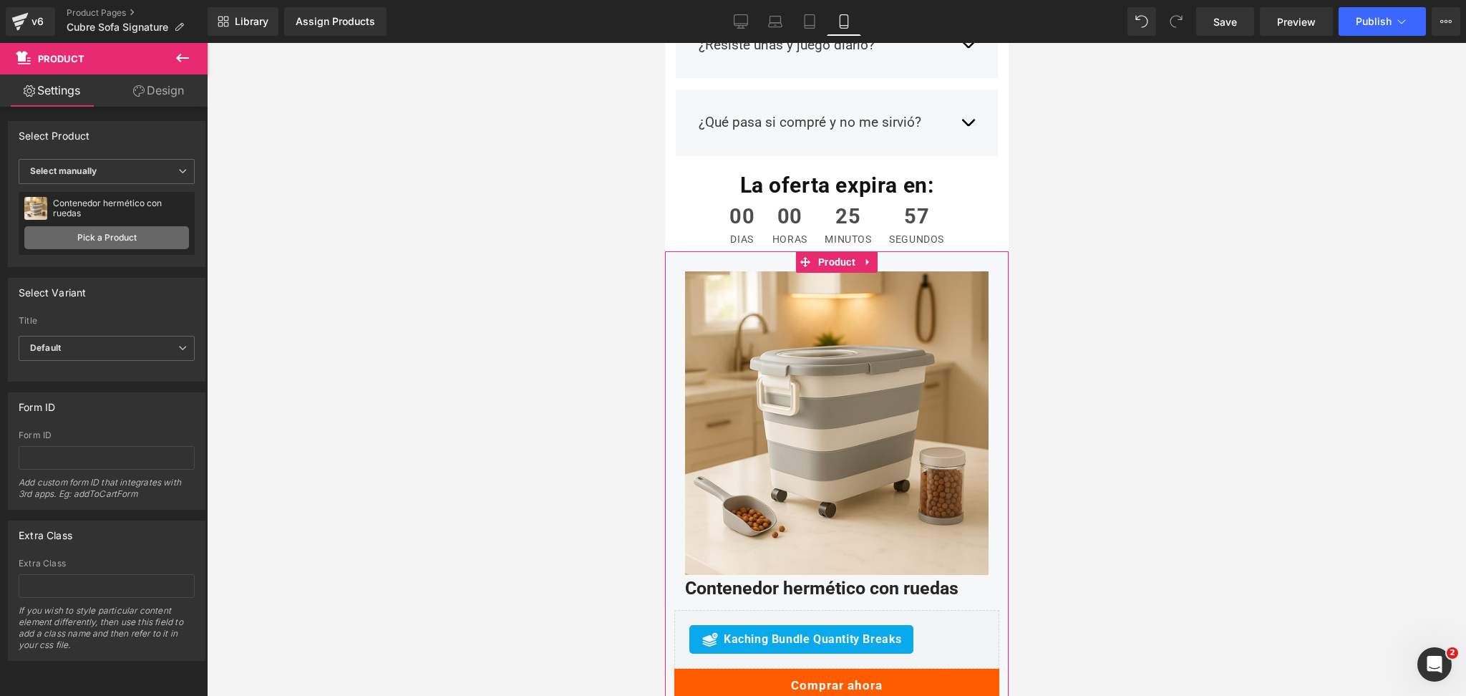
click at [178, 228] on link "Pick a Product" at bounding box center [106, 237] width 165 height 23
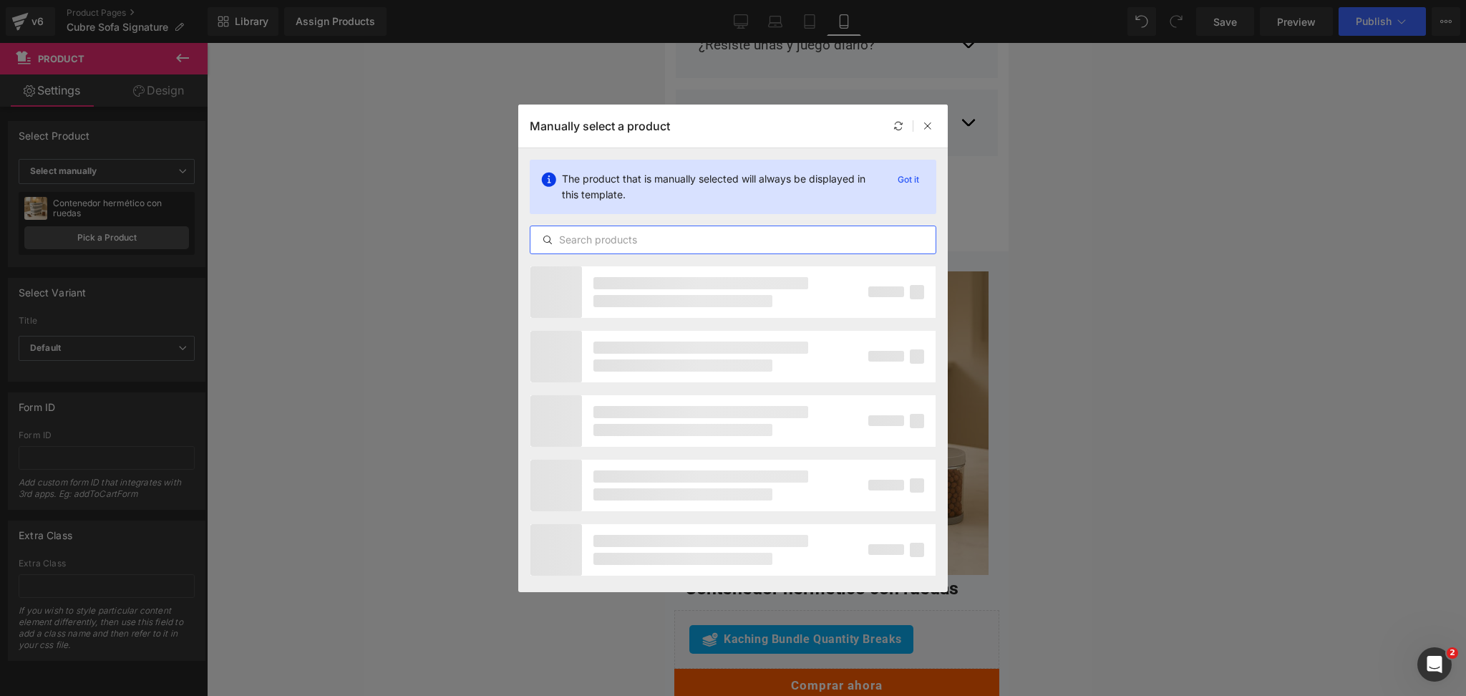
click at [636, 235] on input "text" at bounding box center [733, 239] width 405 height 17
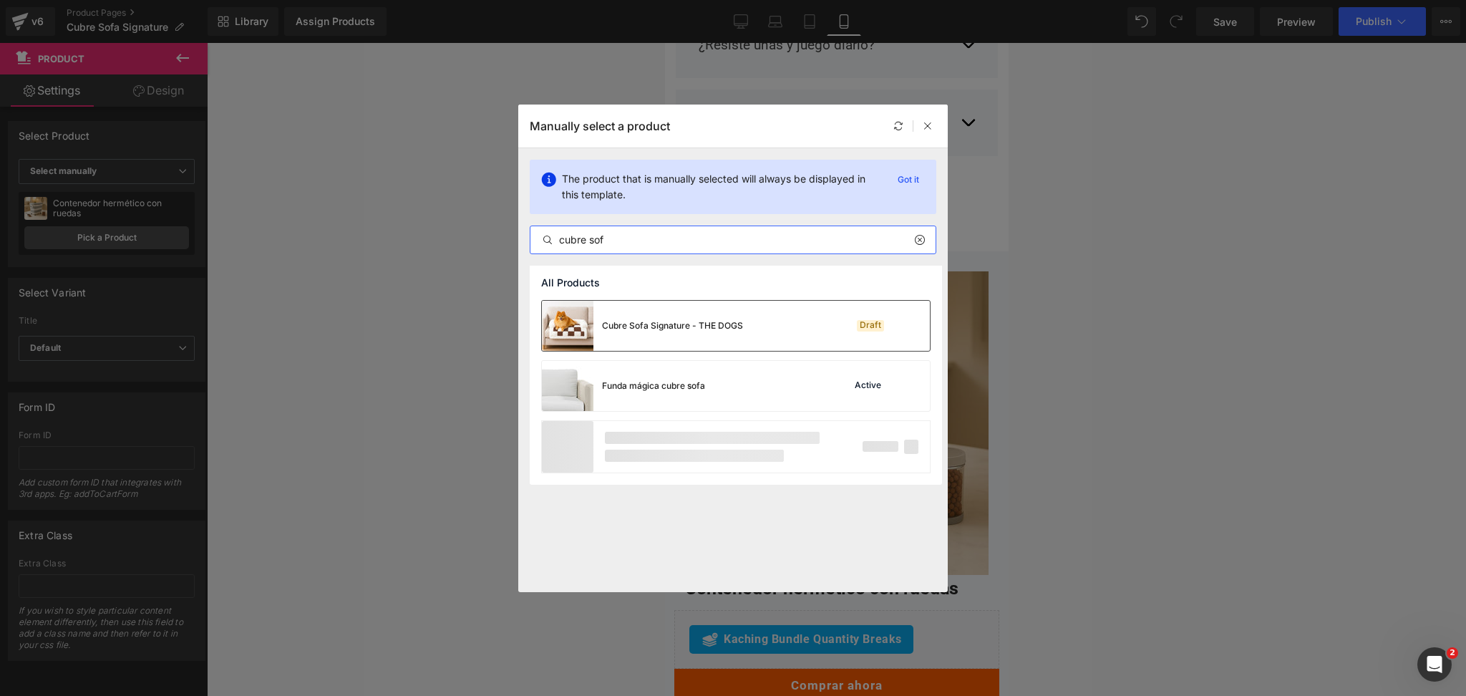
type input "cubre sof"
click at [752, 319] on div "Cubre Sofa Signature - THE DOGS Draft" at bounding box center [736, 326] width 388 height 50
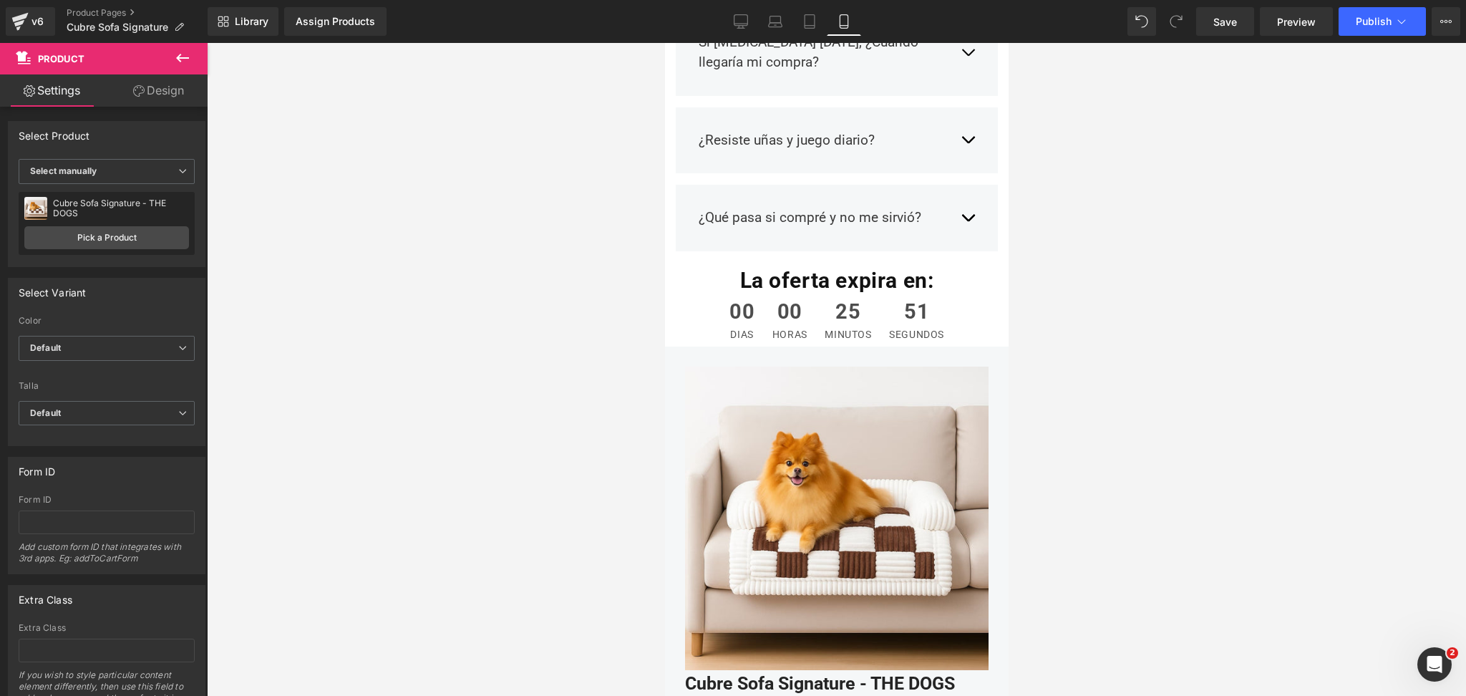
click at [1120, 258] on div at bounding box center [836, 369] width 1259 height 653
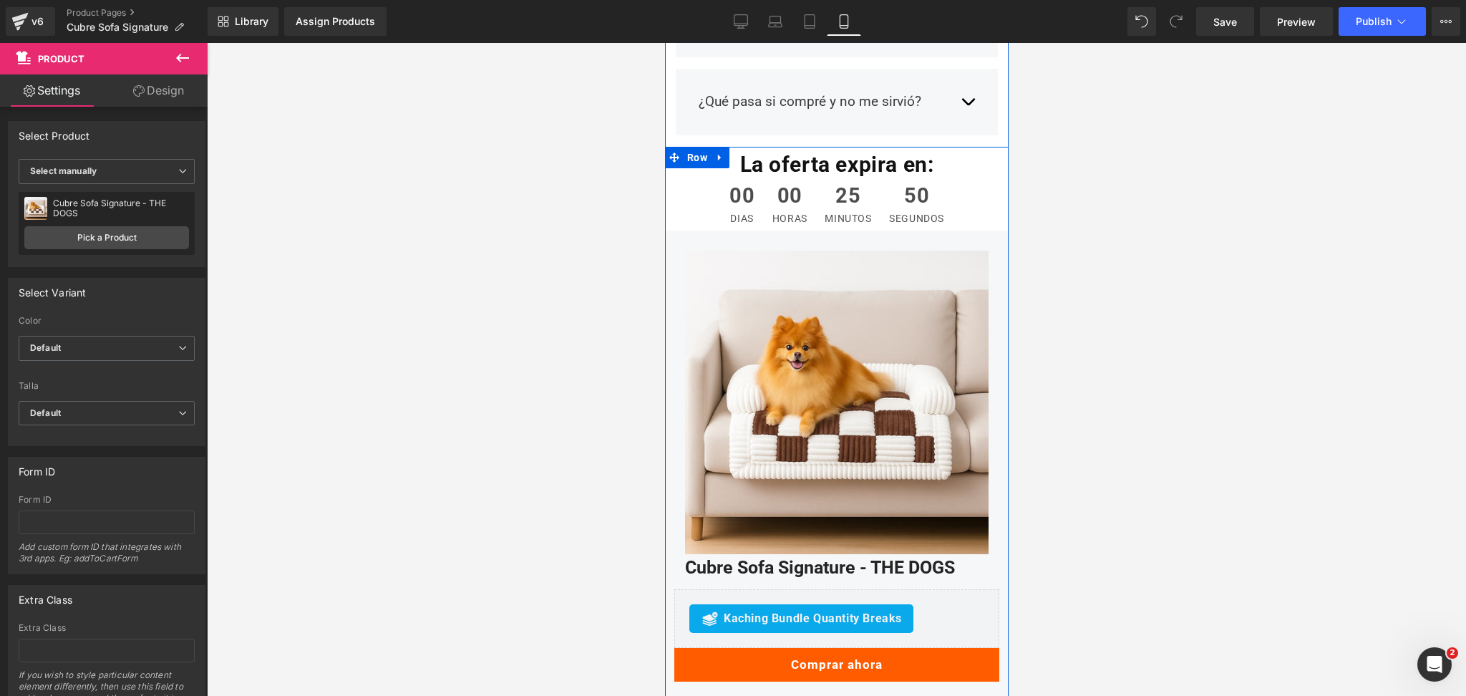
scroll to position [3396, 0]
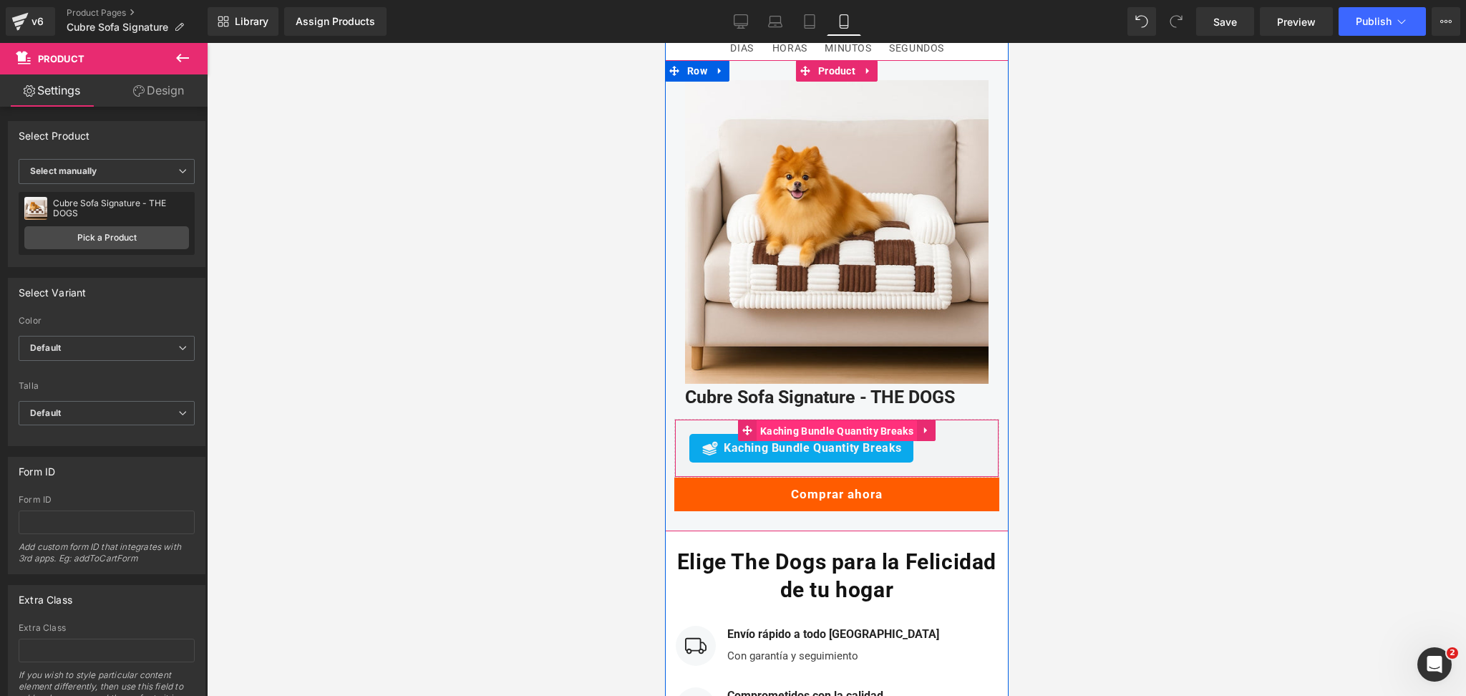
click at [839, 420] on span "Kaching Bundle Quantity Breaks" at bounding box center [836, 430] width 160 height 21
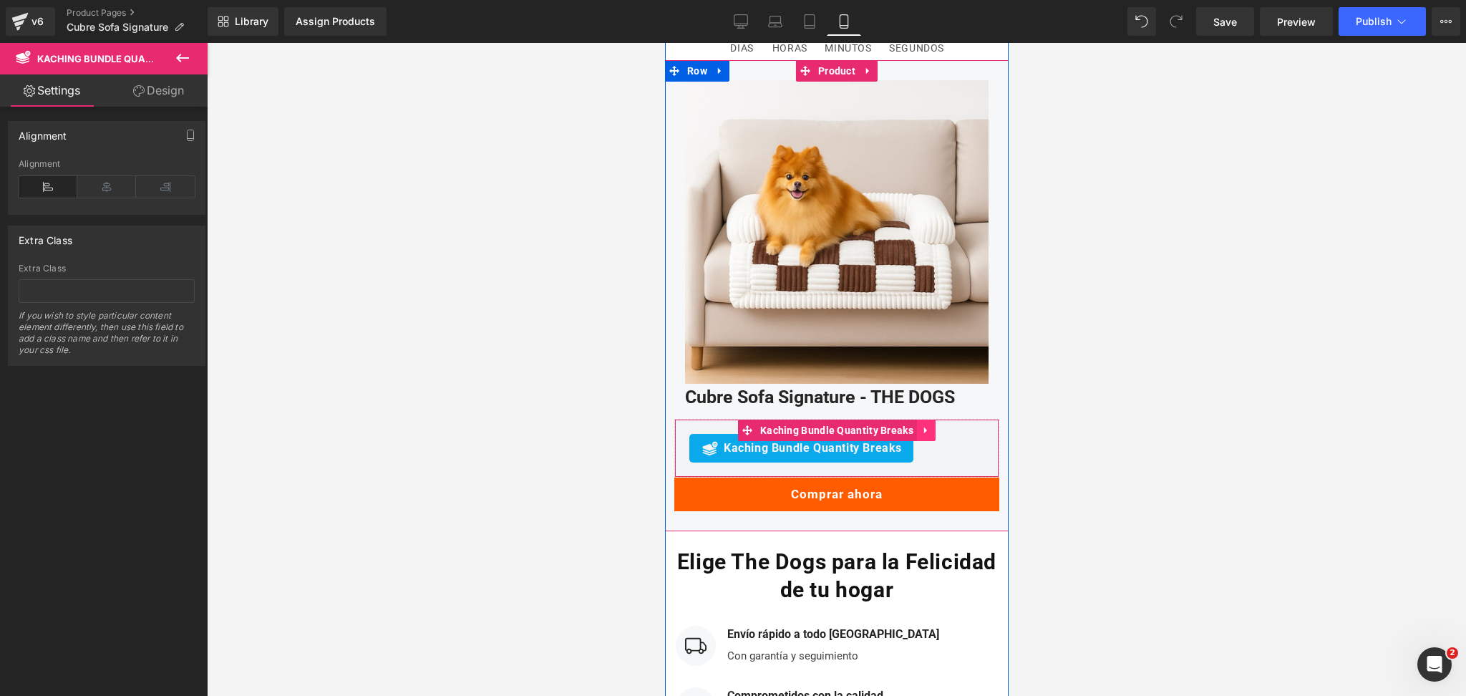
click at [924, 427] on icon at bounding box center [925, 430] width 3 height 6
click at [931, 425] on icon at bounding box center [935, 430] width 10 height 10
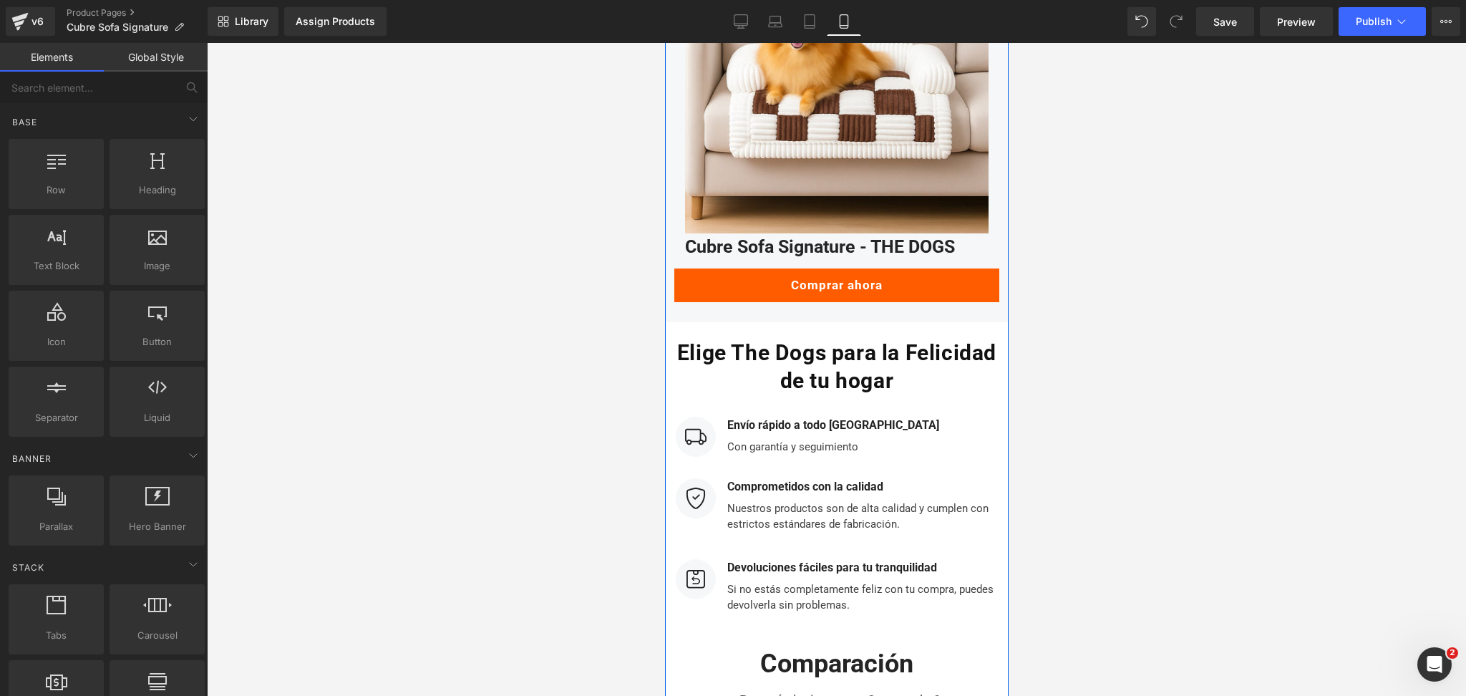
scroll to position [3588, 0]
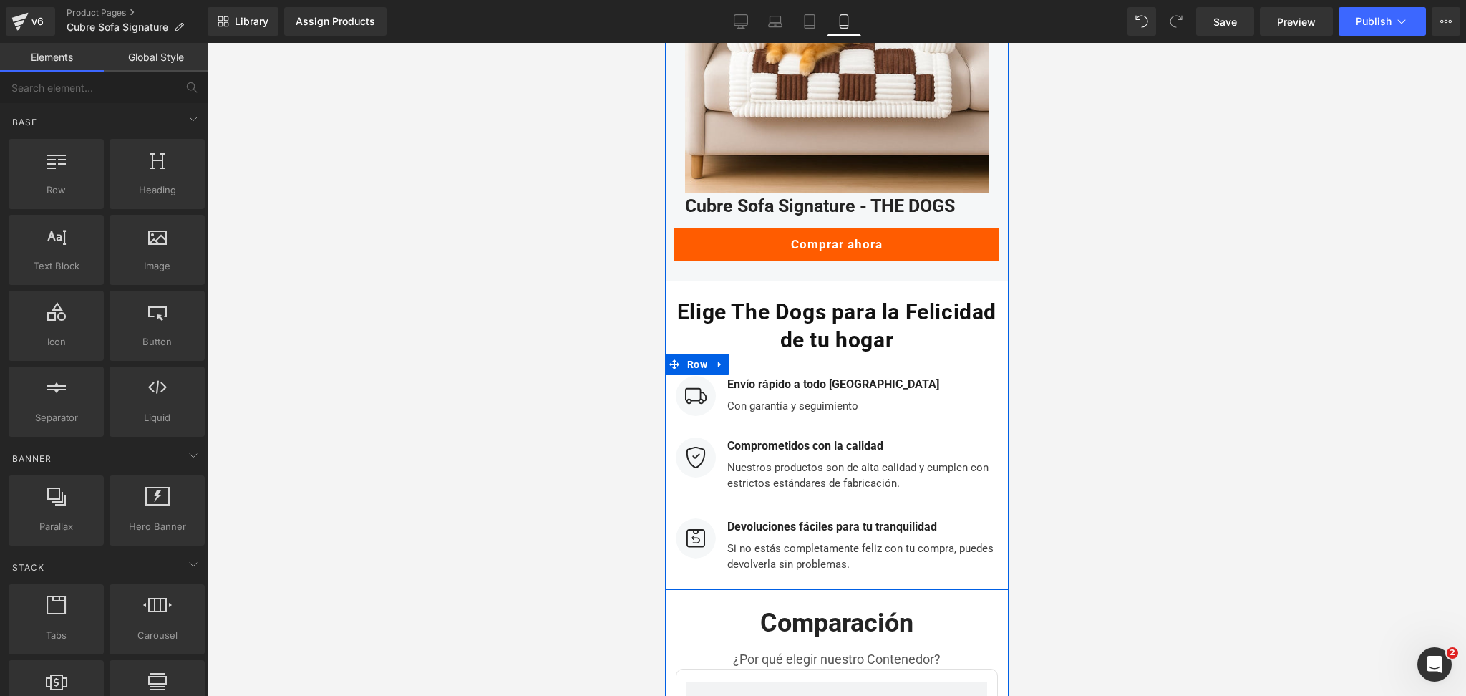
click at [1129, 324] on div at bounding box center [836, 369] width 1259 height 653
click at [846, 393] on div "Con garantía y seguimiento" at bounding box center [831, 403] width 216 height 21
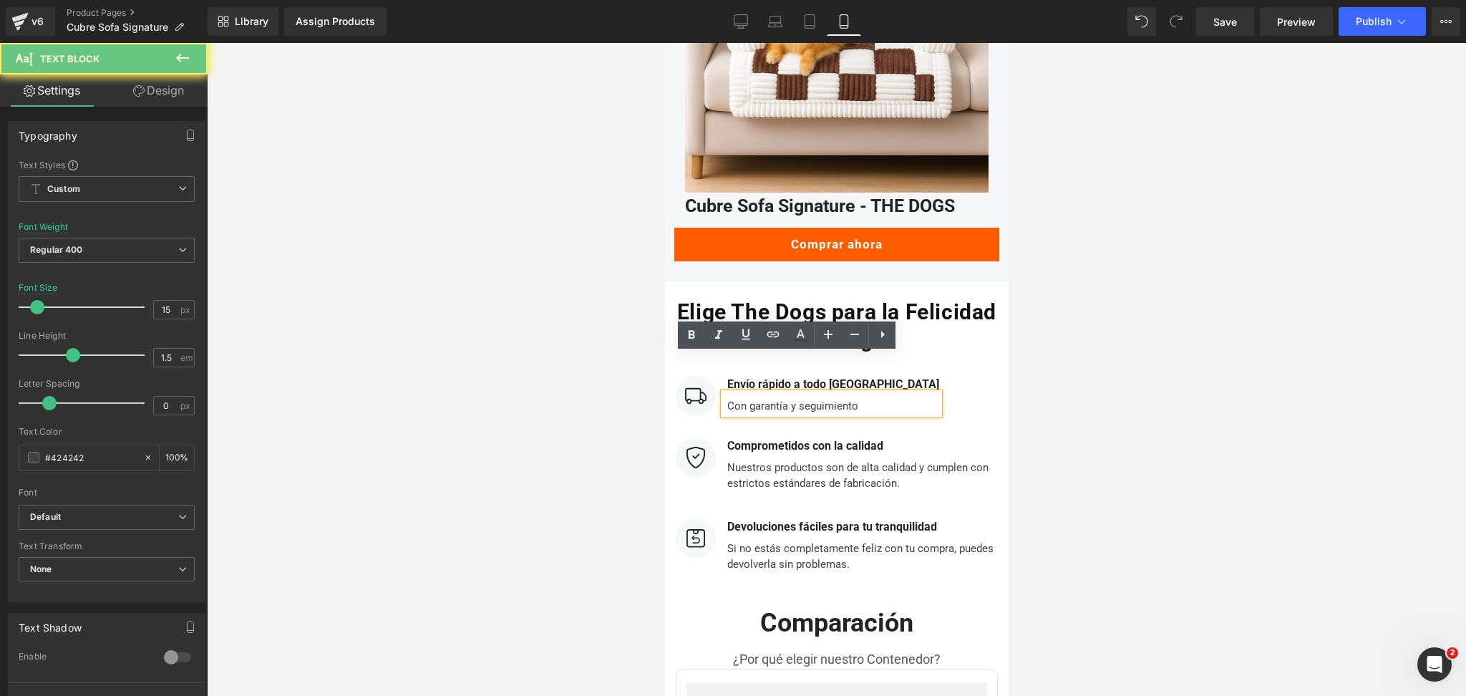
click at [850, 393] on div "Con garantía y seguimiento" at bounding box center [831, 403] width 216 height 21
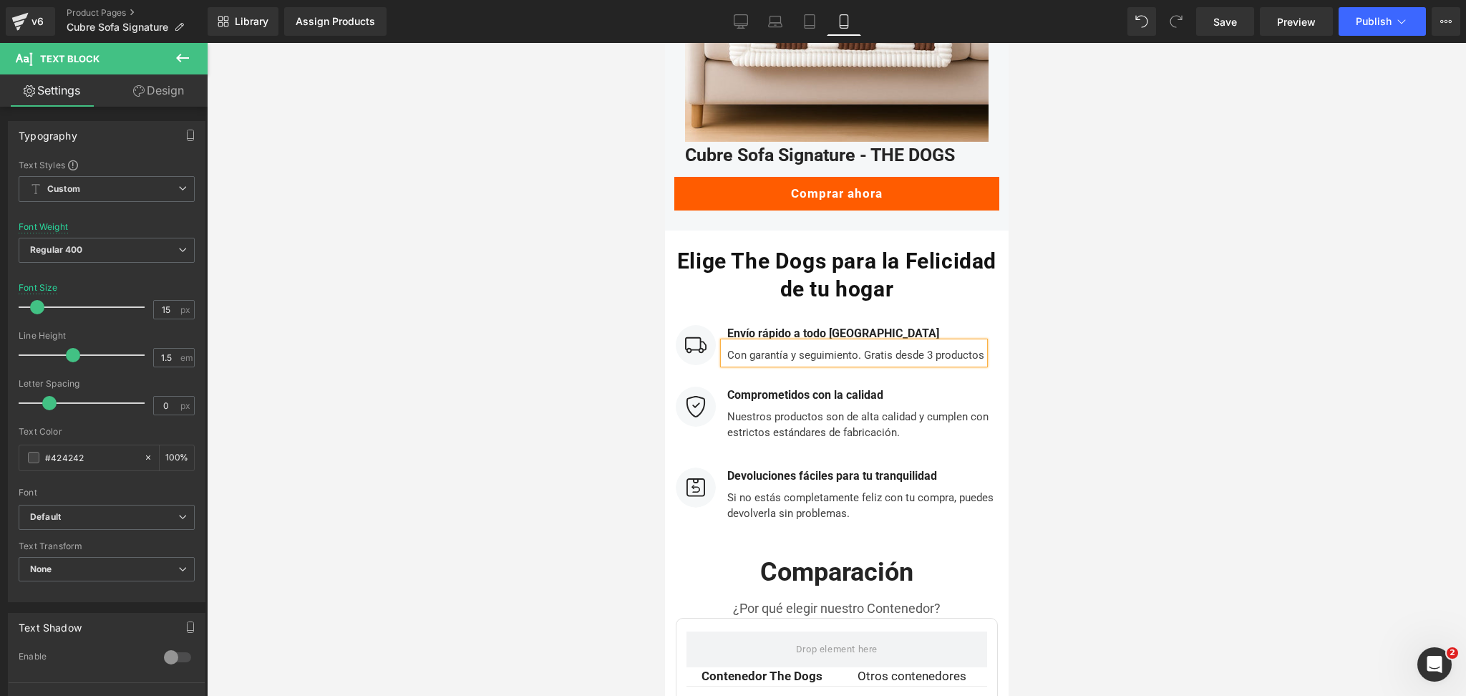
scroll to position [3683, 0]
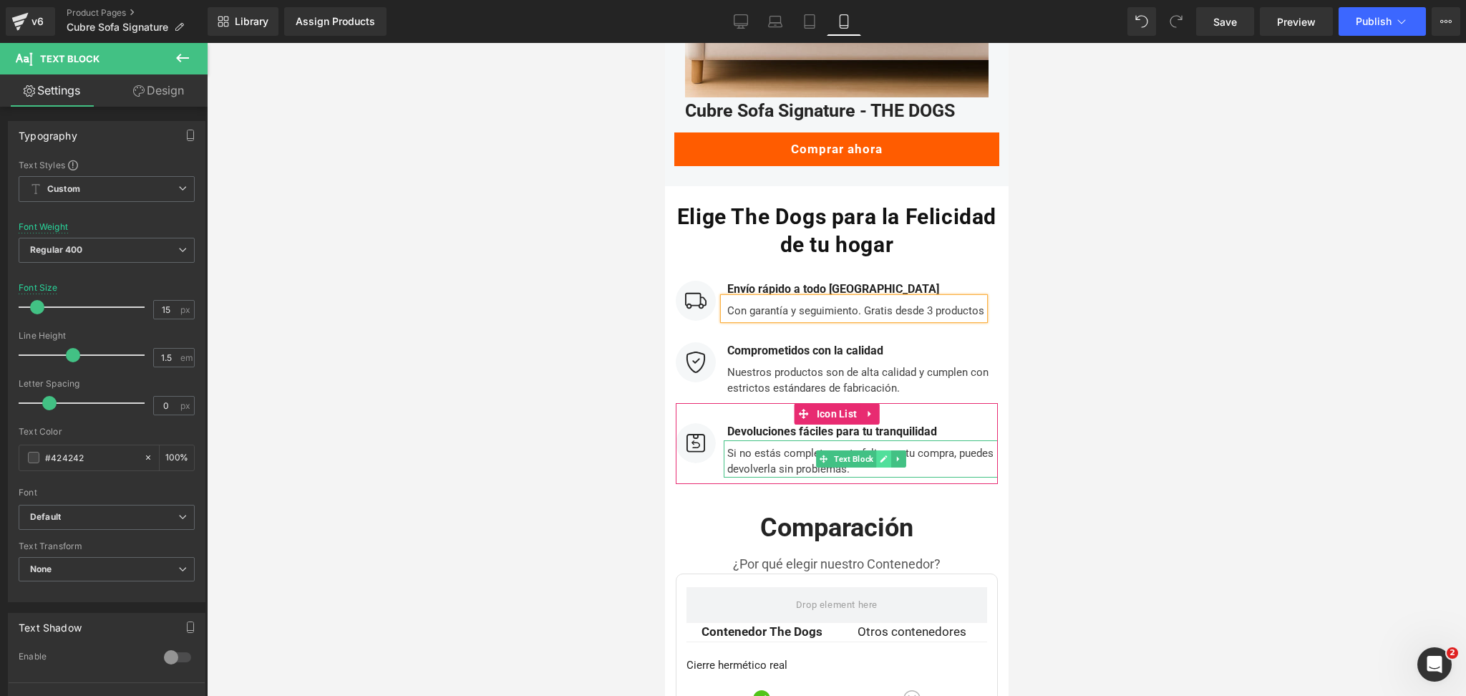
click at [876, 450] on link at bounding box center [883, 458] width 15 height 17
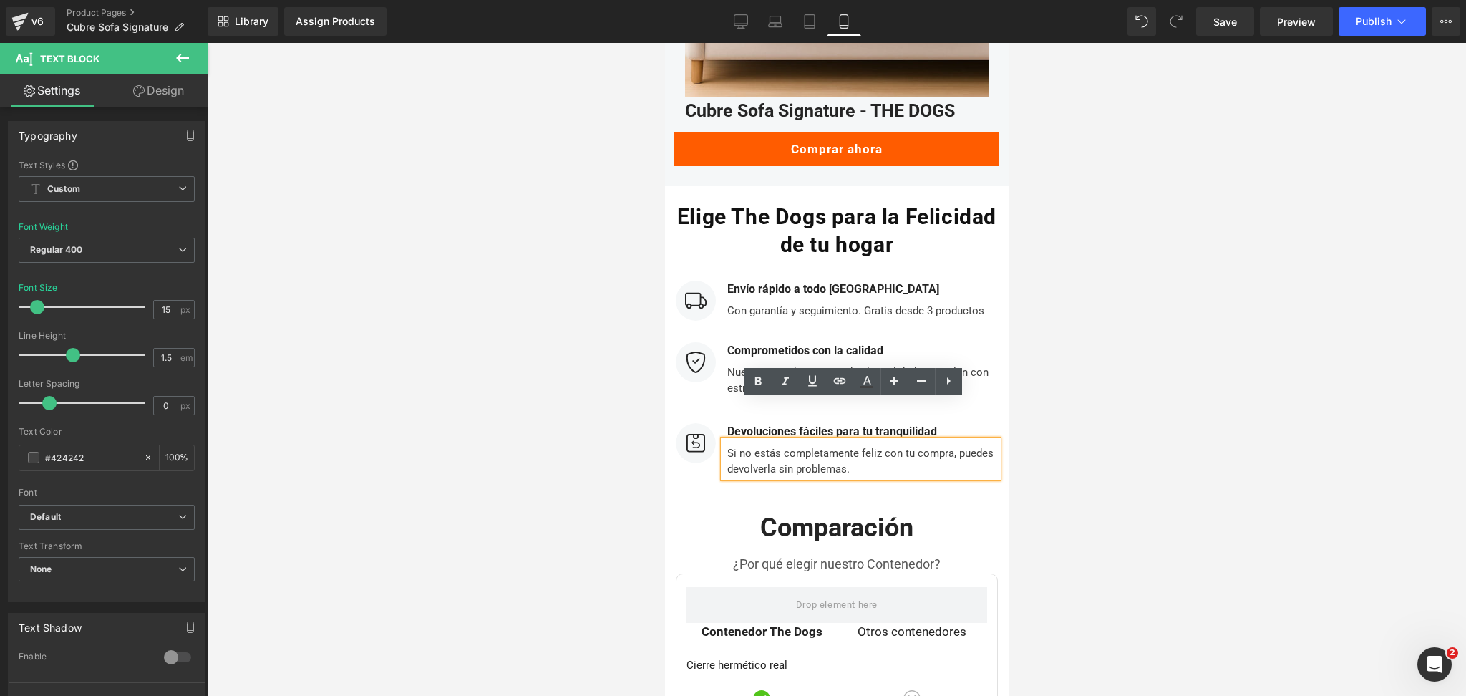
click at [844, 440] on div "Si no estás completamente feliz con tu compra, puedes devolverla sin problemas." at bounding box center [860, 458] width 274 height 37
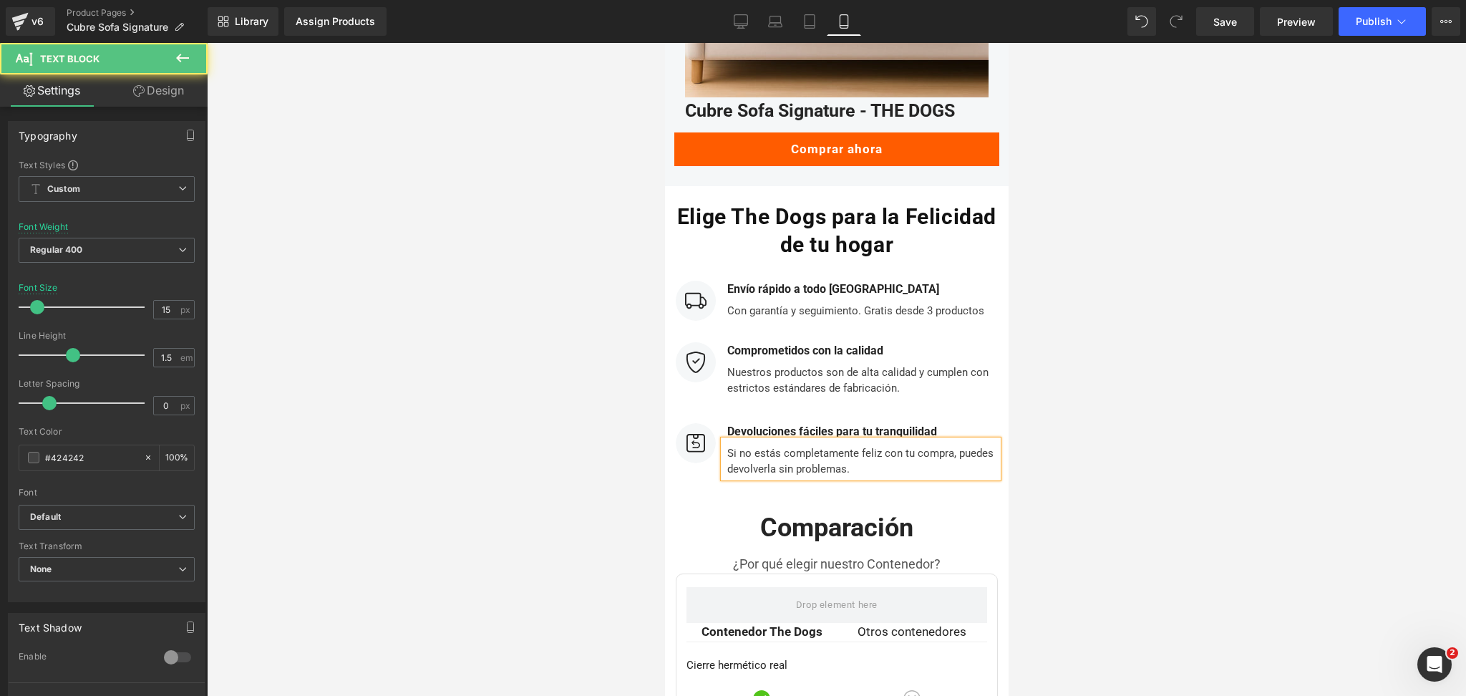
click at [1188, 384] on div at bounding box center [836, 369] width 1259 height 653
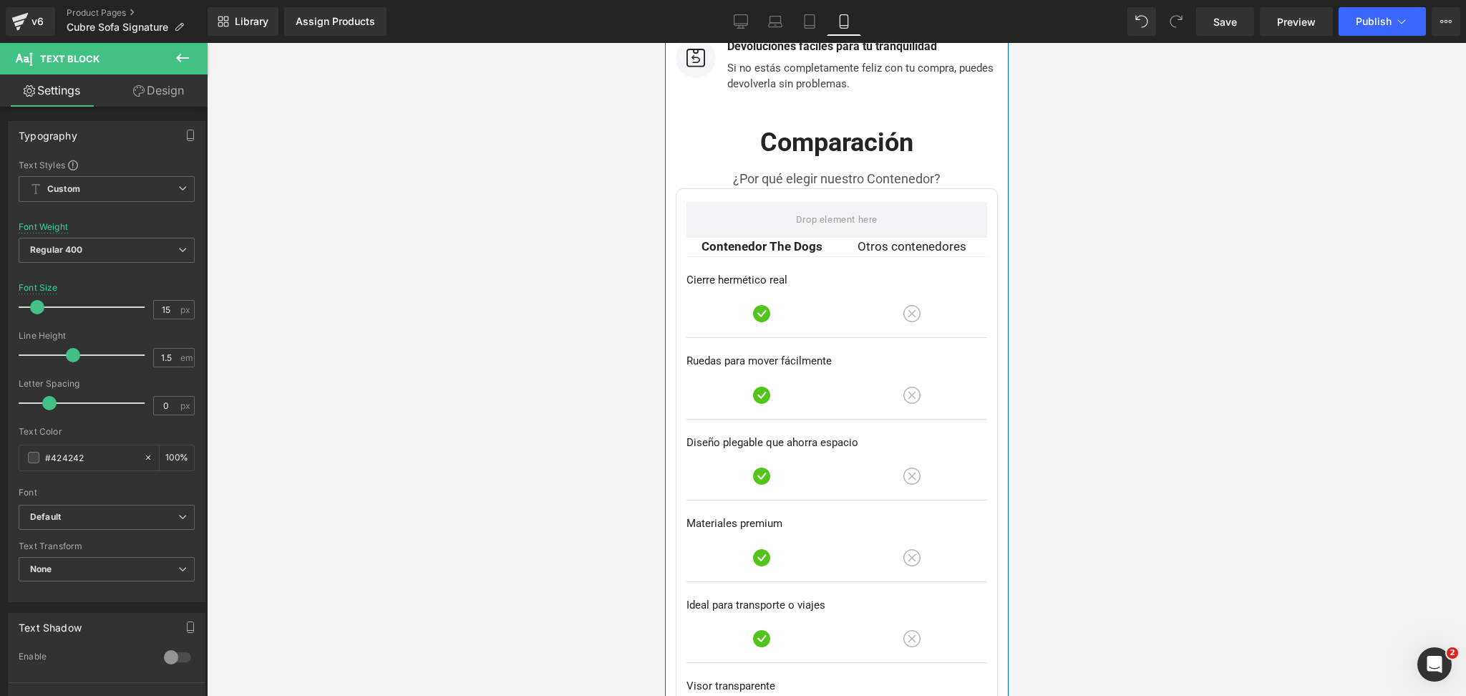
scroll to position [4064, 0]
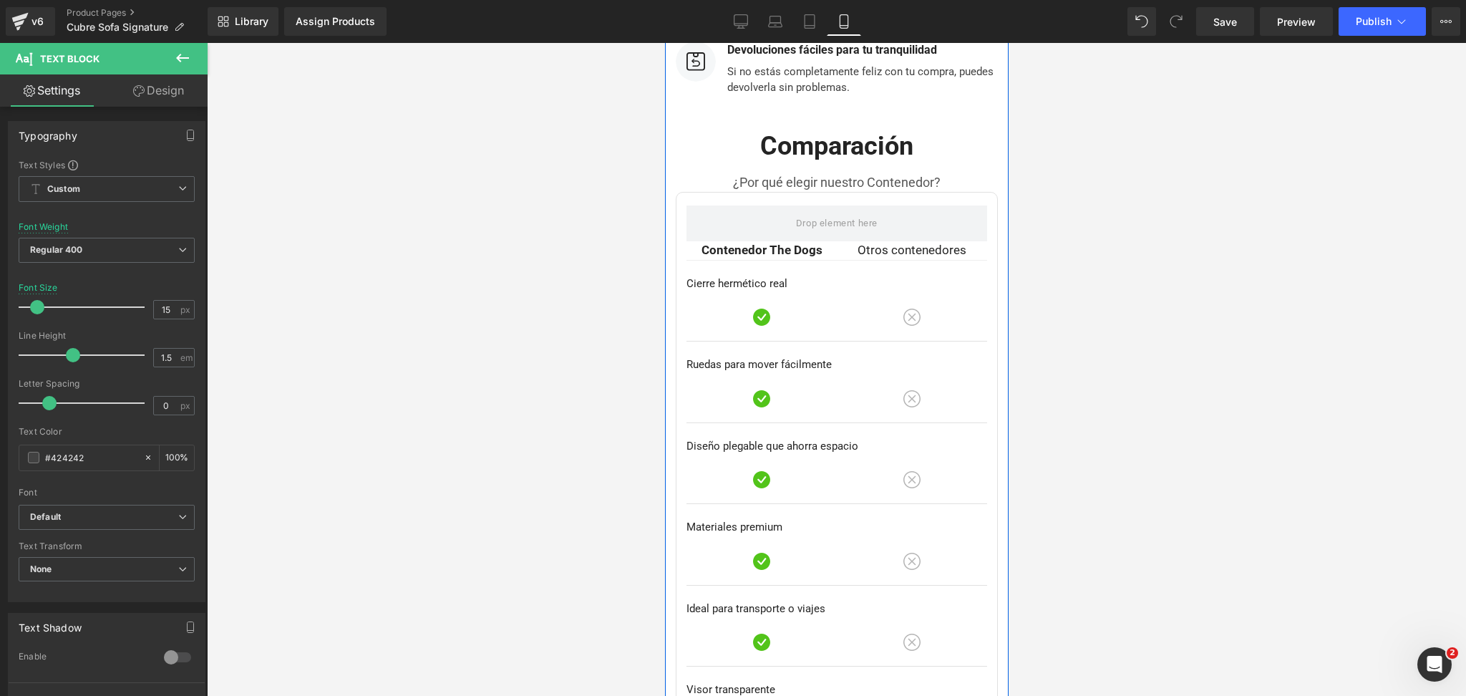
click at [721, 241] on div "Contenedor The Dogs Text Block Otros contenedores Text Block Row" at bounding box center [836, 250] width 301 height 19
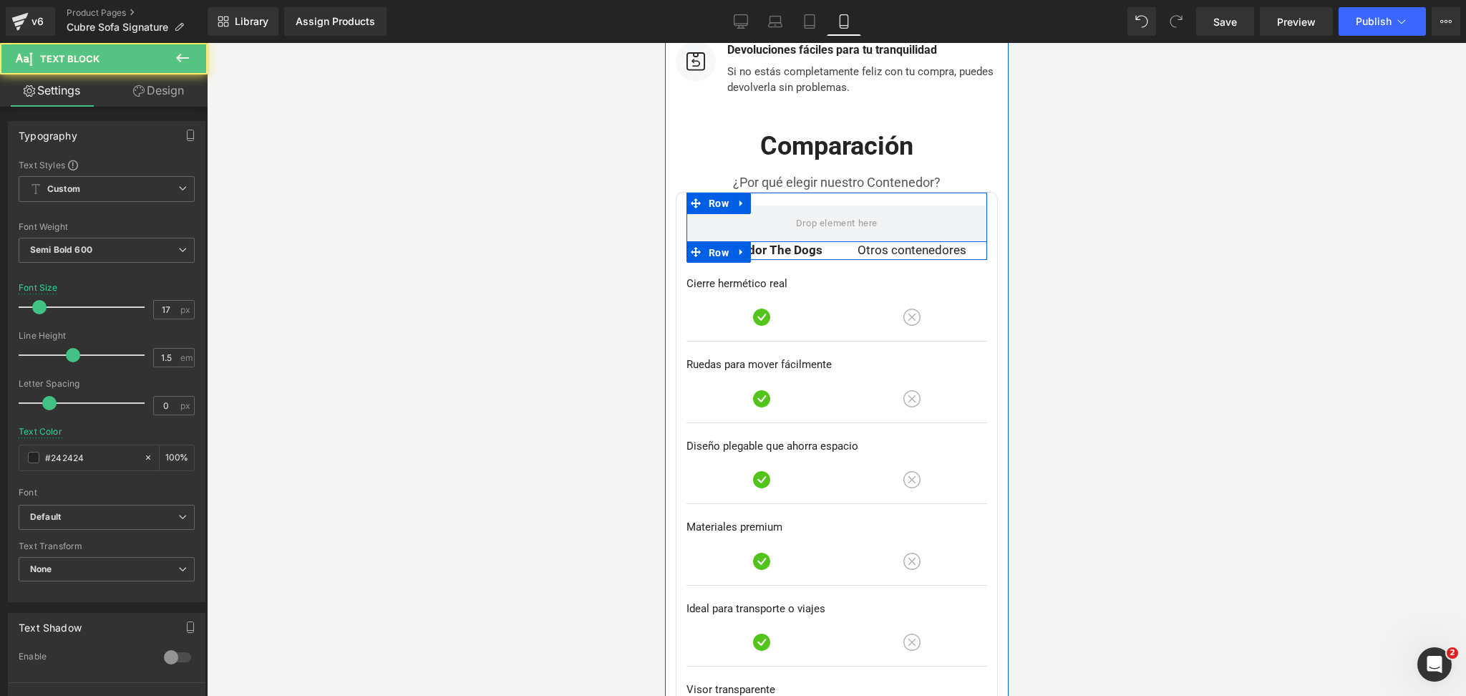
click at [721, 242] on span "Row" at bounding box center [717, 252] width 27 height 21
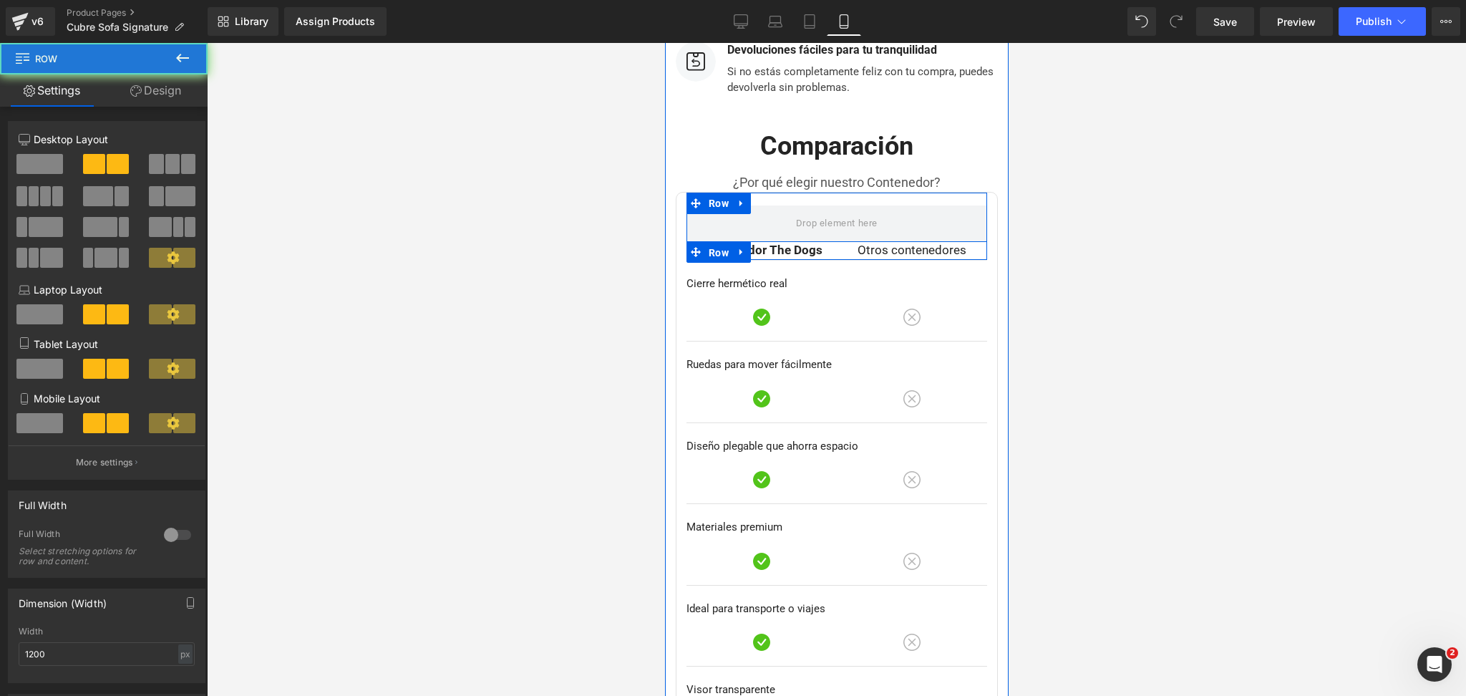
click at [721, 242] on span "Row" at bounding box center [717, 252] width 27 height 21
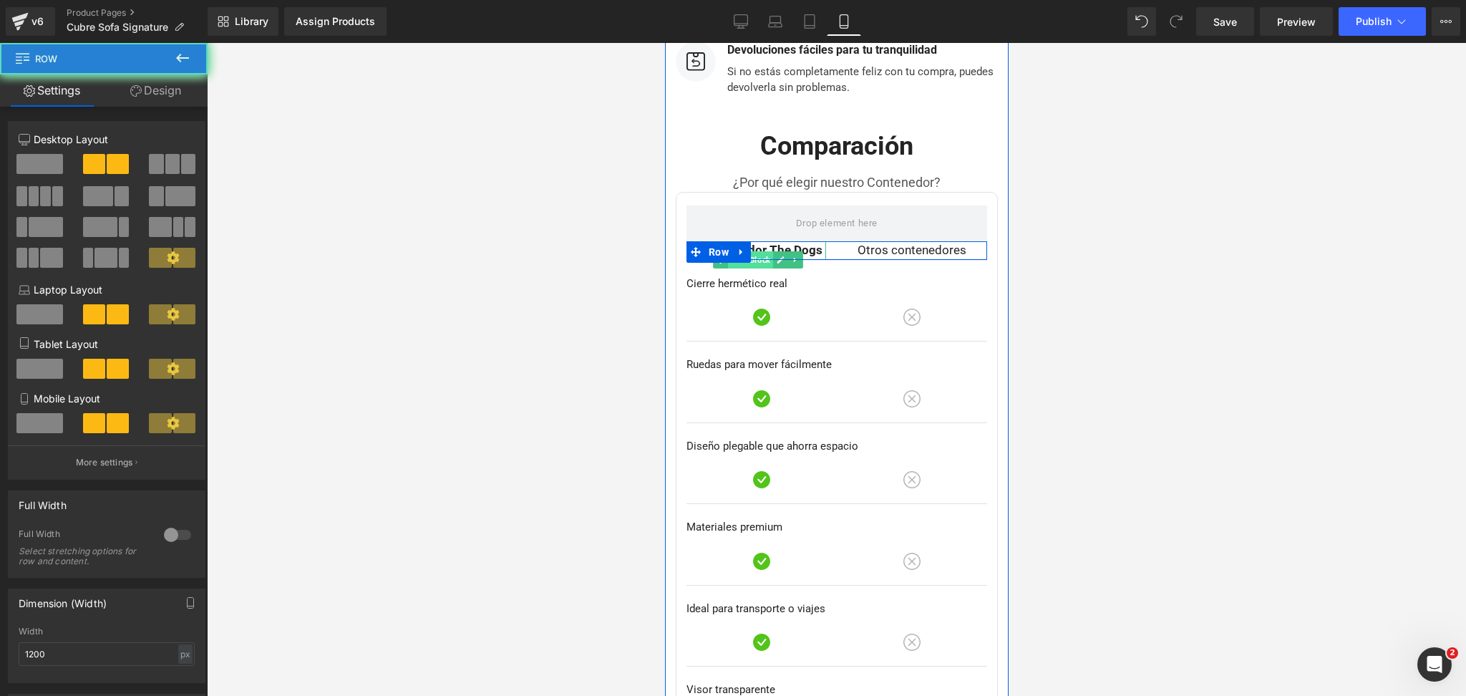
click at [762, 251] on span "Text Block" at bounding box center [749, 259] width 45 height 17
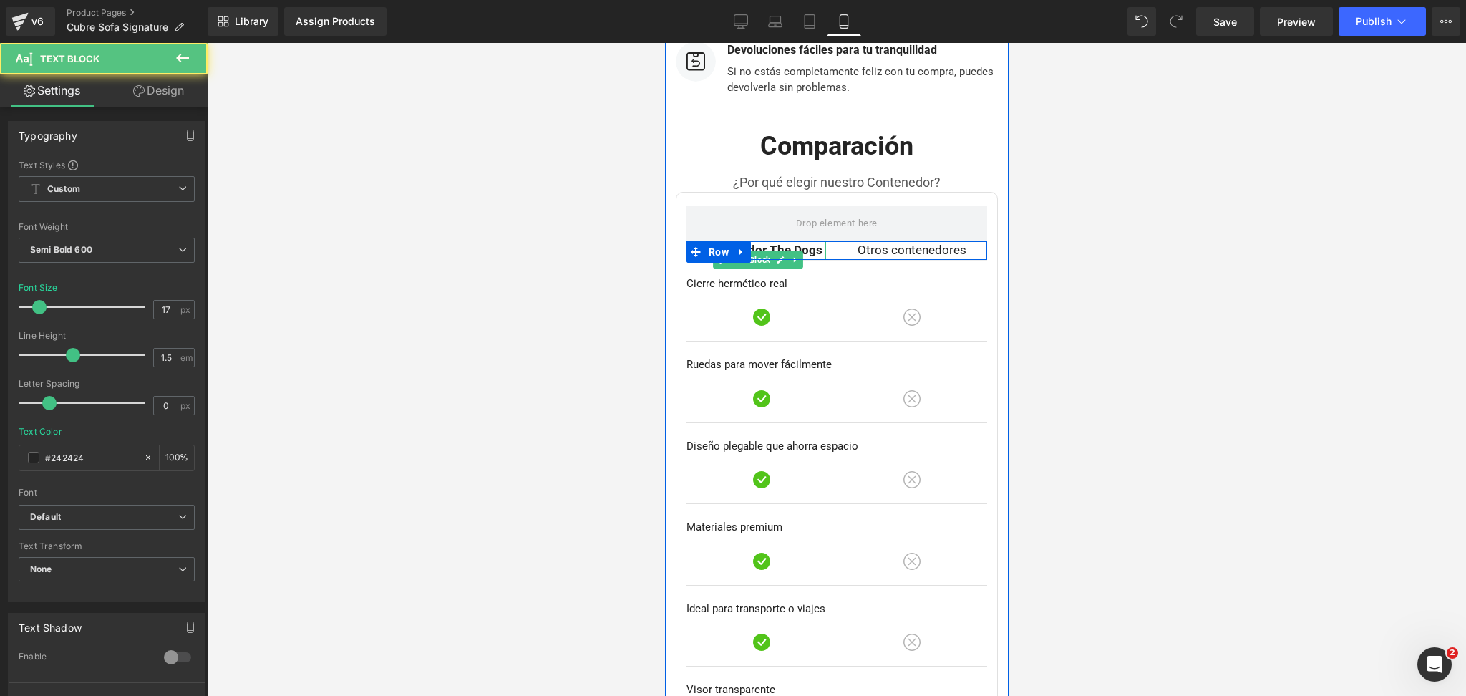
click at [774, 241] on p "Contenedor The Dogs" at bounding box center [761, 250] width 129 height 19
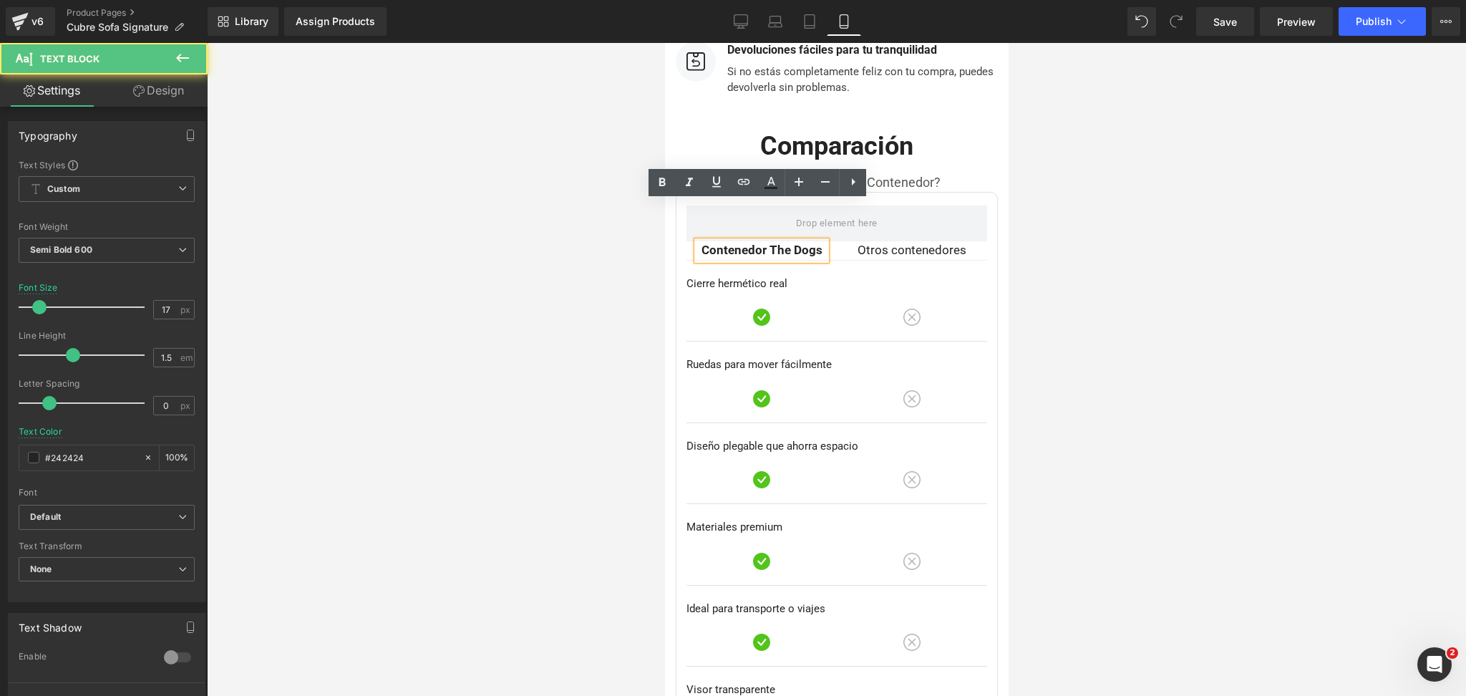
click at [774, 241] on p "Contenedor The Dogs" at bounding box center [761, 250] width 129 height 19
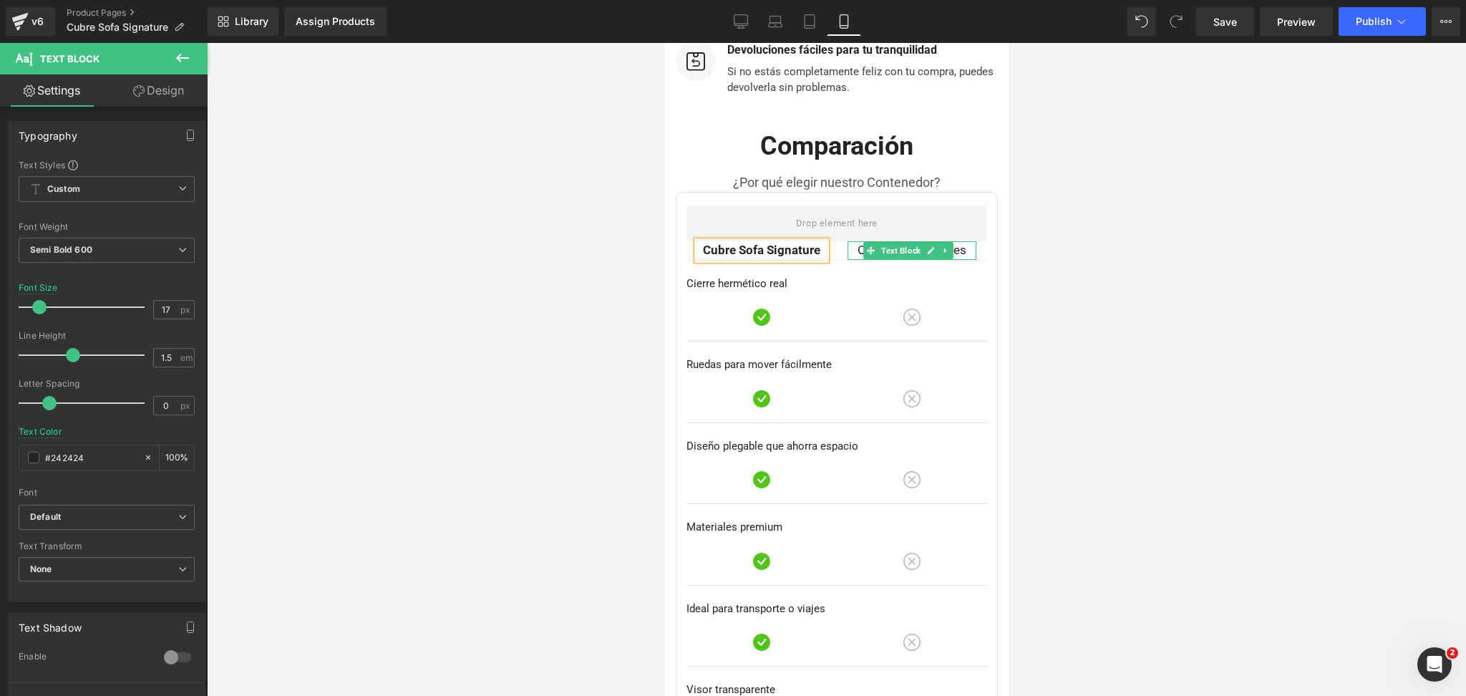
click at [950, 243] on span "Otros contenedores" at bounding box center [911, 250] width 109 height 14
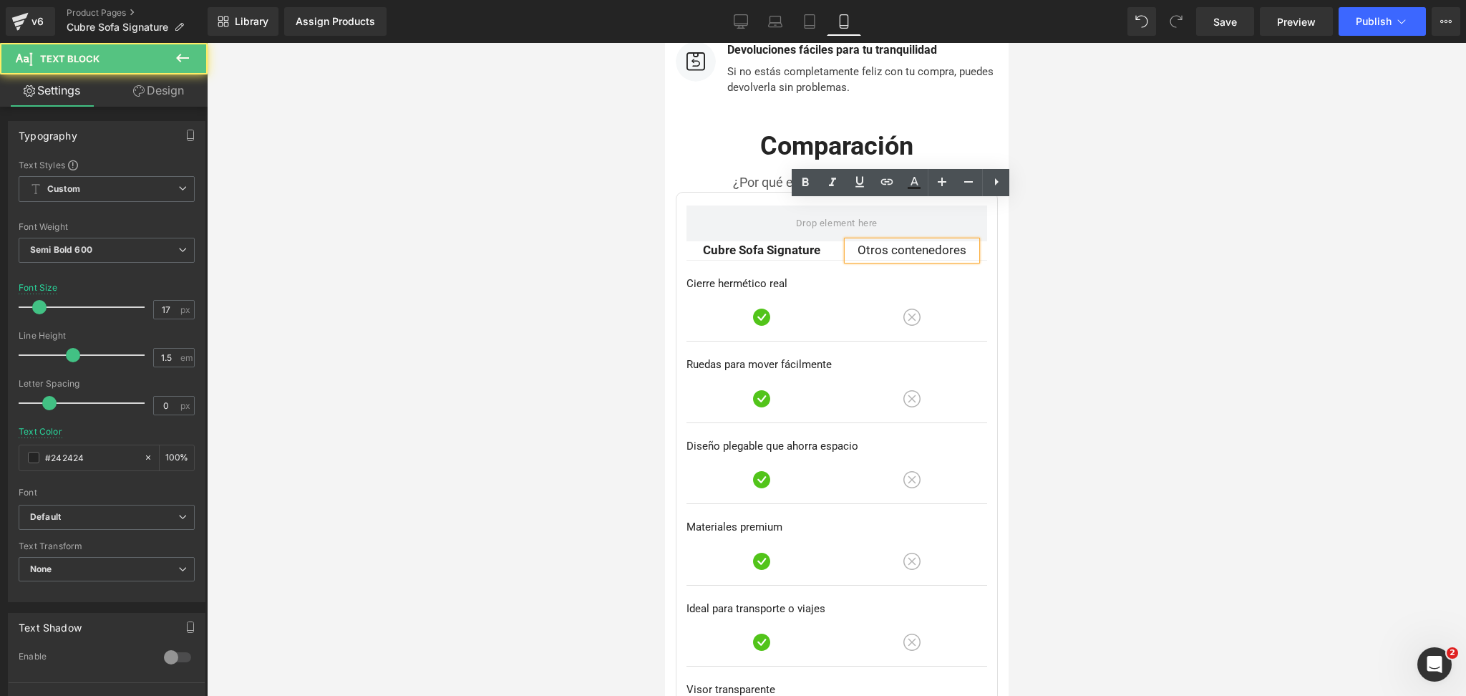
click at [950, 243] on span "Otros contenedores" at bounding box center [911, 250] width 109 height 14
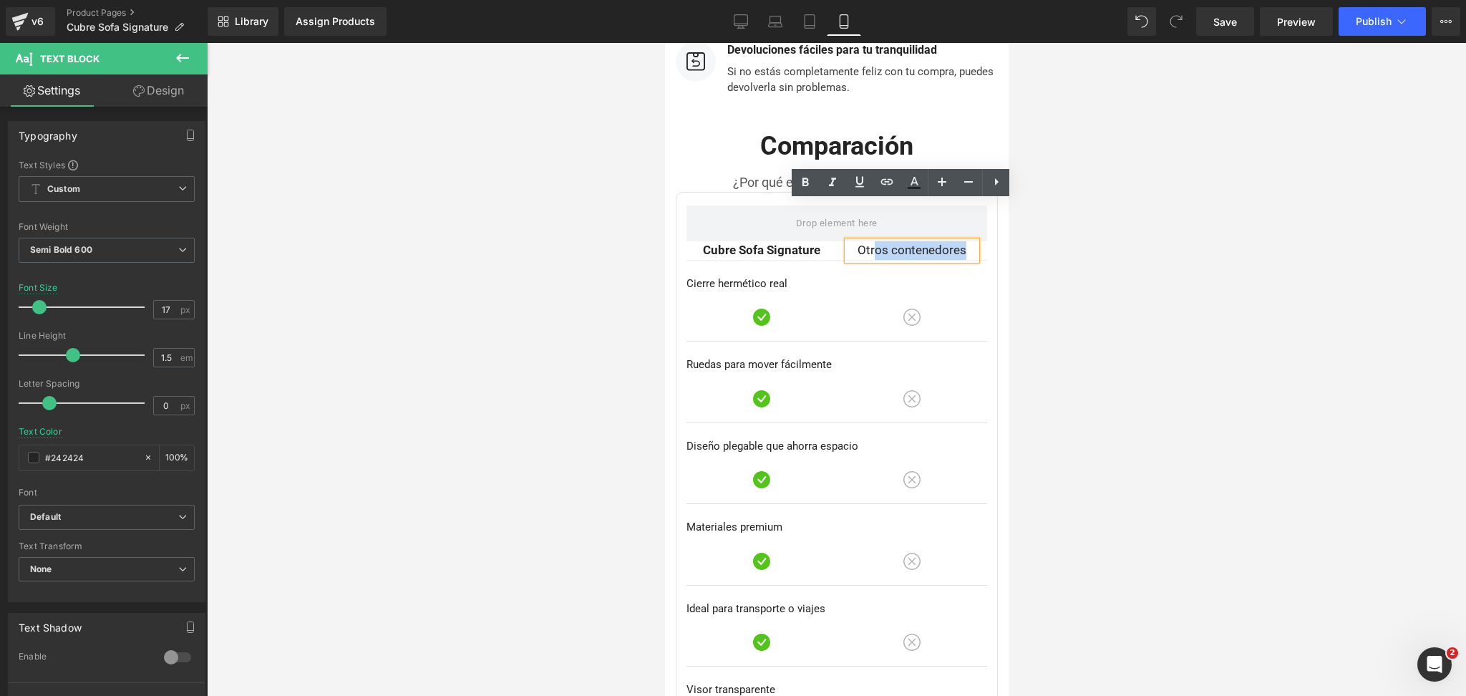
drag, startPoint x: 873, startPoint y: 211, endPoint x: 954, endPoint y: 209, distance: 80.9
click at [954, 241] on p "Otros contenedores" at bounding box center [911, 250] width 129 height 19
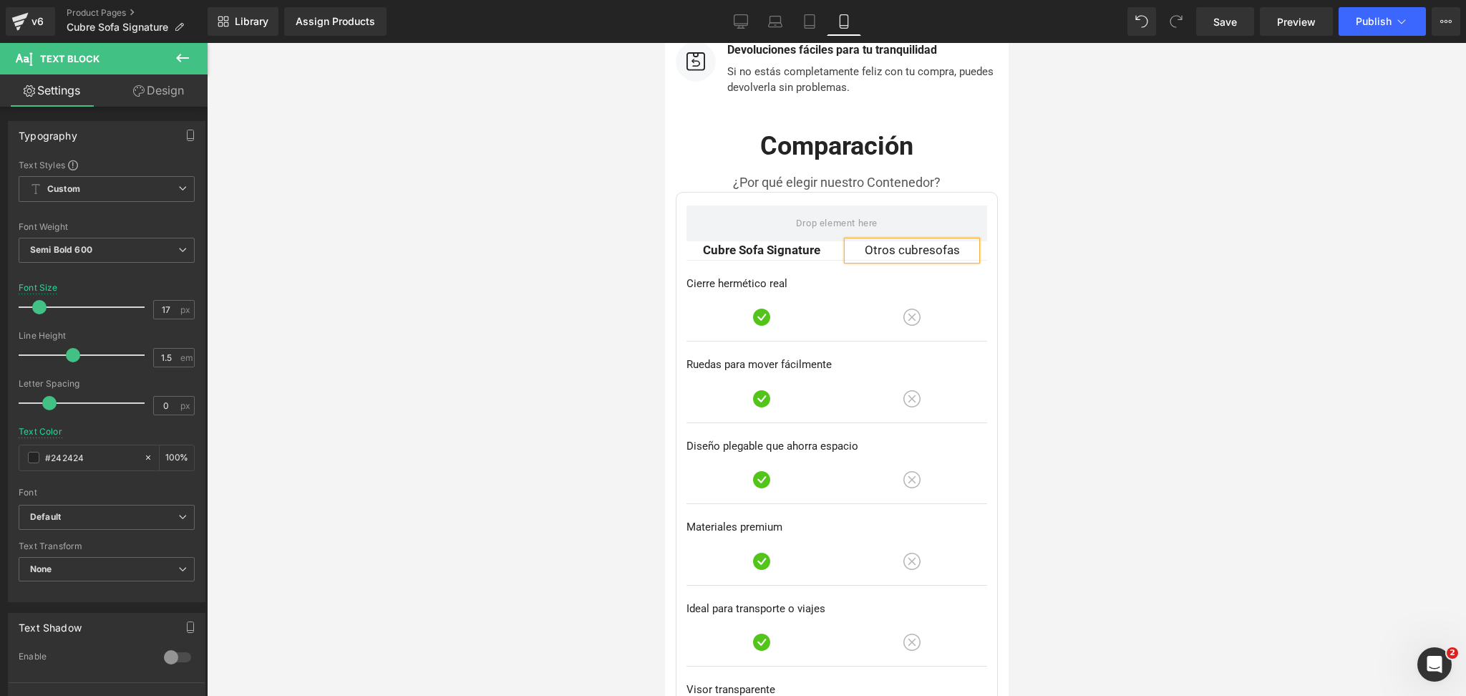
click at [1060, 193] on div at bounding box center [836, 369] width 1259 height 653
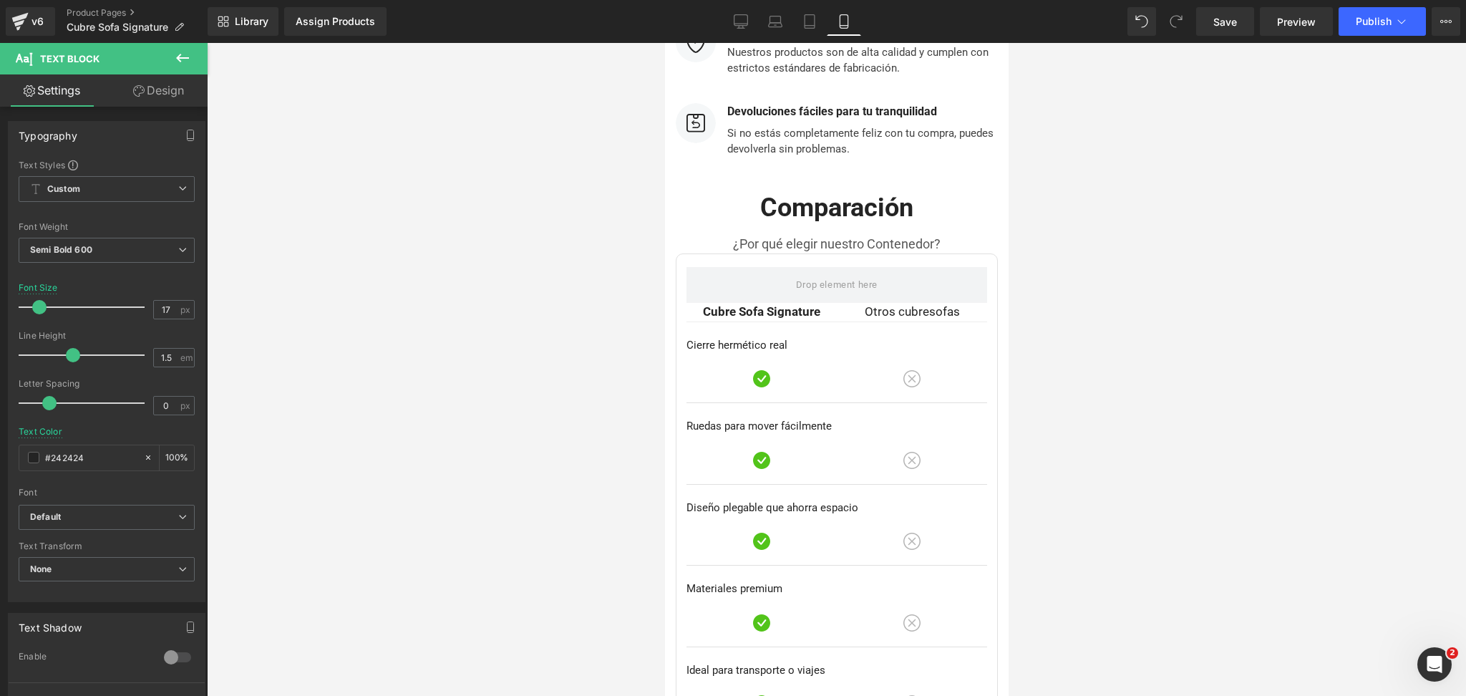
scroll to position [3969, 0]
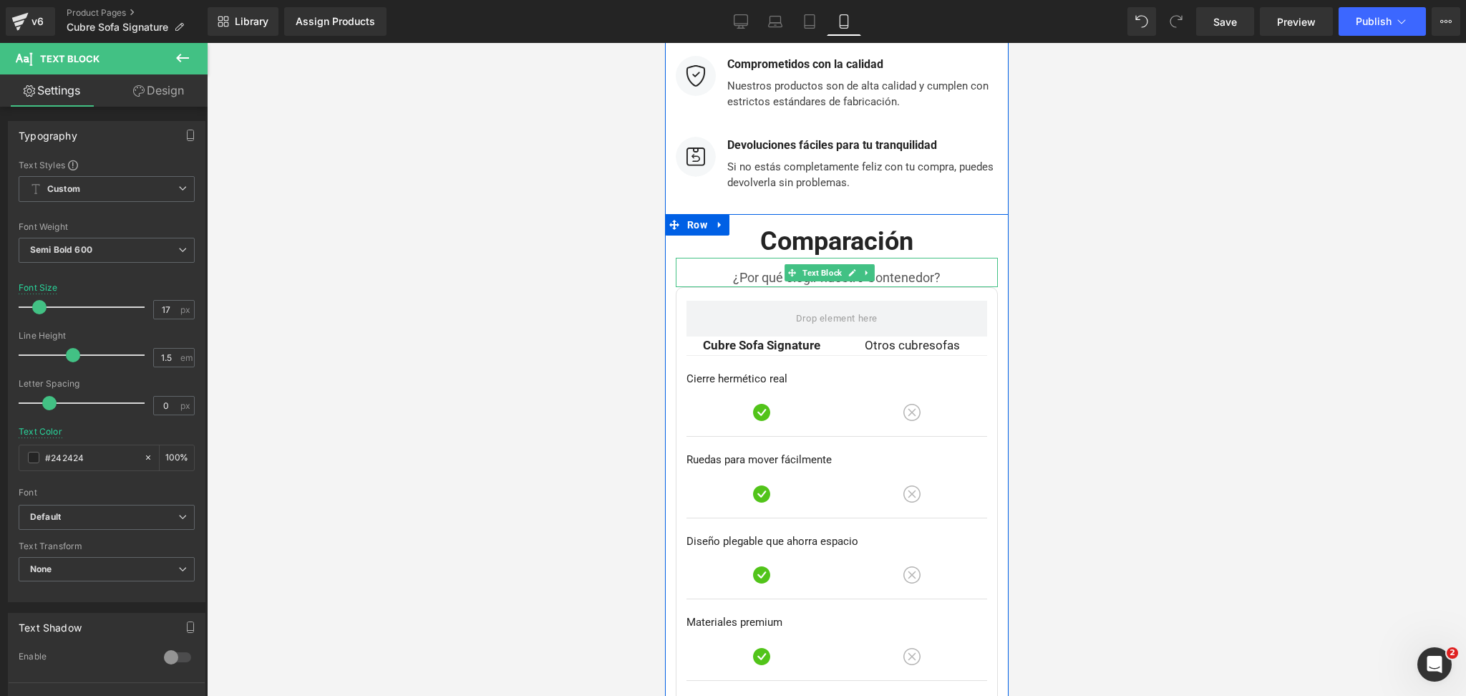
click at [914, 268] on p "¿Por qué elegir nuestro Contenedor?" at bounding box center [836, 277] width 322 height 19
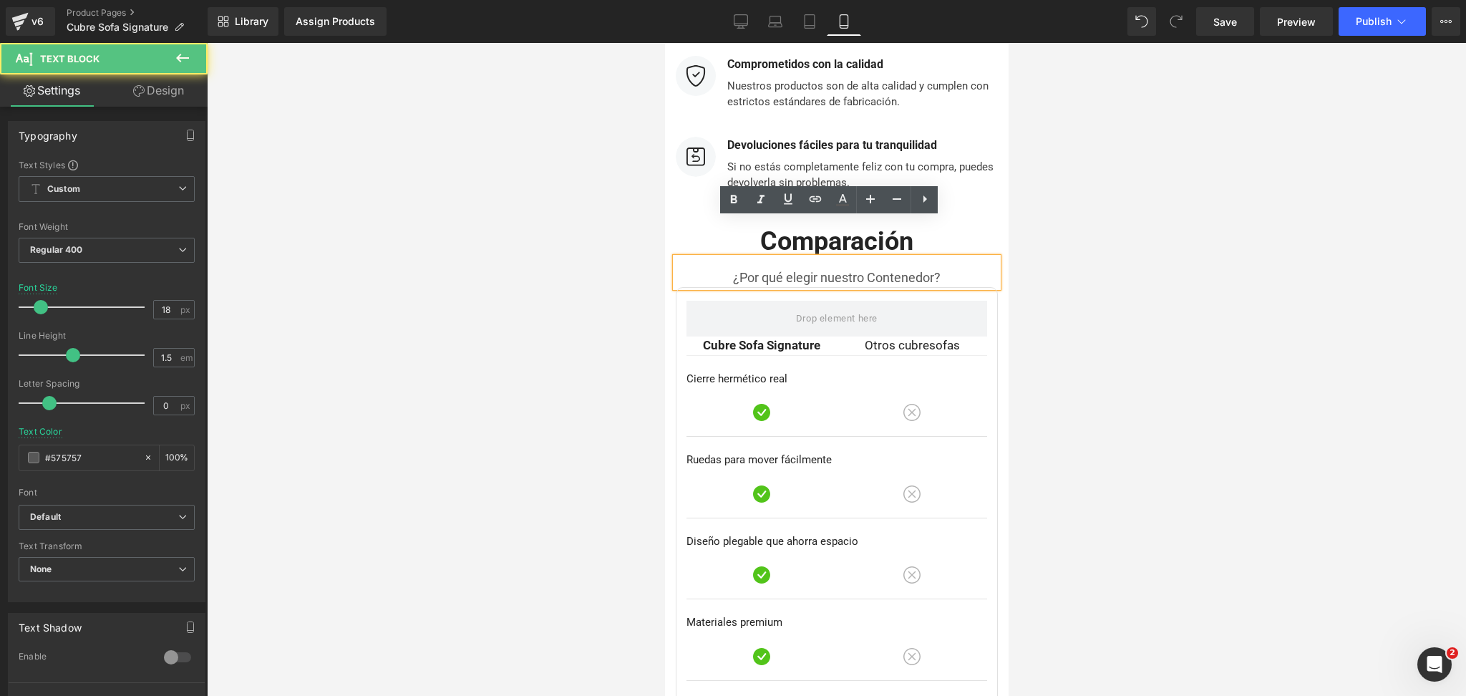
click at [911, 268] on p "¿Por qué elegir nuestro Contenedor?" at bounding box center [836, 277] width 322 height 19
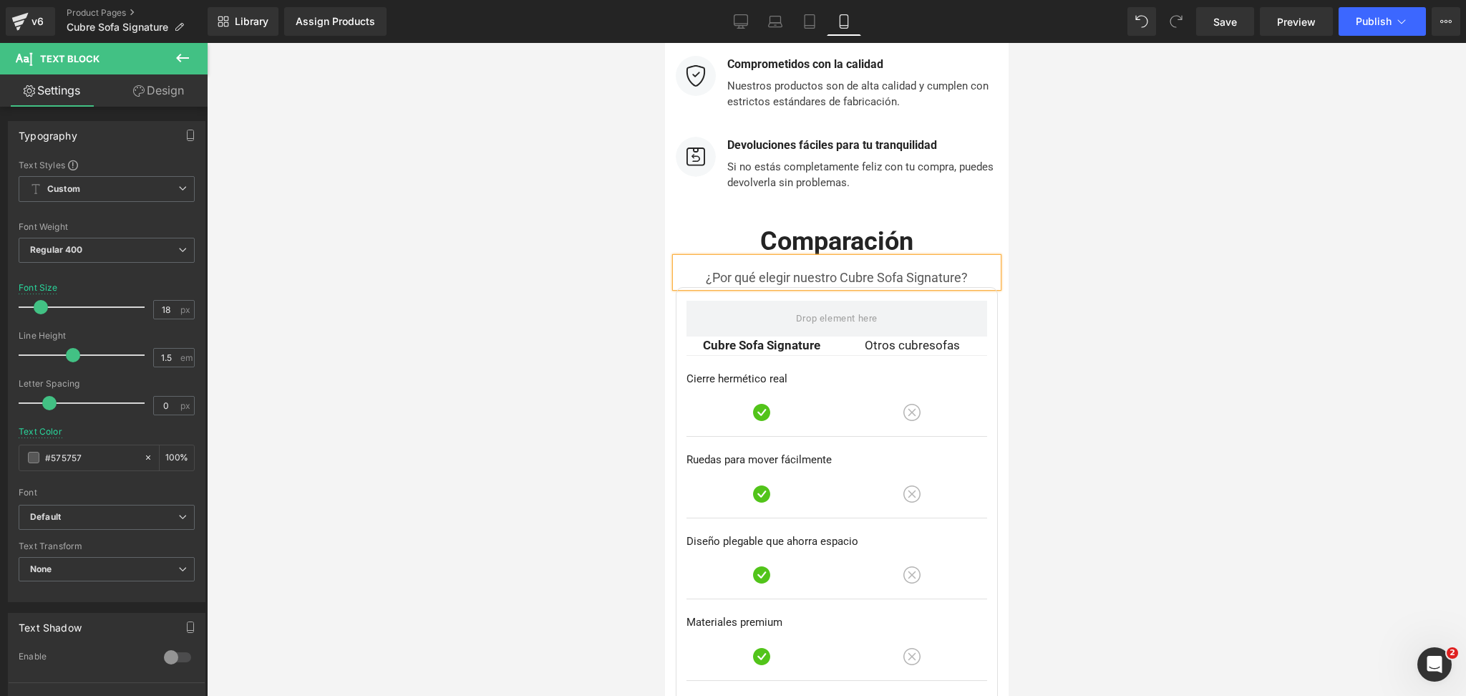
drag, startPoint x: 1166, startPoint y: 224, endPoint x: 1170, endPoint y: 234, distance: 10.6
click at [1170, 234] on div at bounding box center [836, 369] width 1259 height 653
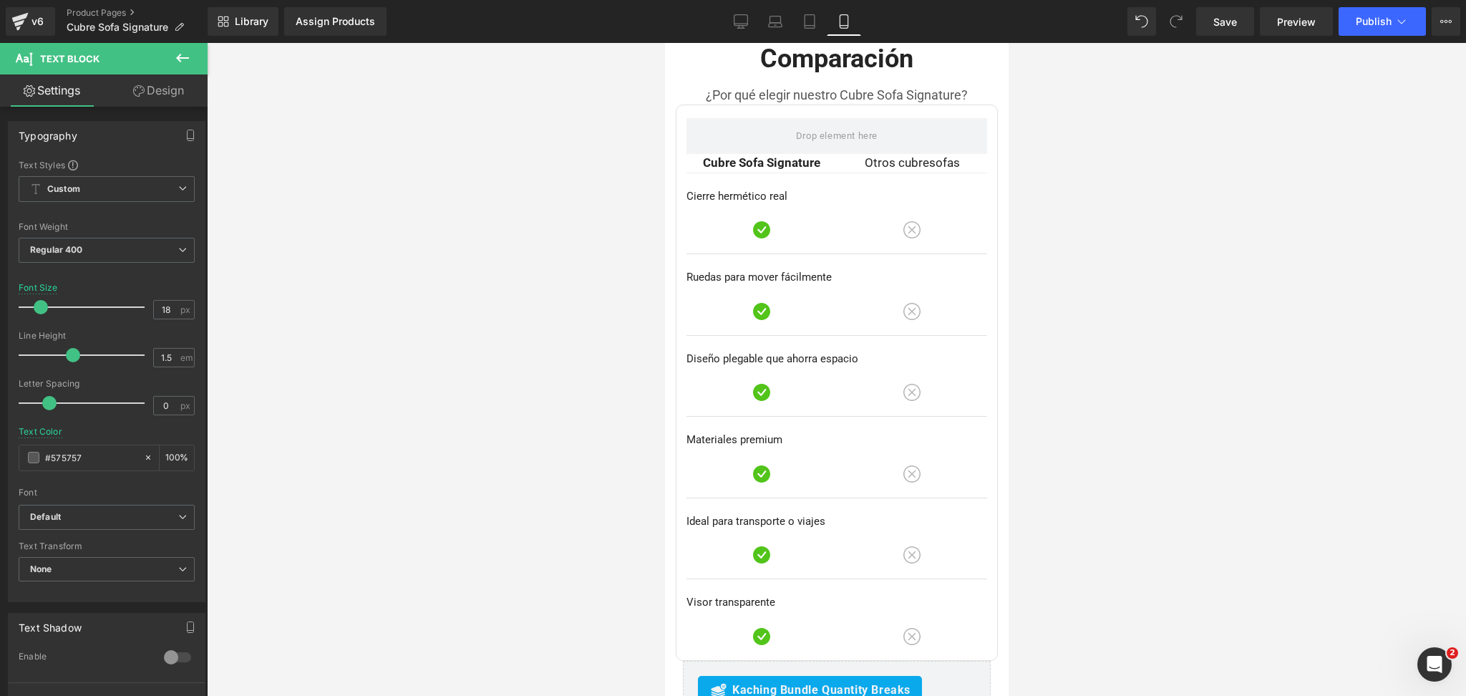
scroll to position [4160, 0]
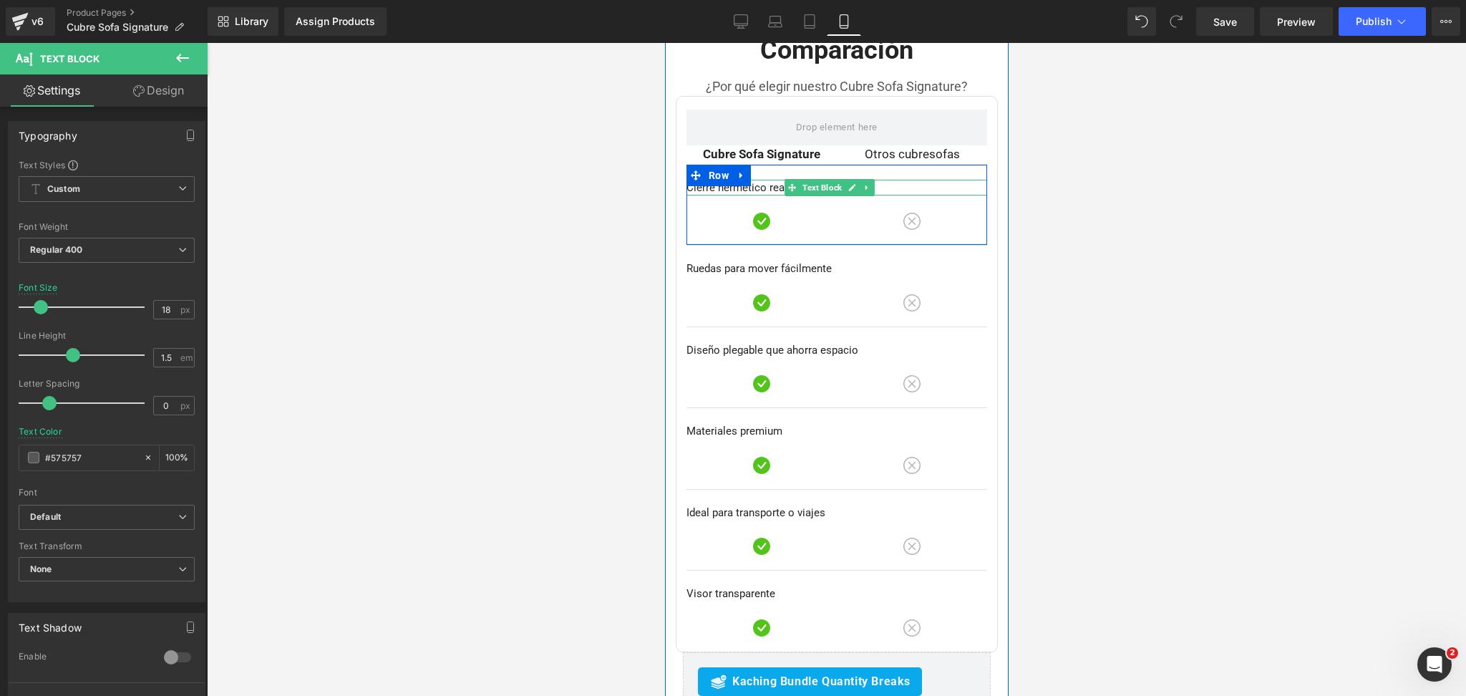
click at [715, 180] on p "Cierre hermético real" at bounding box center [836, 188] width 301 height 16
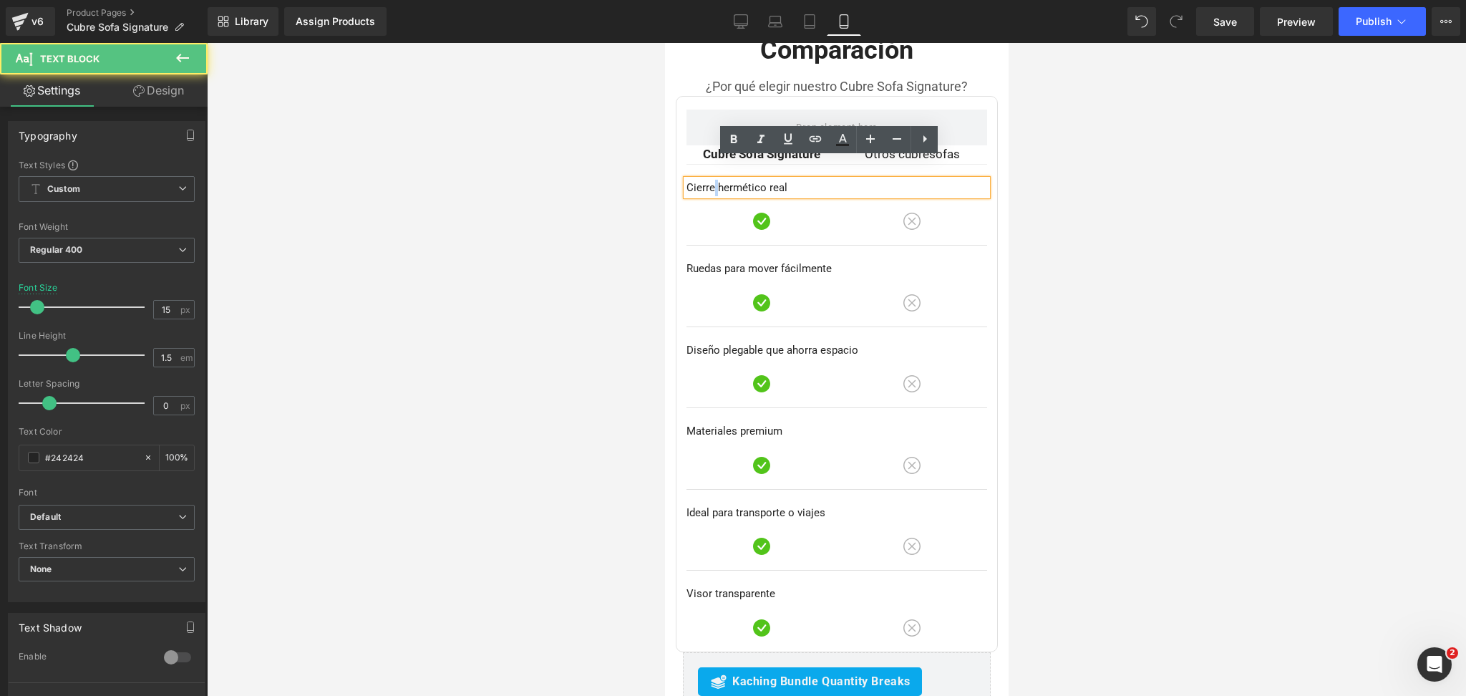
click at [715, 180] on p "Cierre hermético real" at bounding box center [836, 188] width 301 height 16
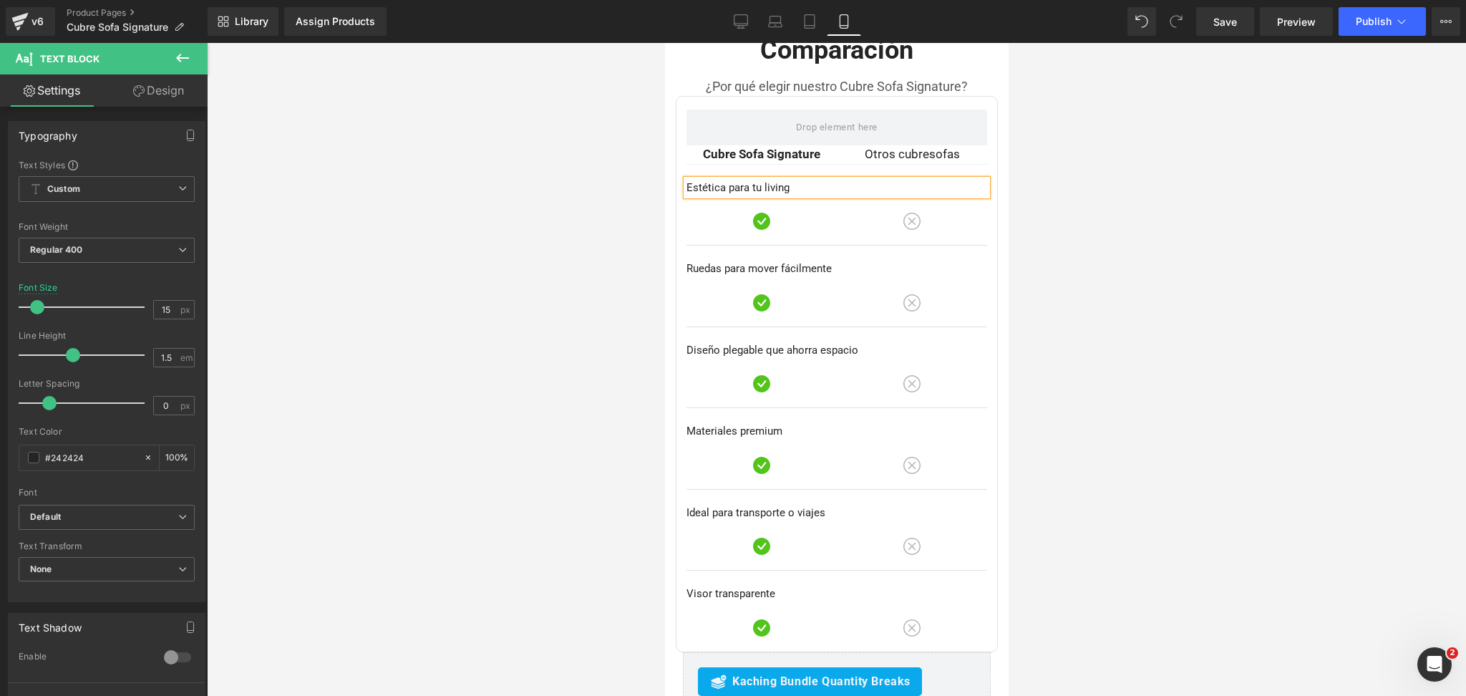
click at [1087, 184] on div at bounding box center [836, 369] width 1259 height 653
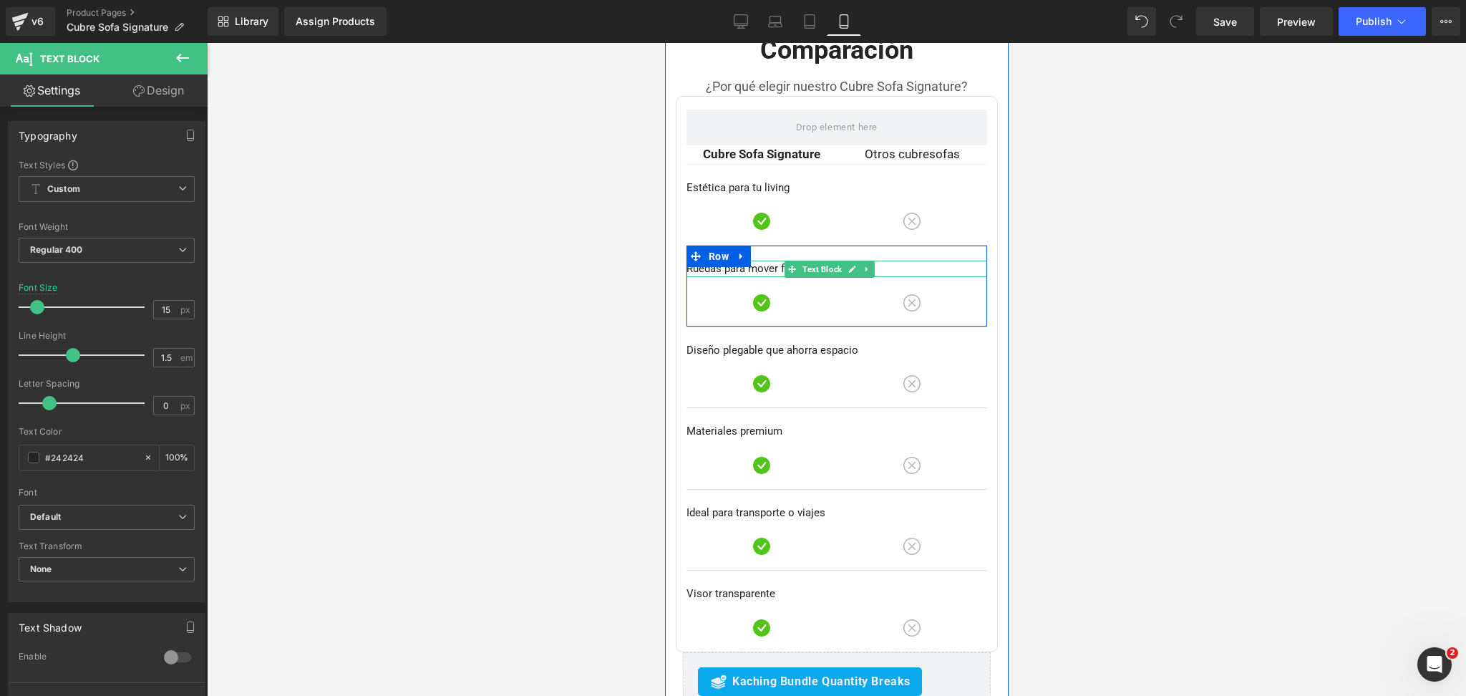
click at [707, 261] on p "Ruedas para mover fácilmente" at bounding box center [836, 269] width 301 height 16
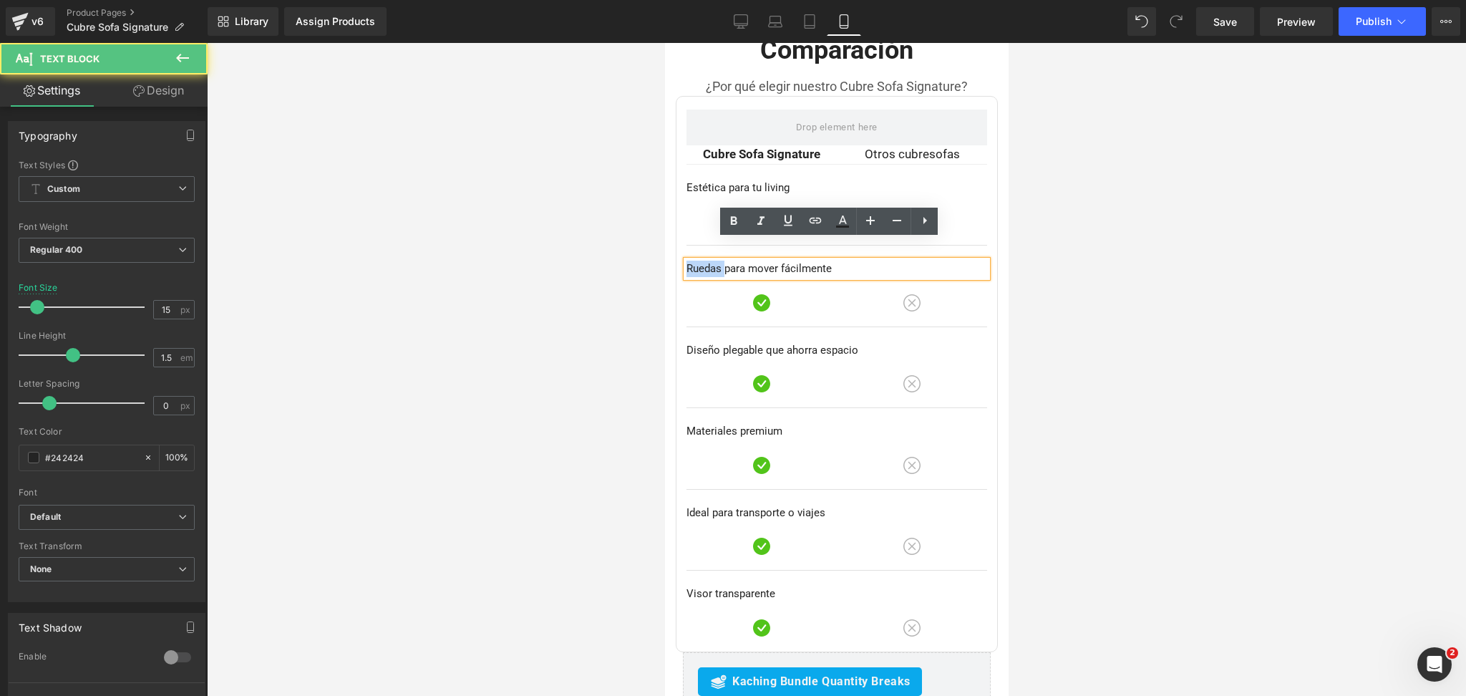
click at [707, 261] on p "Ruedas para mover fácilmente" at bounding box center [836, 269] width 301 height 16
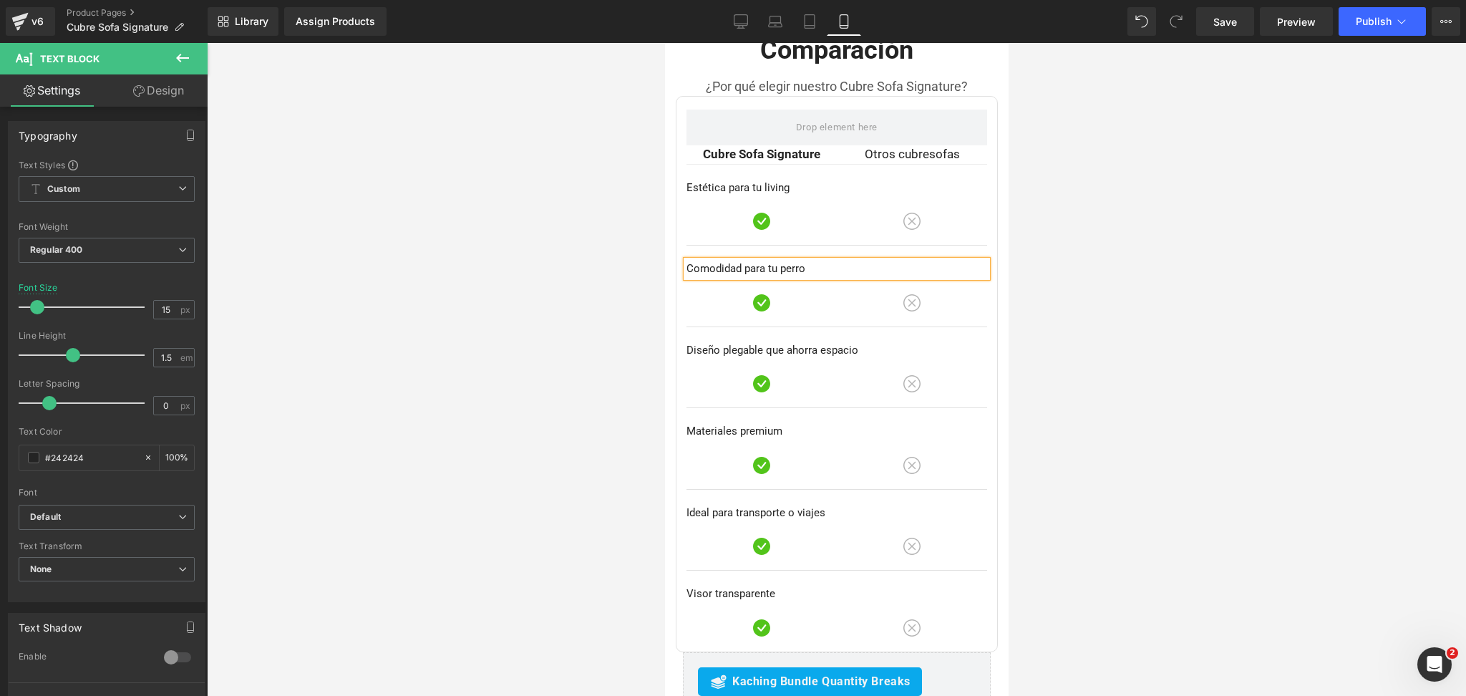
click at [1132, 198] on div at bounding box center [836, 369] width 1259 height 653
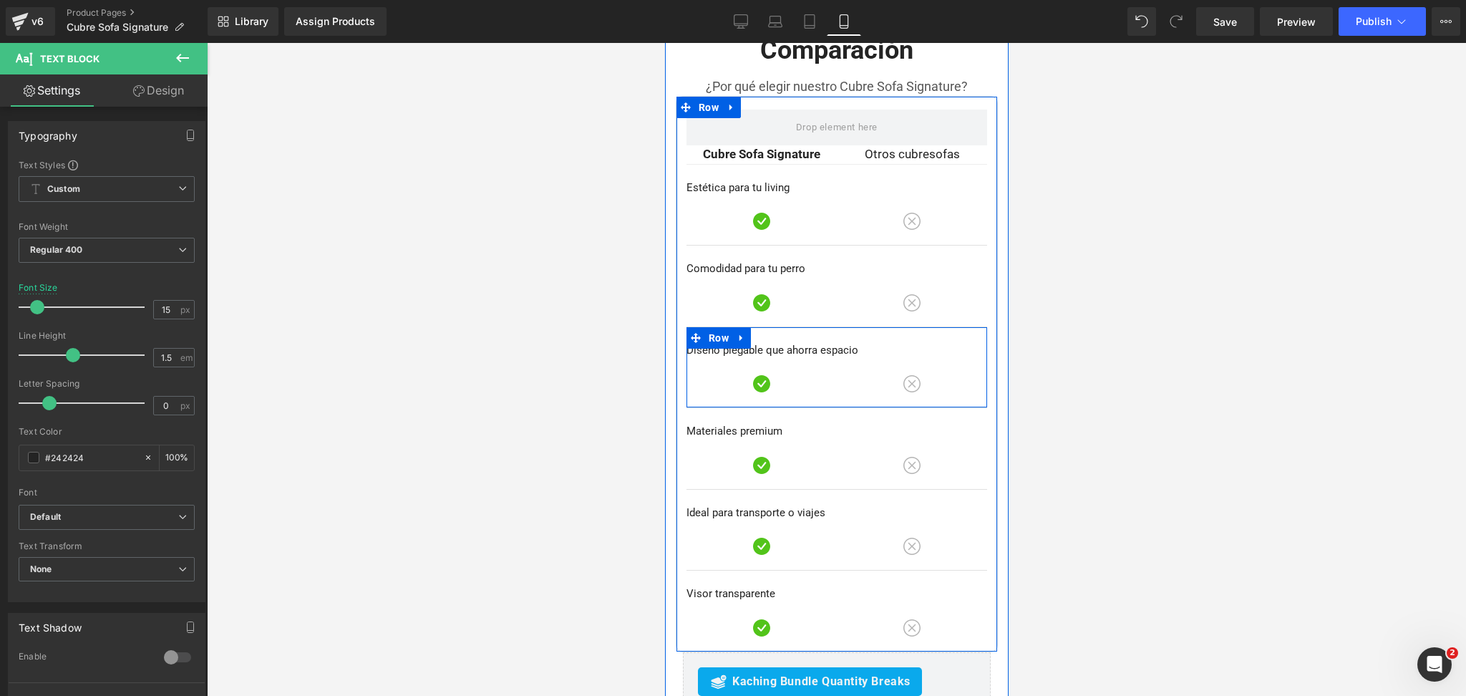
click at [708, 342] on p "Diseño plegable que ahorra espacio" at bounding box center [836, 350] width 301 height 16
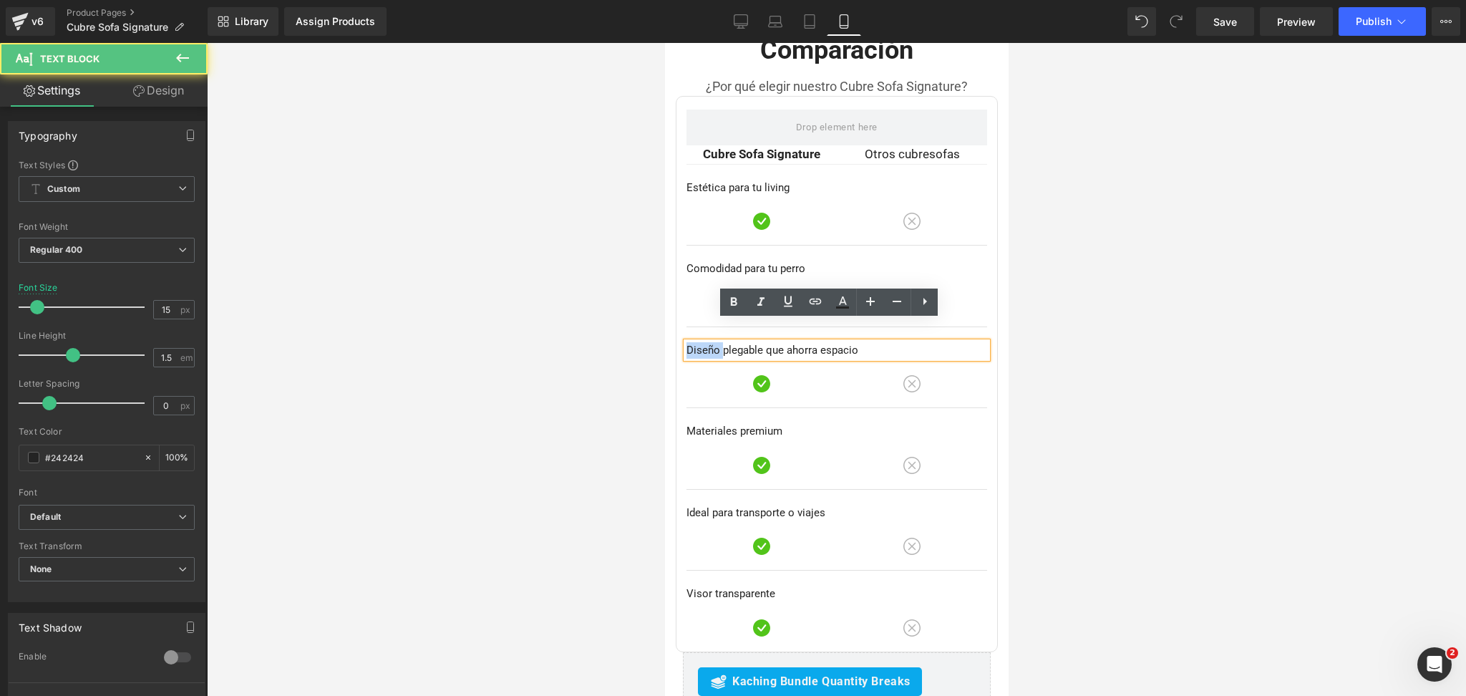
click at [708, 342] on p "Diseño plegable que ahorra espacio" at bounding box center [836, 350] width 301 height 16
click at [707, 342] on p "Diseño plegable que ahorra espacio" at bounding box center [836, 350] width 301 height 16
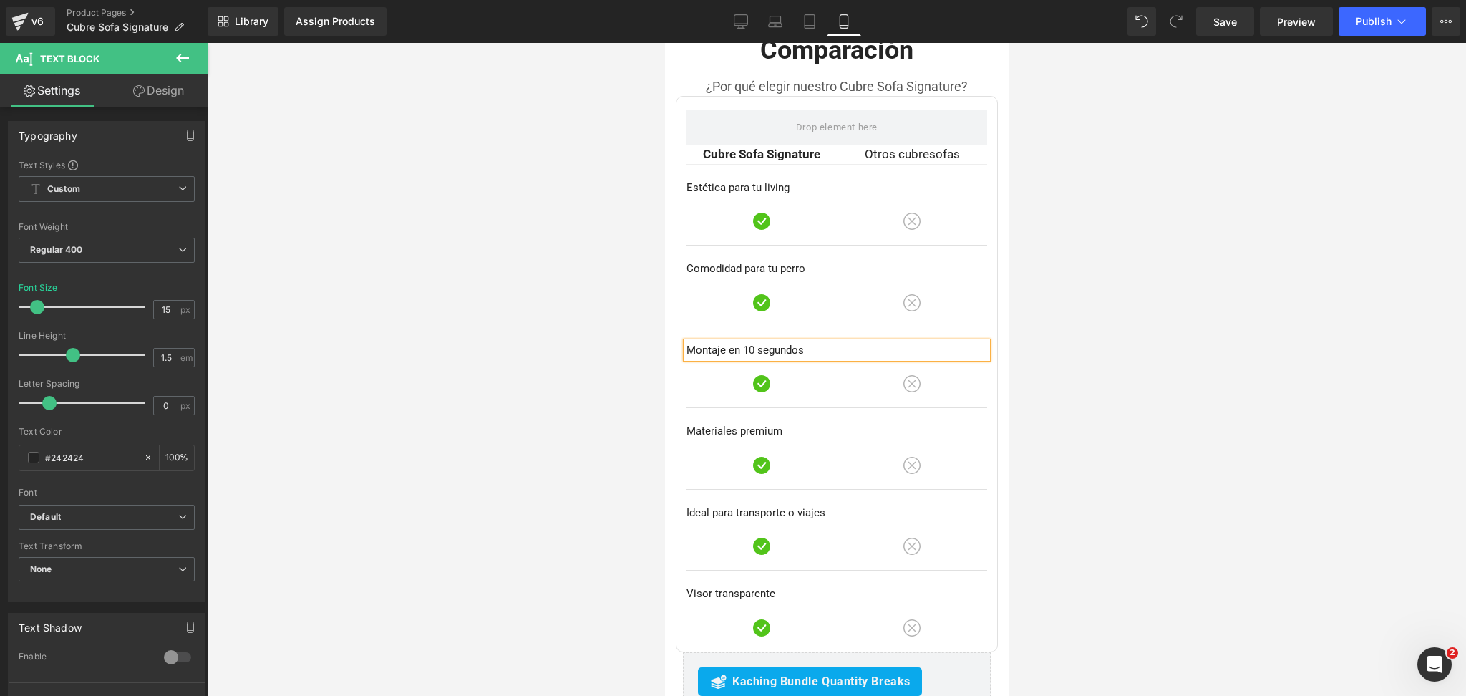
click at [1031, 296] on div at bounding box center [836, 369] width 1259 height 653
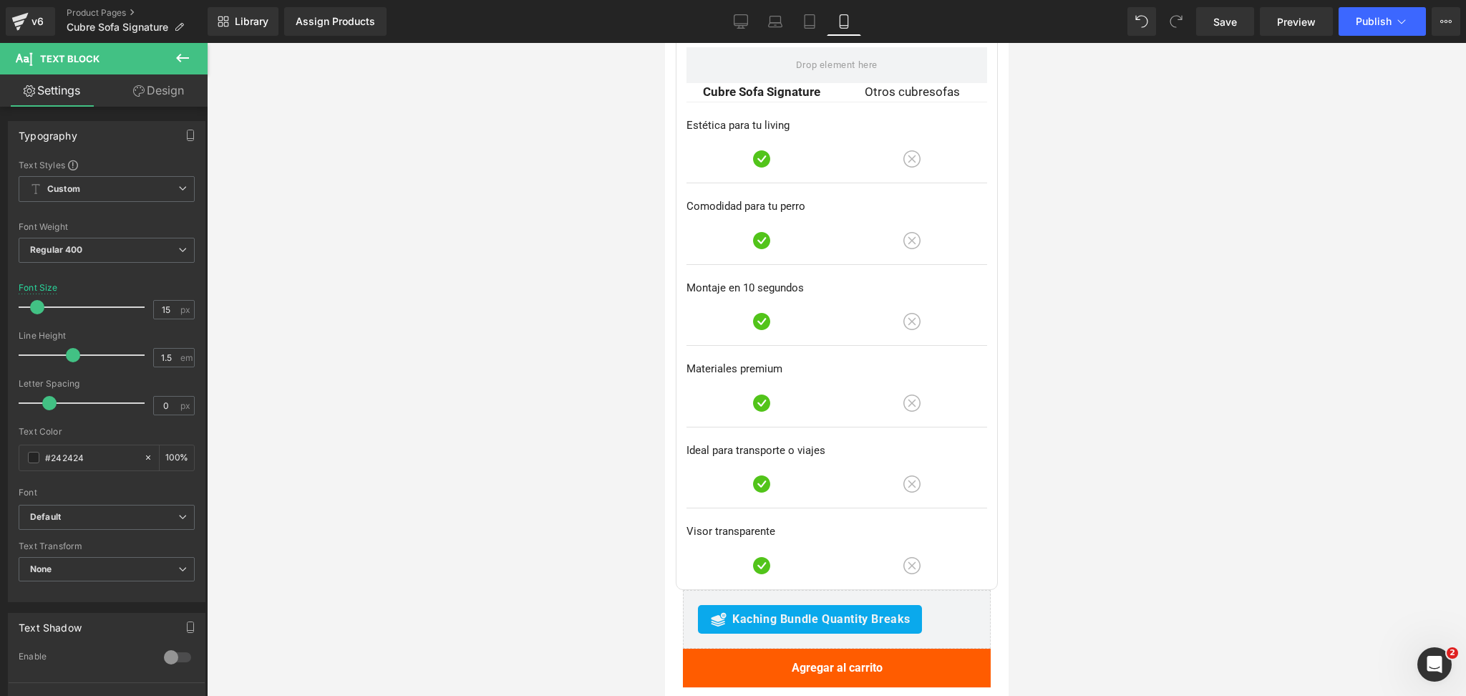
scroll to position [4256, 0]
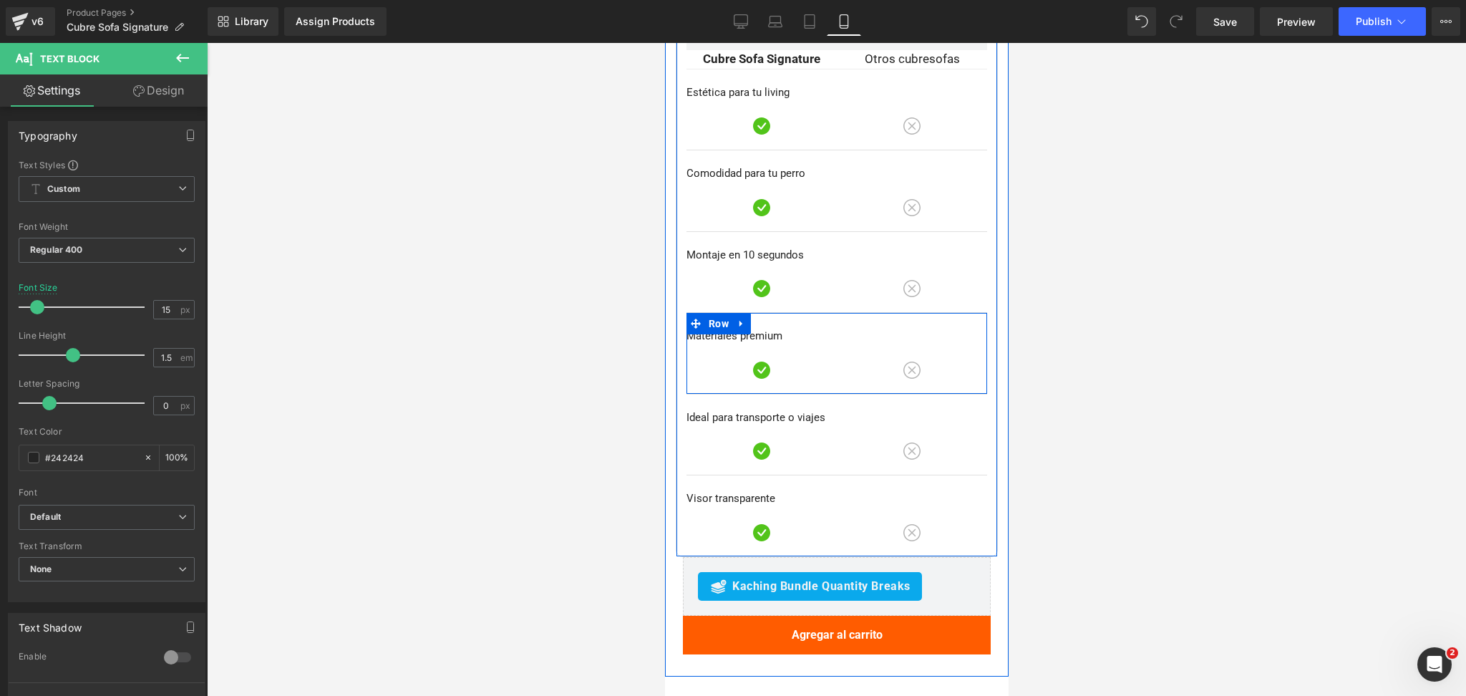
click at [720, 328] on p "Materiales premium" at bounding box center [836, 336] width 301 height 16
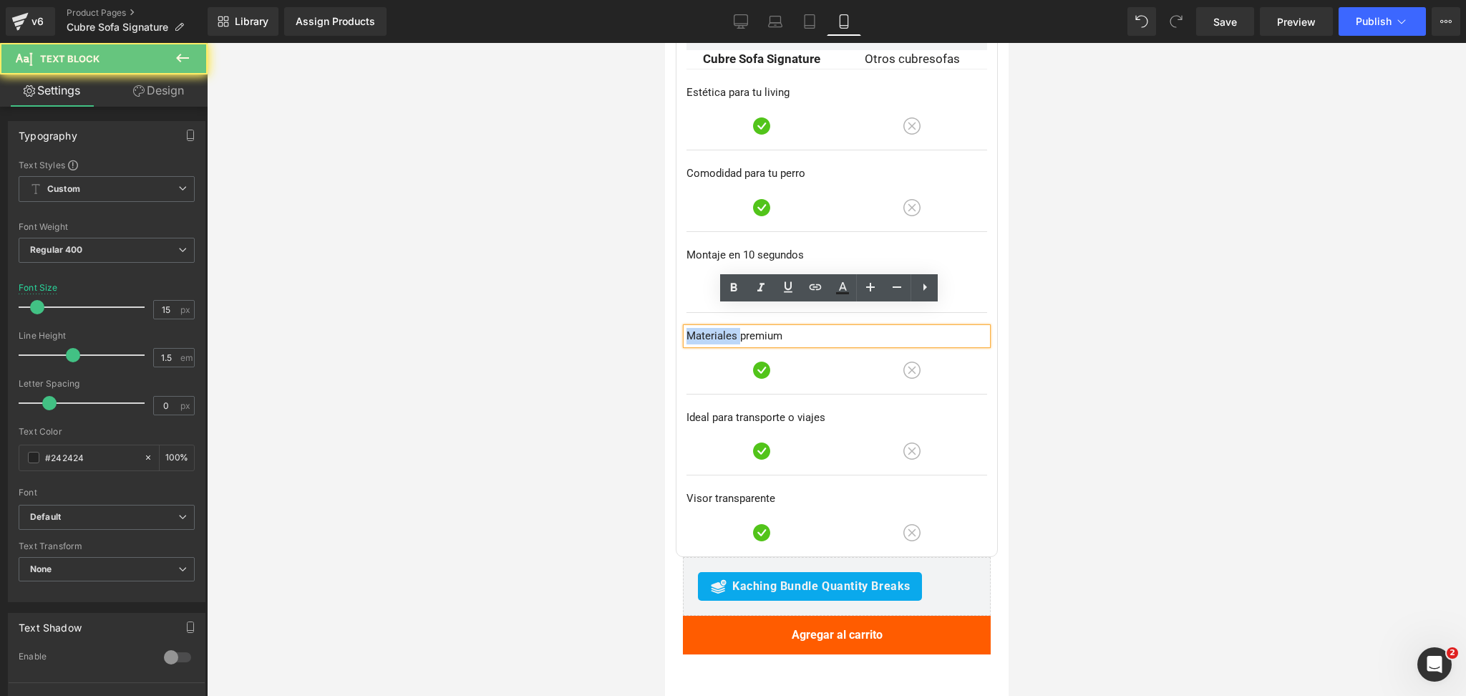
click at [720, 328] on p "Materiales premium" at bounding box center [836, 336] width 301 height 16
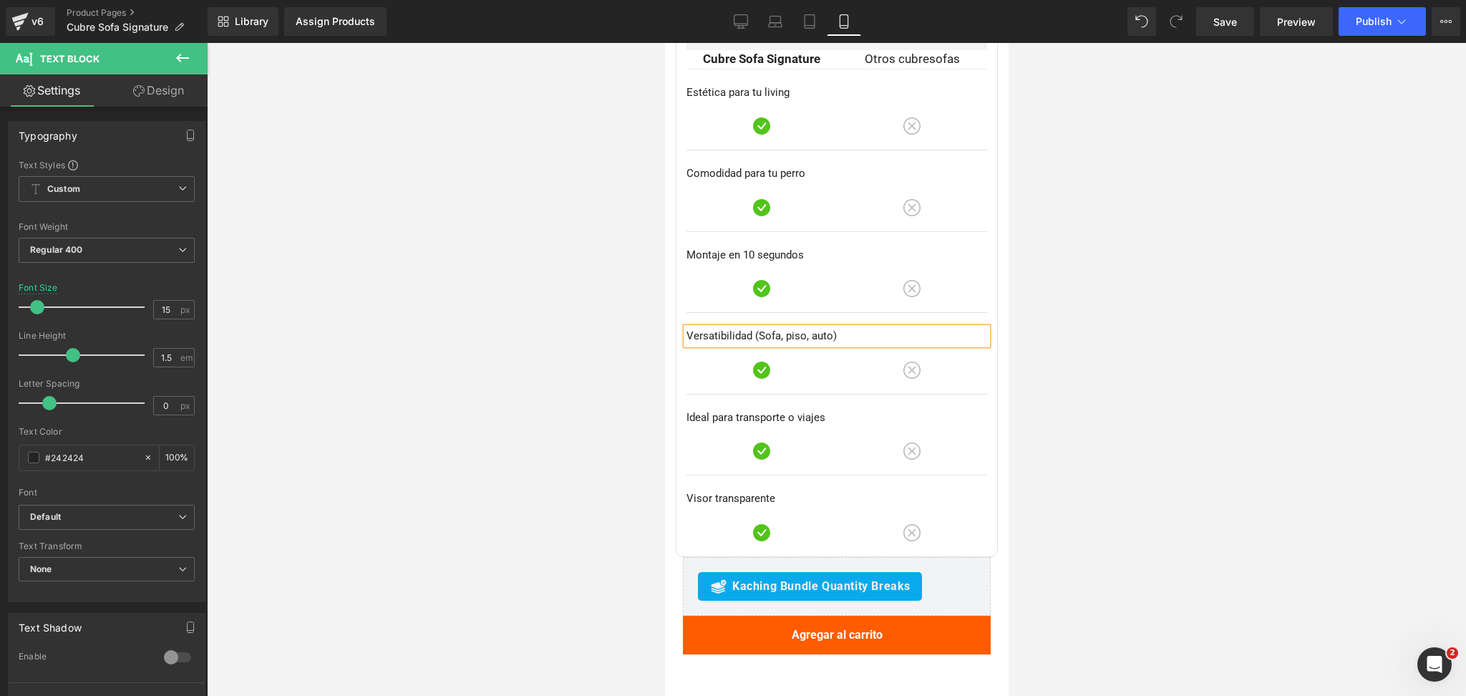
click at [1198, 274] on div at bounding box center [836, 369] width 1259 height 653
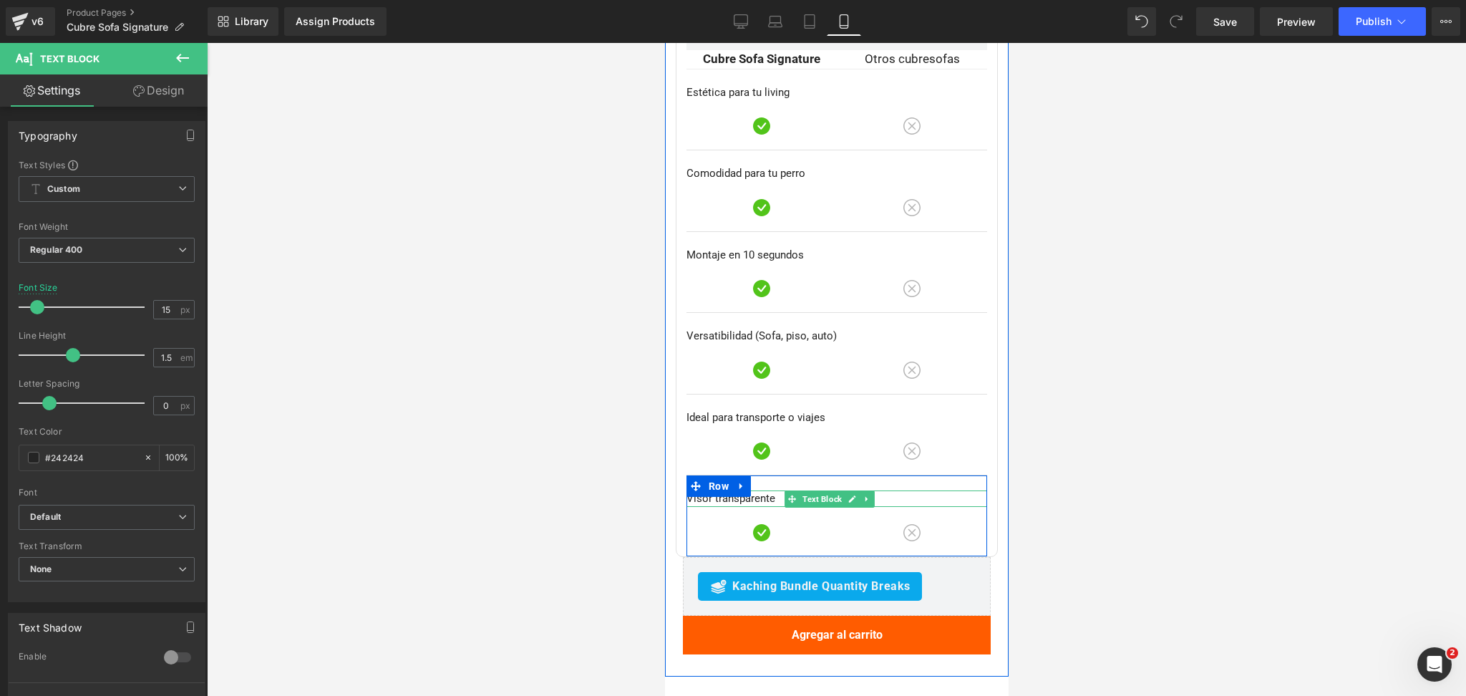
click at [709, 490] on p "Visor transparente" at bounding box center [836, 498] width 301 height 16
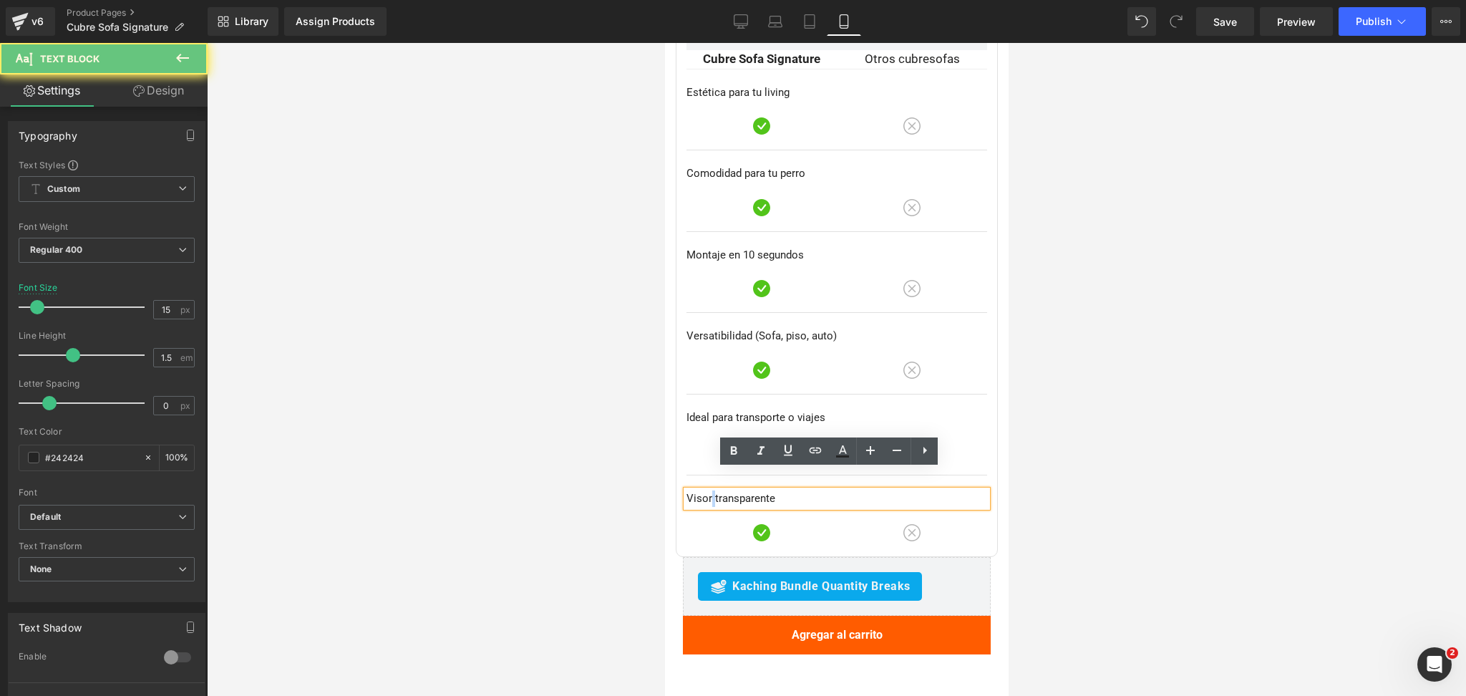
click at [709, 490] on p "Visor transparente" at bounding box center [836, 498] width 301 height 16
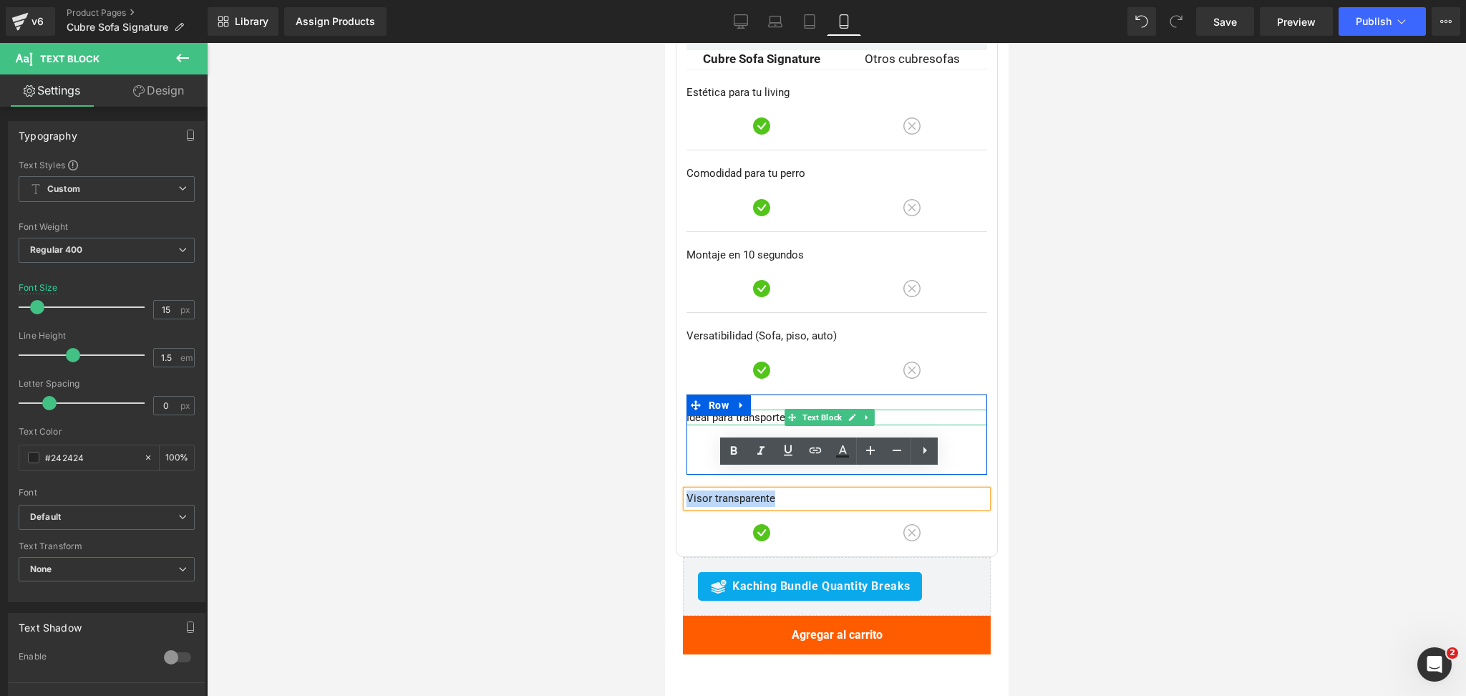
click at [711, 410] on p "Ideal para transporte o viajes" at bounding box center [836, 418] width 301 height 16
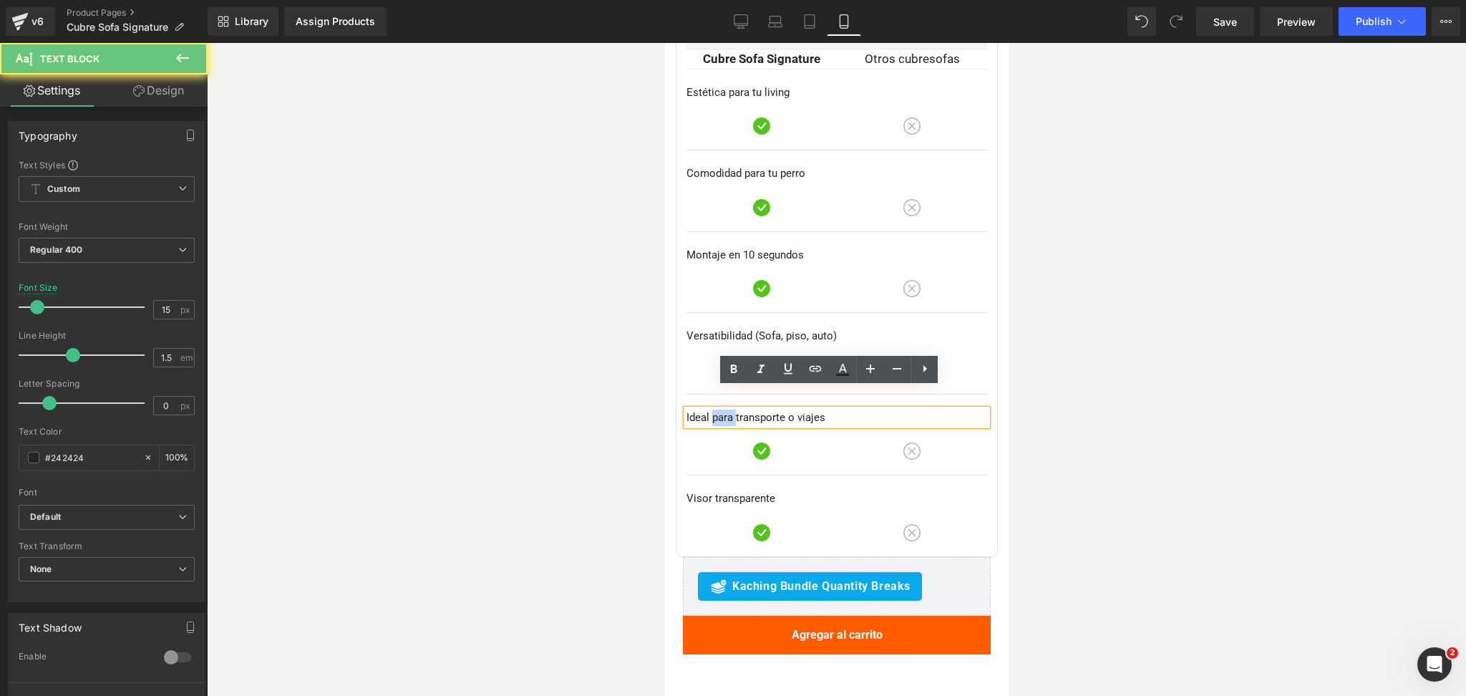
click at [711, 410] on p "Ideal para transporte o viajes" at bounding box center [836, 418] width 301 height 16
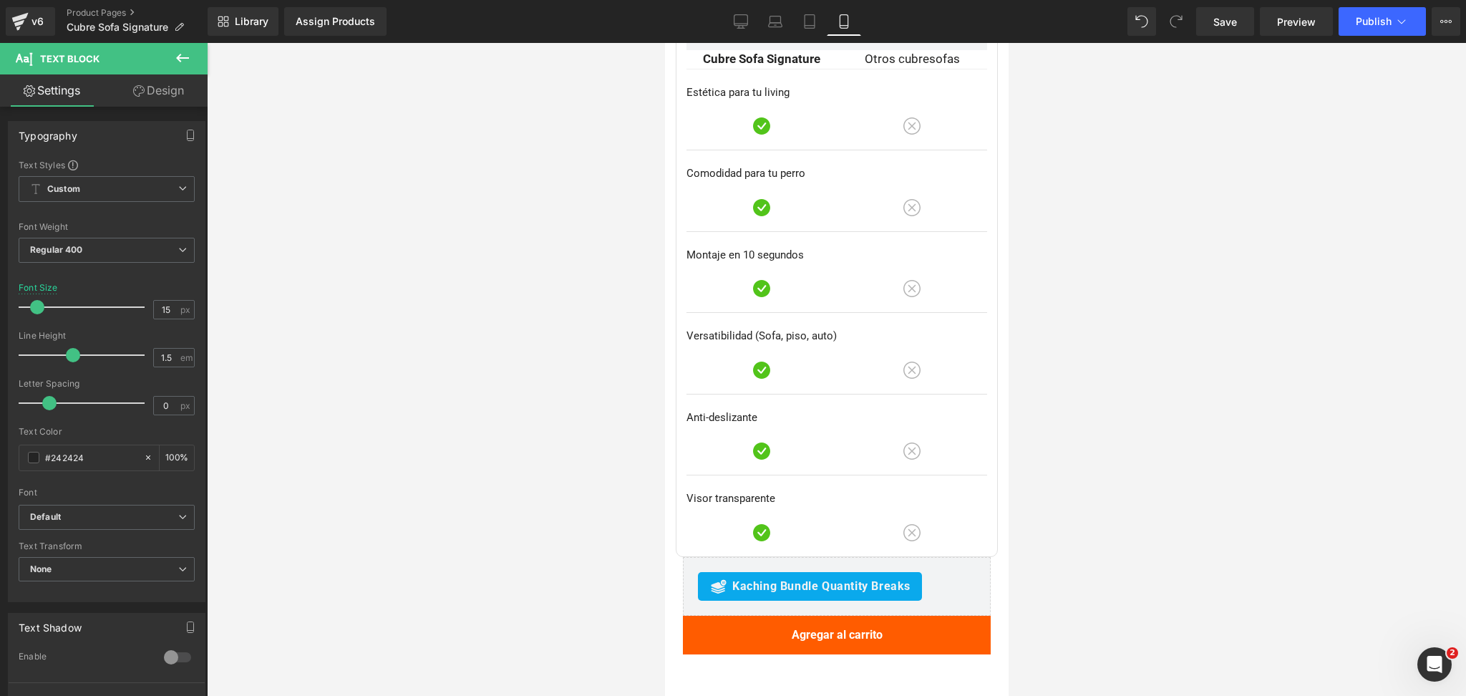
click at [1085, 328] on div at bounding box center [836, 369] width 1259 height 653
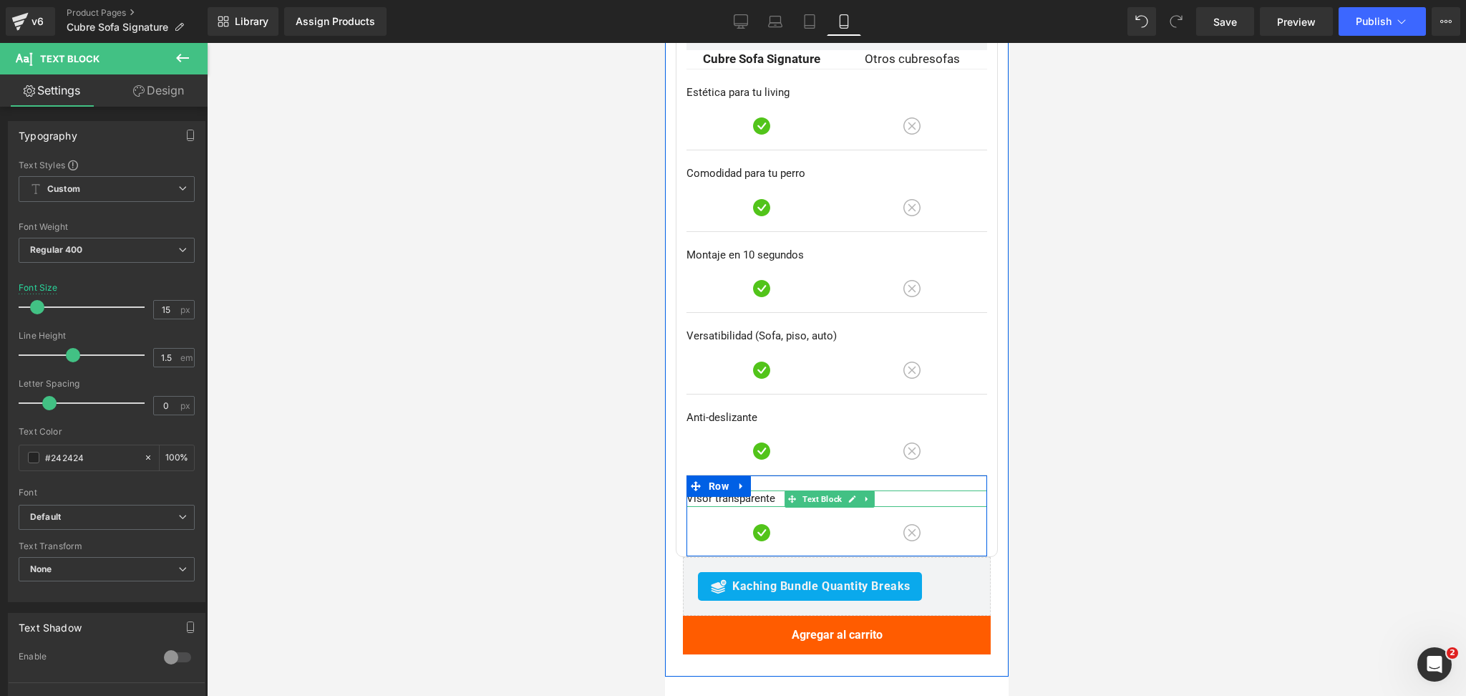
click at [736, 490] on p "Visor transparente" at bounding box center [836, 498] width 301 height 16
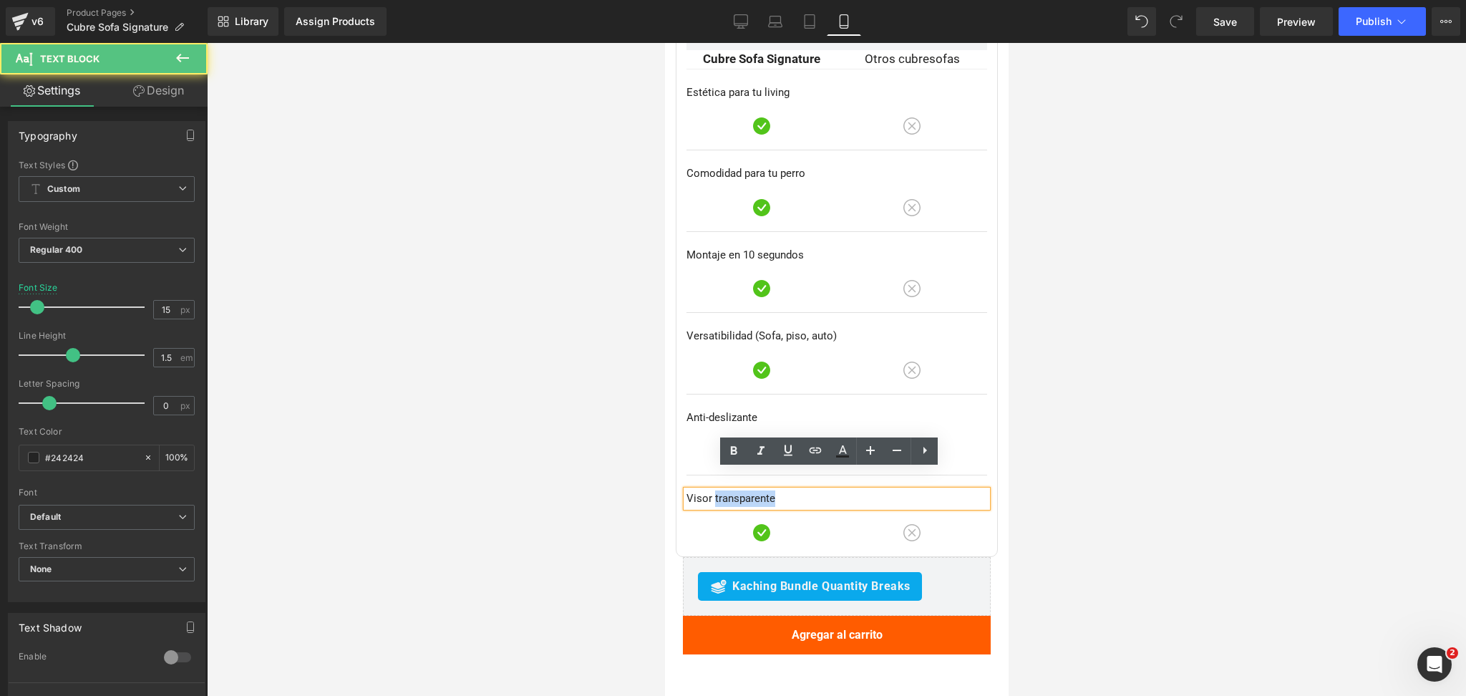
click at [736, 490] on p "Visor transparente" at bounding box center [836, 498] width 301 height 16
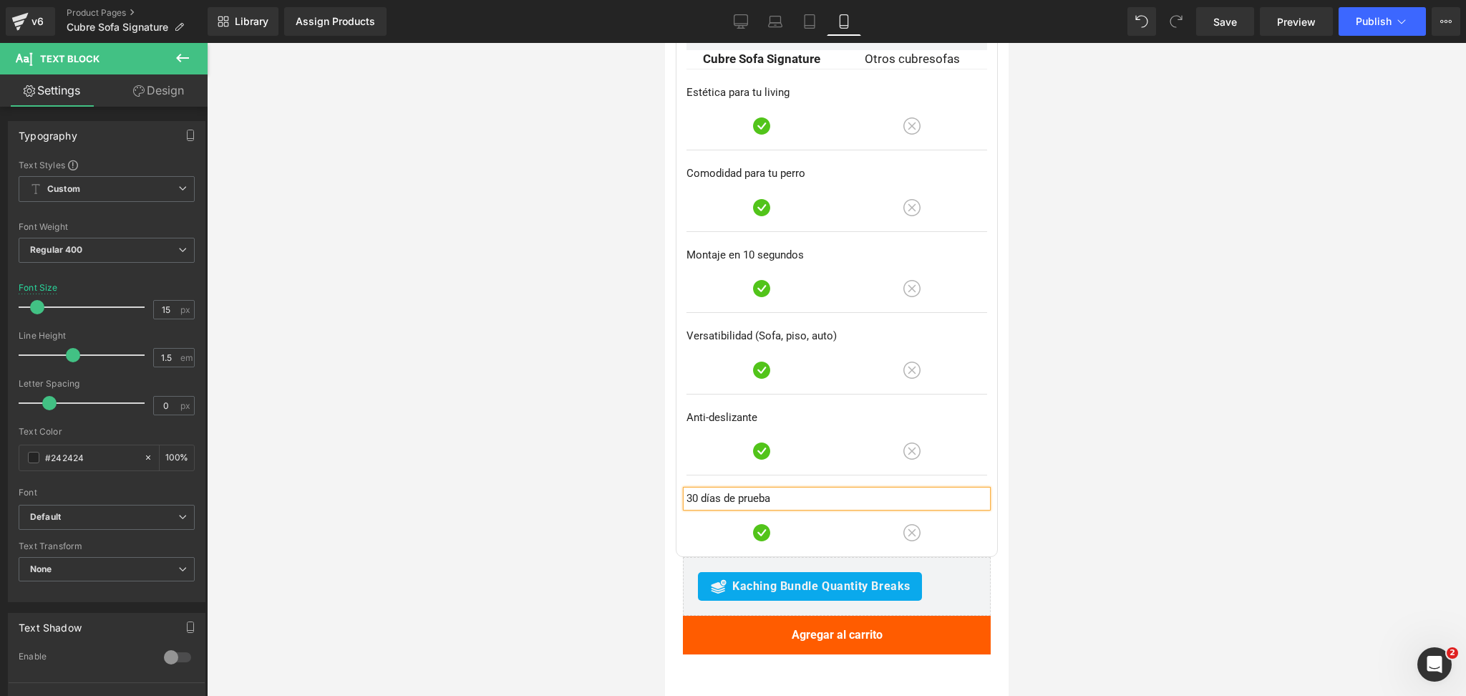
click at [1161, 311] on div at bounding box center [836, 369] width 1259 height 653
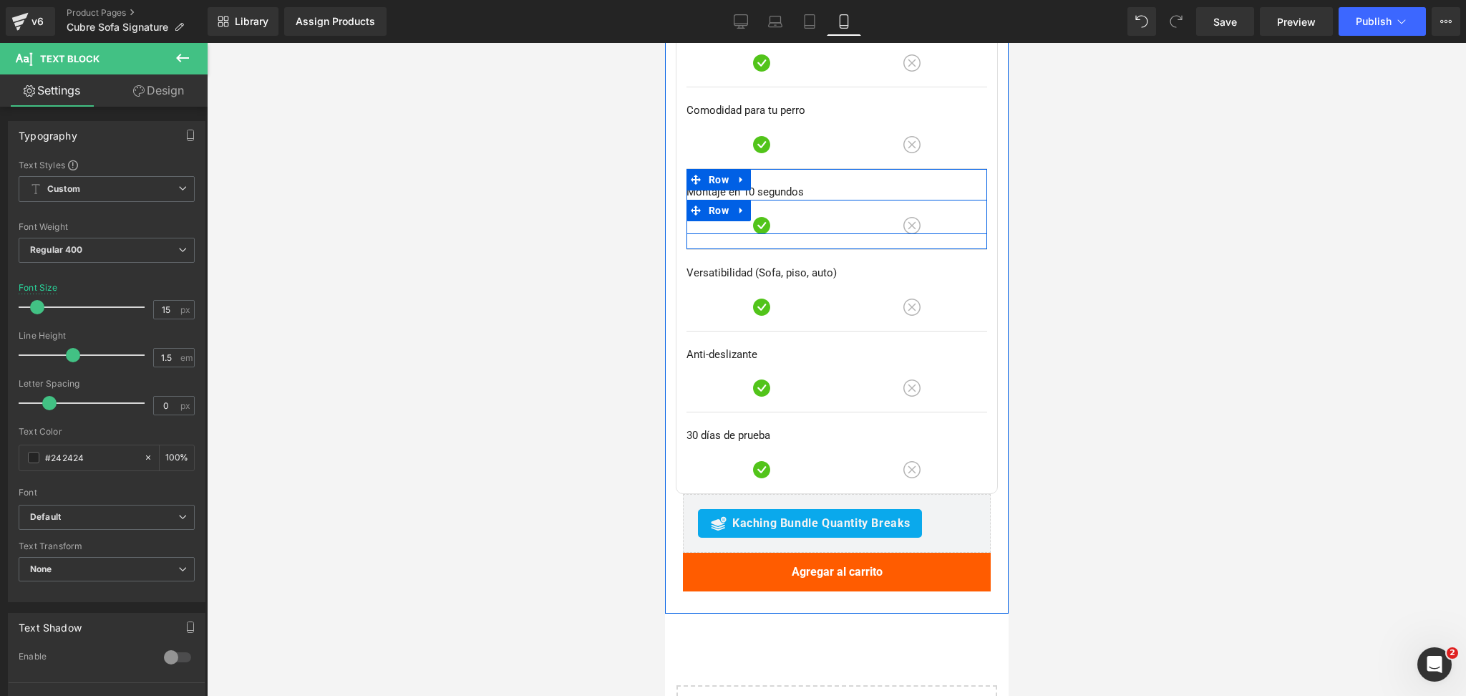
scroll to position [4351, 0]
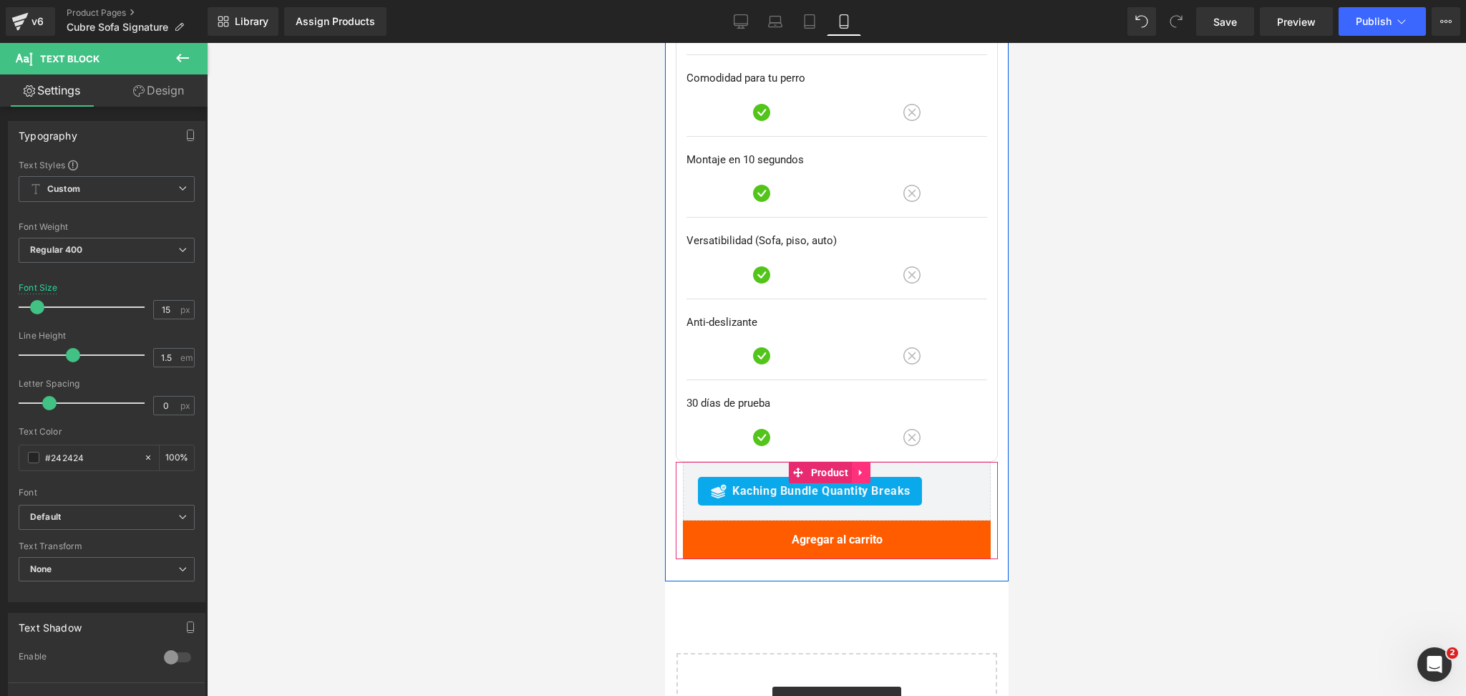
click at [856, 462] on link at bounding box center [860, 472] width 19 height 21
click at [868, 462] on link at bounding box center [870, 472] width 19 height 21
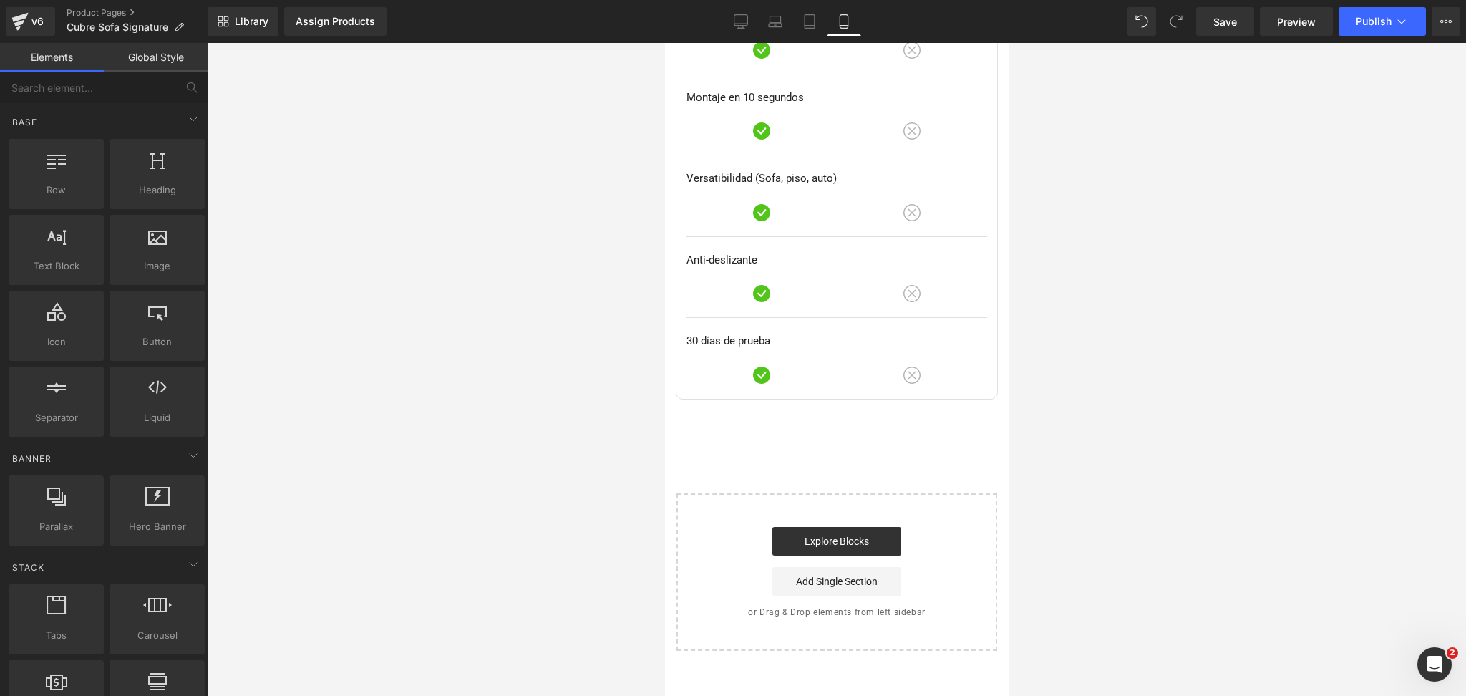
scroll to position [4447, 0]
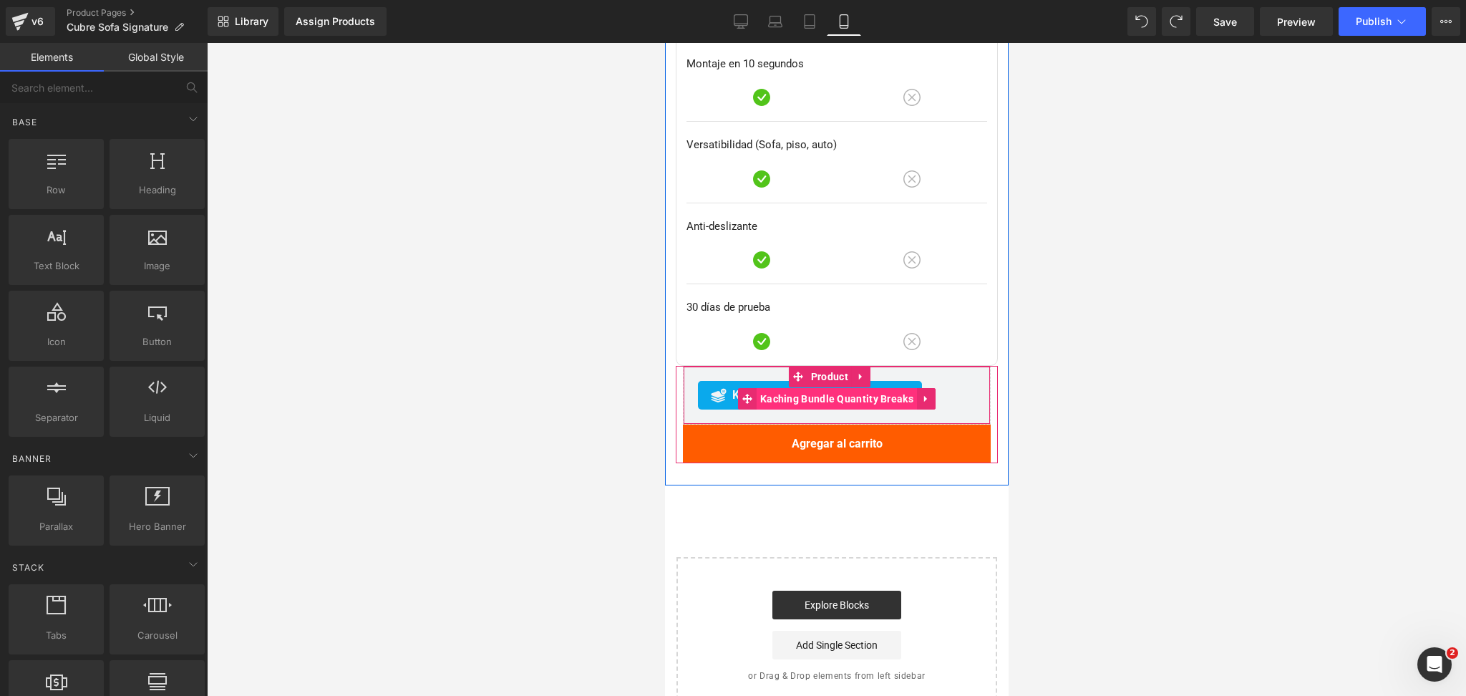
click at [833, 388] on span "Kaching Bundle Quantity Breaks" at bounding box center [836, 398] width 160 height 21
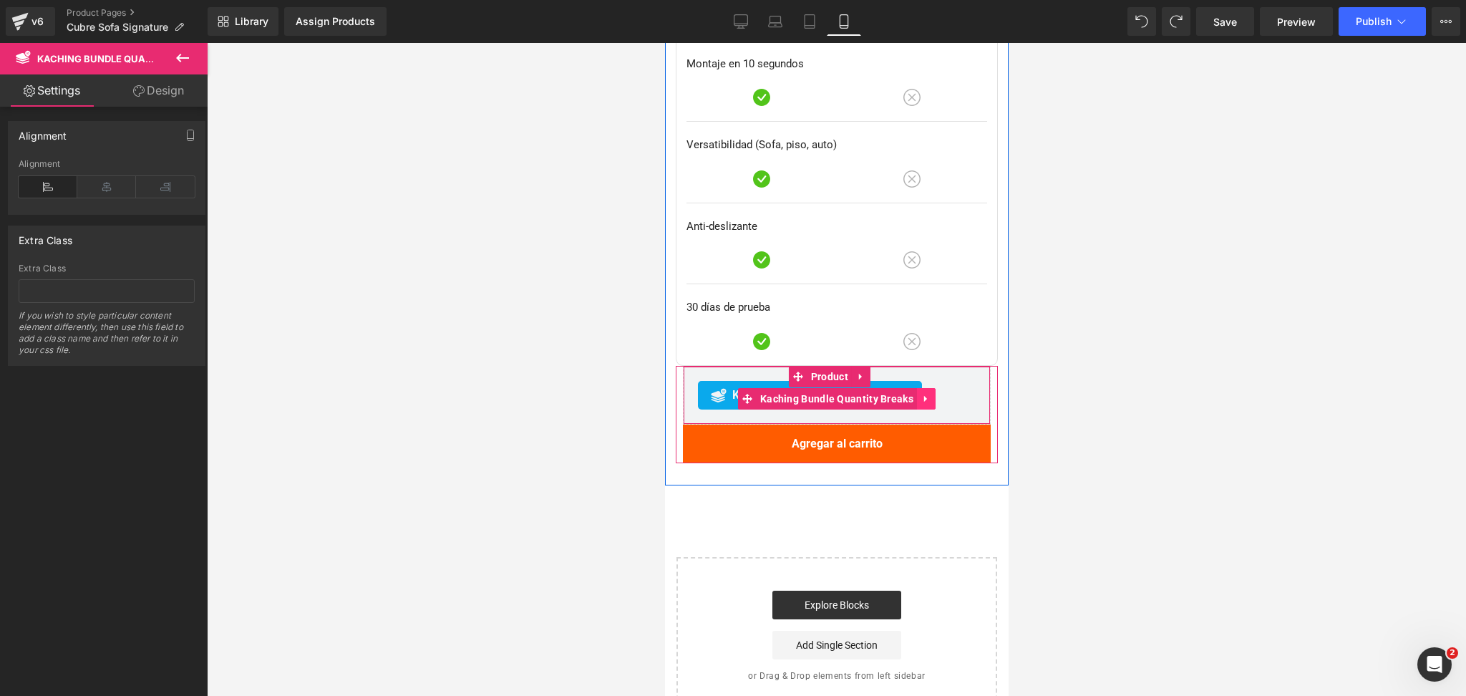
click at [921, 393] on icon at bounding box center [926, 398] width 10 height 11
click at [931, 393] on icon at bounding box center [935, 398] width 10 height 11
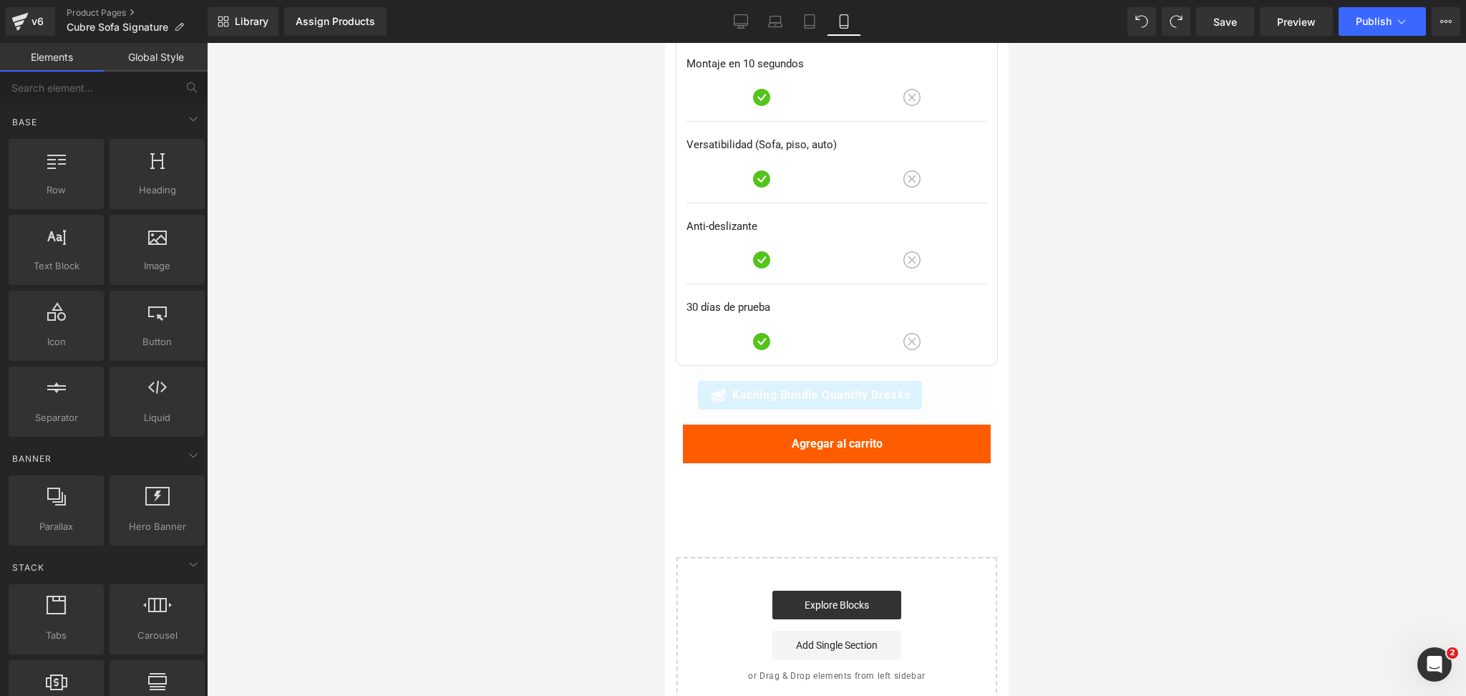
click at [1134, 313] on div at bounding box center [836, 369] width 1259 height 653
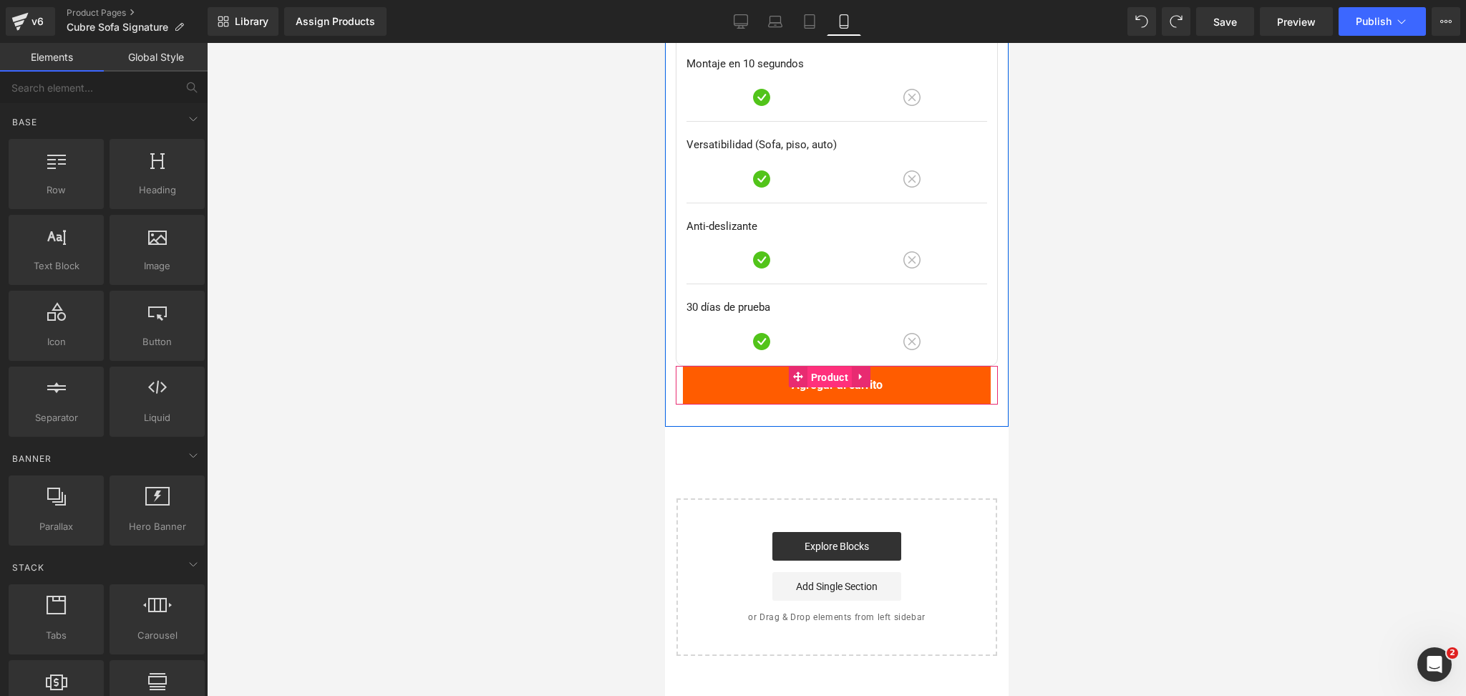
click at [817, 367] on span "Product" at bounding box center [829, 377] width 44 height 21
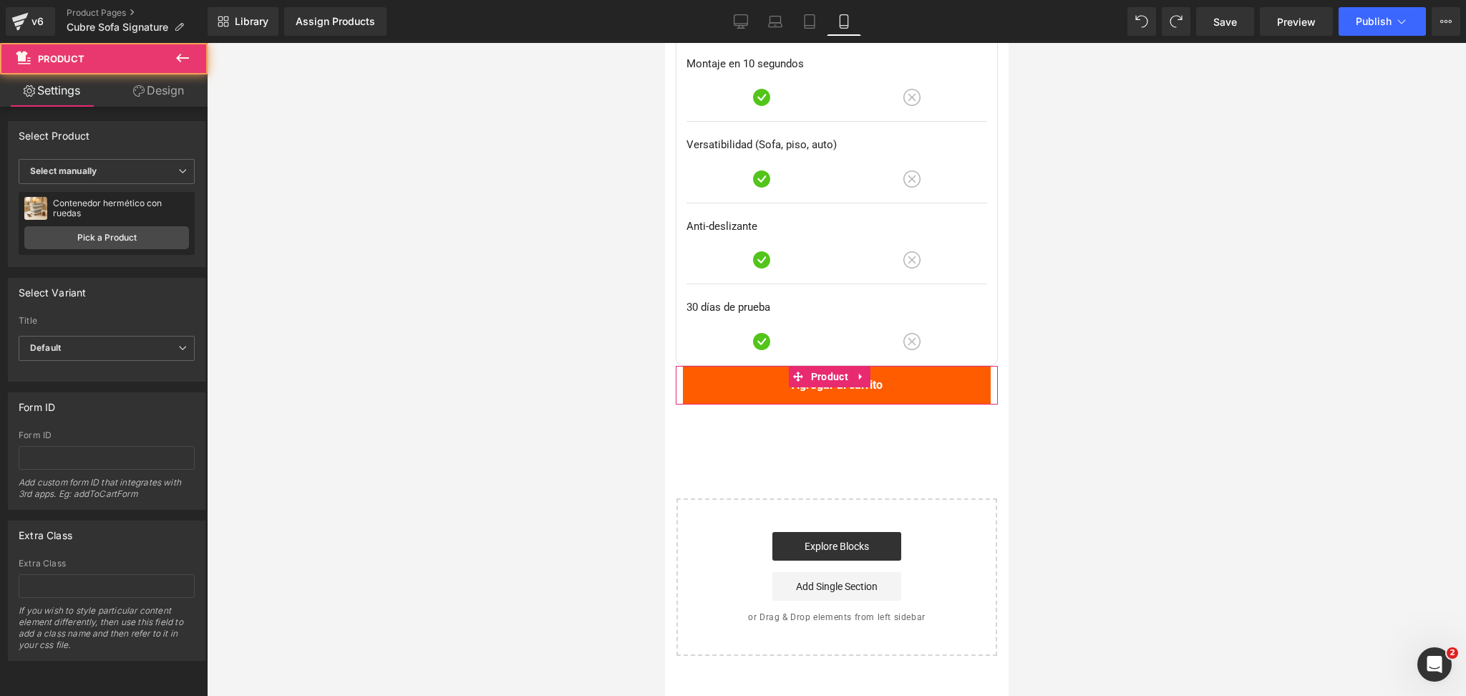
click at [174, 253] on div "Contenedor hermético con ruedas Contenedor hermético con ruedas Pick a Product" at bounding box center [107, 223] width 176 height 63
click at [150, 236] on link "Pick a Product" at bounding box center [106, 237] width 165 height 23
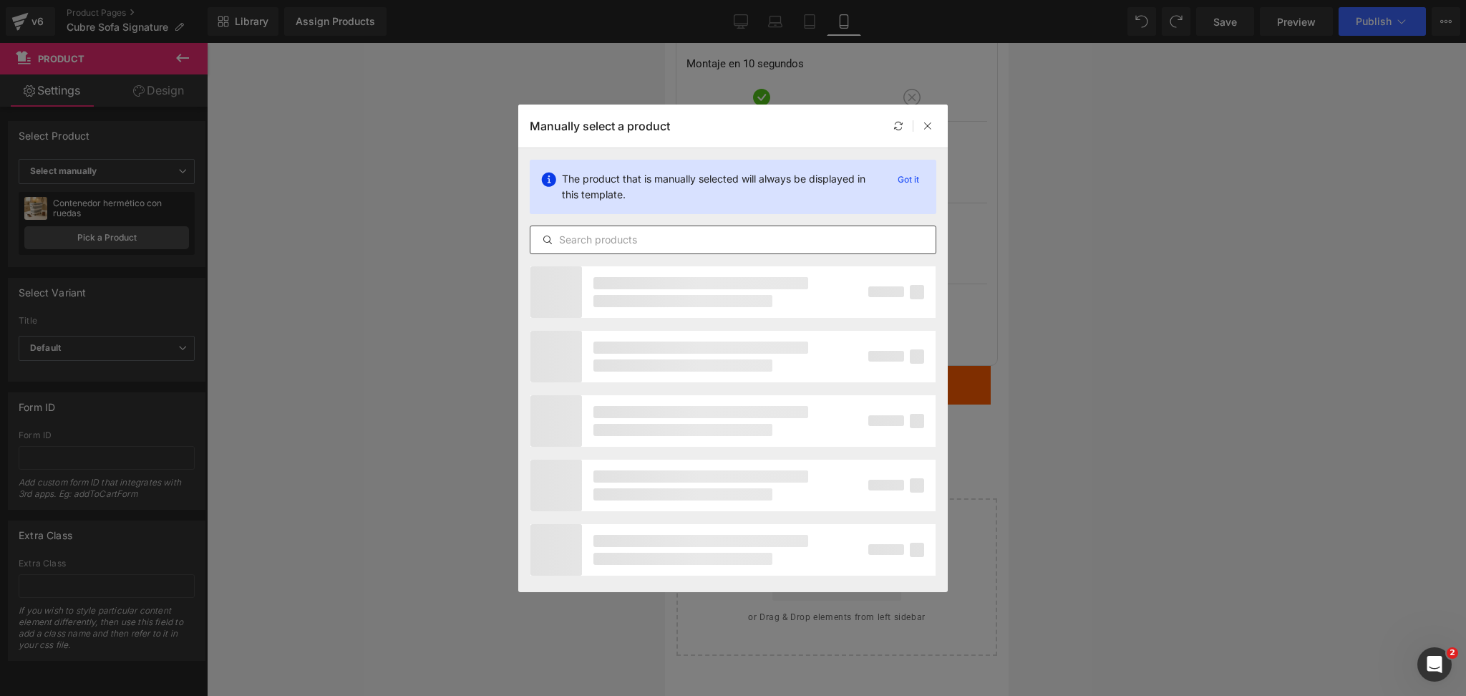
click at [599, 233] on input "text" at bounding box center [733, 239] width 405 height 17
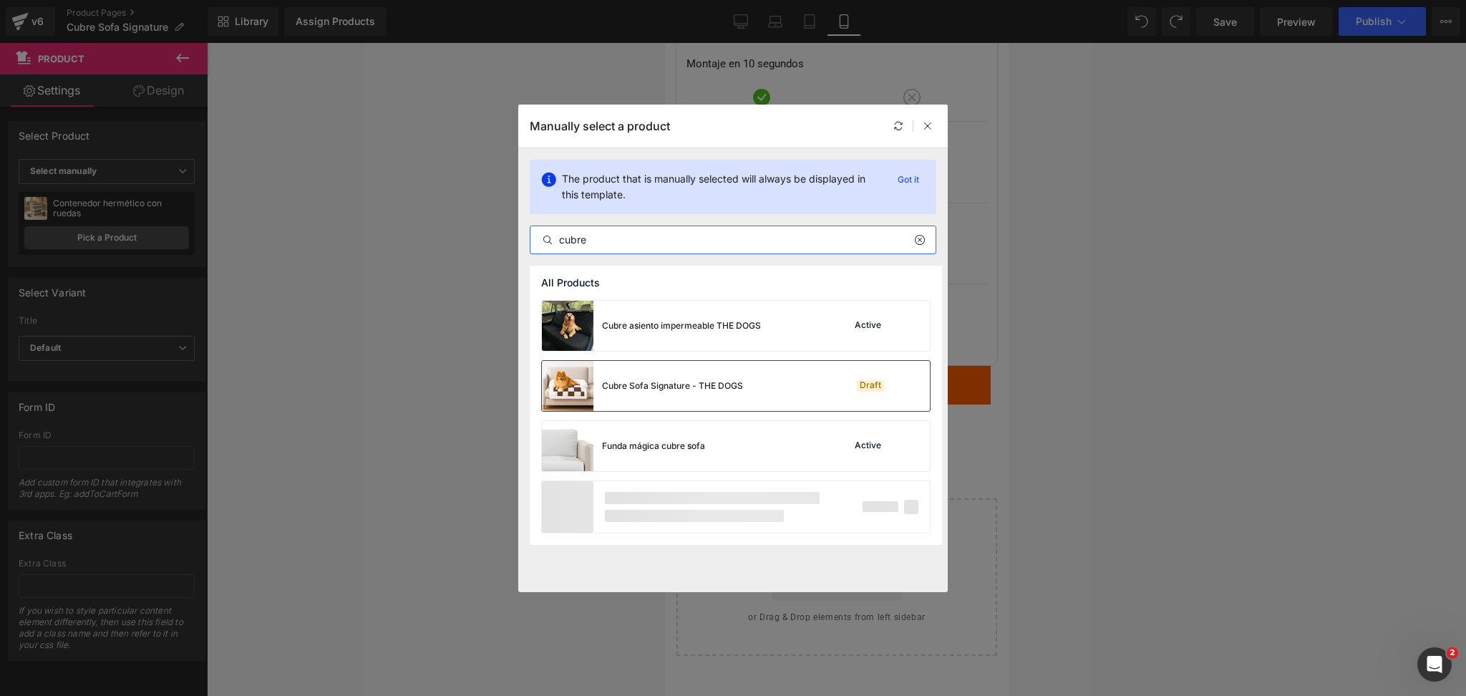
type input "cubre"
click at [717, 388] on div "Cubre Sofa Signature - THE DOGS" at bounding box center [672, 385] width 141 height 13
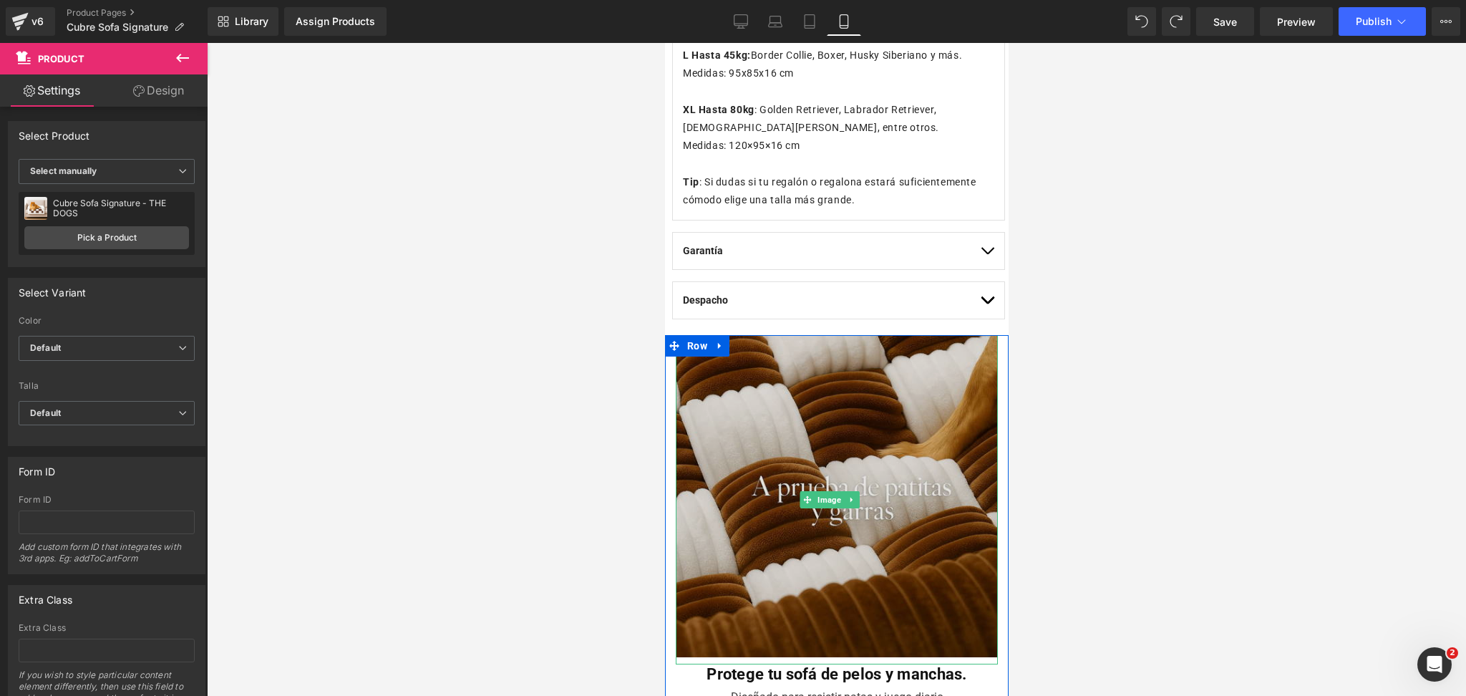
scroll to position [819, 0]
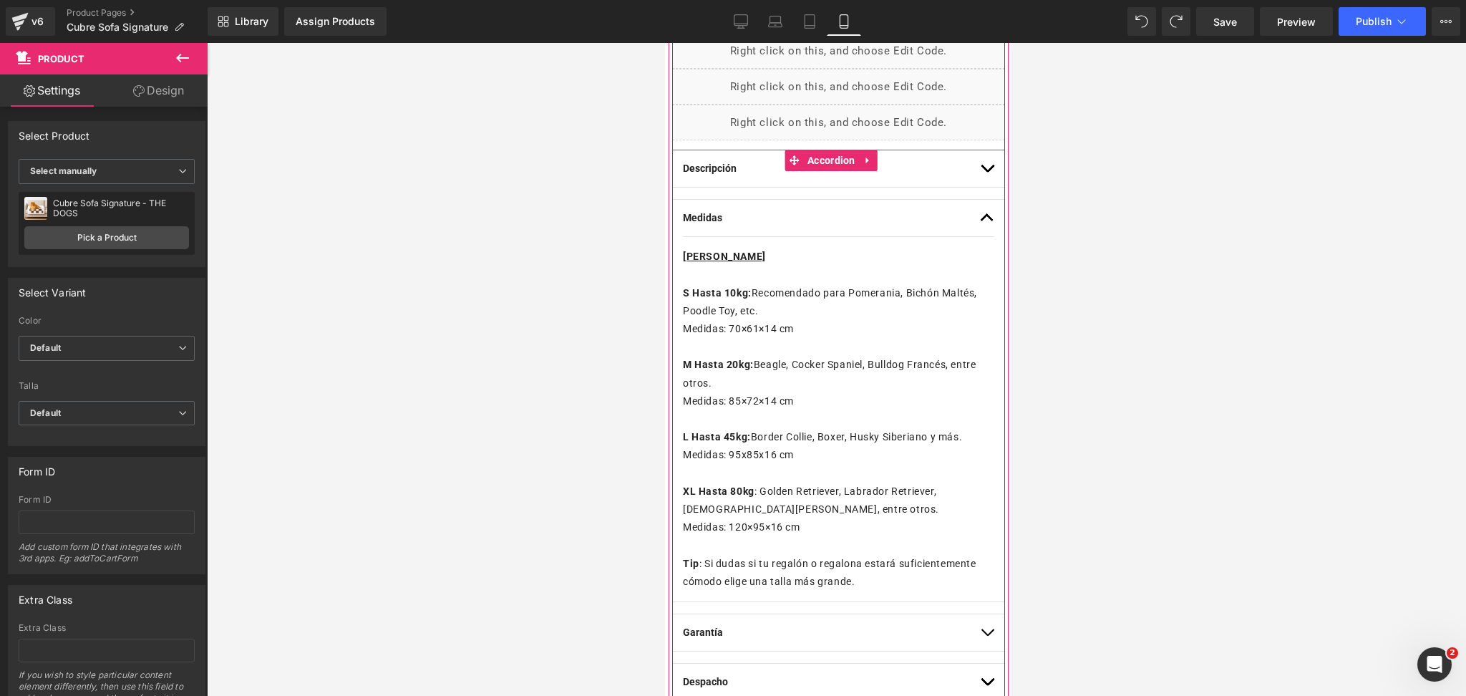
click at [979, 213] on button "button" at bounding box center [986, 218] width 14 height 37
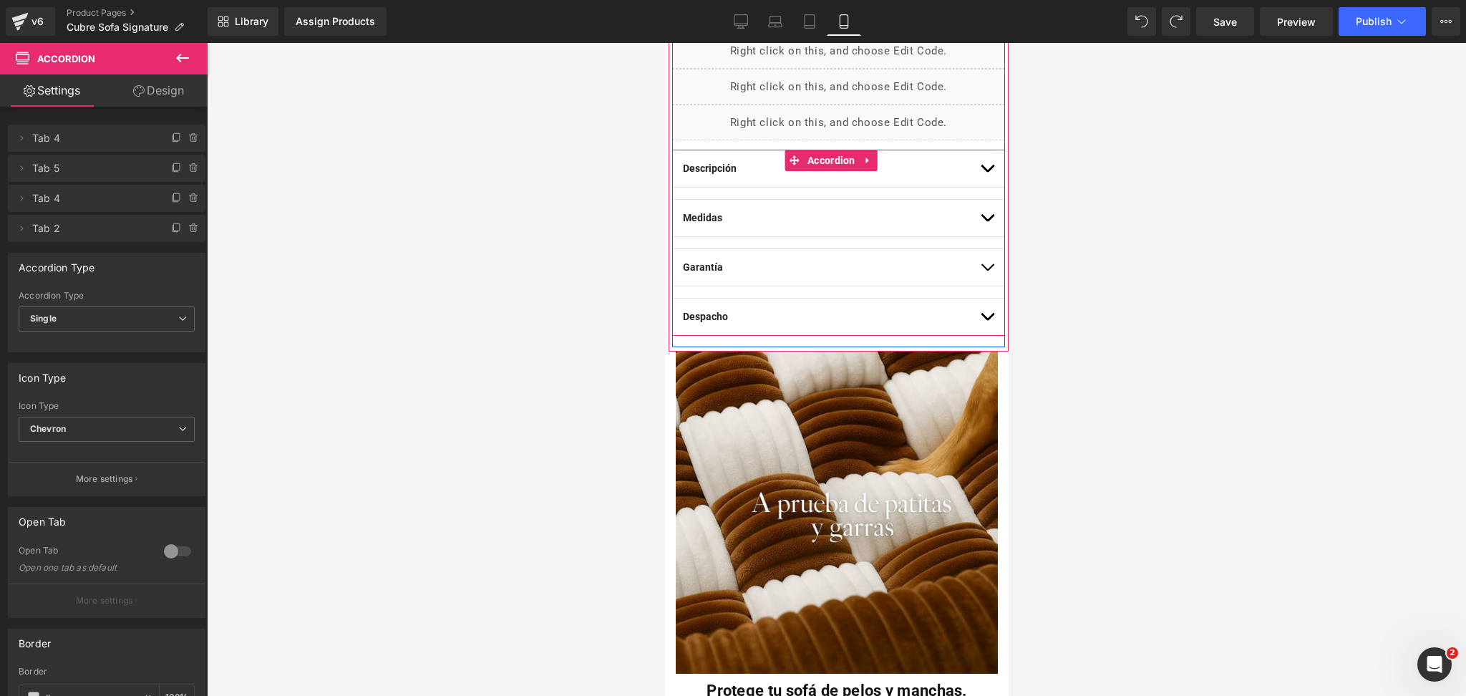
click at [979, 307] on button "button" at bounding box center [986, 317] width 14 height 37
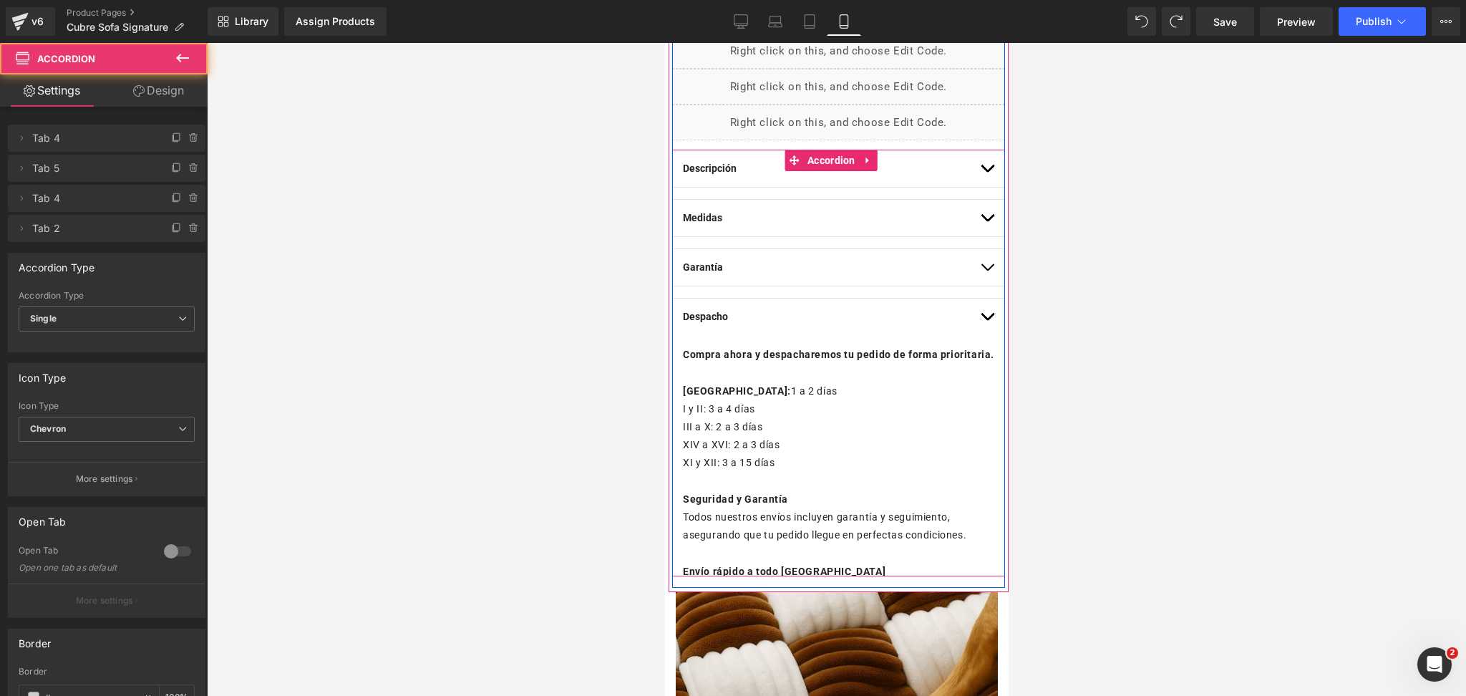
click at [979, 261] on button "button" at bounding box center [986, 267] width 14 height 37
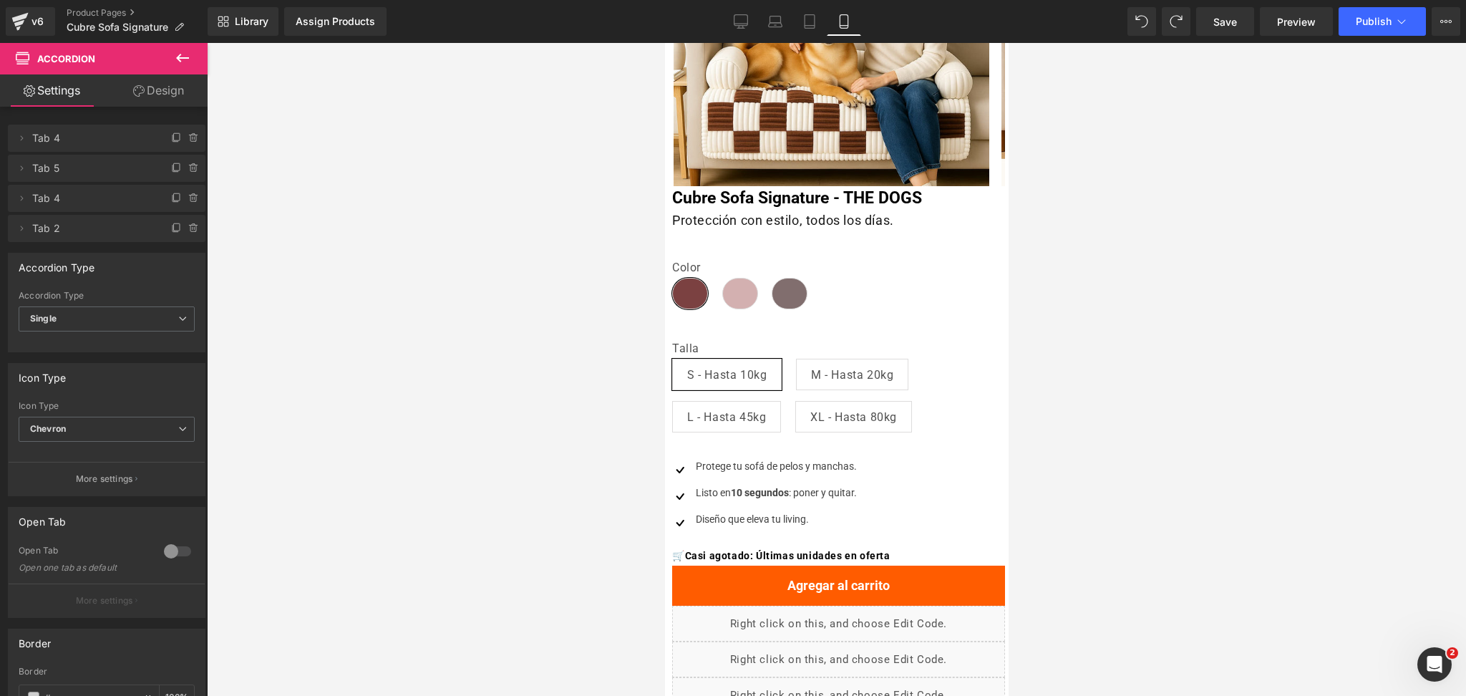
click at [1075, 321] on div at bounding box center [836, 369] width 1259 height 653
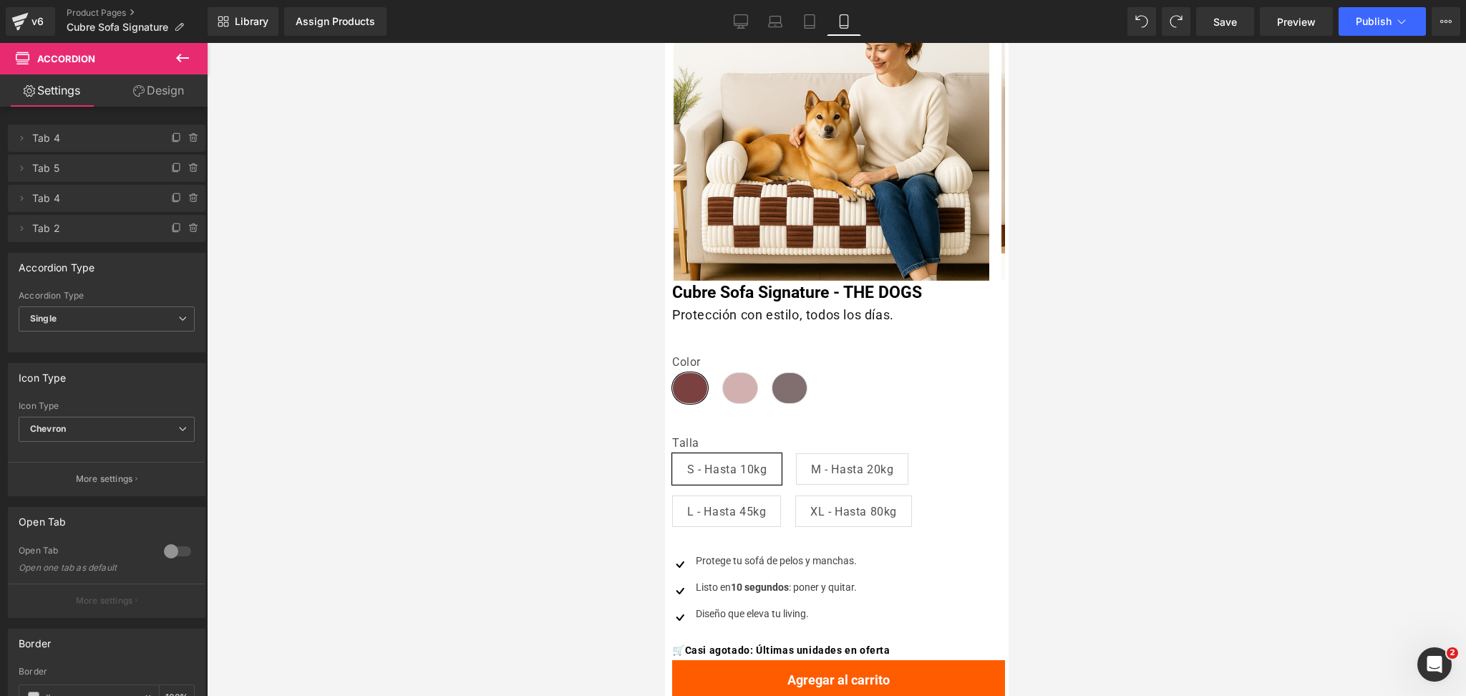
scroll to position [0, 0]
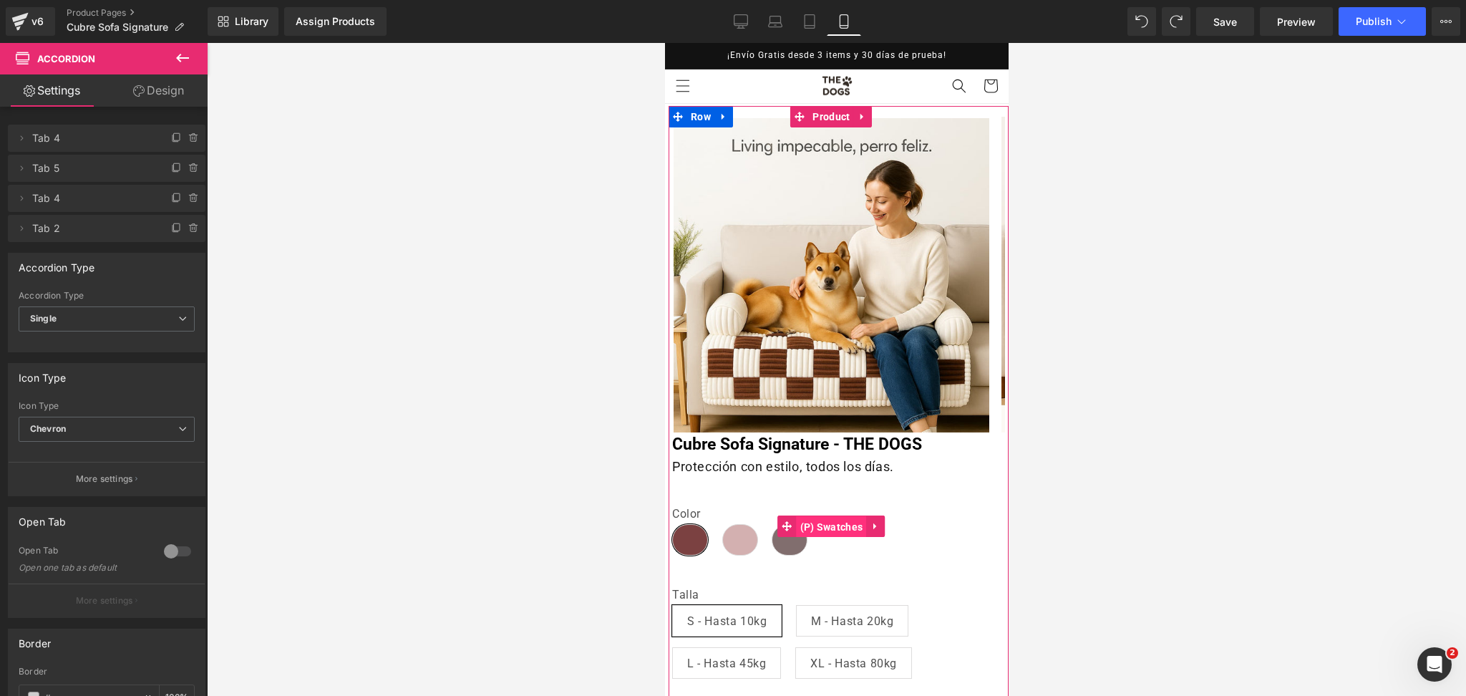
click at [810, 531] on span "(P) Swatches" at bounding box center [831, 526] width 70 height 21
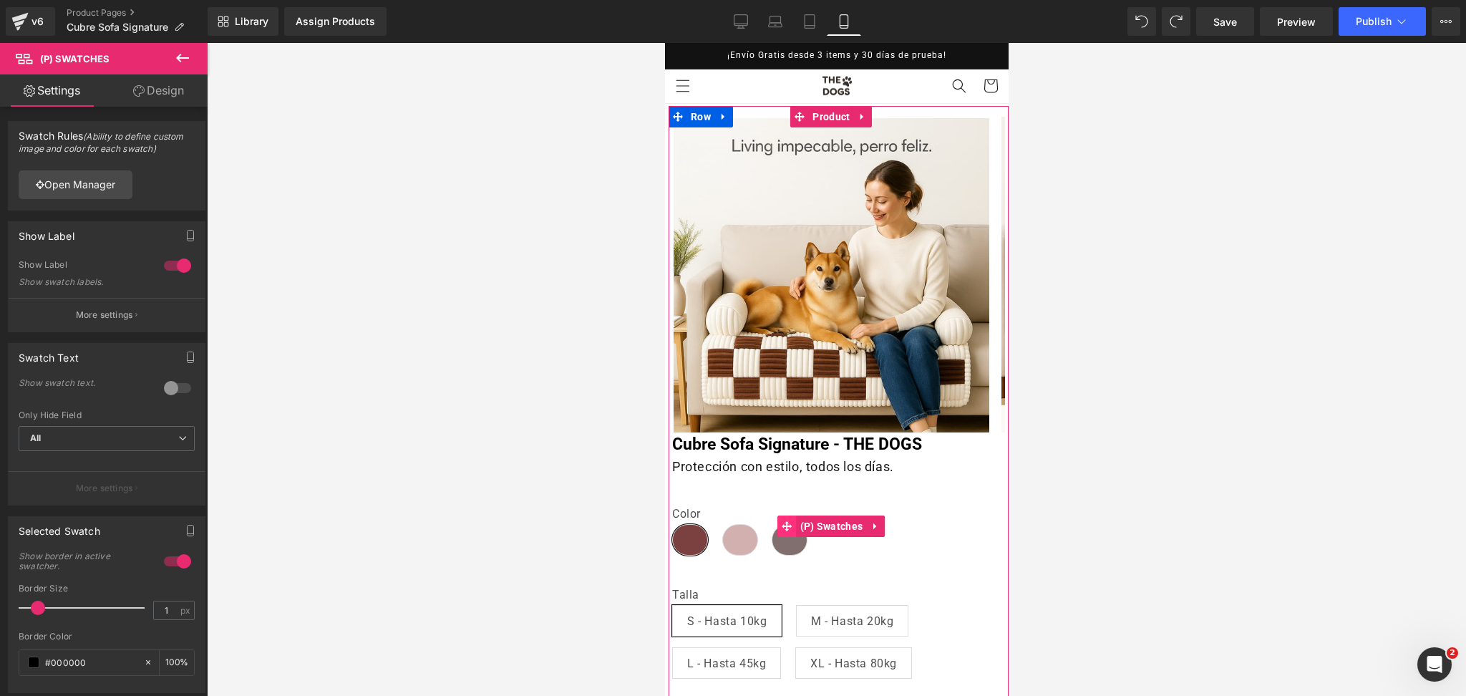
click at [793, 523] on span at bounding box center [787, 525] width 19 height 21
click at [805, 528] on span "(P) Swatches" at bounding box center [831, 525] width 70 height 21
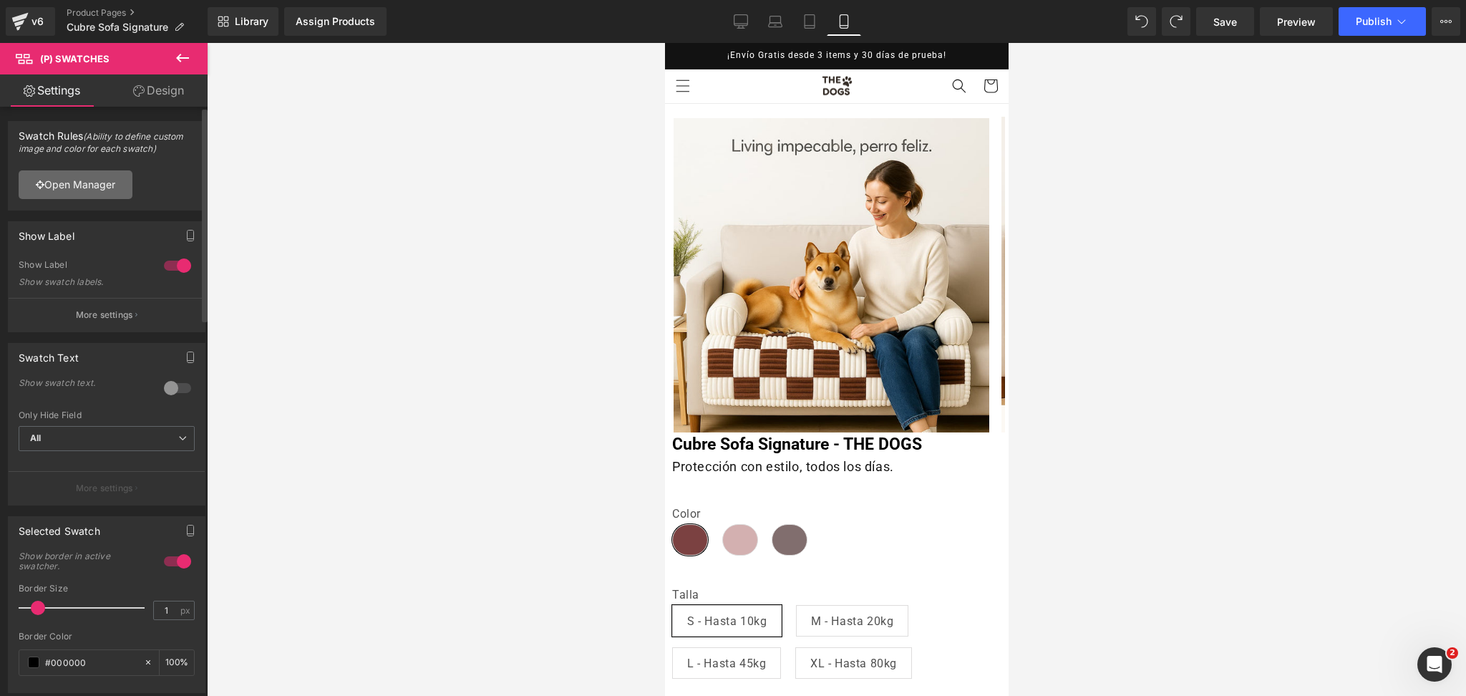
click at [90, 188] on link "Open Manager" at bounding box center [76, 184] width 114 height 29
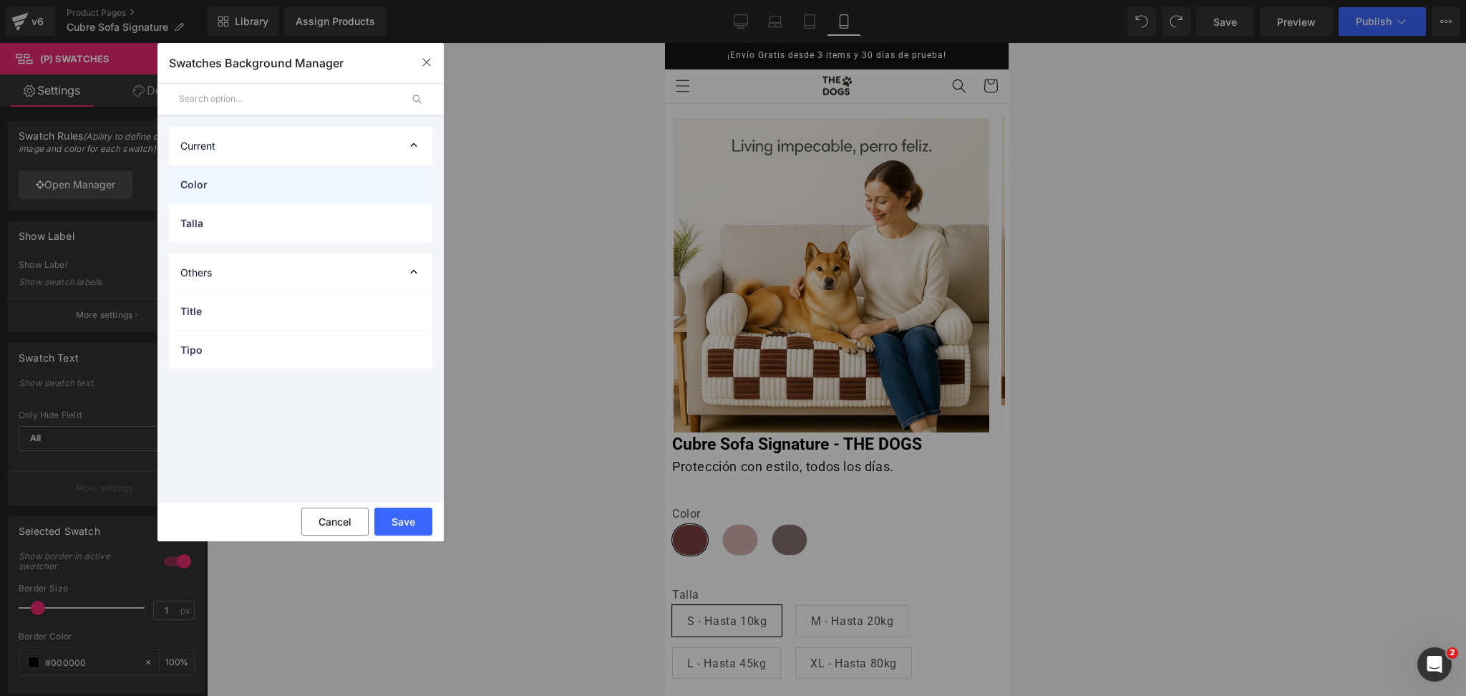
click at [213, 188] on span "Color" at bounding box center [286, 184] width 212 height 15
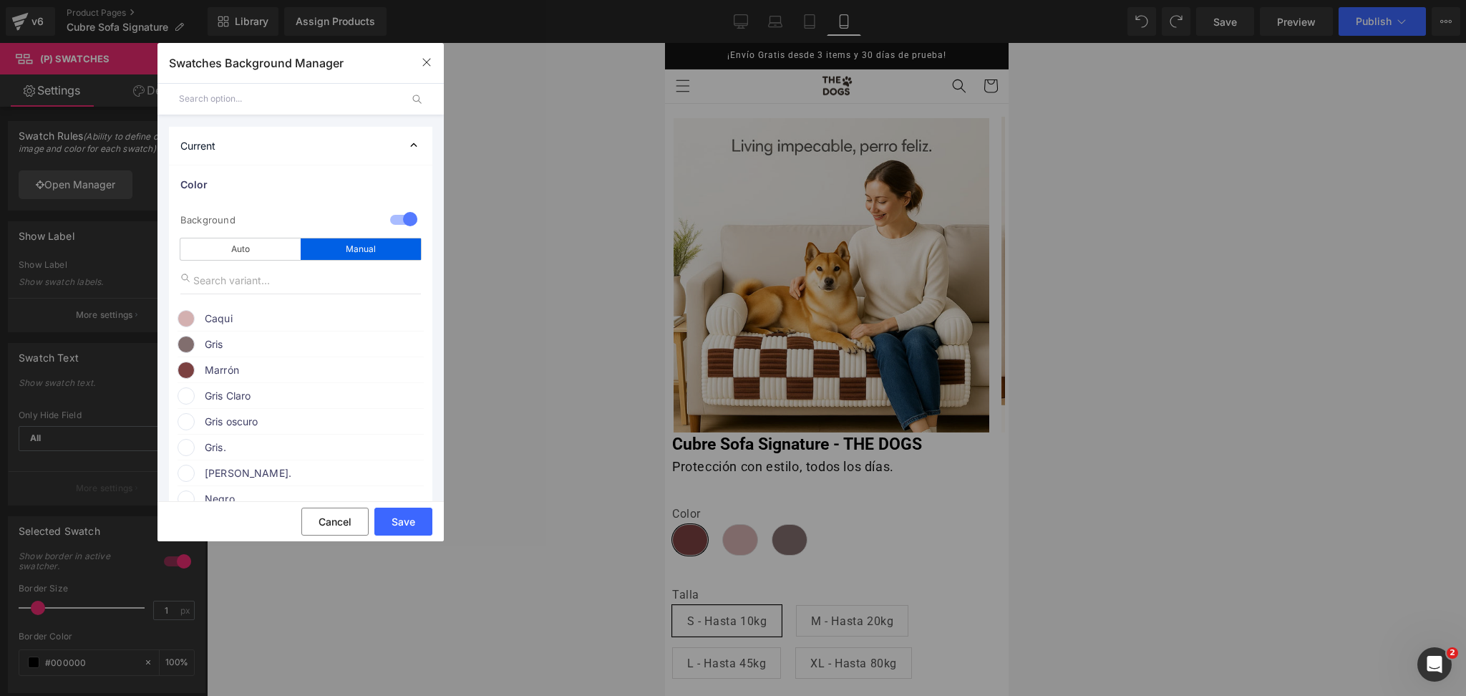
click at [231, 326] on span "Caqui" at bounding box center [314, 318] width 218 height 17
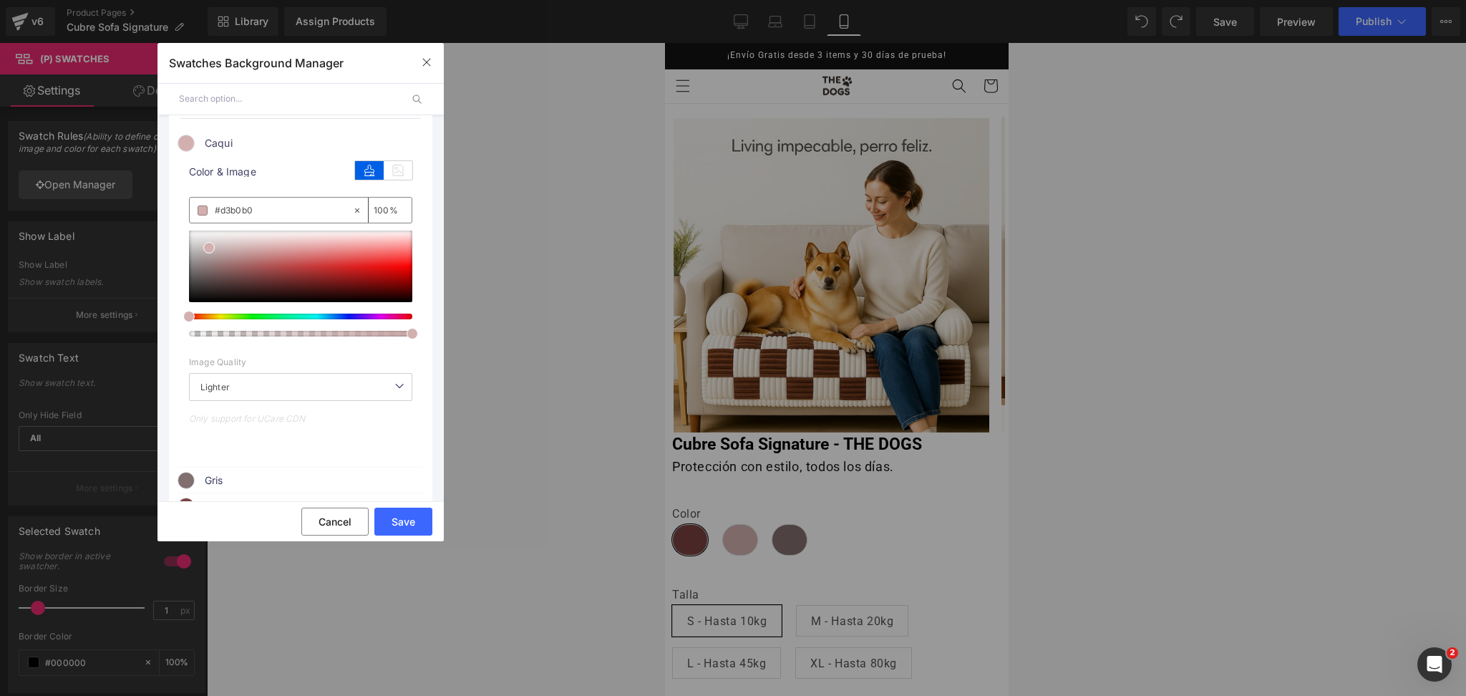
scroll to position [286, 0]
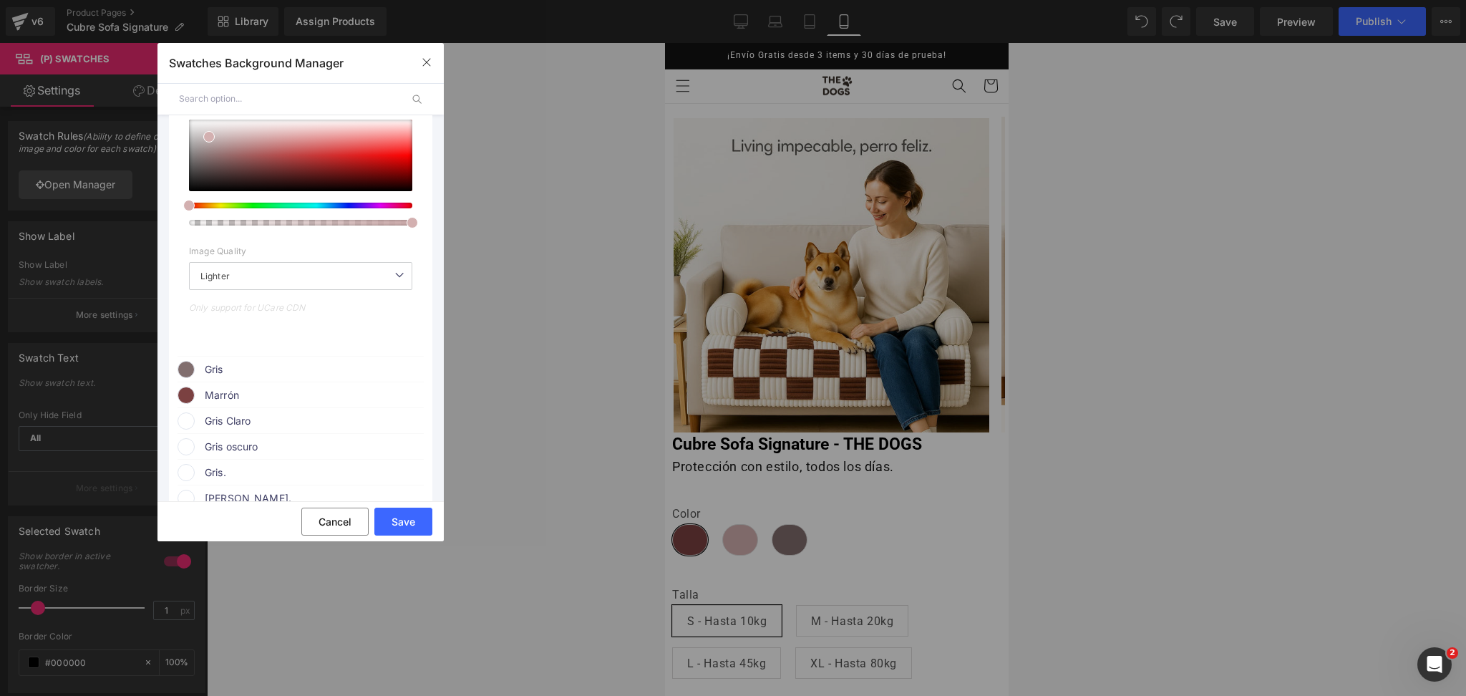
click at [257, 389] on div "Marrón" at bounding box center [301, 392] width 246 height 21
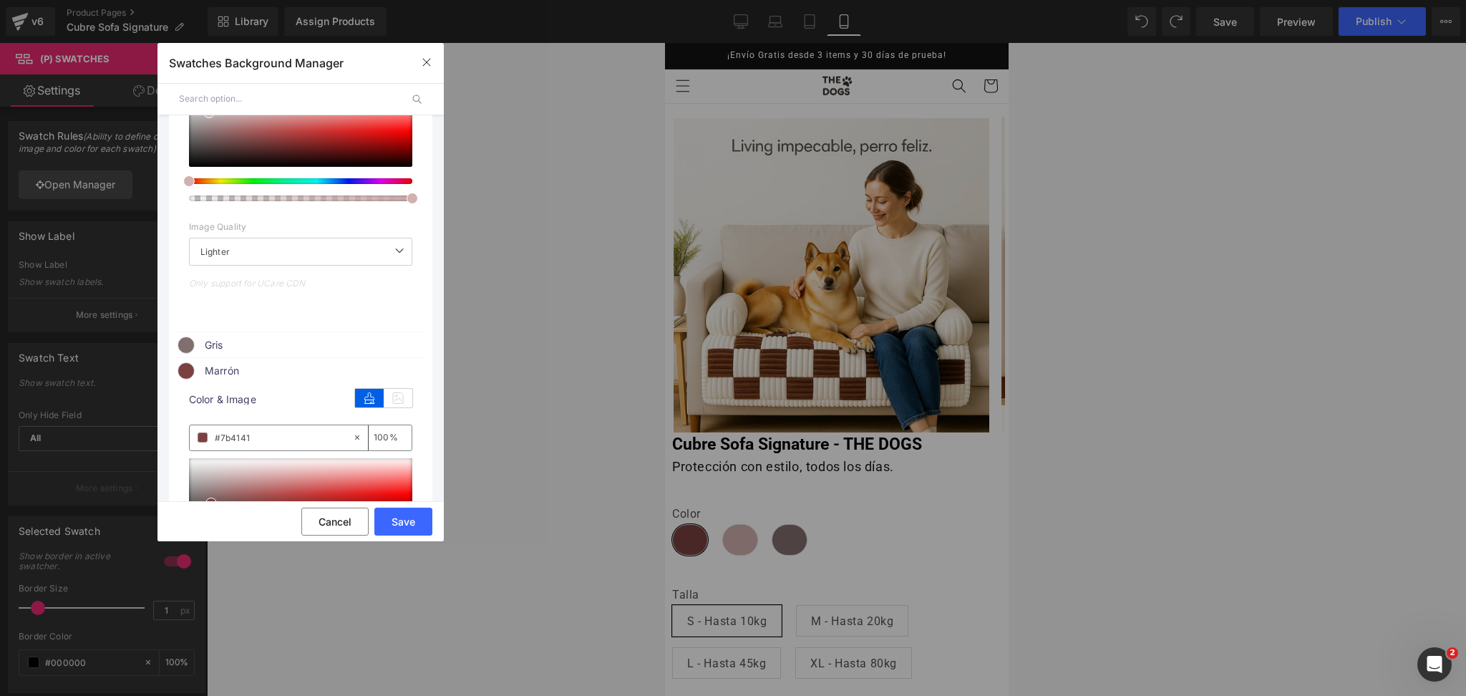
scroll to position [382, 0]
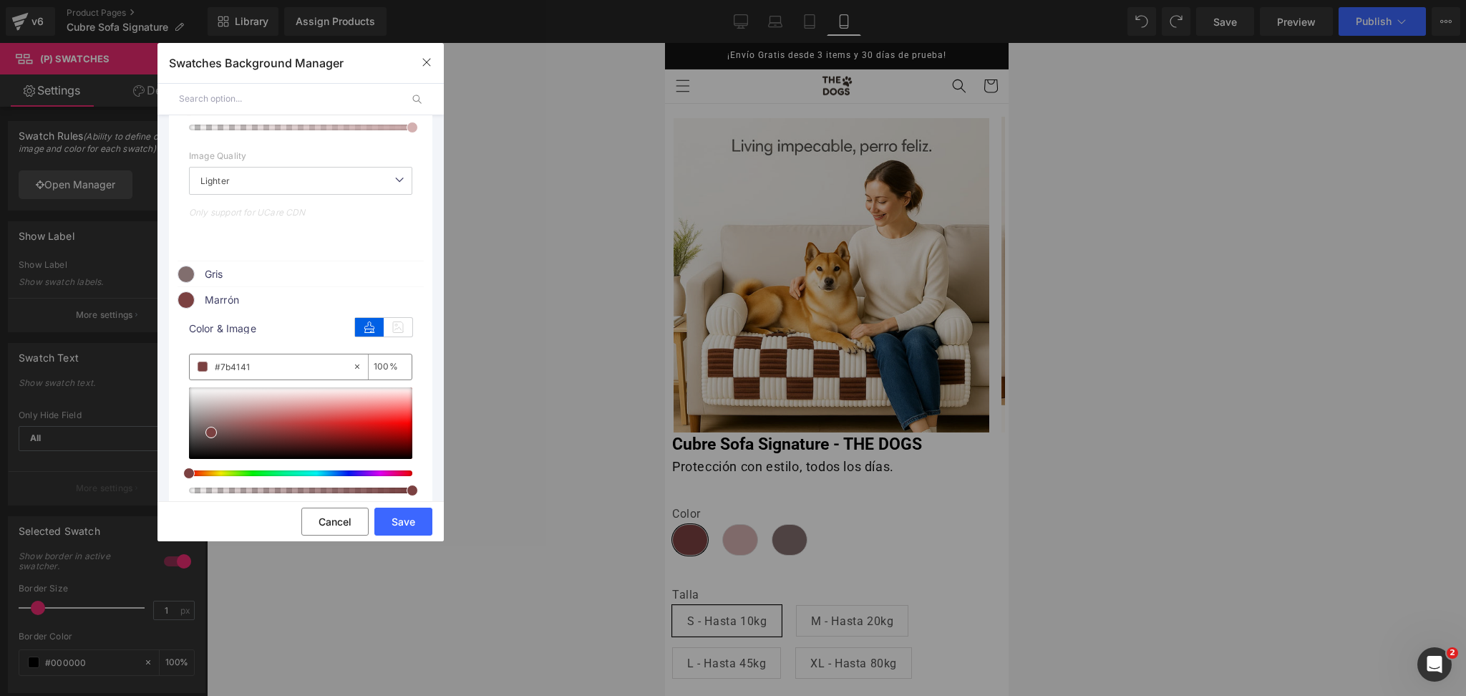
click at [261, 367] on input "#7b4141" at bounding box center [283, 367] width 137 height 16
click at [261, 365] on input "#7b4141" at bounding box center [283, 367] width 137 height 16
paste input "#6B4A3A"
type input "##6B4A3A"
type input "0"
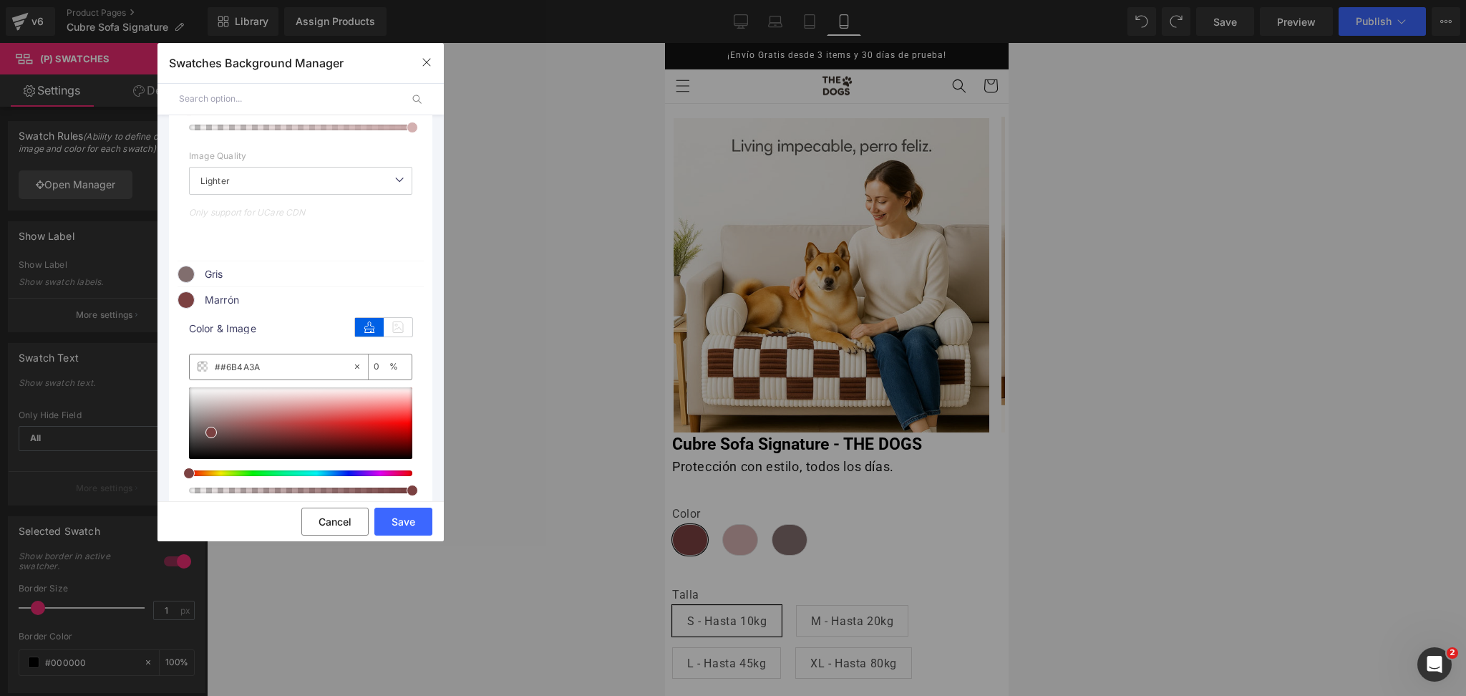
click at [264, 365] on input "##6B4A3A" at bounding box center [283, 367] width 137 height 16
paste input "text"
type input "#6B4A3A"
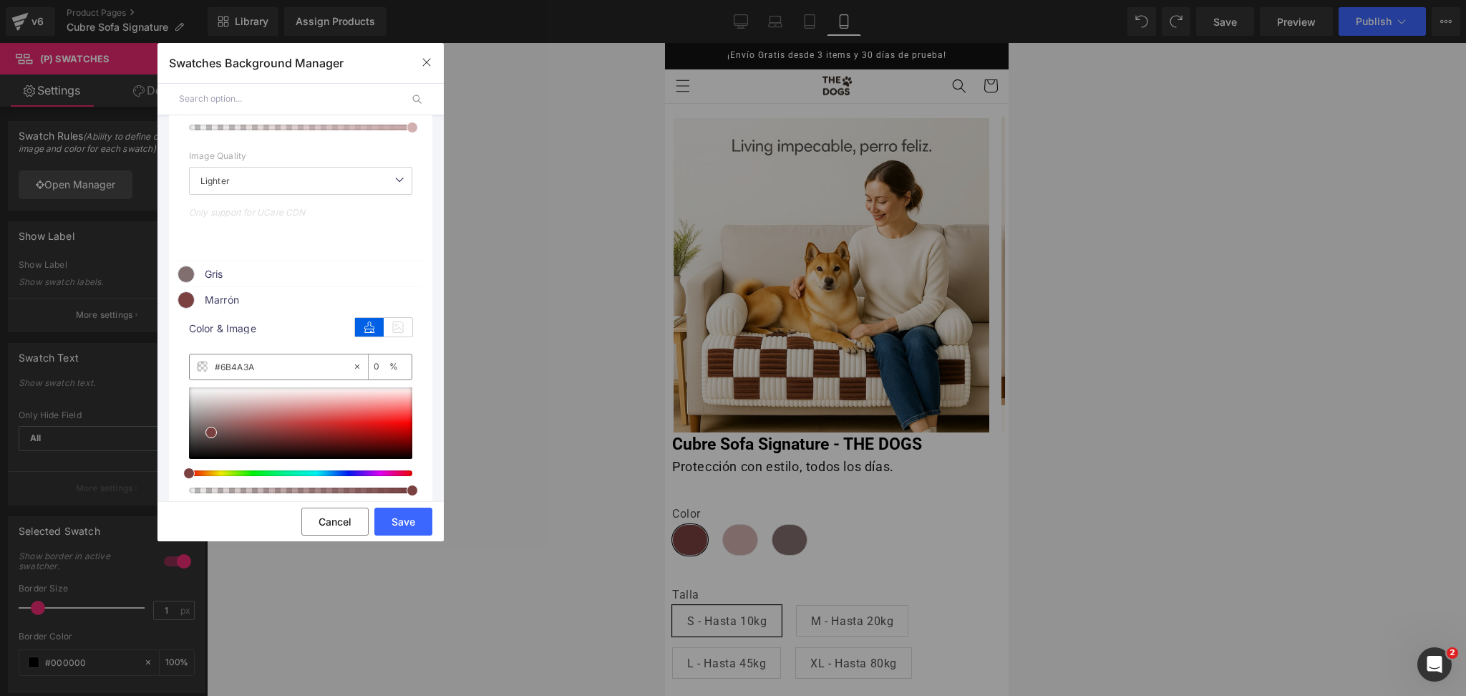
type input "100"
type input "#6b4a3a"
click at [246, 272] on span "Gris" at bounding box center [314, 274] width 218 height 17
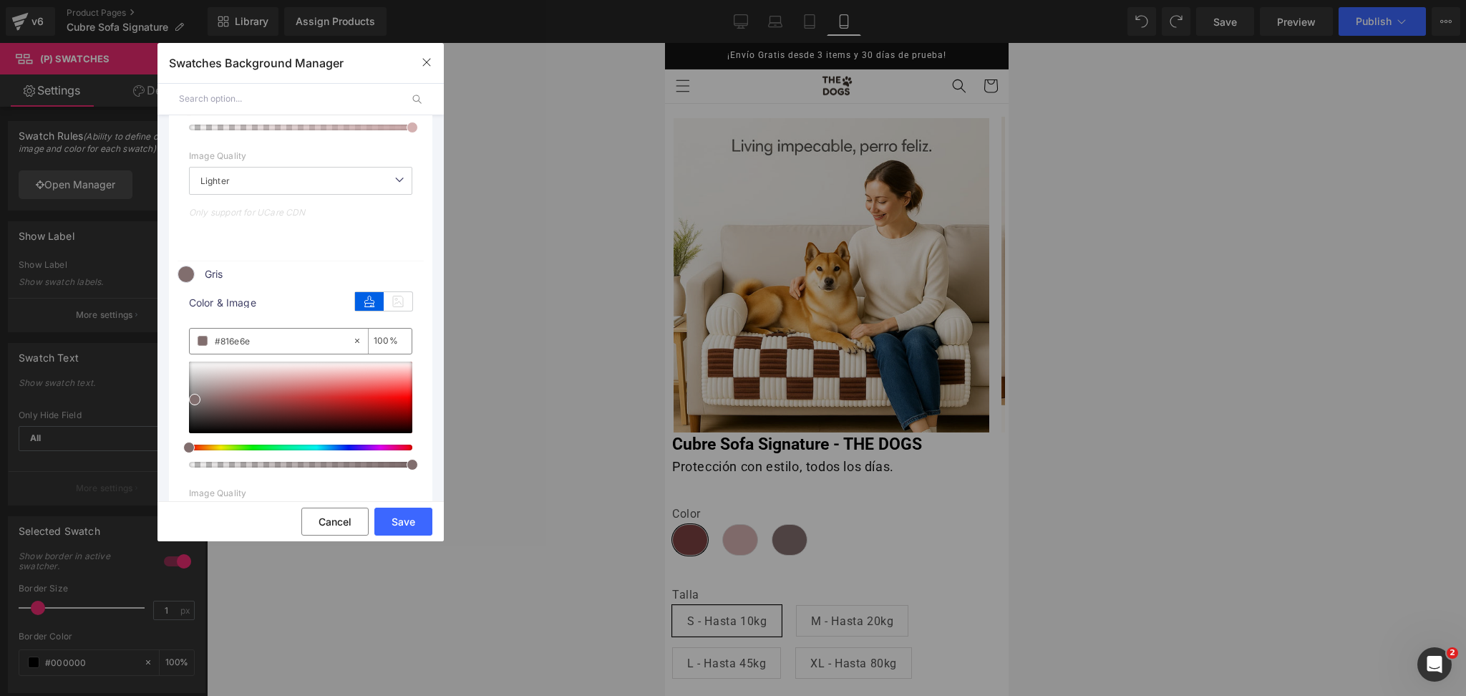
drag, startPoint x: 223, startPoint y: 347, endPoint x: 300, endPoint y: 347, distance: 77.3
click at [300, 347] on input "#816e6e" at bounding box center [283, 341] width 137 height 16
type input "#8"
type input "0"
paste input "4F5257"
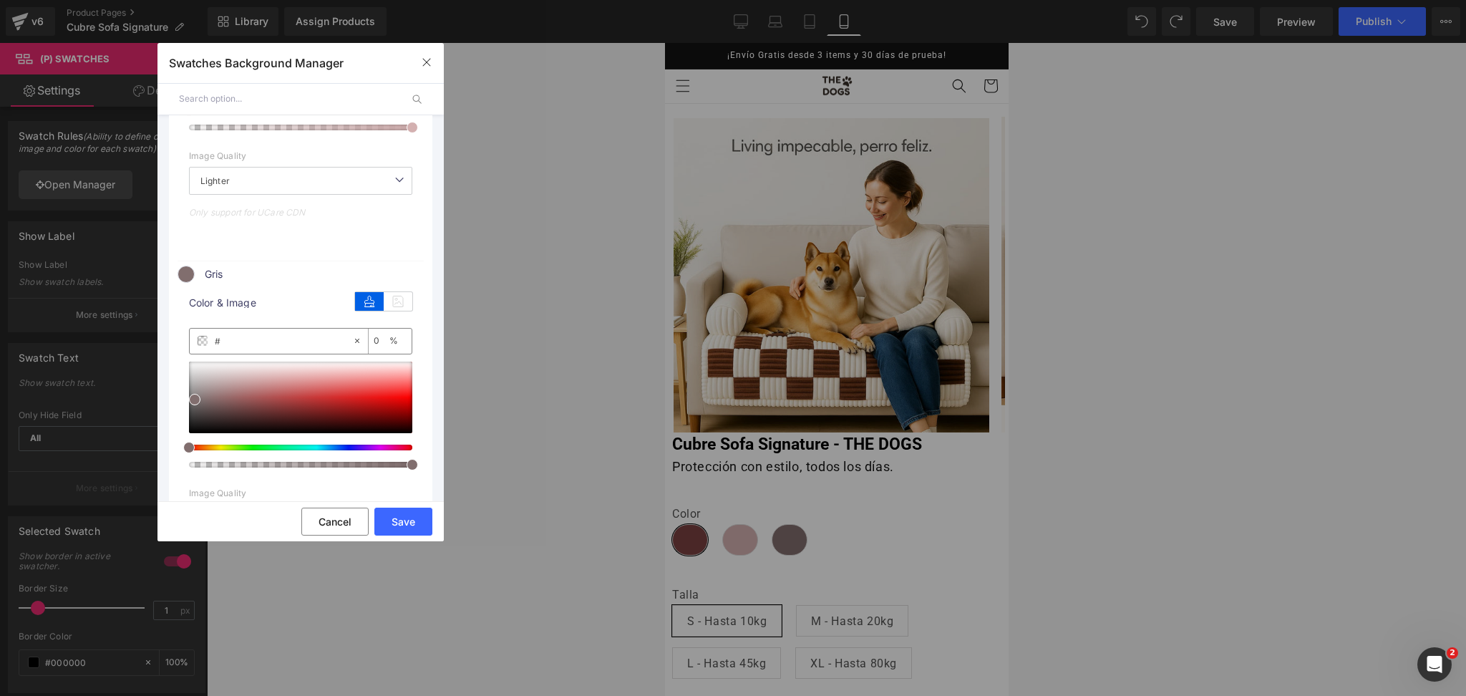
type input "#4F5257"
type input "100"
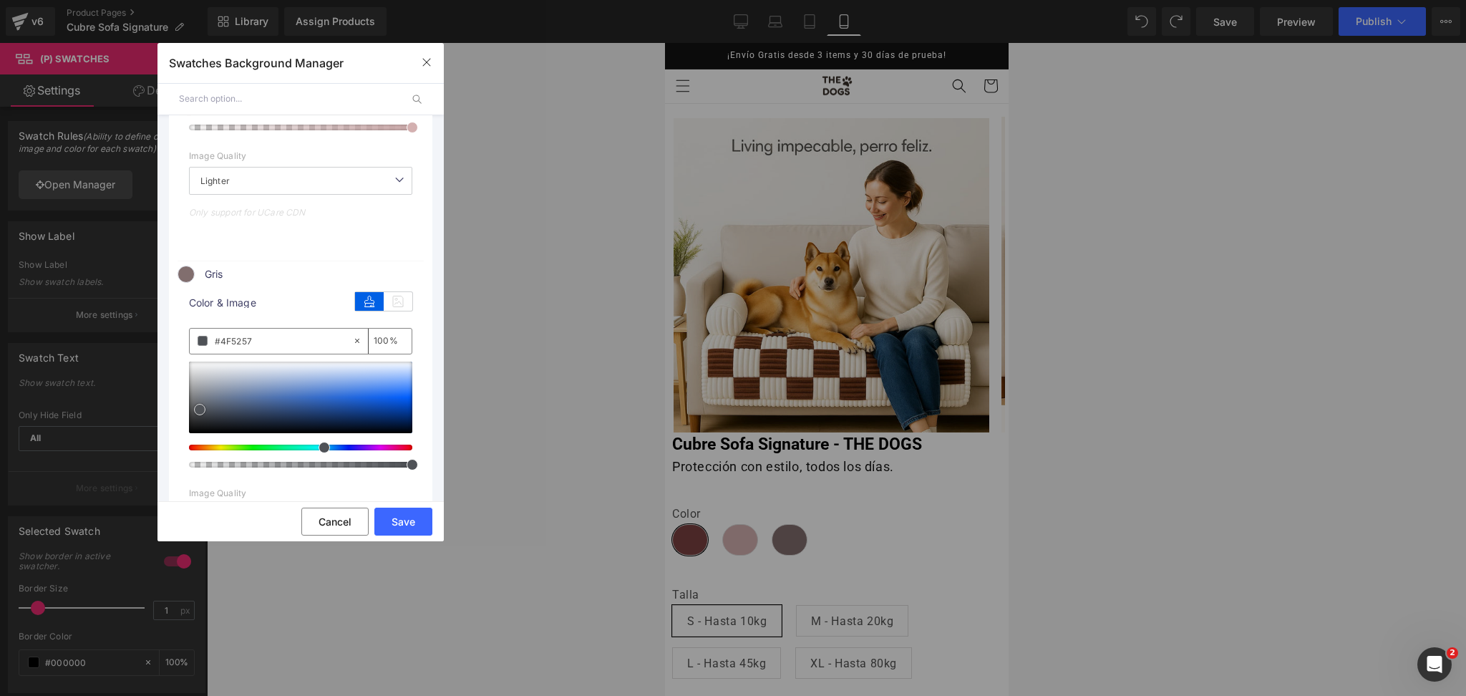
type input "#4f5257"
click at [200, 410] on span at bounding box center [199, 409] width 11 height 11
click at [254, 342] on input "#4f5257" at bounding box center [283, 341] width 137 height 16
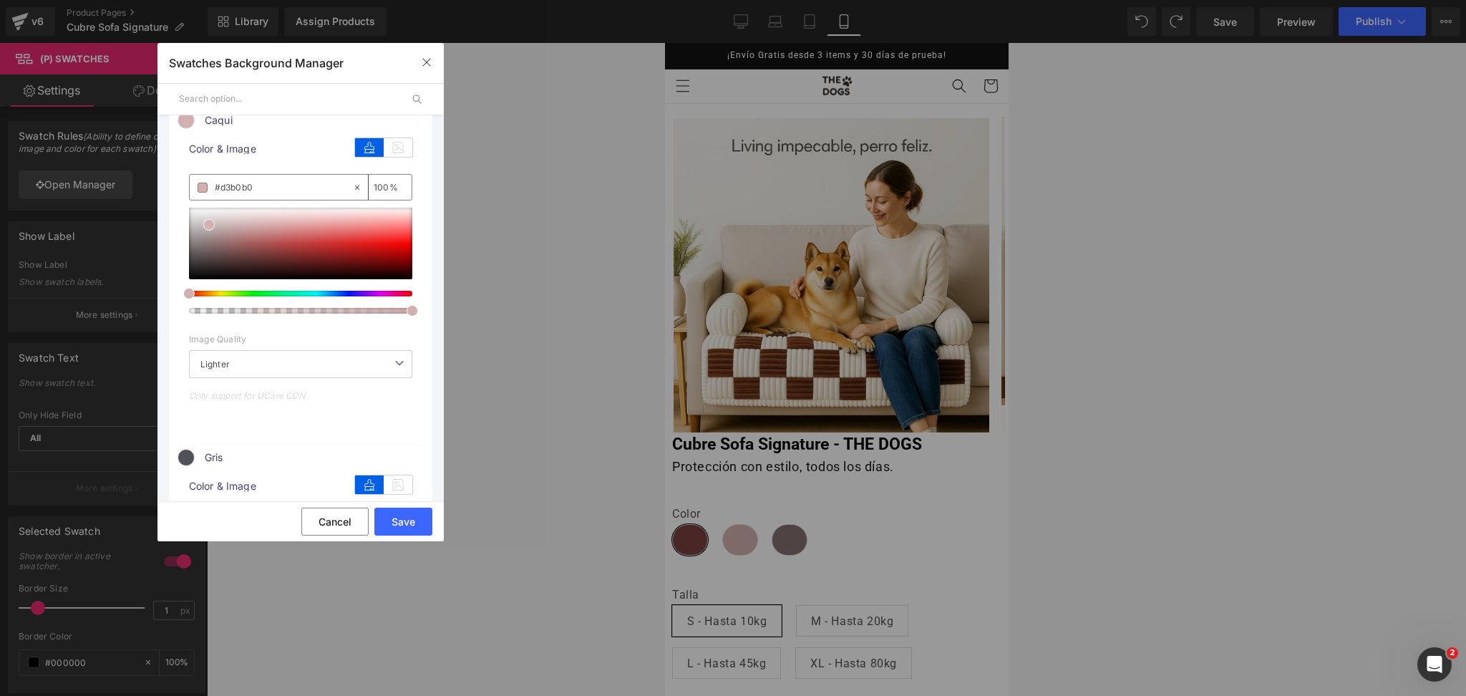
scroll to position [95, 0]
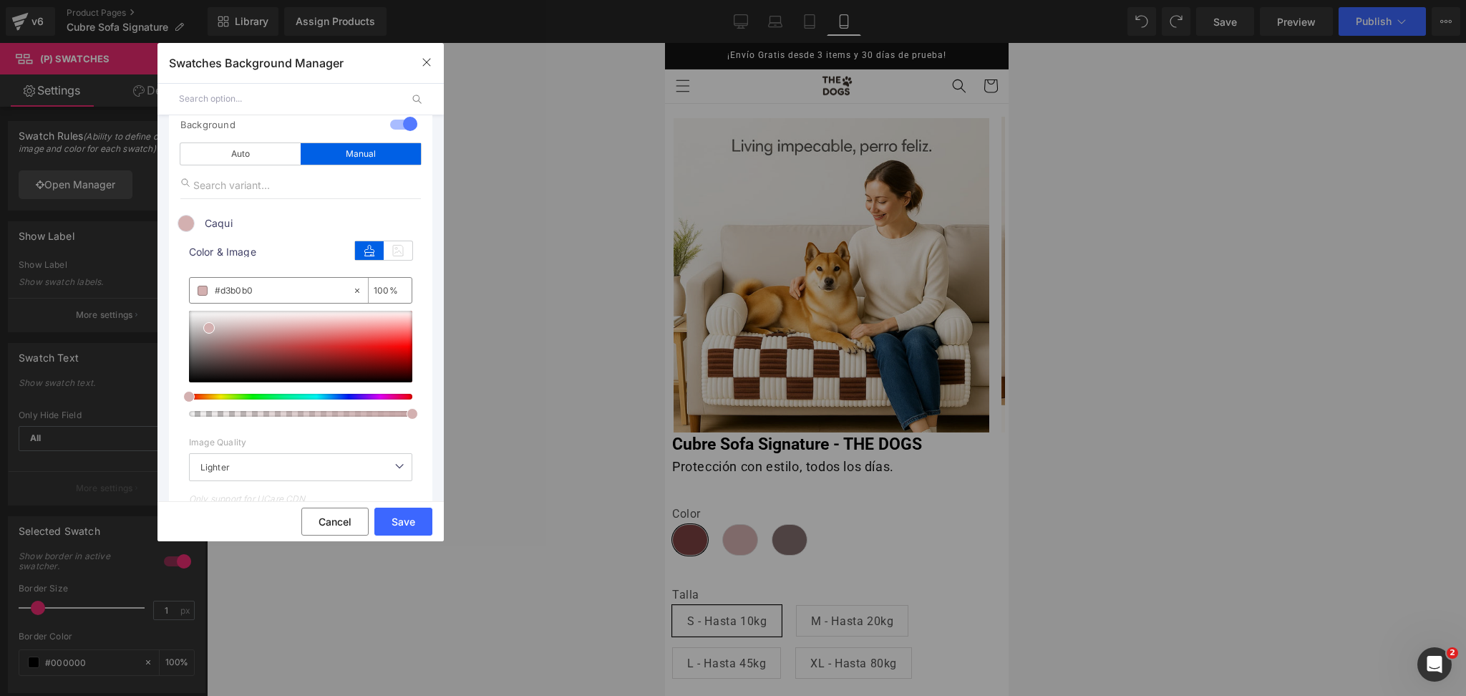
click at [243, 291] on input "#d3b0b0" at bounding box center [283, 291] width 137 height 16
click at [244, 291] on input "#d3b0b0" at bounding box center [283, 291] width 137 height 16
paste input "C5B08E"
type input "#c5b08e"
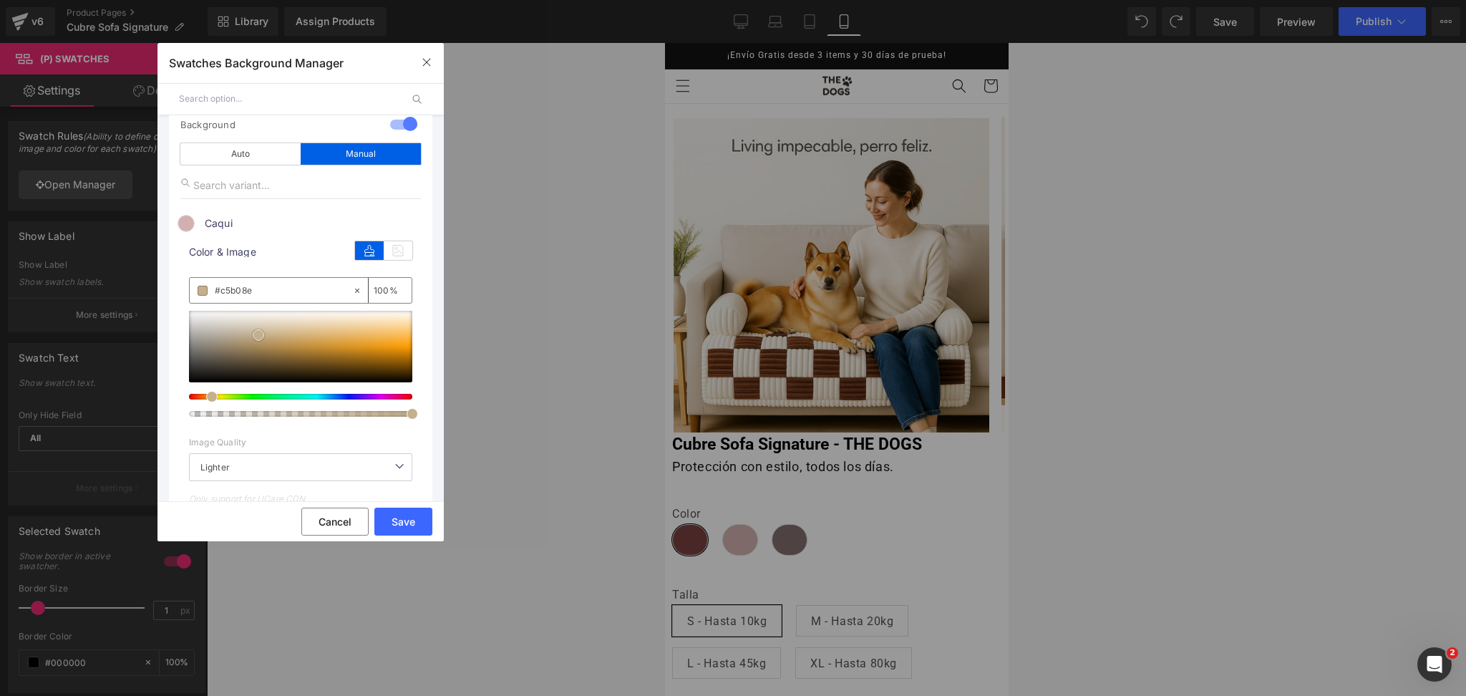
click at [260, 334] on span at bounding box center [258, 334] width 11 height 11
click at [411, 510] on button "Save" at bounding box center [403, 522] width 58 height 28
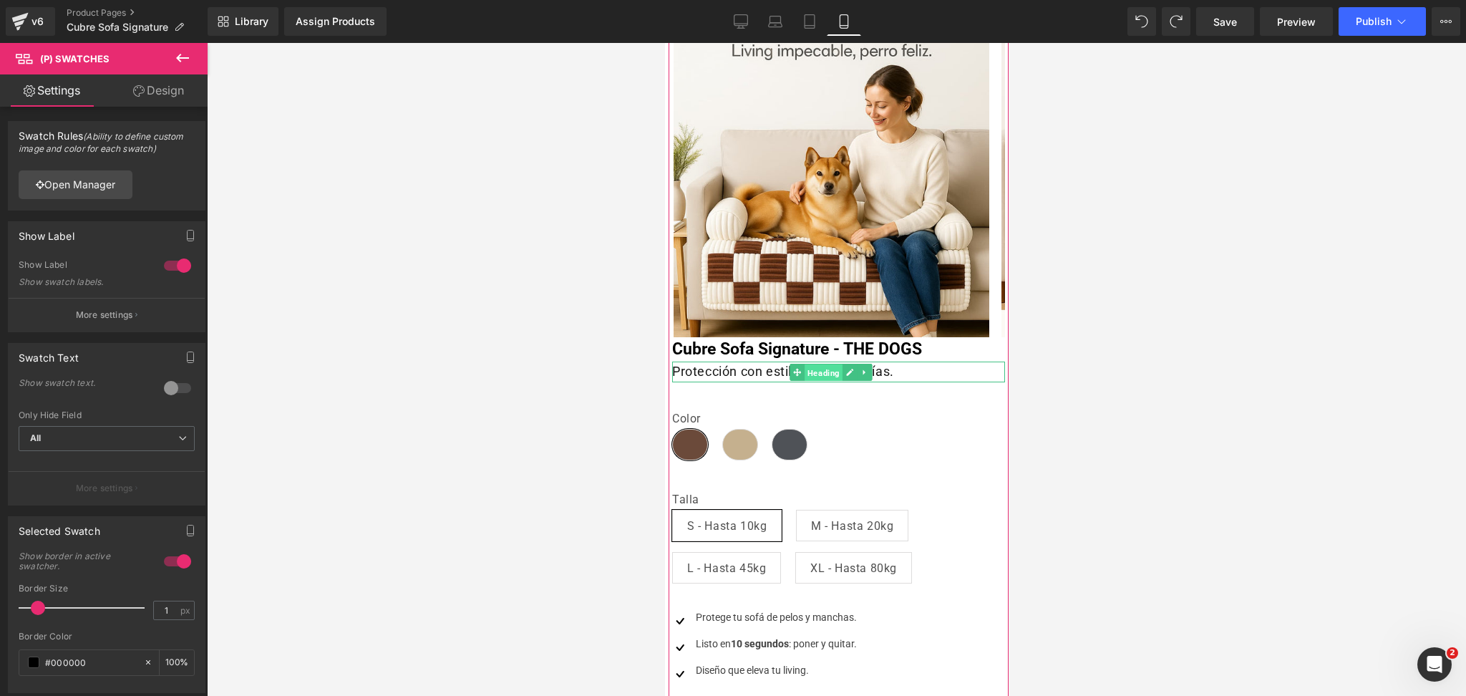
click at [808, 369] on span "Heading" at bounding box center [824, 372] width 38 height 17
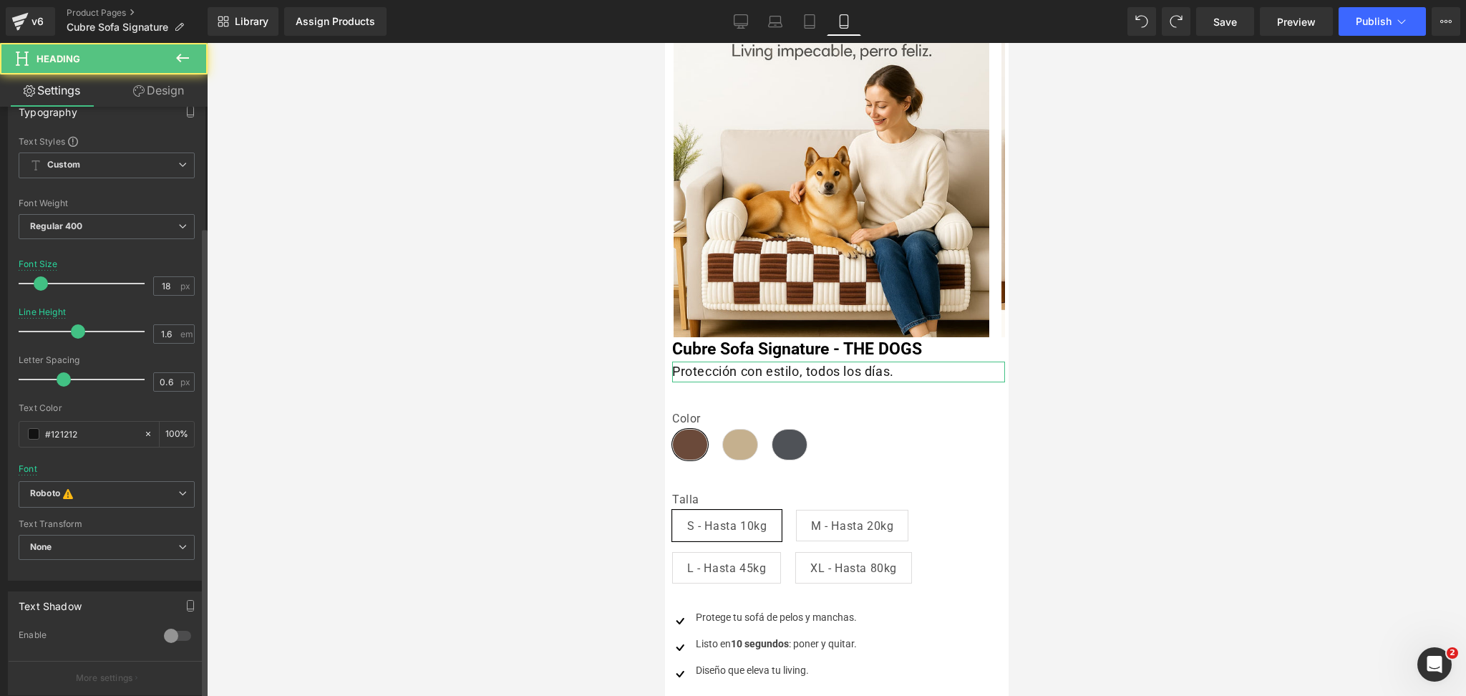
scroll to position [286, 0]
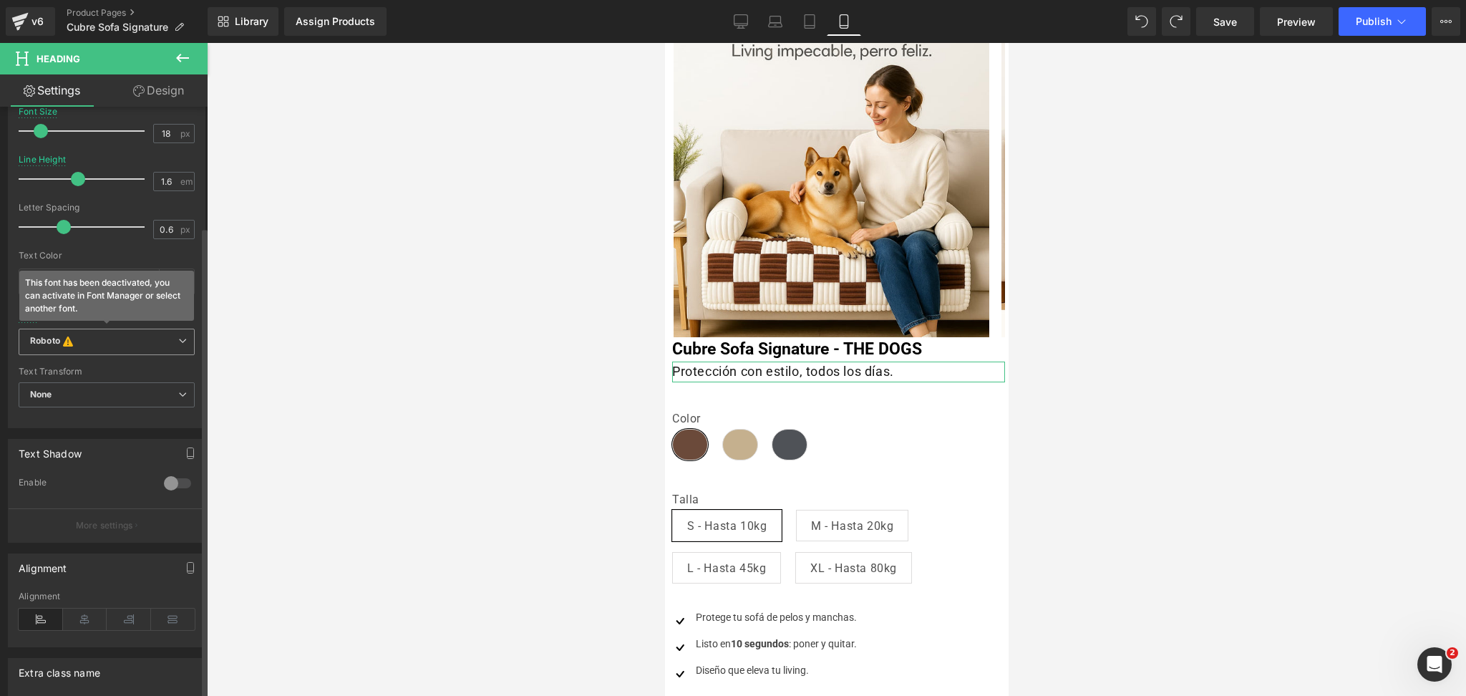
click at [97, 357] on div "Roboto This font has been deactivated, you can activate in Font Manager or sele…" at bounding box center [107, 346] width 176 height 35
drag, startPoint x: 115, startPoint y: 347, endPoint x: 120, endPoint y: 365, distance: 19.3
click at [115, 346] on b "Roboto This font has been deactivated, you can activate in Font Manager or sele…" at bounding box center [104, 342] width 148 height 14
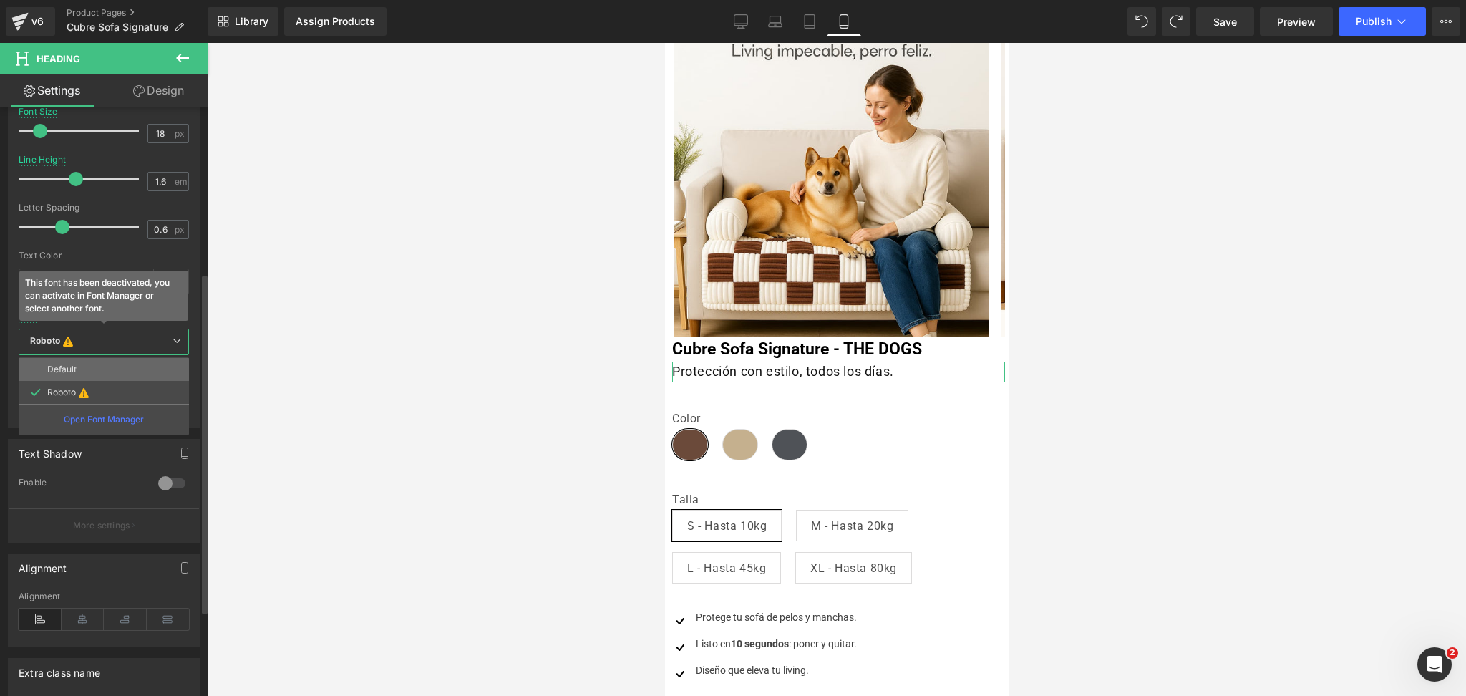
click at [121, 377] on li "Default" at bounding box center [104, 369] width 170 height 23
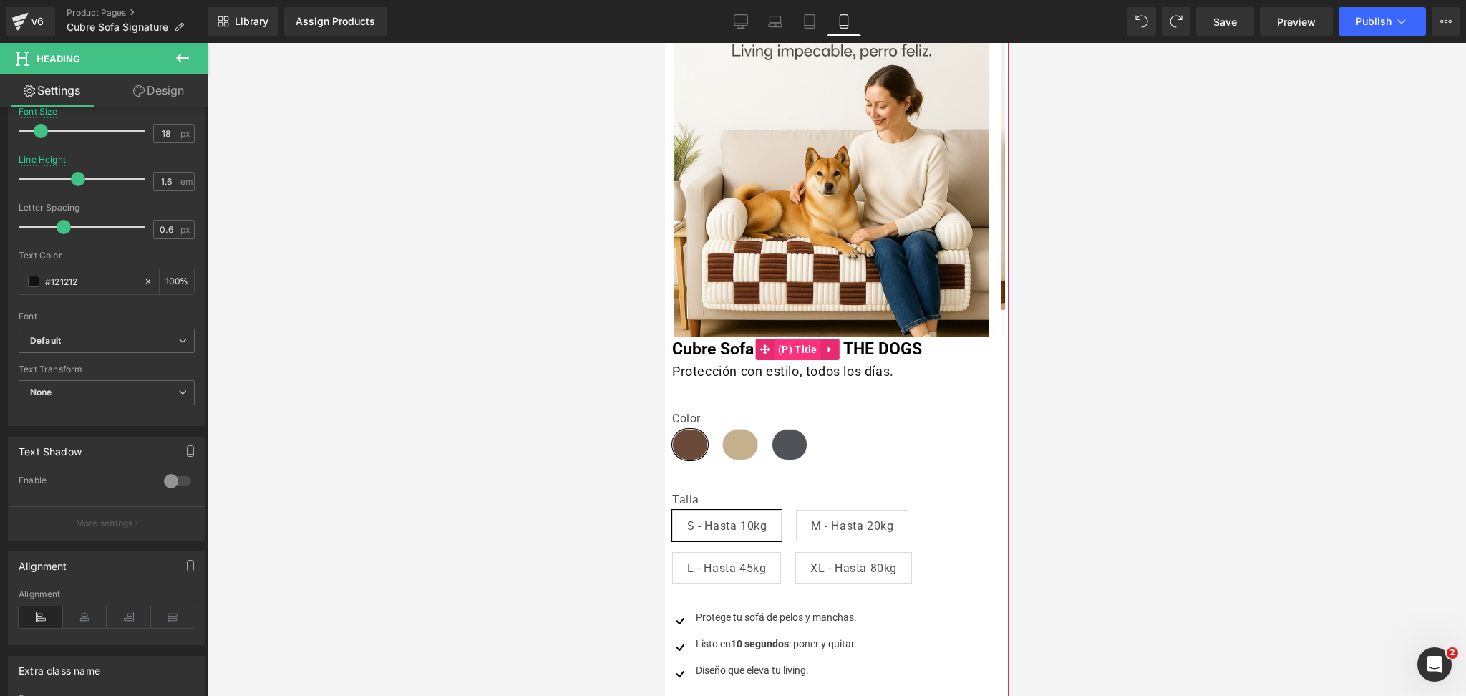
click at [815, 356] on span "(P) Title" at bounding box center [797, 349] width 47 height 21
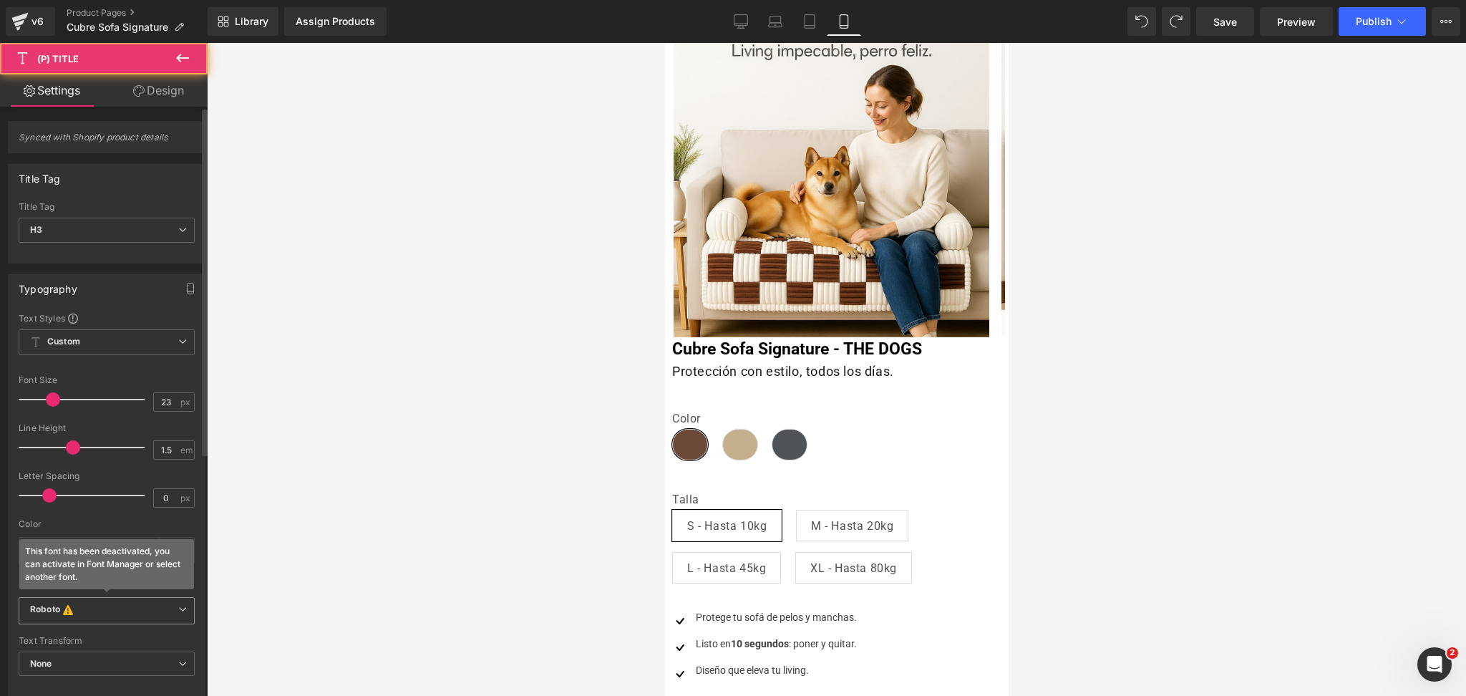
click at [115, 601] on span "Roboto This font has been deactivated, you can activate in Font Manager or sele…" at bounding box center [107, 610] width 176 height 27
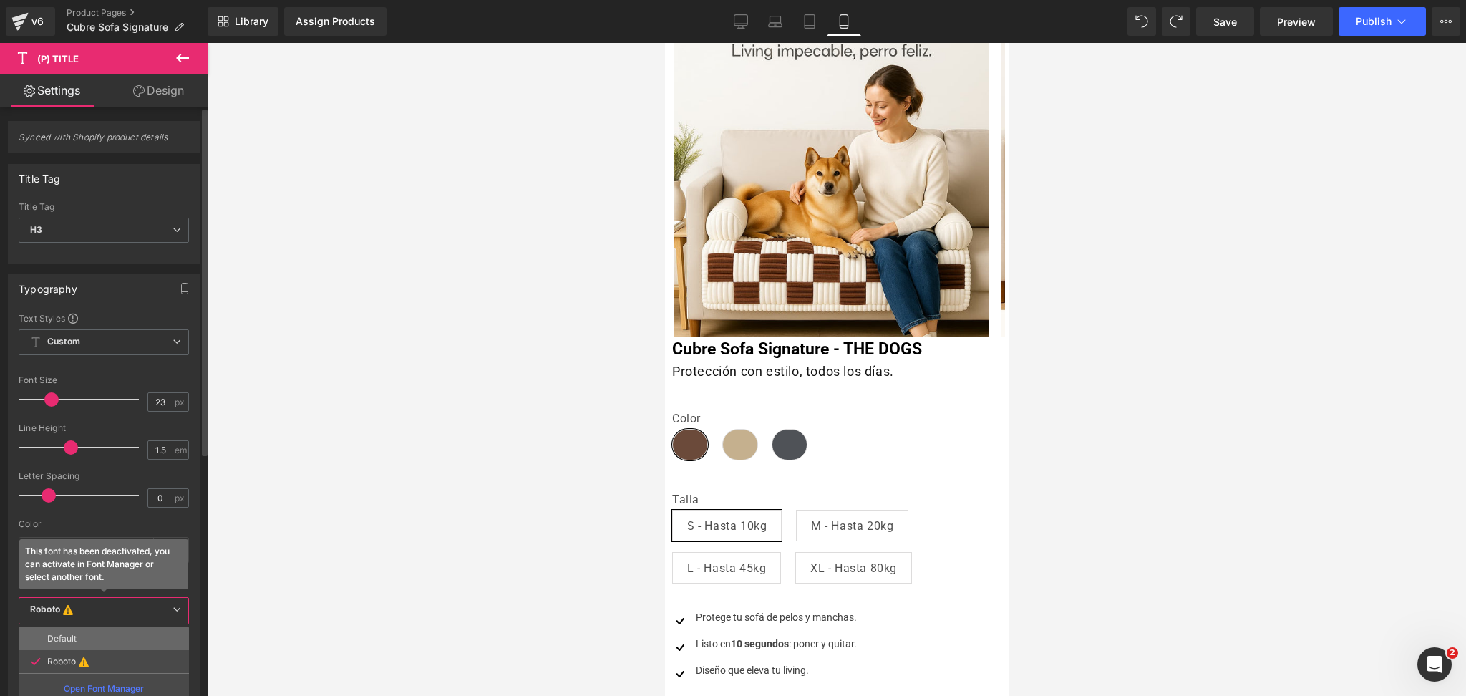
click at [115, 633] on li "Default" at bounding box center [104, 638] width 170 height 23
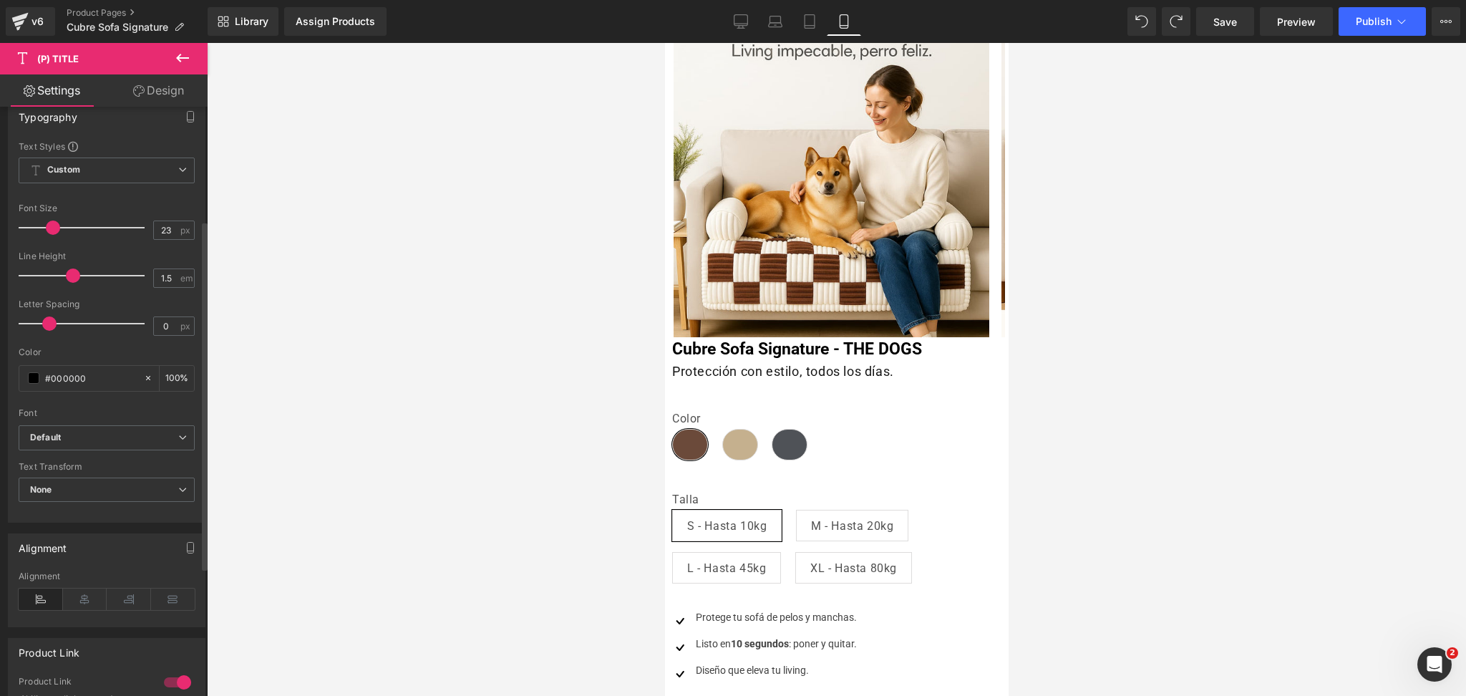
scroll to position [190, 0]
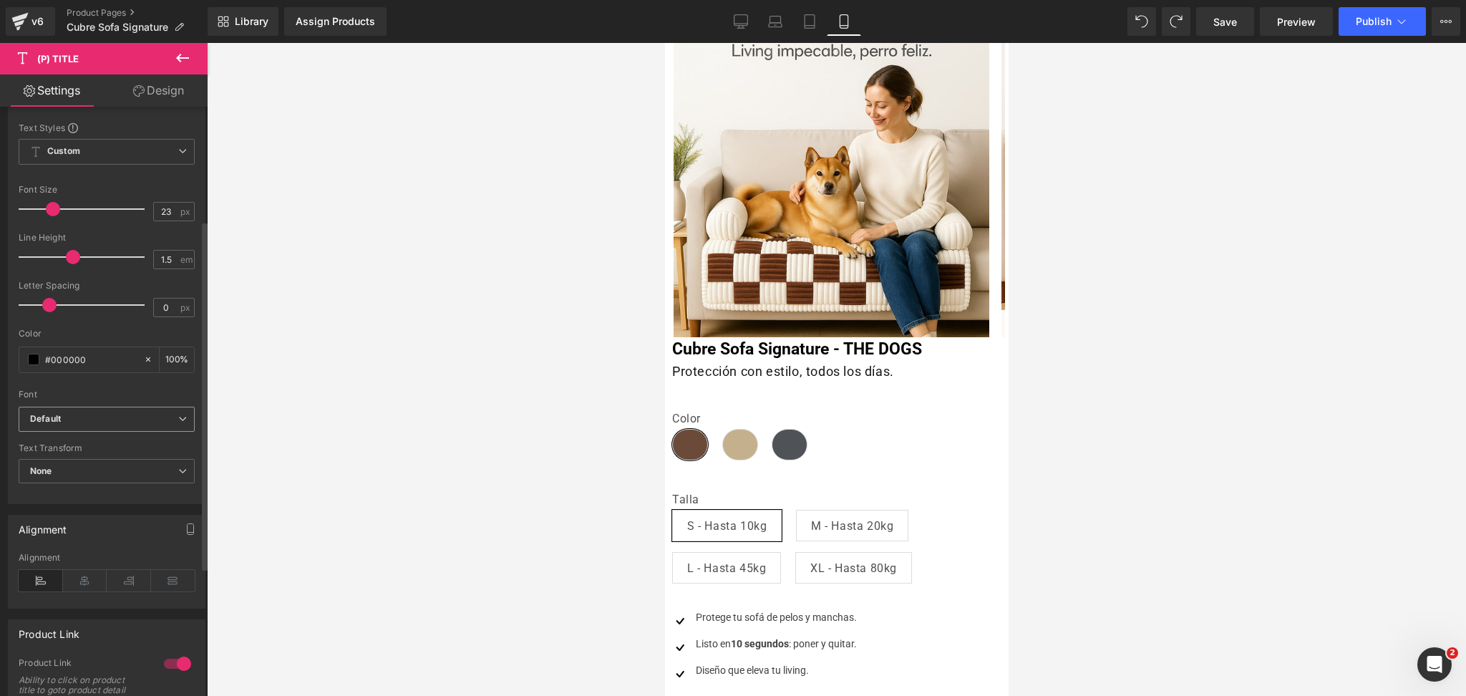
click at [122, 420] on b "Default" at bounding box center [104, 419] width 148 height 12
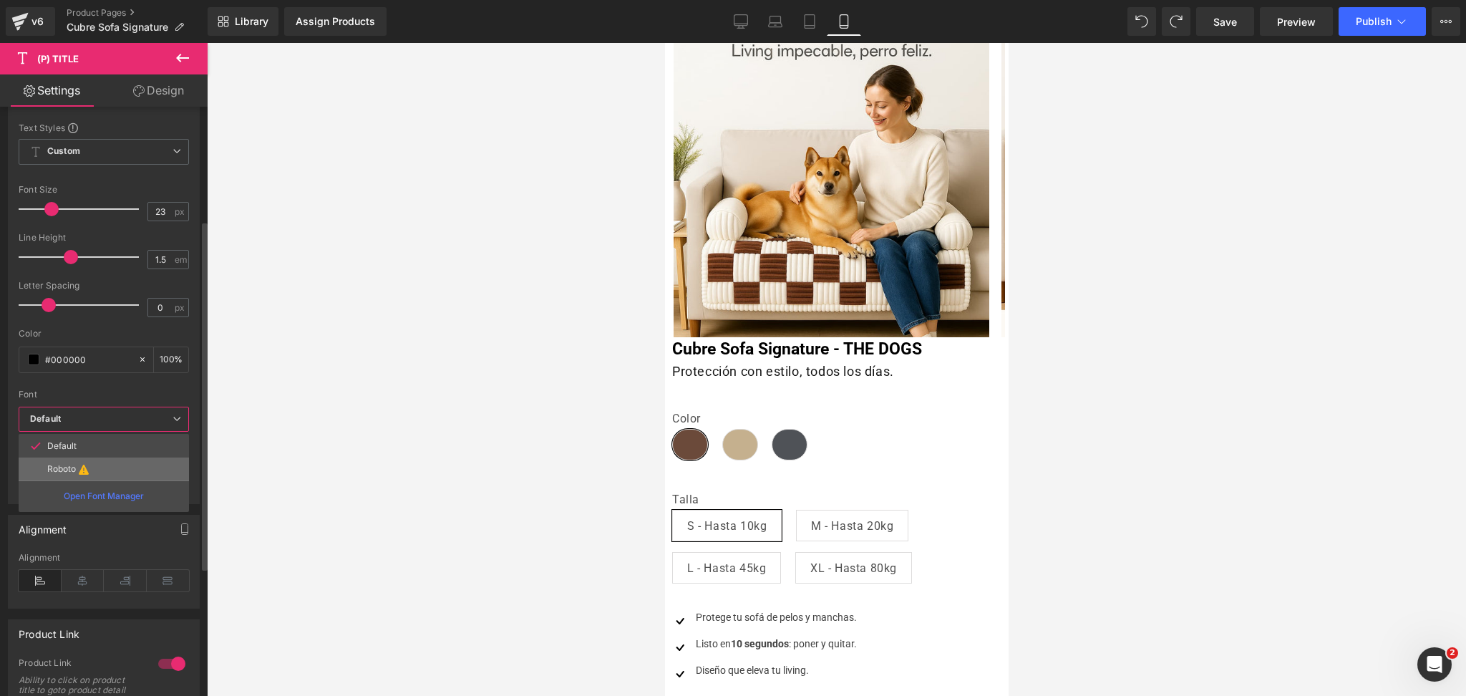
click at [130, 468] on li "Roboto" at bounding box center [104, 468] width 170 height 23
click at [1115, 57] on div at bounding box center [836, 369] width 1259 height 653
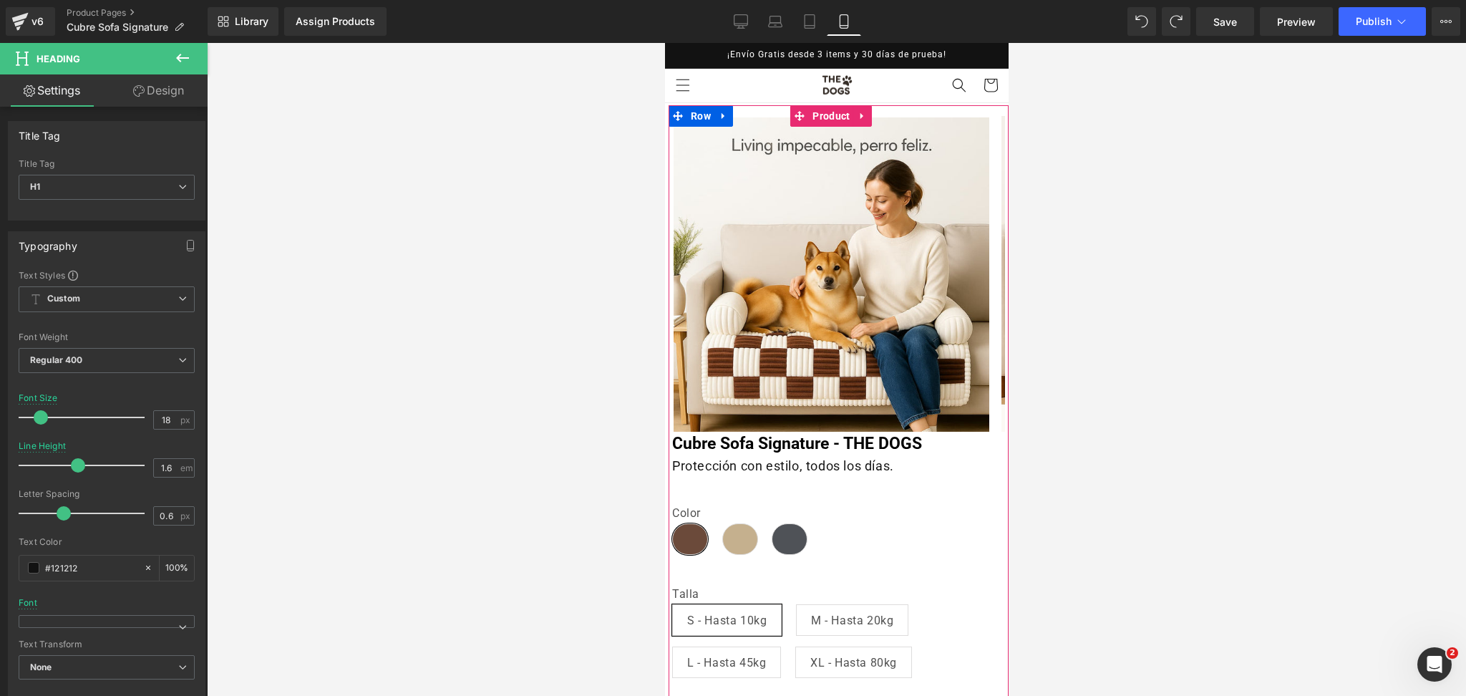
scroll to position [0, 0]
click at [1177, 276] on div at bounding box center [836, 369] width 1259 height 653
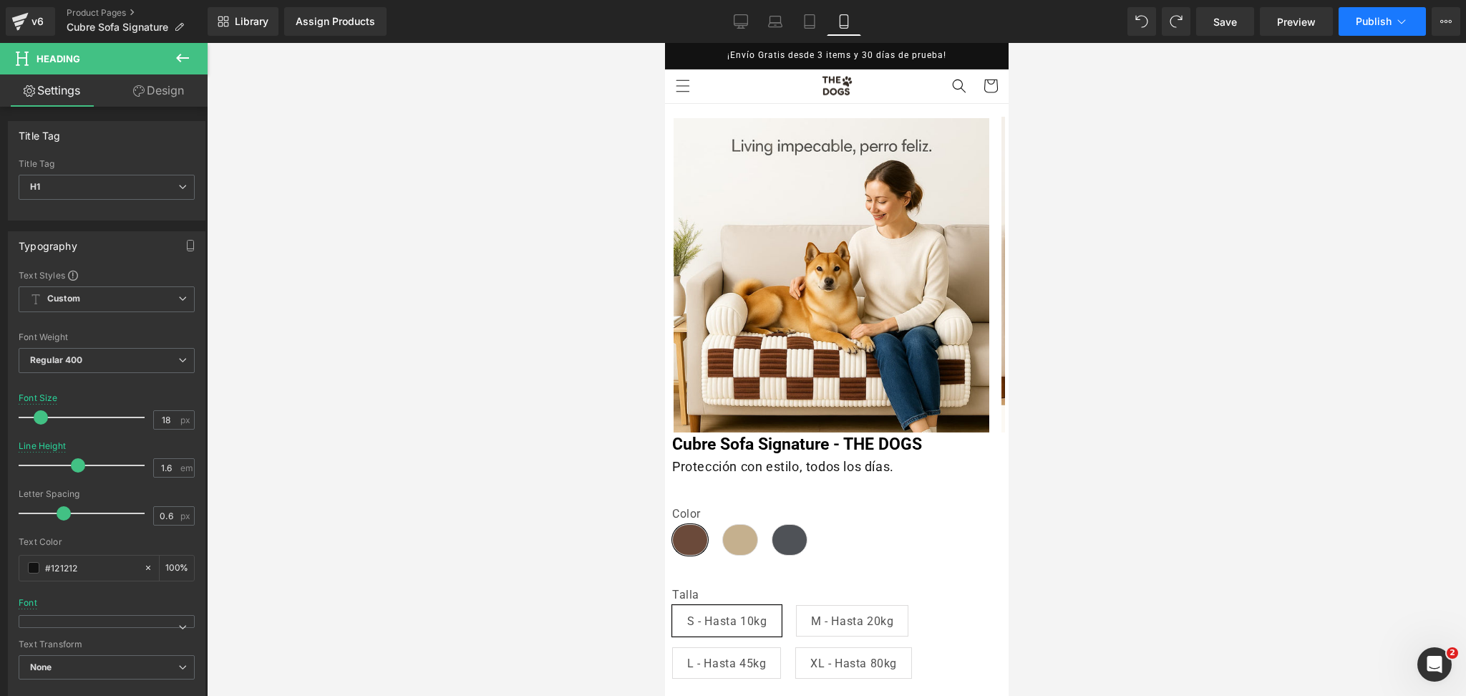
click at [1377, 20] on span "Publish" at bounding box center [1374, 21] width 36 height 11
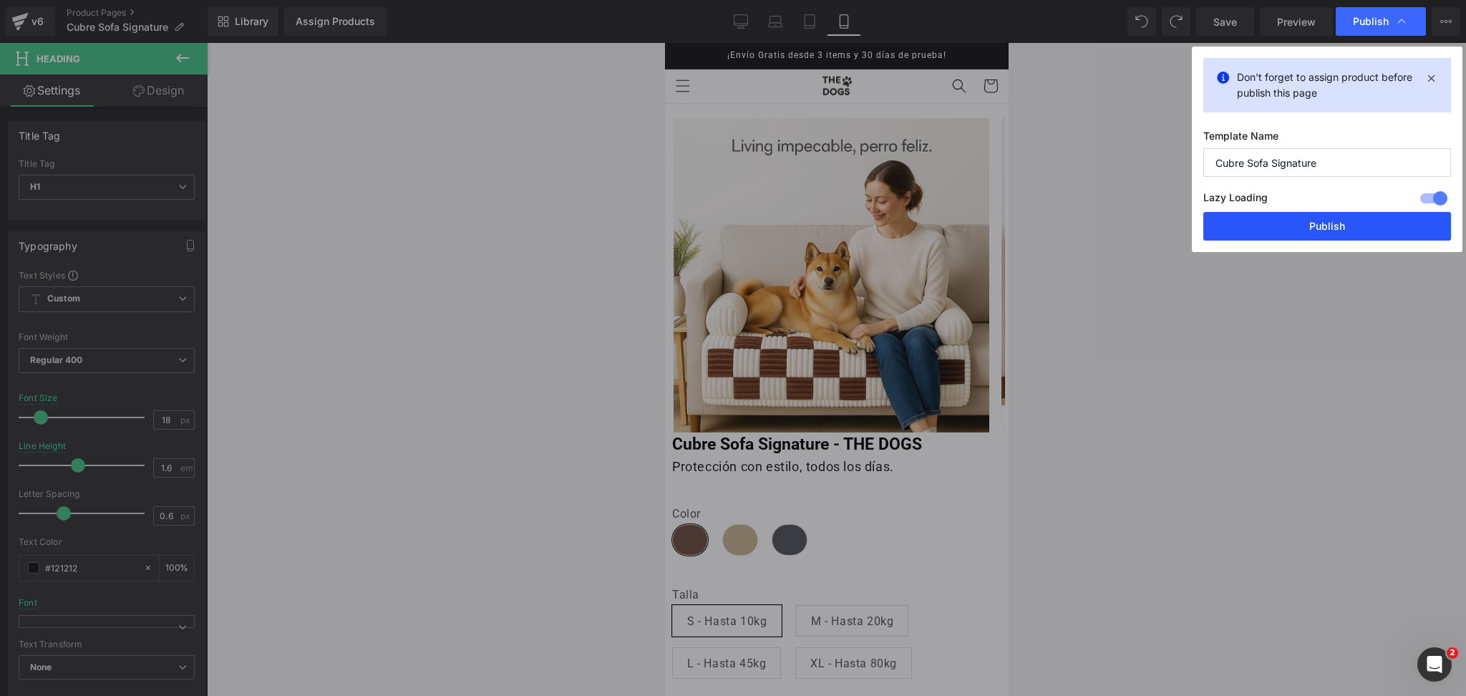
click at [1309, 228] on button "Publish" at bounding box center [1328, 226] width 248 height 29
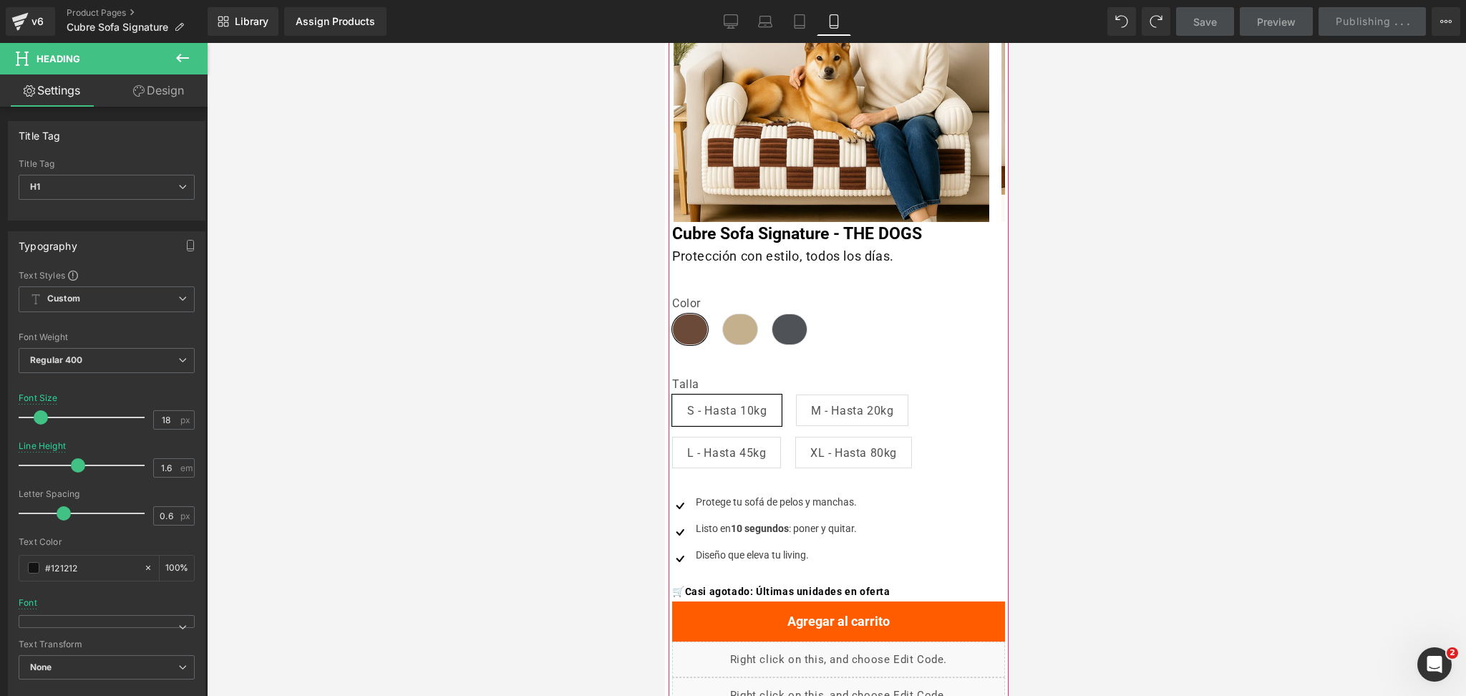
scroll to position [95, 0]
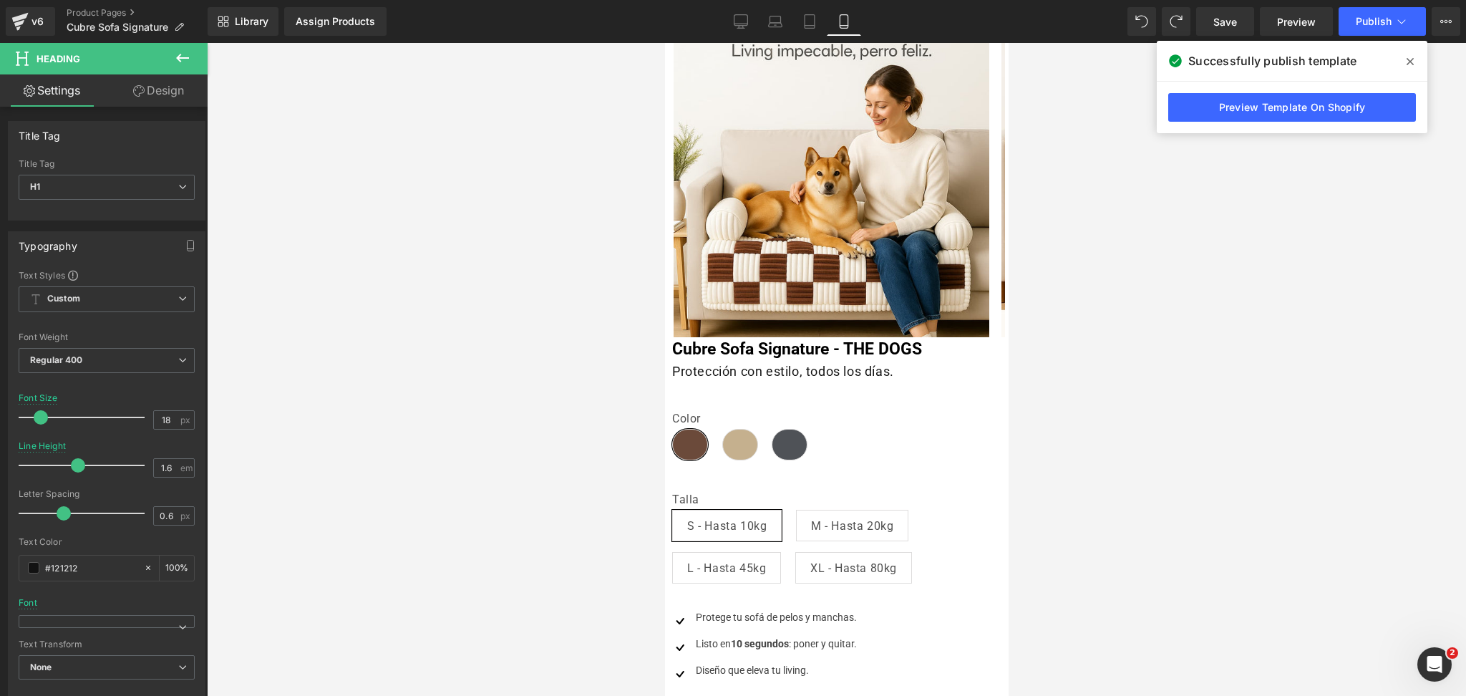
click at [1412, 58] on icon at bounding box center [1410, 61] width 7 height 11
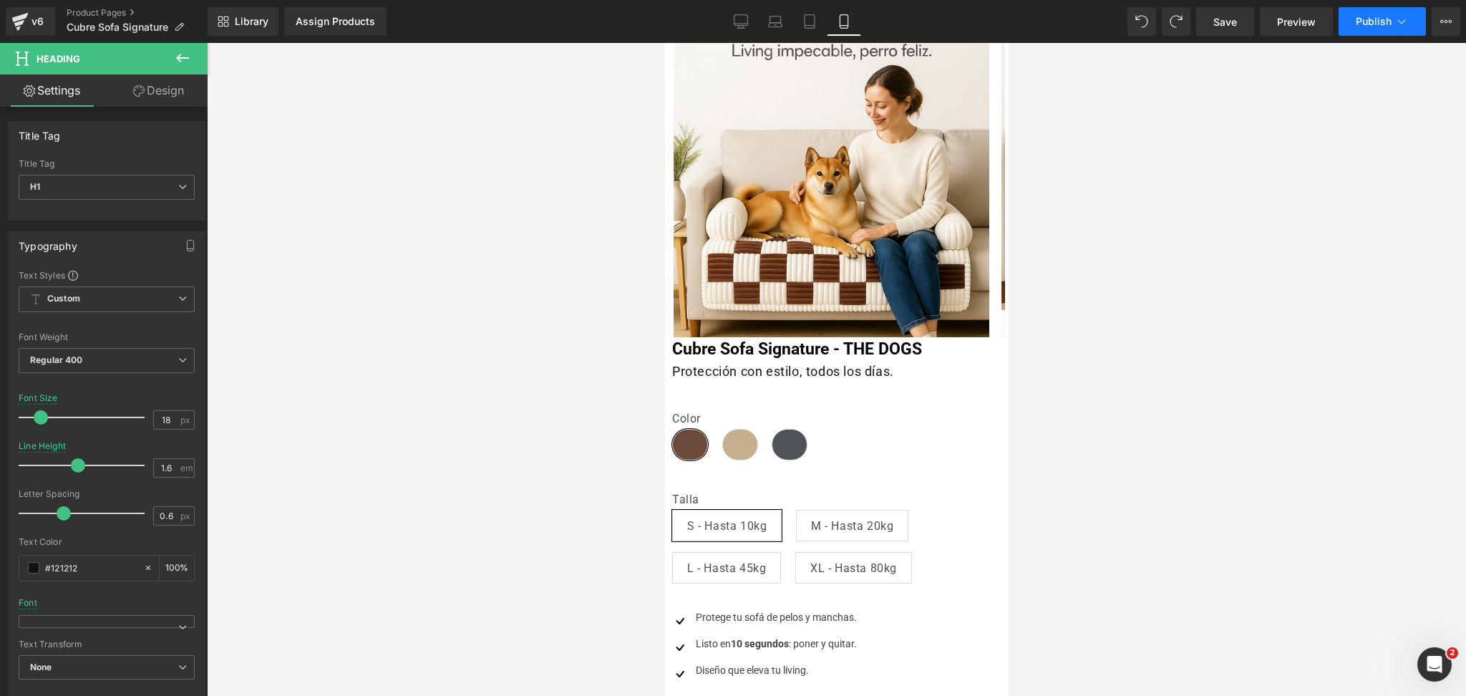
click at [1349, 21] on button "Publish" at bounding box center [1382, 21] width 87 height 29
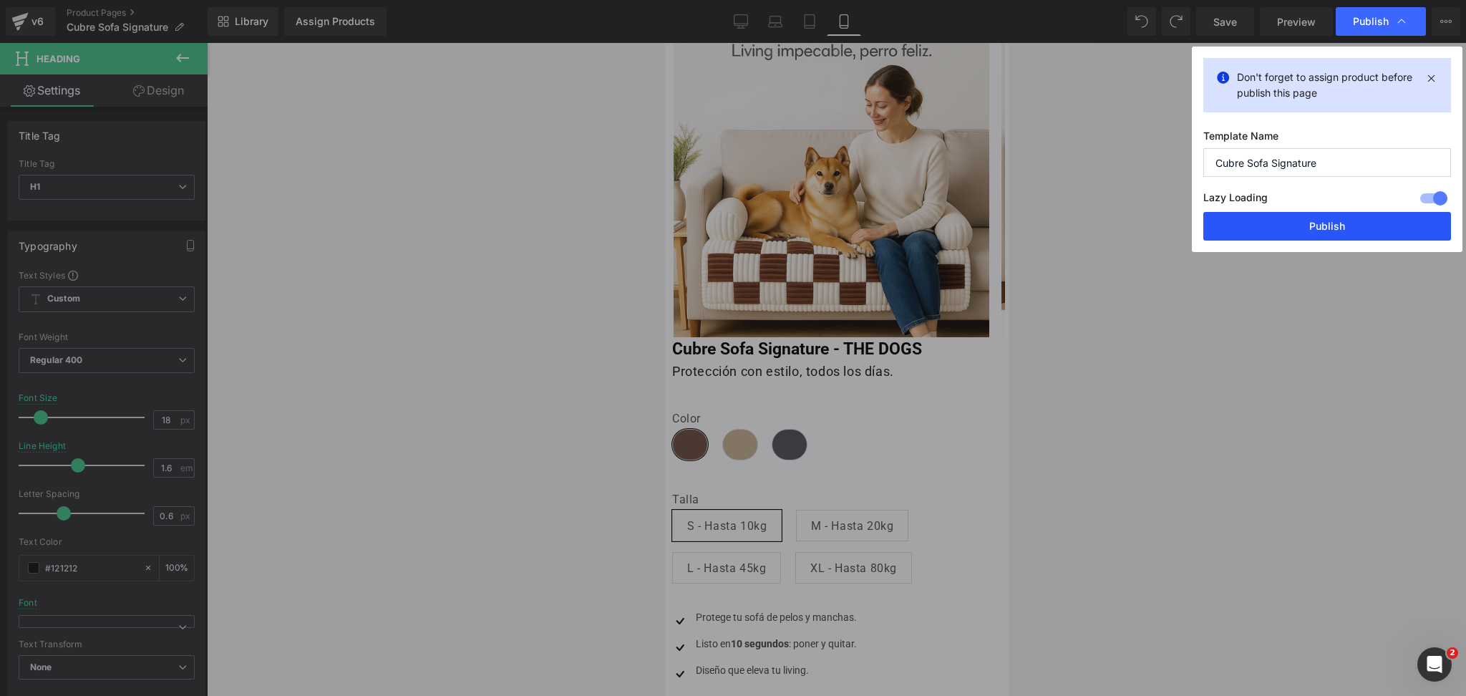
click at [1284, 213] on button "Publish" at bounding box center [1328, 226] width 248 height 29
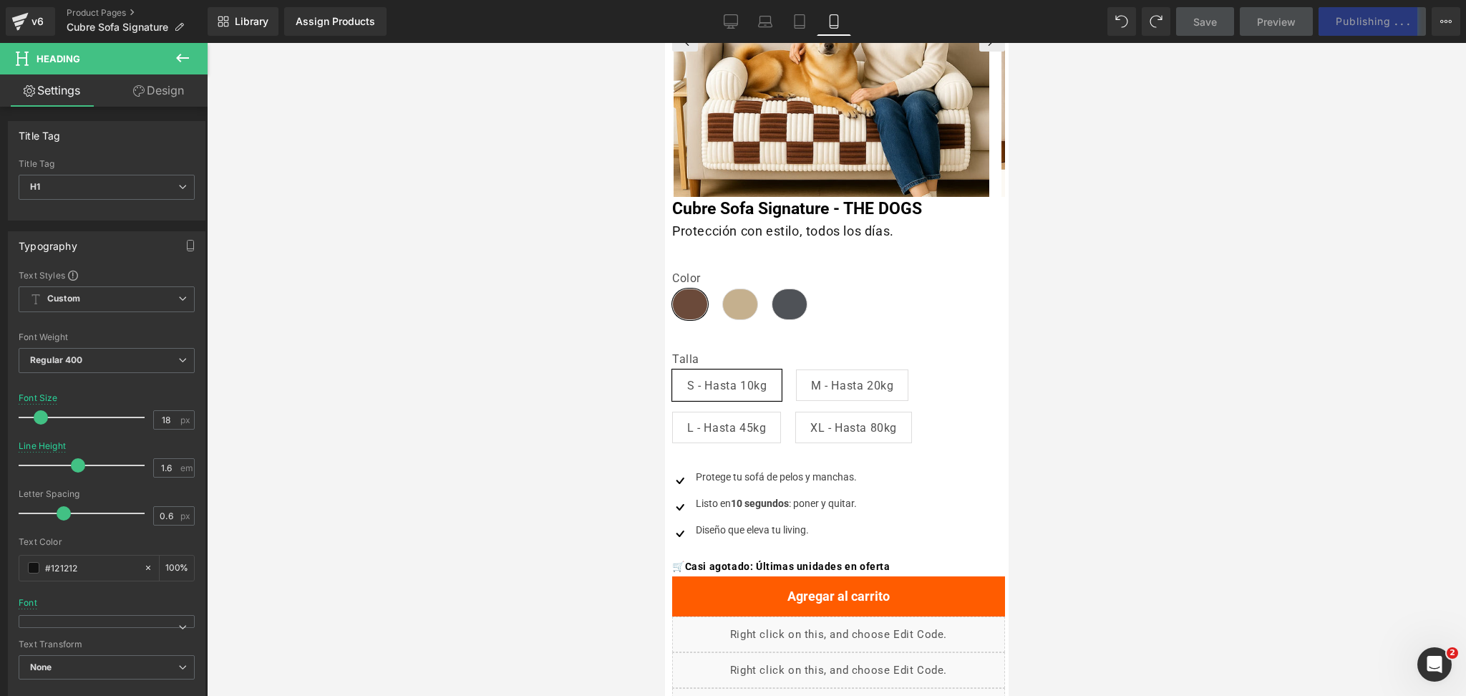
scroll to position [286, 0]
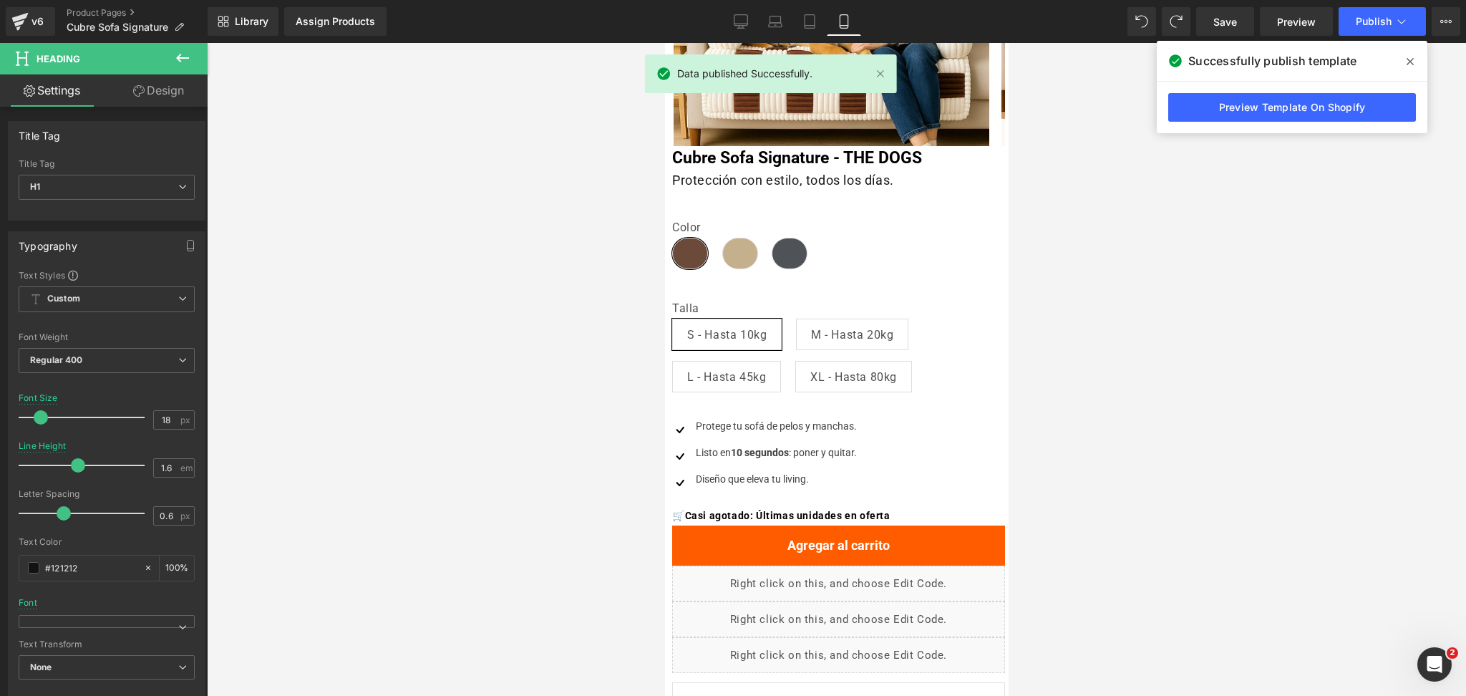
click at [1411, 56] on icon at bounding box center [1410, 61] width 7 height 11
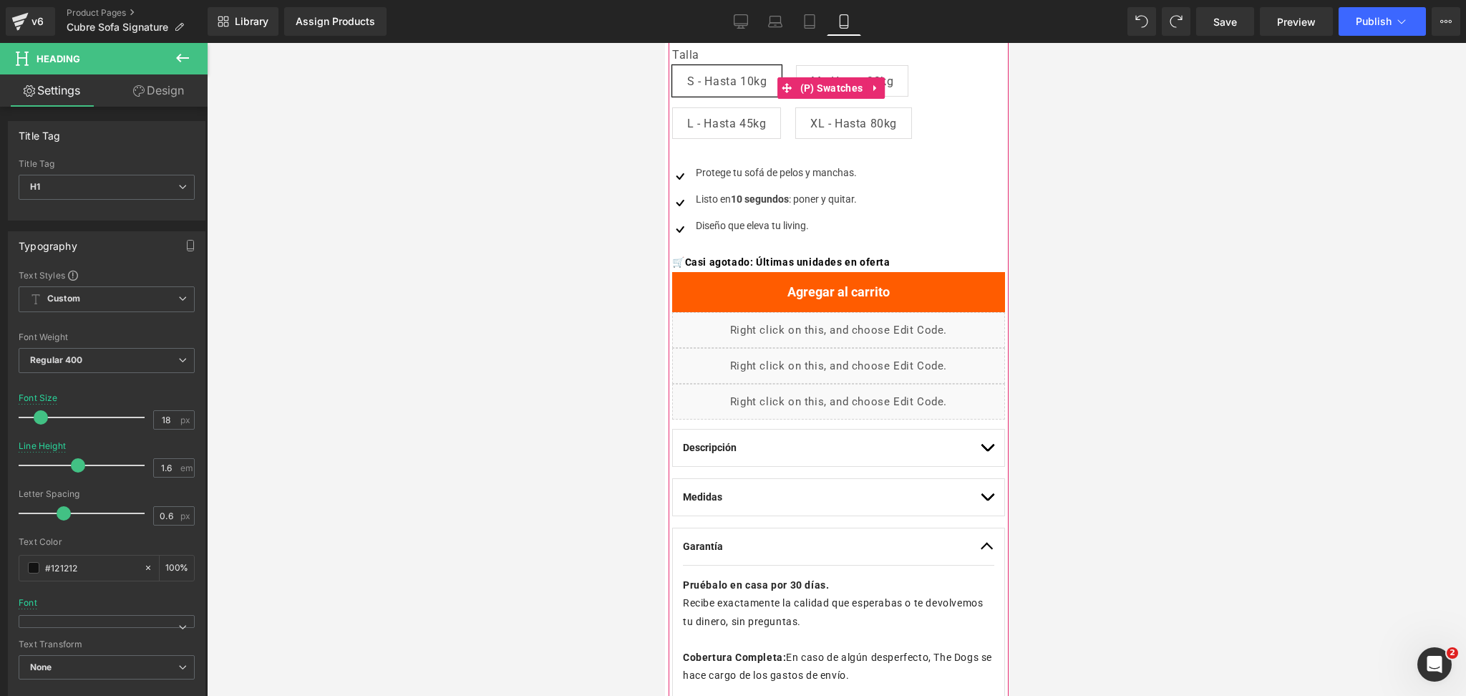
scroll to position [573, 0]
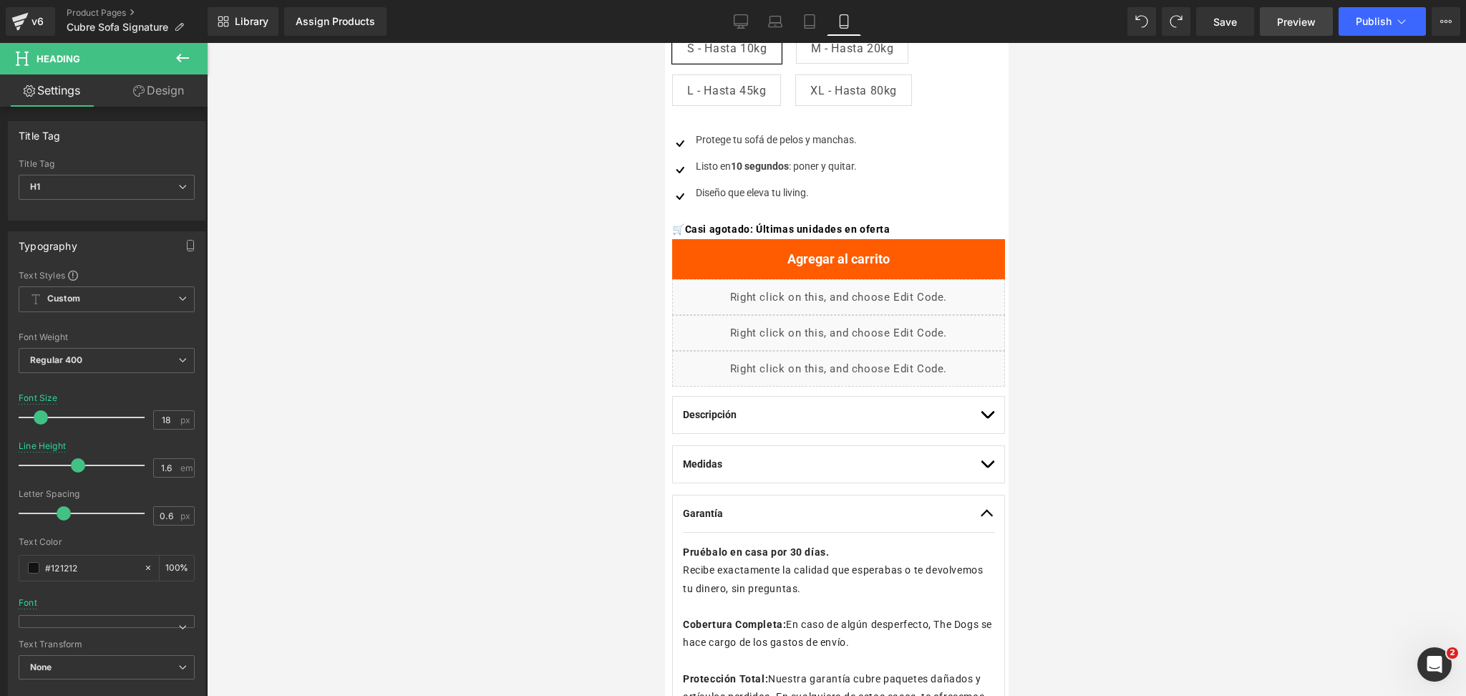
click at [1325, 23] on link "Preview" at bounding box center [1296, 21] width 73 height 29
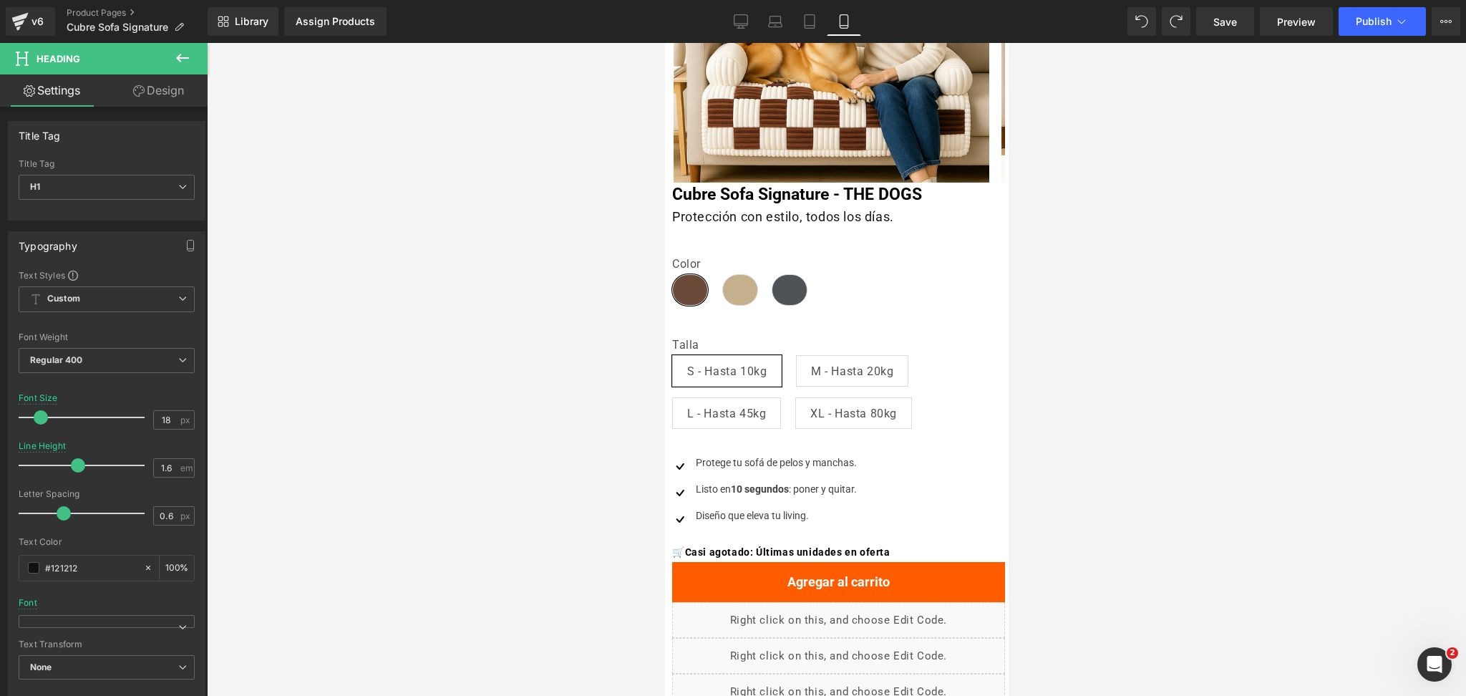
scroll to position [0, 0]
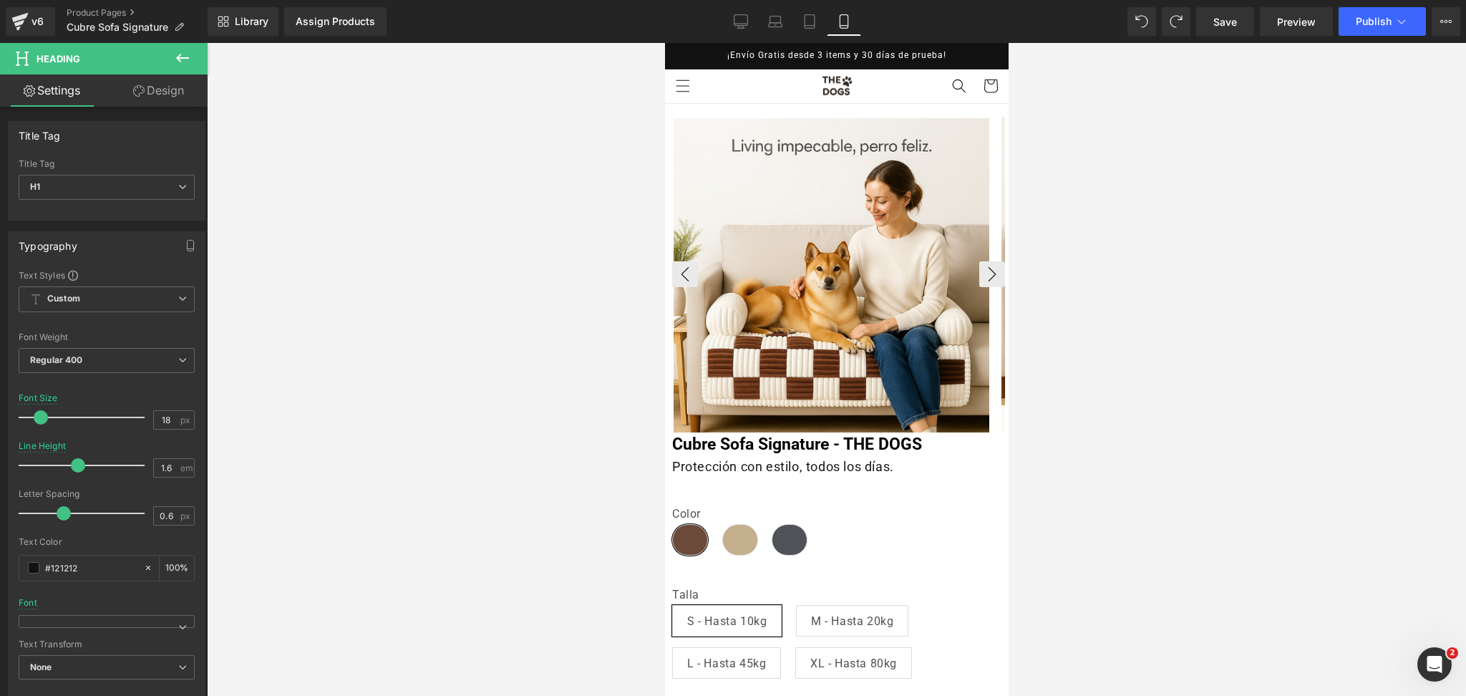
click at [845, 238] on img at bounding box center [831, 276] width 316 height 316
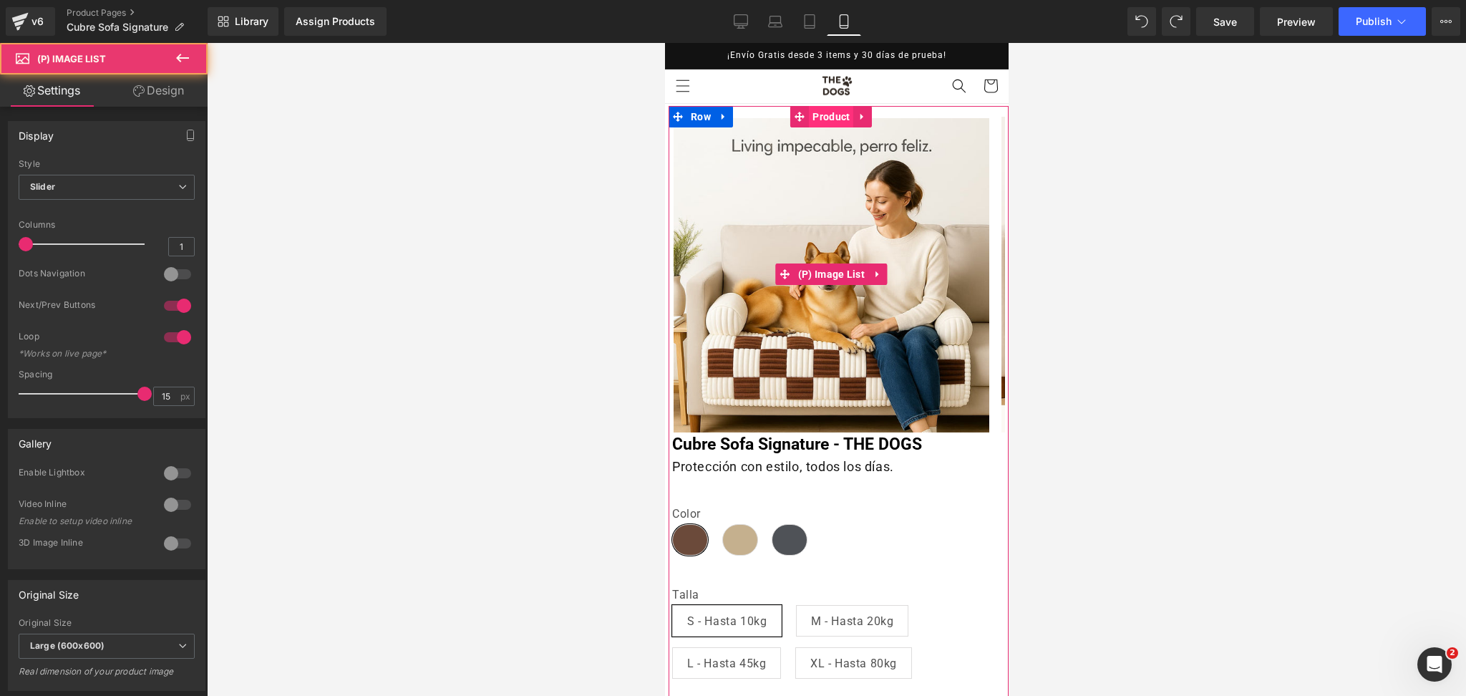
click at [825, 119] on span "Product" at bounding box center [830, 116] width 44 height 21
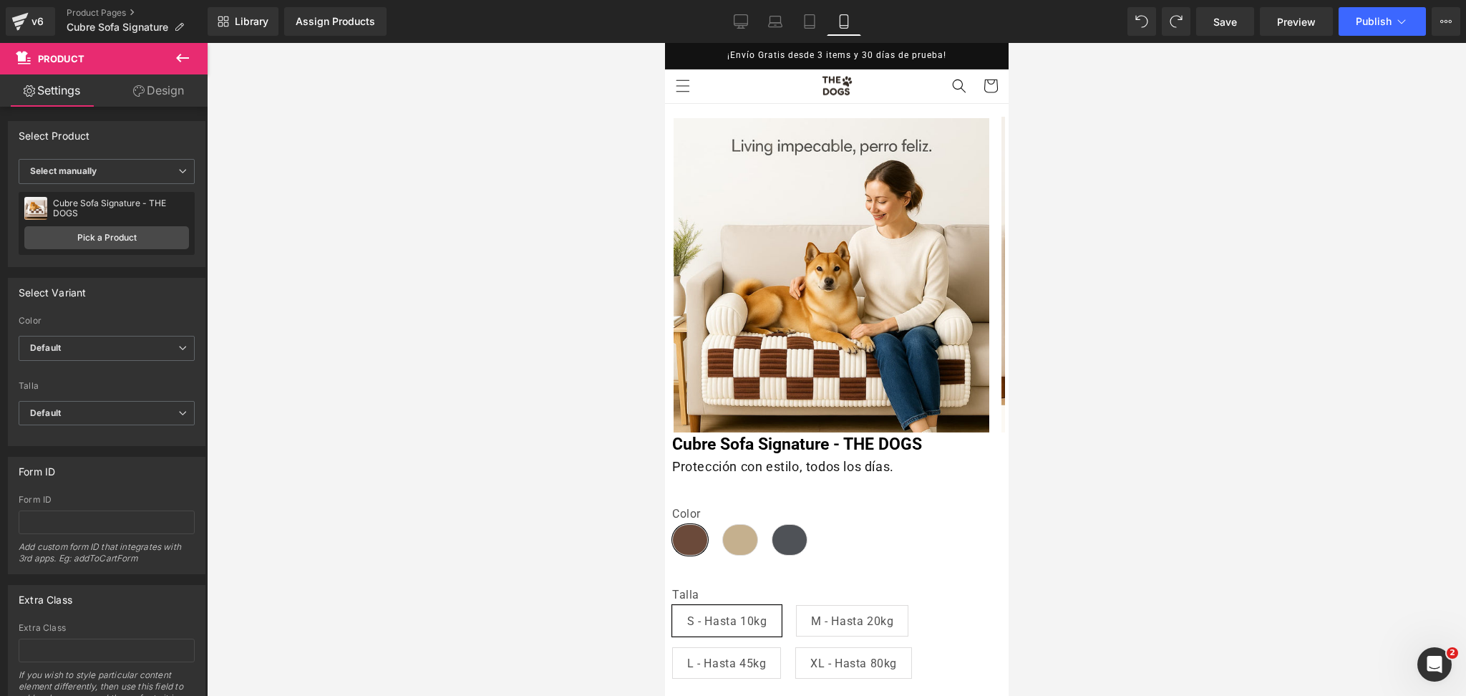
click at [1368, 35] on button "Publish" at bounding box center [1382, 21] width 87 height 29
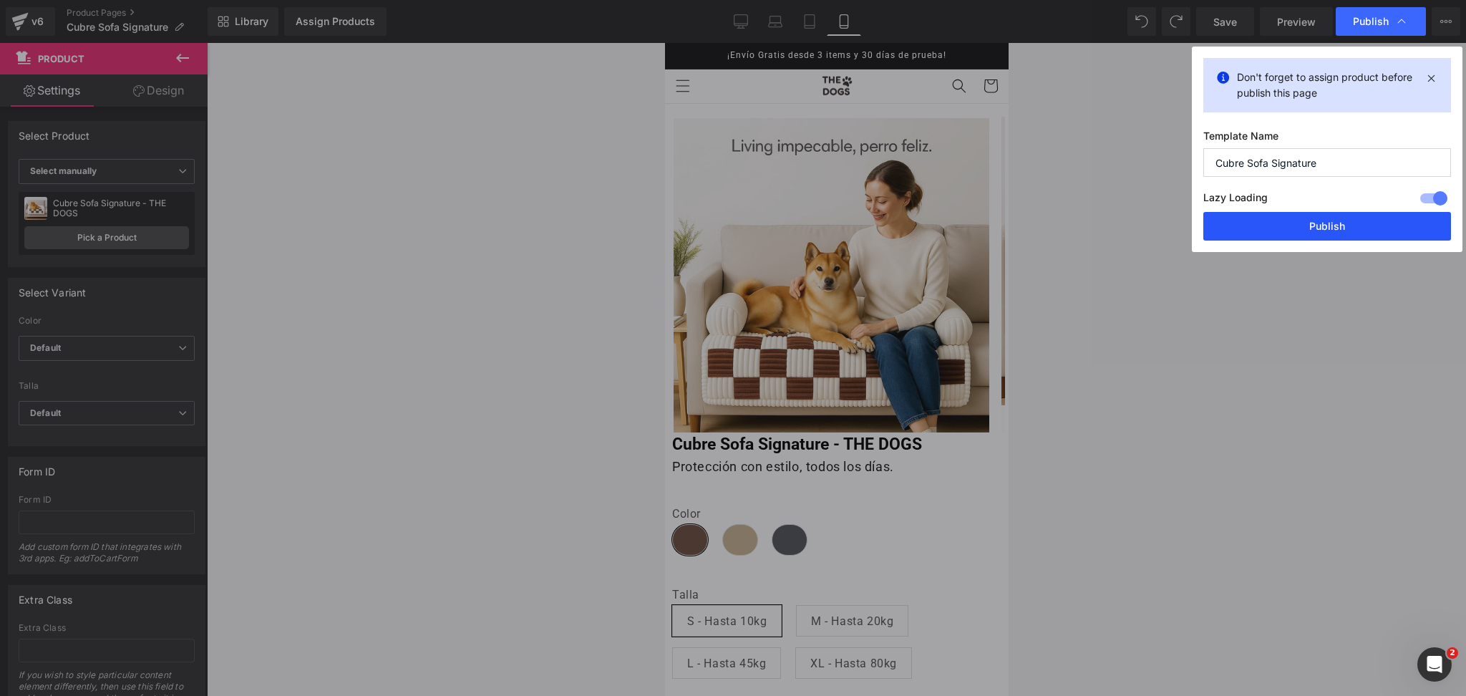
click at [1294, 218] on button "Publish" at bounding box center [1328, 226] width 248 height 29
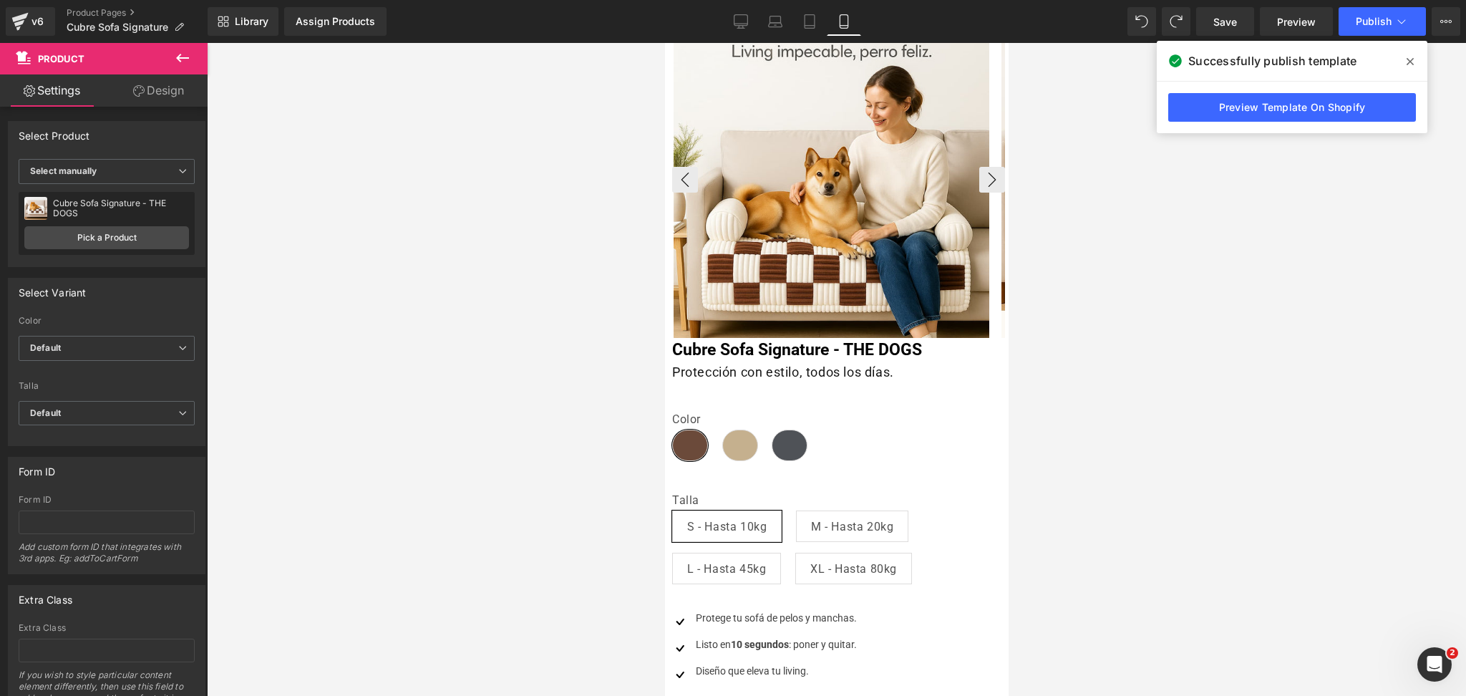
scroll to position [95, 0]
click at [1400, 57] on span at bounding box center [1410, 61] width 23 height 23
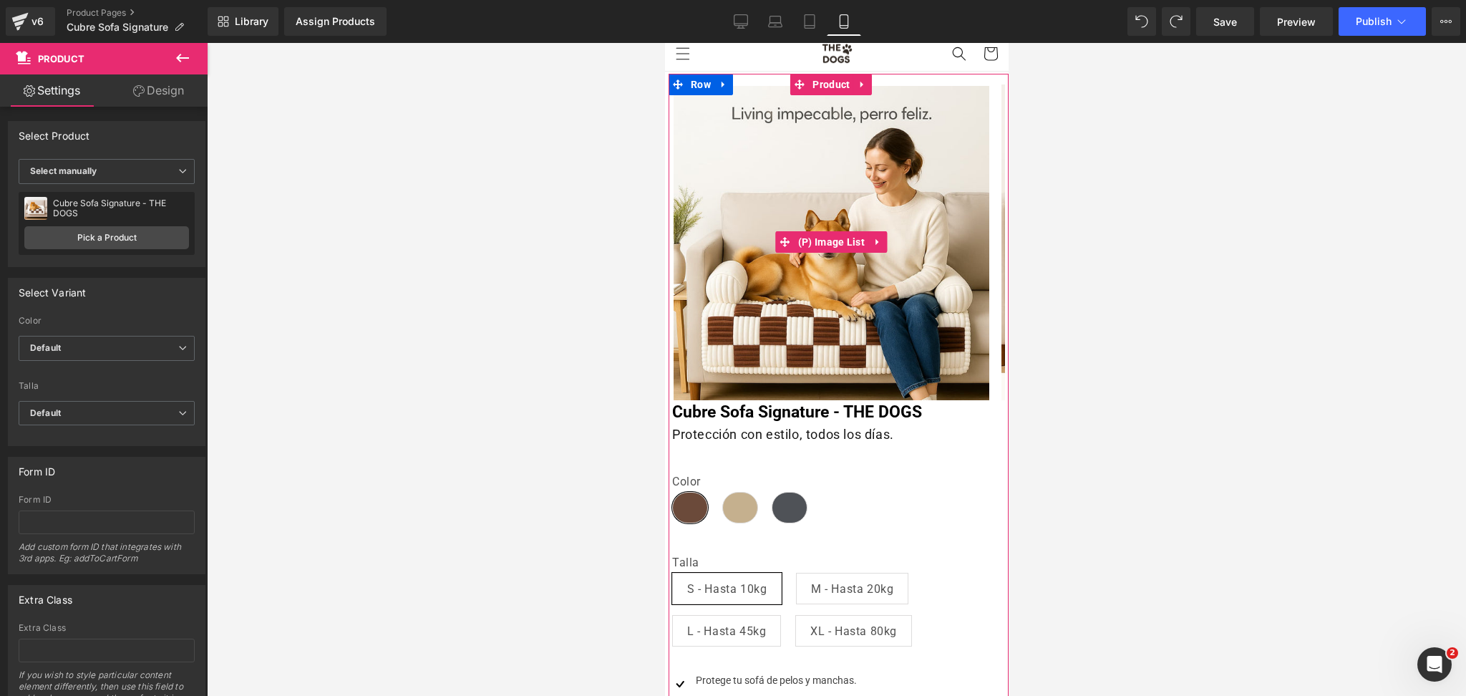
scroll to position [0, 0]
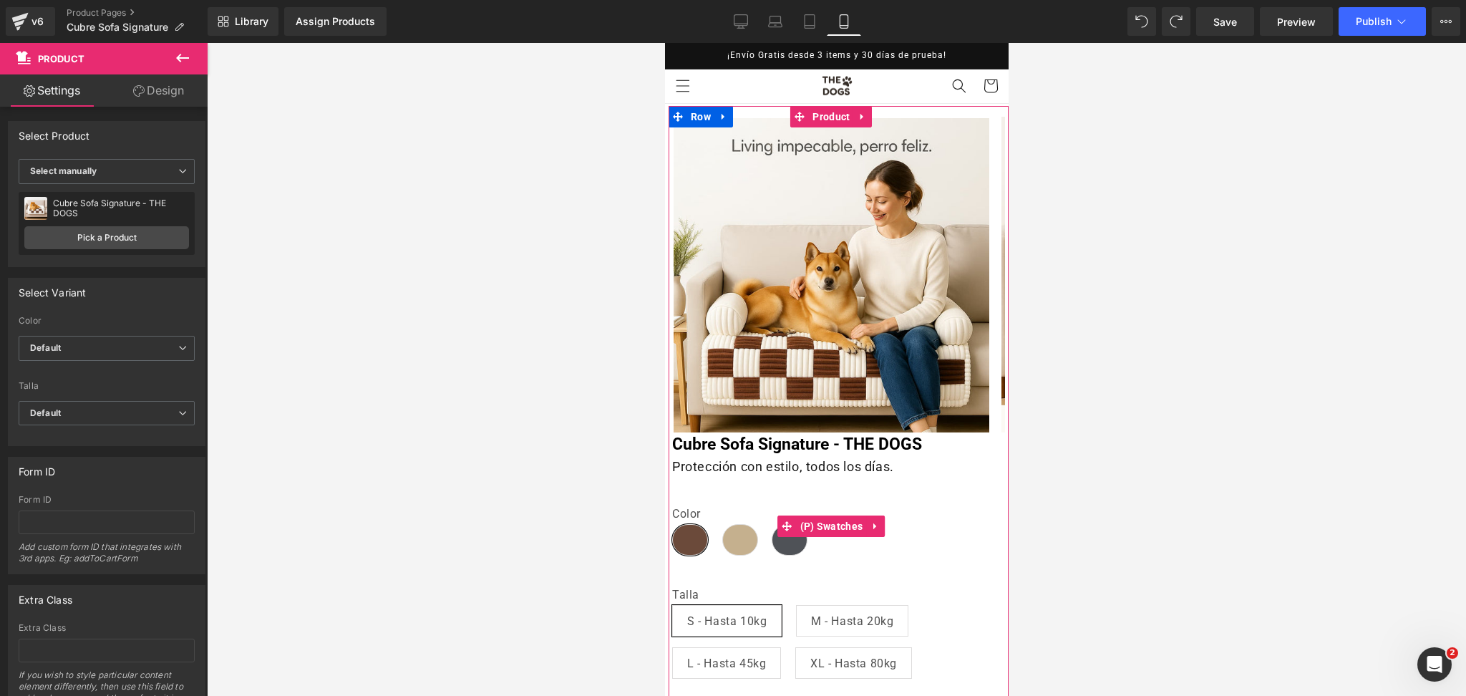
click at [691, 538] on span "Marrón" at bounding box center [690, 540] width 36 height 32
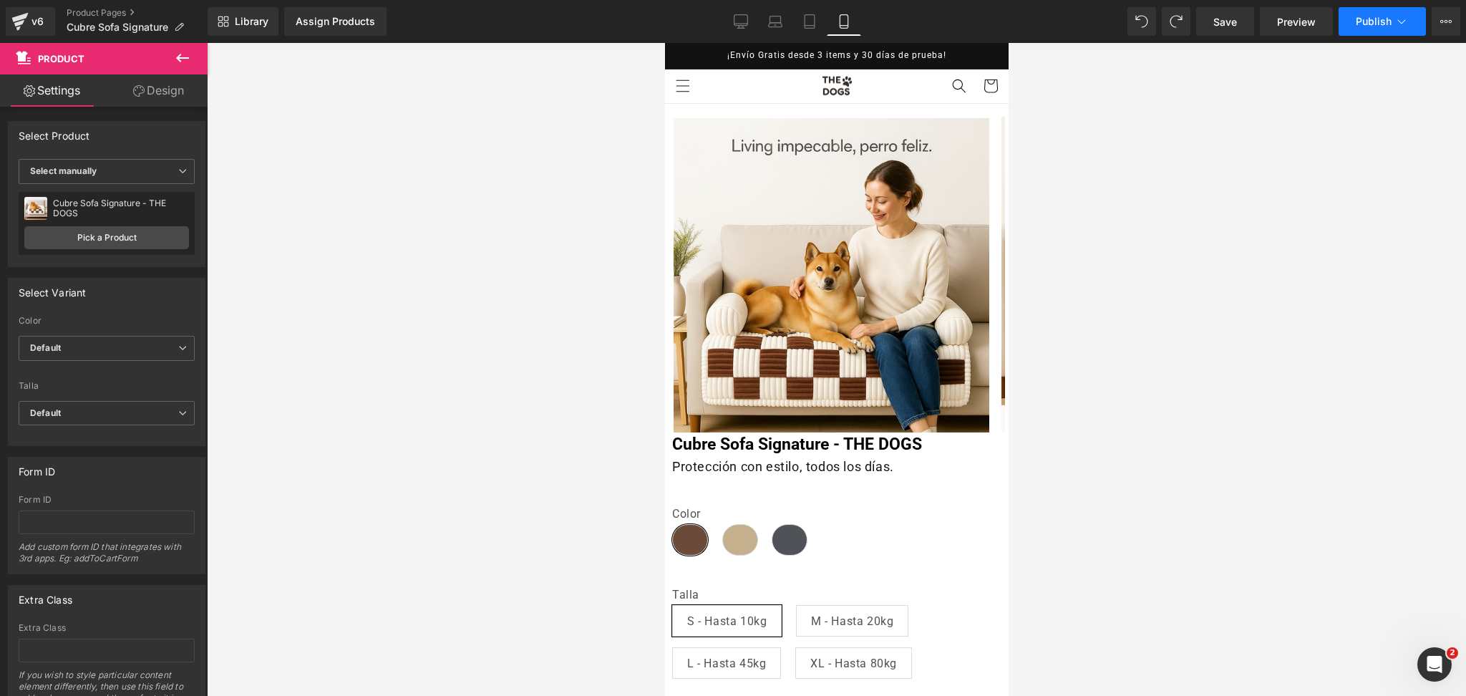
click at [1348, 16] on button "Publish" at bounding box center [1382, 21] width 87 height 29
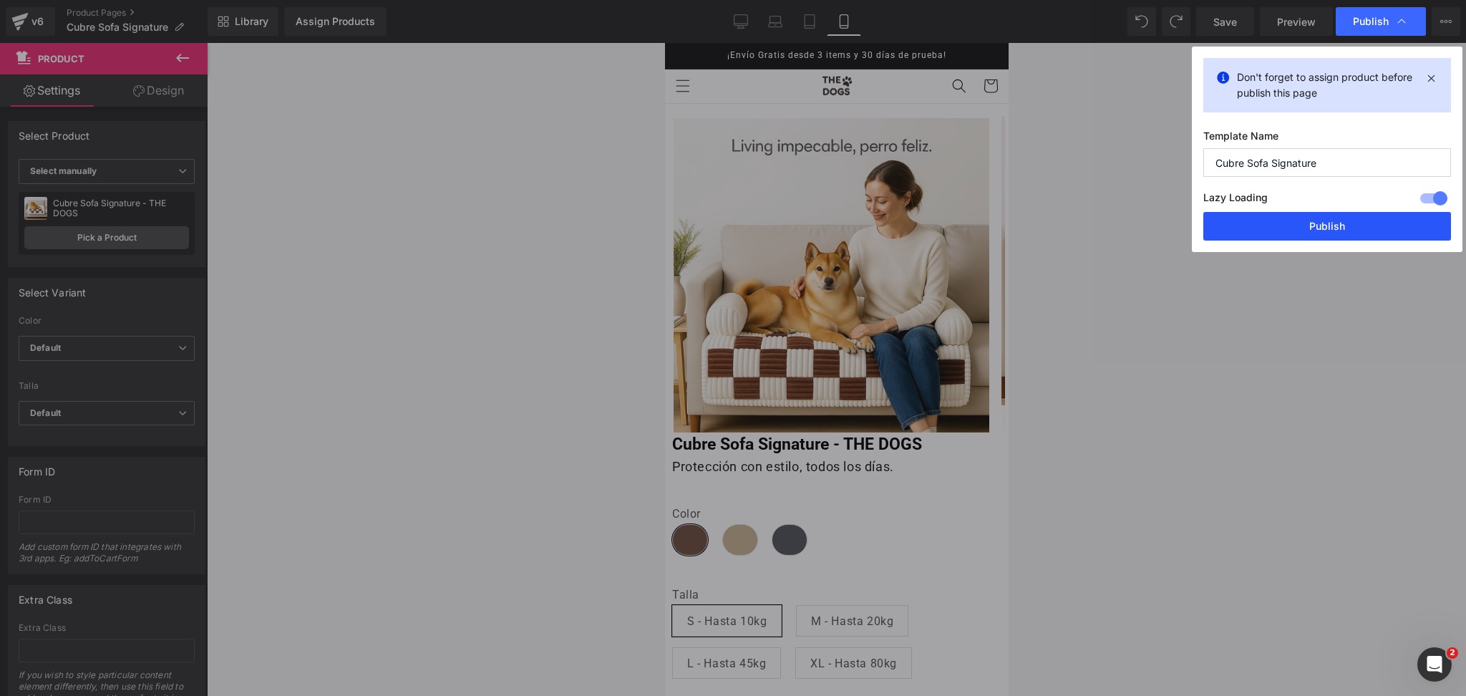
click at [1269, 215] on button "Publish" at bounding box center [1328, 226] width 248 height 29
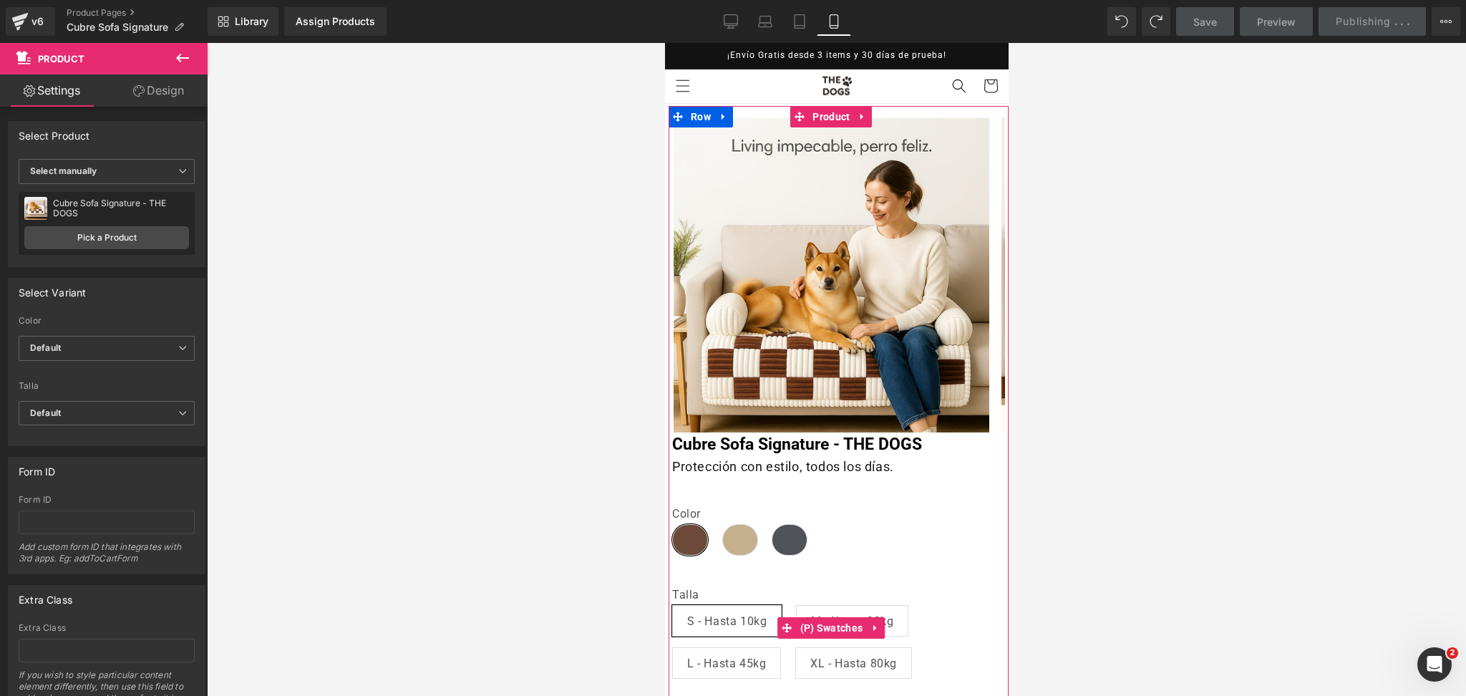
click at [855, 611] on span "M - Hasta 20kg" at bounding box center [851, 621] width 82 height 30
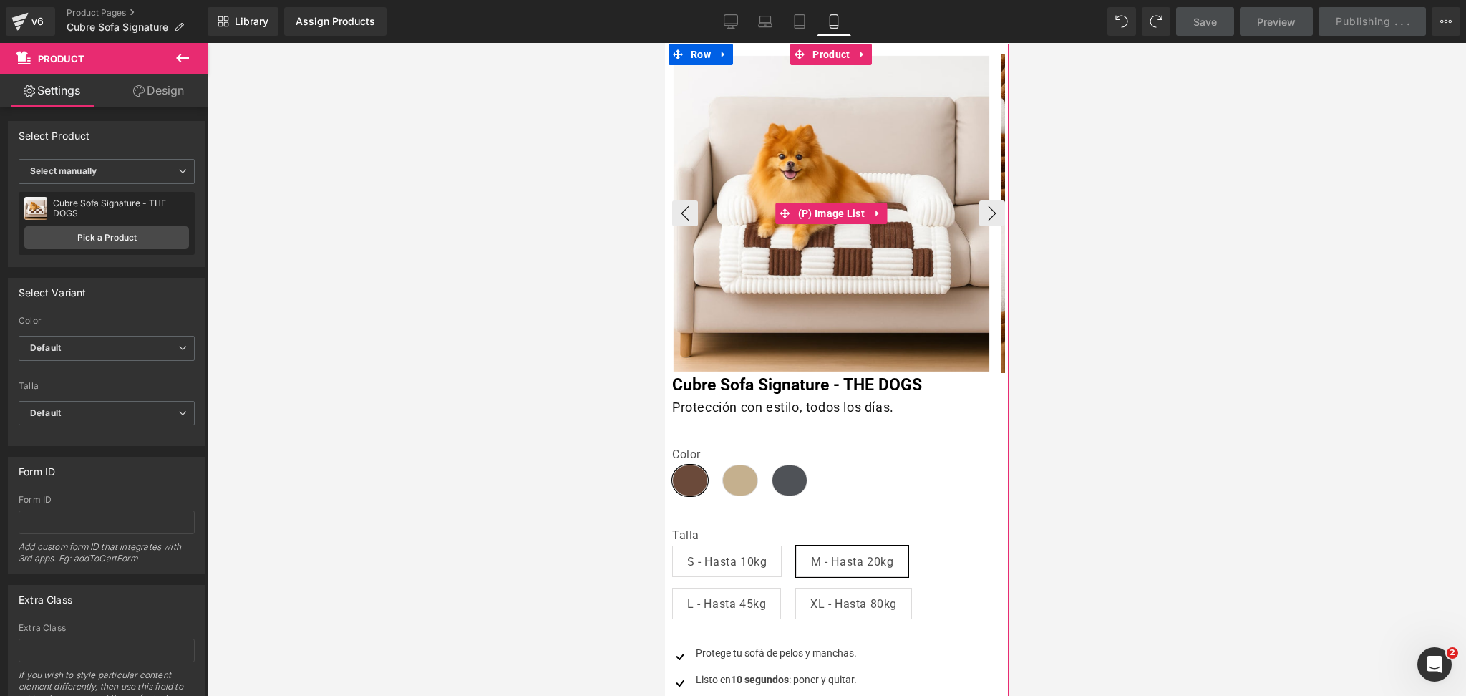
scroll to position [95, 0]
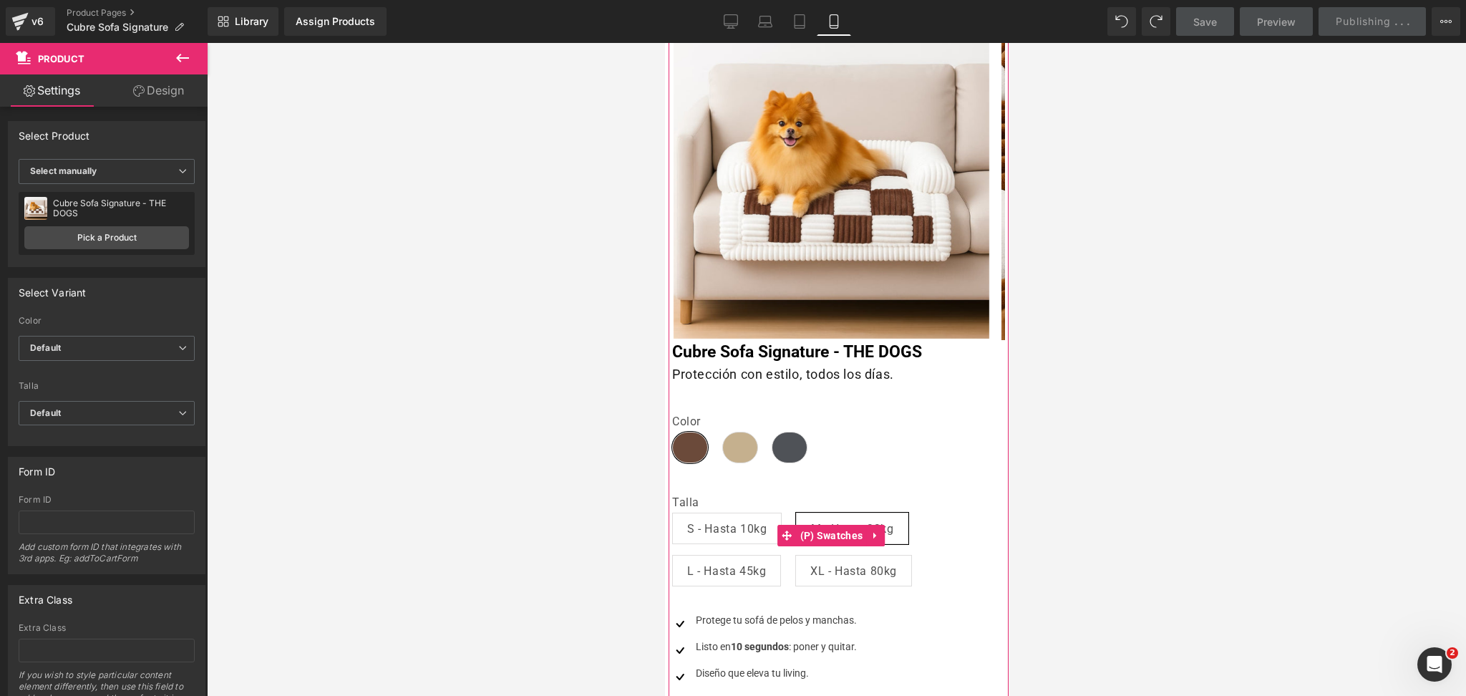
click at [752, 536] on span "S - Hasta 10kg" at bounding box center [726, 528] width 79 height 30
click at [751, 570] on span "L - Hasta 45kg" at bounding box center [726, 571] width 79 height 30
click at [826, 577] on span "XL - Hasta 80kg" at bounding box center [853, 571] width 87 height 30
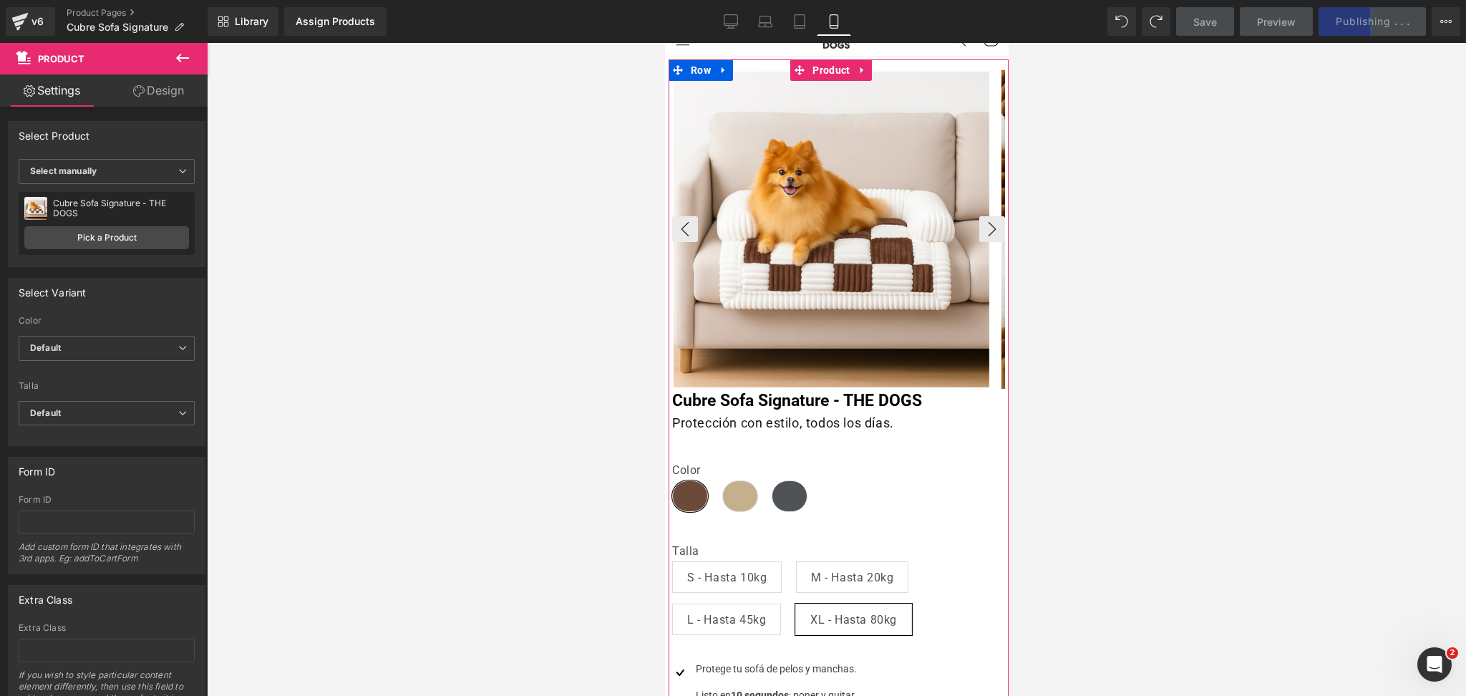
scroll to position [0, 0]
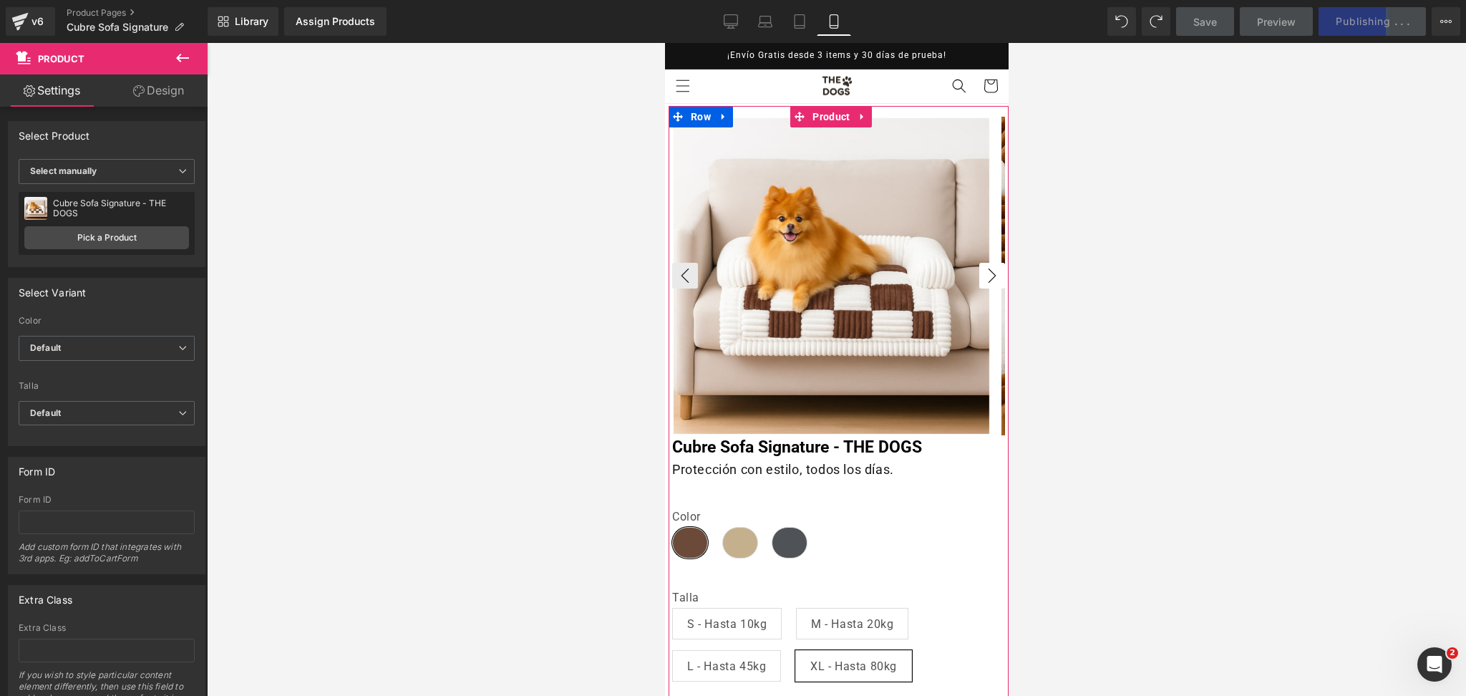
click at [979, 274] on button "›" at bounding box center [992, 276] width 26 height 26
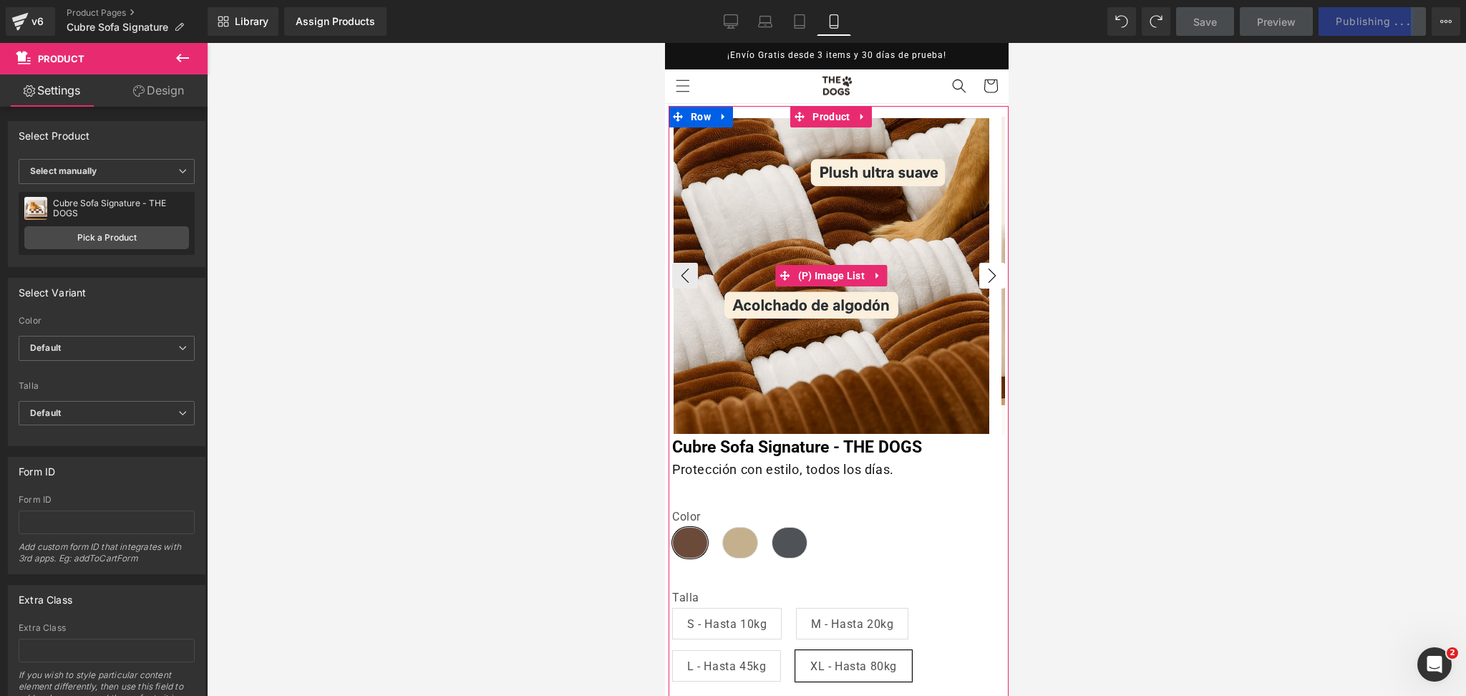
click at [979, 274] on button "›" at bounding box center [992, 276] width 26 height 26
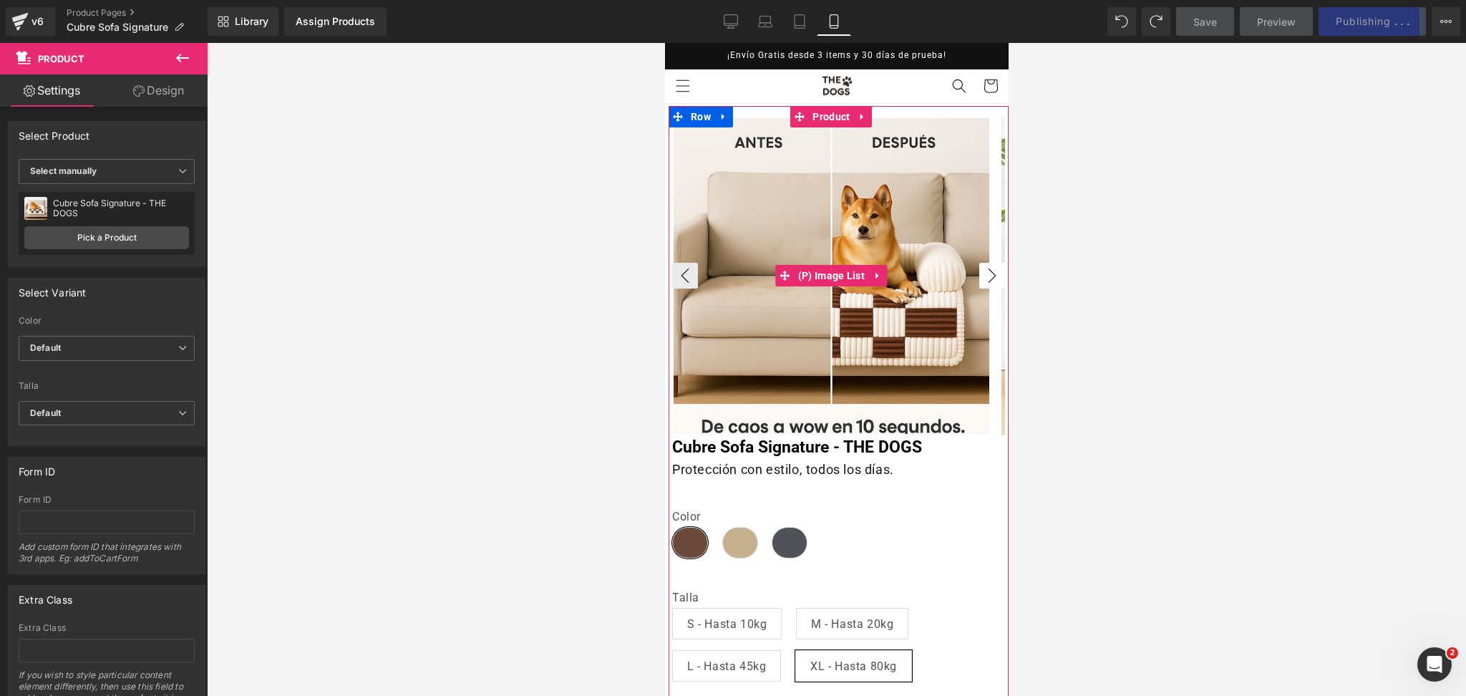
click at [979, 274] on button "›" at bounding box center [992, 276] width 26 height 26
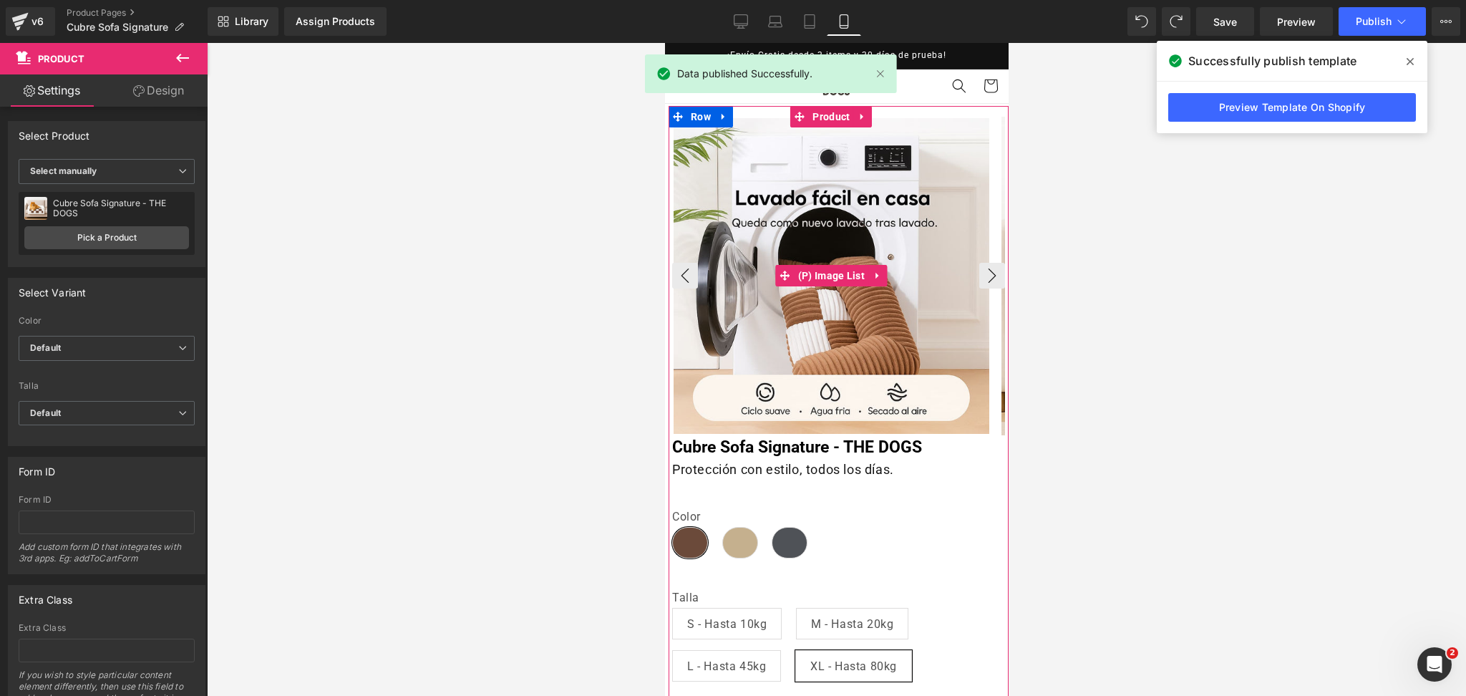
click at [829, 256] on img at bounding box center [831, 276] width 316 height 316
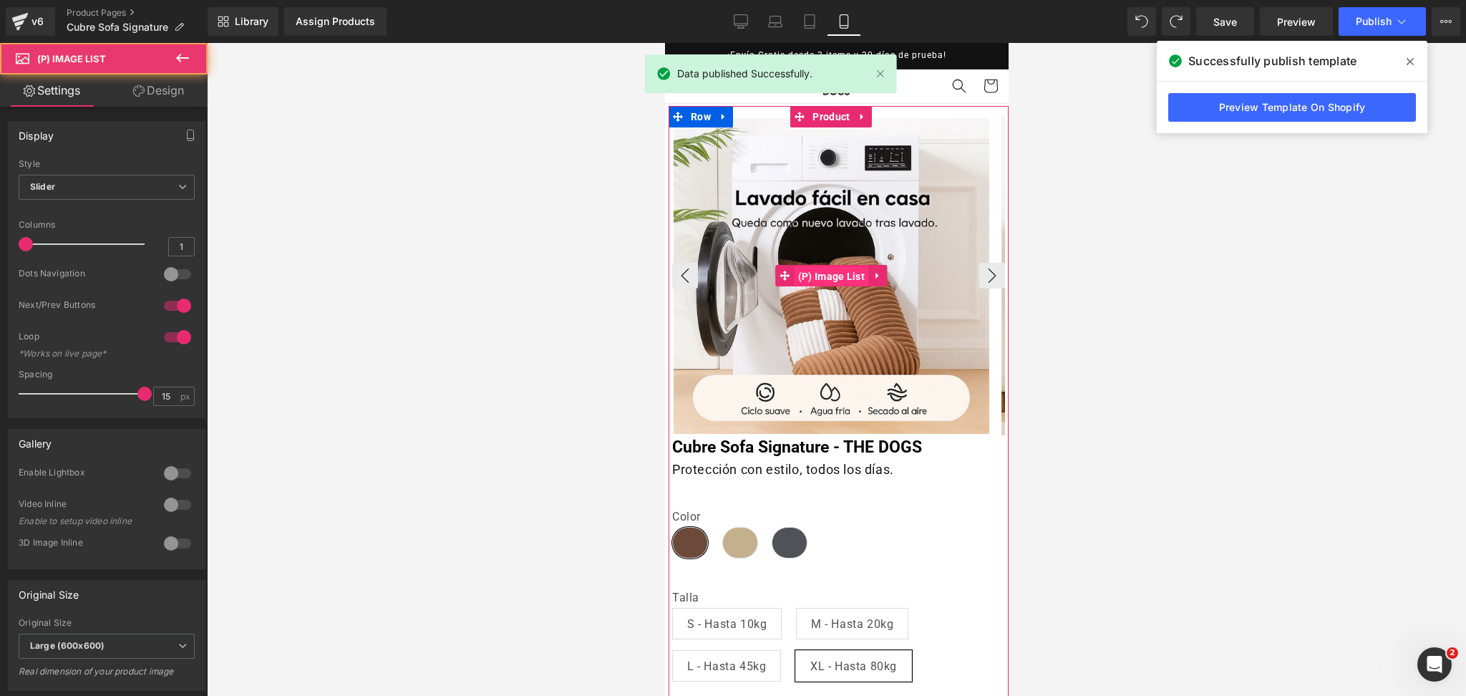
click at [831, 268] on span "(P) Image List" at bounding box center [831, 276] width 74 height 21
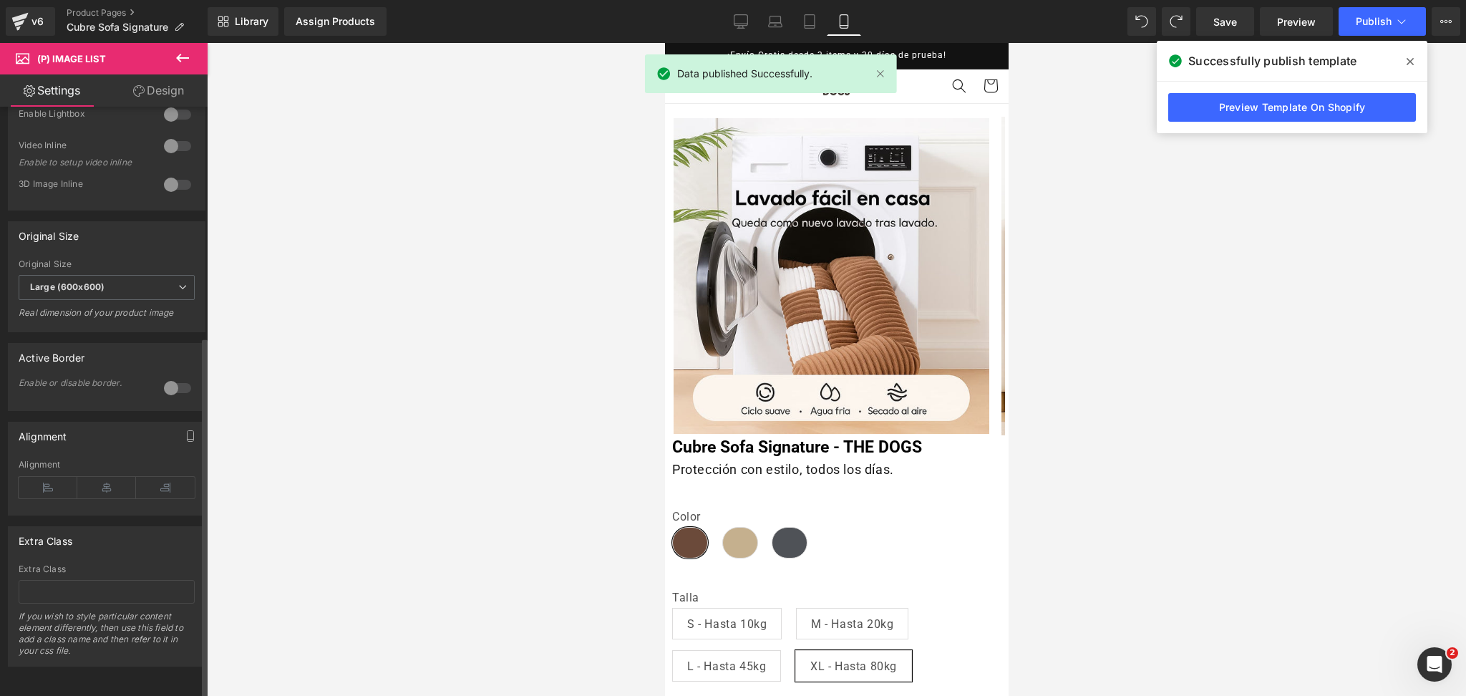
scroll to position [372, 0]
click at [111, 580] on input "text" at bounding box center [107, 592] width 176 height 24
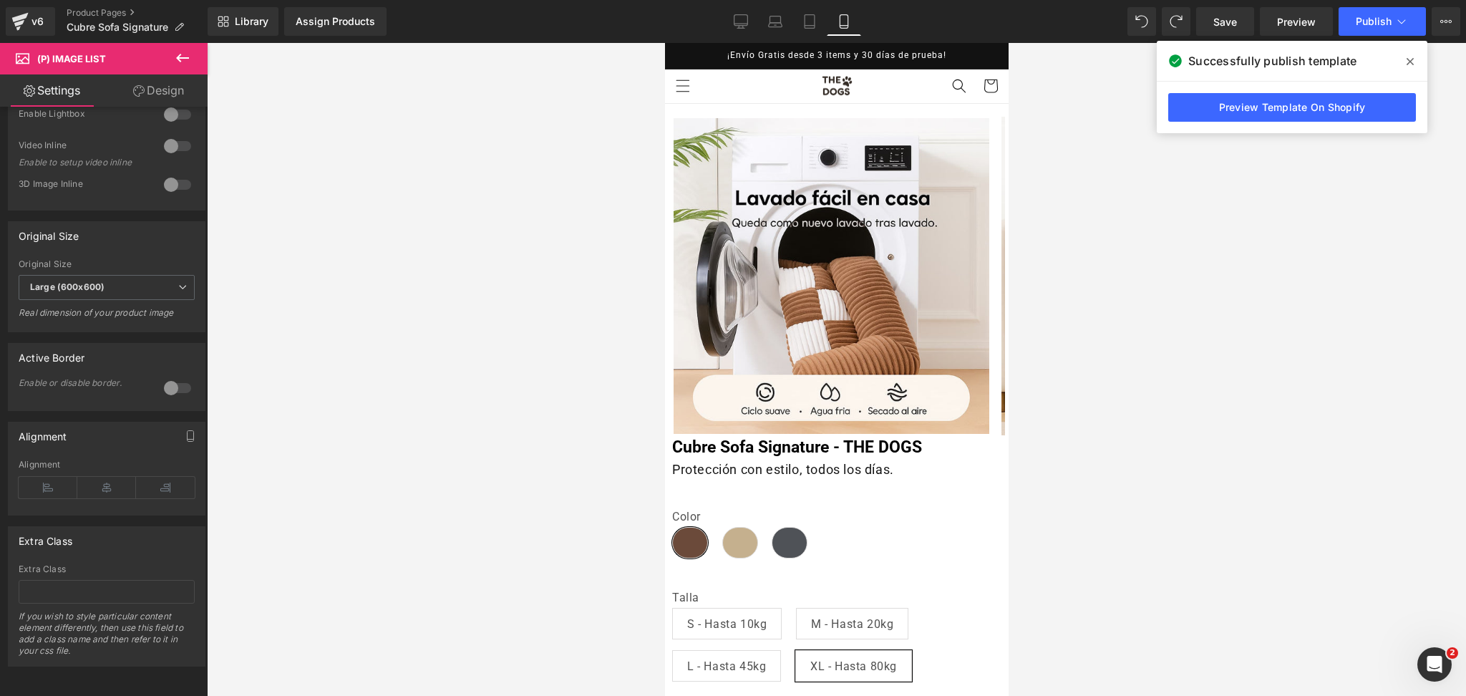
click at [1434, 657] on icon "Abrir Intercom Messenger" at bounding box center [1435, 665] width 24 height 24
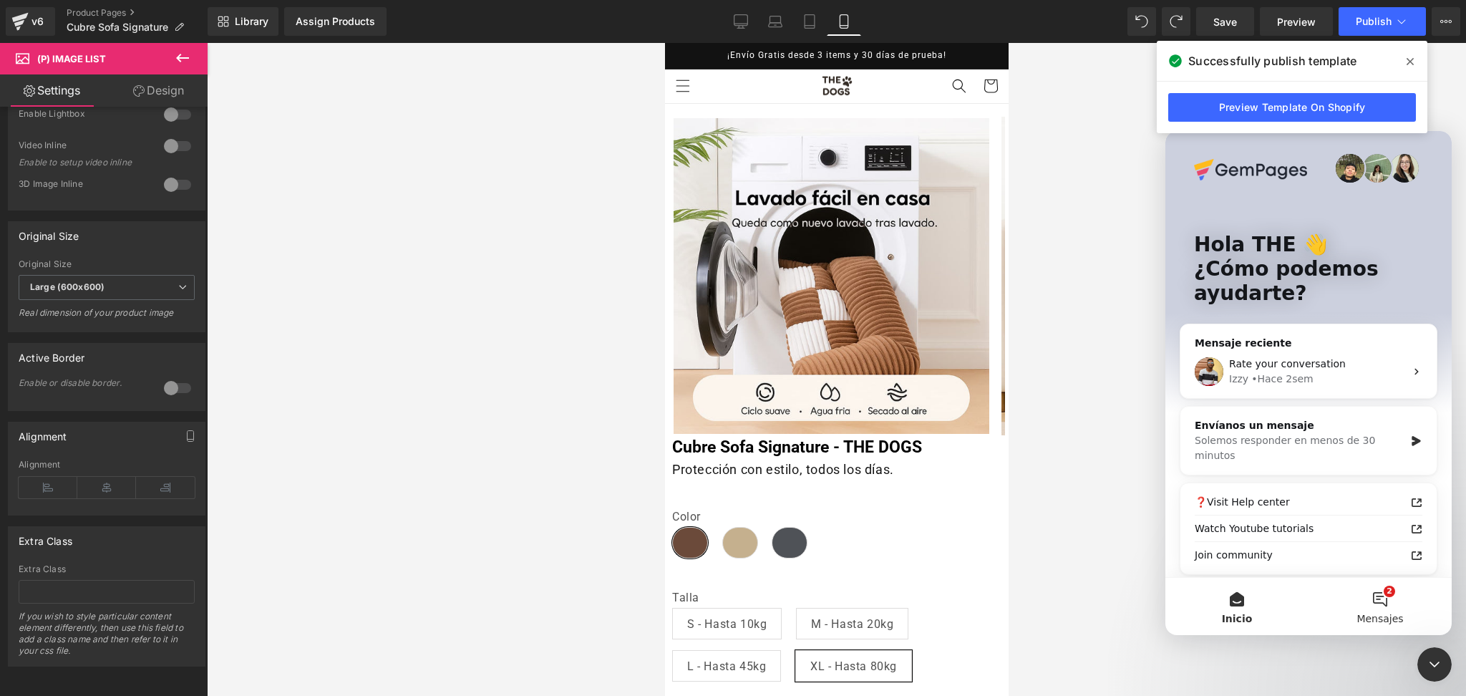
click at [1355, 584] on button "2 Mensajes" at bounding box center [1380, 606] width 143 height 57
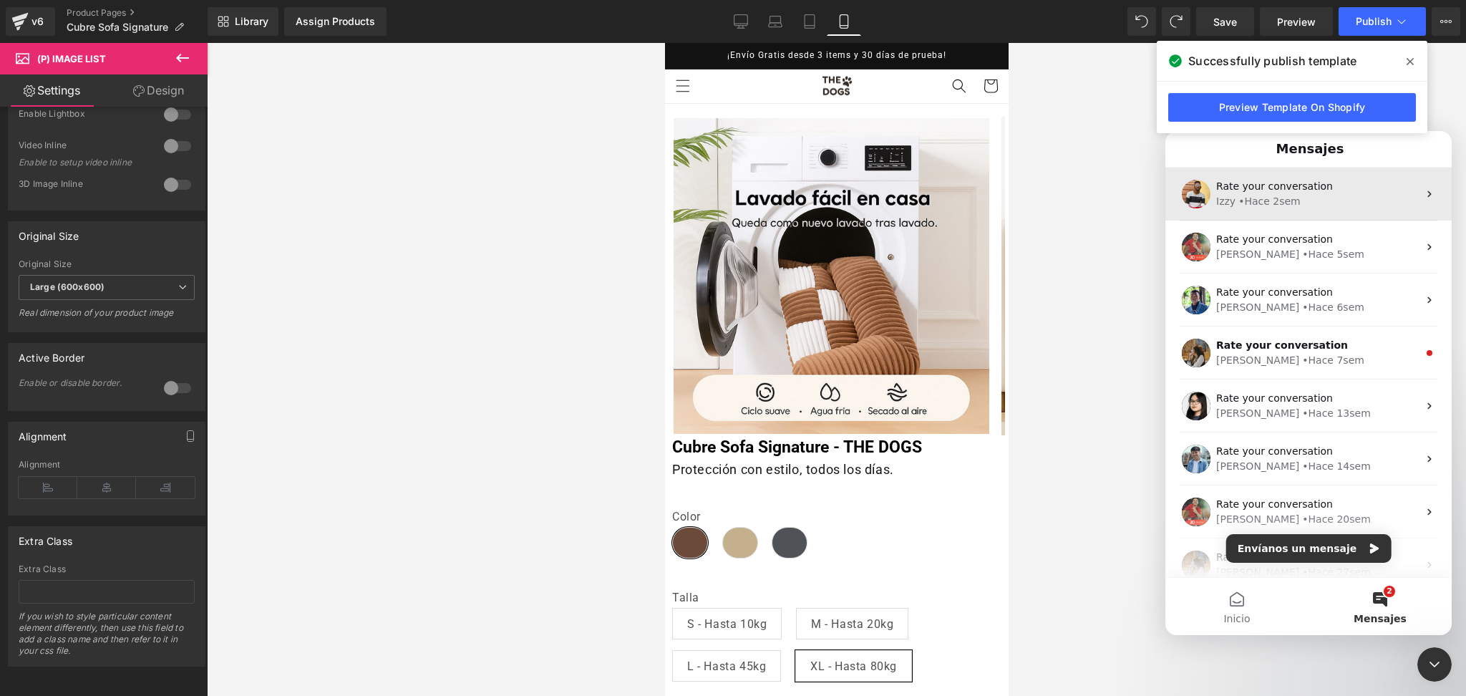
click at [1296, 210] on div "Rate your conversation Izzy • Hace 2sem" at bounding box center [1309, 194] width 286 height 53
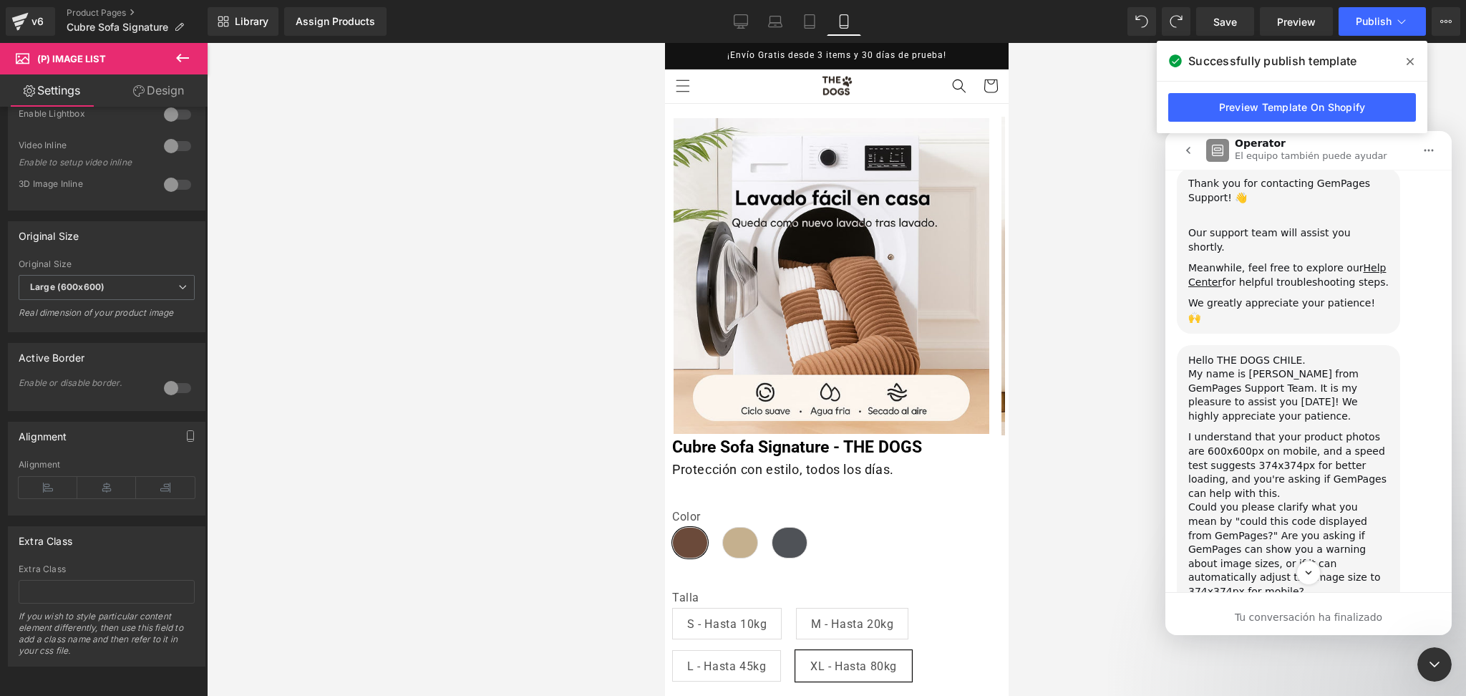
scroll to position [0, 0]
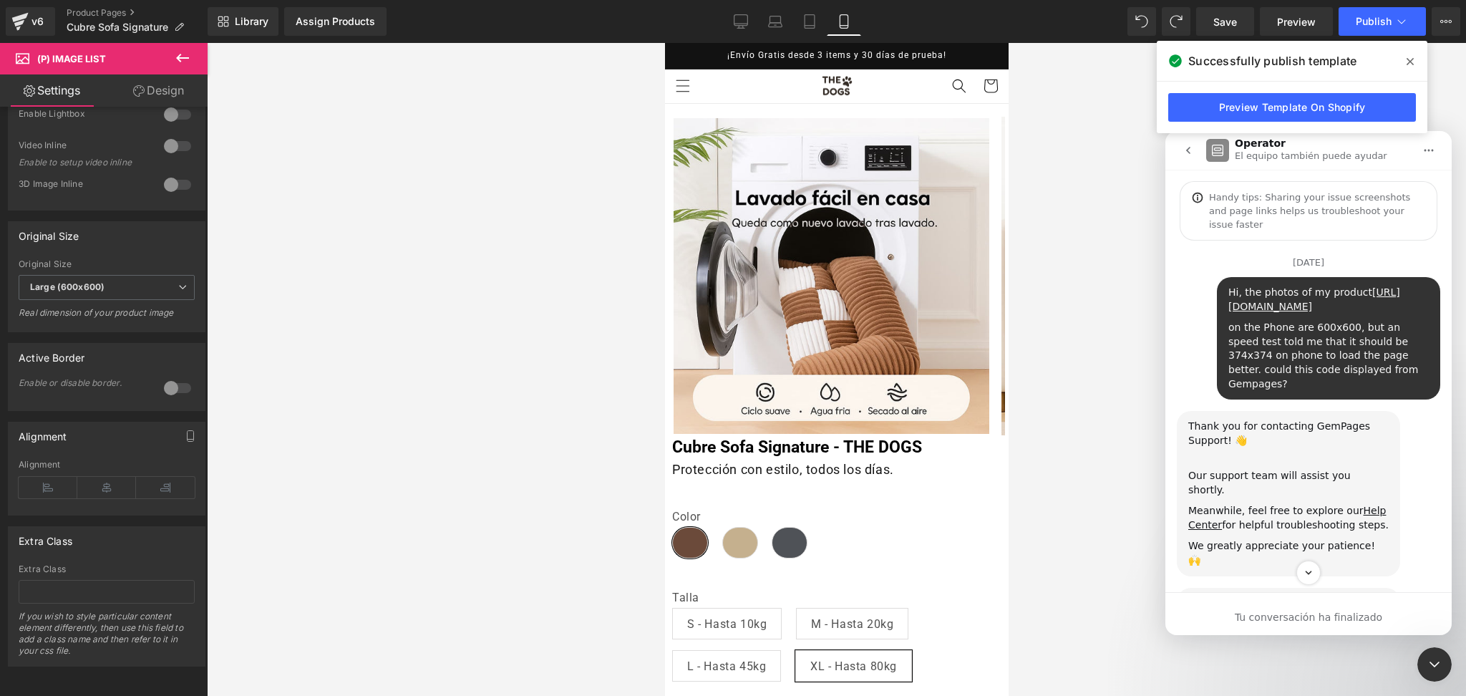
click at [1180, 141] on button "go back" at bounding box center [1188, 150] width 27 height 27
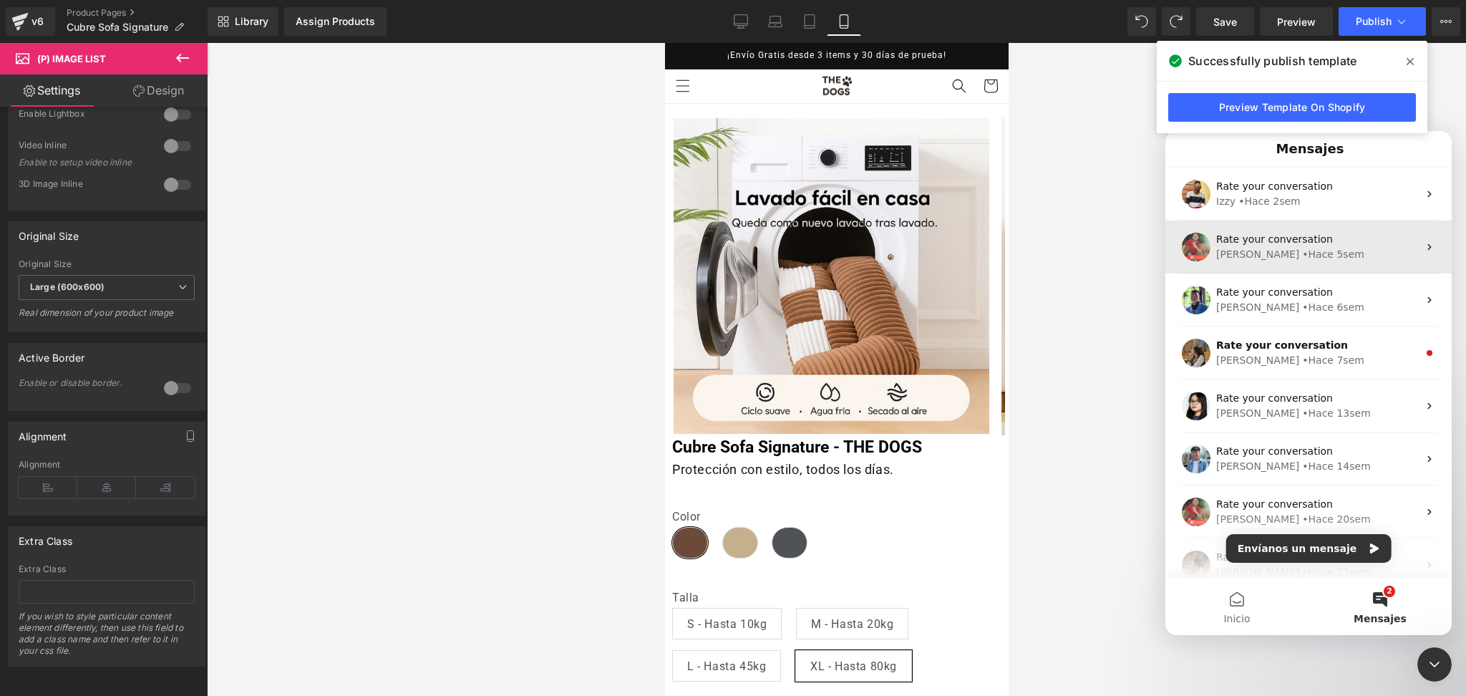
click at [1302, 261] on div "• Hace 5sem" at bounding box center [1333, 254] width 62 height 15
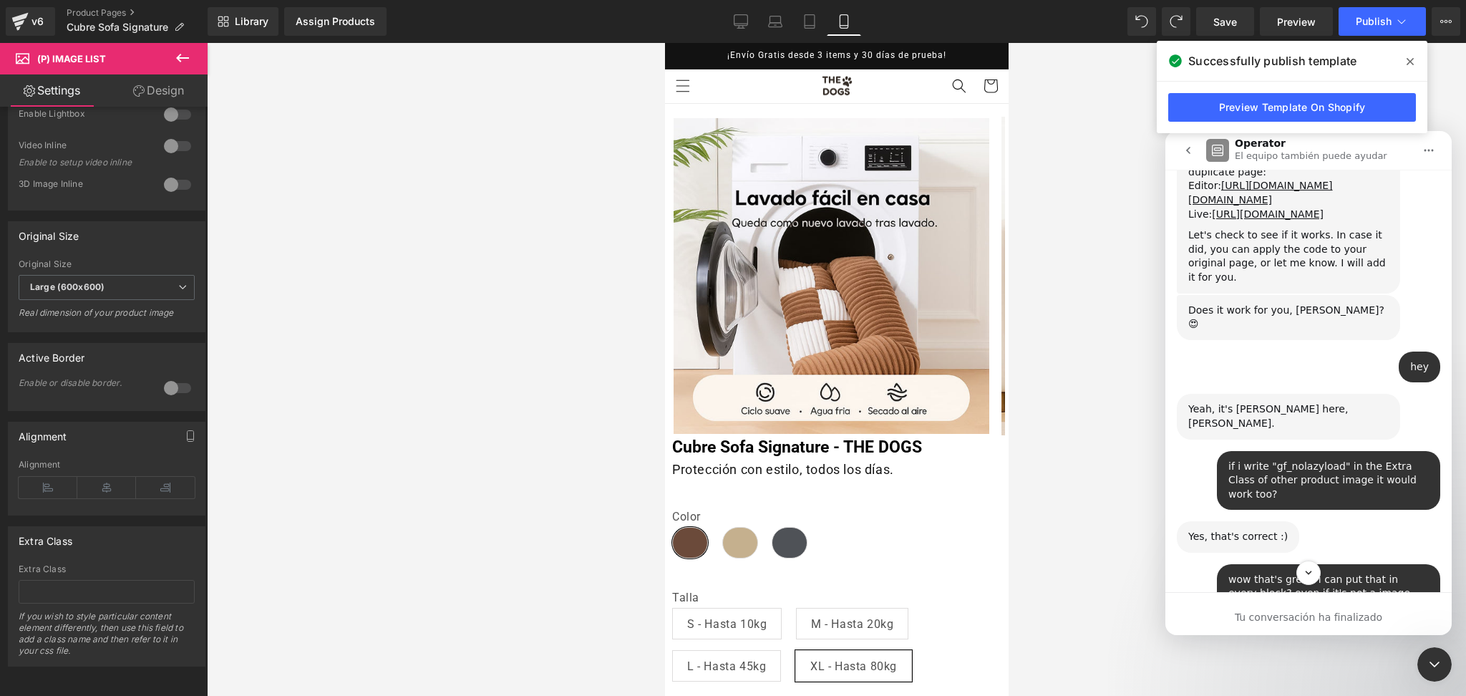
scroll to position [1389, 0]
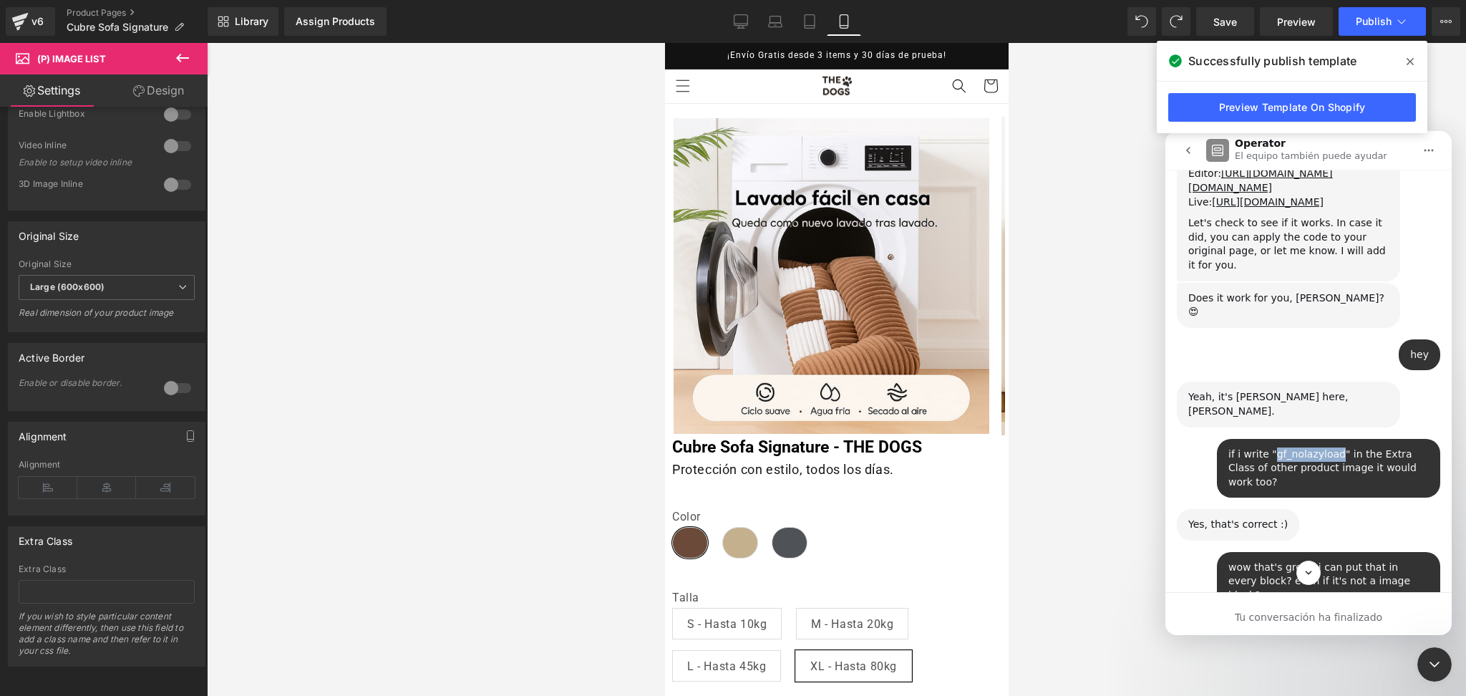
drag, startPoint x: 1260, startPoint y: 401, endPoint x: 1319, endPoint y: 403, distance: 59.5
click at [1319, 447] on div "if i write "gf_nolazyload" in the Extra Class of other product image it would w…" at bounding box center [1329, 468] width 200 height 42
copy div "gf_nolazyload"
click at [115, 582] on div at bounding box center [733, 326] width 1466 height 653
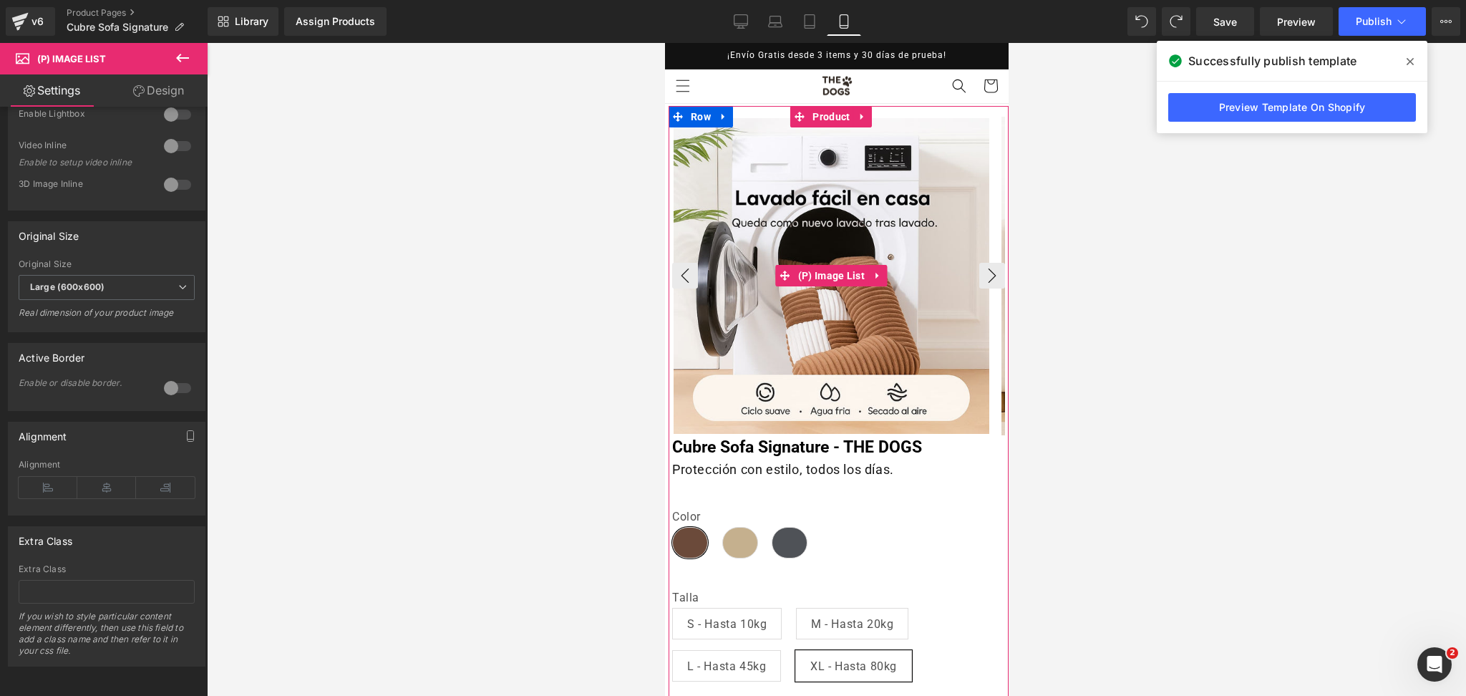
drag, startPoint x: 770, startPoint y: 238, endPoint x: 791, endPoint y: 238, distance: 20.8
click at [771, 238] on img at bounding box center [831, 276] width 316 height 316
click at [843, 274] on span "(P) Image List" at bounding box center [831, 275] width 74 height 21
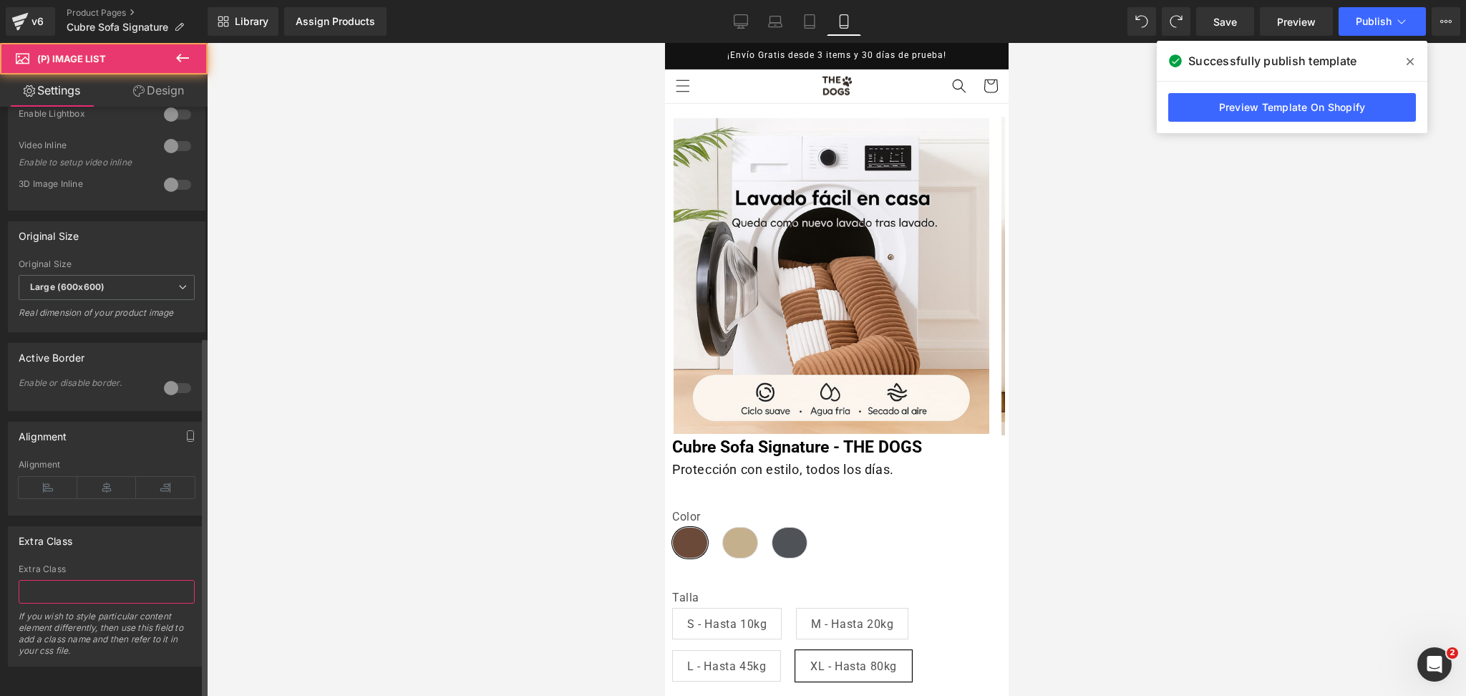
click at [96, 580] on input "text" at bounding box center [107, 592] width 176 height 24
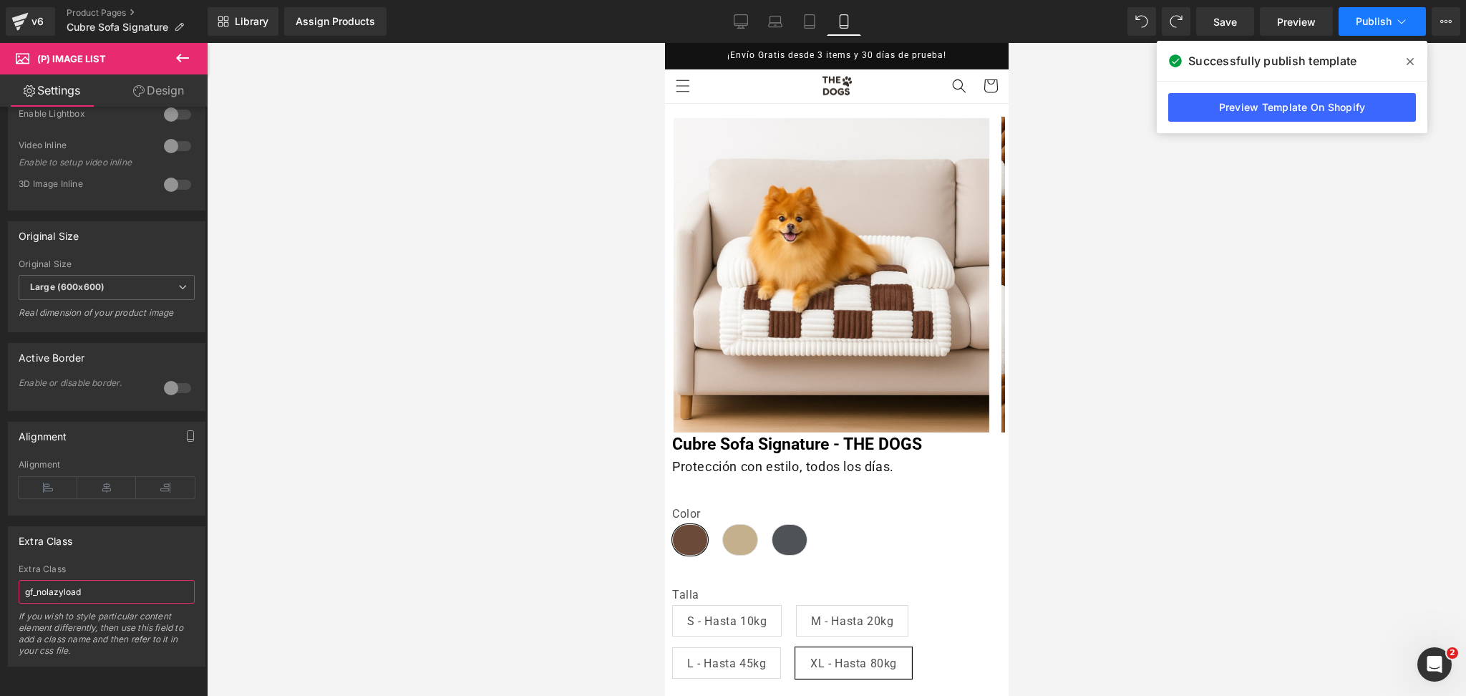
type input "gf_nolazyload"
click at [1378, 34] on button "Publish" at bounding box center [1382, 21] width 87 height 29
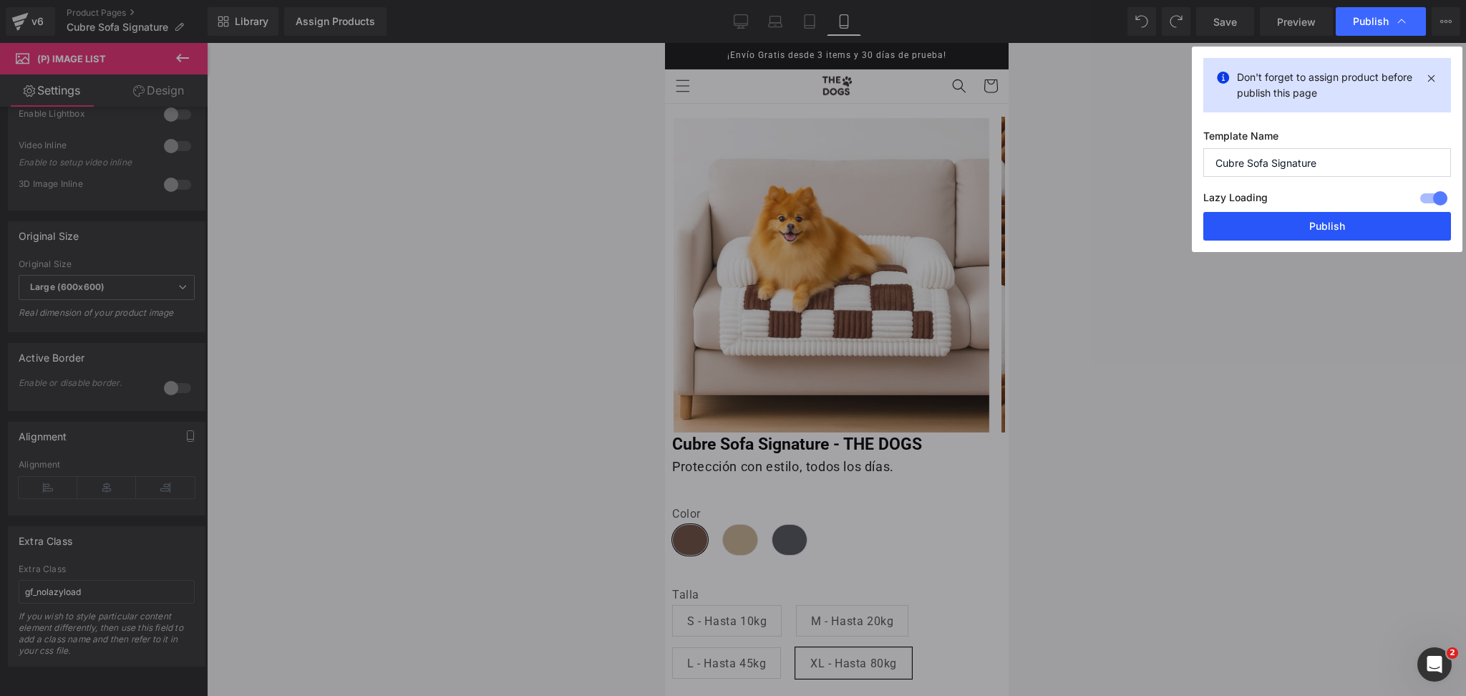
click at [1332, 223] on button "Publish" at bounding box center [1328, 226] width 248 height 29
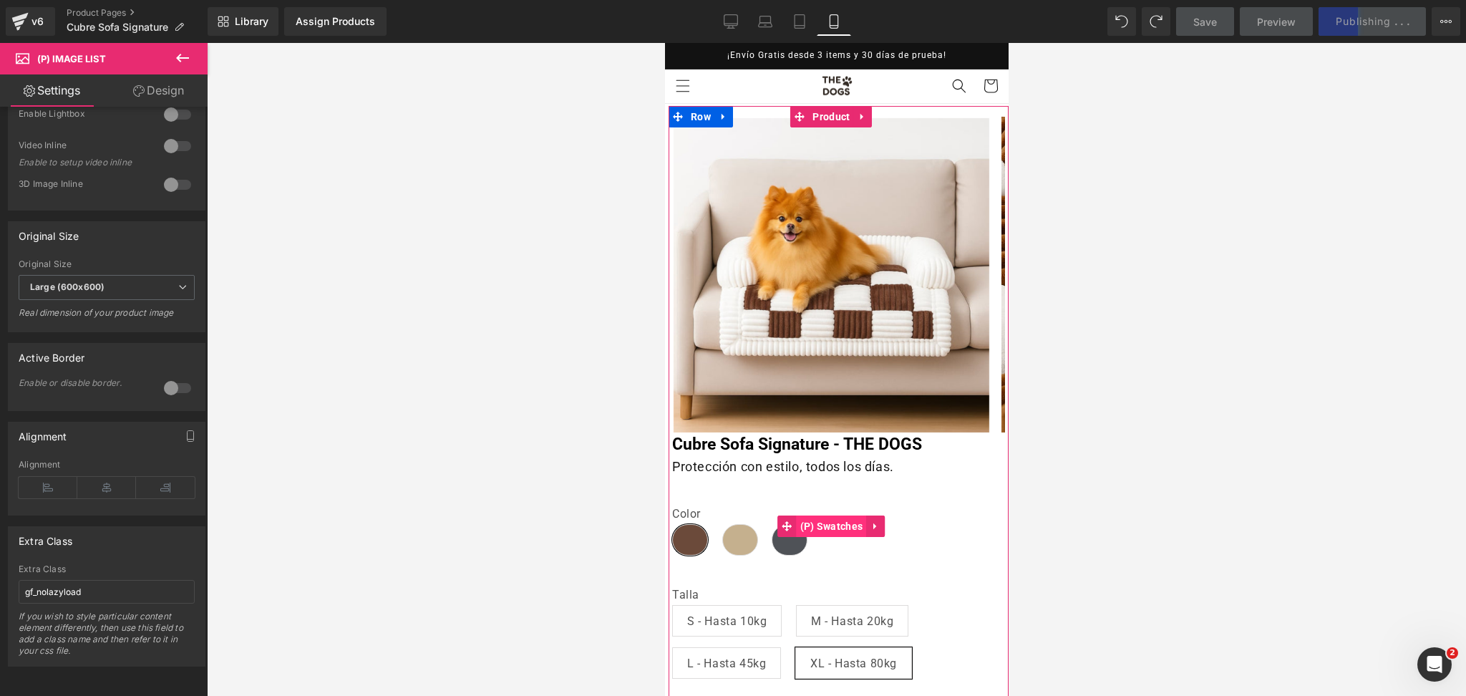
click at [824, 536] on span "(P) Swatches" at bounding box center [831, 525] width 70 height 21
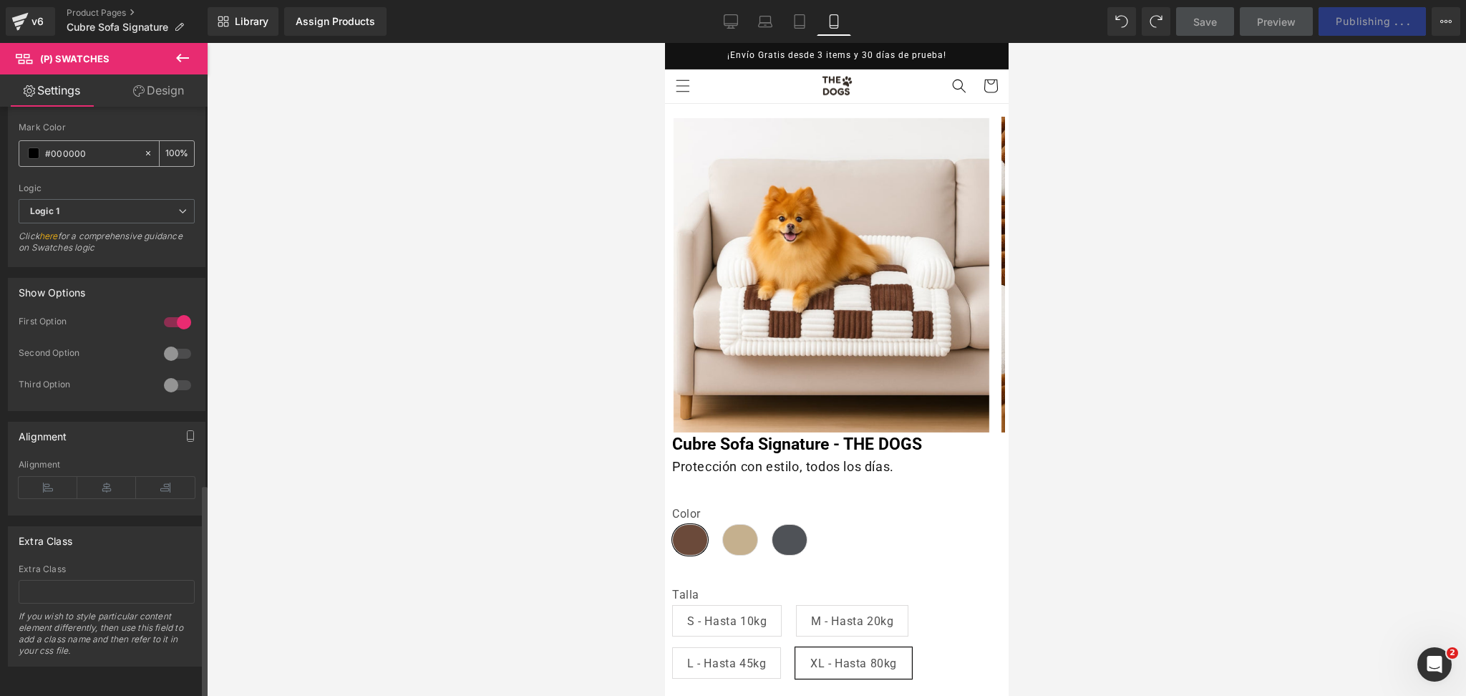
scroll to position [1034, 0]
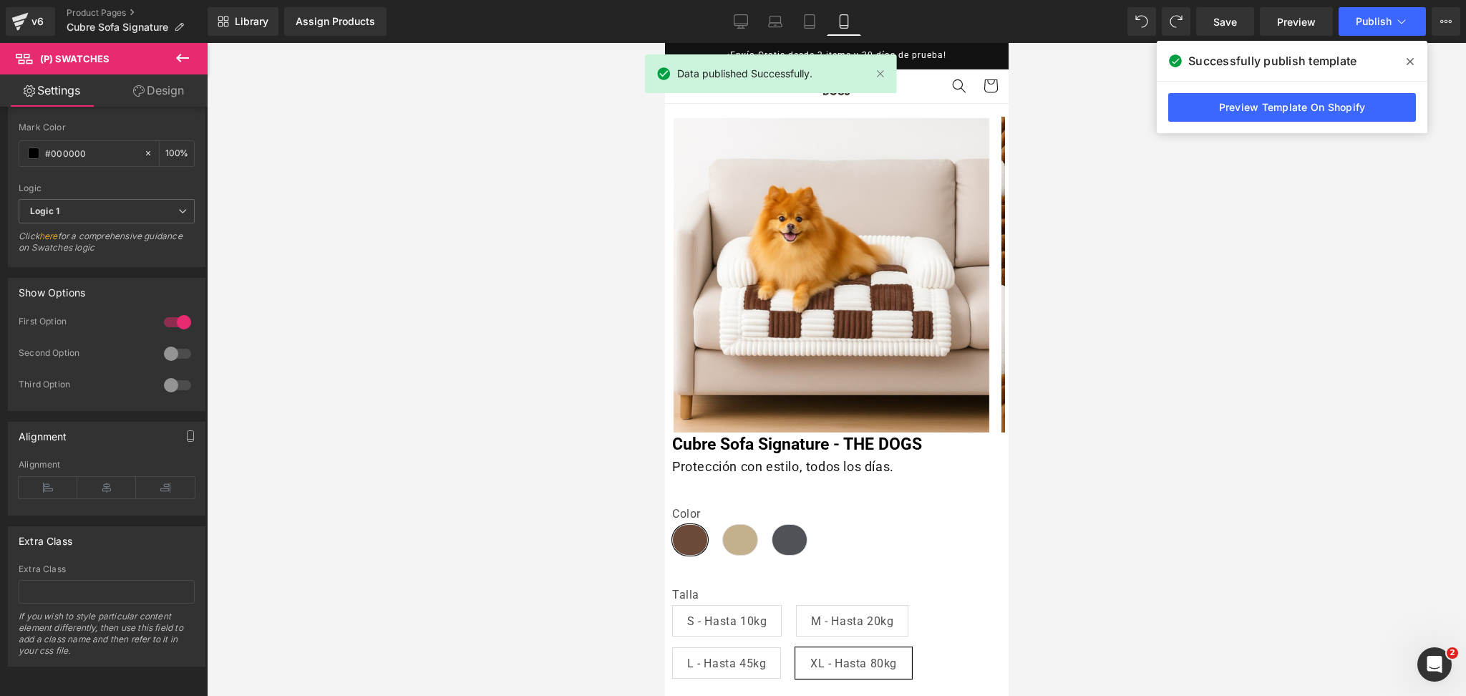
click at [1407, 63] on icon at bounding box center [1410, 61] width 7 height 11
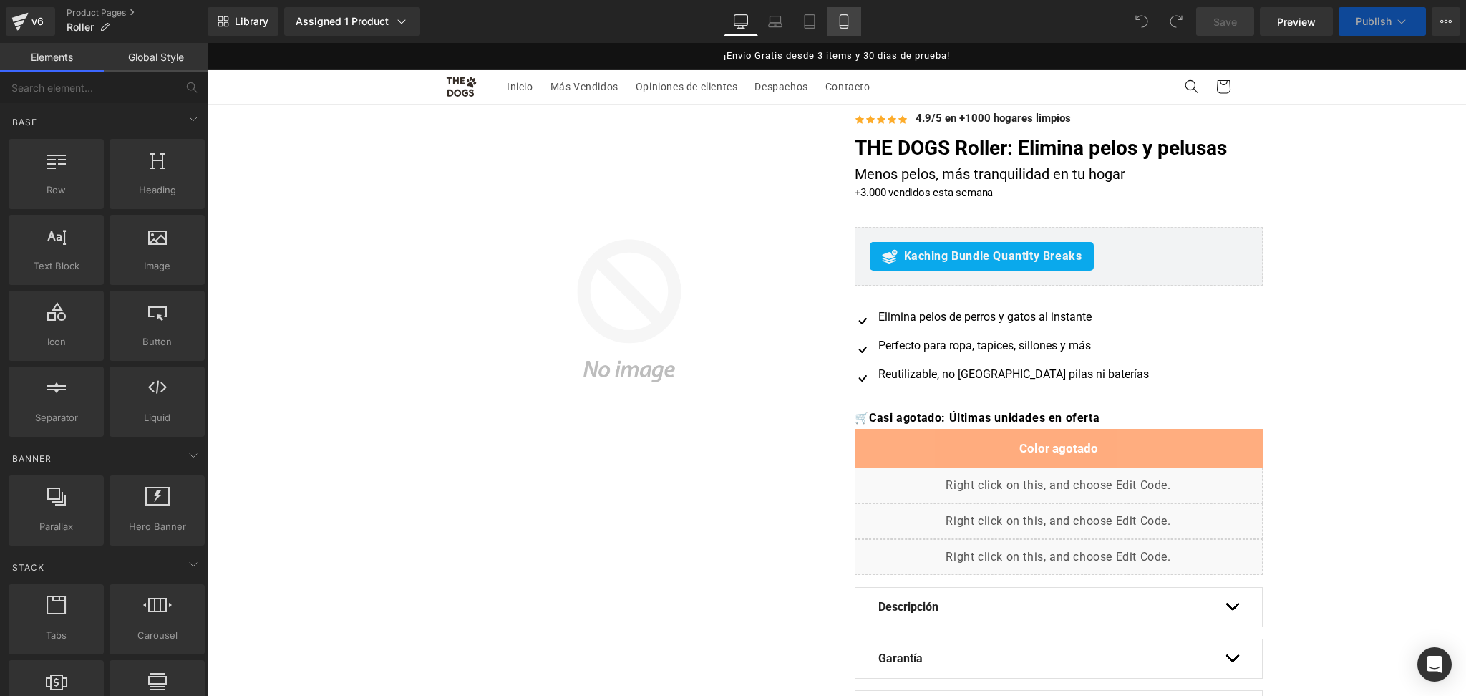
click at [851, 18] on link "Mobile" at bounding box center [844, 21] width 34 height 29
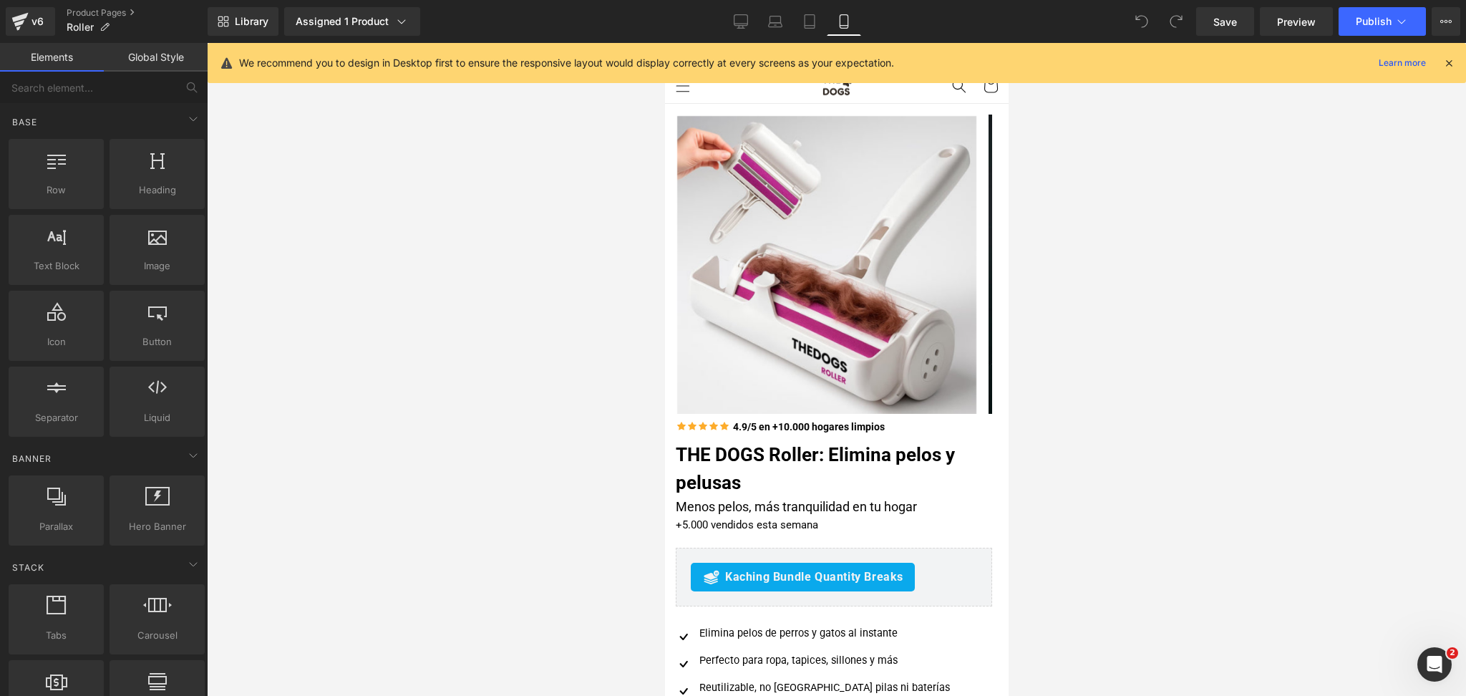
click at [1449, 64] on icon at bounding box center [1449, 63] width 13 height 13
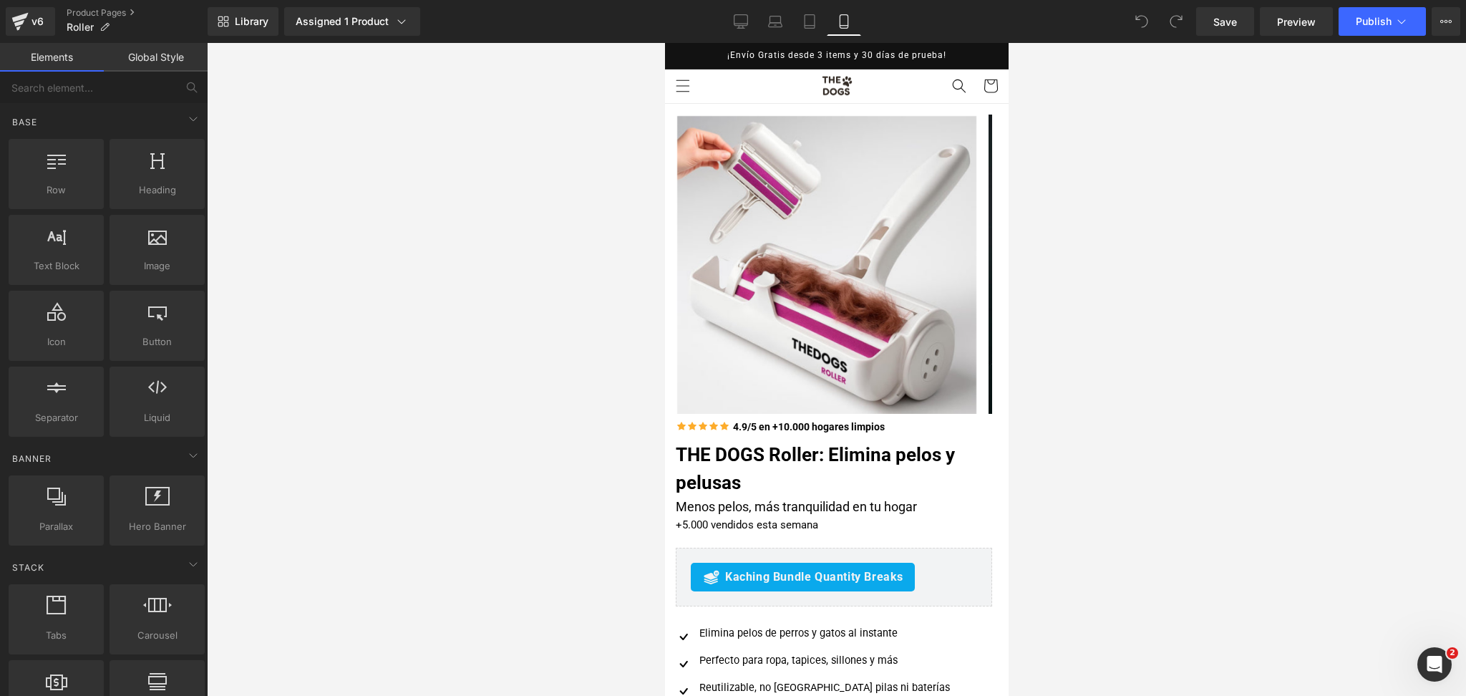
click at [110, 3] on div "v6 Product Pages Roller" at bounding box center [104, 21] width 208 height 43
click at [119, 11] on link "Product Pages" at bounding box center [137, 12] width 141 height 11
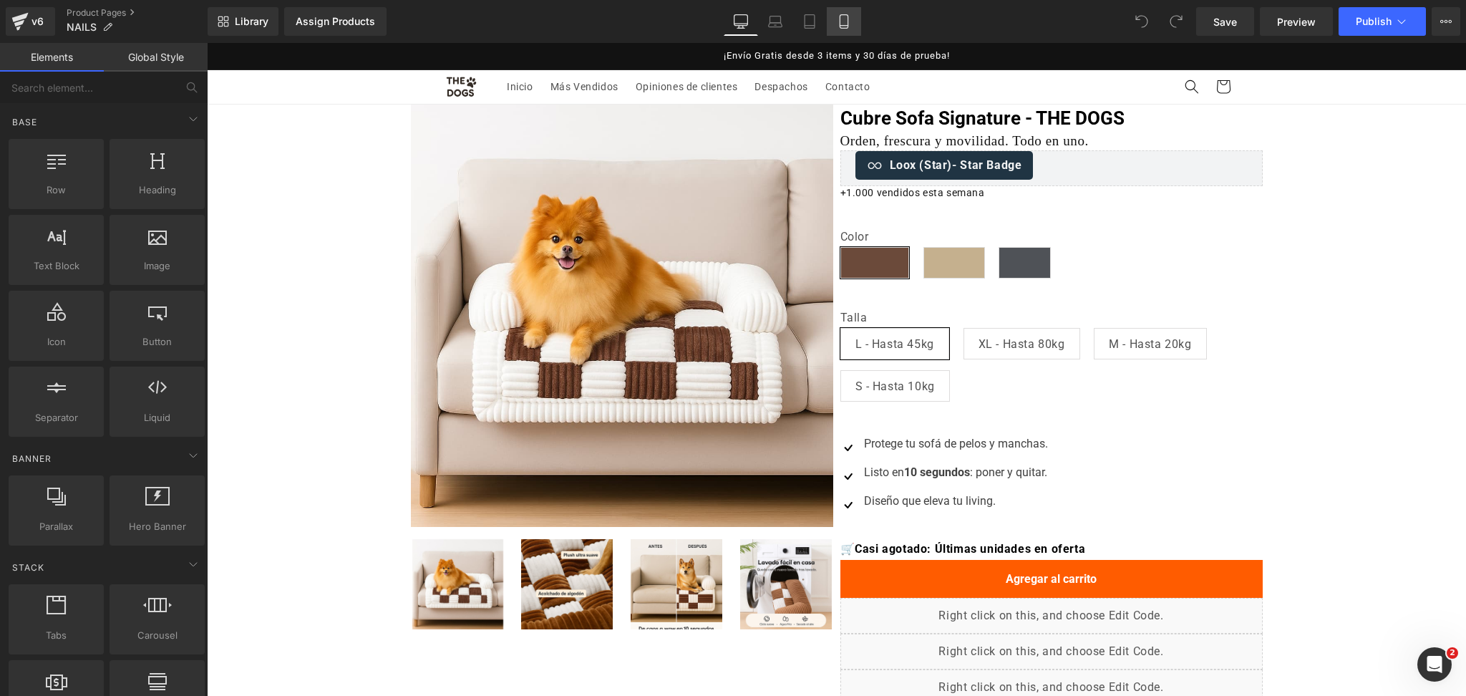
click at [843, 26] on icon at bounding box center [844, 21] width 14 height 14
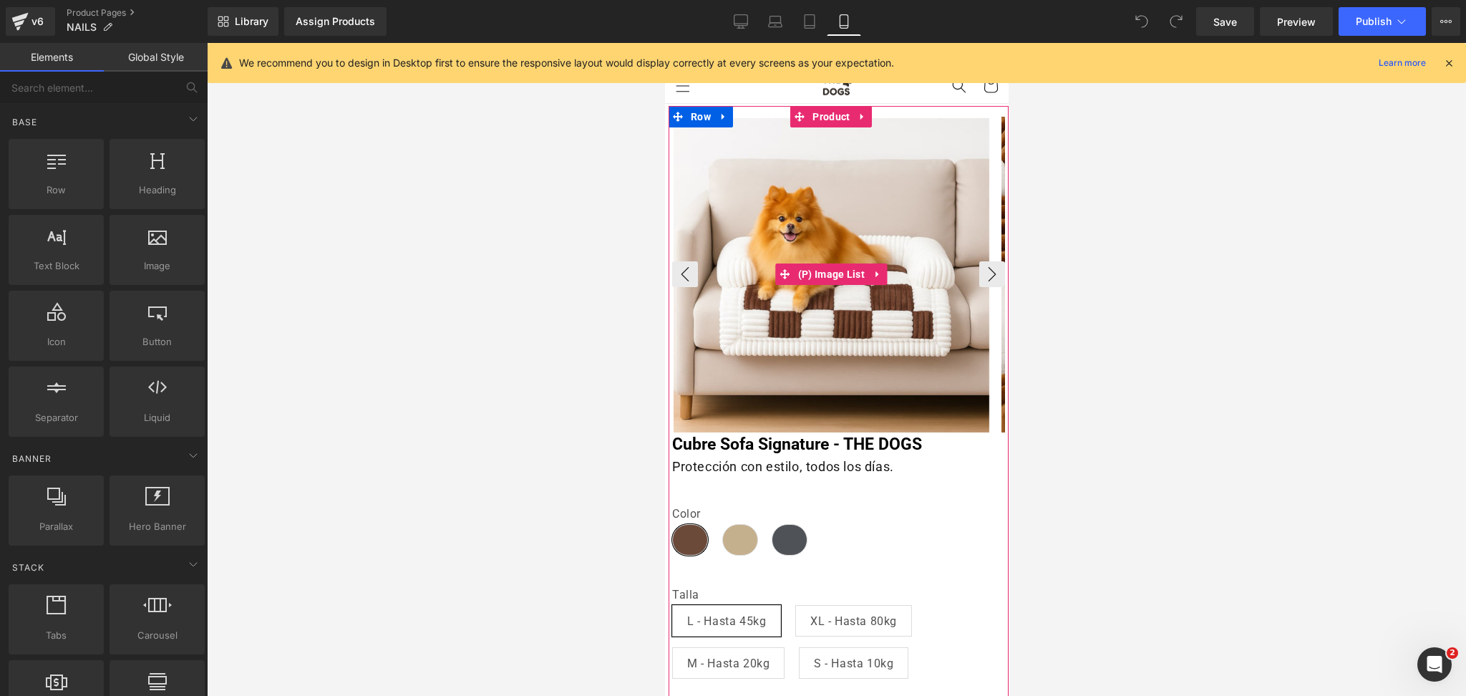
click at [824, 130] on img at bounding box center [831, 276] width 316 height 316
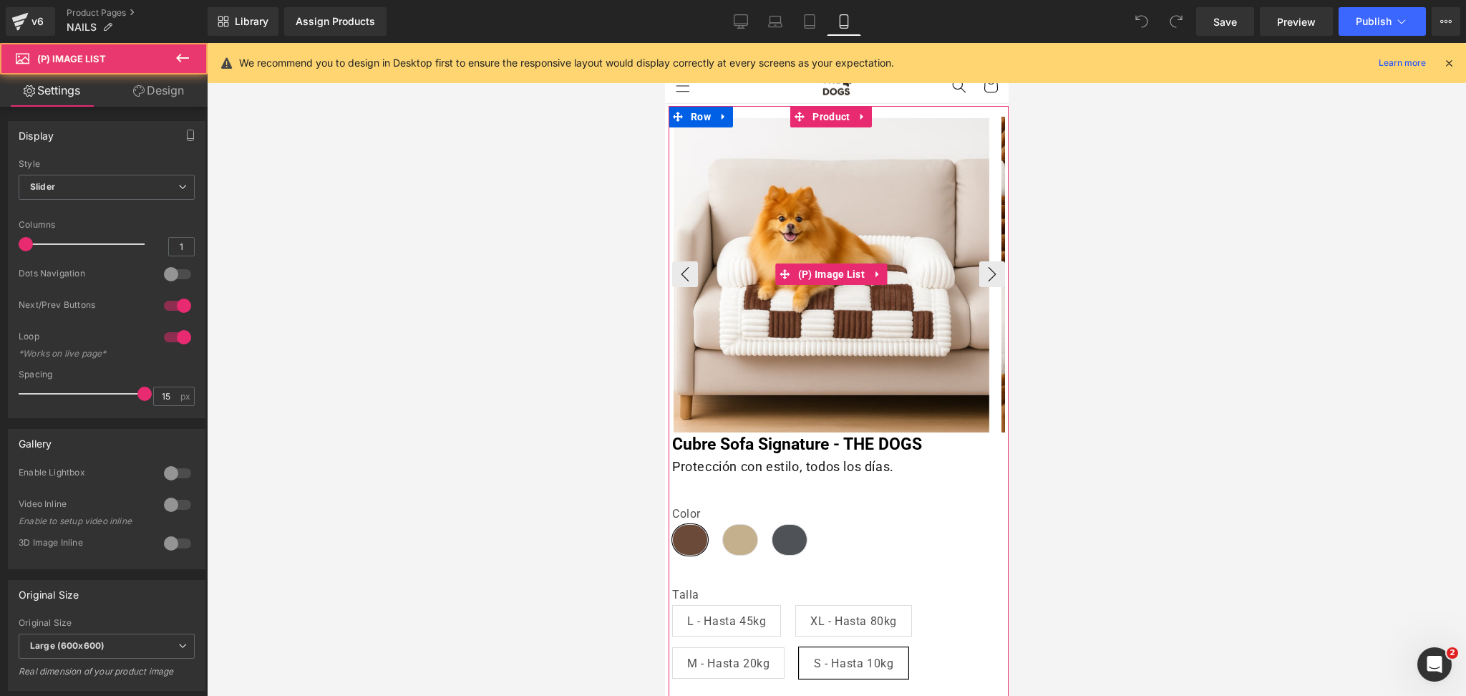
click at [825, 127] on span "Product" at bounding box center [830, 116] width 44 height 21
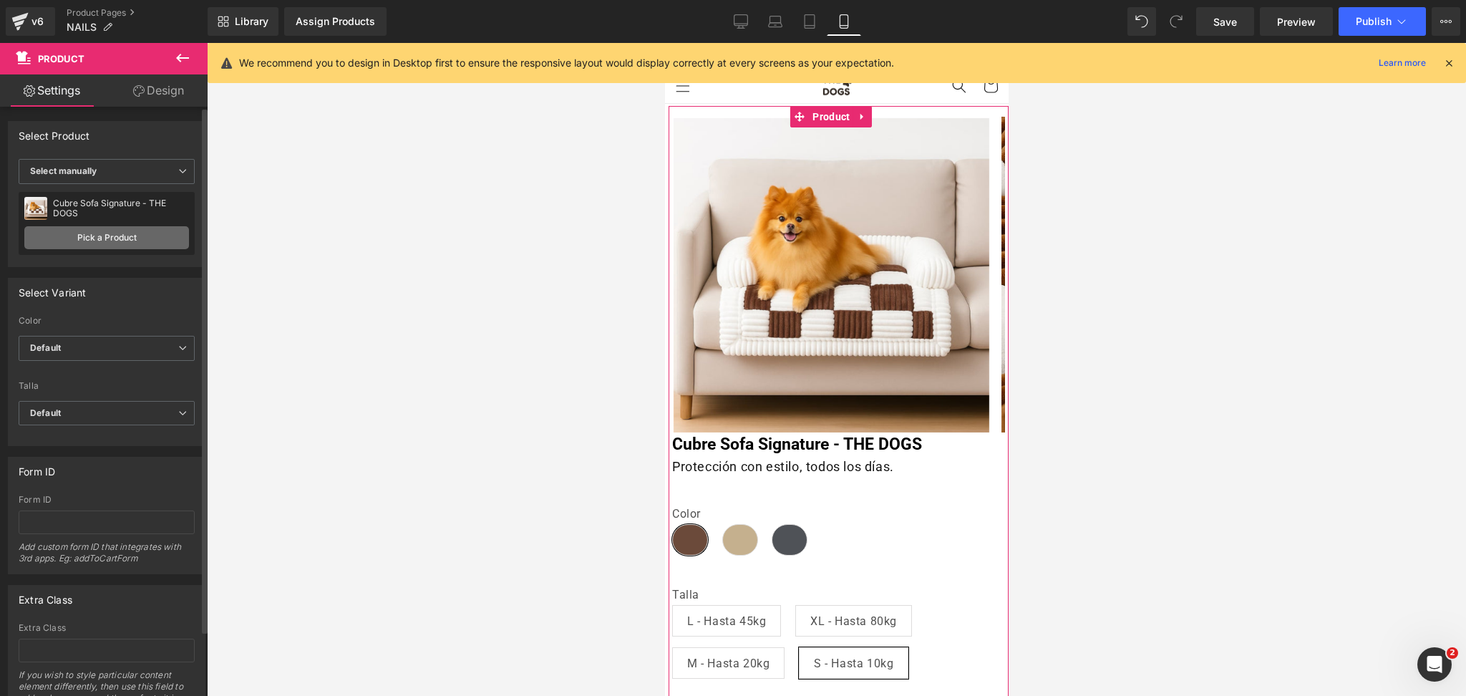
click at [145, 231] on link "Pick a Product" at bounding box center [106, 237] width 165 height 23
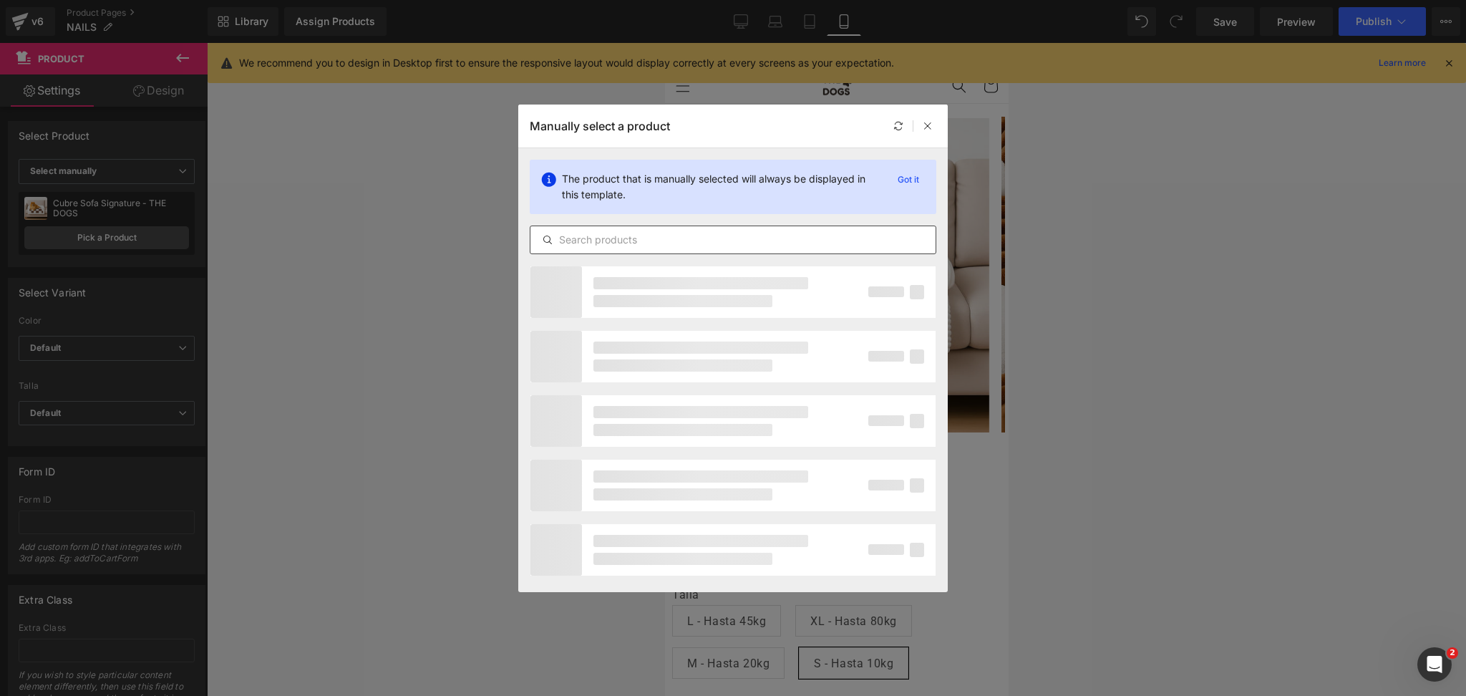
click at [663, 230] on div at bounding box center [733, 240] width 407 height 29
click at [661, 241] on input "text" at bounding box center [733, 239] width 405 height 17
click at [634, 252] on div at bounding box center [733, 240] width 407 height 29
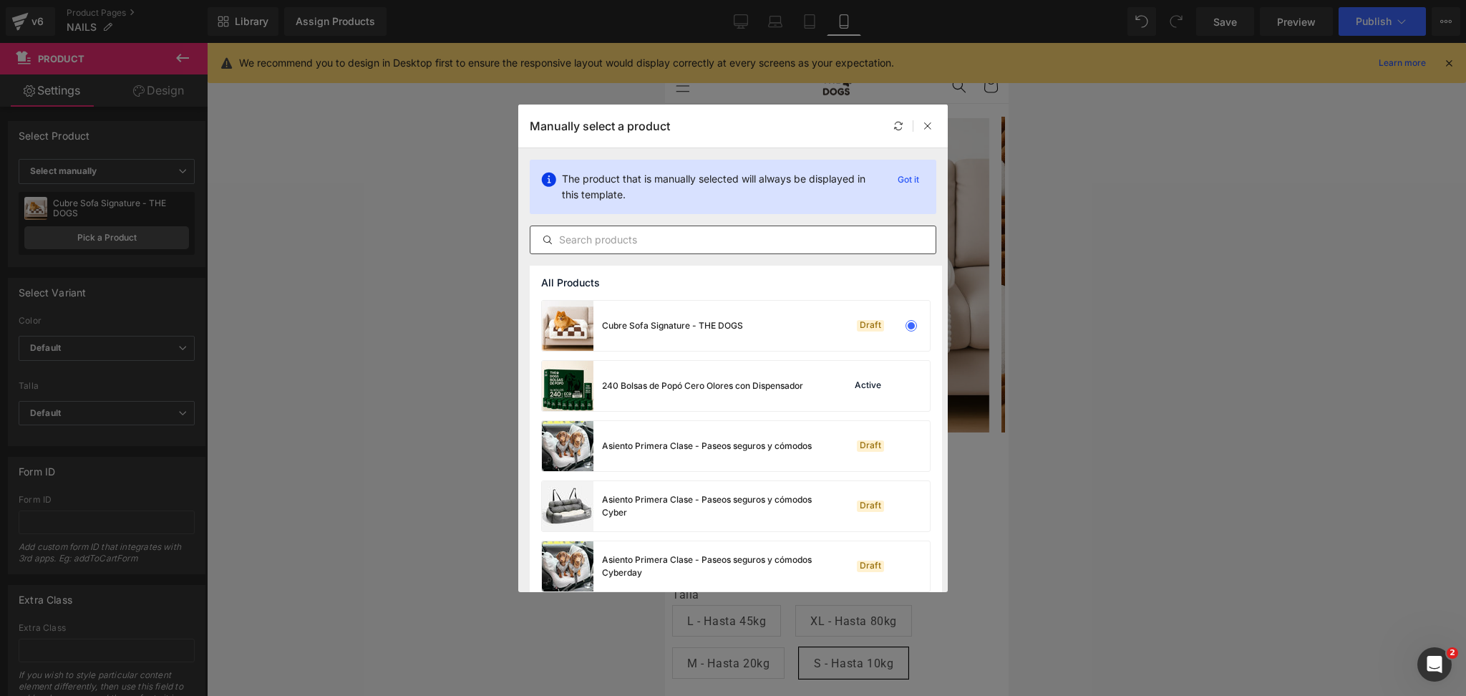
click at [598, 242] on input "text" at bounding box center [733, 239] width 405 height 17
click at [601, 240] on input "text" at bounding box center [733, 239] width 405 height 17
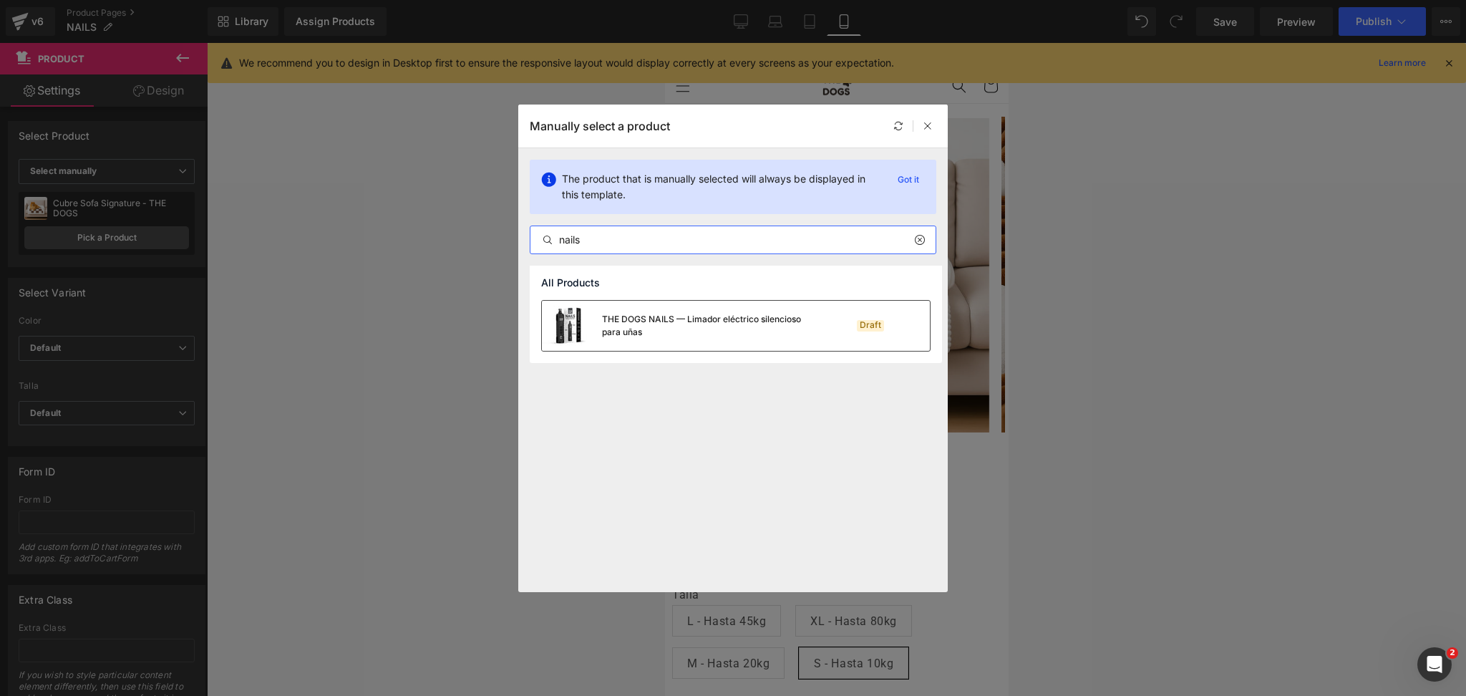
type input "nails"
click at [762, 342] on div "THE DOGS NAILS — Limador eléctrico silencioso para uñas" at bounding box center [679, 326] width 275 height 50
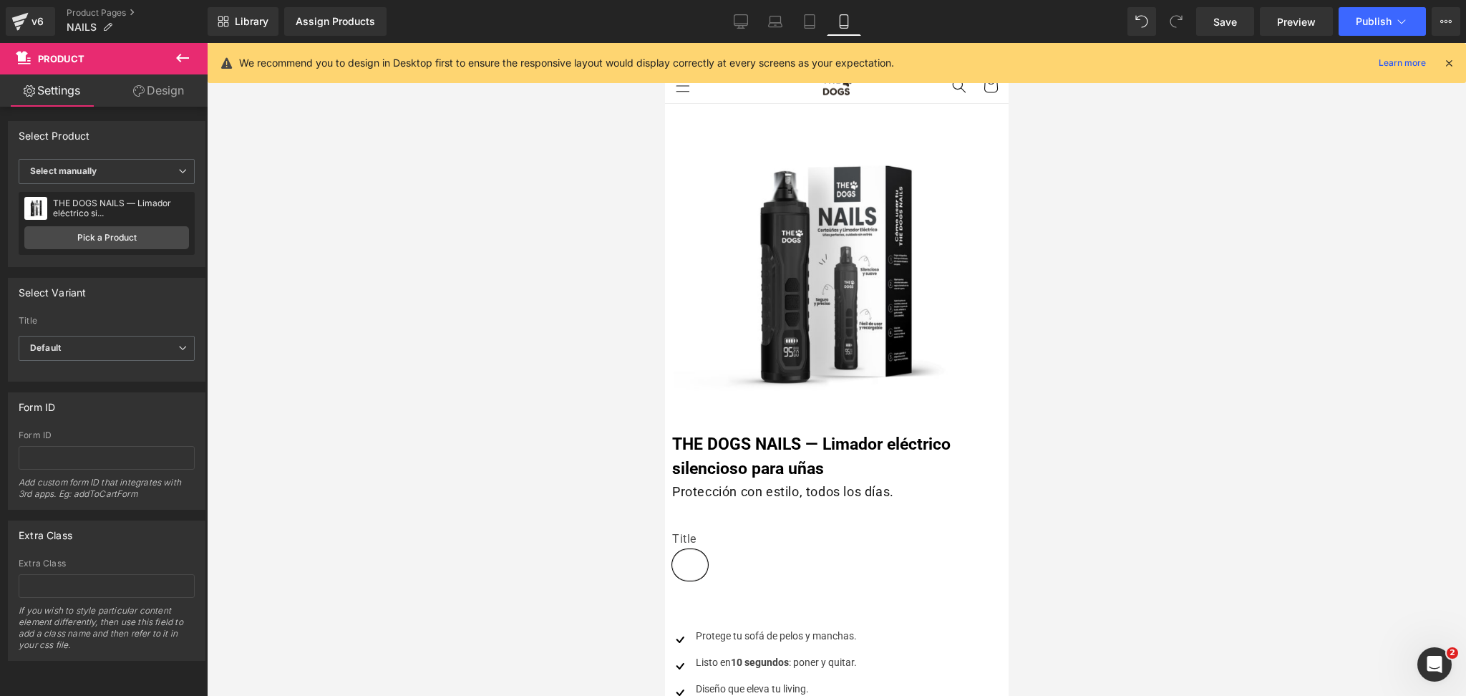
click at [1018, 204] on div at bounding box center [836, 369] width 1259 height 653
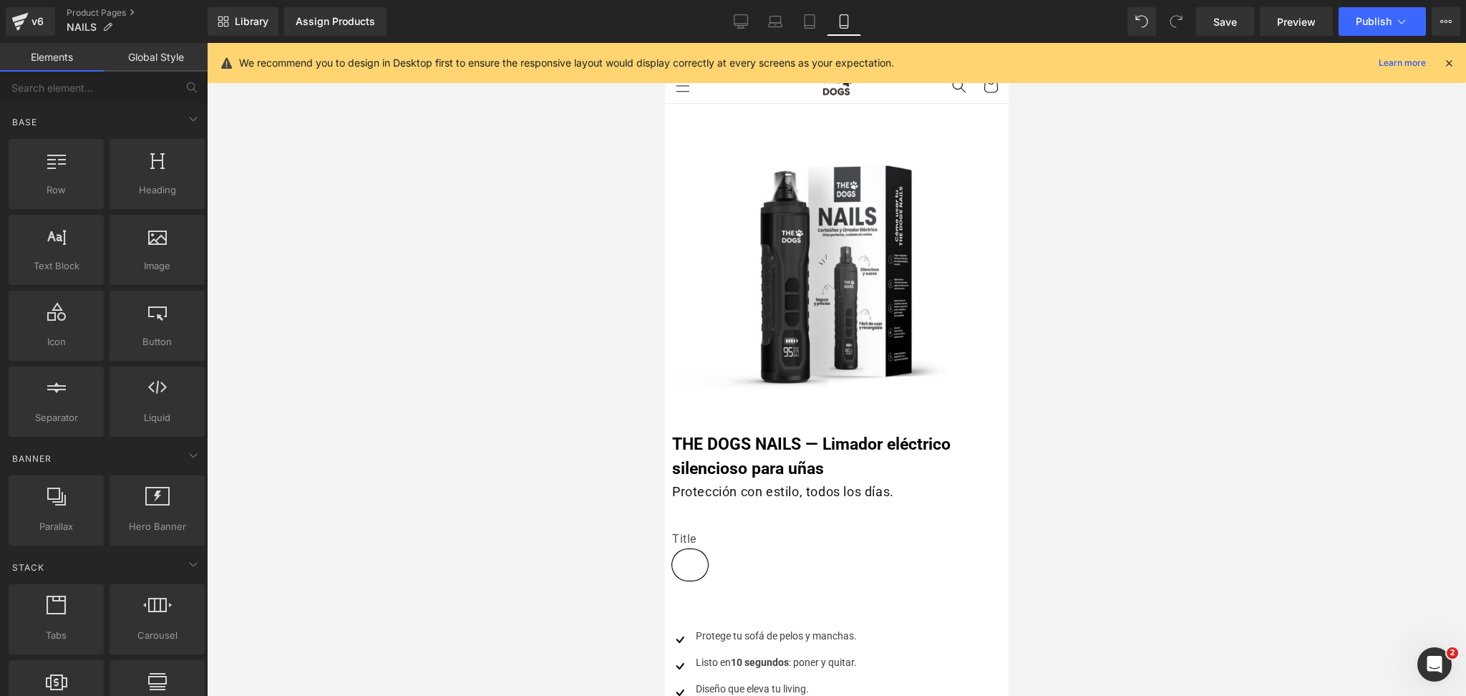
click at [1449, 63] on icon at bounding box center [1449, 63] width 13 height 13
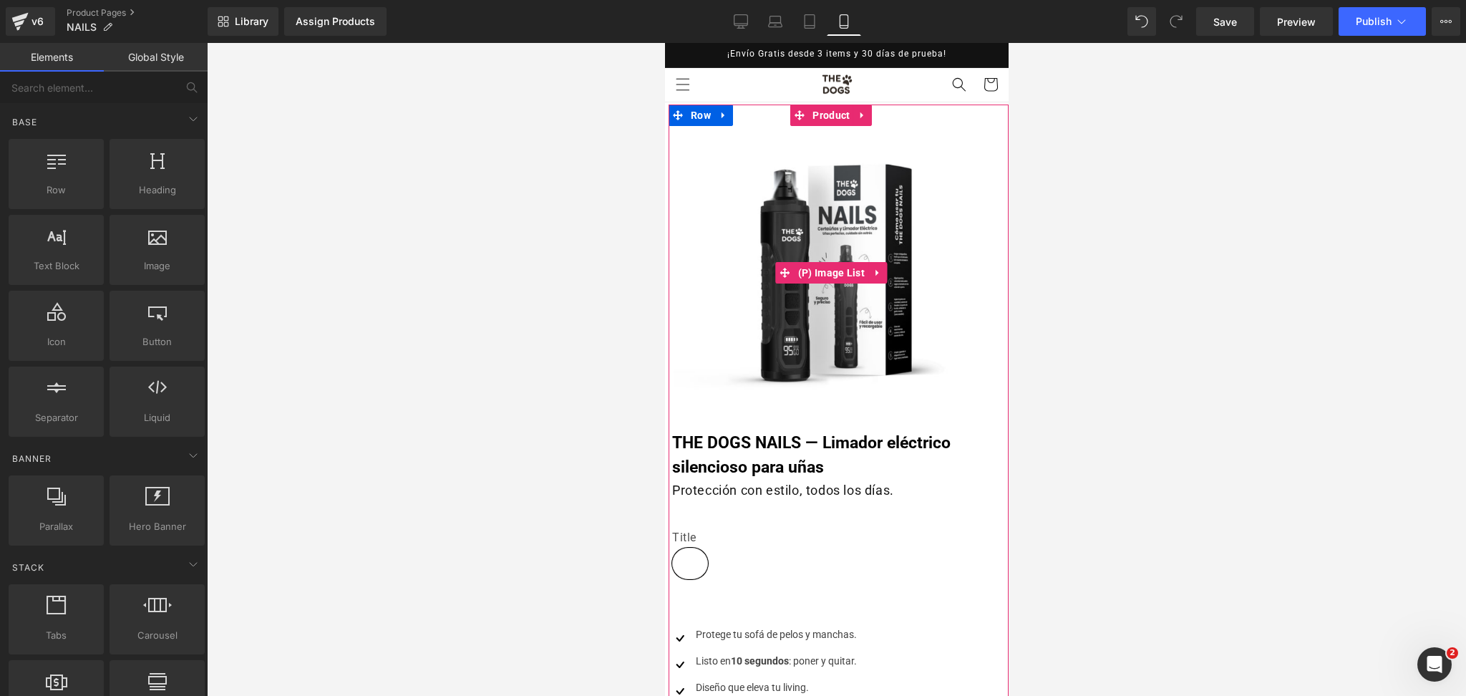
scroll to position [95, 0]
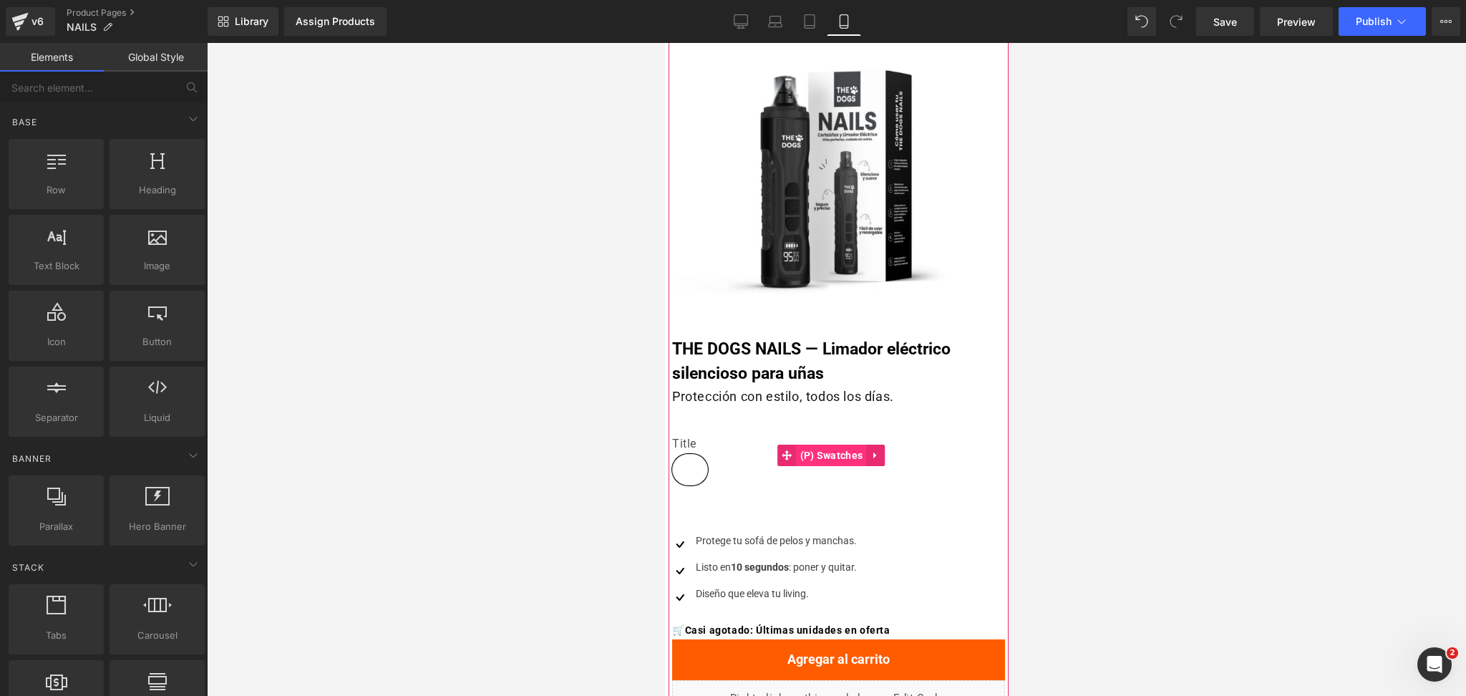
click at [823, 451] on span "(P) Swatches" at bounding box center [831, 455] width 70 height 21
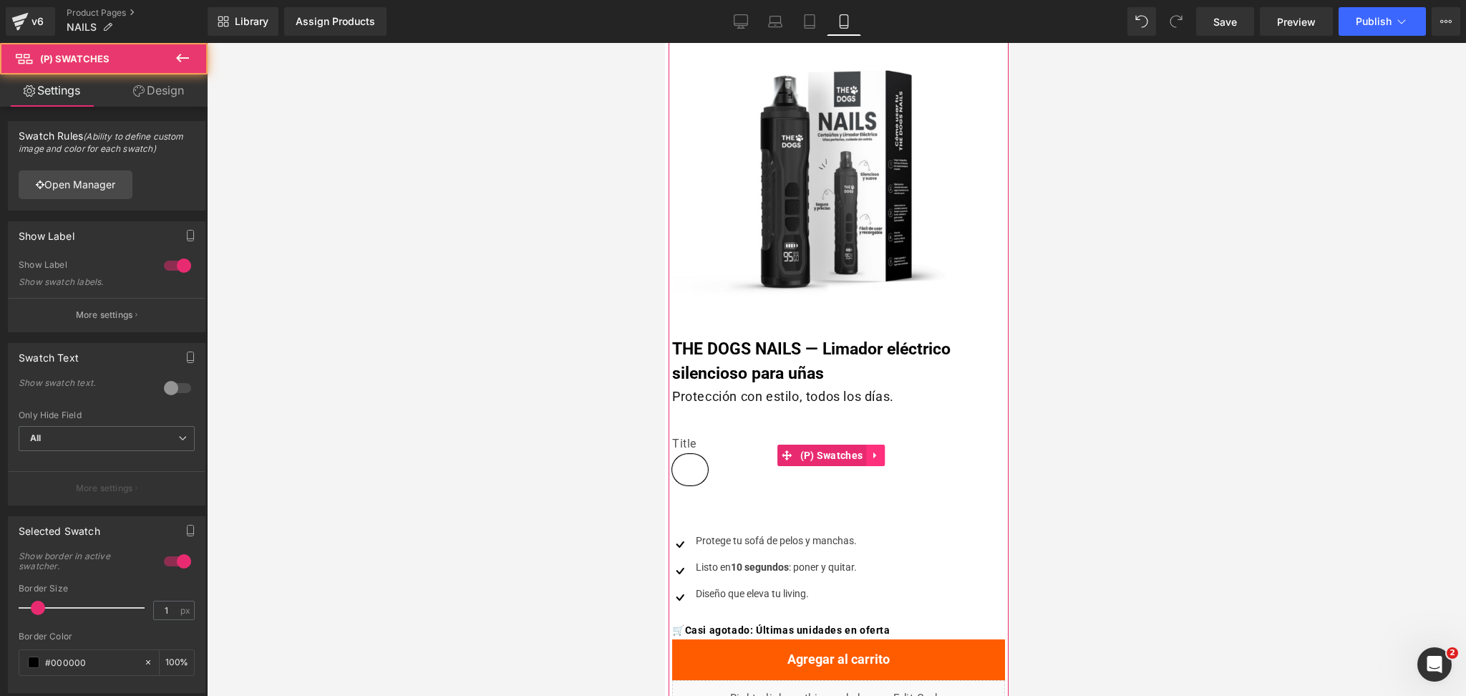
click at [874, 455] on icon at bounding box center [874, 455] width 3 height 6
click at [881, 457] on icon at bounding box center [884, 455] width 10 height 11
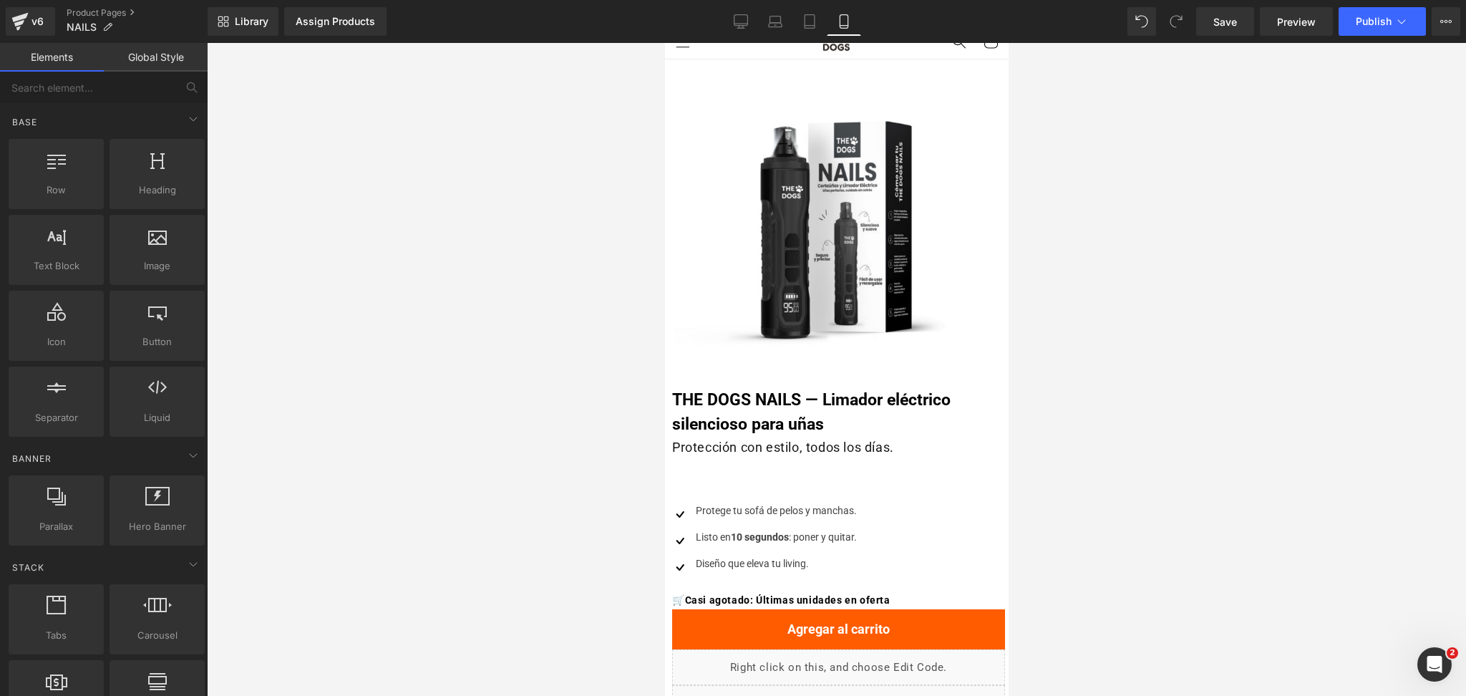
scroll to position [0, 0]
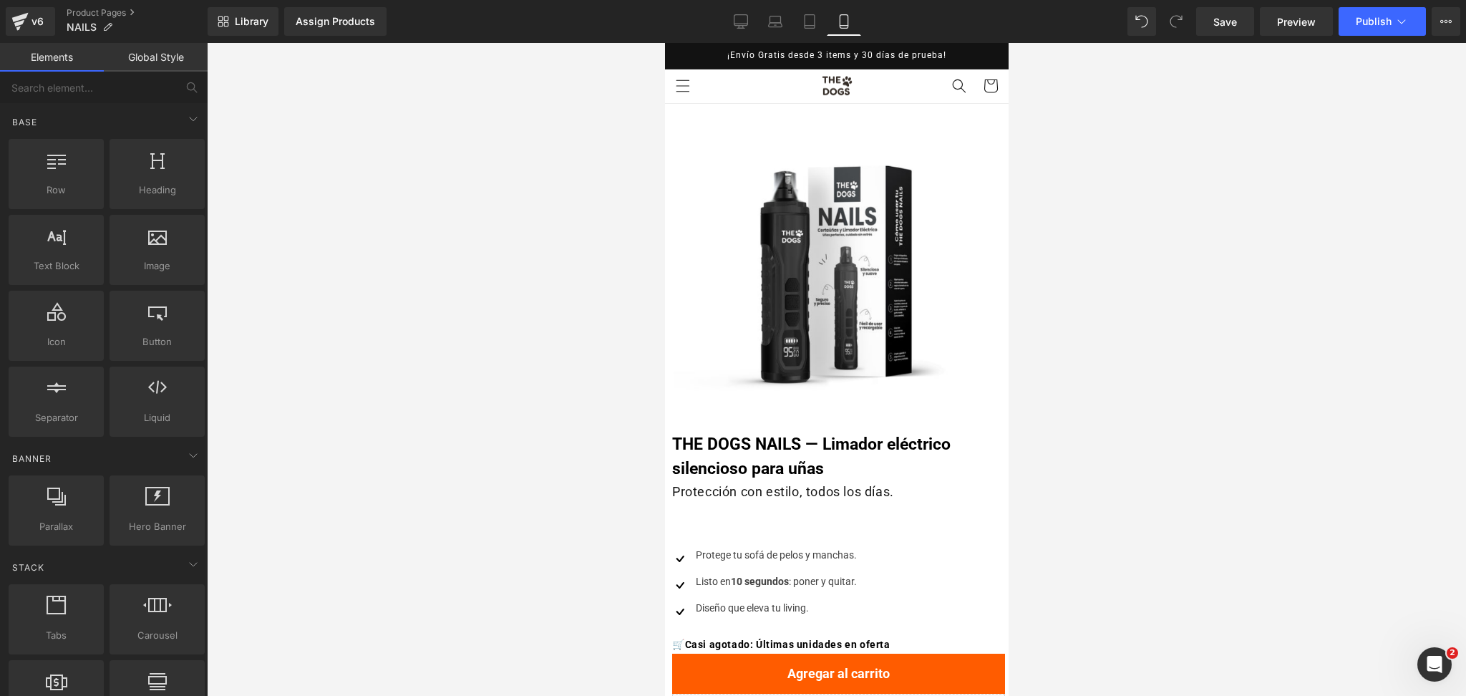
click at [1072, 238] on div at bounding box center [836, 369] width 1259 height 653
click at [839, 456] on span "(P) Title" at bounding box center [831, 457] width 47 height 21
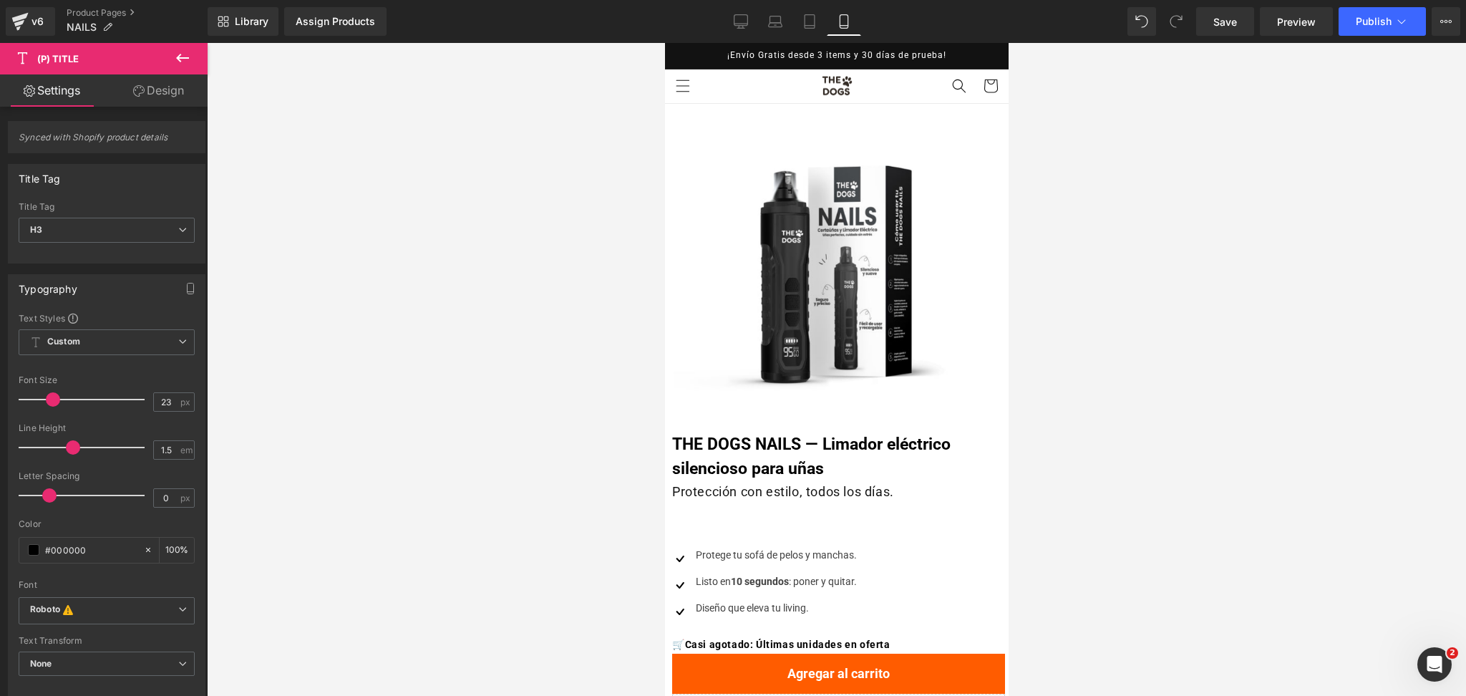
drag, startPoint x: 1144, startPoint y: 267, endPoint x: 1050, endPoint y: 298, distance: 98.7
click at [1137, 276] on div at bounding box center [836, 369] width 1259 height 653
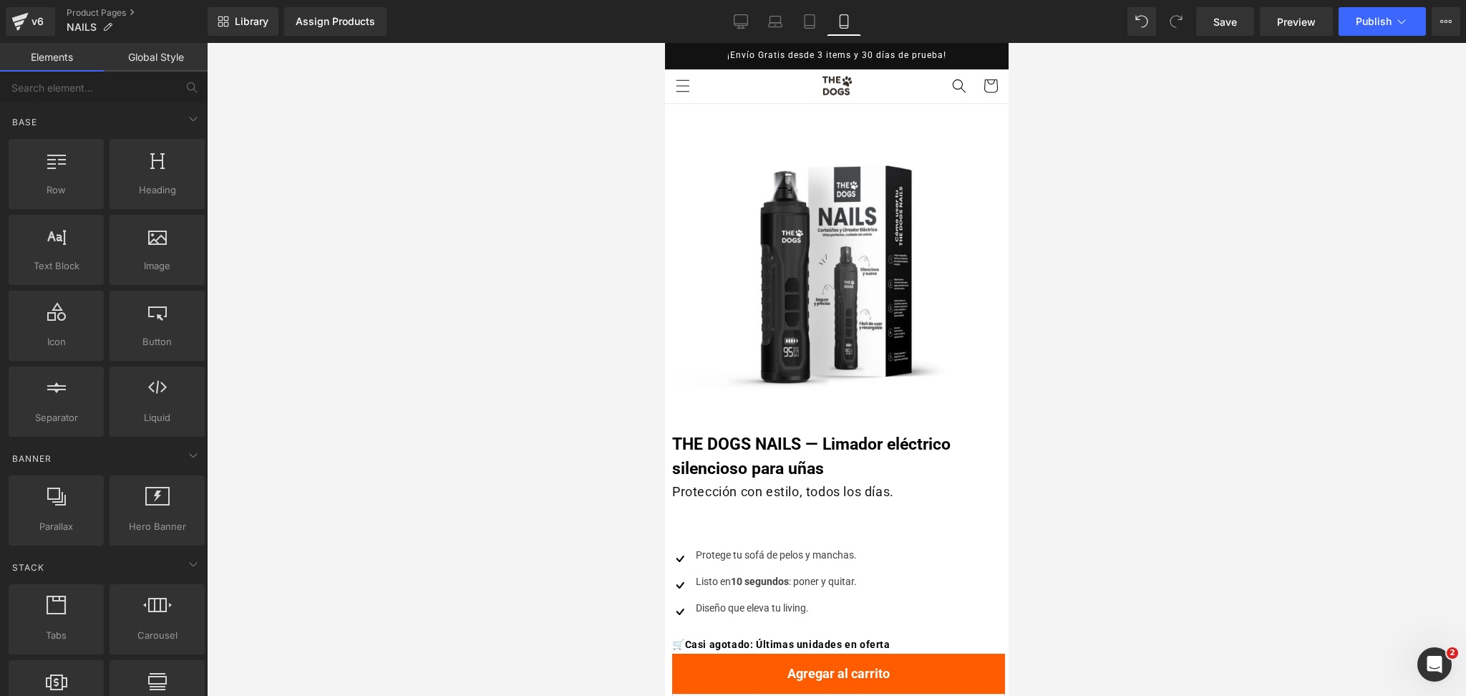
click at [1090, 230] on div at bounding box center [836, 369] width 1259 height 653
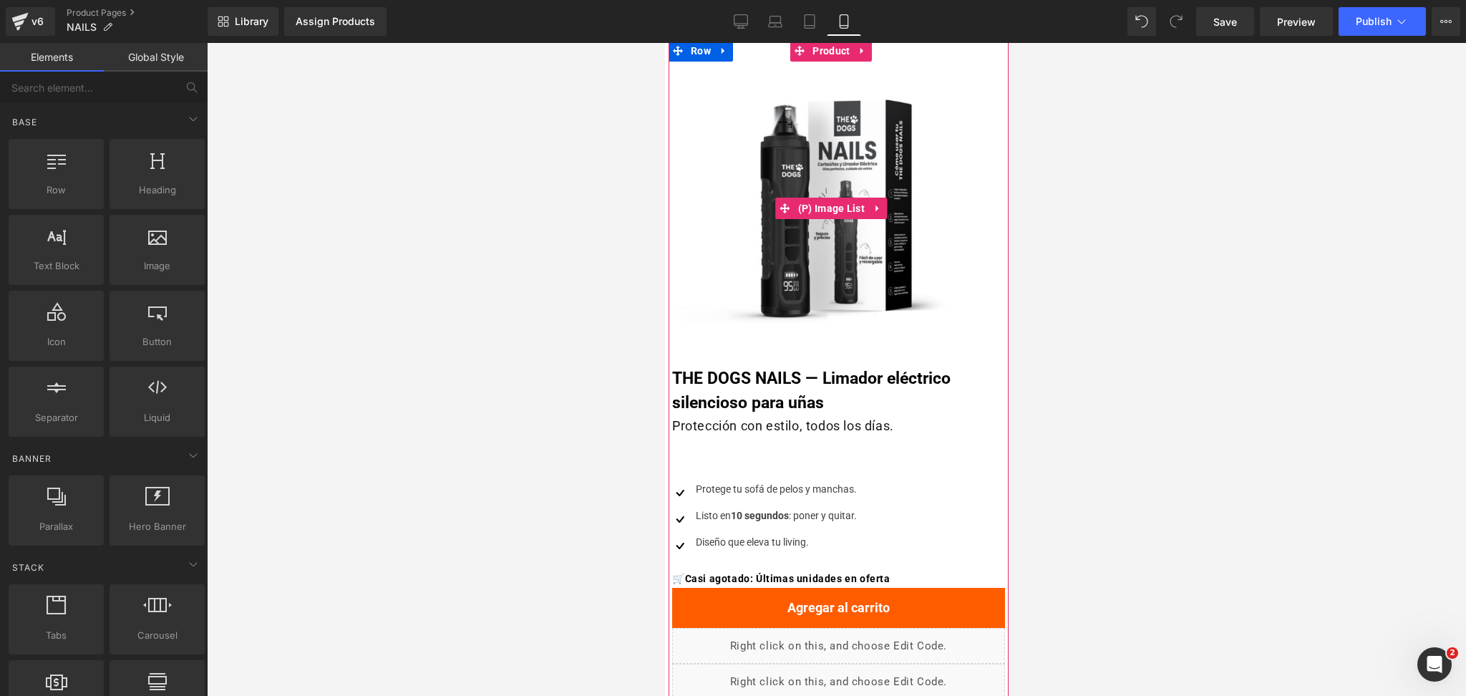
scroll to position [95, 0]
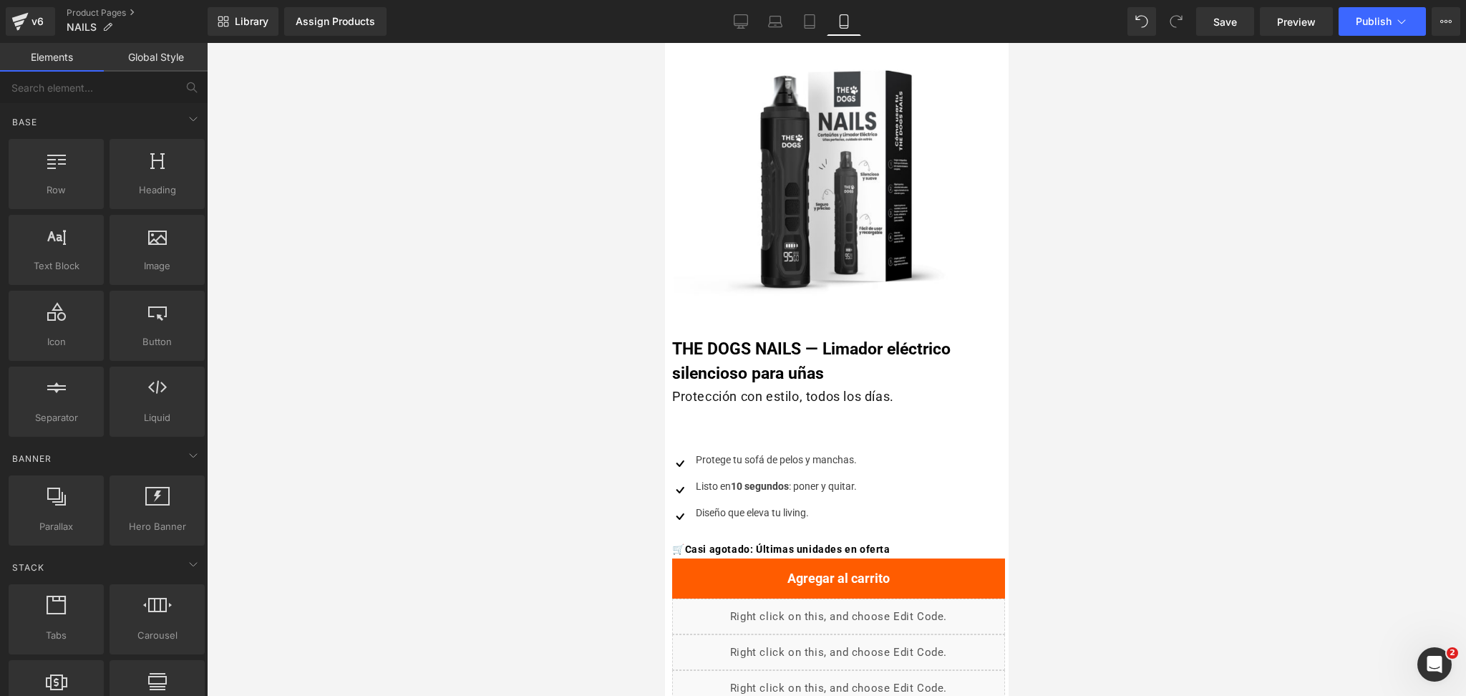
click at [1221, 187] on div at bounding box center [836, 369] width 1259 height 653
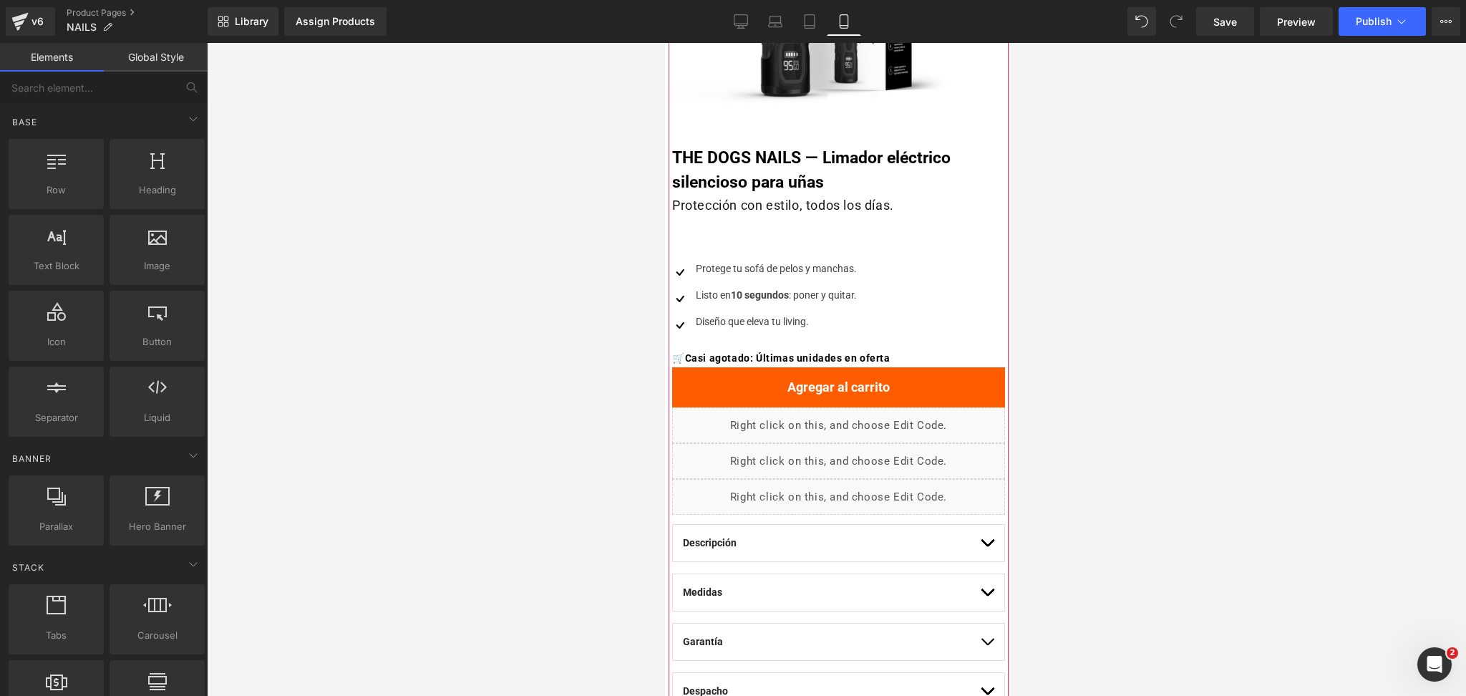
scroll to position [190, 0]
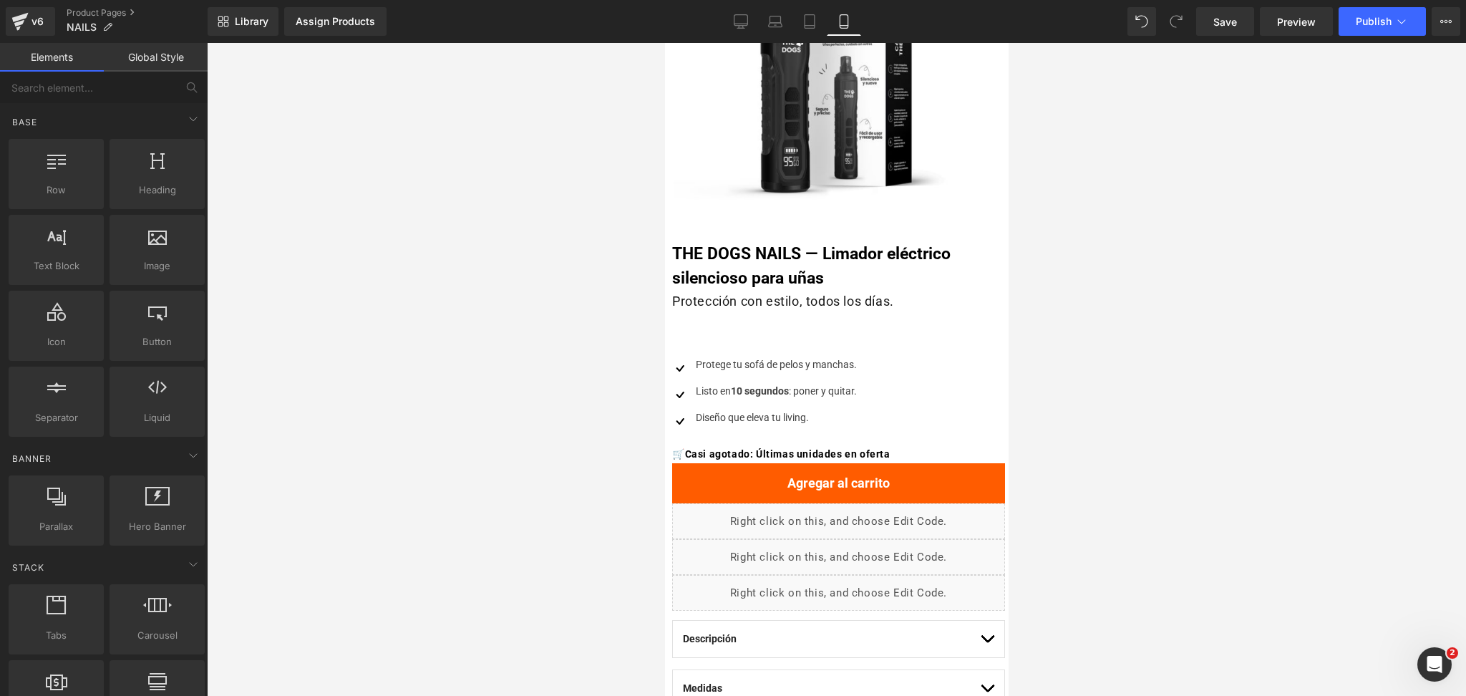
drag, startPoint x: 1095, startPoint y: 268, endPoint x: 1036, endPoint y: 289, distance: 62.3
click at [1091, 275] on div at bounding box center [836, 369] width 1259 height 653
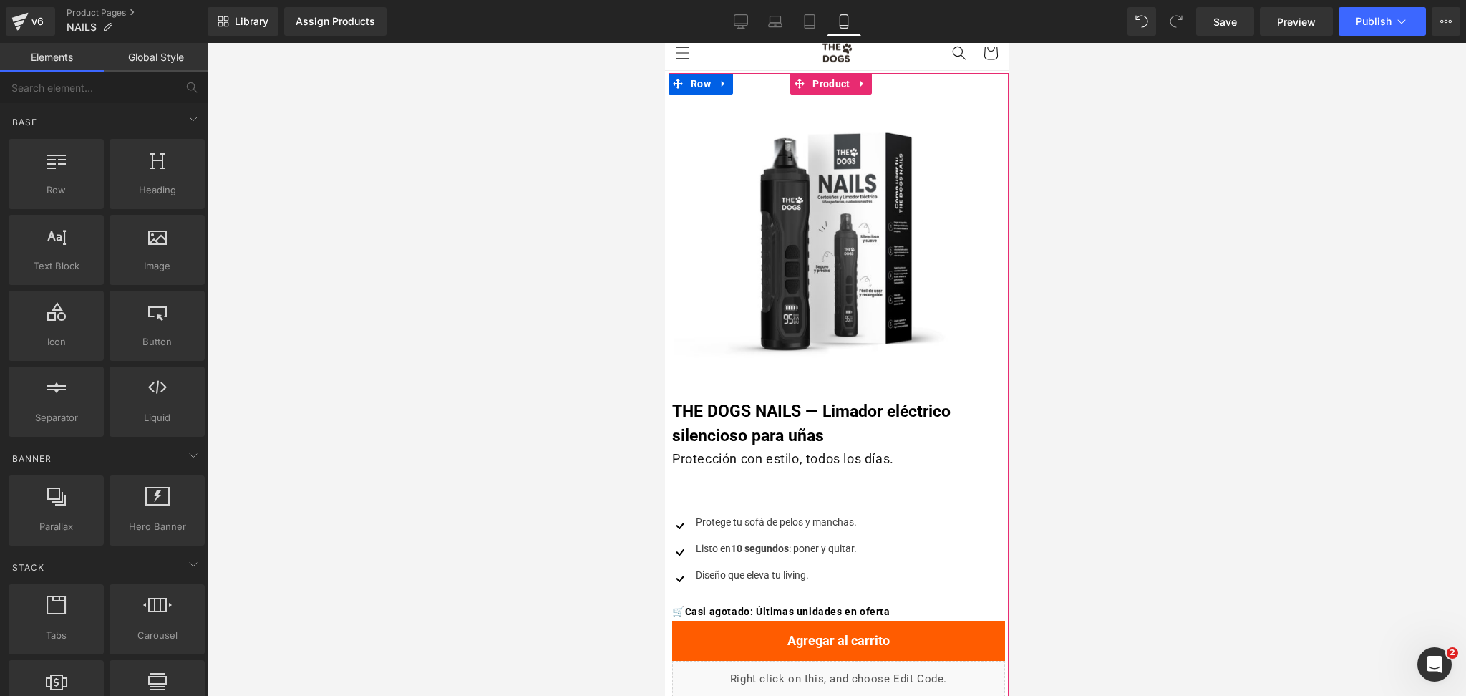
scroll to position [0, 0]
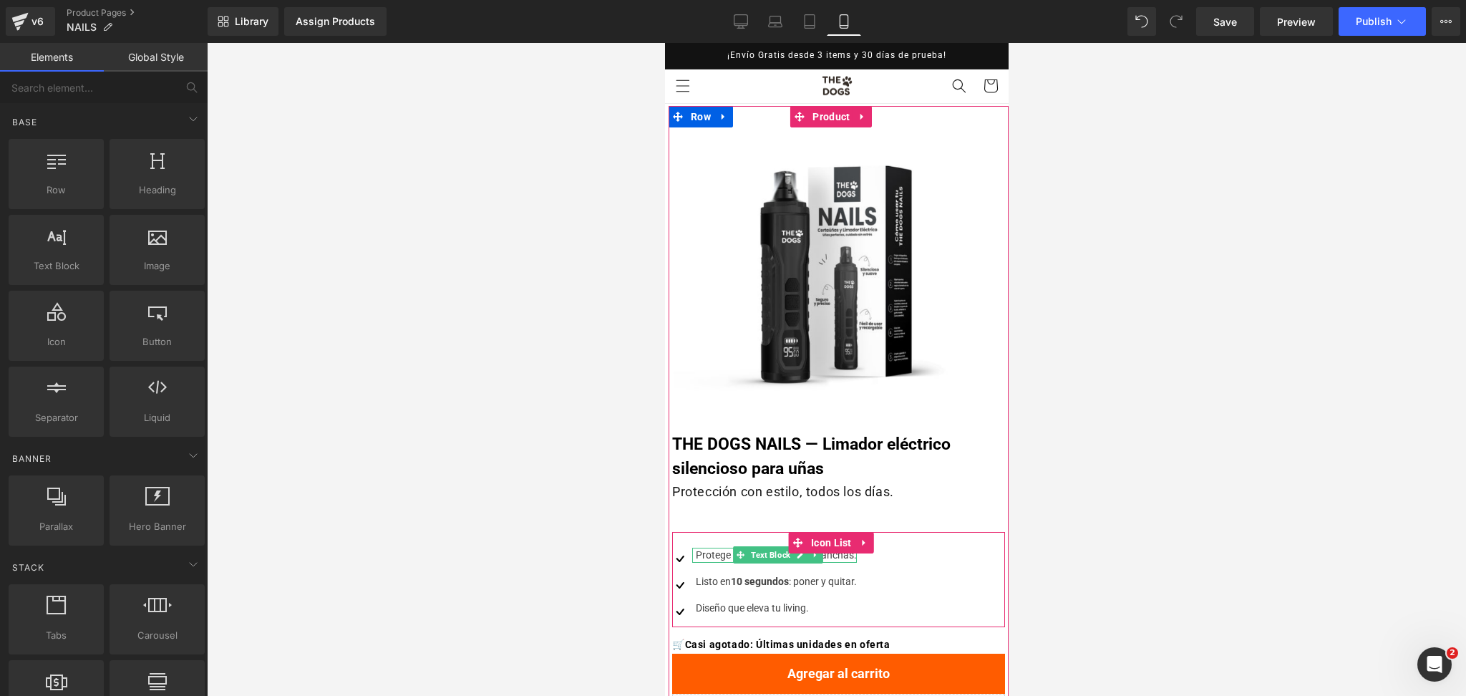
click at [725, 554] on div "Protege tu sofá de pelos y manchas." at bounding box center [774, 555] width 165 height 15
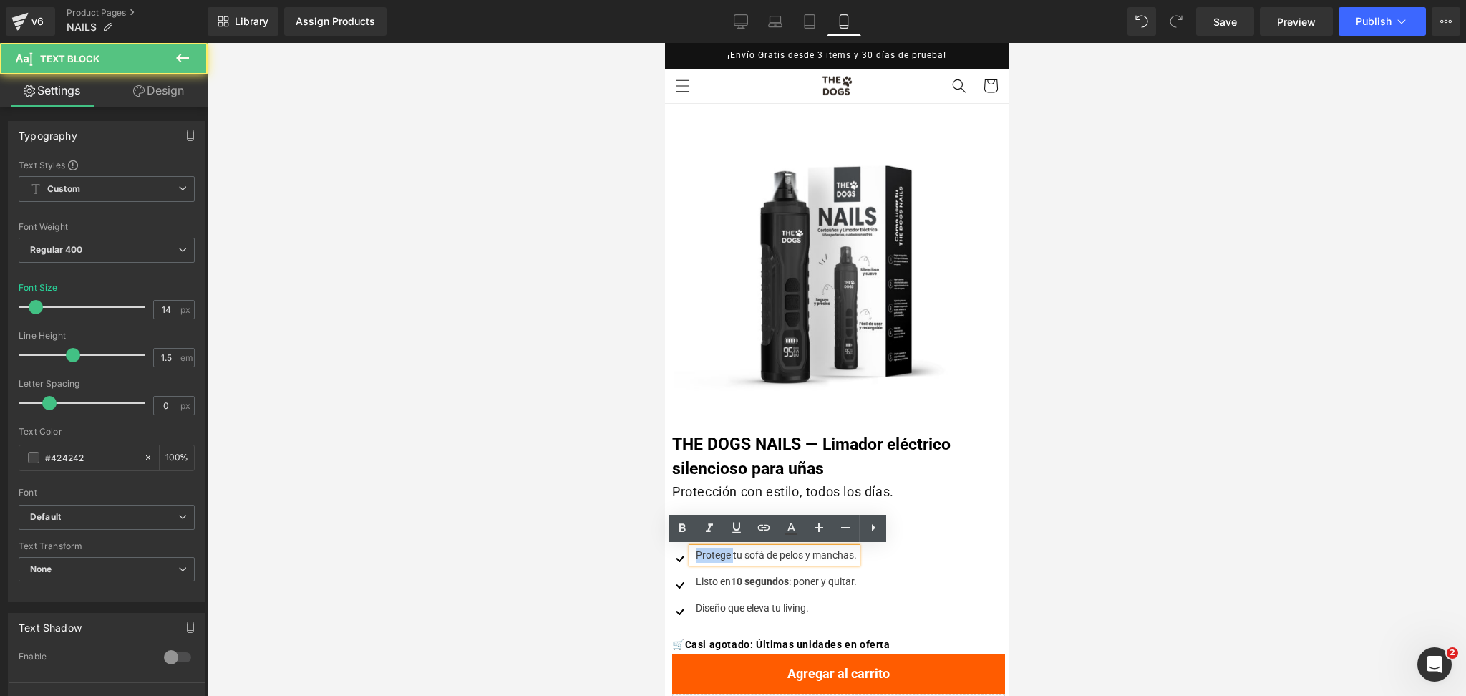
click at [725, 554] on div "Protege tu sofá de pelos y manchas." at bounding box center [774, 555] width 165 height 15
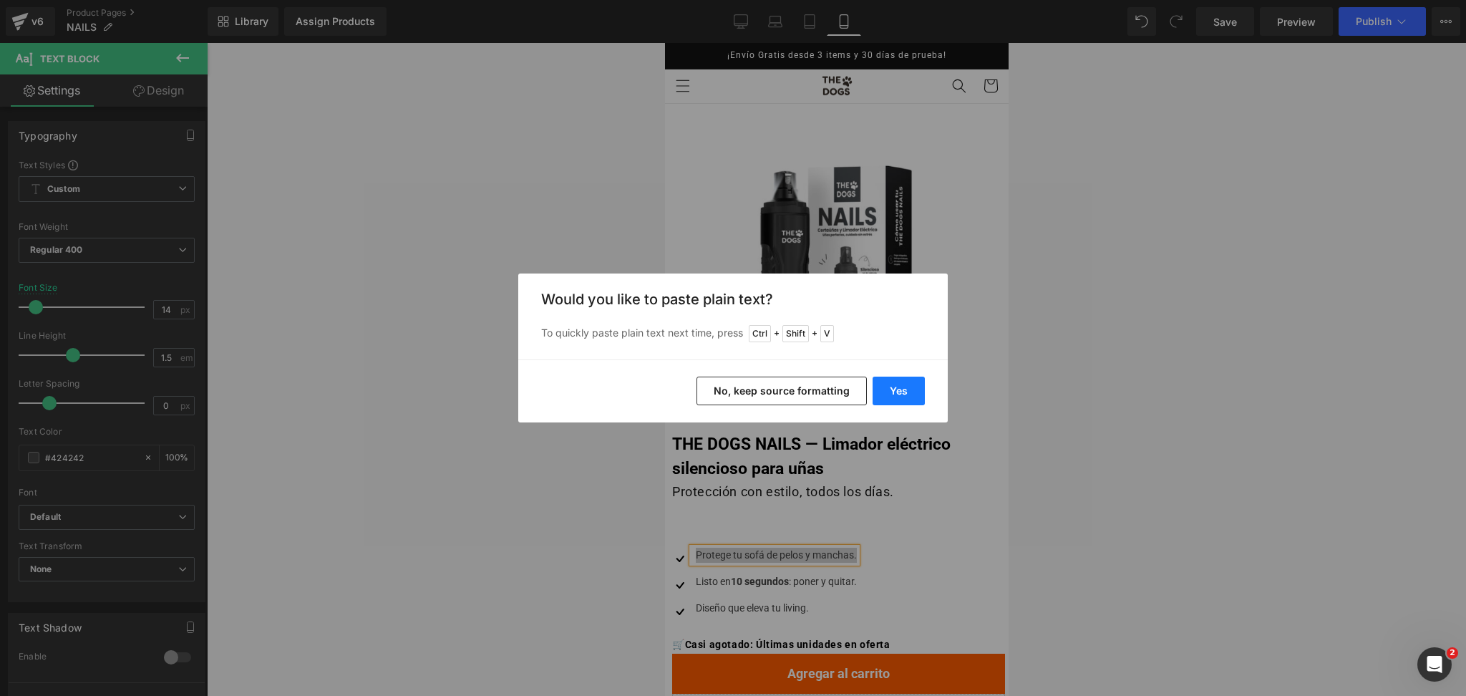
click at [879, 402] on button "Yes" at bounding box center [899, 391] width 52 height 29
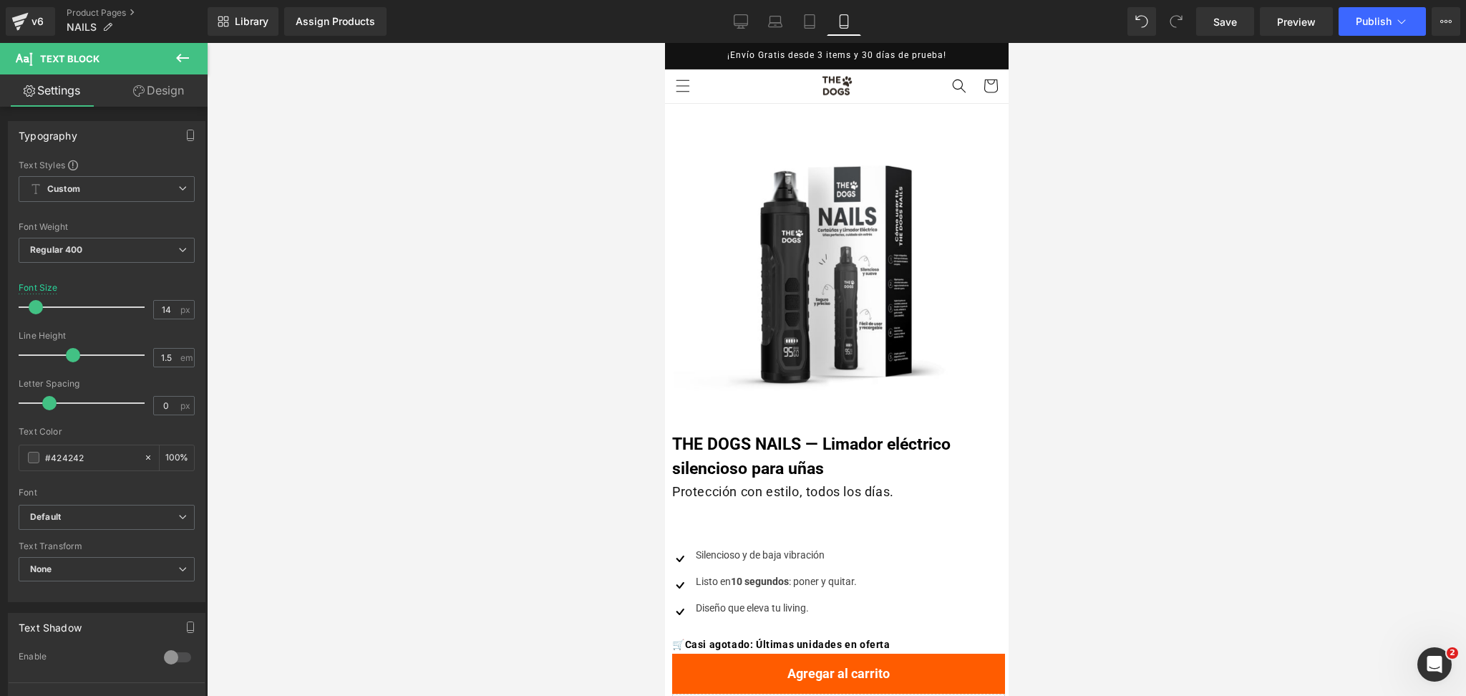
click at [1204, 311] on div at bounding box center [836, 369] width 1259 height 653
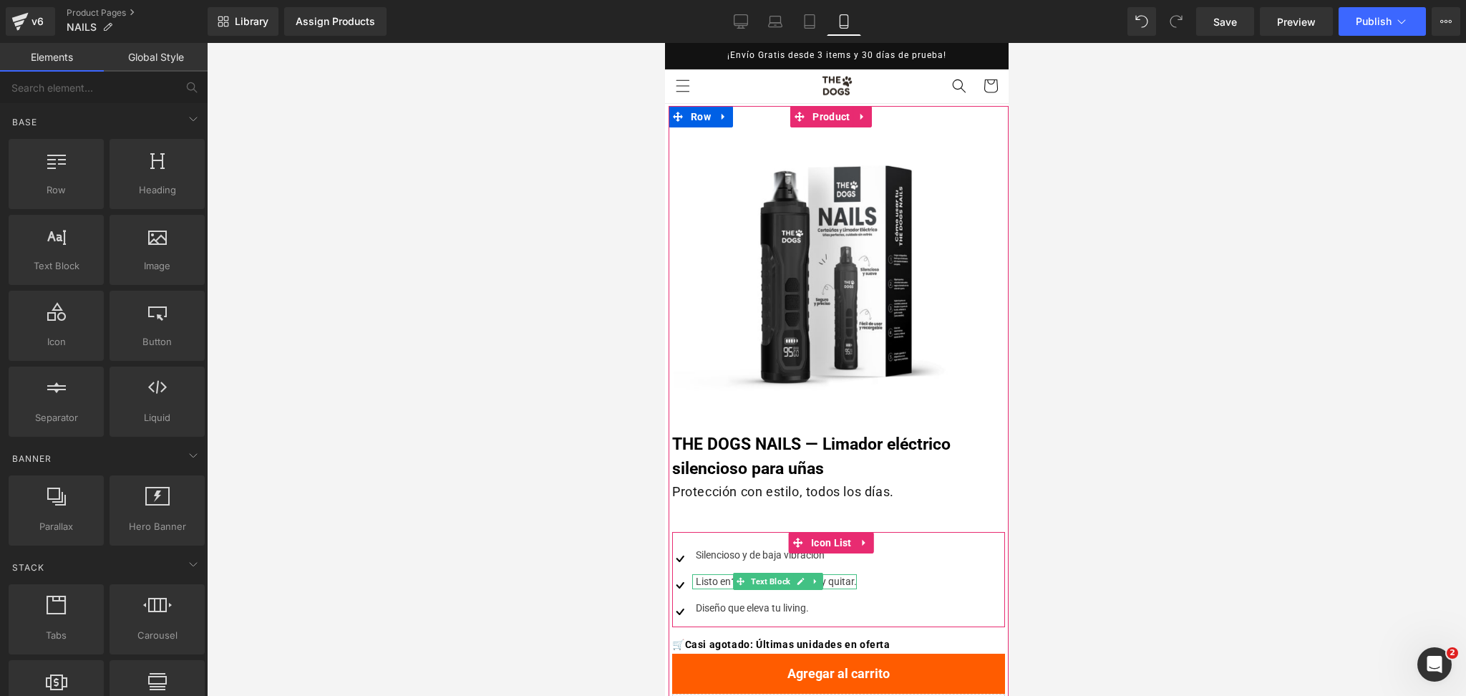
click at [712, 578] on div "Listo en 10 segundos : poner y quitar." at bounding box center [774, 581] width 165 height 15
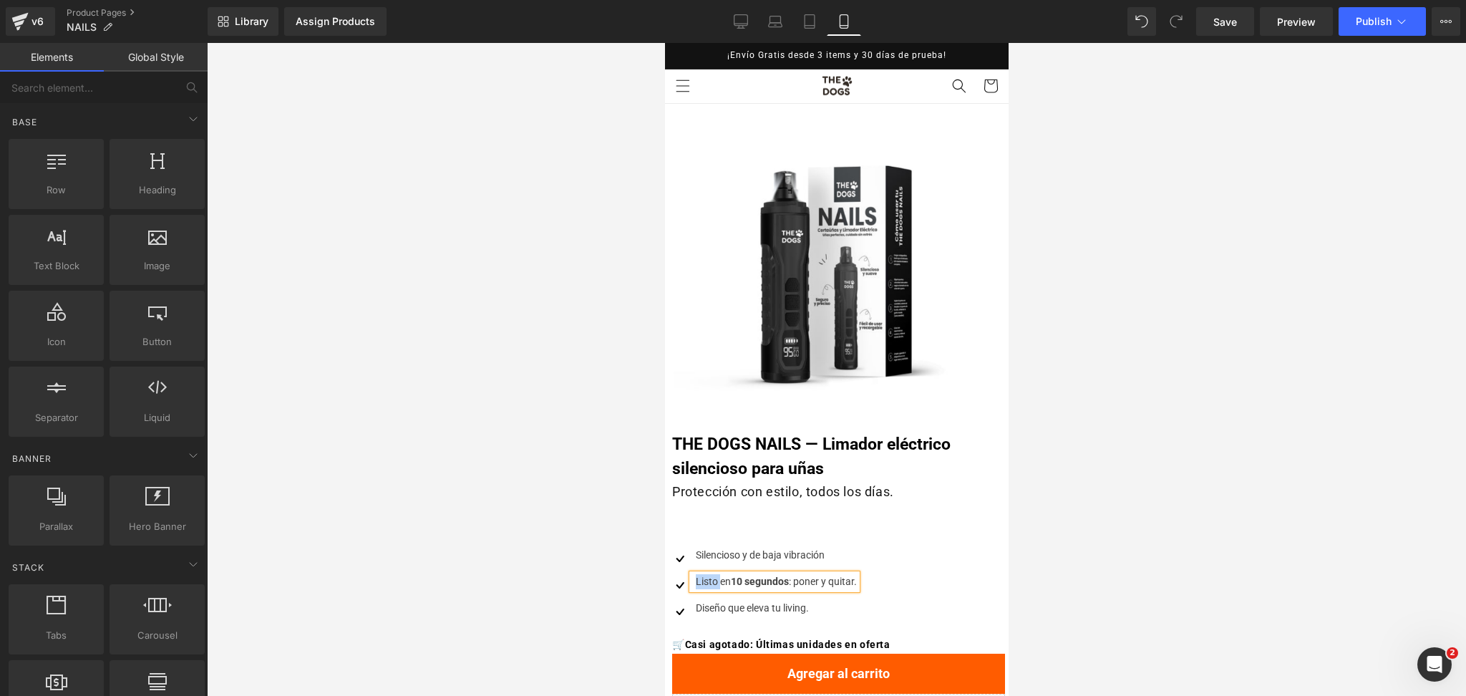
click at [712, 578] on div "Listo en 10 segundos : poner y quitar." at bounding box center [774, 581] width 165 height 15
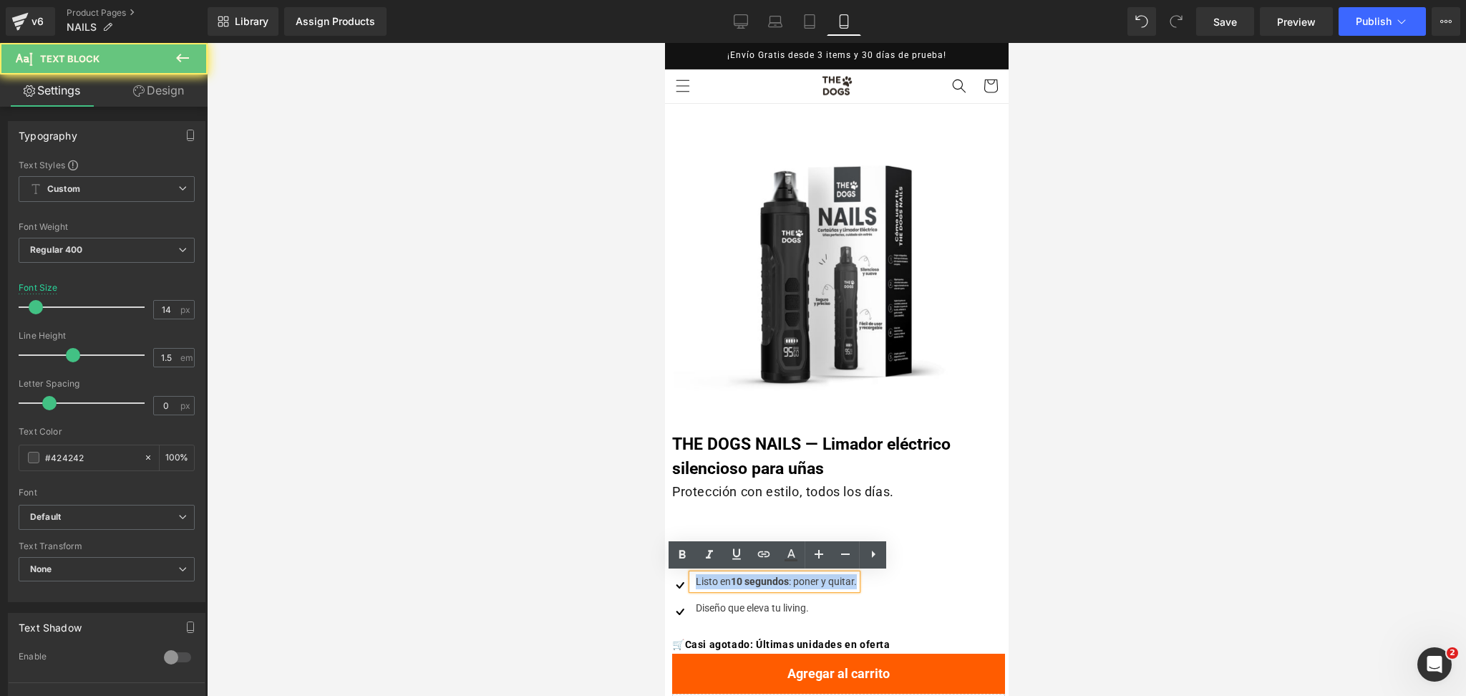
click at [712, 578] on div "Listo en 10 segundos : poner y quitar." at bounding box center [774, 581] width 165 height 15
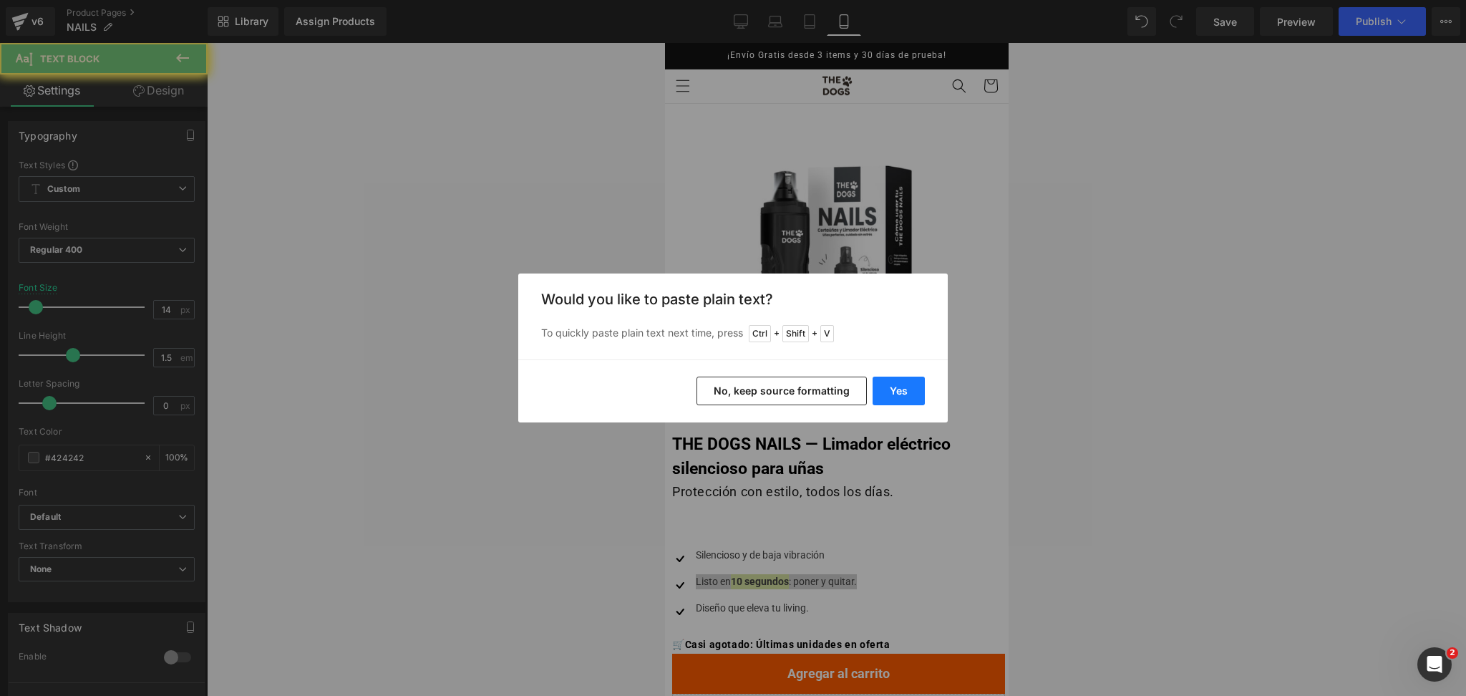
click at [900, 398] on button "Yes" at bounding box center [899, 391] width 52 height 29
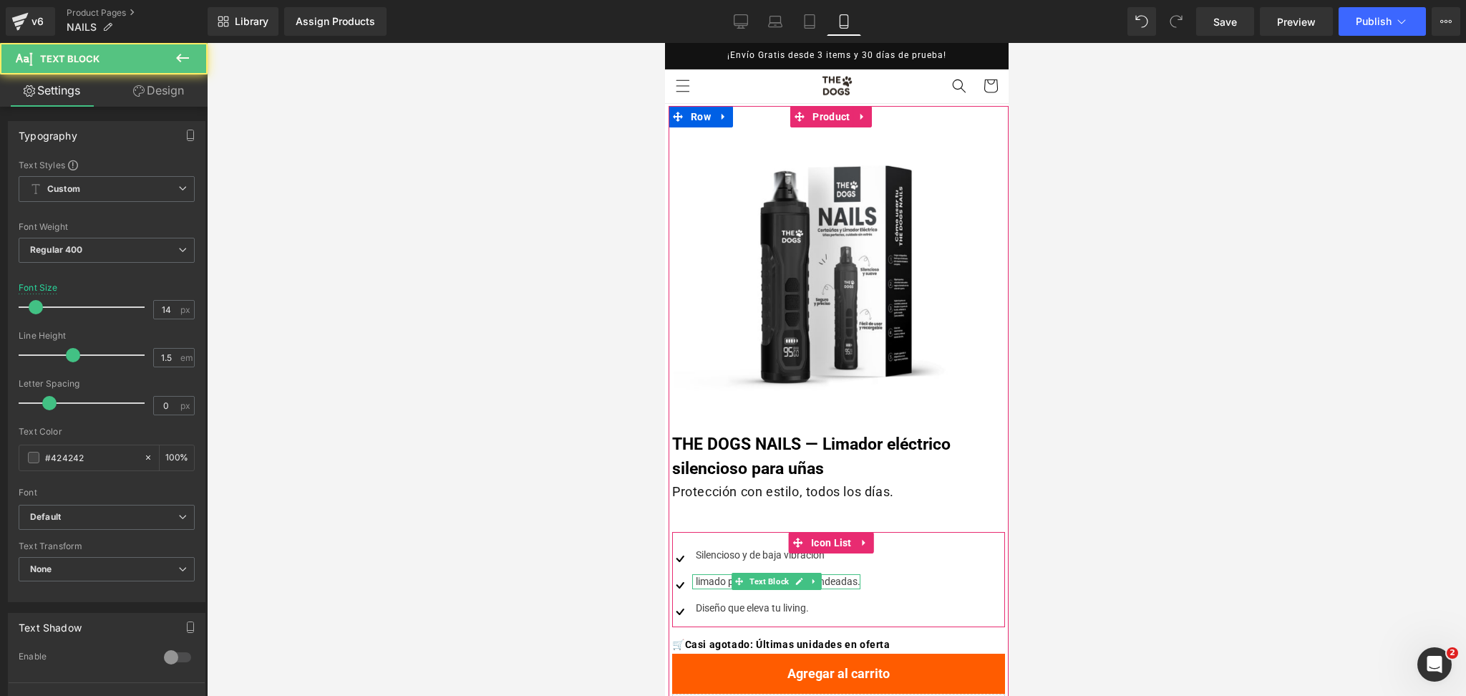
click at [700, 579] on div "limado parejo y puntas redondeadas." at bounding box center [776, 581] width 168 height 15
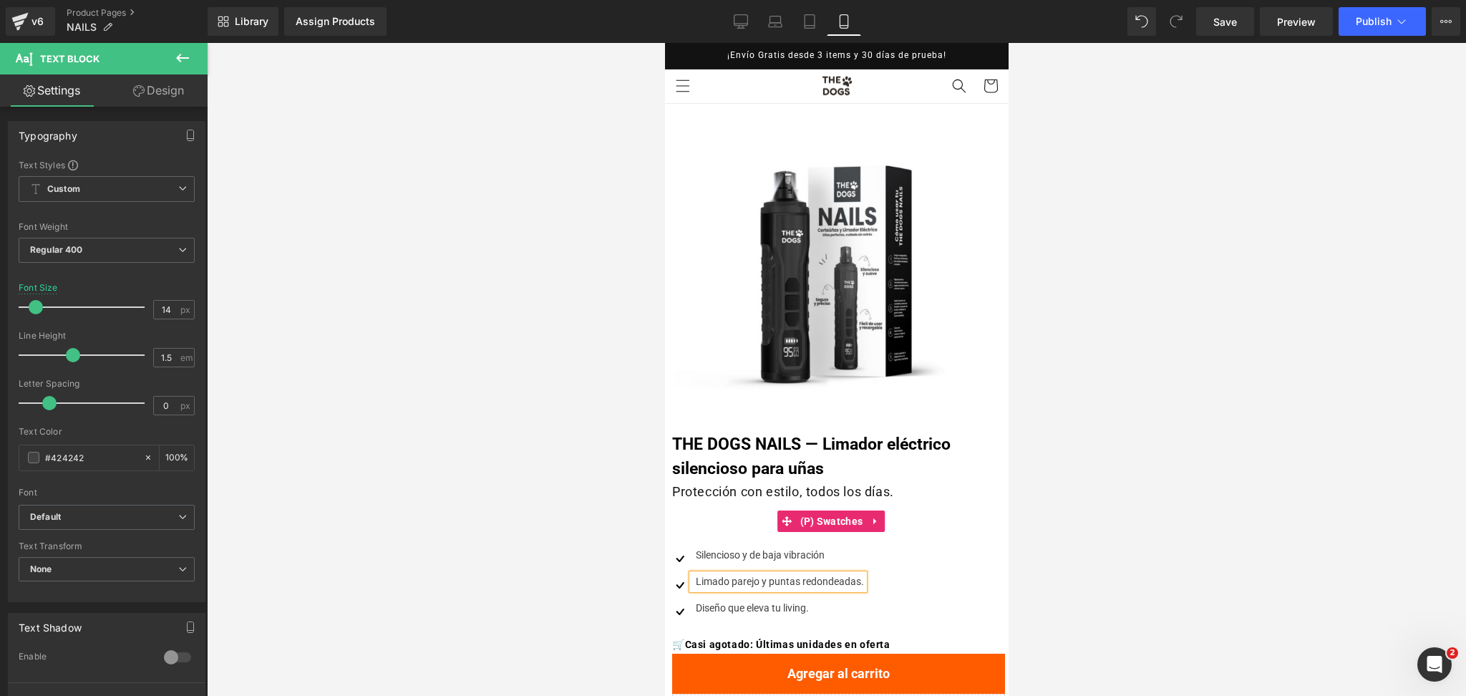
click at [758, 524] on div "Title Default Title" at bounding box center [838, 520] width 333 height 21
click at [878, 523] on icon at bounding box center [875, 520] width 10 height 11
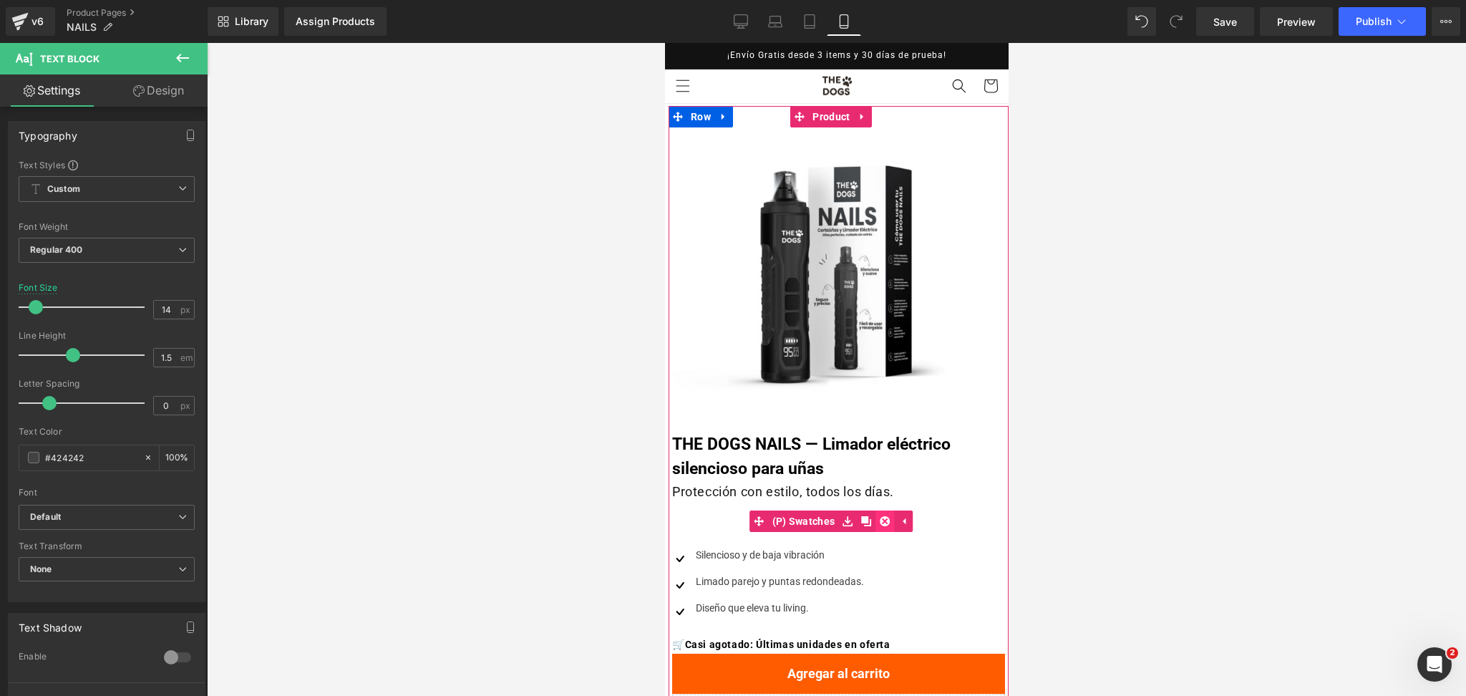
click at [882, 523] on icon at bounding box center [884, 521] width 10 height 10
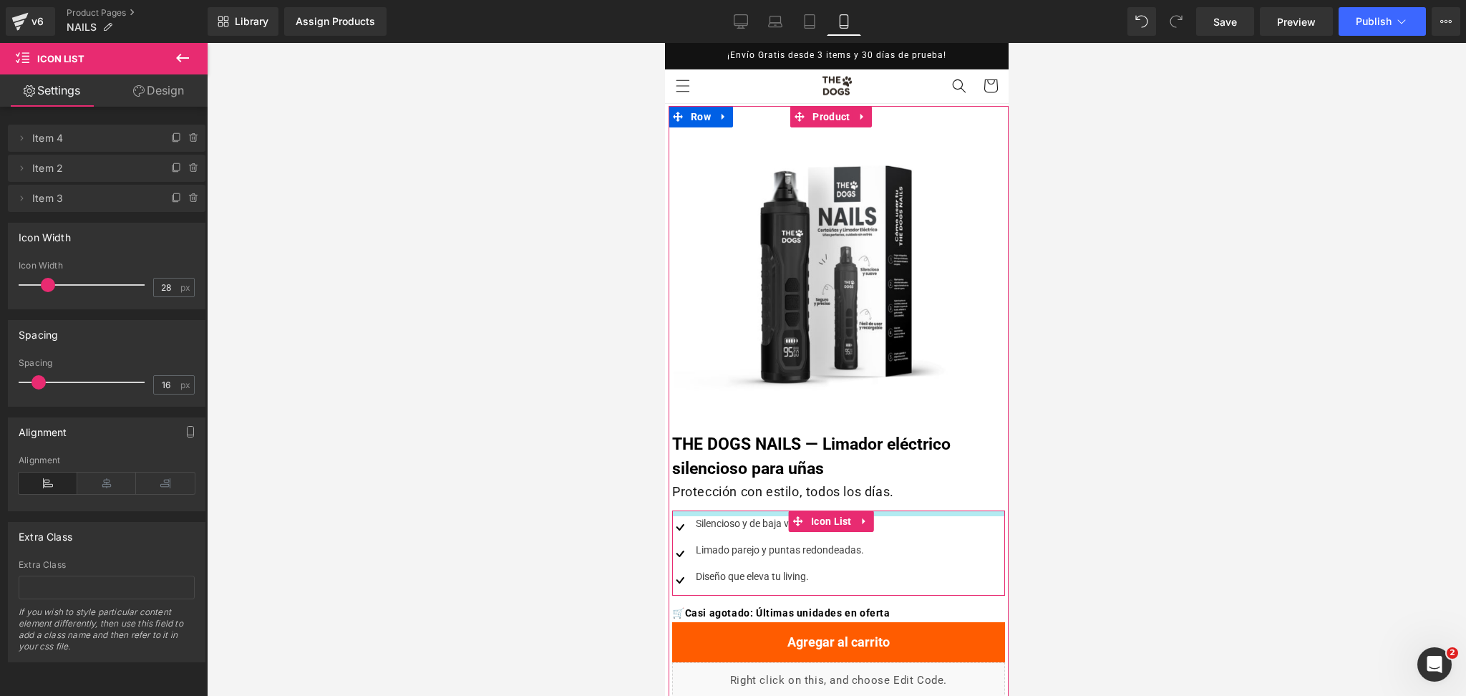
drag, startPoint x: 729, startPoint y: 509, endPoint x: 729, endPoint y: 499, distance: 10.0
click at [729, 499] on div "Oferta (P) Image ‹ › (P) Image List THE DOGS NAILS — Limador eléctrico silencio…" at bounding box center [838, 541] width 340 height 871
click at [1138, 417] on div at bounding box center [836, 369] width 1259 height 653
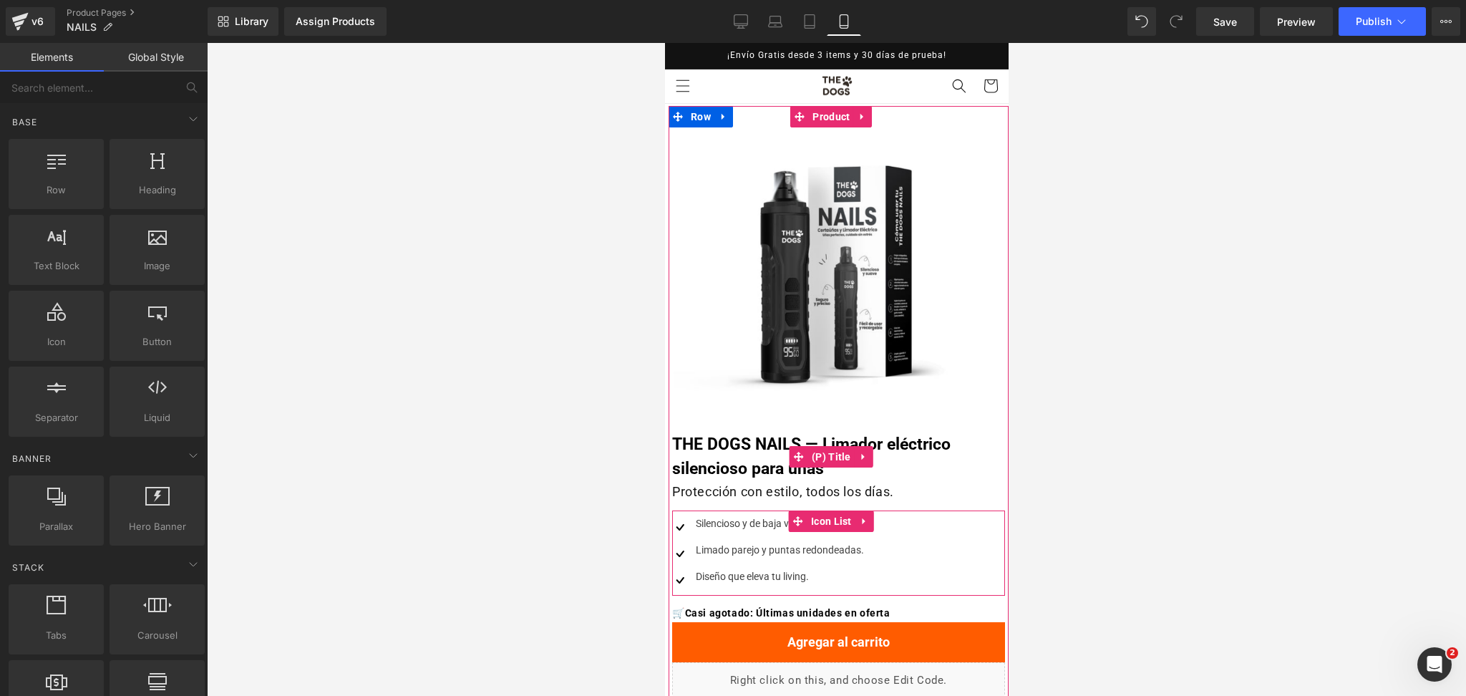
click at [925, 475] on link "THE DOGS NAILS — Limador eléctrico silencioso para uñas" at bounding box center [838, 456] width 333 height 49
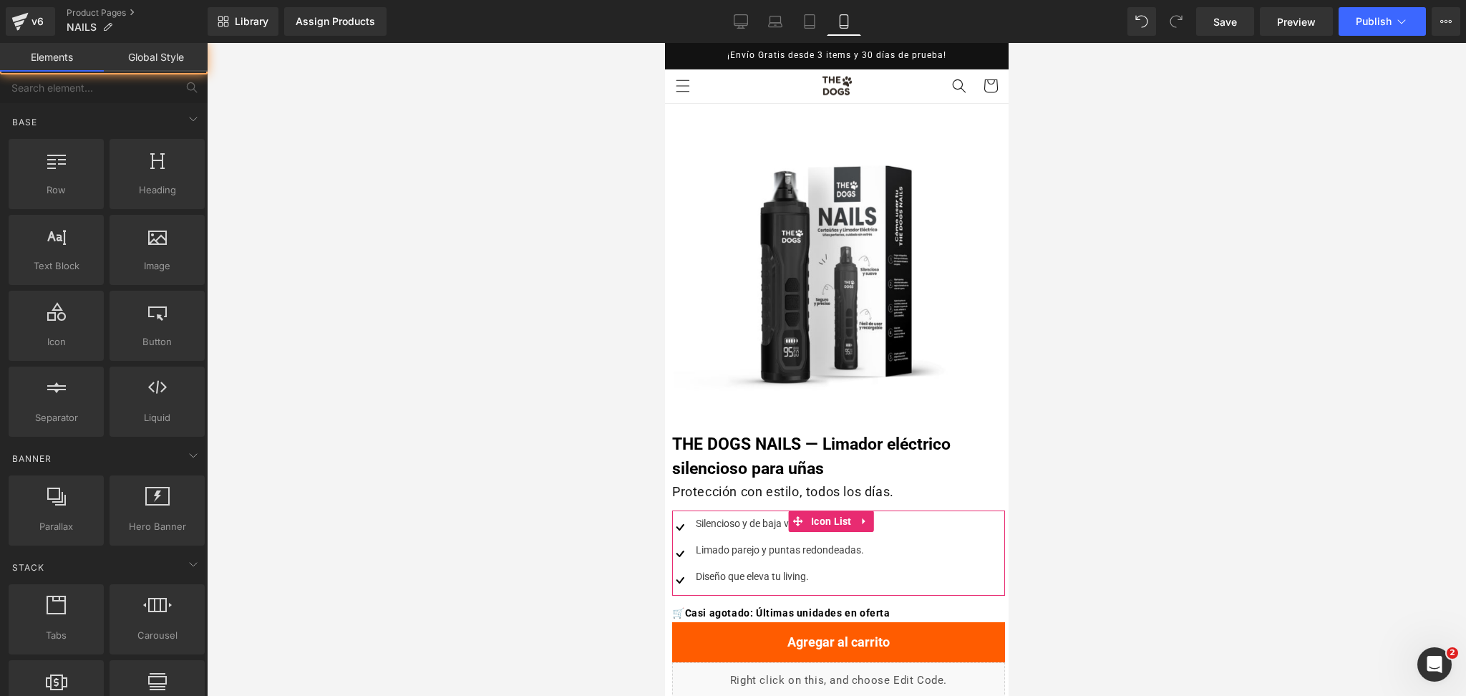
click at [1148, 435] on div at bounding box center [836, 369] width 1259 height 653
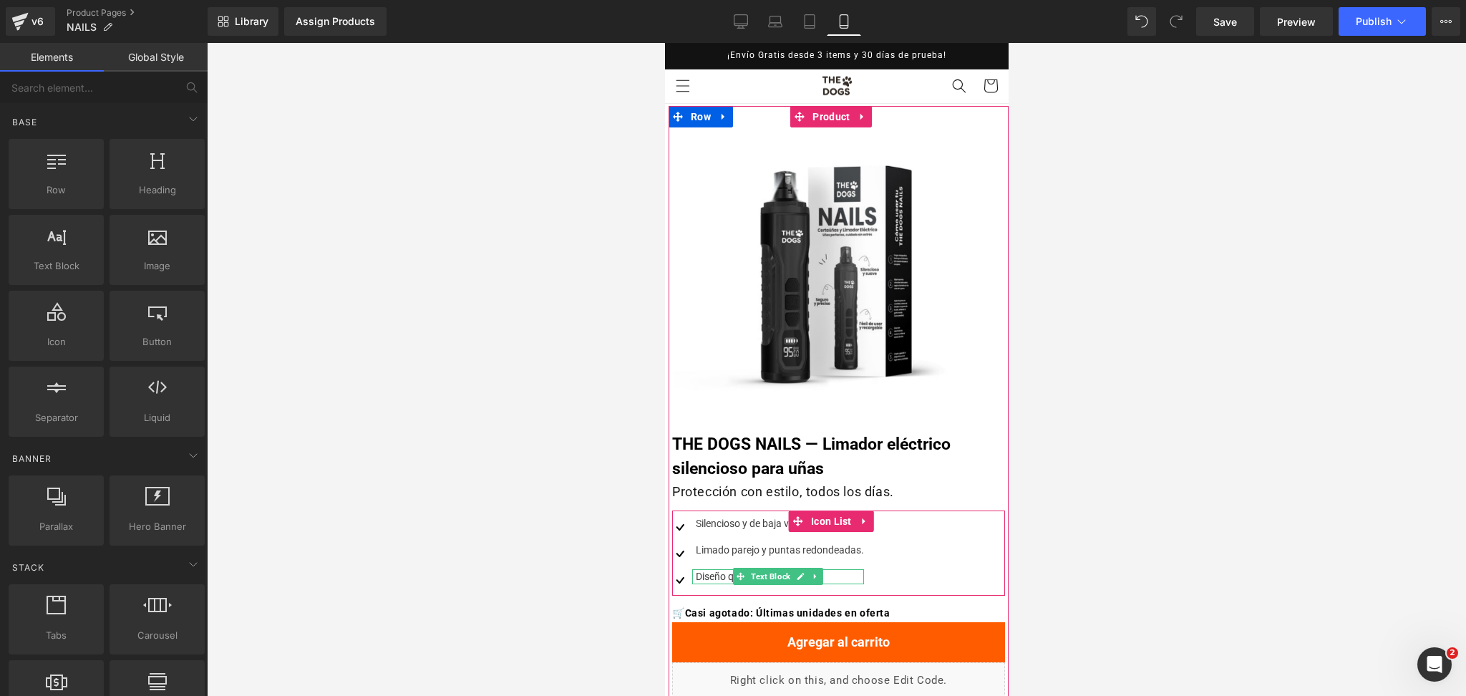
click at [725, 573] on div "Diseño que eleva tu living." at bounding box center [778, 576] width 172 height 15
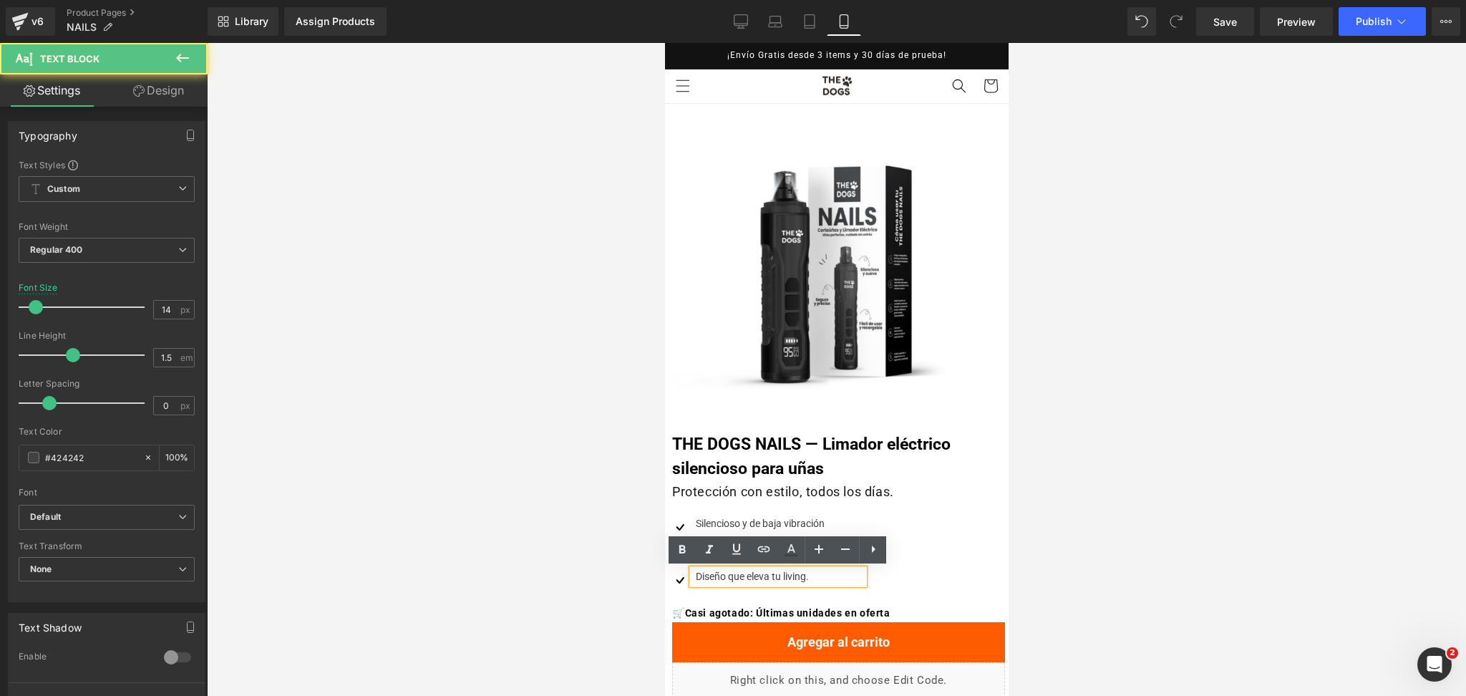
click at [710, 580] on div "Diseño que eleva tu living." at bounding box center [778, 576] width 172 height 15
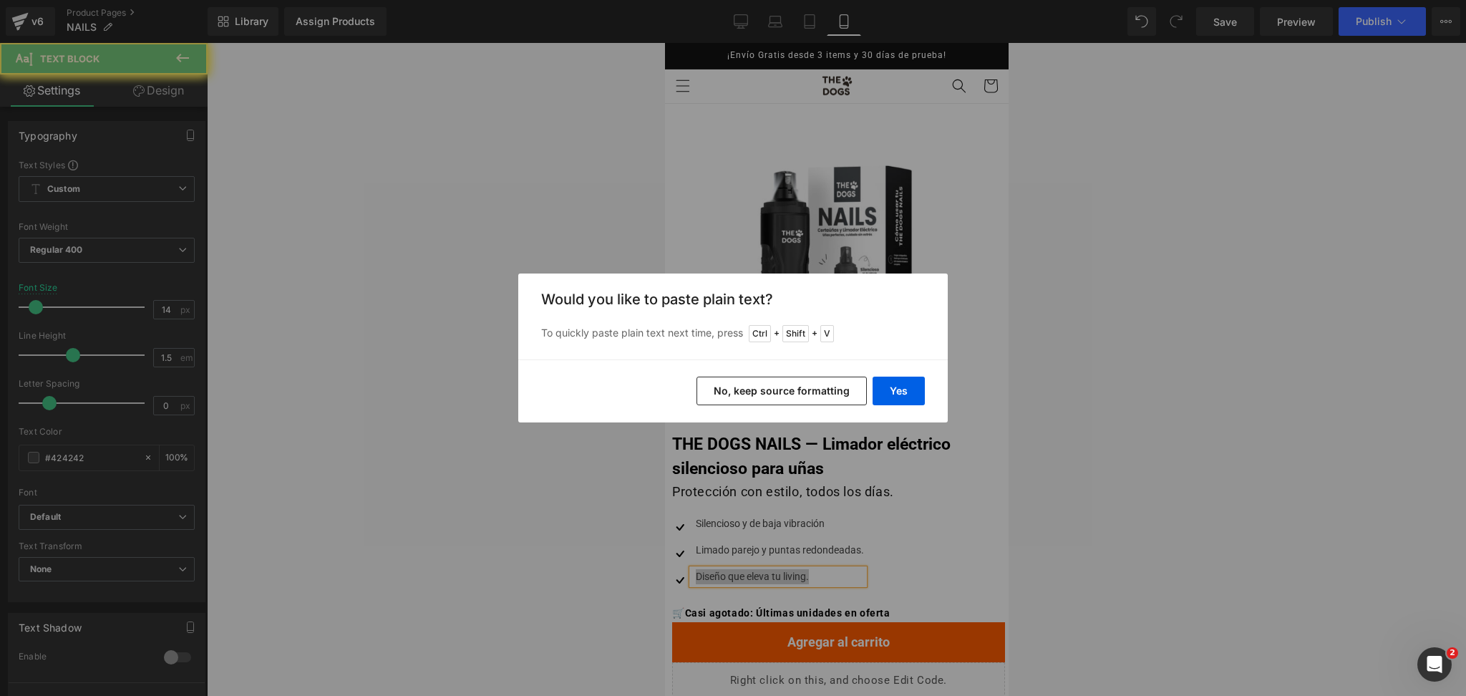
click at [925, 393] on div "Yes No, keep source formatting" at bounding box center [733, 390] width 430 height 63
click at [913, 389] on button "Yes" at bounding box center [899, 391] width 52 height 29
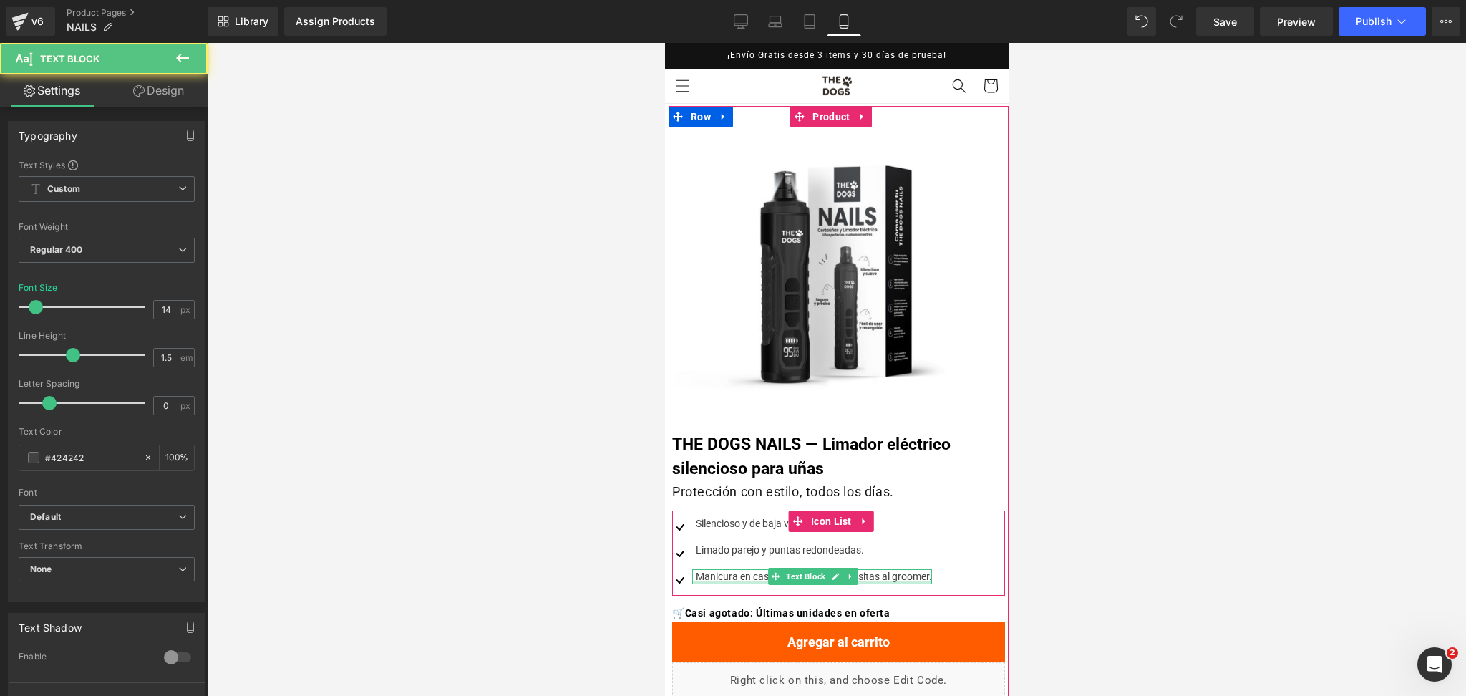
click at [904, 578] on div "Manicura en casa: ahorra tiempo y visitas al groomer." at bounding box center [812, 576] width 240 height 15
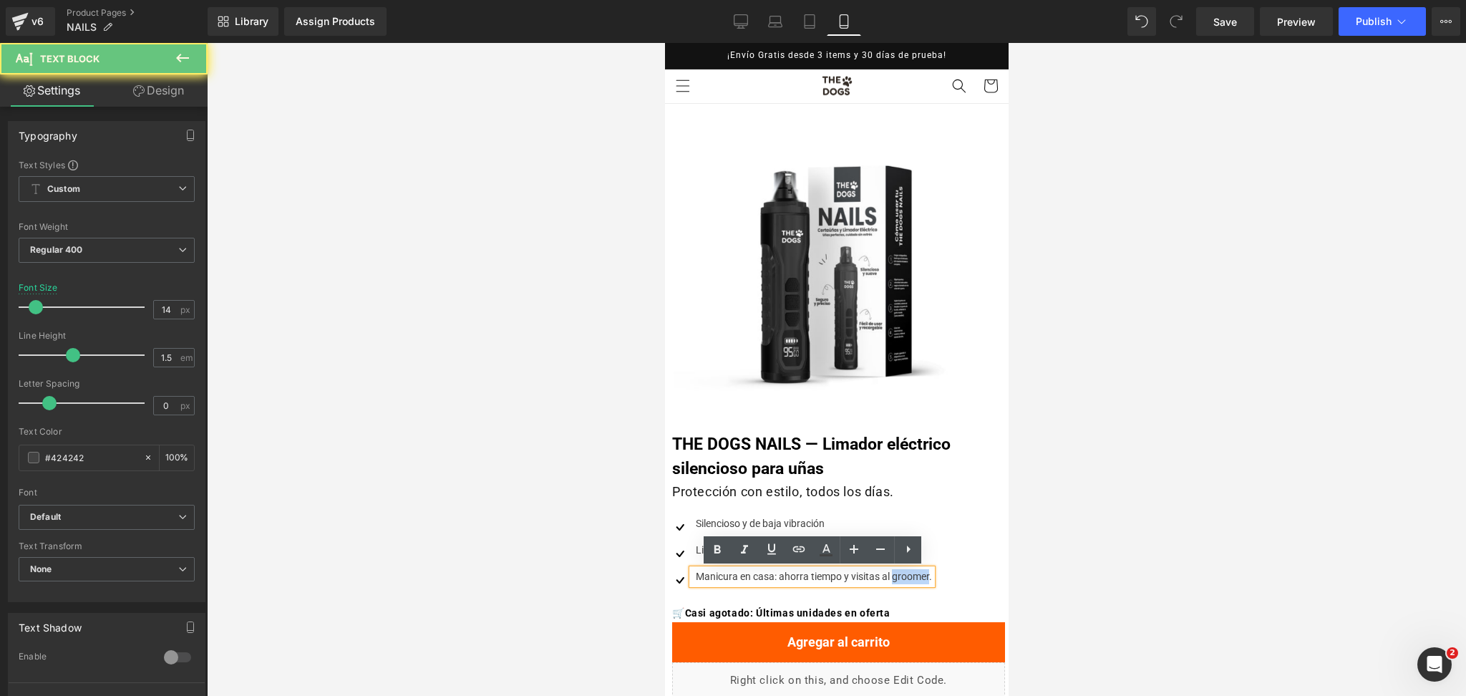
click at [904, 578] on div "Manicura en casa: ahorra tiempo y visitas al groomer." at bounding box center [812, 576] width 240 height 15
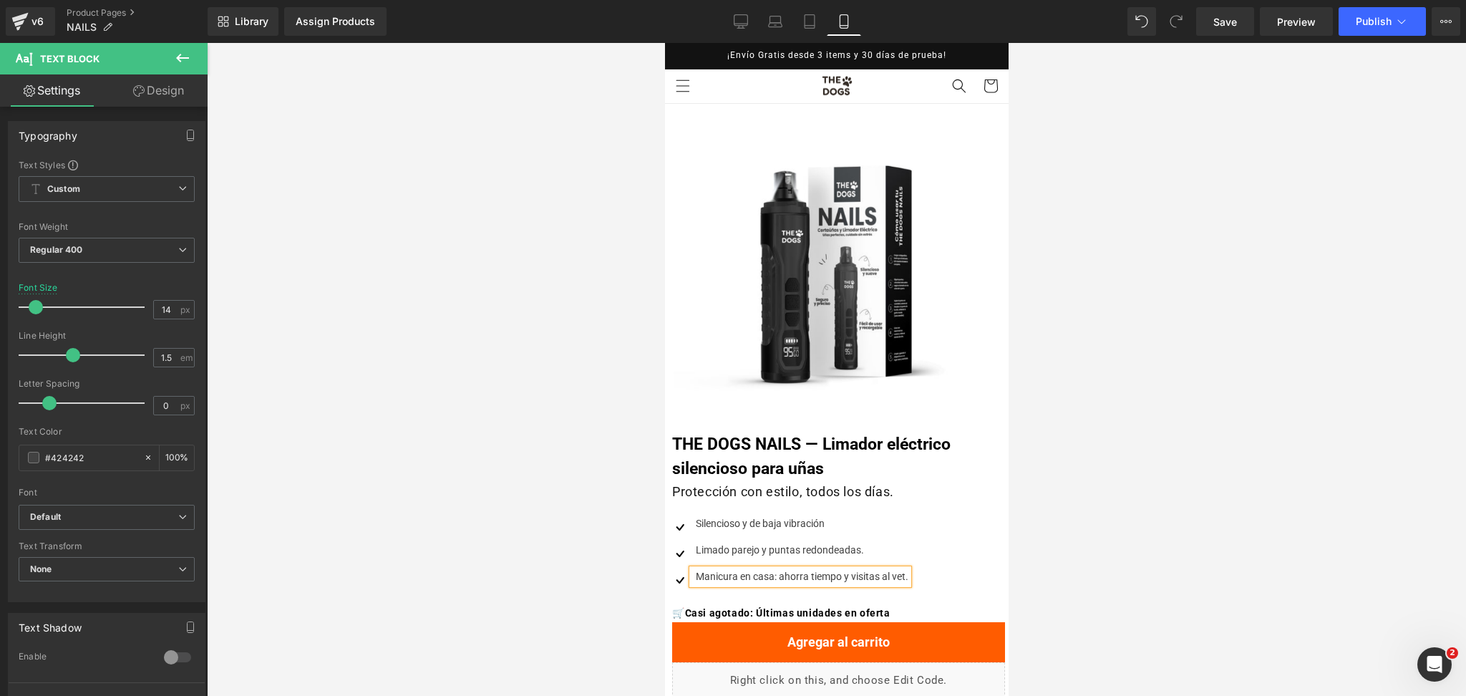
click at [1115, 513] on div at bounding box center [836, 369] width 1259 height 653
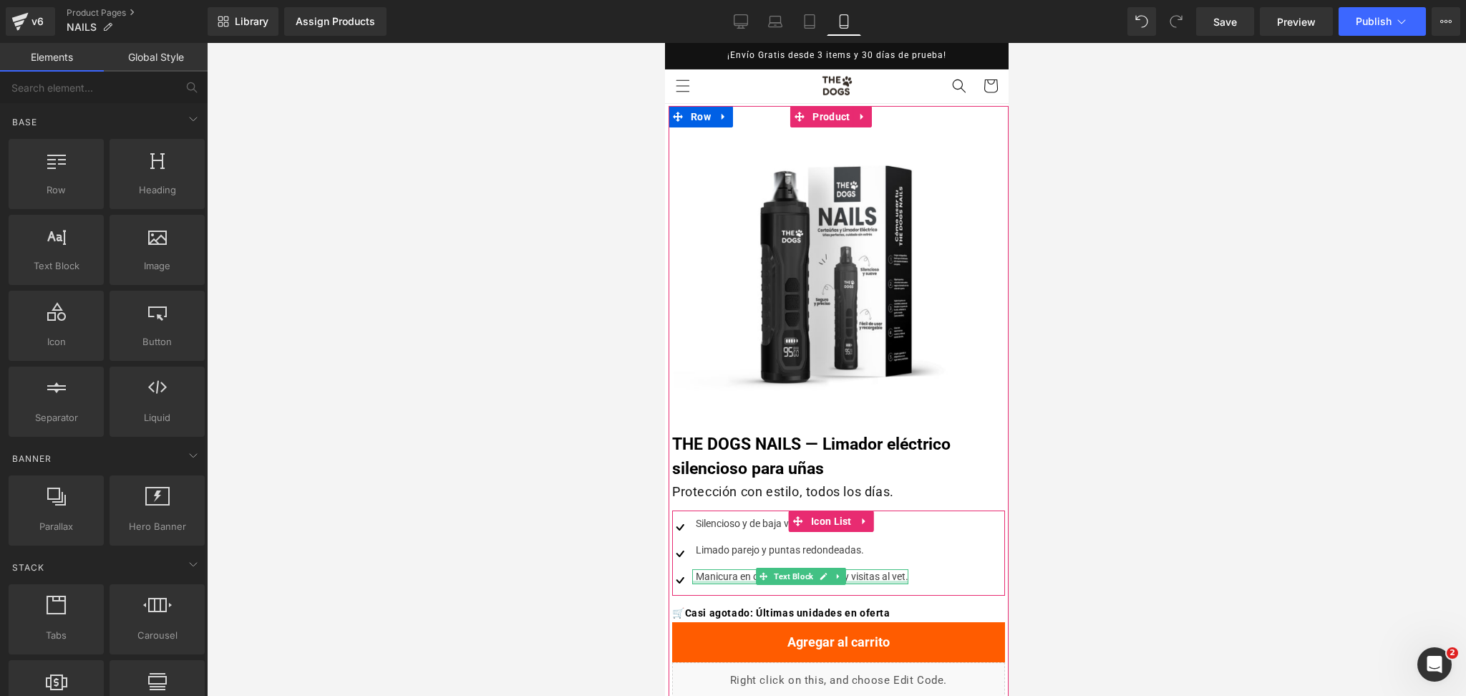
click at [894, 577] on div "Manicura en casa: ahorra tiempo y visitas al vet." at bounding box center [800, 576] width 216 height 15
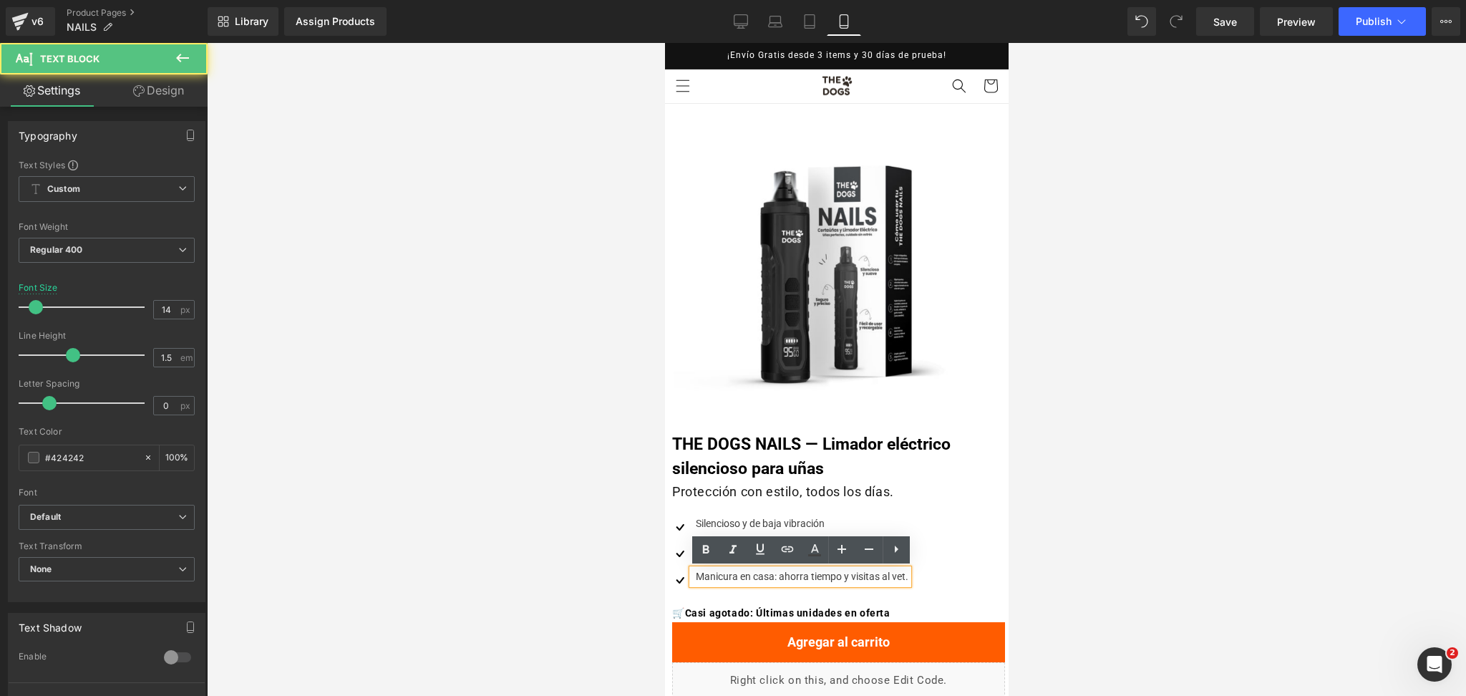
click at [847, 573] on div "Manicura en casa: ahorra tiempo y visitas al vet." at bounding box center [800, 576] width 216 height 15
drag, startPoint x: 848, startPoint y: 577, endPoint x: 923, endPoint y: 576, distance: 75.2
click at [923, 576] on div "Image Silencioso y de baja vibración Text Block Image Limado parejo y puntas re…" at bounding box center [827, 555] width 310 height 79
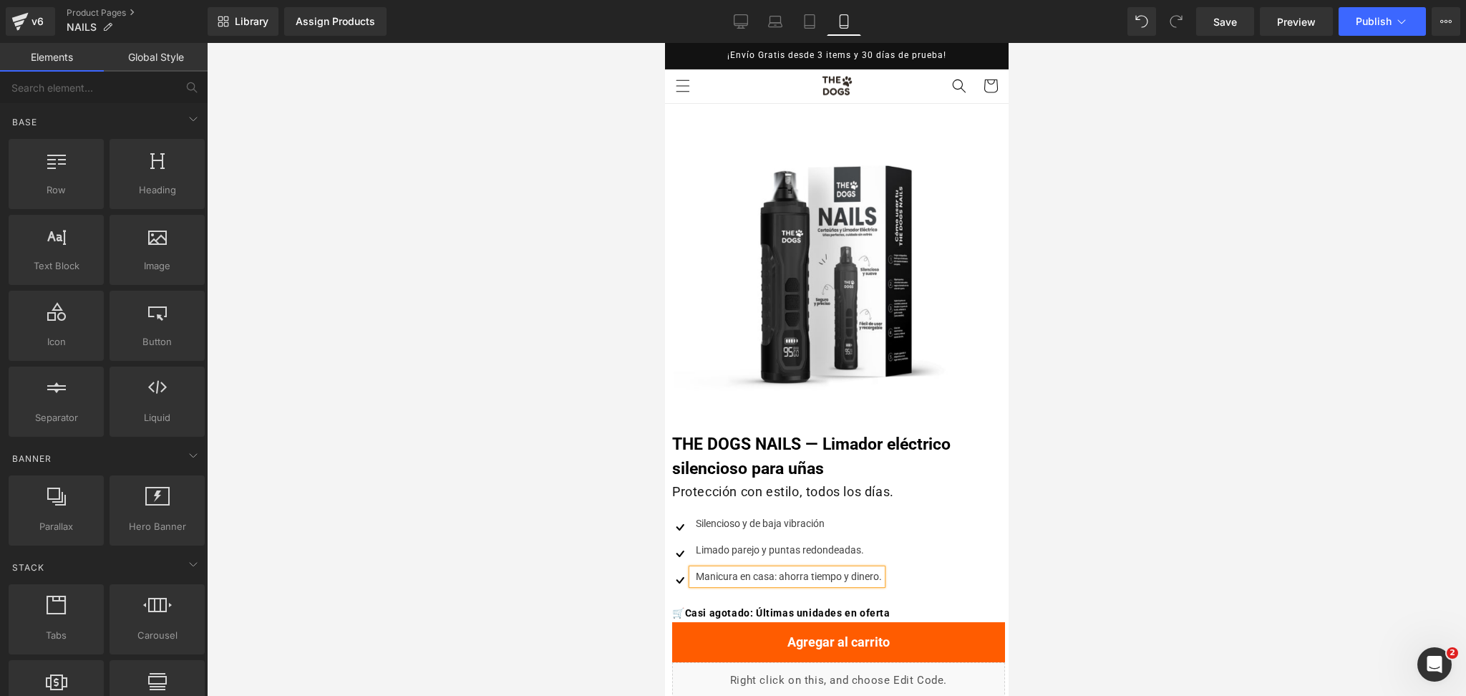
click at [1186, 461] on div at bounding box center [836, 369] width 1259 height 653
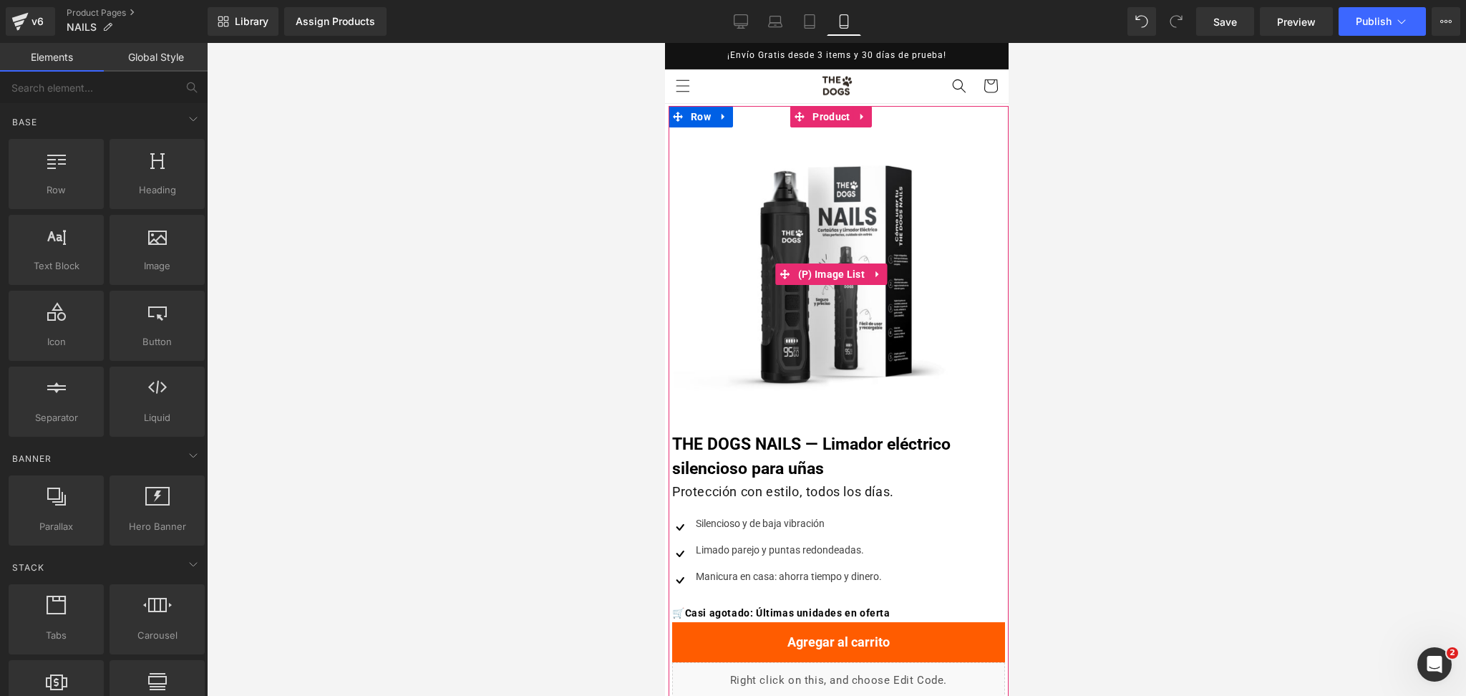
scroll to position [95, 0]
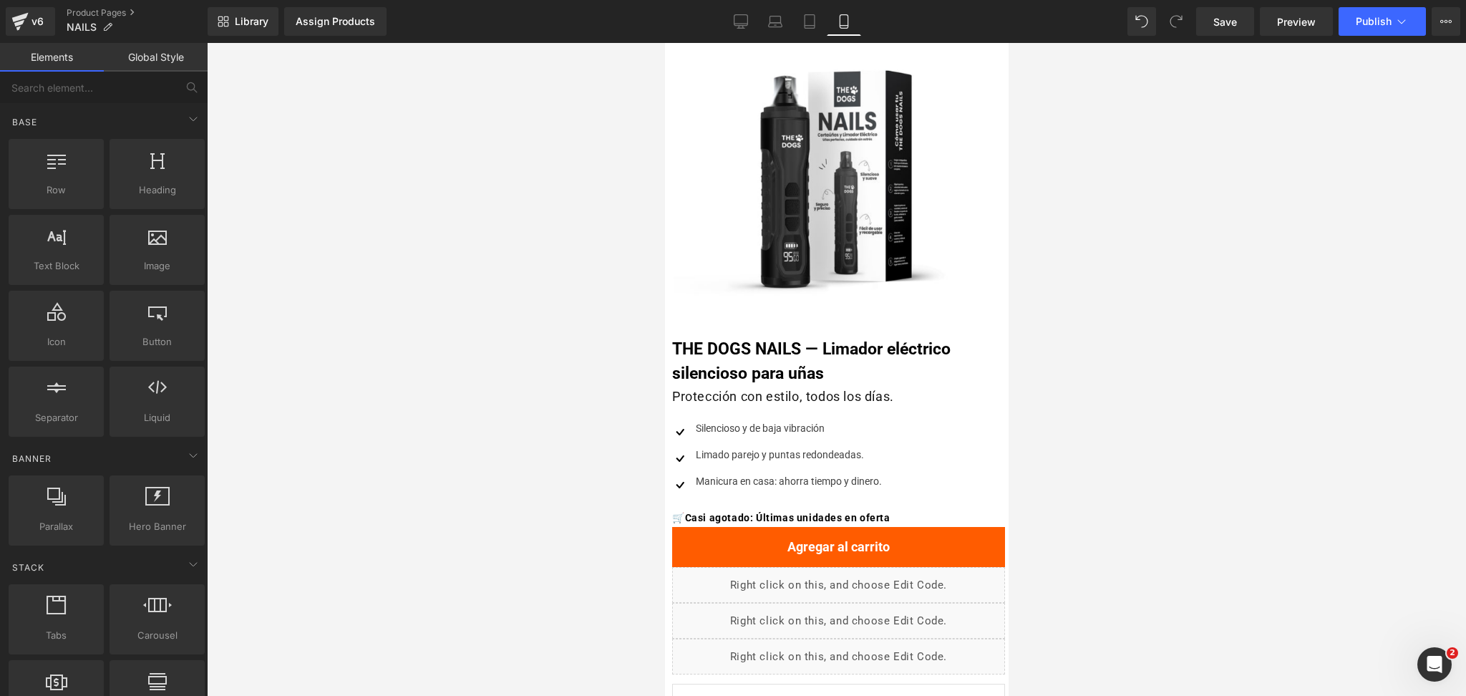
click at [1162, 314] on div at bounding box center [836, 369] width 1259 height 653
click at [1037, 221] on div at bounding box center [836, 369] width 1259 height 653
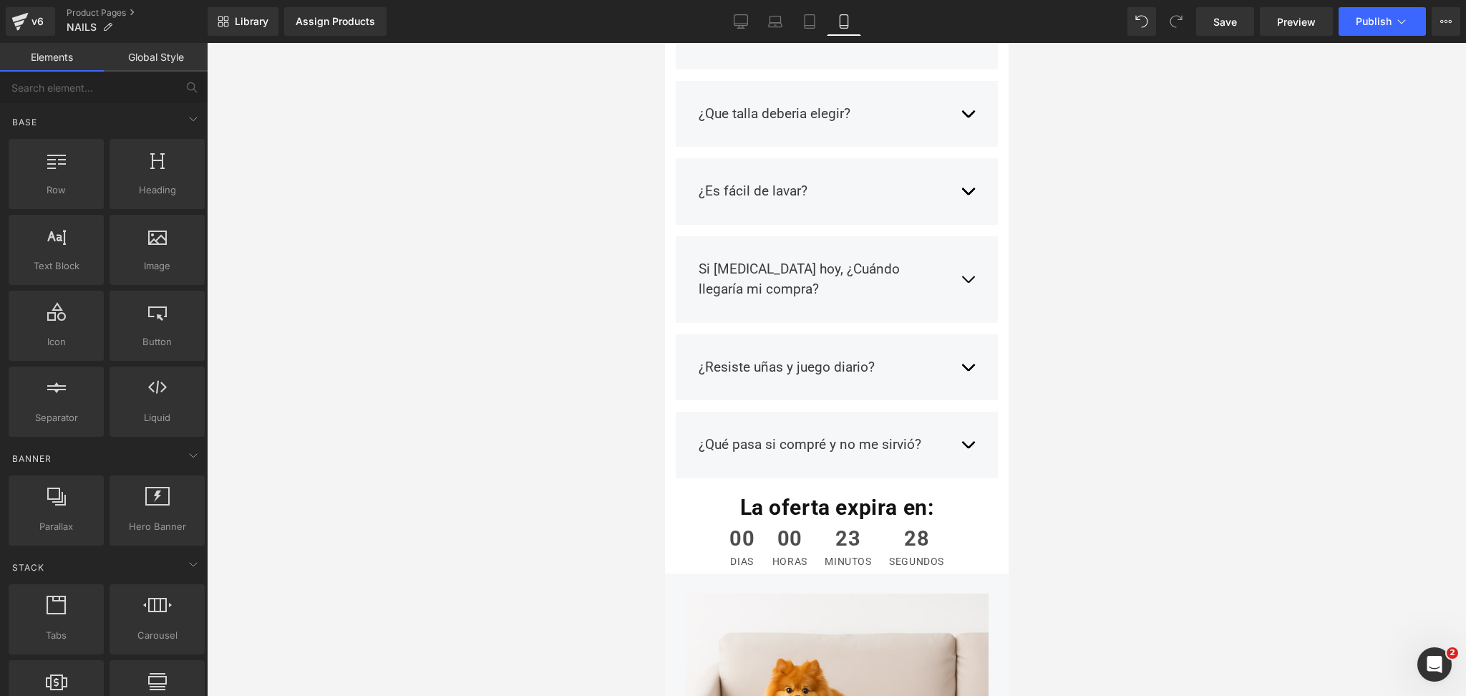
scroll to position [0, 0]
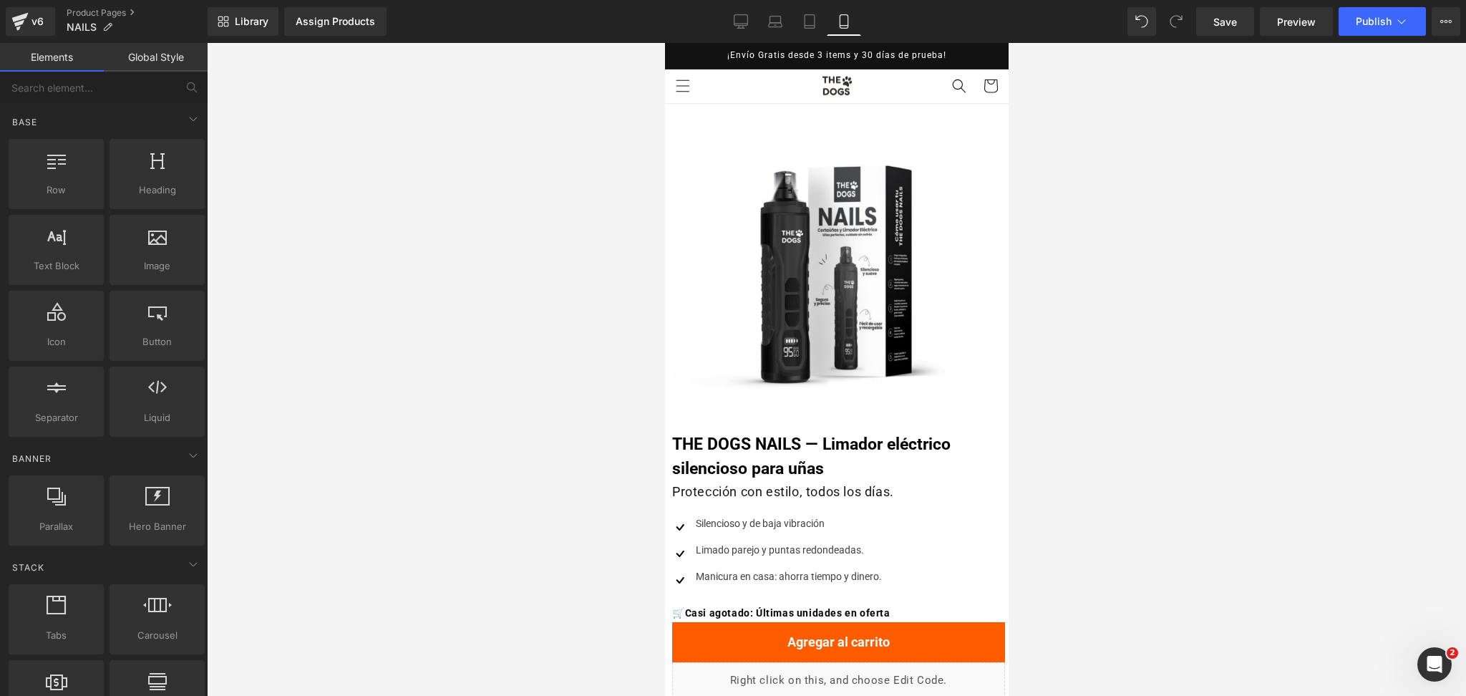
drag, startPoint x: 1002, startPoint y: 194, endPoint x: 1651, endPoint y: 78, distance: 658.9
click at [253, 14] on link "Library" at bounding box center [243, 21] width 71 height 29
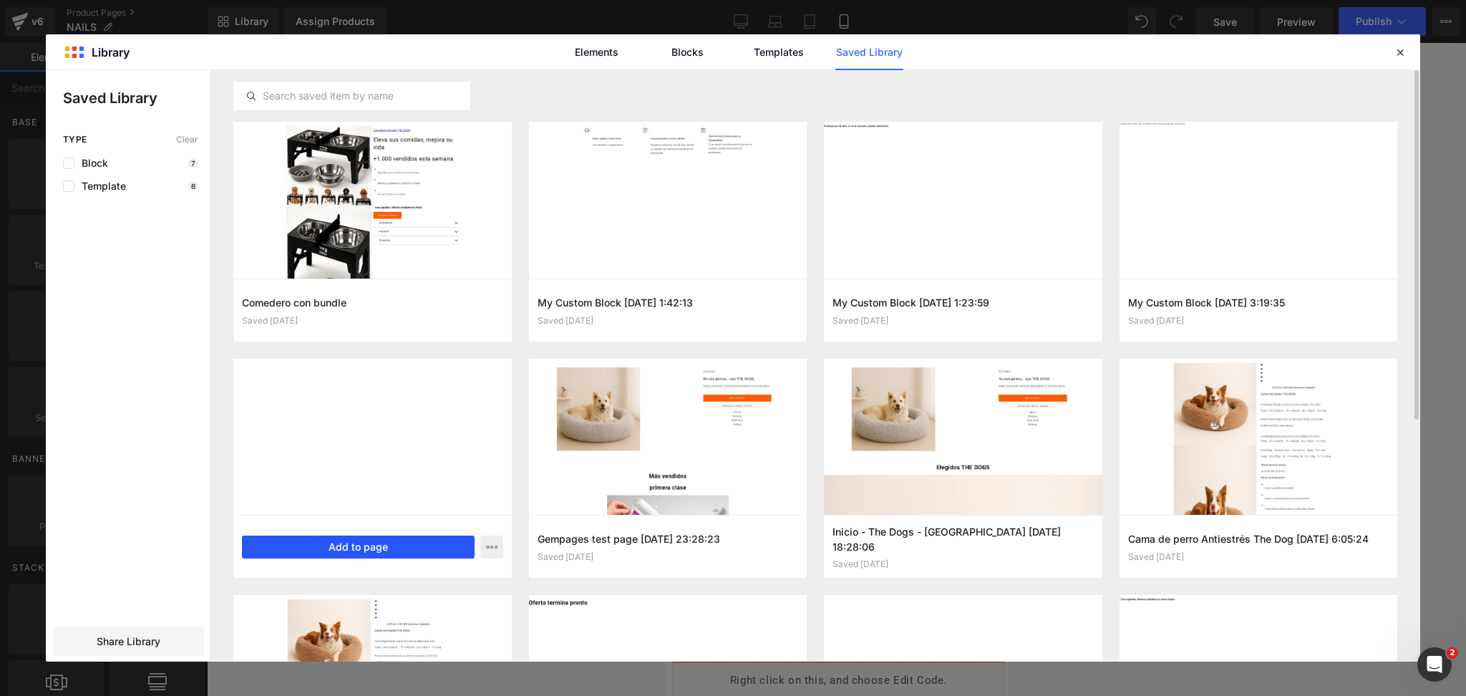
click at [410, 545] on button "Add to page" at bounding box center [358, 547] width 233 height 23
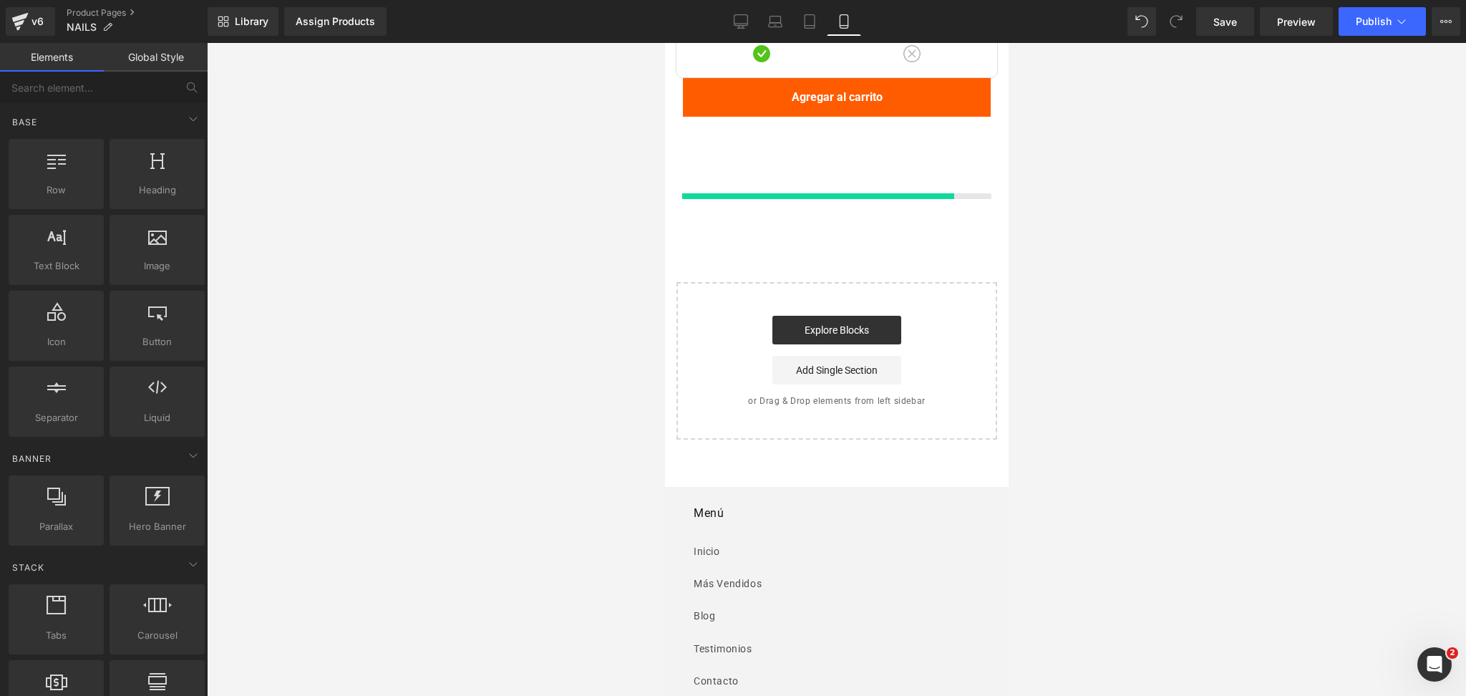
scroll to position [4184, 0]
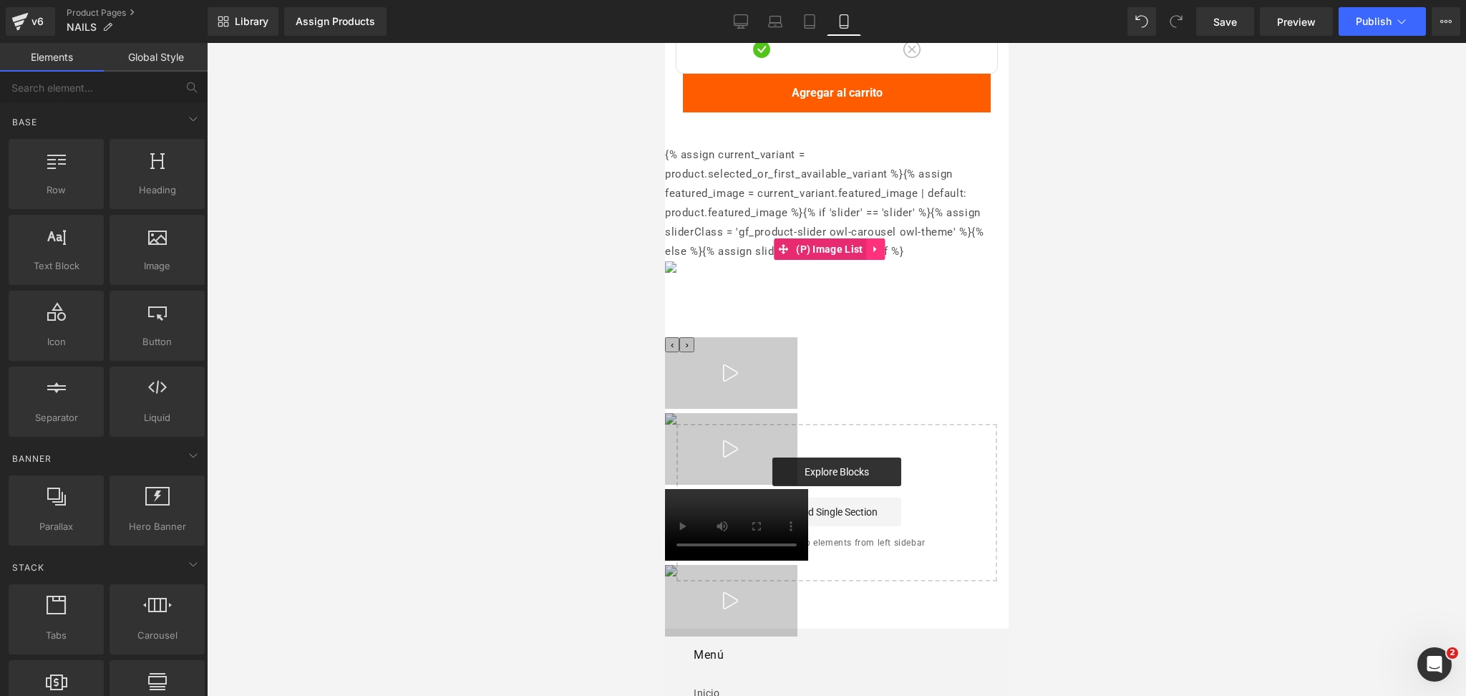
click at [883, 238] on link at bounding box center [875, 248] width 19 height 21
click at [888, 244] on icon at bounding box center [884, 249] width 10 height 10
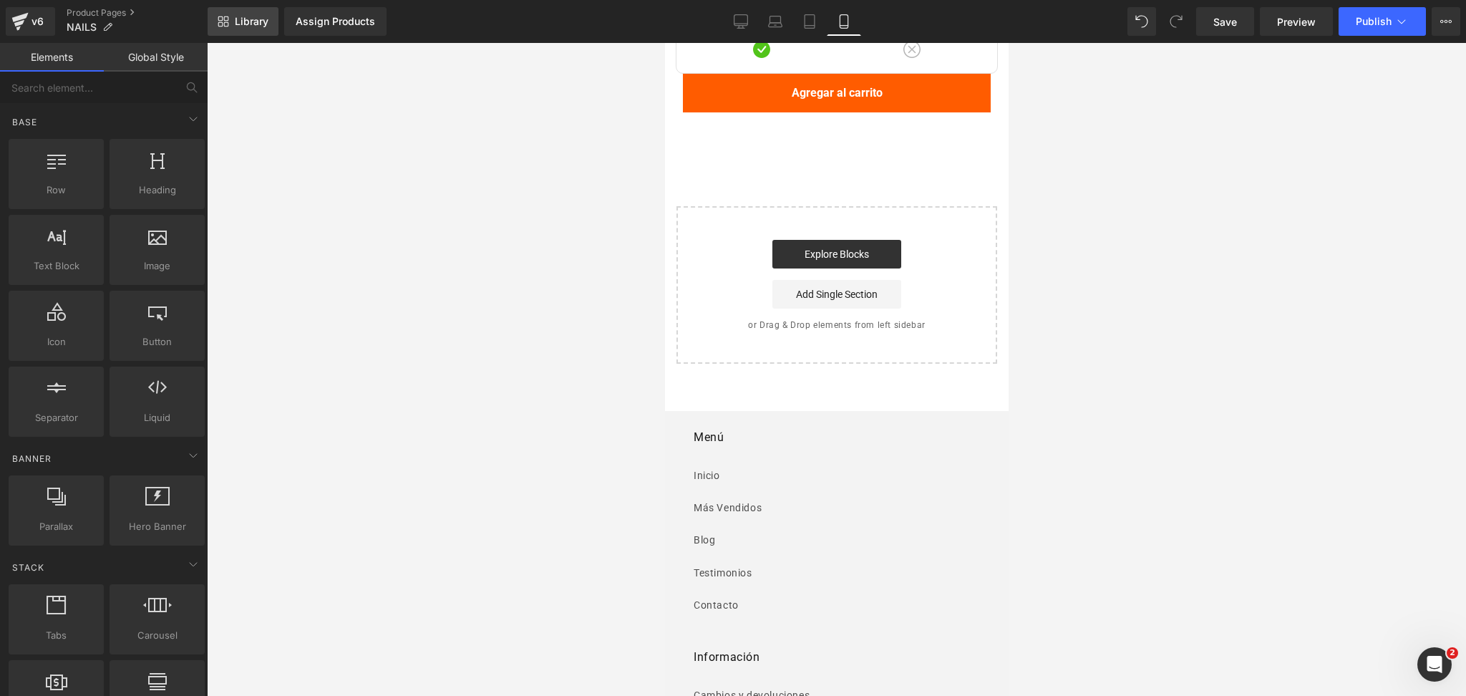
click at [245, 16] on span "Library" at bounding box center [252, 21] width 34 height 13
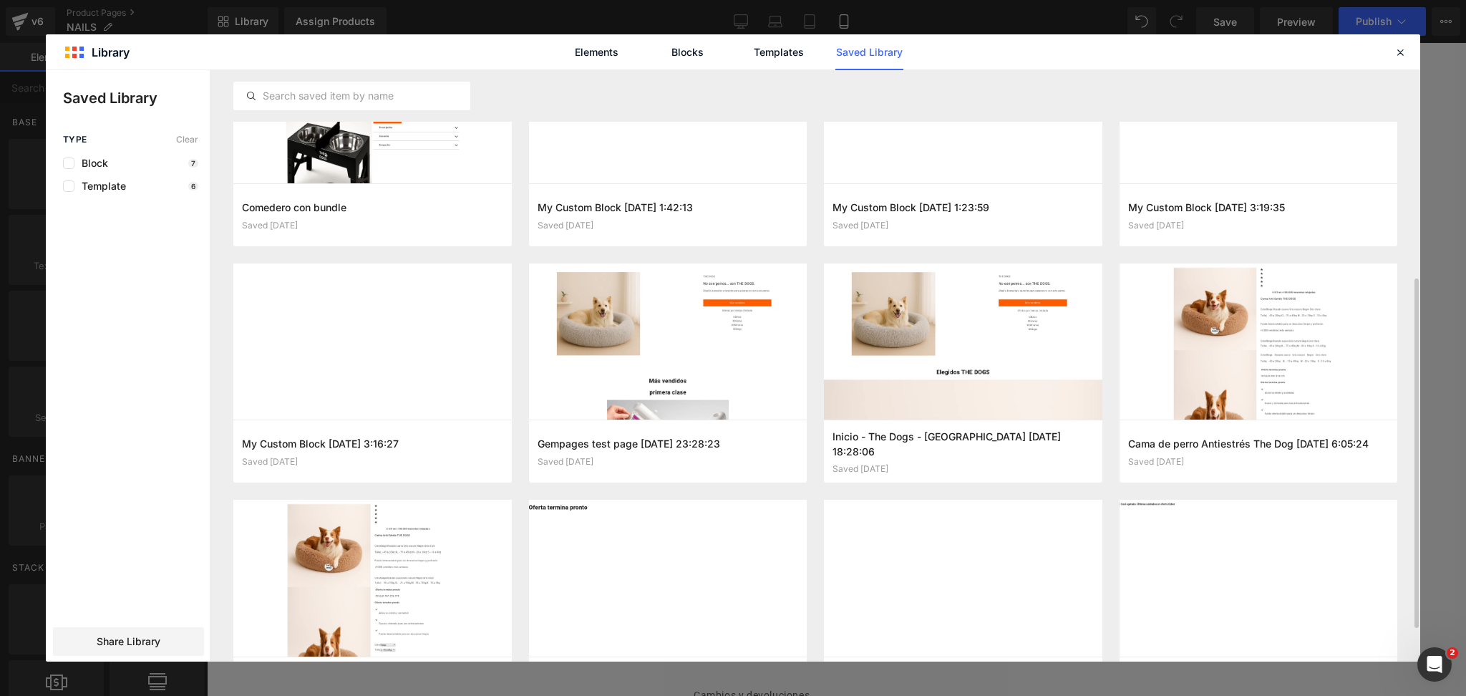
scroll to position [191, 0]
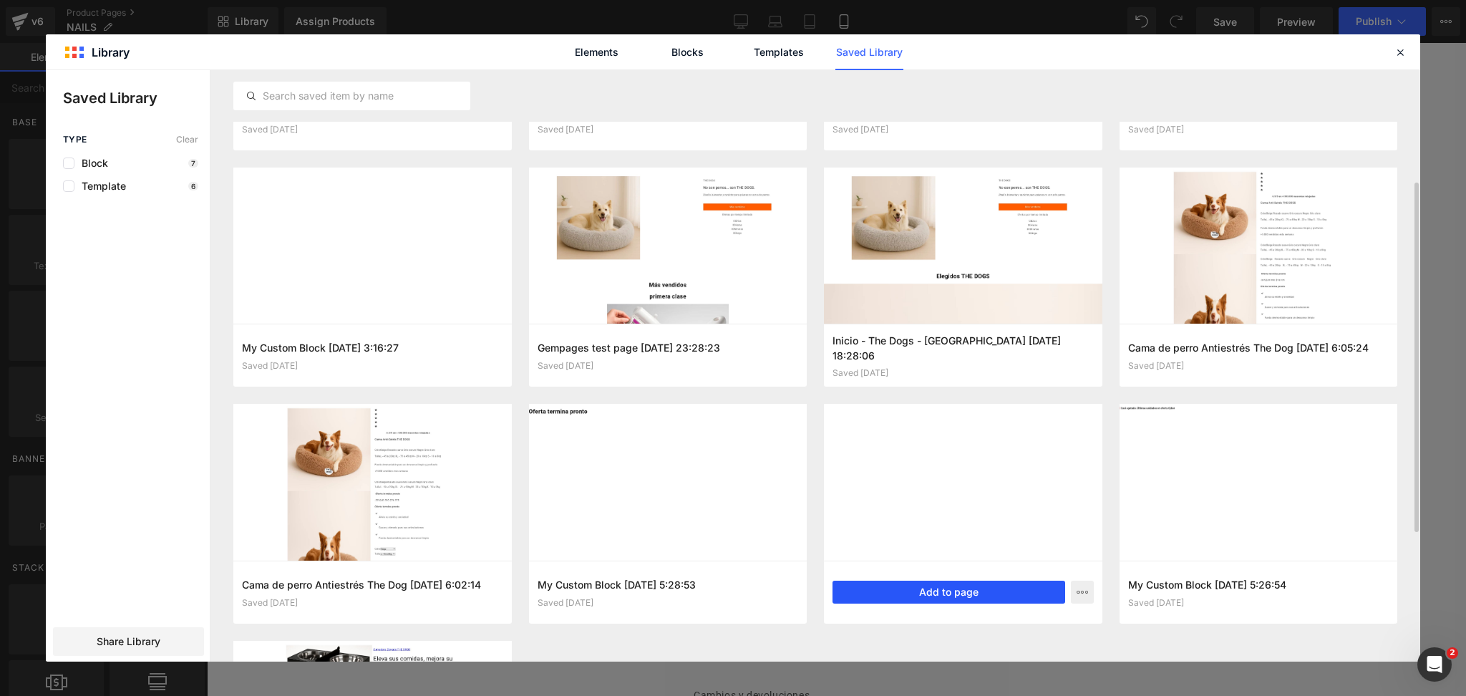
click at [968, 591] on button "Add to page" at bounding box center [949, 592] width 233 height 23
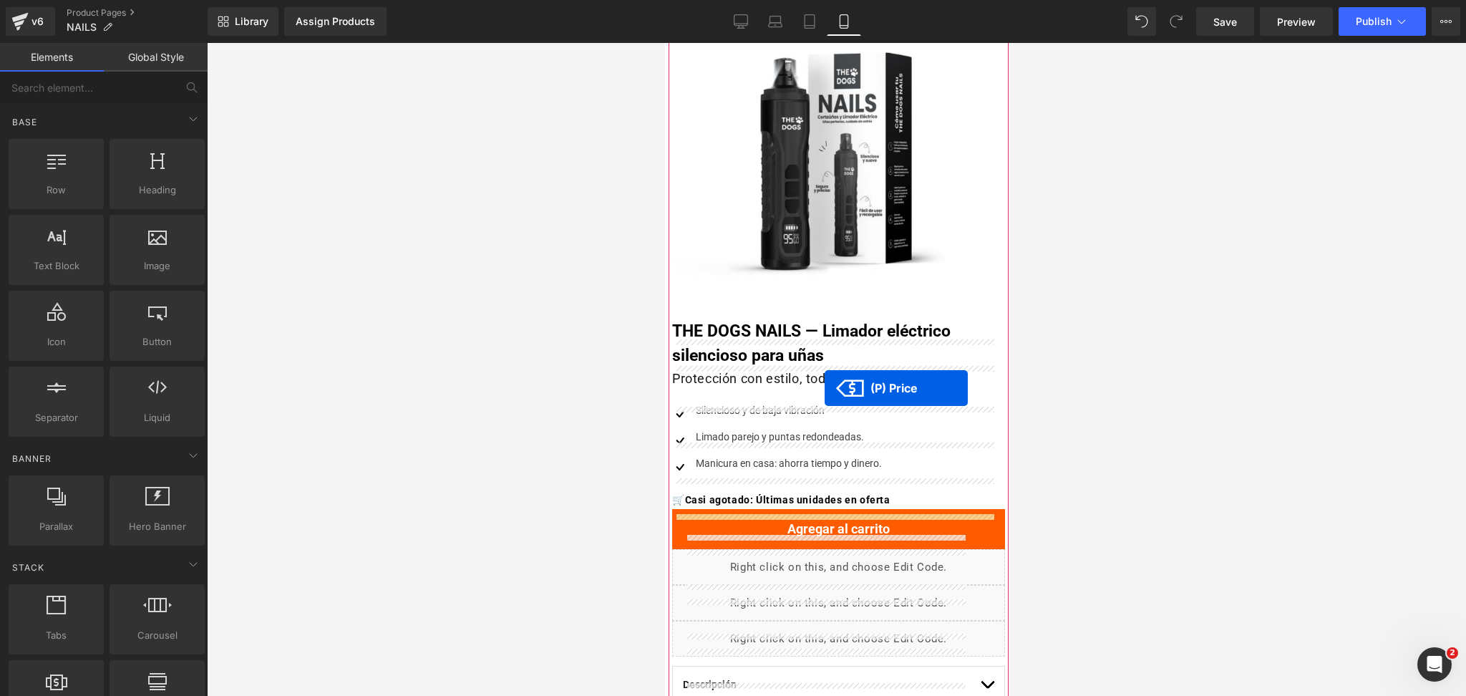
scroll to position [0, 0]
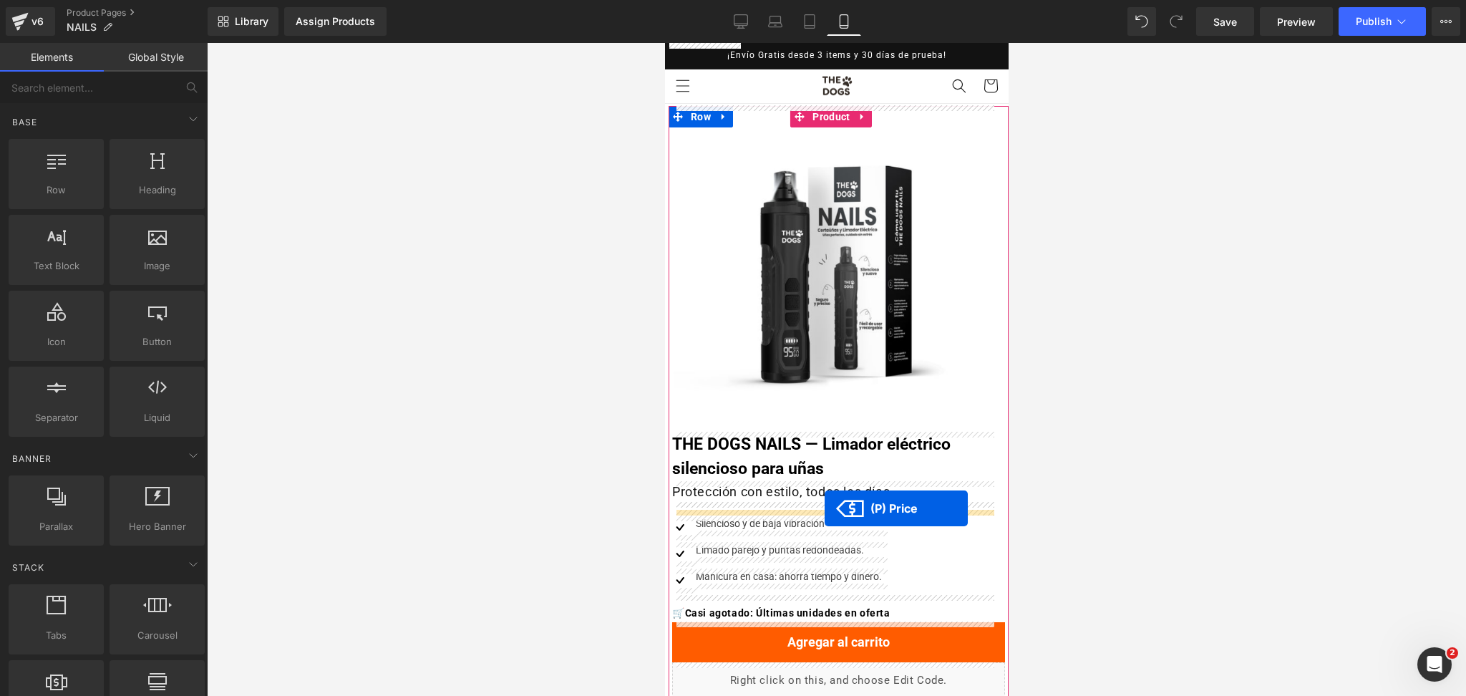
drag, startPoint x: 727, startPoint y: 364, endPoint x: 824, endPoint y: 508, distance: 173.9
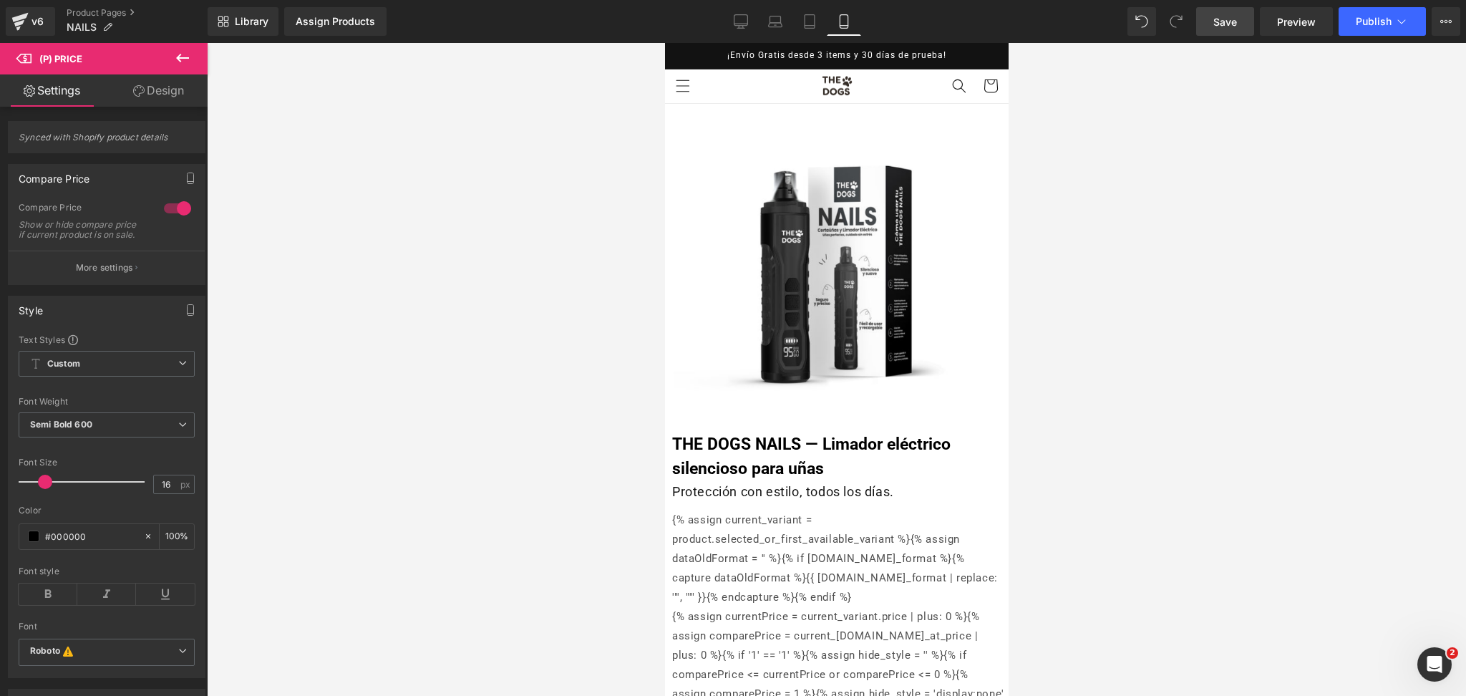
drag, startPoint x: 1232, startPoint y: 16, endPoint x: 206, endPoint y: 135, distance: 1032.8
click at [1232, 16] on span "Save" at bounding box center [1226, 21] width 24 height 15
click at [1108, 162] on div at bounding box center [836, 369] width 1259 height 653
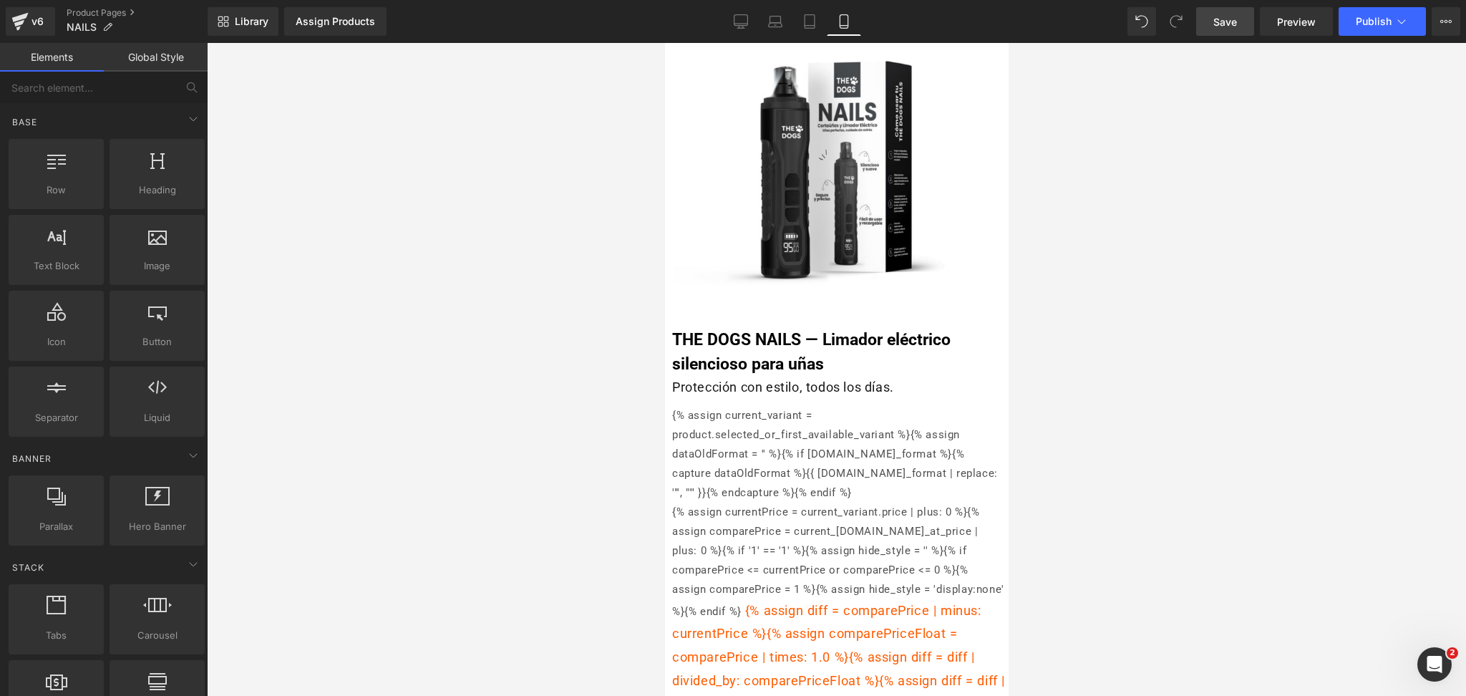
scroll to position [95, 0]
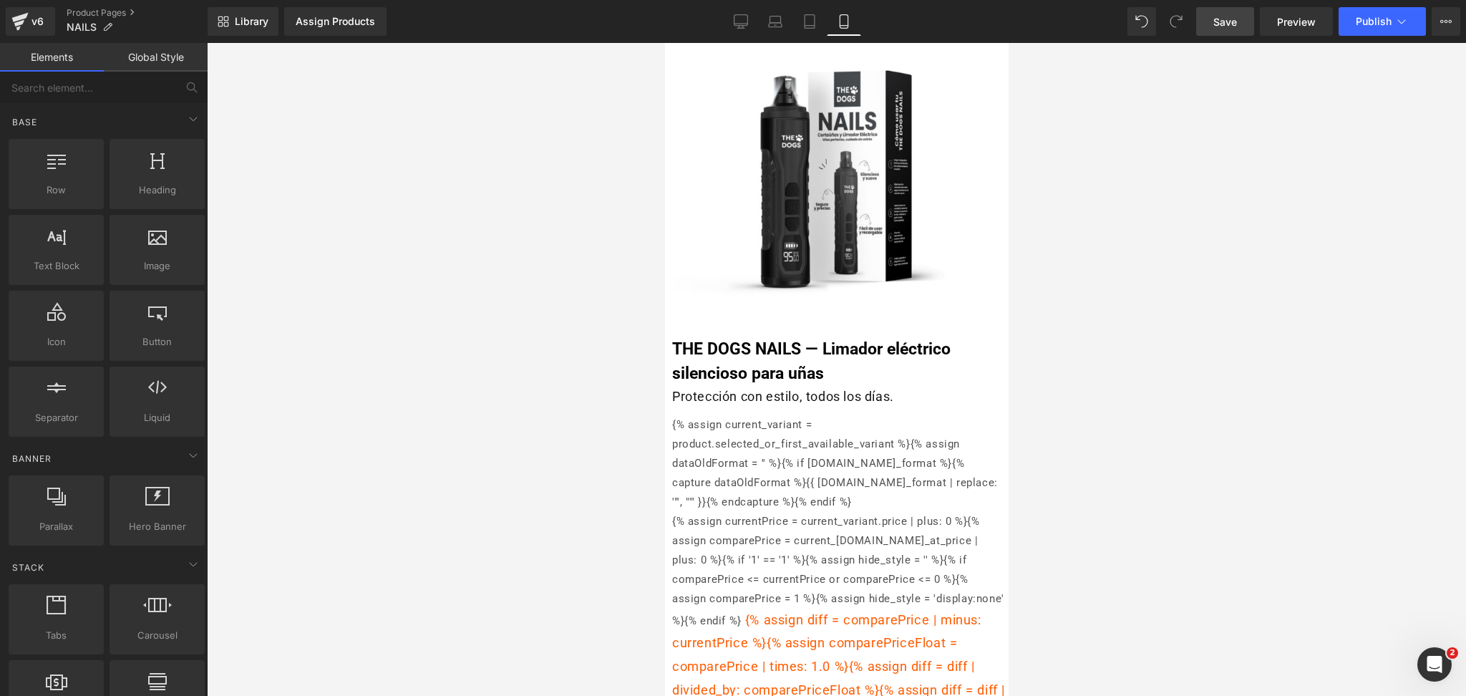
click at [1231, 24] on span "Save" at bounding box center [1226, 21] width 24 height 15
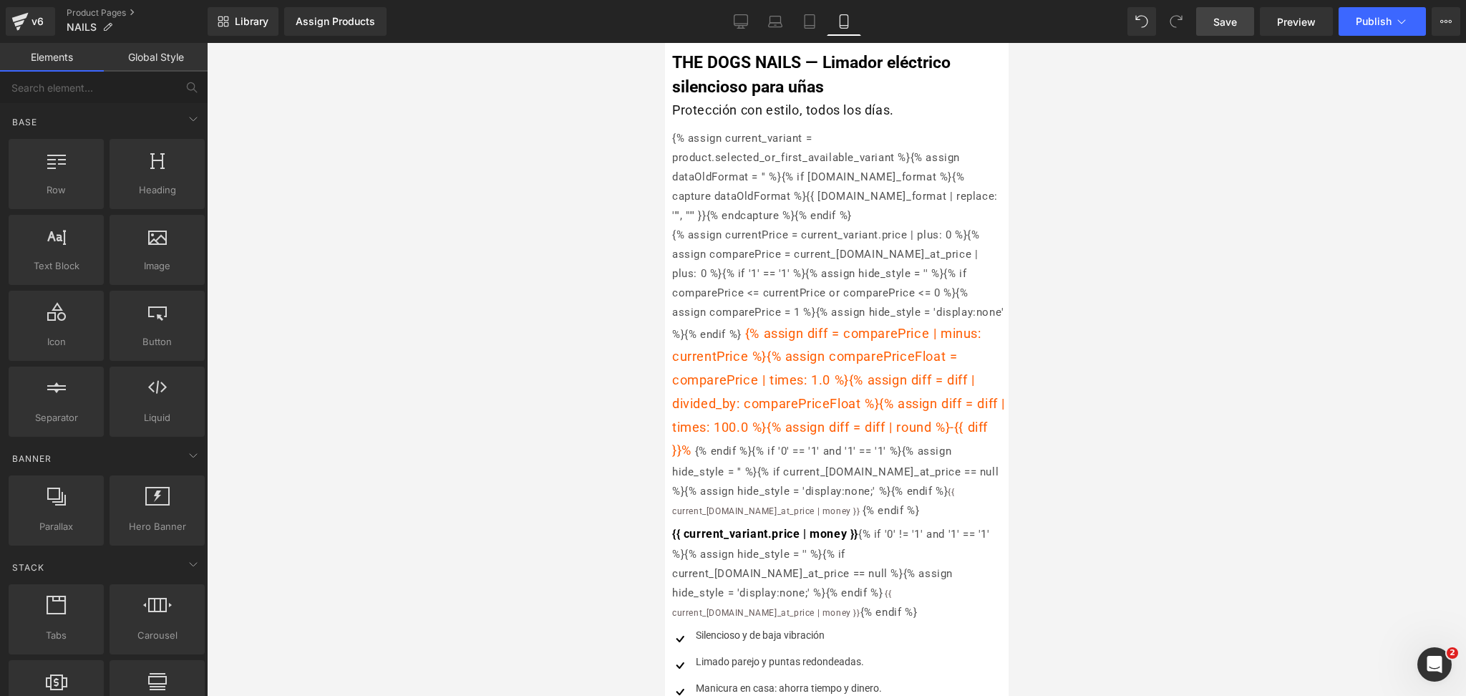
click at [1388, 39] on div "Library Assign Products Product Preview No product match your search. Please tr…" at bounding box center [837, 21] width 1259 height 43
click at [1393, 22] on button "Publish" at bounding box center [1382, 21] width 87 height 29
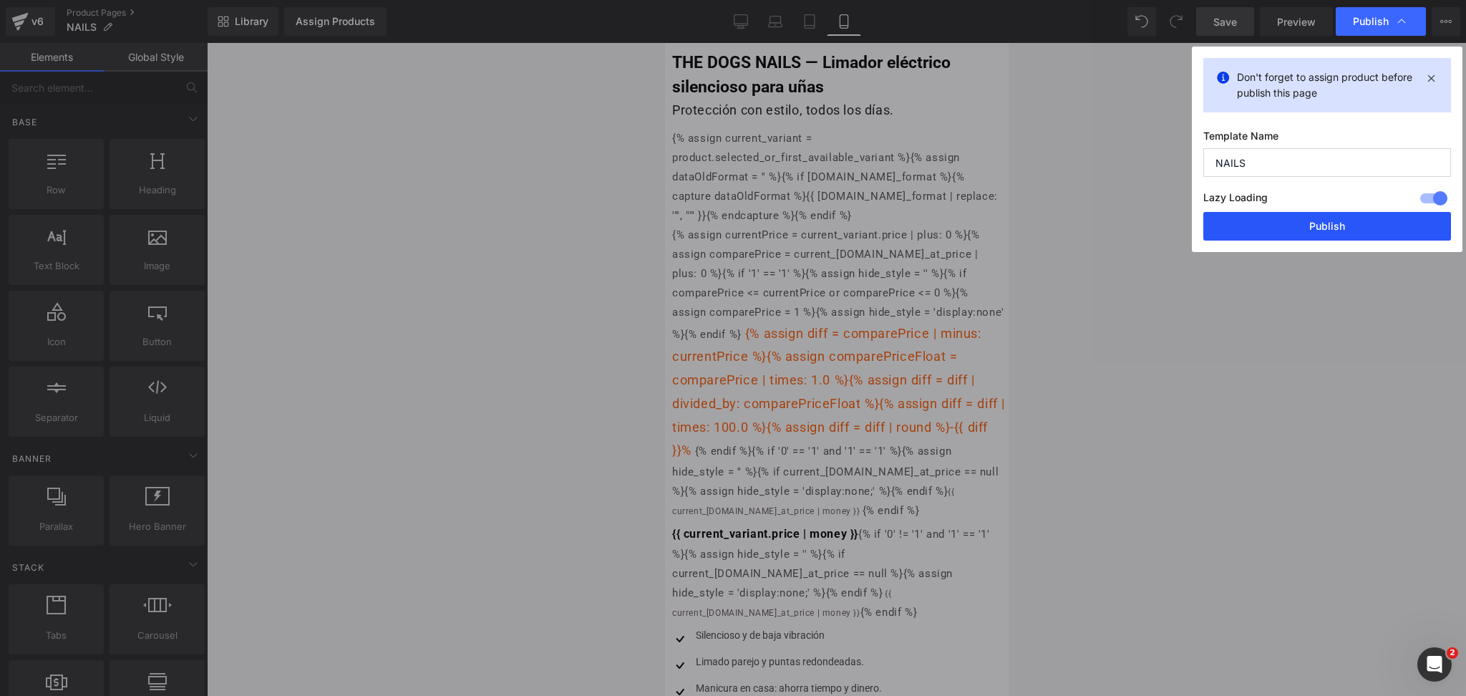
click at [1252, 218] on button "Publish" at bounding box center [1328, 226] width 248 height 29
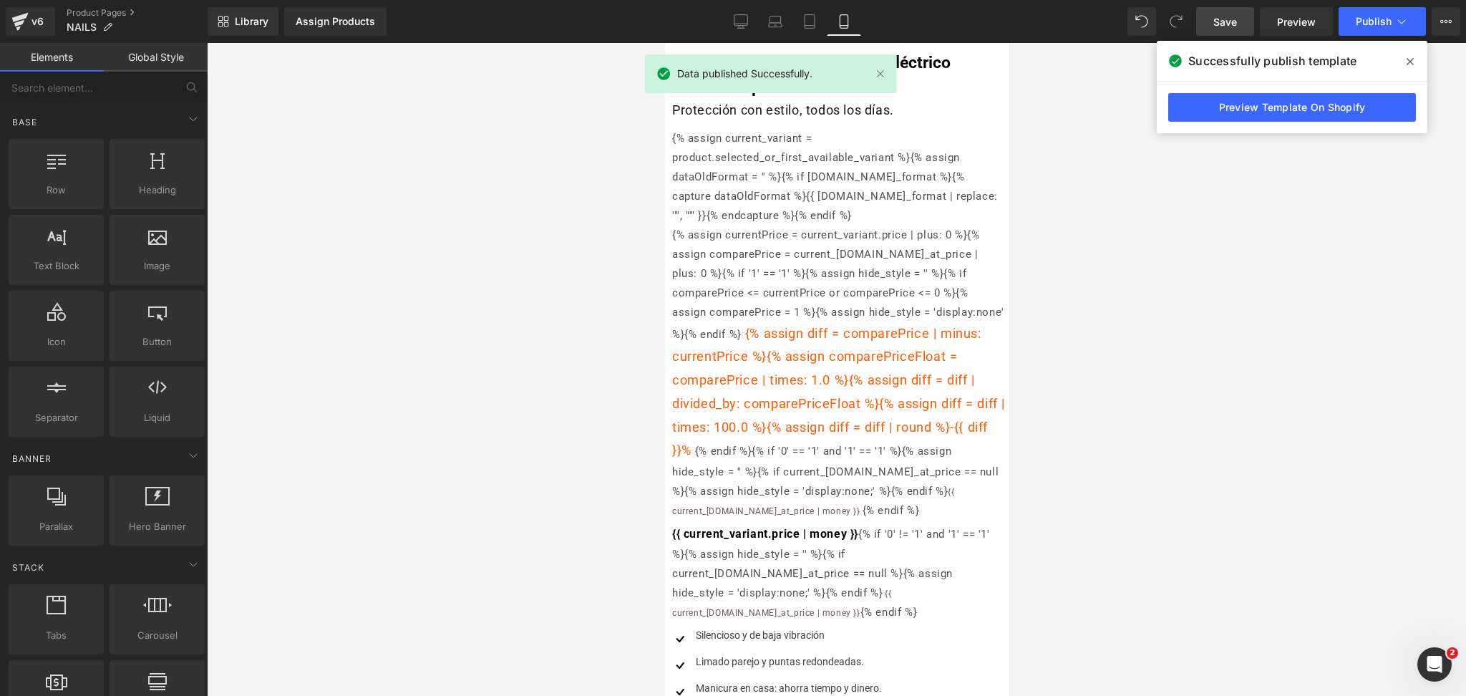
scroll to position [286, 0]
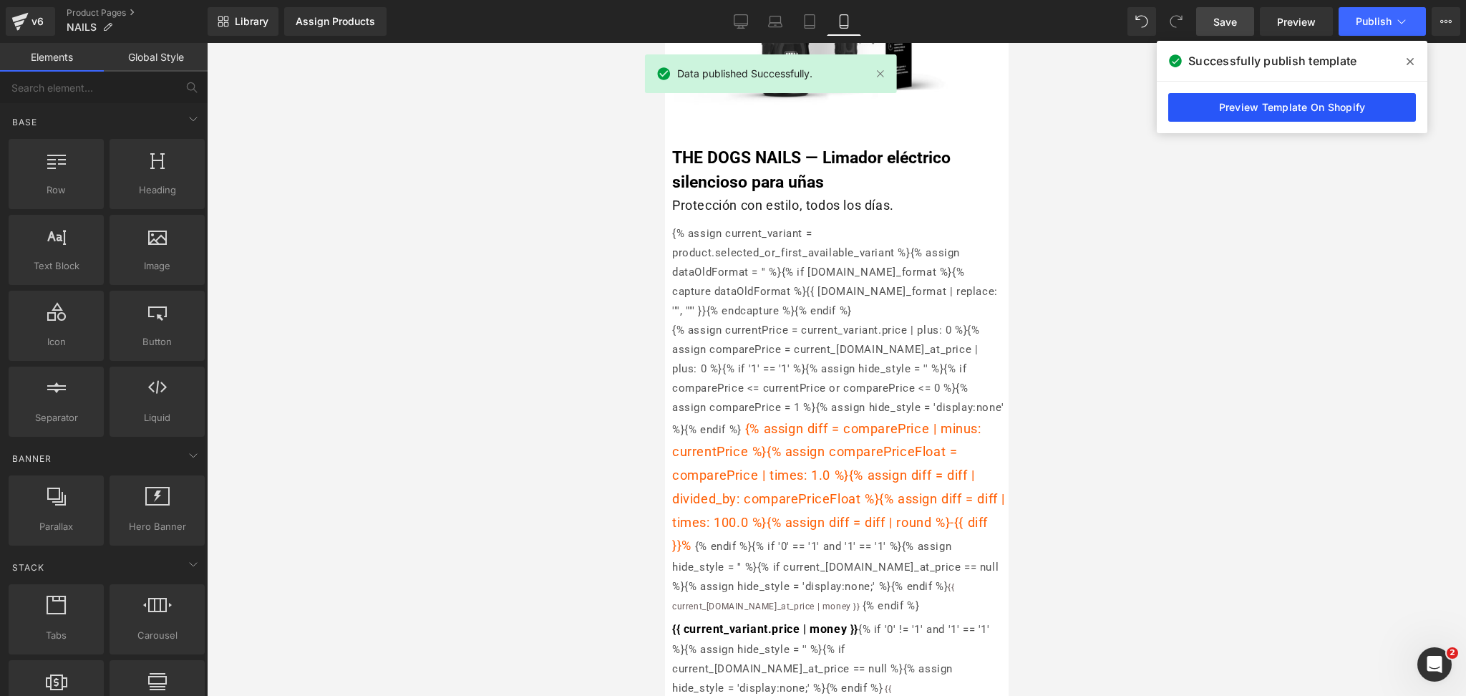
click at [1205, 98] on link "Preview Template On Shopify" at bounding box center [1292, 107] width 248 height 29
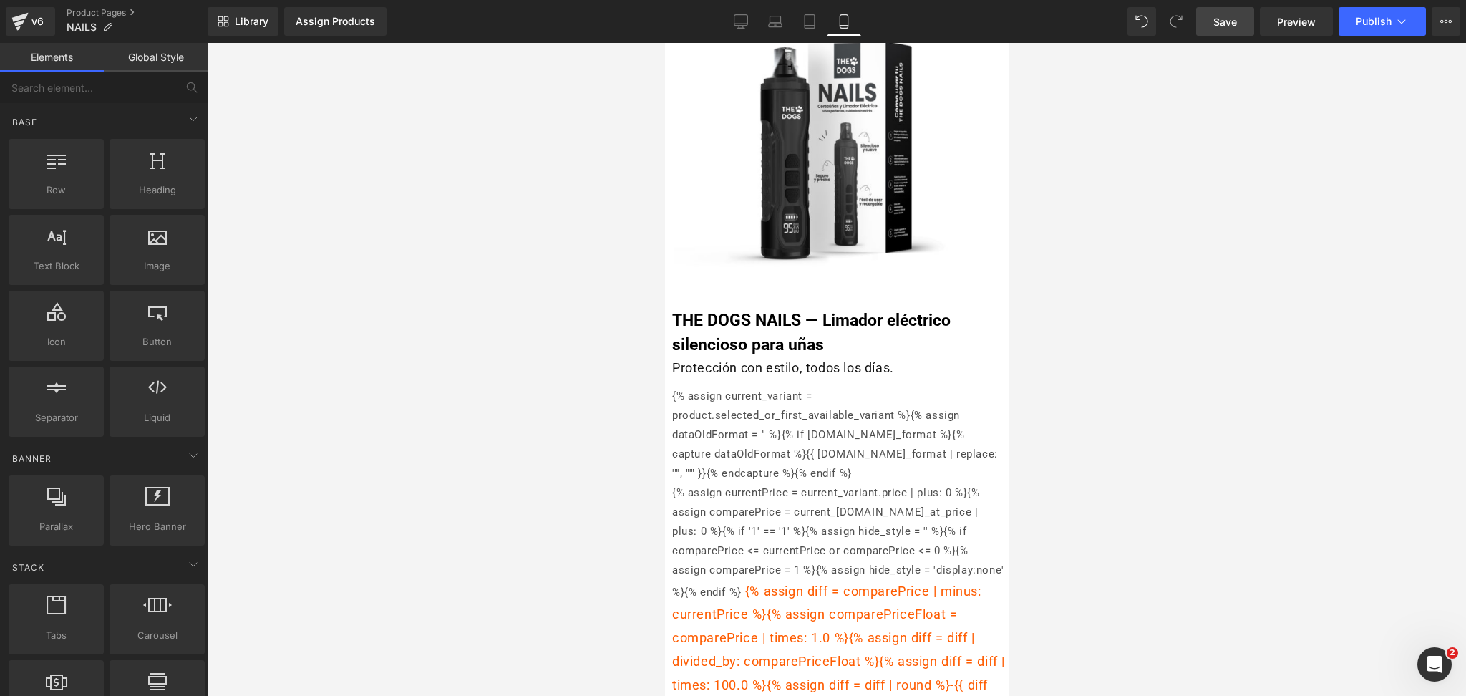
scroll to position [95, 0]
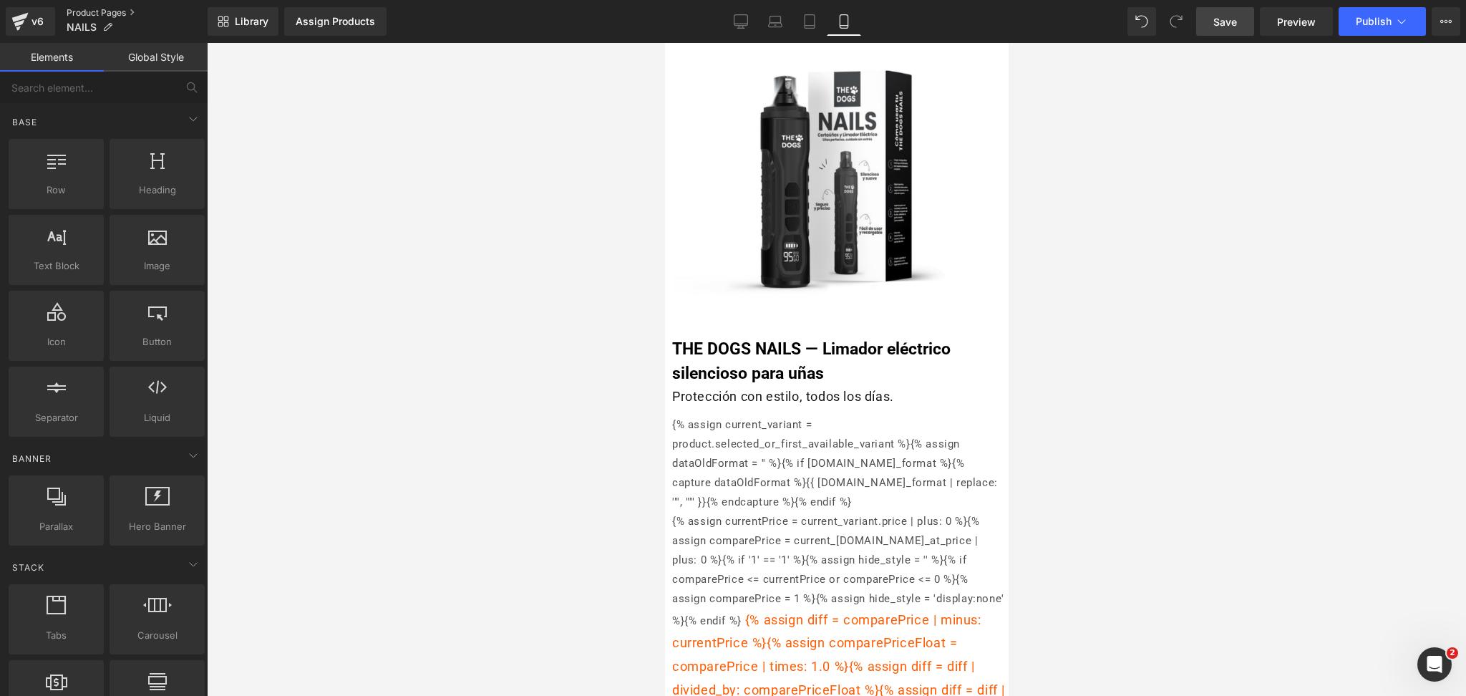
click at [95, 15] on link "Product Pages" at bounding box center [137, 12] width 141 height 11
